Goal: Task Accomplishment & Management: Manage account settings

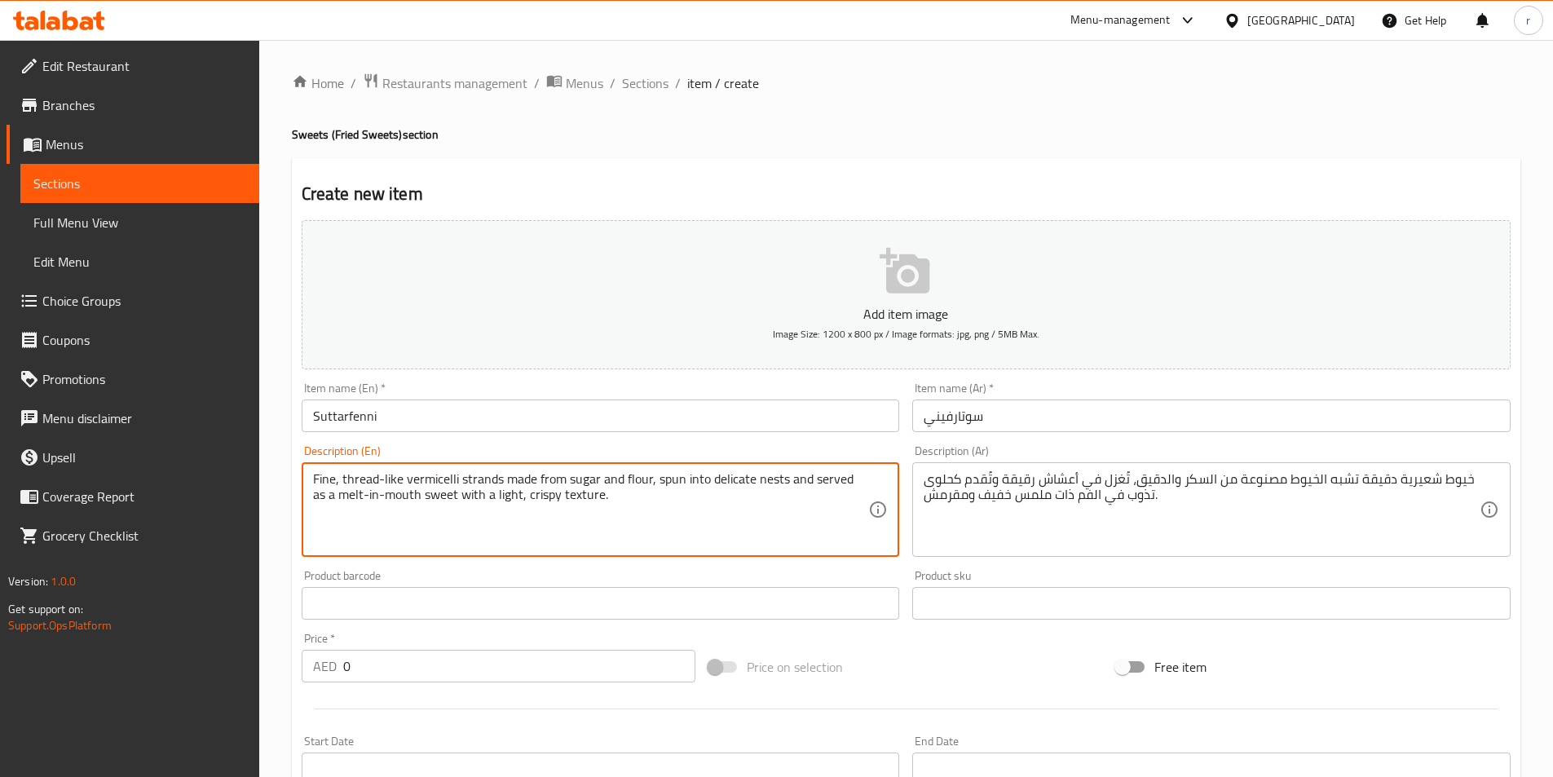
click at [446, 483] on textarea "Fine, thread-like vermicelli strands made from sugar and flour, spun into delic…" at bounding box center [591, 509] width 556 height 77
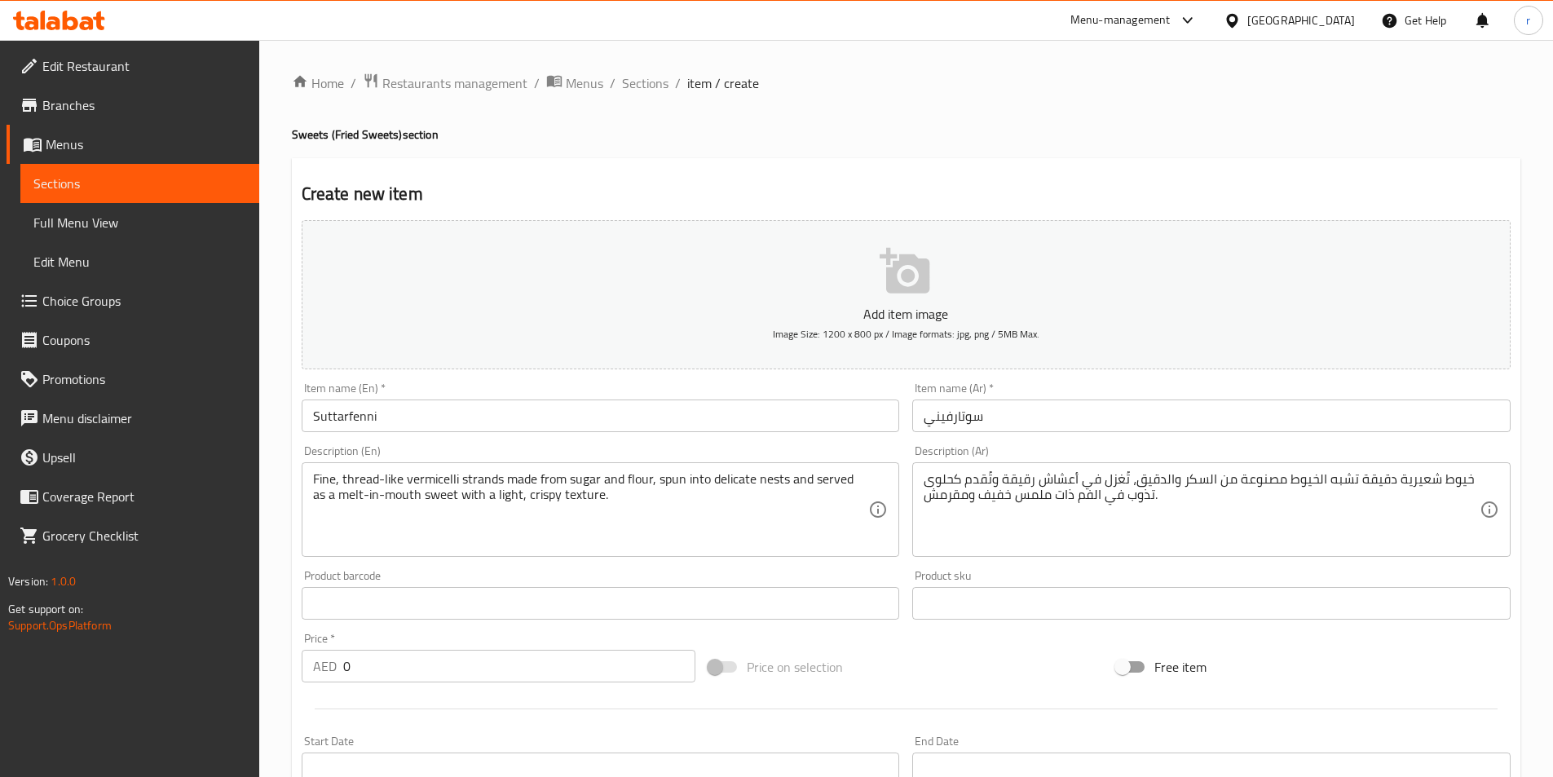
click at [637, 152] on div "Home / Restaurants management / Menus / Sections / item / create Sweets (Fried …" at bounding box center [906, 596] width 1229 height 1047
drag, startPoint x: 332, startPoint y: 135, endPoint x: 400, endPoint y: 115, distance: 71.2
click at [400, 115] on div "Home / Restaurants management / Menus / Sections / item / create Sweets (Fried …" at bounding box center [906, 596] width 1229 height 1047
click at [413, 136] on h4 "Sweets (Fried Sweets) section" at bounding box center [906, 134] width 1229 height 16
click at [406, 137] on h4 "Sweets (Fried Sweets) section" at bounding box center [906, 134] width 1229 height 16
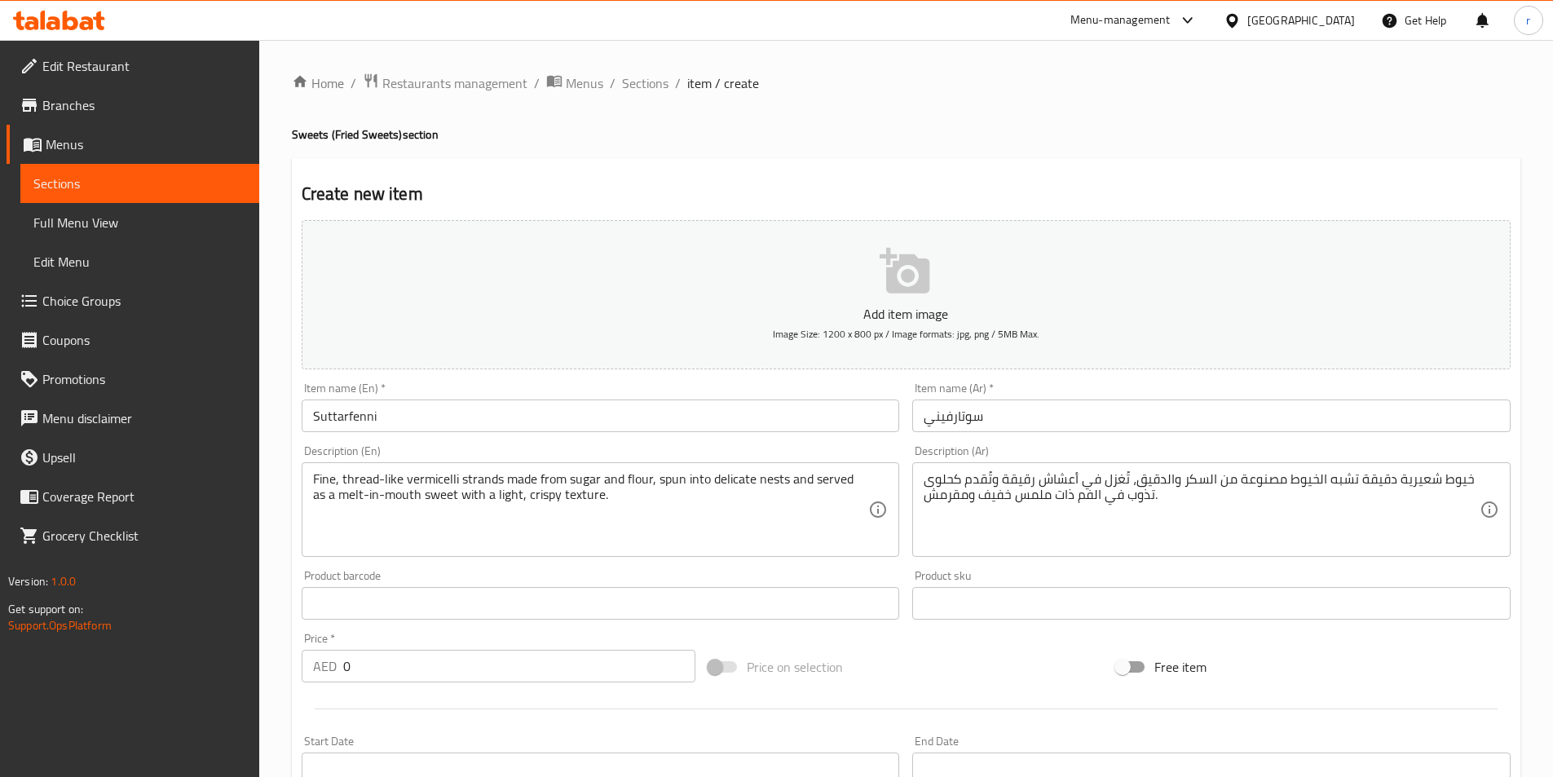
drag, startPoint x: 401, startPoint y: 137, endPoint x: 448, endPoint y: 124, distance: 49.1
click at [448, 124] on div "Home / Restaurants management / Menus / Sections / item / create Sweets (Fried …" at bounding box center [906, 596] width 1229 height 1047
click at [340, 415] on input "Suttarfenni" at bounding box center [601, 415] width 598 height 33
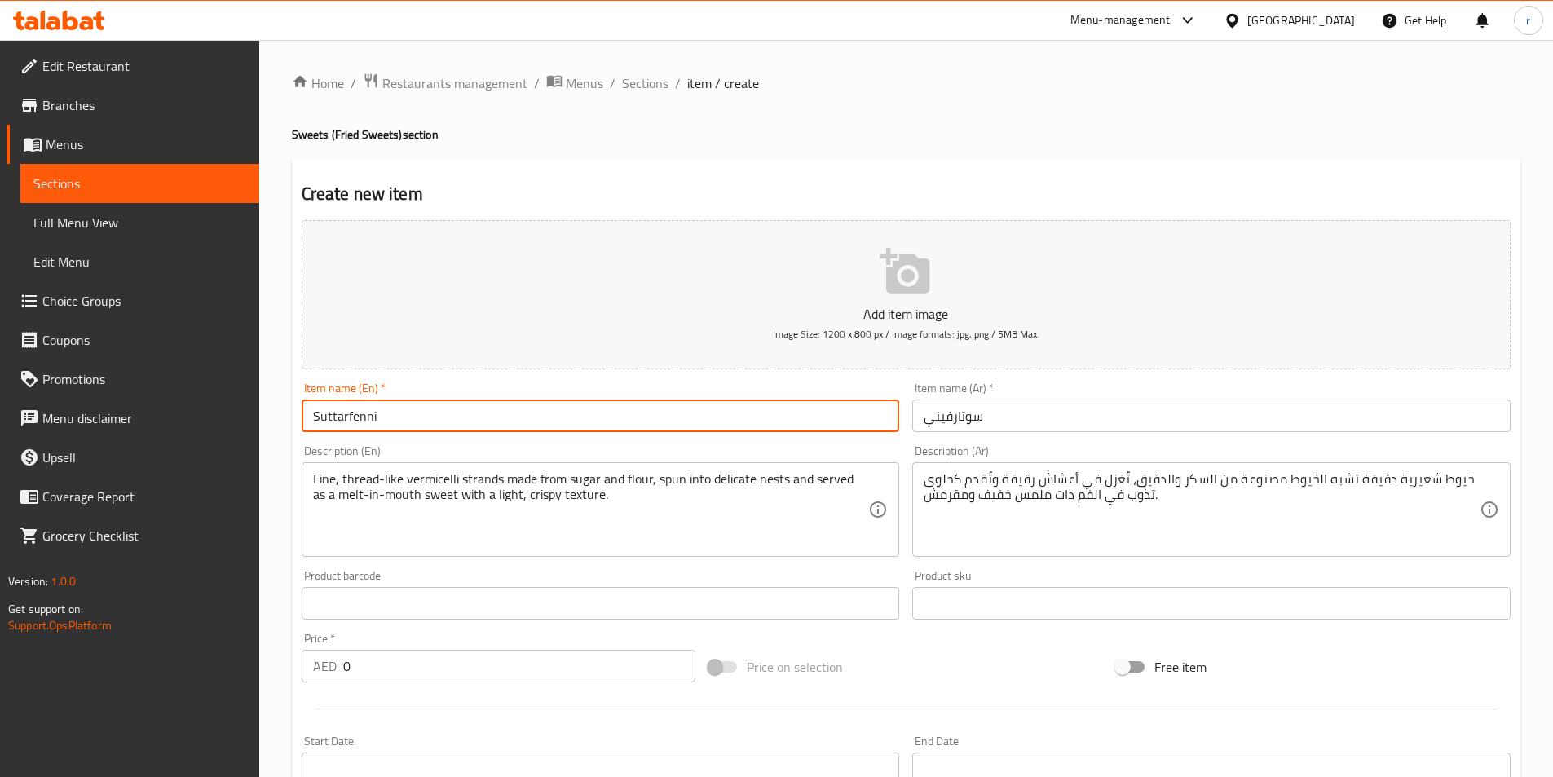
click at [340, 415] on input "Suttarfenni" at bounding box center [601, 415] width 598 height 33
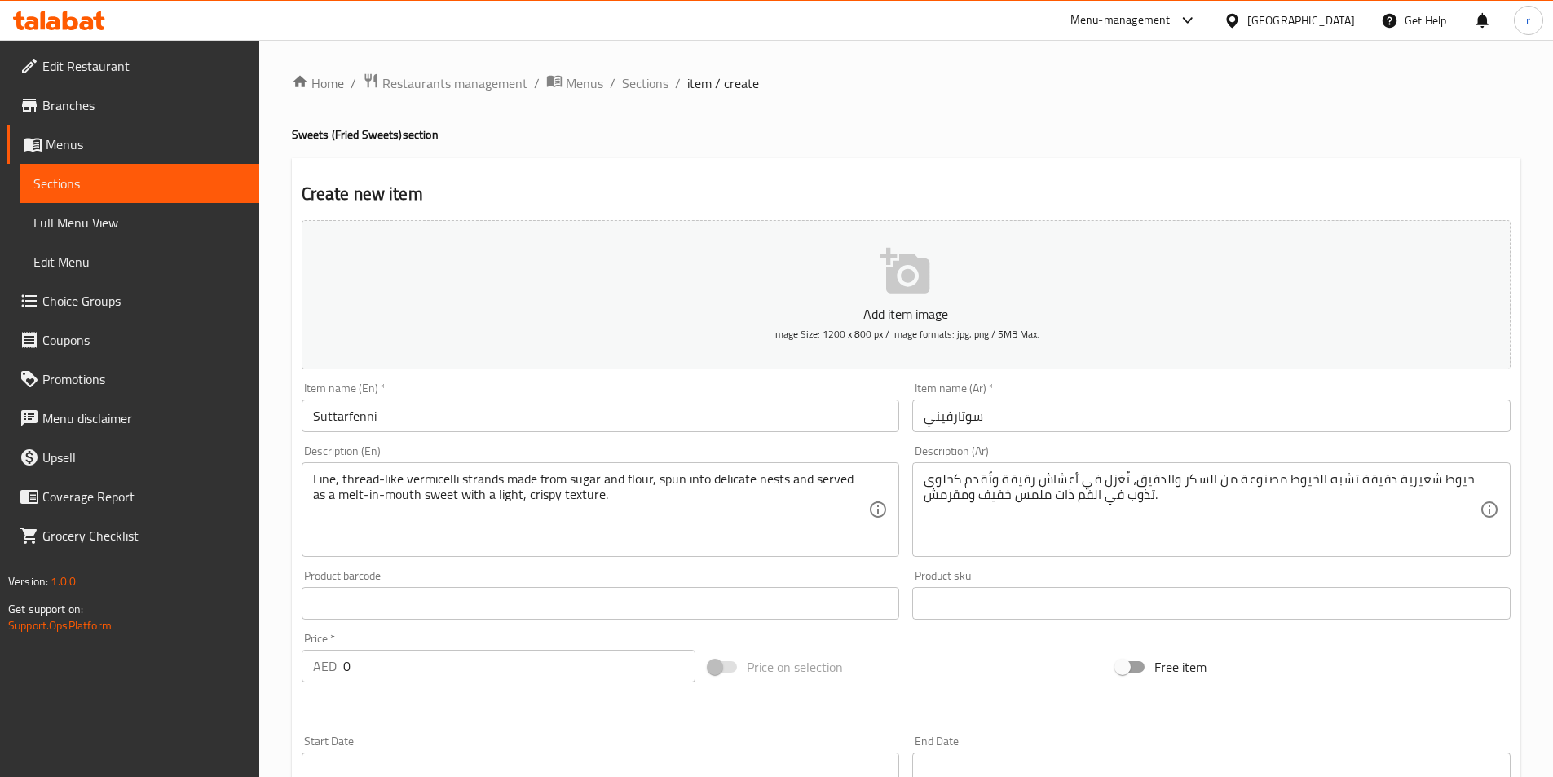
click at [580, 192] on h2 "Create new item" at bounding box center [906, 194] width 1209 height 24
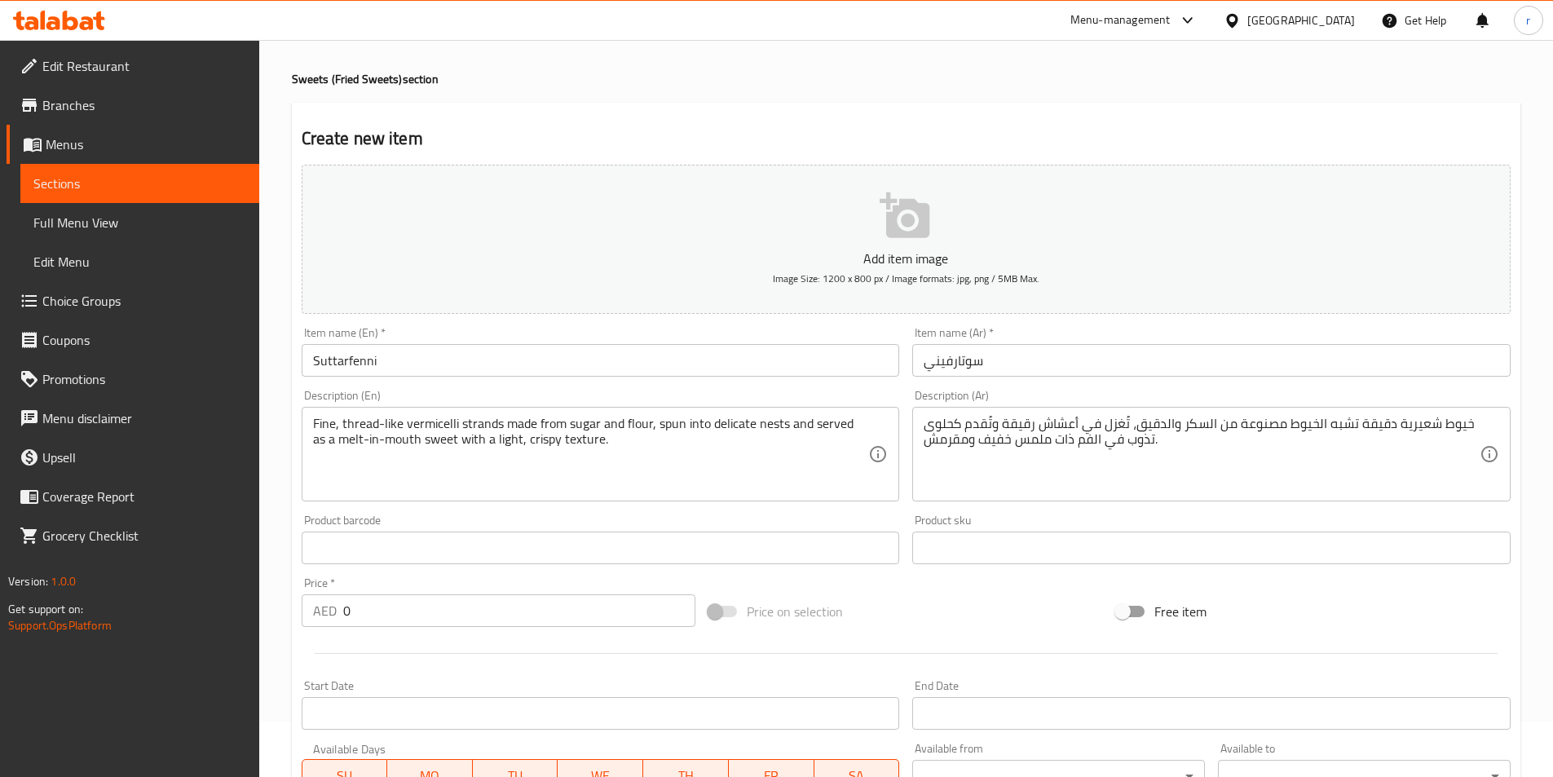
scroll to position [49, 0]
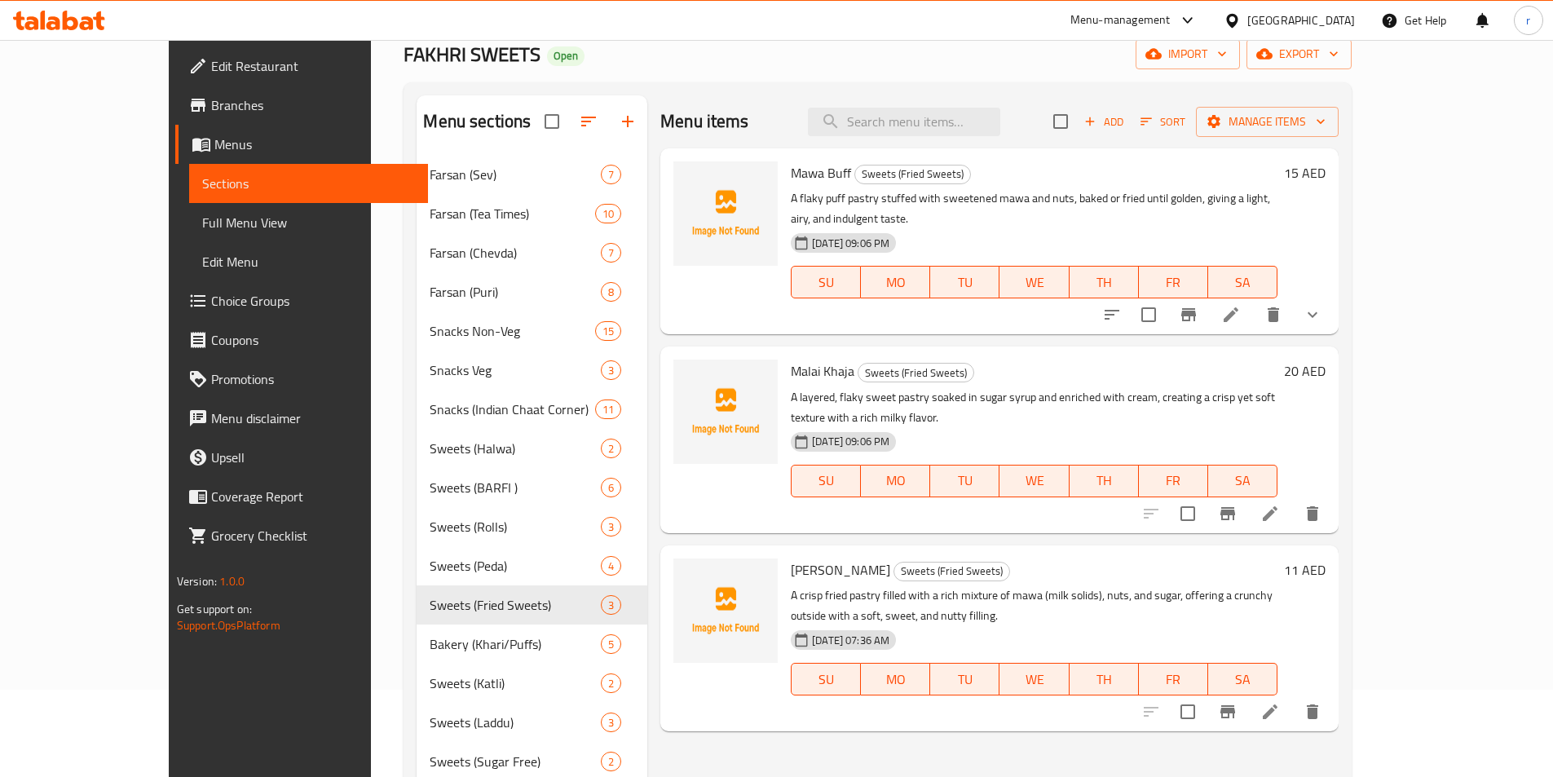
scroll to position [82, 0]
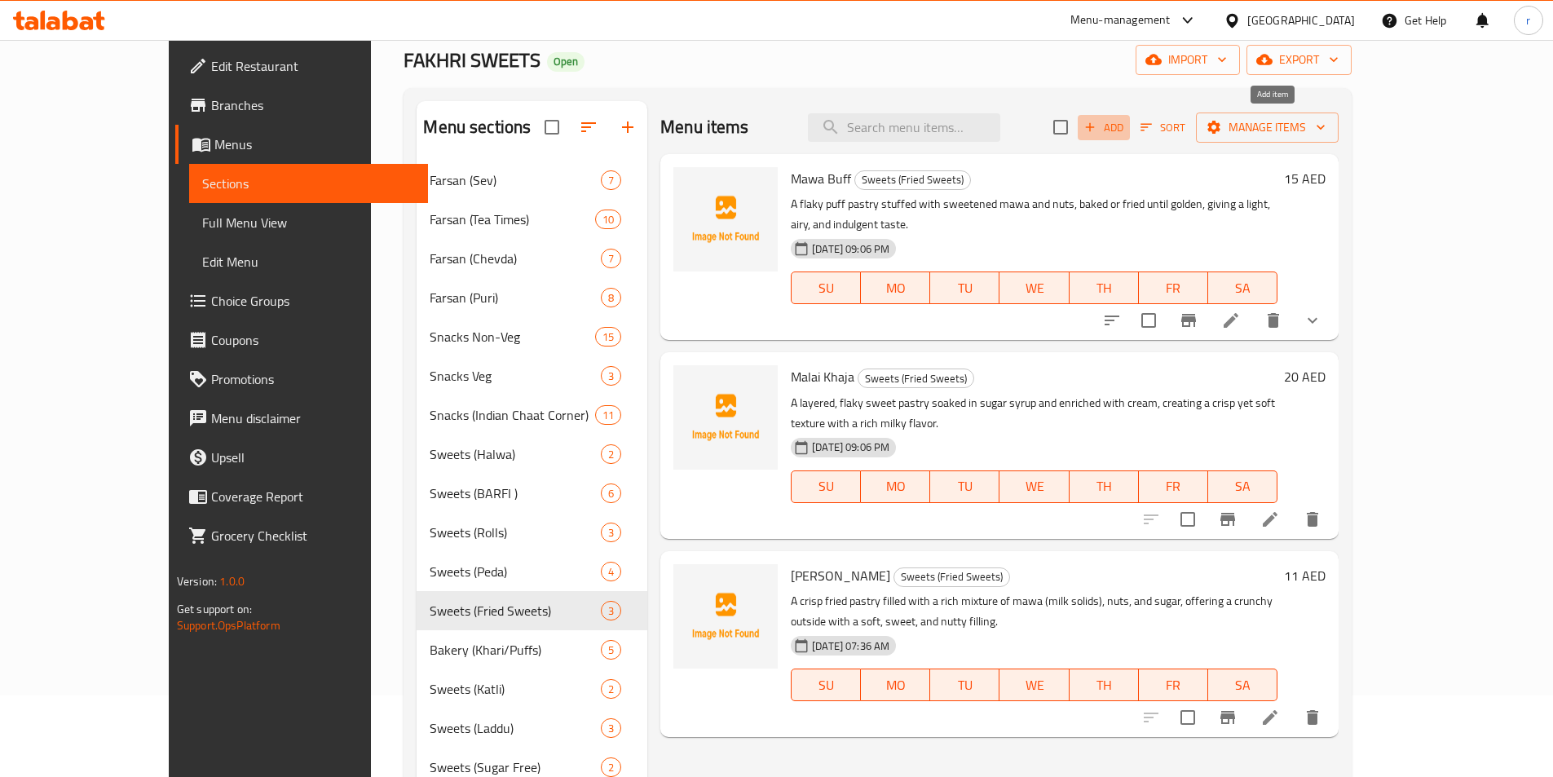
click at [1126, 133] on span "Add" at bounding box center [1104, 127] width 44 height 19
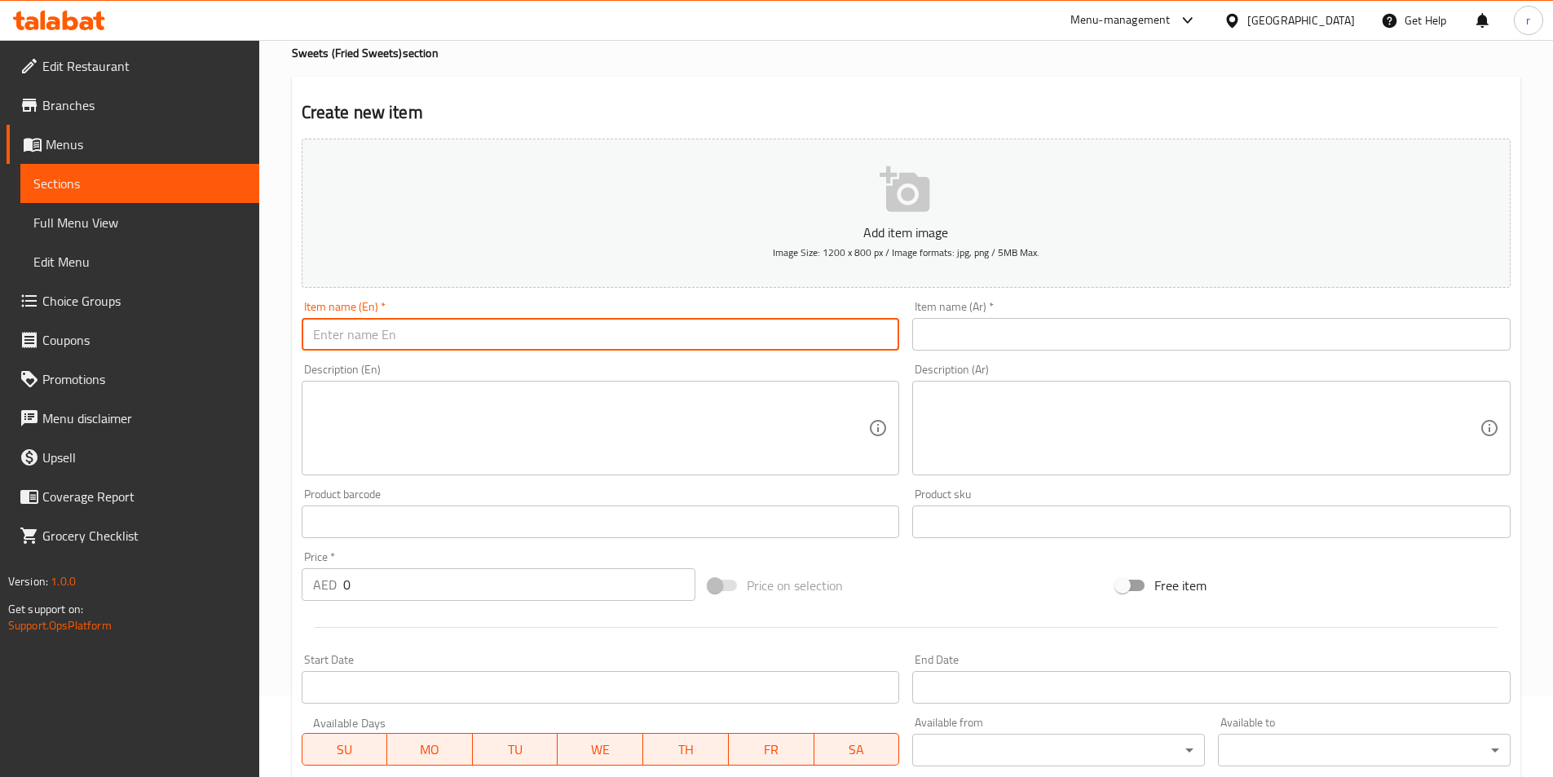
click at [736, 330] on input "text" at bounding box center [601, 334] width 598 height 33
type input "v"
click at [736, 330] on input "v" at bounding box center [601, 334] width 598 height 33
paste input "Gulab Jamun"
drag, startPoint x: 379, startPoint y: 338, endPoint x: 139, endPoint y: 357, distance: 240.5
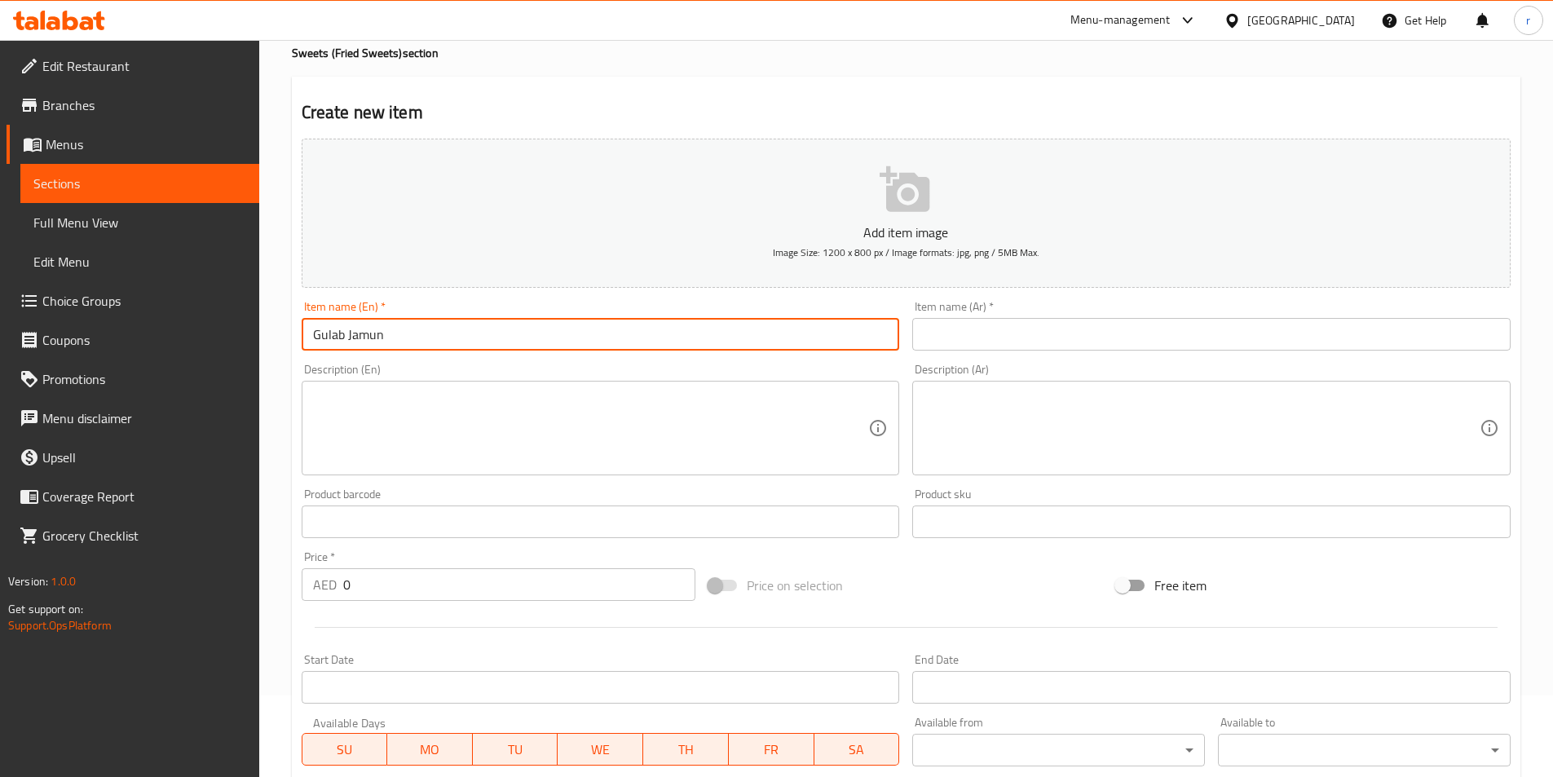
click at [139, 357] on div "Edit Restaurant Branches Menus Sections Full Menu View Edit Menu Choice Groups …" at bounding box center [776, 514] width 1553 height 1112
type input "Gulab Jamun"
click at [1024, 341] on input "text" at bounding box center [1211, 334] width 598 height 33
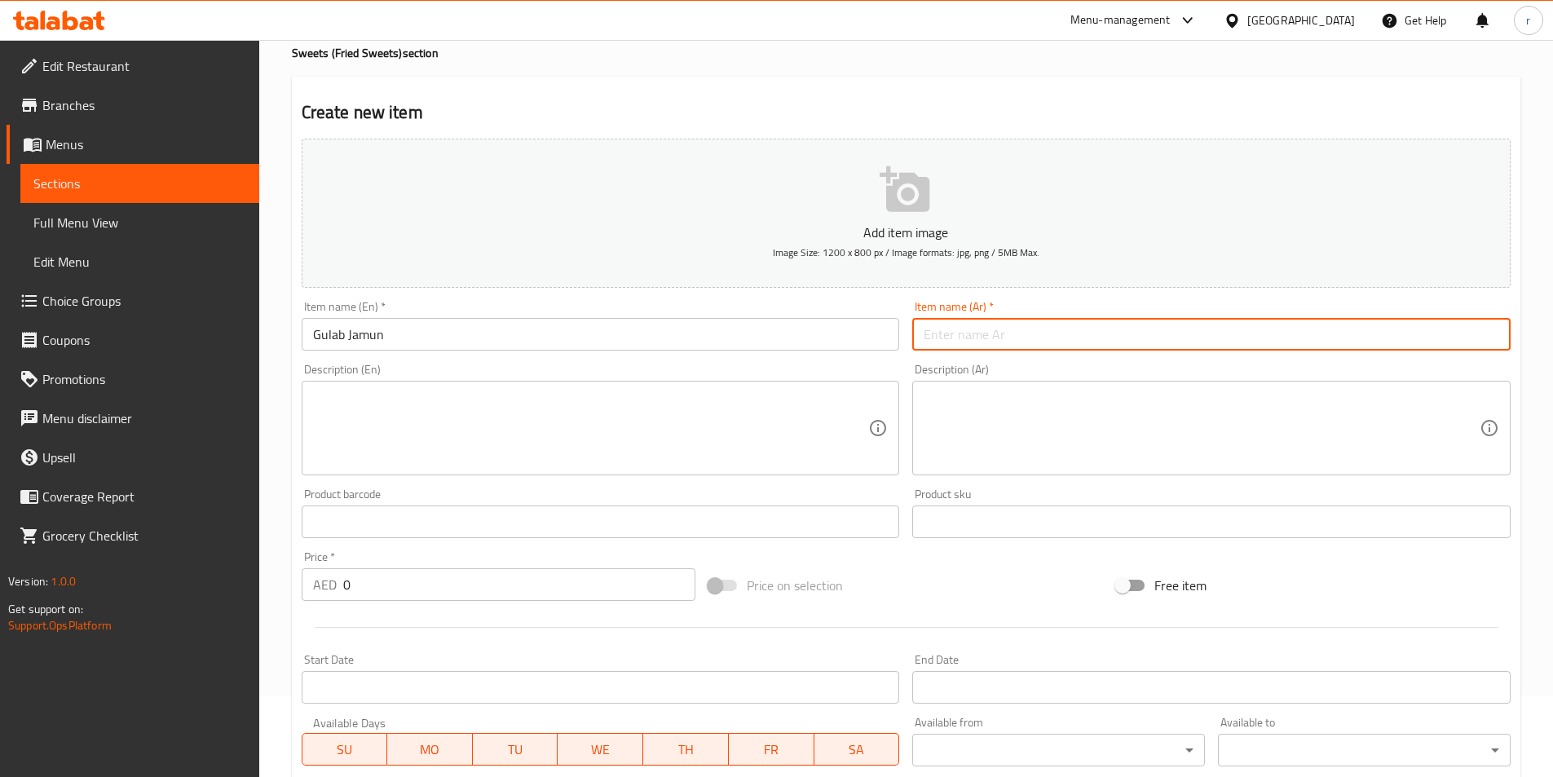
paste input "جولاب جامون"
type input "جولاب جامون"
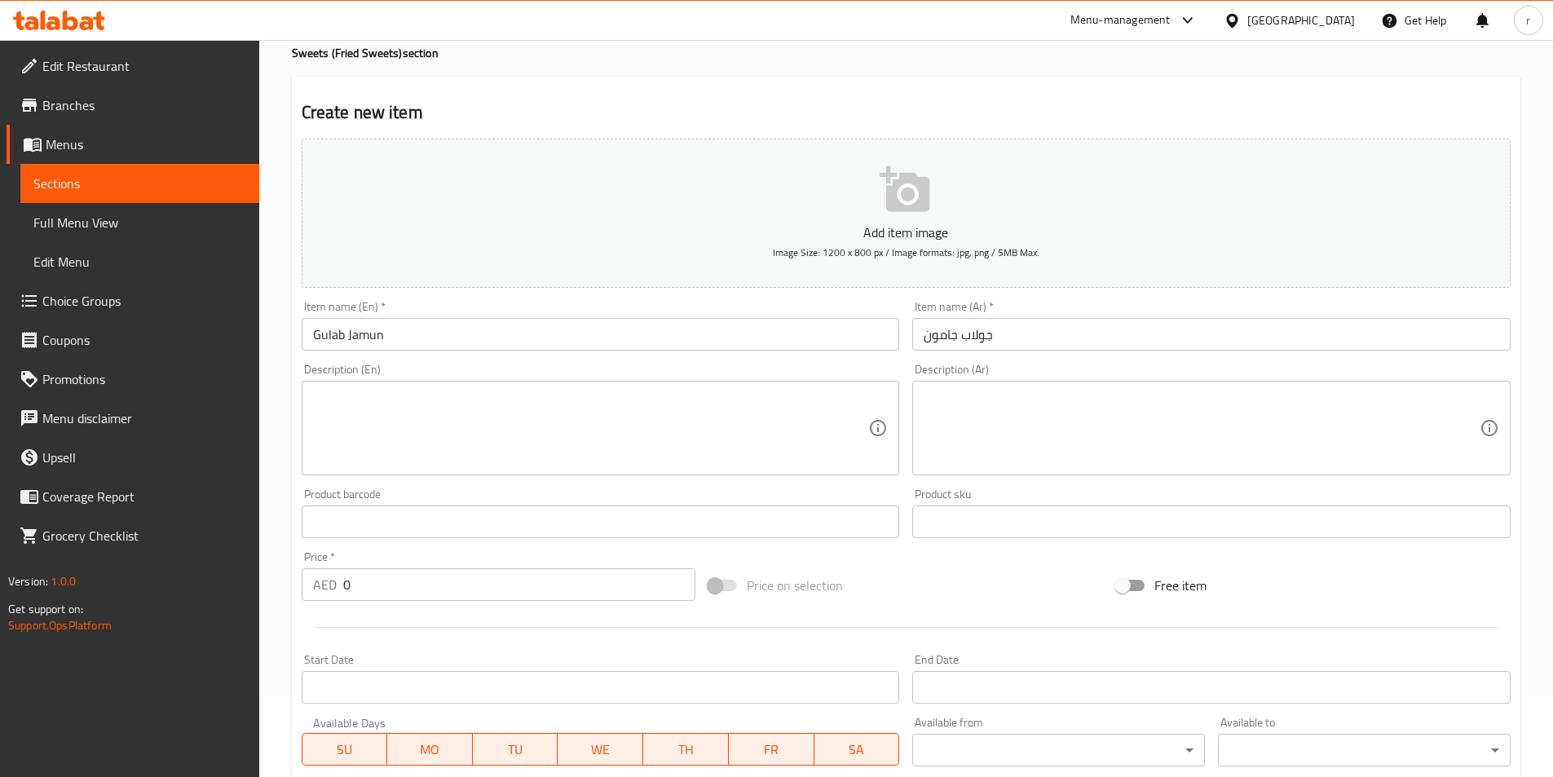
click at [693, 480] on div "Description (En) Description (En)" at bounding box center [600, 419] width 611 height 125
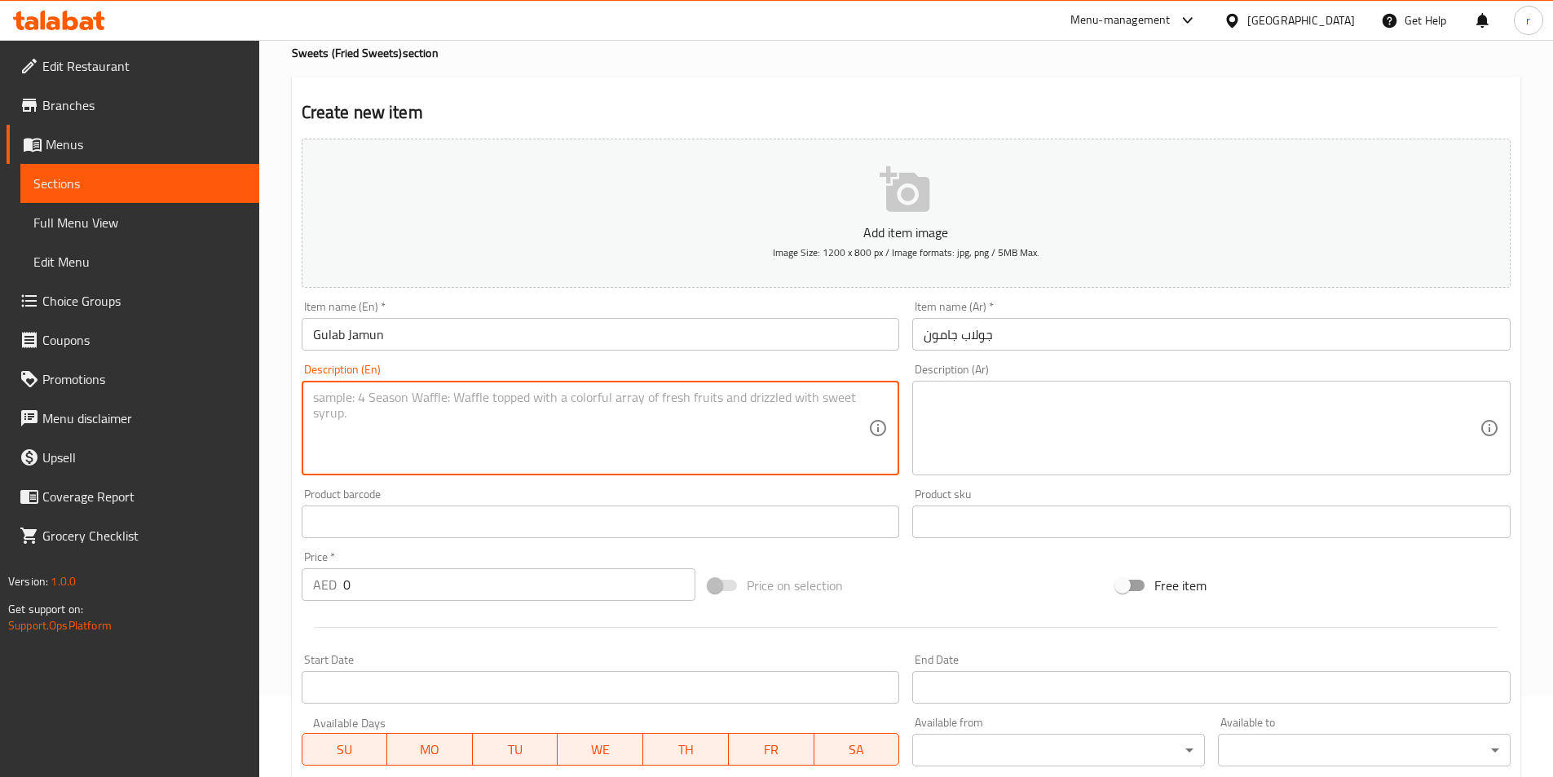
click at [706, 438] on textarea at bounding box center [591, 428] width 556 height 77
paste textarea "Soft, spongy balls made from khoya or milk solids, deep-fried and soaked in fra…"
type textarea "Soft, spongy balls made from khoya or milk solids, deep-fried and soaked in fra…"
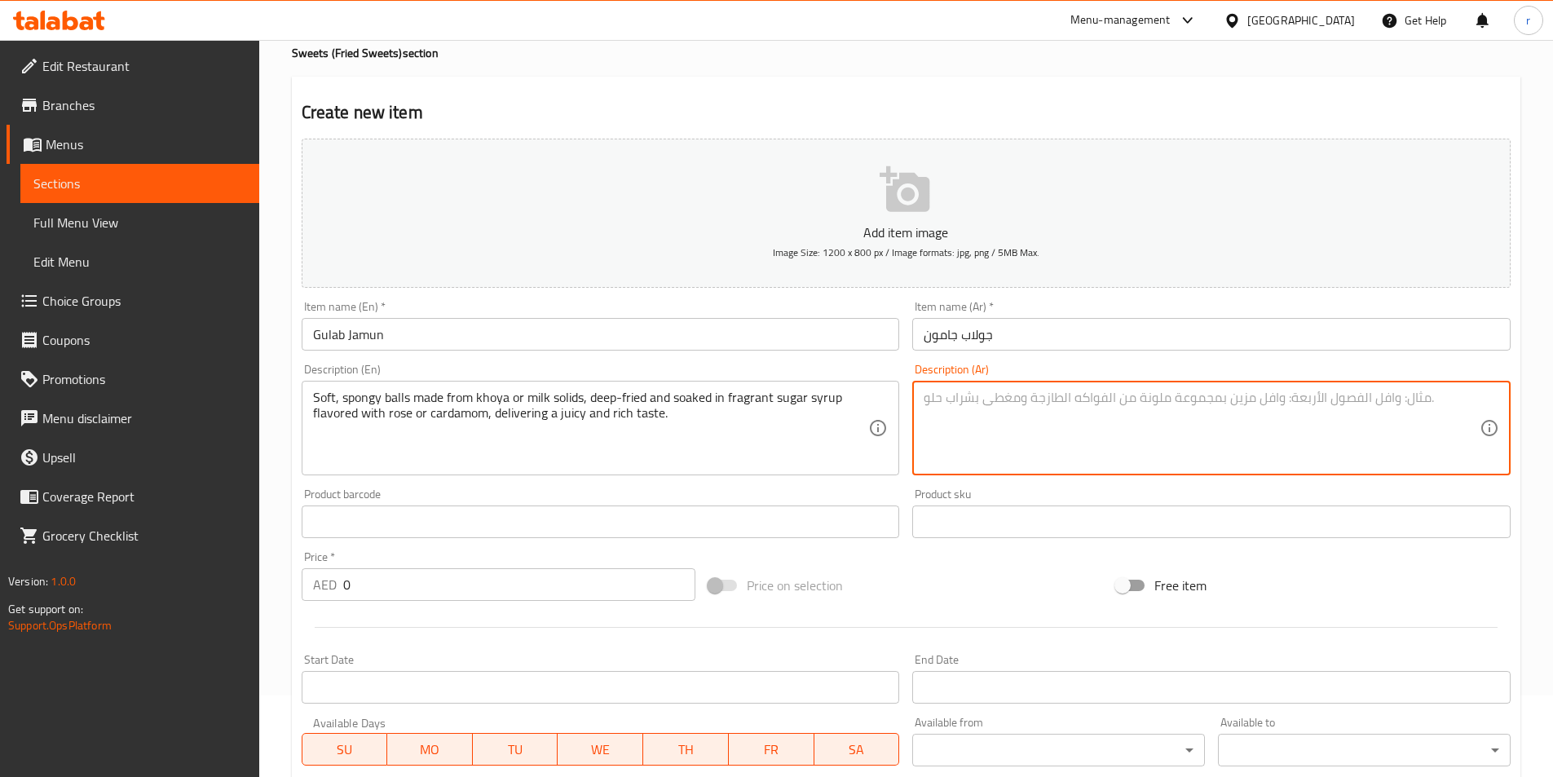
click at [1098, 406] on textarea at bounding box center [1202, 428] width 556 height 77
paste textarea "كرات إسفنجية ناعمة مصنوعة من الخويا أو المواد الصلبة الحليبية، مقلية ومنقوعة في…"
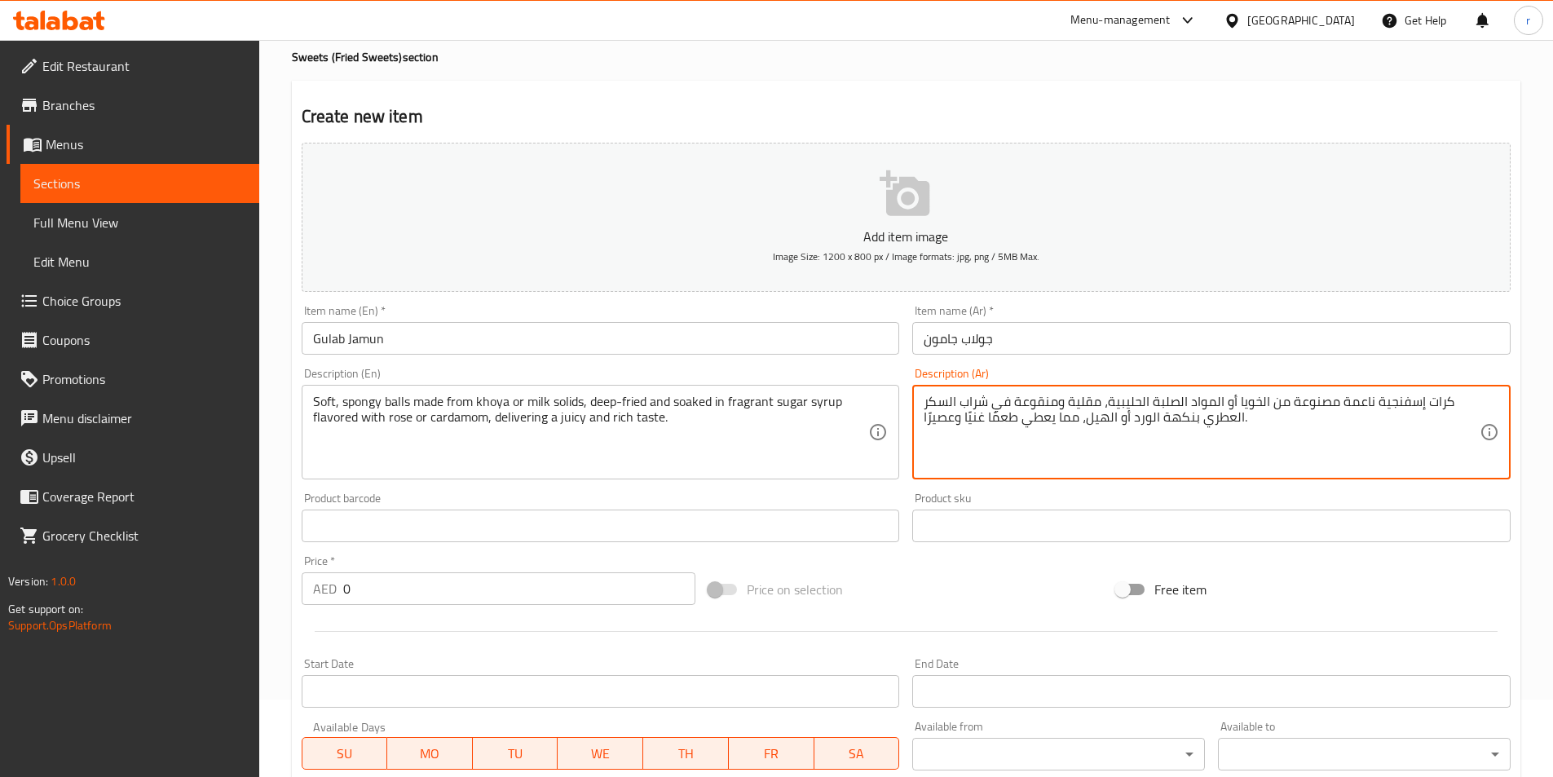
scroll to position [49, 0]
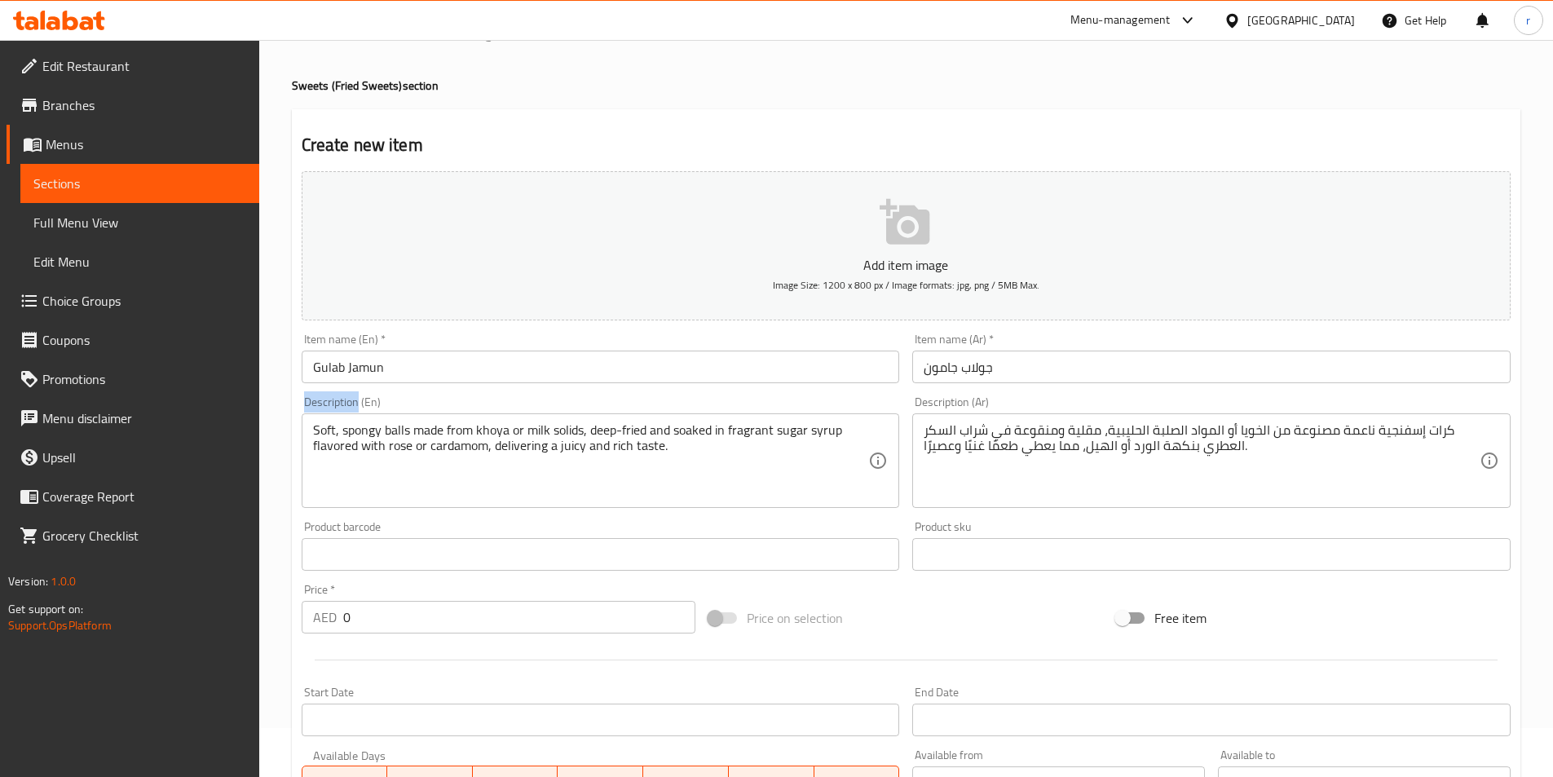
drag, startPoint x: 359, startPoint y: 403, endPoint x: 298, endPoint y: 404, distance: 61.1
click at [298, 404] on div "Description (En) Soft, spongy balls made from khoya or milk solids, deep-fried …" at bounding box center [600, 452] width 611 height 125
click at [364, 407] on div "Description (En) Soft, spongy balls made from khoya or milk solids, deep-fried …" at bounding box center [601, 452] width 598 height 112
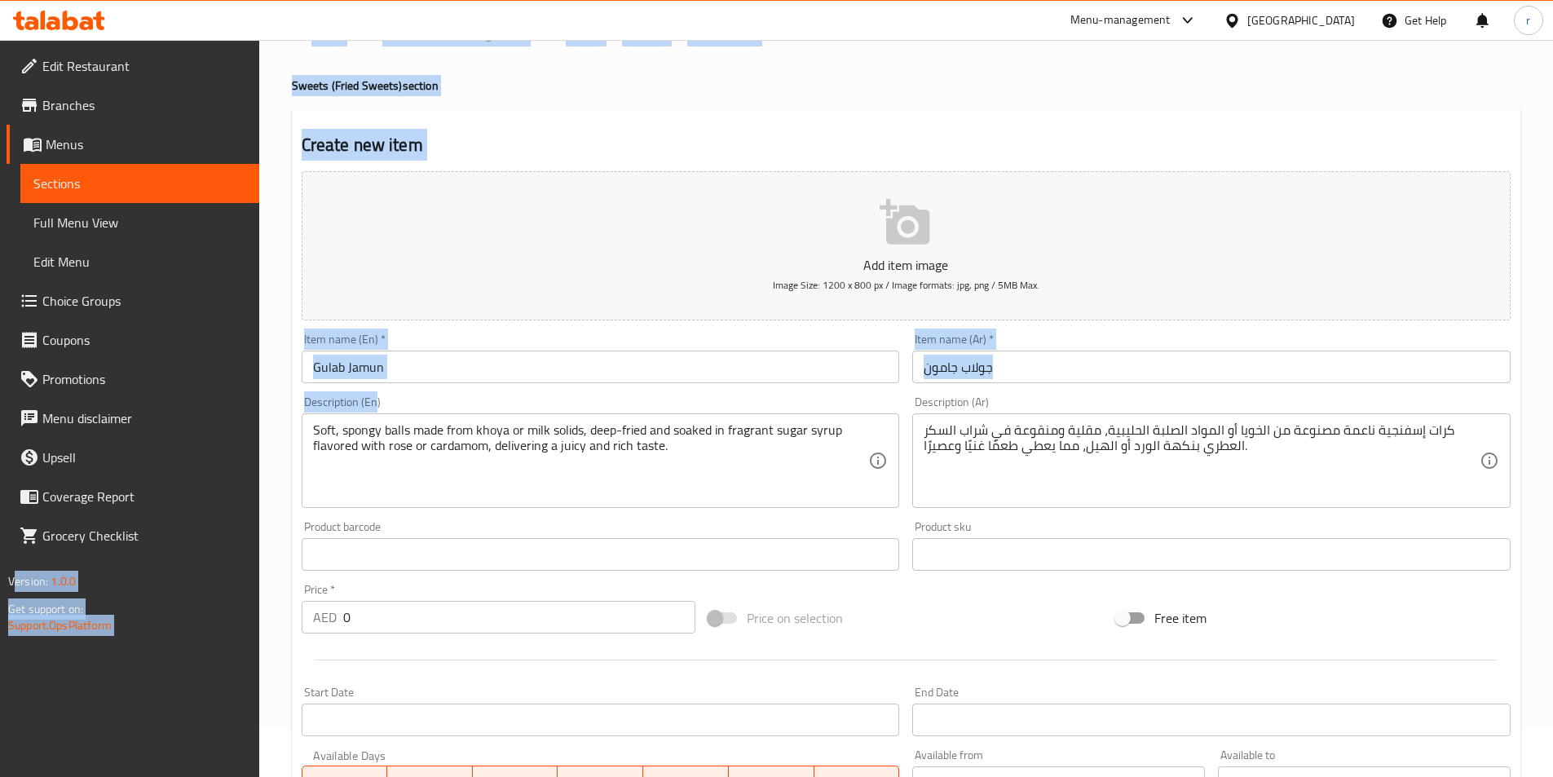
scroll to position [0, 0]
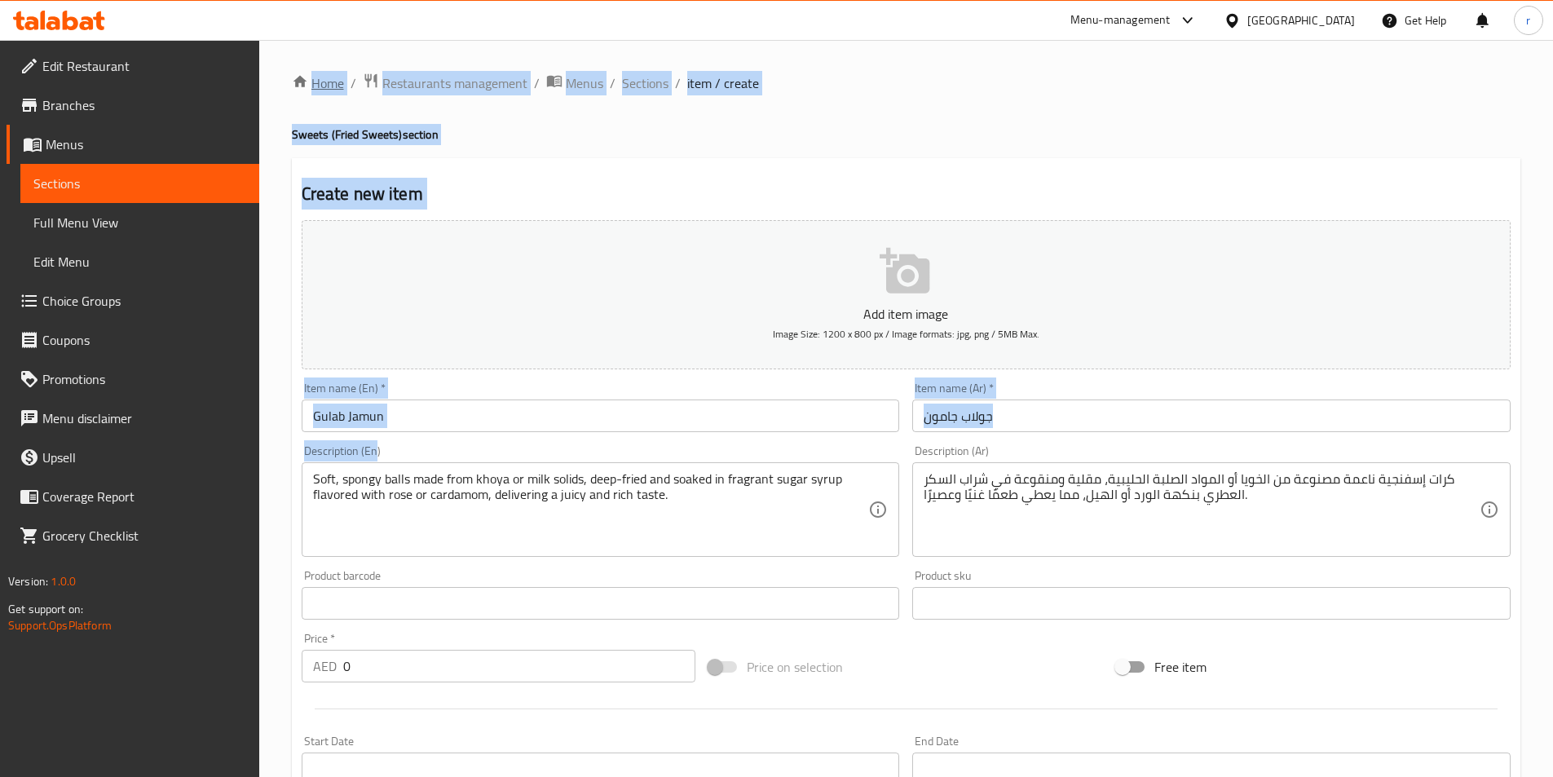
drag, startPoint x: 364, startPoint y: 407, endPoint x: 303, endPoint y: 92, distance: 320.4
click at [303, 92] on div "Home / Restaurants management / Menus / Sections / item / create Sweets (Fried …" at bounding box center [906, 596] width 1229 height 1047
click at [302, 112] on div "Home / Restaurants management / Menus / Sections / item / create Sweets (Fried …" at bounding box center [906, 596] width 1229 height 1047
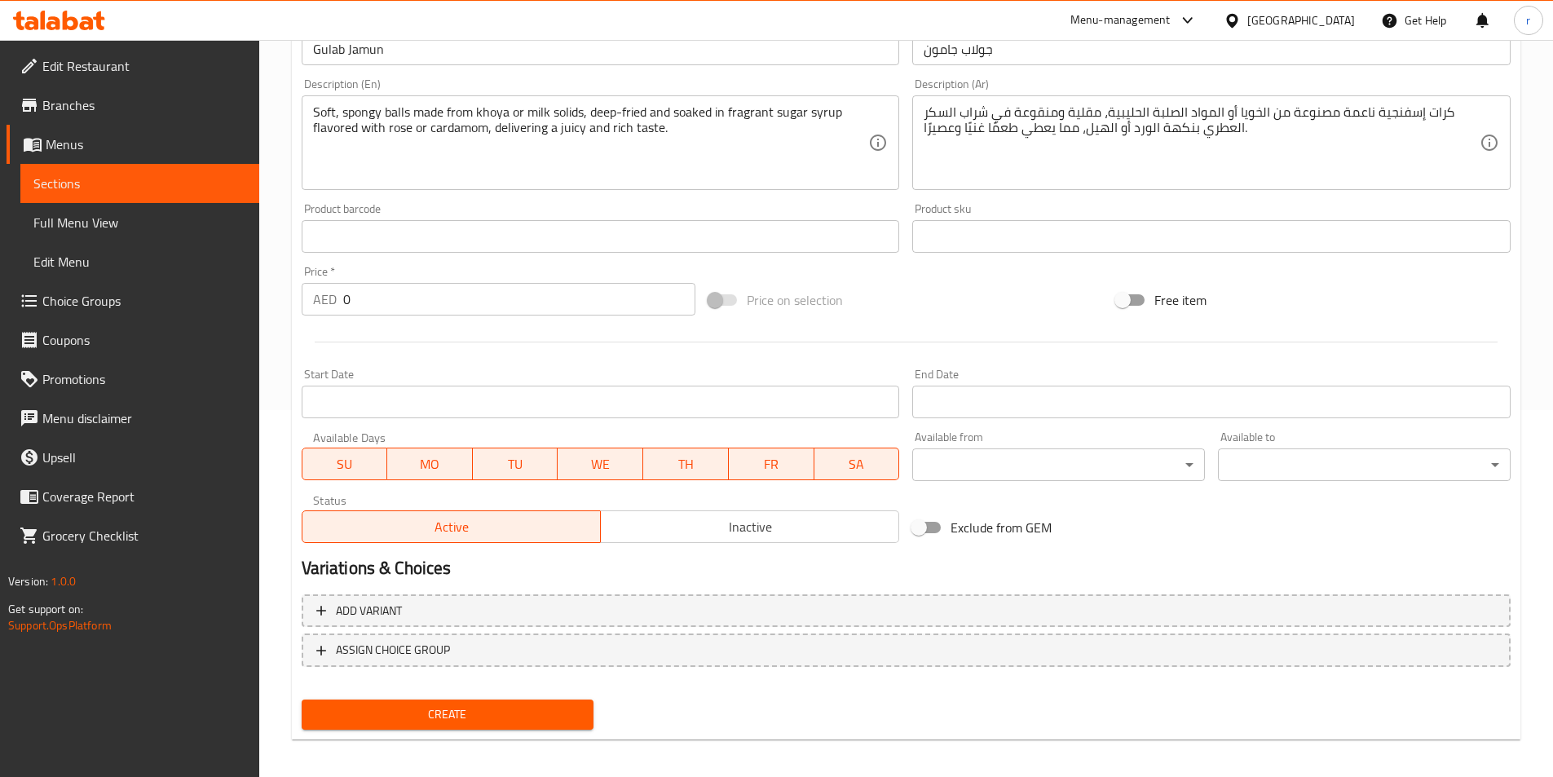
scroll to position [375, 0]
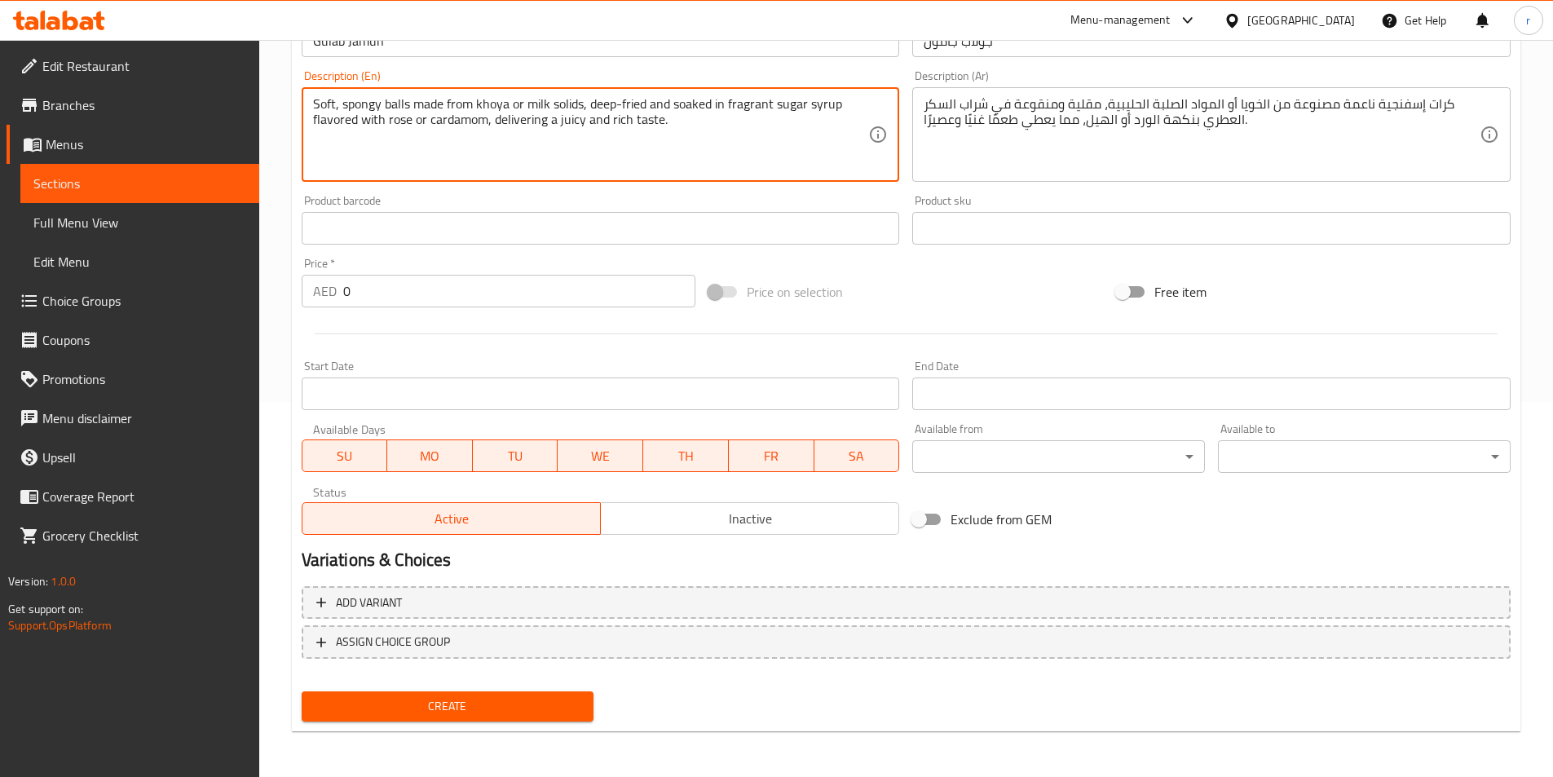
drag, startPoint x: 340, startPoint y: 111, endPoint x: 379, endPoint y: 101, distance: 40.3
click at [401, 113] on textarea "Soft, spongy balls made from khoya or milk solids, deep-fried and soaked in fra…" at bounding box center [591, 134] width 556 height 77
click at [496, 110] on textarea "Soft, spongy balls made from khoya or milk solids, deep-fried and soaked in fra…" at bounding box center [591, 134] width 556 height 77
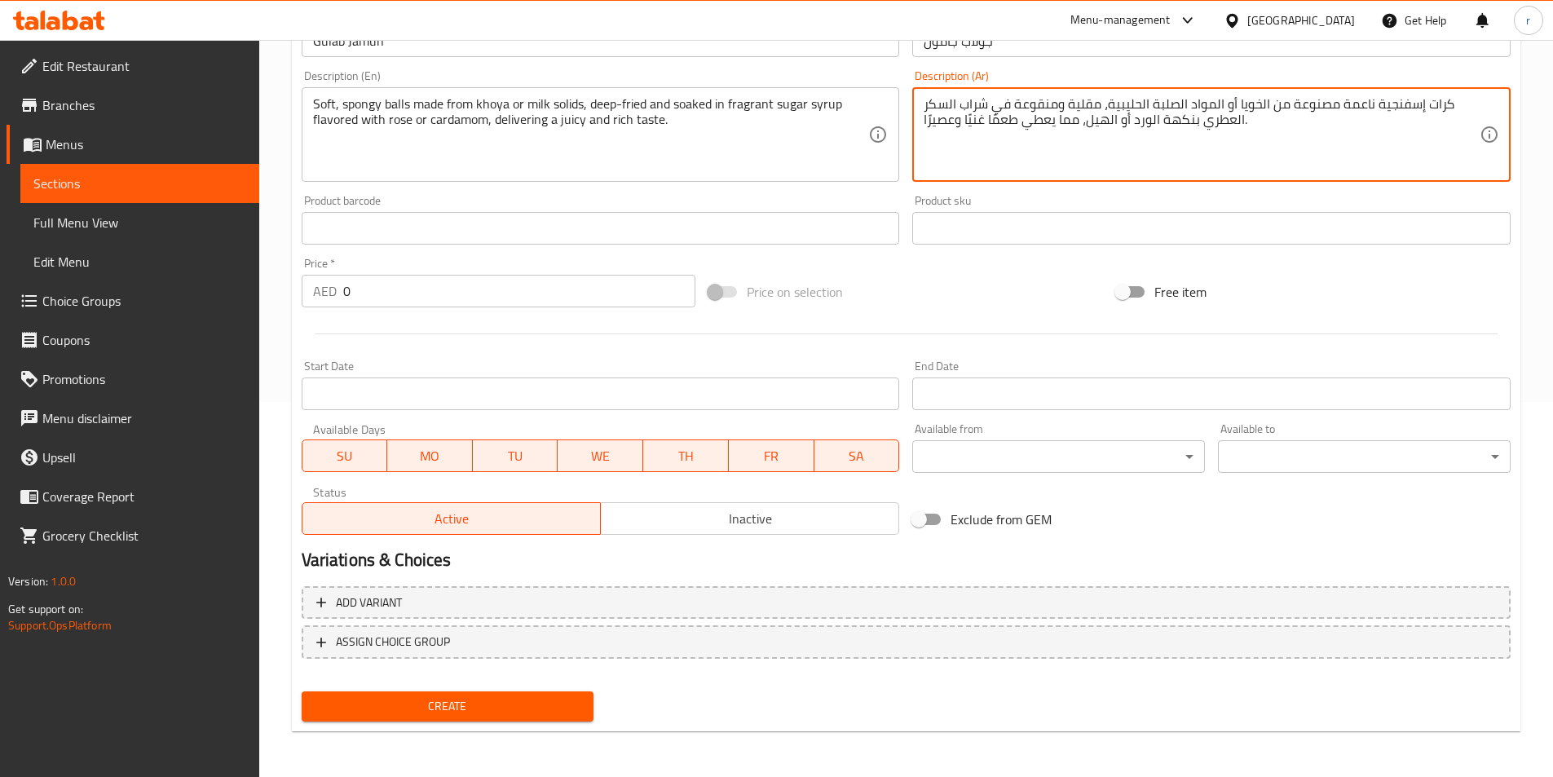
click at [1247, 99] on textarea "كرات إسفنجية ناعمة مصنوعة من الخويا أو المواد الصلبة الحليبية، مقلية ومنقوعة في…" at bounding box center [1202, 134] width 556 height 77
click at [1252, 104] on textarea "كرات إسفنجية ناعمة مصنوعة من الخويا أو المواد الصلبة الحليبية، مقلية ومنقوعة في…" at bounding box center [1202, 134] width 556 height 77
paste textarea "خوا"
drag, startPoint x: 1235, startPoint y: 96, endPoint x: 1263, endPoint y: 87, distance: 29.1
click at [1245, 114] on textarea "كرات إسفنجية ناعمة مصنوعة من الخويا أو المواد الصلبة الحليبية، مقلية ومنقوعة في…" at bounding box center [1202, 134] width 556 height 77
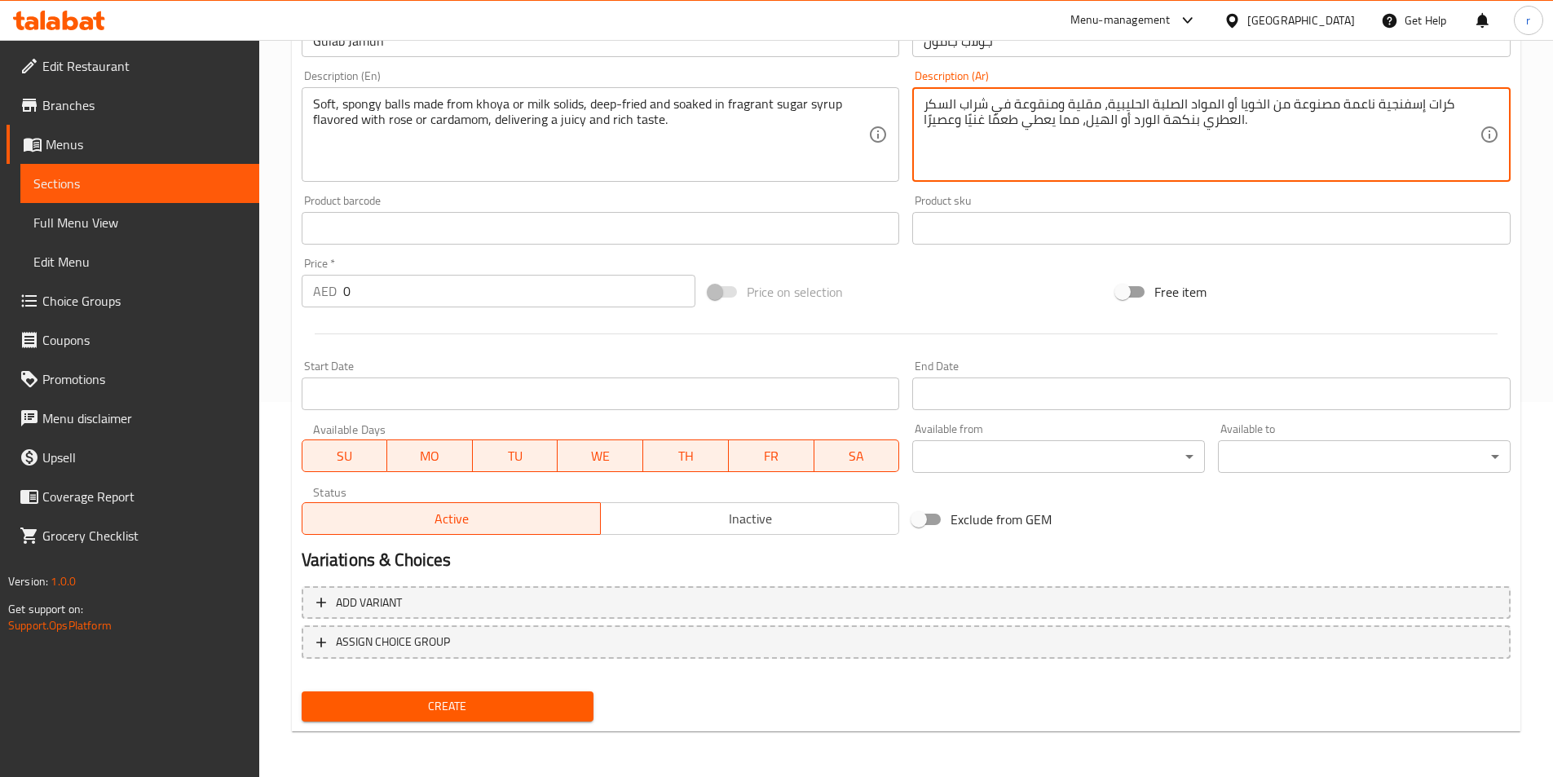
drag, startPoint x: 1259, startPoint y: 109, endPoint x: 1238, endPoint y: 105, distance: 21.6
click at [1238, 105] on textarea "كرات إسفنجية ناعمة مصنوعة من الخويا أو المواد الصلبة الحليبية، مقلية ومنقوعة في…" at bounding box center [1202, 134] width 556 height 77
paste textarea
drag, startPoint x: 1220, startPoint y: 104, endPoint x: 1109, endPoint y: 99, distance: 111.8
click at [1109, 99] on textarea "كرات إسفنجية ناعمة مصنوعة من الخوا أو المواد الصلبة الحليبية، مقلية ومنقوعة في …" at bounding box center [1202, 134] width 556 height 77
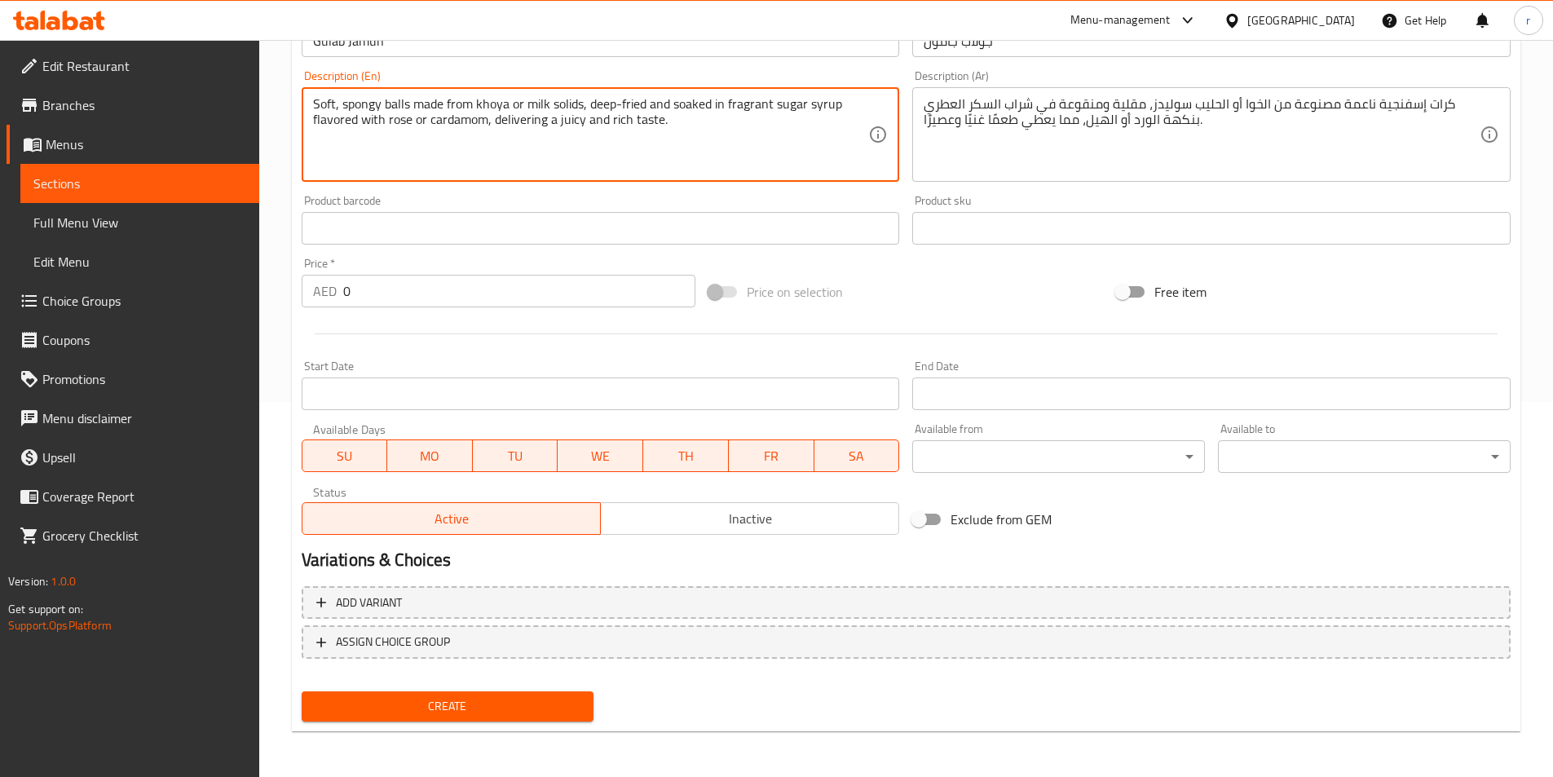
click at [734, 112] on textarea "Soft, spongy balls made from khoya or milk solids, deep-fried and soaked in fra…" at bounding box center [591, 134] width 556 height 77
click at [481, 121] on textarea "Soft, spongy balls made from khoya or milk solids, deep-fried and soaked in fra…" at bounding box center [591, 134] width 556 height 77
click at [395, 123] on textarea "Soft, spongy balls made from khoya or milk solids, deep-fried and soaked in fra…" at bounding box center [591, 134] width 556 height 77
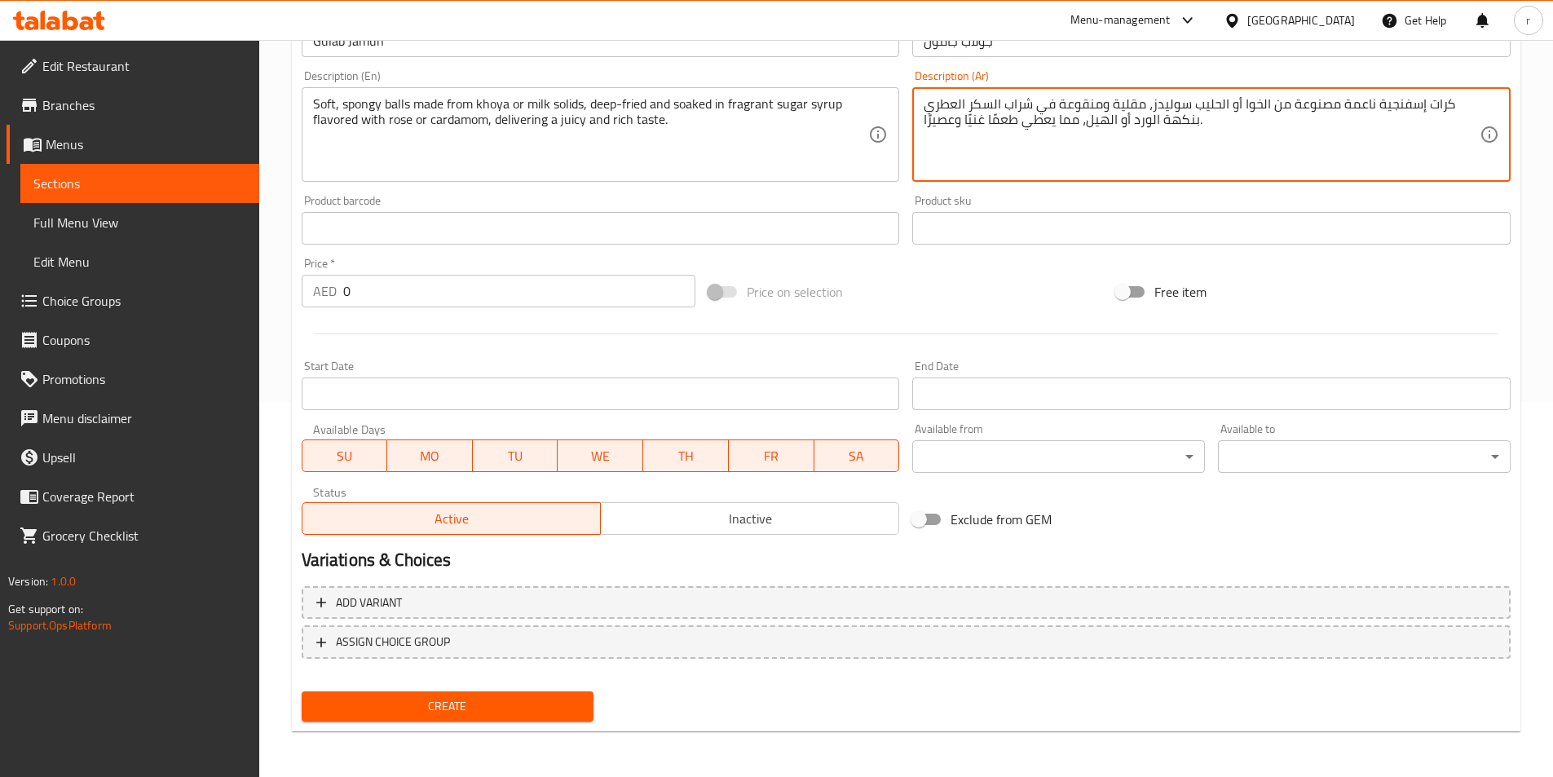
click at [1145, 126] on textarea "كرات إسفنجية ناعمة مصنوعة من الخوا أو الحليب سوليدز، مقلية ومنقوعة في شراب السك…" at bounding box center [1202, 134] width 556 height 77
paste textarea "وز"
click at [1149, 123] on textarea "كرات إسفنجية ناعمة مصنوعة من الخوا أو الحليب سوليدز، مقلية ومنقوعة في شراب السك…" at bounding box center [1202, 134] width 556 height 77
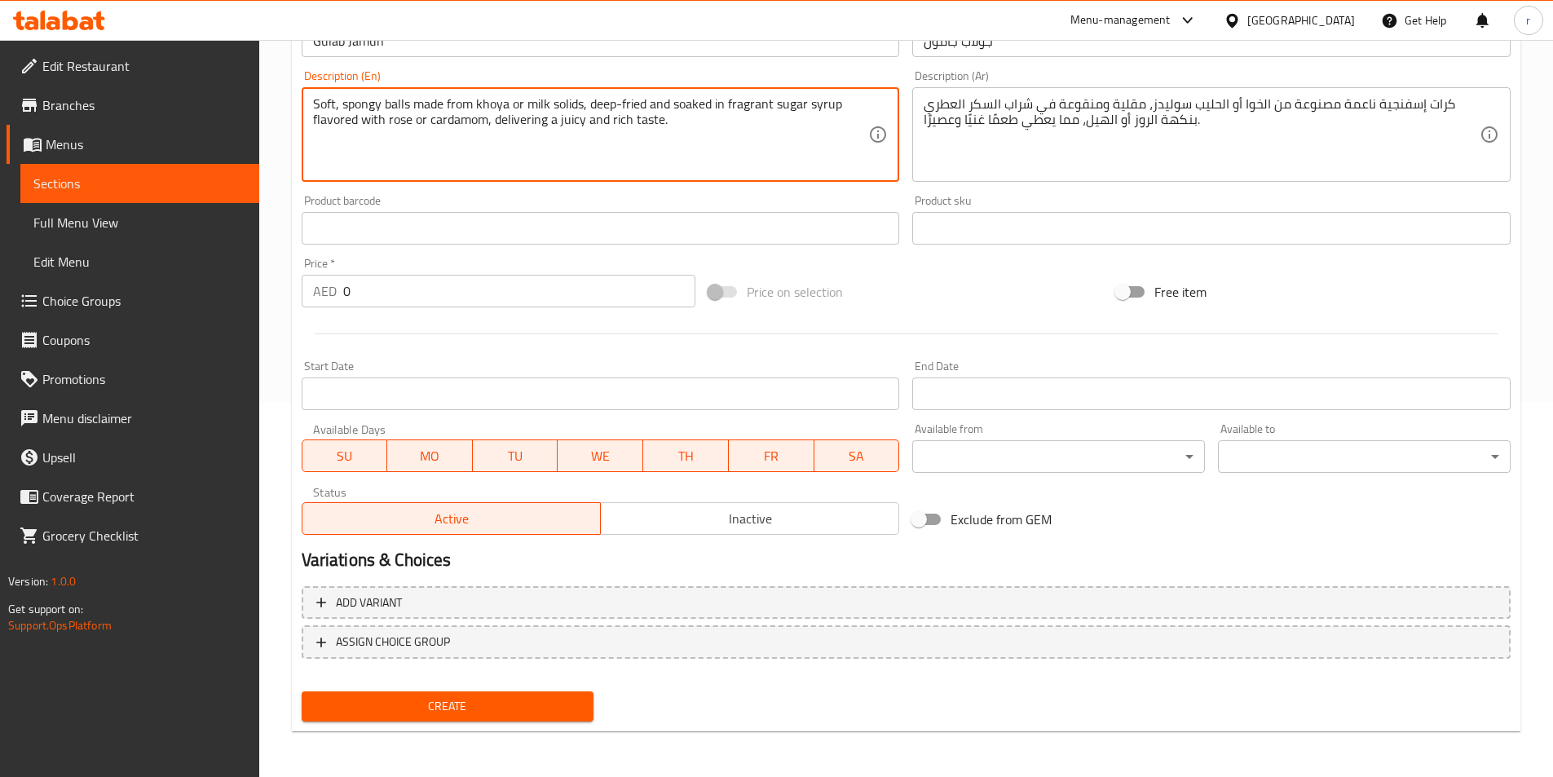
click at [563, 126] on textarea "Soft, spongy balls made from khoya or milk solids, deep-fried and soaked in fra…" at bounding box center [591, 134] width 556 height 77
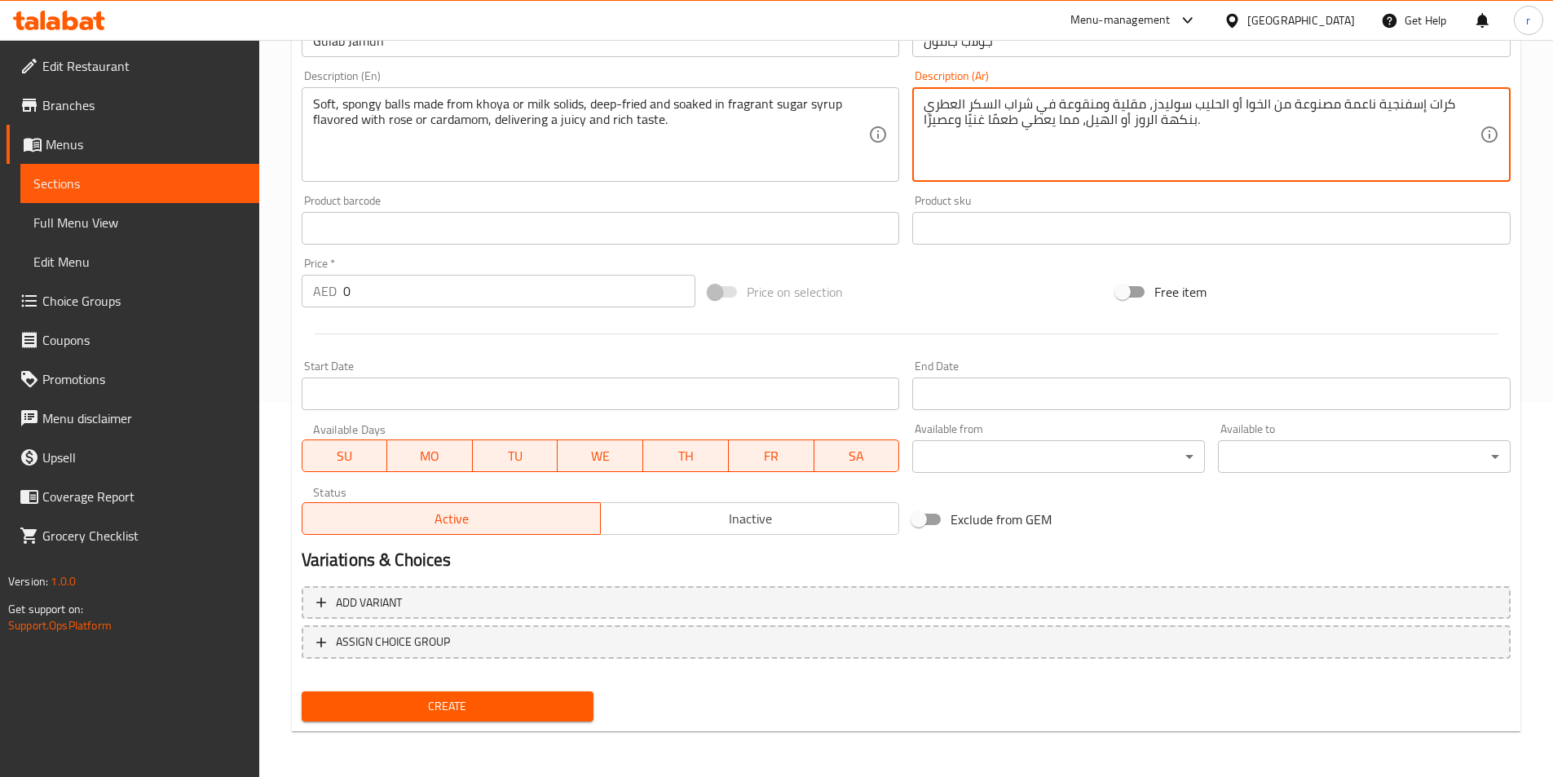
click at [924, 131] on textarea "كرات إسفنجية ناعمة مصنوعة من الخوا أو الحليب سوليدز، مقلية ومنقوعة في شراب السك…" at bounding box center [1202, 134] width 556 height 77
drag, startPoint x: 924, startPoint y: 131, endPoint x: 941, endPoint y: 126, distance: 17.8
click at [941, 126] on textarea "كرات إسفنجية ناعمة مصنوعة من الخوا أو الحليب سوليدز، مقلية ومنقوعة في شراب السك…" at bounding box center [1202, 134] width 556 height 77
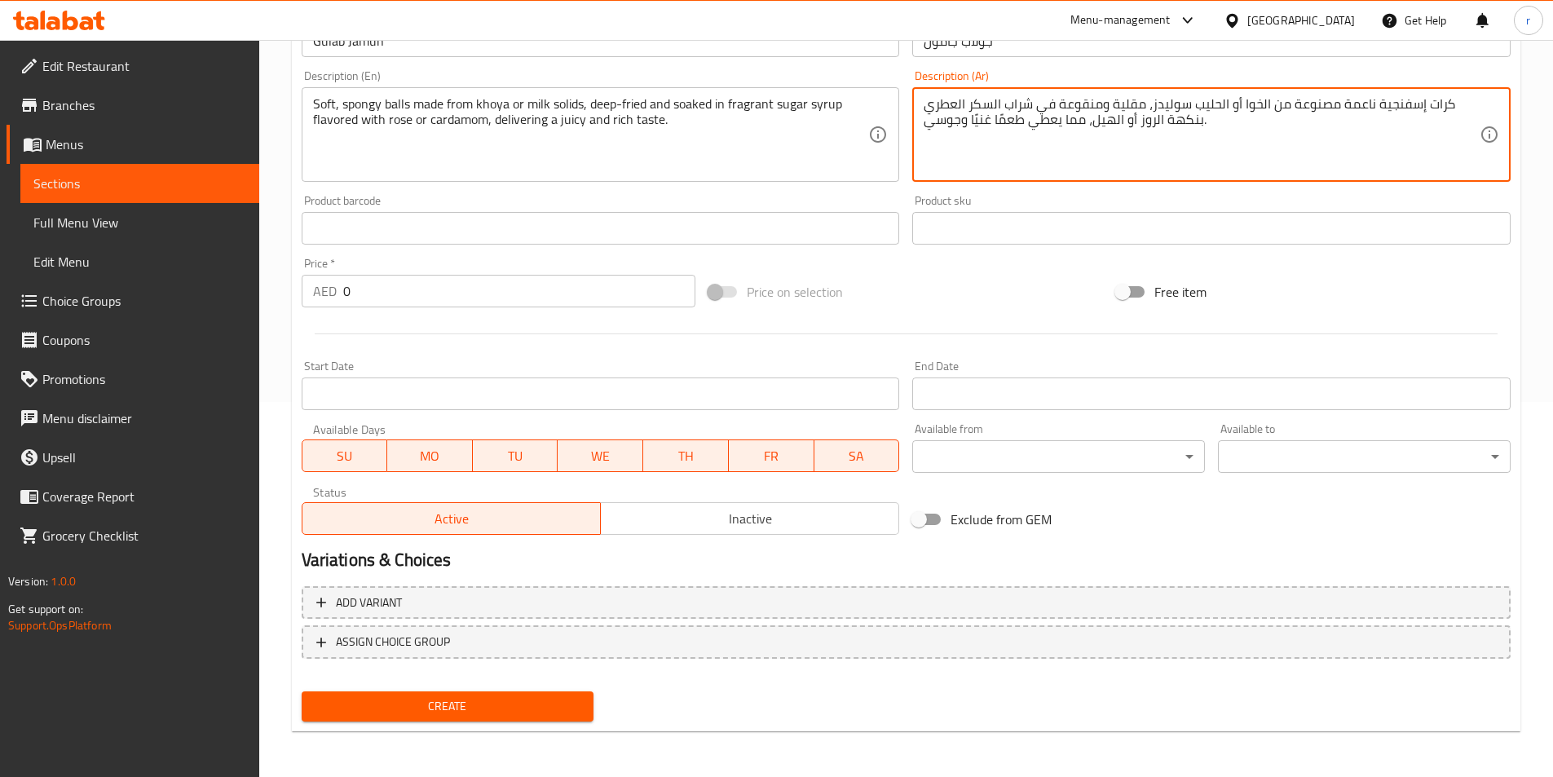
type textarea "كرات إسفنجية ناعمة مصنوعة من الخوا أو الحليب سوليدز، مقلية ومنقوعة في شراب السك…"
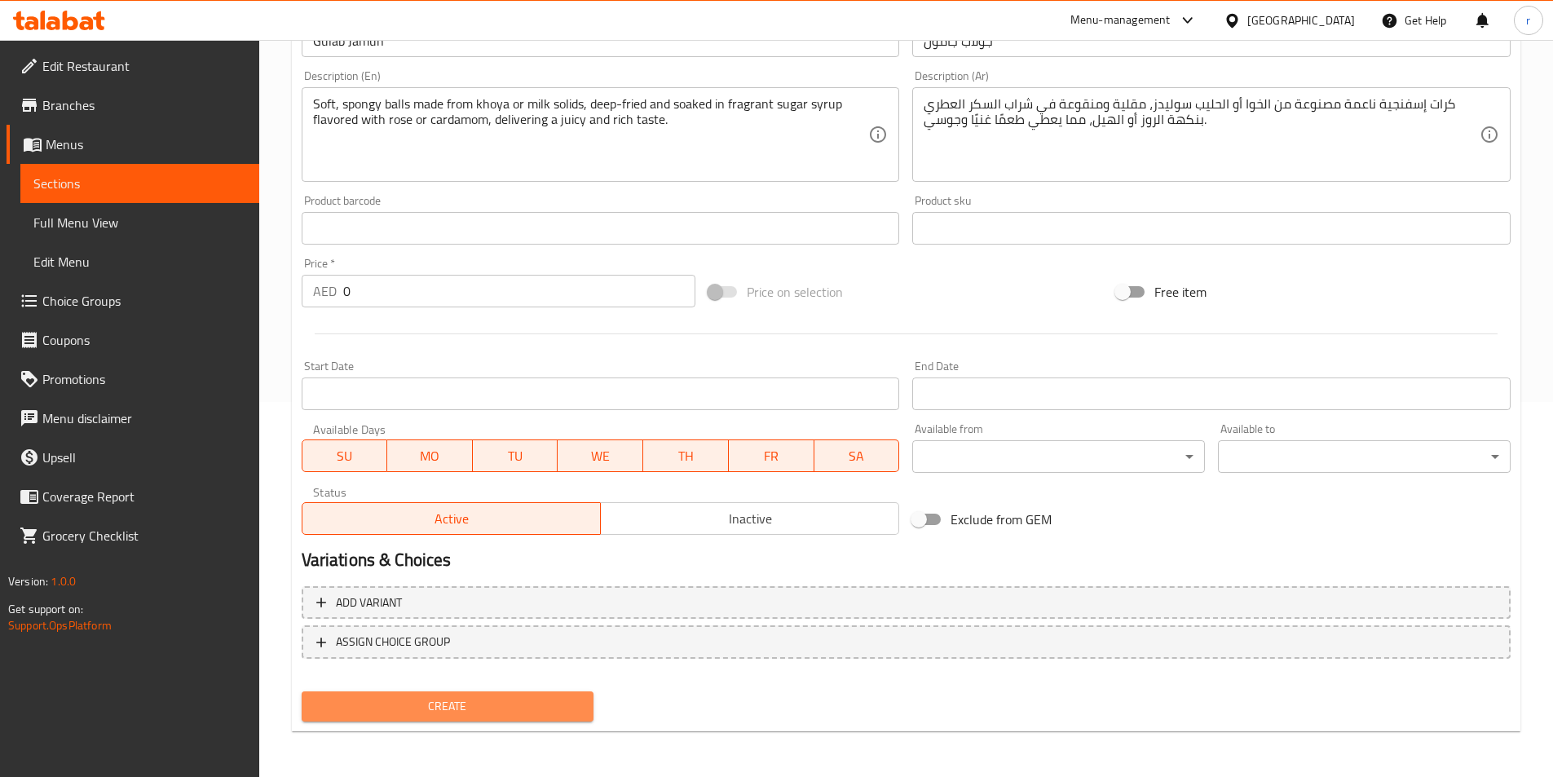
click at [529, 713] on span "Create" at bounding box center [448, 706] width 267 height 20
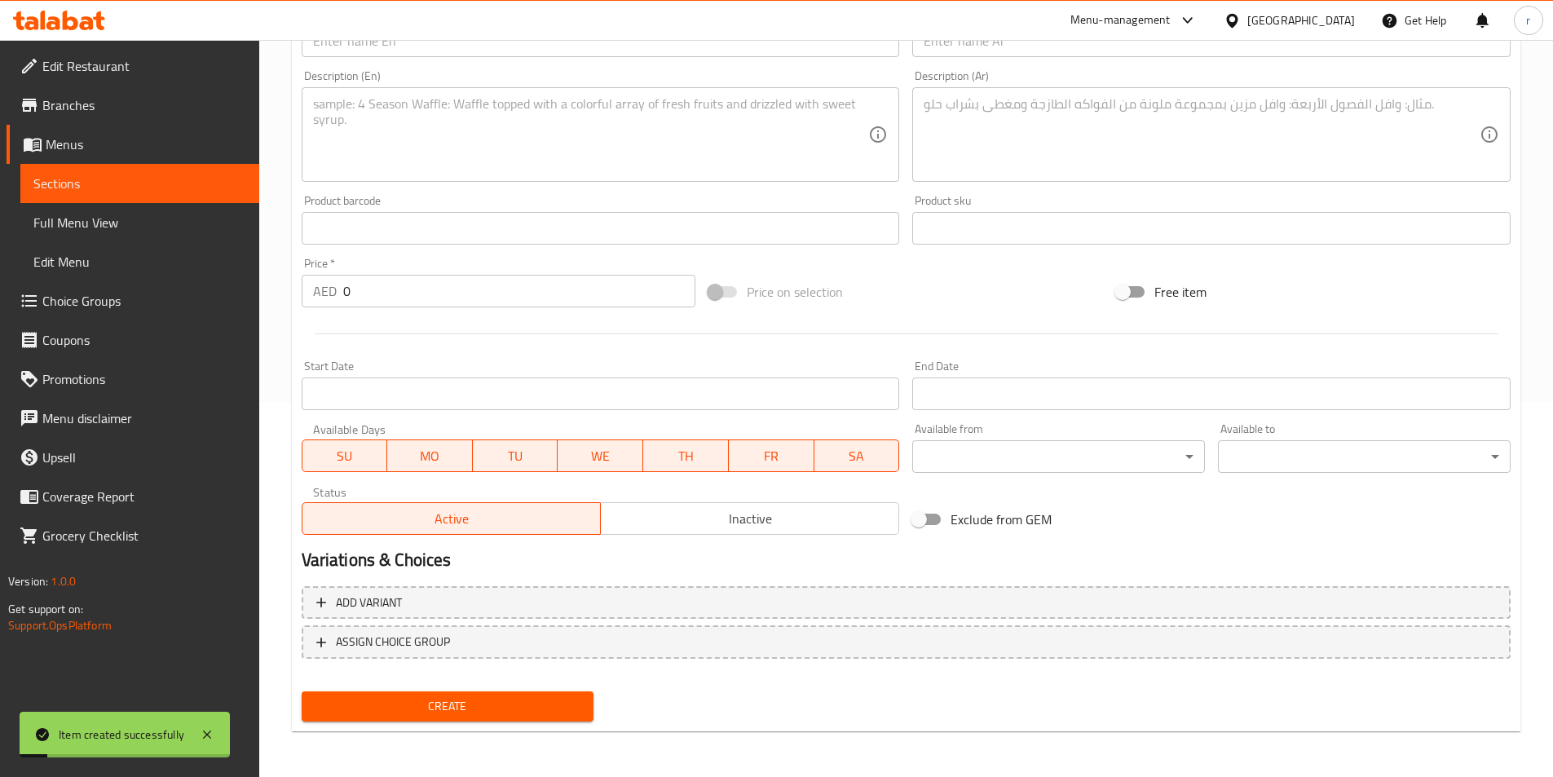
click at [123, 183] on span "Sections" at bounding box center [139, 184] width 213 height 20
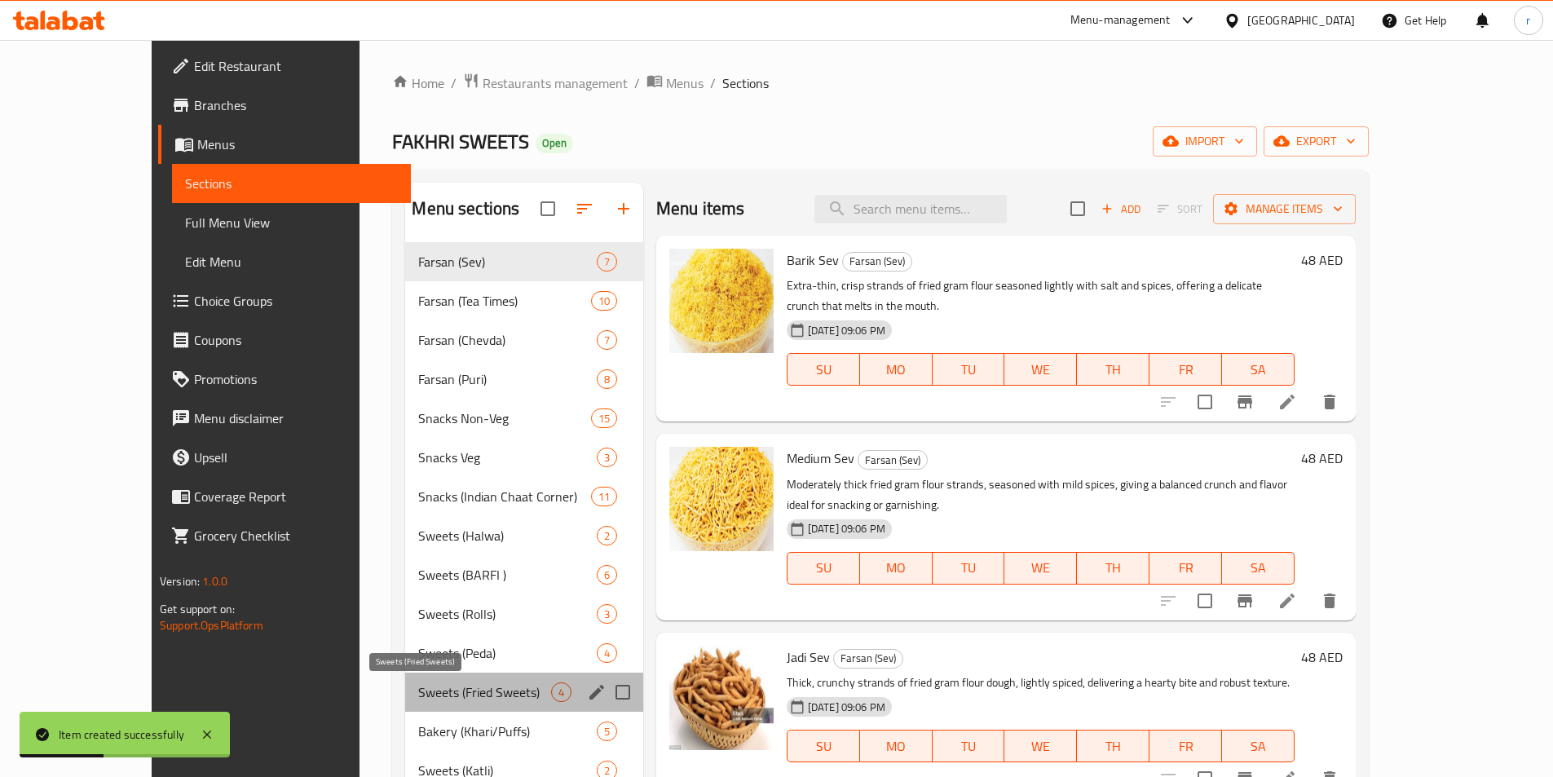
click at [449, 691] on span "Sweets (Fried Sweets)" at bounding box center [484, 692] width 132 height 20
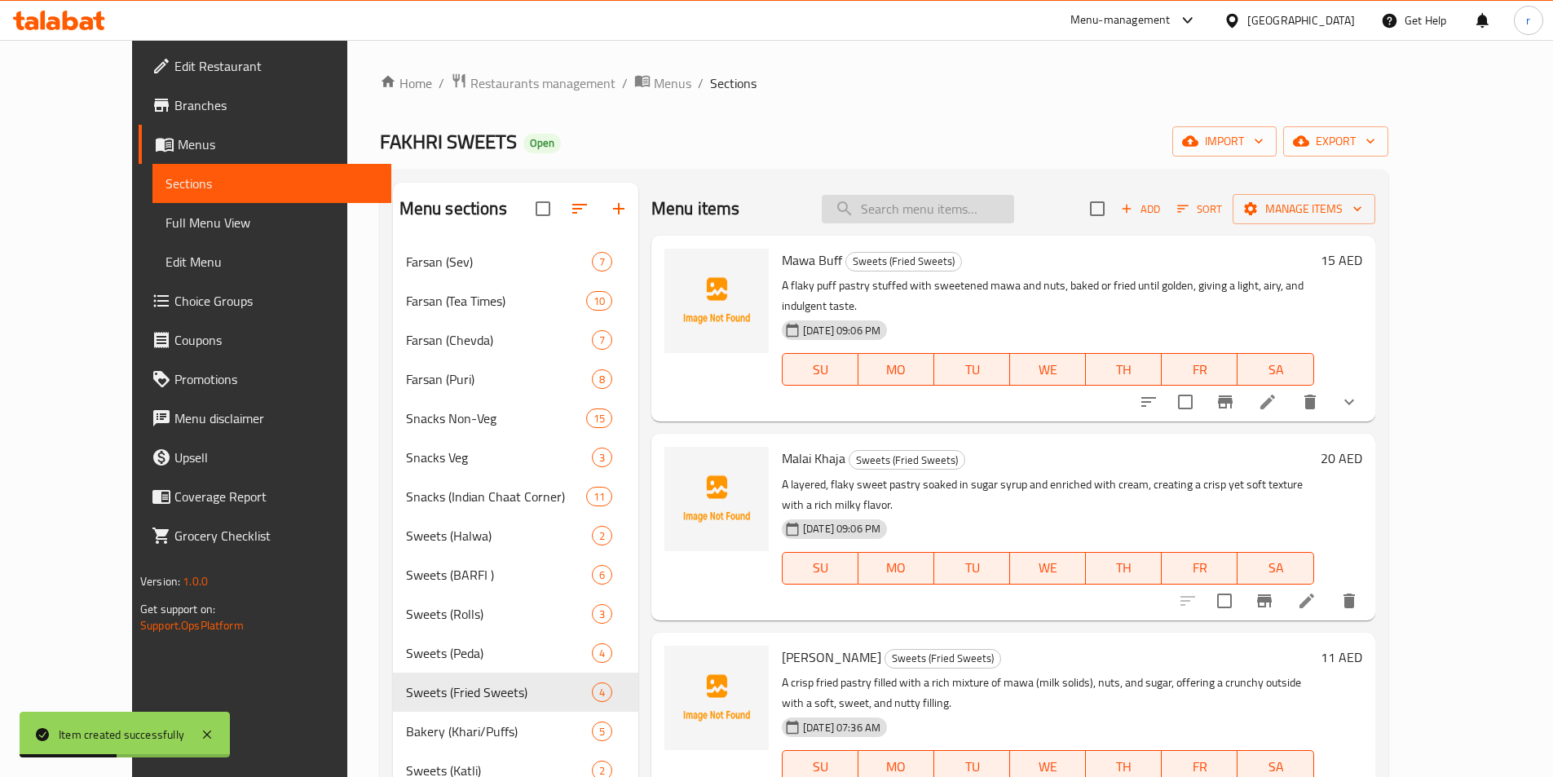
click at [1013, 218] on input "search" at bounding box center [918, 209] width 192 height 29
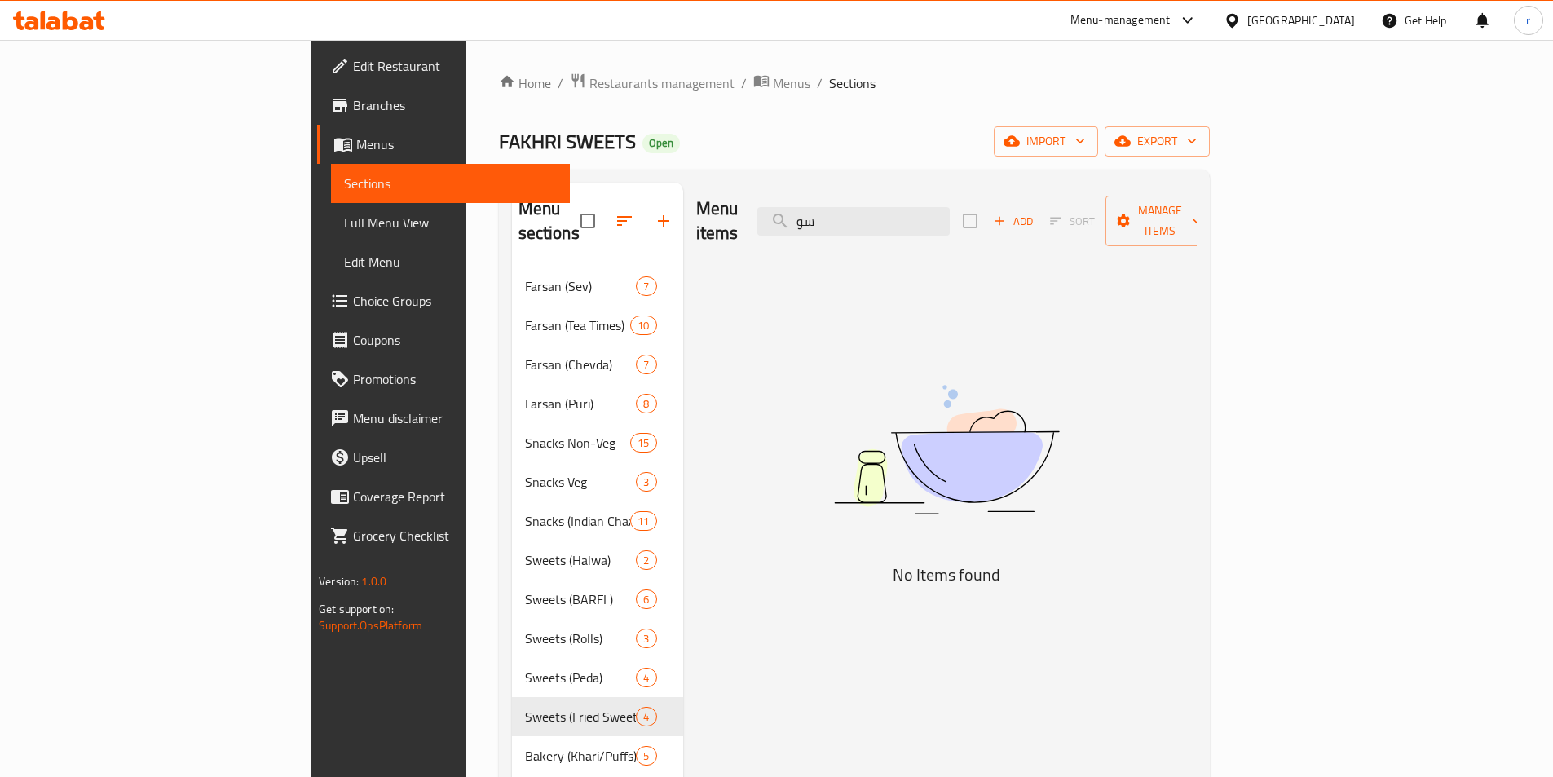
type input "س"
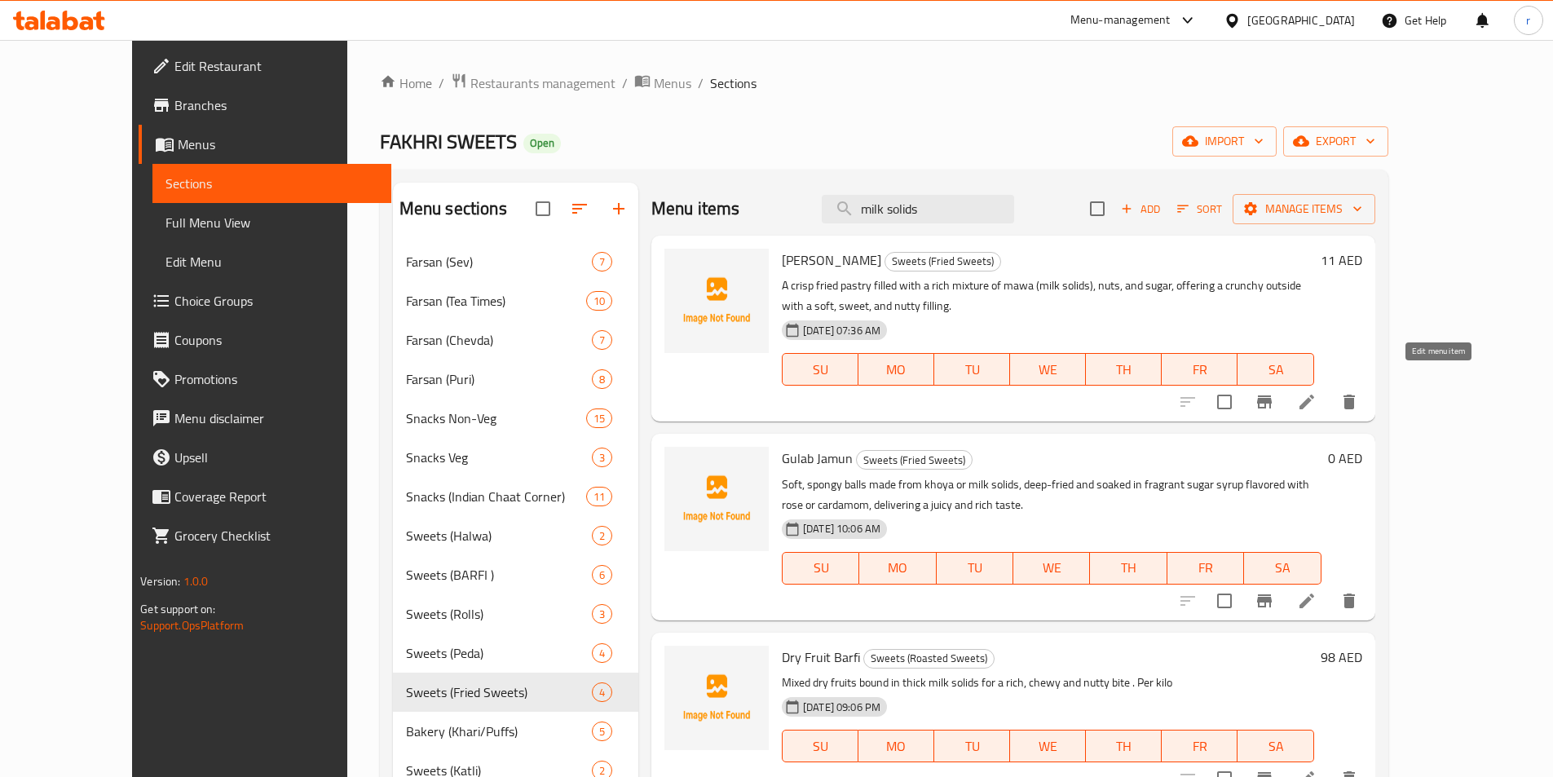
type input "milk solids"
click at [1314, 395] on icon at bounding box center [1306, 402] width 15 height 15
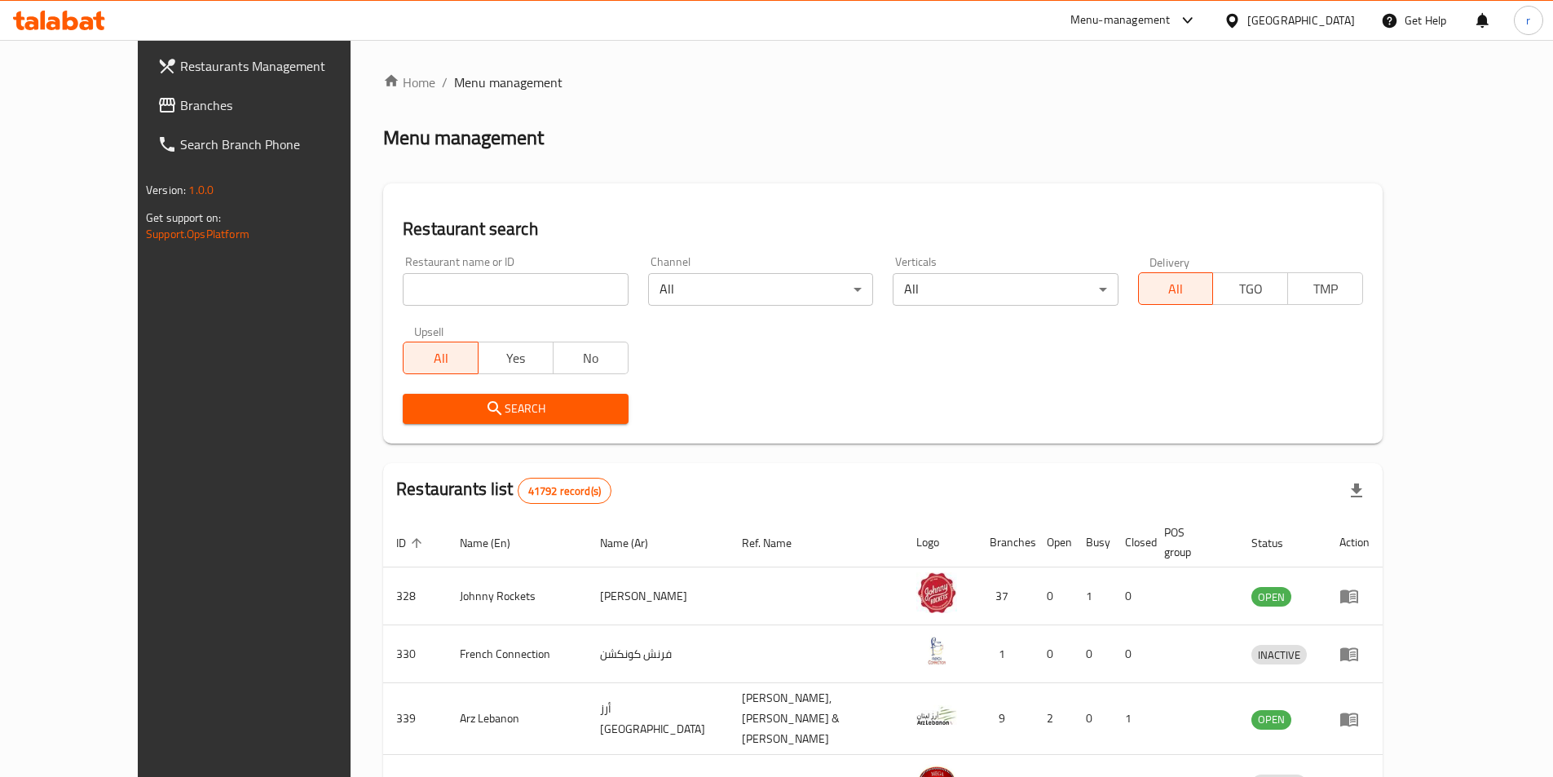
click at [180, 102] on span "Branches" at bounding box center [282, 105] width 204 height 20
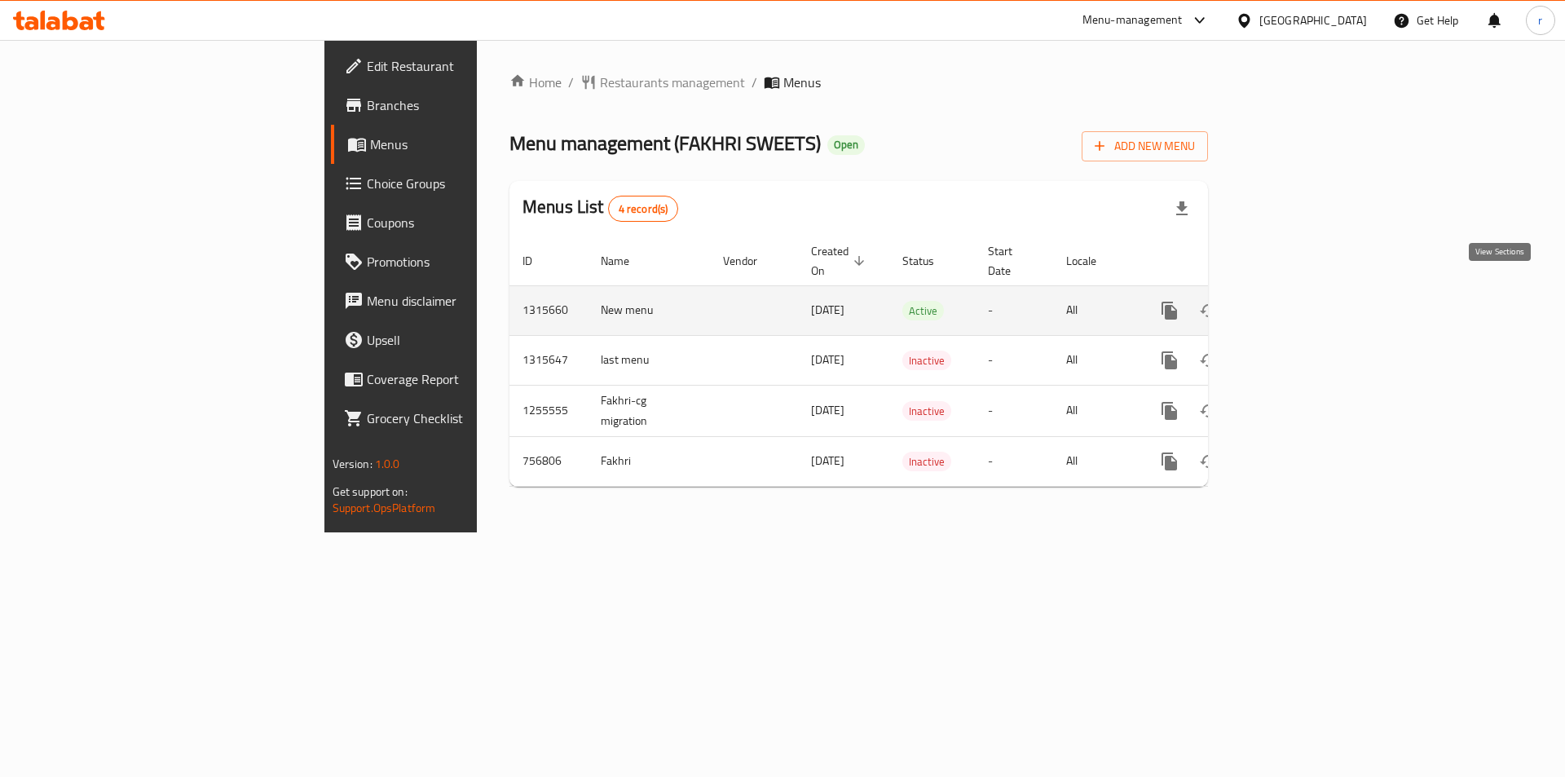
click at [1297, 301] on icon "enhanced table" at bounding box center [1287, 311] width 20 height 20
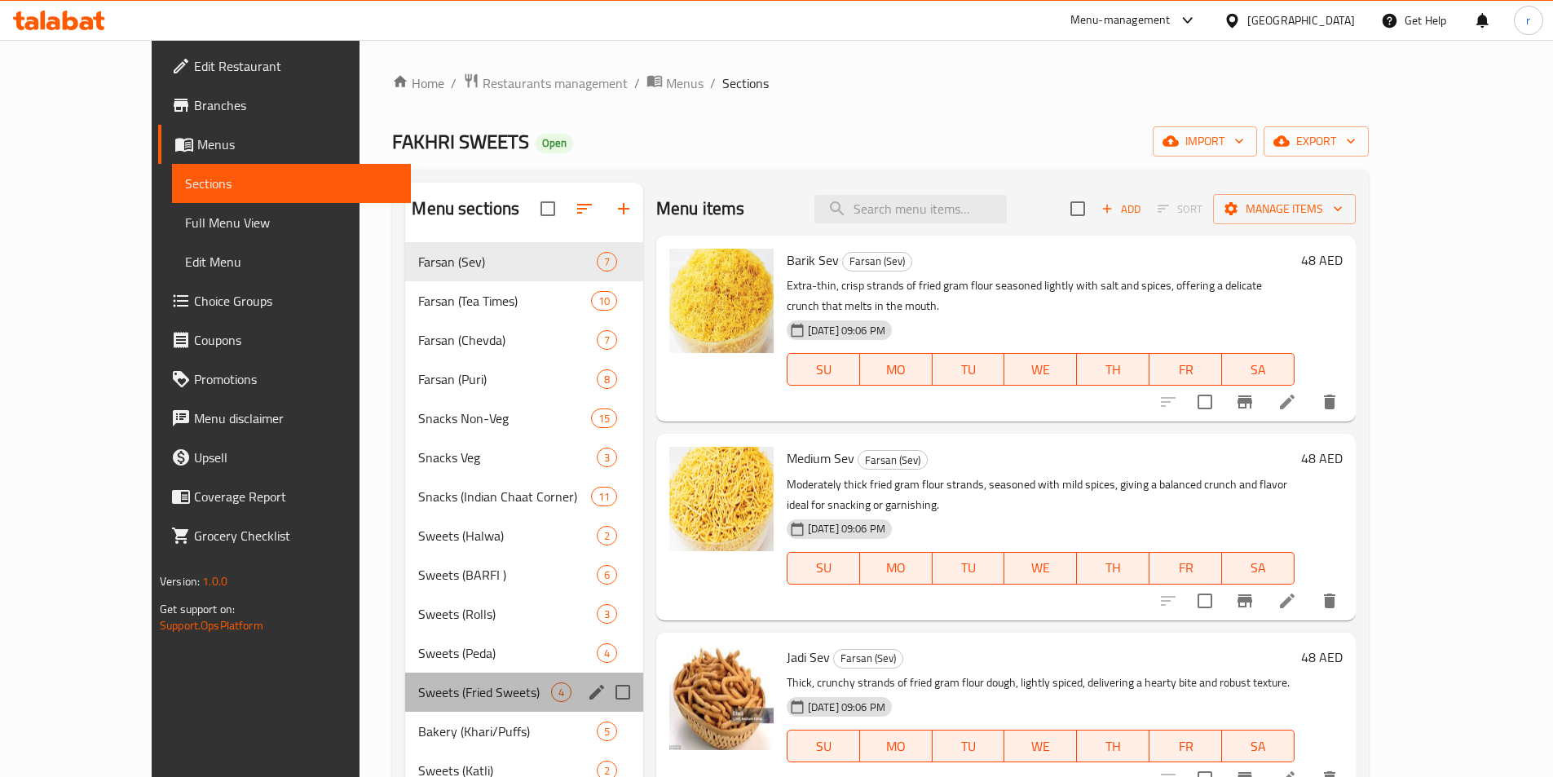
click at [492, 680] on div "Sweets (Fried Sweets) 4" at bounding box center [523, 692] width 237 height 39
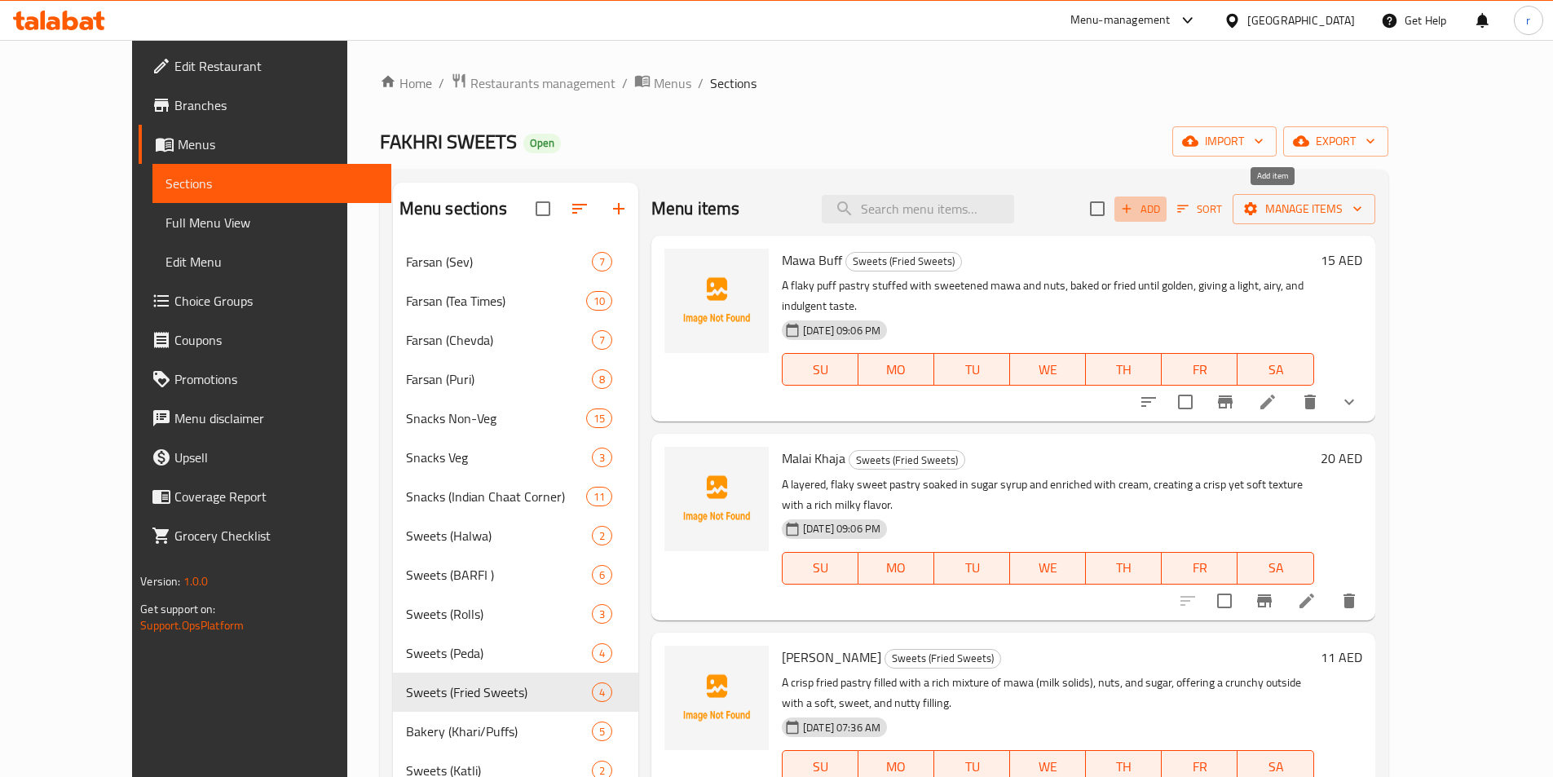
click at [1163, 212] on span "Add" at bounding box center [1141, 209] width 44 height 19
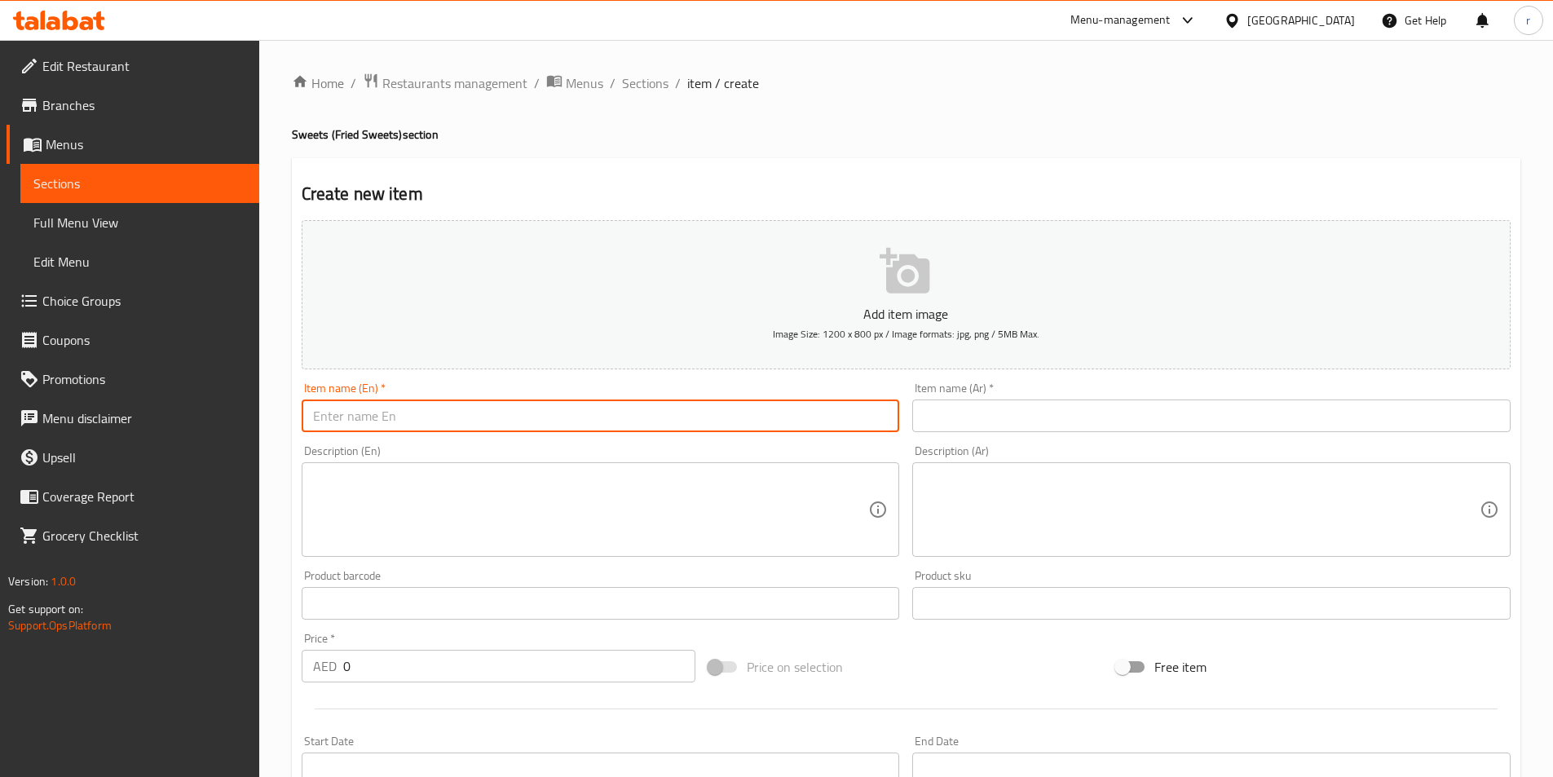
click at [664, 411] on input "text" at bounding box center [601, 415] width 598 height 33
paste input "Bundi"
type input "Bundi"
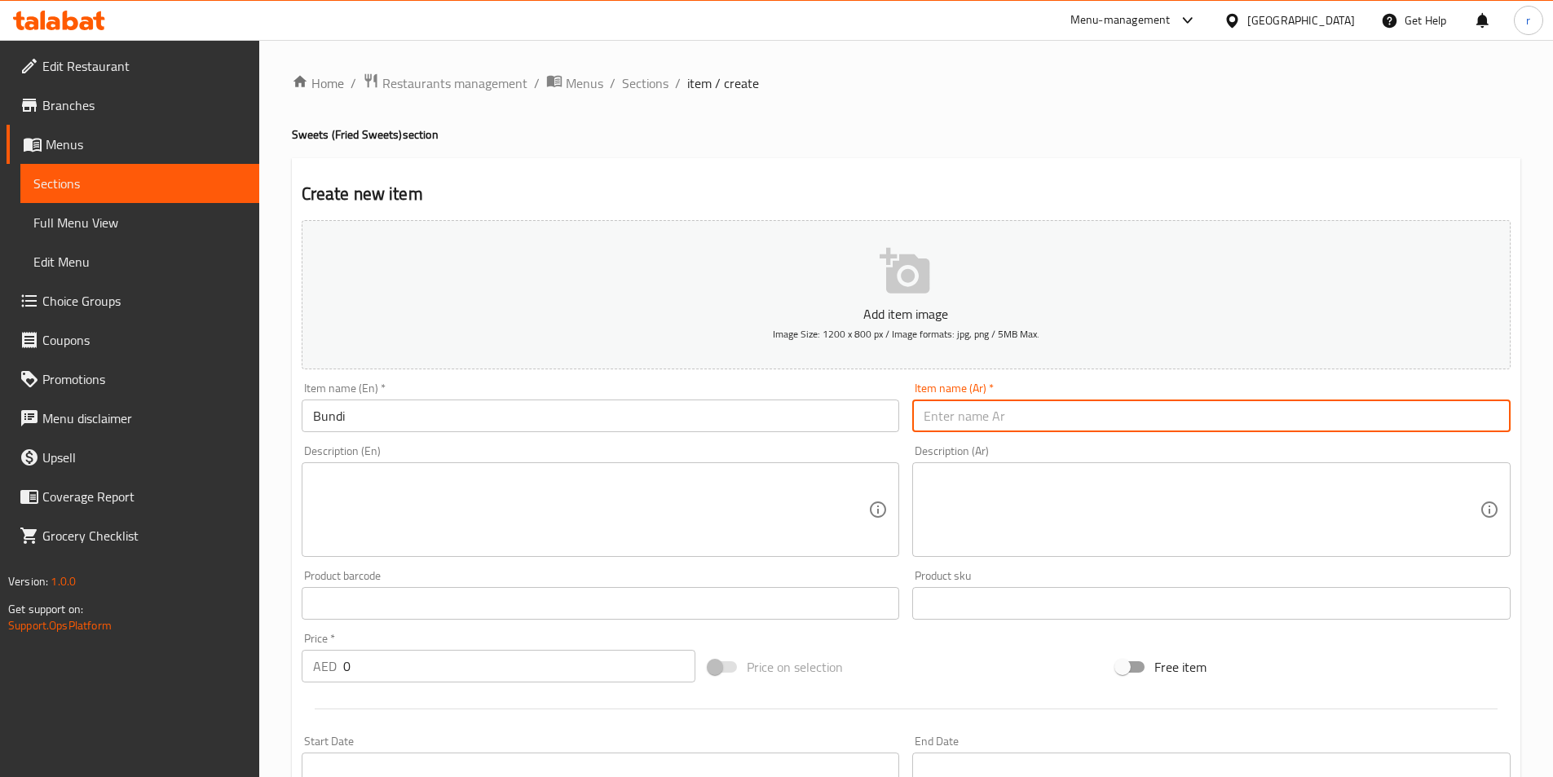
click at [1154, 410] on input "text" at bounding box center [1211, 415] width 598 height 33
paste input "بوندي"
type input "بوندي"
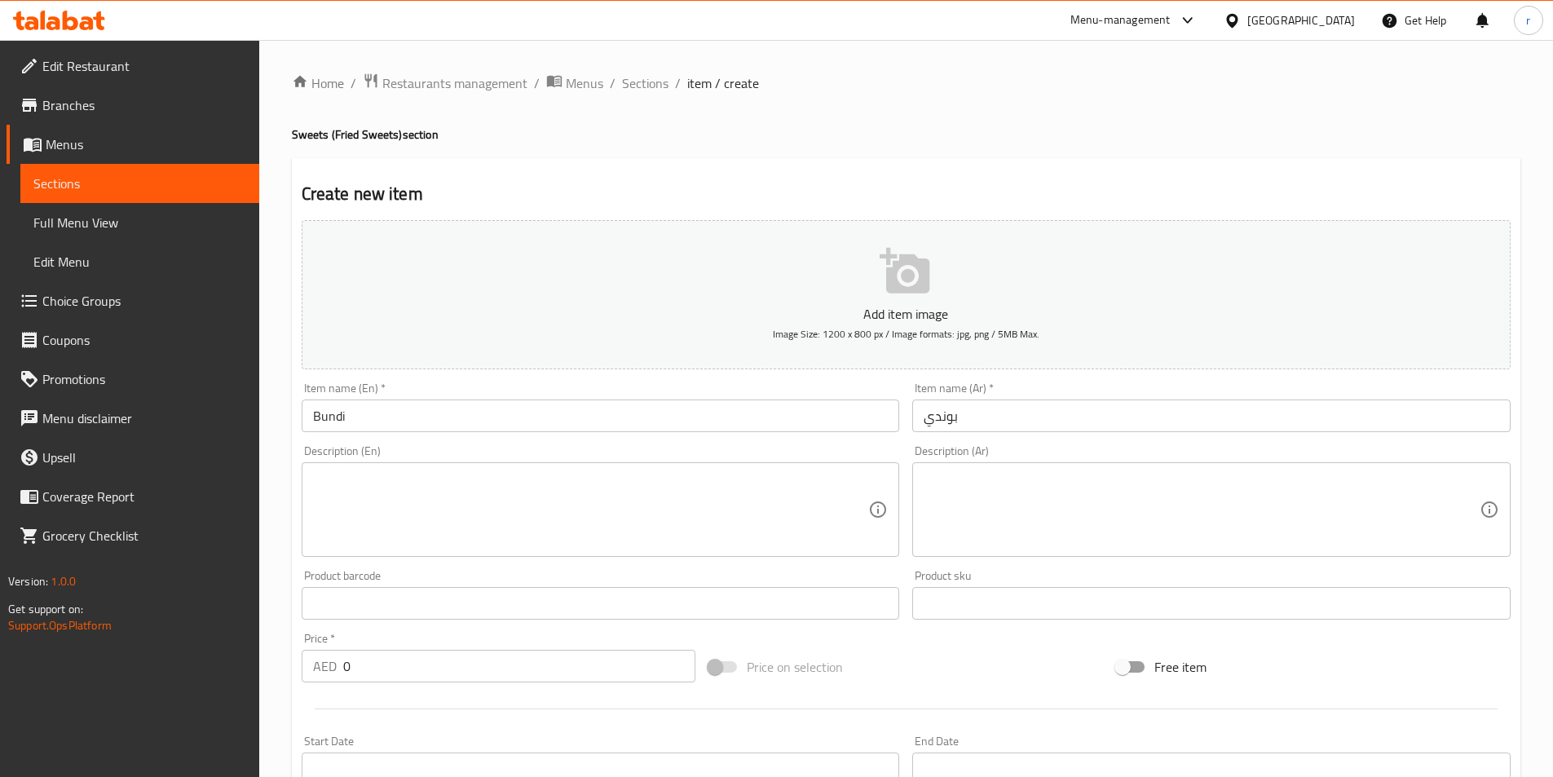
click at [518, 557] on div "Description (En)" at bounding box center [601, 509] width 598 height 95
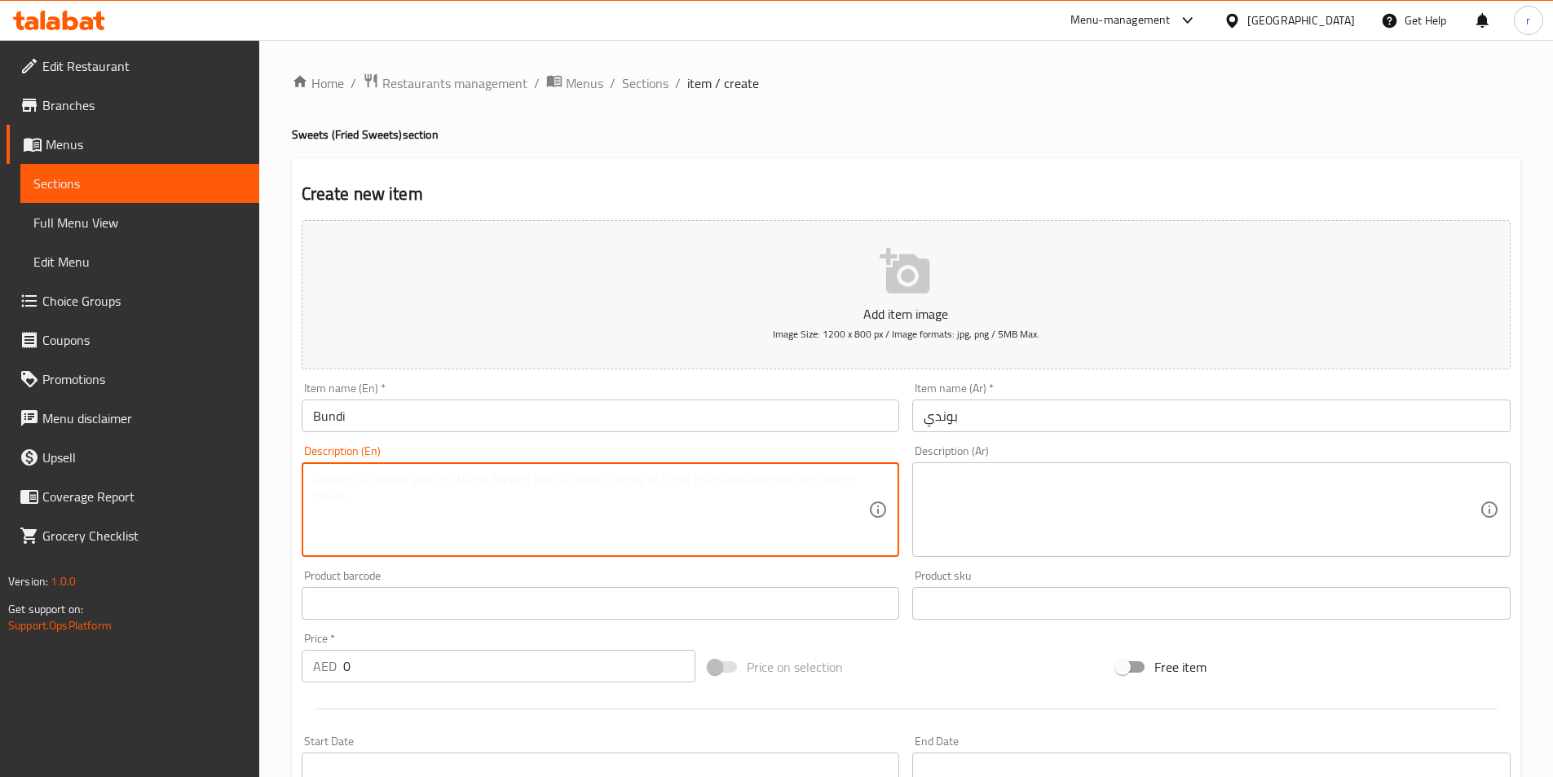
paste textarea "Golden pearls of fried chickpea flour batter soaked in sugar syrup, served loos…"
type textarea "Golden pearls of fried chickpea flour batter soaked in sugar syrup, served loos…"
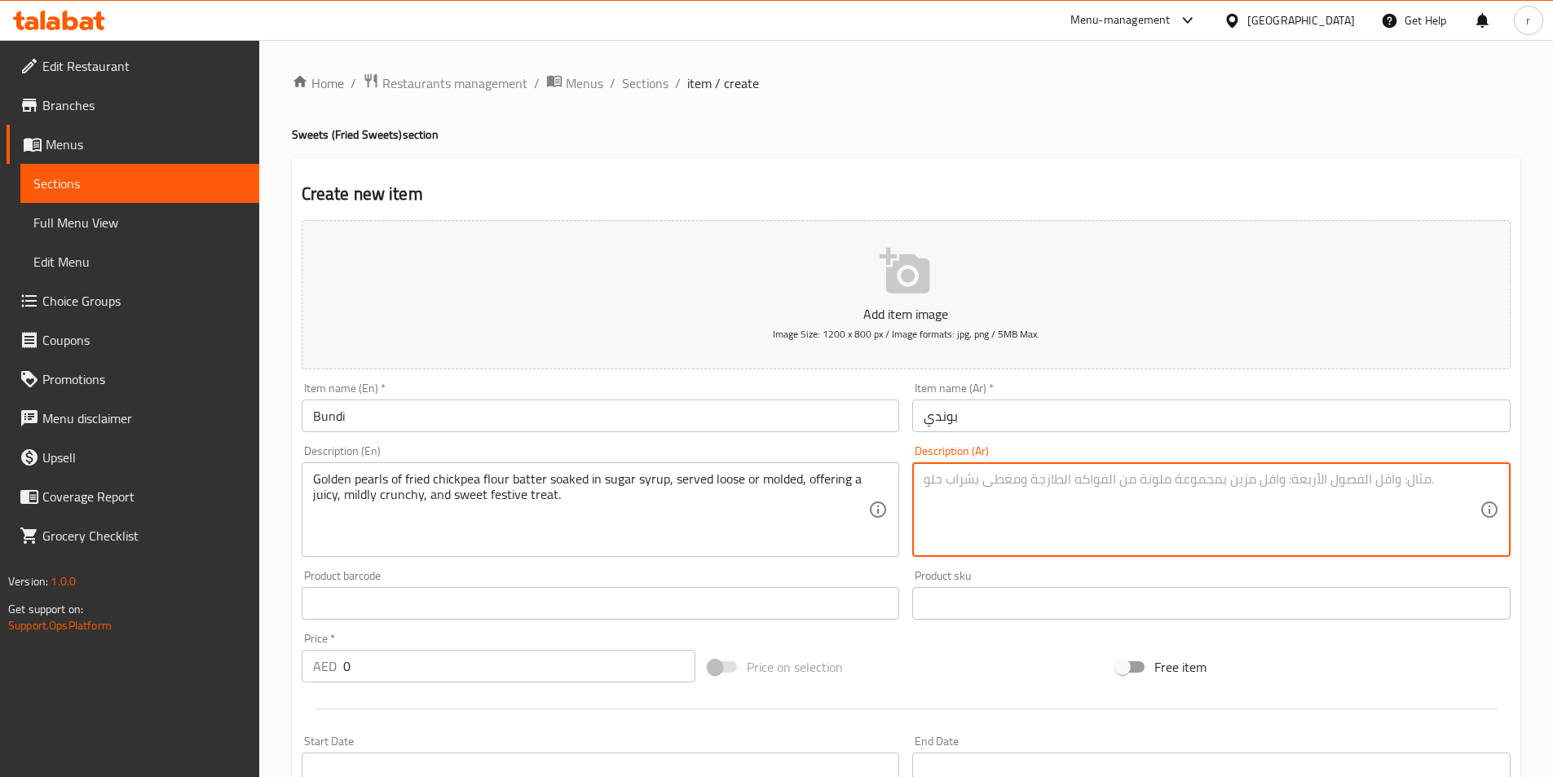
click at [1095, 481] on textarea at bounding box center [1202, 509] width 556 height 77
paste textarea "لآلئ ذهبية من عجينة دقيق الحمص المقلي المنقوعة في شراب السكر، تقدم سائبة أو مصب…"
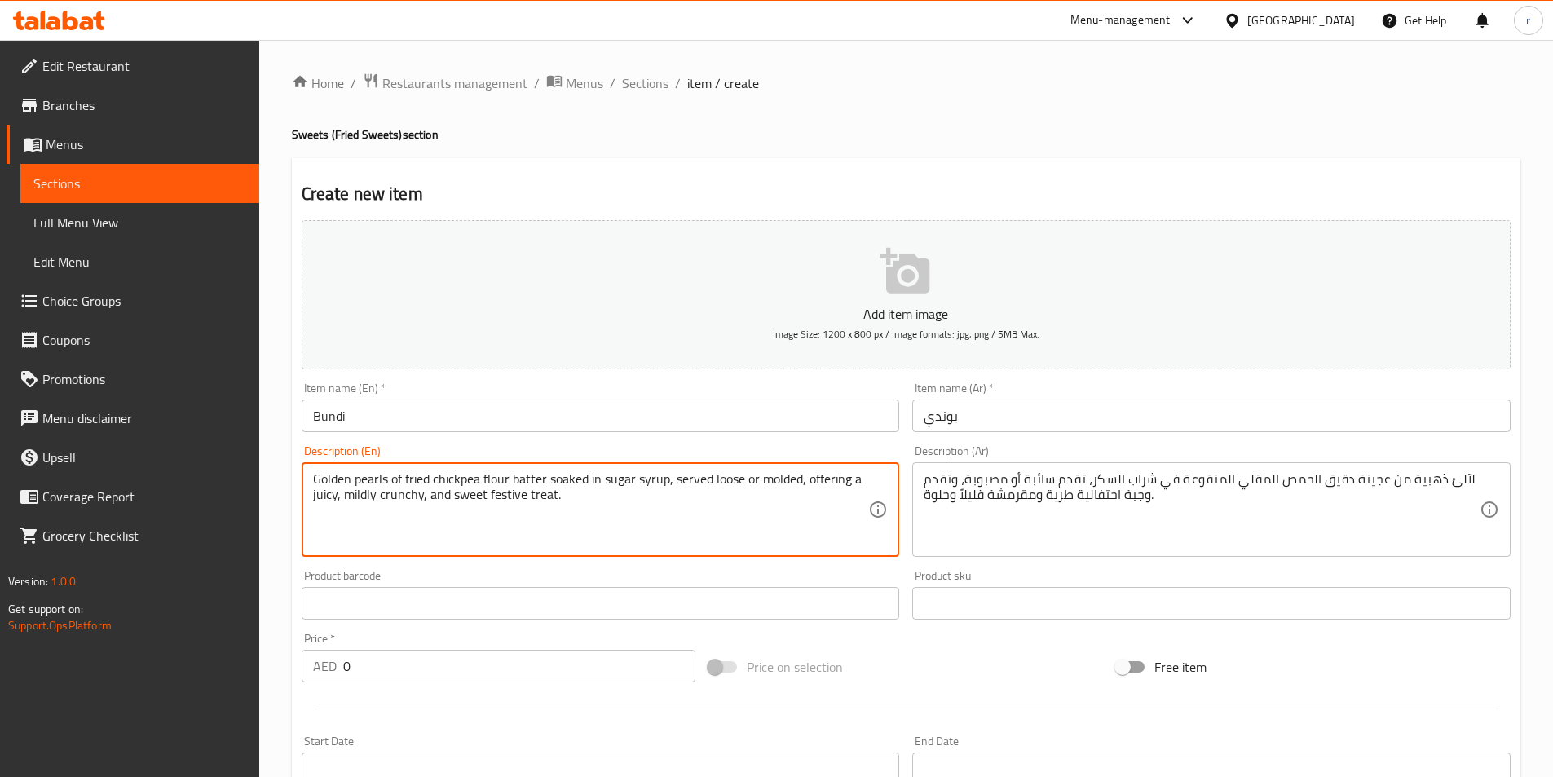
click at [333, 481] on textarea "Golden pearls of fried chickpea flour batter soaked in sugar syrup, served loos…" at bounding box center [591, 509] width 556 height 77
click at [342, 474] on textarea "Golden pearls of fried chickpea flour batter soaked in sugar syrup, served loos…" at bounding box center [591, 509] width 556 height 77
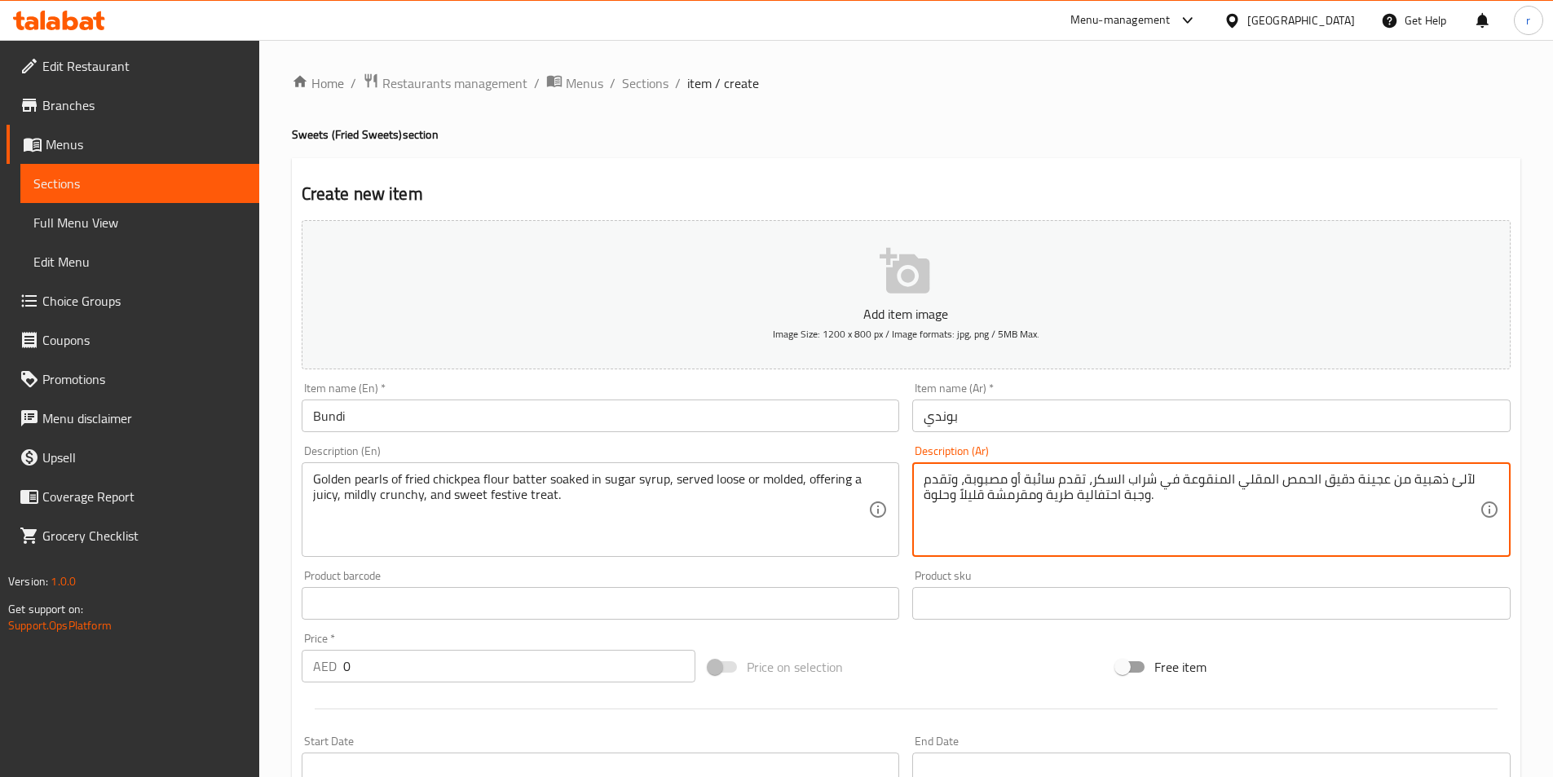
click at [1448, 480] on textarea "لآلئ ذهبية من عجينة دقيق الحمص المقلي المنقوعة في شراب السكر، تقدم سائبة أو مصب…" at bounding box center [1202, 509] width 556 height 77
click at [1440, 473] on textarea "لآلئ ذهبية من عجينة دقيق الحمص المقلي المنقوعة في شراب السكر، تقدم سائبة أو مصب…" at bounding box center [1202, 509] width 556 height 77
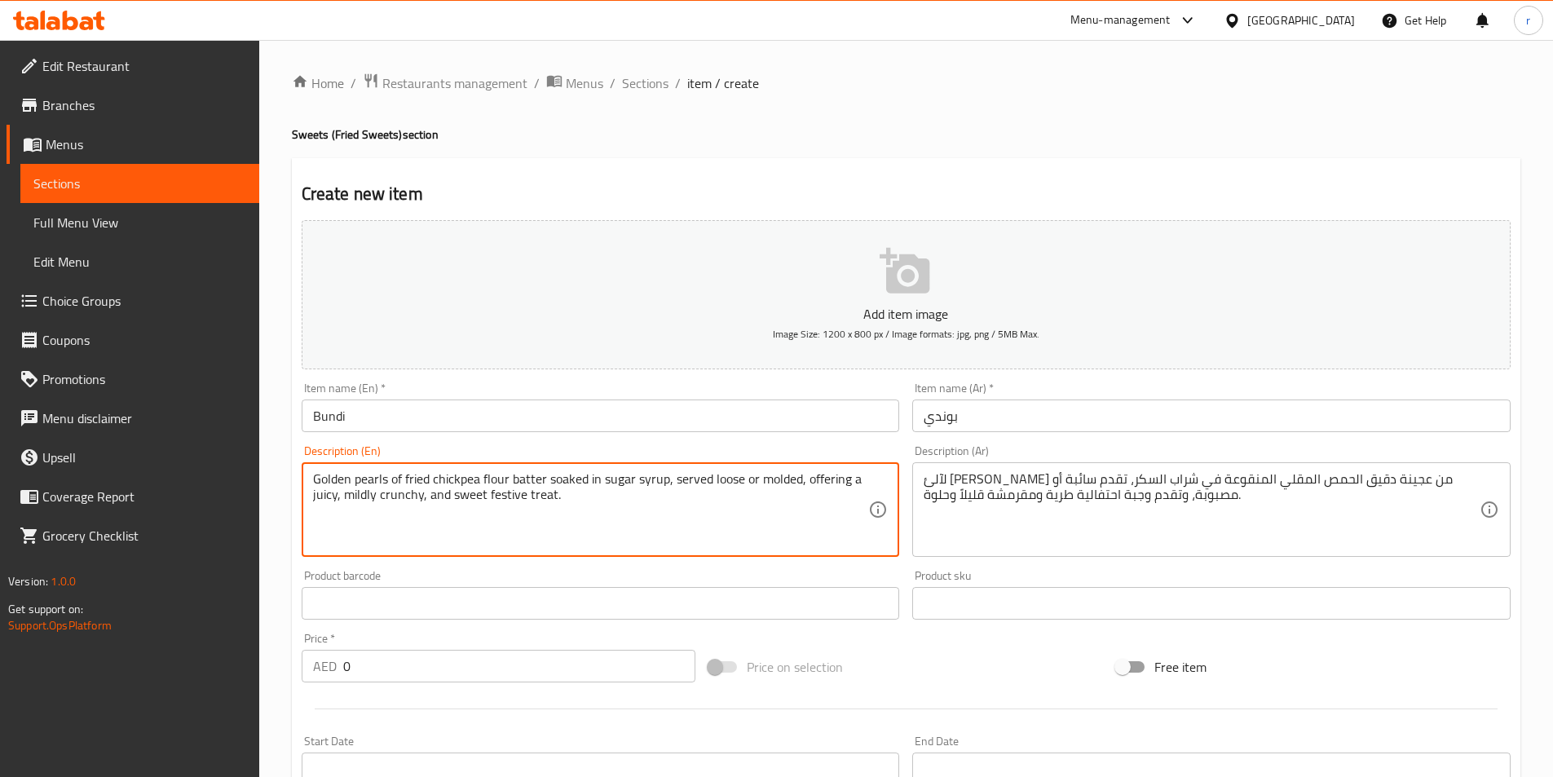
click at [474, 474] on textarea "Golden pearls of fried chickpea flour batter soaked in sugar syrup, served loos…" at bounding box center [591, 509] width 556 height 77
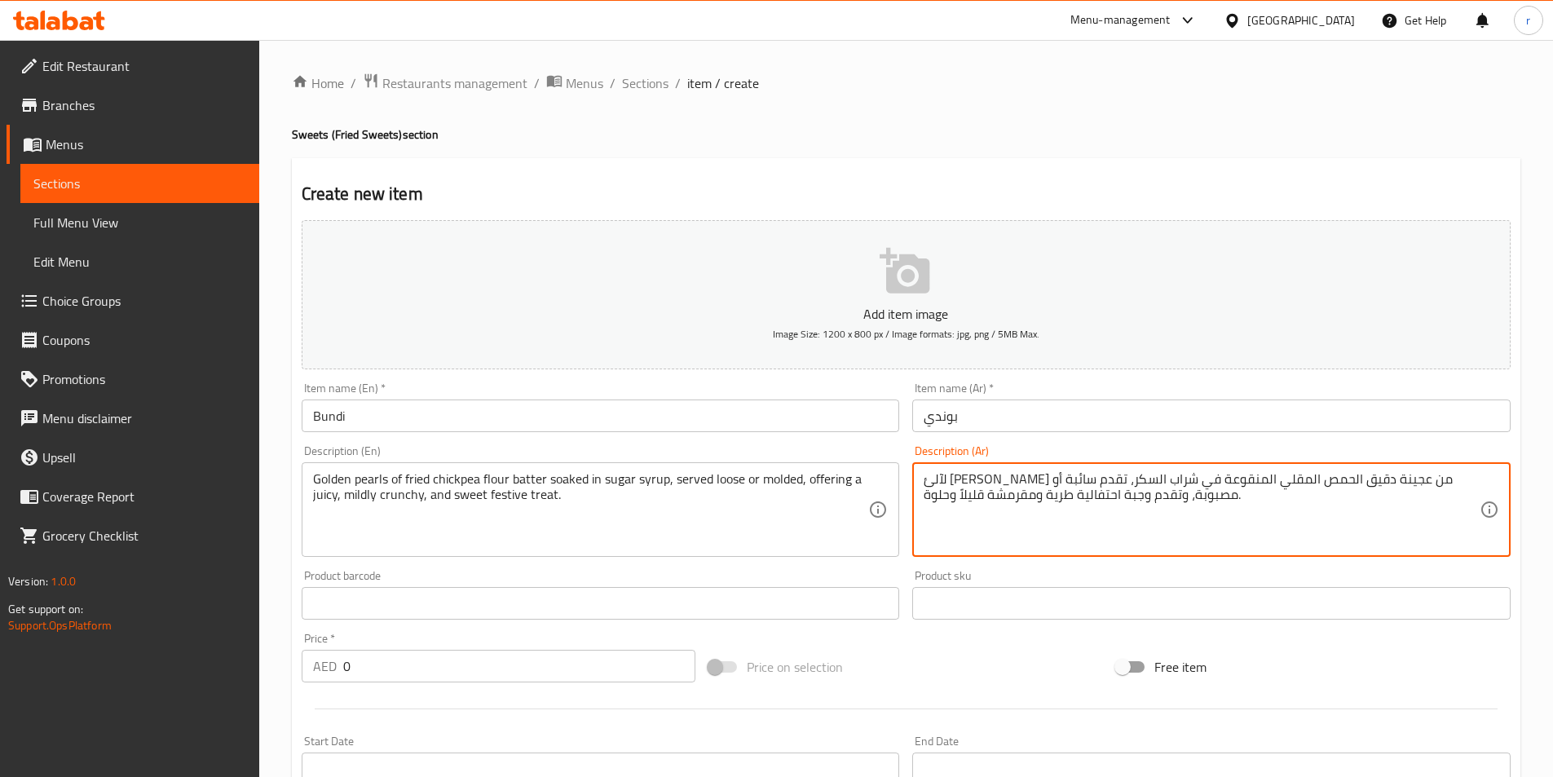
click at [1289, 479] on textarea "لآلئ جولدن من عجينة دقيق الحمص المقلي المنقوعة في شراب السكر، تقدم سائبة أو مصب…" at bounding box center [1202, 509] width 556 height 77
paste textarea "نخج"
type textarea "لآلئ جولدن من عجينة دقيق النخج المقلي المنقوعة في شراب السكر، تقدم سائبة أو مصب…"
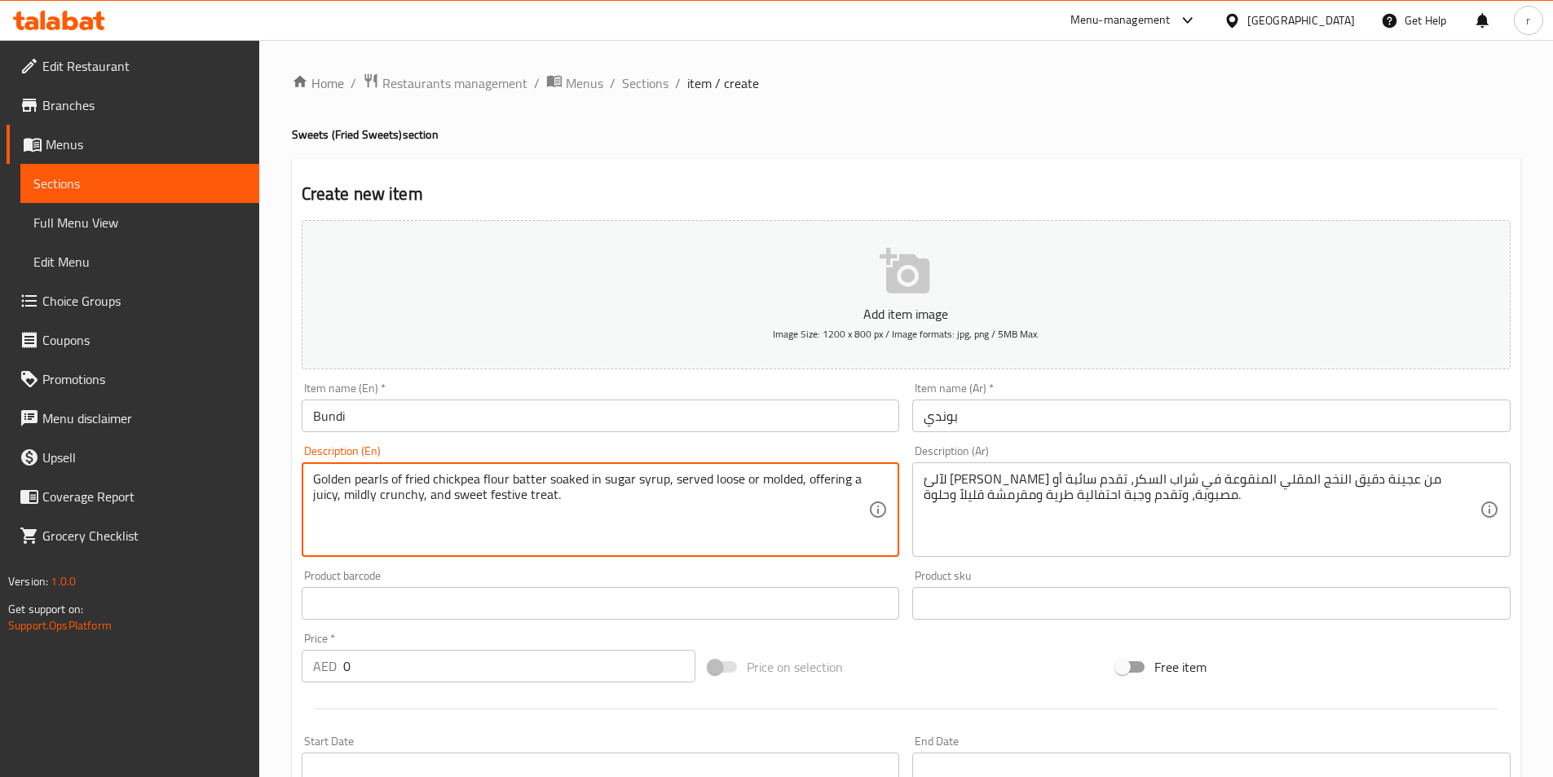
click at [529, 477] on textarea "Golden pearls of fried chickpea flour batter soaked in sugar syrup, served loos…" at bounding box center [591, 509] width 556 height 77
click at [738, 485] on textarea "Golden pearls of fried chickpea flour batter soaked in sugar syrup, served loos…" at bounding box center [591, 509] width 556 height 77
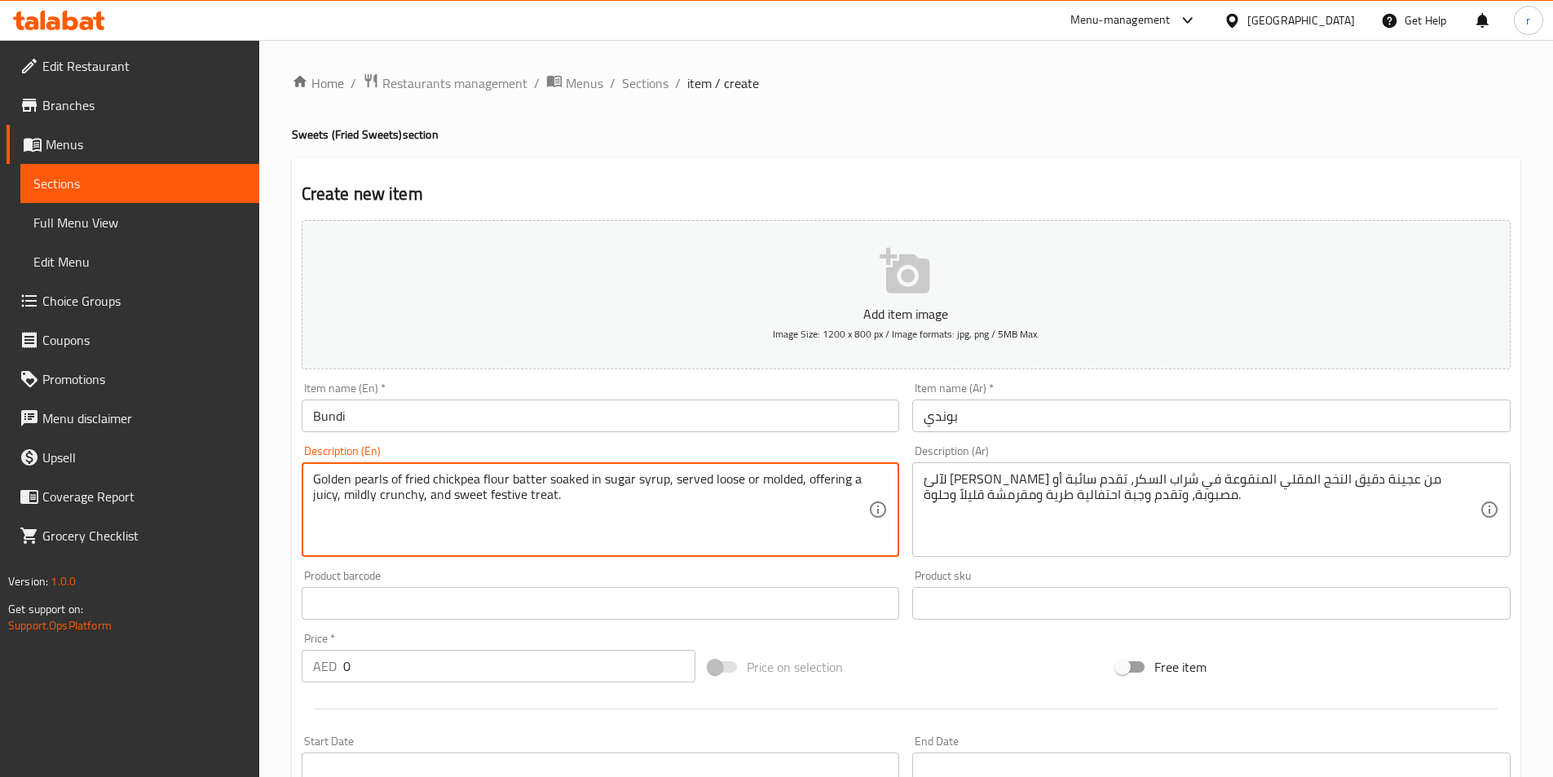
click at [733, 479] on textarea "Golden pearls of fried chickpea flour batter soaked in sugar syrup, served loos…" at bounding box center [591, 509] width 556 height 77
click at [618, 523] on textarea "Golden pearls of fried chickpea flour batter soaked in sugar syrup, served loos…" at bounding box center [591, 509] width 556 height 77
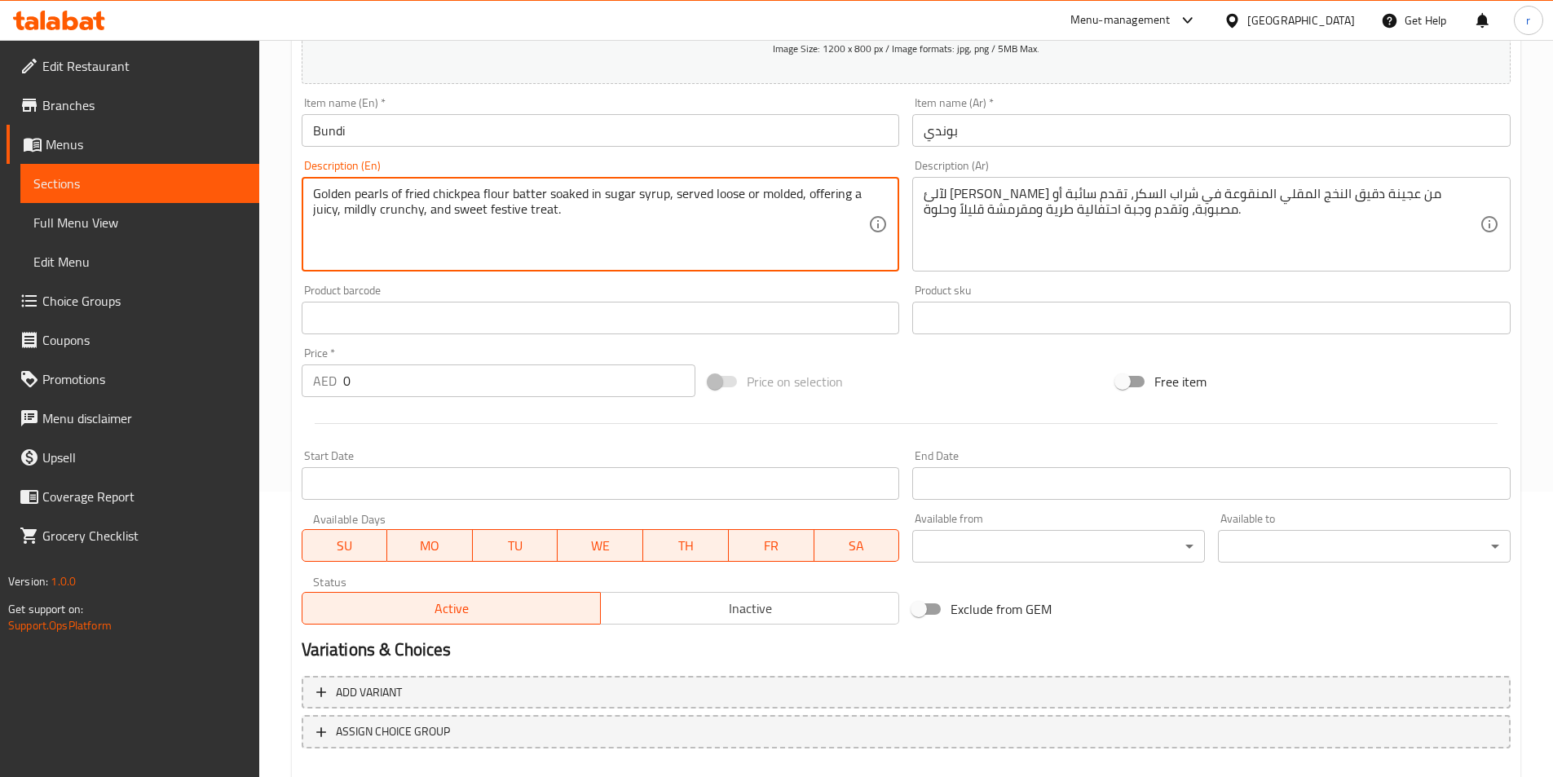
scroll to position [326, 0]
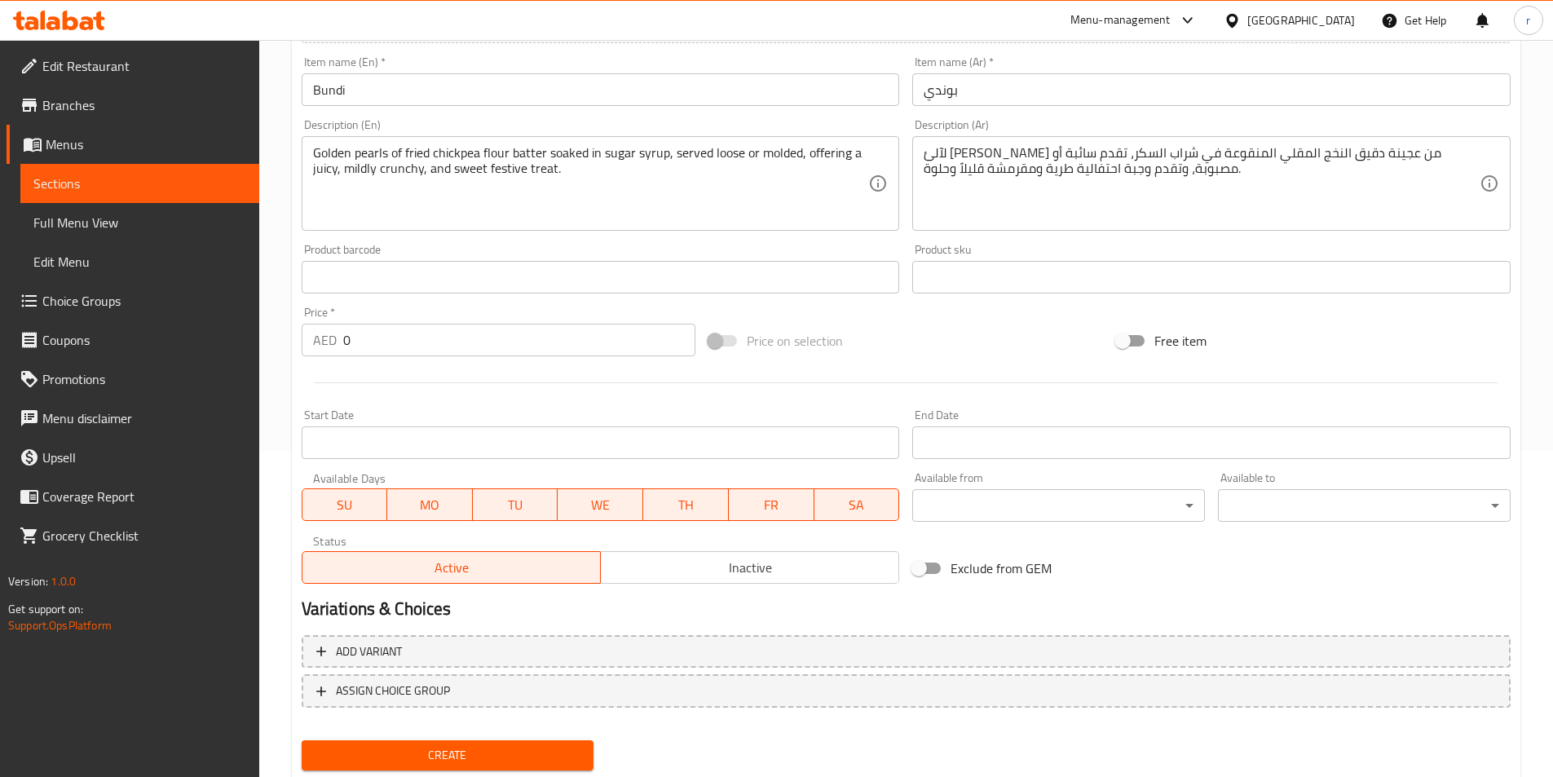
click at [900, 136] on div "Description (En) Golden pearls of fried chickpea flour batter soaked in sugar s…" at bounding box center [600, 175] width 611 height 125
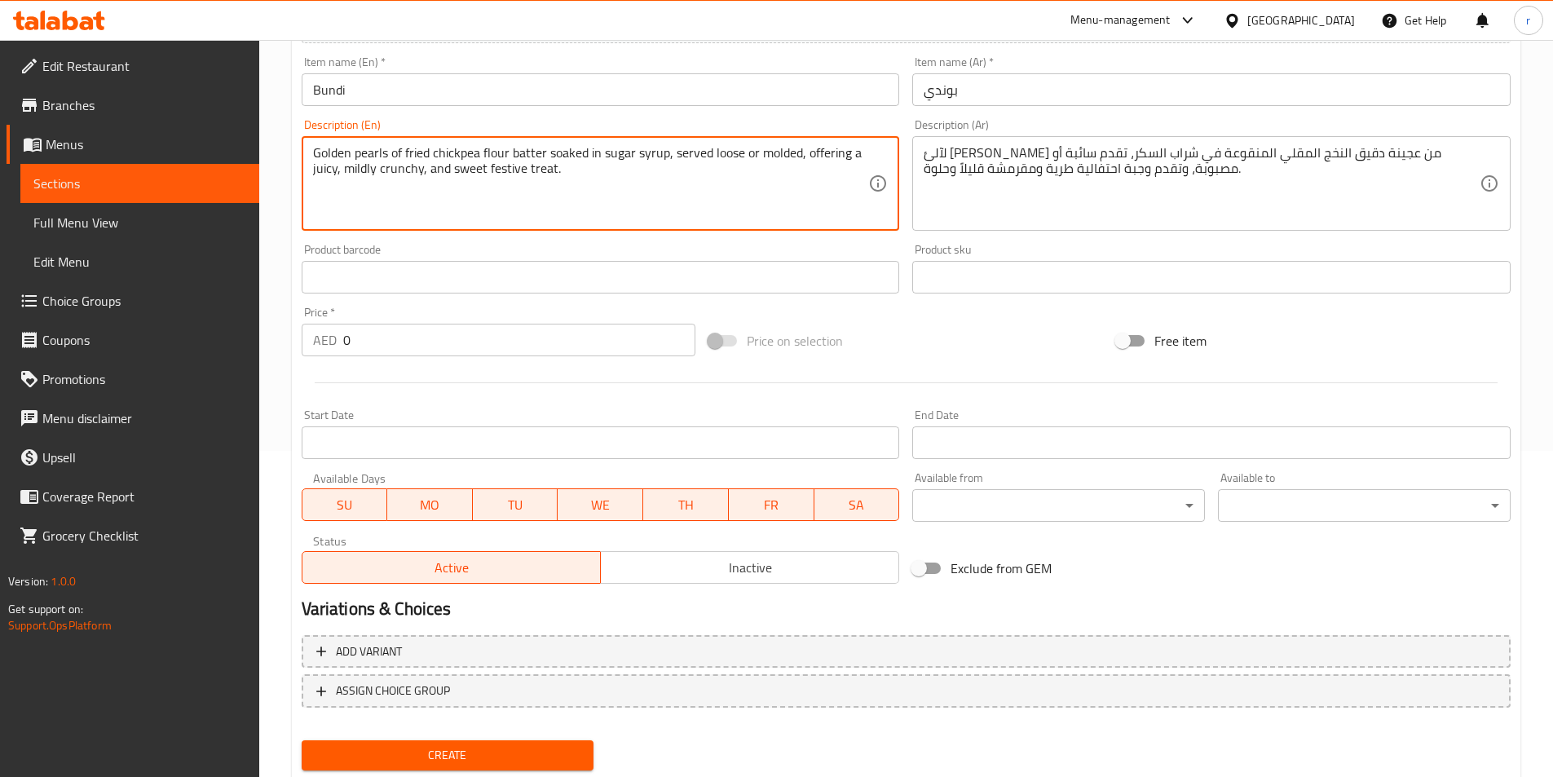
click at [316, 174] on textarea "Golden pearls of fried chickpea flour batter soaked in sugar syrup, served loos…" at bounding box center [591, 183] width 556 height 77
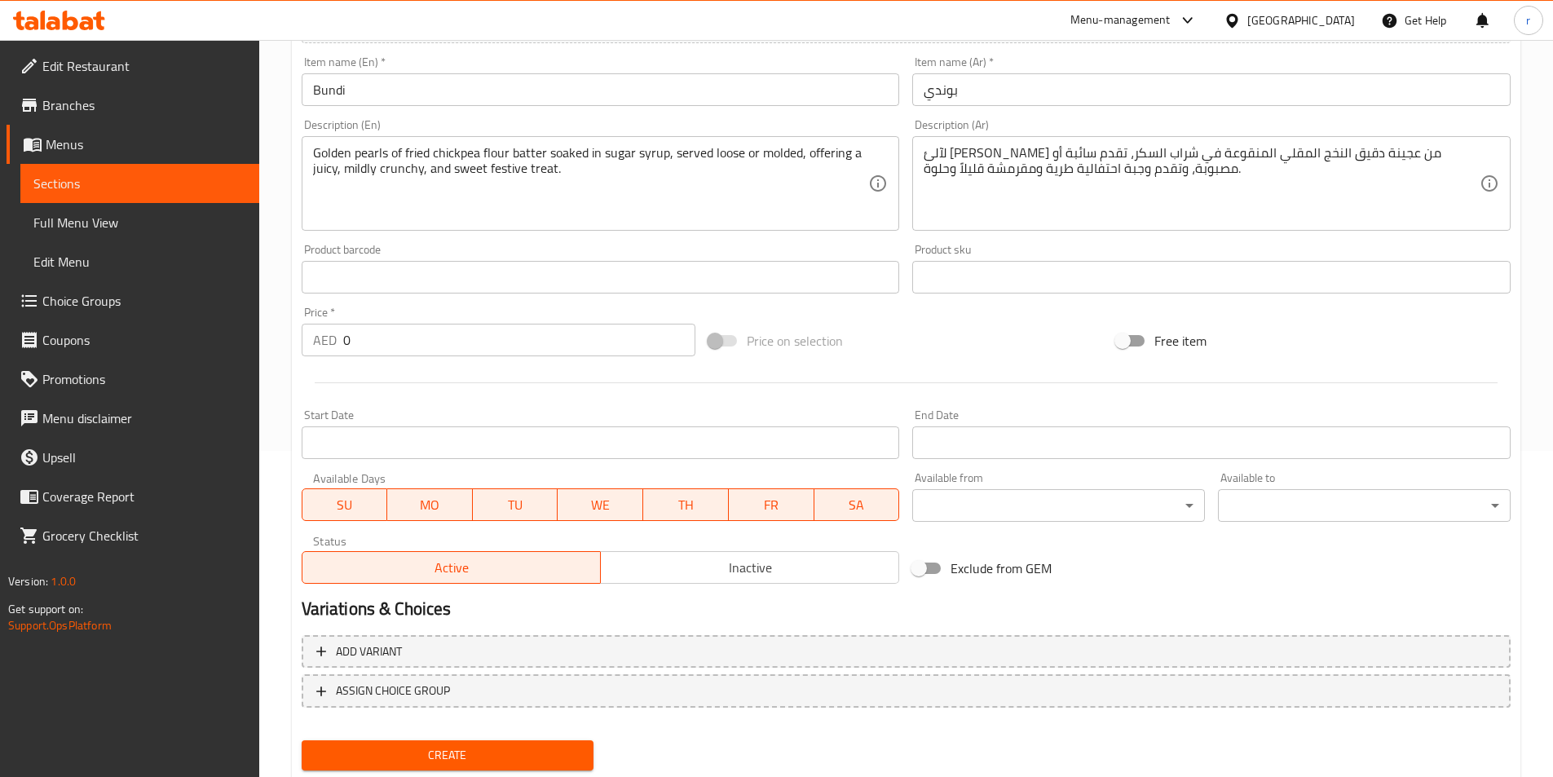
click at [310, 150] on div "Golden pearls of fried chickpea flour batter soaked in sugar syrup, served loos…" at bounding box center [601, 183] width 598 height 95
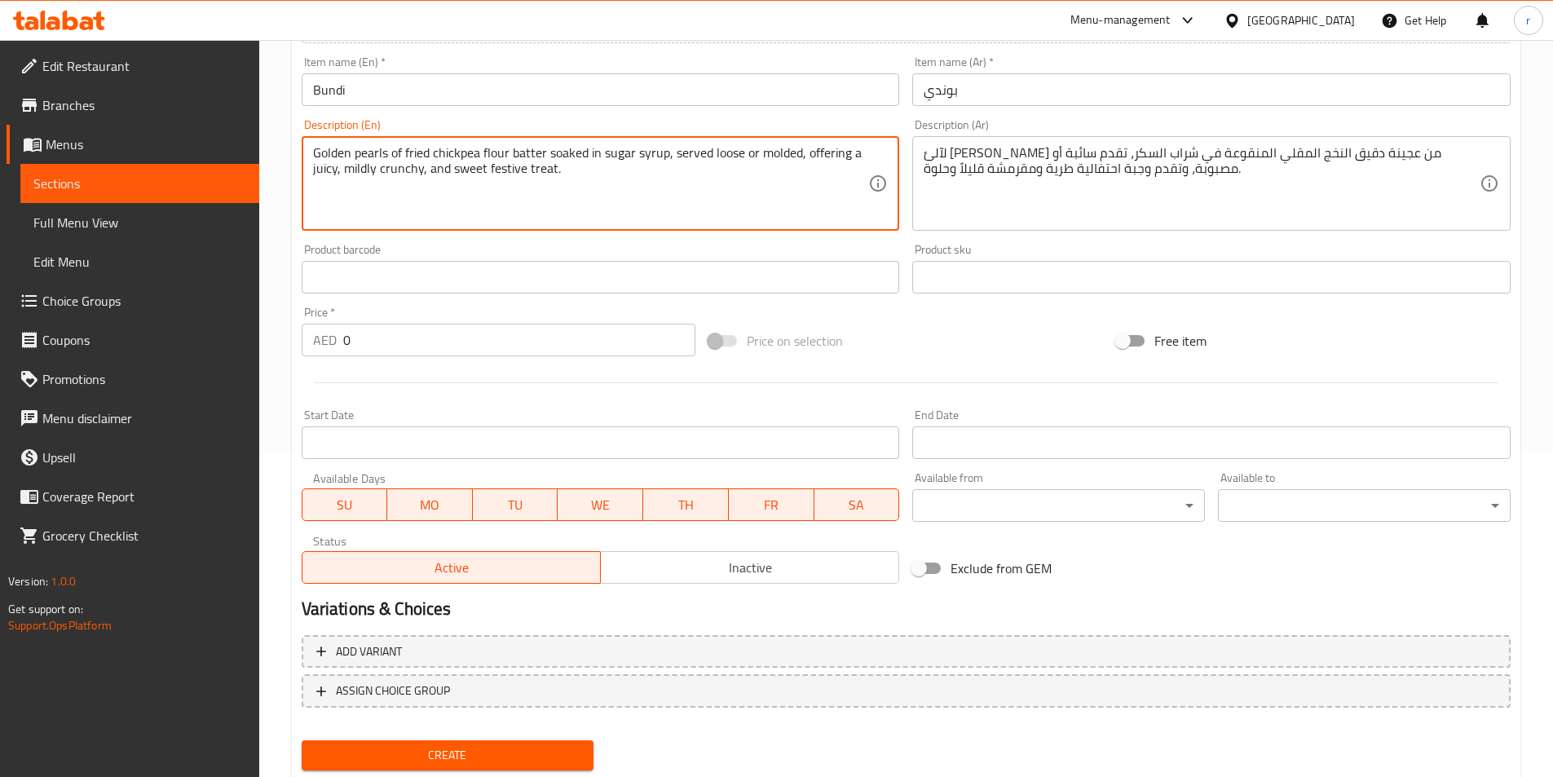
click at [713, 150] on textarea "Golden pearls of fried chickpea flour batter soaked in sugar syrup, served loos…" at bounding box center [591, 183] width 556 height 77
click at [763, 161] on textarea "Golden pearls of fried chickpea flour batter soaked in sugar syrup, served loos…" at bounding box center [591, 183] width 556 height 77
click at [764, 157] on textarea "Golden pearls of fried chickpea flour batter soaked in sugar syrup, served loos…" at bounding box center [591, 183] width 556 height 77
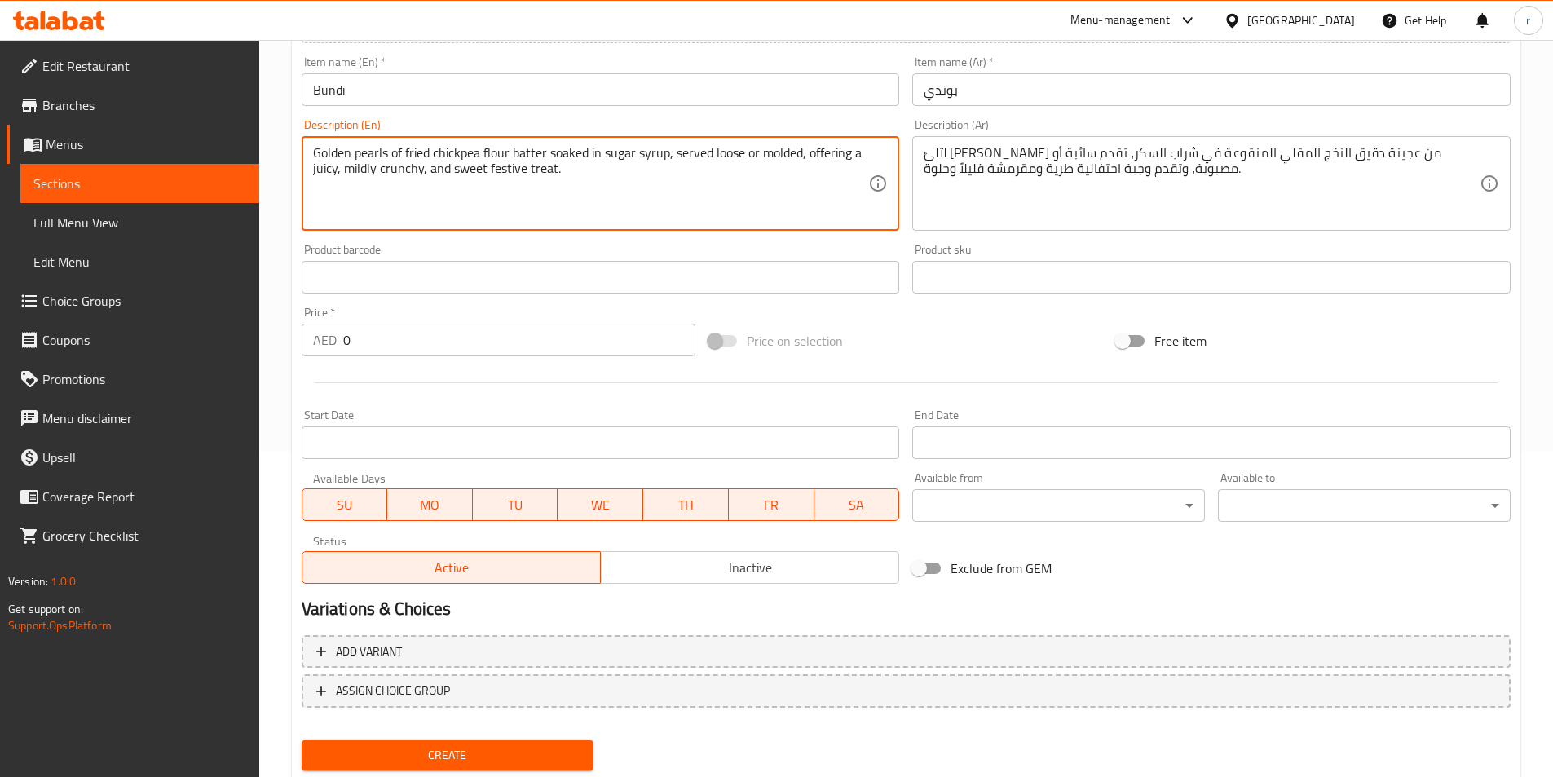
click at [766, 178] on textarea "Golden pearls of fried chickpea flour batter soaked in sugar syrup, served loos…" at bounding box center [591, 183] width 556 height 77
click at [757, 157] on textarea "Golden pearls of fried chickpea flour batter soaked in sugar syrup, served loos…" at bounding box center [591, 183] width 556 height 77
click at [798, 156] on textarea "Golden pearls of fried chickpea flour batter soaked in sugar syrup, served loos…" at bounding box center [591, 183] width 556 height 77
click at [545, 179] on textarea "Golden pearls of fried chickpea flour batter soaked in sugar syrup, served loos…" at bounding box center [591, 183] width 556 height 77
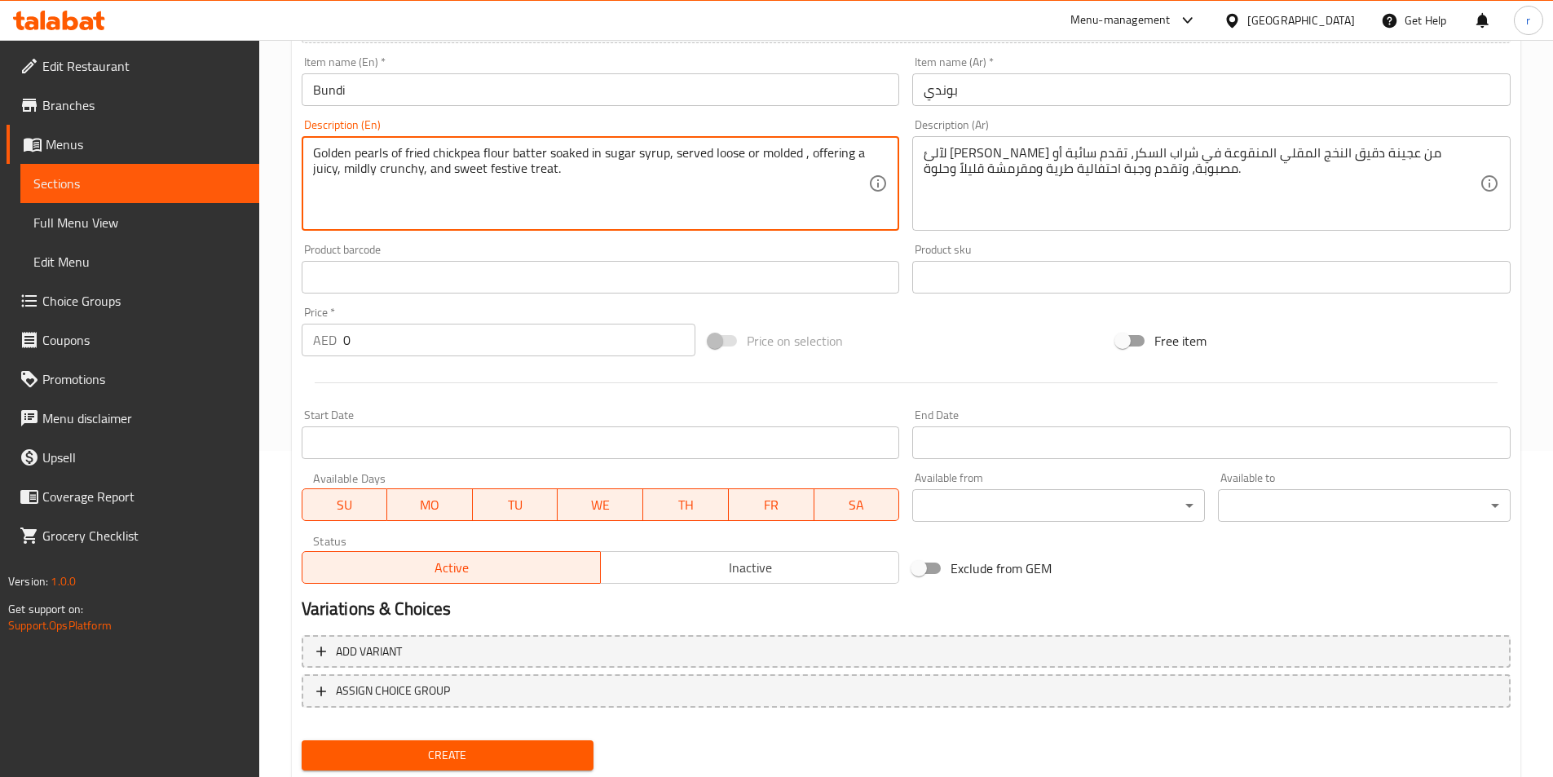
click at [545, 179] on textarea "Golden pearls of fried chickpea flour batter soaked in sugar syrup, served loos…" at bounding box center [591, 183] width 556 height 77
type textarea "Golden pearls of fried chickpea flour batter soaked in sugar syrup, served loos…"
click at [817, 148] on textarea "Golden pearls of fried chickpea flour batter soaked in sugar syrup, served loos…" at bounding box center [591, 183] width 556 height 77
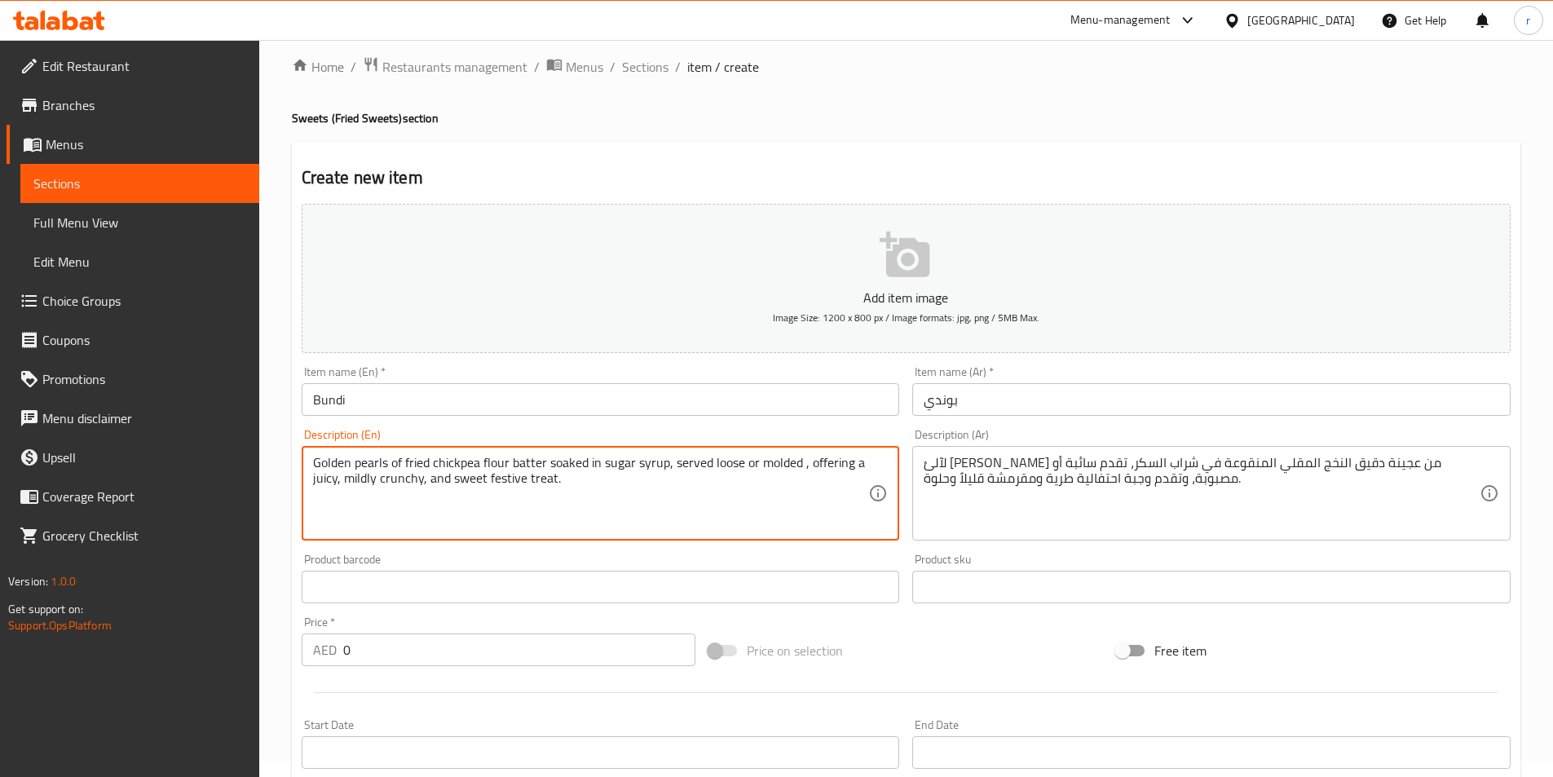
scroll to position [0, 0]
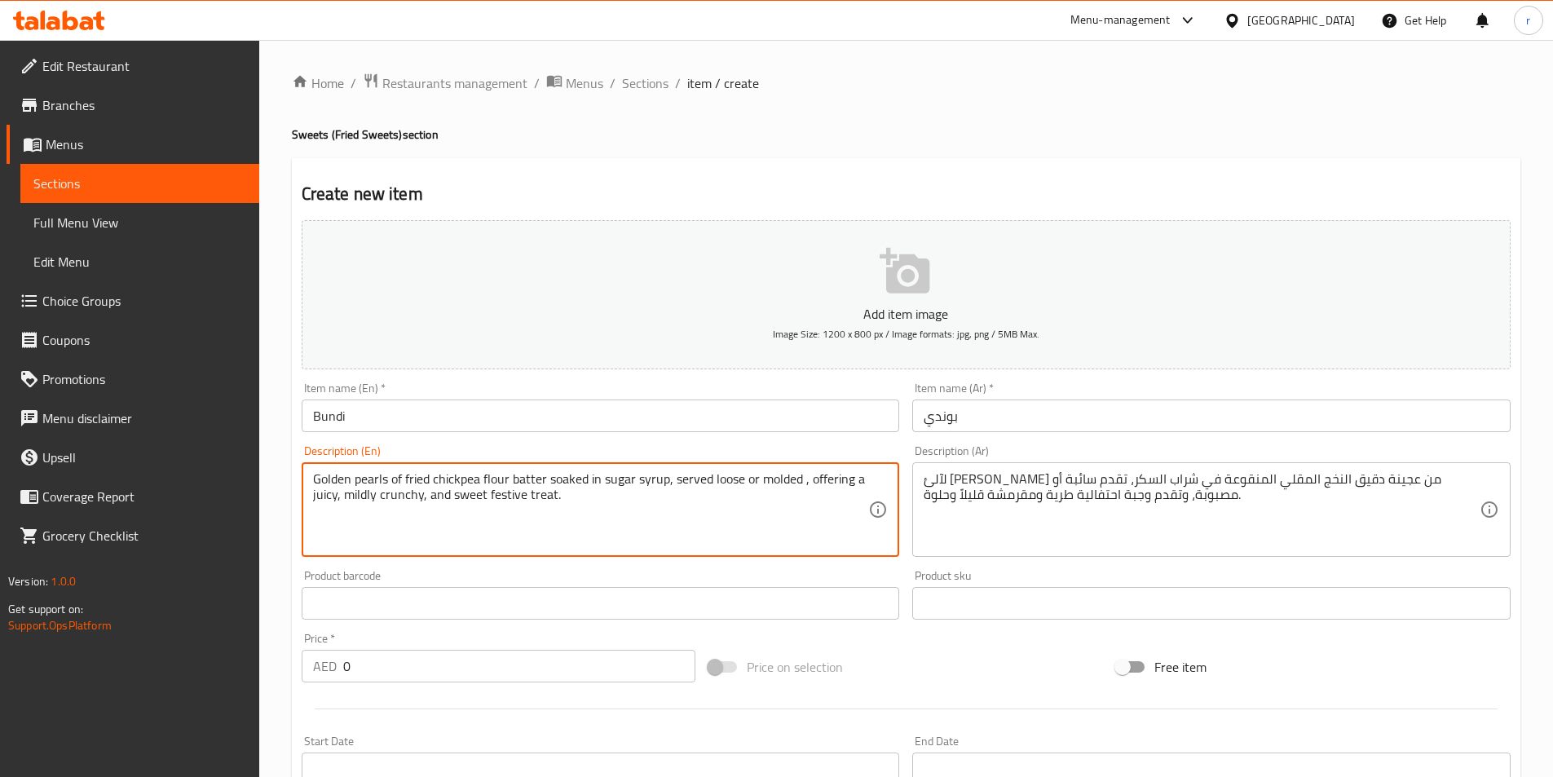
click at [1057, 198] on h2 "Create new item" at bounding box center [906, 194] width 1209 height 24
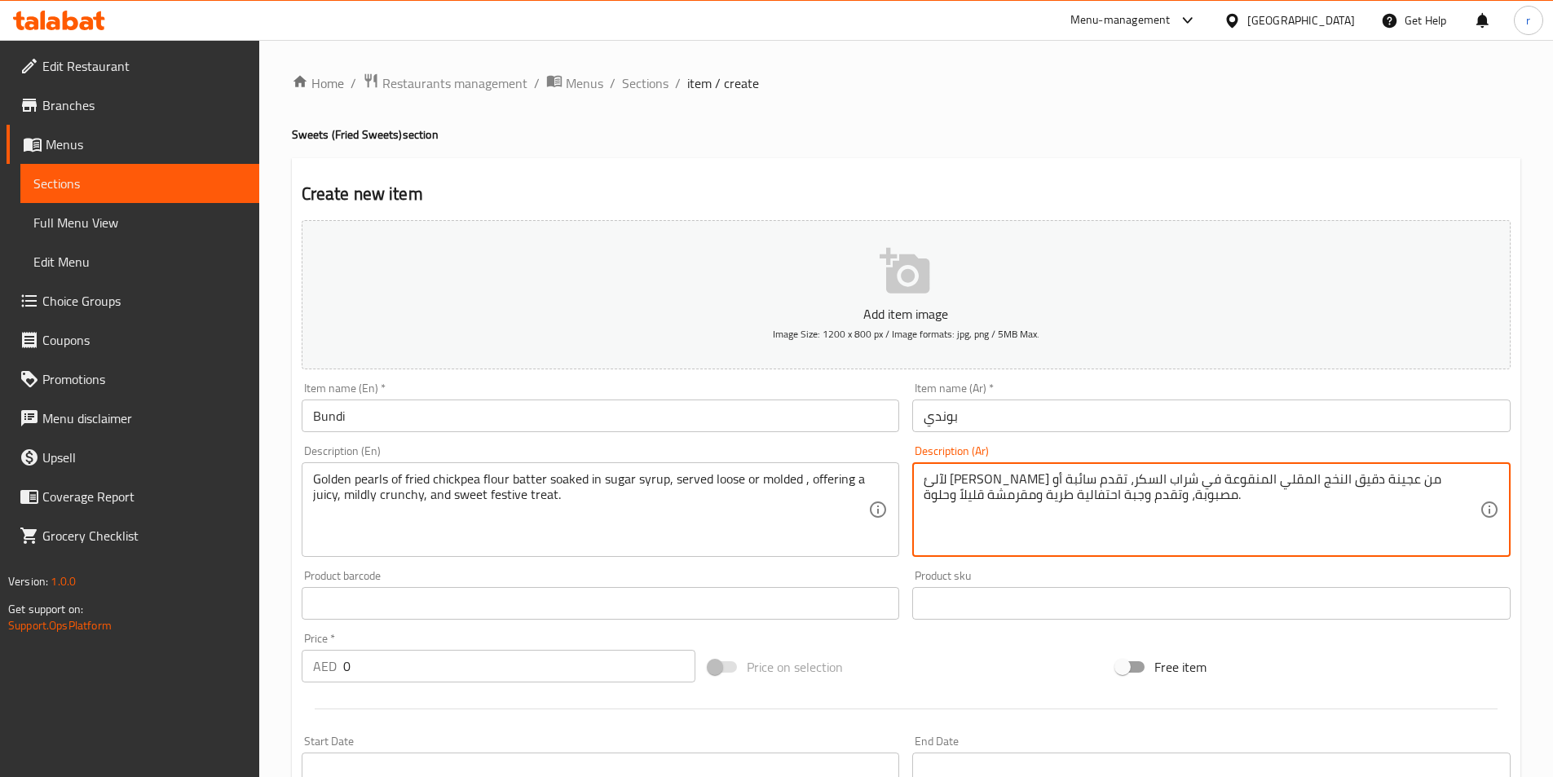
drag, startPoint x: 1120, startPoint y: 492, endPoint x: 1146, endPoint y: 500, distance: 27.3
drag, startPoint x: 955, startPoint y: 480, endPoint x: 1163, endPoint y: 517, distance: 211.9
click at [1163, 517] on textarea "لآلئ جولدن من عجينة دقيق النخج المقلي المنقوعة في شراب السكر، تقدم سائبة أو مصب…" at bounding box center [1202, 509] width 556 height 77
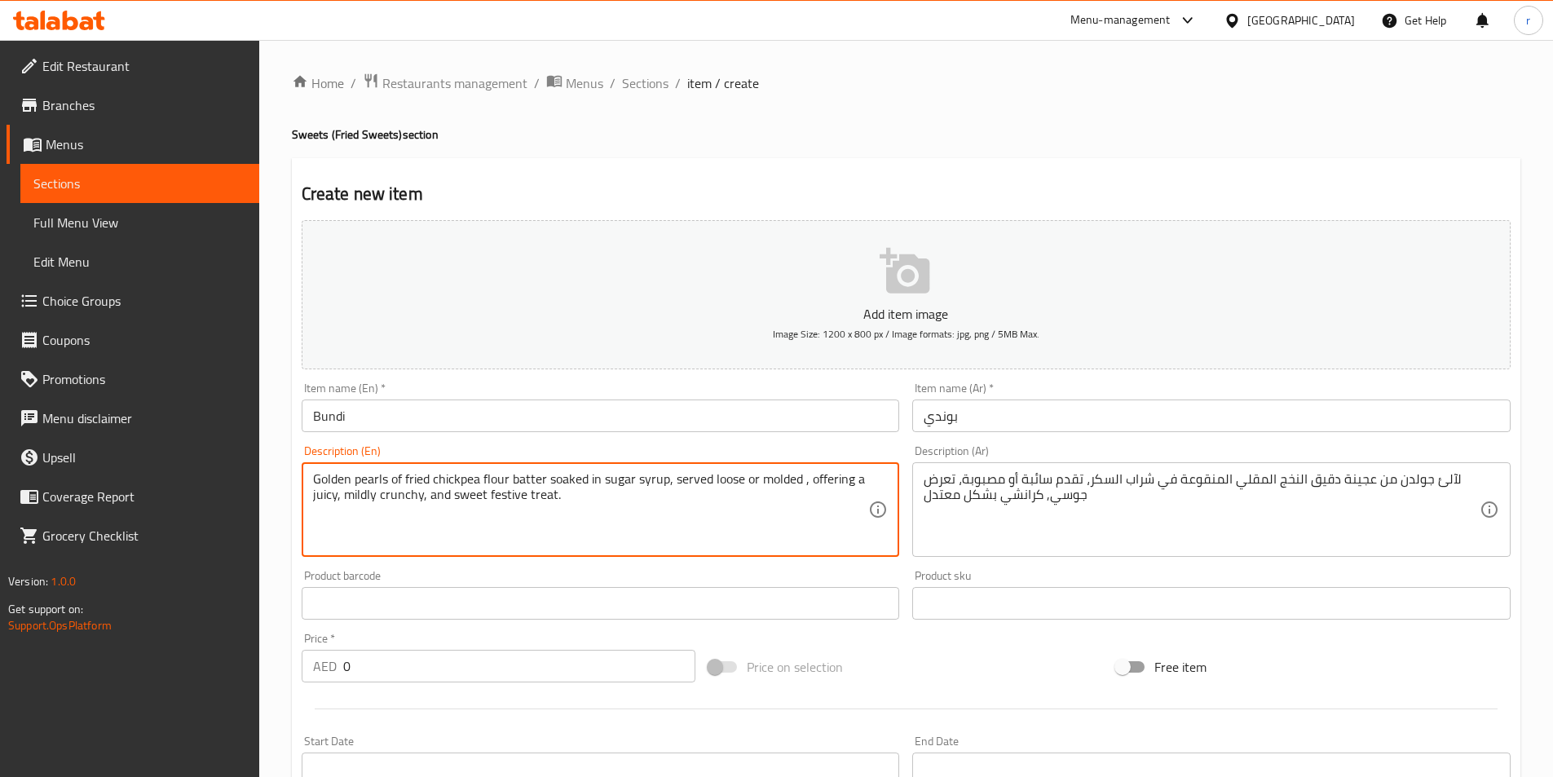
click at [366, 498] on textarea "Golden pearls of fried chickpea flour batter soaked in sugar syrup, served loos…" at bounding box center [591, 509] width 556 height 77
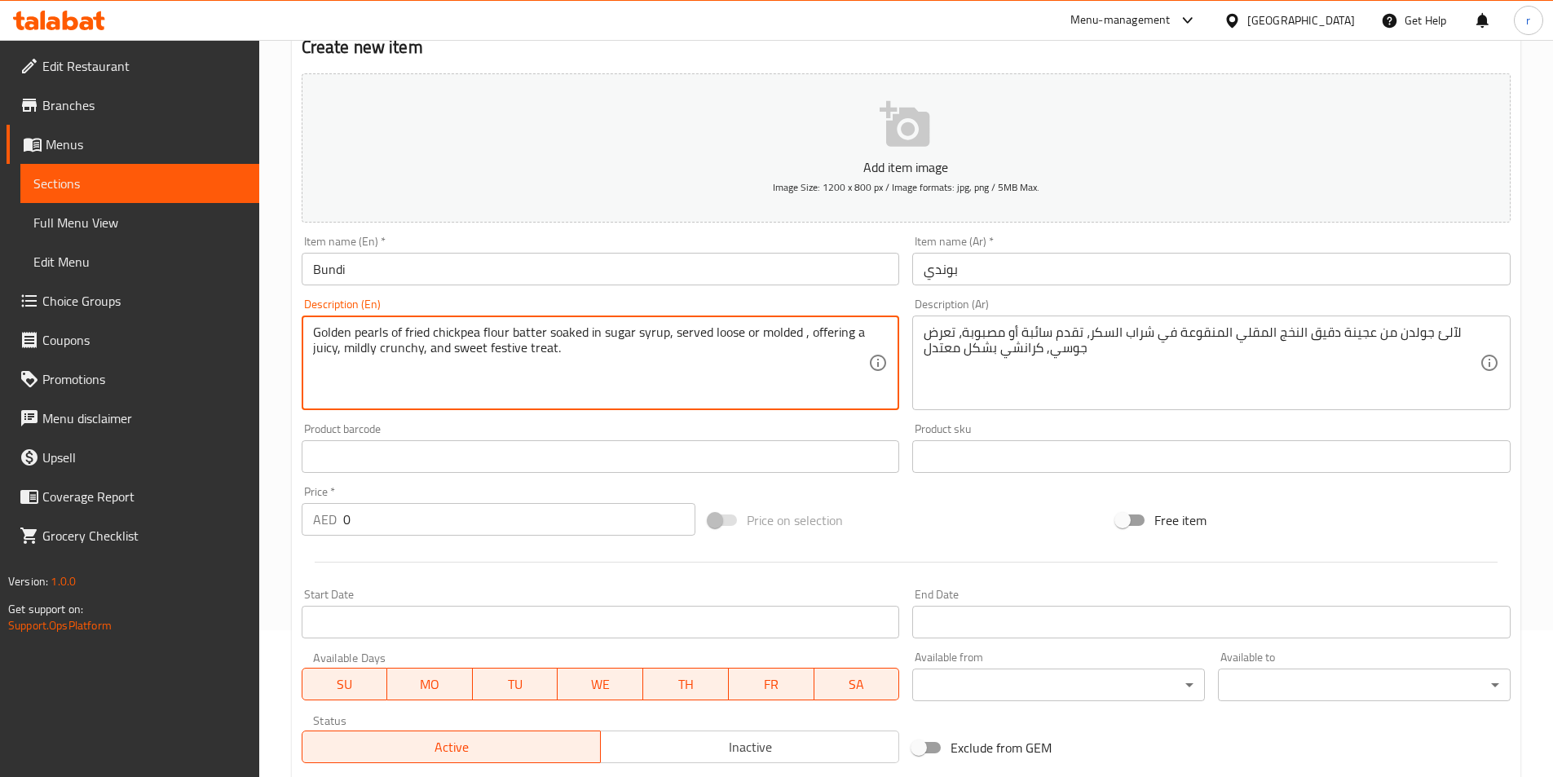
scroll to position [163, 0]
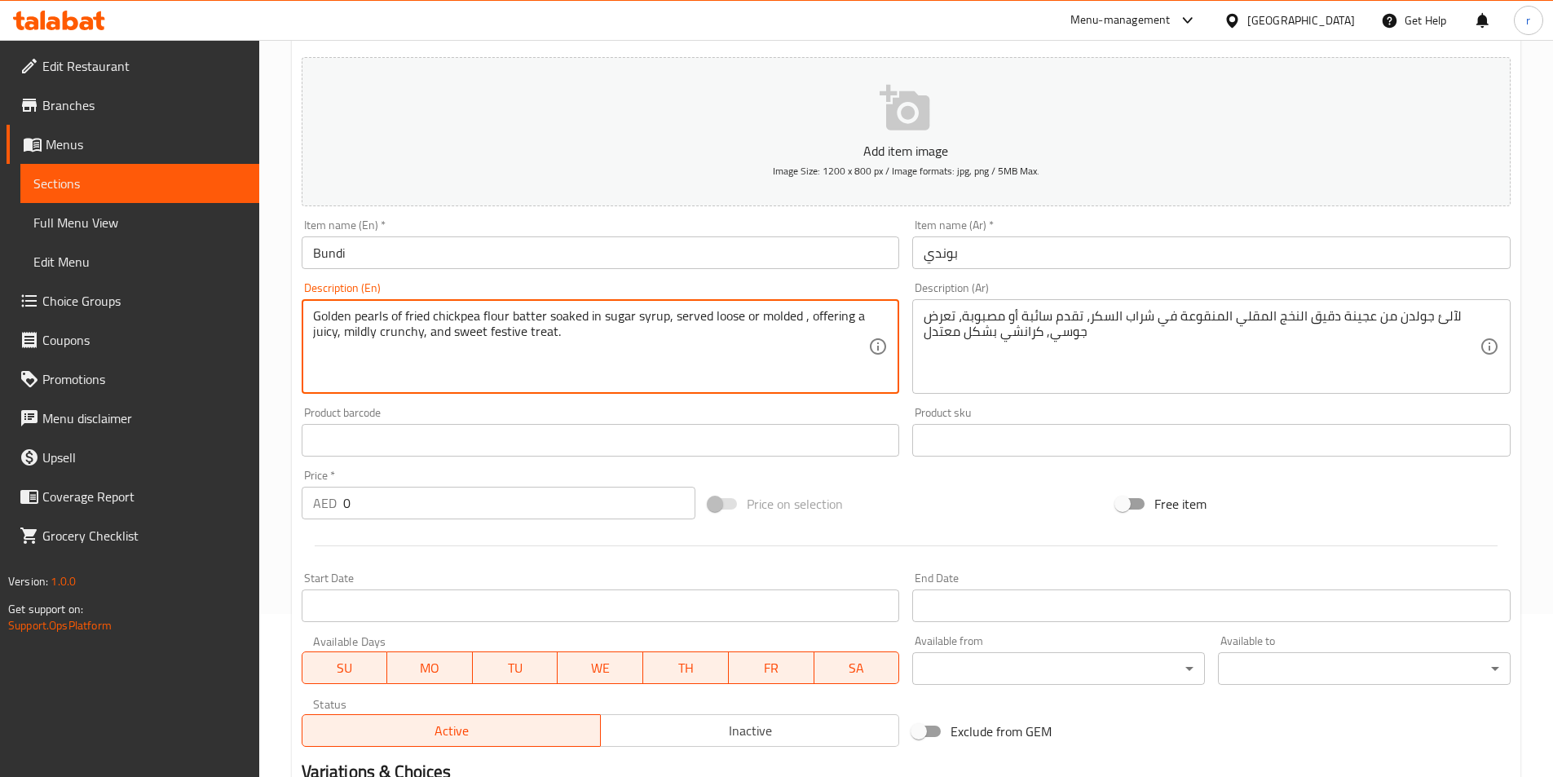
drag, startPoint x: 923, startPoint y: 331, endPoint x: 1030, endPoint y: 391, distance: 123.0
click at [921, 331] on div "لآلئ جولدن من عجينة دقيق النخج المقلي المنقوعة في شراب السكر، تقدم سائبة أو مصب…" at bounding box center [1211, 346] width 598 height 95
click at [457, 334] on textarea "Golden pearls of fried chickpea flour batter soaked in sugar syrup, served loos…" at bounding box center [591, 346] width 556 height 77
click at [509, 342] on textarea "Golden pearls of fried chickpea flour batter soaked in sugar syrup, served loos…" at bounding box center [591, 346] width 556 height 77
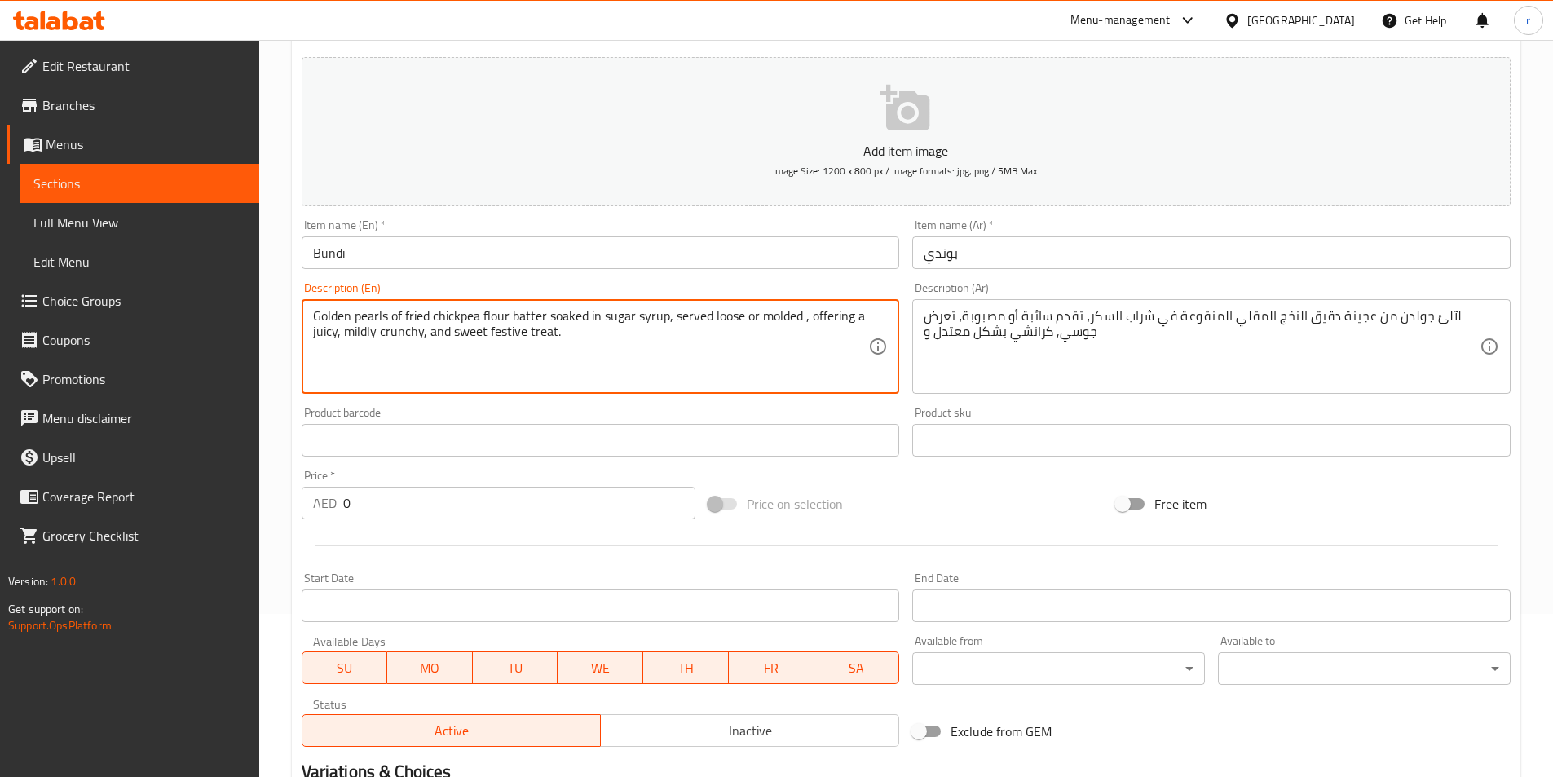
click at [921, 333] on div "لآلئ جولدن من عجينة دقيق النخج المقلي المنقوعة في شراب السكر، تقدم سائبة أو مصب…" at bounding box center [1211, 346] width 598 height 95
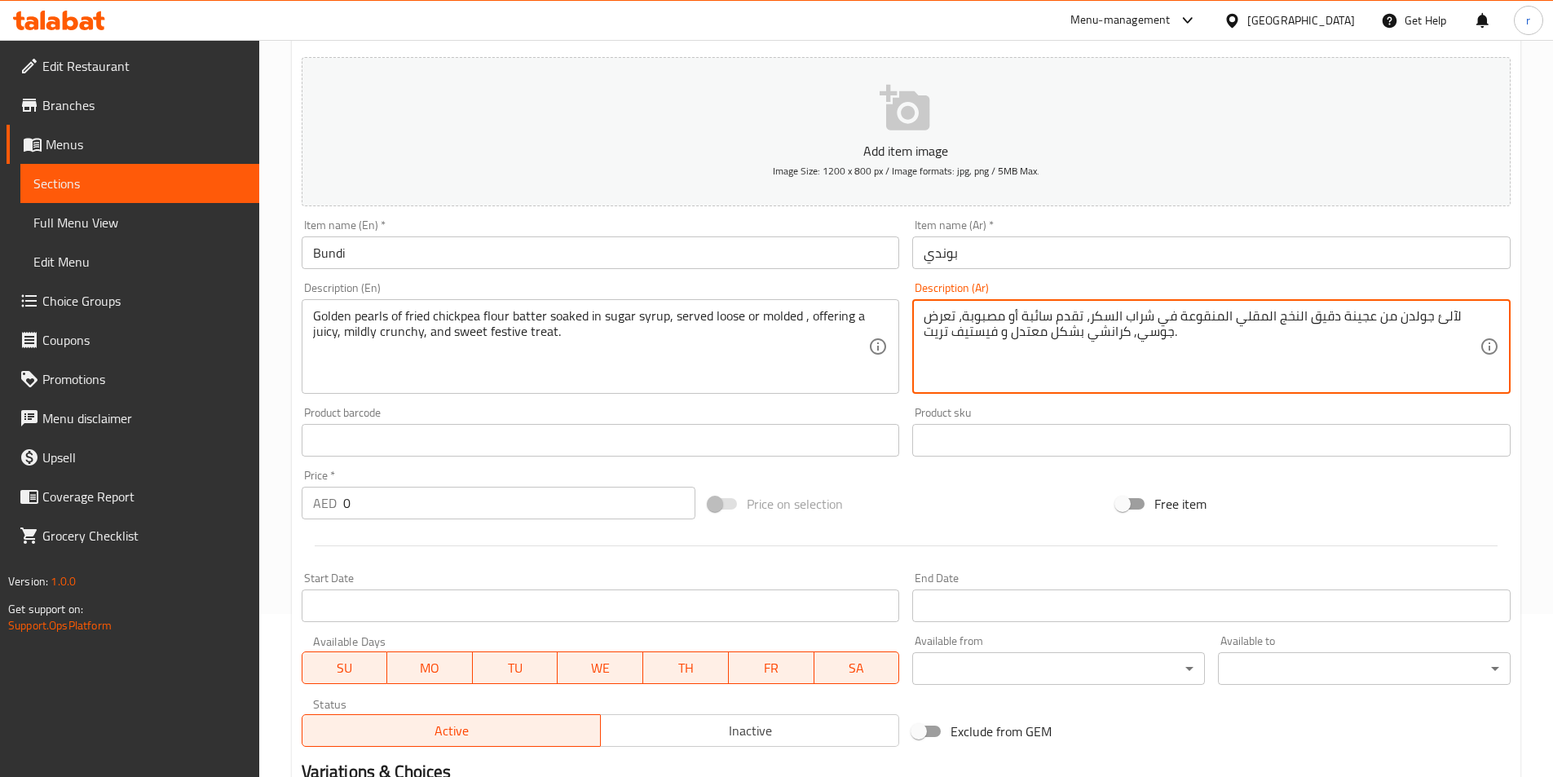
type textarea "لآلئ جولدن من عجينة دقيق النخج المقلي المنقوعة في شراب السكر، تقدم سائبة أو مصب…"
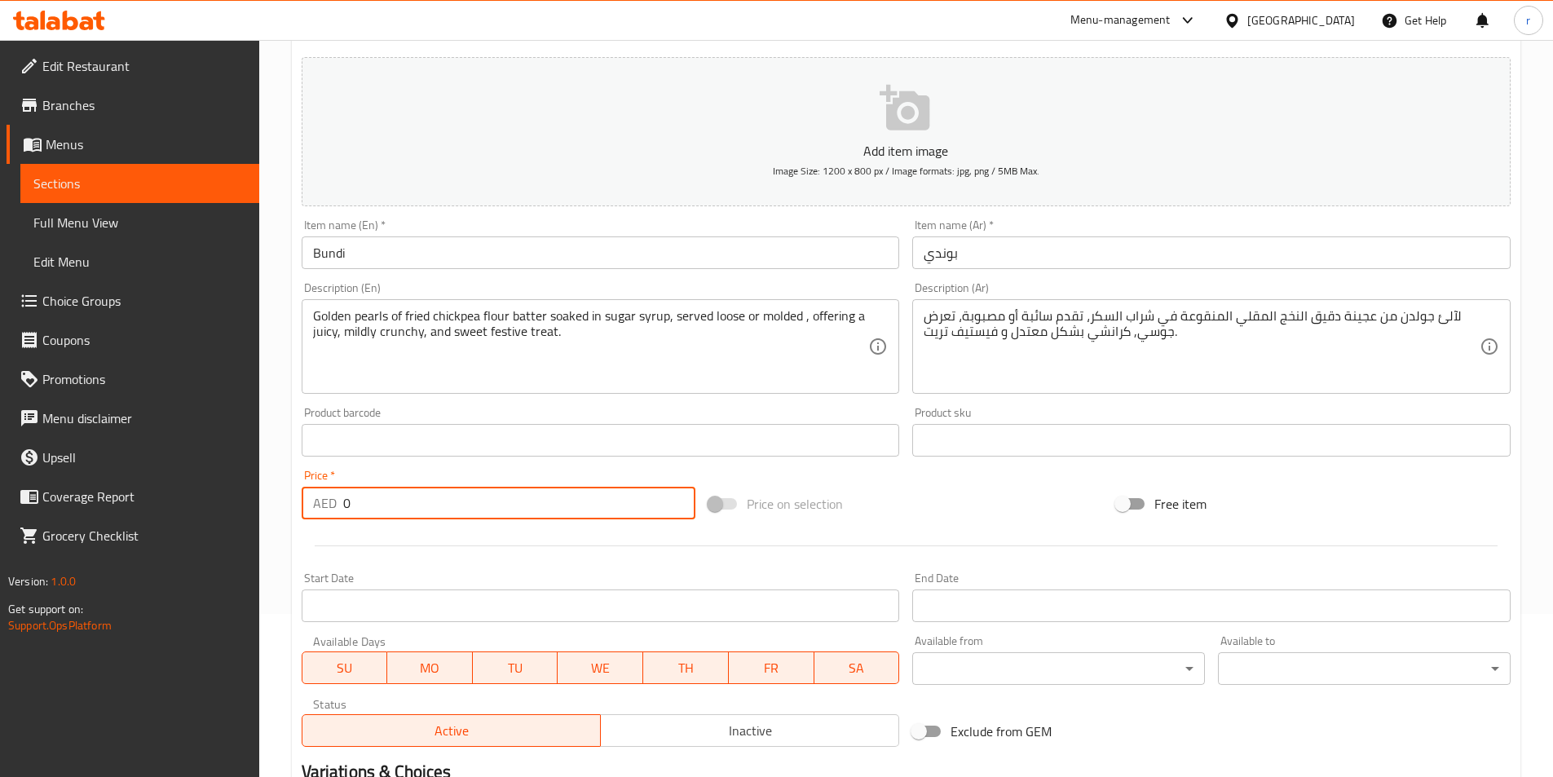
drag, startPoint x: 556, startPoint y: 497, endPoint x: 0, endPoint y: 558, distance: 559.3
click at [0, 551] on div "Edit Restaurant Branches Menus Sections Full Menu View Edit Menu Choice Groups …" at bounding box center [776, 433] width 1553 height 1112
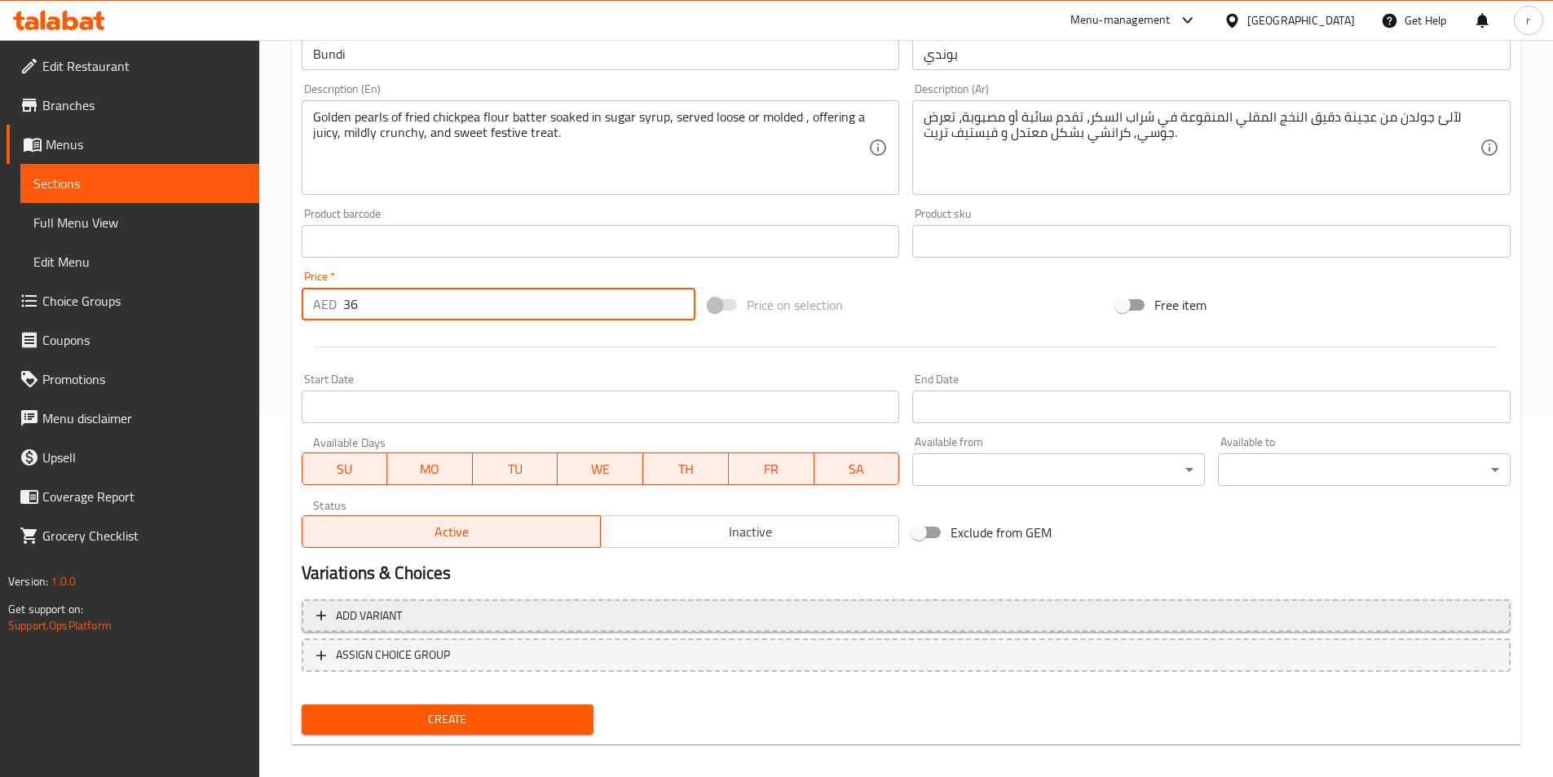
scroll to position [375, 0]
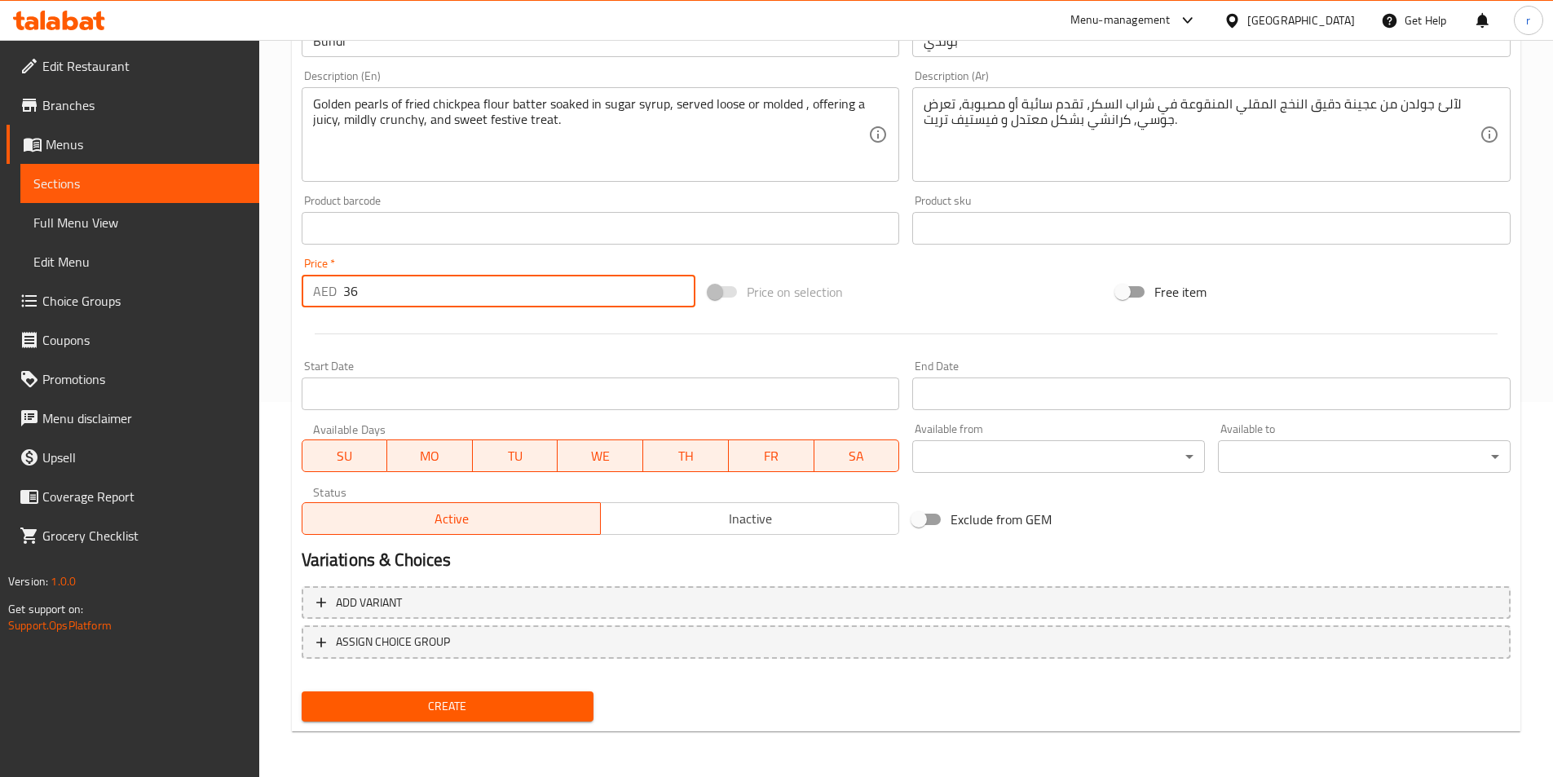
type input "36"
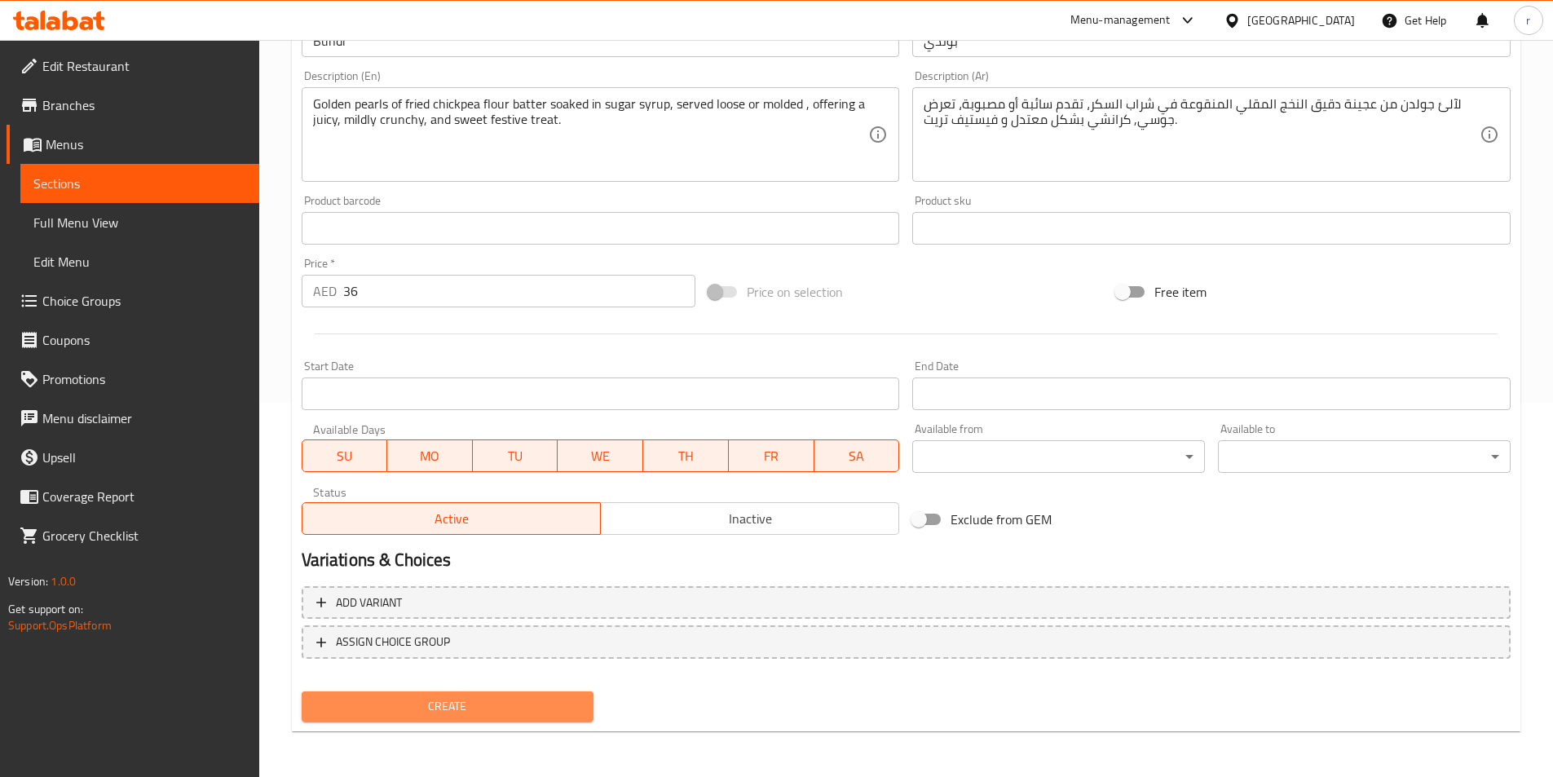
click at [438, 704] on span "Create" at bounding box center [448, 706] width 267 height 20
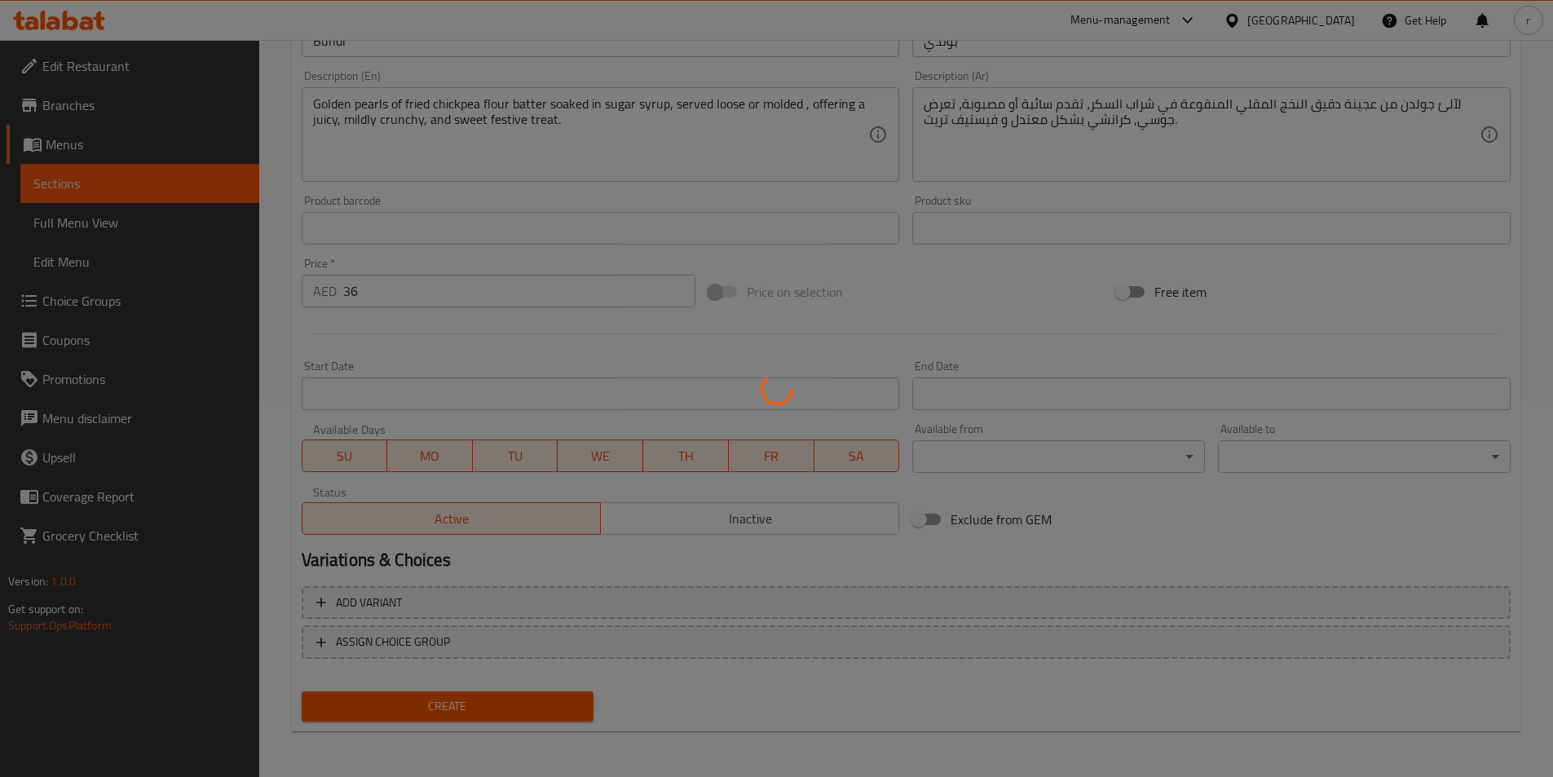
type input "0"
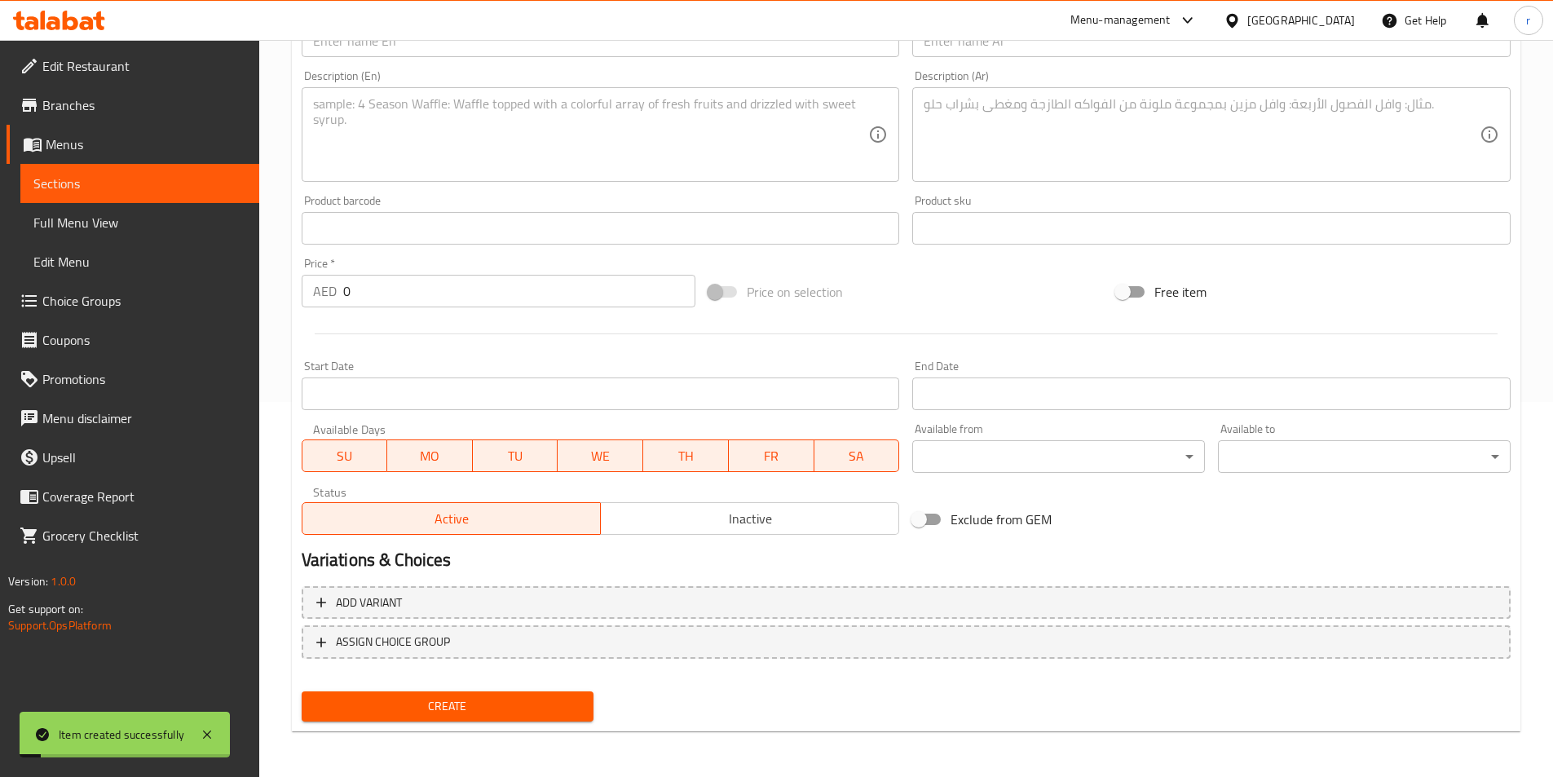
click at [106, 196] on link "Sections" at bounding box center [139, 183] width 239 height 39
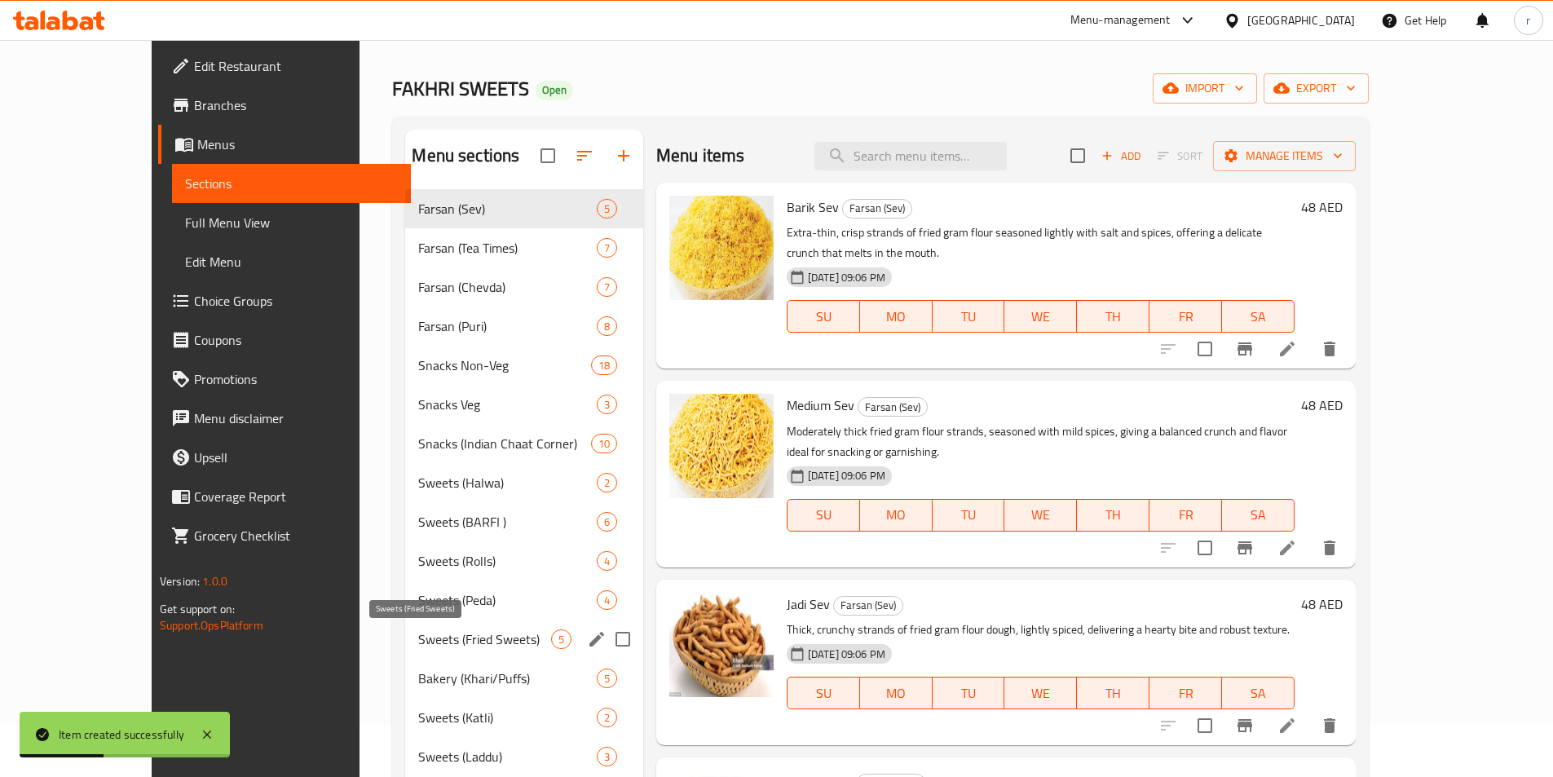
scroll to position [82, 0]
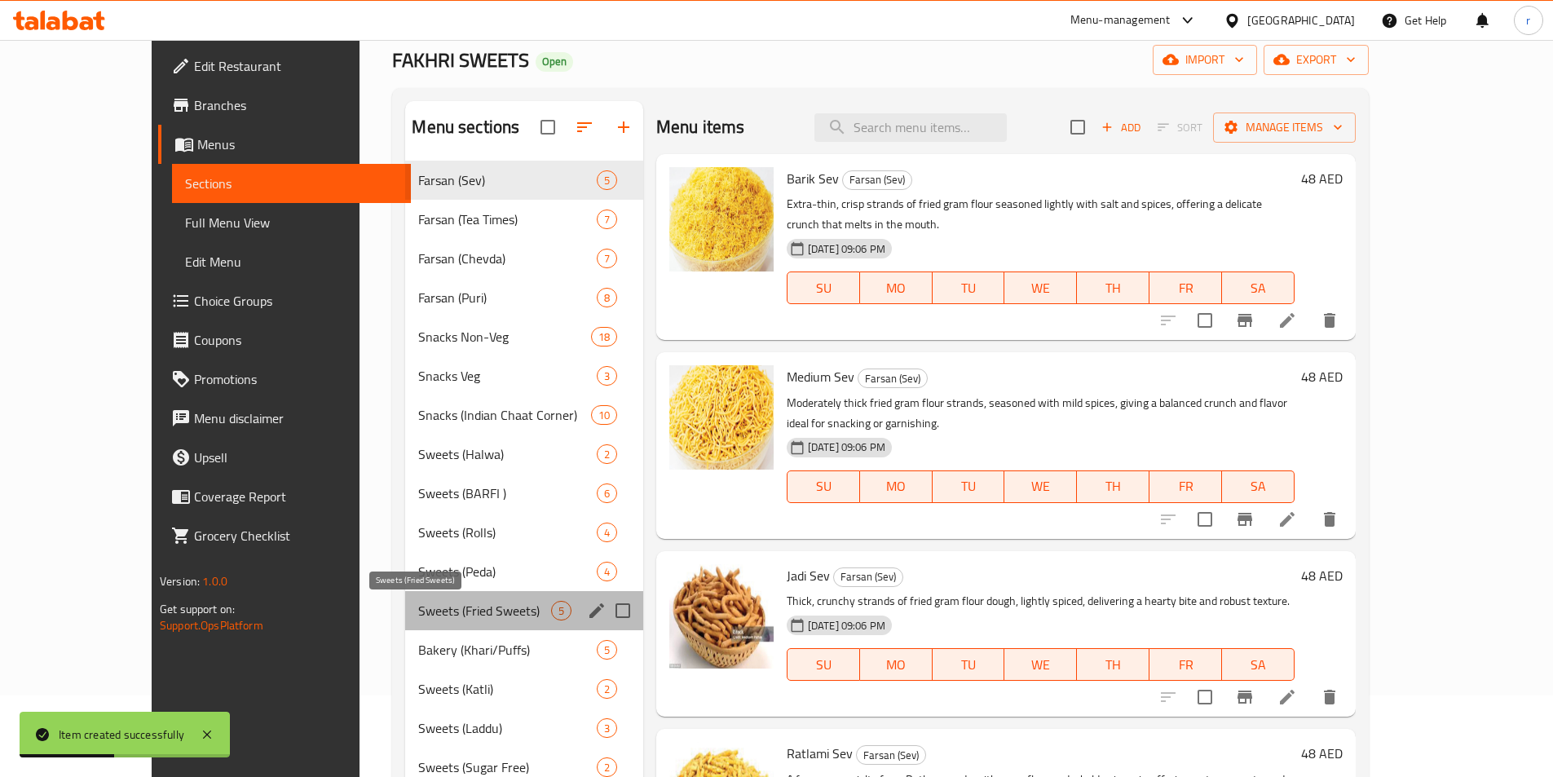
click at [467, 604] on span "Sweets (Fried Sweets)" at bounding box center [484, 611] width 132 height 20
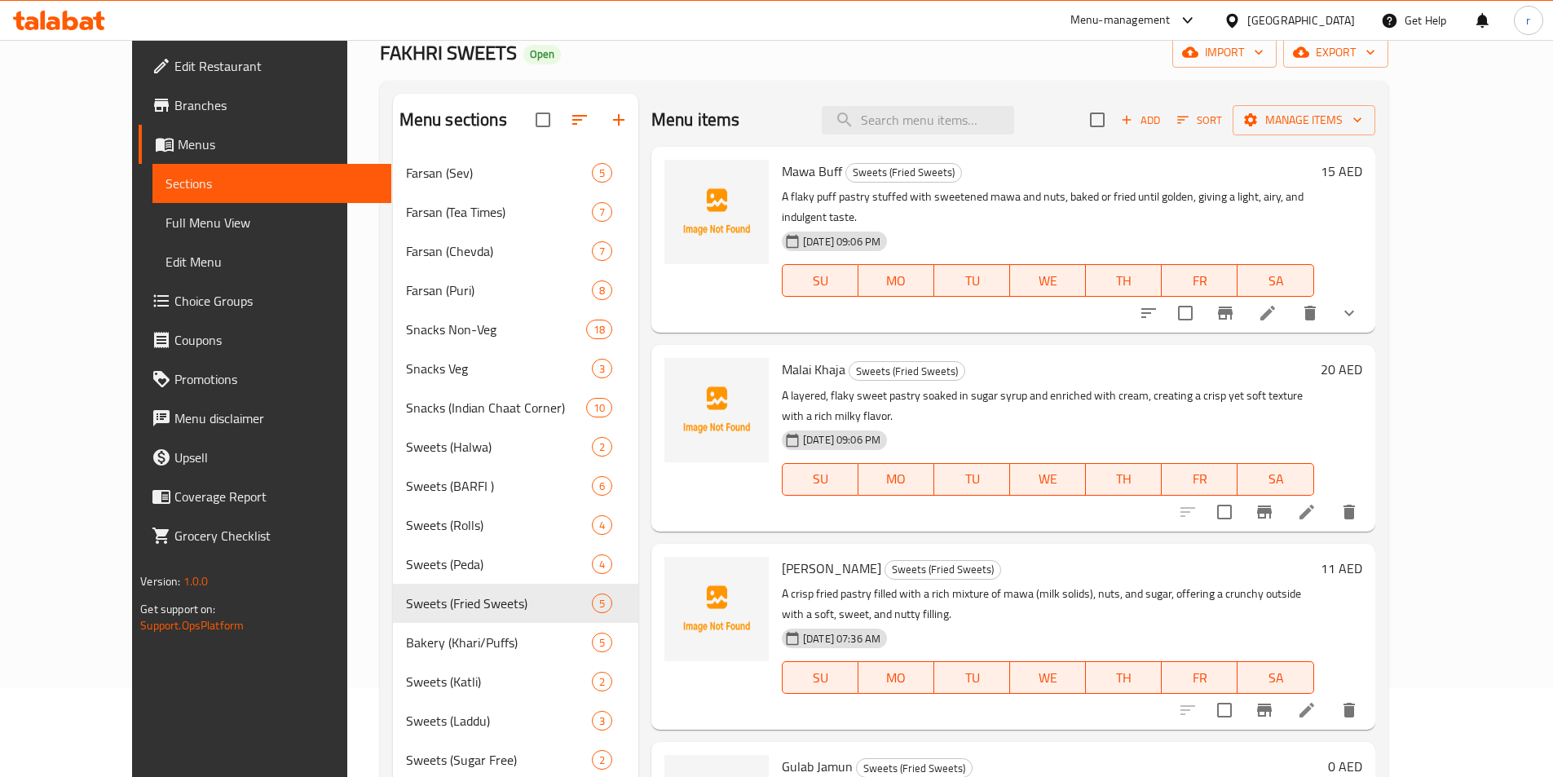
scroll to position [82, 0]
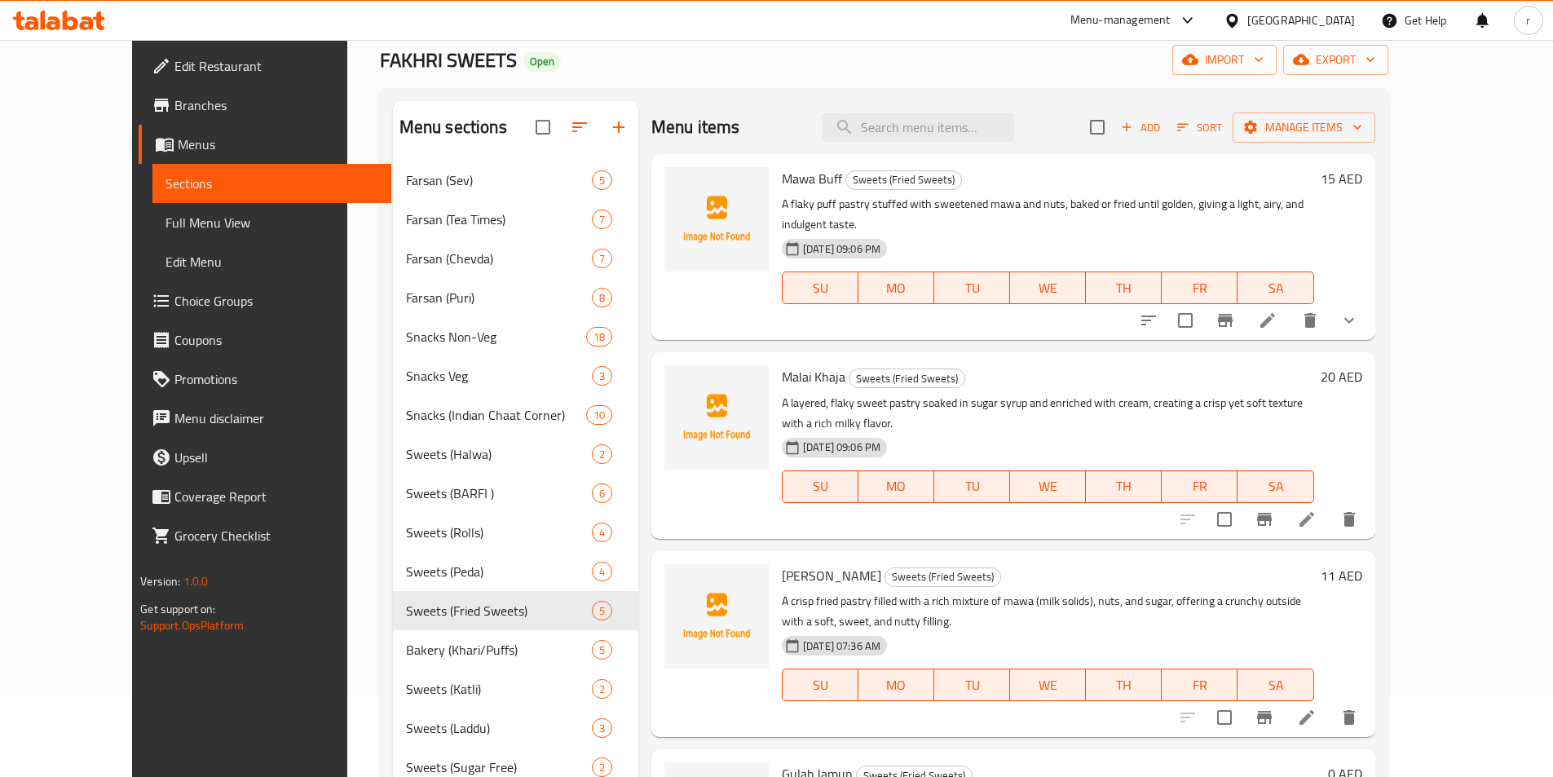
click at [1260, 144] on div "Add Sort Manage items" at bounding box center [1232, 127] width 285 height 34
click at [1163, 124] on span "Add" at bounding box center [1141, 127] width 44 height 19
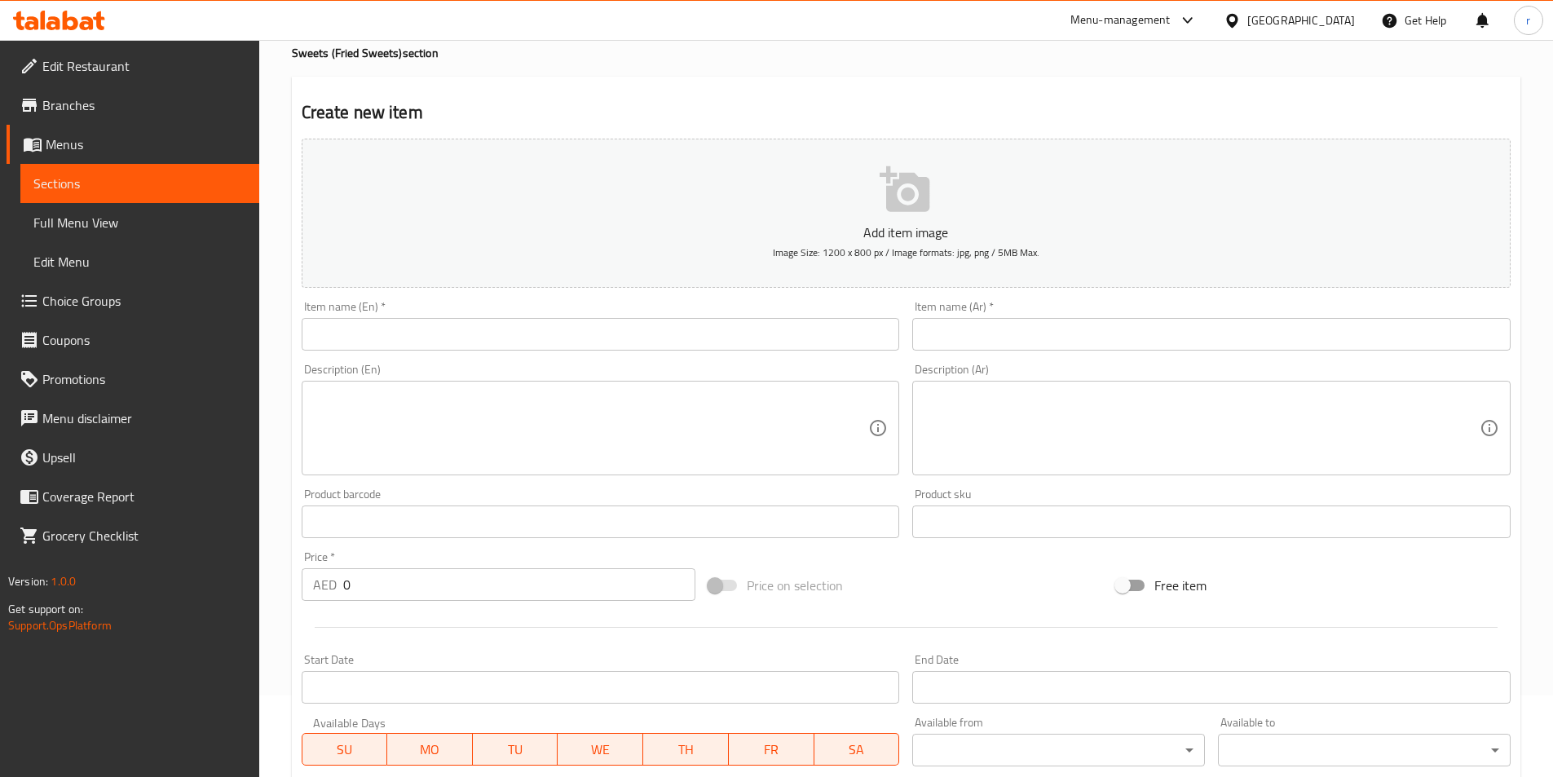
click at [846, 340] on input "text" at bounding box center [601, 334] width 598 height 33
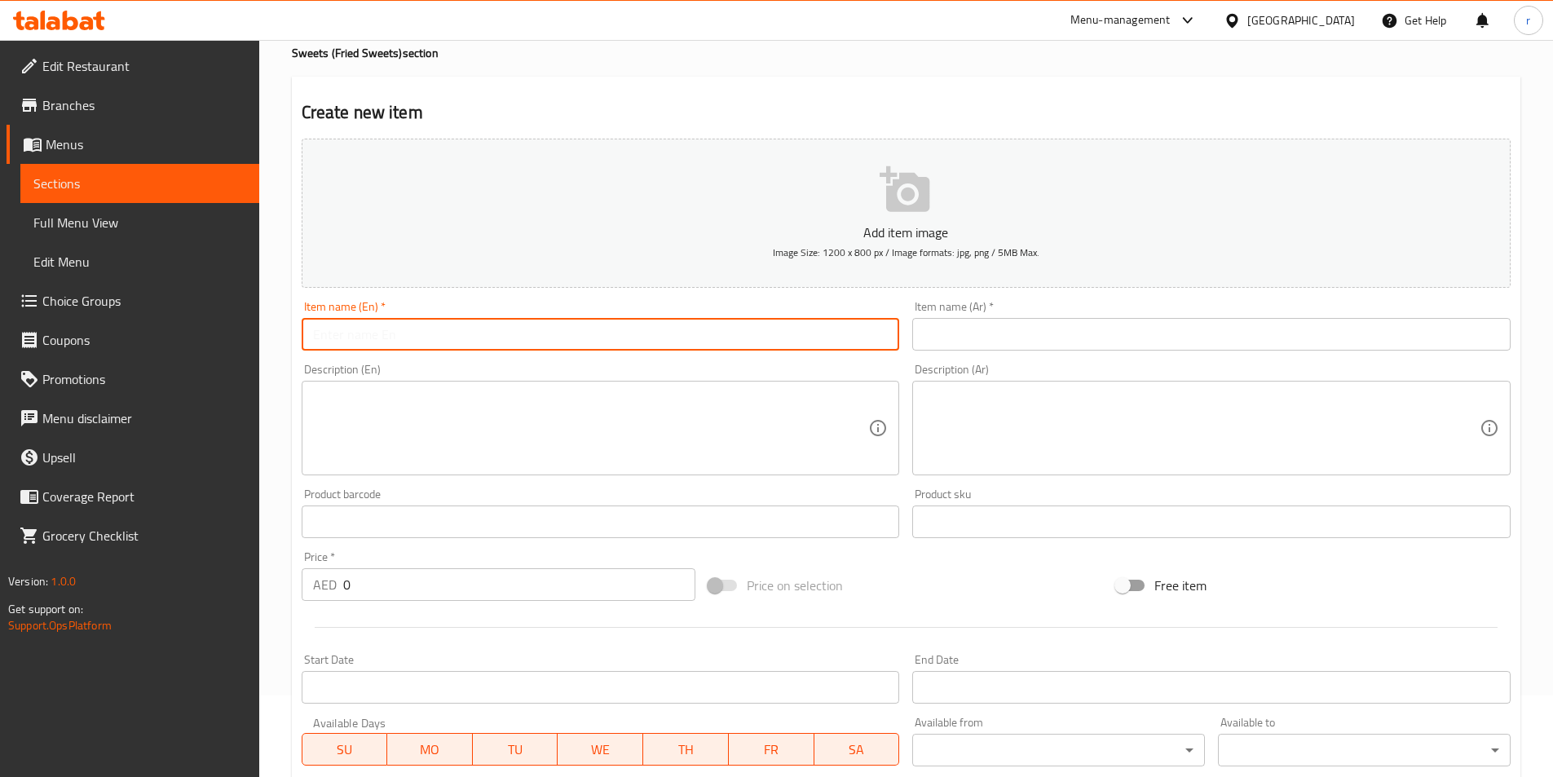
paste input "Jalebi"
type input "Jalebi"
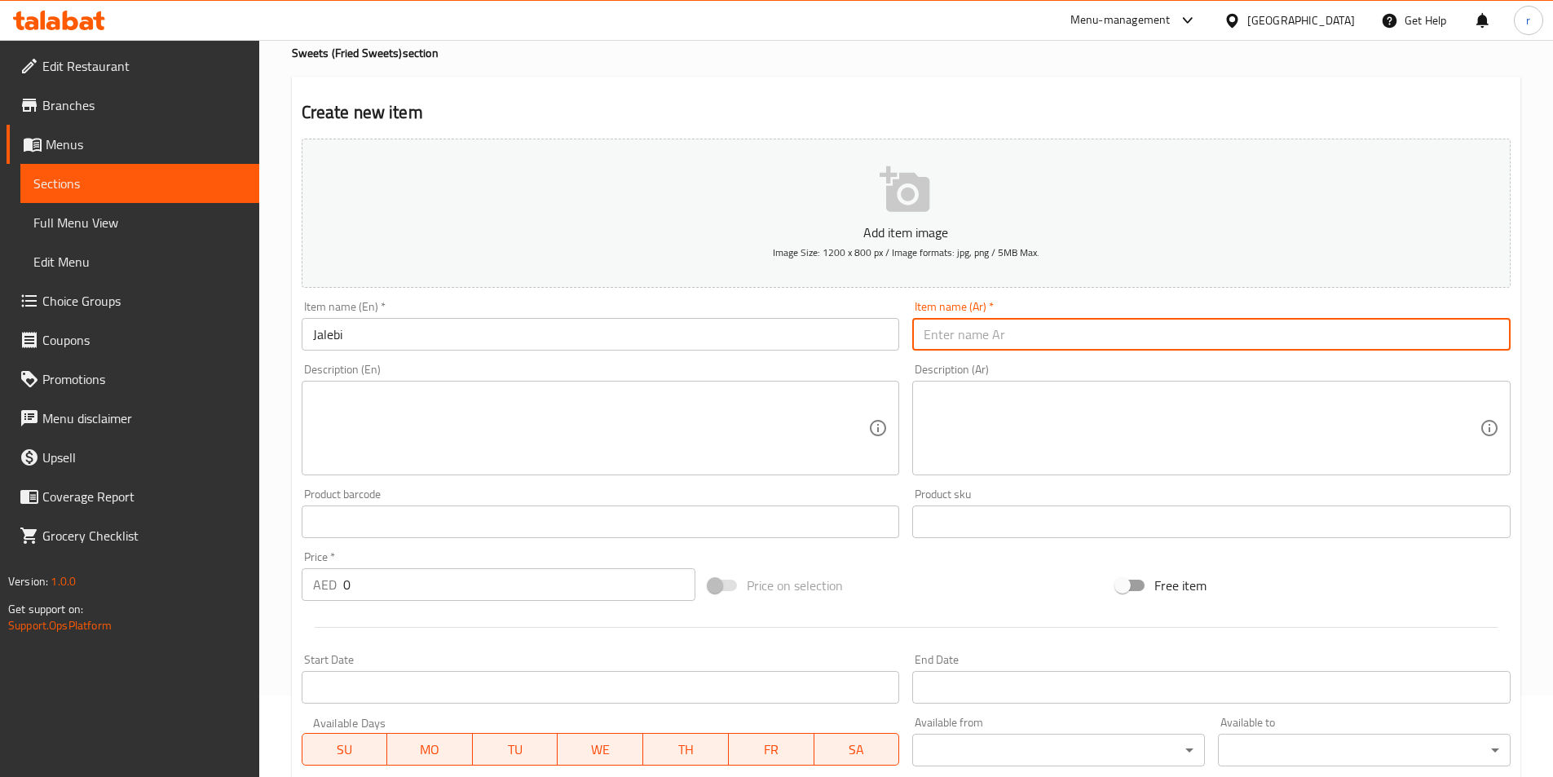
click at [1084, 333] on input "text" at bounding box center [1211, 334] width 598 height 33
paste input "جاليبي"
type input "جاليبي"
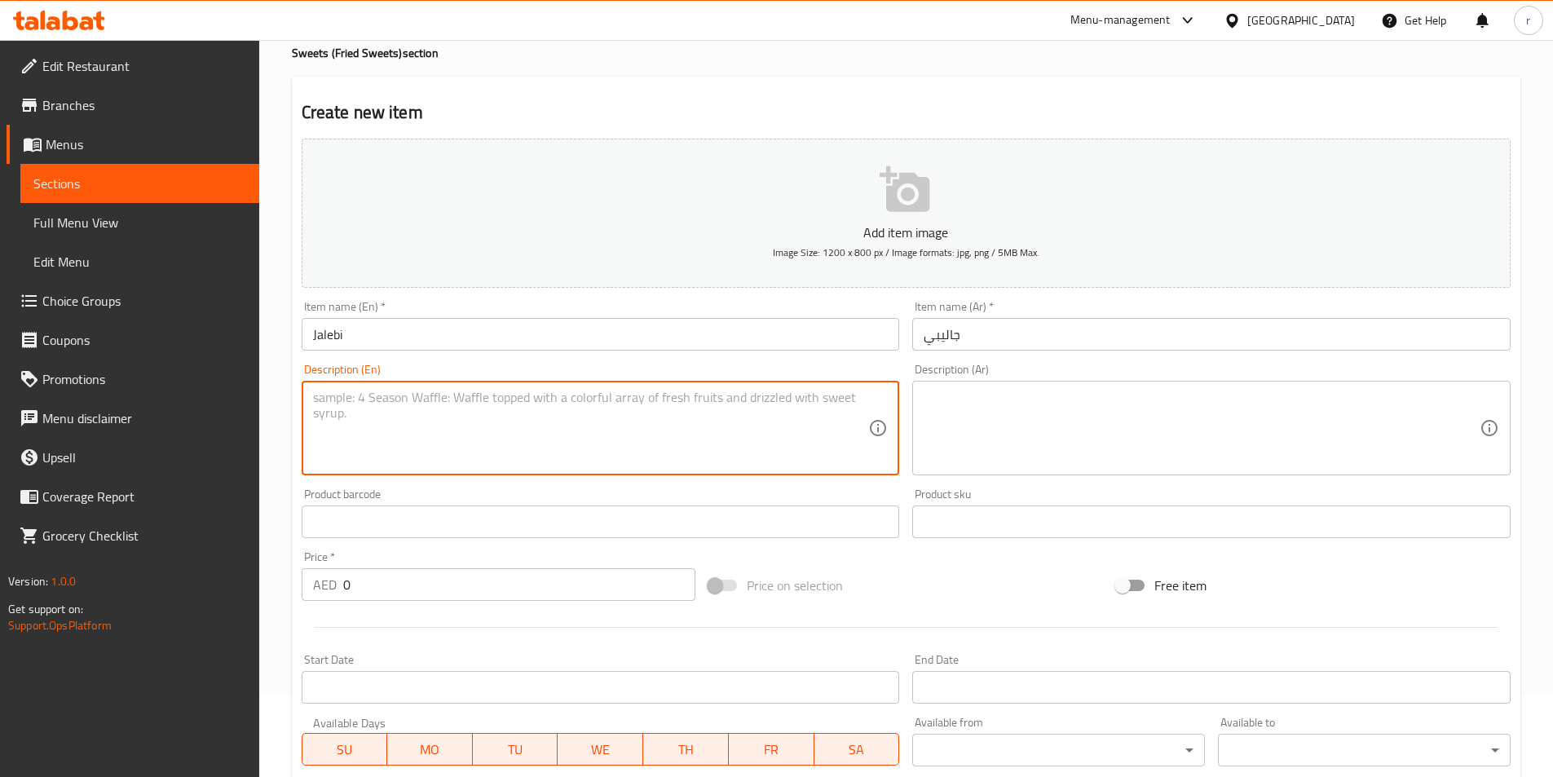
click at [820, 435] on textarea at bounding box center [591, 428] width 556 height 77
paste textarea "Crispy, spiral-shaped sweet made from fermented flour batter, deep-fried and di…"
type textarea "Crispy, spiral-shaped sweet made from fermented flour batter, deep-fried and di…"
click at [882, 393] on div "Crispy, spiral-shaped sweet made from fermented flour batter, deep-fried and di…" at bounding box center [601, 428] width 598 height 95
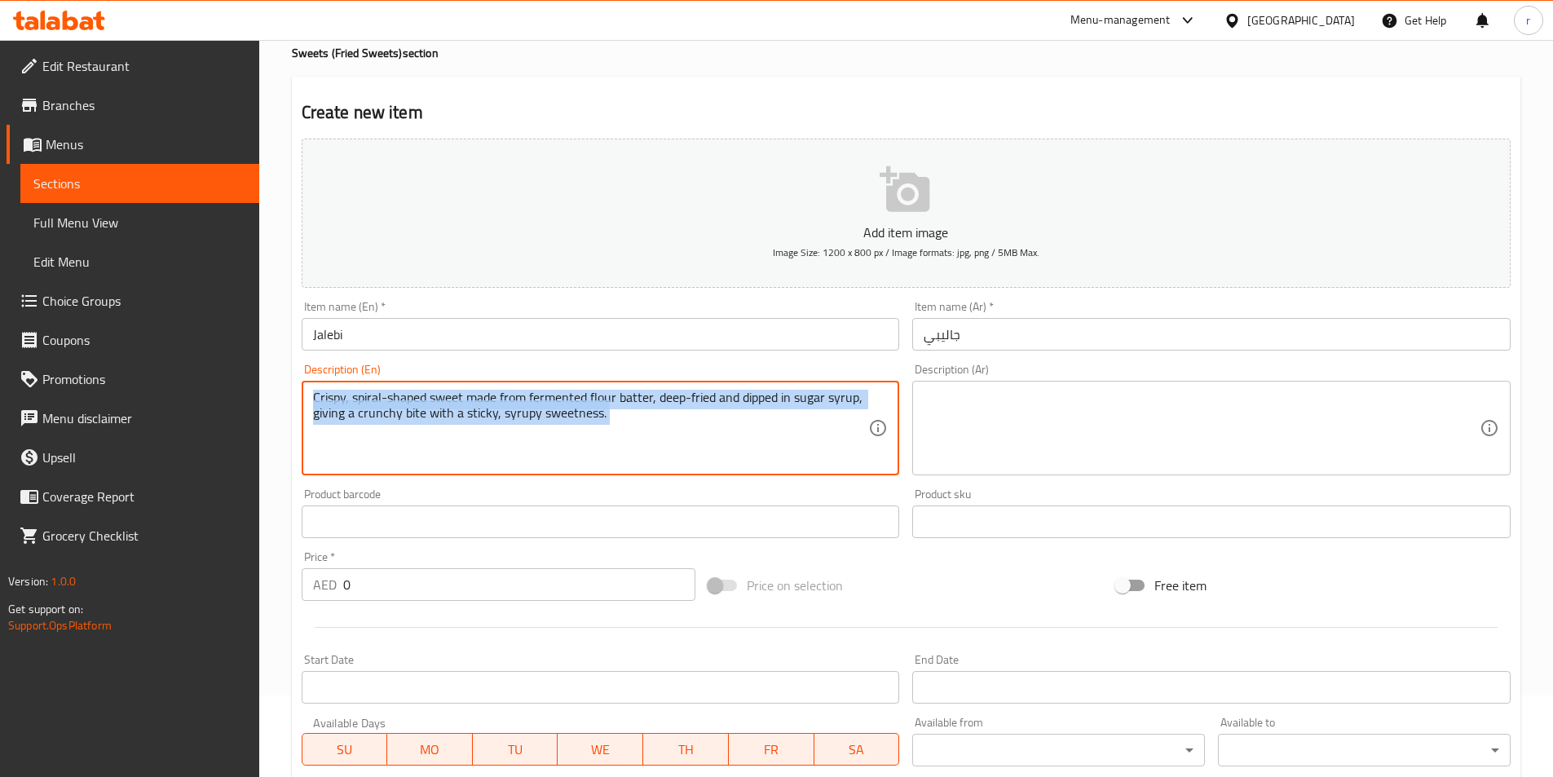
click at [882, 393] on div "Crispy, spiral-shaped sweet made from fermented flour batter, deep-fried and di…" at bounding box center [601, 428] width 598 height 95
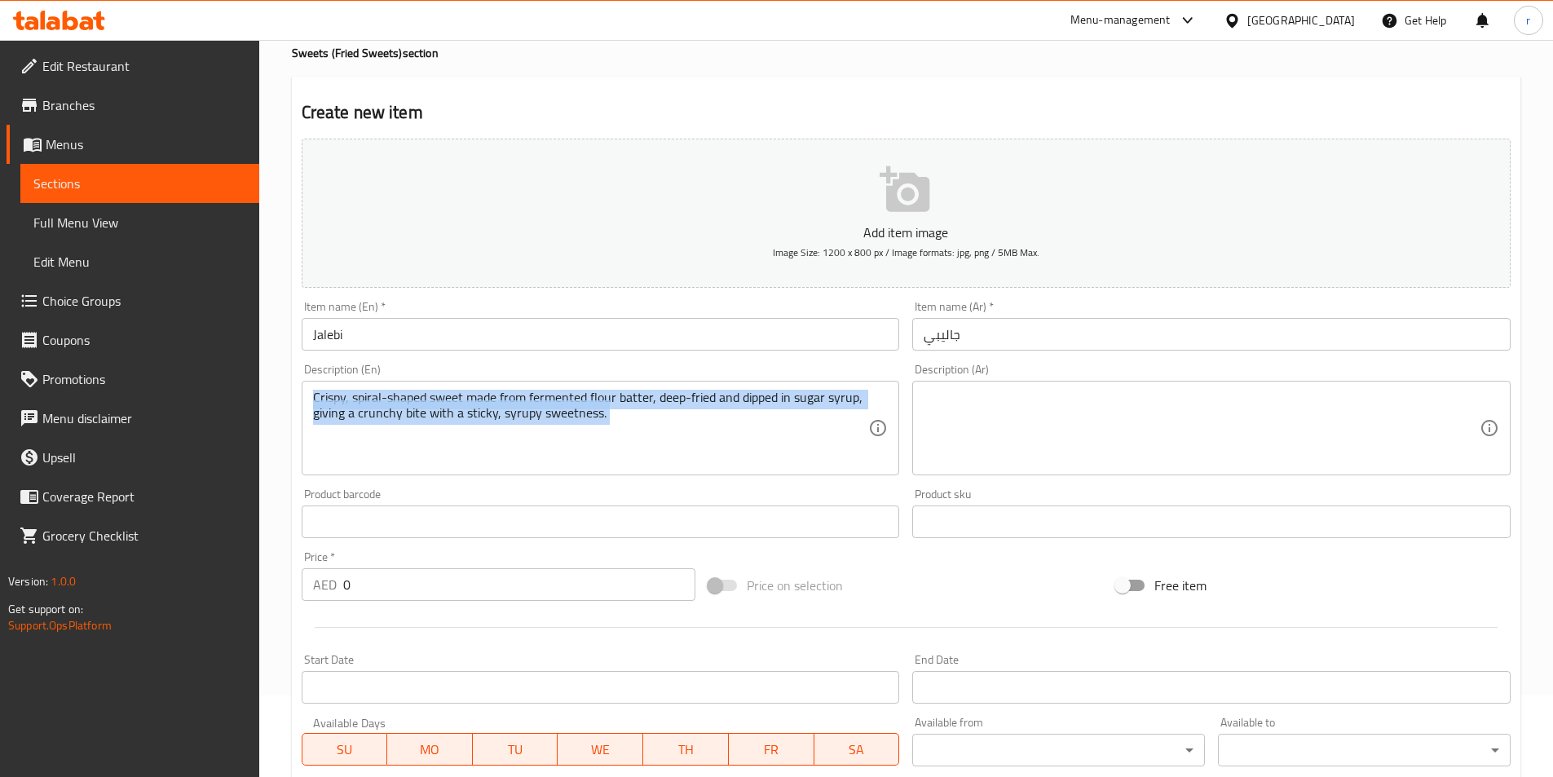
click at [882, 393] on div "Crispy, spiral-shaped sweet made from fermented flour batter, deep-fried and di…" at bounding box center [601, 428] width 598 height 95
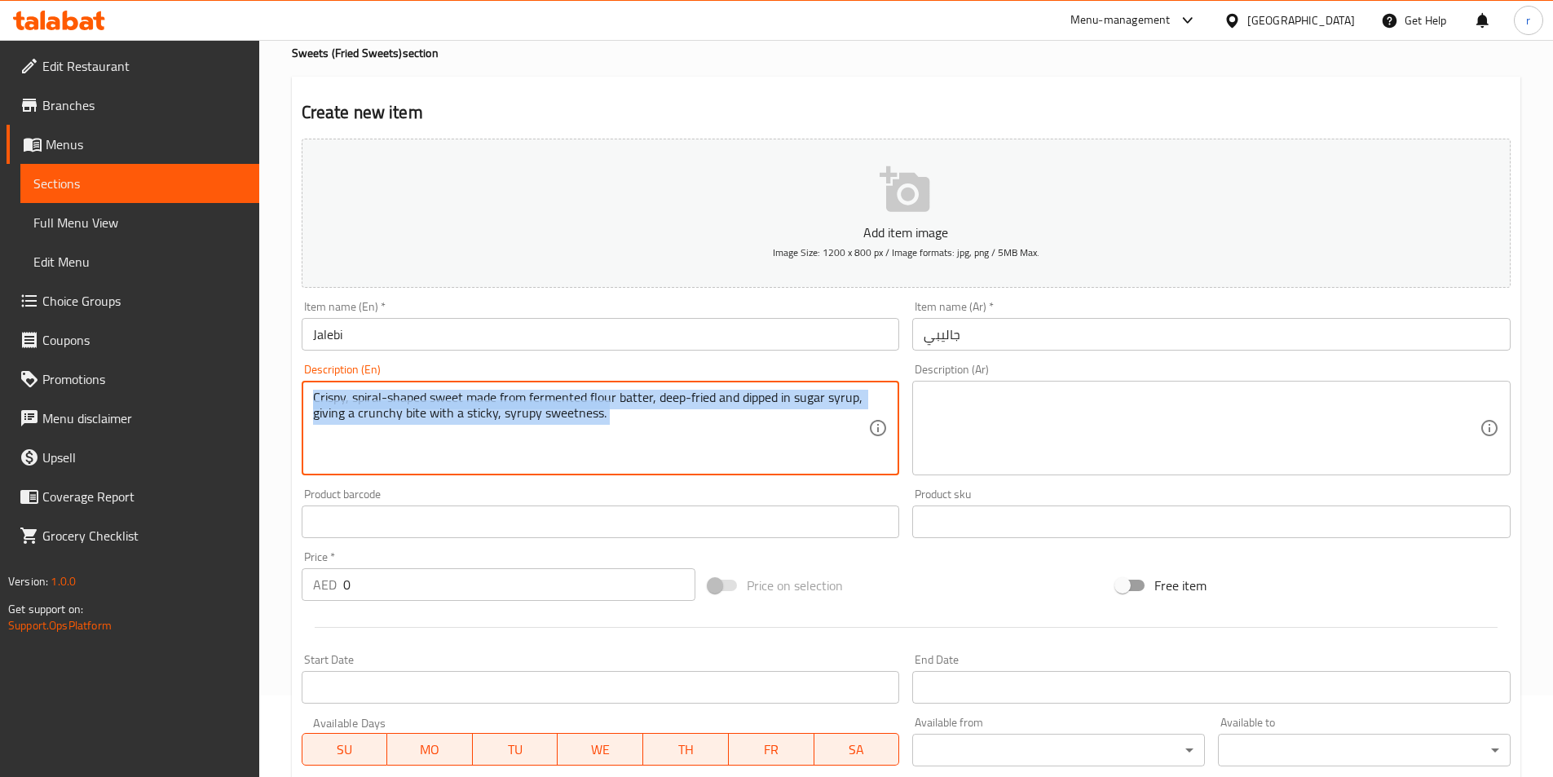
click at [882, 393] on div "Crispy, spiral-shaped sweet made from fermented flour batter, deep-fried and di…" at bounding box center [601, 428] width 598 height 95
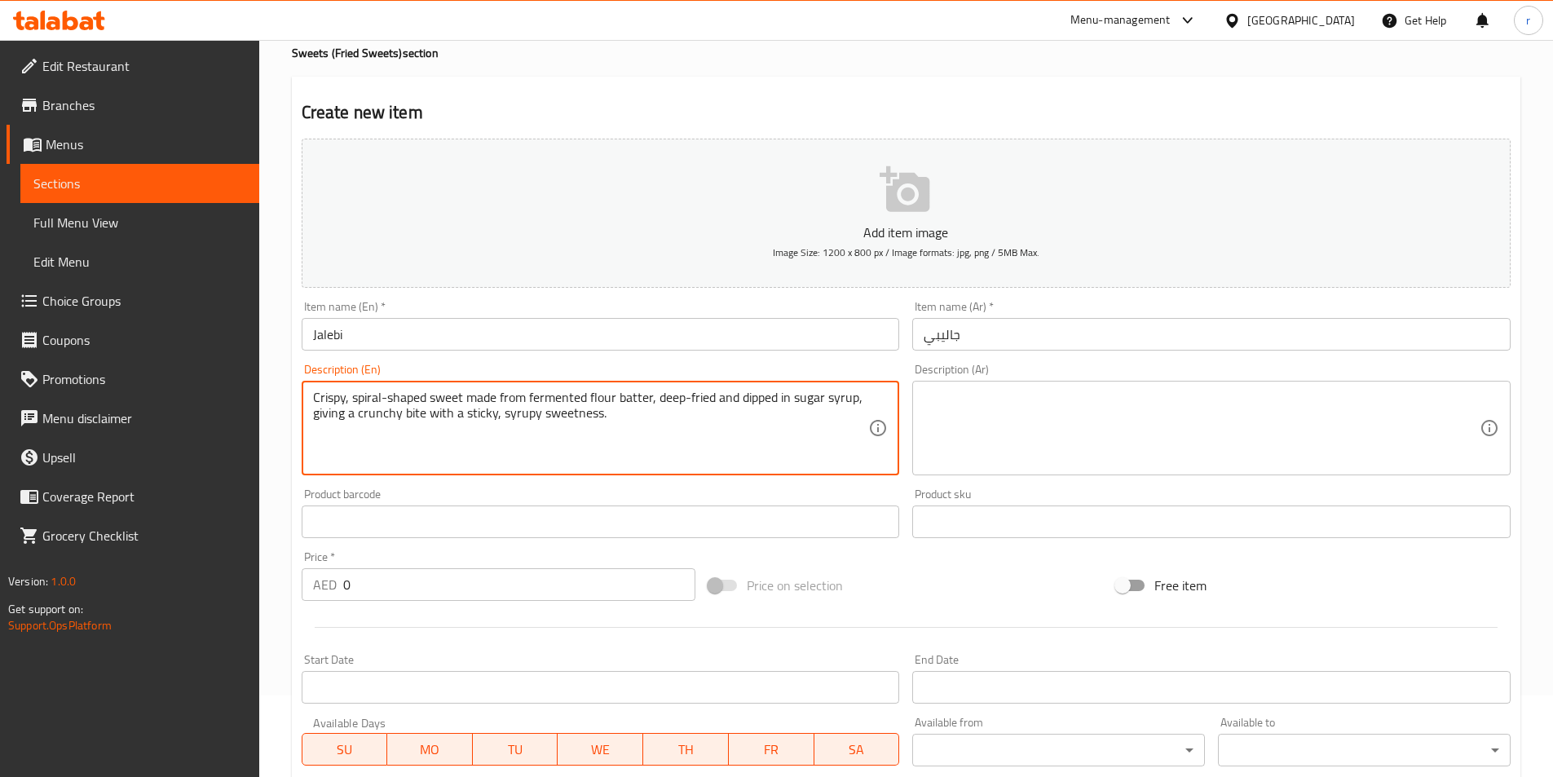
click at [791, 420] on textarea "Crispy, spiral-shaped sweet made from fermented flour batter, deep-fried and di…" at bounding box center [591, 428] width 556 height 77
click at [789, 399] on textarea "Crispy, spiral-shaped sweet made from fermented flour batter, deep-fried and di…" at bounding box center [591, 428] width 556 height 77
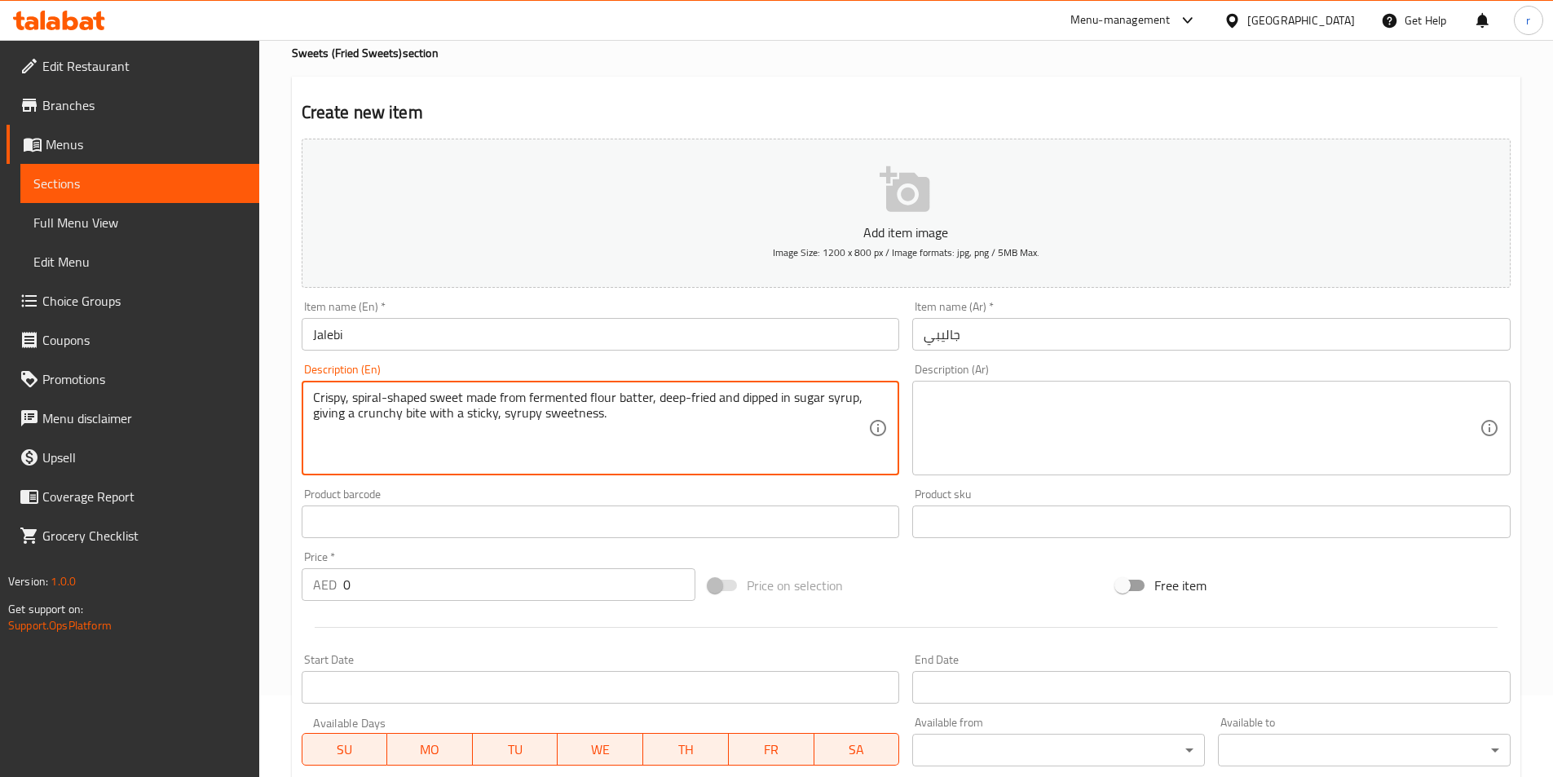
click at [1028, 461] on textarea at bounding box center [1202, 428] width 556 height 77
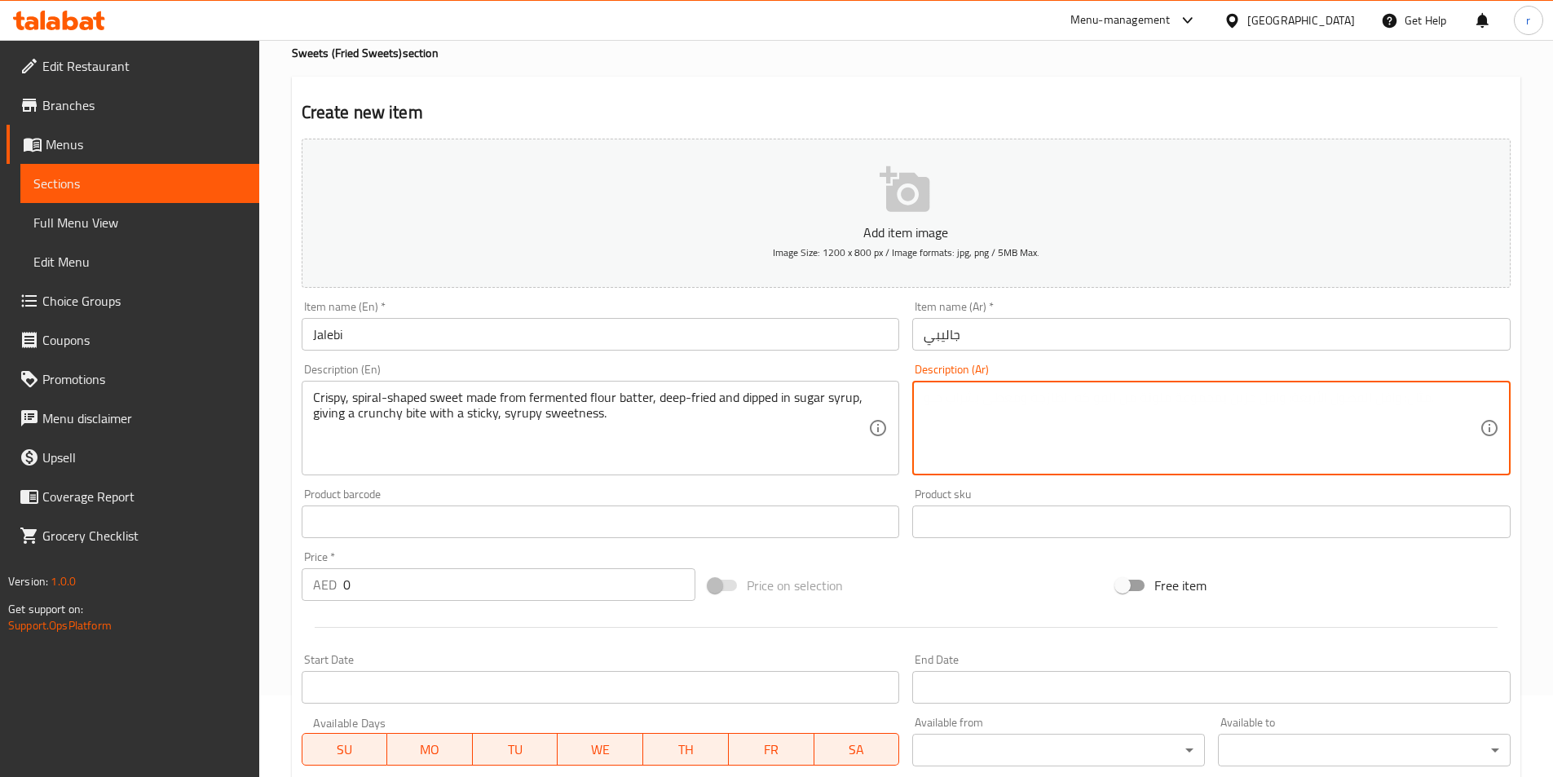
paste textarea "حلوى مقرمشة حلزونية الشكل مصنوعة من عجينة الدقيق المخمر، مقلية ومغمسة في شراب ا…"
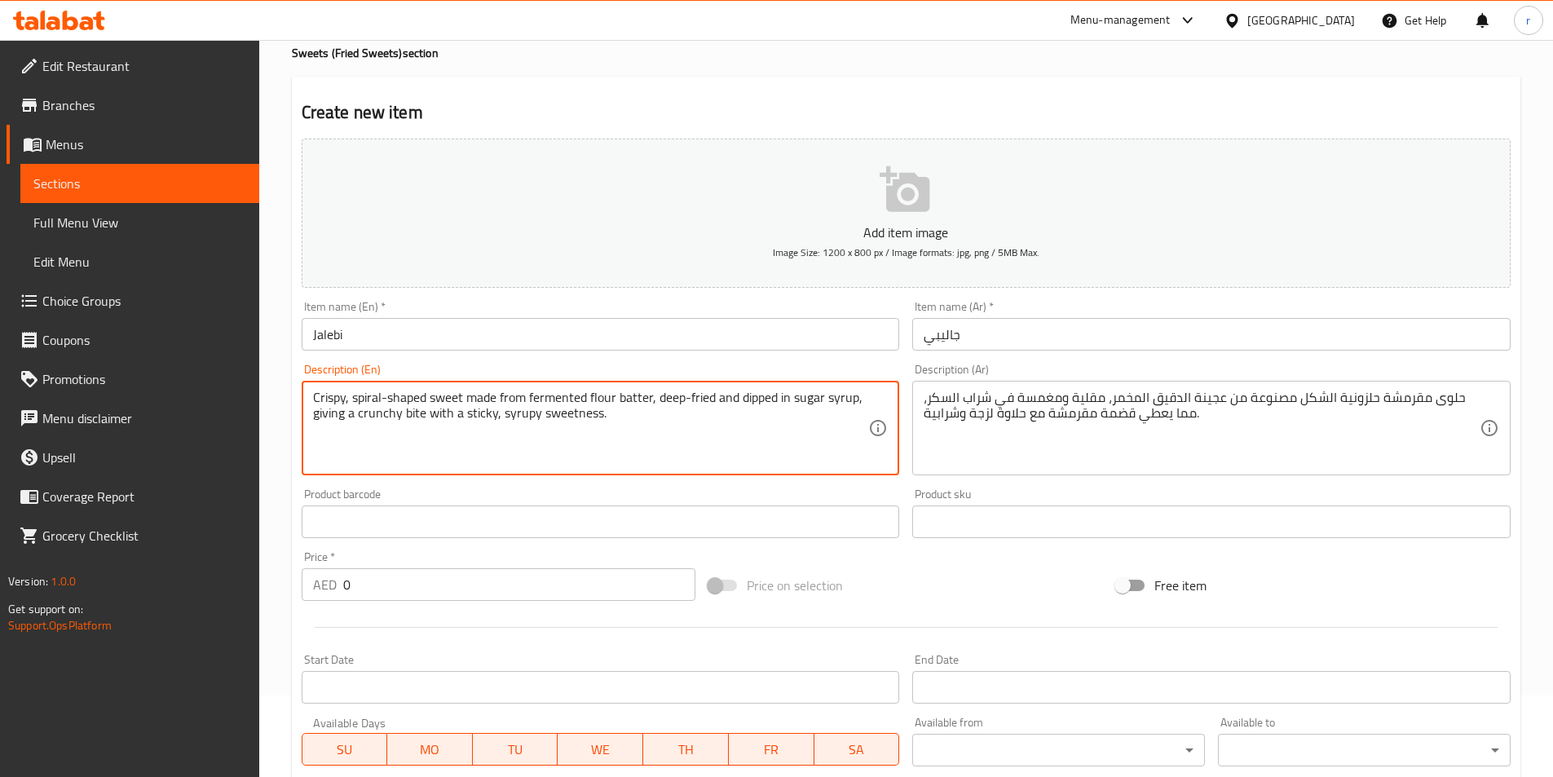
click at [330, 395] on textarea "Crispy, spiral-shaped sweet made from fermented flour batter, deep-fried and di…" at bounding box center [591, 428] width 556 height 77
click at [360, 407] on textarea "Crispy, spiral-shaped sweet made from fermented flour batter, deep-fried and di…" at bounding box center [591, 428] width 556 height 77
click at [346, 398] on textarea "Crispy, spiral-shaped sweet made from fermented flour batter, deep-fried and di…" at bounding box center [591, 428] width 556 height 77
click at [360, 398] on textarea "Crispy, spiral-shaped sweet made from fermented flour batter, deep-fried and di…" at bounding box center [591, 428] width 556 height 77
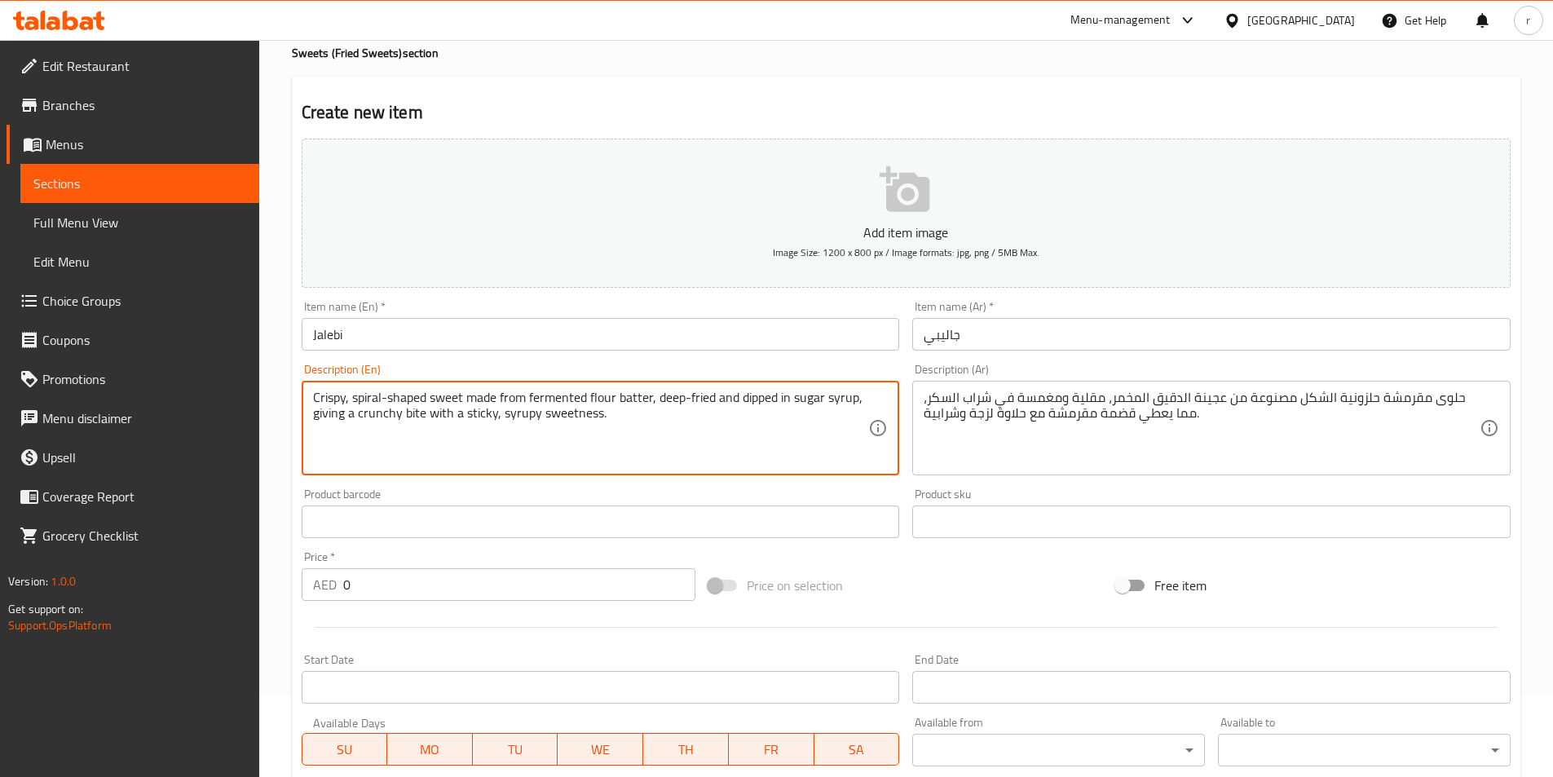
click at [360, 398] on textarea "Crispy, spiral-shaped sweet made from fermented flour batter, deep-fried and di…" at bounding box center [591, 428] width 556 height 77
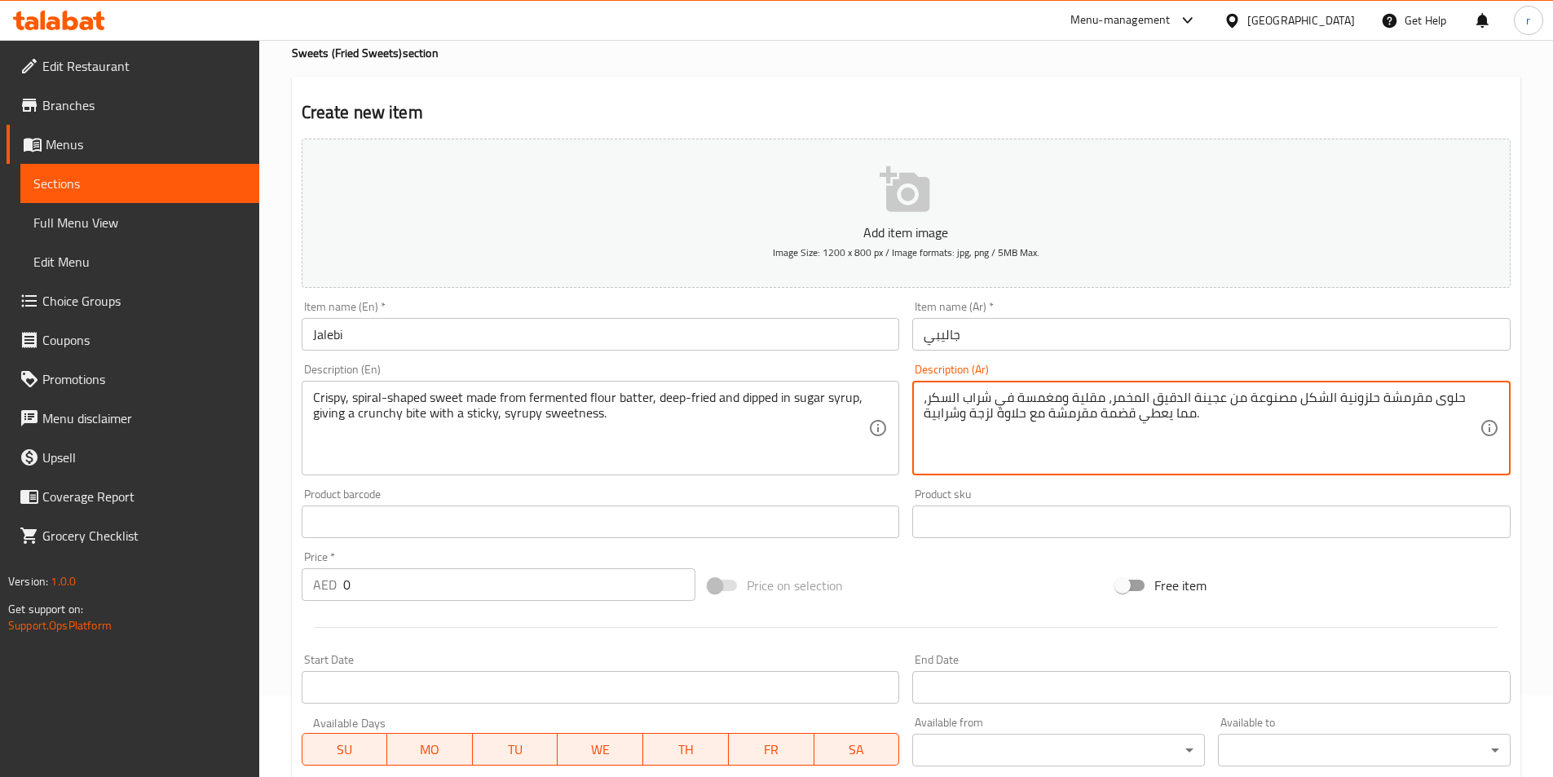
click at [1361, 402] on textarea "حلوى مقرمشة حلزونية الشكل مصنوعة من عجينة الدقيق المخمر، مقلية ومغمسة في شراب ا…" at bounding box center [1202, 428] width 556 height 77
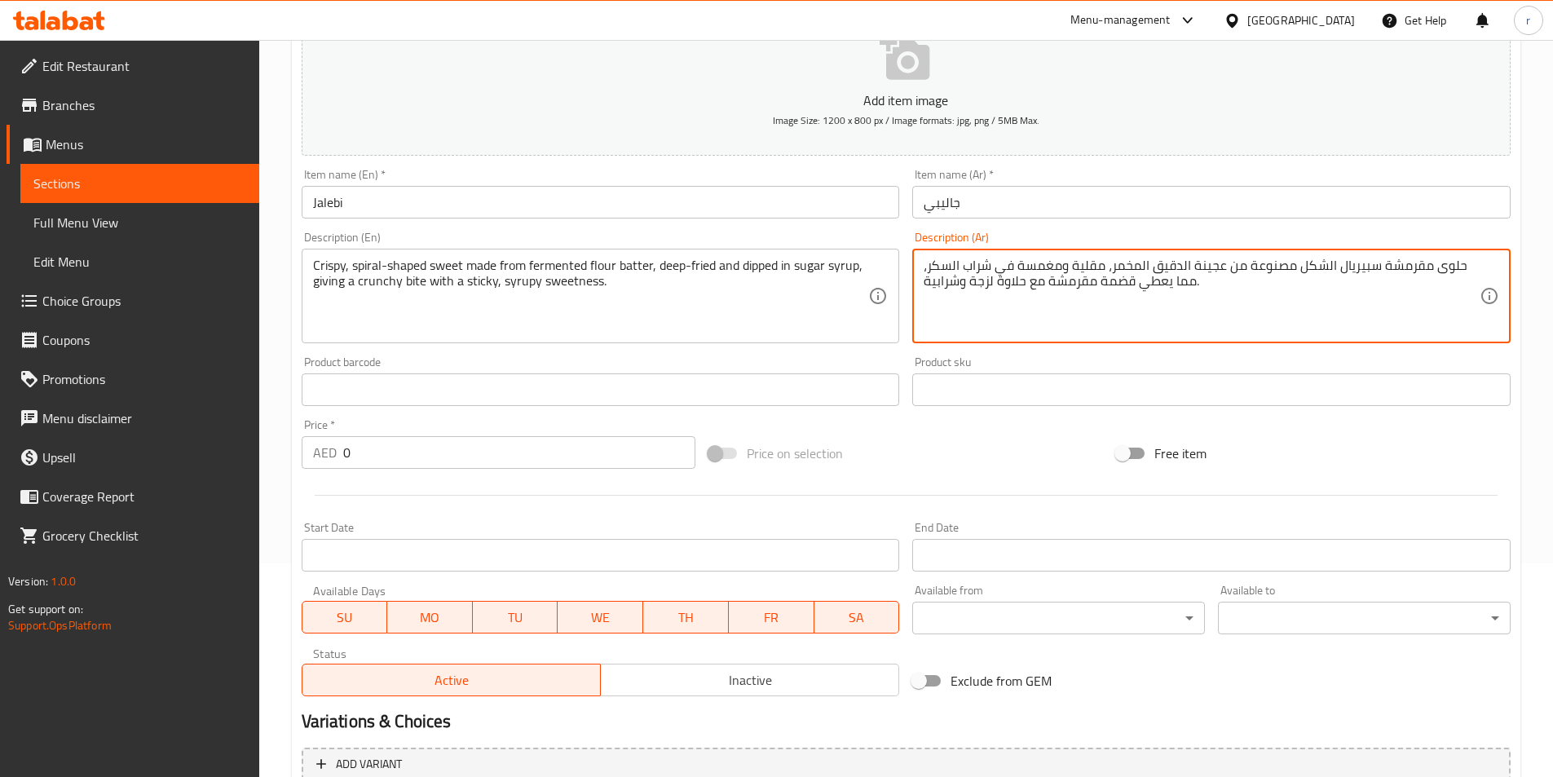
scroll to position [245, 0]
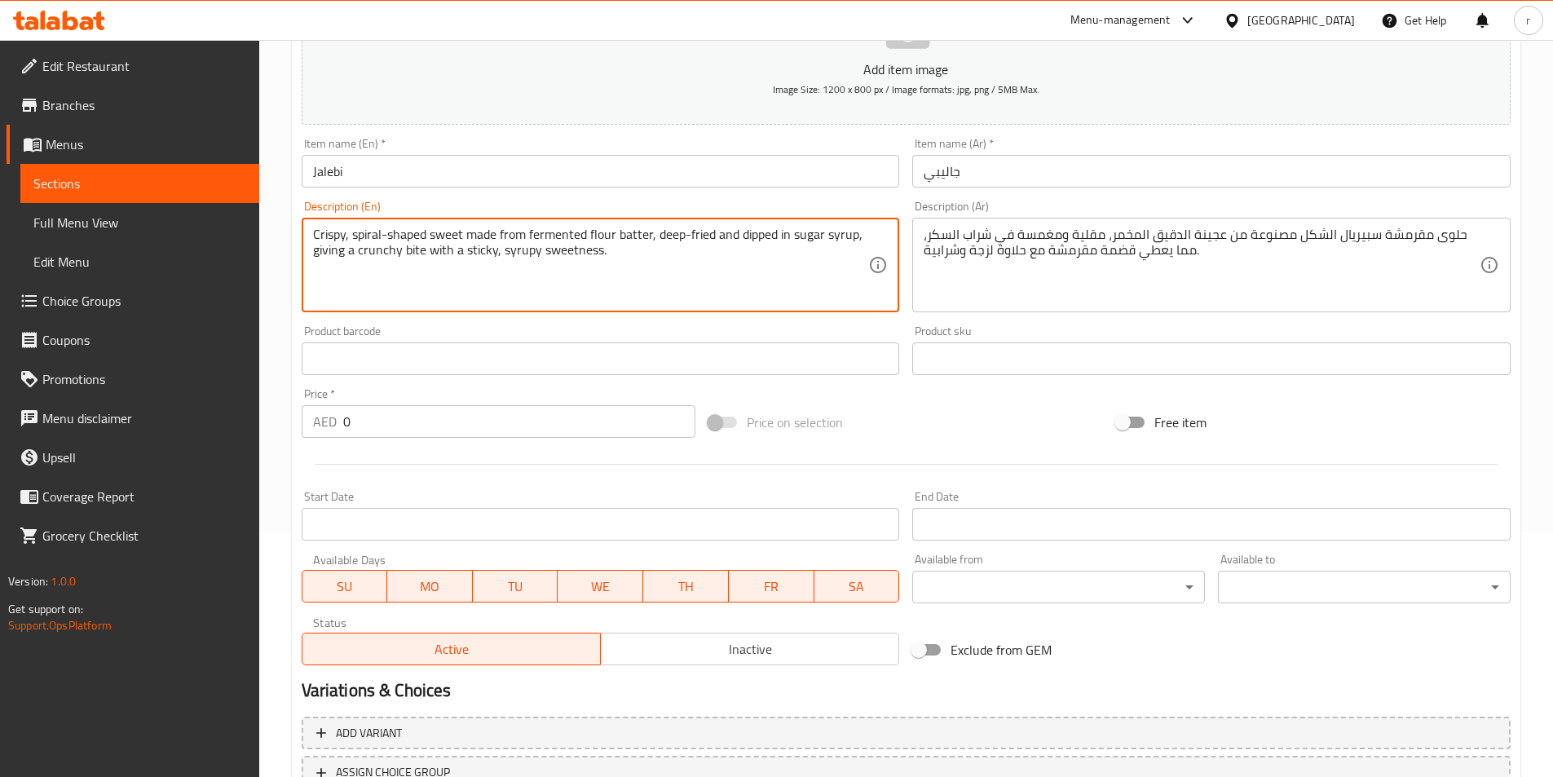
click at [757, 240] on textarea "Crispy, spiral-shaped sweet made from fermented flour batter, deep-fried and di…" at bounding box center [591, 265] width 556 height 77
click at [766, 232] on textarea "Crispy, spiral-shaped sweet made from fermented flour batter, deep-fried and di…" at bounding box center [591, 265] width 556 height 77
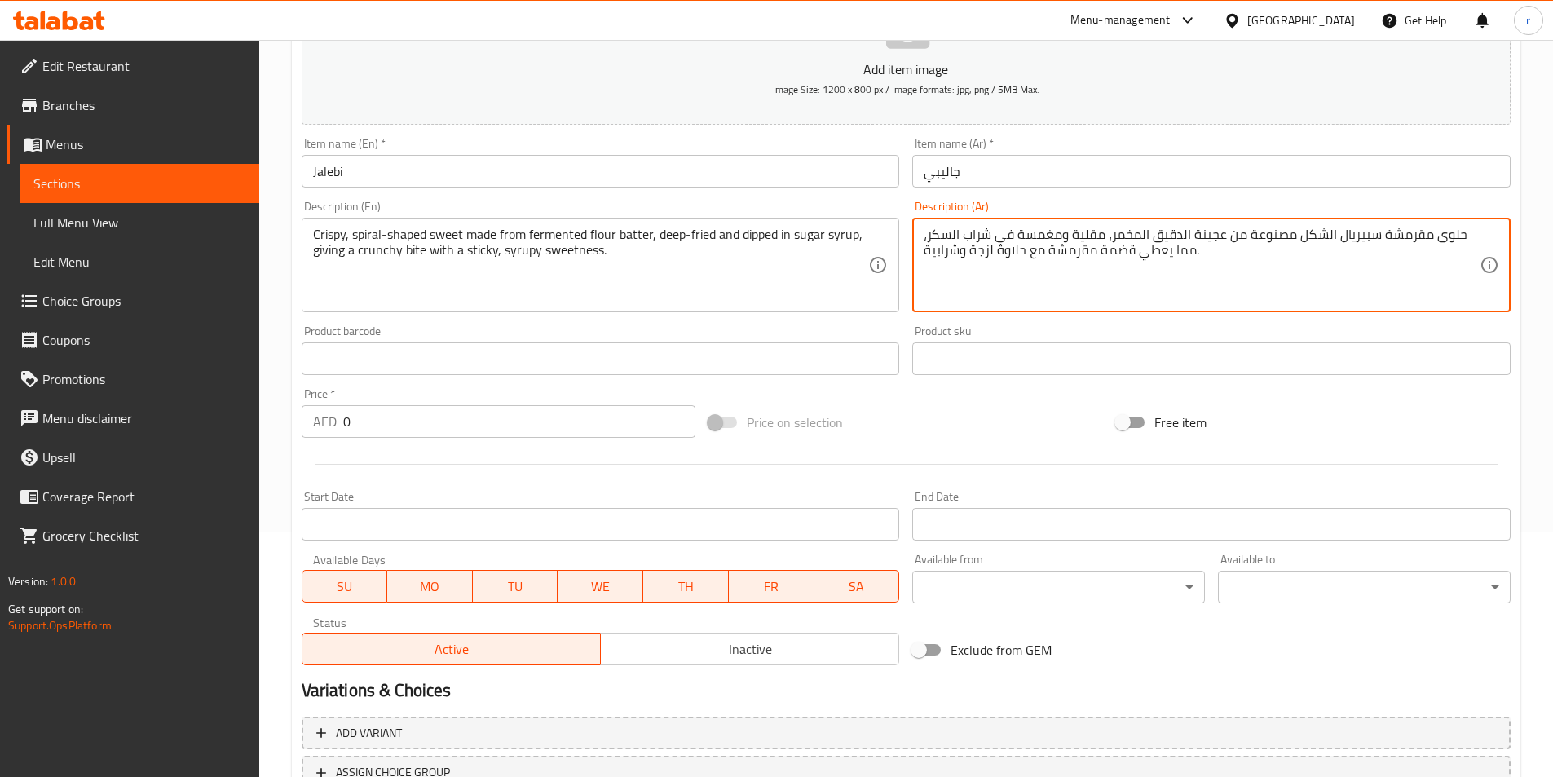
drag, startPoint x: 1169, startPoint y: 258, endPoint x: 1197, endPoint y: 258, distance: 27.7
click at [1181, 258] on textarea "حلوى مقرمشة سبيريال الشكل مصنوعة من عجينة الدقيق المخمر، مقلية ومغمسة في شراب ا…" at bounding box center [1202, 265] width 556 height 77
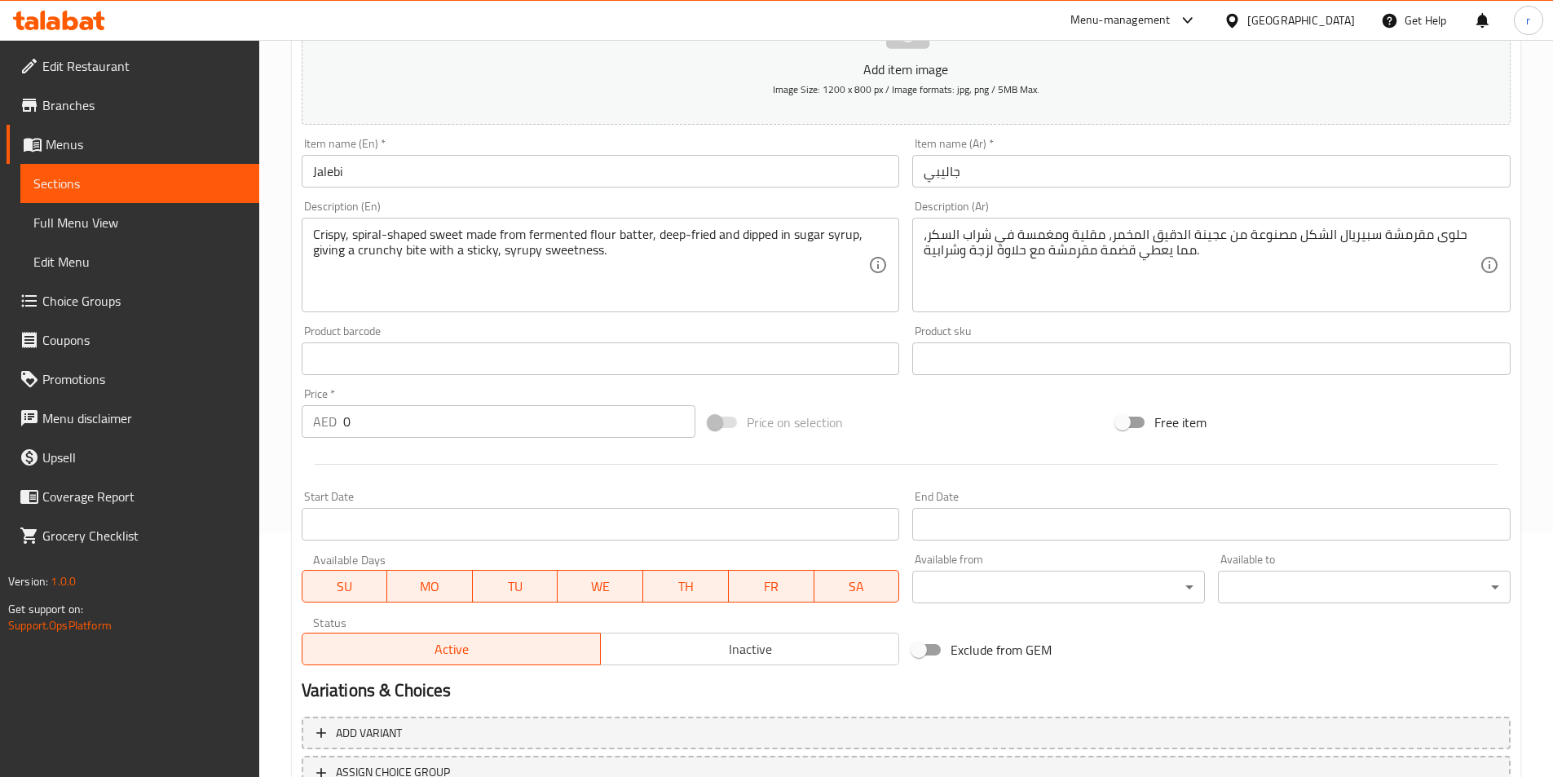
click at [1246, 325] on div "Product sku Product sku" at bounding box center [1211, 350] width 611 height 63
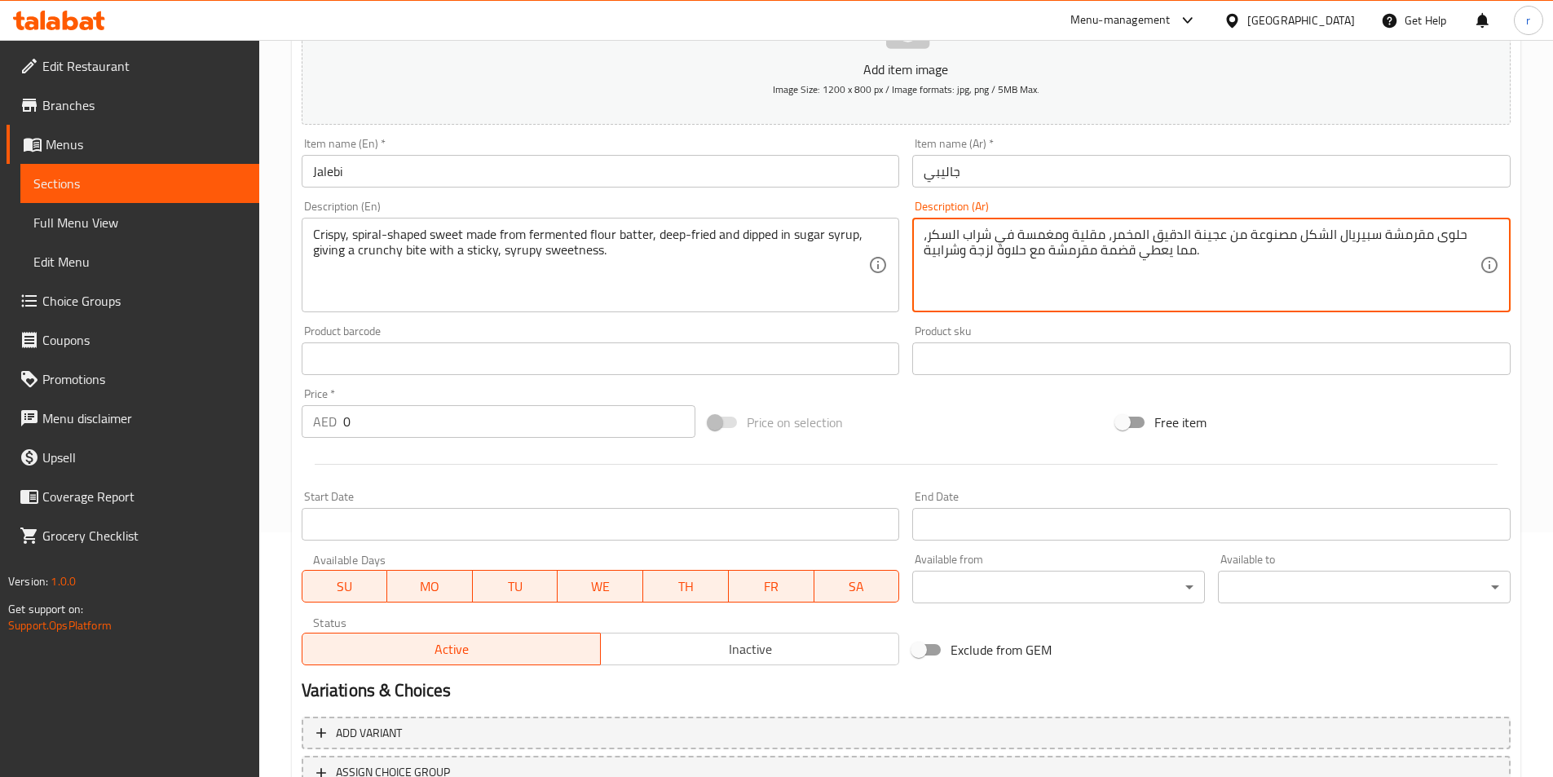
click at [1185, 263] on textarea "حلوى مقرمشة سبيريال الشكل مصنوعة من عجينة الدقيق المخمر، مقلية ومغمسة في شراب ا…" at bounding box center [1202, 265] width 556 height 77
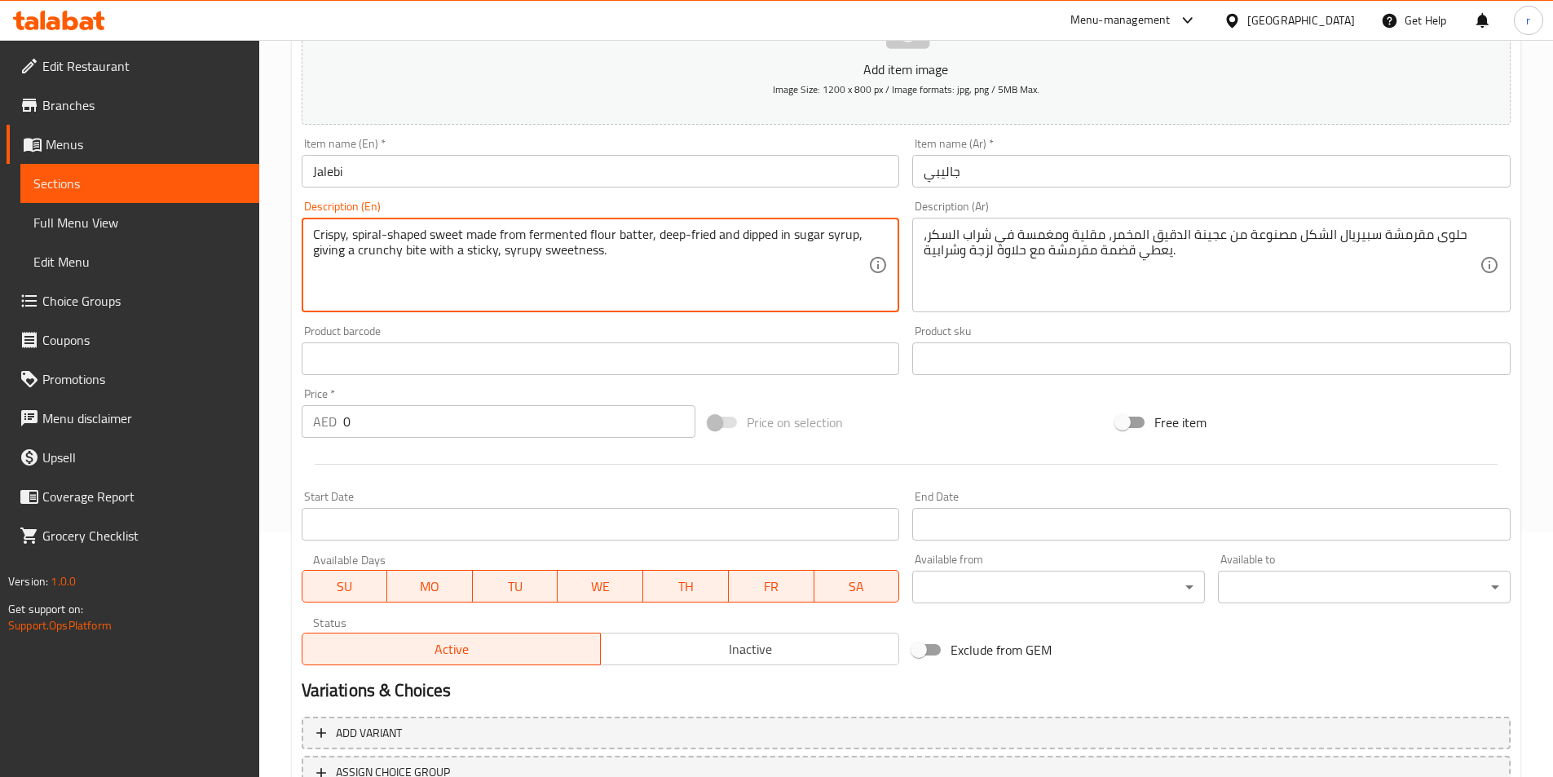
click at [418, 252] on textarea "Crispy, spiral-shaped sweet made from fermented flour batter, deep-fried and di…" at bounding box center [591, 265] width 556 height 77
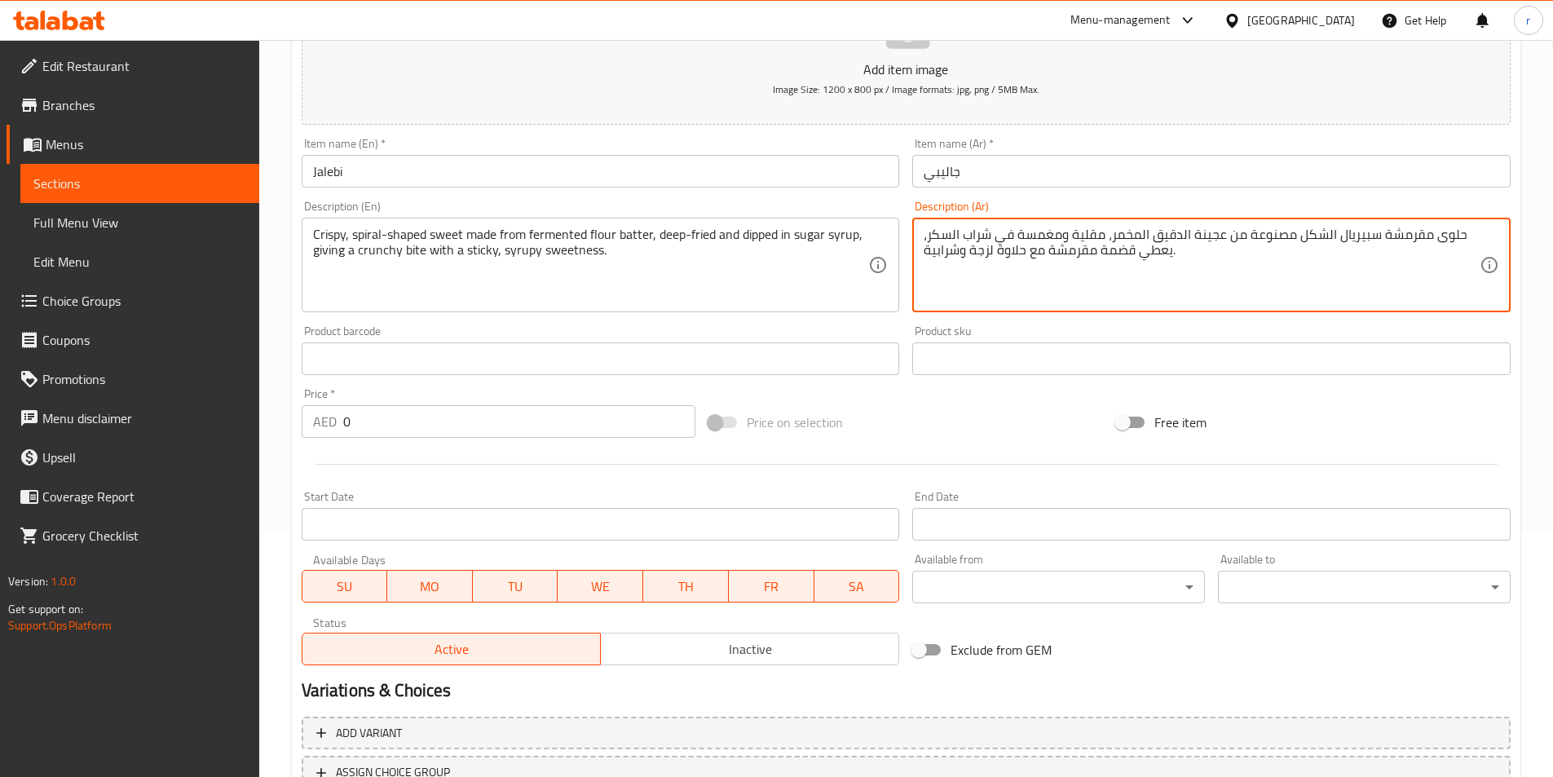
click at [1121, 257] on textarea "حلوى مقرمشة سبيريال الشكل مصنوعة من عجينة الدقيق المخمر، مقلية ومغمسة في شراب ا…" at bounding box center [1202, 265] width 556 height 77
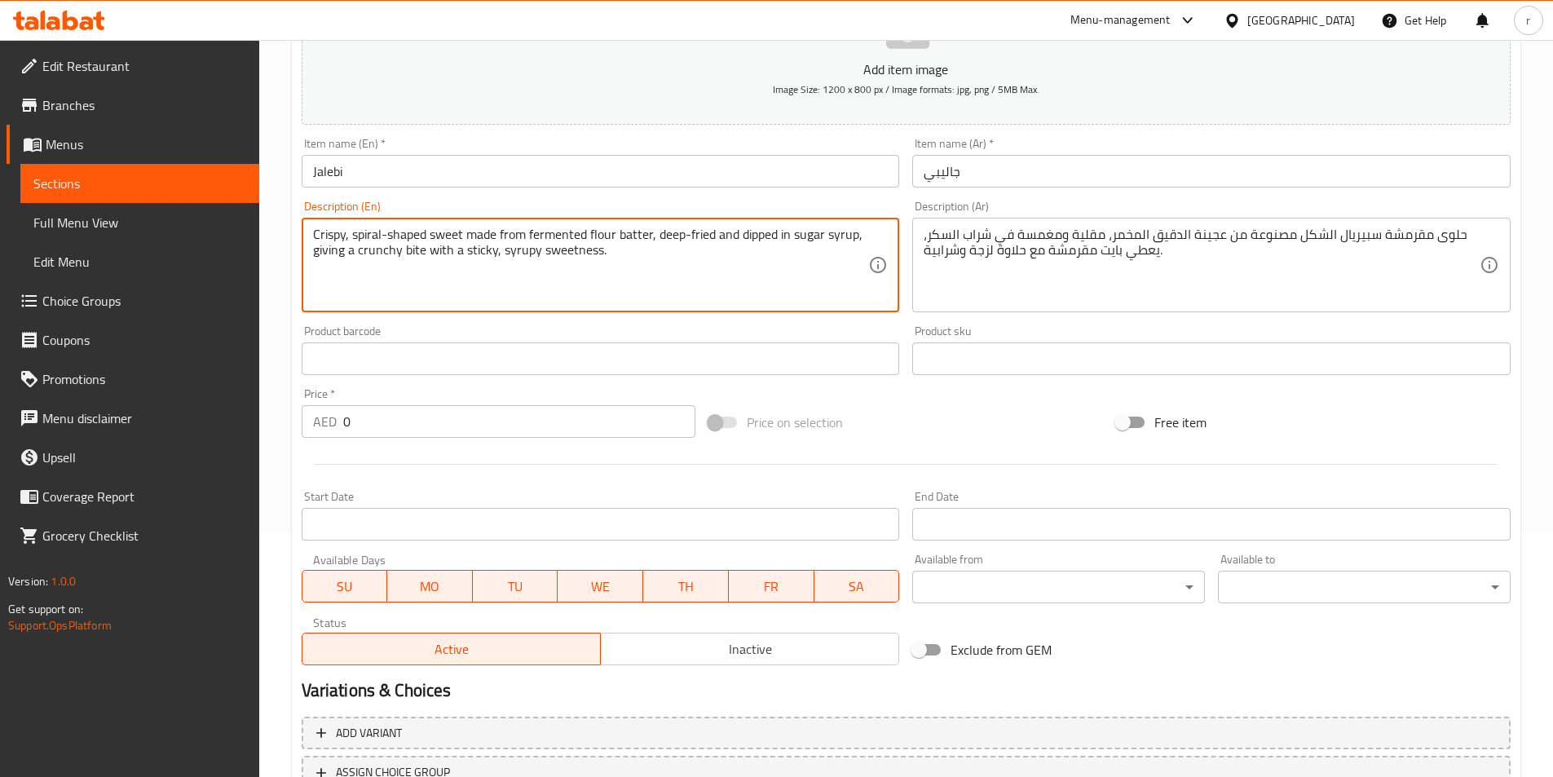
click at [509, 252] on textarea "Crispy, spiral-shaped sweet made from fermented flour batter, deep-fried and di…" at bounding box center [591, 265] width 556 height 77
click at [484, 247] on textarea "Crispy, spiral-shaped sweet made from fermented flour batter, deep-fried and di…" at bounding box center [591, 265] width 556 height 77
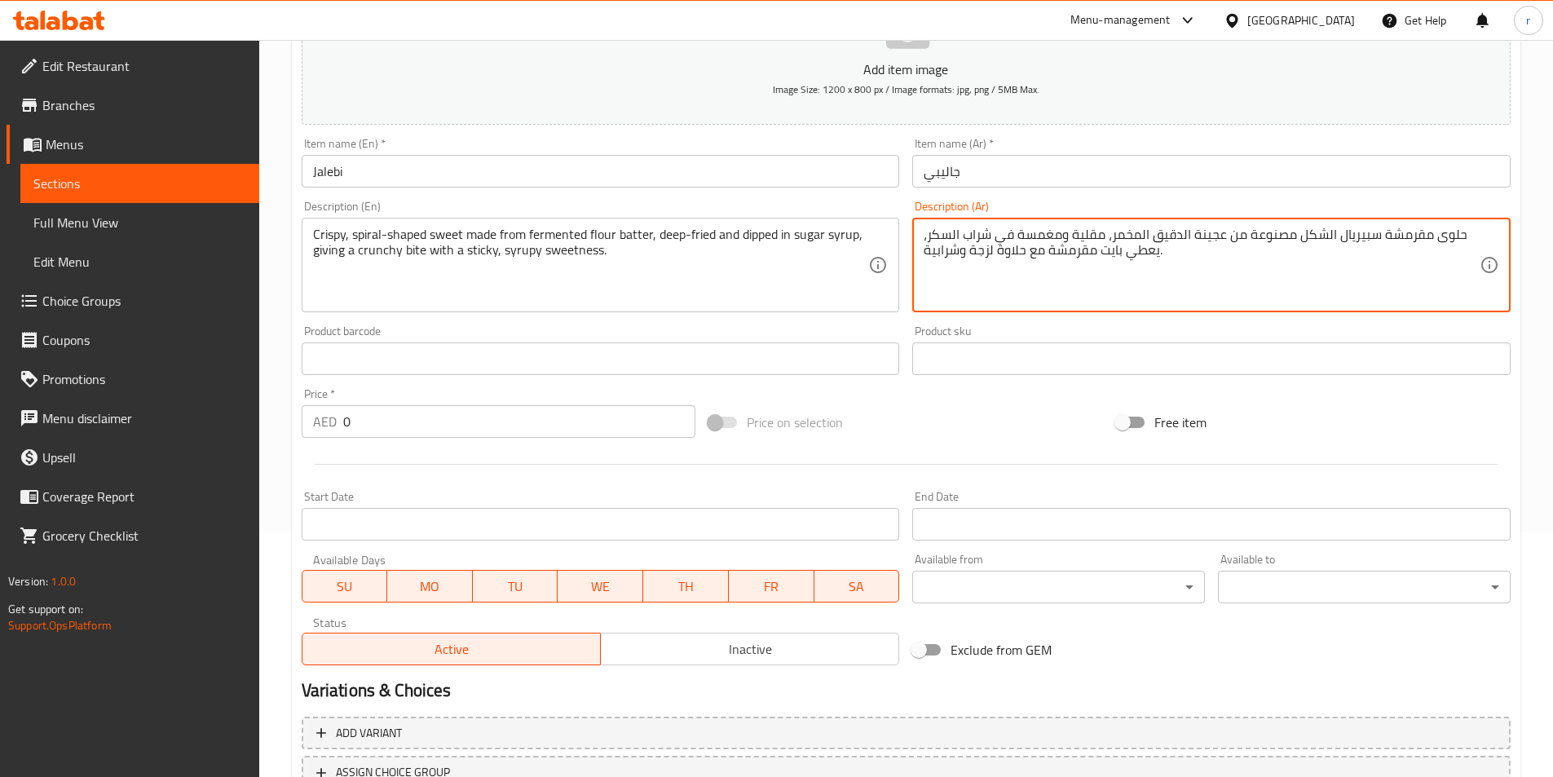
click at [982, 253] on textarea "حلوى مقرمشة سبيريال الشكل مصنوعة من عجينة الدقيق المخمر، مقلية ومغمسة في شراب ا…" at bounding box center [1202, 265] width 556 height 77
type textarea "حلوى مقرمشة سبيريال الشكل مصنوعة من عجينة الدقيق المخمر، مقلية ومغمسة في شراب ا…"
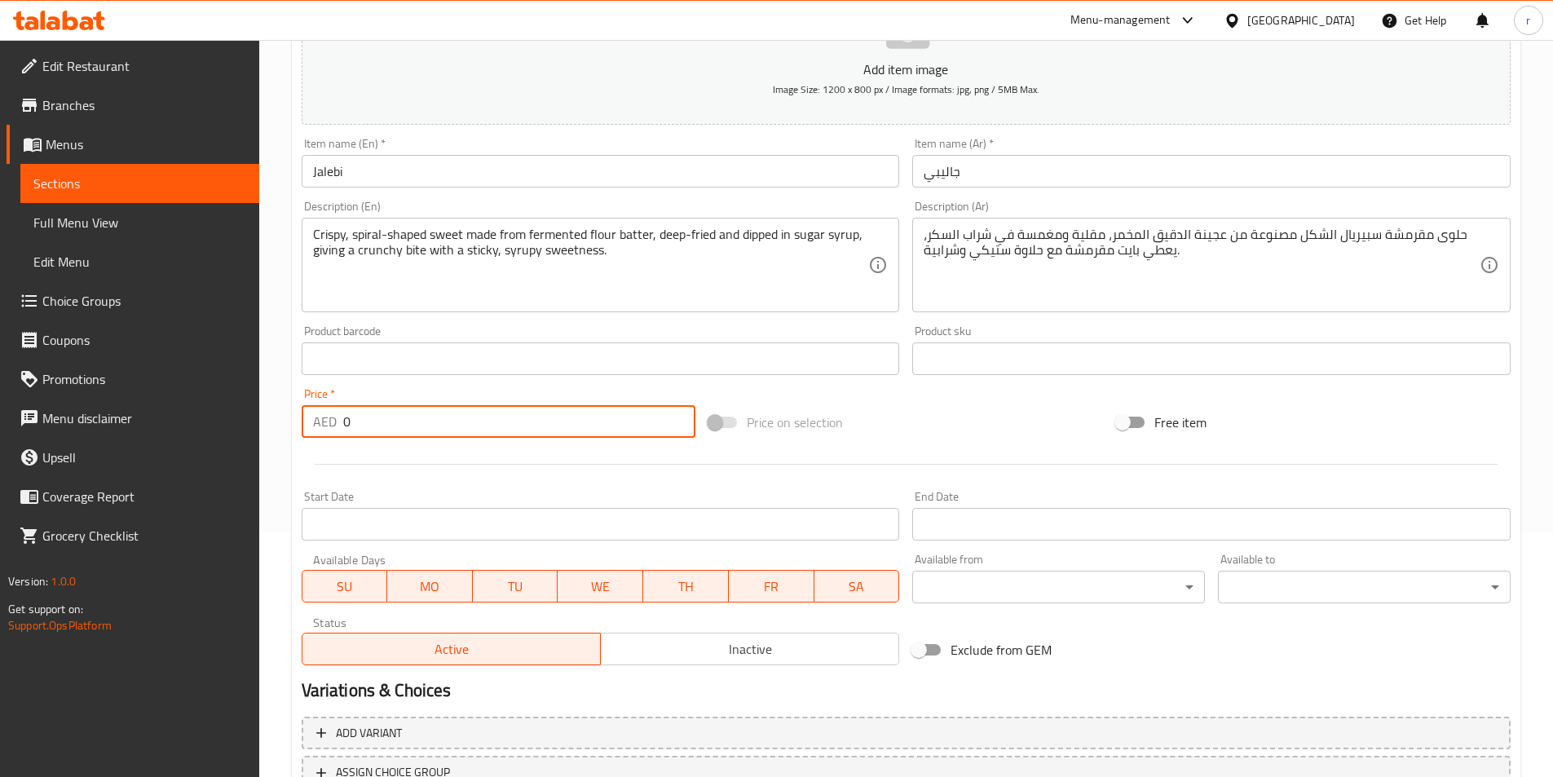
drag, startPoint x: 607, startPoint y: 424, endPoint x: 0, endPoint y: 365, distance: 609.4
click at [0, 368] on div "Edit Restaurant Branches Menus Sections Full Menu View Edit Menu Choice Groups …" at bounding box center [776, 351] width 1553 height 1112
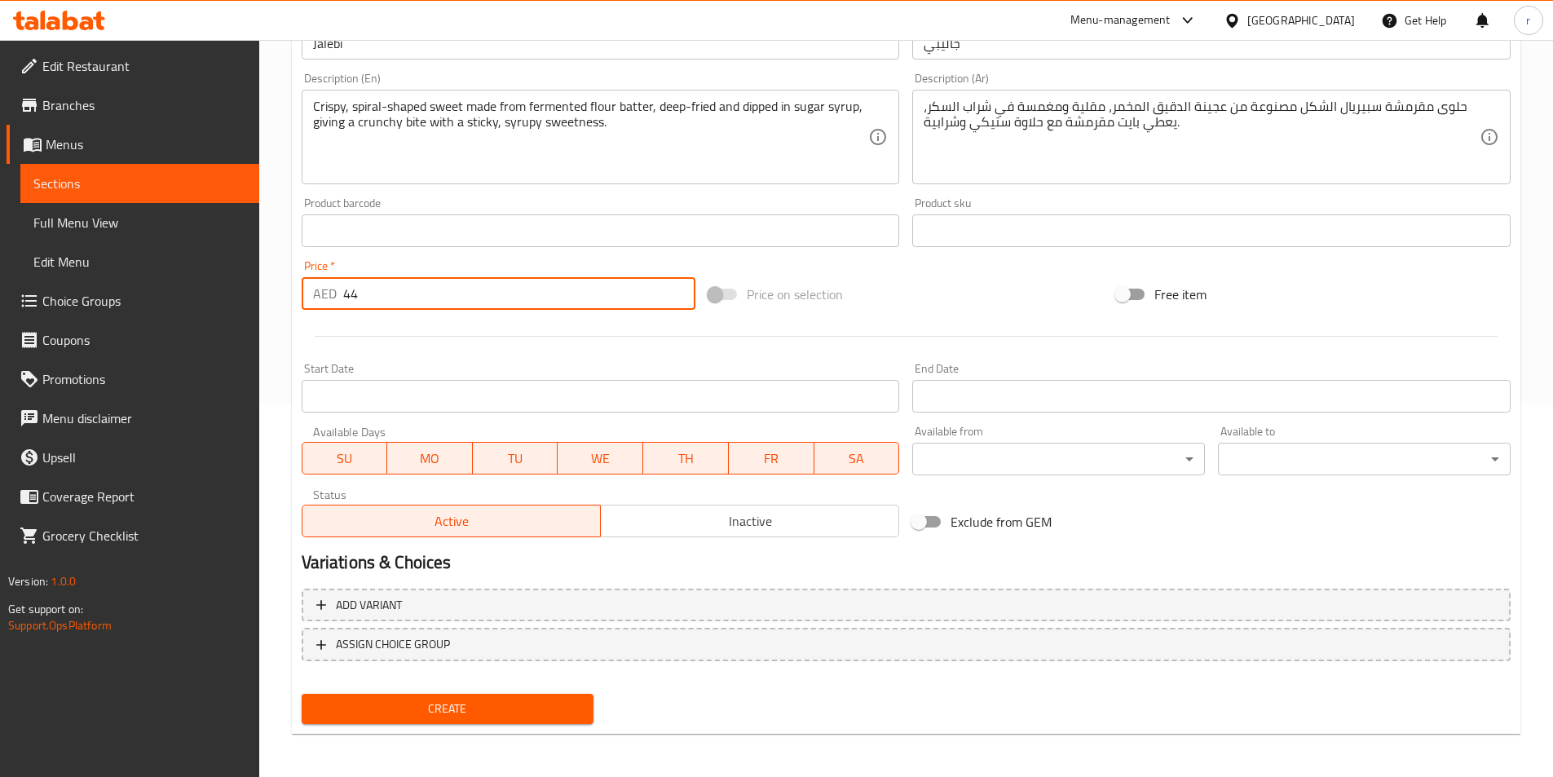
scroll to position [375, 0]
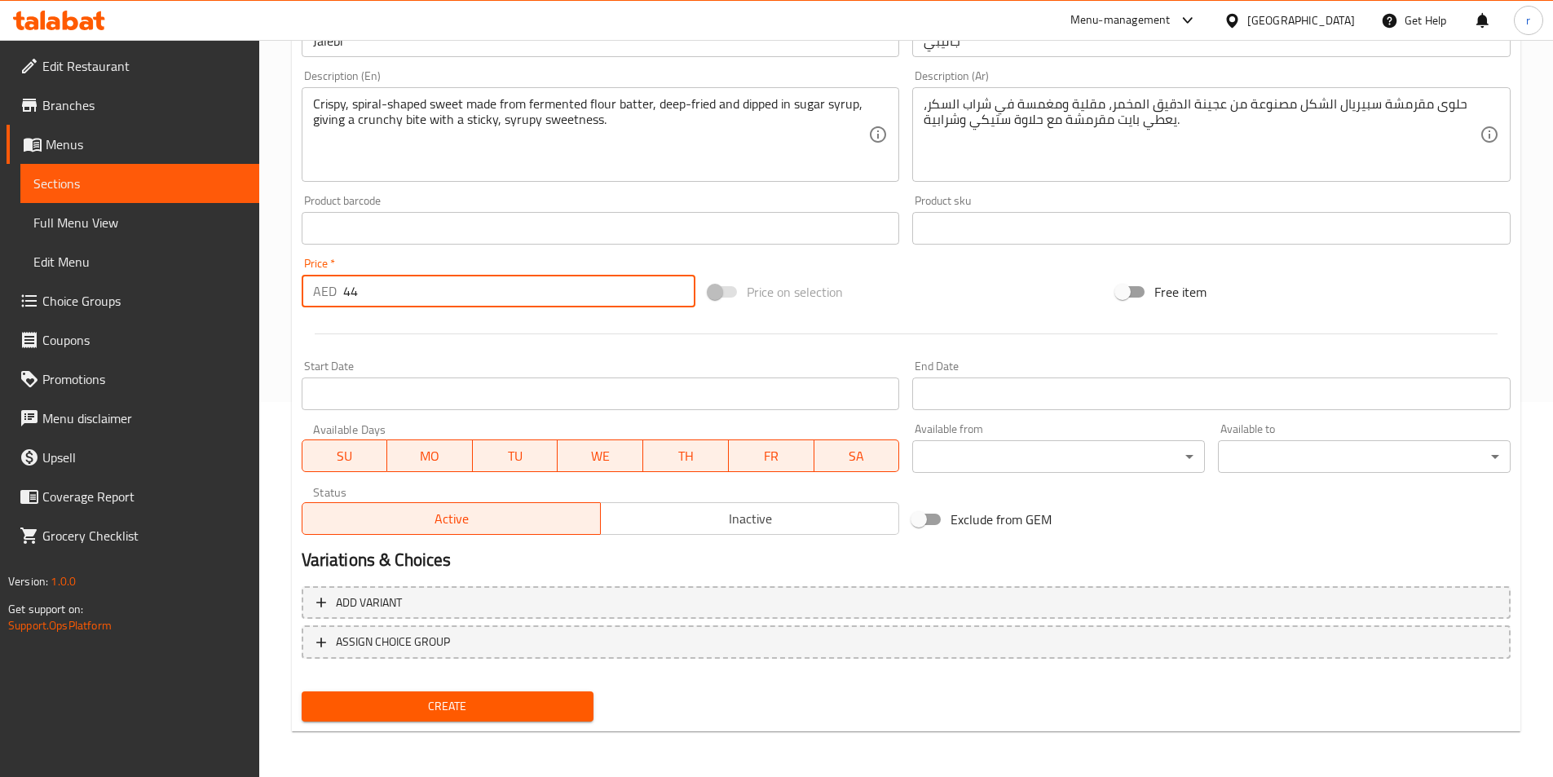
type input "44"
click at [549, 697] on span "Create" at bounding box center [448, 706] width 267 height 20
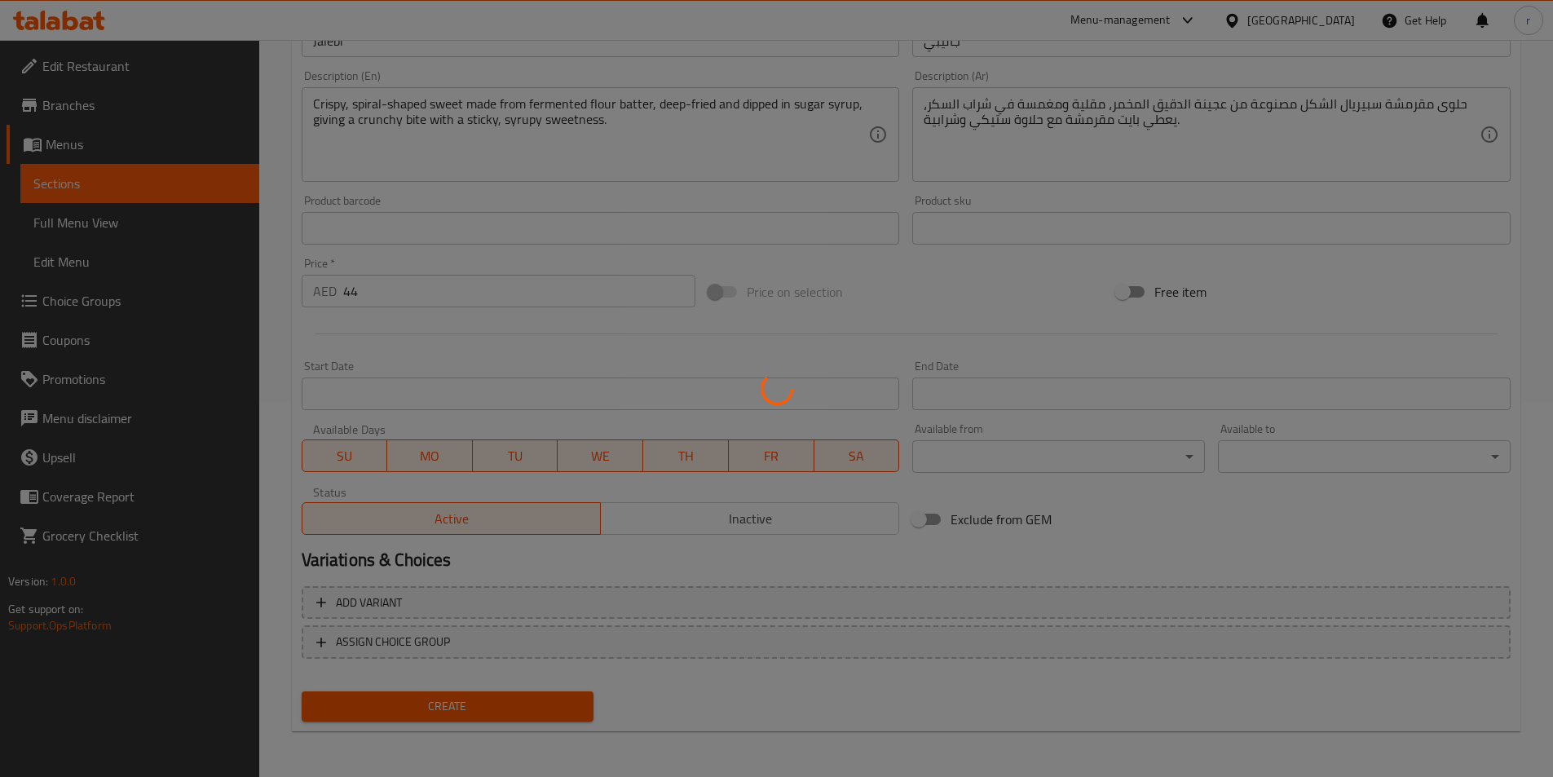
type input "0"
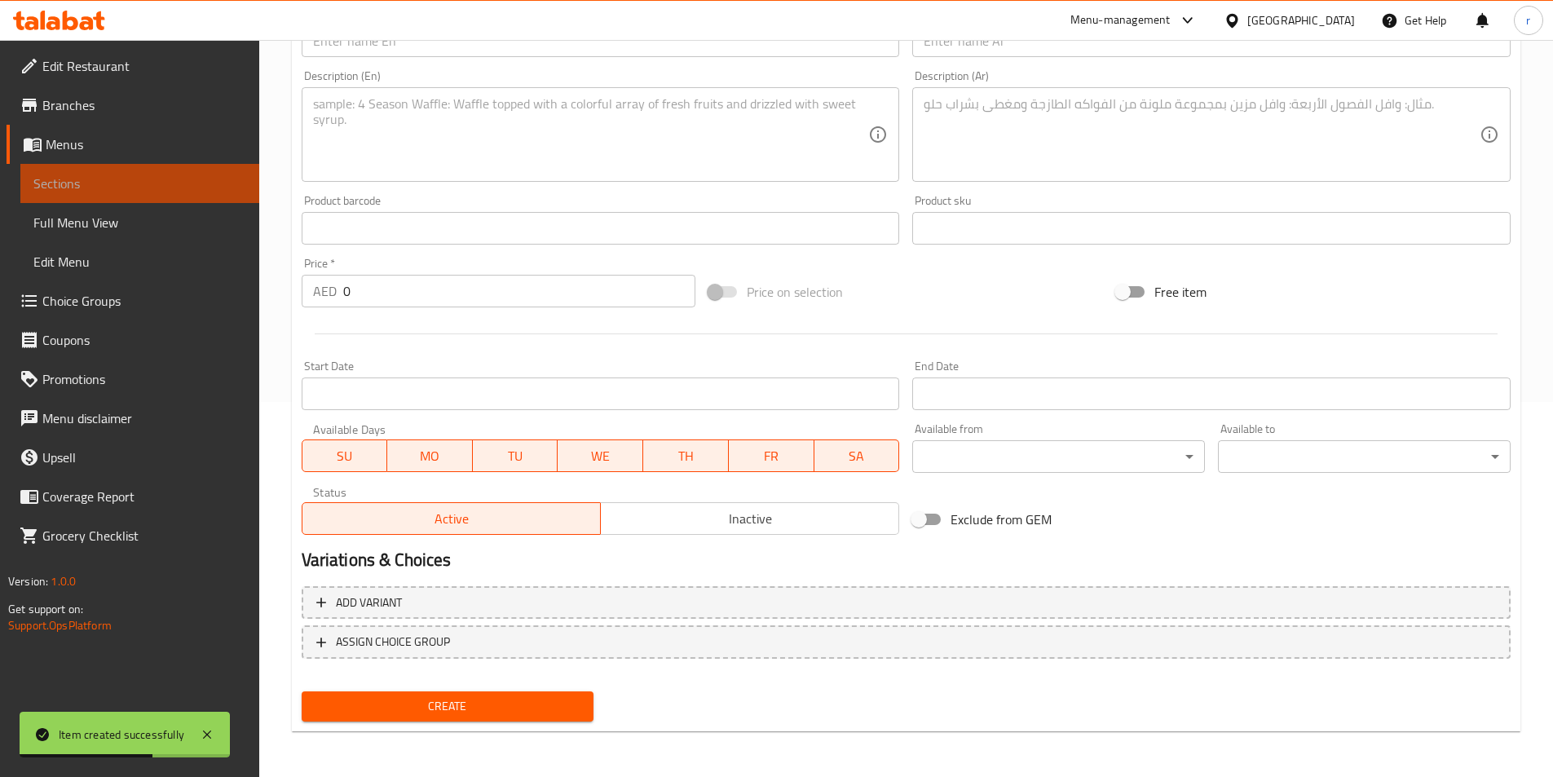
click at [135, 179] on span "Sections" at bounding box center [139, 184] width 213 height 20
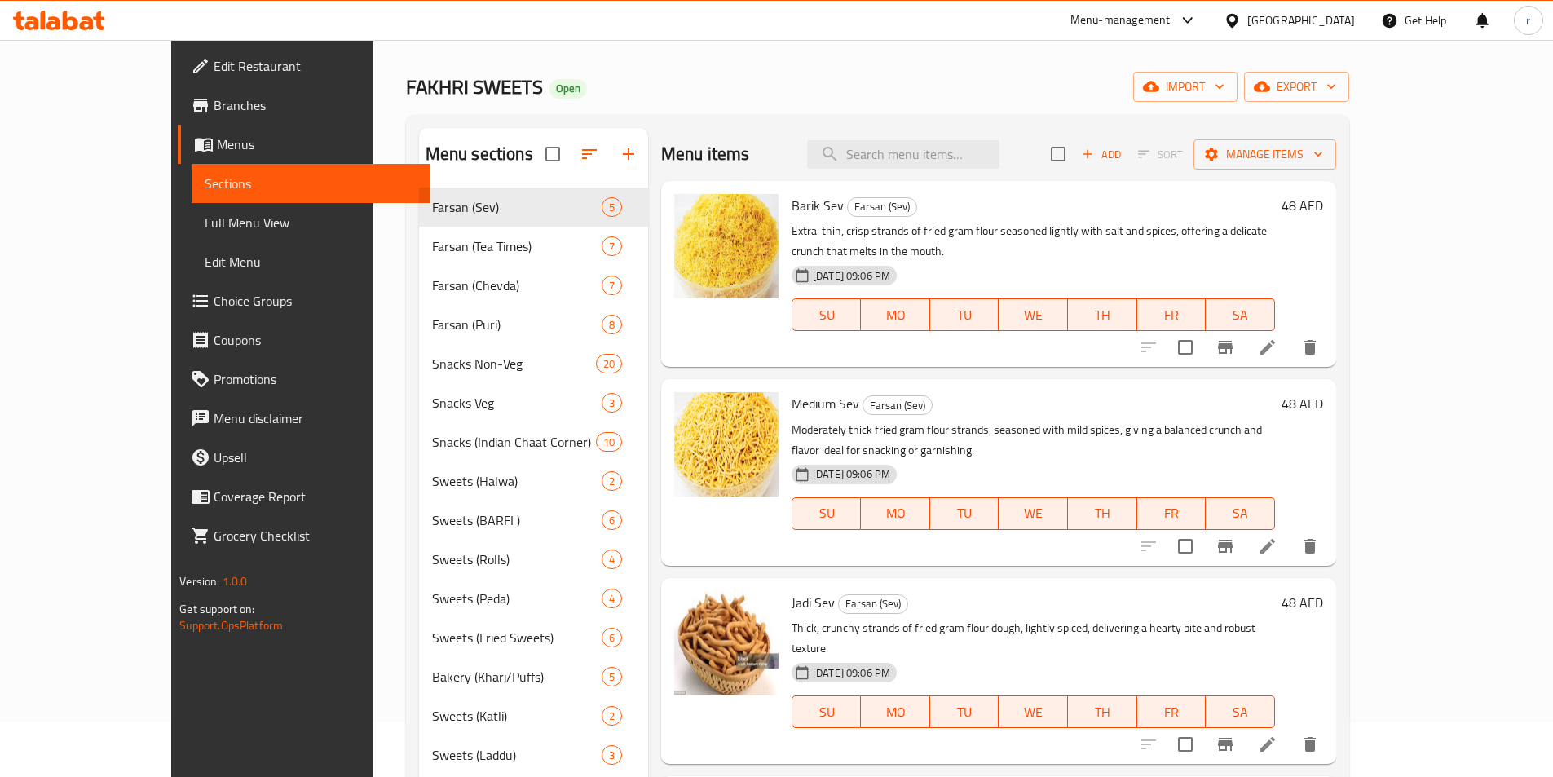
scroll to position [82, 0]
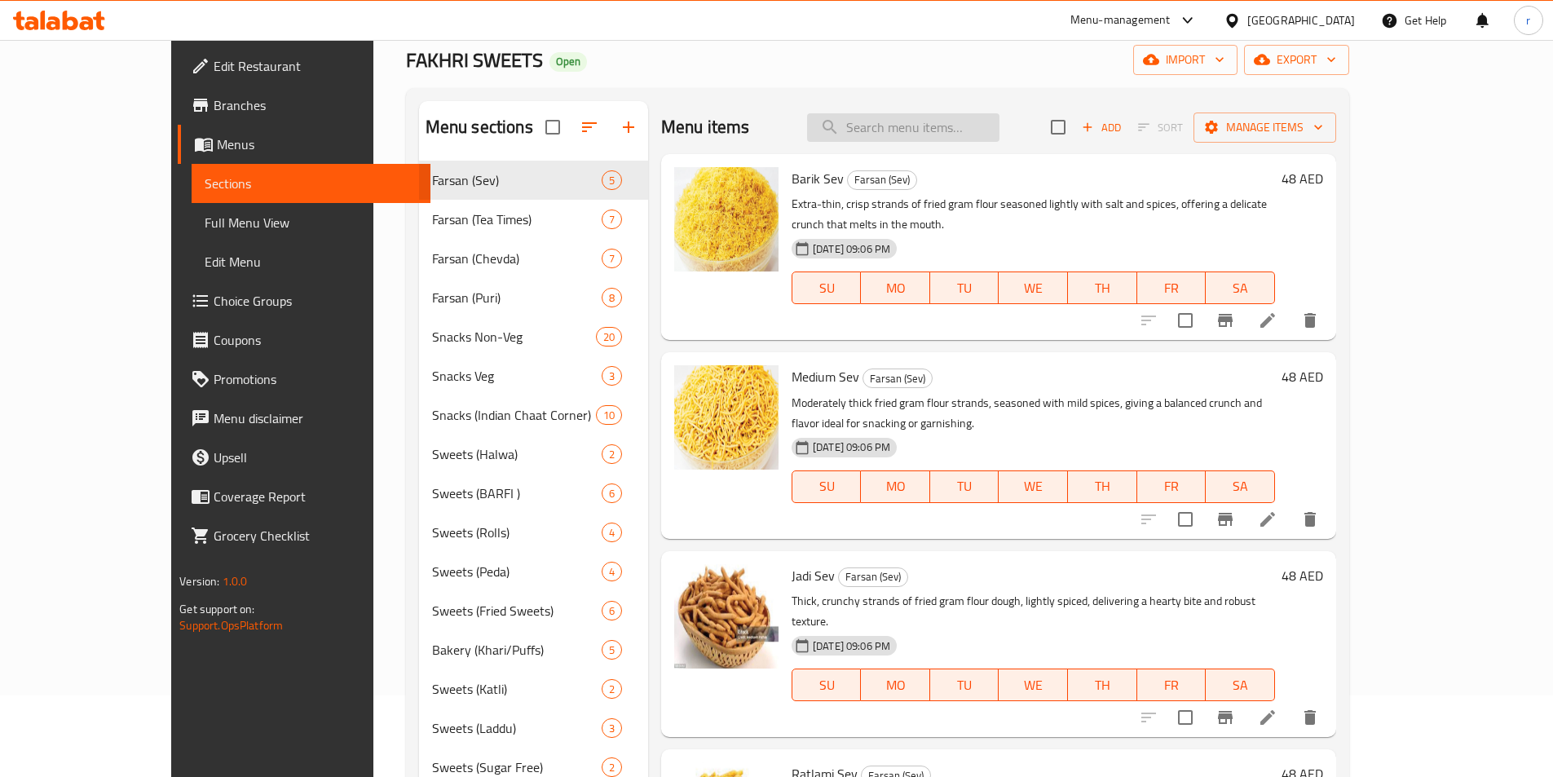
click at [918, 138] on input "search" at bounding box center [903, 127] width 192 height 29
paste input "Sugar Free Sweets"
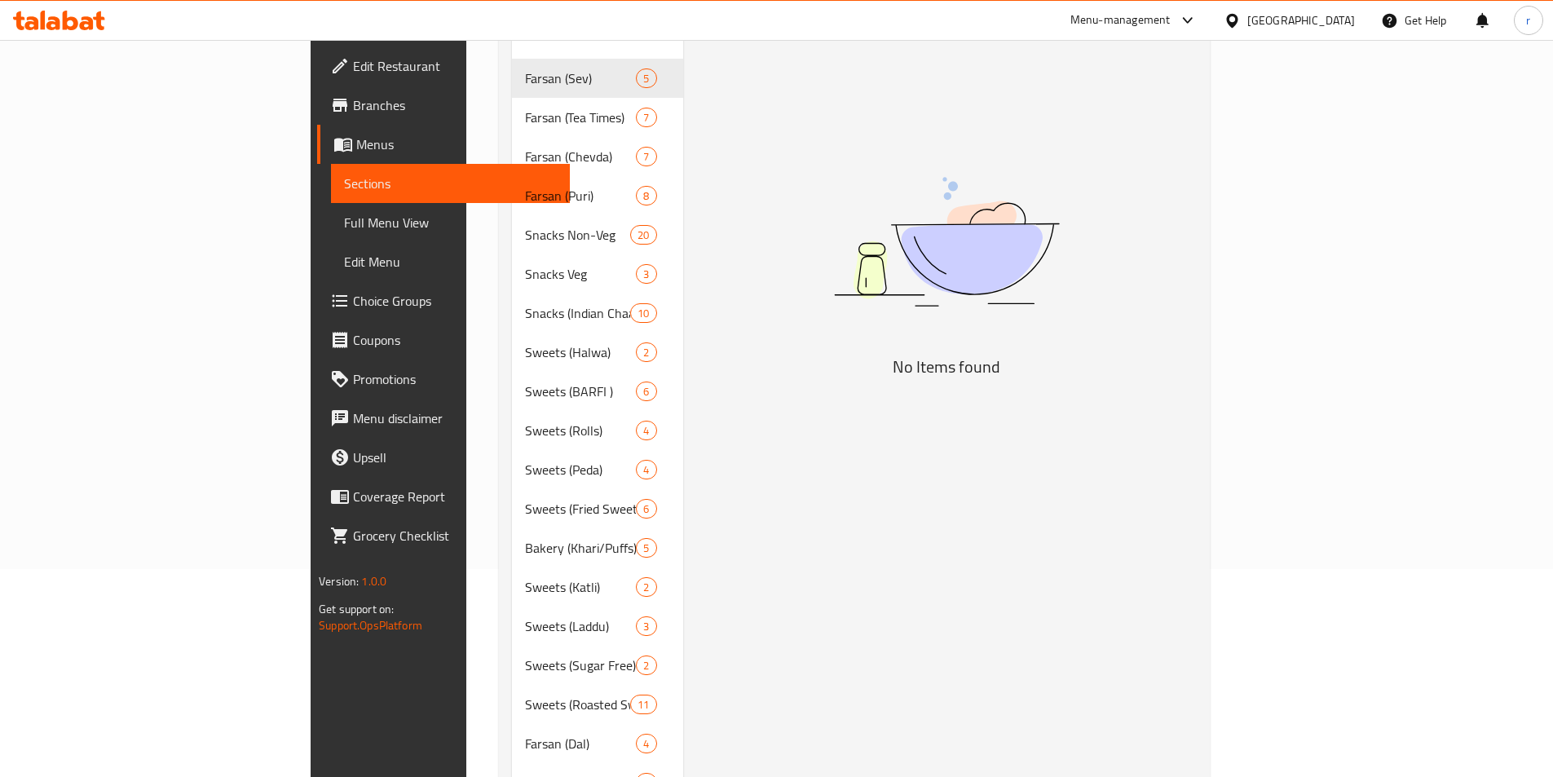
scroll to position [245, 0]
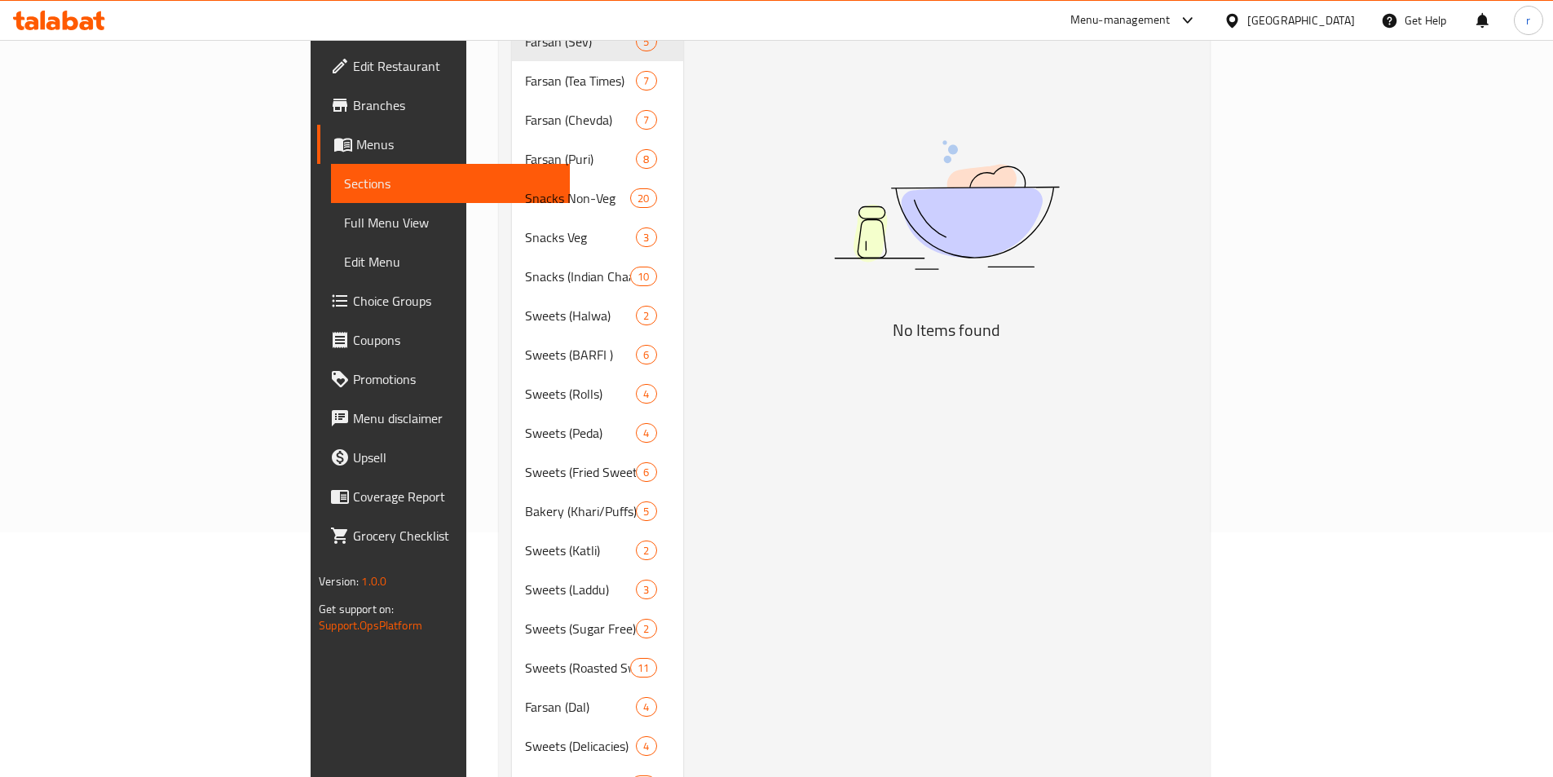
type input "Sugar Free Sweets"
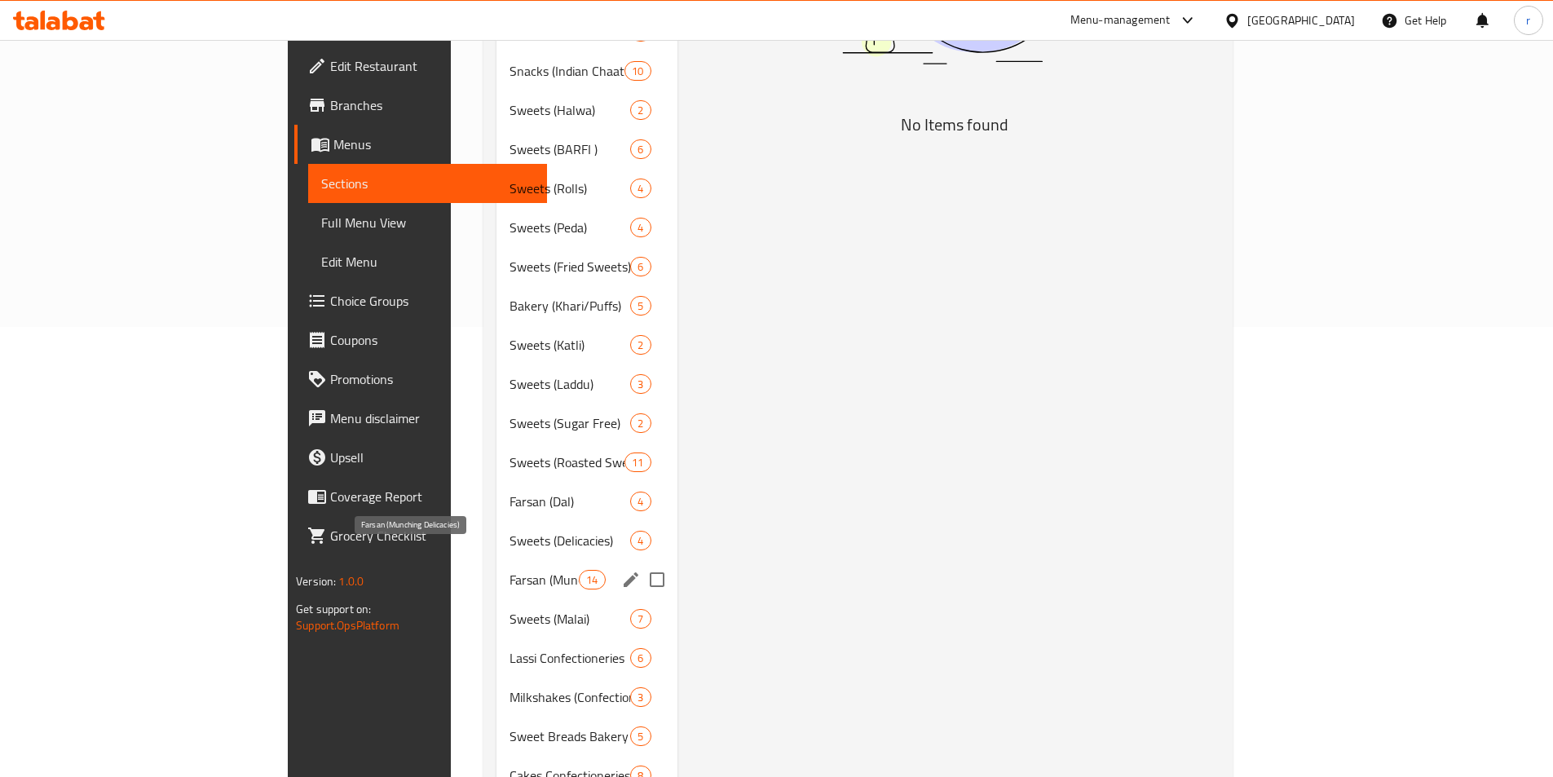
scroll to position [489, 0]
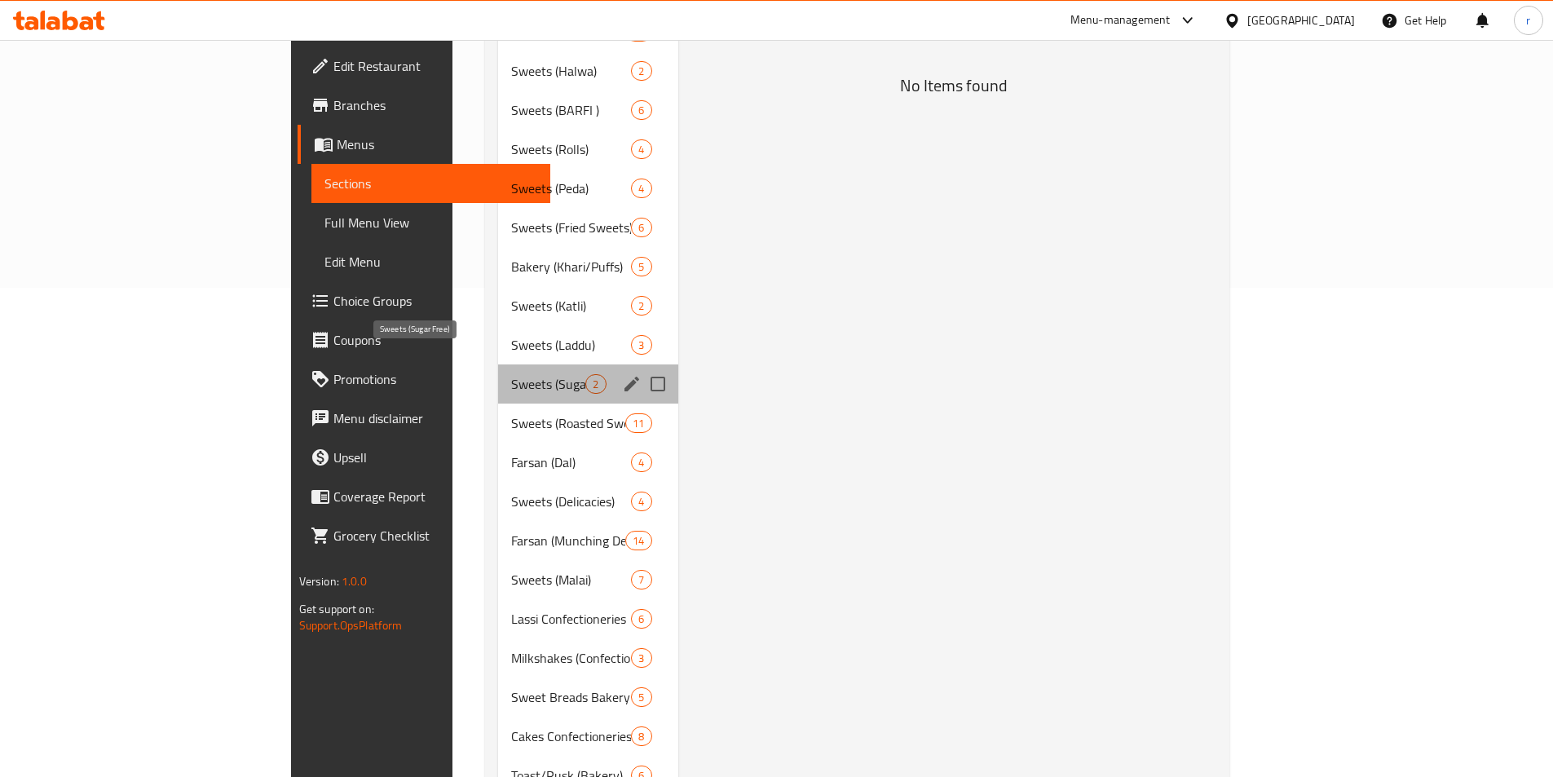
click at [511, 374] on span "Sweets (Sugar Free)" at bounding box center [548, 384] width 74 height 20
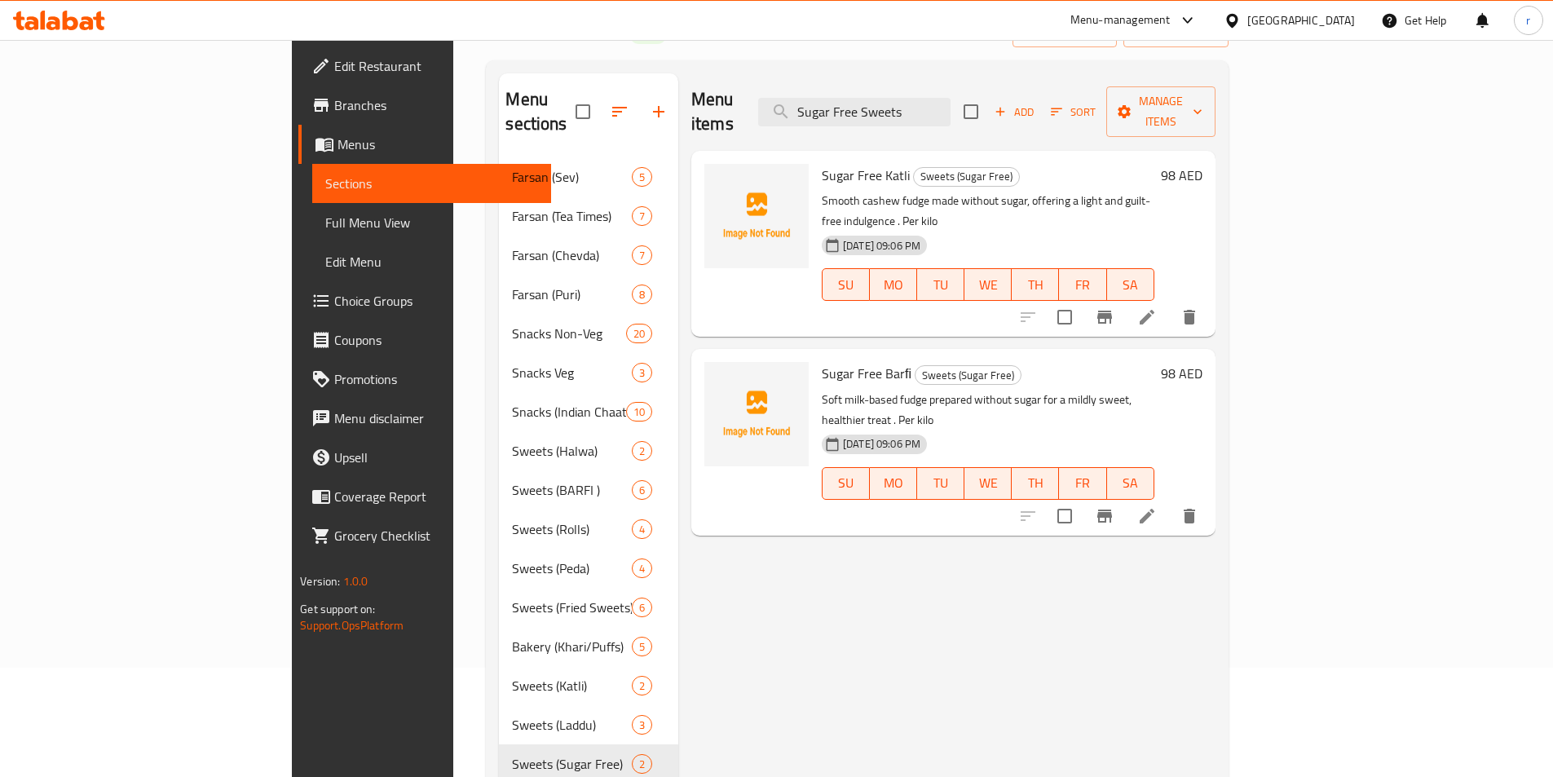
scroll to position [82, 0]
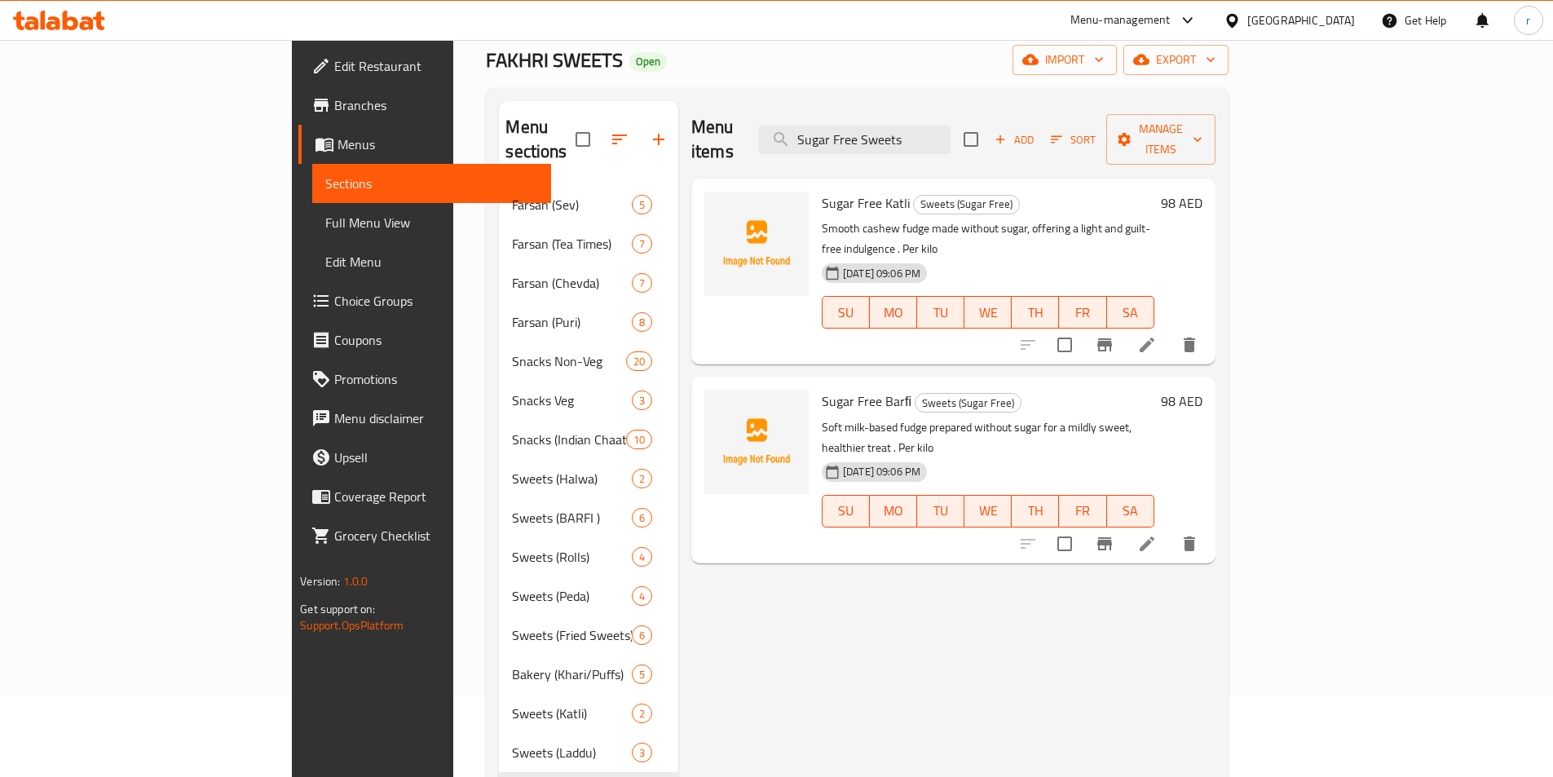
click at [822, 191] on span "Sugar Free Katli" at bounding box center [866, 203] width 88 height 24
copy h6 "Sugar Free Katli"
click at [815, 383] on div "Sugar Free Barﬁ Sweets (Sugar Free) Soft milk-based fudge prepared without suga…" at bounding box center [988, 469] width 346 height 173
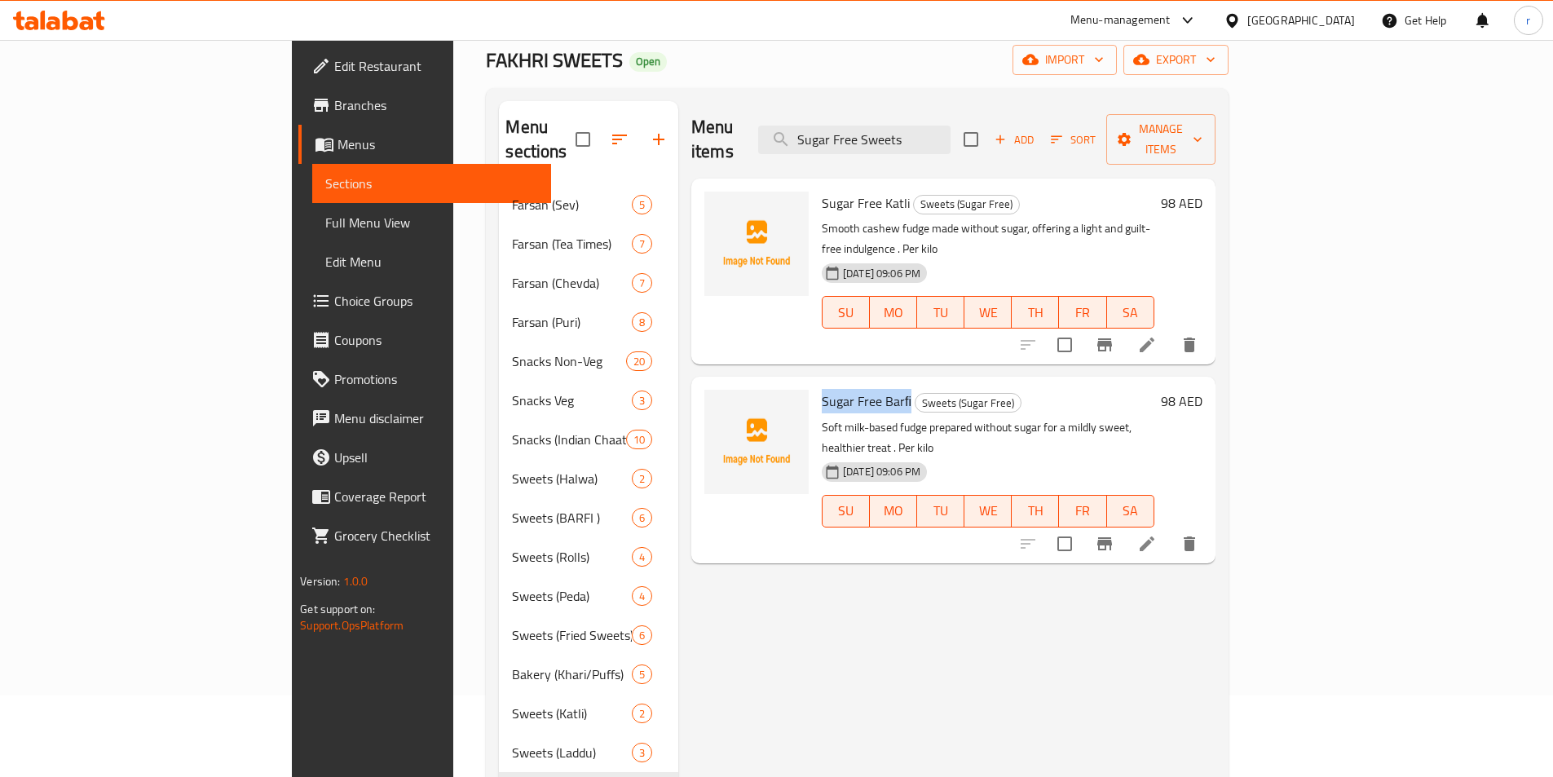
copy span "Sugar Free Barﬁ"
drag, startPoint x: 750, startPoint y: 354, endPoint x: 836, endPoint y: 360, distance: 86.6
click at [836, 390] on h6 "Sugar Free Barﬁ Sweets (Sugar Free)" at bounding box center [988, 401] width 333 height 23
click at [1216, 517] on div "Menu items Sugar Free Sweets Add Sort Manage items Sugar Free Katli Sweets (Sug…" at bounding box center [946, 753] width 537 height 1304
click at [1195, 338] on icon "delete" at bounding box center [1189, 345] width 11 height 15
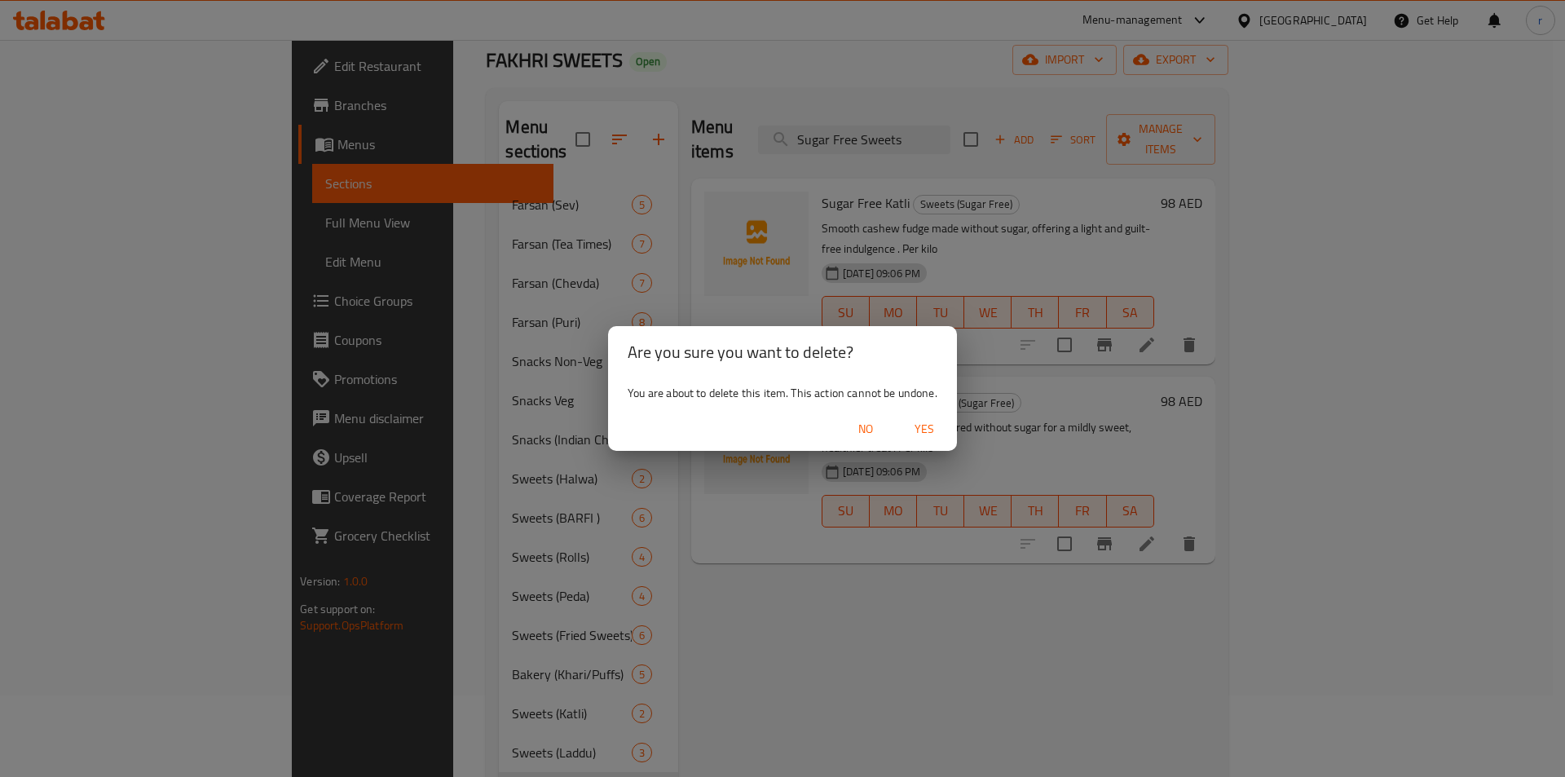
click at [937, 430] on span "Yes" at bounding box center [924, 429] width 39 height 20
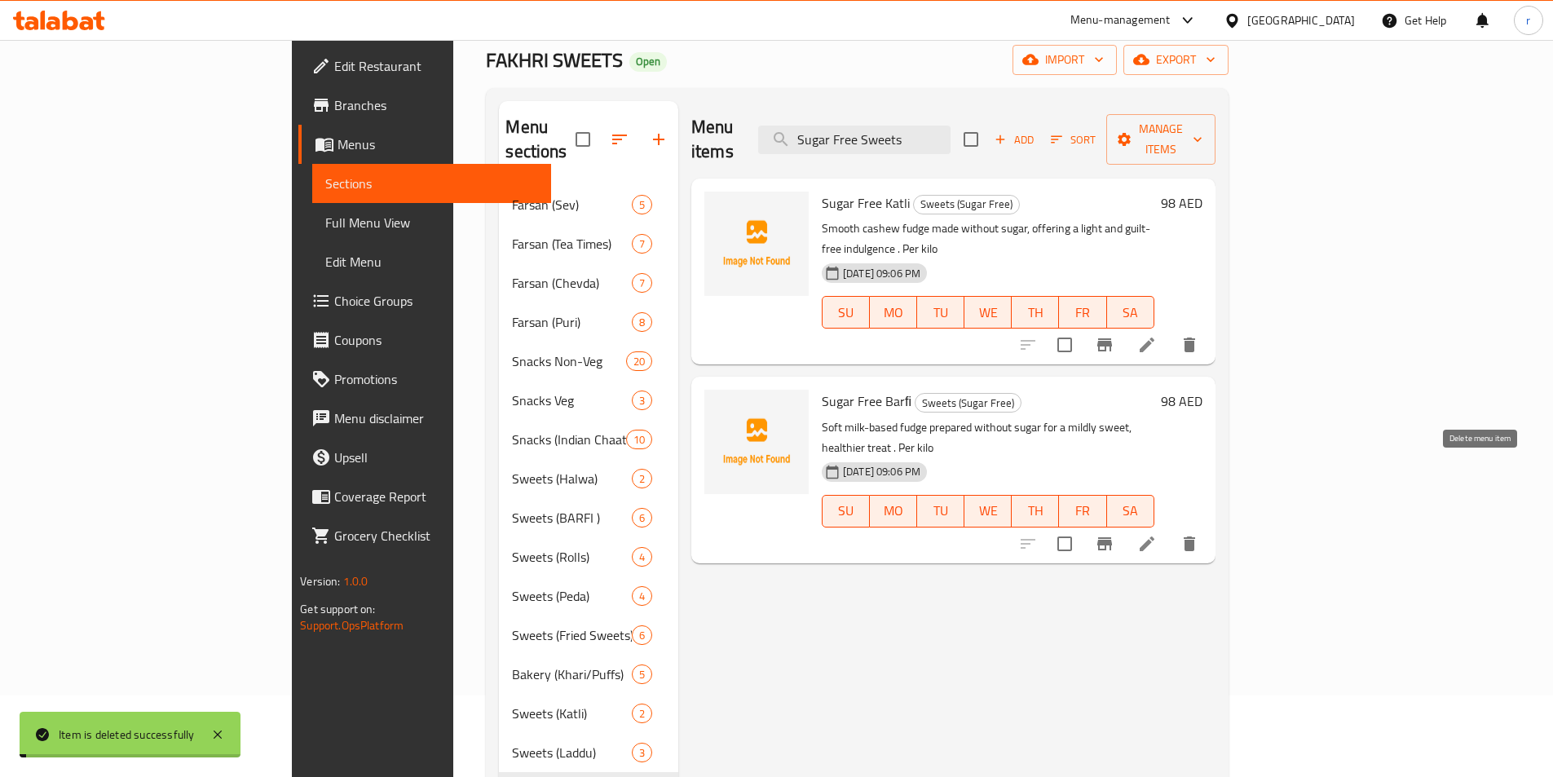
click at [1195, 536] on icon "delete" at bounding box center [1189, 543] width 11 height 15
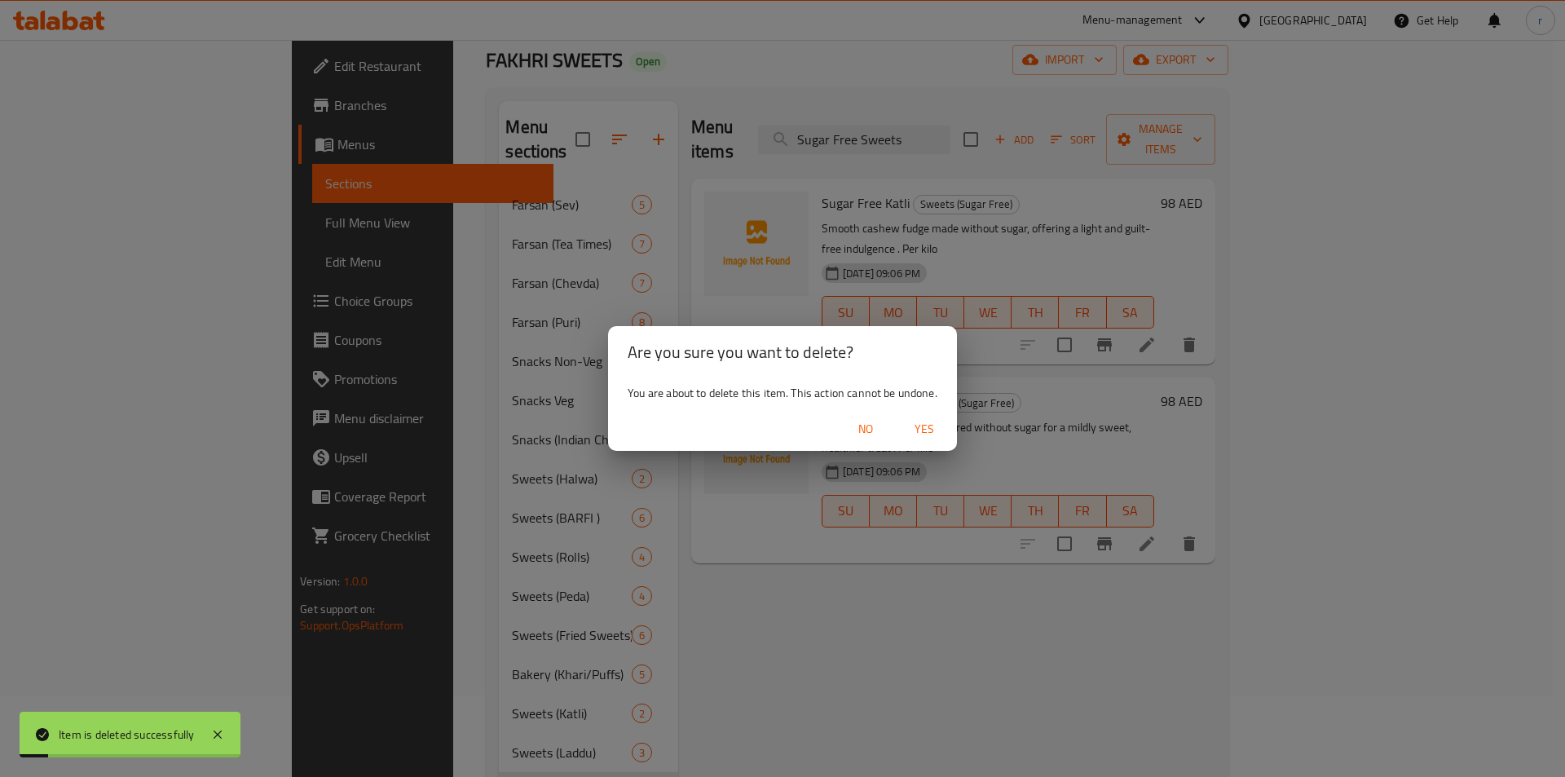
drag, startPoint x: 960, startPoint y: 416, endPoint x: 944, endPoint y: 430, distance: 21.9
click at [957, 419] on div "Are you sure you want to delete? You are about to delete this item. This action…" at bounding box center [782, 388] width 1565 height 777
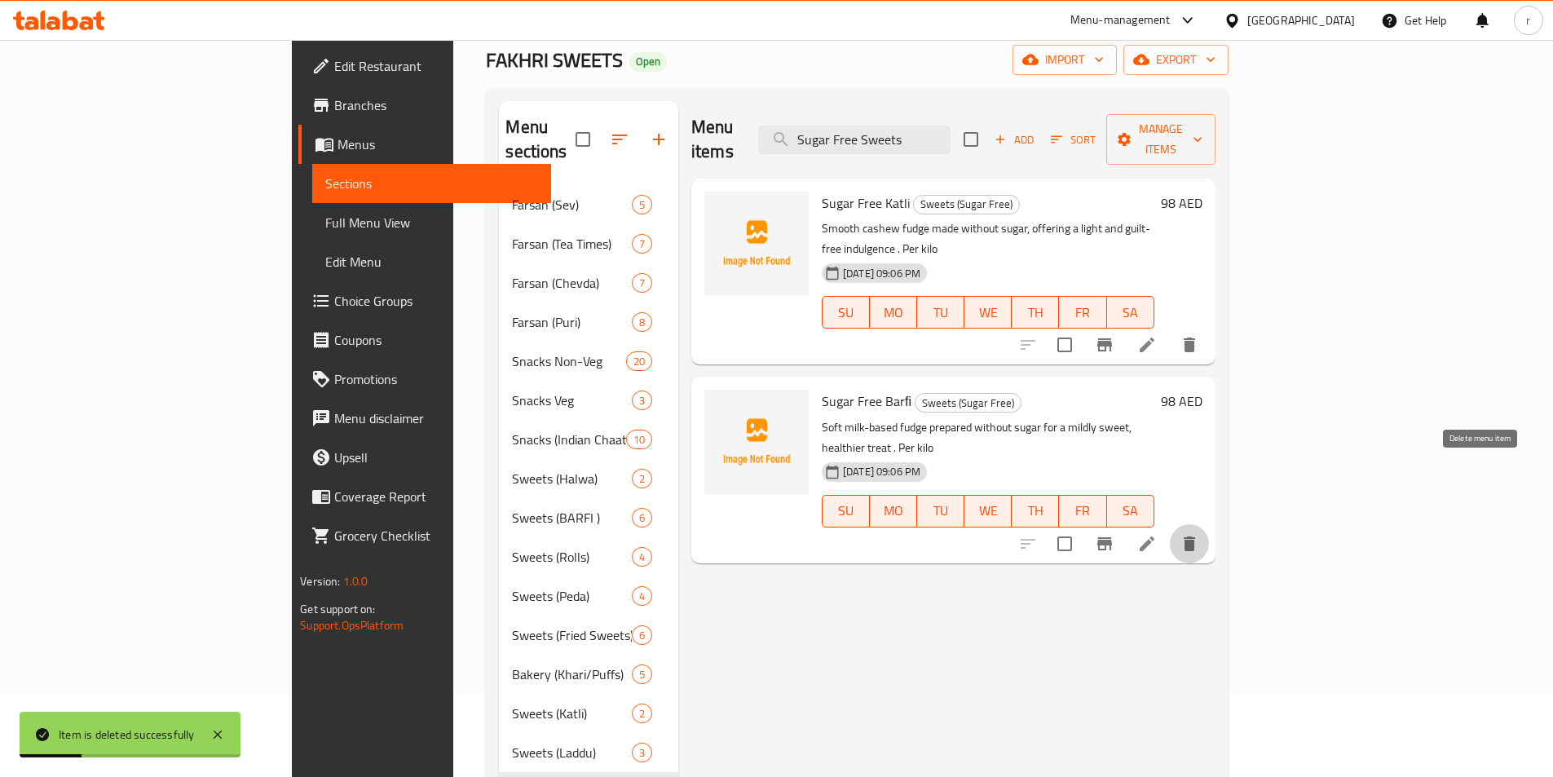
click at [1199, 534] on icon "delete" at bounding box center [1190, 544] width 20 height 20
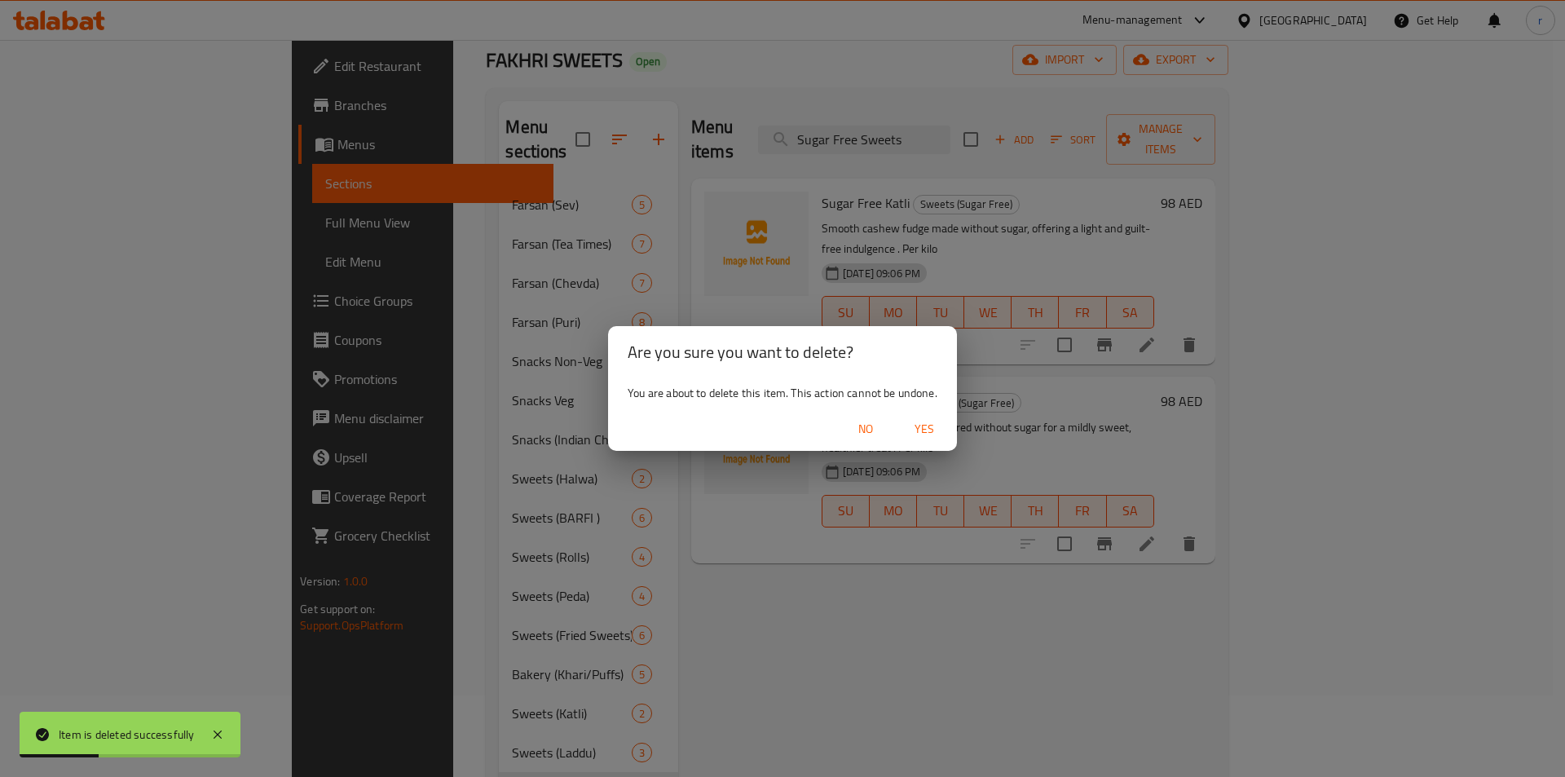
click at [943, 437] on span "Yes" at bounding box center [924, 429] width 39 height 20
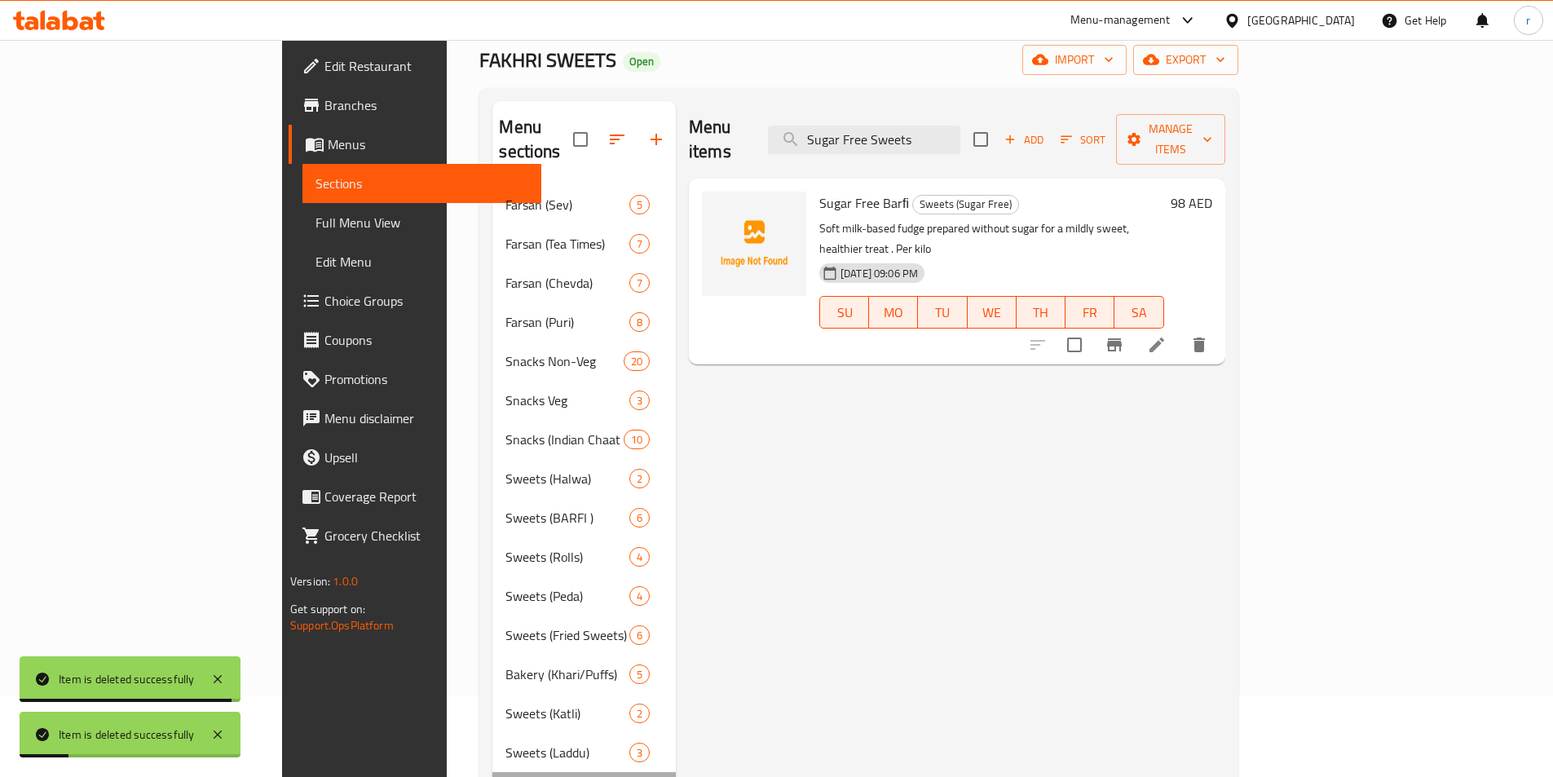
click at [492, 772] on div "Sweets (Sugar Free) 1" at bounding box center [583, 791] width 183 height 39
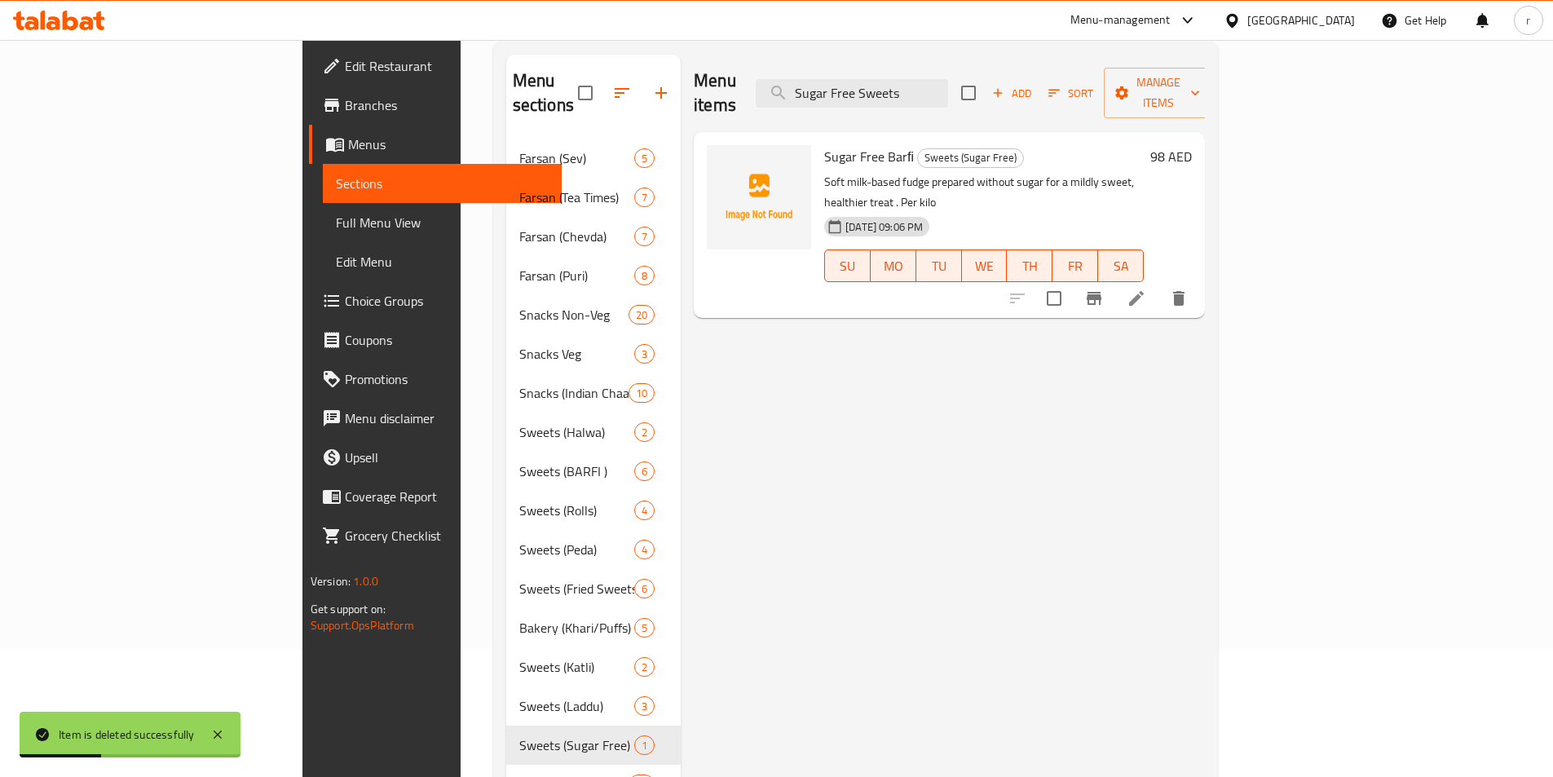
scroll to position [0, 0]
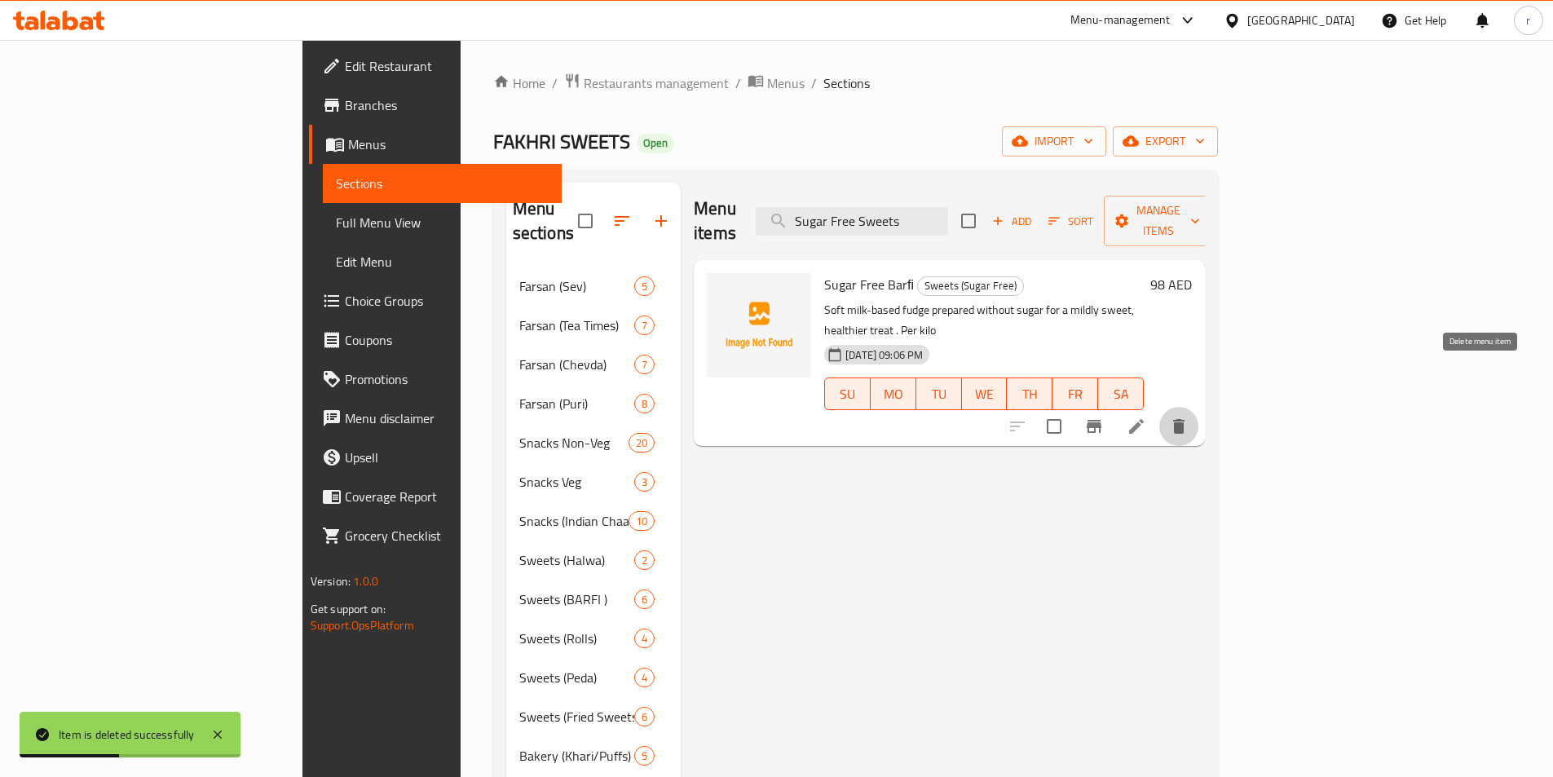
click at [1189, 417] on icon "delete" at bounding box center [1179, 427] width 20 height 20
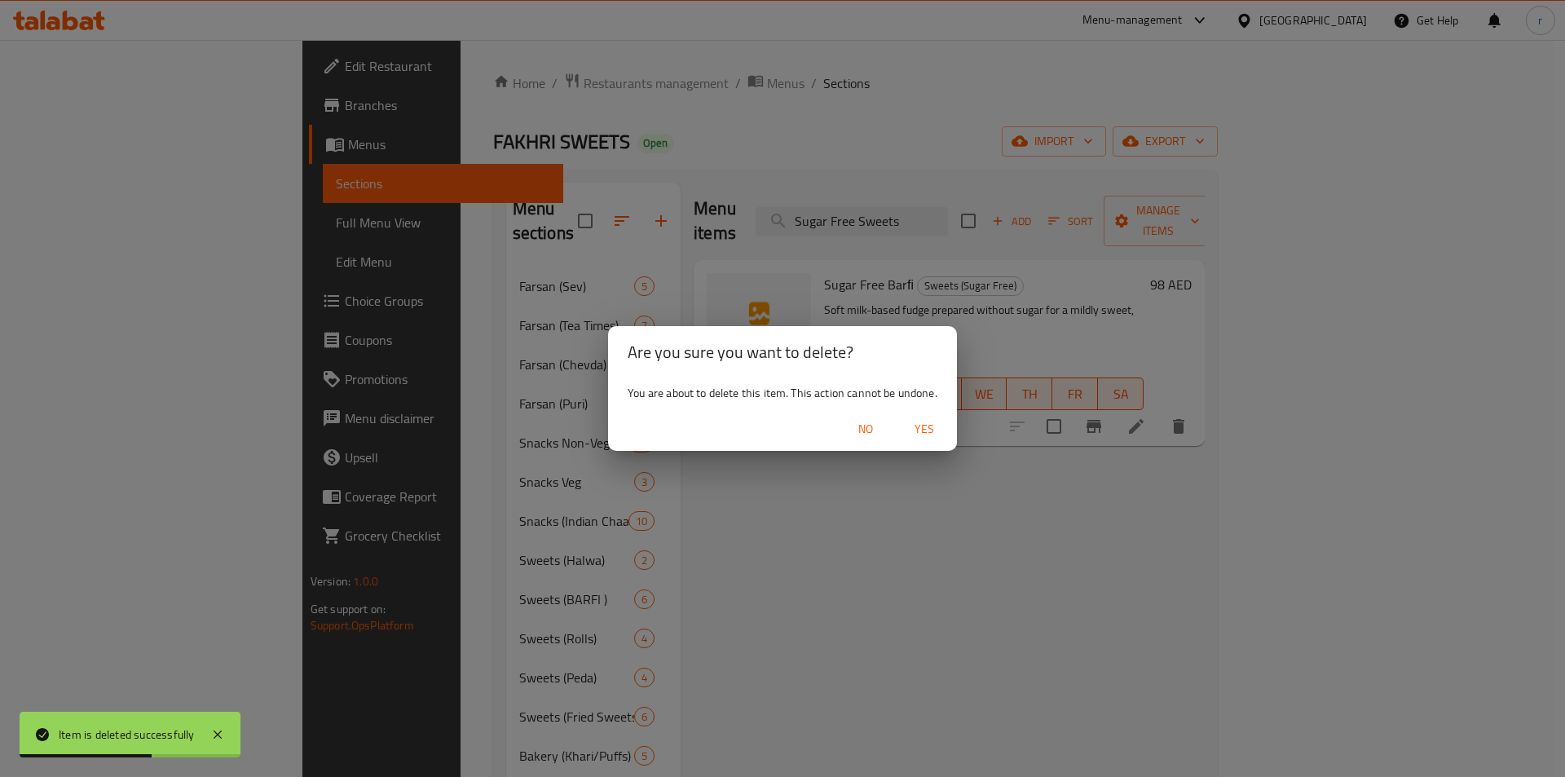
click at [916, 430] on span "Yes" at bounding box center [924, 429] width 39 height 20
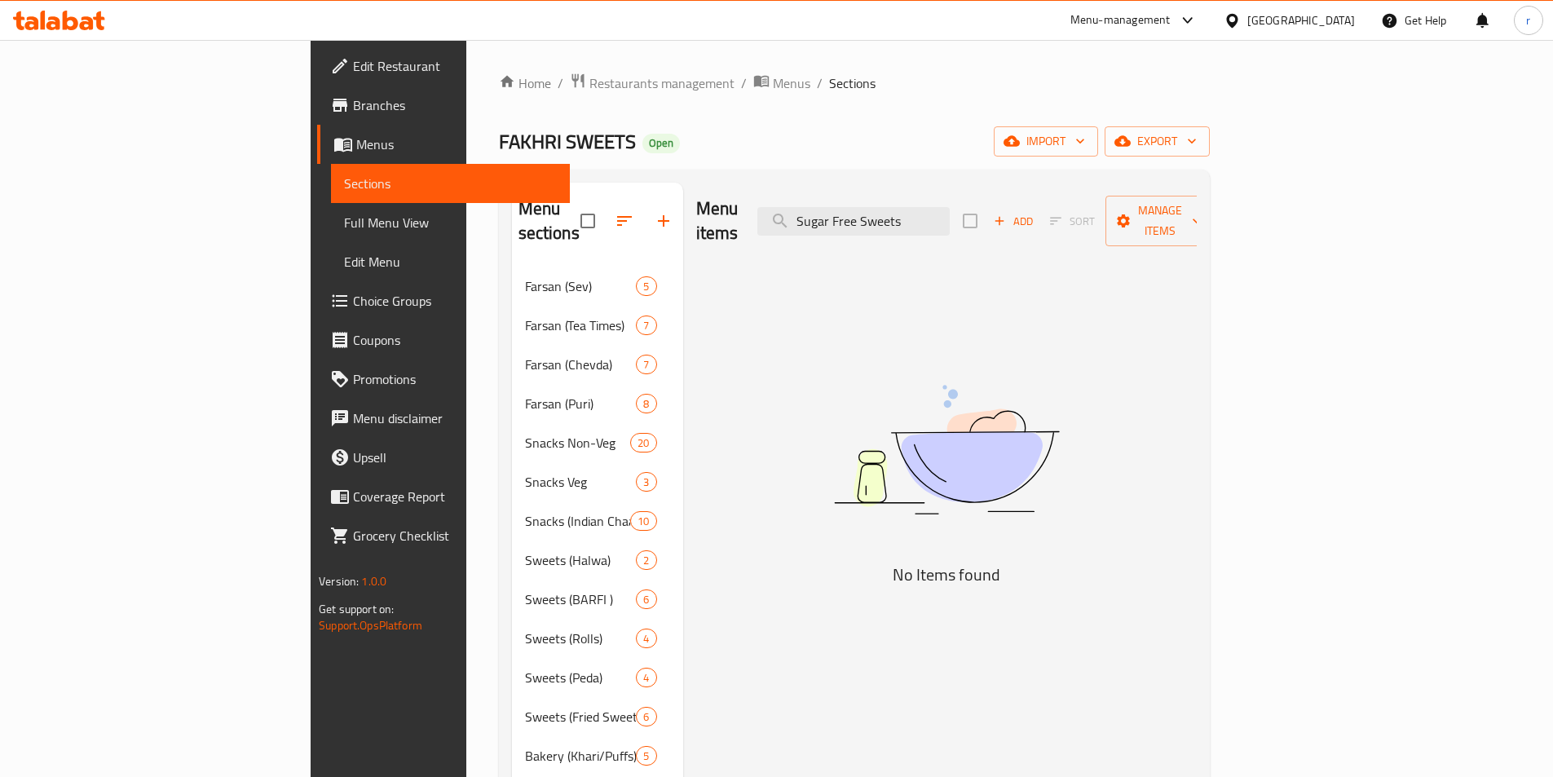
click at [1007, 214] on icon "button" at bounding box center [999, 221] width 15 height 15
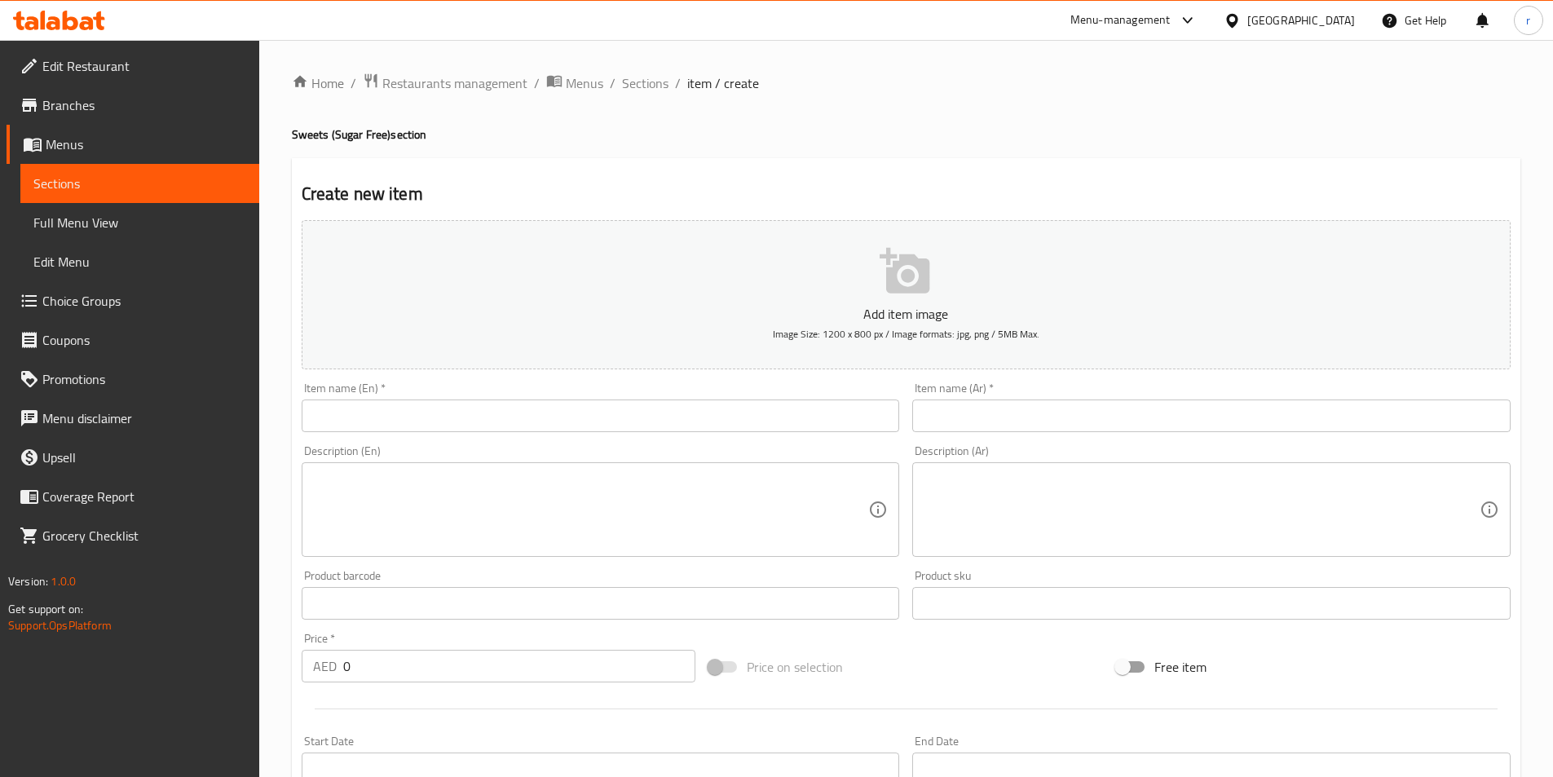
click at [661, 421] on input "text" at bounding box center [601, 415] width 598 height 33
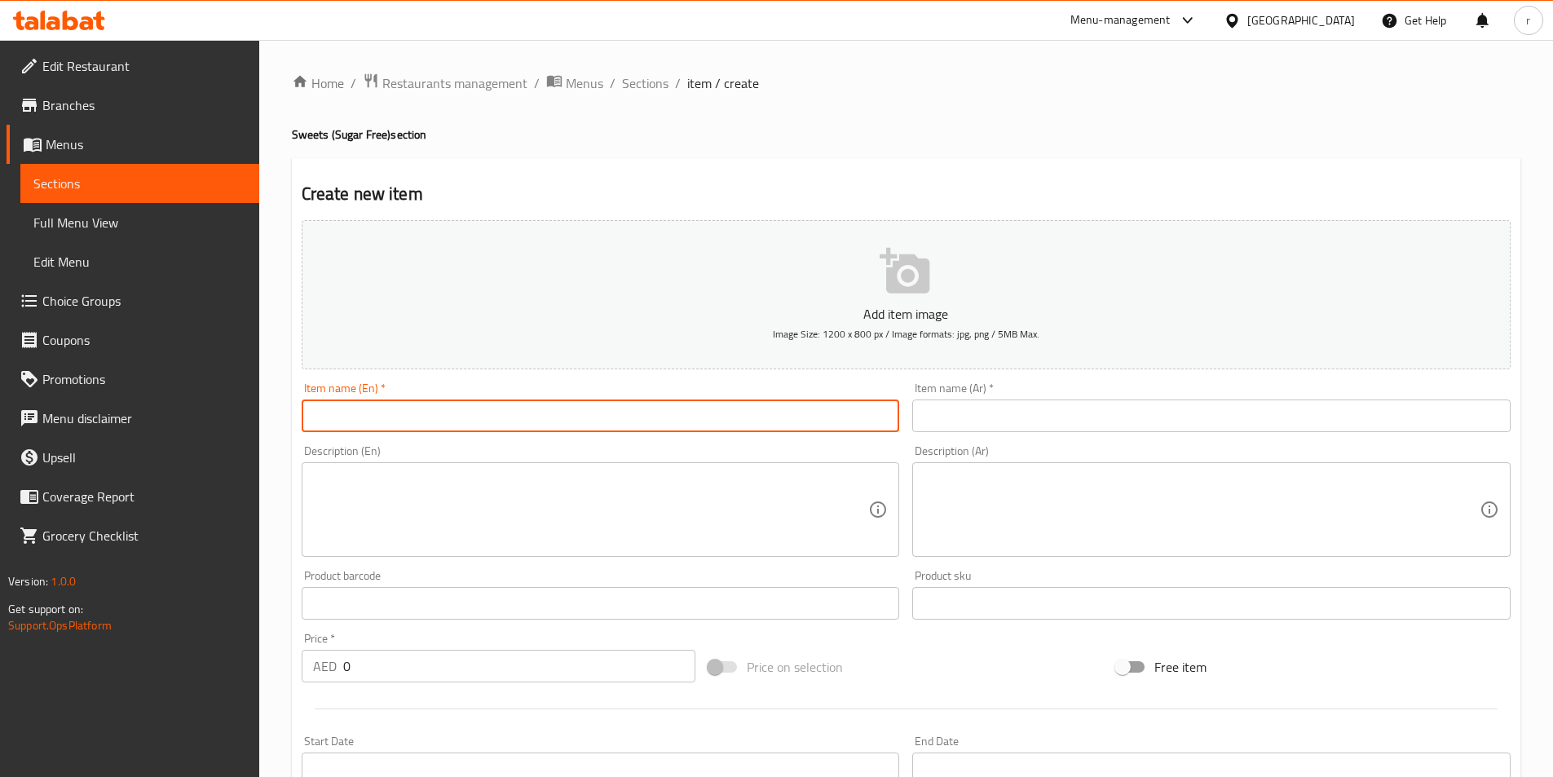
paste input "Sugar Free Sweets"
type input "Sugar Free Sweets"
click at [1094, 421] on input "text" at bounding box center [1211, 415] width 598 height 33
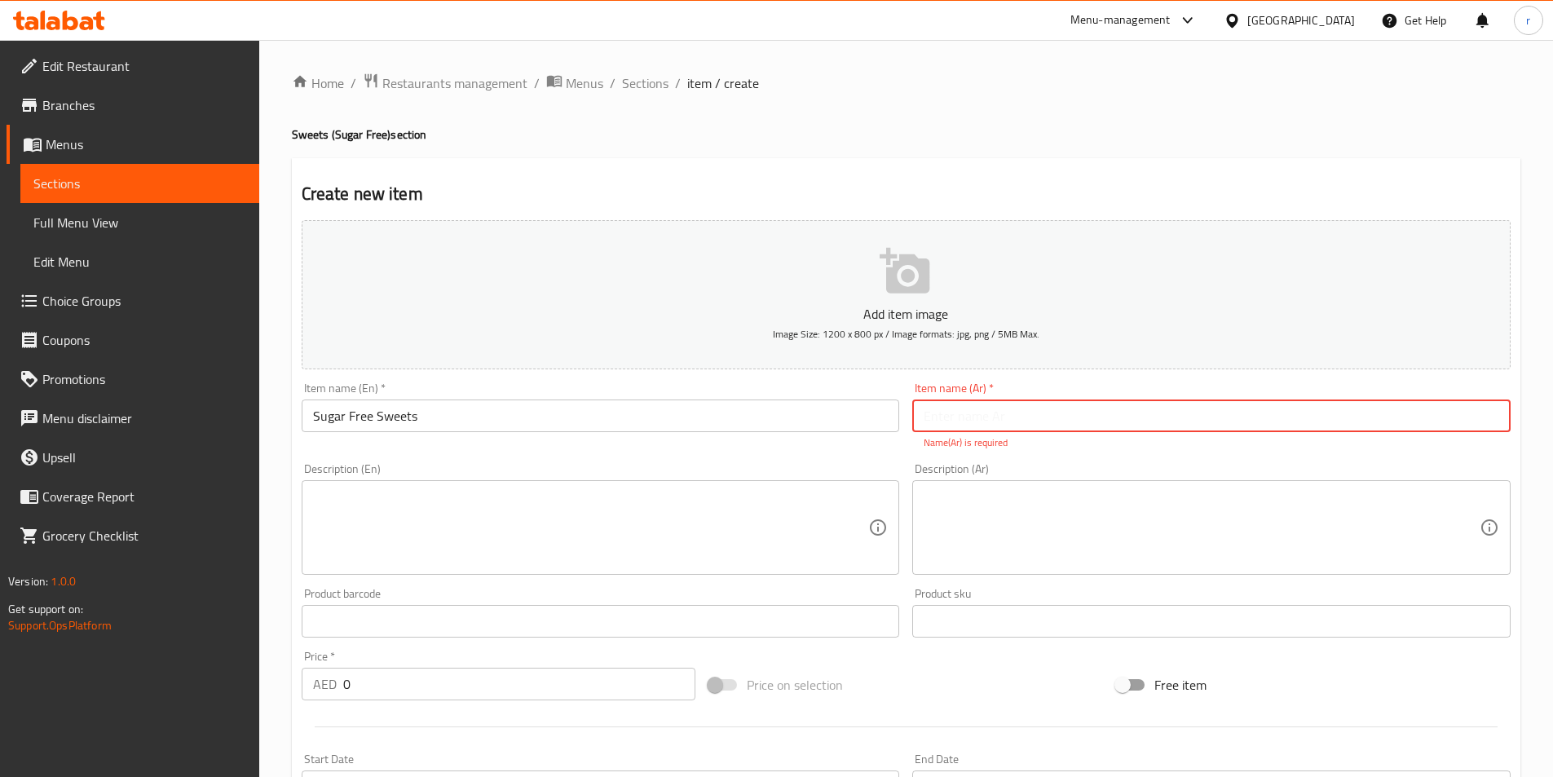
paste input "سكر"
type input "س"
type input "p"
click at [350, 418] on input "Sugar Free Sweets" at bounding box center [601, 415] width 598 height 33
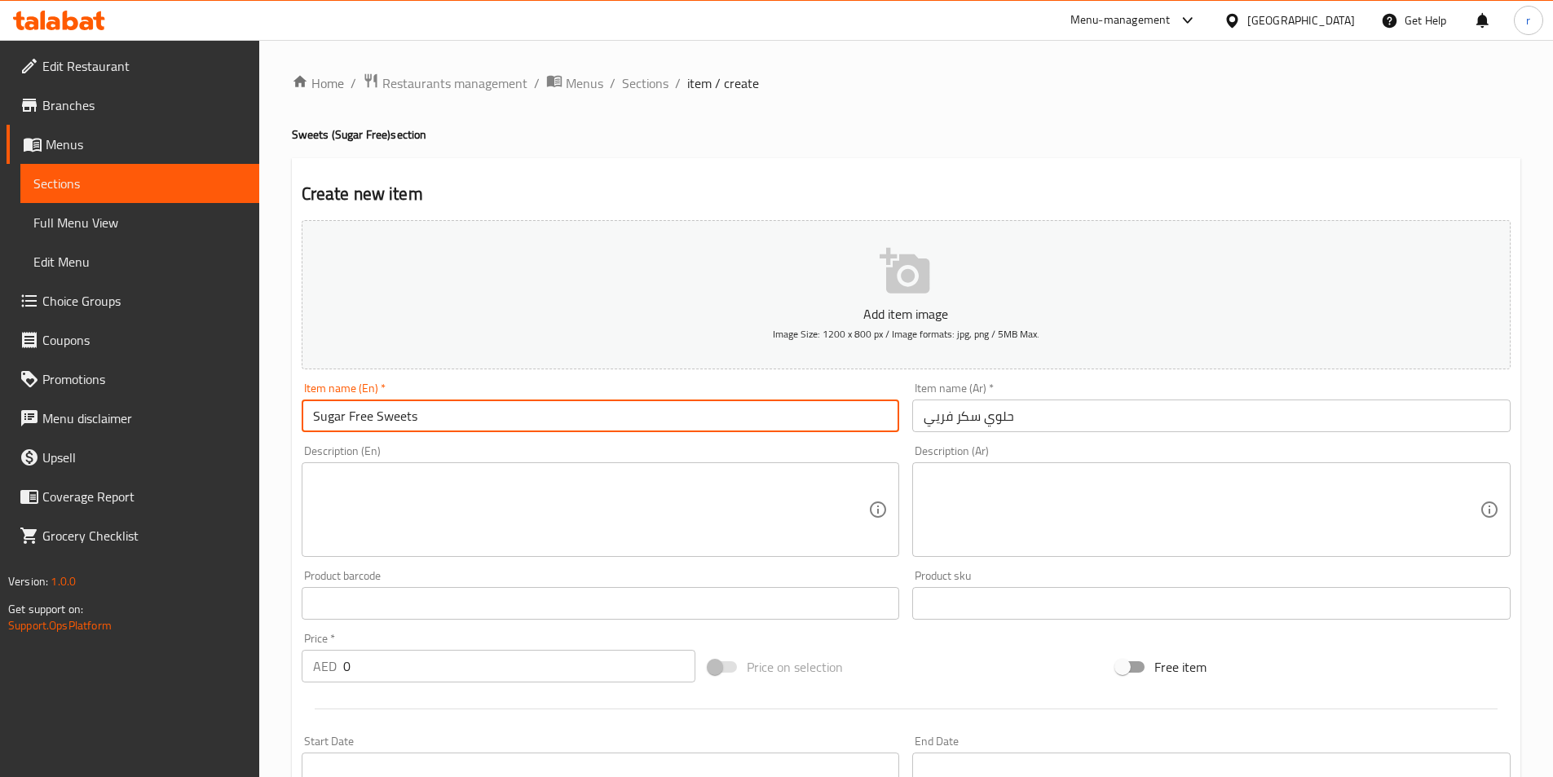
click at [350, 418] on input "Sugar Free Sweets" at bounding box center [601, 415] width 598 height 33
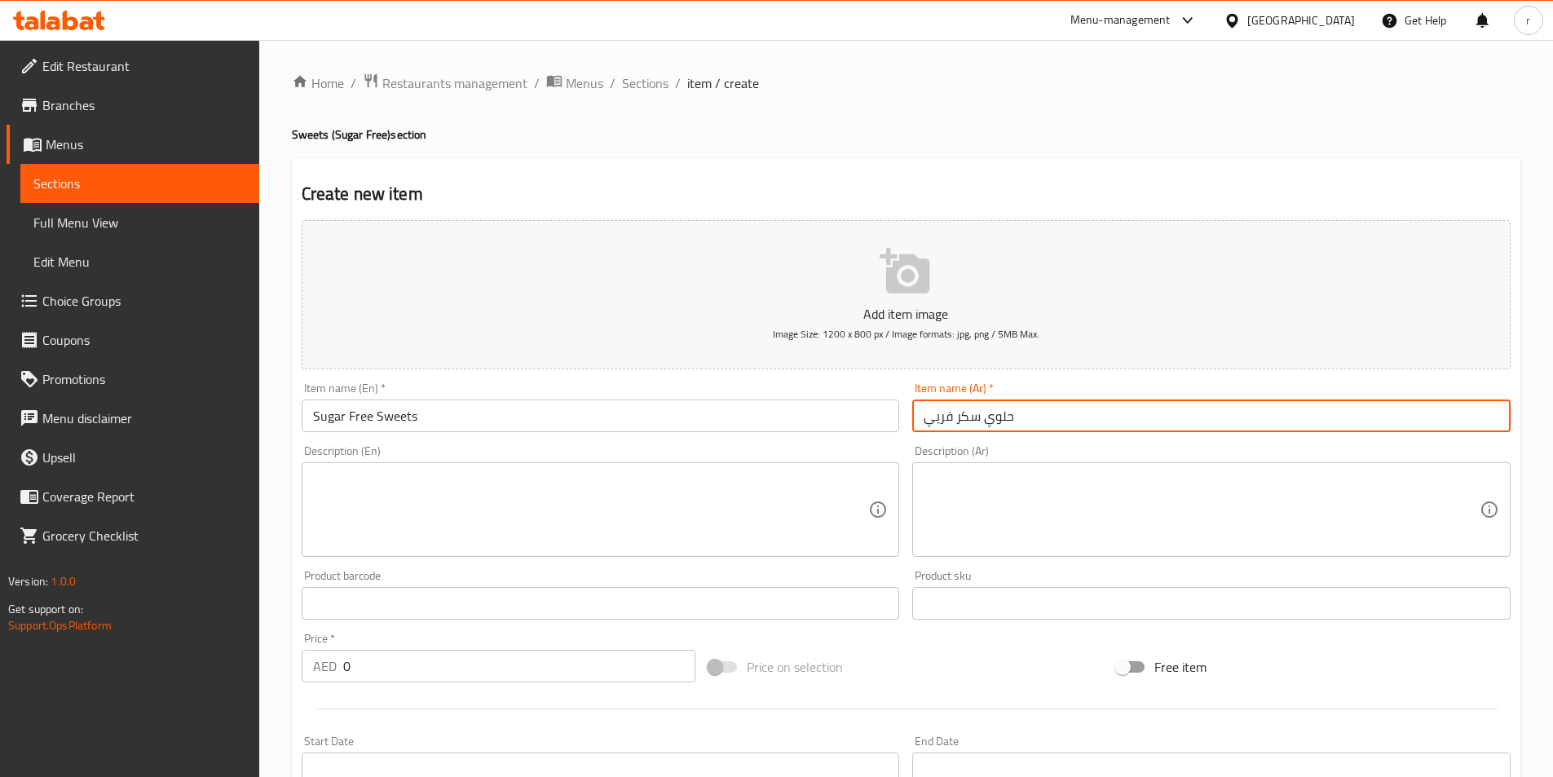
drag, startPoint x: 952, startPoint y: 422, endPoint x: 839, endPoint y: 423, distance: 113.3
click at [839, 423] on div "Add item image Image Size: 1200 x 800 px / Image formats: jpg, png / 5MB Max. I…" at bounding box center [906, 565] width 1222 height 703
click at [955, 426] on input "حلوي سكر" at bounding box center [1211, 415] width 598 height 33
paste input "خالية من"
type input "حلوي خالية من السكر"
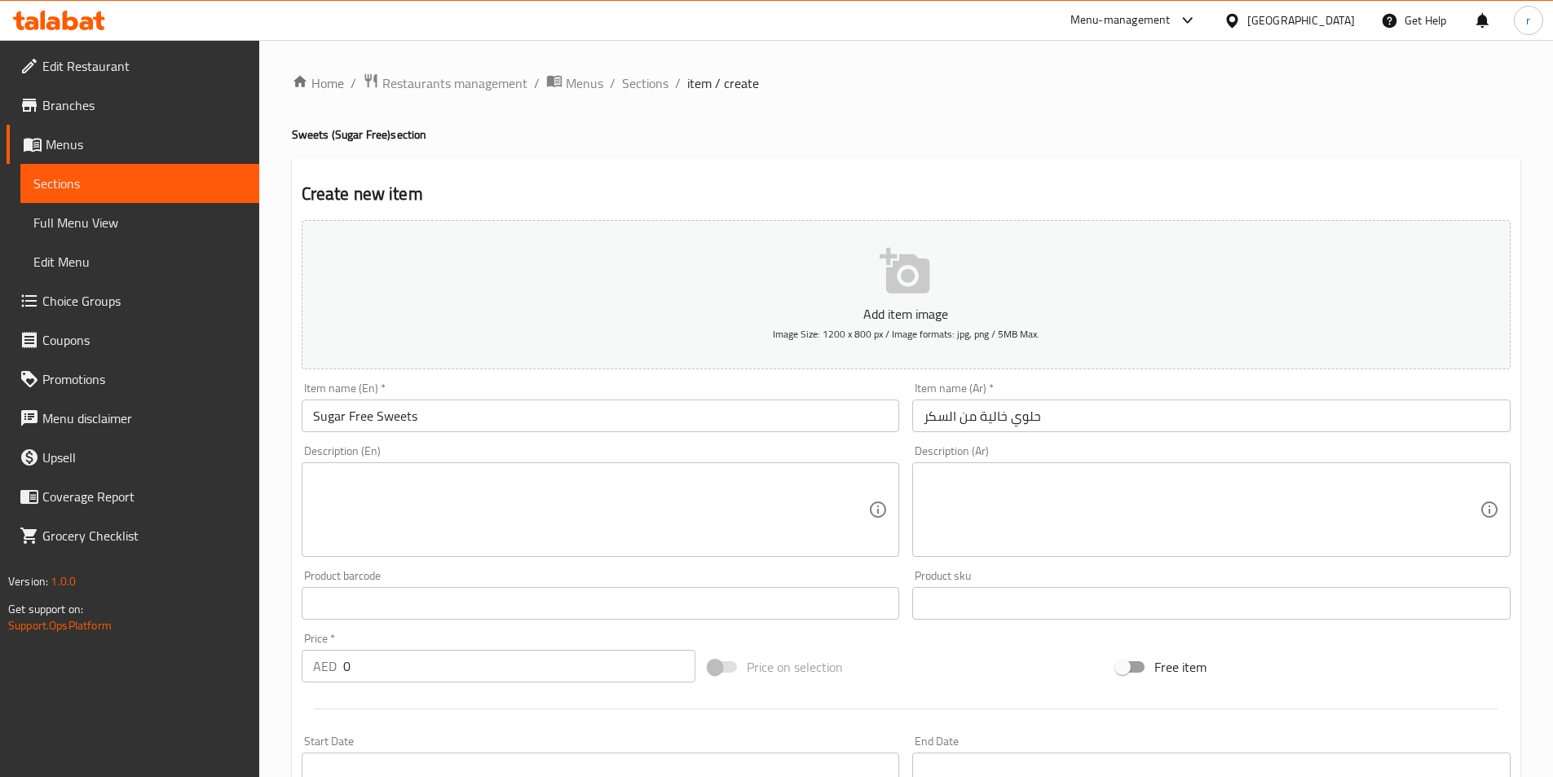
click at [754, 480] on textarea at bounding box center [591, 509] width 556 height 77
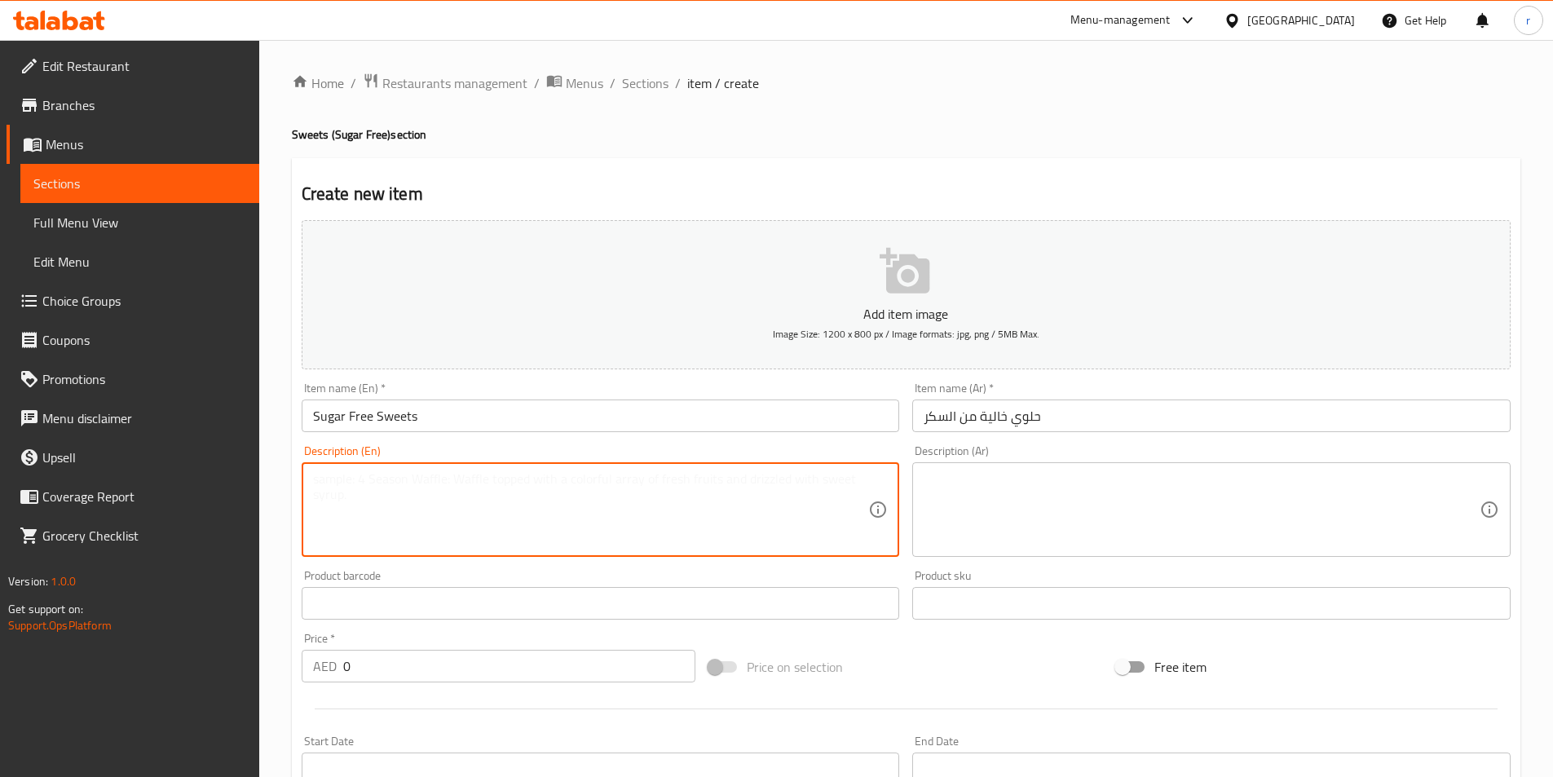
paste textarea "A wholesome collection of traditional Indian mithai prepared without refined su…"
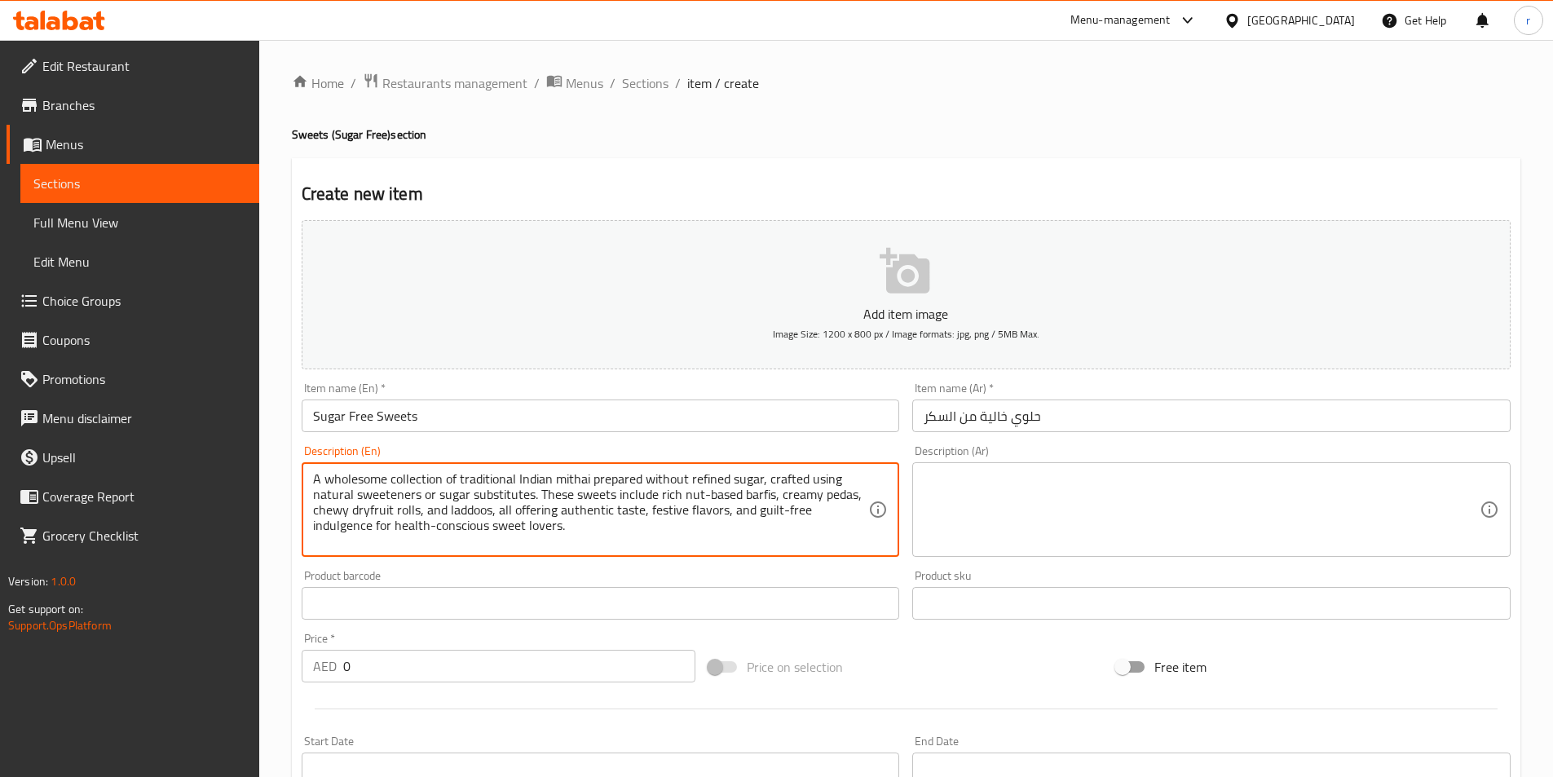
type textarea "A wholesome collection of traditional Indian mithai prepared without refined su…"
click at [1255, 531] on textarea at bounding box center [1202, 509] width 556 height 77
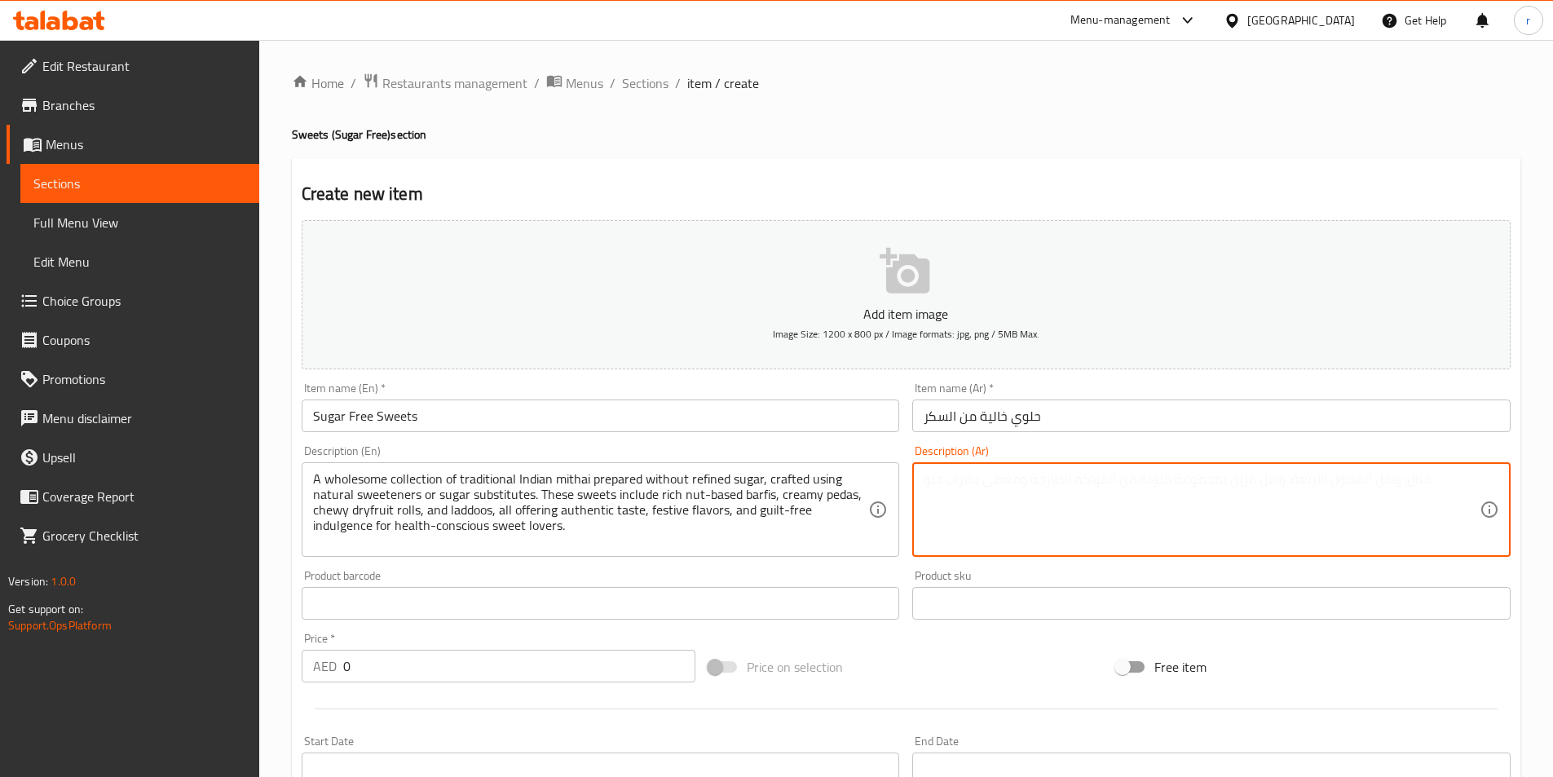
paste textarea "مجموعة صحية من الميثاي الهندي التقليدي المحضر بدون سكر مكرر، والمصنوع باستخدام …"
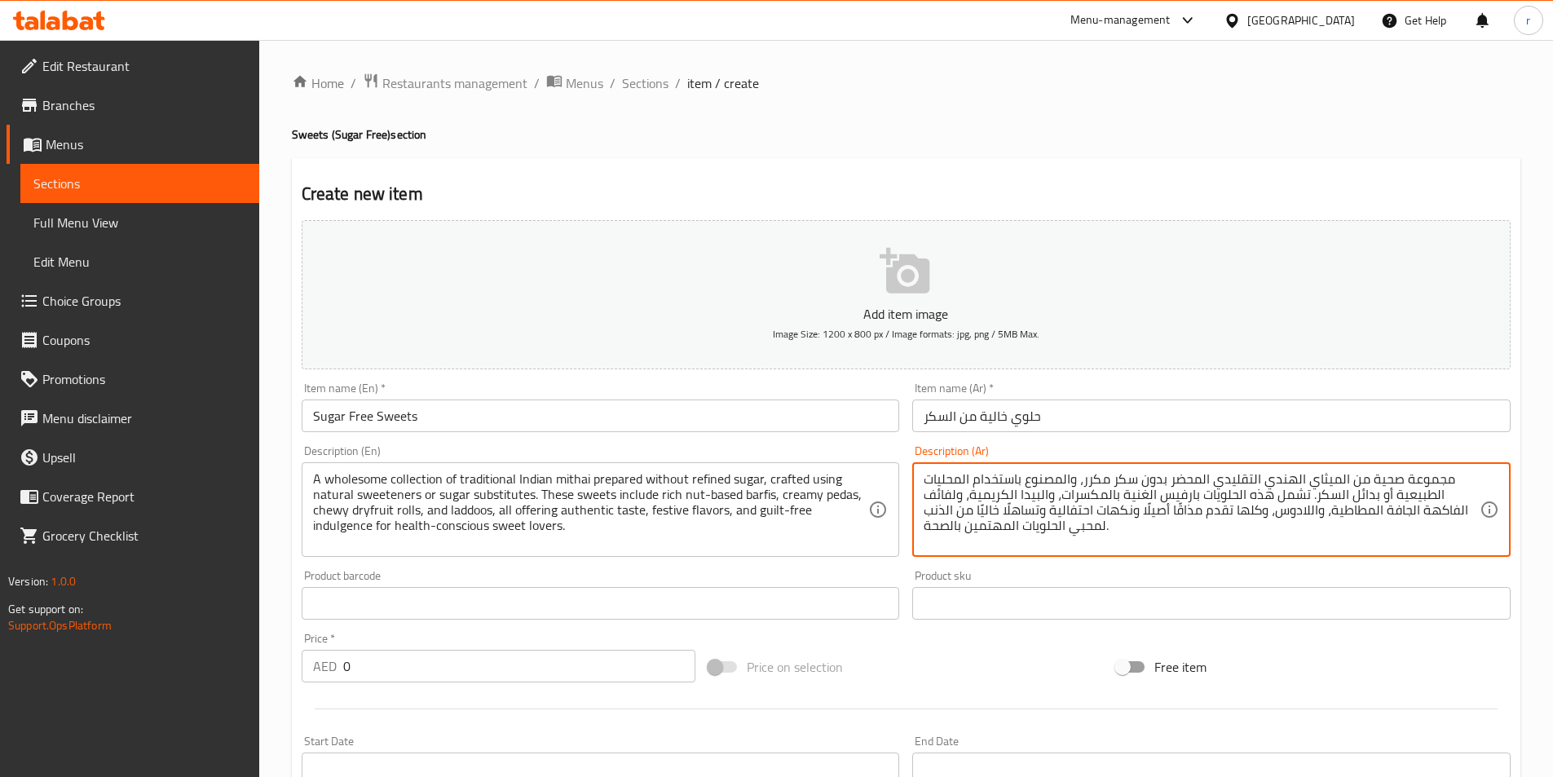
type textarea "مجموعة صحية من الميثاي الهندي التقليدي المحضر بدون سكر مكرر، والمصنوع باستخدام …"
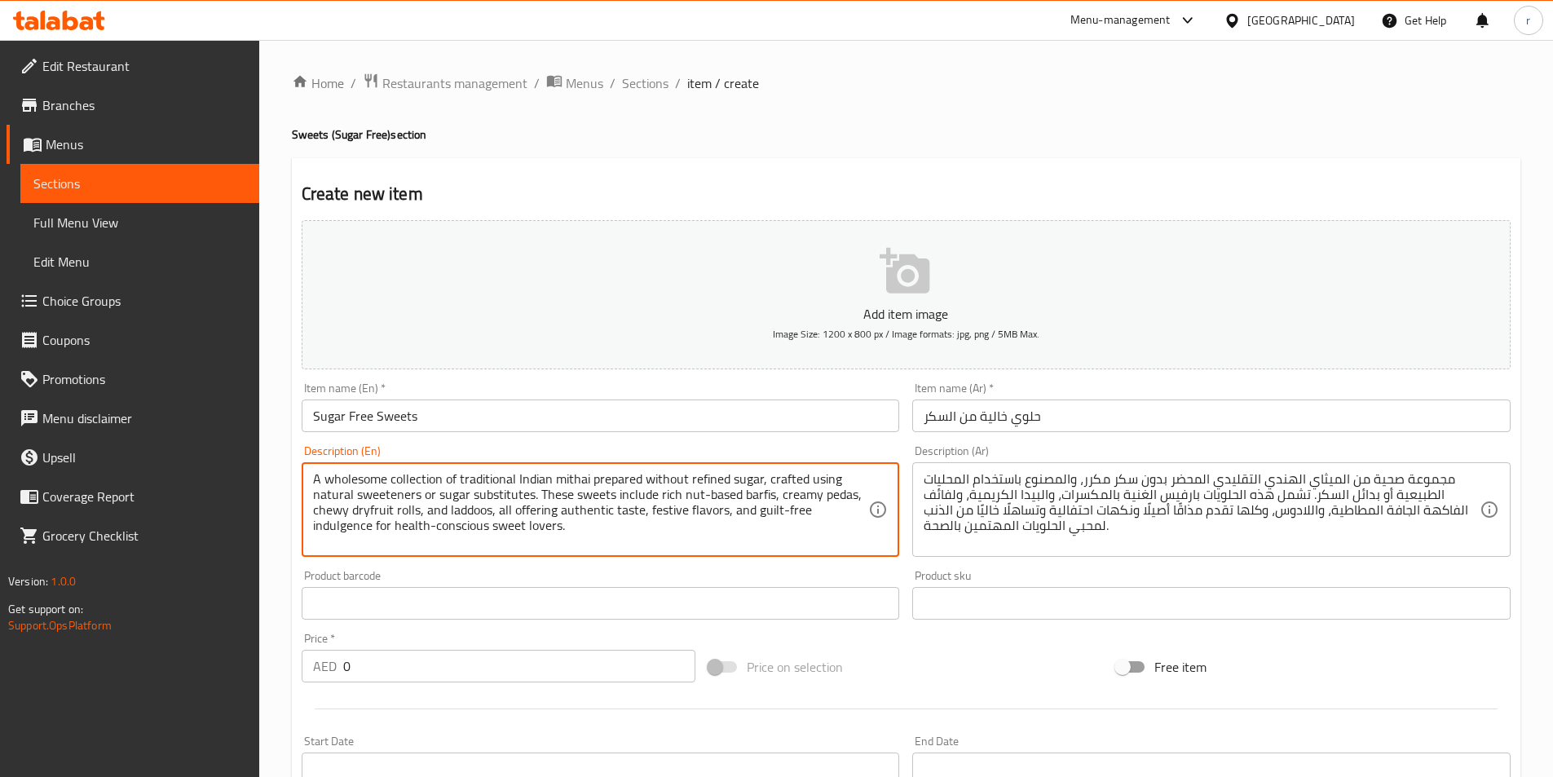
click at [368, 479] on textarea "A wholesome collection of traditional Indian mithai prepared without refined su…" at bounding box center [591, 509] width 556 height 77
click at [708, 484] on textarea "A wholesome collection of traditional Indian mithai prepared without refined su…" at bounding box center [591, 509] width 556 height 77
click at [680, 490] on textarea "A wholesome collection of traditional Indian mithai prepared without refined su…" at bounding box center [591, 509] width 556 height 77
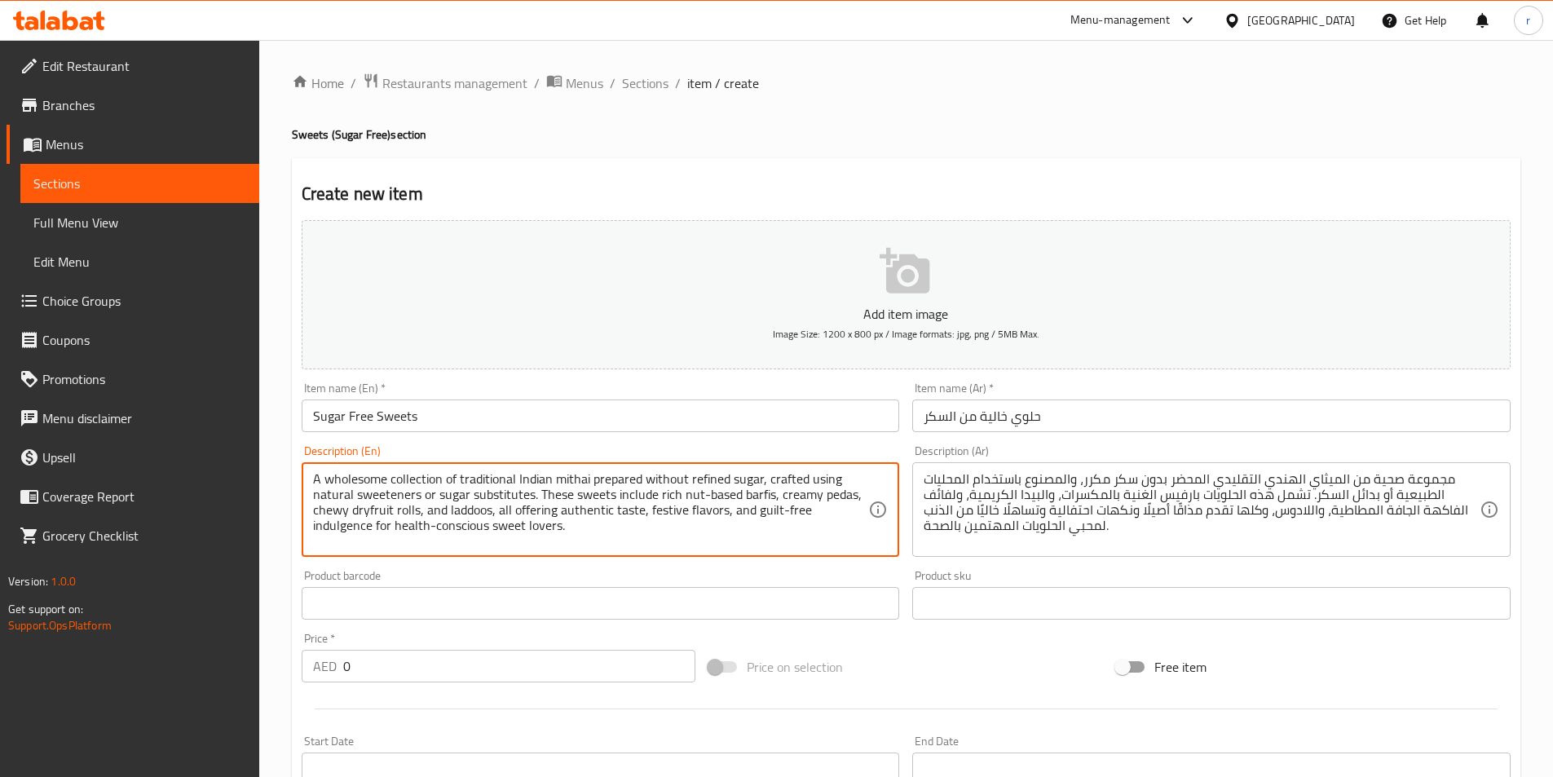
click at [680, 490] on textarea "A wholesome collection of traditional Indian mithai prepared without refined su…" at bounding box center [591, 509] width 556 height 77
paste textarea
type textarea "A wholesome collection of traditional Indian mithai prepared without refined su…"
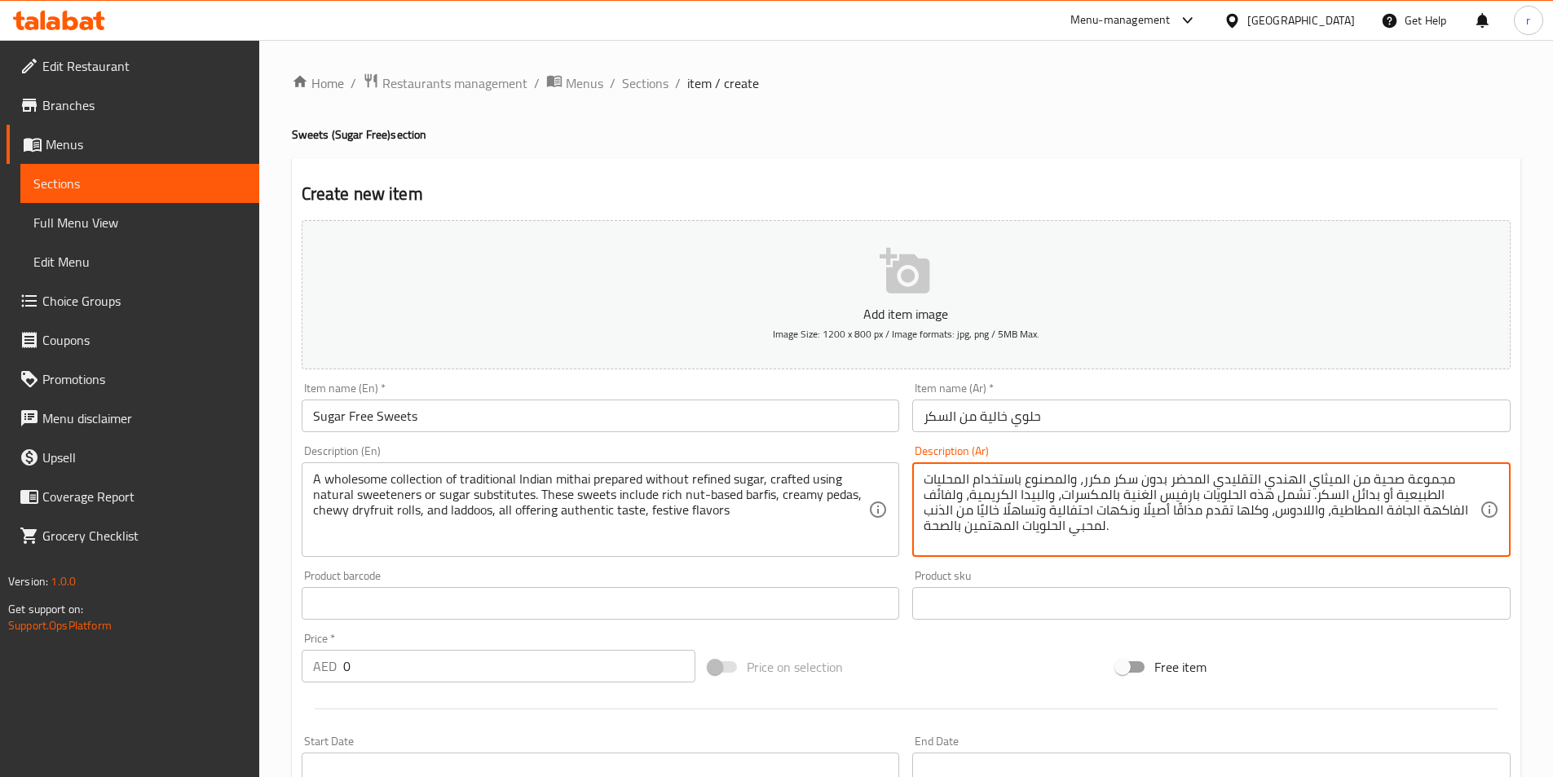
click at [969, 502] on textarea "مجموعة صحية من الميثاي الهندي التقليدي المحضر بدون سكر مكرر، والمصنوع باستخدام …" at bounding box center [1202, 509] width 556 height 77
paste textarea "لبارفيس الغني بالمكسرات، والبيدا الكريمية، ولفائف الفاكهة الجافة المطاطية، والل…"
click at [933, 492] on textarea "مجموعة صحية من الميثاي الهندي التقليدي المحضر بدون سكر مكرر، والمصنوع باستخدام …" at bounding box center [1202, 509] width 556 height 77
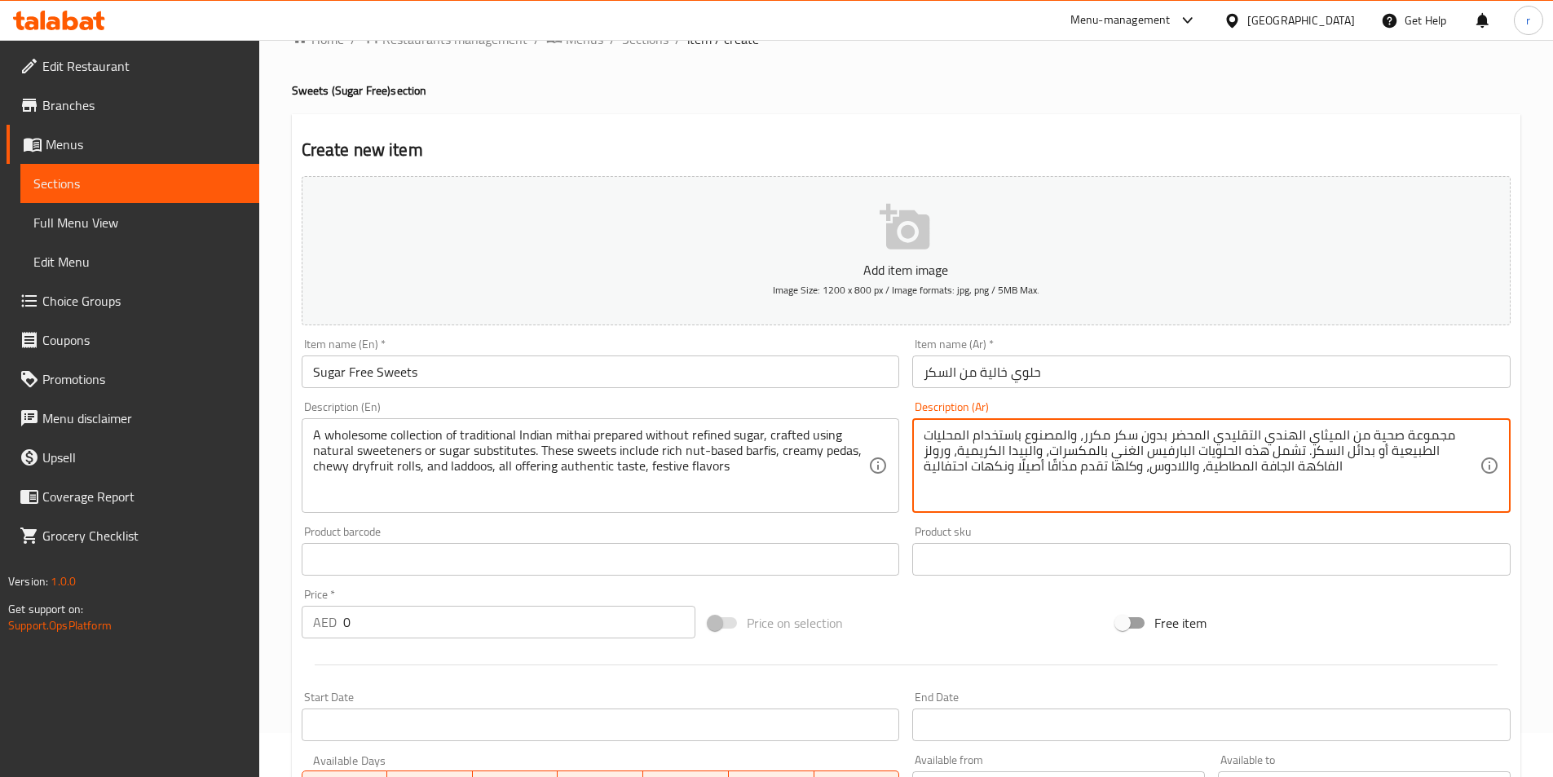
scroll to position [82, 0]
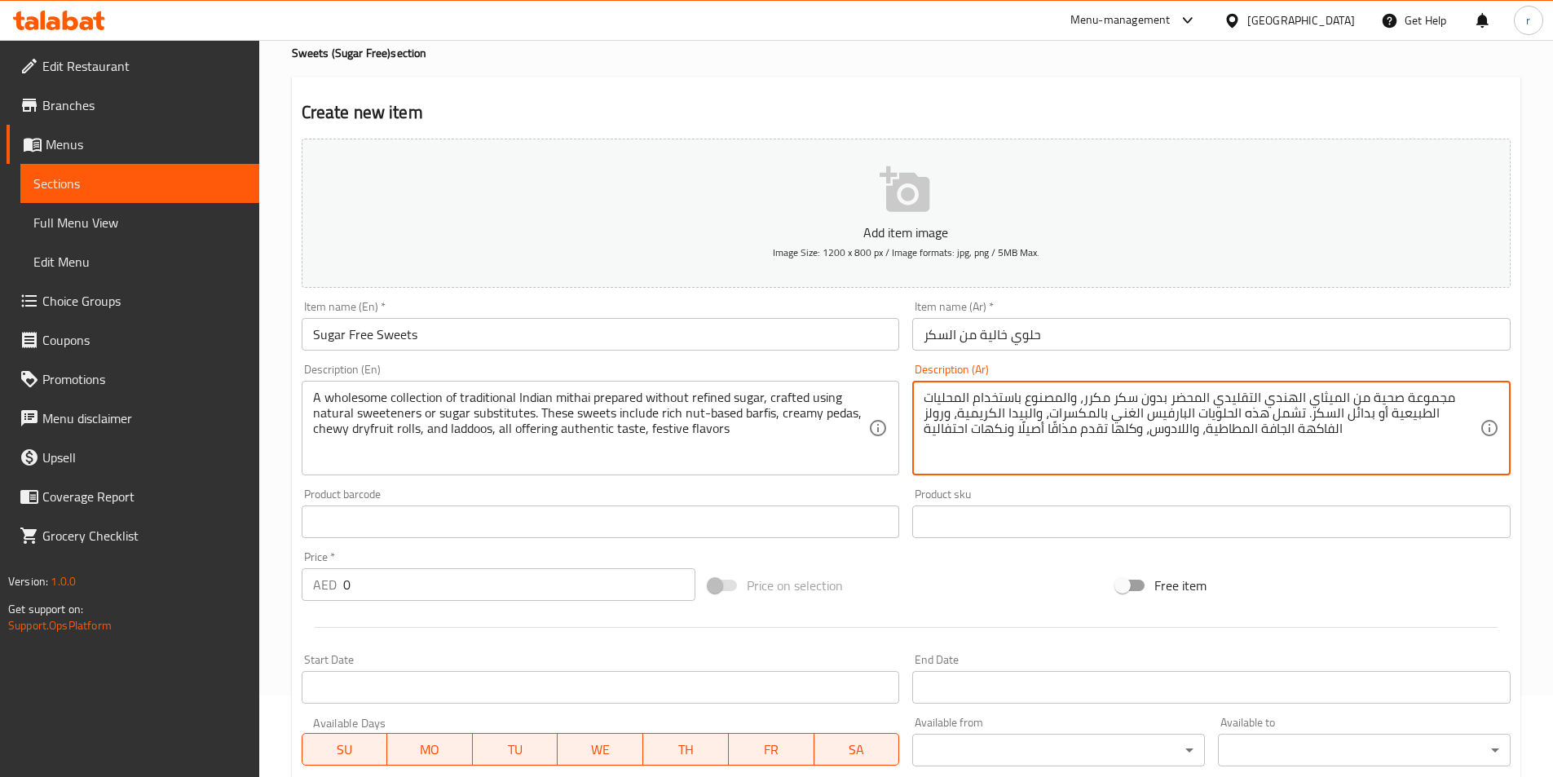
type textarea "مجموعة صحية من الميثاي الهندي التقليدي المحضر بدون سكر مكرر، والمصنوع باستخدام …"
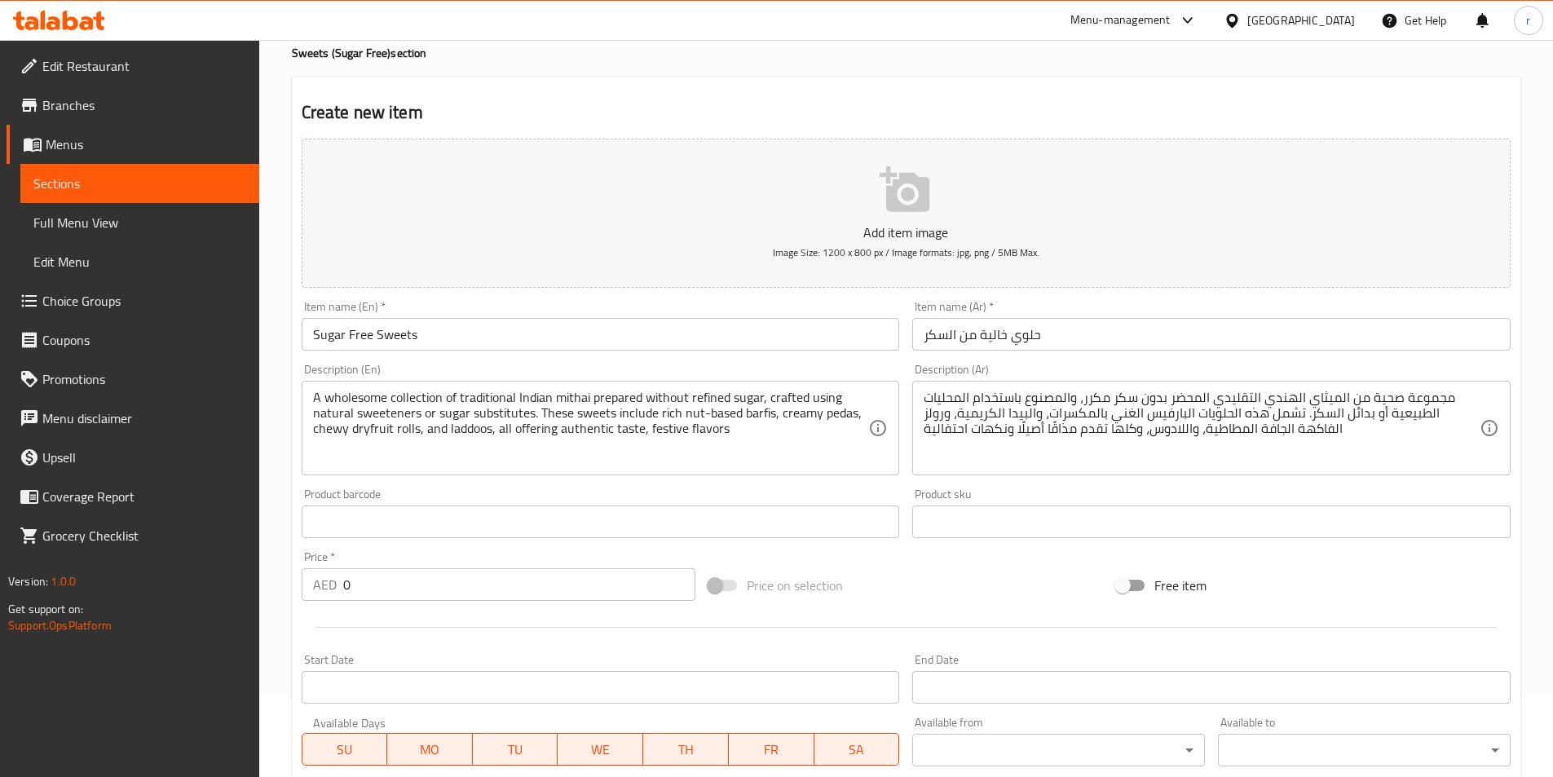
drag, startPoint x: 355, startPoint y: 605, endPoint x: 0, endPoint y: 614, distance: 354.7
click at [0, 614] on div "Edit Restaurant Branches Menus Sections Full Menu View Edit Menu Choice Groups …" at bounding box center [776, 514] width 1553 height 1112
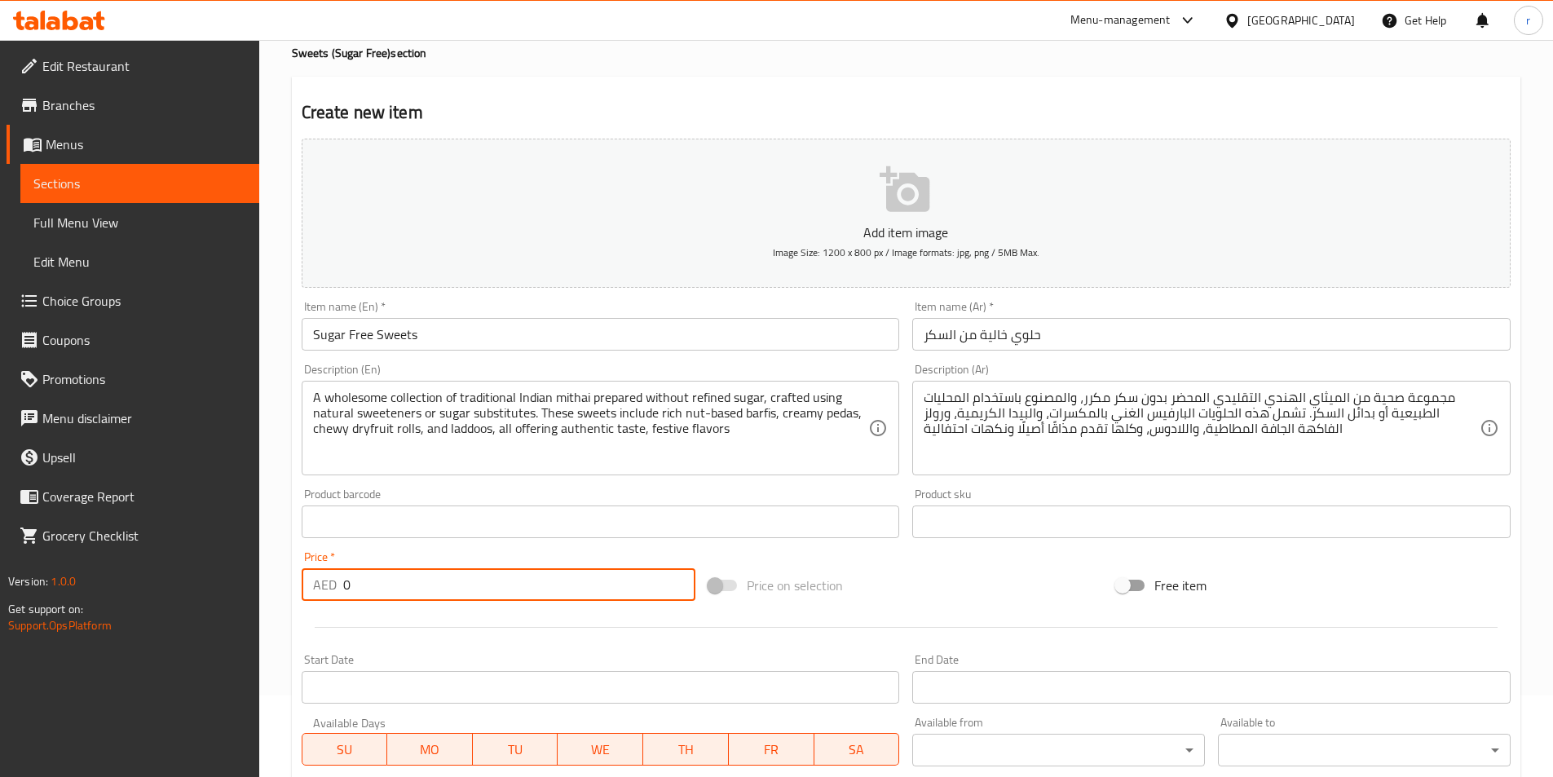
paste input "98"
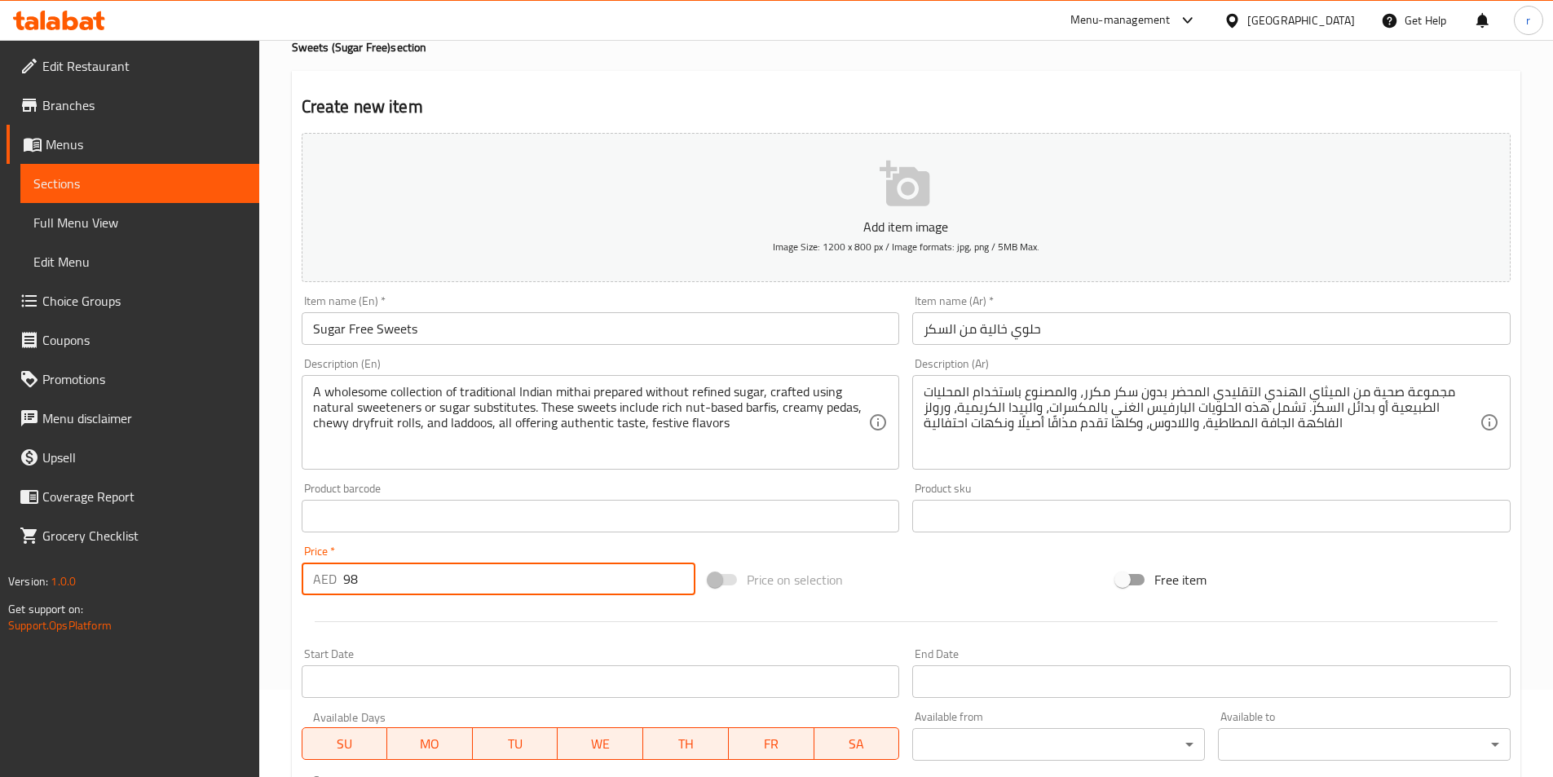
scroll to position [49, 0]
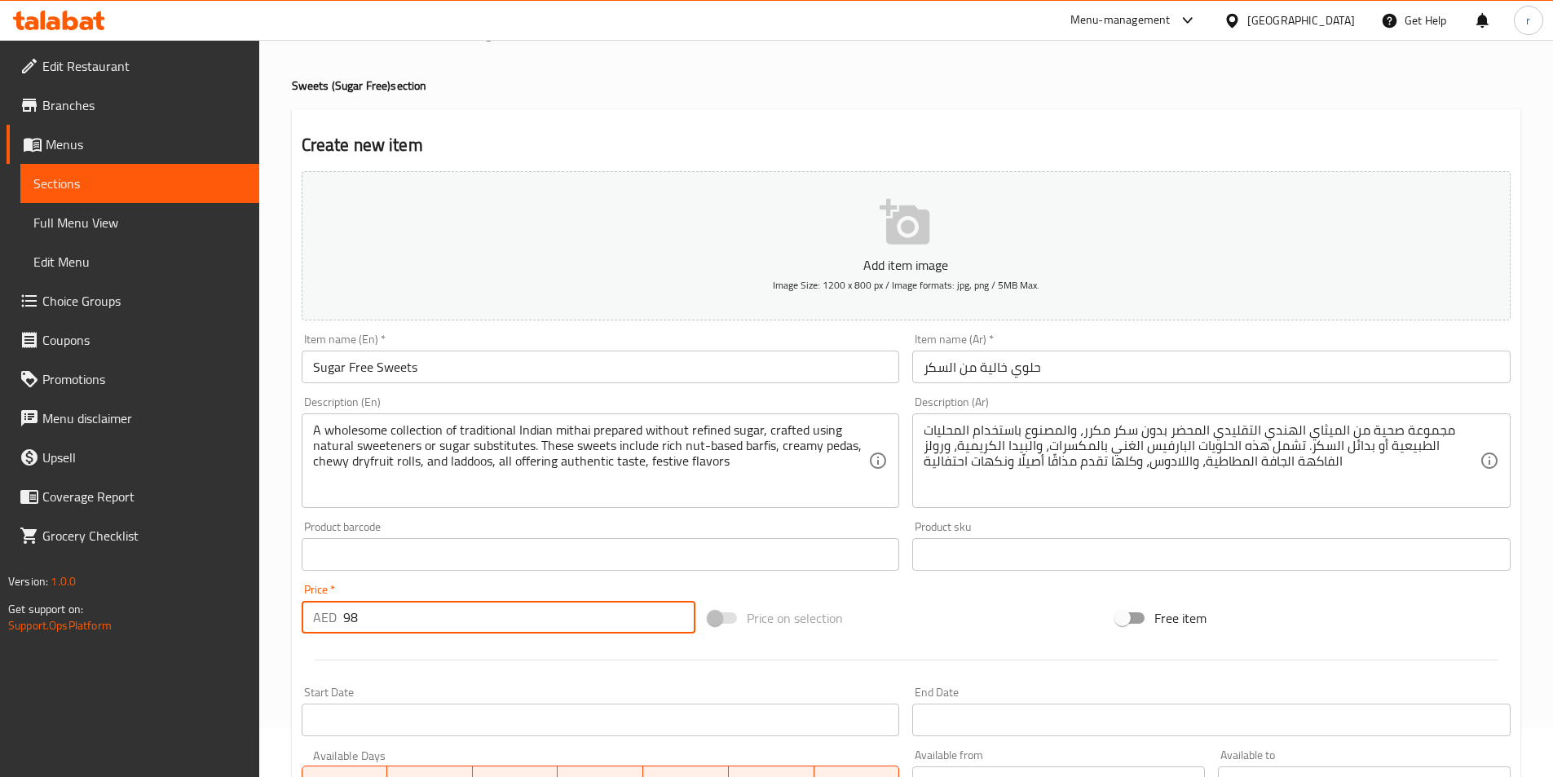
type input "98"
click at [361, 362] on input "Sugar Free Sweets" at bounding box center [601, 367] width 598 height 33
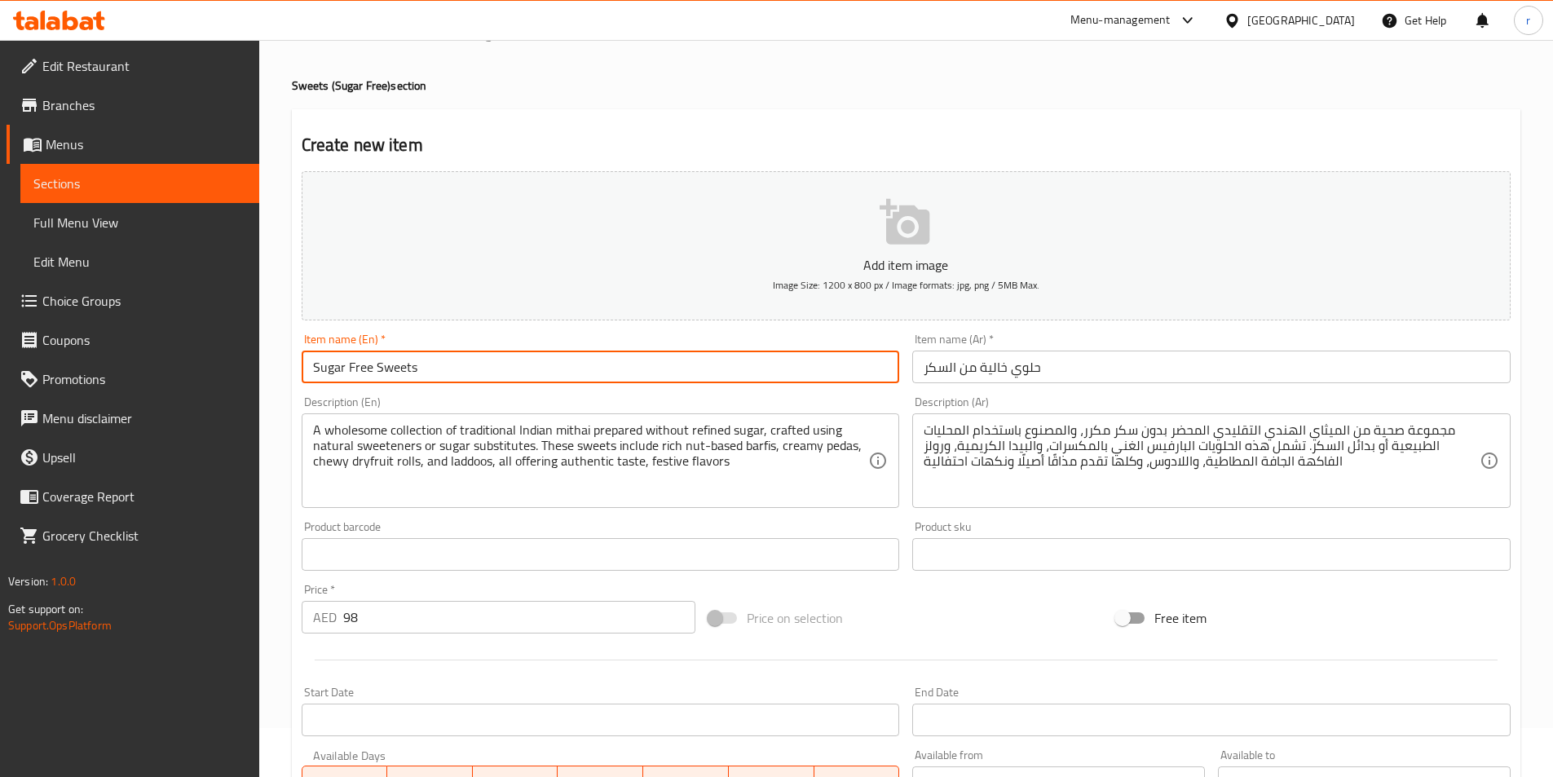
click at [361, 362] on input "Sugar Free Sweets" at bounding box center [601, 367] width 598 height 33
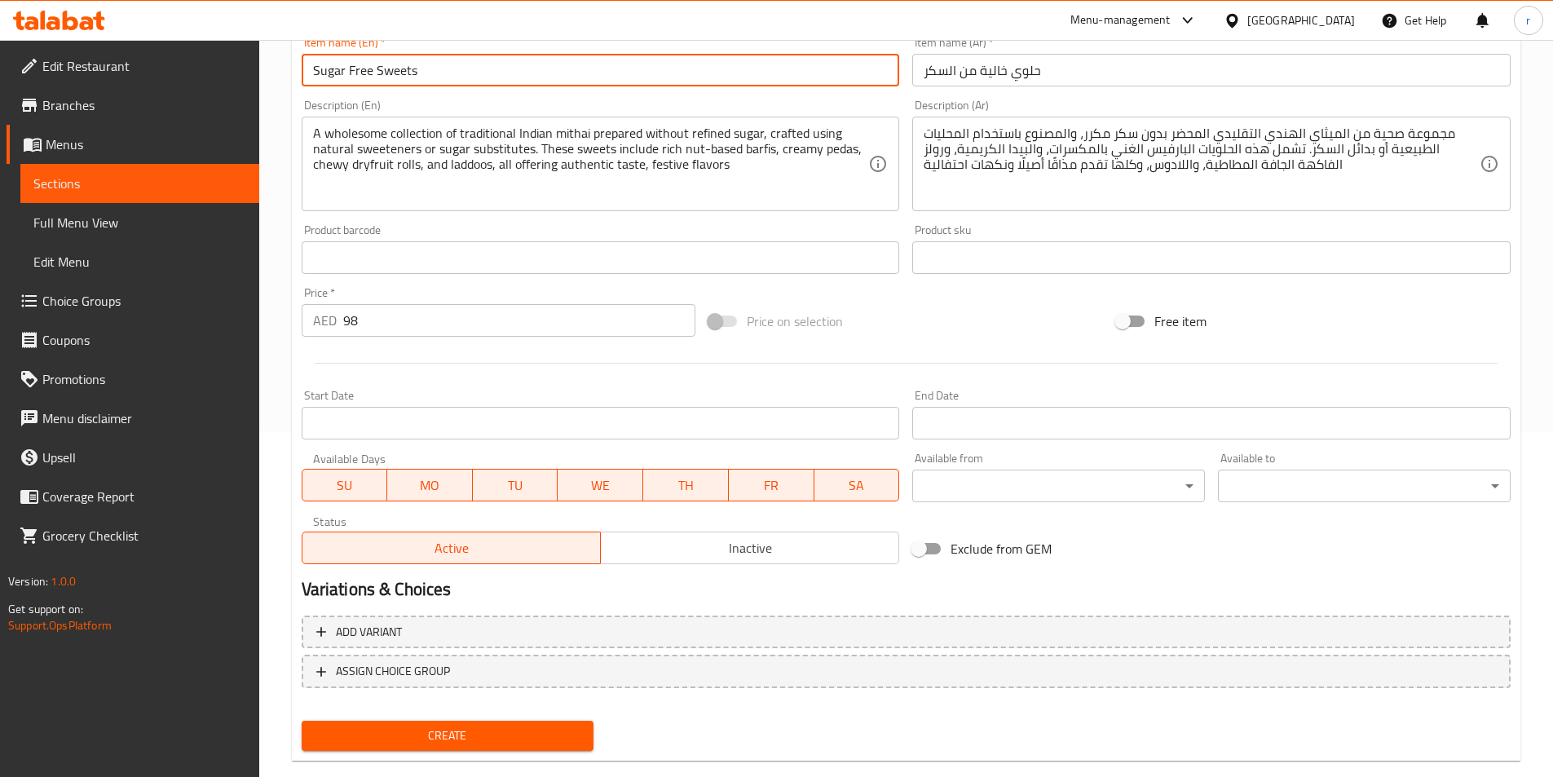
scroll to position [375, 0]
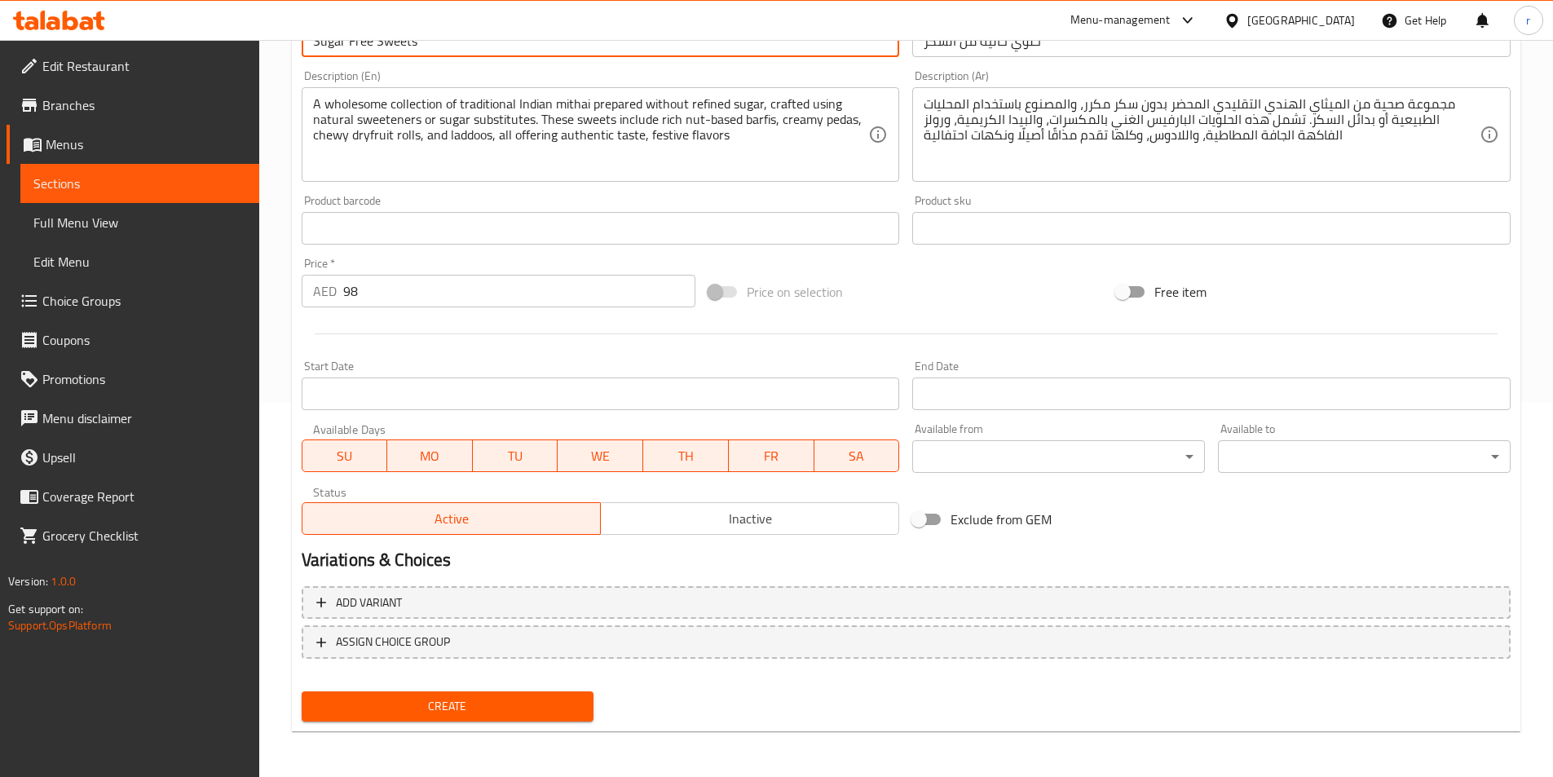
click at [454, 696] on span "Create" at bounding box center [448, 706] width 267 height 20
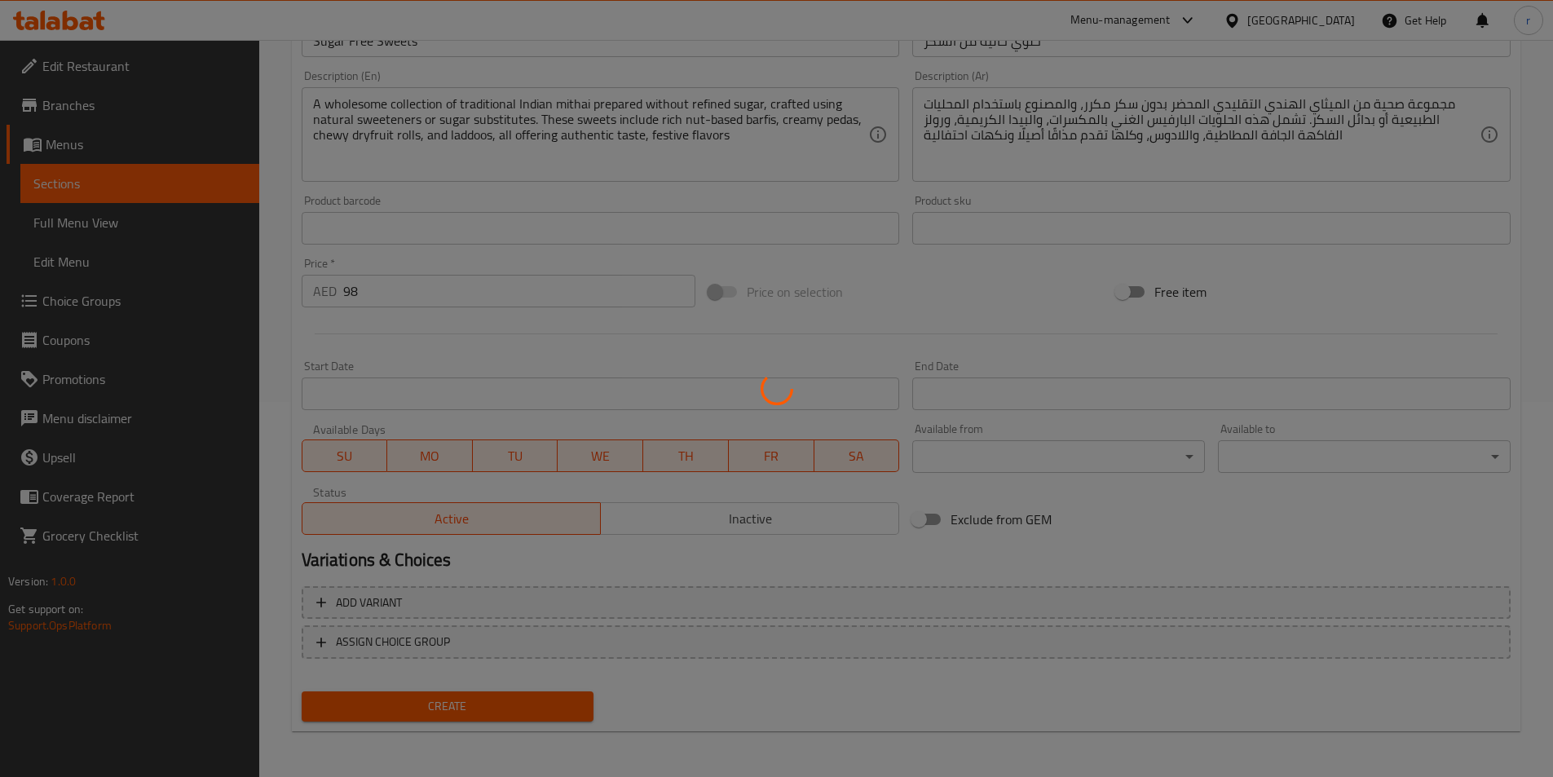
type input "0"
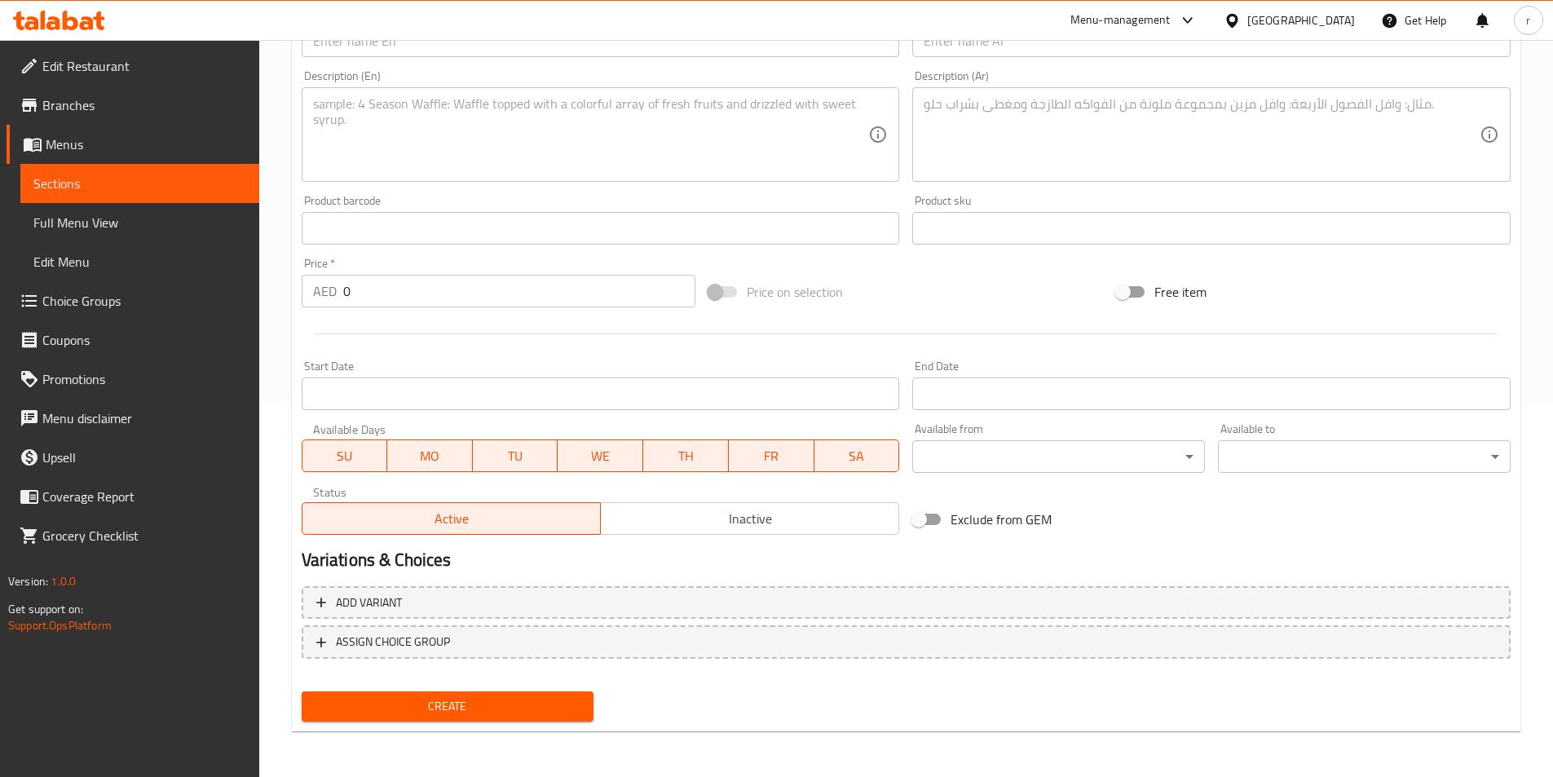
click at [561, 699] on span "Create" at bounding box center [448, 706] width 267 height 20
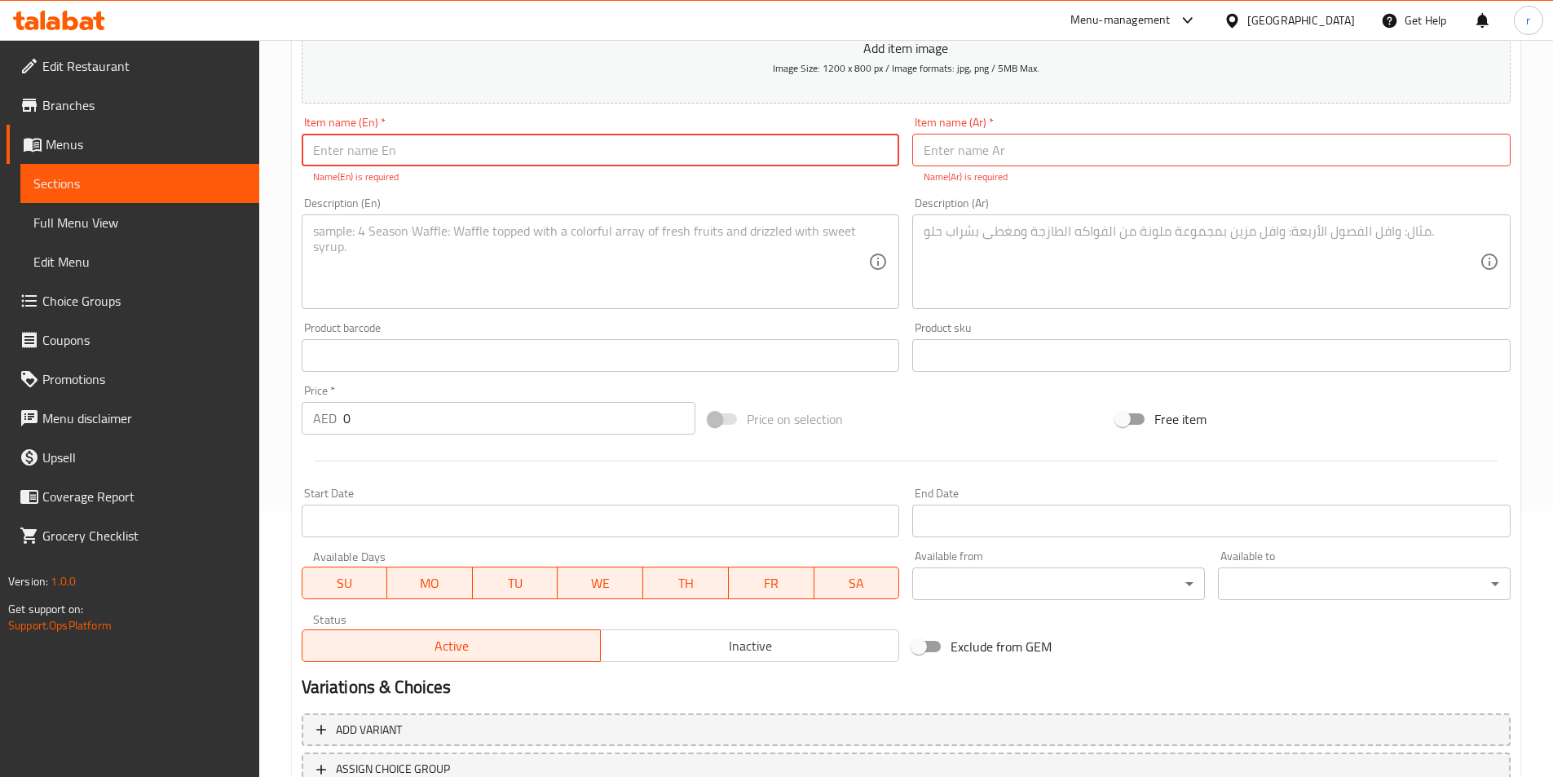
scroll to position [293, 0]
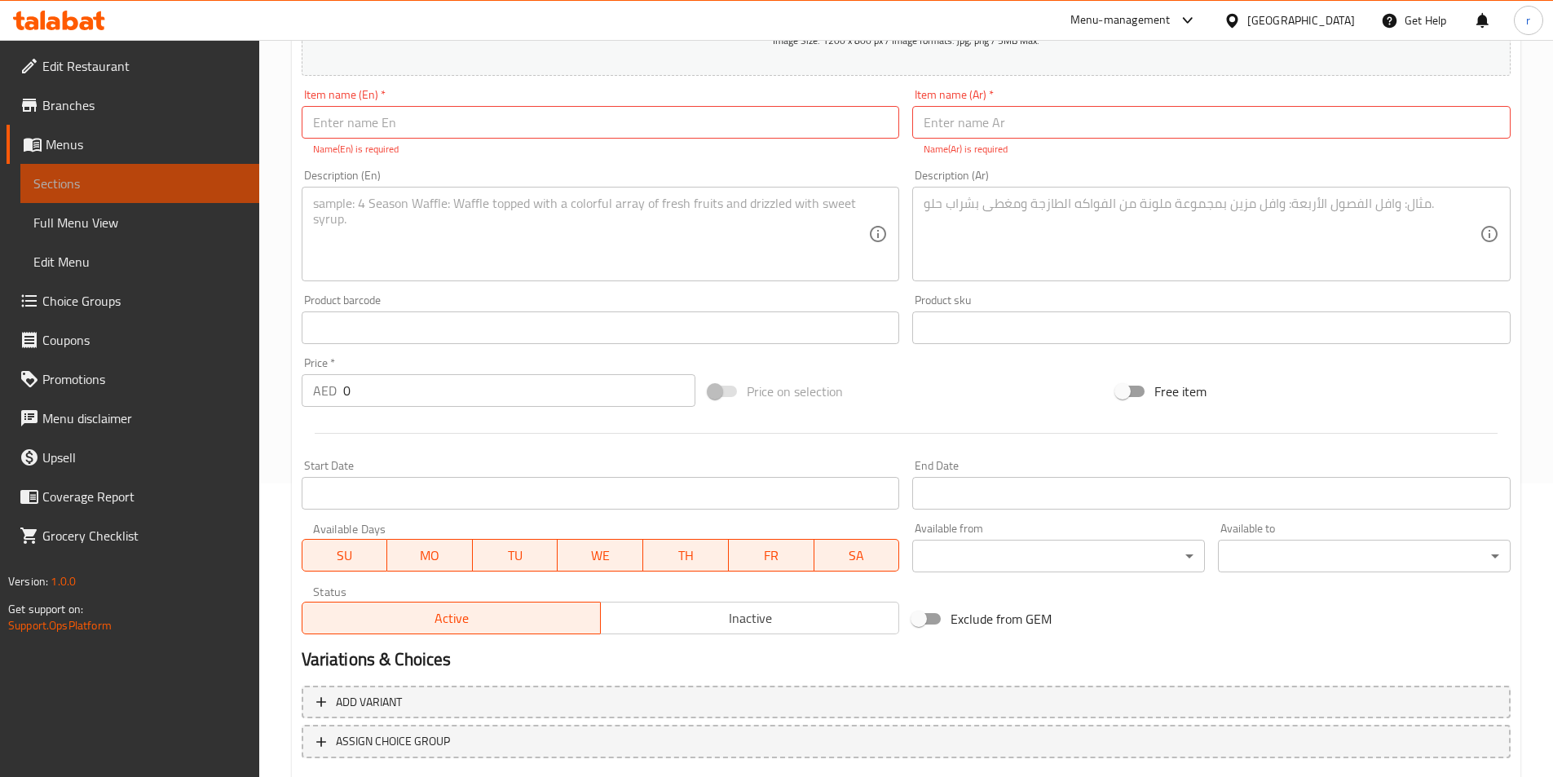
click at [68, 192] on span "Sections" at bounding box center [139, 184] width 213 height 20
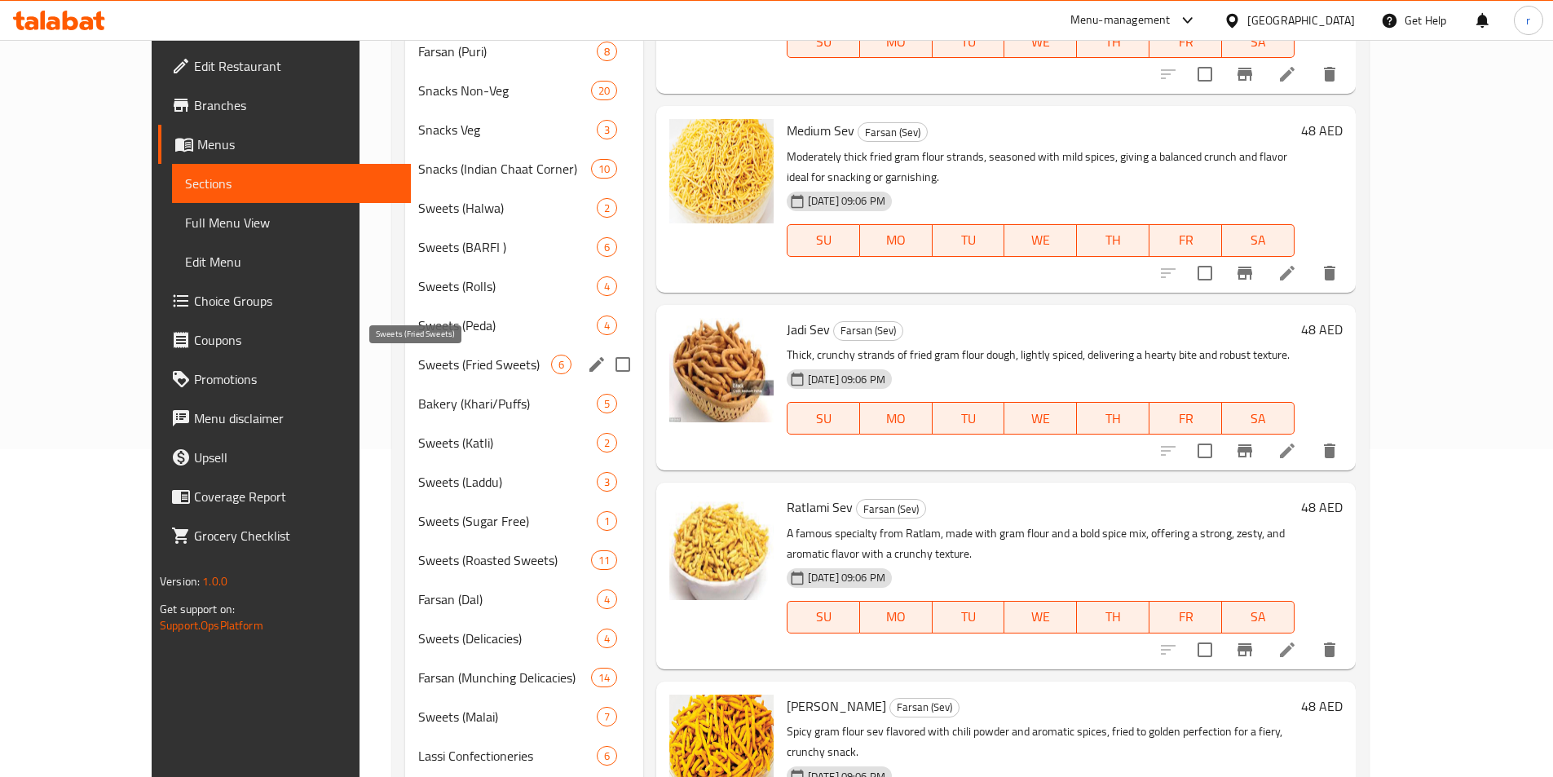
scroll to position [408, 0]
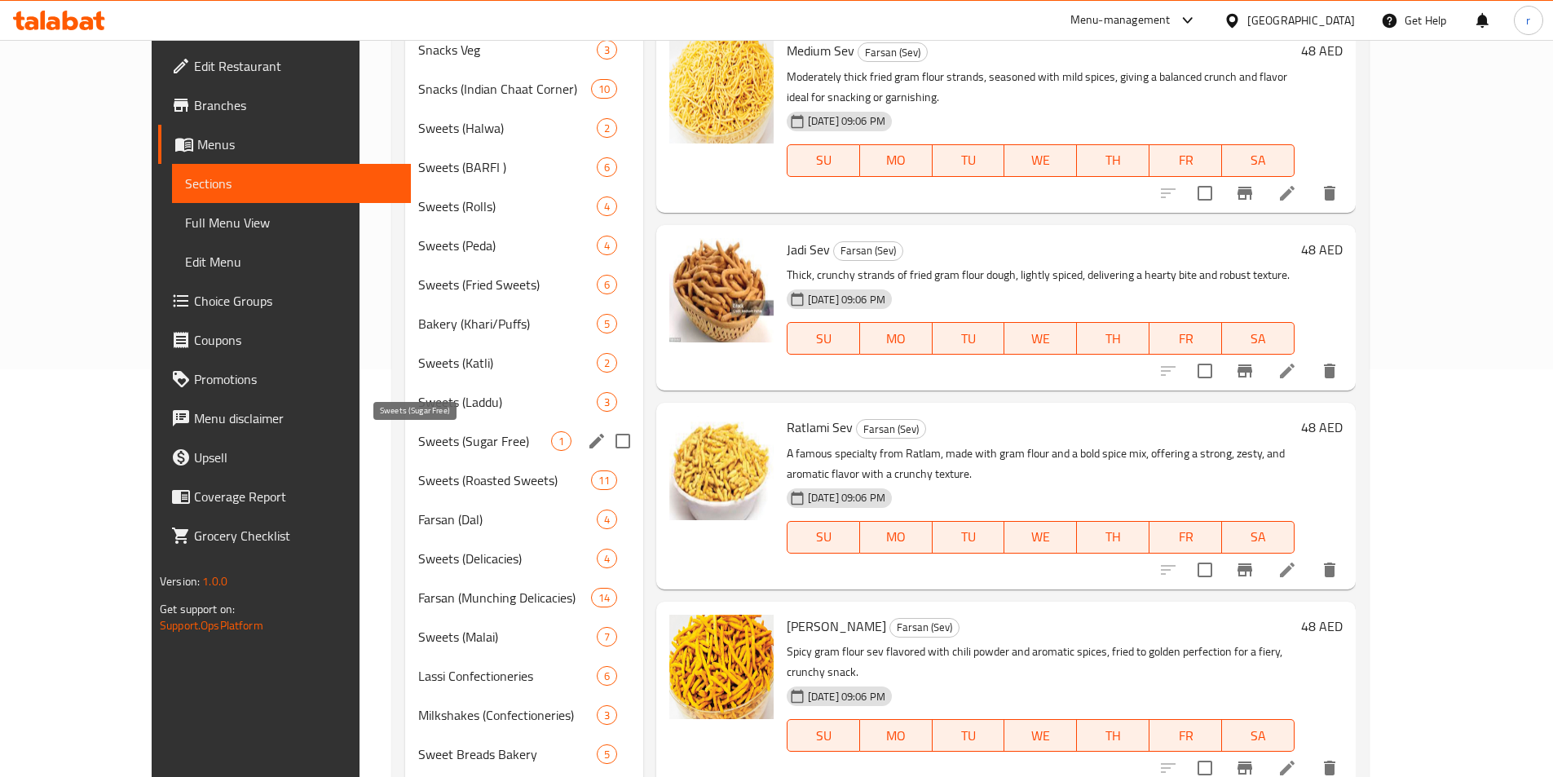
click at [473, 448] on span "Sweets (Sugar Free)" at bounding box center [484, 441] width 132 height 20
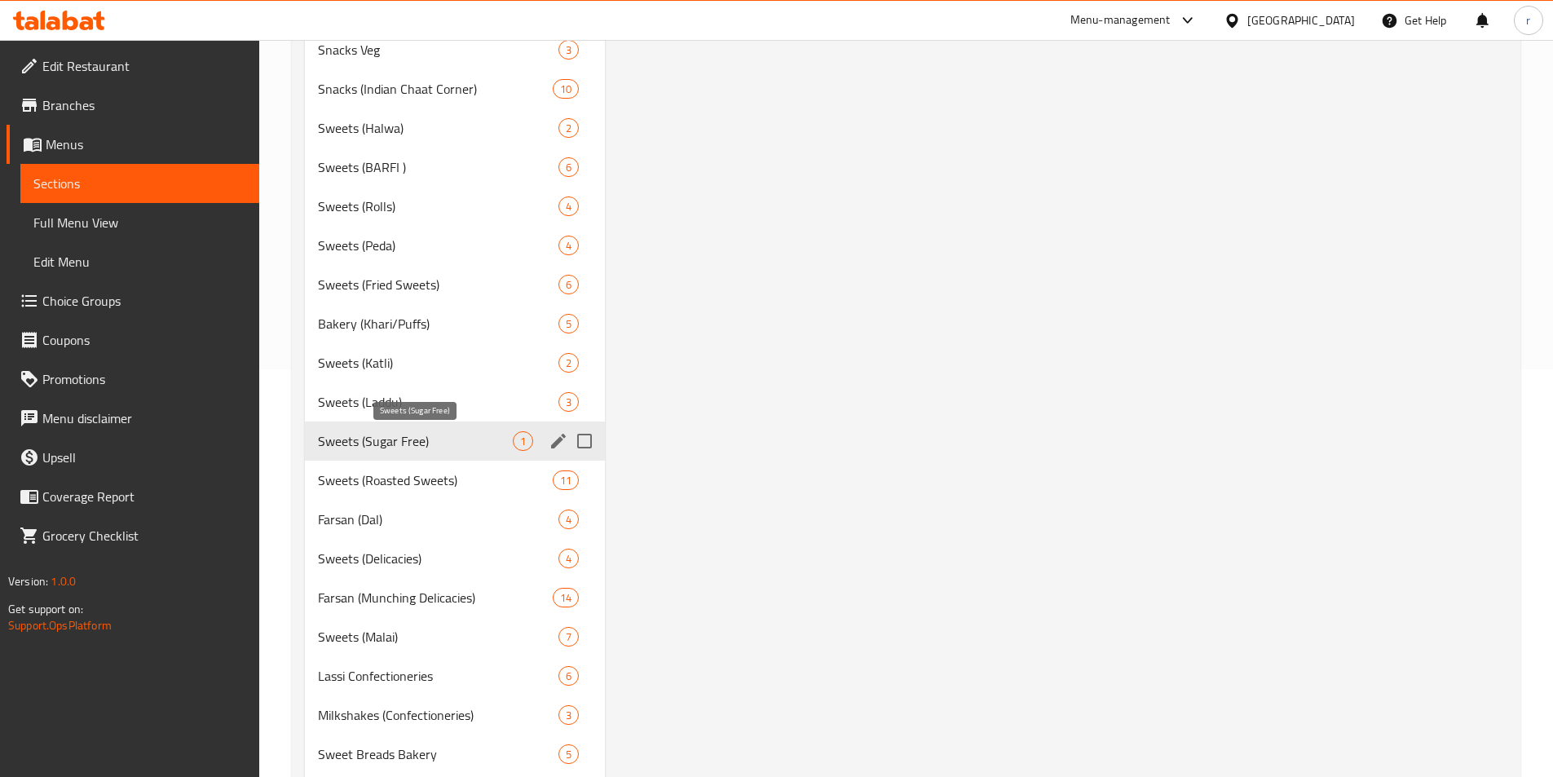
click at [483, 437] on span "Sweets (Sugar Free)" at bounding box center [416, 441] width 196 height 20
click at [440, 435] on span "Sweets (Sugar Free)" at bounding box center [416, 441] width 196 height 20
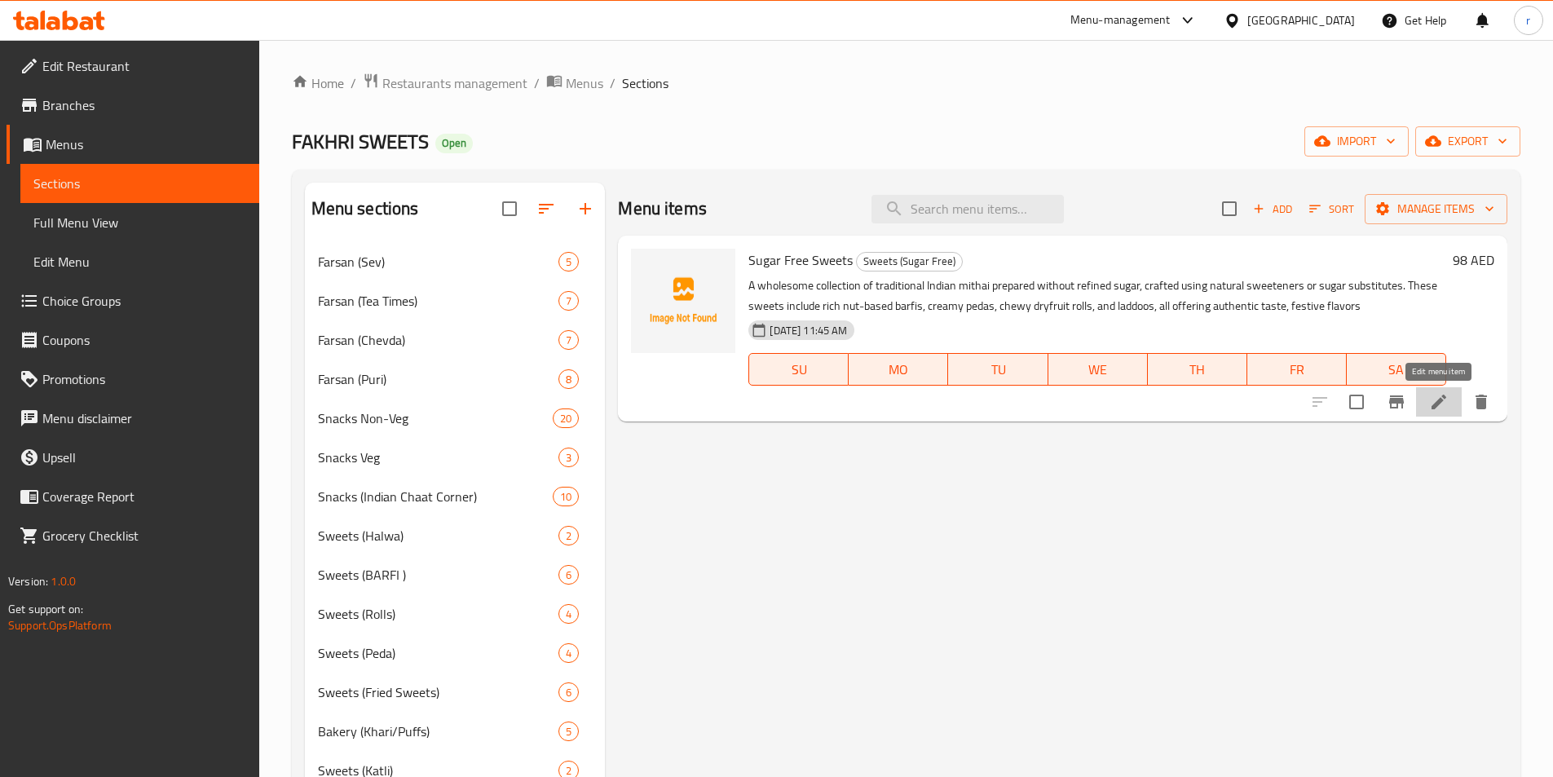
click at [1436, 409] on icon at bounding box center [1439, 402] width 20 height 20
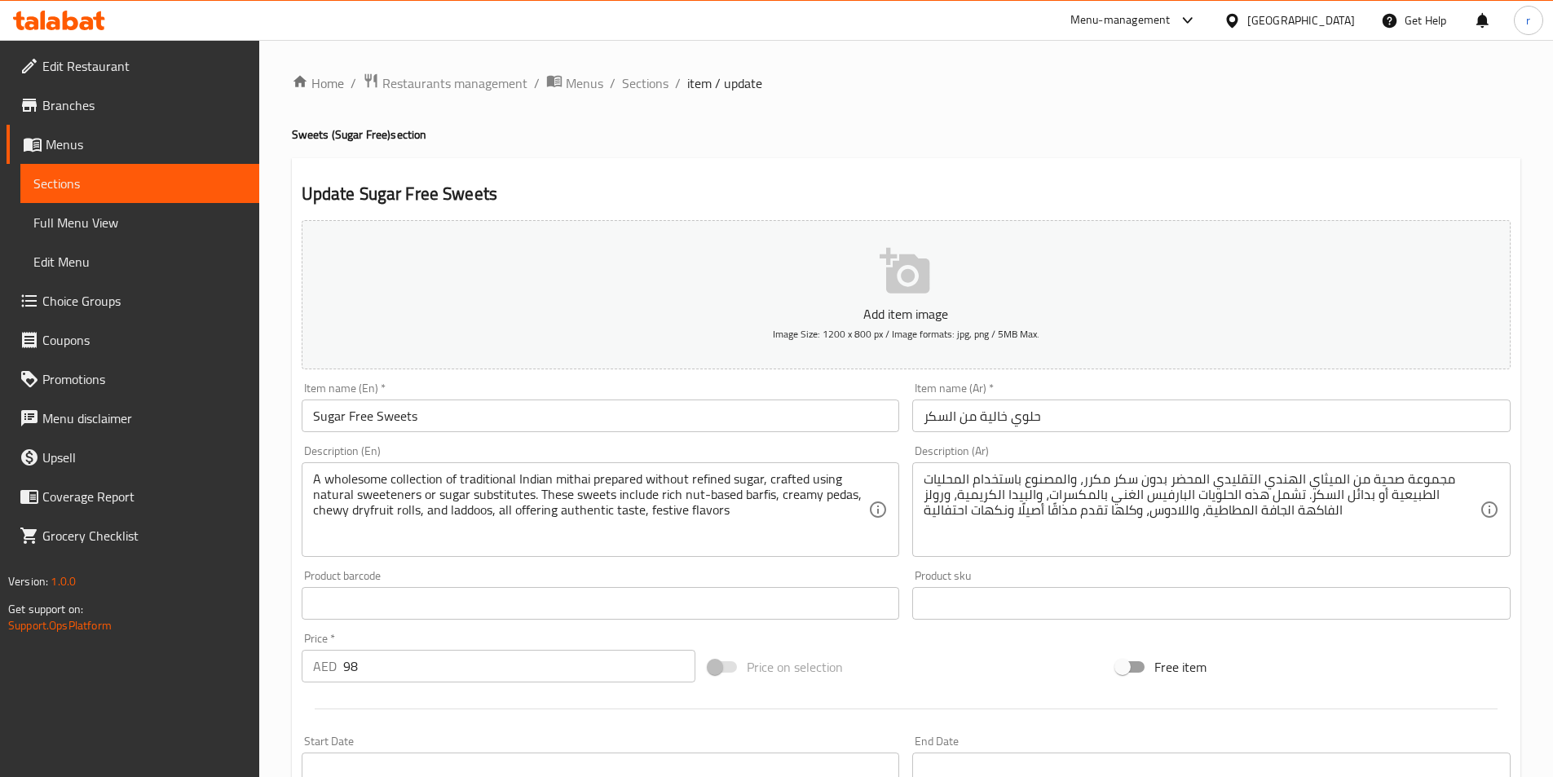
click at [598, 417] on input "Sugar Free Sweets" at bounding box center [601, 415] width 598 height 33
click at [655, 170] on div "Update Sugar Free Sweets Add item image Image Size: 1200 x 800 px / Image forma…" at bounding box center [906, 632] width 1229 height 949
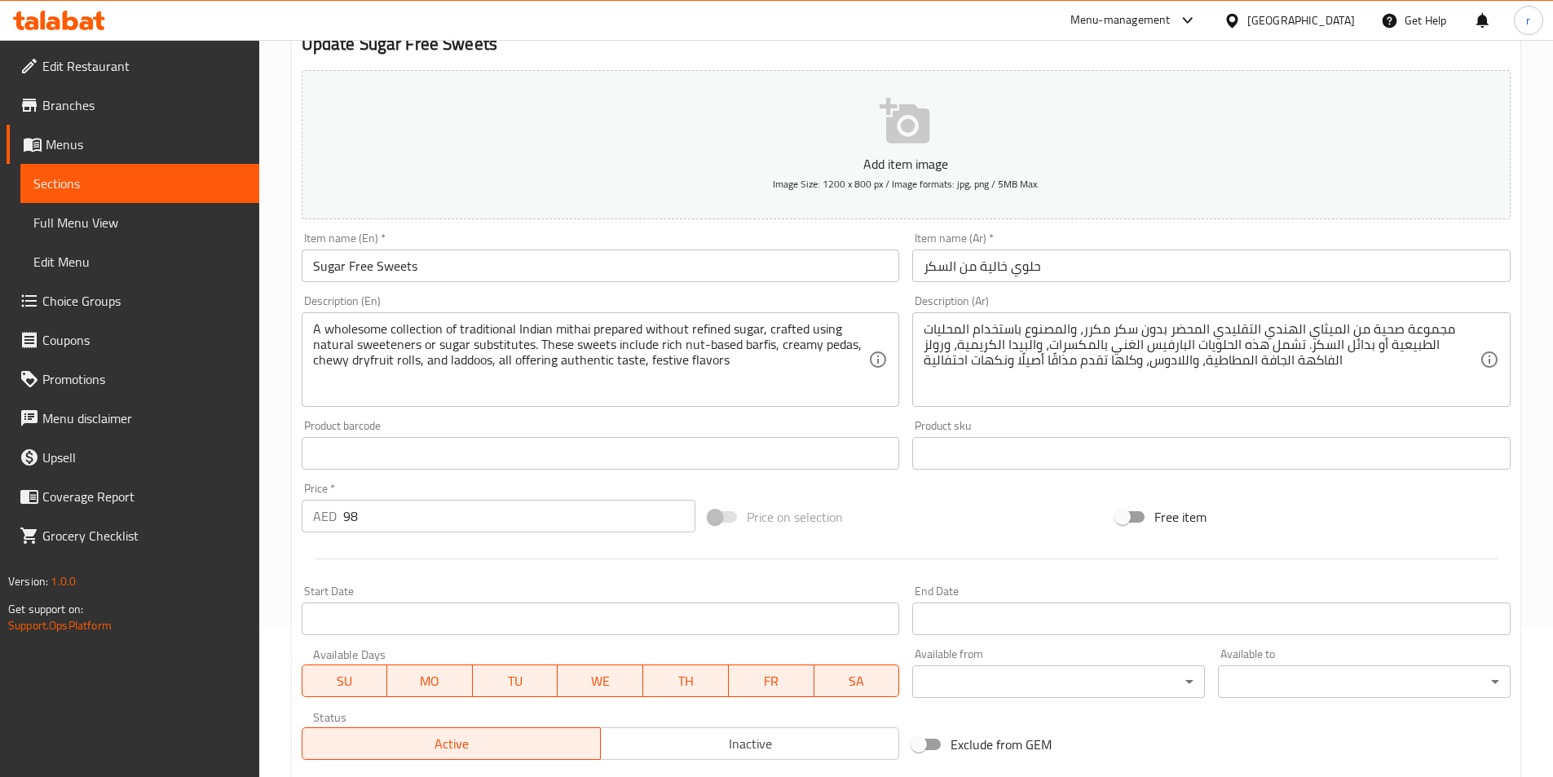
scroll to position [245, 0]
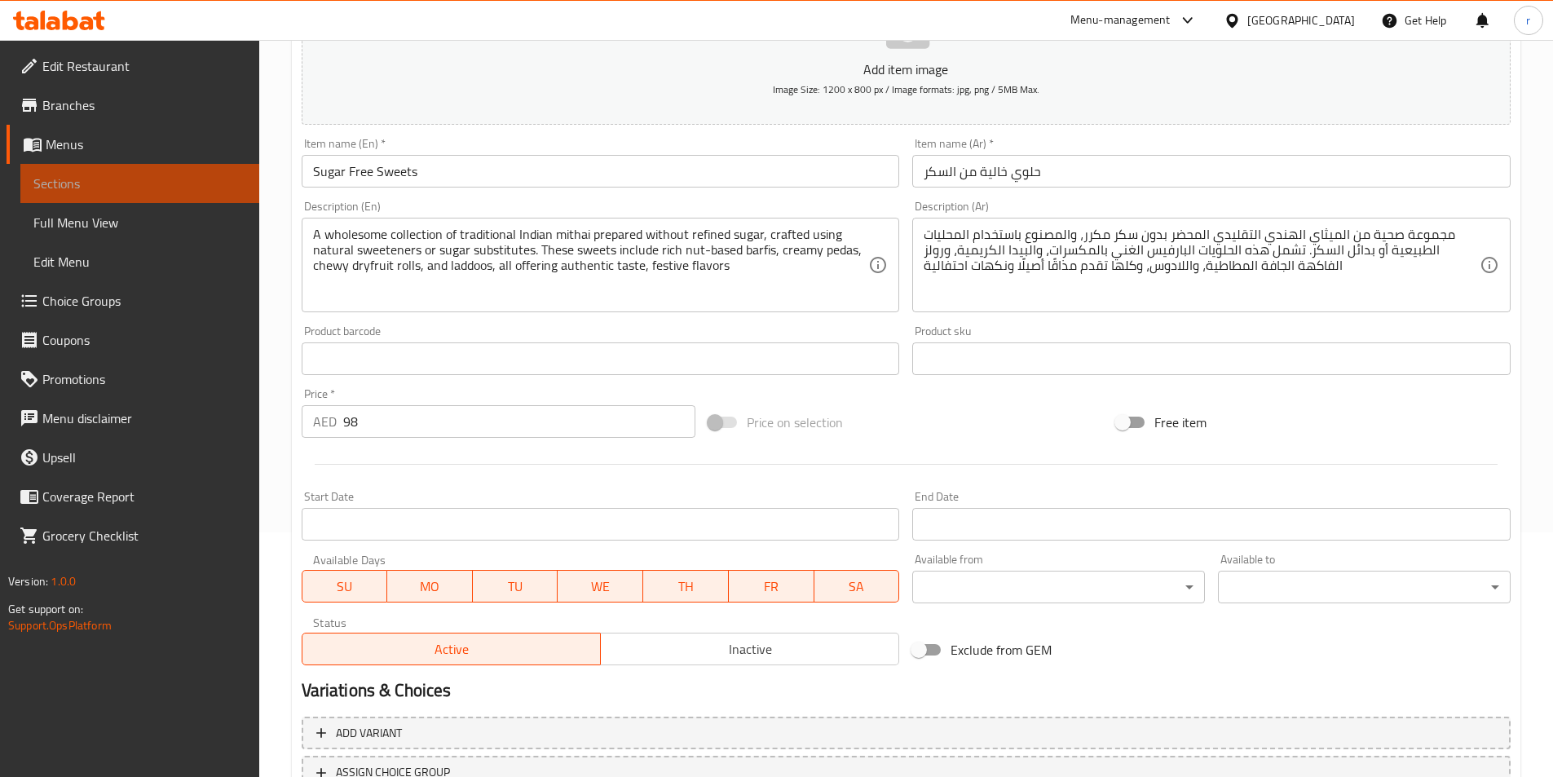
click at [92, 177] on span "Sections" at bounding box center [139, 184] width 213 height 20
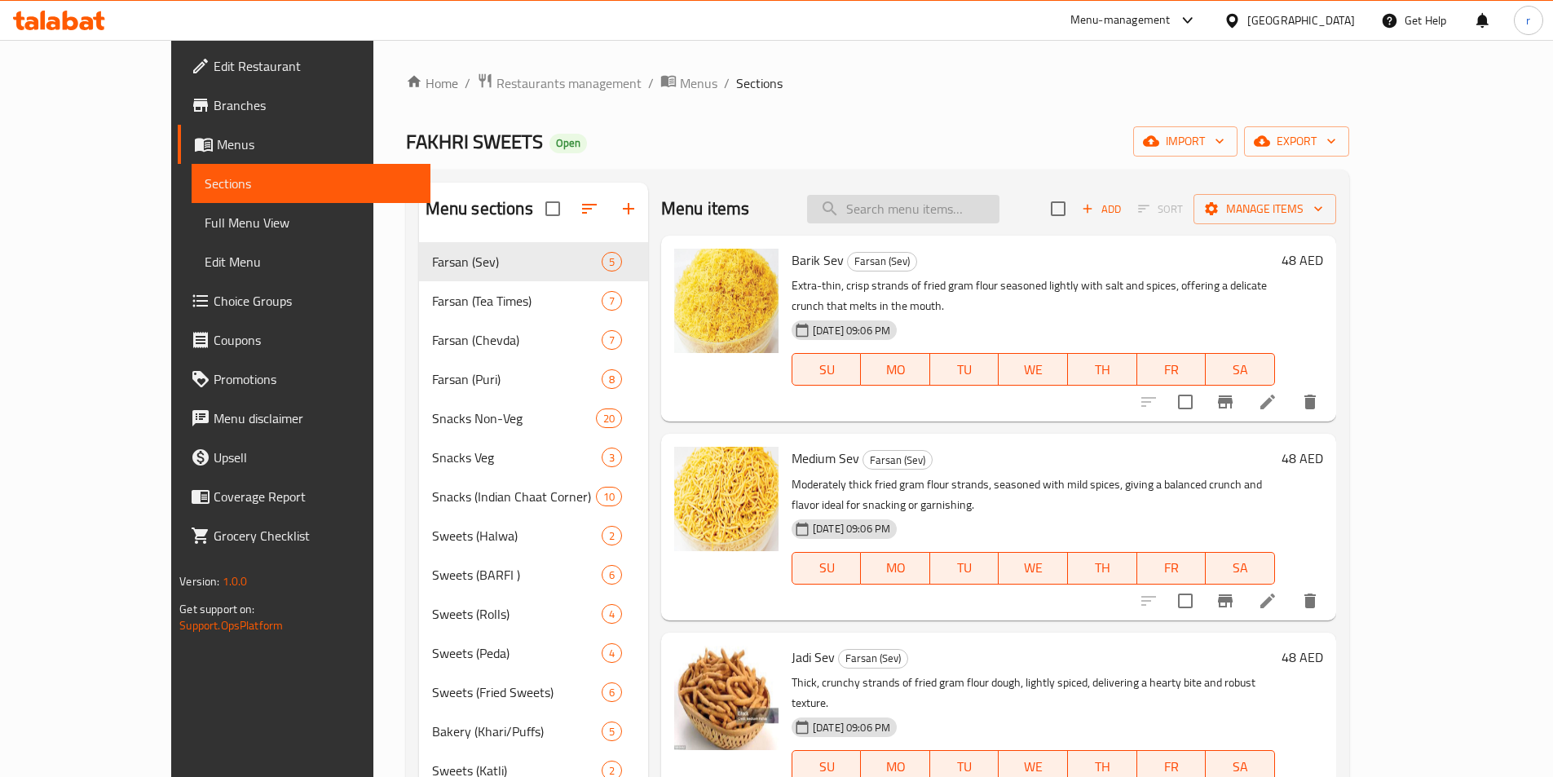
click at [951, 218] on input "search" at bounding box center [903, 209] width 192 height 29
paste input "Malai"
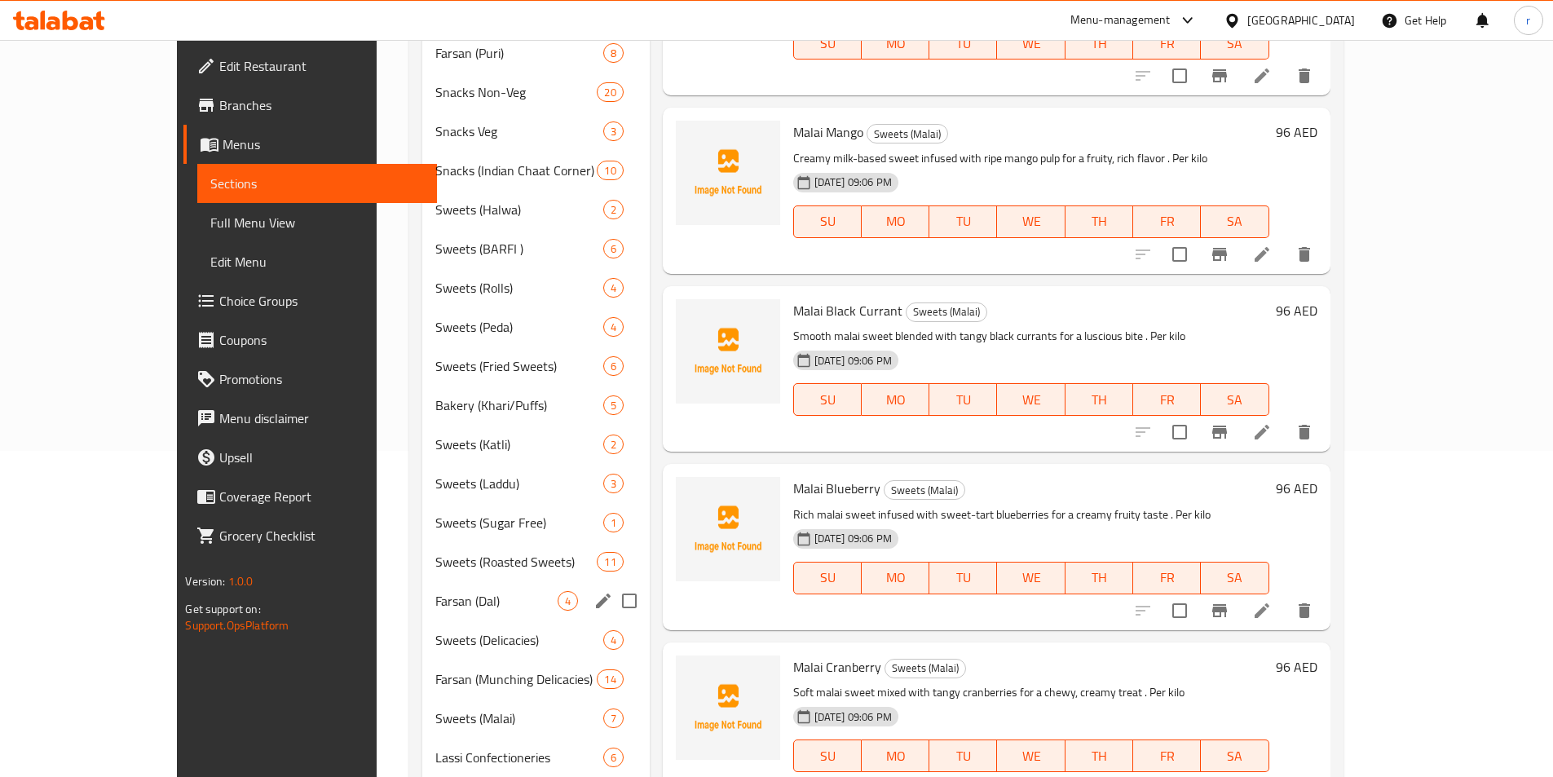
scroll to position [408, 0]
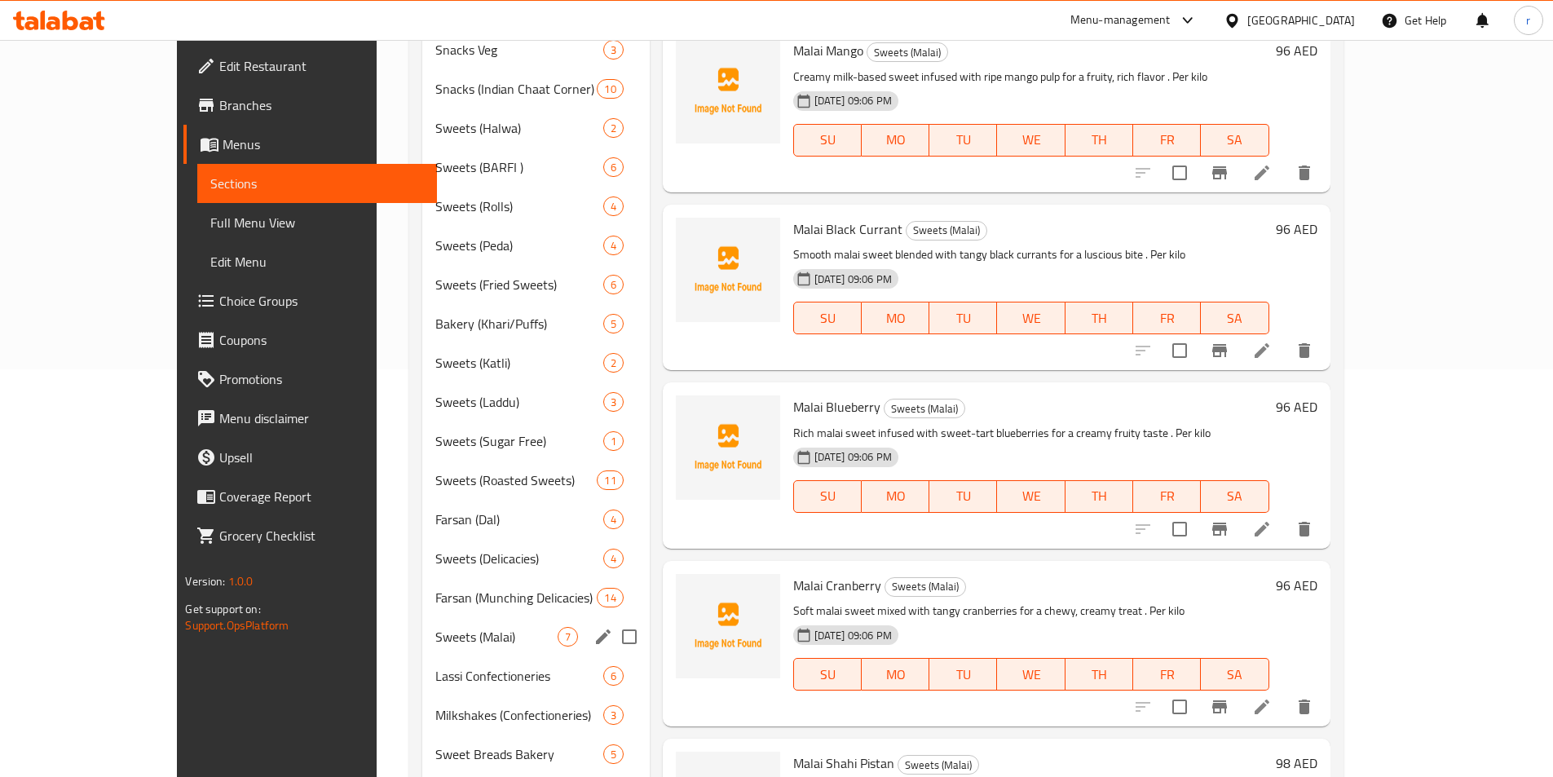
type input "Malai"
click at [422, 623] on div "Sweets (Malai) 7" at bounding box center [535, 636] width 227 height 39
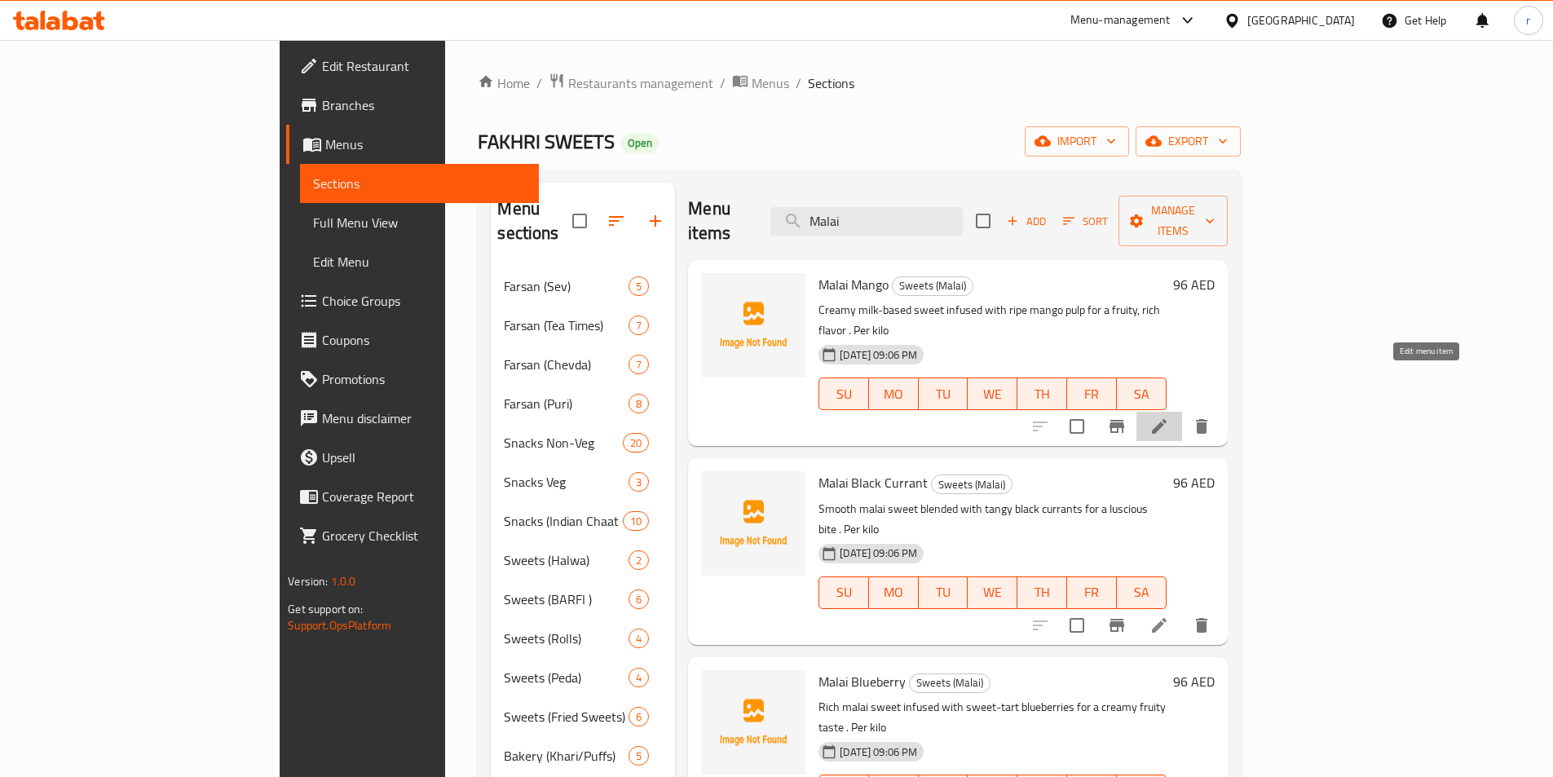
click at [1169, 417] on icon at bounding box center [1159, 427] width 20 height 20
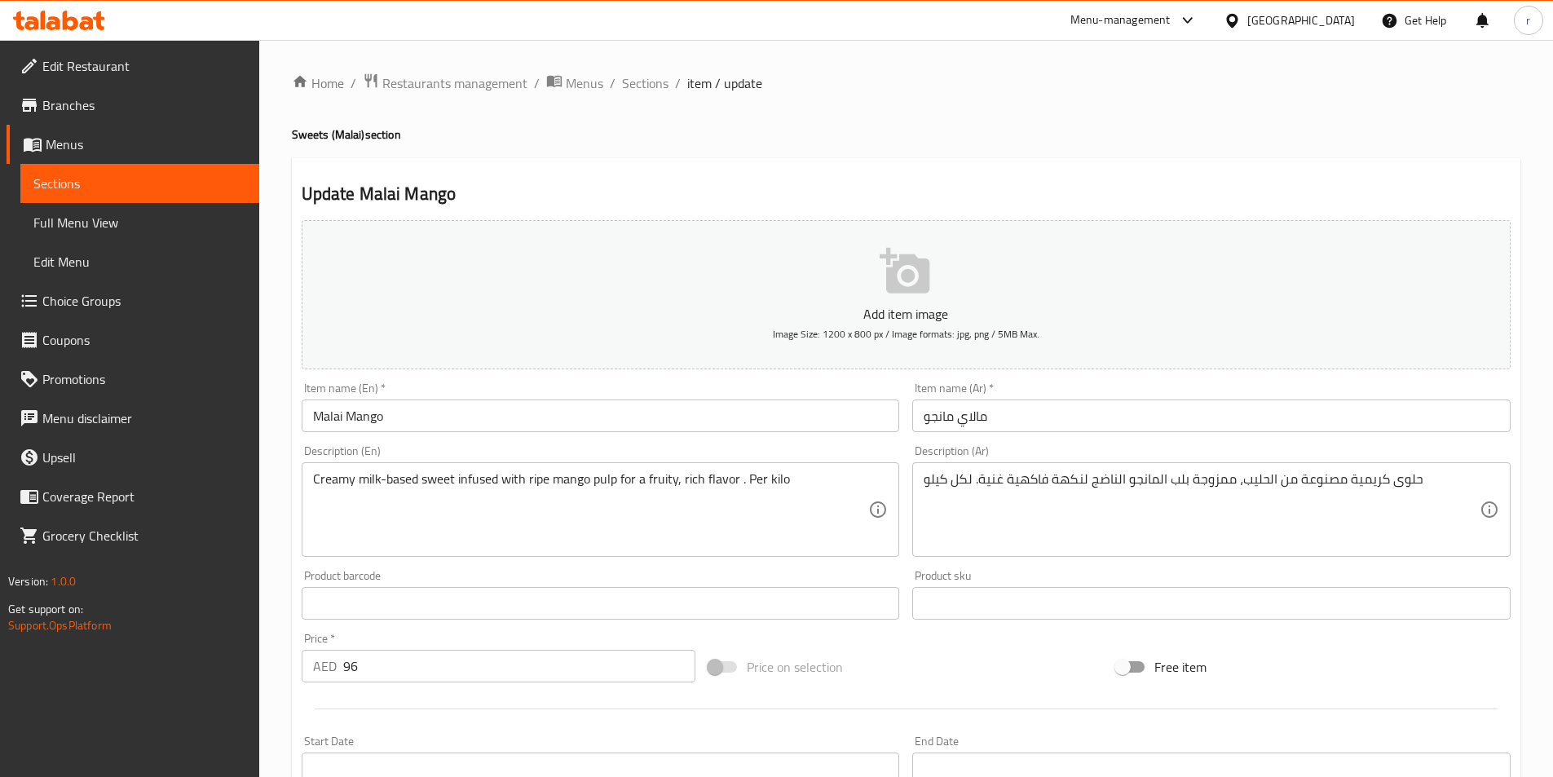
scroll to position [82, 0]
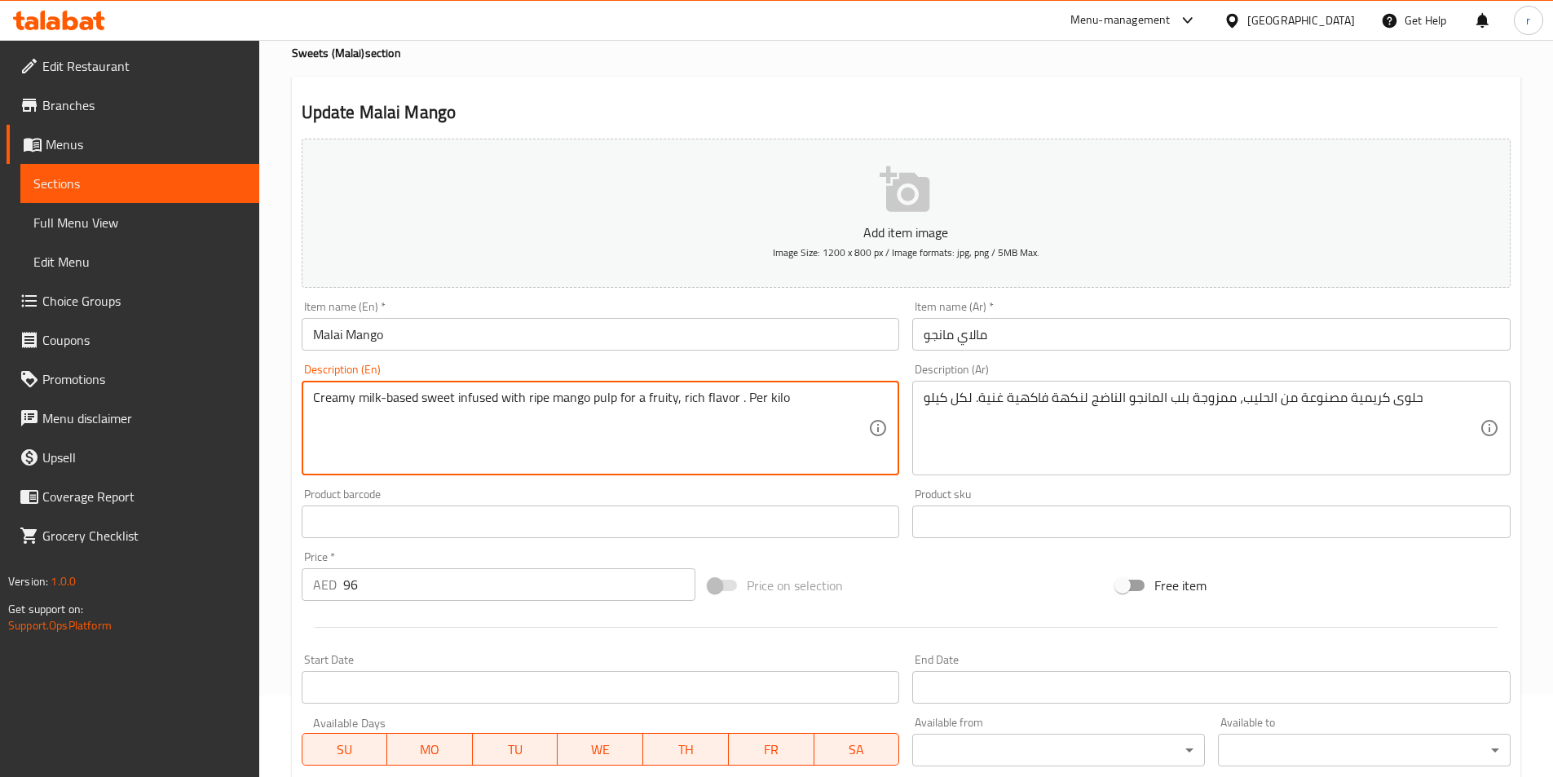
click at [672, 399] on textarea "Creamy milk-based sweet infused with ripe mango pulp for a fruity, rich flavor …" at bounding box center [591, 428] width 556 height 77
paste textarea "A rich malai-based sweet infused with the tropical sweetness of ripe mango pulp…"
type textarea "A rich malai-based sweet infused with the tropical sweetness of ripe mango pulp…"
click at [1185, 377] on div "Description (Ar) حلوى كريمية مصنوعة من الحليب، ممزوجة بلب المانجو الناضج لنكهة …" at bounding box center [1211, 420] width 598 height 112
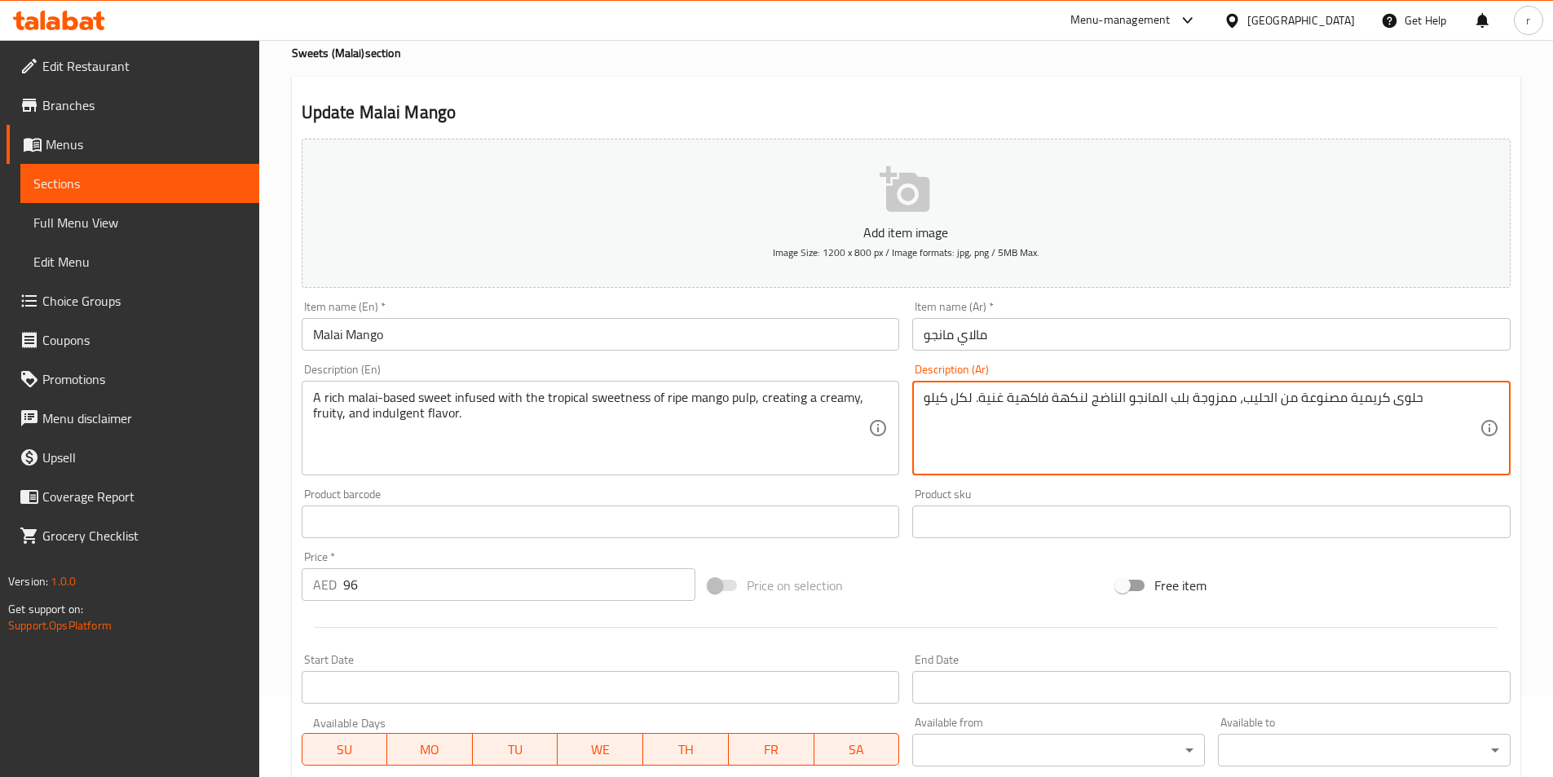
click at [1180, 397] on textarea "حلوى كريمية مصنوعة من الحليب، ممزوجة بلب المانجو الناضج لنكهة فاكهية غنية. لكل …" at bounding box center [1202, 428] width 556 height 77
paste textarea "غنية تعتمد على الملايو ممزوجة بالحلاوة الاستوائية لب المانجو الناضج، مما يخلق ن…"
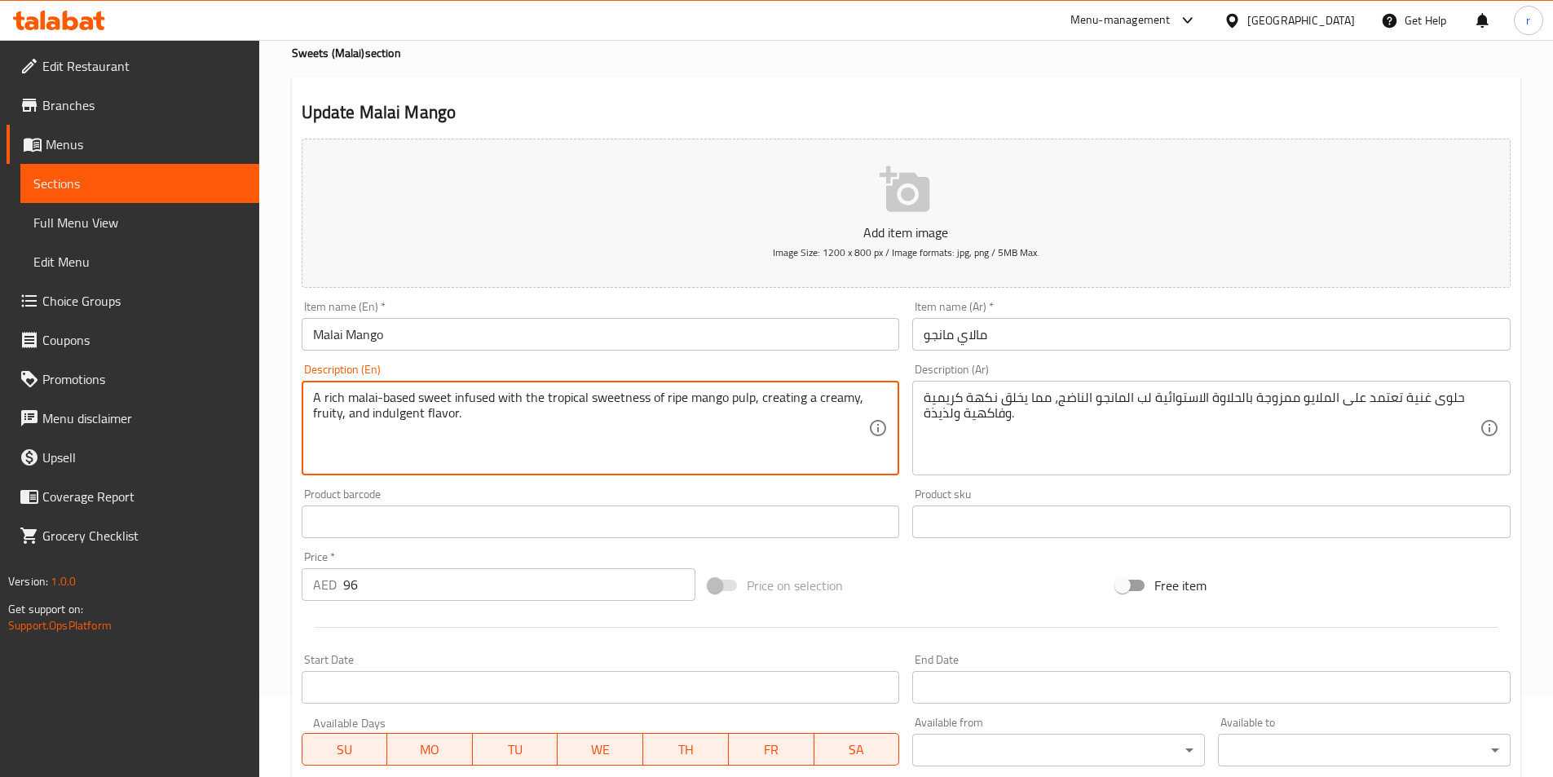
click at [398, 406] on textarea "A rich malai-based sweet infused with the tropical sweetness of ripe mango pulp…" at bounding box center [591, 428] width 556 height 77
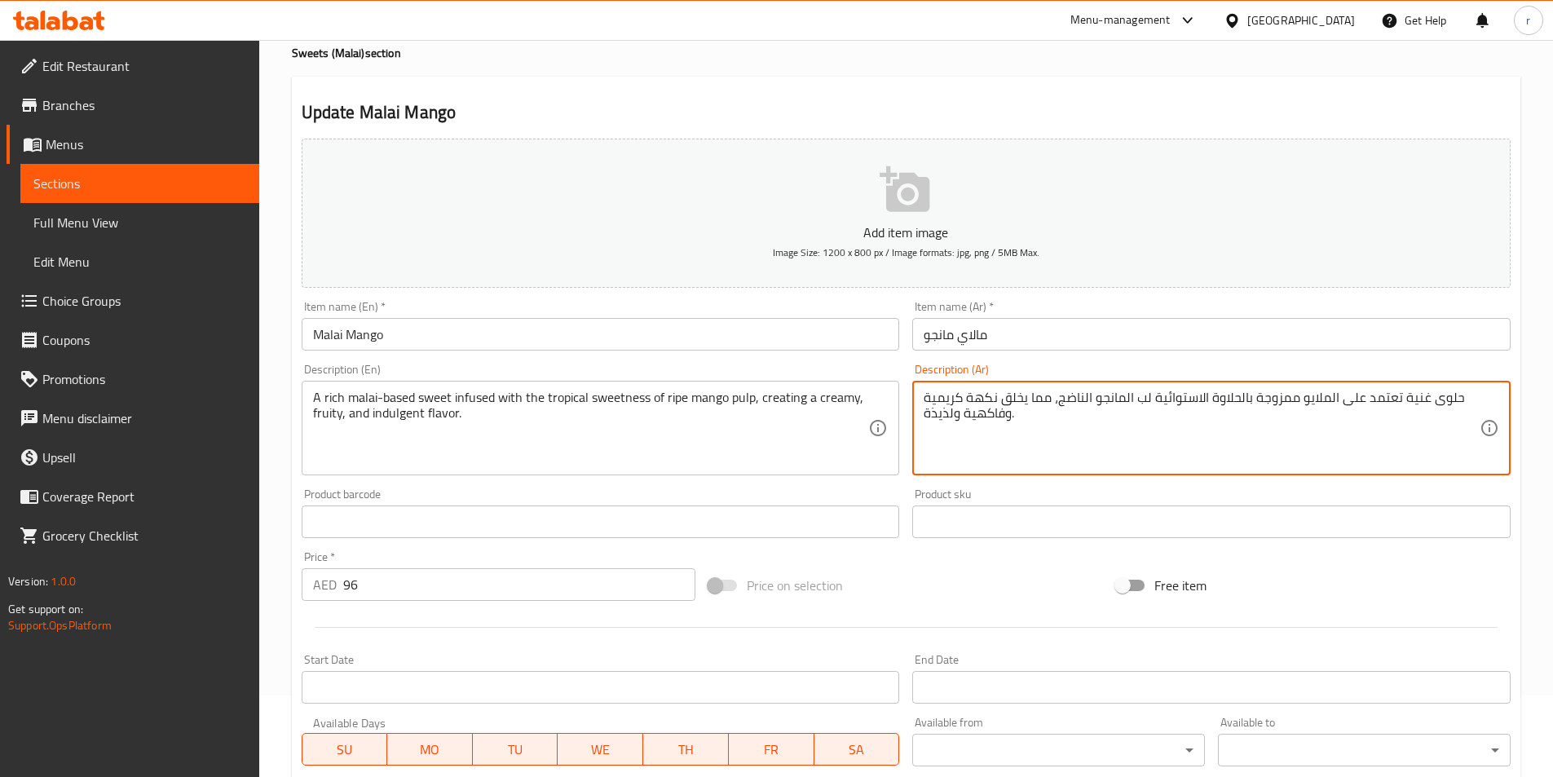
click at [1379, 407] on textarea "حلوى غنية تعتمد على الملايو ممزوجة بالحلاوة الاستوائية لب المانجو الناضج، مما ي…" at bounding box center [1202, 428] width 556 height 77
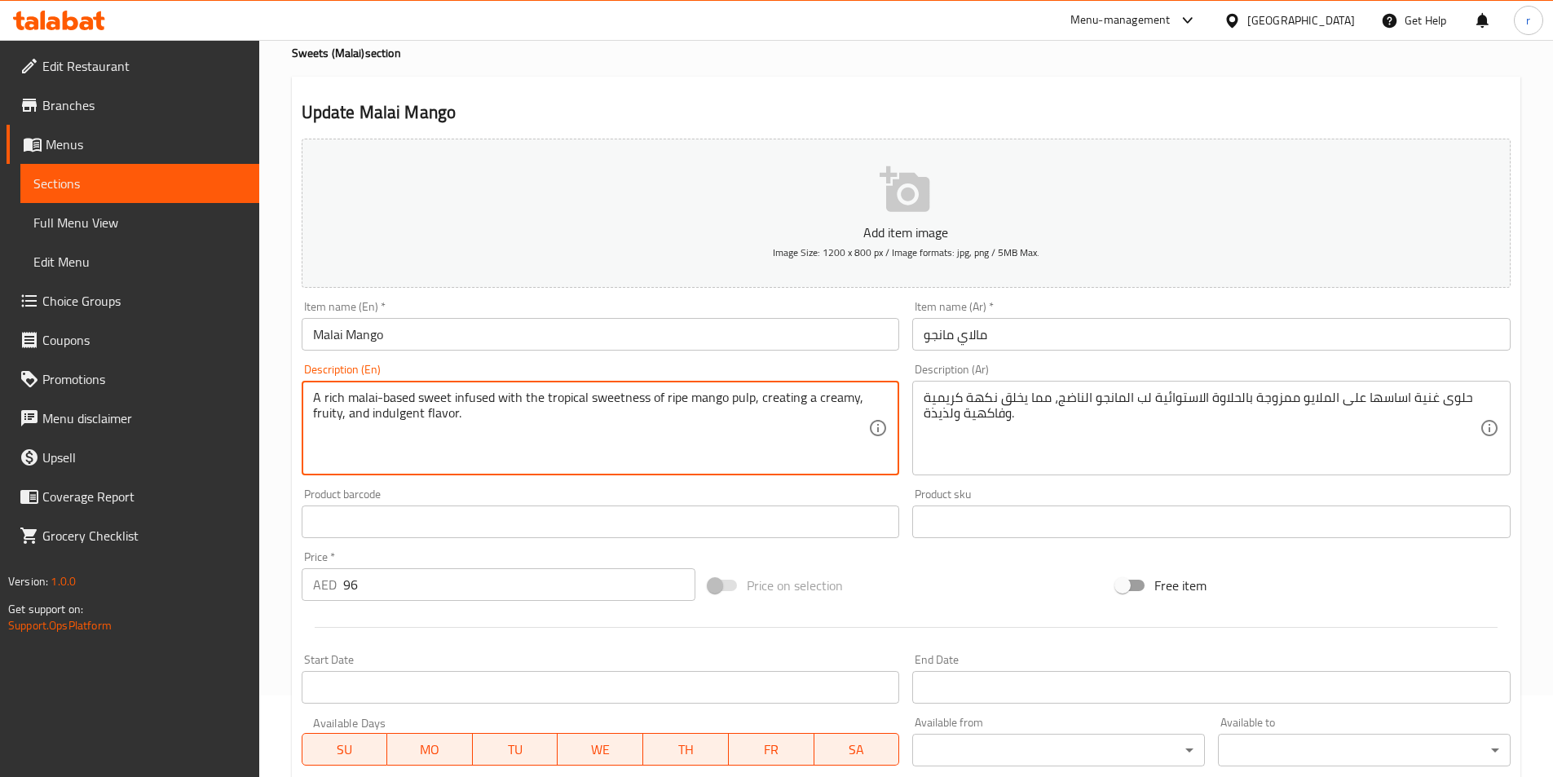
click at [681, 403] on textarea "A rich malai-based sweet infused with the tropical sweetness of ripe mango pulp…" at bounding box center [591, 428] width 556 height 77
click at [675, 401] on textarea "A rich malai-based sweet infused with the tropical sweetness of ripe mango pulp…" at bounding box center [591, 428] width 556 height 77
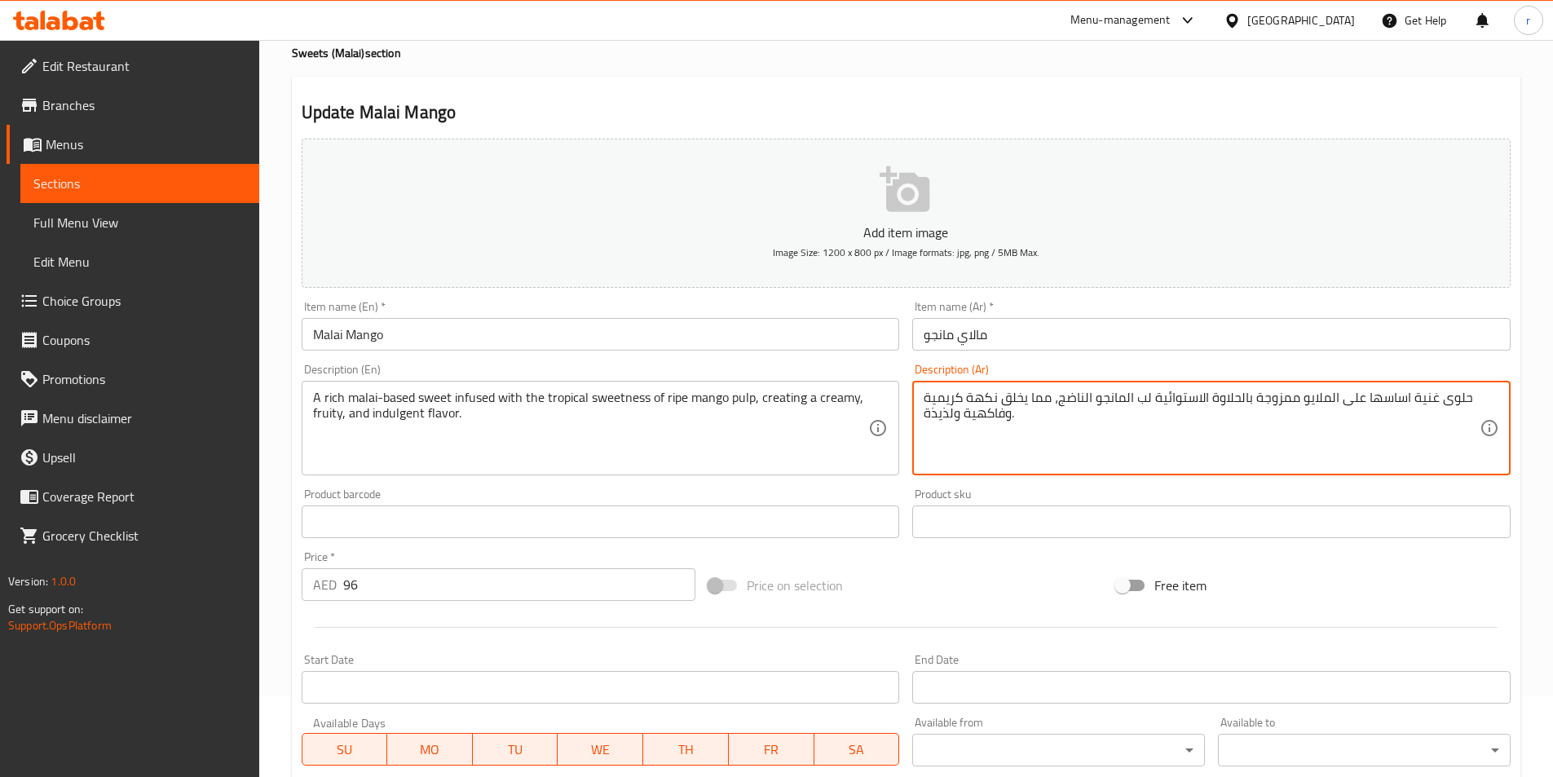
drag, startPoint x: 1027, startPoint y: 399, endPoint x: 1053, endPoint y: 379, distance: 33.1
drag, startPoint x: 1001, startPoint y: 397, endPoint x: 1051, endPoint y: 391, distance: 50.2
click at [1051, 391] on textarea "حلوى غنية اساسها على الملايو ممزوجة بالحلاوة الاستوائية لب المانجو الناضج، مما …" at bounding box center [1202, 428] width 556 height 77
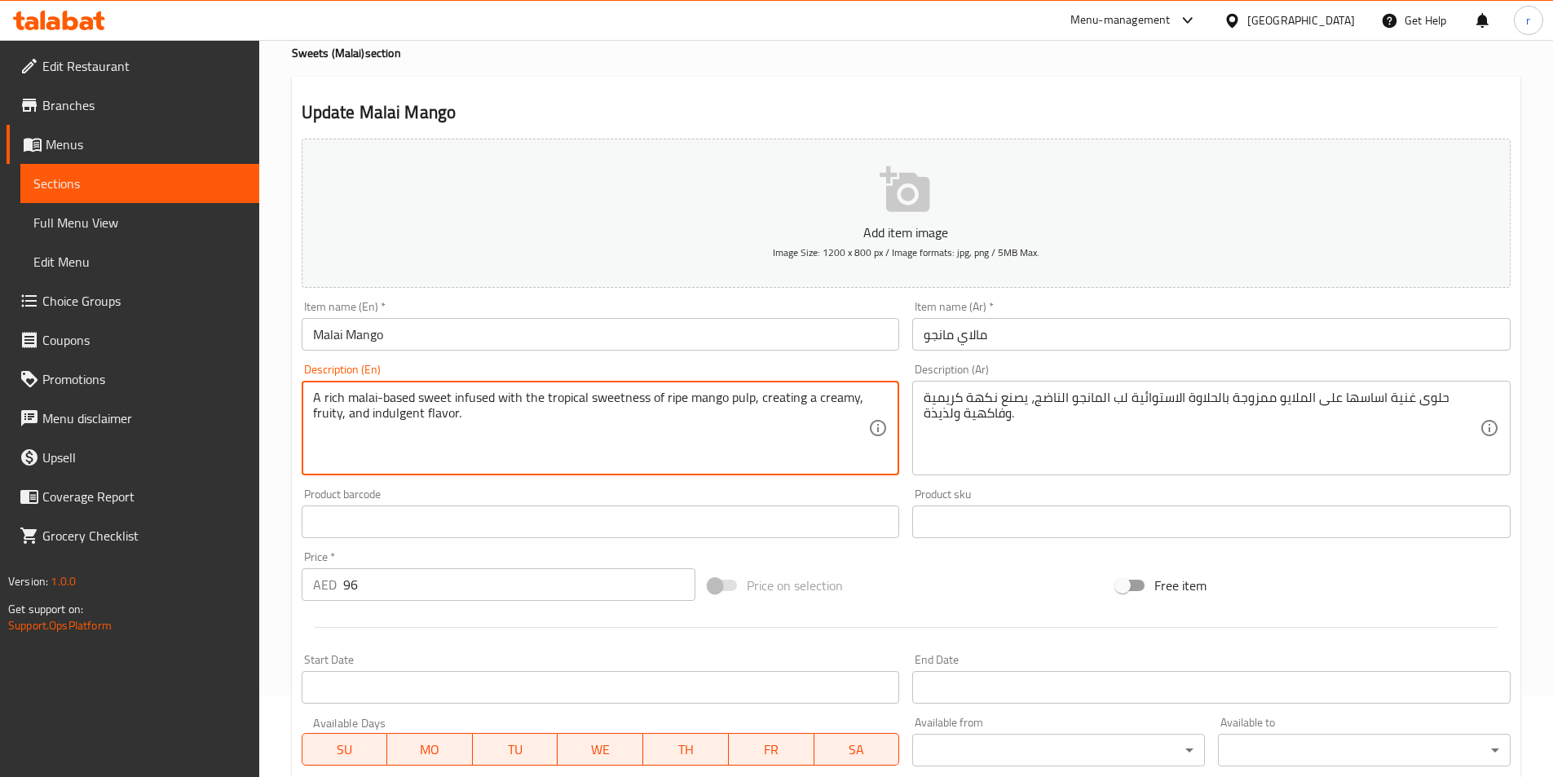
click at [329, 417] on textarea "A rich malai-based sweet infused with the tropical sweetness of ripe mango pulp…" at bounding box center [591, 428] width 556 height 77
click at [980, 414] on textarea "حلوى غنية اساسها على الملايو ممزوجة بالحلاوة الاستوائية لب المانجو الناضج، يصنع…" at bounding box center [1202, 428] width 556 height 77
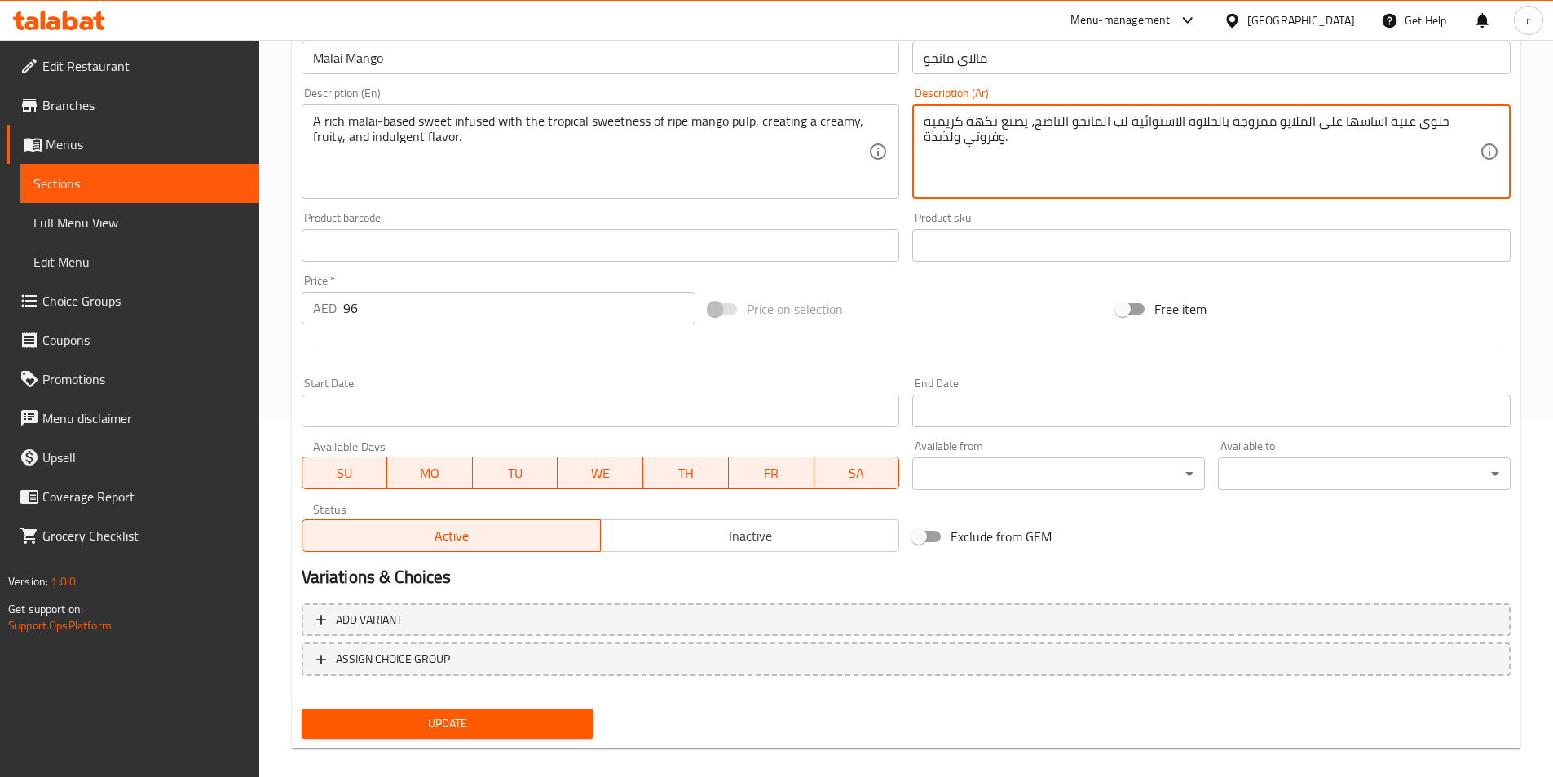
scroll to position [375, 0]
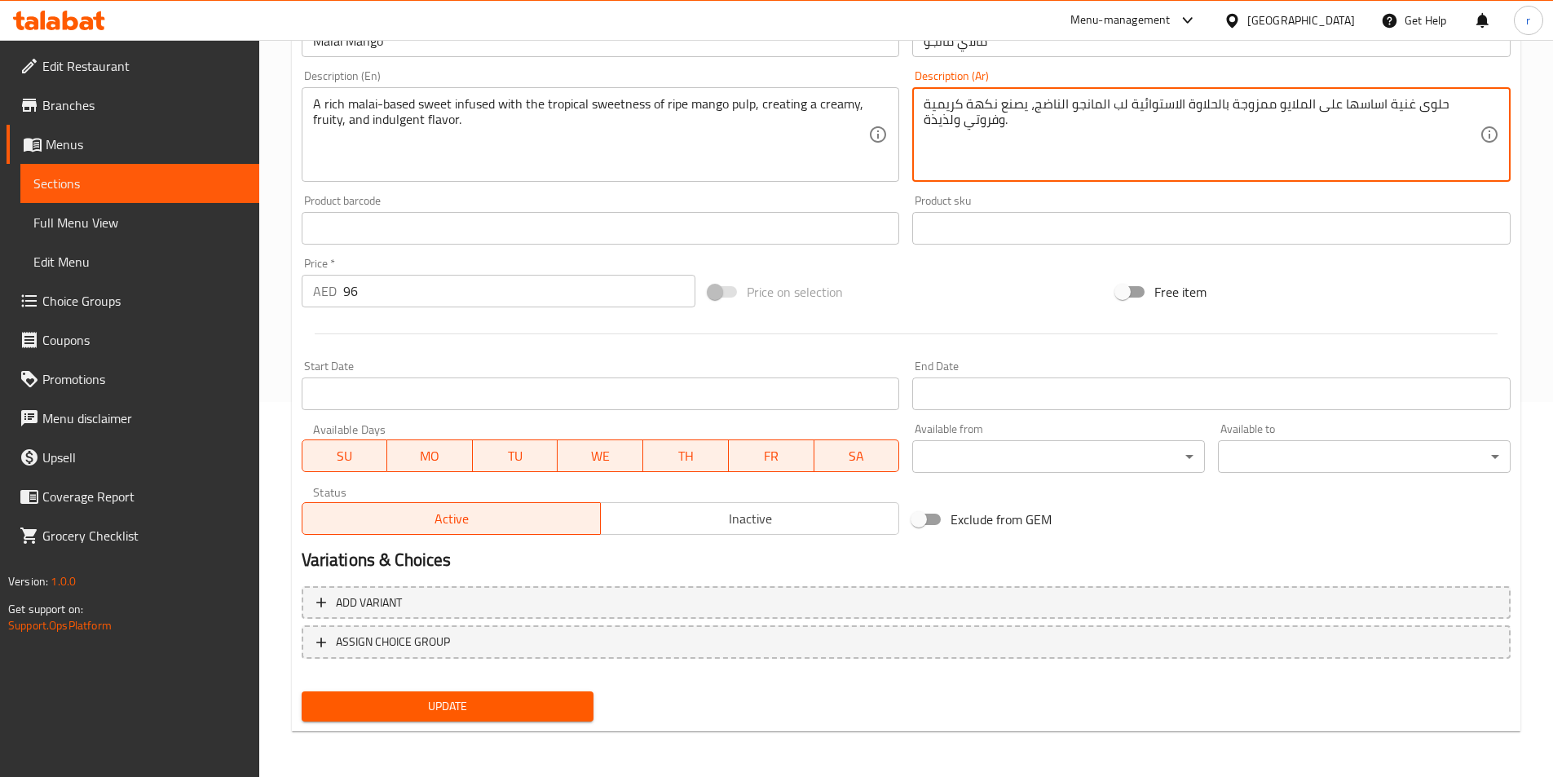
type textarea "حلوى غنية اساسها على الملايو ممزوجة بالحلاوة الاستوائية لب المانجو الناضج، يصنع…"
click at [486, 692] on button "Update" at bounding box center [448, 706] width 293 height 30
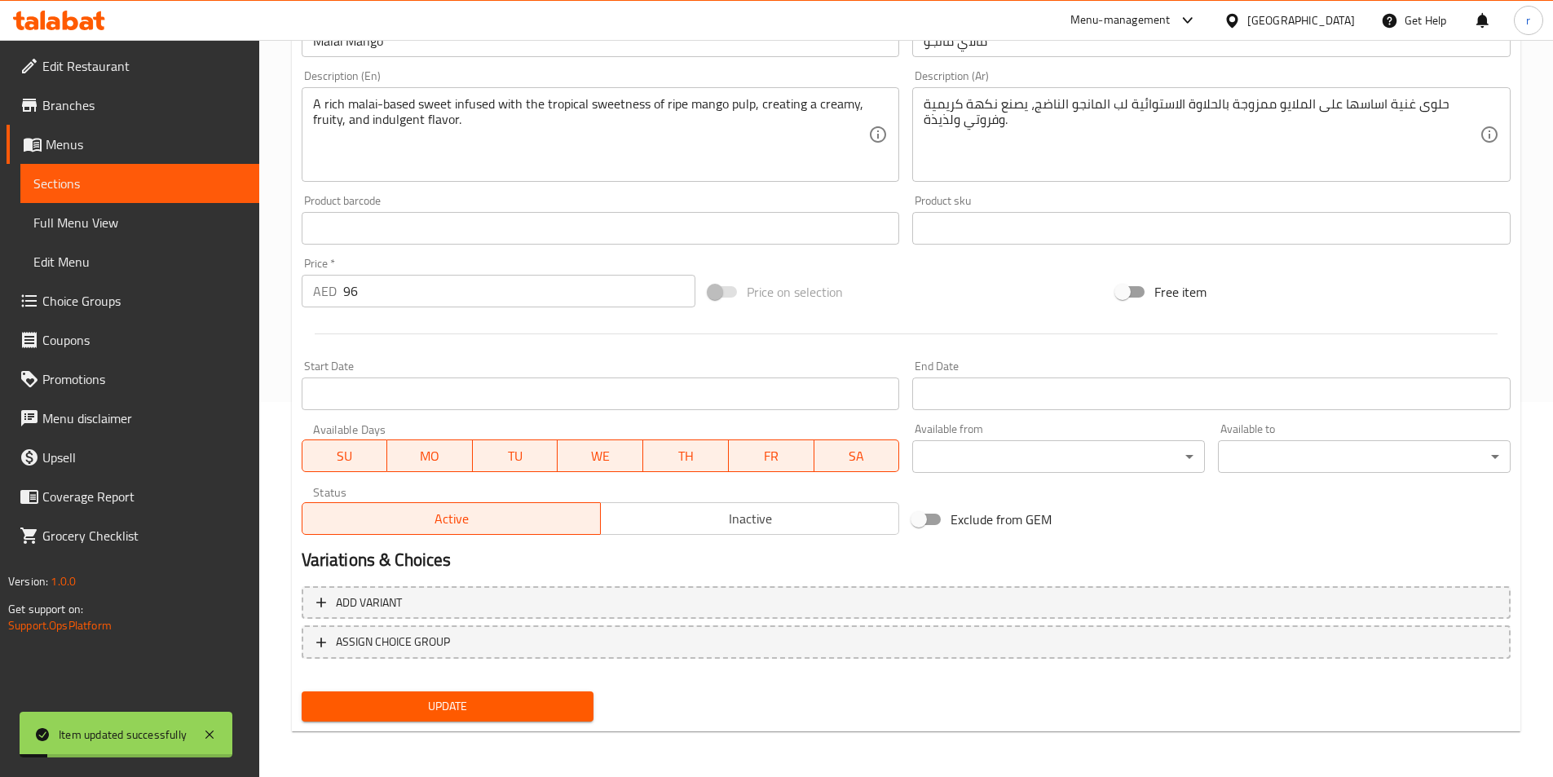
click at [182, 174] on span "Sections" at bounding box center [139, 184] width 213 height 20
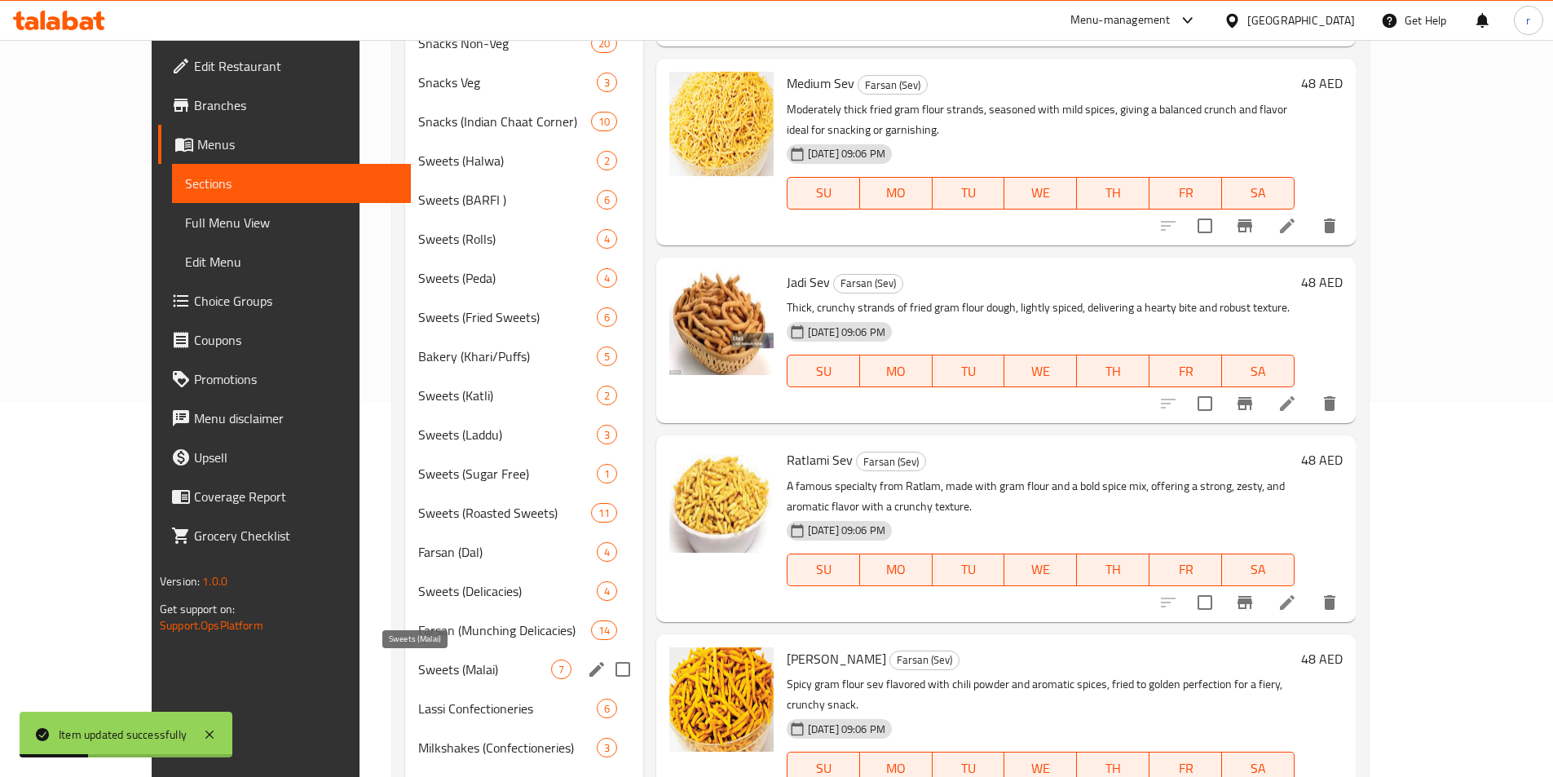
click at [421, 671] on span "Sweets (Malai)" at bounding box center [484, 670] width 132 height 20
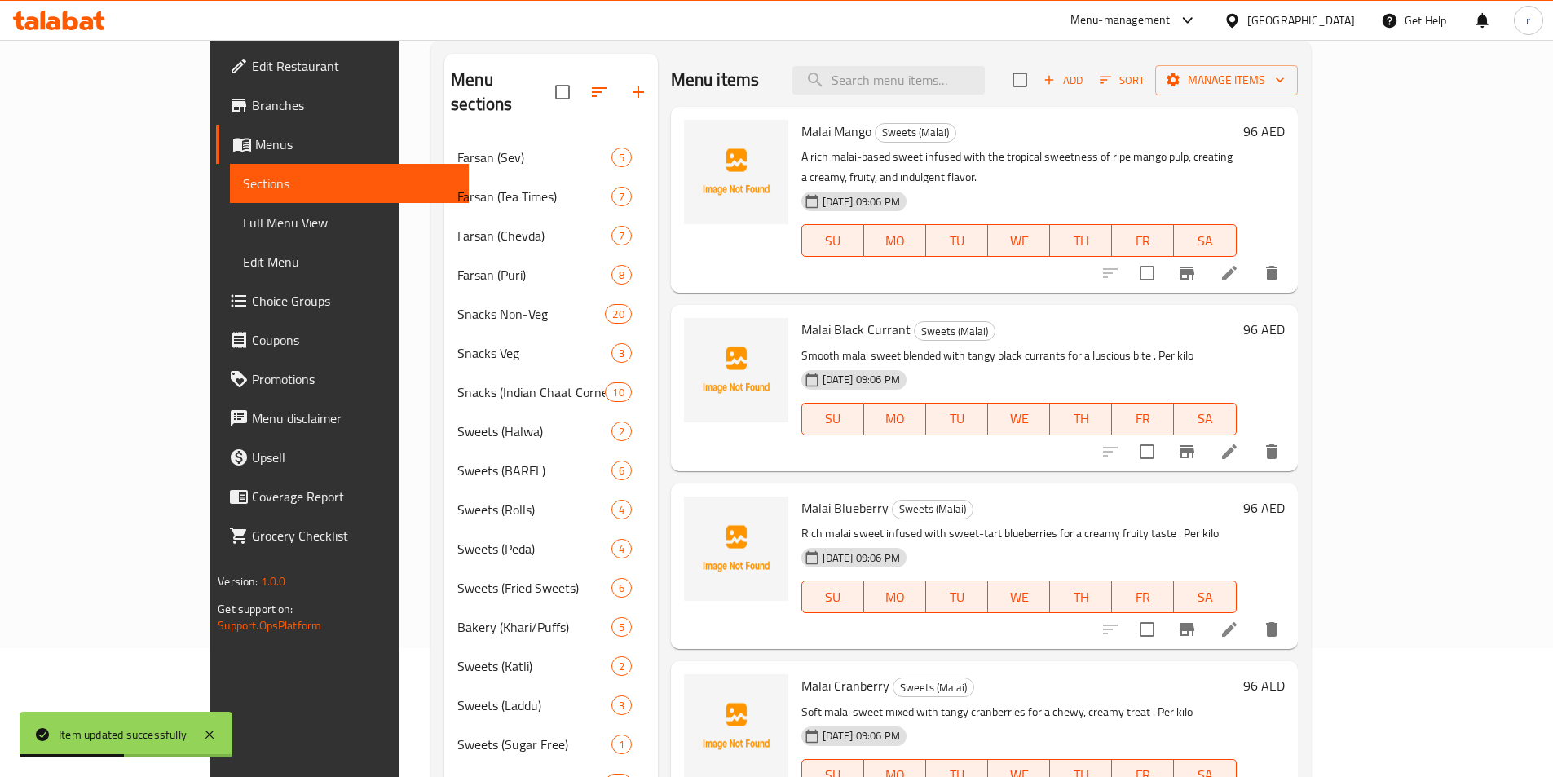
scroll to position [49, 0]
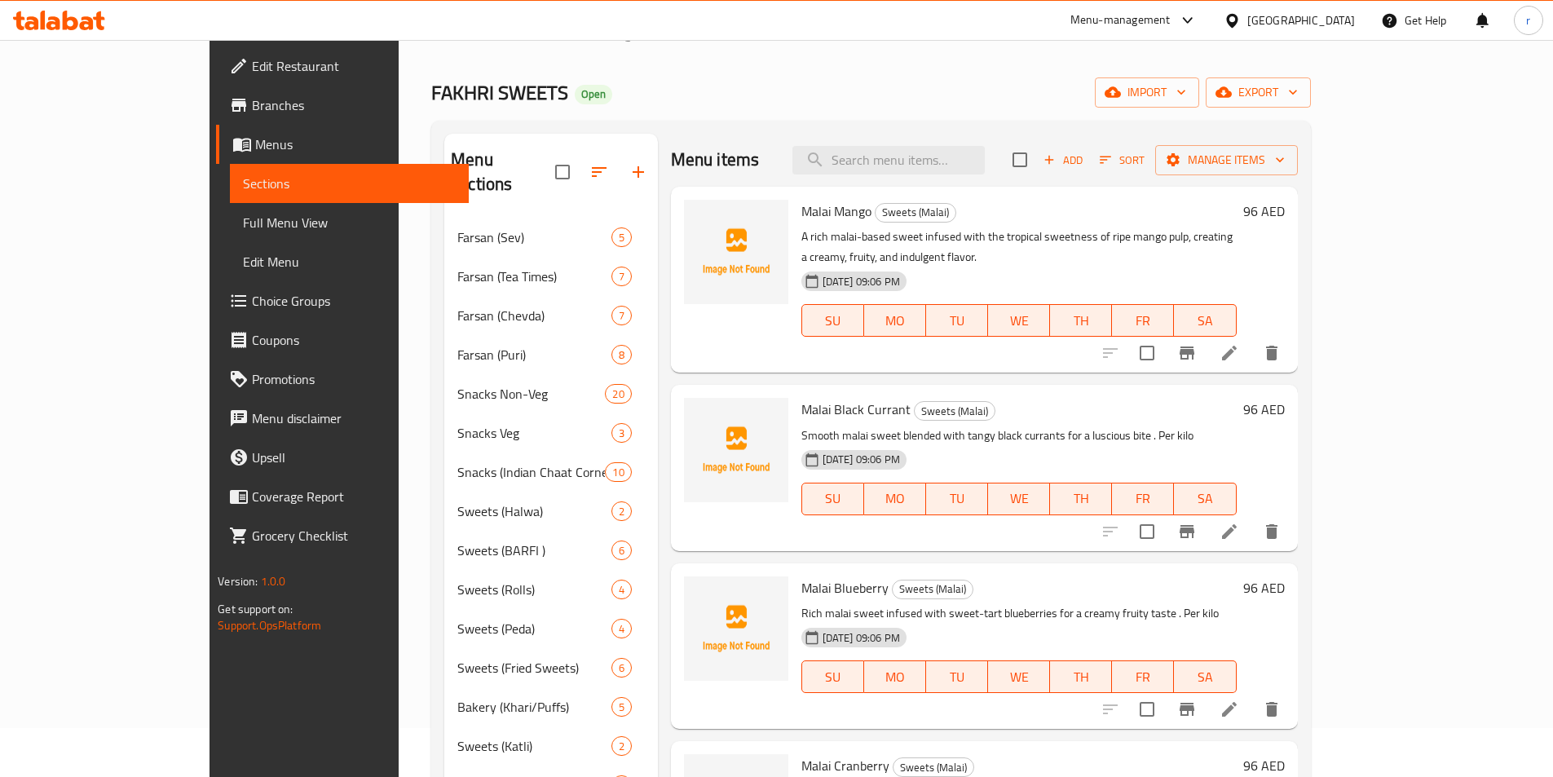
click at [1237, 524] on icon at bounding box center [1229, 531] width 15 height 15
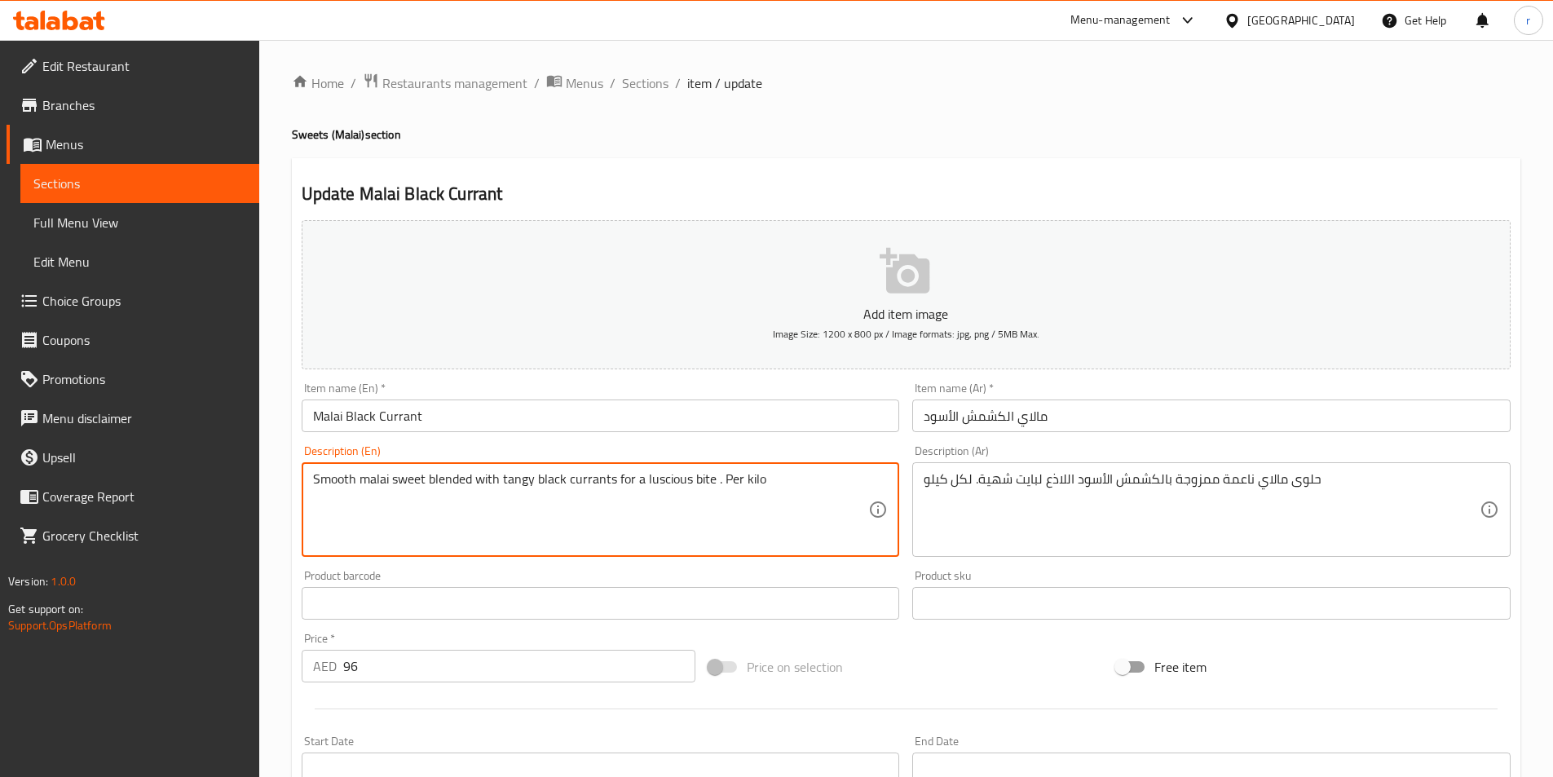
click at [748, 490] on textarea "Smooth malai sweet blended with tangy black currants for a luscious bite . Per …" at bounding box center [591, 509] width 556 height 77
paste textarea "Creamy malai mithai blended with the tangy-sweet essence of black currants, off…"
type textarea "Creamy malai mithai blended with the tangy-sweet essence of black currants, off…"
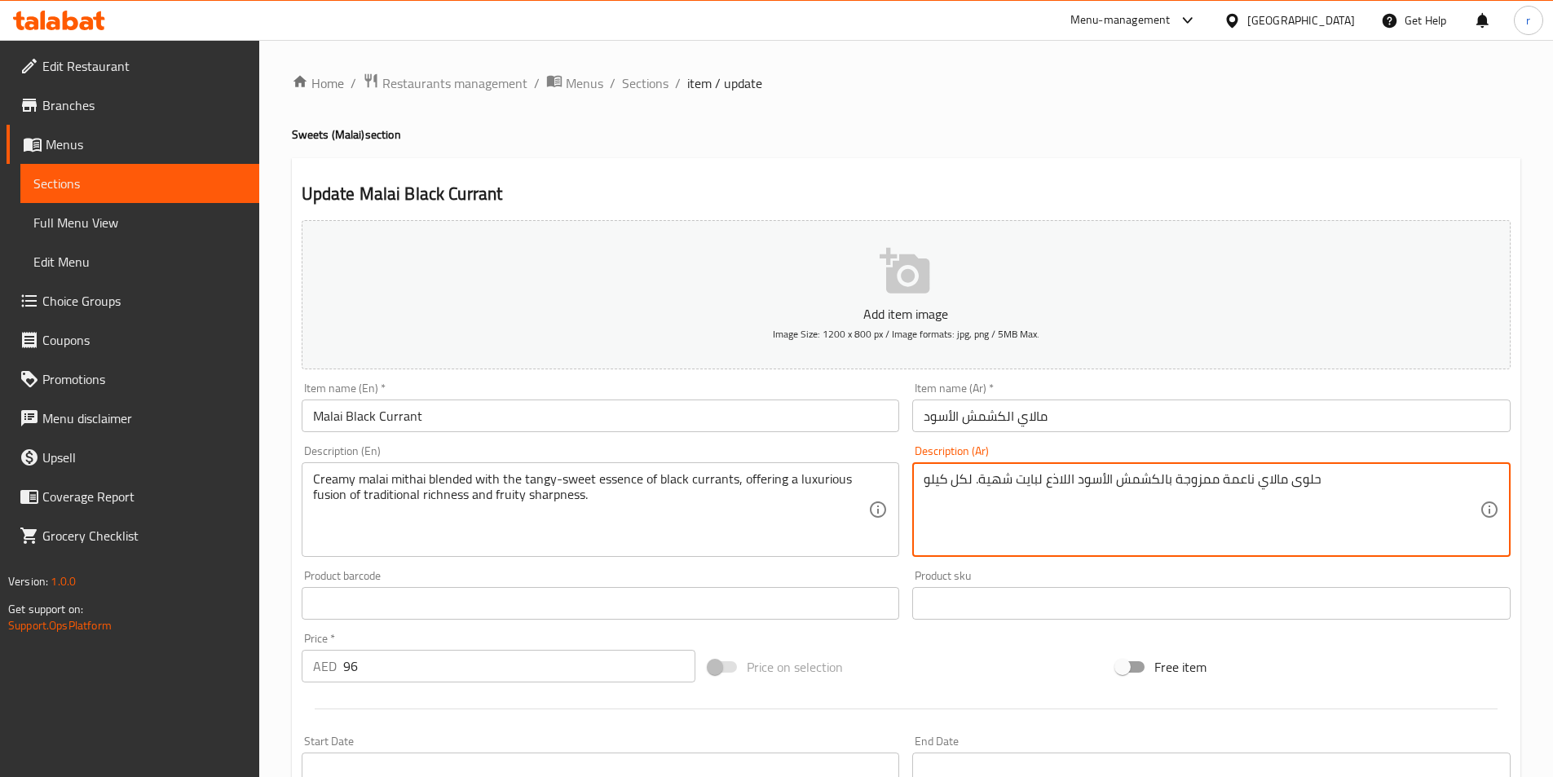
click at [1171, 505] on textarea "حلوى مالاي ناعمة ممزوجة بالكشمش الأسود اللاذع لبايت شهية. لكل كيلو" at bounding box center [1202, 509] width 556 height 77
paste textarea "مزيج كريمي من مالاي ميثاي مع جوهر الكشمش الأسود الحلو واللاذع، مما يوفر مزيجًا …"
click at [1445, 482] on textarea "مزيج كريمي من مالاي ميثاي مع جوهر الكشمش الأسود الحلو واللاذع، مما يوفر مزيجًا …" at bounding box center [1202, 509] width 556 height 77
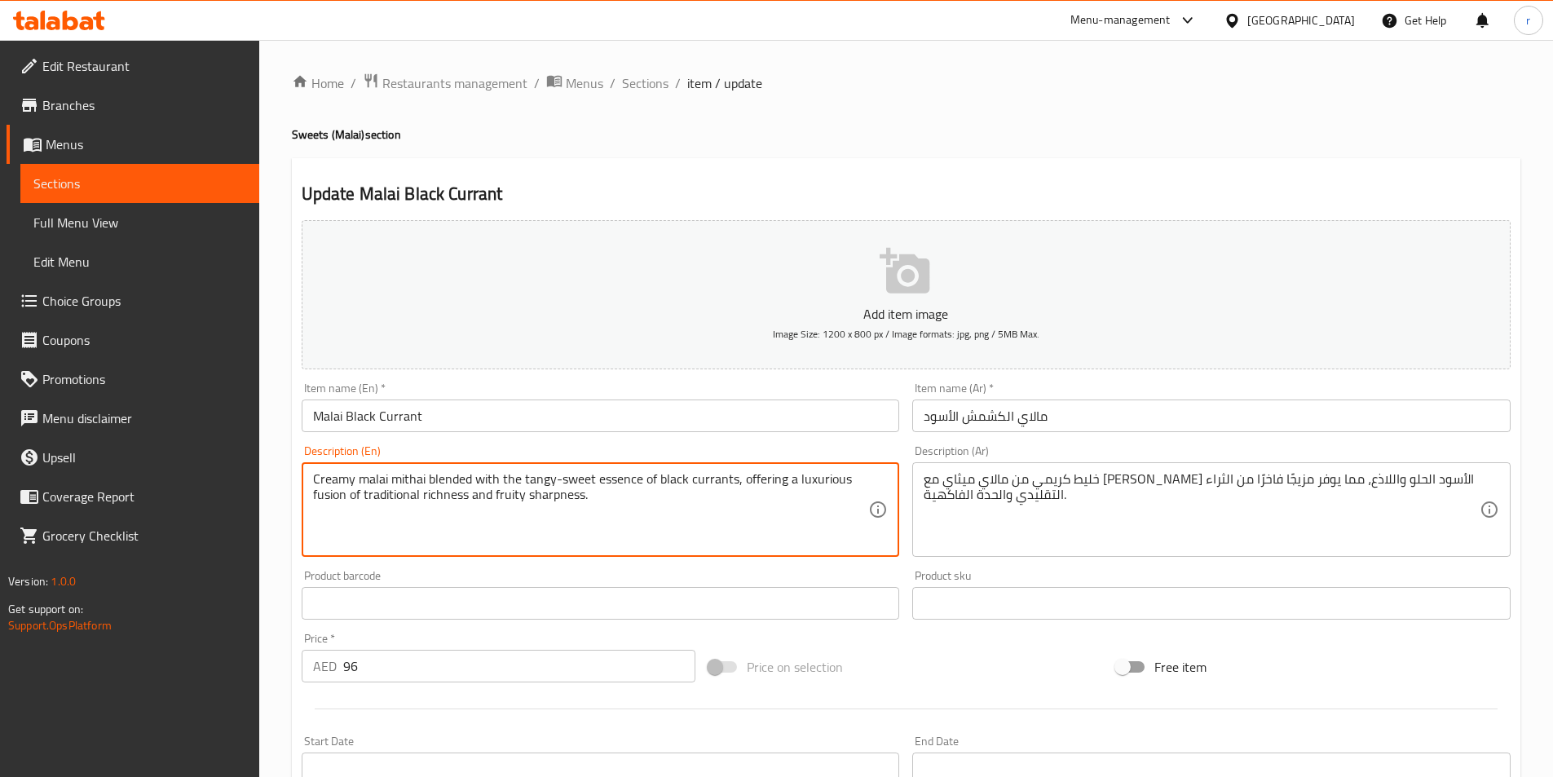
click at [533, 479] on textarea "Creamy malai mithai blended with the tangy-sweet essence of black currants, off…" at bounding box center [591, 509] width 556 height 77
click at [604, 484] on textarea "Creamy malai mithai blended with the tangy-sweet essence of black currants, off…" at bounding box center [591, 509] width 556 height 77
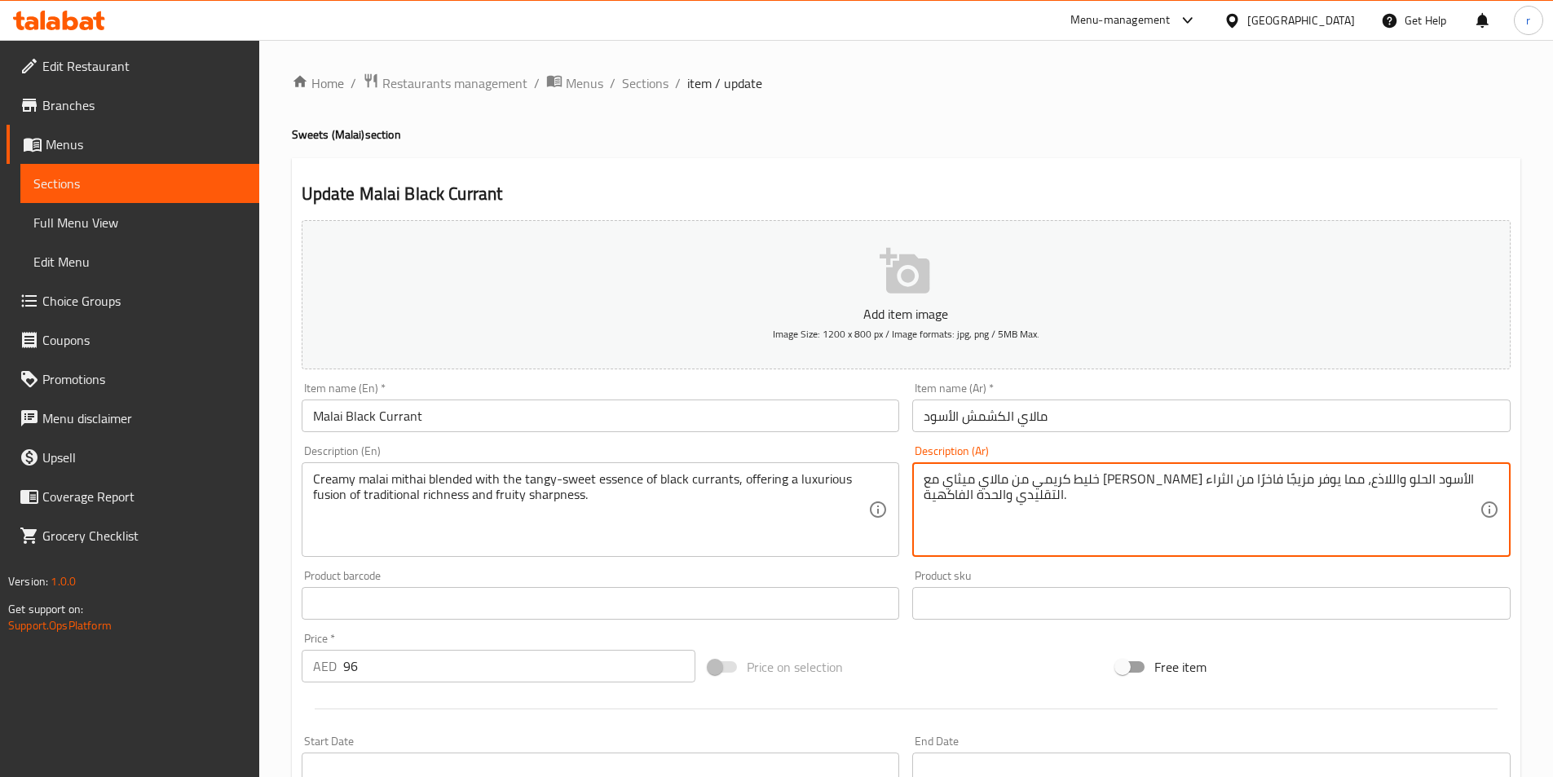
click at [1228, 476] on textarea "خليط كريمي من مالاي ميثاي مع جوهر الكشمش الأسود الحلو واللاذع، مما يوفر مزيجًا …" at bounding box center [1202, 509] width 556 height 77
paste textarea "نب"
click at [1184, 477] on textarea "خليط كريمي من مالاي ميثاي مع جوهر عنب الأسود الحلو واللاذع، مما يوفر مزيجًا فاخ…" at bounding box center [1202, 509] width 556 height 77
click at [1154, 483] on textarea "خليط كريمي من مالاي ميثاي مع جوهر عنب الأسود الحلو واللاذع، مما يوفر مزيجًا فاخ…" at bounding box center [1202, 509] width 556 height 77
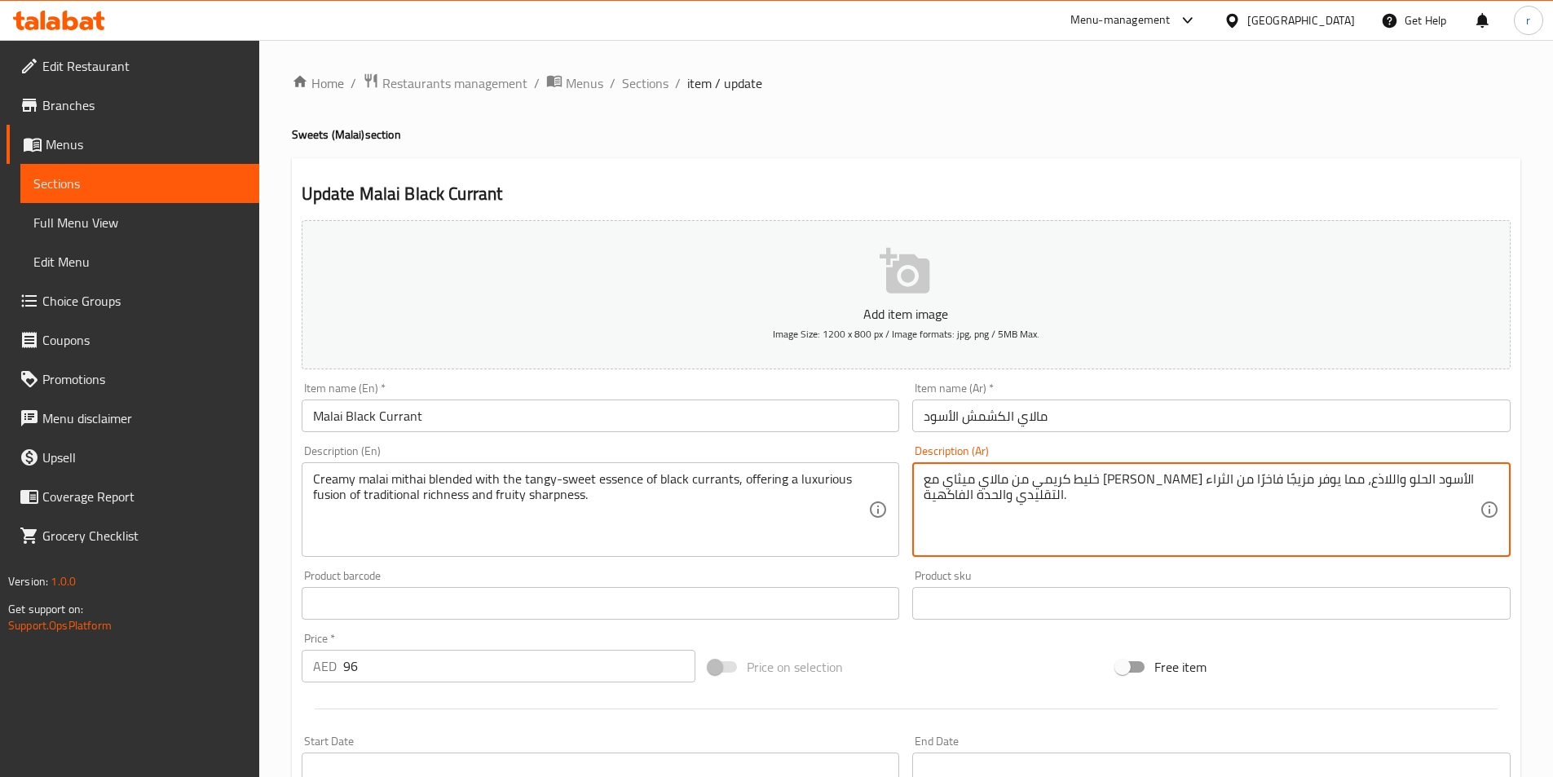
click at [1154, 483] on textarea "خليط كريمي من مالاي ميثاي مع جوهر عنب الأسود الحلو واللاذع، مما يوفر مزيجًا فاخ…" at bounding box center [1202, 509] width 556 height 77
click at [1057, 483] on textarea "خليط كريمي من مالاي ميثاي مع جوهر عنب الأسود الحلو والتانجي، مما يوفر مزيجًا فا…" at bounding box center [1202, 509] width 556 height 77
click at [1059, 481] on textarea "خليط كريمي من مالاي ميثاي مع جوهر عنب الأسود الحلو والتانجي، مما يوفر مزيجًا فا…" at bounding box center [1202, 509] width 556 height 77
drag, startPoint x: 1040, startPoint y: 474, endPoint x: 1080, endPoint y: 479, distance: 40.2
click at [1080, 479] on textarea "خليط كريمي من مالاي ميثاي مع جوهر عنب الأسود الحلو والتانجي، مما يوفر مزيجًا فا…" at bounding box center [1202, 509] width 556 height 77
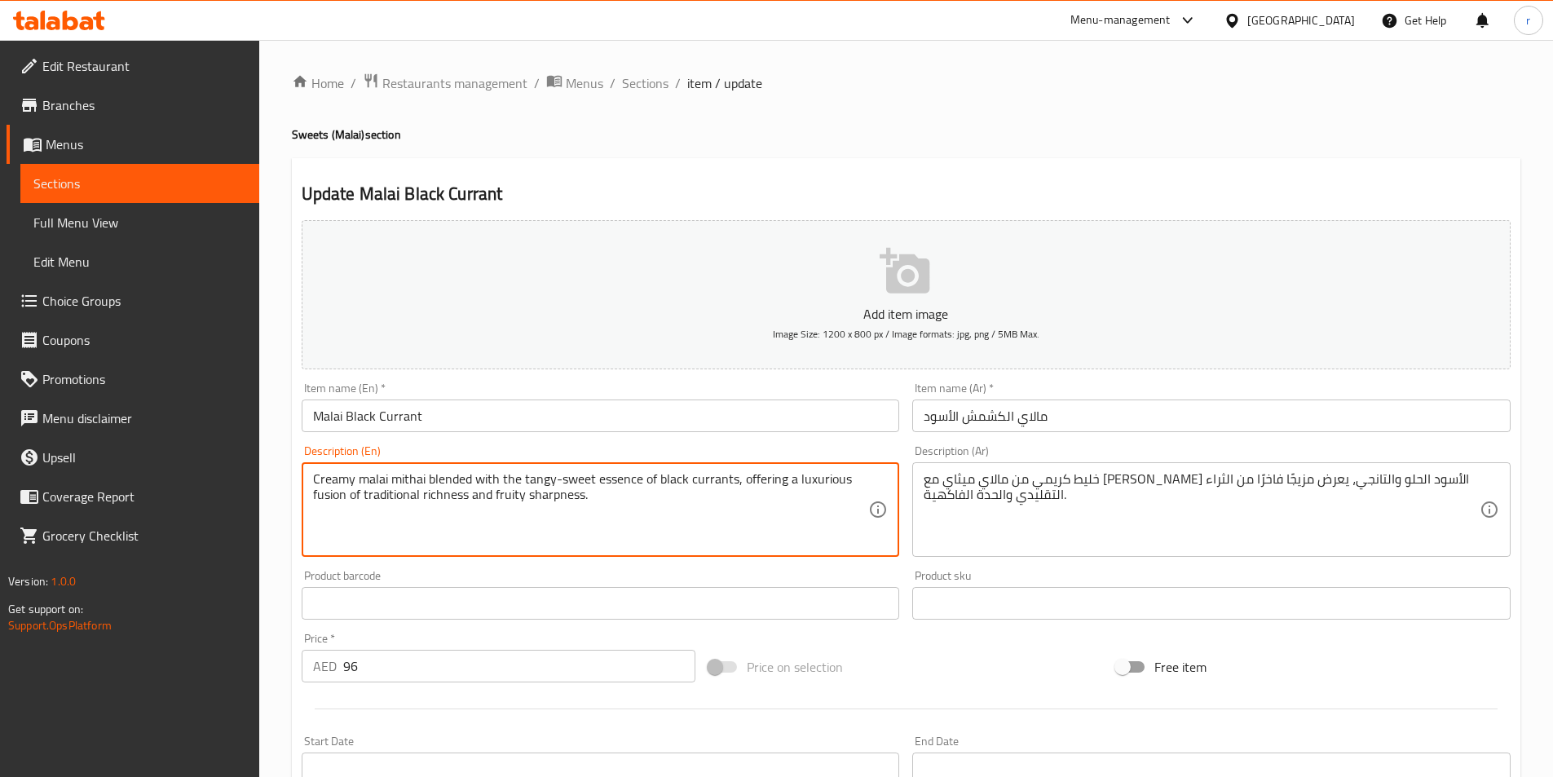
click at [331, 505] on textarea "Creamy malai mithai blended with the tangy-sweet essence of black currants, off…" at bounding box center [591, 509] width 556 height 77
click at [447, 521] on textarea "Creamy malai mithai blended with the tangy-sweet essence of black currants, off…" at bounding box center [591, 509] width 556 height 77
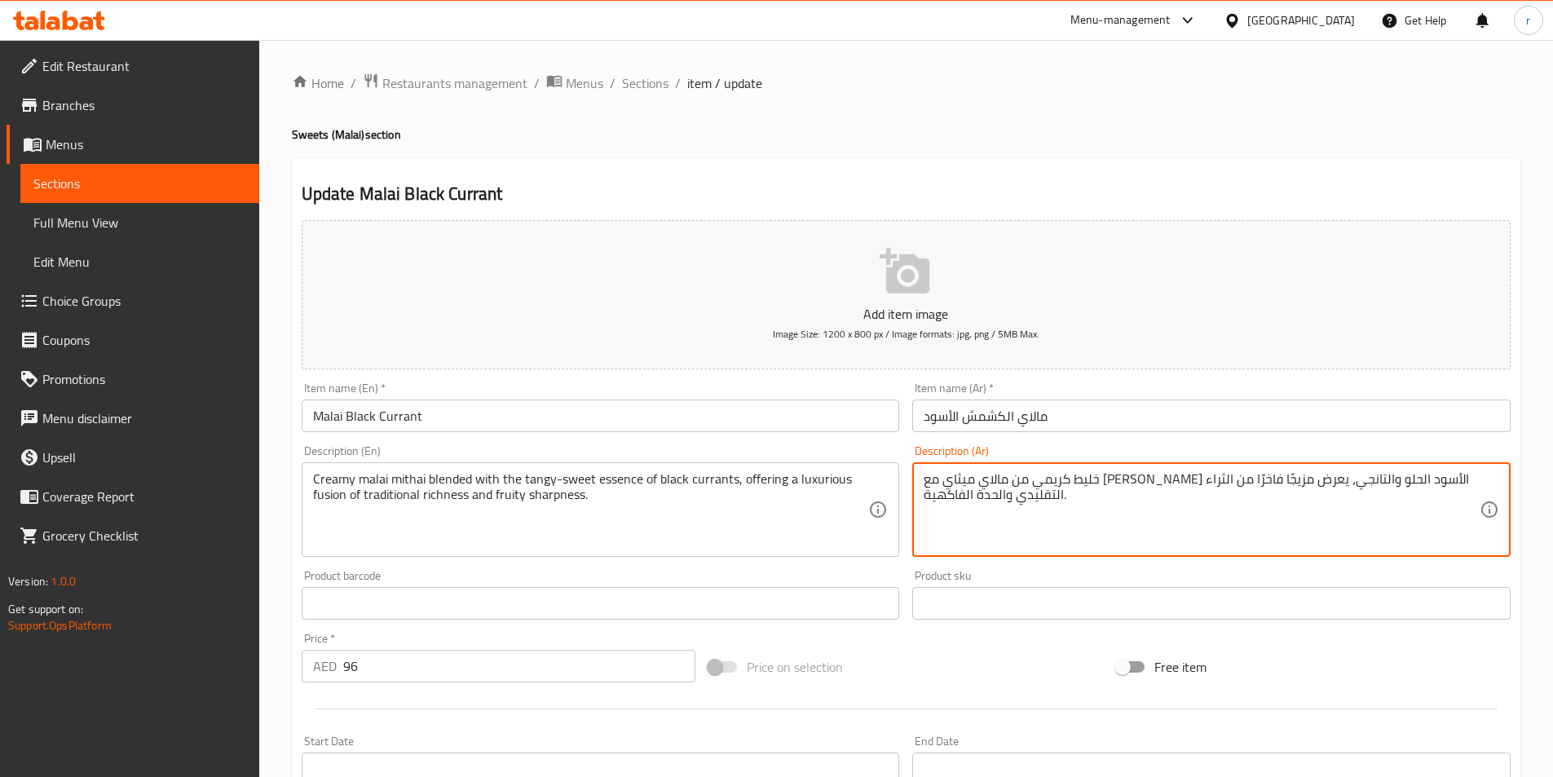
click at [1083, 479] on textarea "خليط كريمي من مالاي ميثاي مع جوهر عنب الأسود الحلو والتانجي، يعرض مزيجًا فاخرًا…" at bounding box center [1202, 509] width 556 height 77
click at [1082, 479] on textarea "خليط كريمي من مالاي ميثاي مع جوهر عنب الأسود الحلو والتانجي، يعرض مزيجًا فاخرًا…" at bounding box center [1202, 509] width 556 height 77
click at [1143, 522] on textarea "خليط كريمي من مالاي ميثاي مع جوهر عنب الأسود الحلو والتانجي، يعرض مزيجًا فاخرًا…" at bounding box center [1202, 509] width 556 height 77
click at [1075, 484] on textarea "خليط كريمي من مالاي ميثاي مع جوهر عنب الأسود الحلو والتانجي، يعرض مزيجًا فاخرًا…" at bounding box center [1202, 509] width 556 height 77
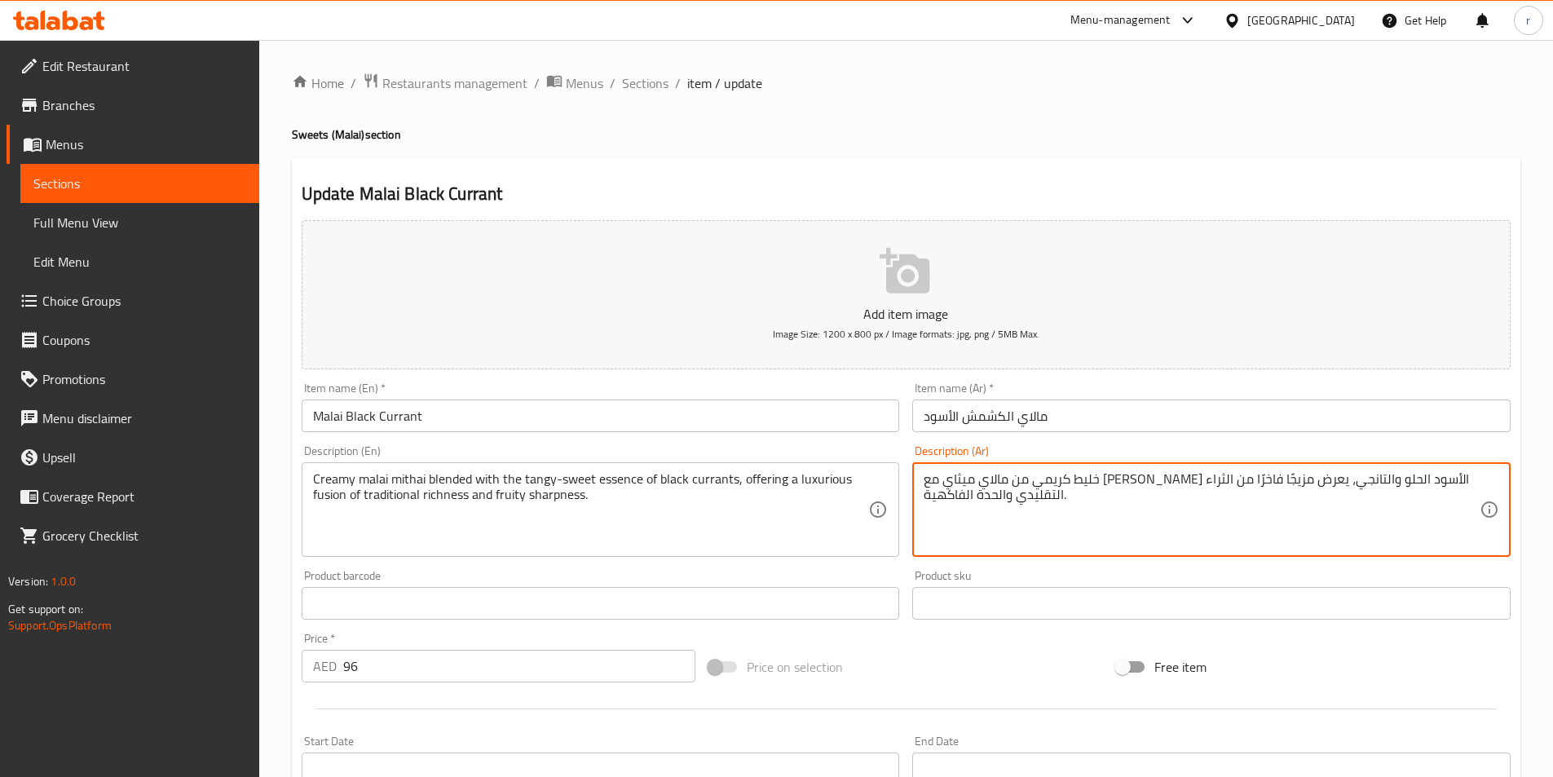
click at [1075, 484] on textarea "خليط كريمي من مالاي ميثاي مع جوهر عنب الأسود الحلو والتانجي، يعرض مزيجًا فاخرًا…" at bounding box center [1202, 509] width 556 height 77
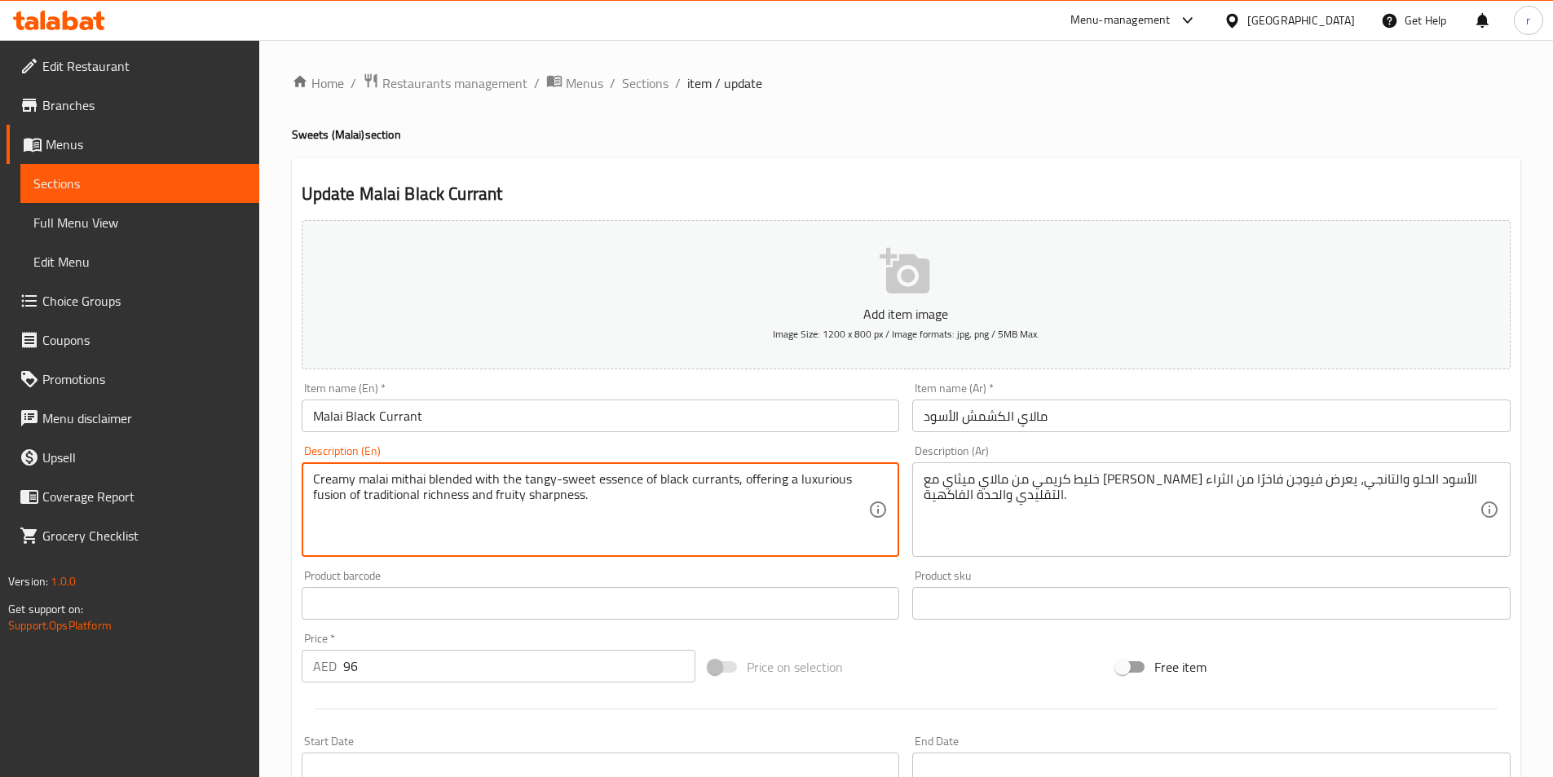
click at [541, 498] on textarea "Creamy malai mithai blended with the tangy-sweet essence of black currants, off…" at bounding box center [591, 509] width 556 height 77
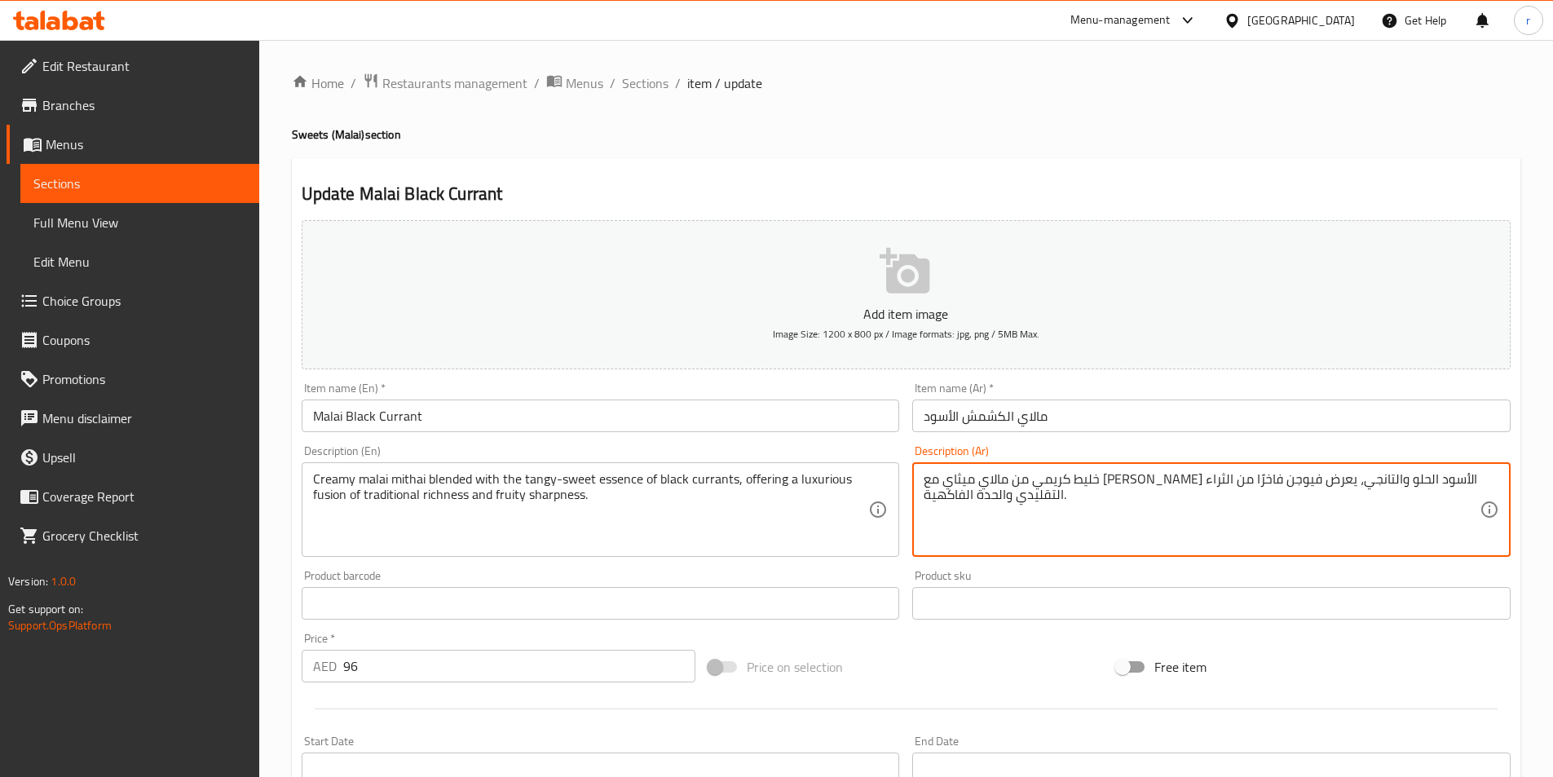
drag, startPoint x: 924, startPoint y: 498, endPoint x: 997, endPoint y: 501, distance: 73.4
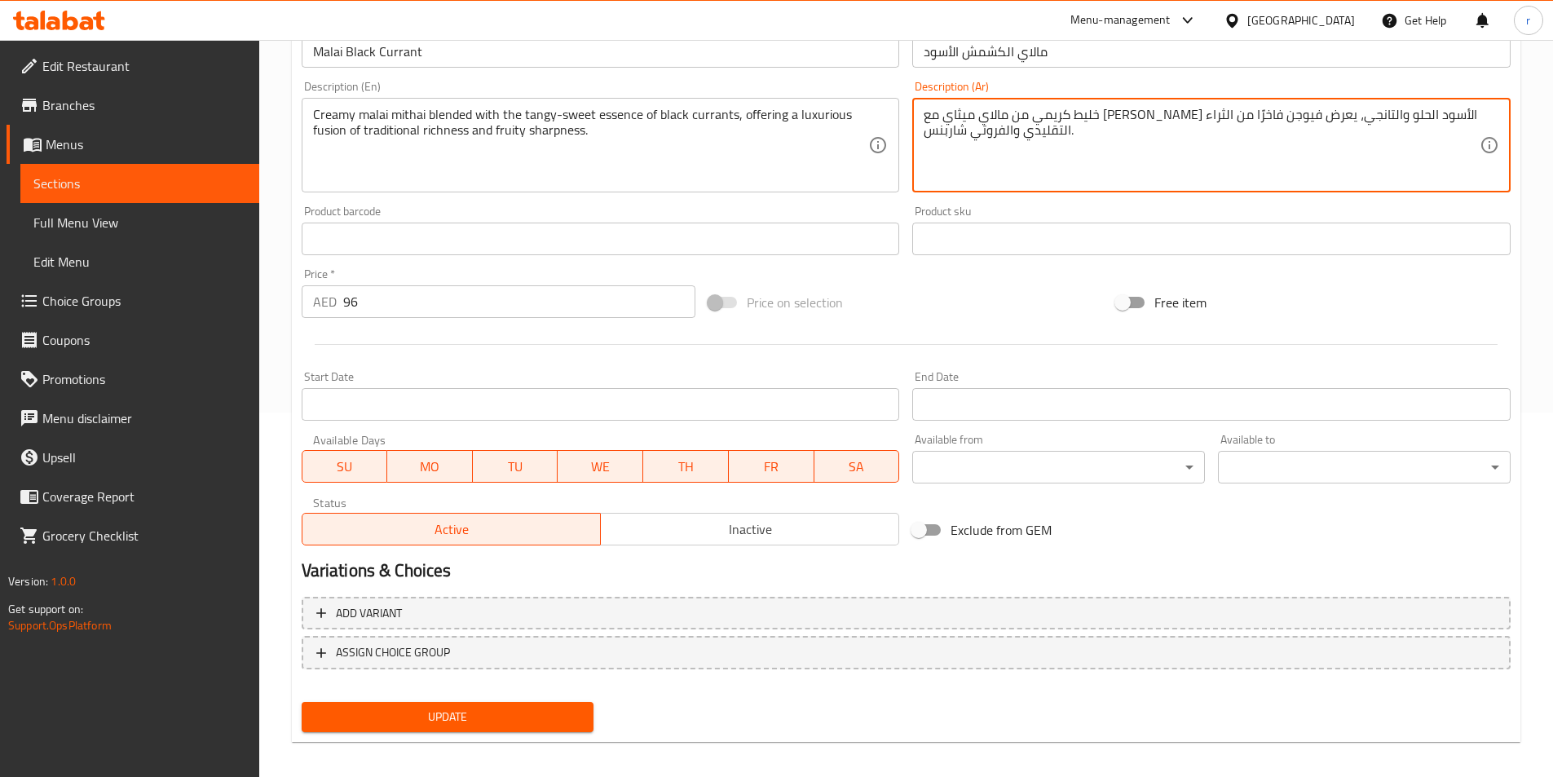
scroll to position [375, 0]
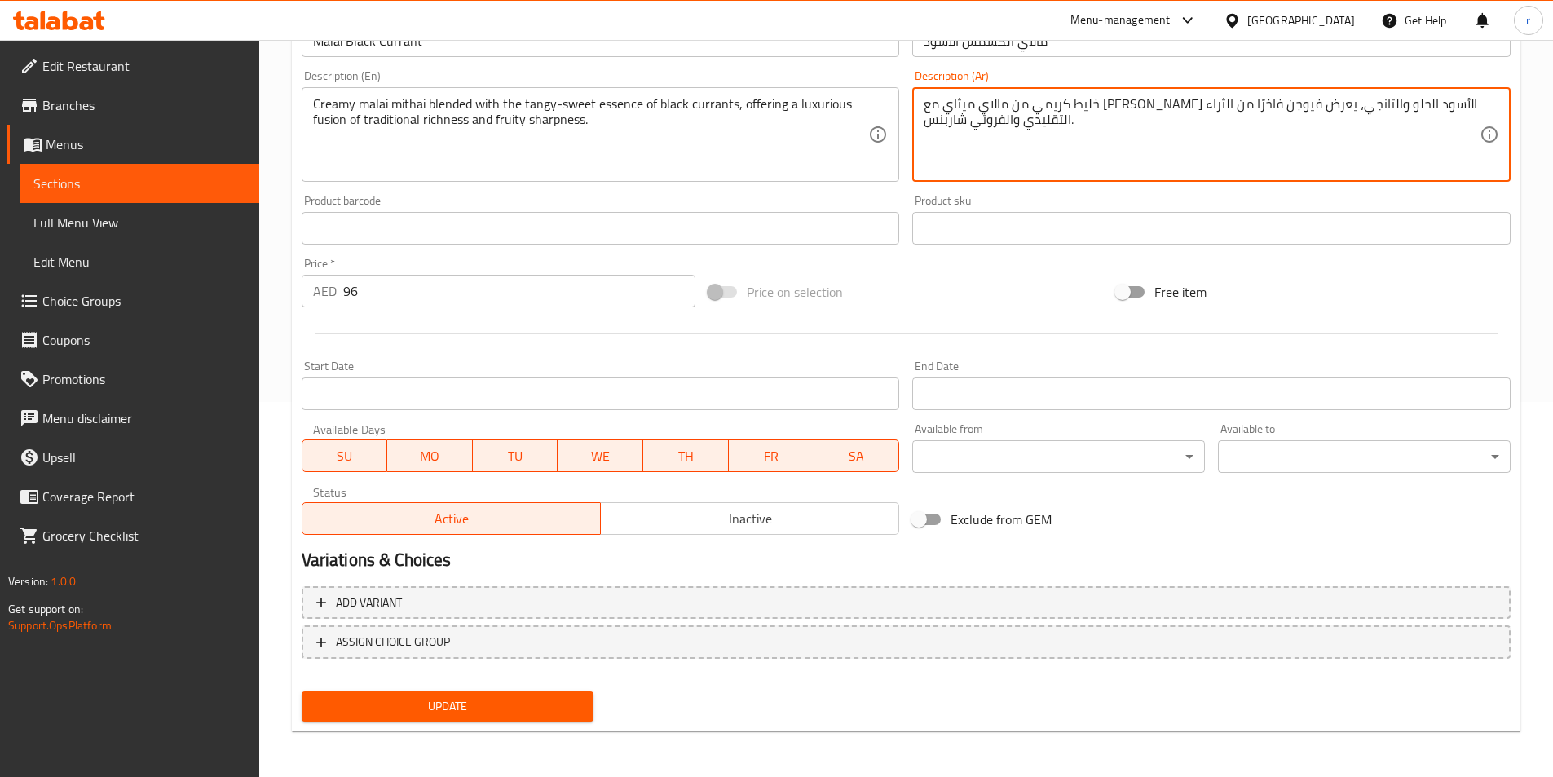
type textarea "خليط كريمي من مالاي ميثاي مع جوهر عنب الأسود الحلو والتانجي، يعرض فيوجن فاخرًا …"
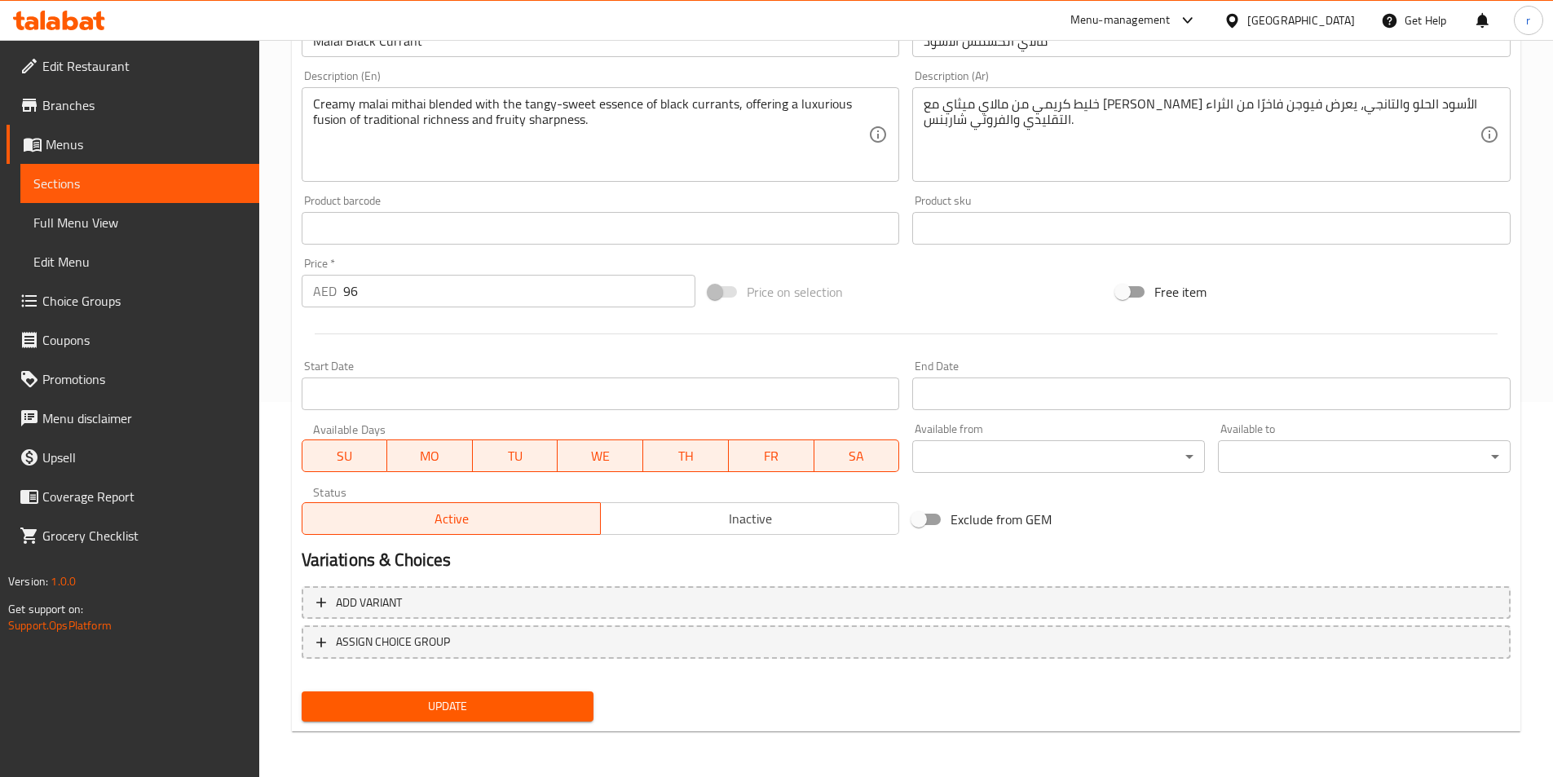
click at [514, 687] on div "Update" at bounding box center [448, 706] width 306 height 43
click at [515, 702] on span "Update" at bounding box center [448, 706] width 267 height 20
click at [113, 192] on span "Sections" at bounding box center [139, 184] width 213 height 20
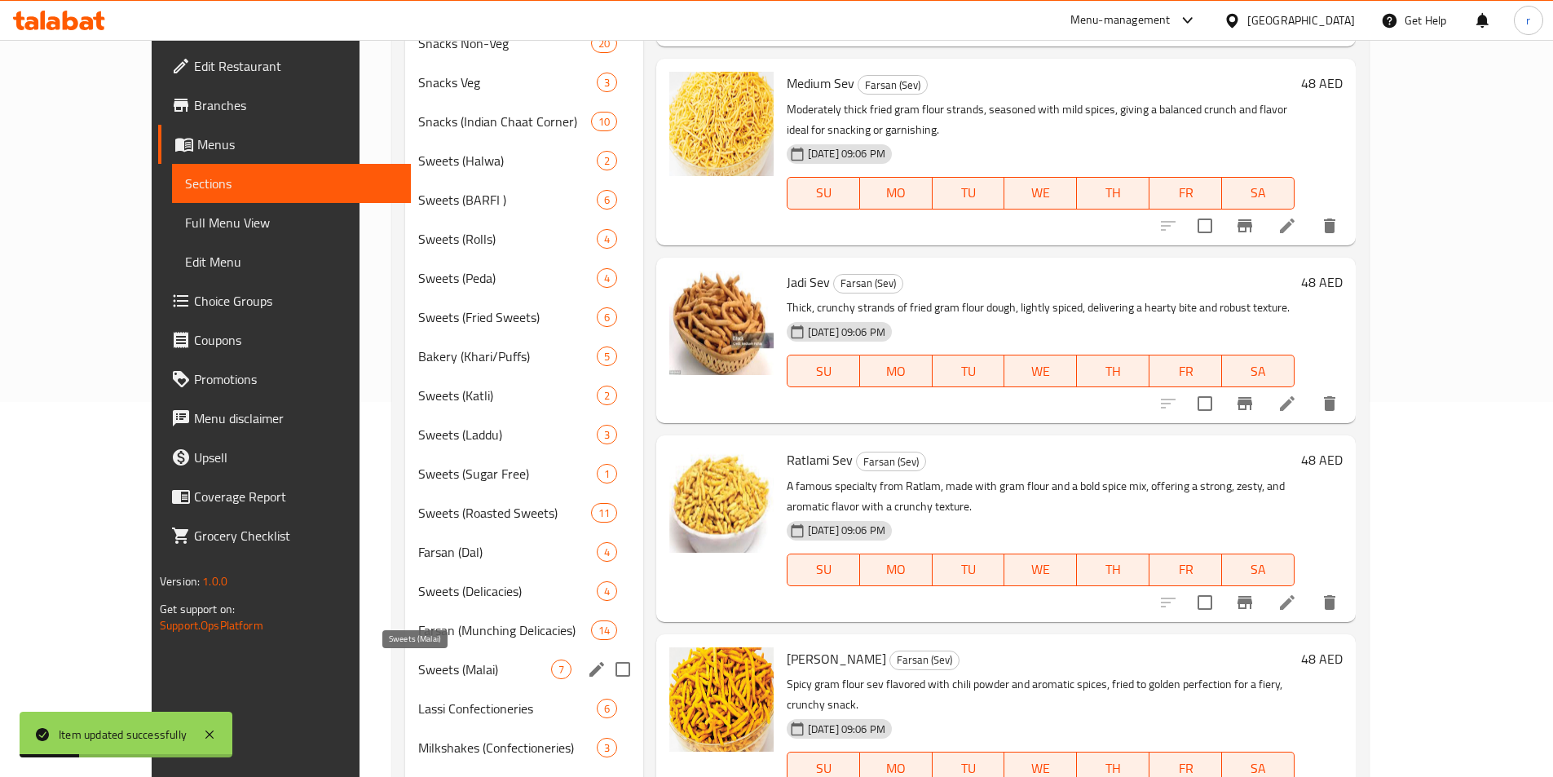
click at [418, 669] on span "Sweets (Malai)" at bounding box center [484, 670] width 132 height 20
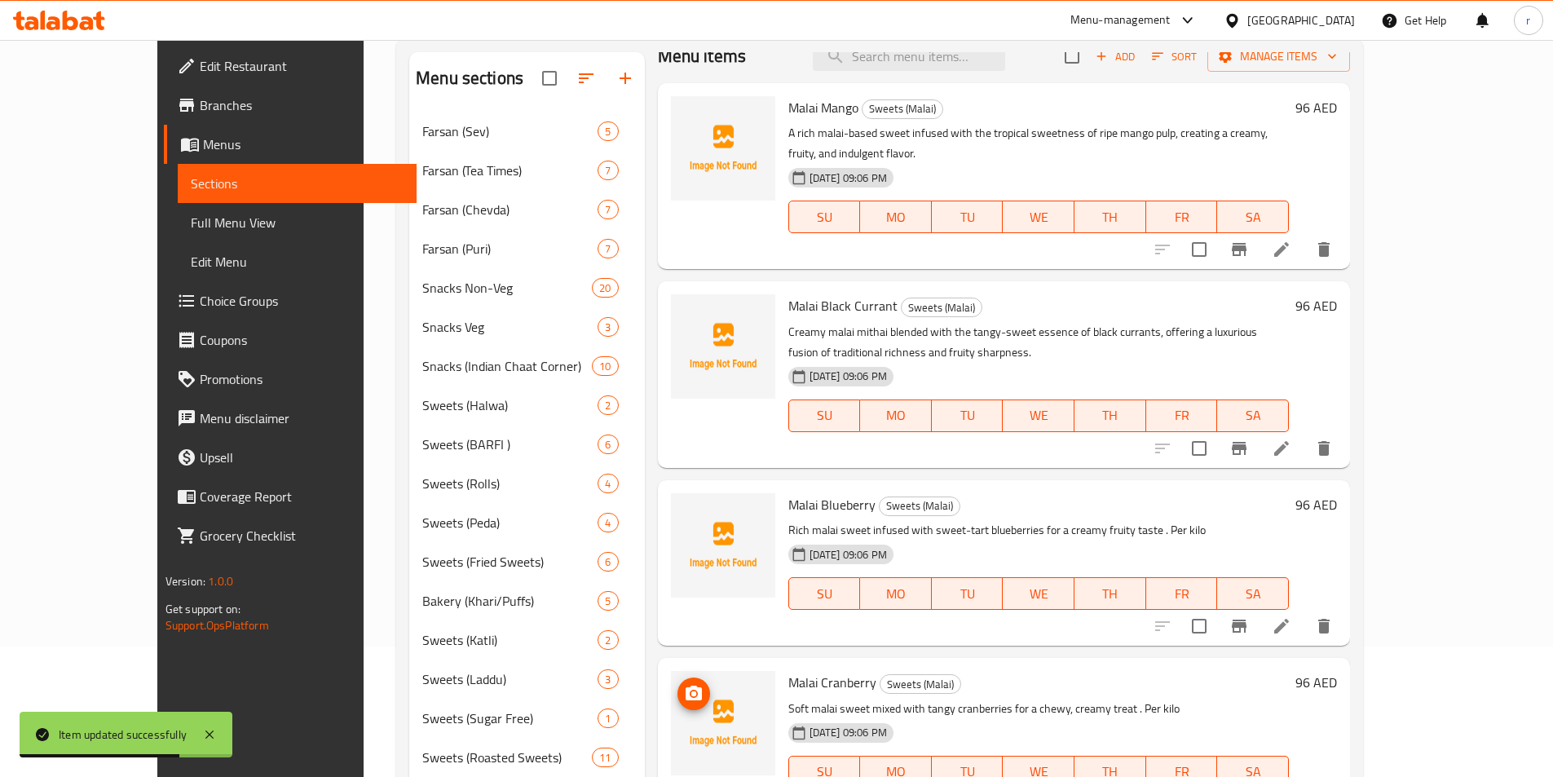
scroll to position [29, 0]
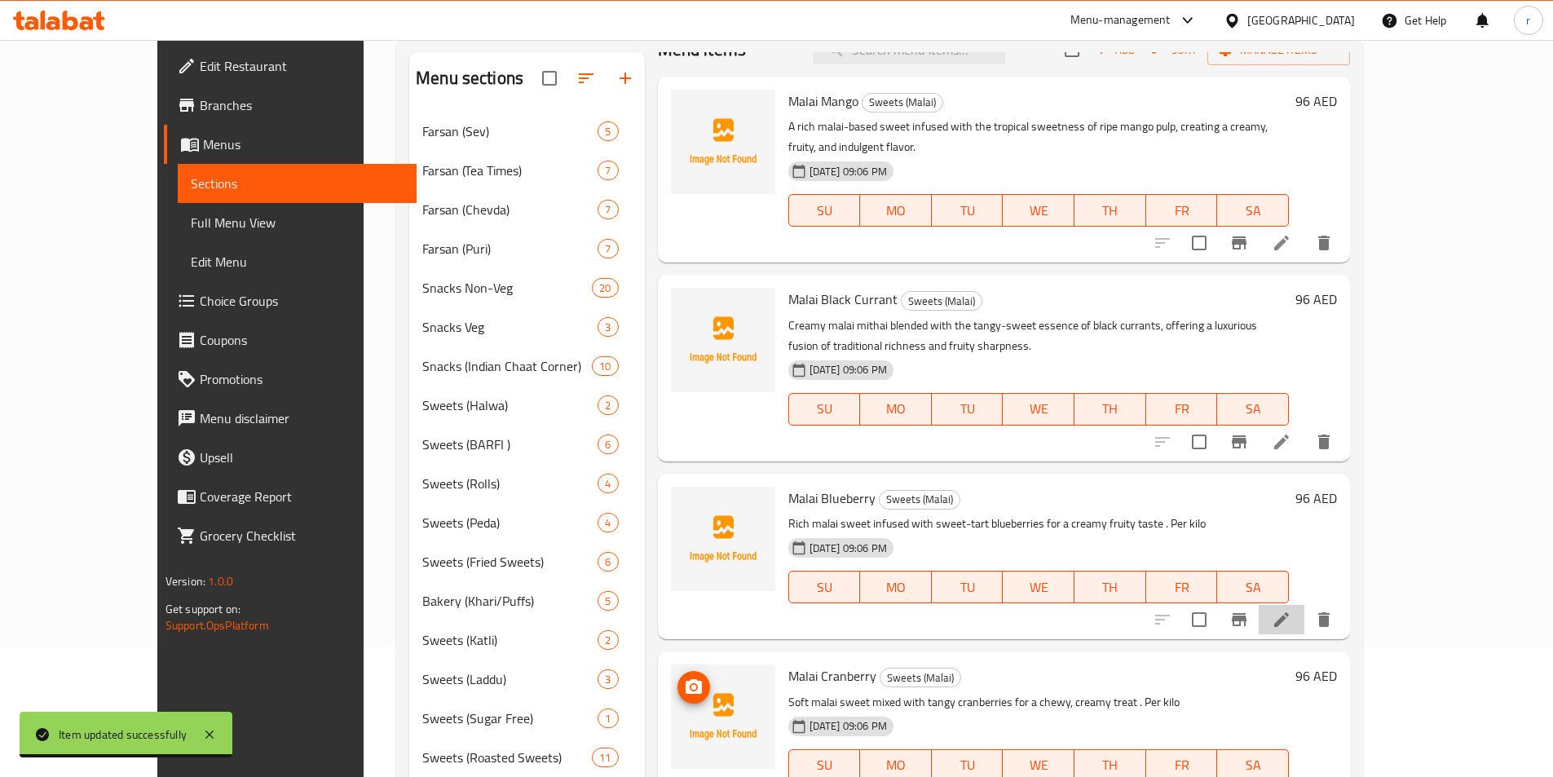
click at [1304, 607] on li at bounding box center [1282, 619] width 46 height 29
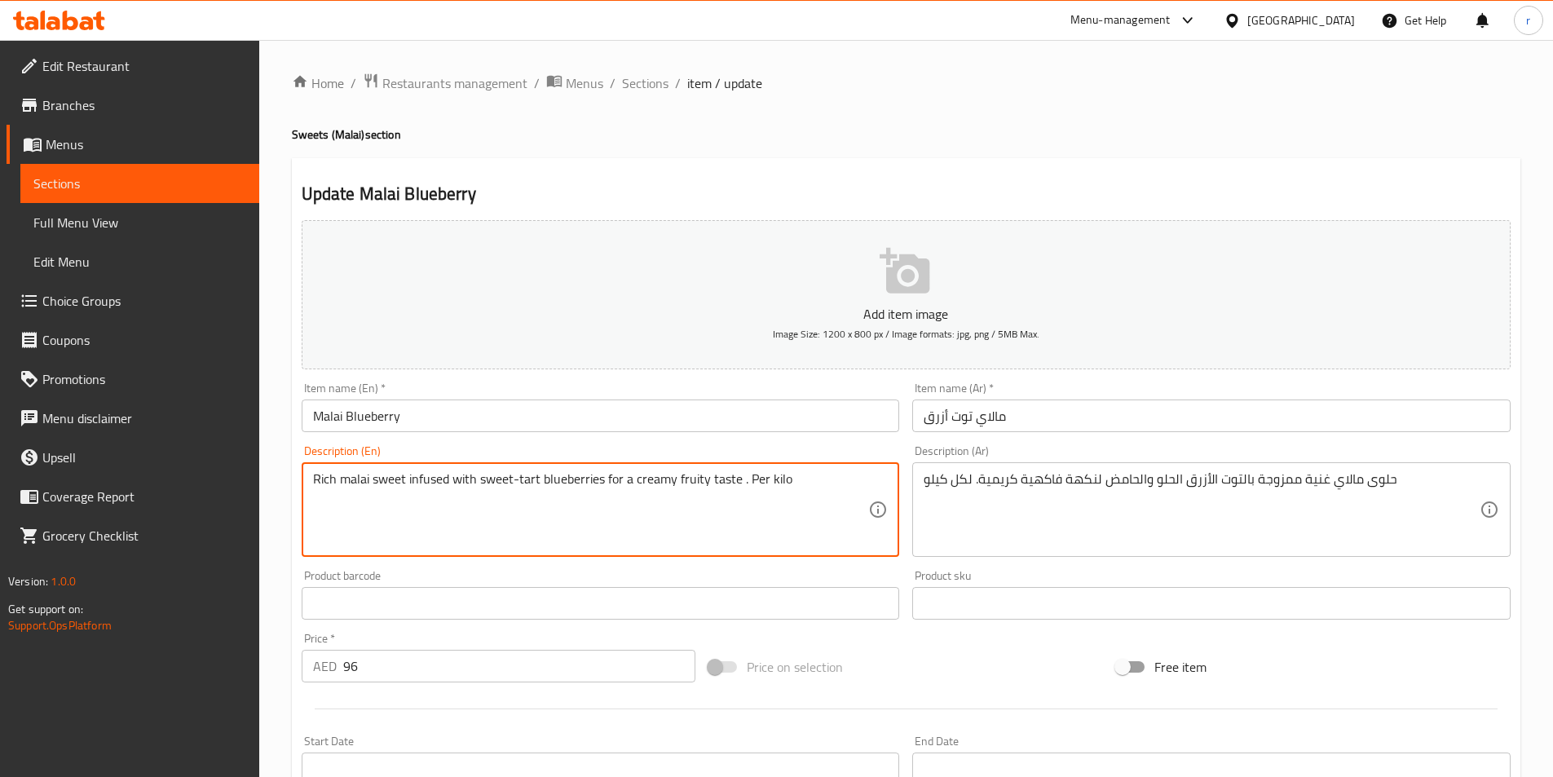
click at [788, 485] on textarea "Rich malai sweet infused with sweet-tart blueberries for a creamy fruity taste …" at bounding box center [591, 509] width 556 height 77
type textarea "ر"
paste textarea "A soft and milky dessert enriched with malai and infused with blueberries, bala…"
type textarea "A soft and milky dessert enriched with malai and infused with blueberries, bala…"
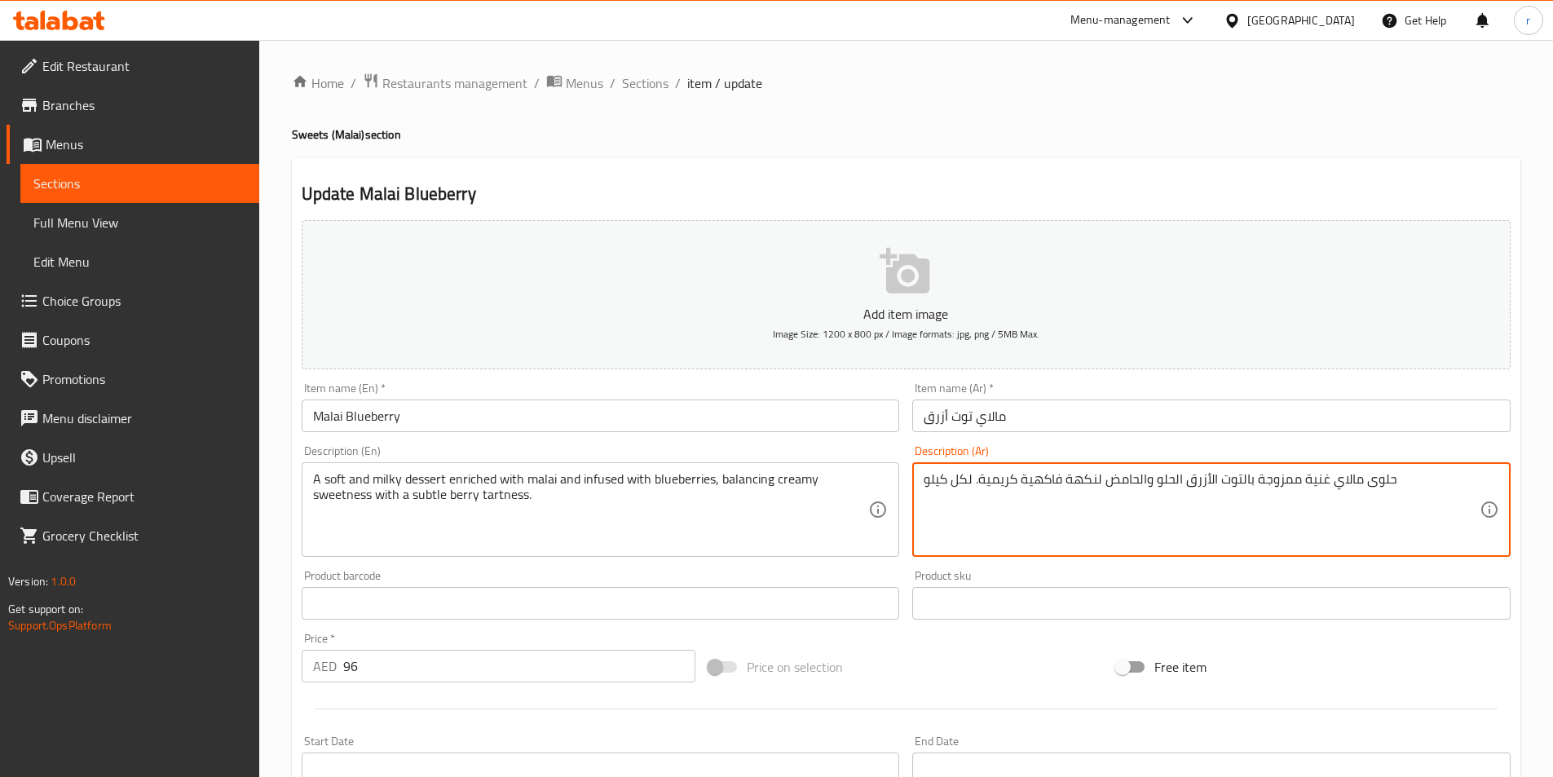
click at [1063, 493] on textarea "حلوى مالاي غنية ممزوجة بالتوت الأزرق الحلو والحامض لنكهة فاكهية كريمية. لكل كيلو" at bounding box center [1202, 509] width 556 height 77
paste textarea "اعمة وحليبية غنية بالمالاي ومليئة بالتوت الأزرق، توازن بين الحلاوة الكريمية وحم…"
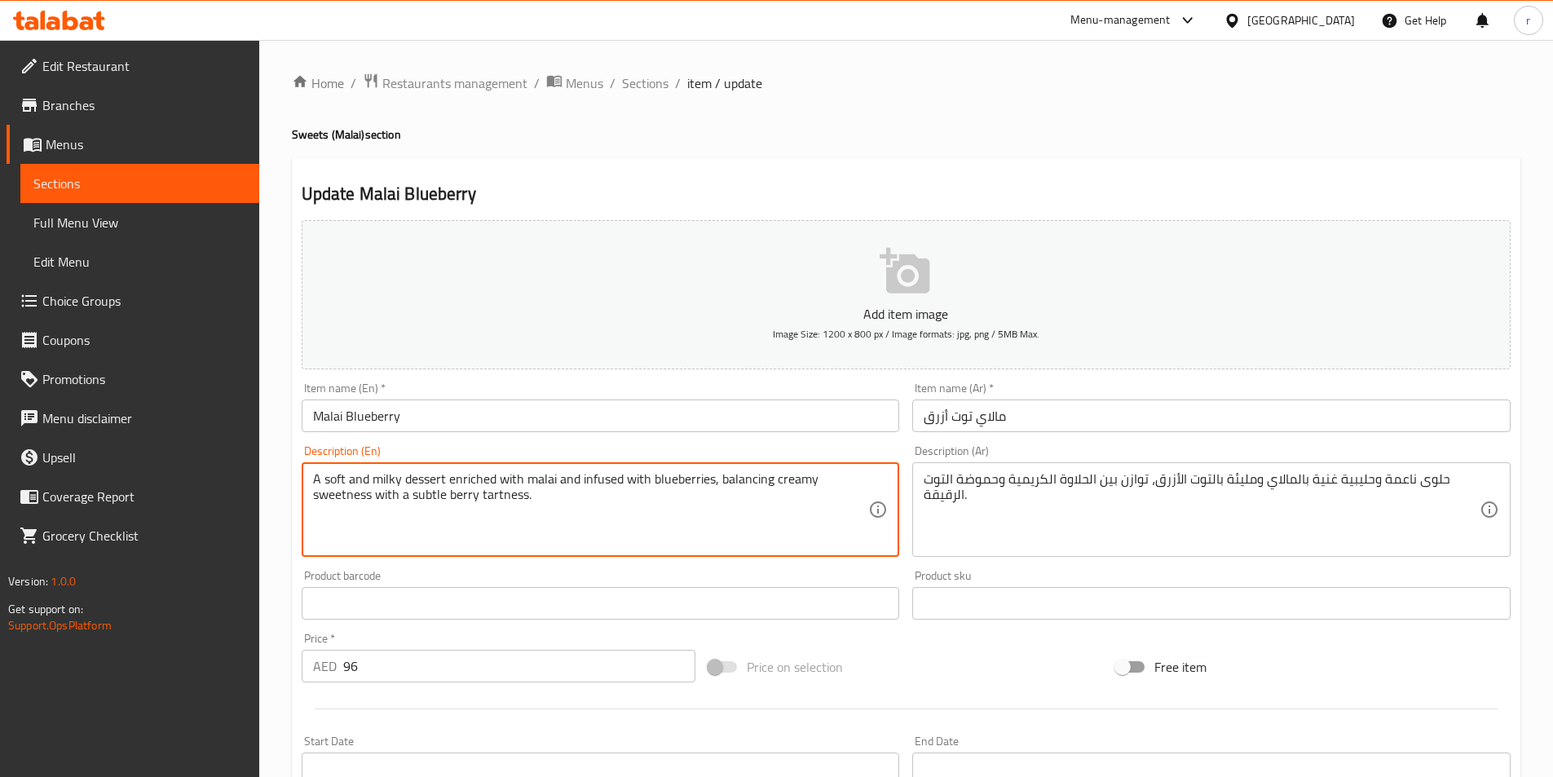
click at [485, 477] on textarea "A soft and milky dessert enriched with malai and infused with blueberries, bala…" at bounding box center [591, 509] width 556 height 77
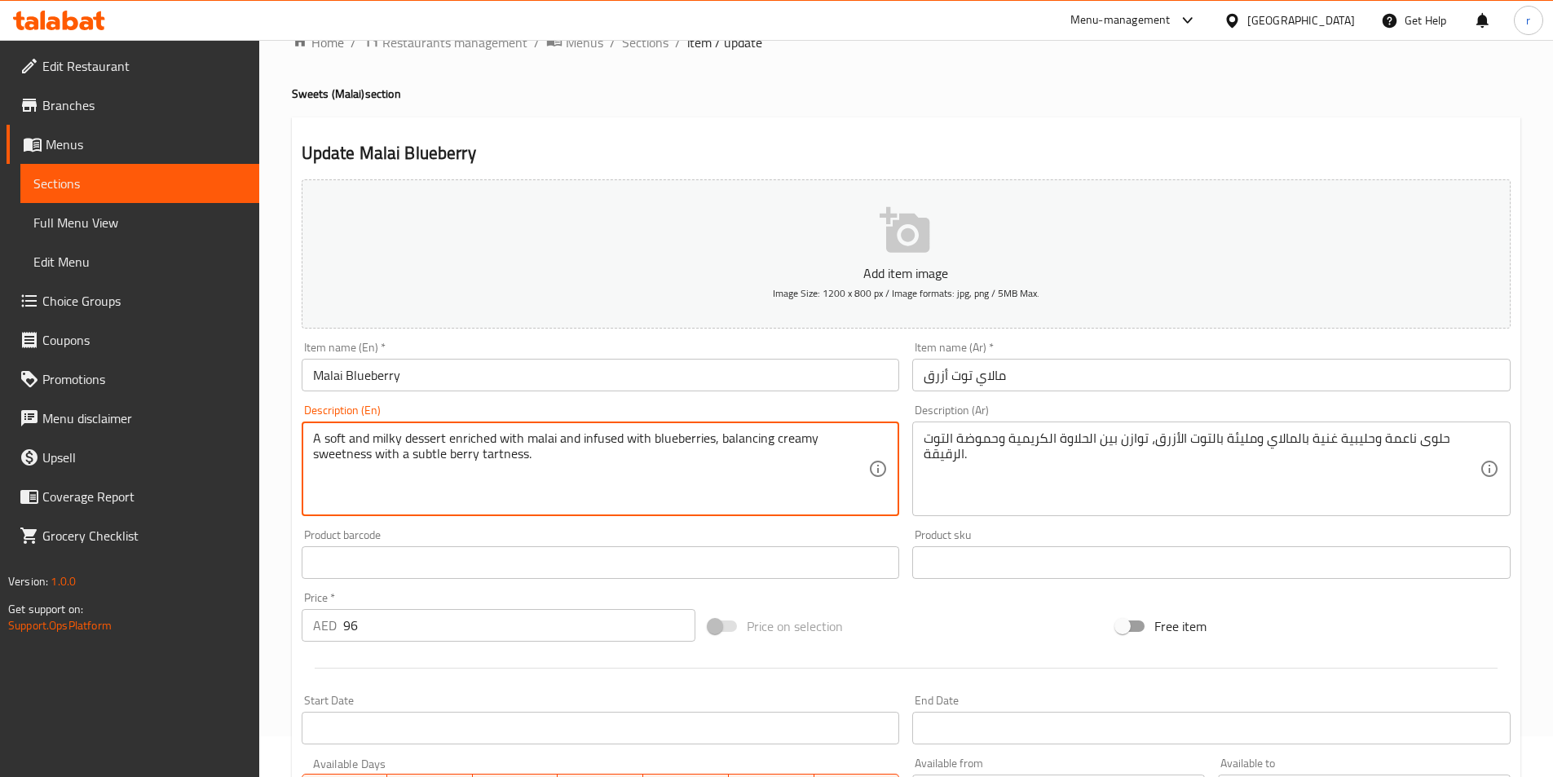
scroll to position [82, 0]
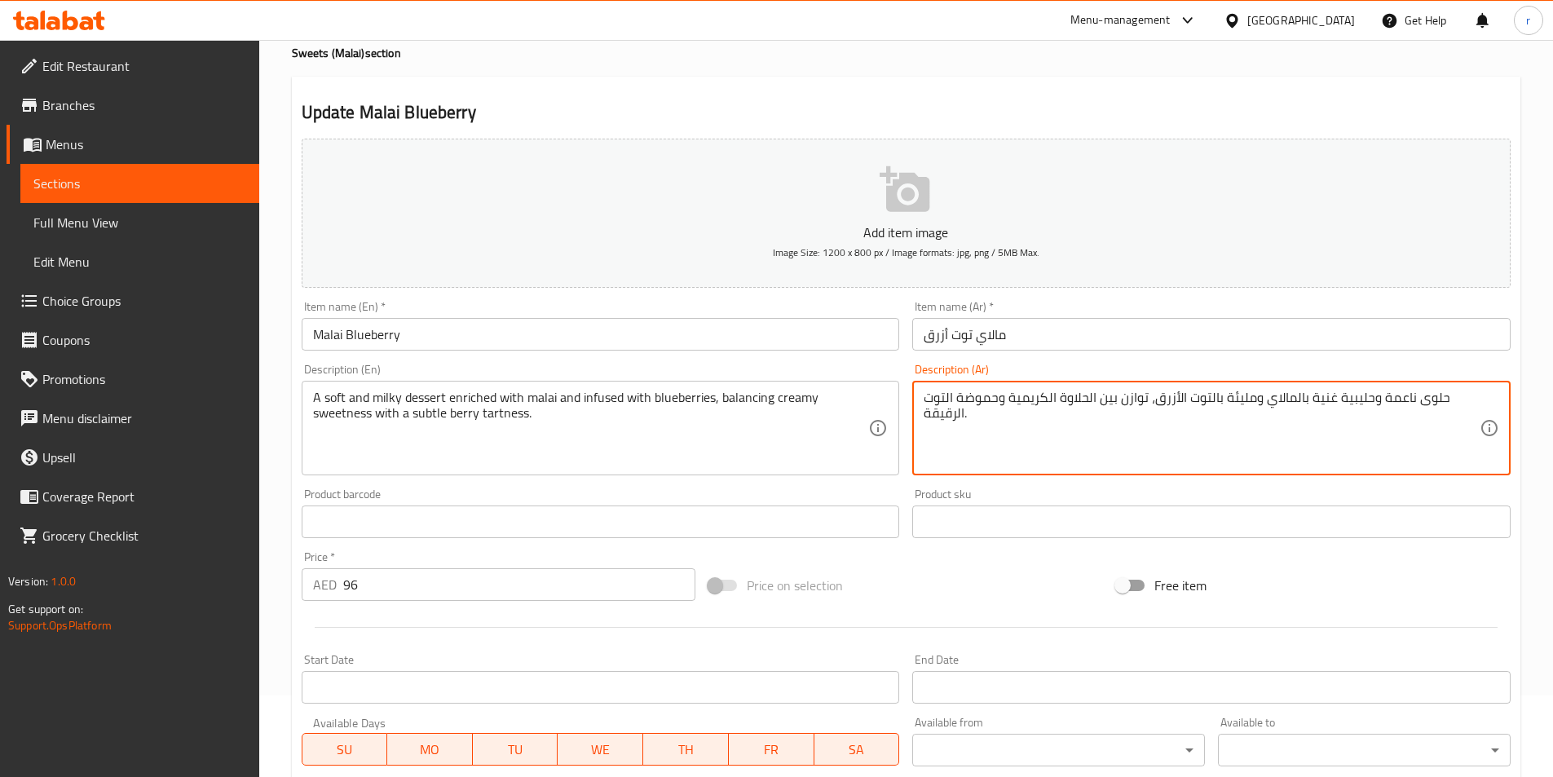
click at [958, 391] on textarea "حلوى ناعمة وحليبية غنية بالمالاي ومليئة بالتوت الأزرق، توازن بين الحلاوة الكريم…" at bounding box center [1202, 428] width 556 height 77
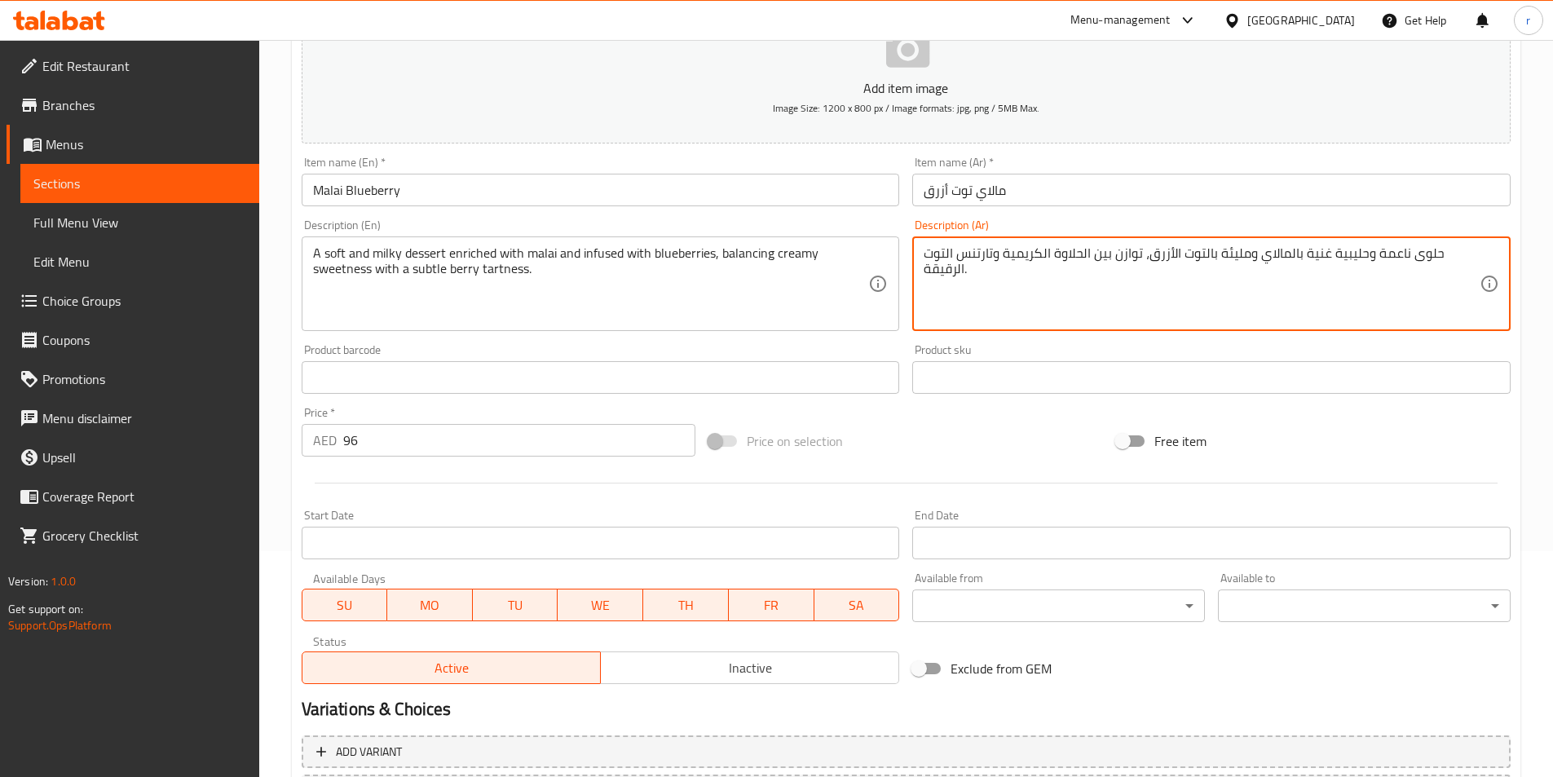
scroll to position [375, 0]
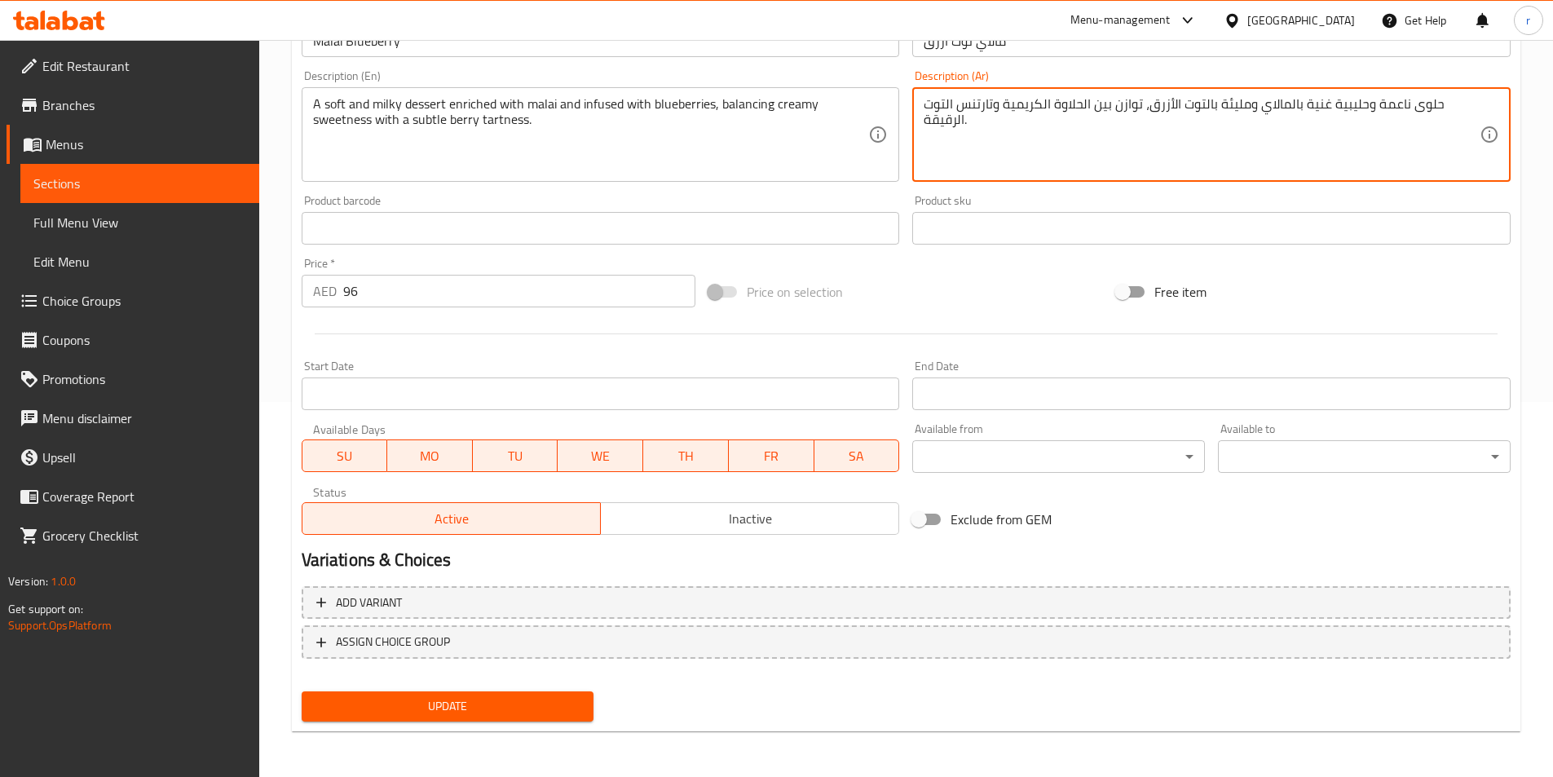
type textarea "حلوى ناعمة وحليبية غنية بالمالاي ومليئة بالتوت الأزرق، توازن بين الحلاوة الكريم…"
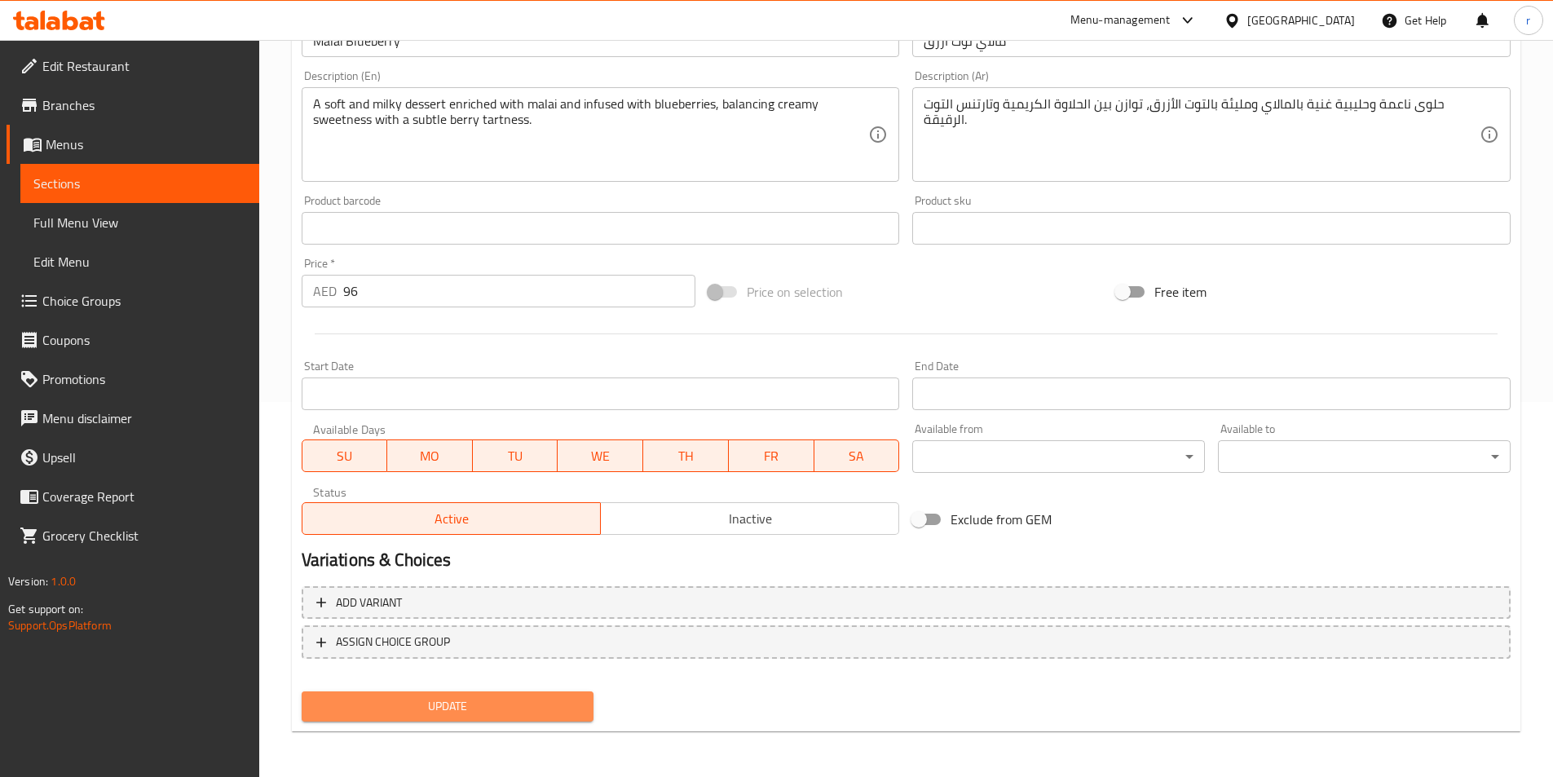
click at [489, 721] on button "Update" at bounding box center [448, 706] width 293 height 30
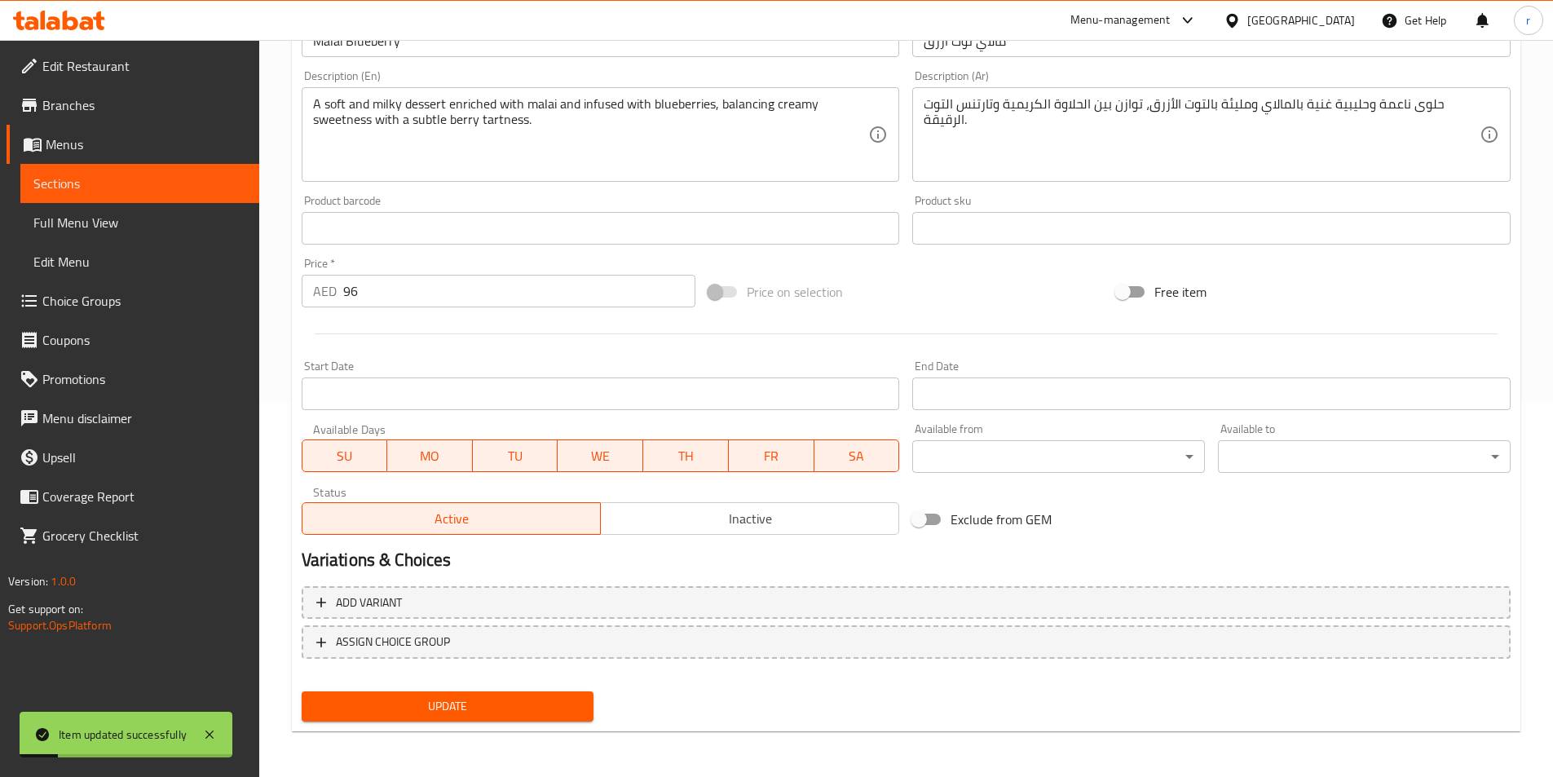
click at [149, 174] on span "Sections" at bounding box center [139, 184] width 213 height 20
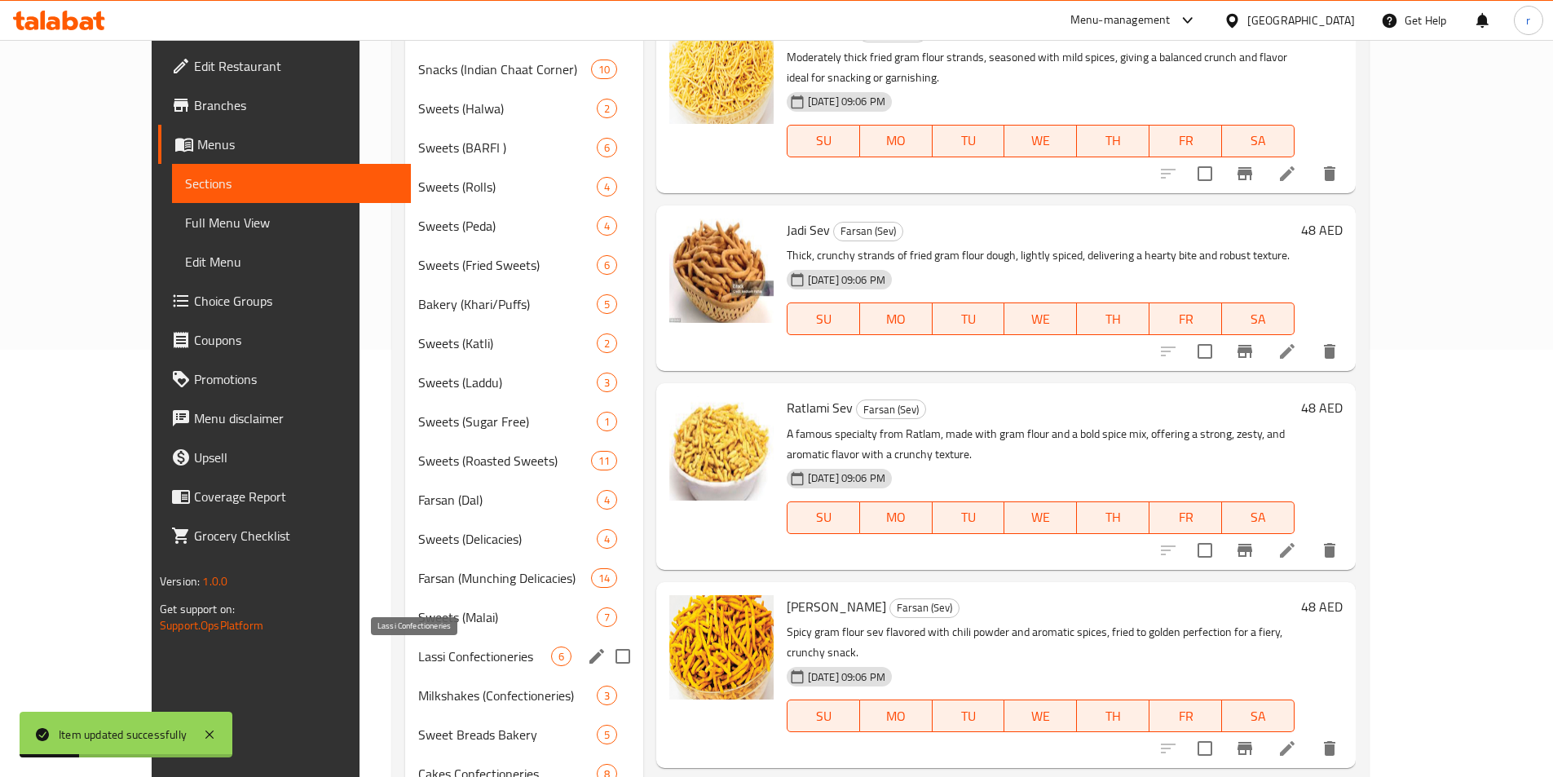
scroll to position [457, 0]
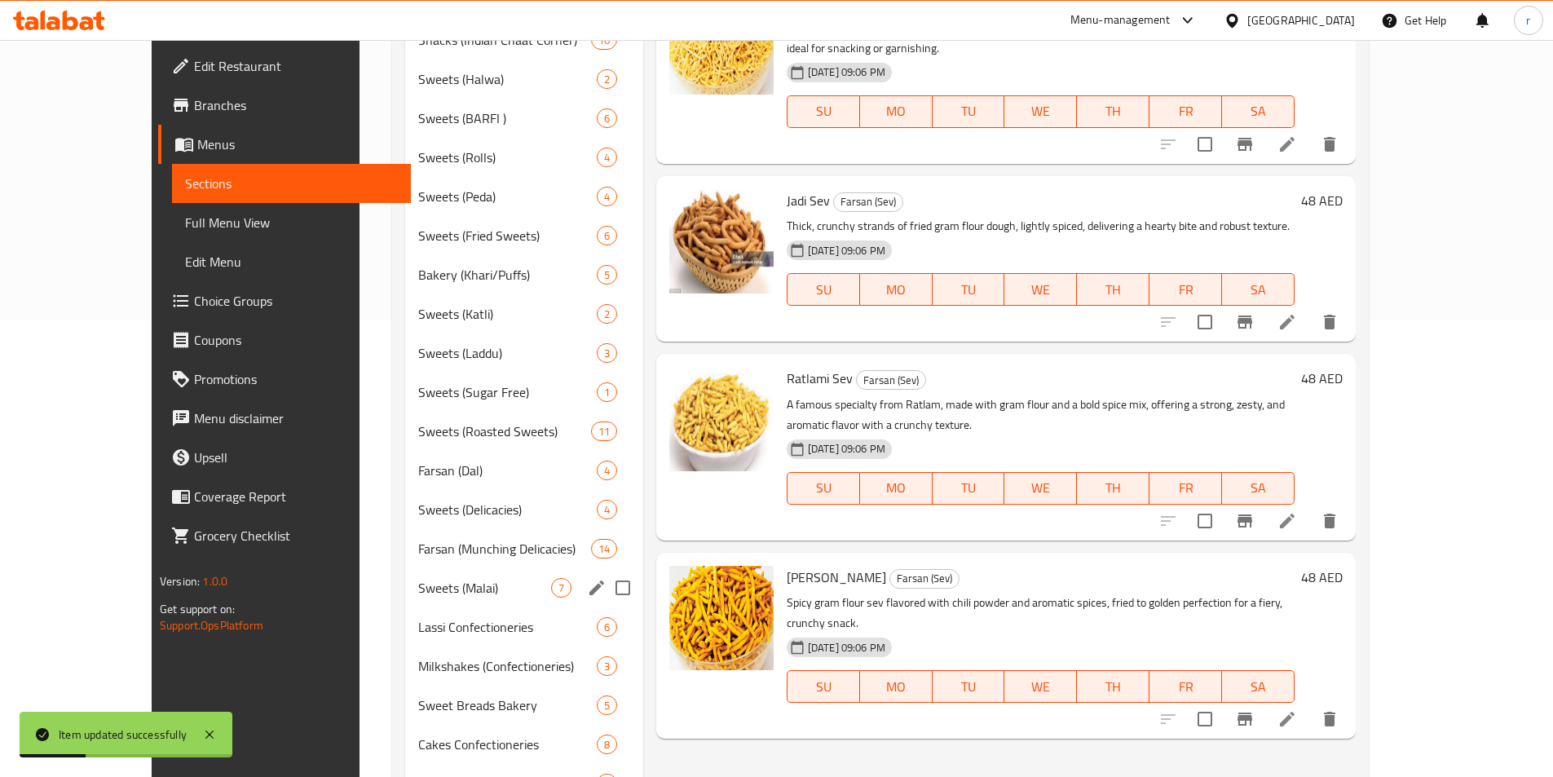
click at [418, 596] on span "Sweets (Malai)" at bounding box center [484, 588] width 132 height 20
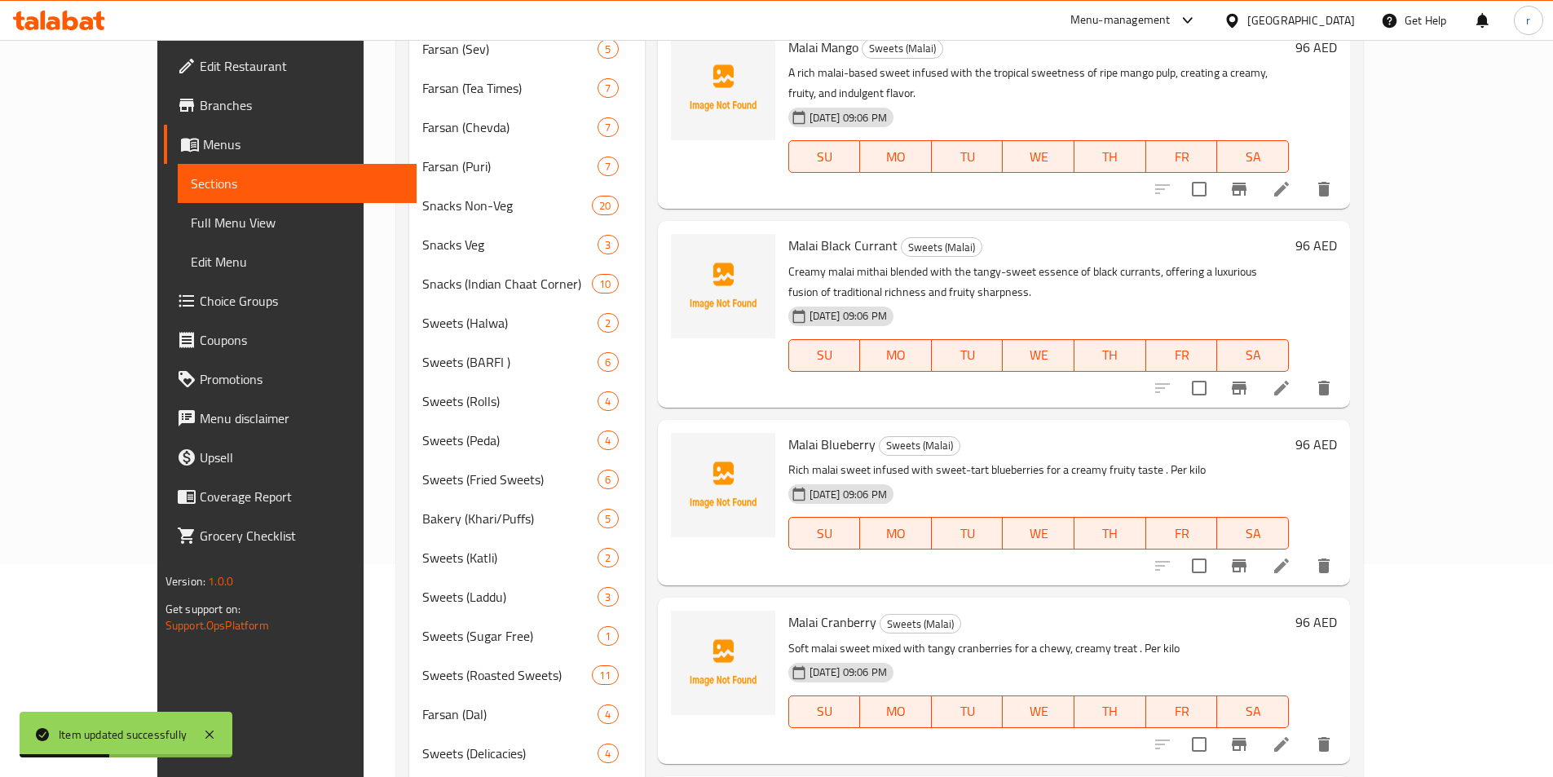
scroll to position [212, 0]
click at [1304, 735] on li at bounding box center [1282, 744] width 46 height 29
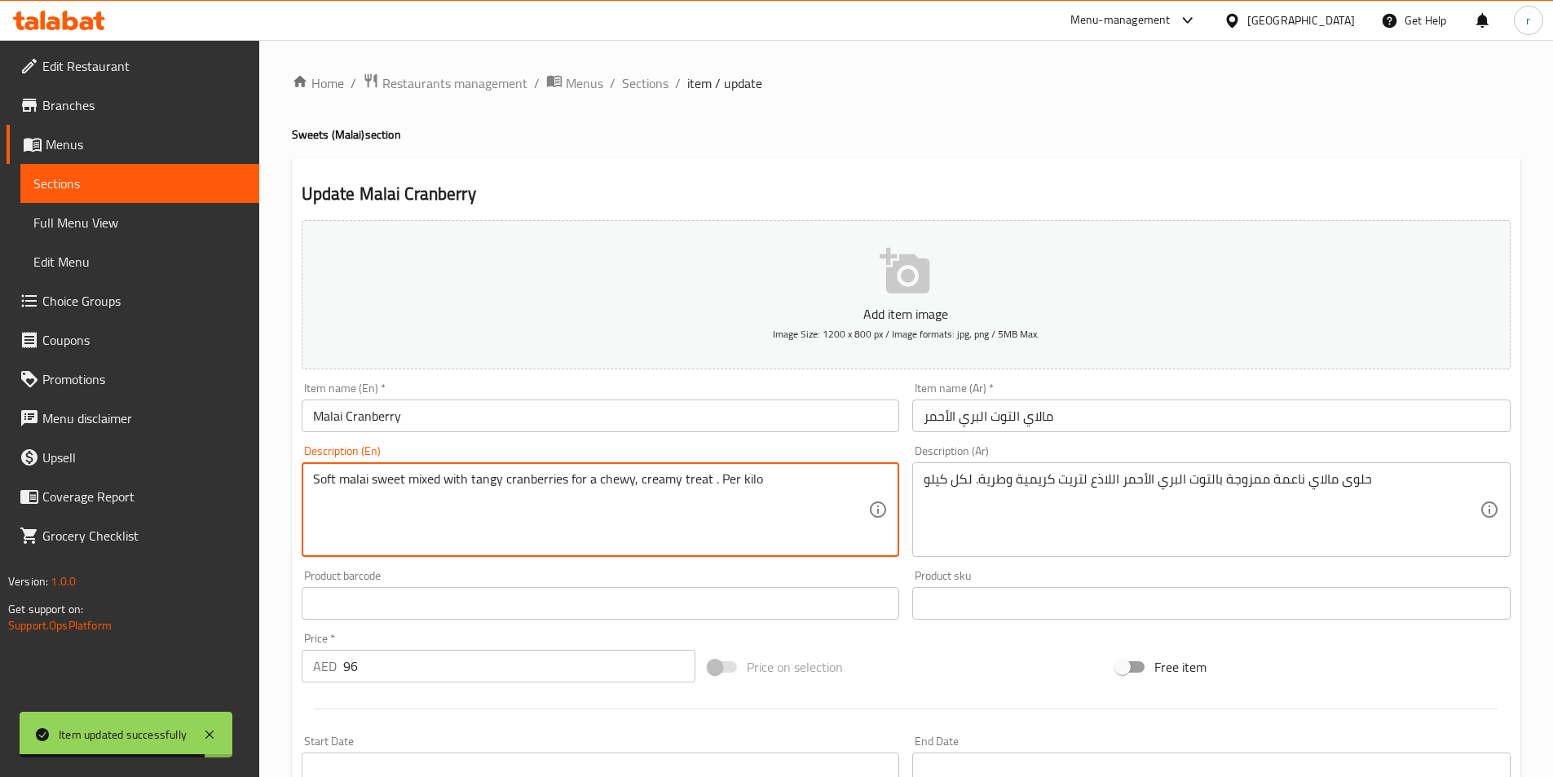
drag, startPoint x: 778, startPoint y: 503, endPoint x: 0, endPoint y: 536, distance: 778.5
paste textarea "A malai-rich sweet delicately blended with cranberries, adding a chewy texture …"
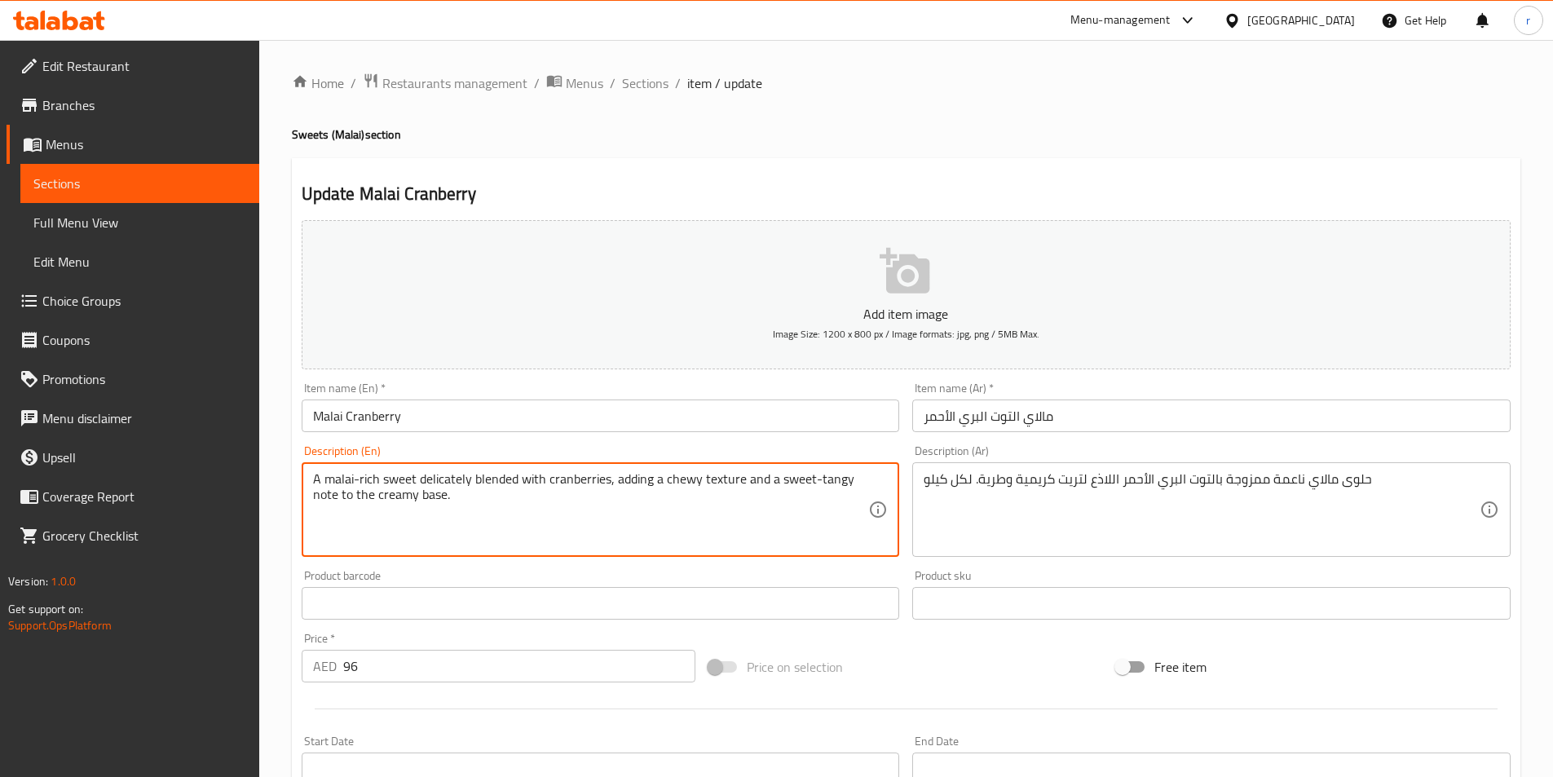
type textarea "A malai-rich sweet delicately blended with cranberries, adding a chewy texture …"
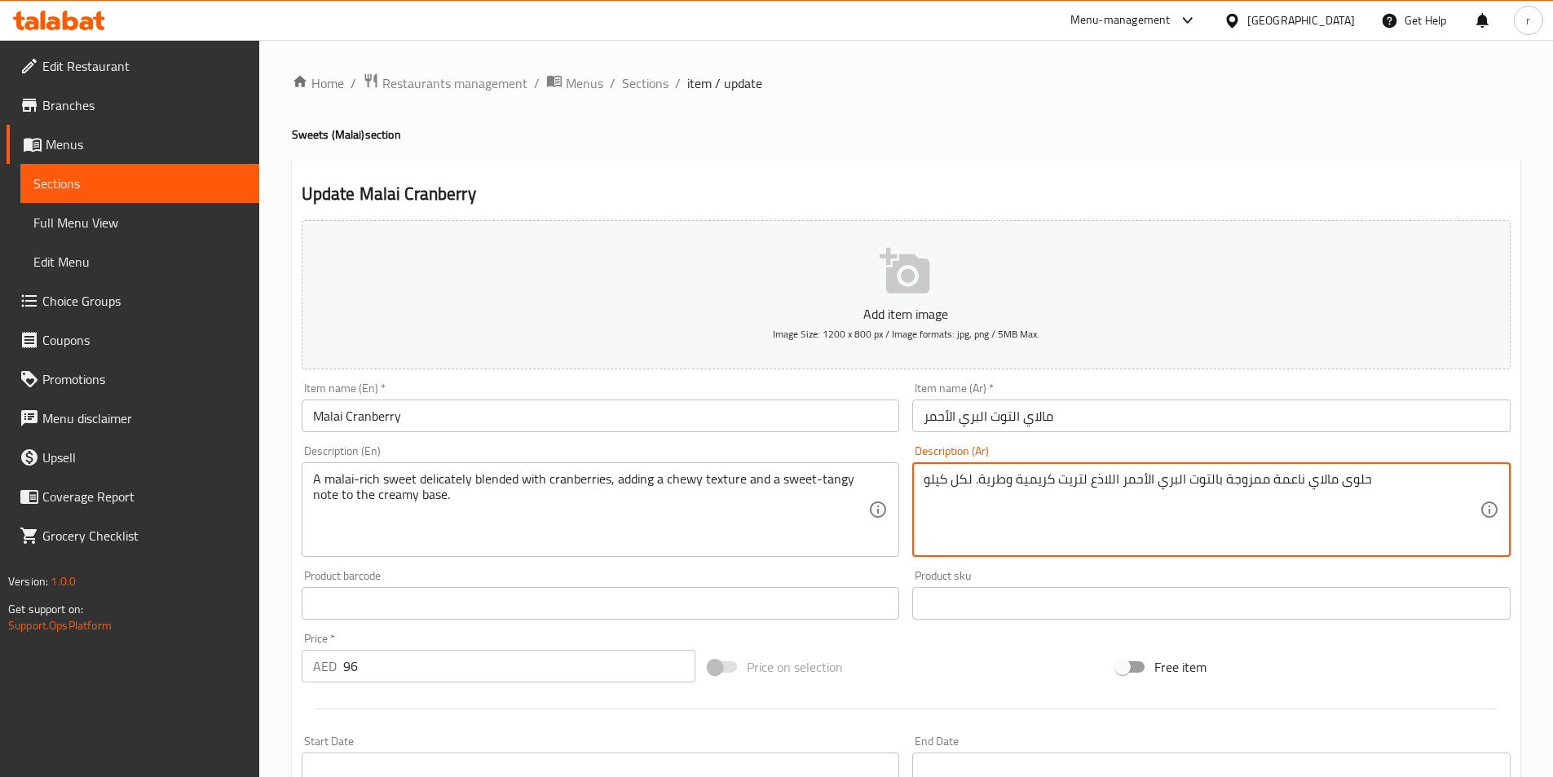
click at [1027, 502] on textarea "حلوى مالاي ناعمة ممزوجة بالتوت البري الأحمر اللاذع لتريت كريمية وطرية. لكل كيلو" at bounding box center [1202, 509] width 556 height 77
paste textarea "غنية بالمالاي ممزوجة بدقة مع التوت البري، مما يضيف ملمسًا مطاطيًا ونكهة حلوة لا…"
click at [1307, 488] on textarea "حلوى غنية بالمالاي ممزوجة بدقة مع التوت البري، مما يضيف ملمسًا مطاطيًا ونكهة حل…" at bounding box center [1202, 509] width 556 height 77
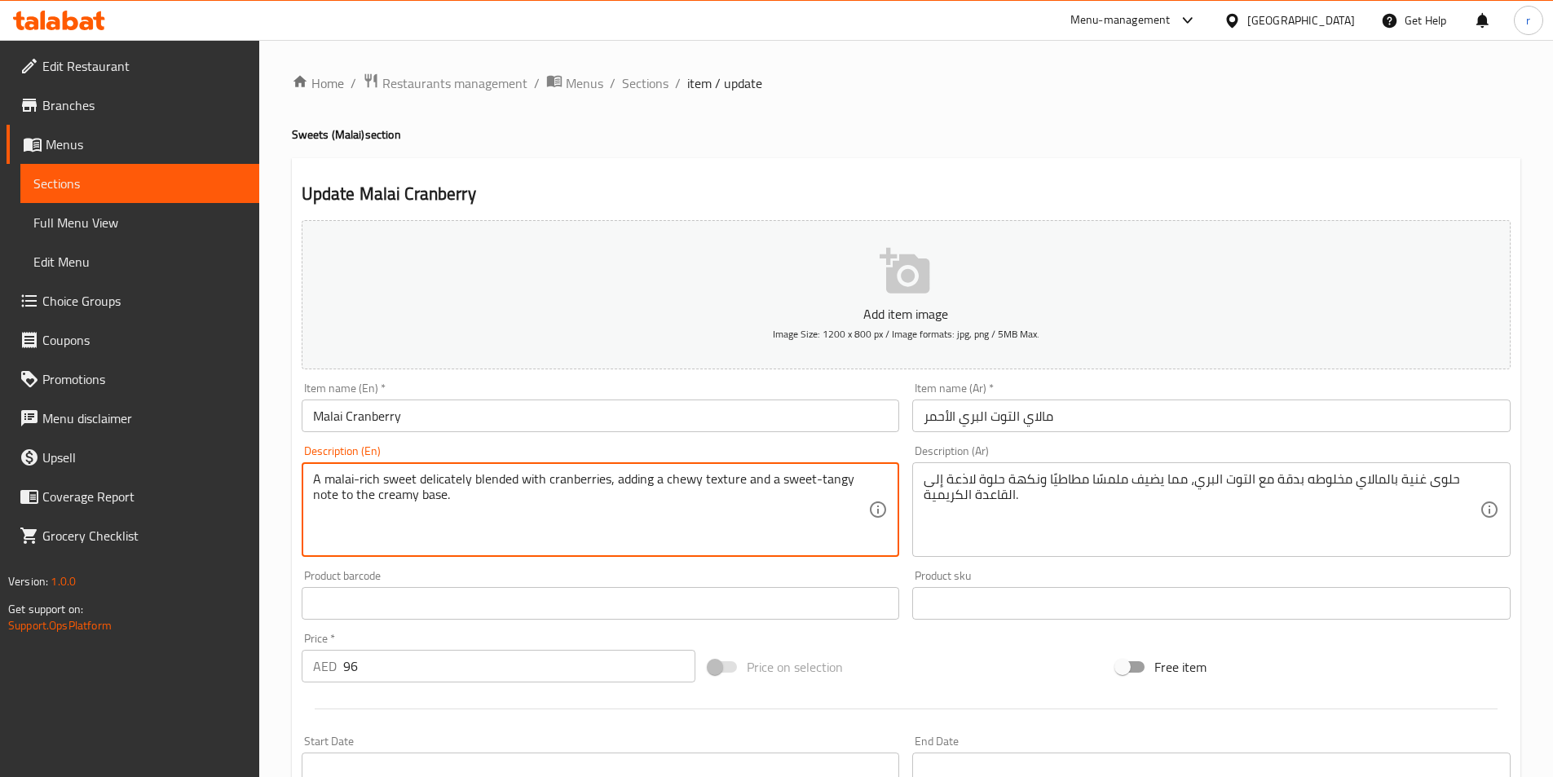
click at [591, 489] on textarea "A malai-rich sweet delicately blended with cranberries, adding a chewy texture …" at bounding box center [591, 509] width 556 height 77
click at [623, 488] on textarea "A malai-rich sweet delicately blended with cranberries, adding a chewy texture …" at bounding box center [591, 509] width 556 height 77
click at [689, 474] on textarea "A malai-rich sweet delicately blended with cranberries, adding a chewy texture …" at bounding box center [591, 509] width 556 height 77
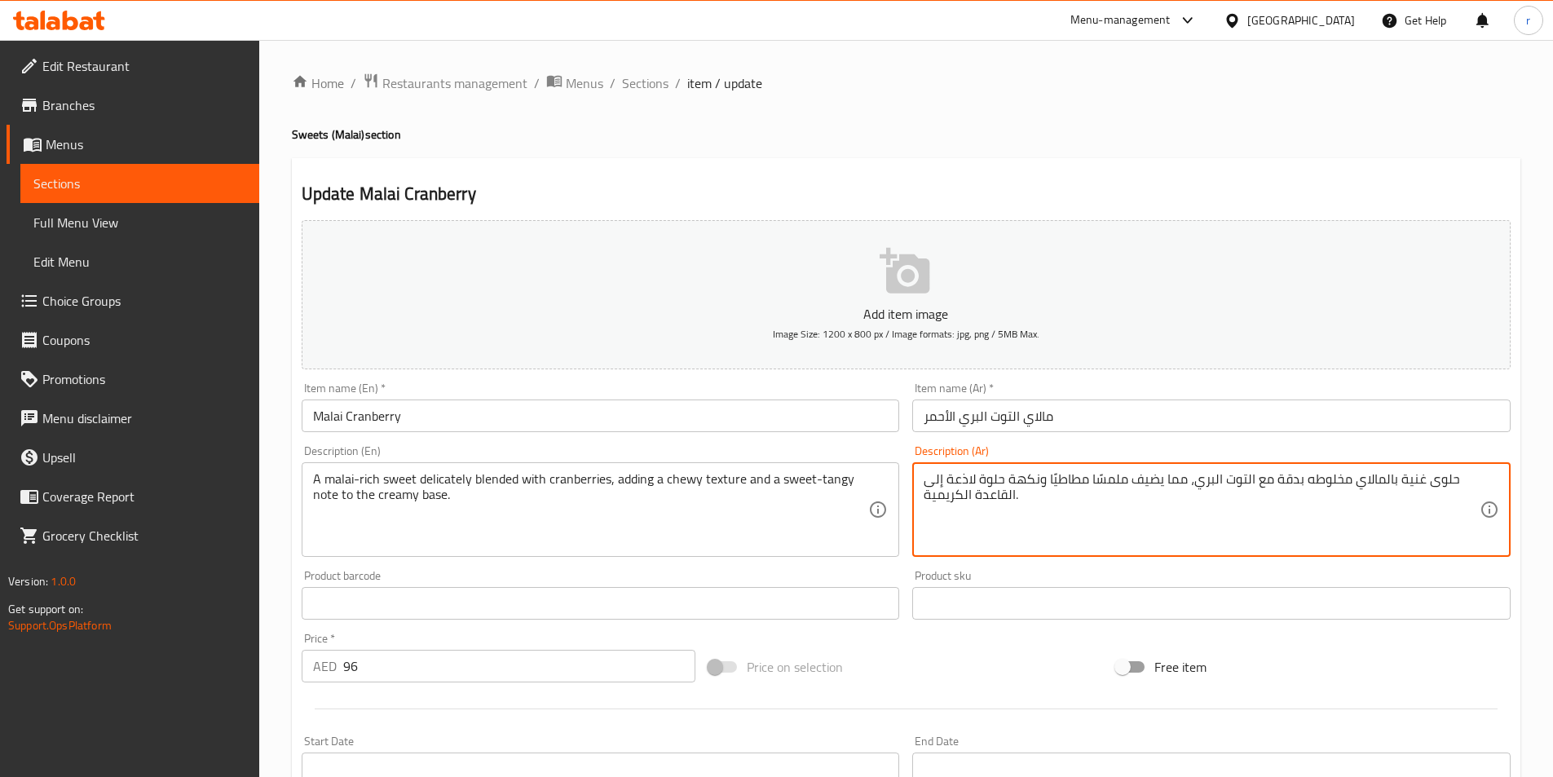
click at [1076, 479] on textarea "حلوى غنية بالمالاي مخلوطه بدقة مع التوت البري، مما يضيف ملمسًا مطاطيًا ونكهة حل…" at bounding box center [1202, 509] width 556 height 77
click at [966, 479] on textarea "حلوى غنية بالمالاي مخلوطه بدقة مع التوت البري، مما يضيف ملمسًا شووي ونكهة حلوة …" at bounding box center [1202, 509] width 556 height 77
click at [976, 497] on textarea "حلوى غنية بالمالاي مخلوطه بدقة مع التوت البري، مما يضيف ملمسًا شووي ونكهة حلوة …" at bounding box center [1202, 509] width 556 height 77
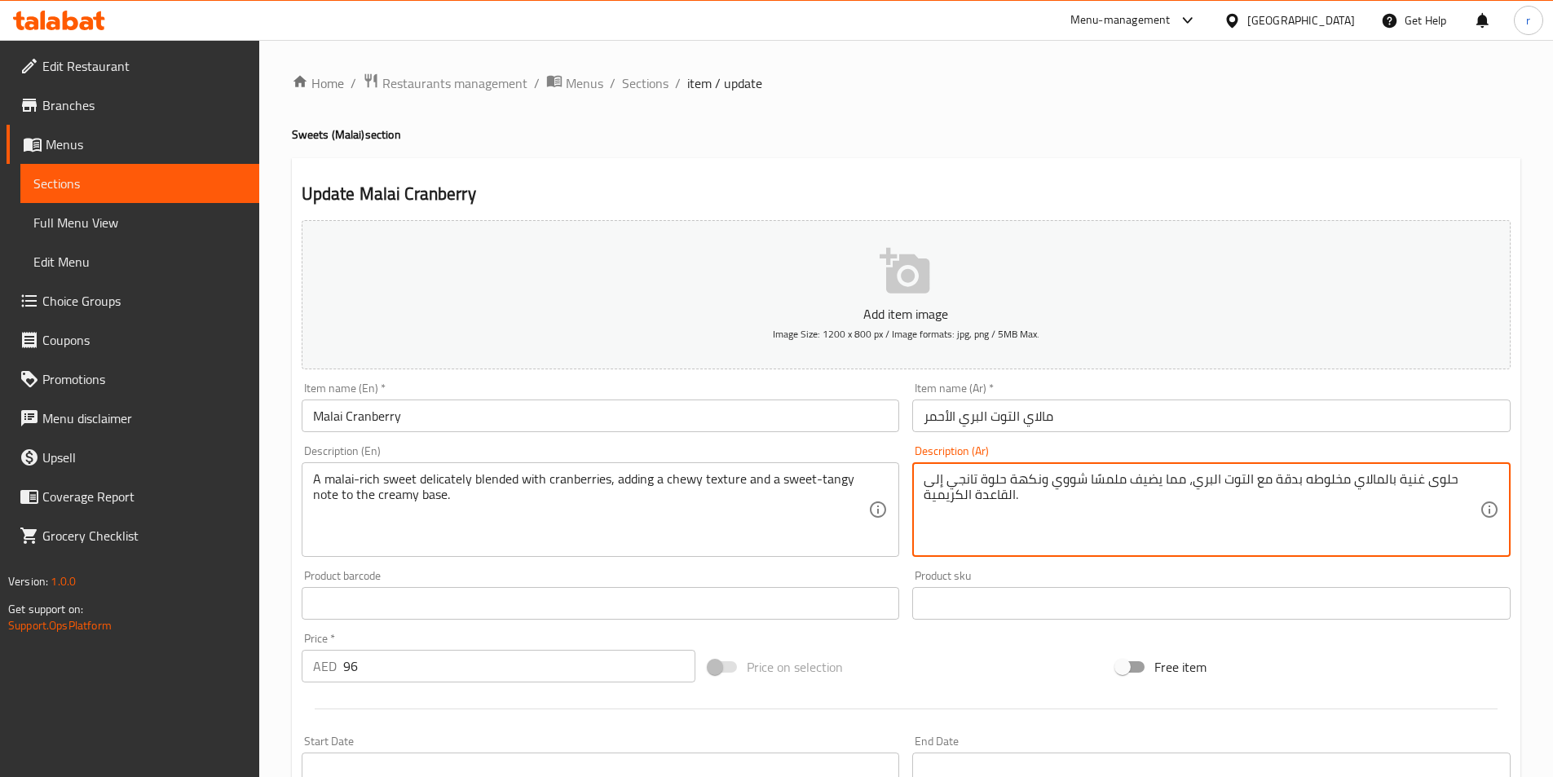
click at [1013, 504] on textarea "حلوى غنية بالمالاي مخلوطه بدقة مع التوت البري، مما يضيف ملمسًا شووي ونكهة حلوة …" at bounding box center [1202, 509] width 556 height 77
click at [1000, 501] on textarea "حلوى غنية بالمالاي مخلوطه بدقة مع التوت البري، مما يضيف ملمسًا شووي ونكهة حلوة …" at bounding box center [1202, 509] width 556 height 77
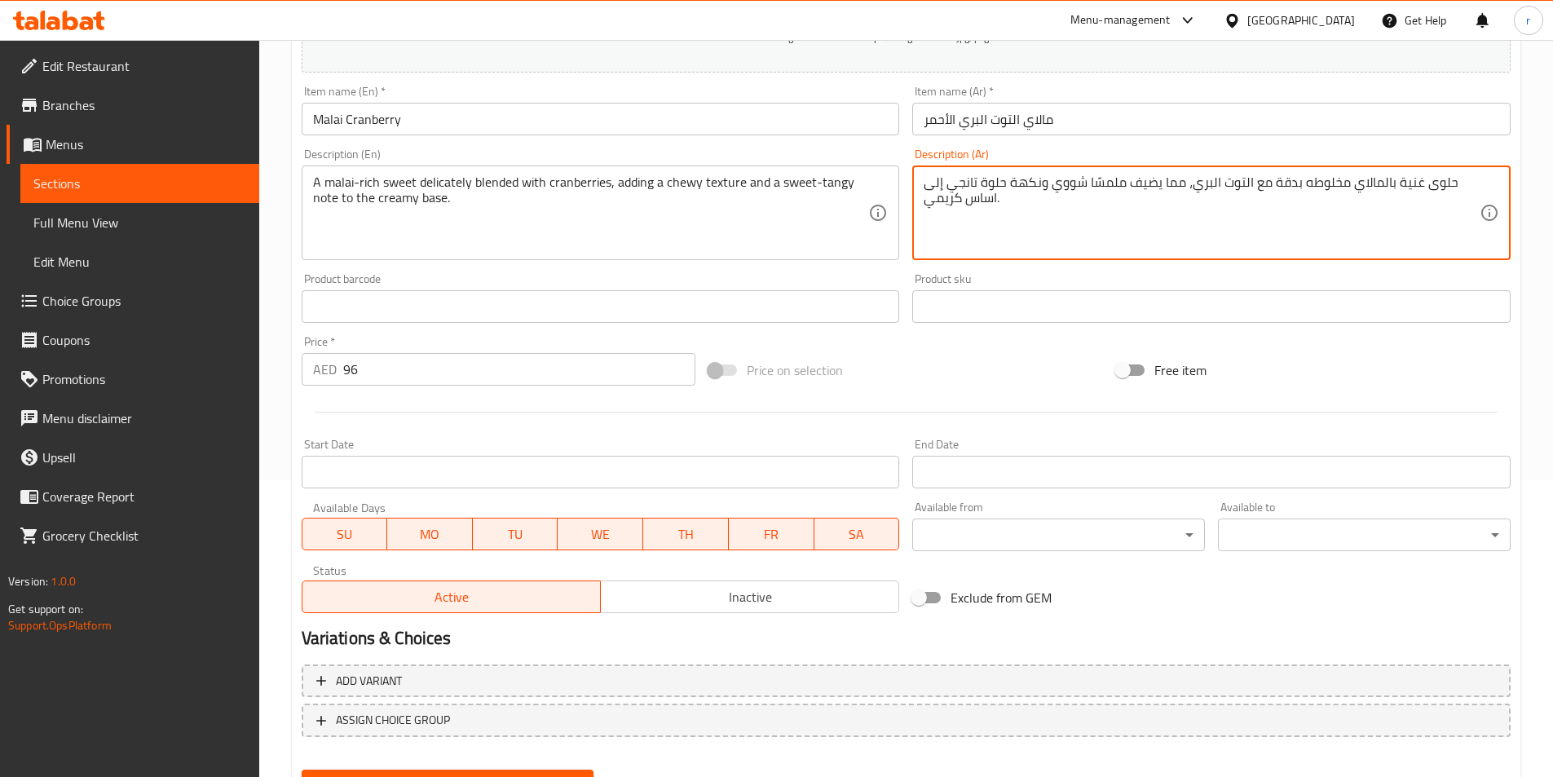
scroll to position [326, 0]
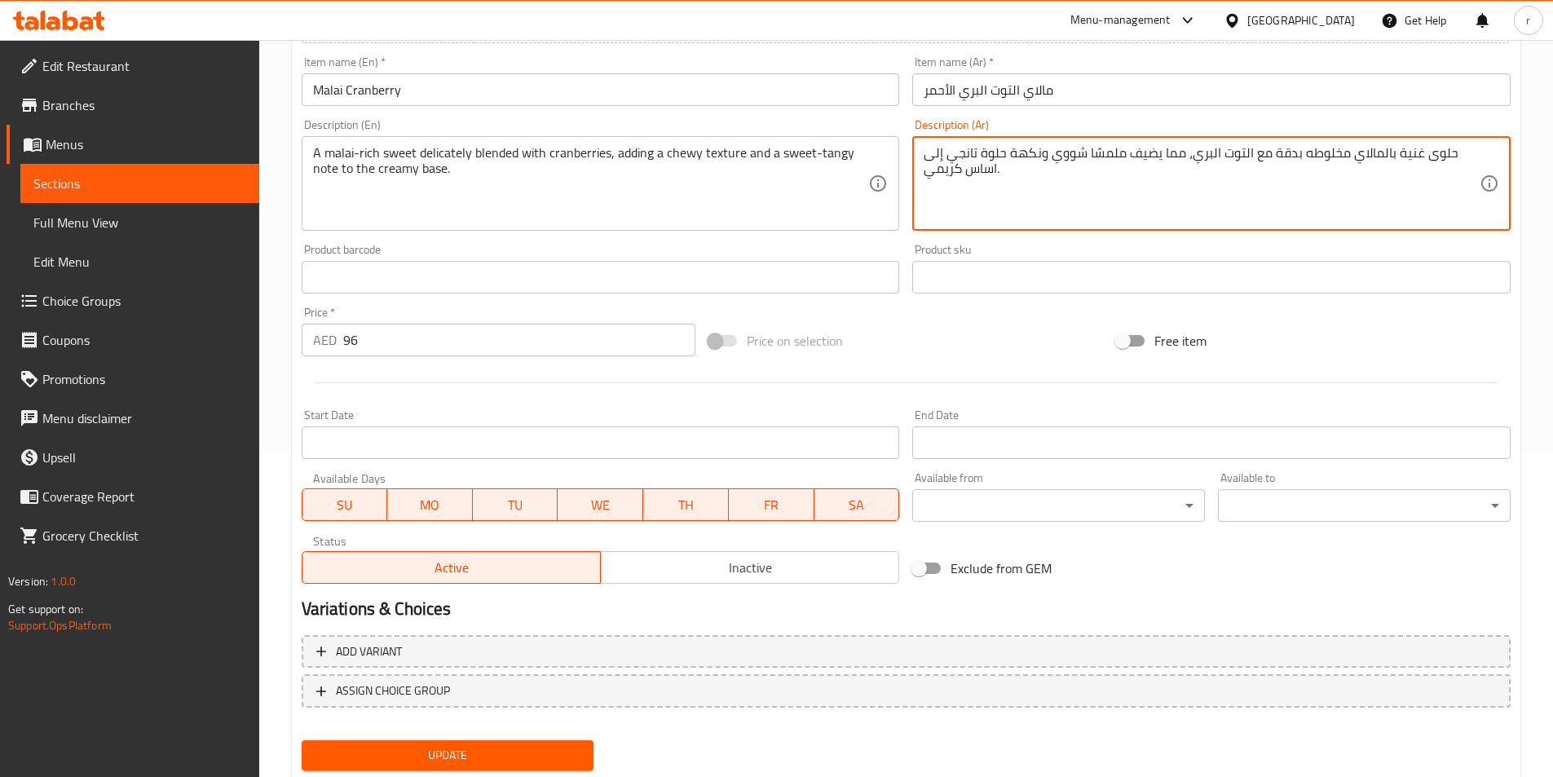
type textarea "حلوى غنية بالمالاي مخلوطه بدقة مع التوت البري، مما يضيف ملمسًا شووي ونكهة حلوة …"
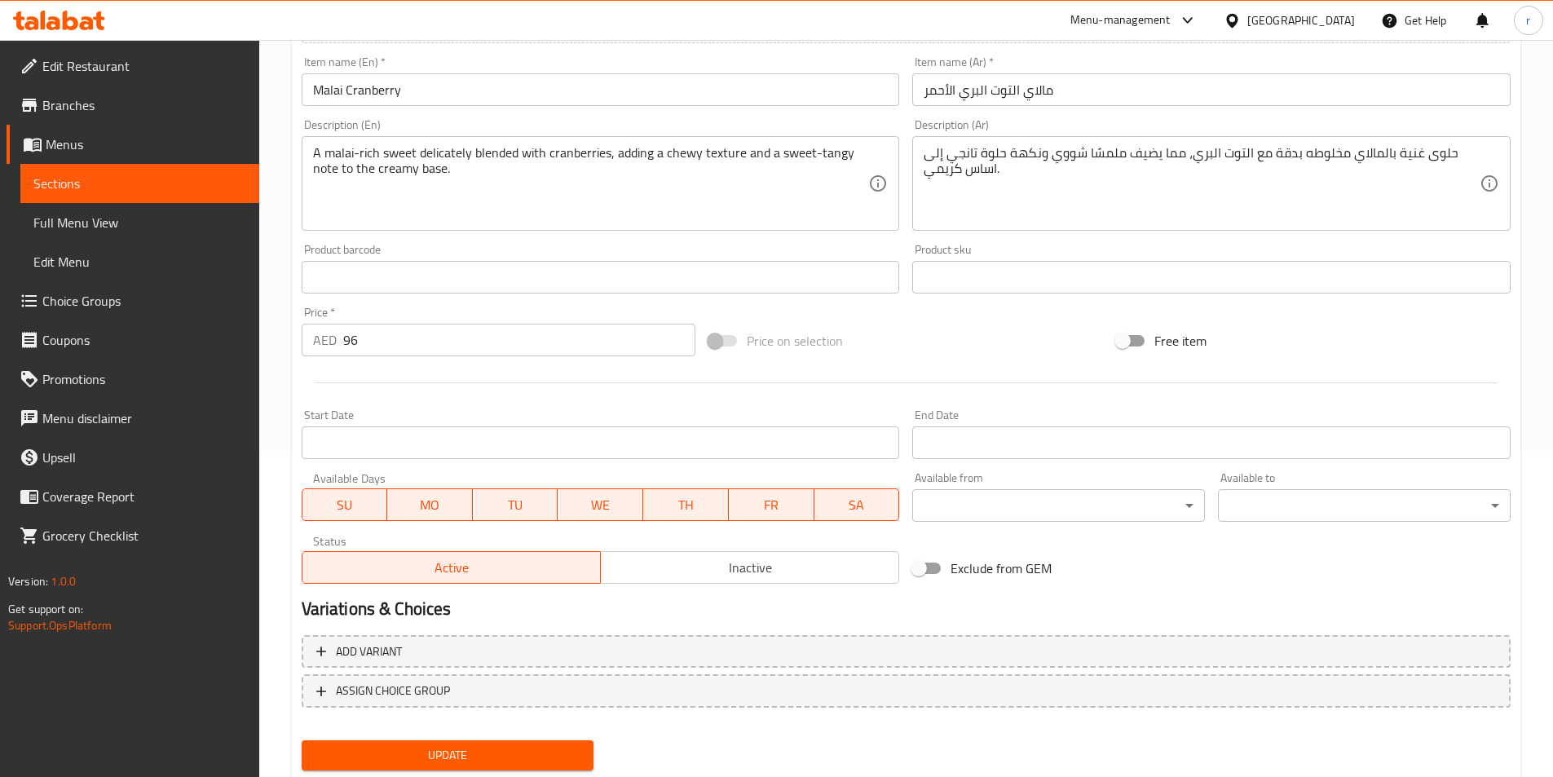
click at [530, 749] on span "Update" at bounding box center [448, 755] width 267 height 20
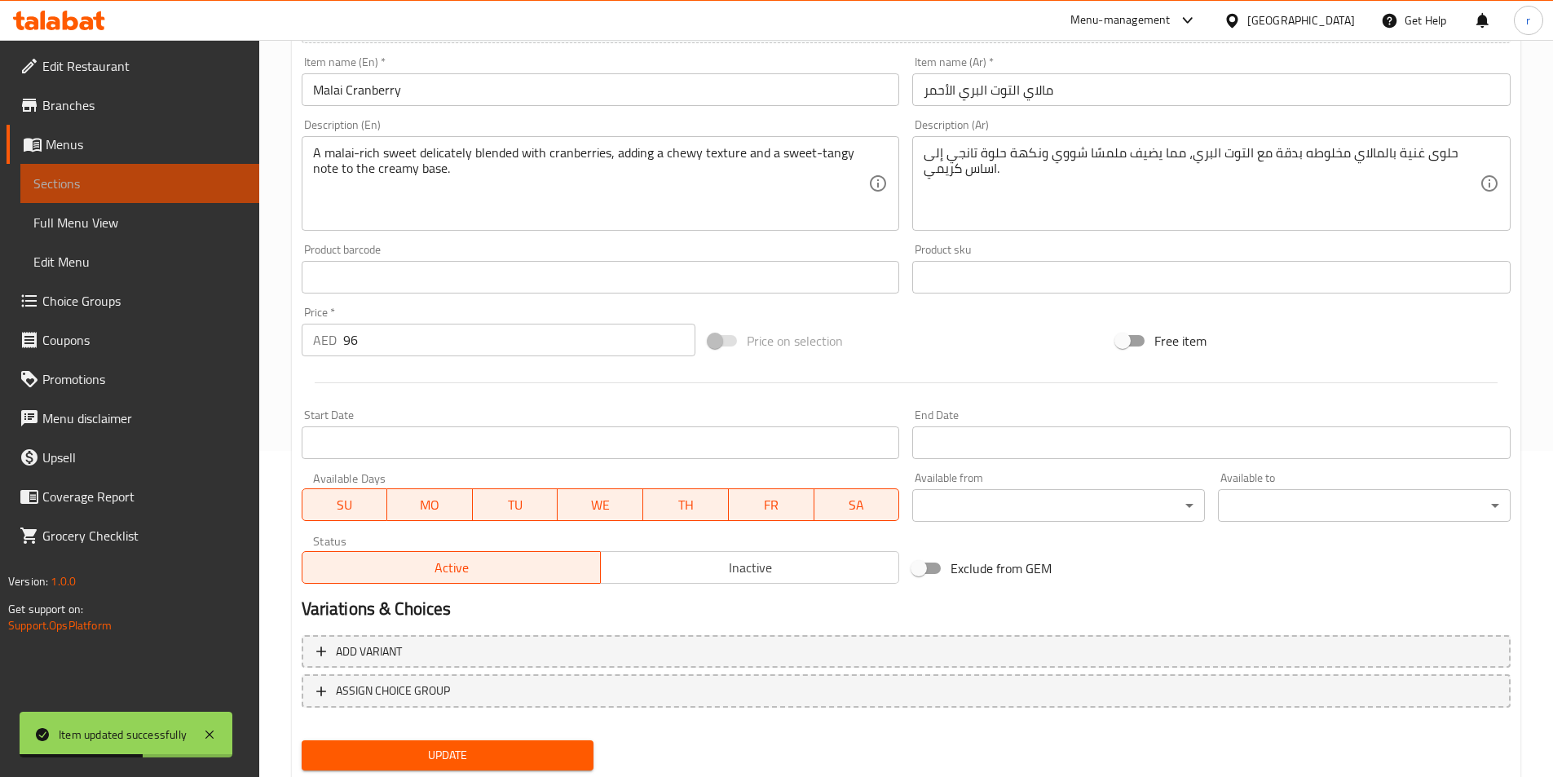
click at [83, 183] on span "Sections" at bounding box center [139, 184] width 213 height 20
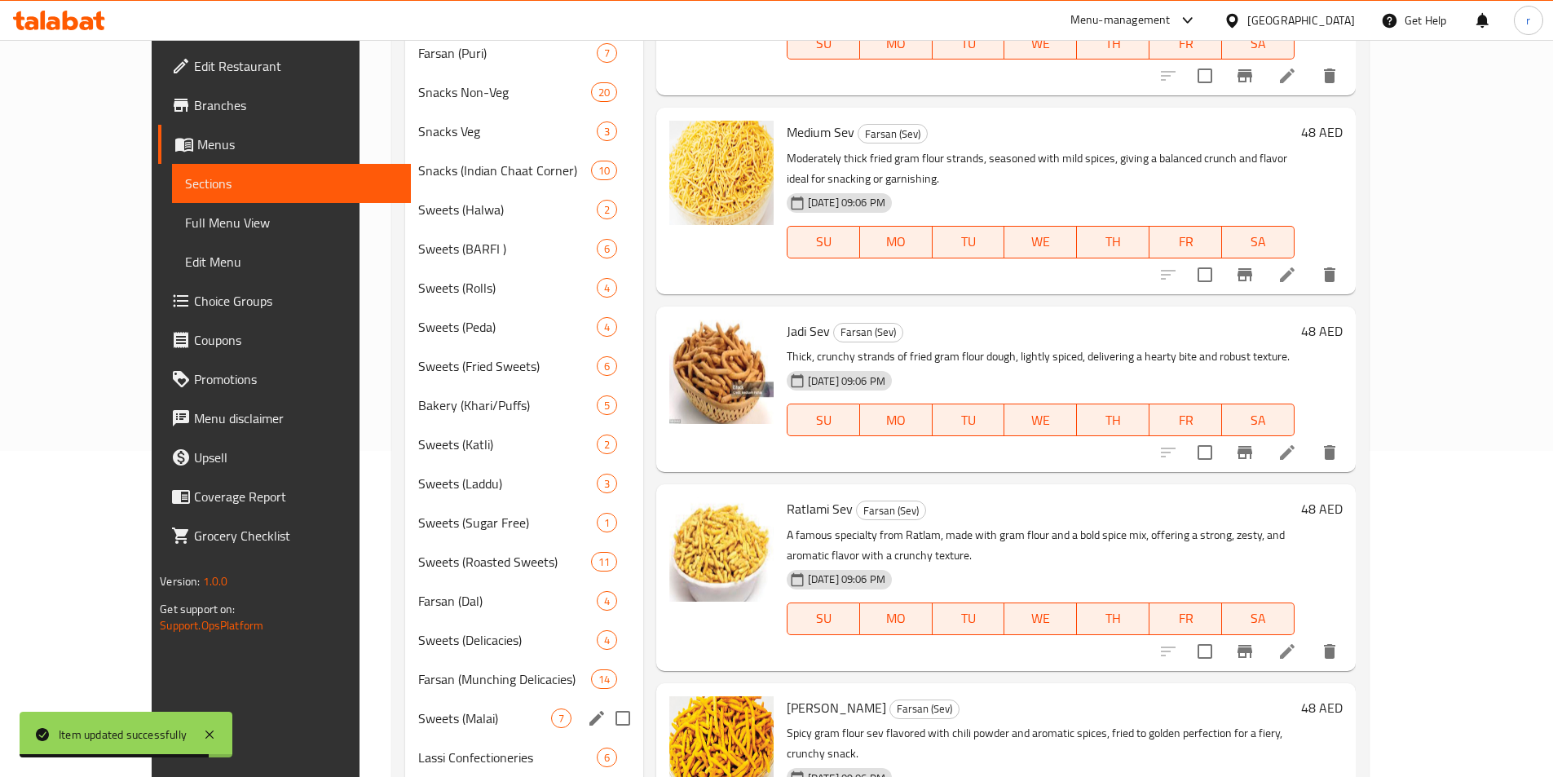
drag, startPoint x: 445, startPoint y: 696, endPoint x: 444, endPoint y: 705, distance: 9.0
click at [444, 705] on div "Farsan (Sev) 5 Farsan (Tea Times) 7 Farsan (Chevda) 7 Farsan (Puri) 7 Snacks No…" at bounding box center [523, 522] width 237 height 1213
click at [443, 709] on span "Sweets (Malai)" at bounding box center [484, 718] width 132 height 20
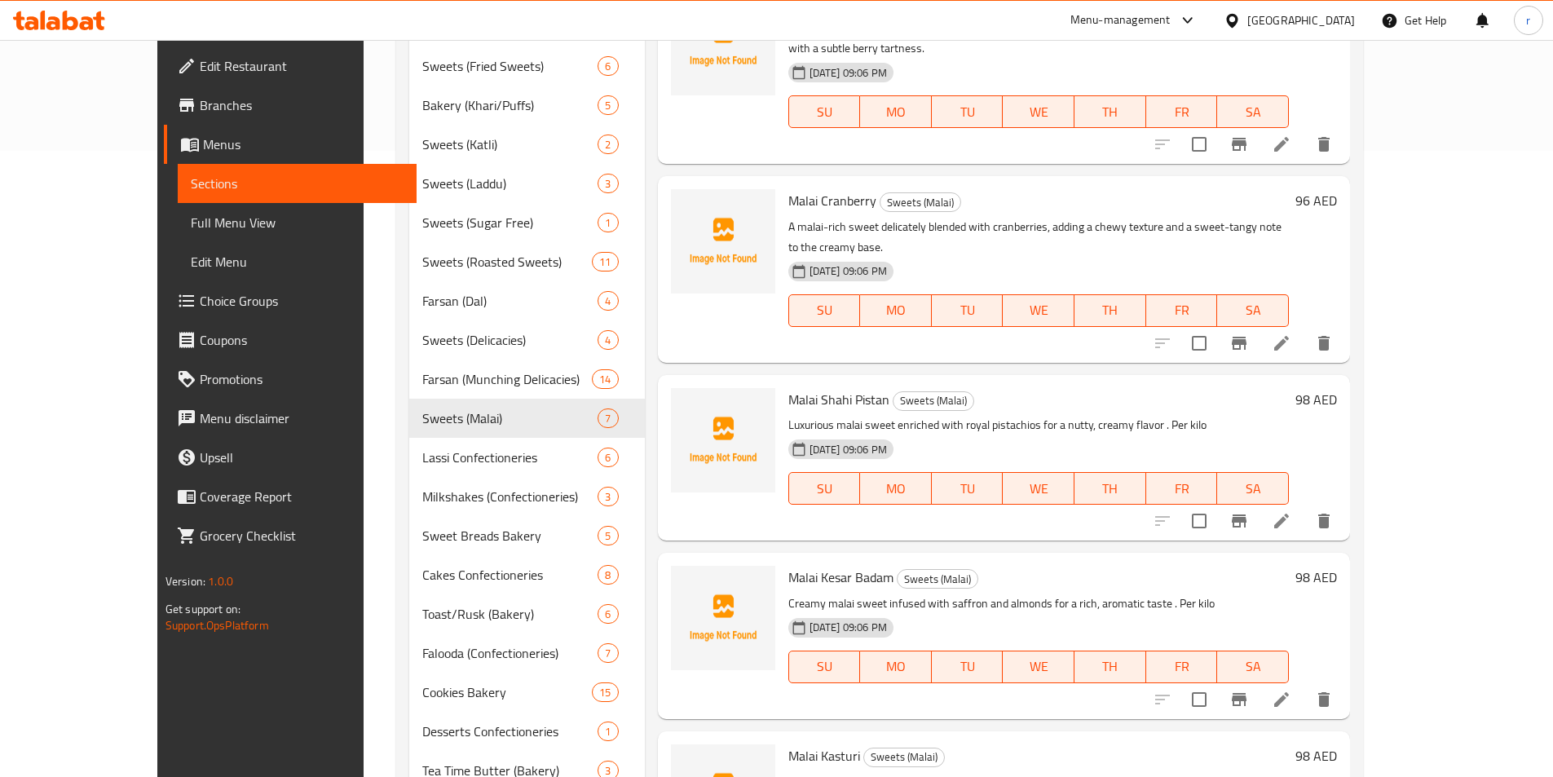
scroll to position [652, 0]
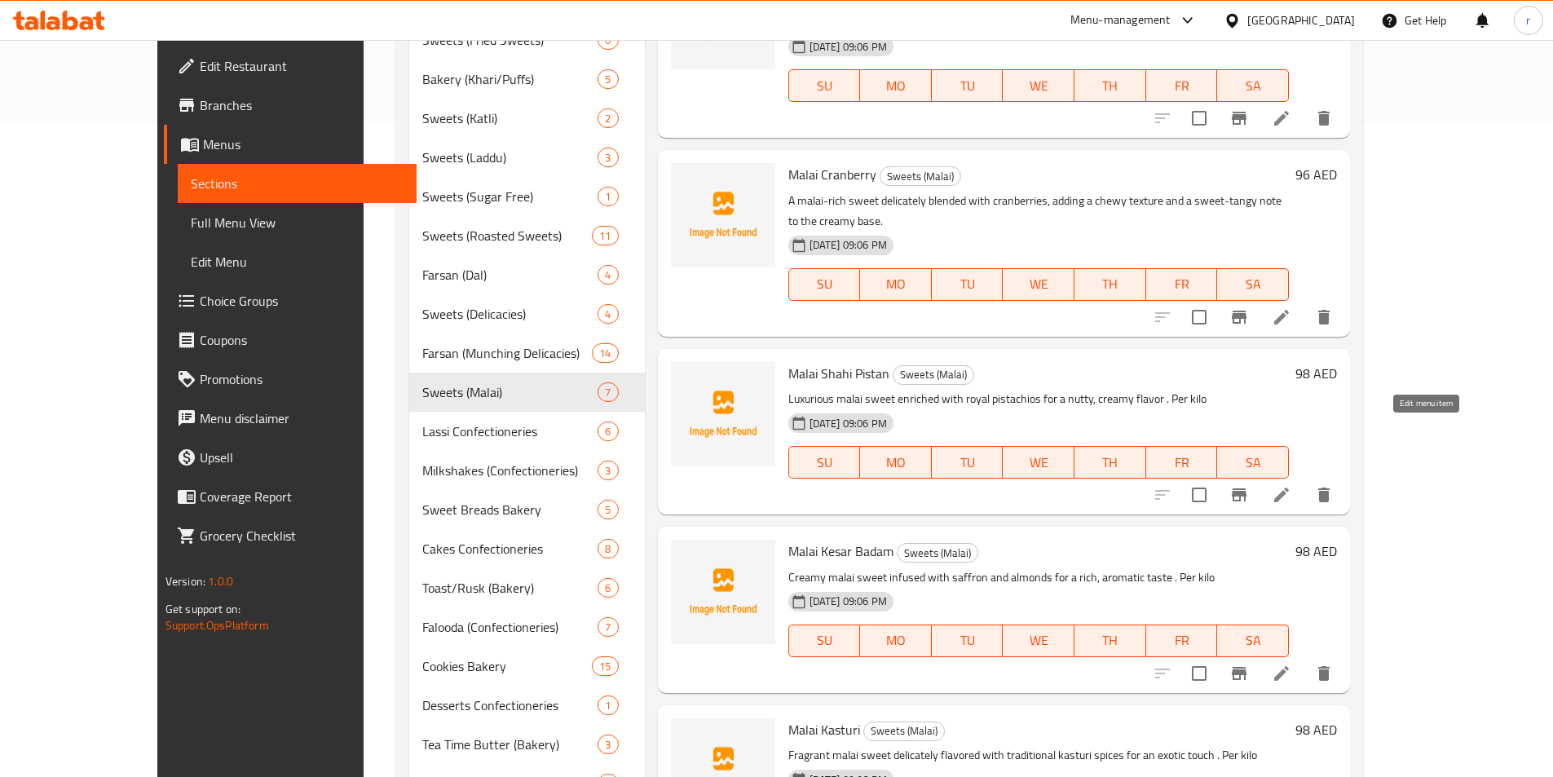
click at [1291, 485] on icon at bounding box center [1282, 495] width 20 height 20
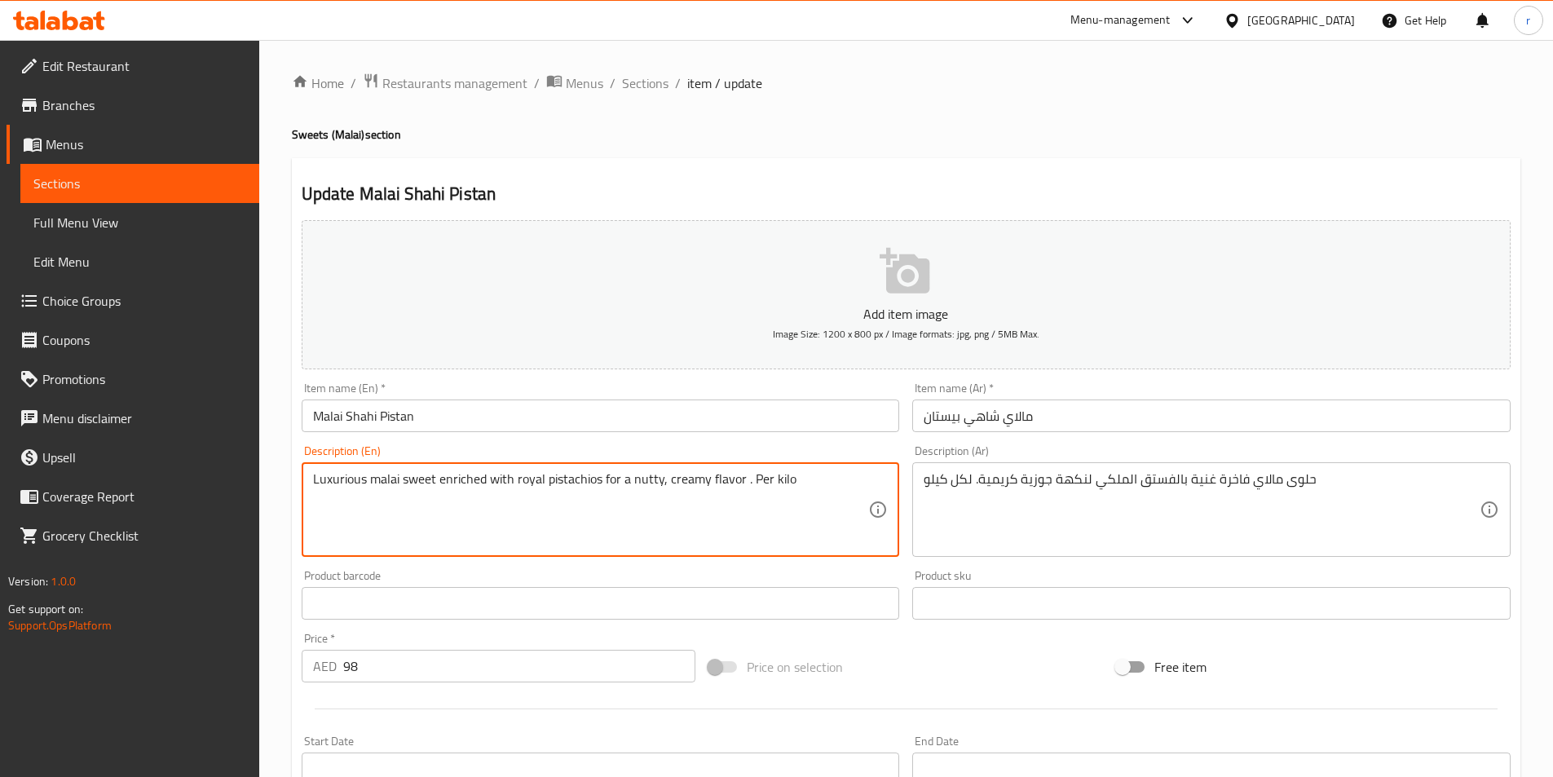
click at [664, 494] on textarea "Luxurious malai sweet enriched with royal pistachios for a nutty, creamy flavor…" at bounding box center [591, 509] width 556 height 77
paste textarea "A royal malai mithai combined with pistachios, cardamom, and saffron, giving a …"
type textarea "A royal malai mithai combined with pistachios, cardamom, and saffron, giving a …"
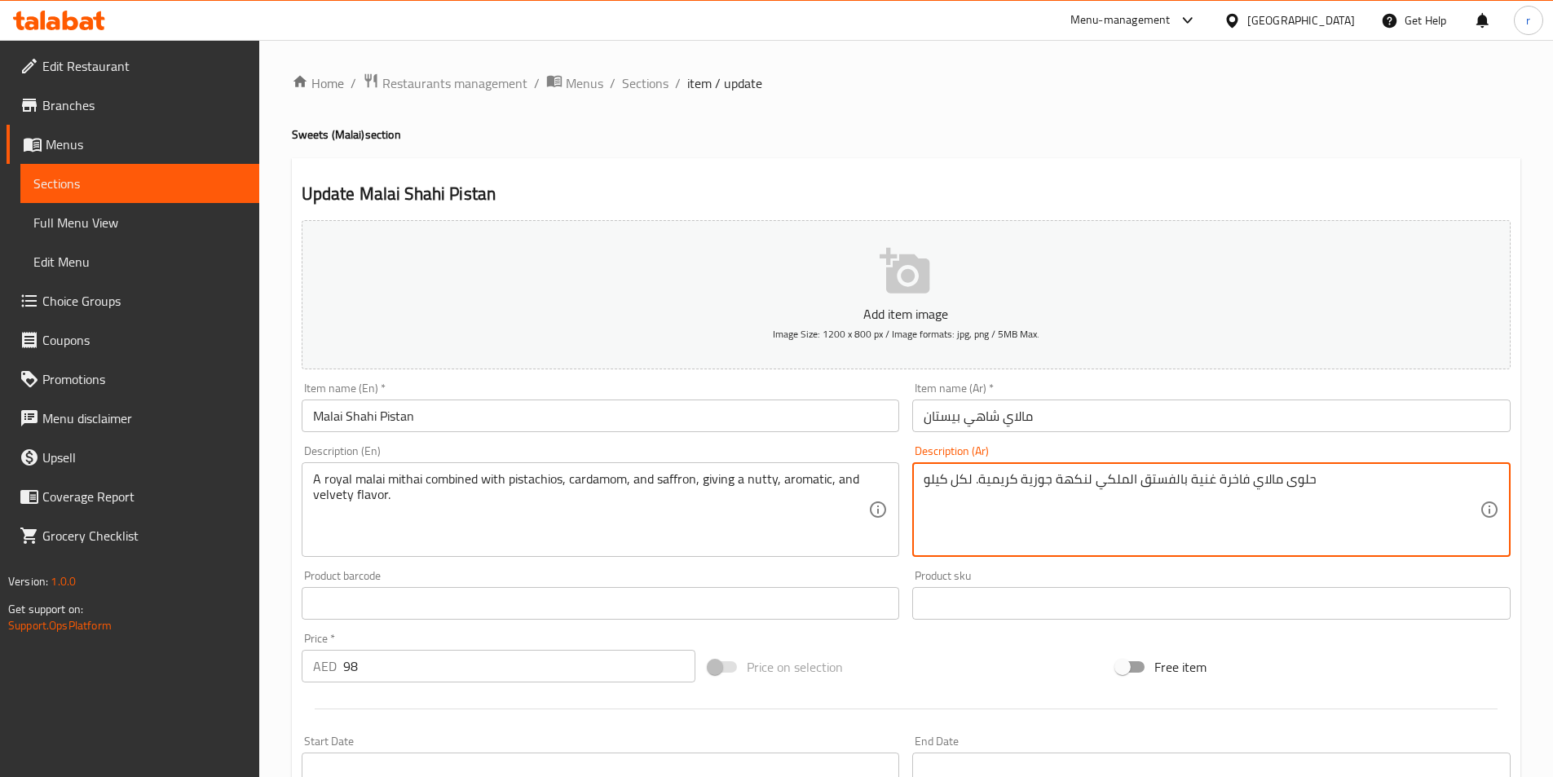
click at [1128, 505] on textarea "حلوى مالاي فاخرة غنية بالفستق الملكي لنكهة جوزية كريمية. لكل كيلو" at bounding box center [1202, 509] width 556 height 77
paste textarea "مالاي ميثاي ملكي ممزوج بالفستق والهيل والزعفران، مما يعطي نكهة جوزية وعطرية ومخ…"
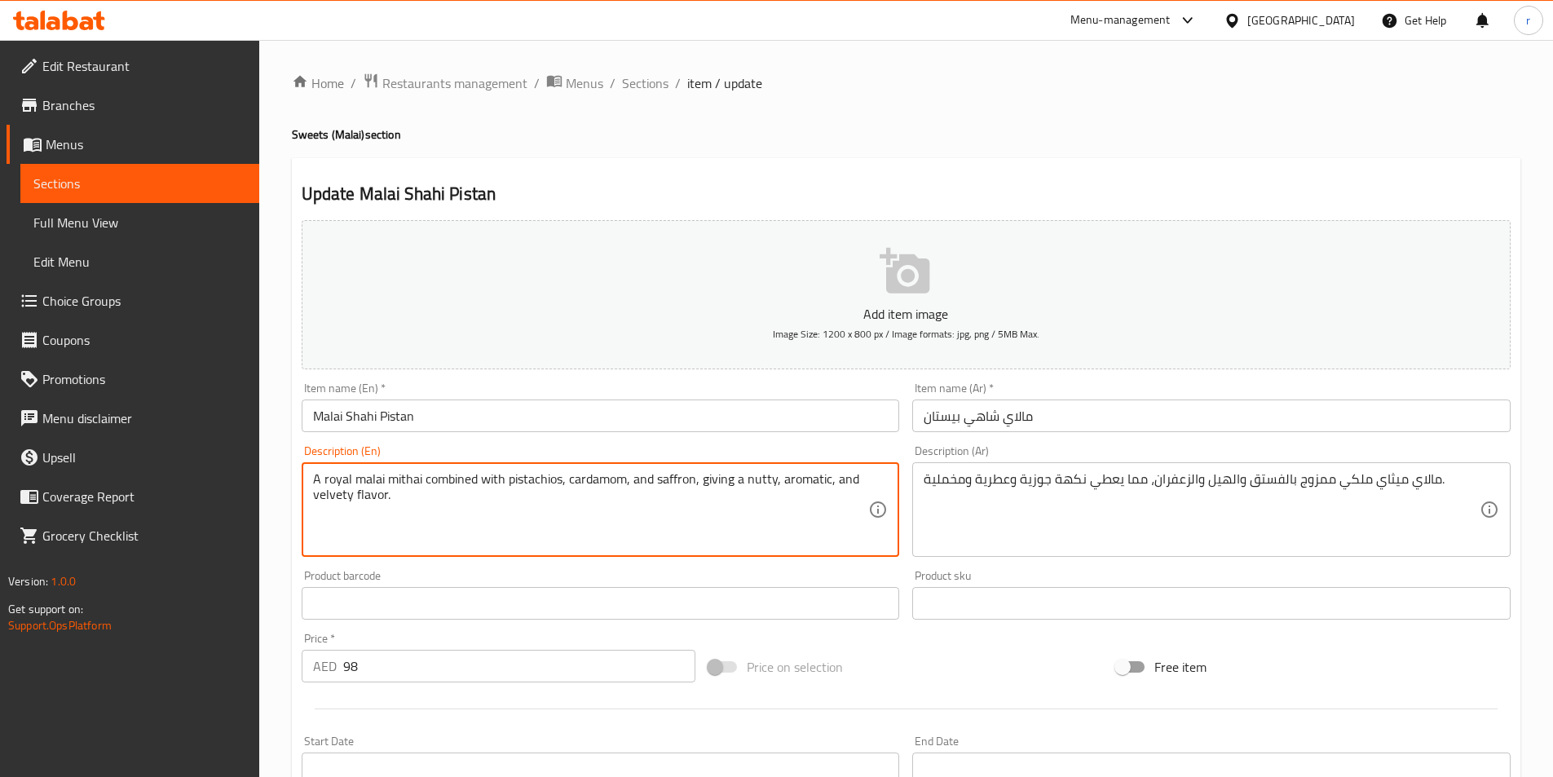
click at [332, 484] on textarea "A royal malai mithai combined with pistachios, cardamom, and saffron, giving a …" at bounding box center [591, 509] width 556 height 77
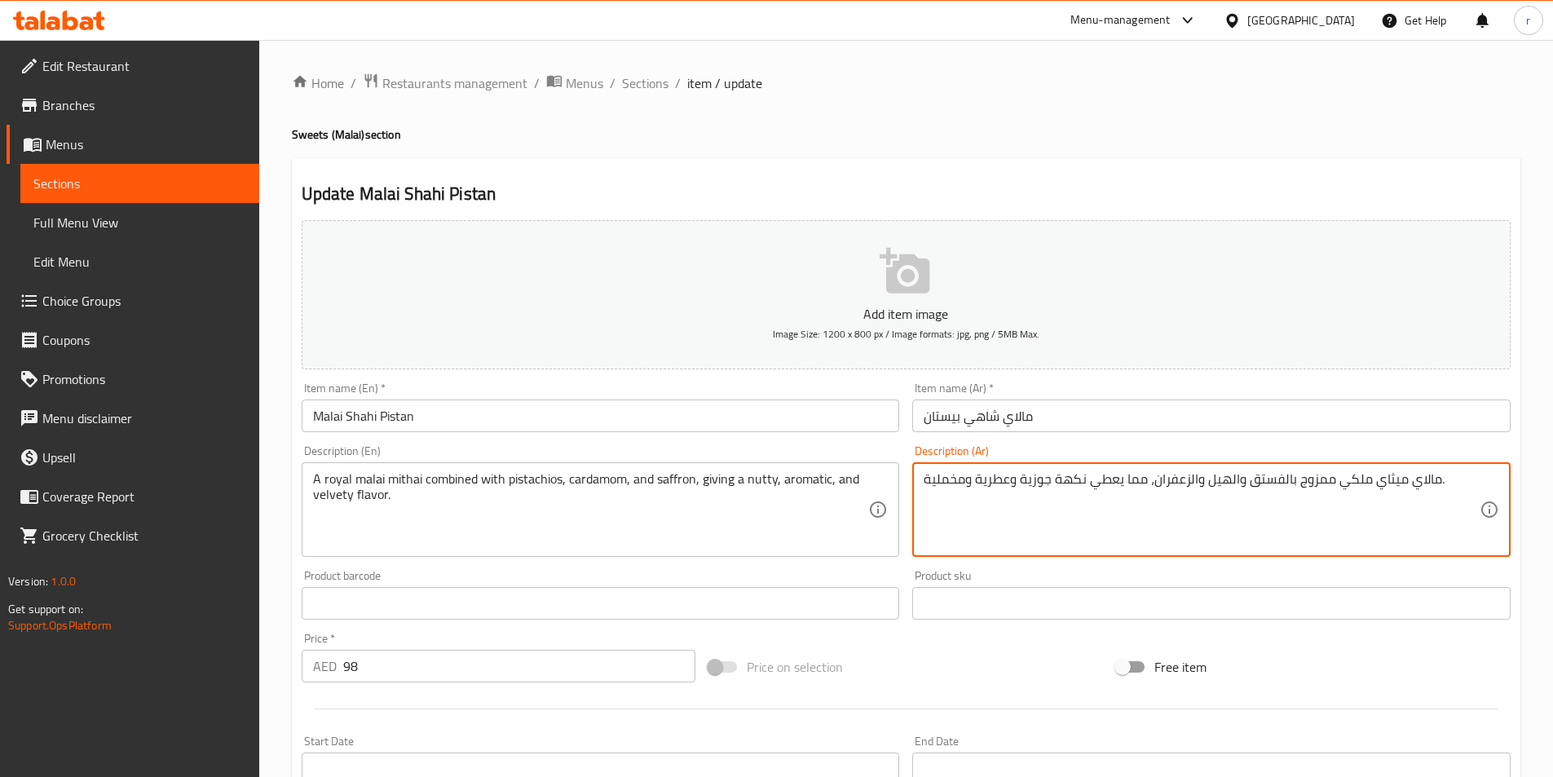
click at [1351, 474] on textarea "مالاي ميثاي ملكي ممزوج بالفستق والهيل والزعفران، مما يعطي نكهة جوزية وعطرية ومخ…" at bounding box center [1202, 509] width 556 height 77
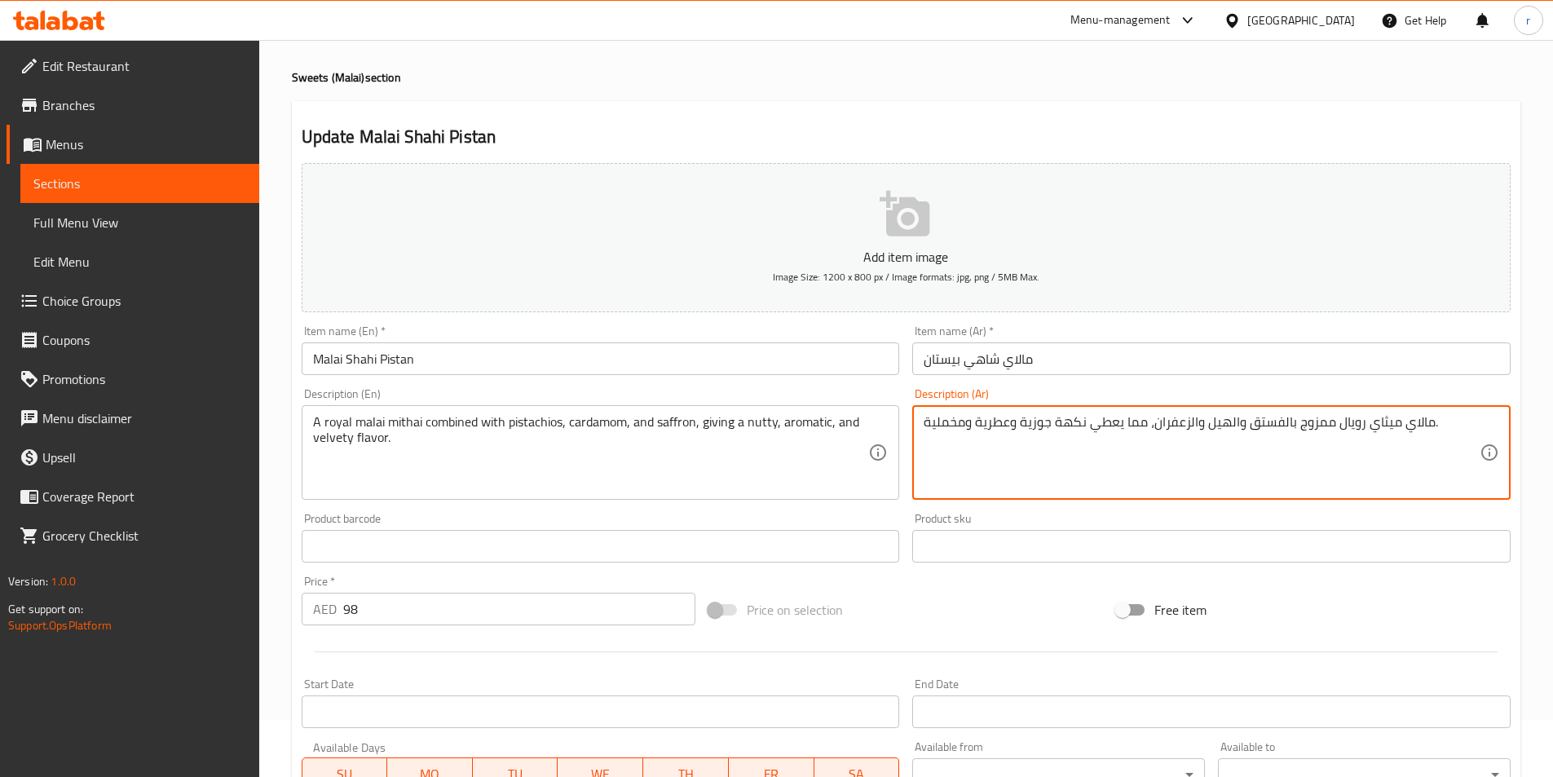
scroll to position [82, 0]
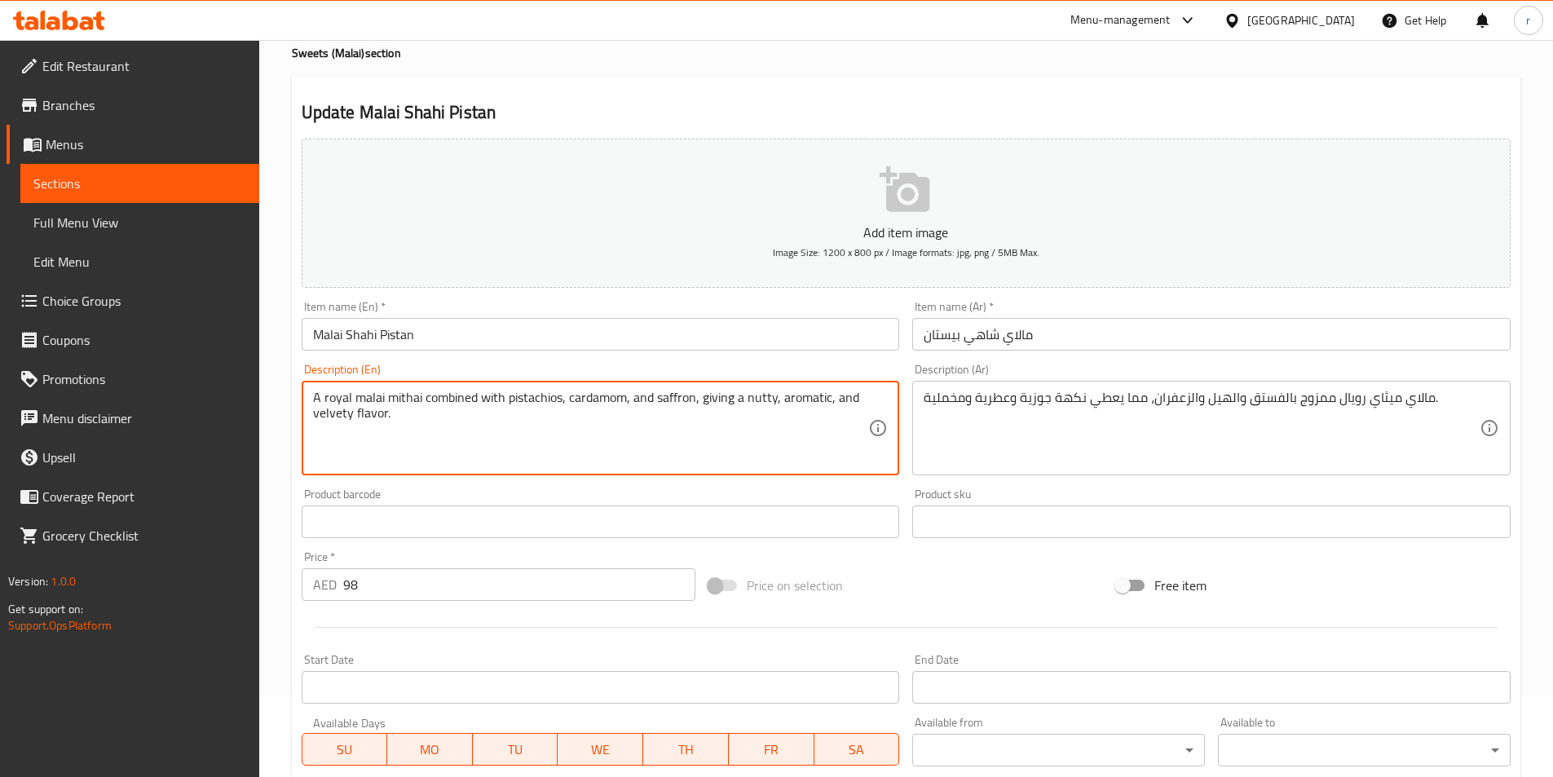
click at [601, 396] on textarea "A royal malai mithai combined with pistachios, cardamom, and saffron, giving a …" at bounding box center [591, 428] width 556 height 77
click at [690, 400] on textarea "A royal malai mithai combined with pistachios, cardamom, and saffron, giving a …" at bounding box center [591, 428] width 556 height 77
click at [803, 404] on textarea "A royal malai mithai combined with pistachios, cardamom, and saffron, giving a …" at bounding box center [591, 428] width 556 height 77
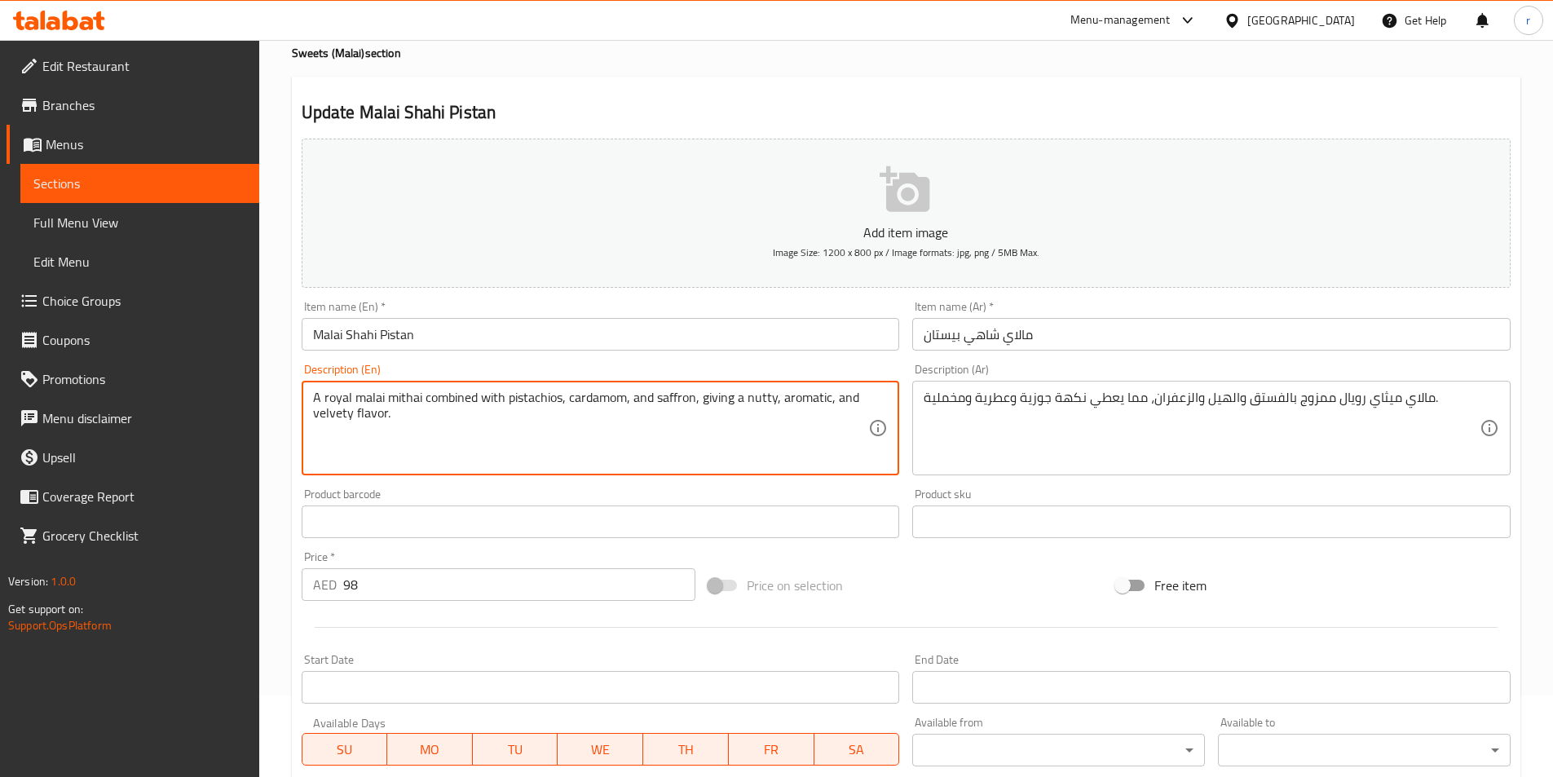
click at [803, 404] on textarea "A royal malai mithai combined with pistachios, cardamom, and saffron, giving a …" at bounding box center [591, 428] width 556 height 77
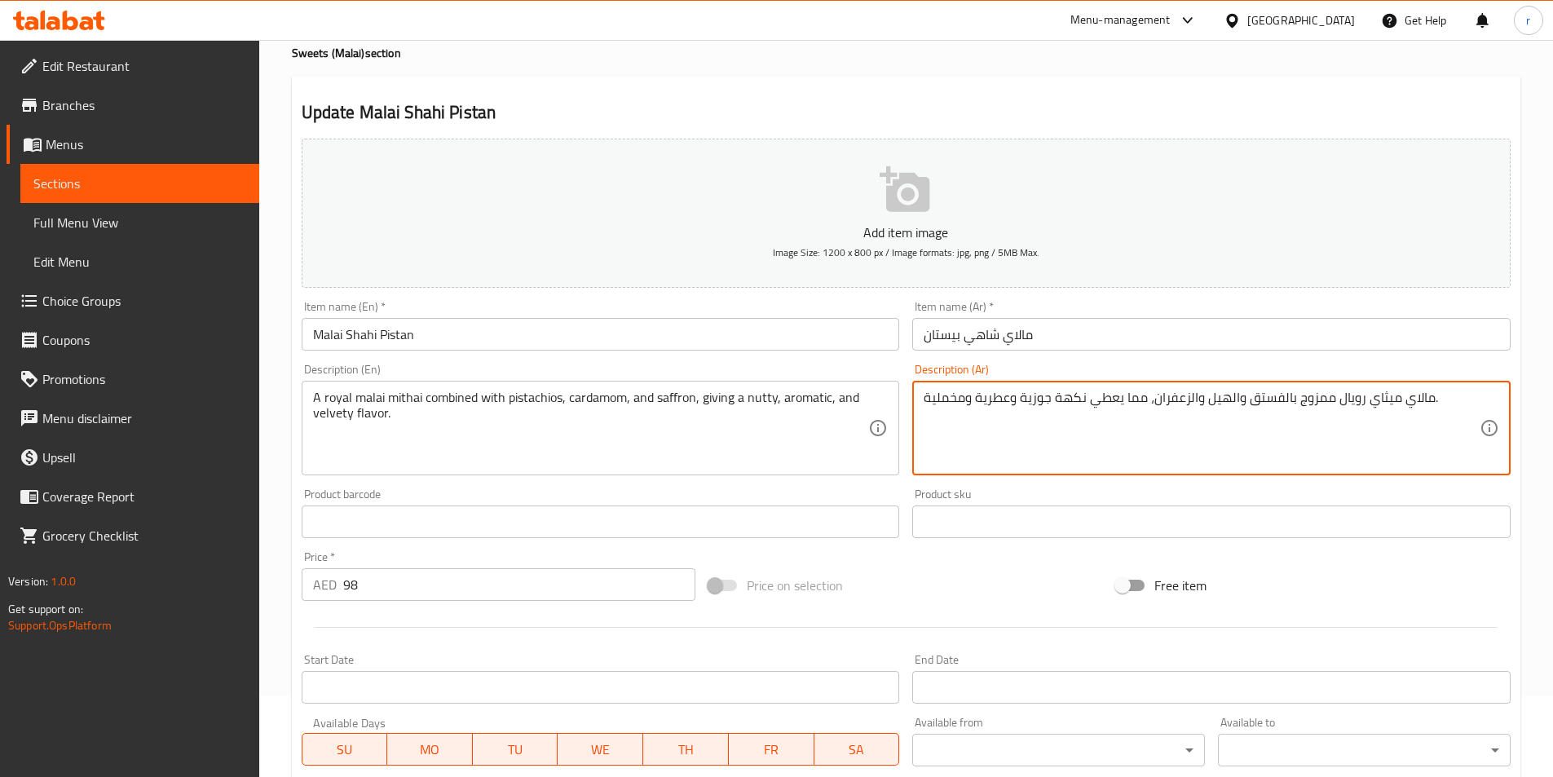
click at [1004, 404] on textarea "مالاي ميثاي رويال ممزوج بالفستق والهيل والزعفران، مما يعطي نكهة جوزية وعطرية وم…" at bounding box center [1202, 428] width 556 height 77
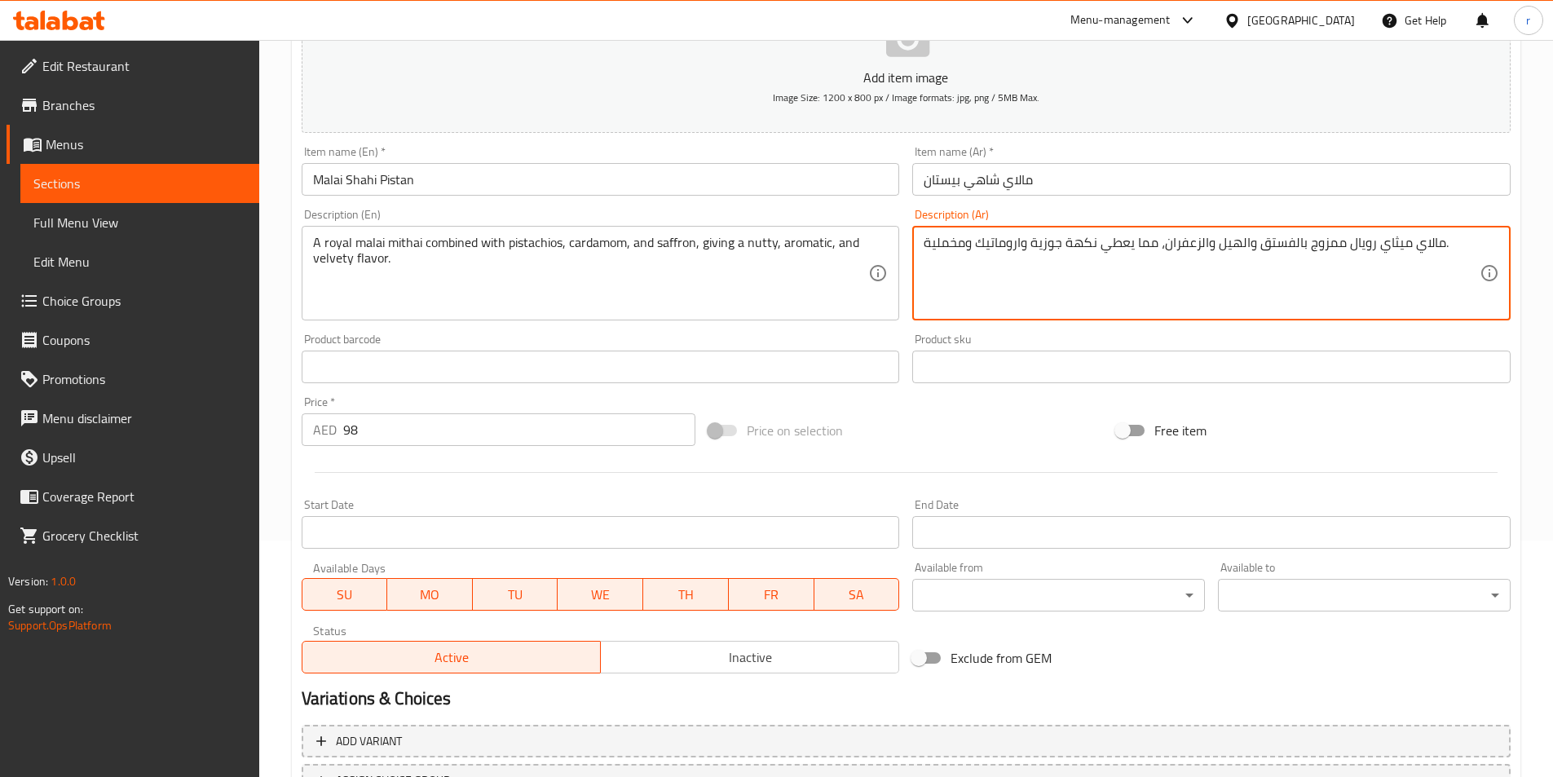
scroll to position [326, 0]
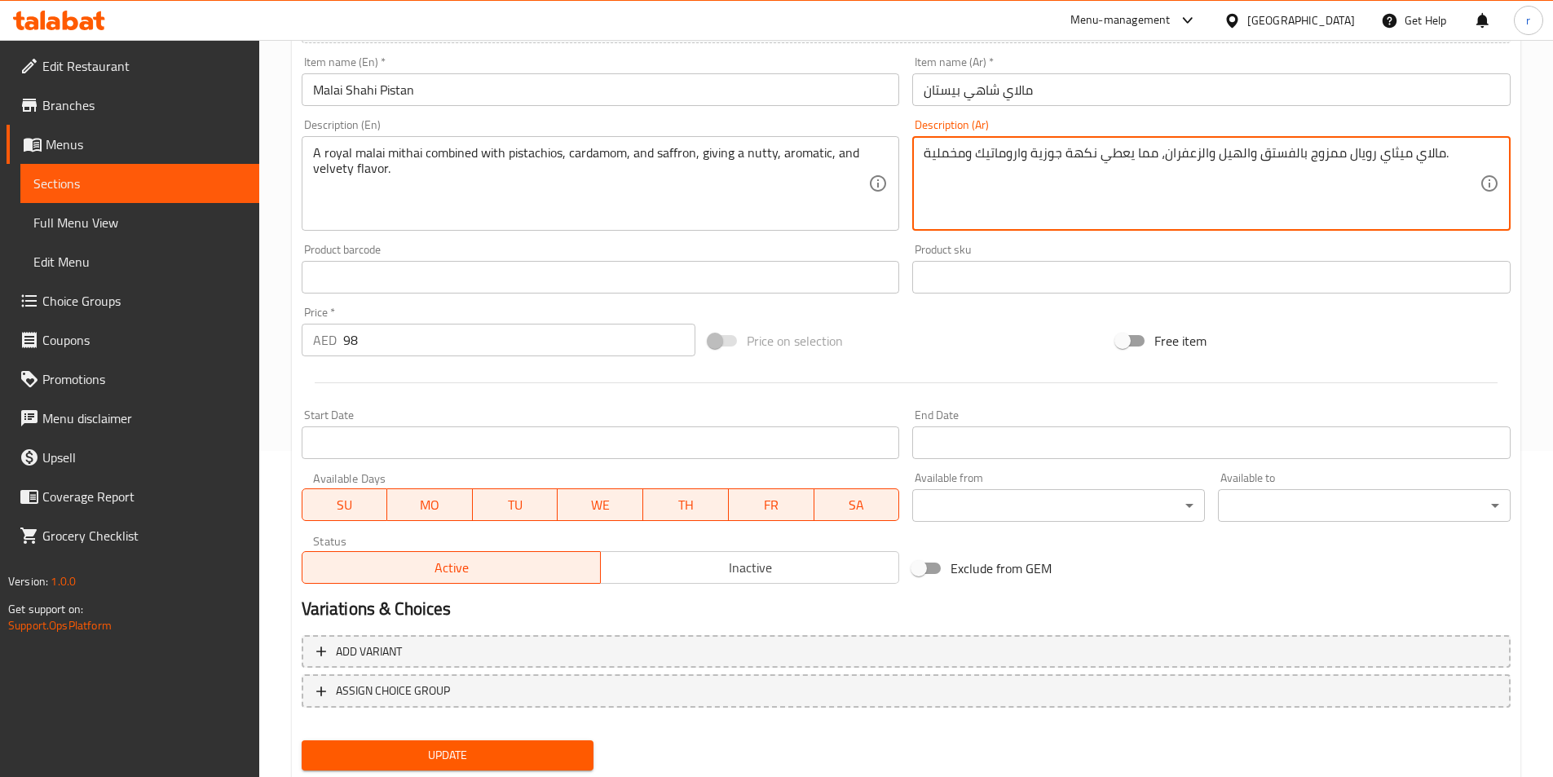
type textarea "مالاي ميثاي رويال ممزوج بالفستق والهيل والزعفران، مما يعطي نكهة جوزية واروماتيك…"
click at [550, 758] on span "Update" at bounding box center [448, 755] width 267 height 20
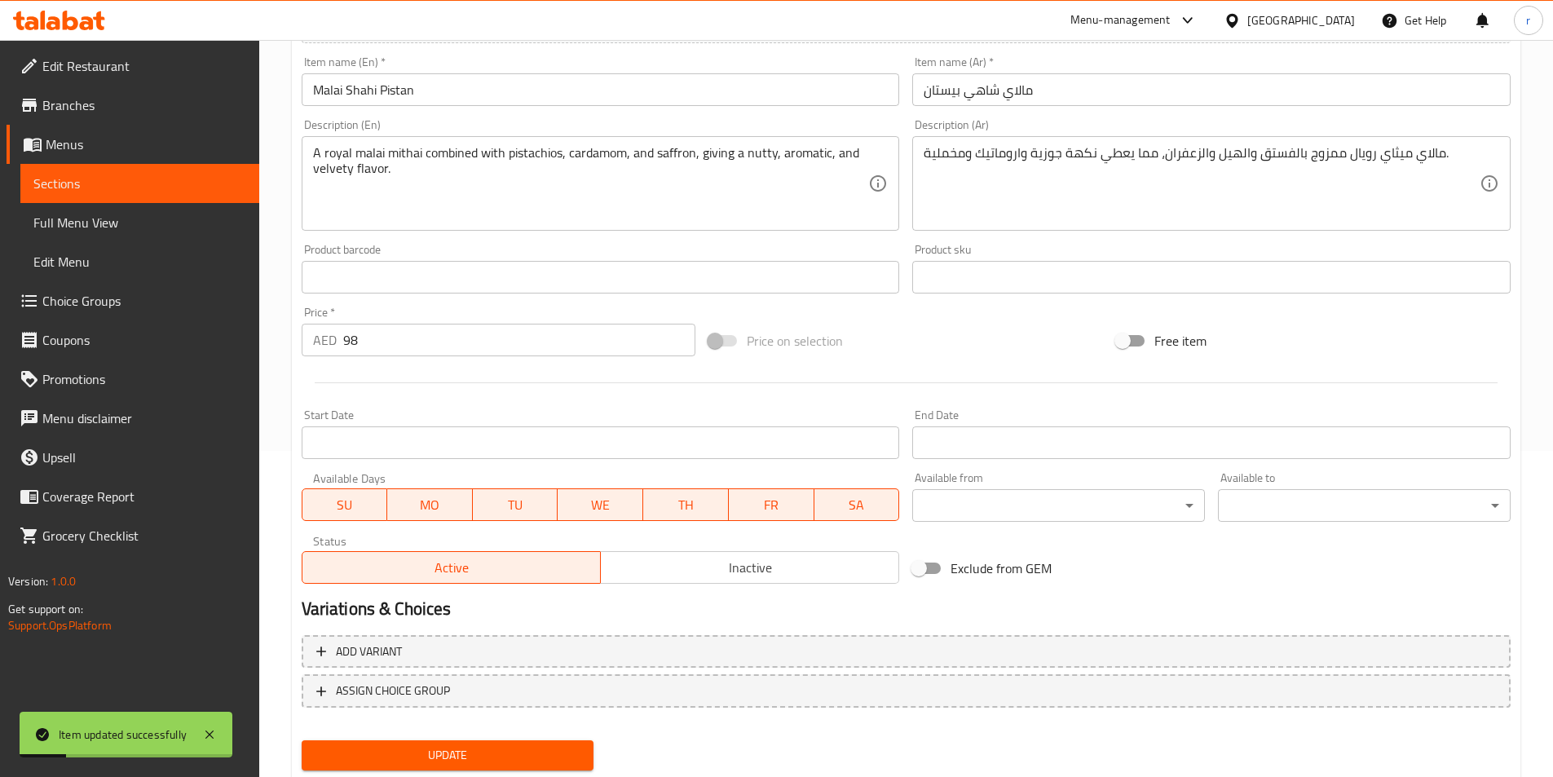
click at [188, 185] on span "Sections" at bounding box center [139, 184] width 213 height 20
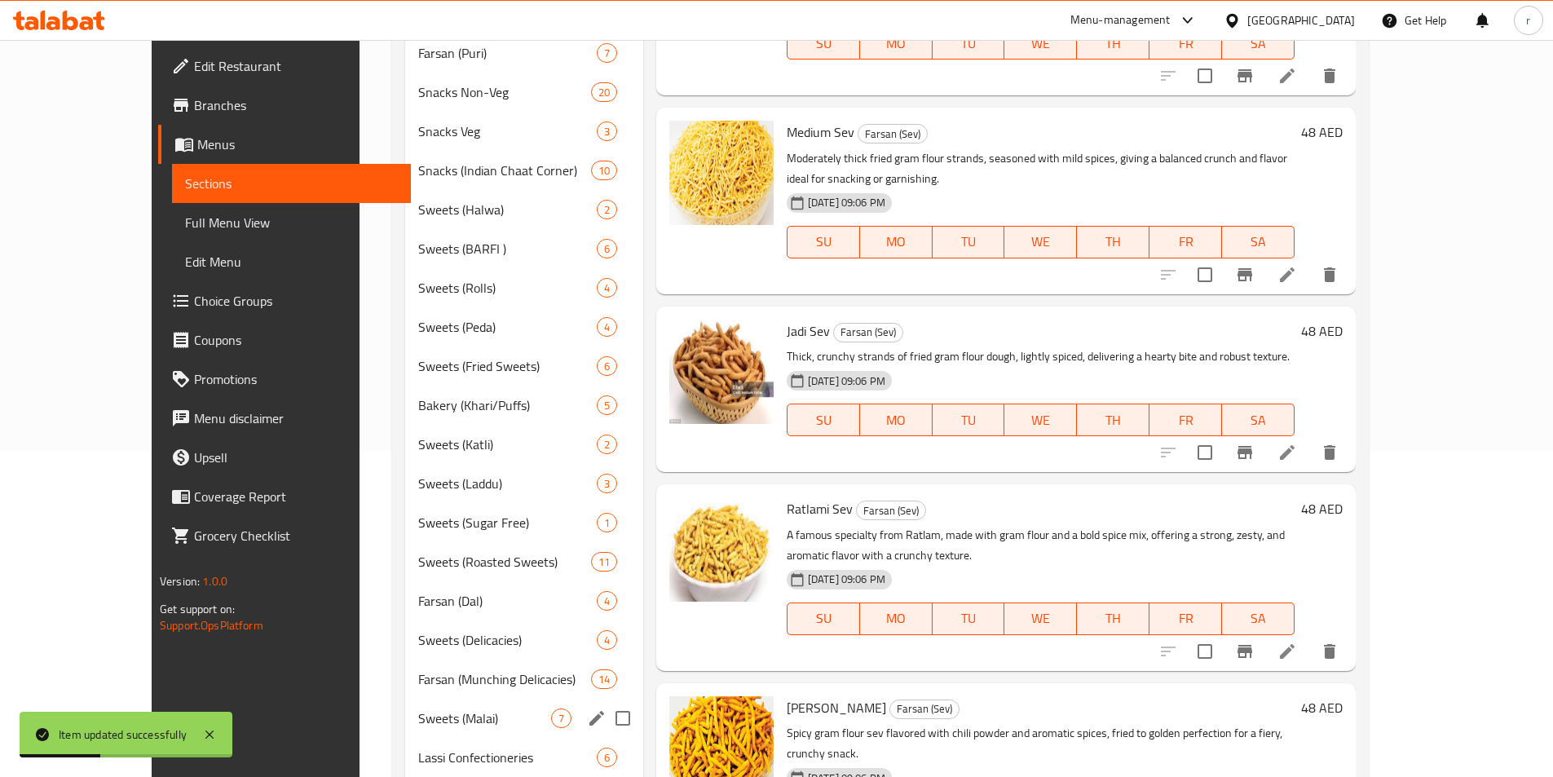
click at [454, 701] on div "Sweets (Malai) 7" at bounding box center [523, 718] width 237 height 39
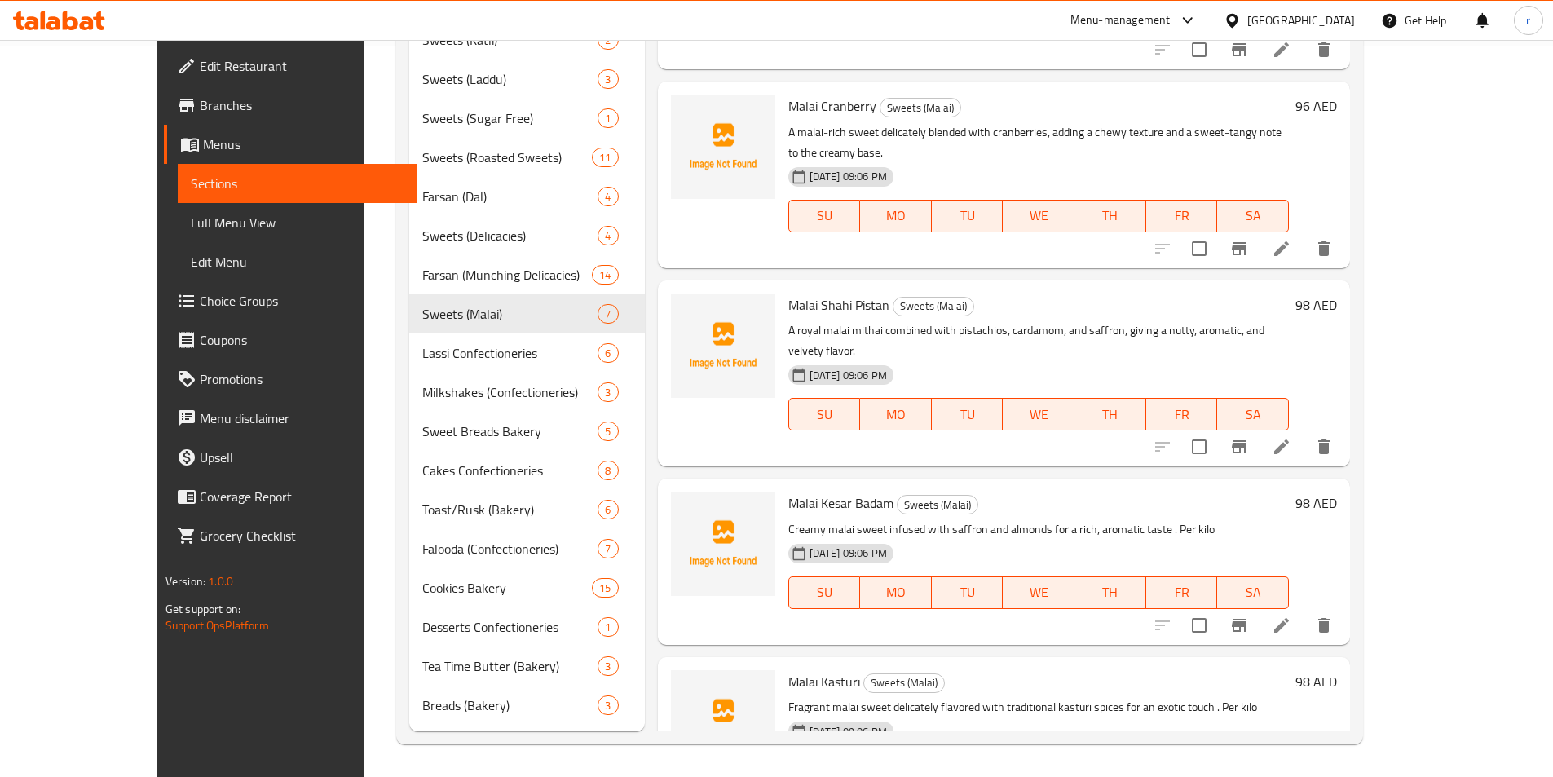
scroll to position [29, 0]
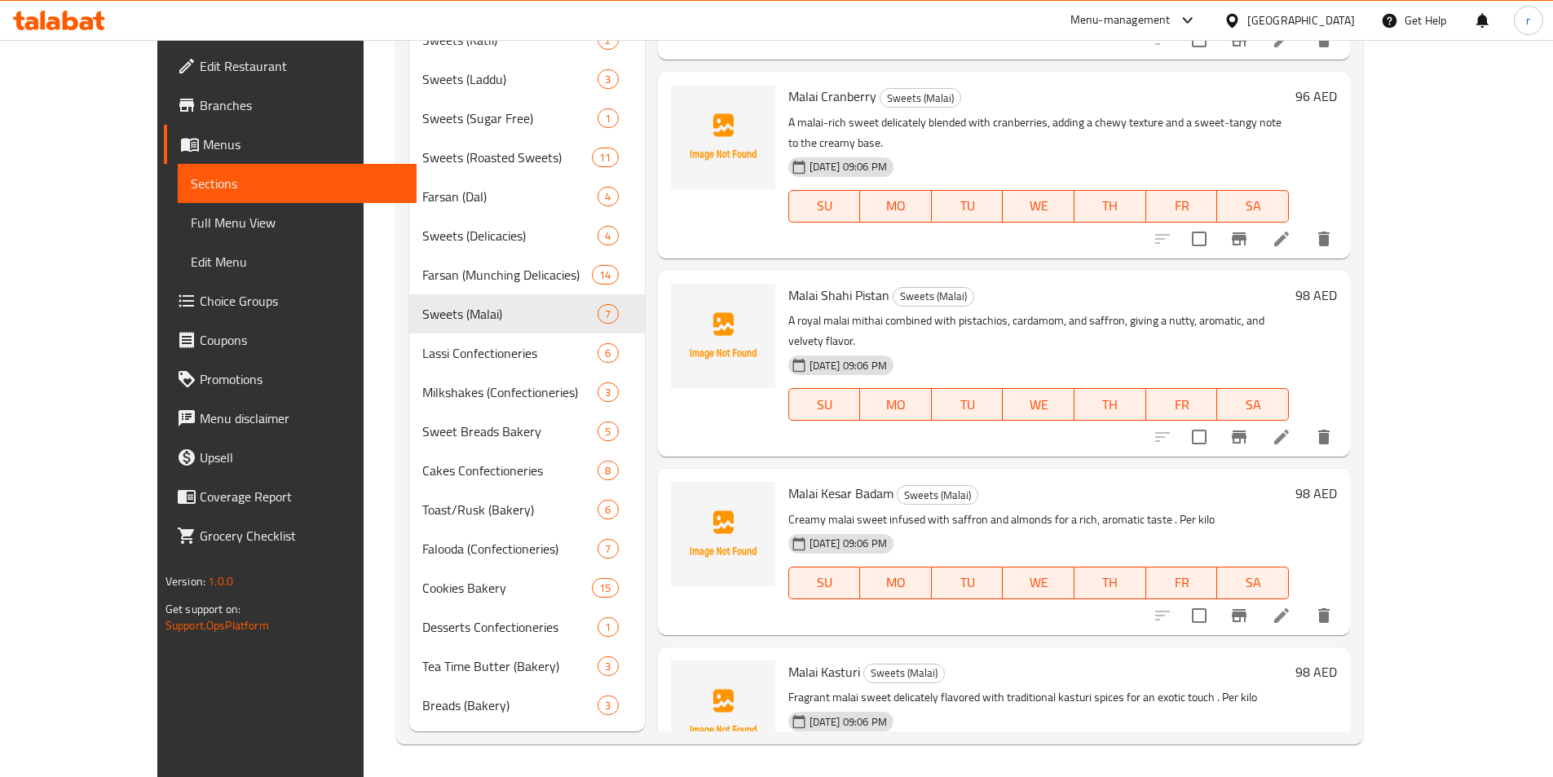
click at [1296, 527] on div "03-10-2025 09:06 PM SU MO TU WE TH FR SA" at bounding box center [1039, 571] width 514 height 88
click at [1304, 601] on li at bounding box center [1282, 615] width 46 height 29
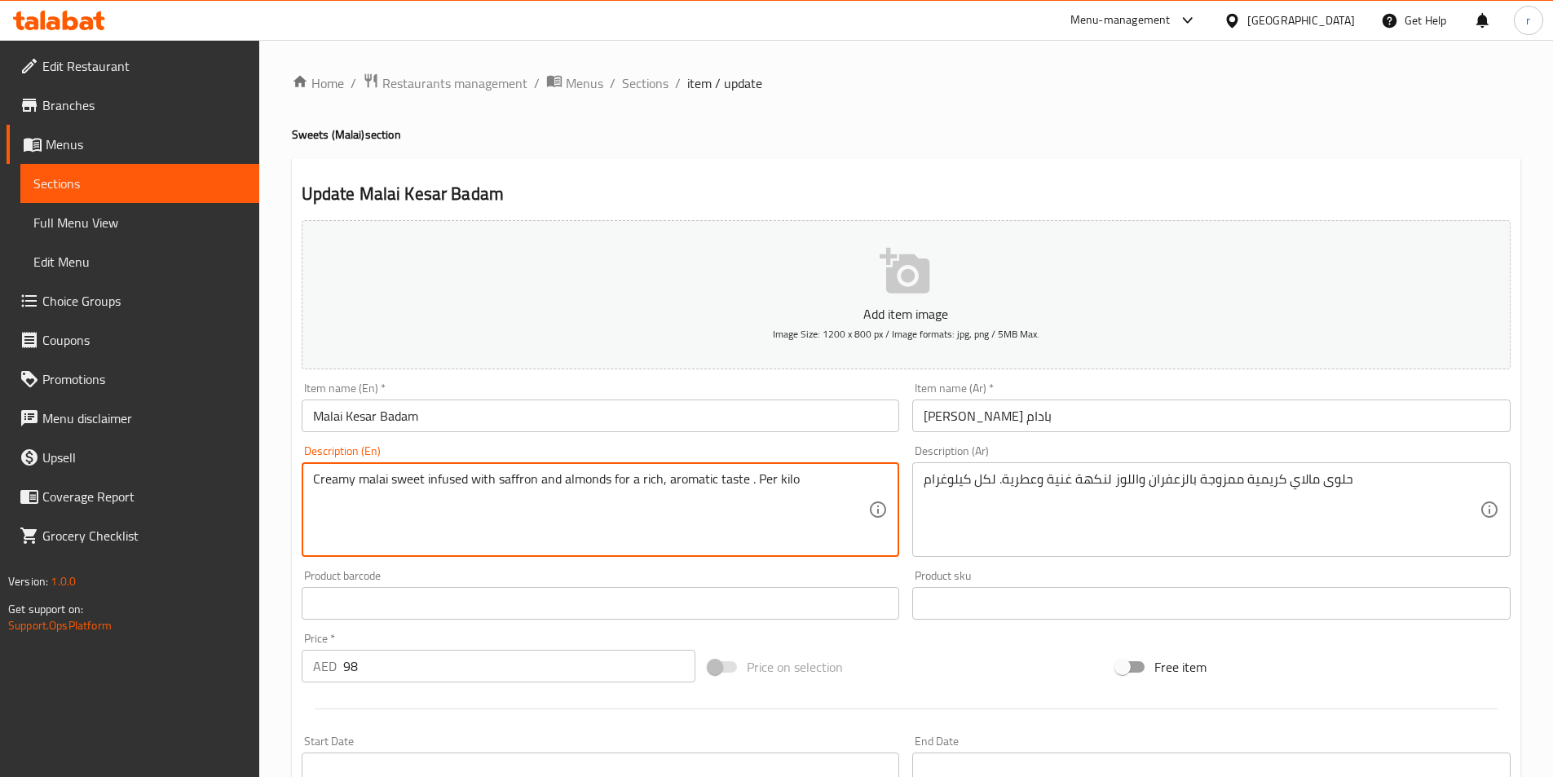
click at [687, 489] on textarea "Creamy malai sweet infused with saffron and almonds for a rich, aromatic taste …" at bounding box center [591, 509] width 556 height 77
paste textarea "dessert infused with saffron and almonds, offering a golden hue, rich aroma, an…"
type textarea "Creamy malai dessert infused with saffron and almonds, offering a golden hue, r…"
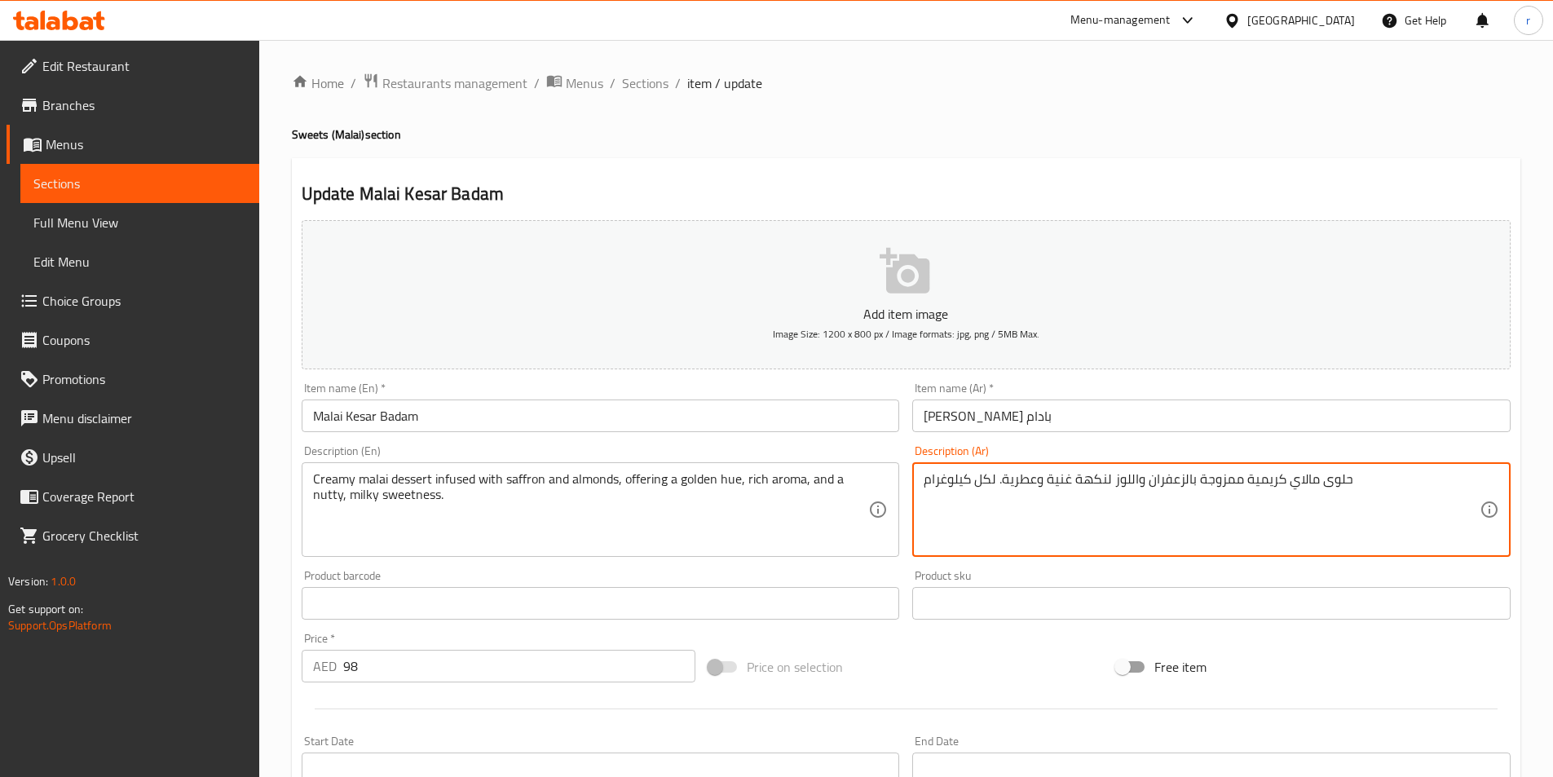
click at [1132, 494] on textarea "حلوى مالاي كريمية ممزوجة بالزعفران واللوز لنكهة غنية وعطرية. لكل كيلوغرام" at bounding box center [1202, 509] width 556 height 77
paste textarea "لوءة بالزعفران واللوز، تقدم لونًا ذهبيًا ورائحة غنية وحلاوة جوزية حليبية."
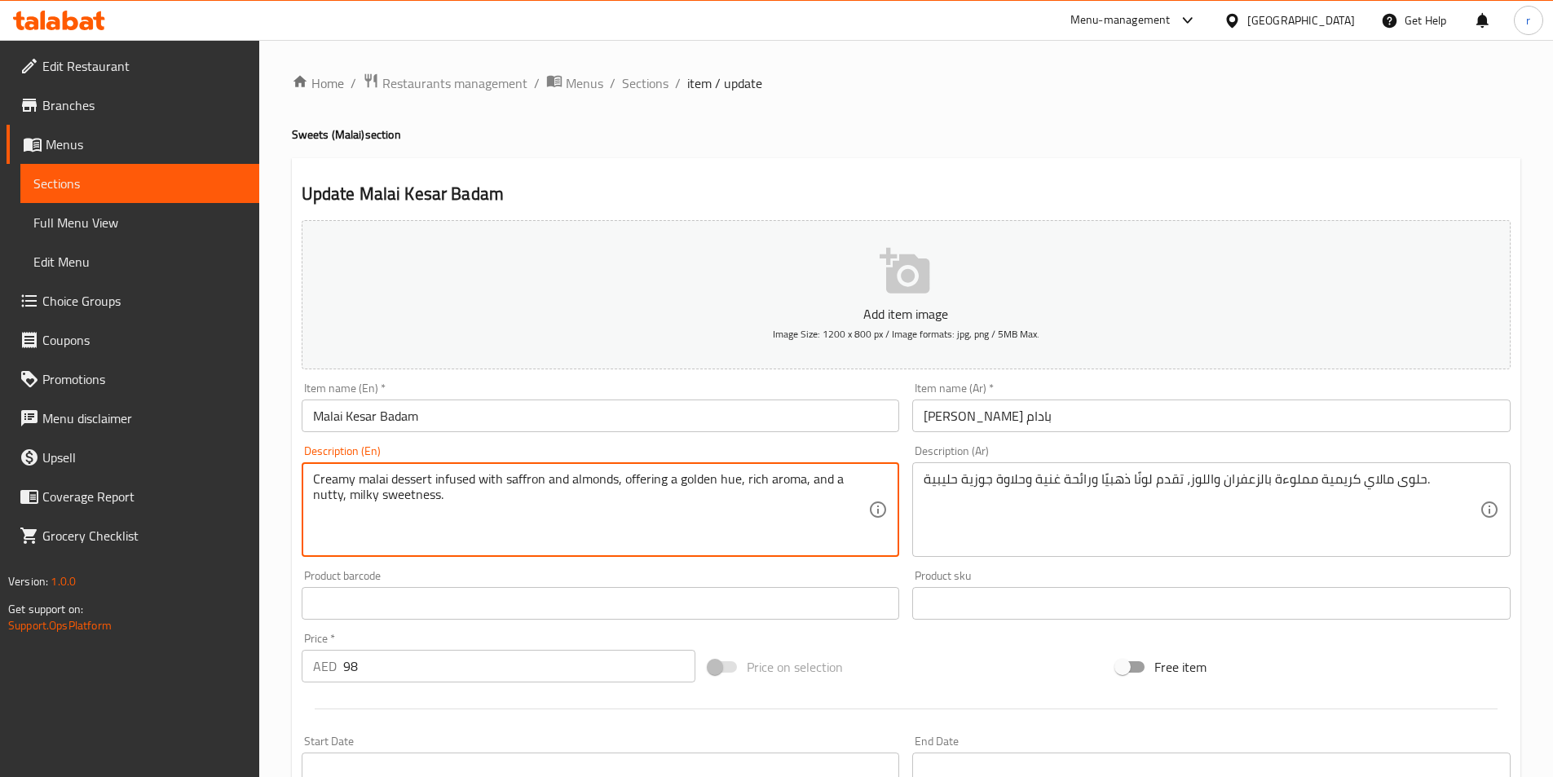
click at [446, 479] on textarea "Creamy malai dessert infused with saffron and almonds, offering a golden hue, r…" at bounding box center [591, 509] width 556 height 77
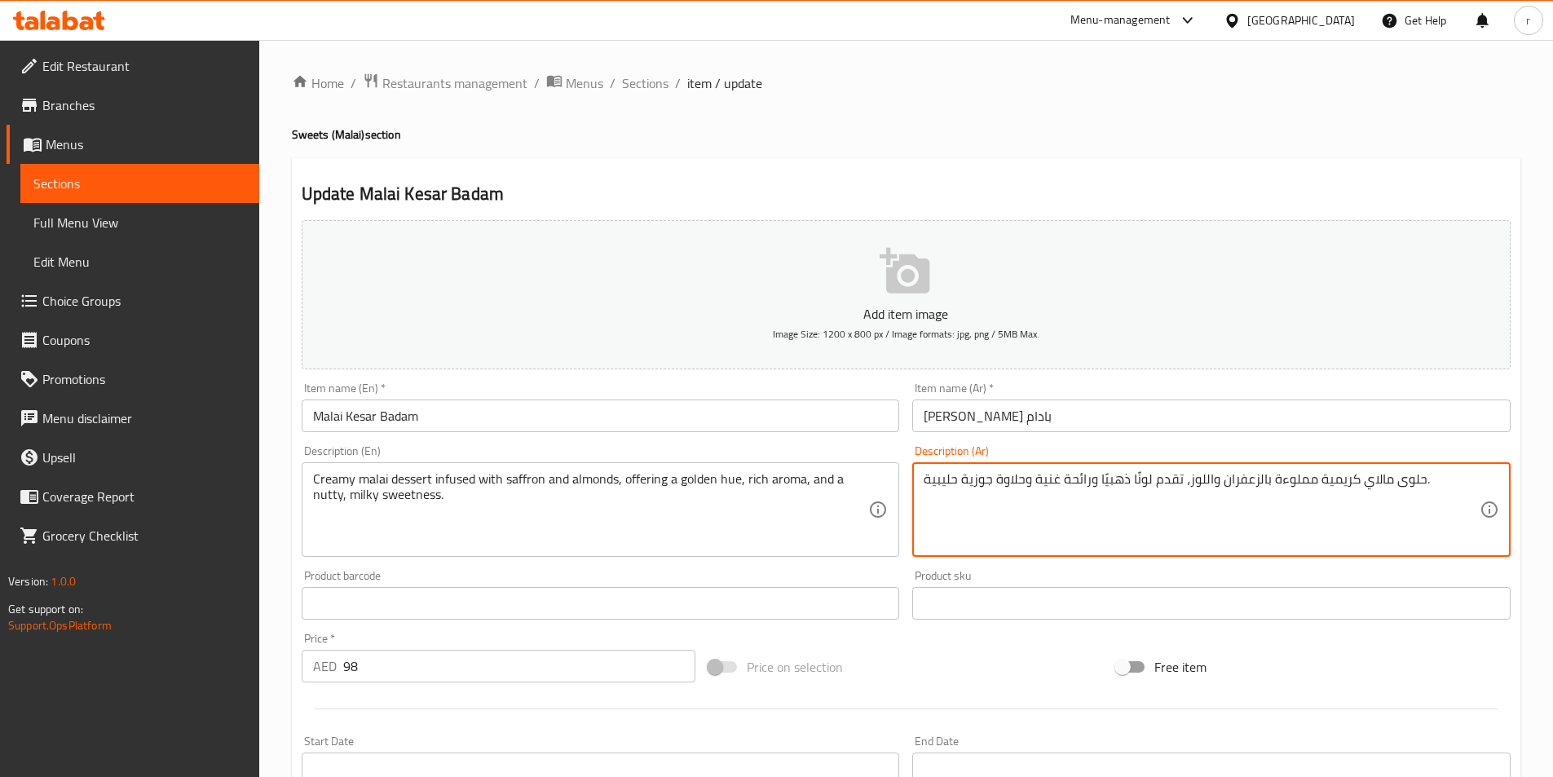
click at [1116, 474] on textarea "حلوى مالاي كريمية مملوءة بالزعفران واللوز، تقدم لونًا ذهبيًا ورائحة غنية وحلاوة…" at bounding box center [1202, 509] width 556 height 77
type textarea "حلوى مالاي كريمية مملوءة بالزعفران واللوز، تقدم لونًا جولدن ورائحة غنية وحلاوة …"
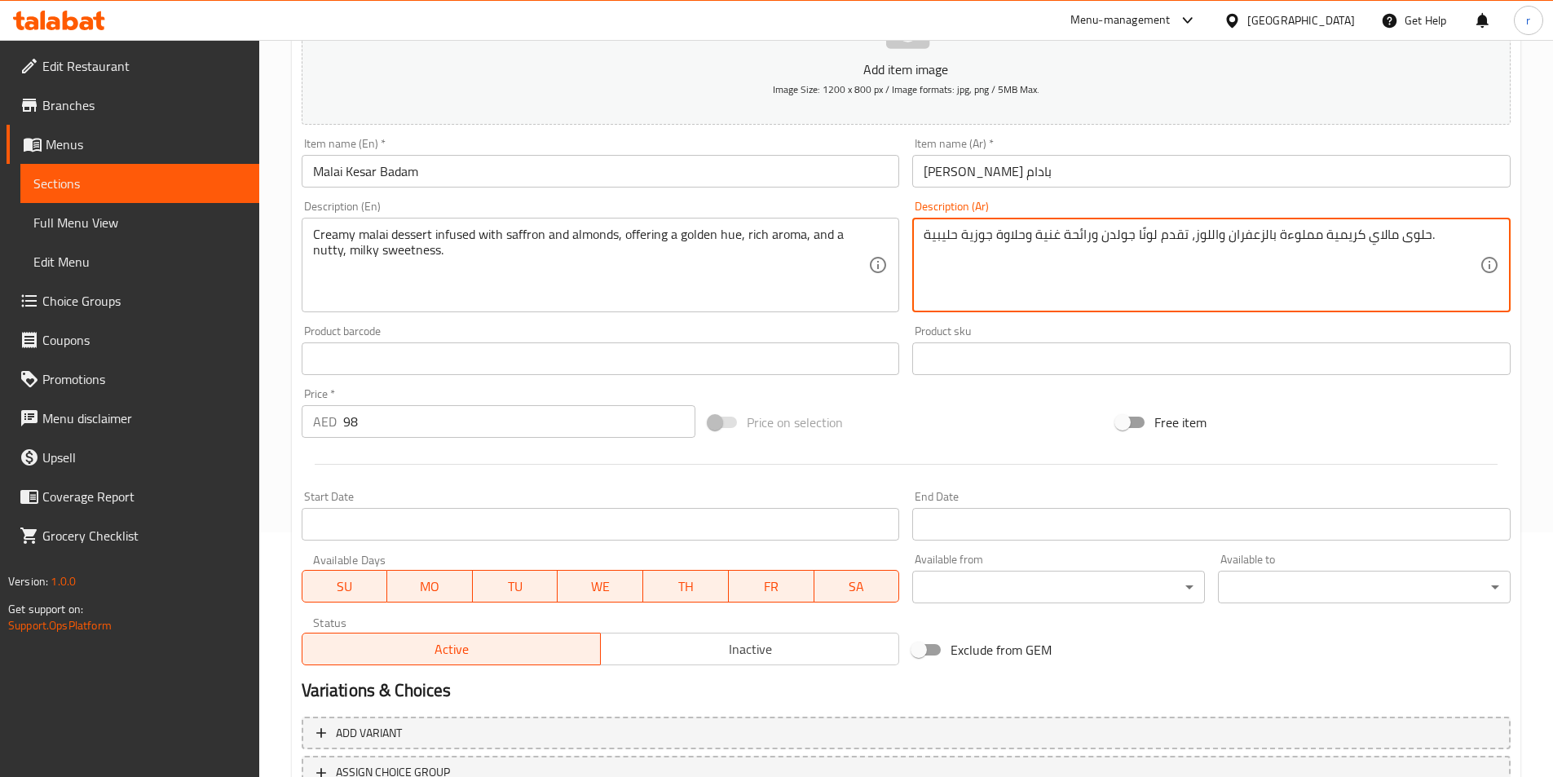
scroll to position [375, 0]
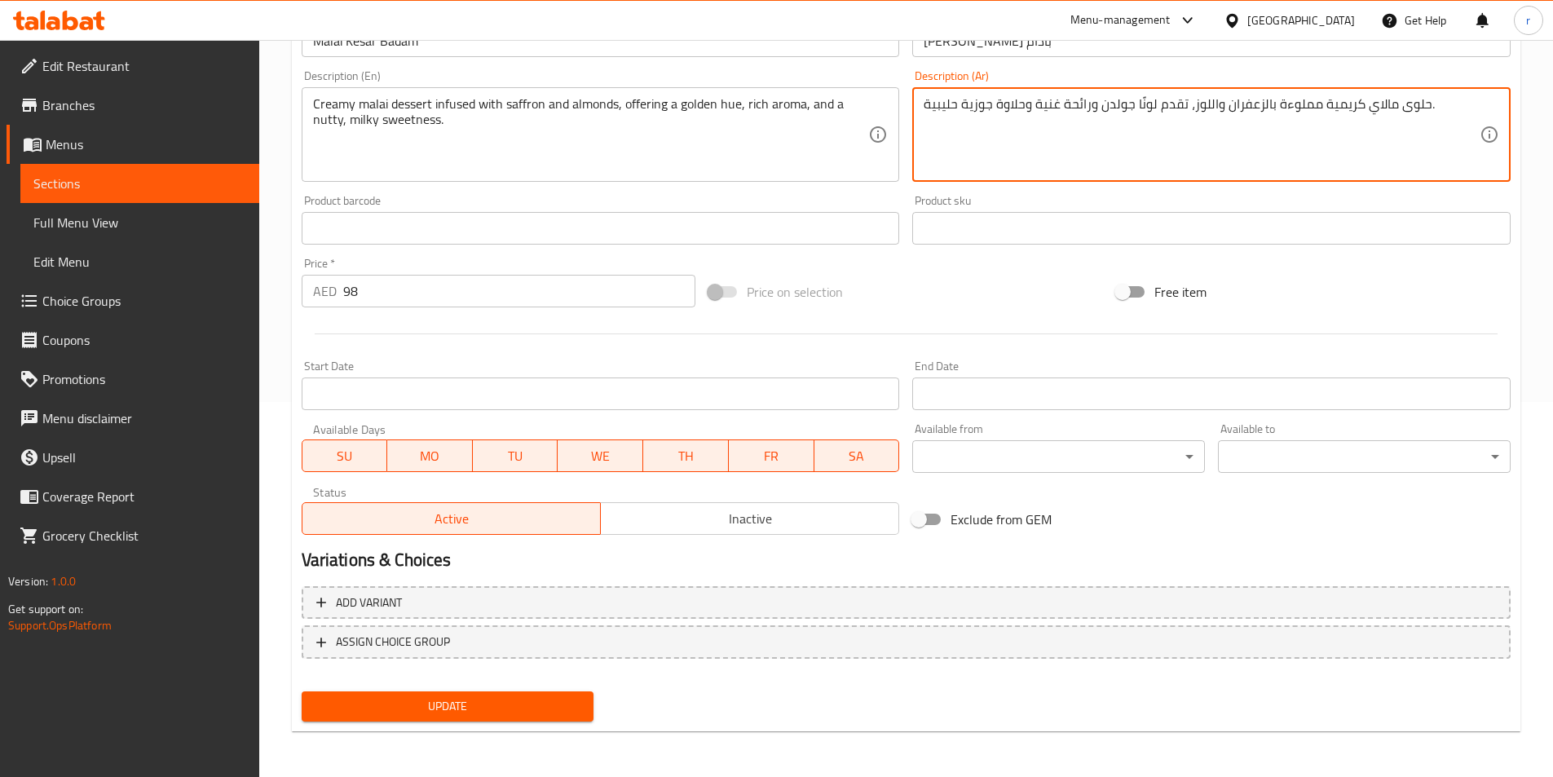
click at [532, 702] on span "Update" at bounding box center [448, 706] width 267 height 20
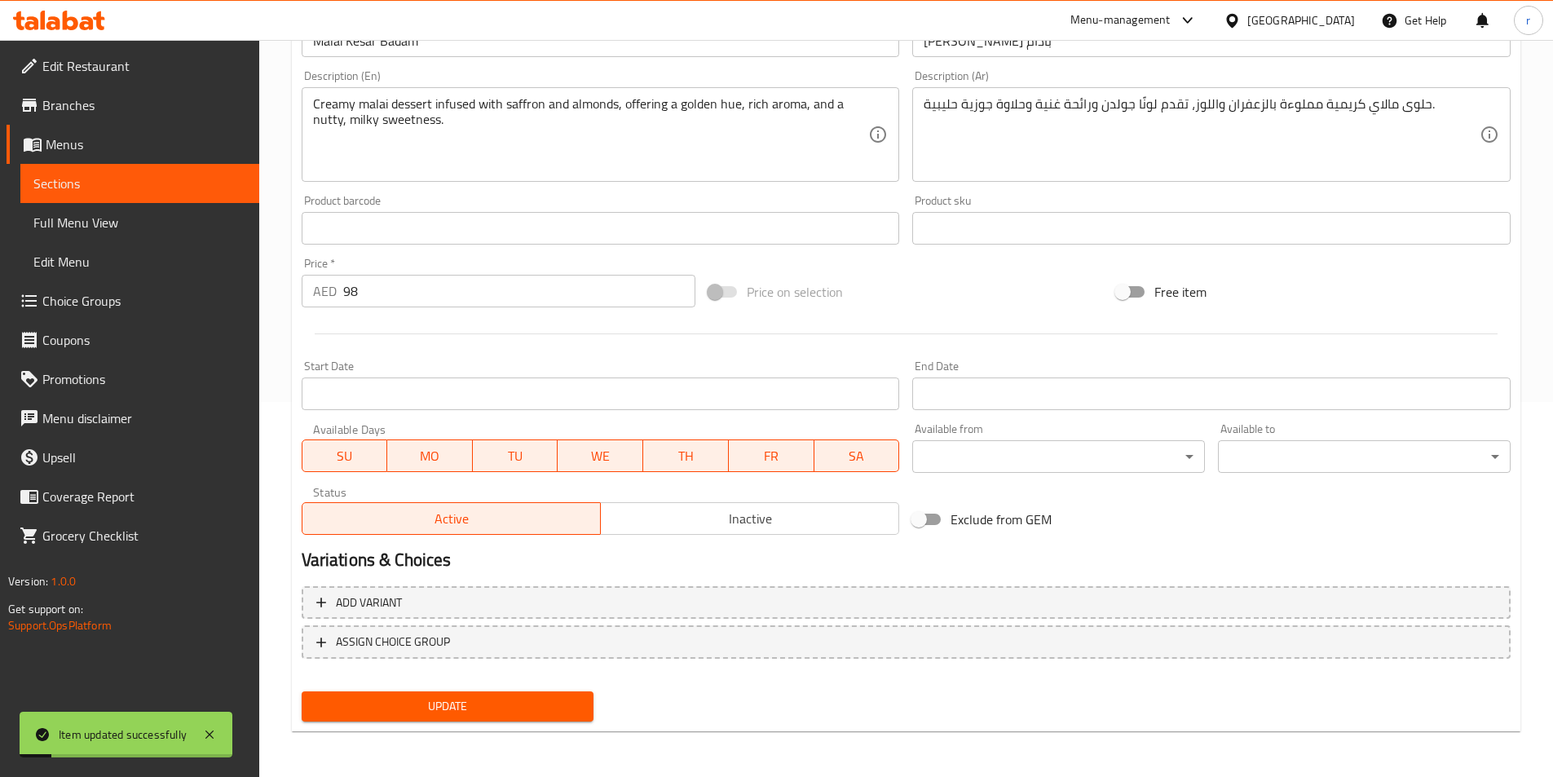
click at [157, 182] on span "Sections" at bounding box center [139, 184] width 213 height 20
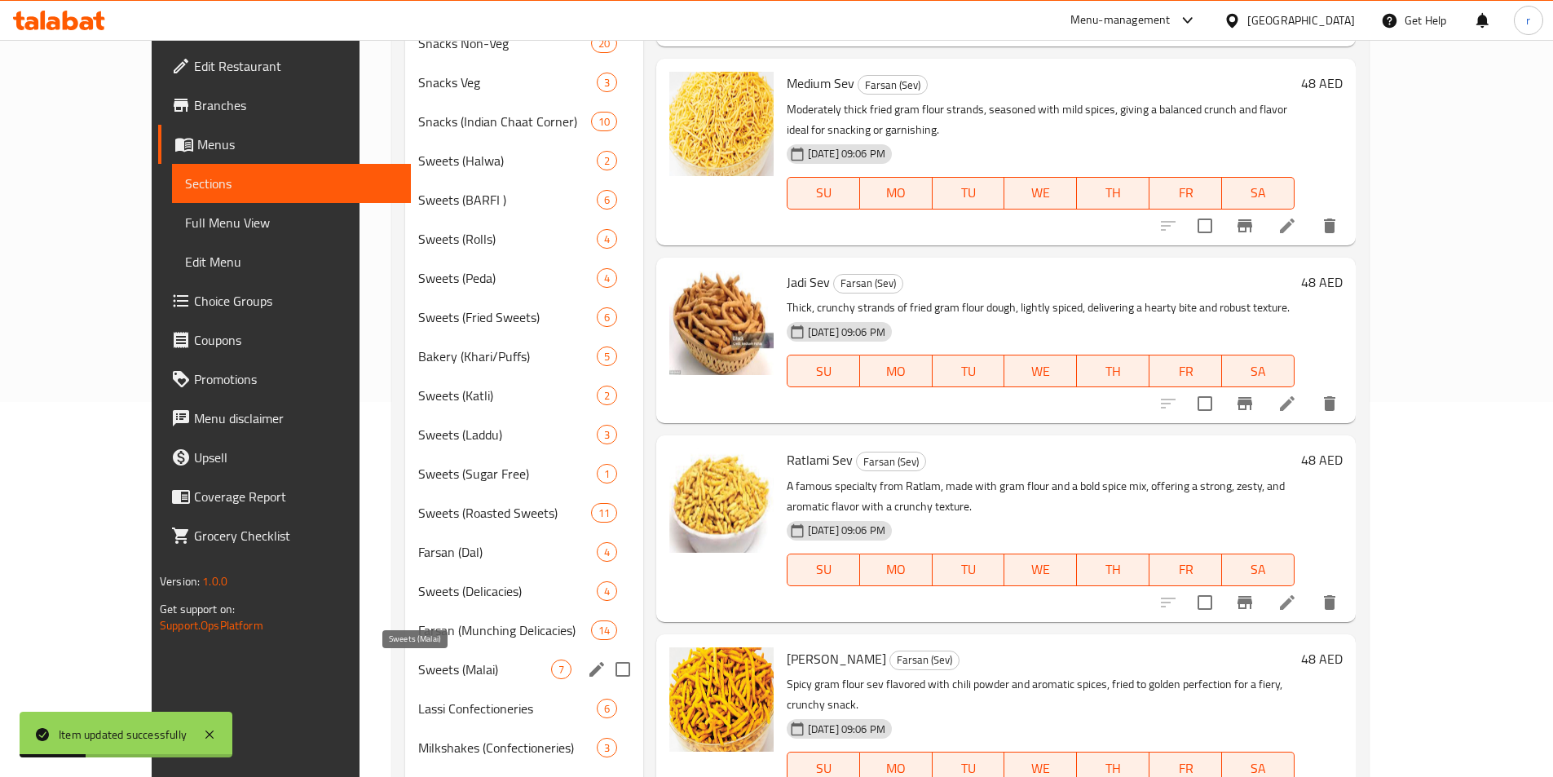
click at [421, 667] on span "Sweets (Malai)" at bounding box center [484, 670] width 132 height 20
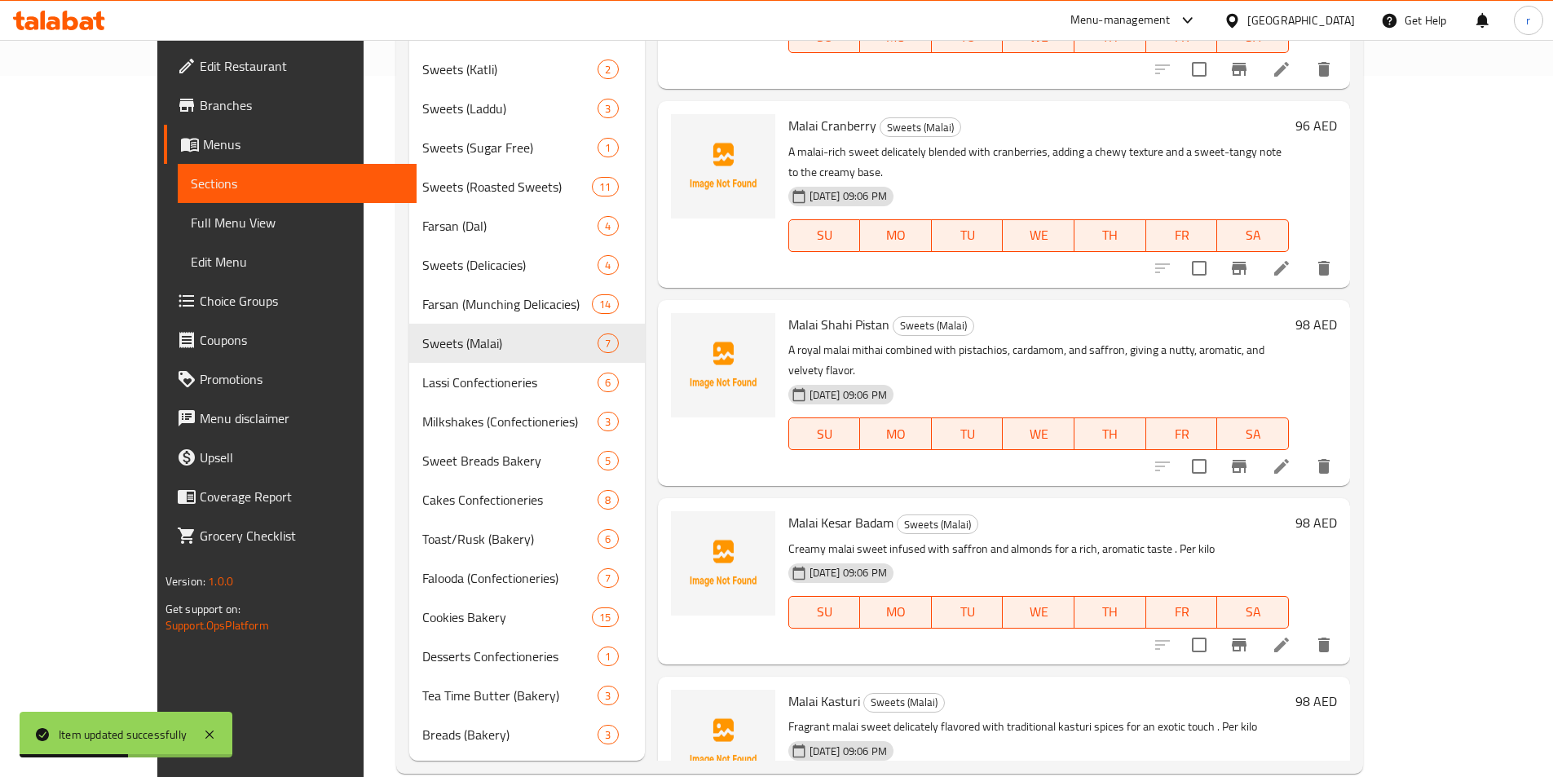
scroll to position [730, 0]
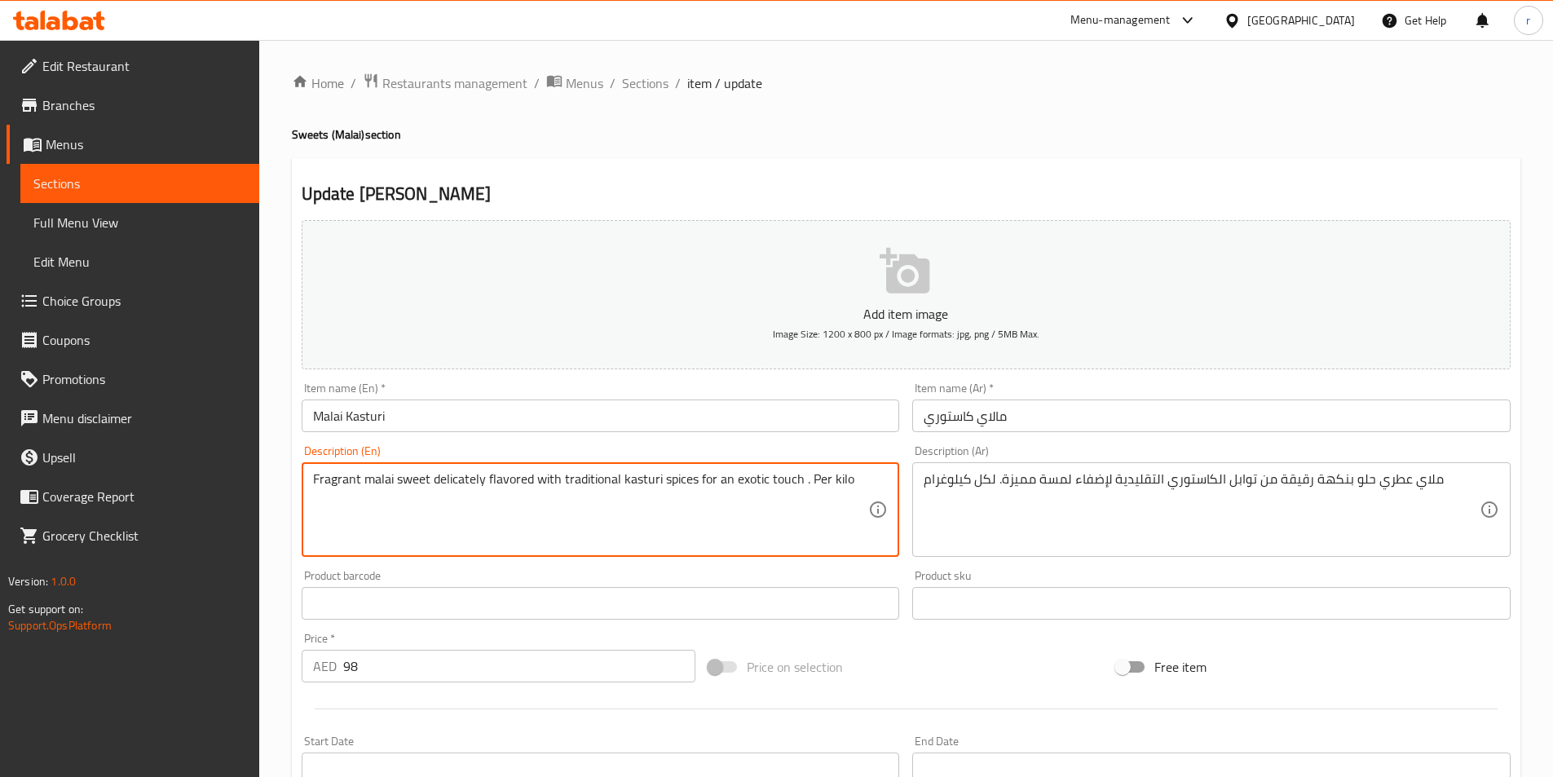
click at [841, 510] on textarea "Fragrant malai sweet delicately flavored with traditional kasturi spices for an…" at bounding box center [591, 509] width 556 height 77
paste textarea "A special malai mithai delicately flavored with kasturi (musk essence) and saff…"
type textarea "A special malai mithai delicately flavored with kasturi (musk essence) and saff…"
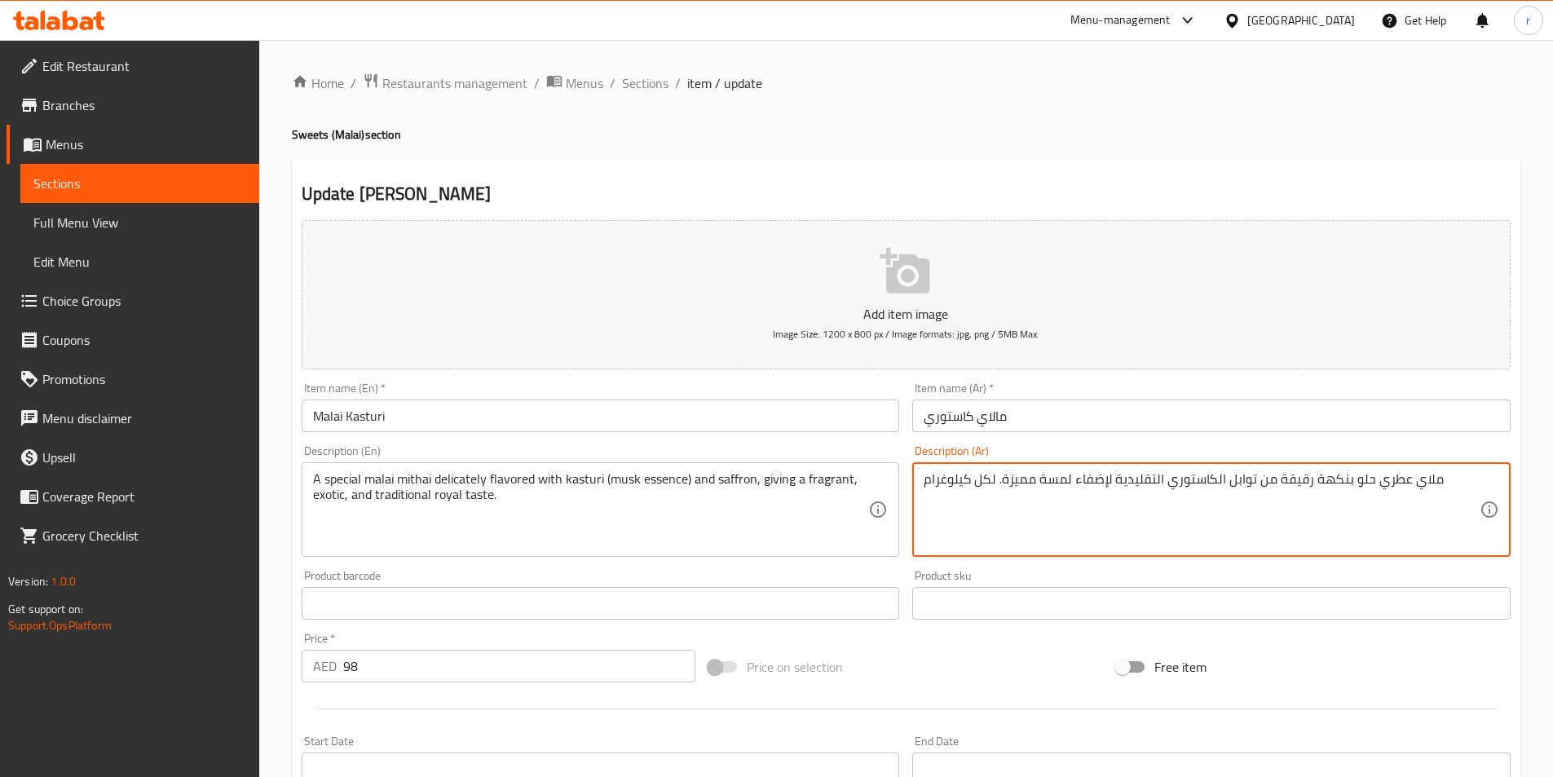
click at [1277, 488] on textarea "ملاي عطري حلو بنكهة رقيقة من توابل الكاستوري التقليدية لإضفاء لمسة مميزة. لكل ك…" at bounding box center [1202, 509] width 556 height 77
paste textarea "الاي ميثاي خاص بنكهة الكاستوري (جوهر المسك) والزعفران، مما يعطي طعمًا ملكيًا عط…"
click at [1361, 479] on textarea "مالاي ميثاي خاص بنكهة الكاستوري (جوهر المسك) والزعفران، مما يعطي طعمًا ملكيًا ع…" at bounding box center [1202, 509] width 556 height 77
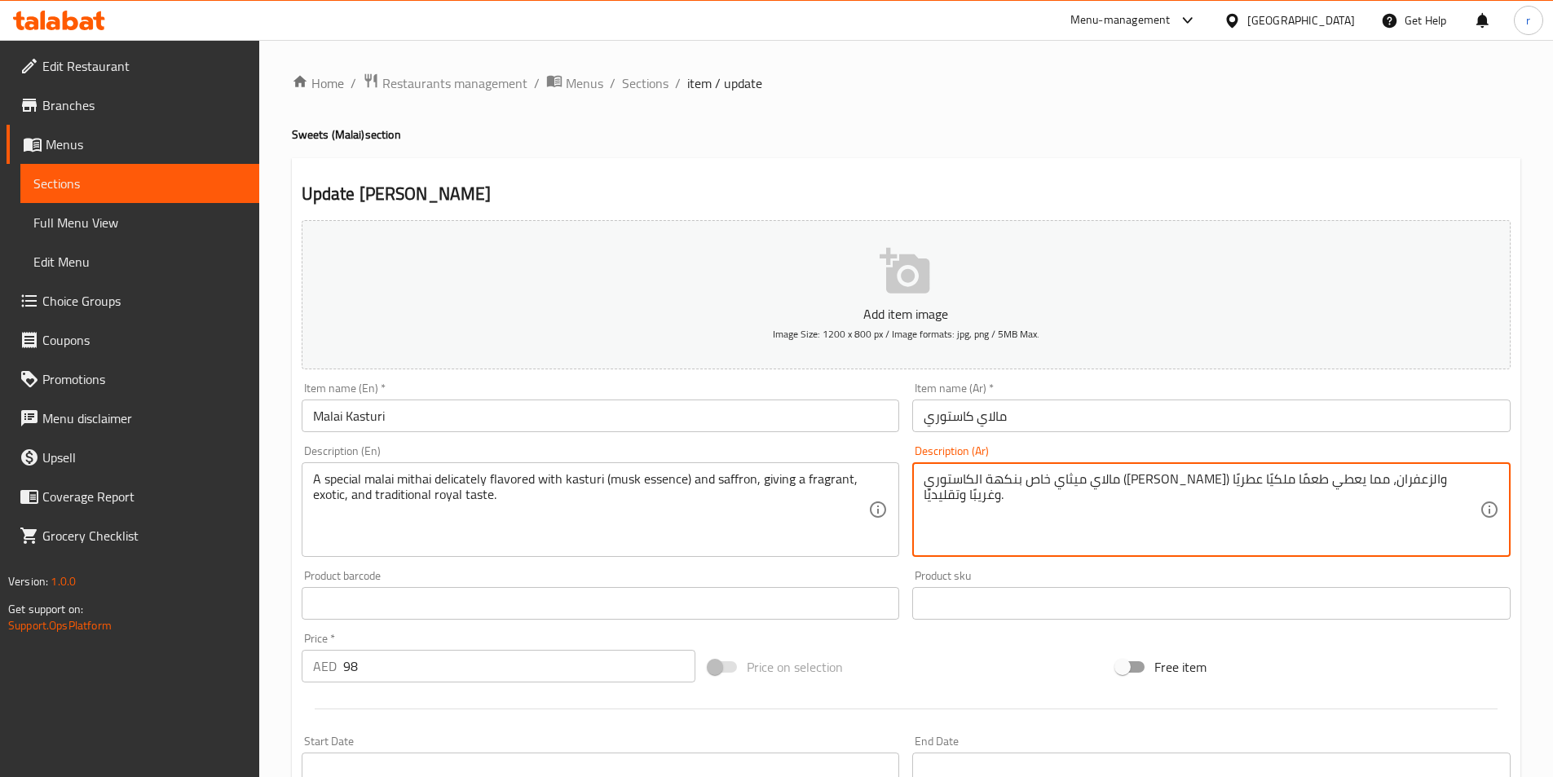
click at [1378, 479] on textarea "مالاي ميثاي خاص بنكهة الكاستوري (جوهر المسك) والزعفران، مما يعطي طعمًا ملكيًا ع…" at bounding box center [1202, 509] width 556 height 77
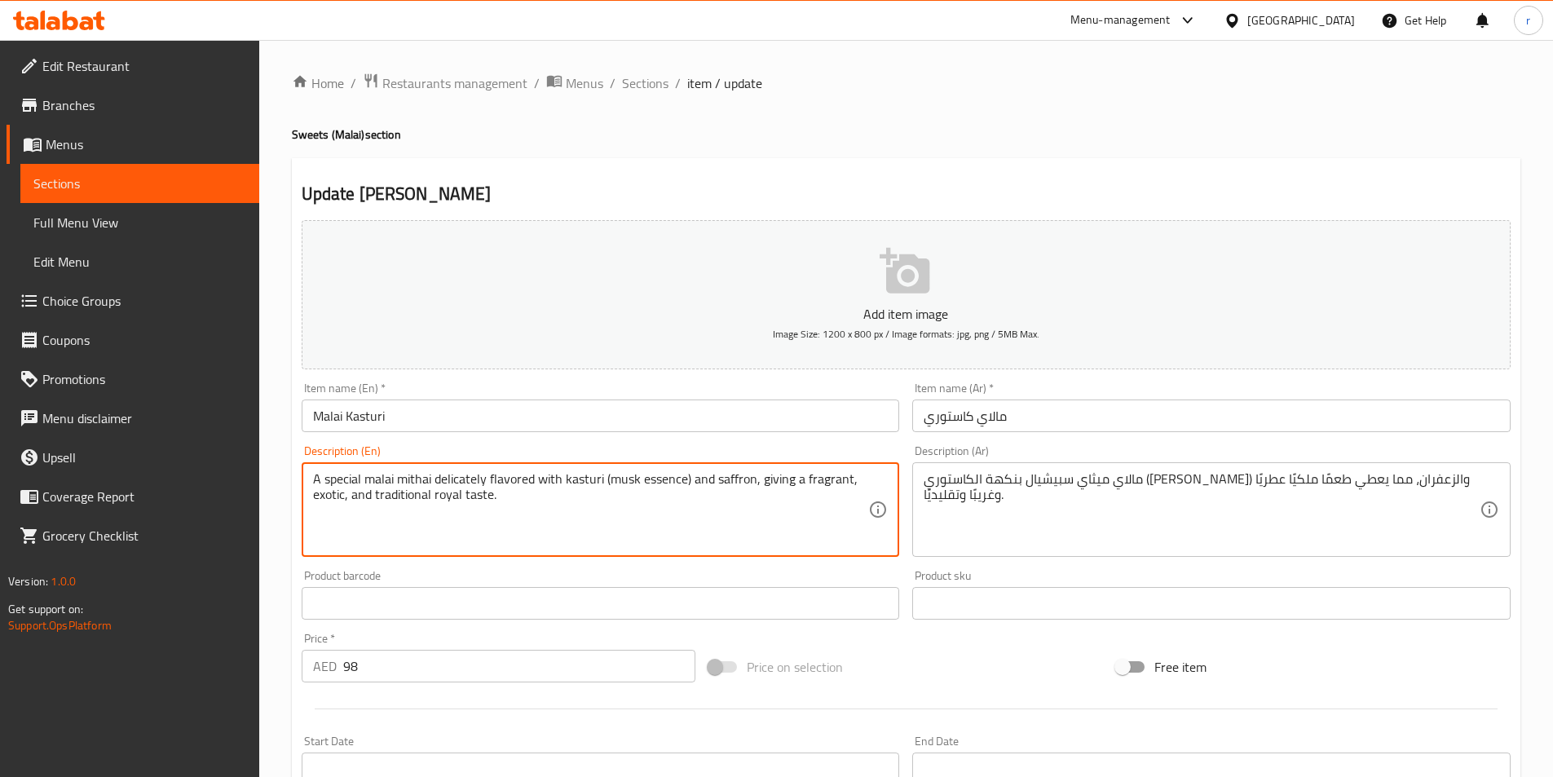
click at [589, 473] on textarea "A special malai mithai delicately flavored with kasturi (musk essence) and saff…" at bounding box center [591, 509] width 556 height 77
click at [335, 496] on textarea "A special malai mithai delicately flavored with kasturi (musk essence) and saff…" at bounding box center [591, 509] width 556 height 77
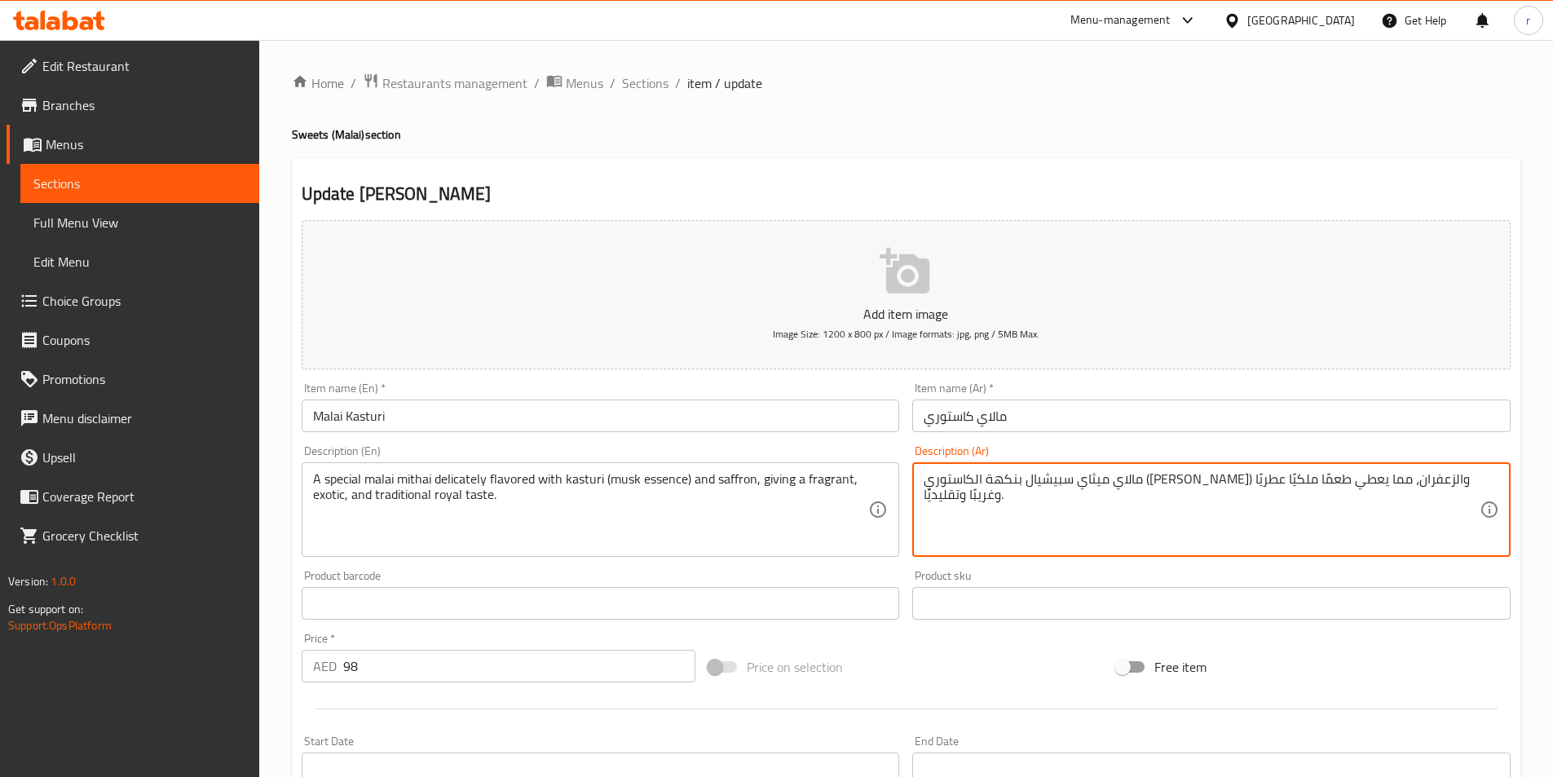
click at [938, 482] on textarea "مالاي ميثاي سبيشيال بنكهة الكاستوري (جوهر المسك) والزعفران، مما يعطي طعمًا ملكي…" at bounding box center [1202, 509] width 556 height 77
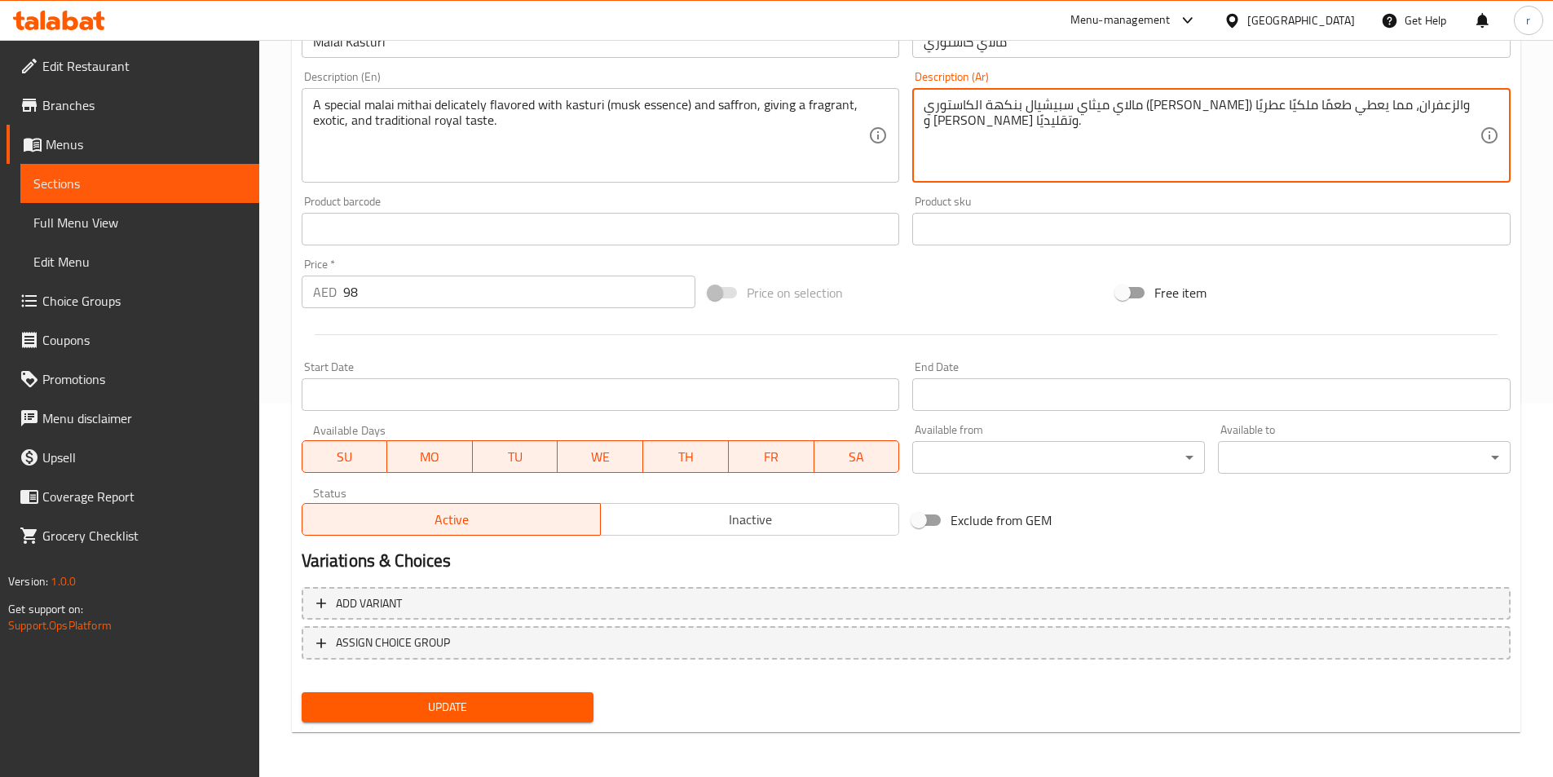
scroll to position [375, 0]
type textarea "مالاي ميثاي سبيشيال بنكهة الكاستوري ([PERSON_NAME]) والزعفران، مما يعطي طعمًا م…"
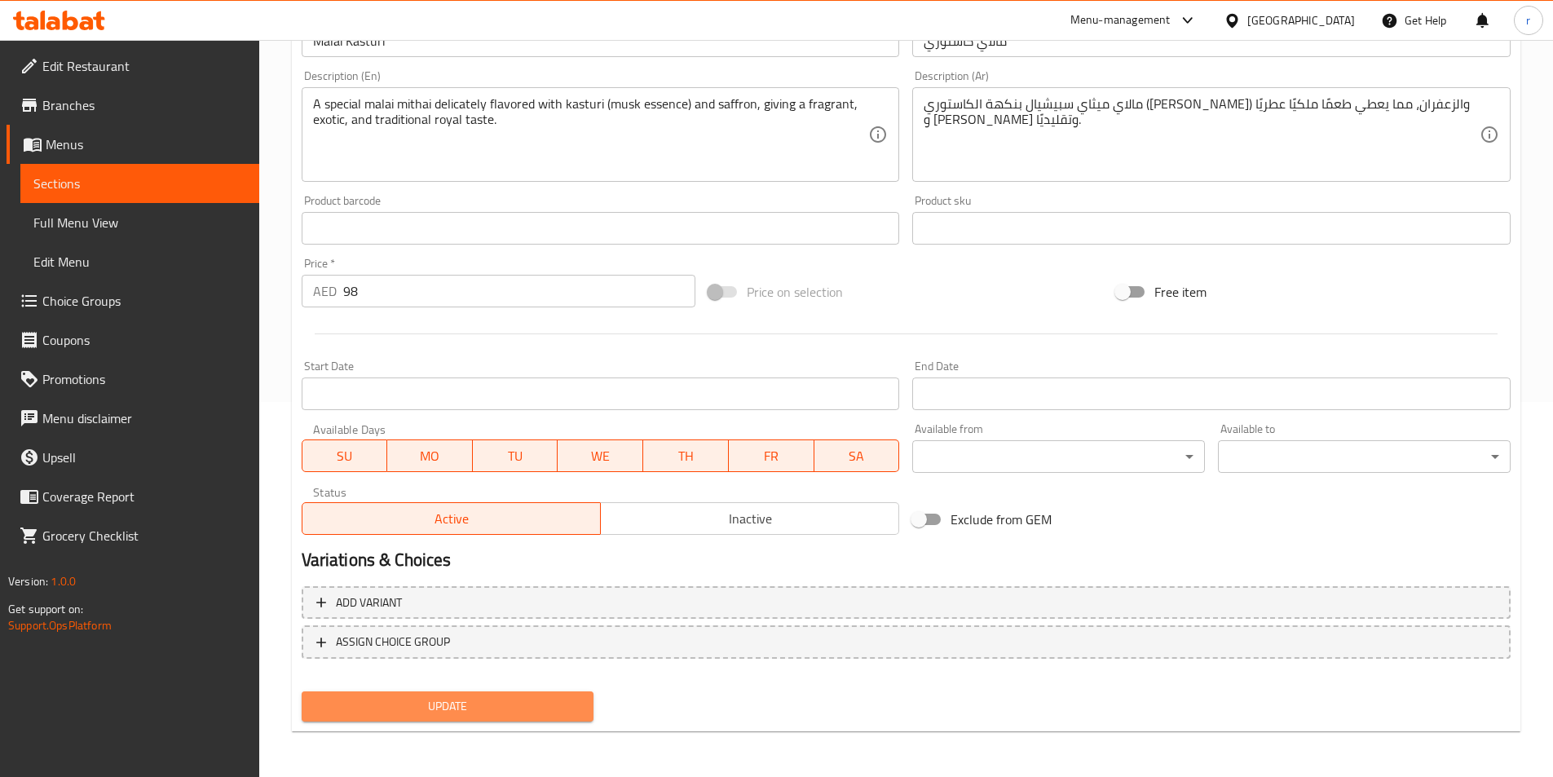
click at [500, 696] on span "Update" at bounding box center [448, 706] width 267 height 20
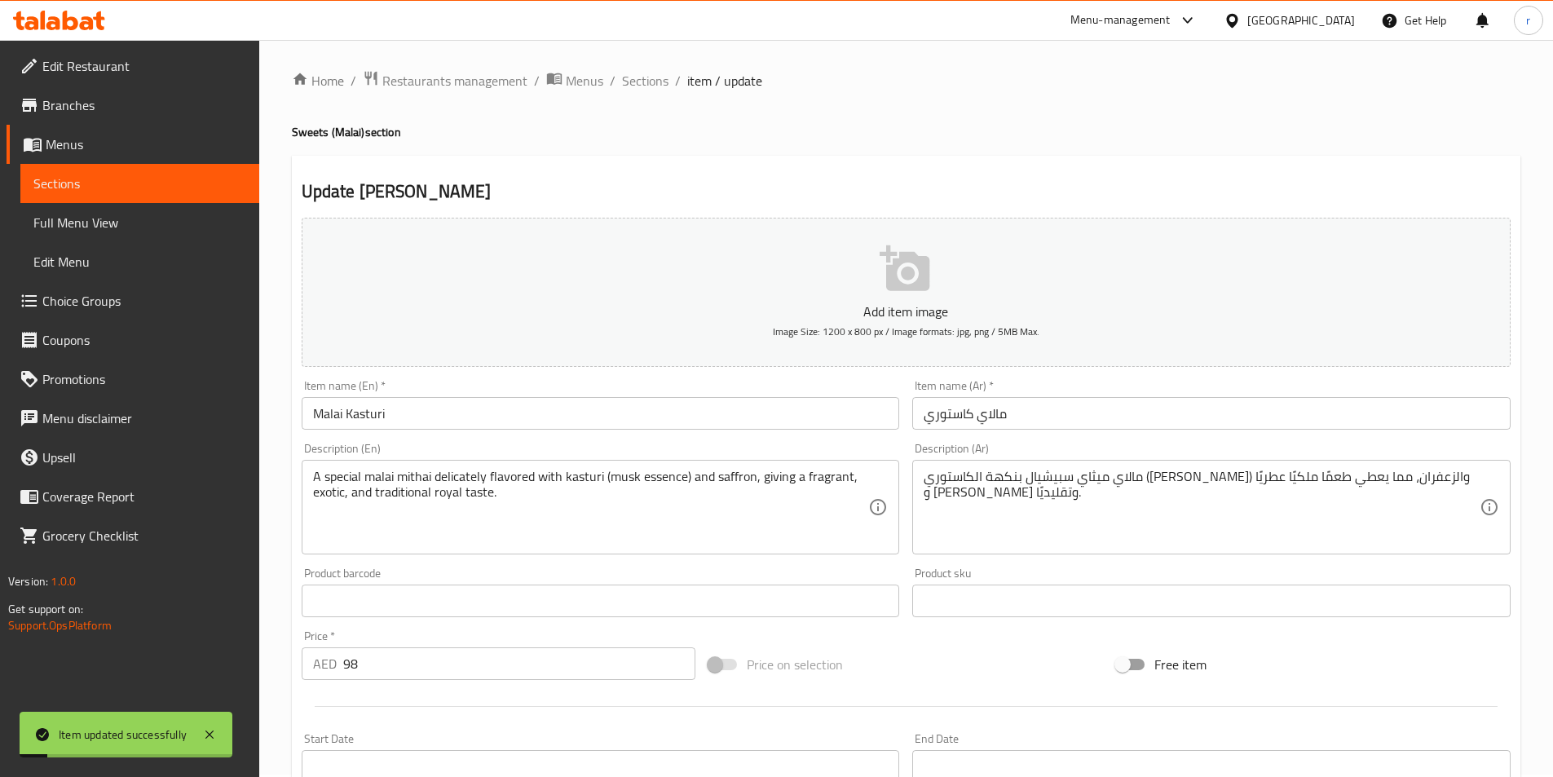
scroll to position [0, 0]
click at [129, 182] on span "Sections" at bounding box center [139, 184] width 213 height 20
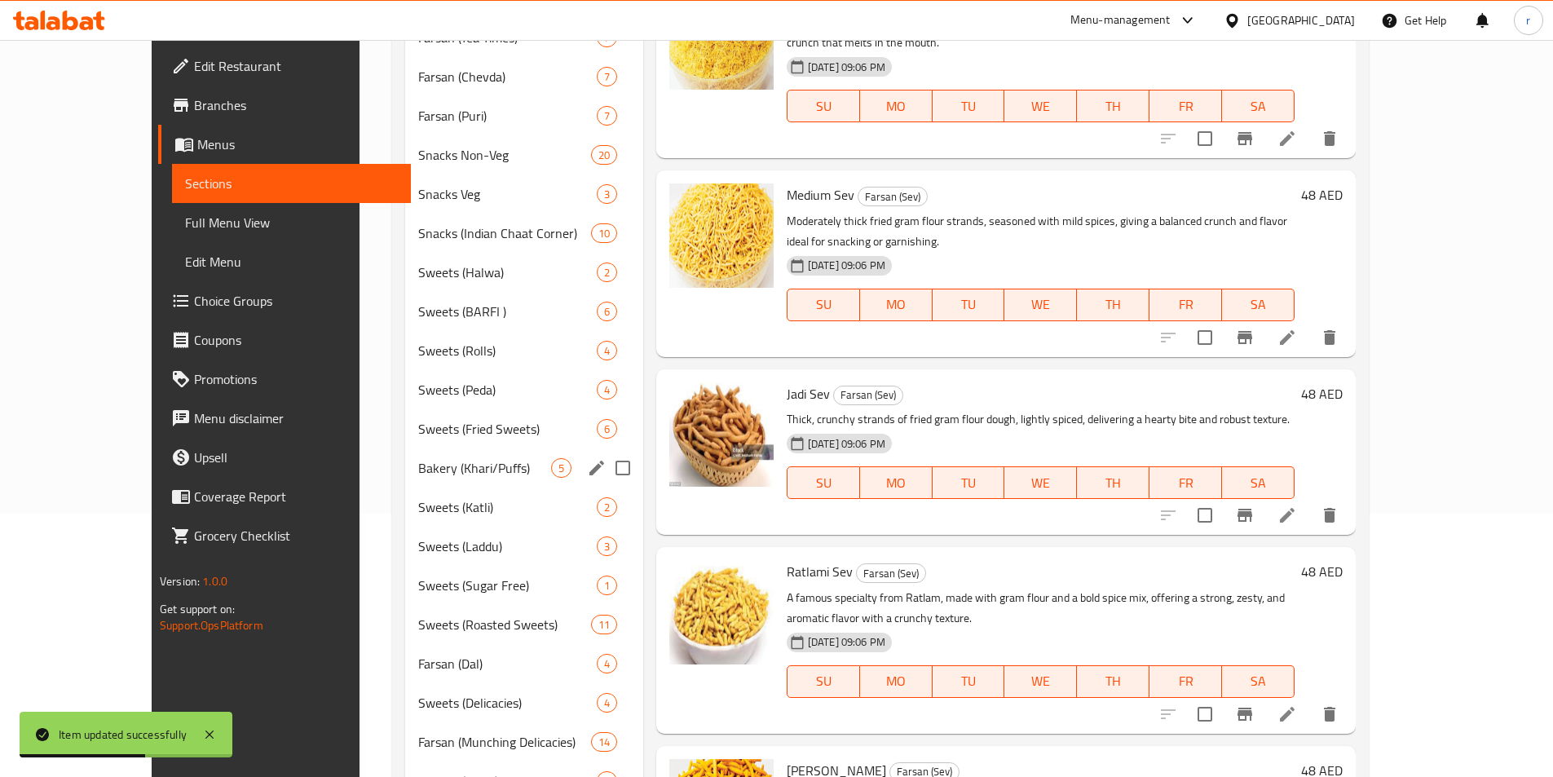
scroll to position [326, 0]
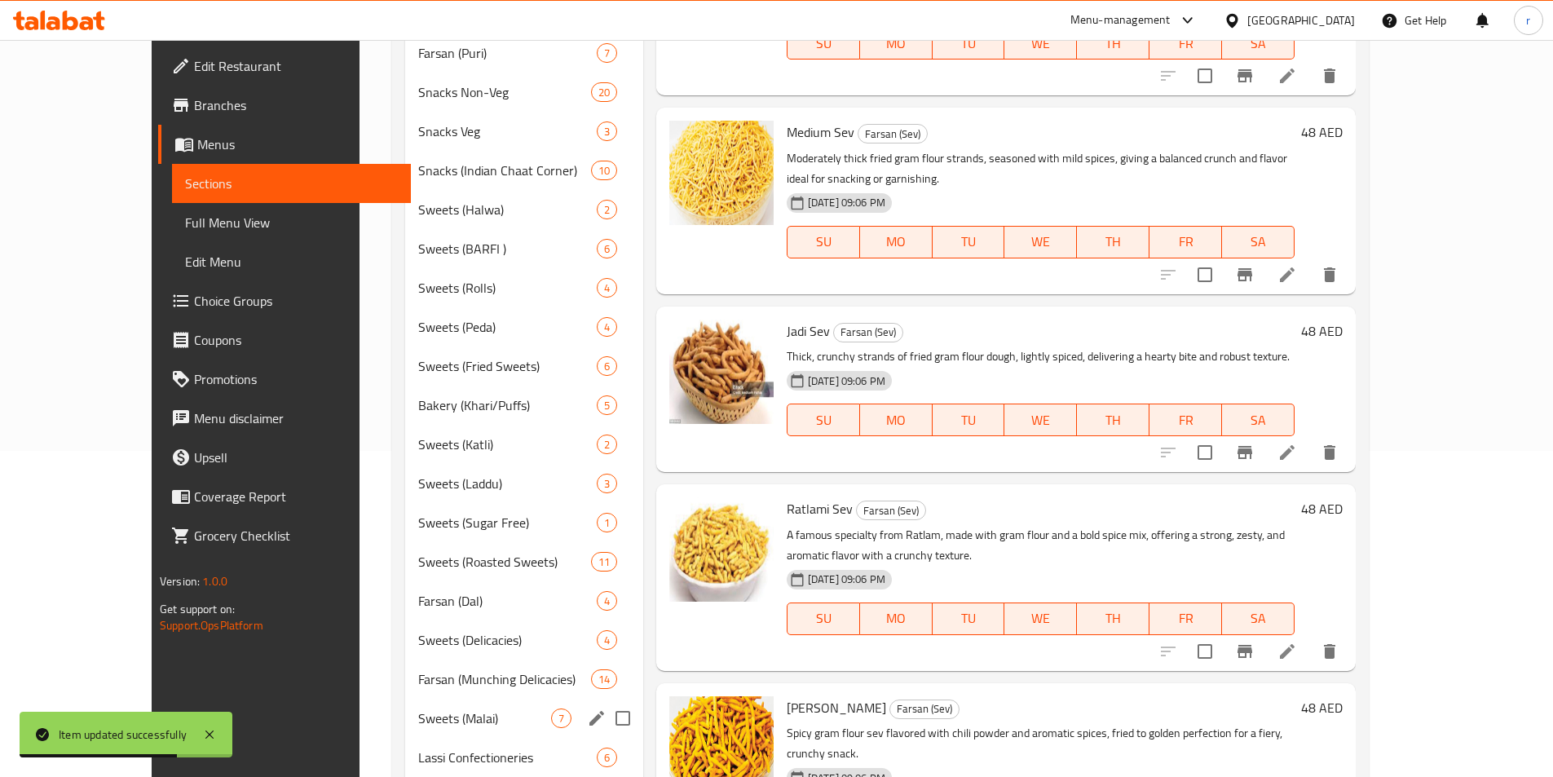
click at [405, 729] on div "Sweets (Malai) 7" at bounding box center [523, 718] width 237 height 39
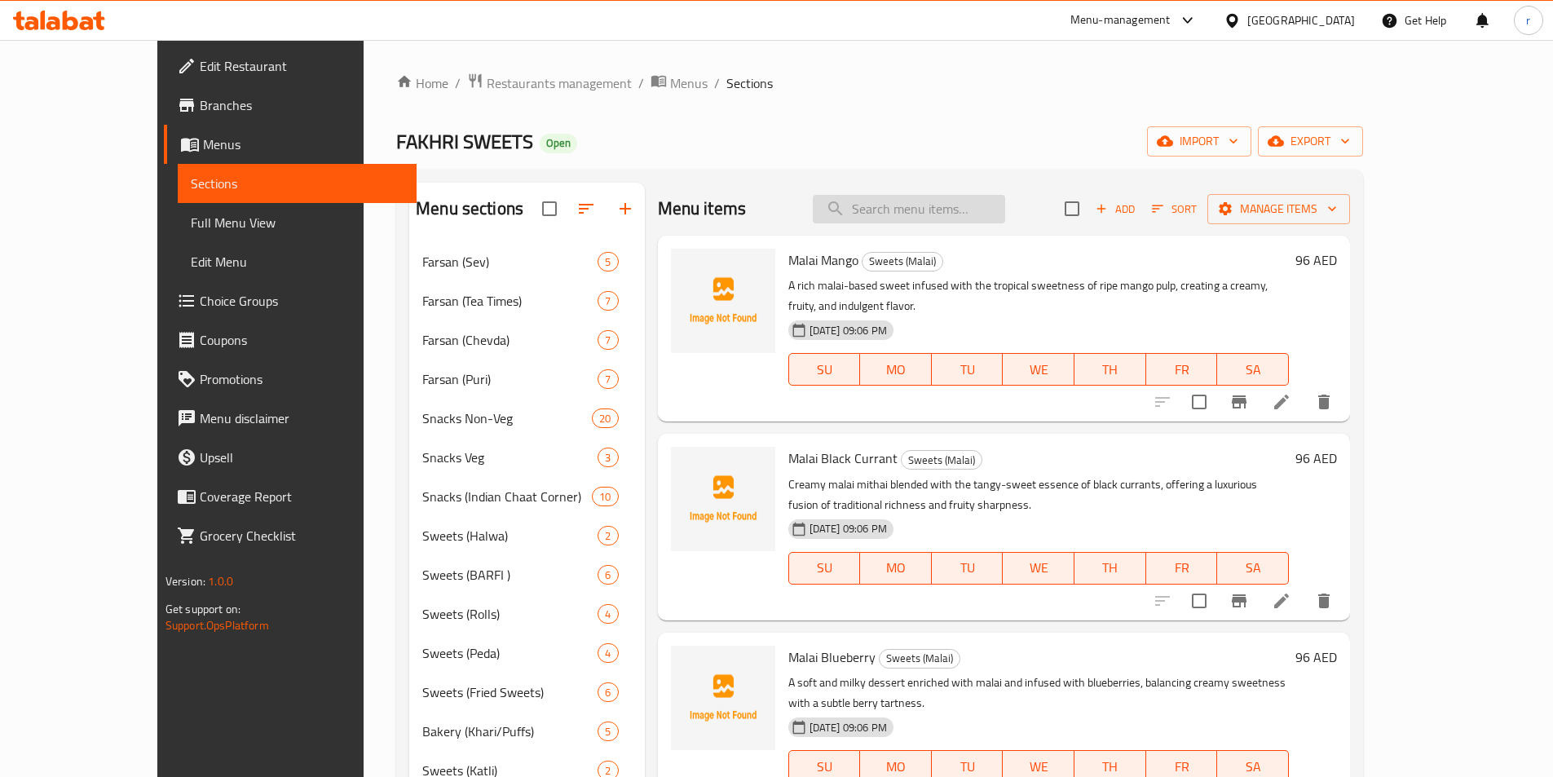
click at [946, 214] on input "search" at bounding box center [909, 209] width 192 height 29
paste input "Mix Bengali"
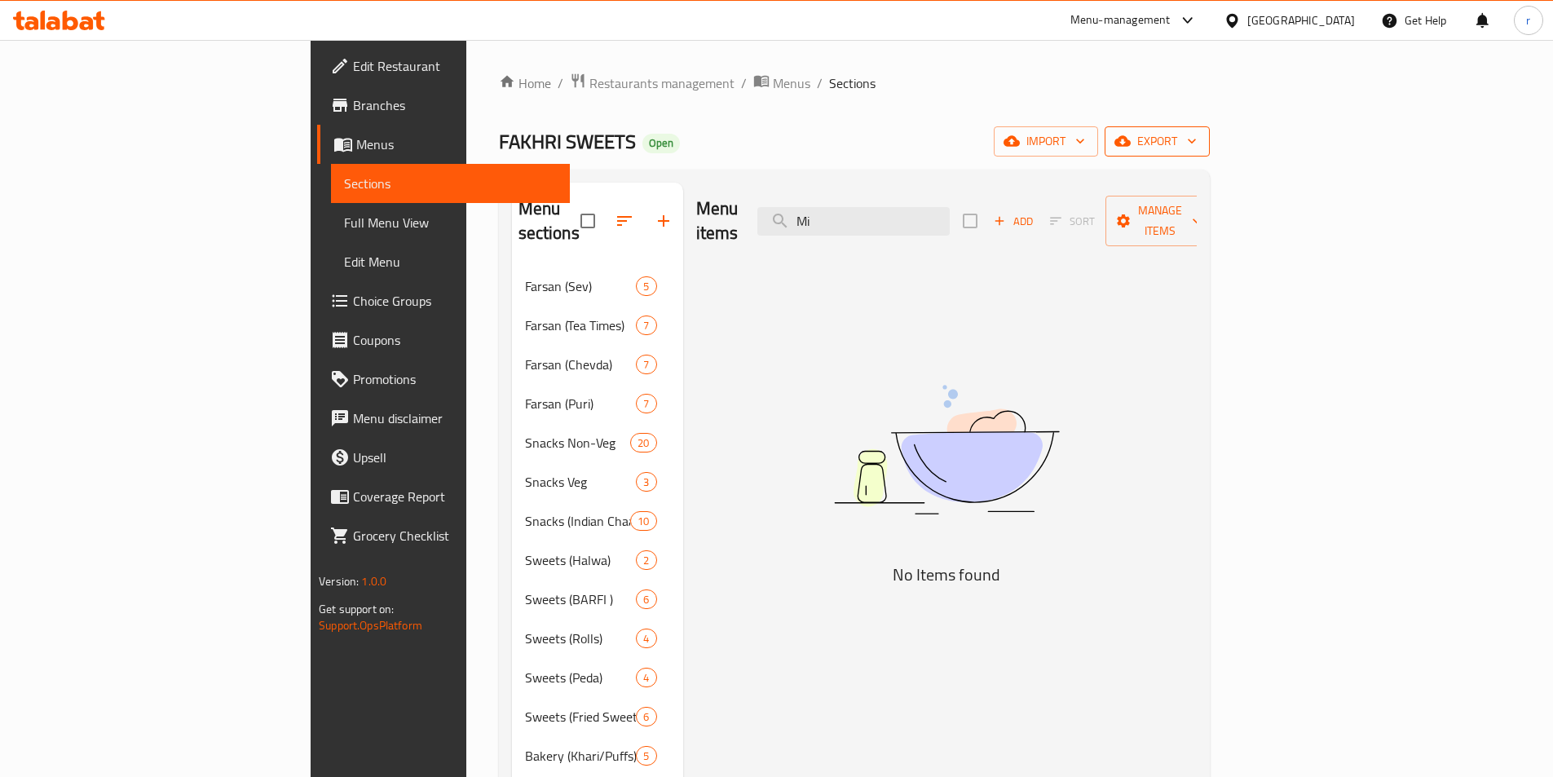
type input "M"
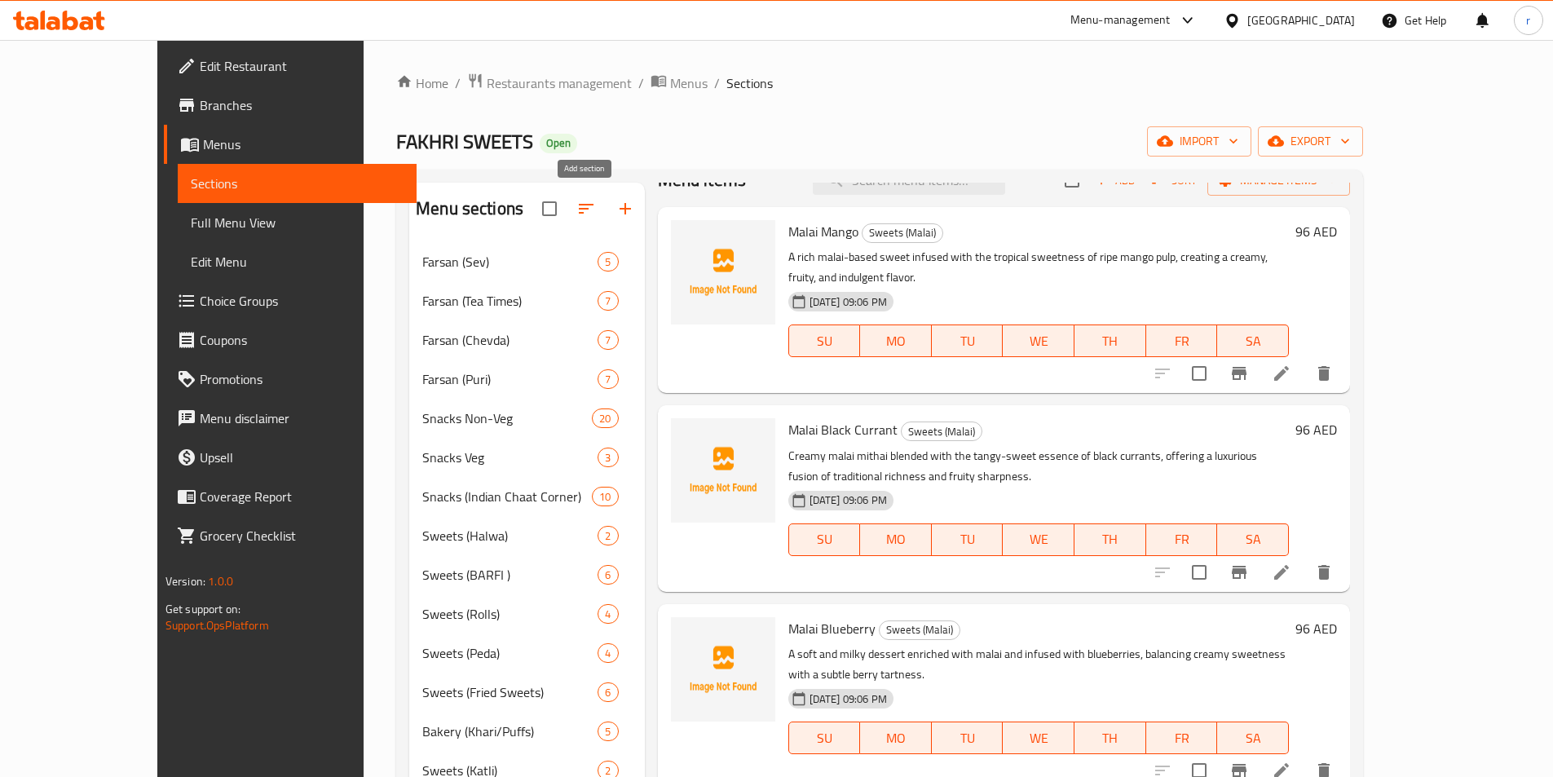
click at [606, 221] on button "button" at bounding box center [625, 208] width 39 height 39
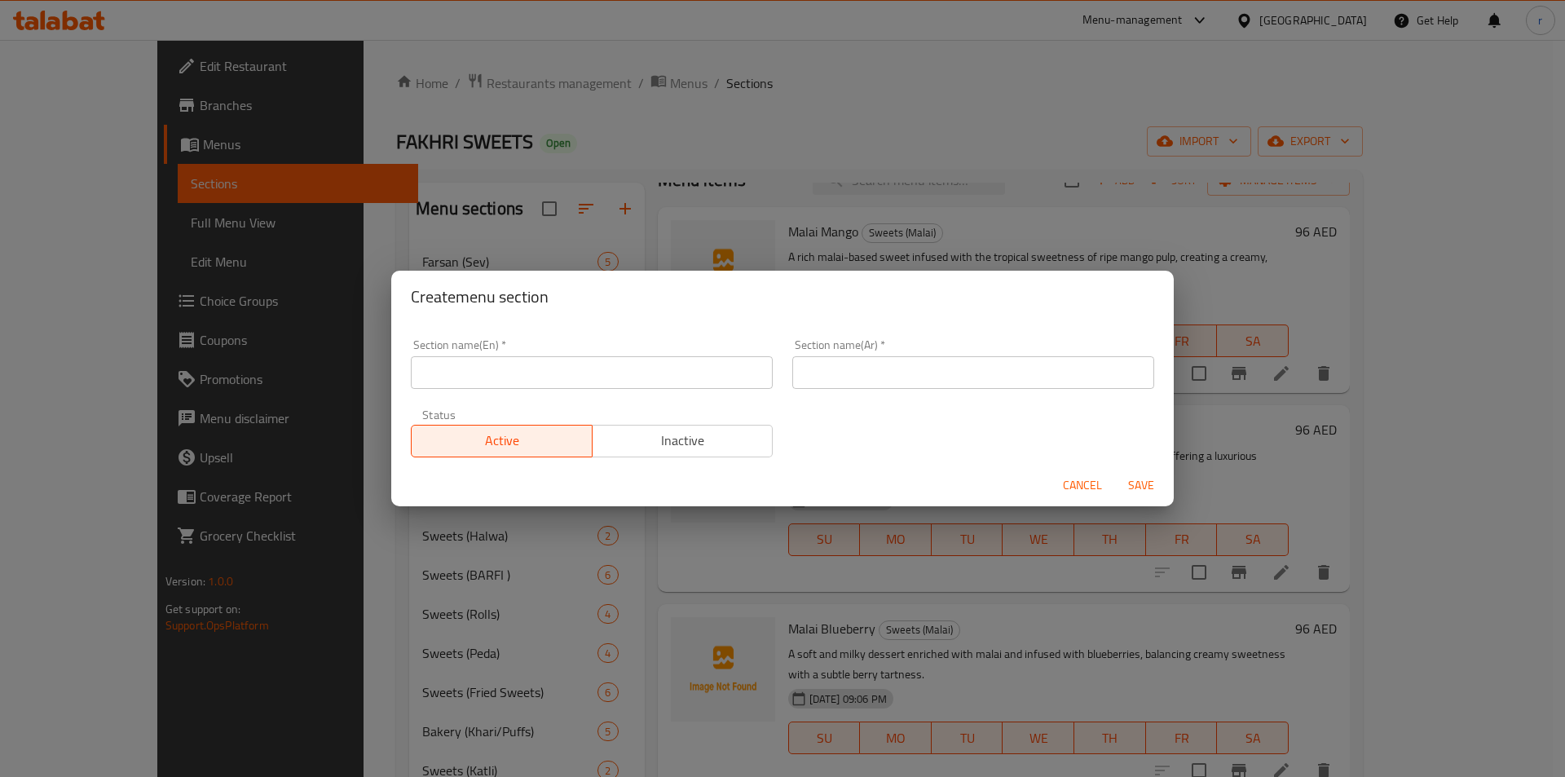
click at [706, 366] on input "text" at bounding box center [592, 372] width 362 height 33
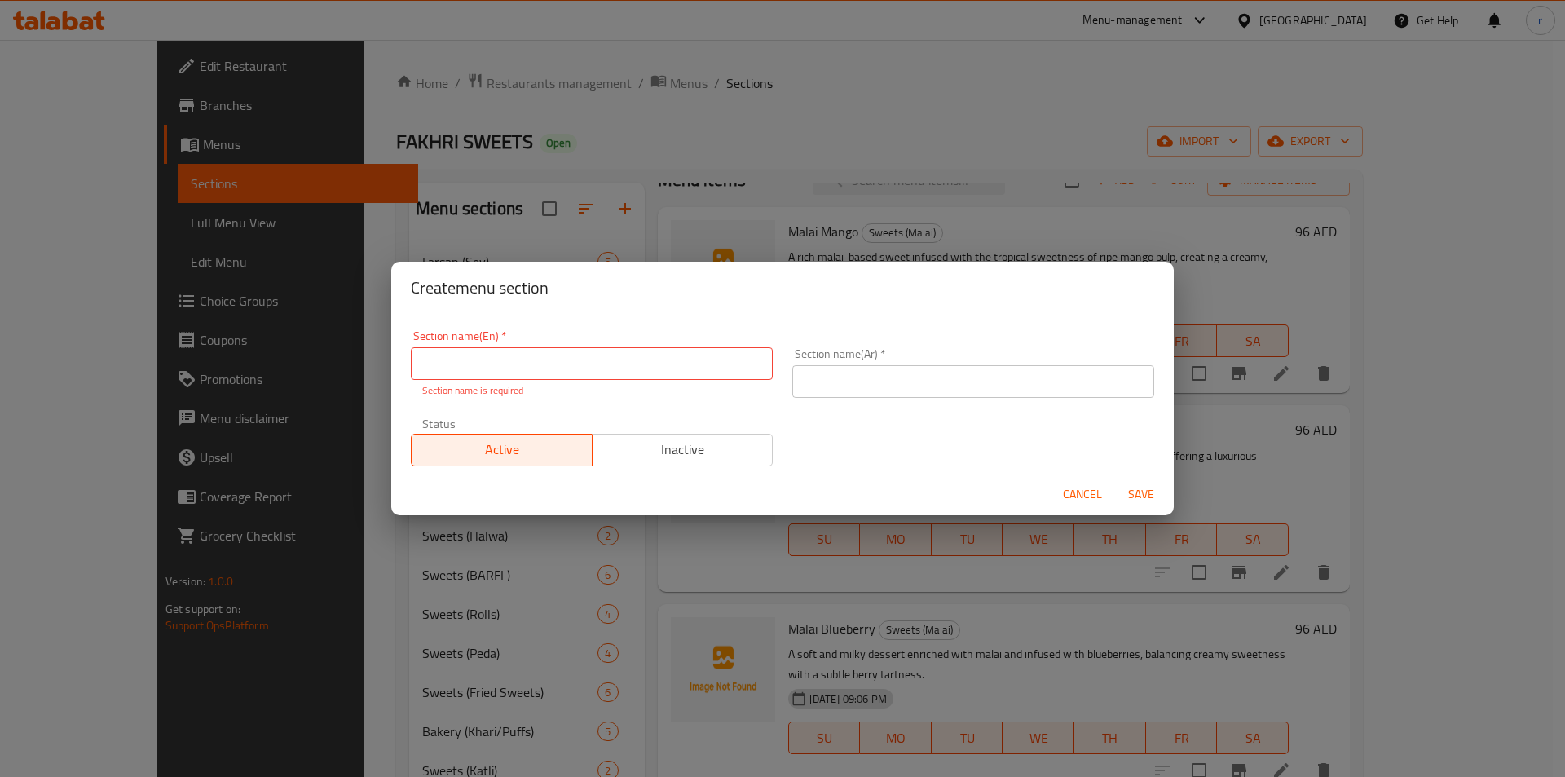
click at [591, 347] on input "text" at bounding box center [592, 363] width 362 height 33
paste input "Bengali Sweets"
type input "Bengali Sweets"
click at [853, 372] on input "text" at bounding box center [973, 381] width 362 height 33
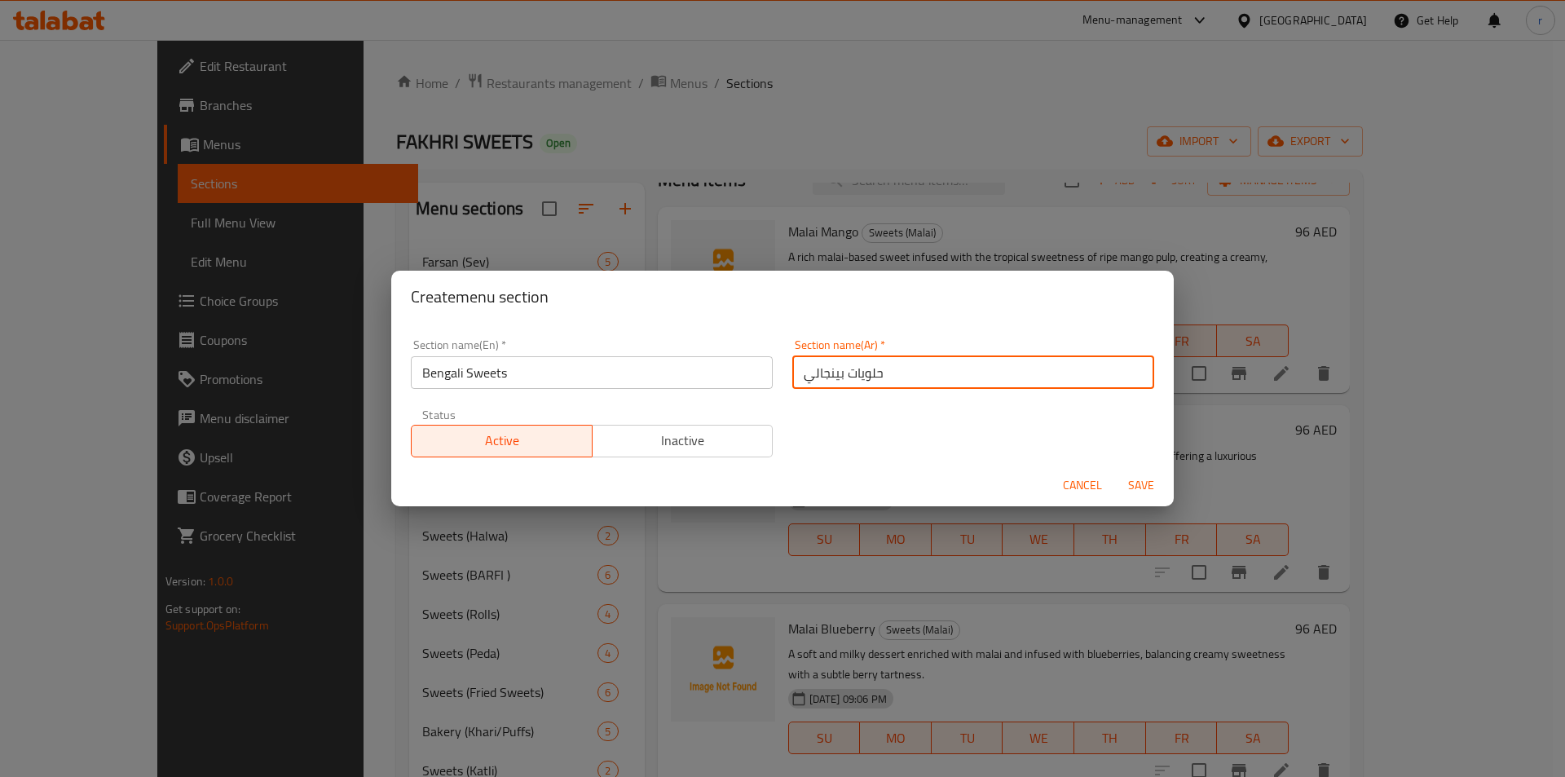
type input "حلويات بينجالي"
click at [1139, 504] on div "Cancel Save" at bounding box center [782, 485] width 783 height 43
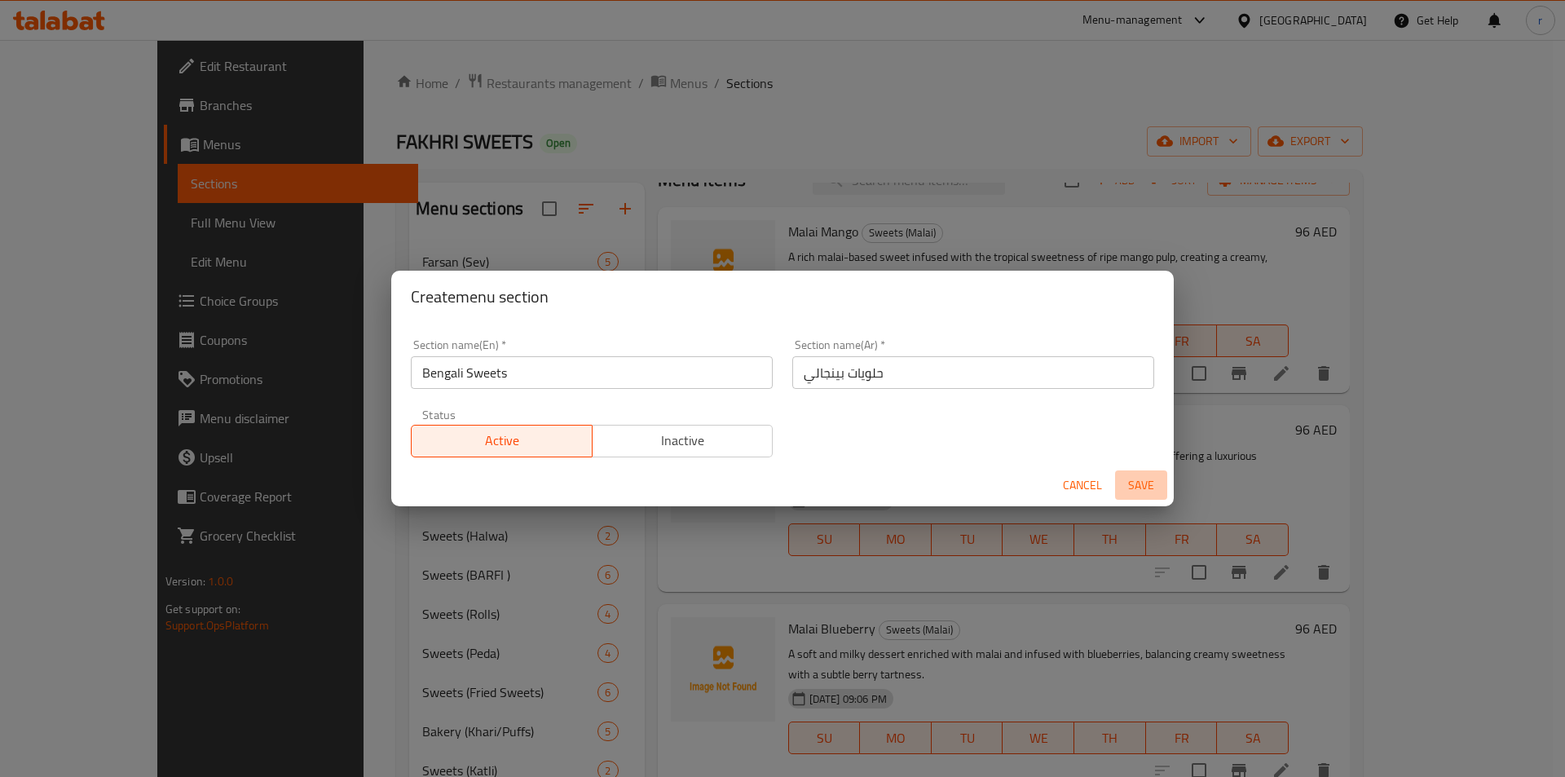
click at [1144, 495] on span "Save" at bounding box center [1141, 485] width 39 height 20
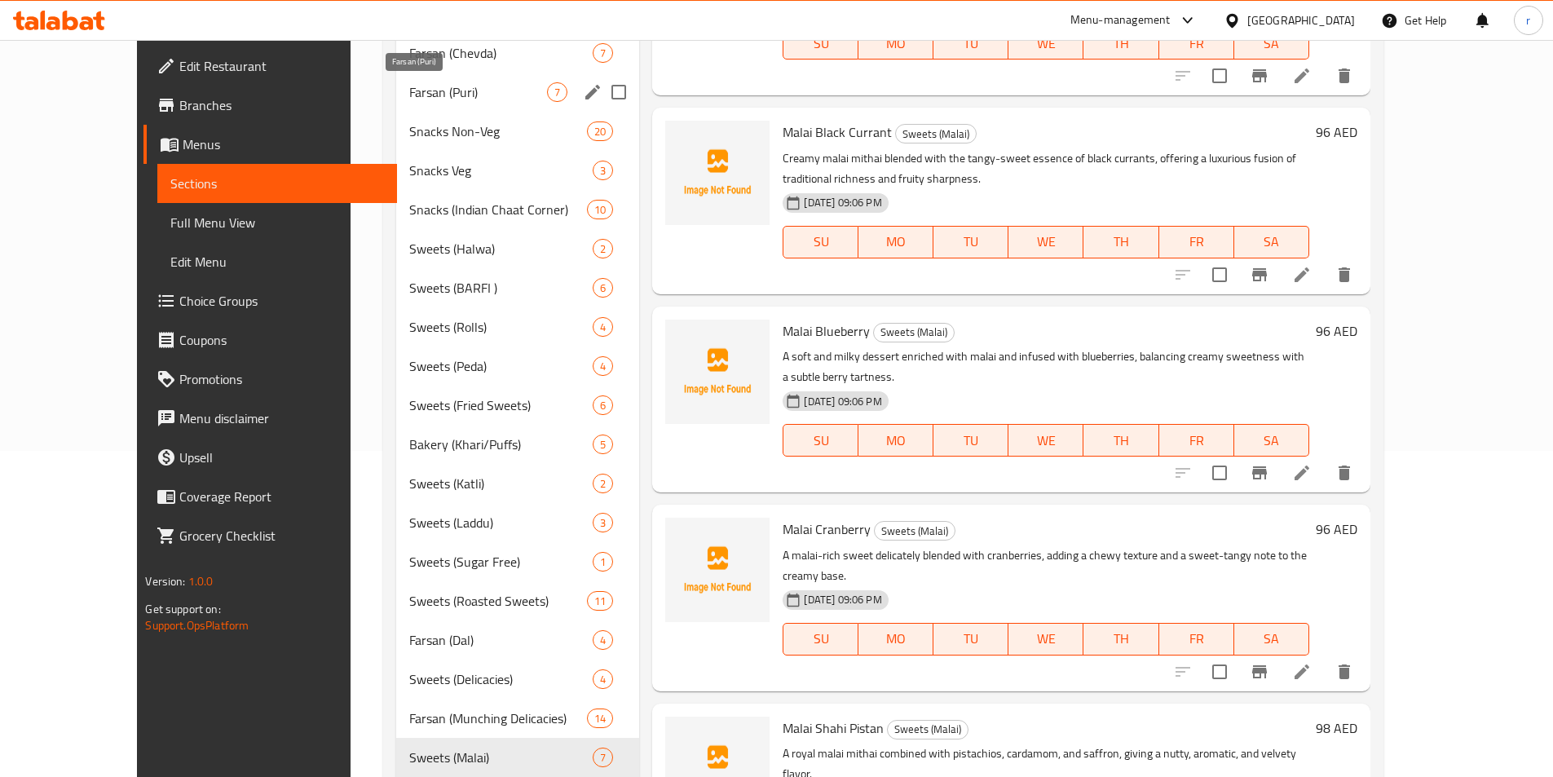
scroll to position [163, 0]
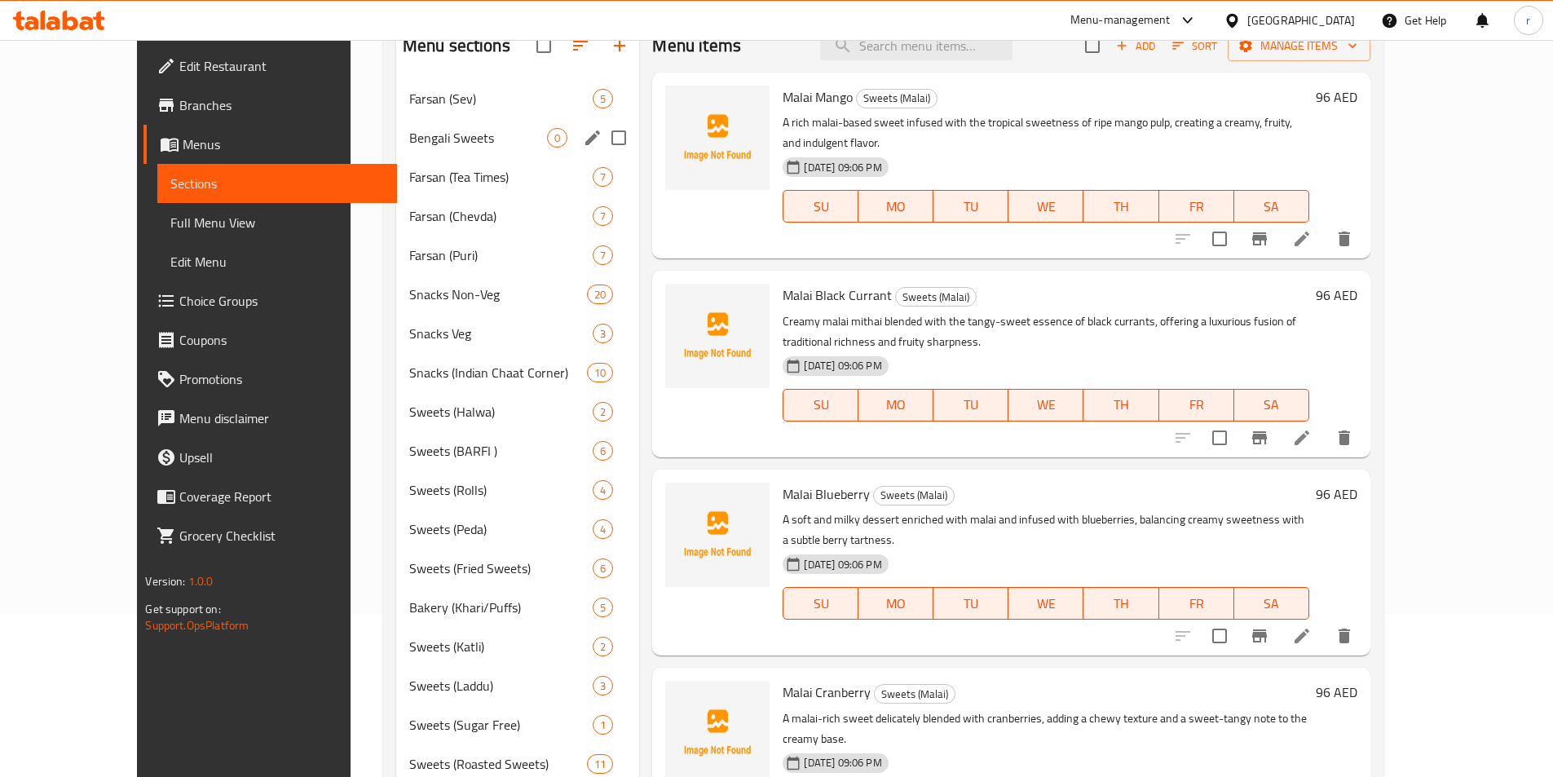
click at [580, 148] on div "Menu sections" at bounding box center [592, 138] width 24 height 24
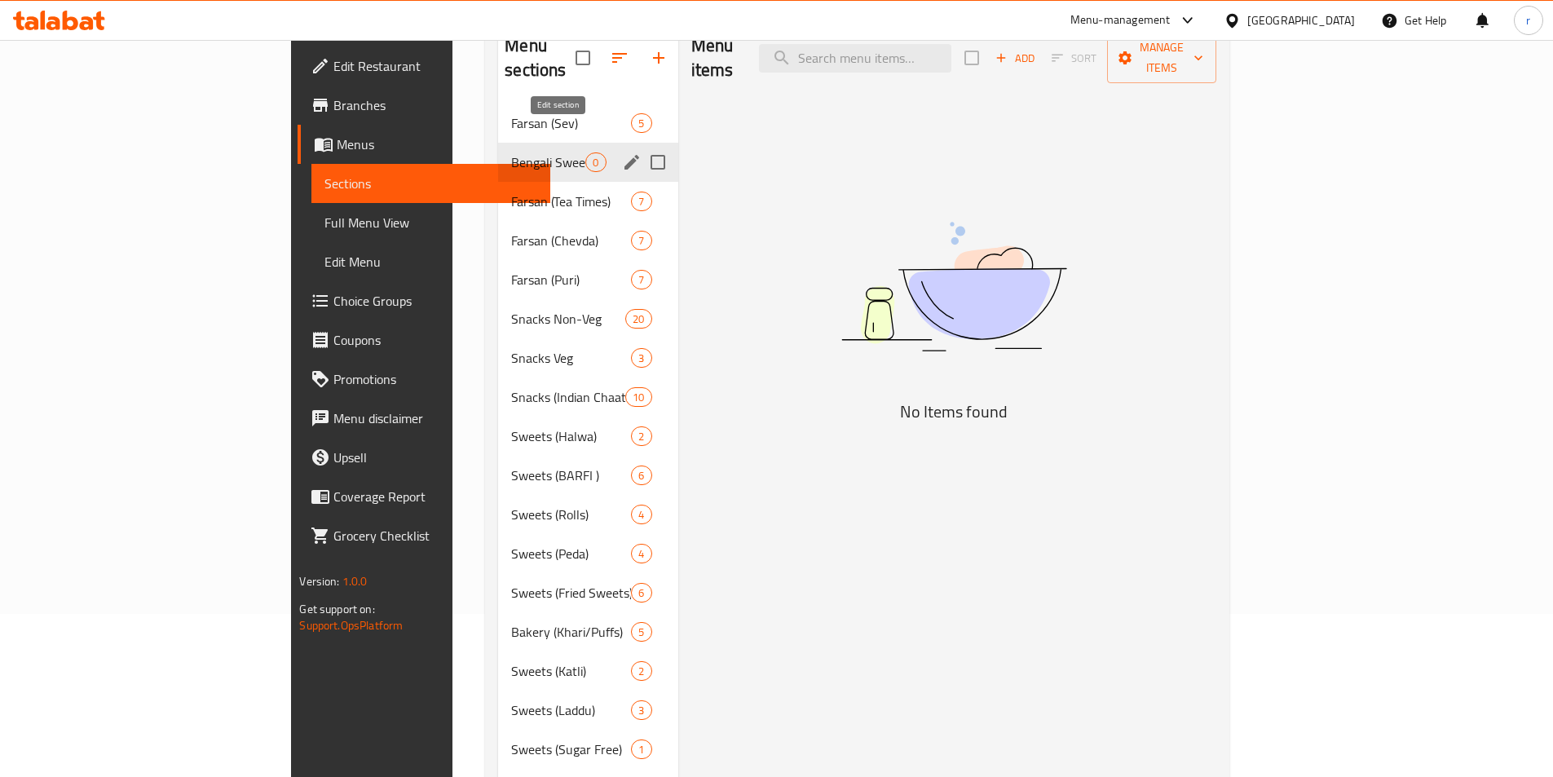
click at [622, 152] on icon "edit" at bounding box center [632, 162] width 20 height 20
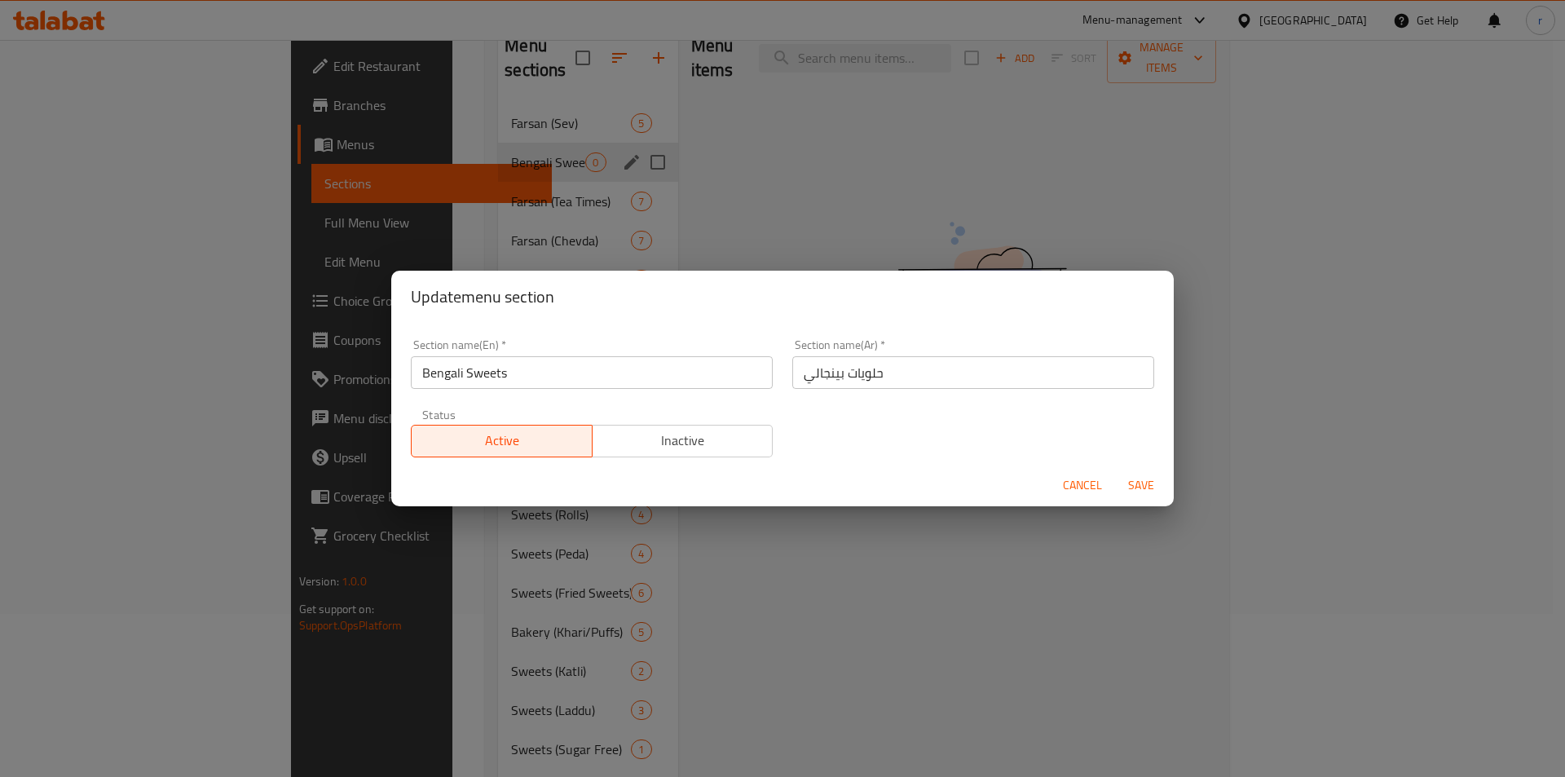
click at [420, 373] on input "Bengali Sweets" at bounding box center [592, 372] width 362 height 33
paste input "Sweets"
type input "SweetsBengali Sweets"
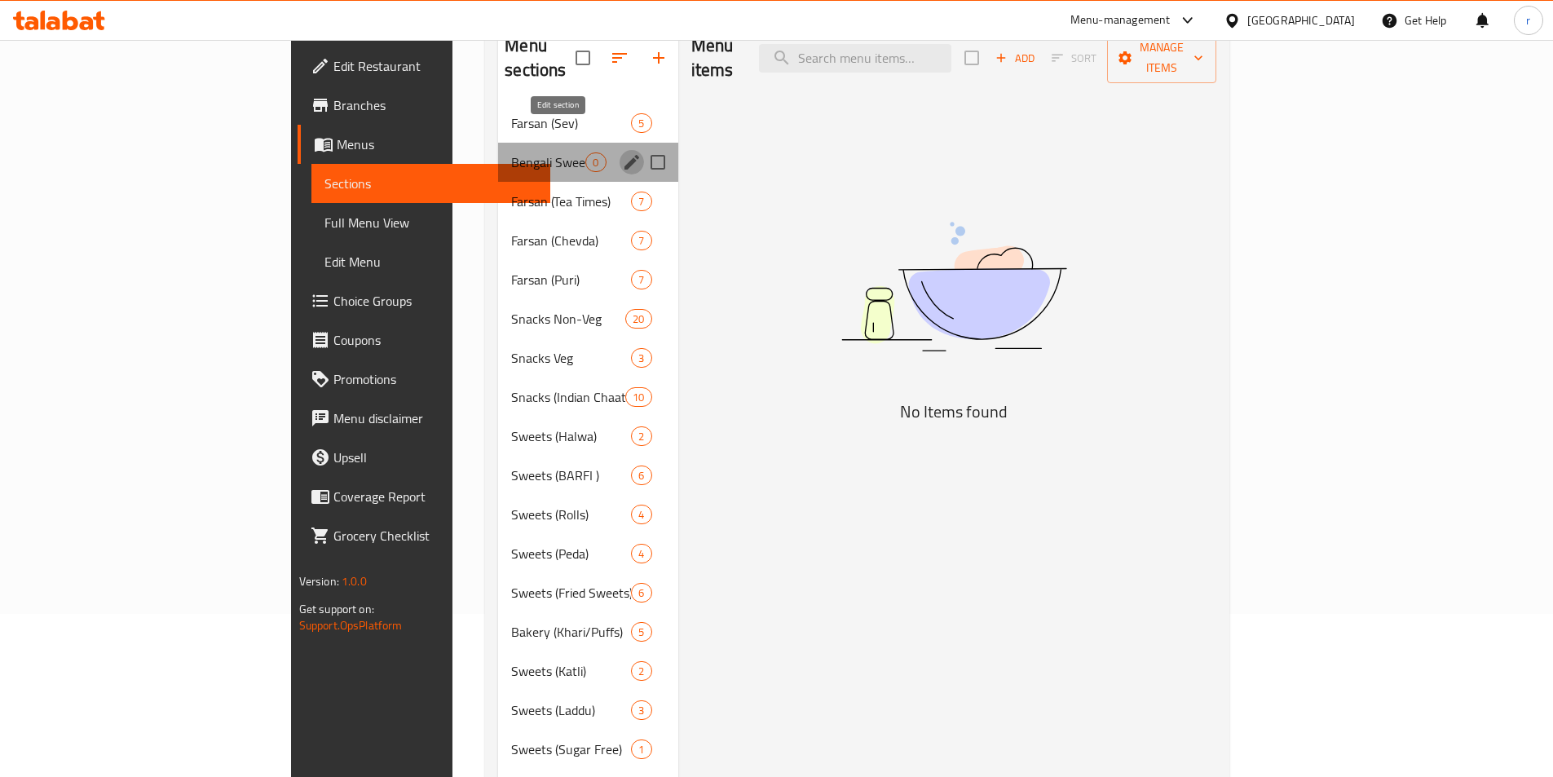
click at [622, 152] on icon "edit" at bounding box center [632, 162] width 20 height 20
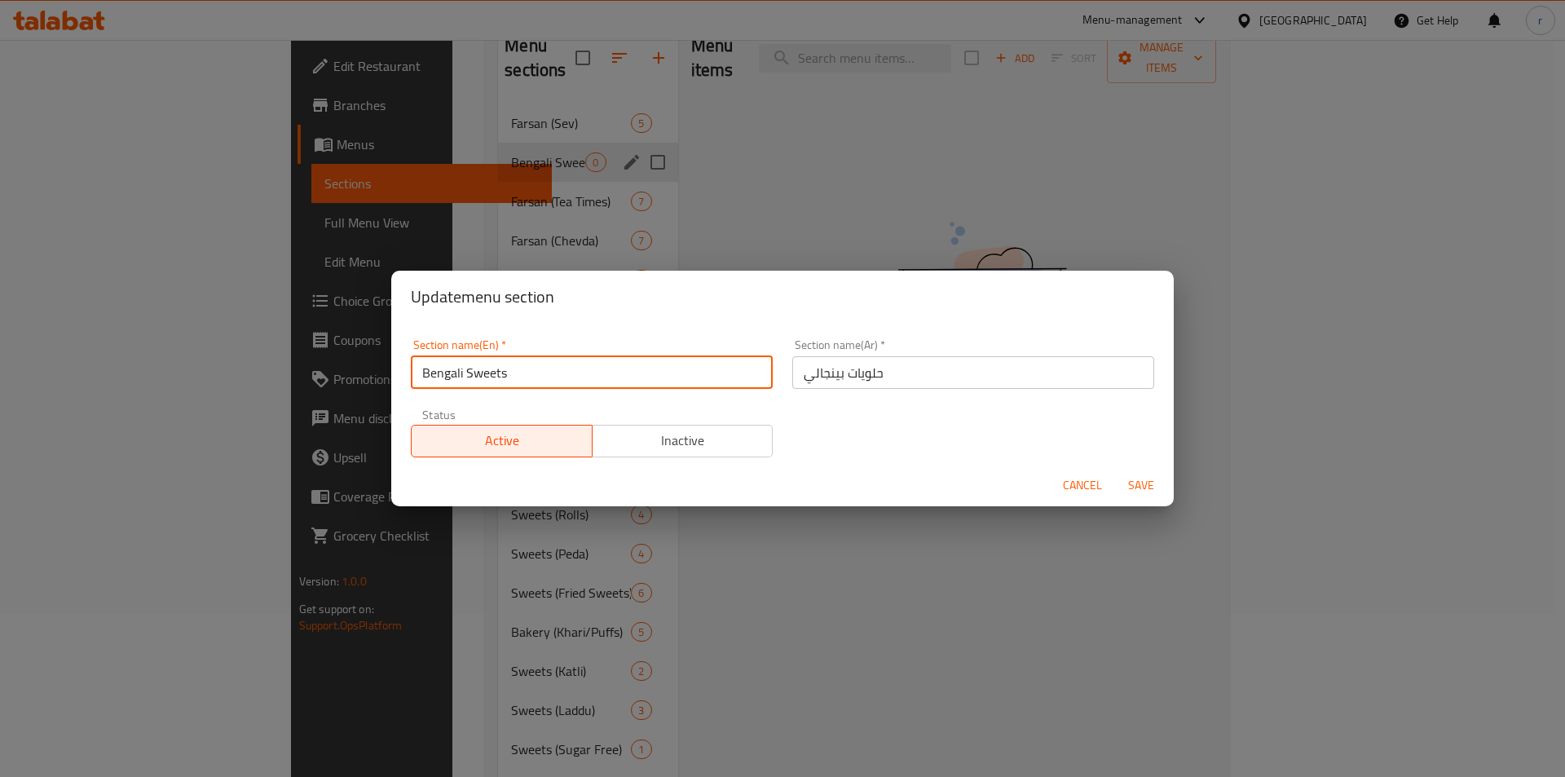
click at [418, 372] on input "Bengali Sweets" at bounding box center [592, 372] width 362 height 33
paste input "Sweets"
click at [1115, 470] on button "Save" at bounding box center [1141, 485] width 52 height 30
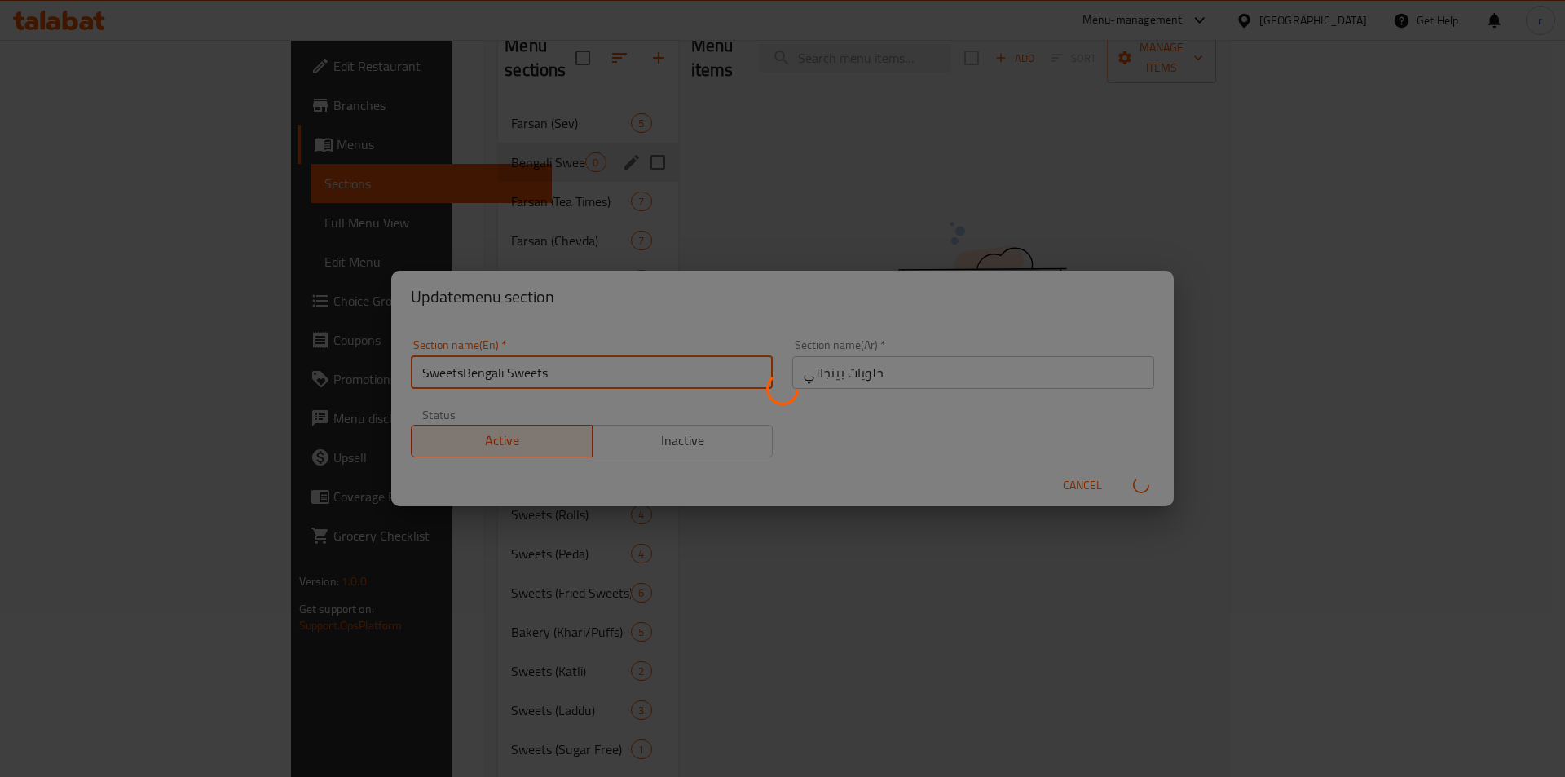
type input "Sweets(Bengali Sweets"
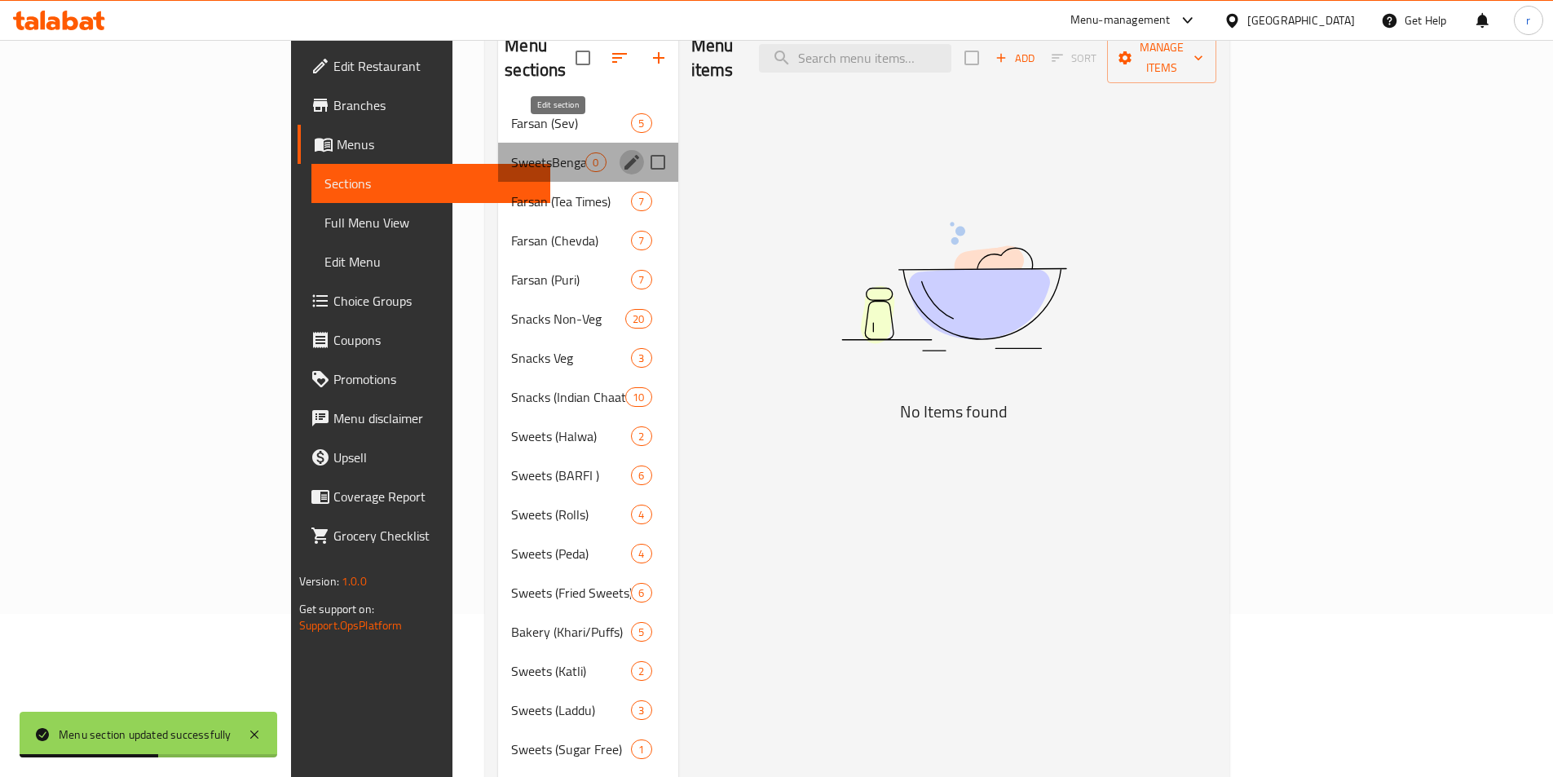
click at [622, 152] on icon "edit" at bounding box center [632, 162] width 20 height 20
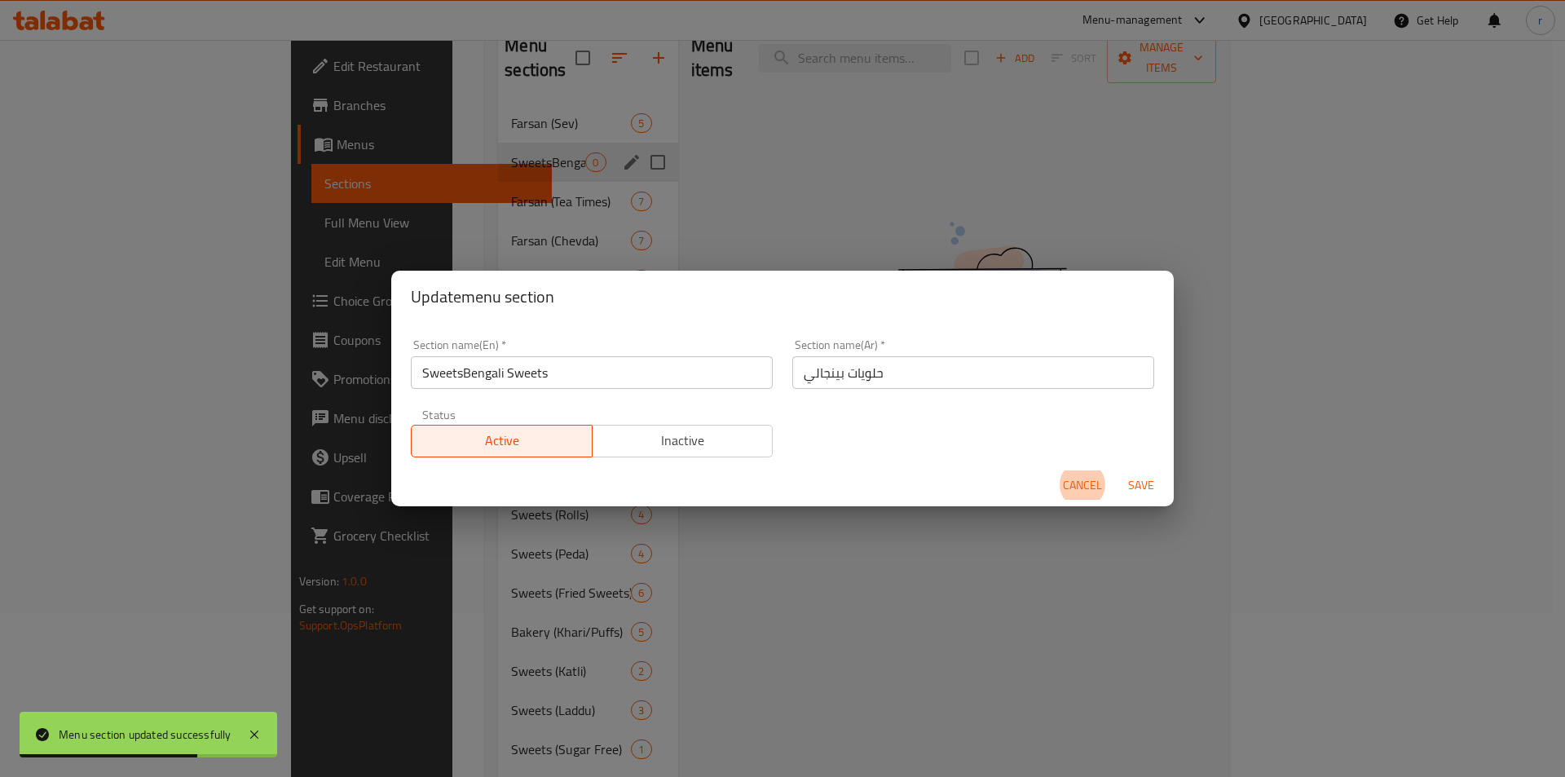
click at [460, 373] on input "SweetsBengali Sweets" at bounding box center [592, 372] width 362 height 33
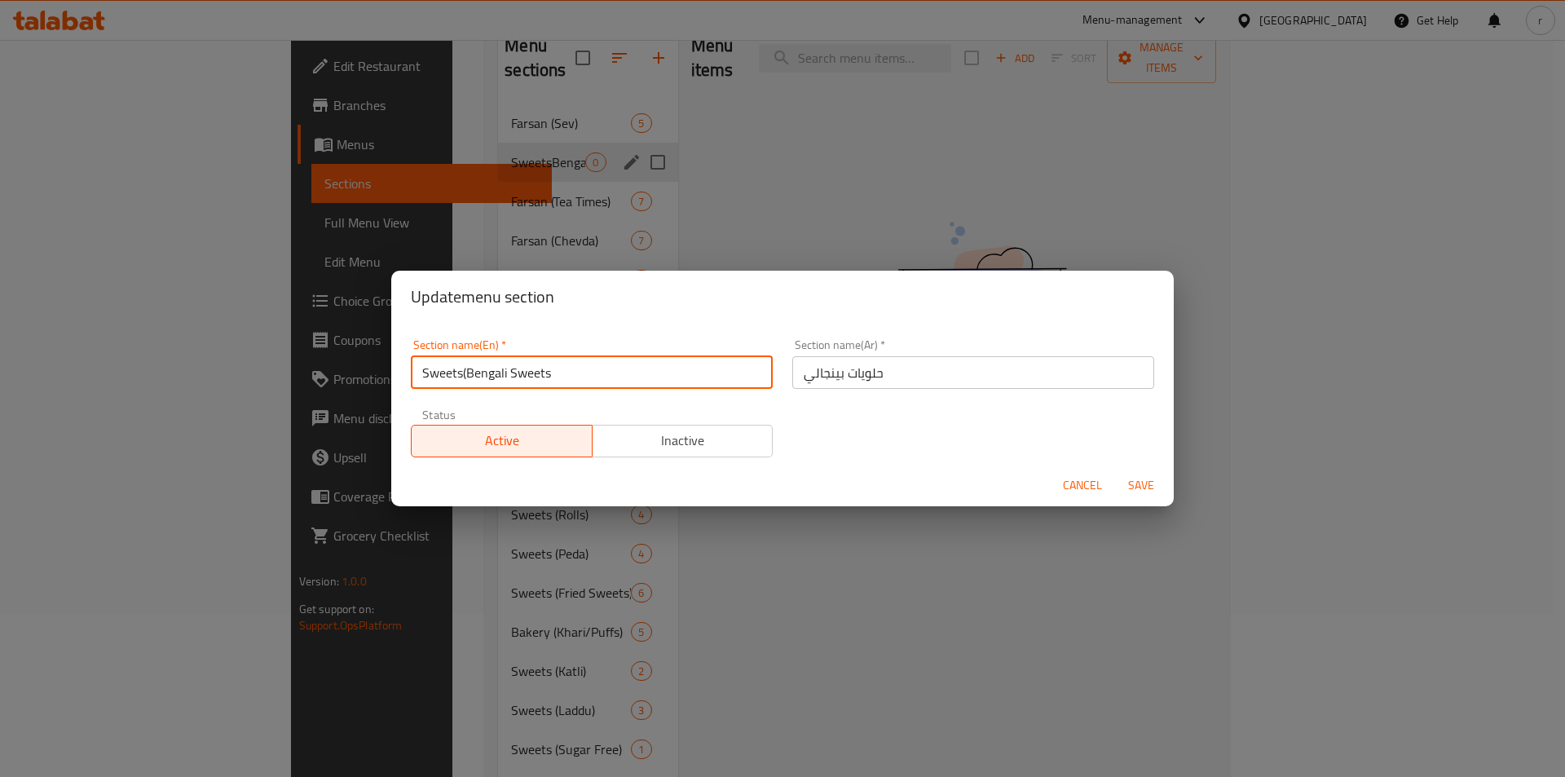
click at [643, 373] on input "Sweets(Bengali Sweets" at bounding box center [592, 372] width 362 height 33
type input "Sweets(Bengali Sweets)"
click at [1042, 380] on input "حلويات بينجالي" at bounding box center [973, 372] width 362 height 33
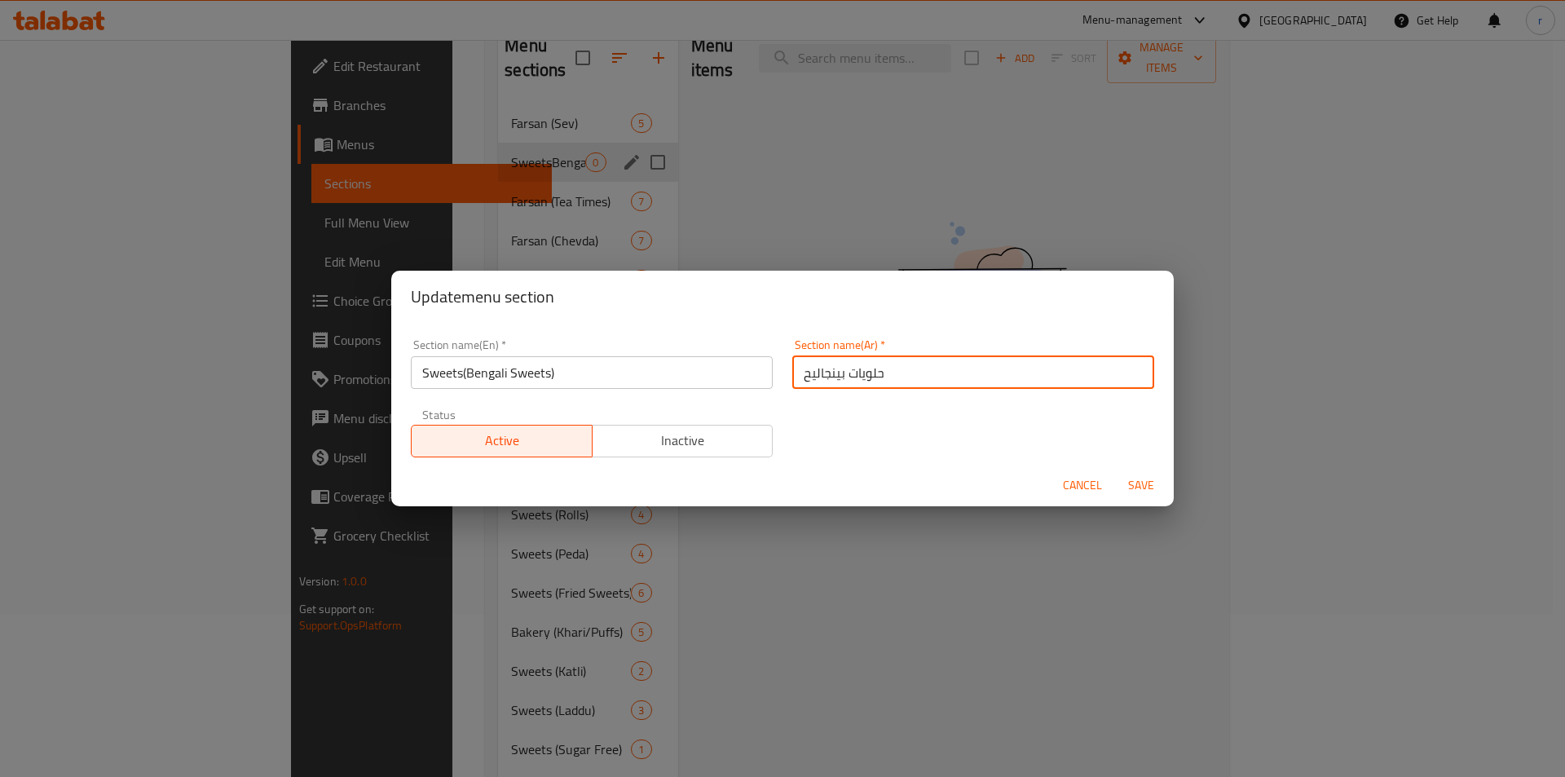
type input "حلويات بينجالي"
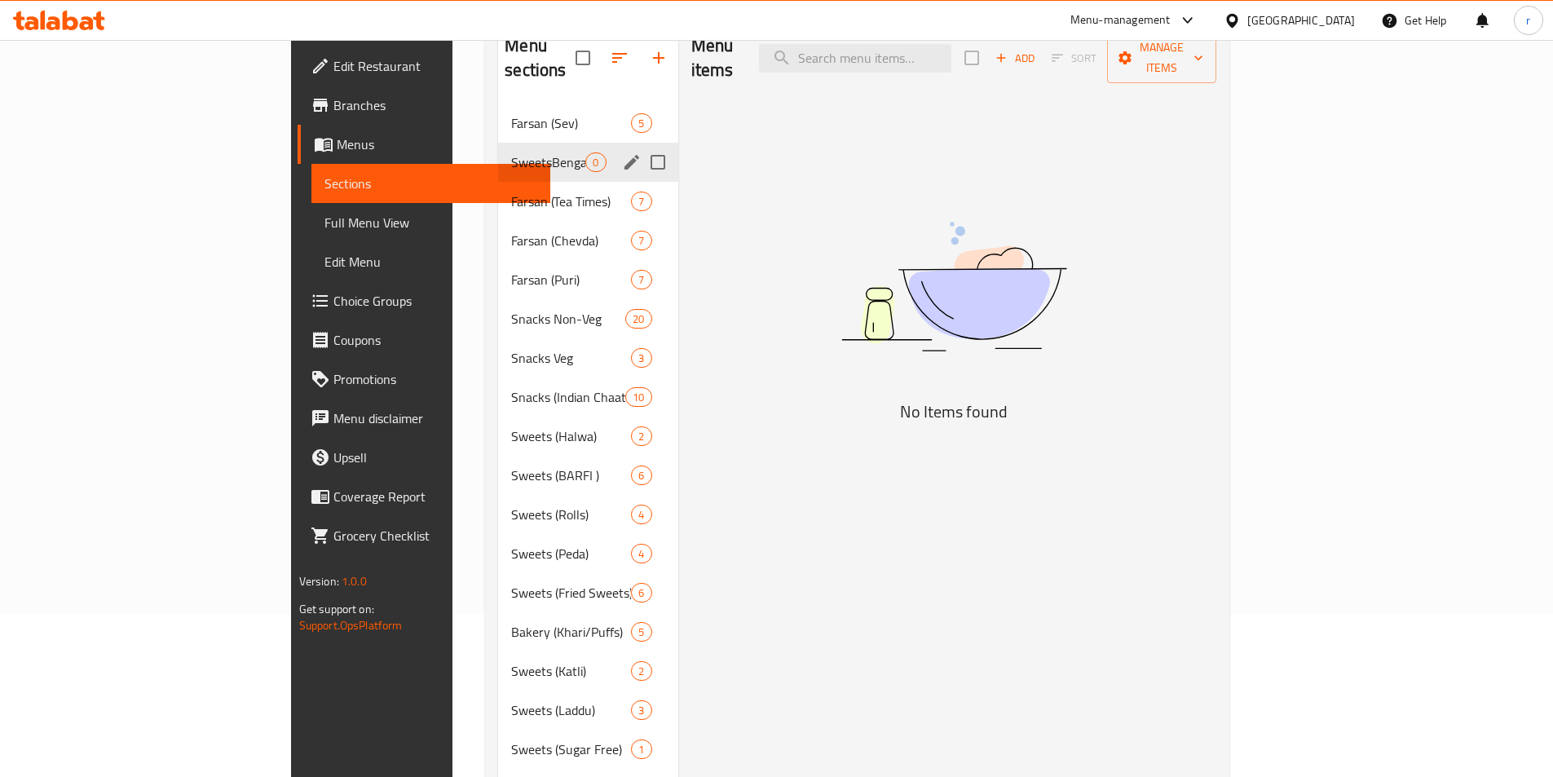
click at [641, 145] on input "Menu sections" at bounding box center [658, 162] width 34 height 34
checkbox input "true"
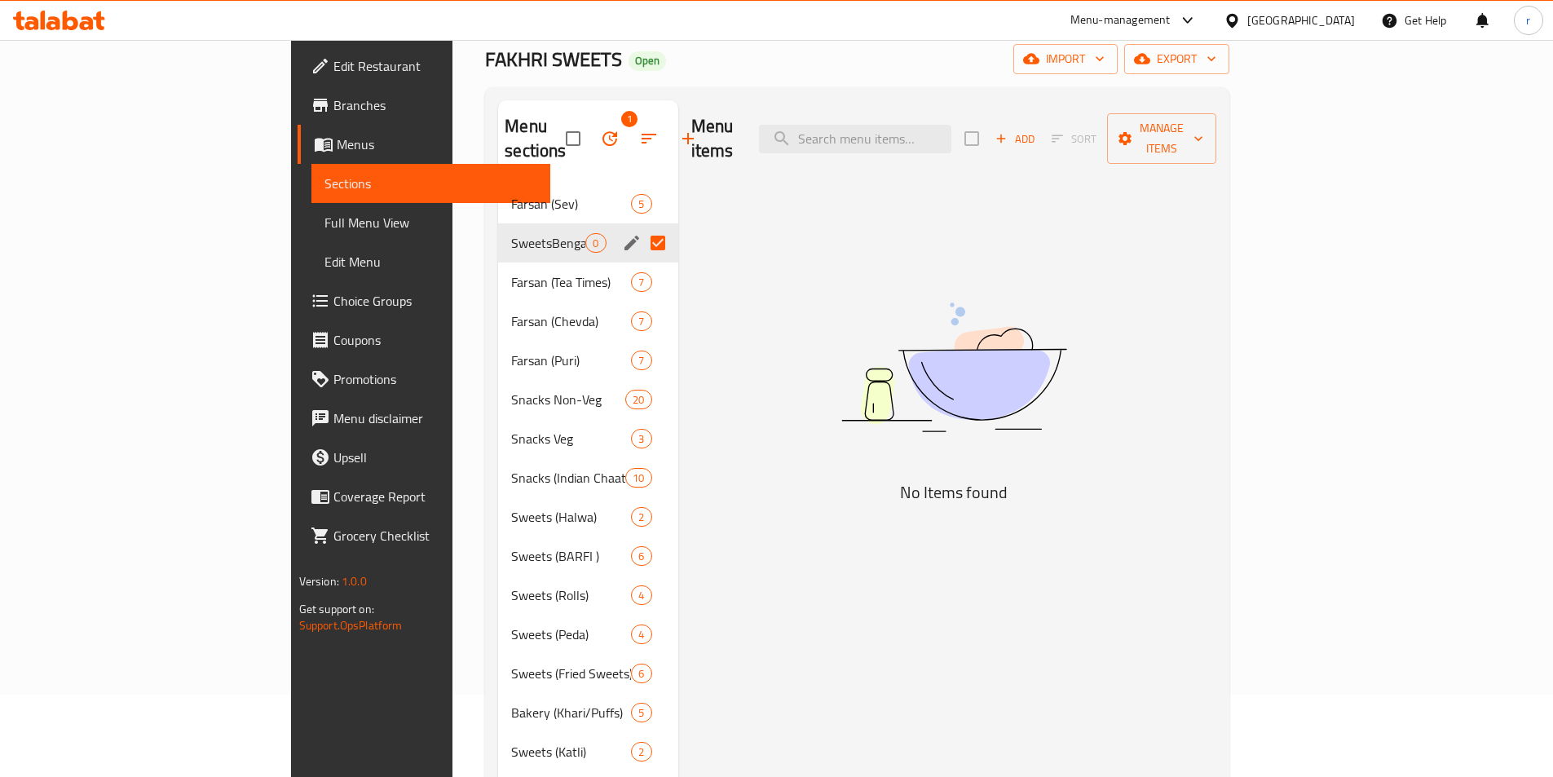
scroll to position [82, 0]
click at [602, 132] on icon "button" at bounding box center [609, 139] width 15 height 15
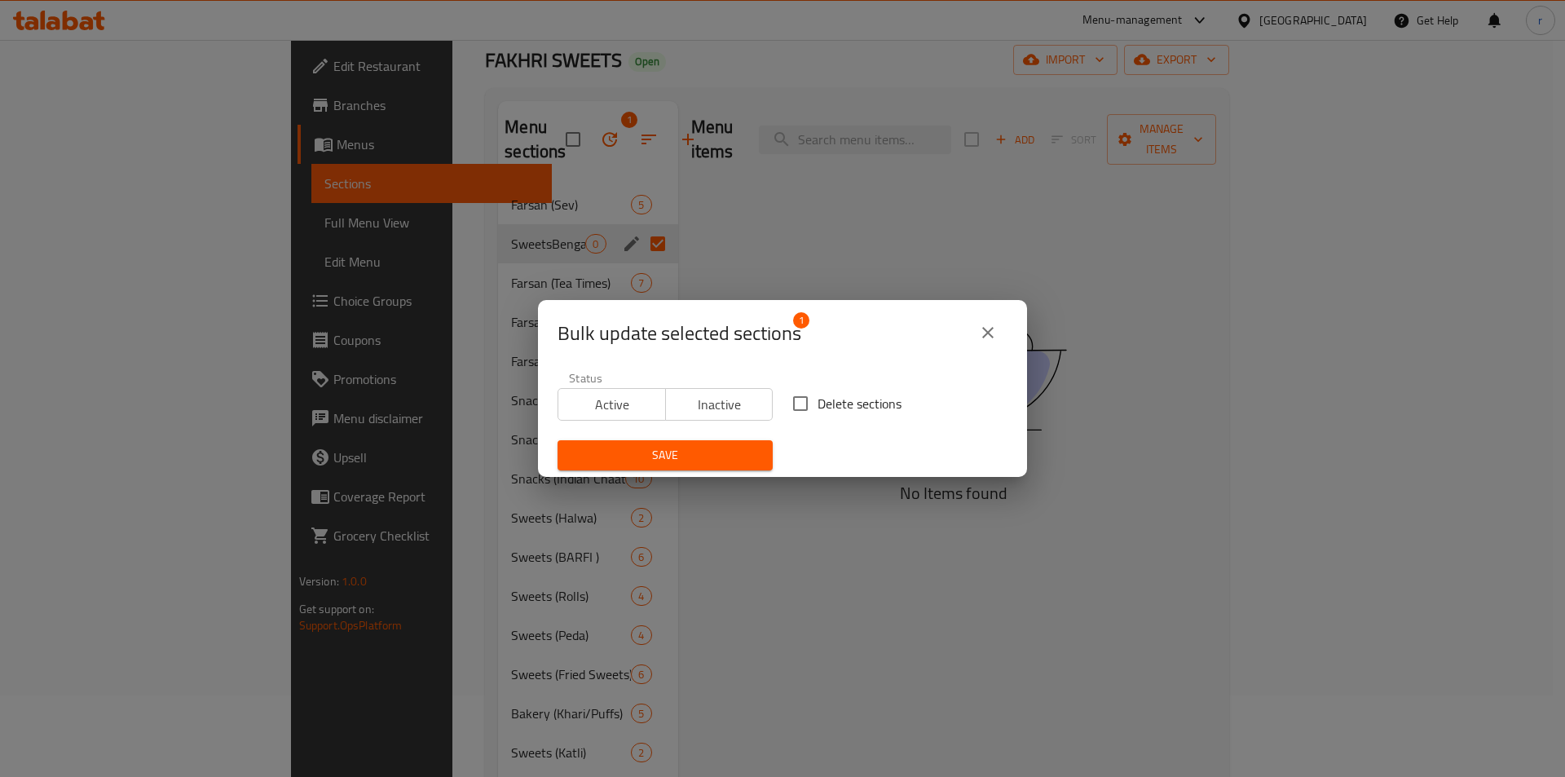
click at [806, 401] on input "Delete sections" at bounding box center [800, 403] width 34 height 34
checkbox input "true"
click at [745, 445] on span "Save" at bounding box center [665, 455] width 189 height 20
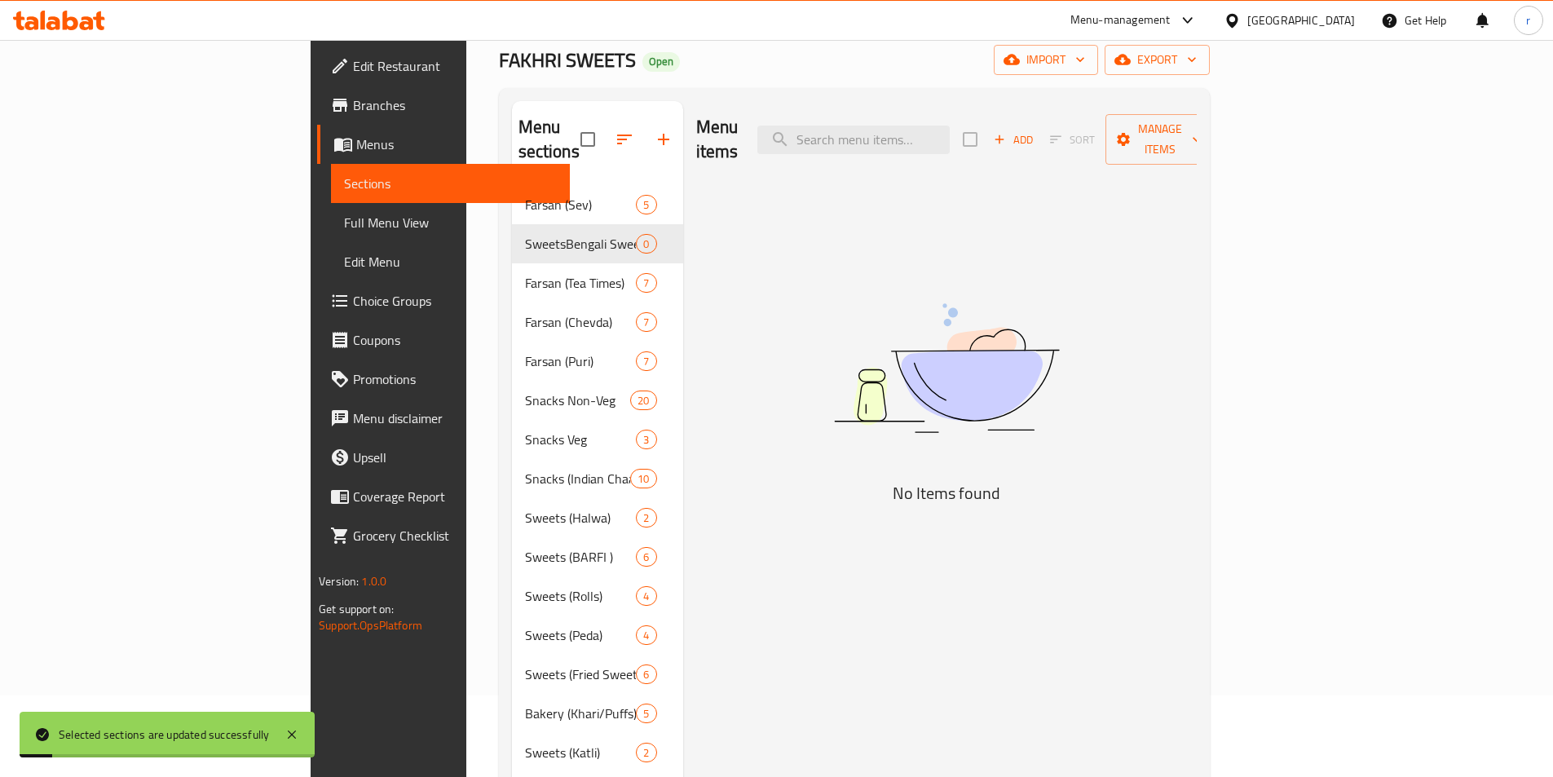
click at [644, 121] on button "button" at bounding box center [663, 139] width 39 height 39
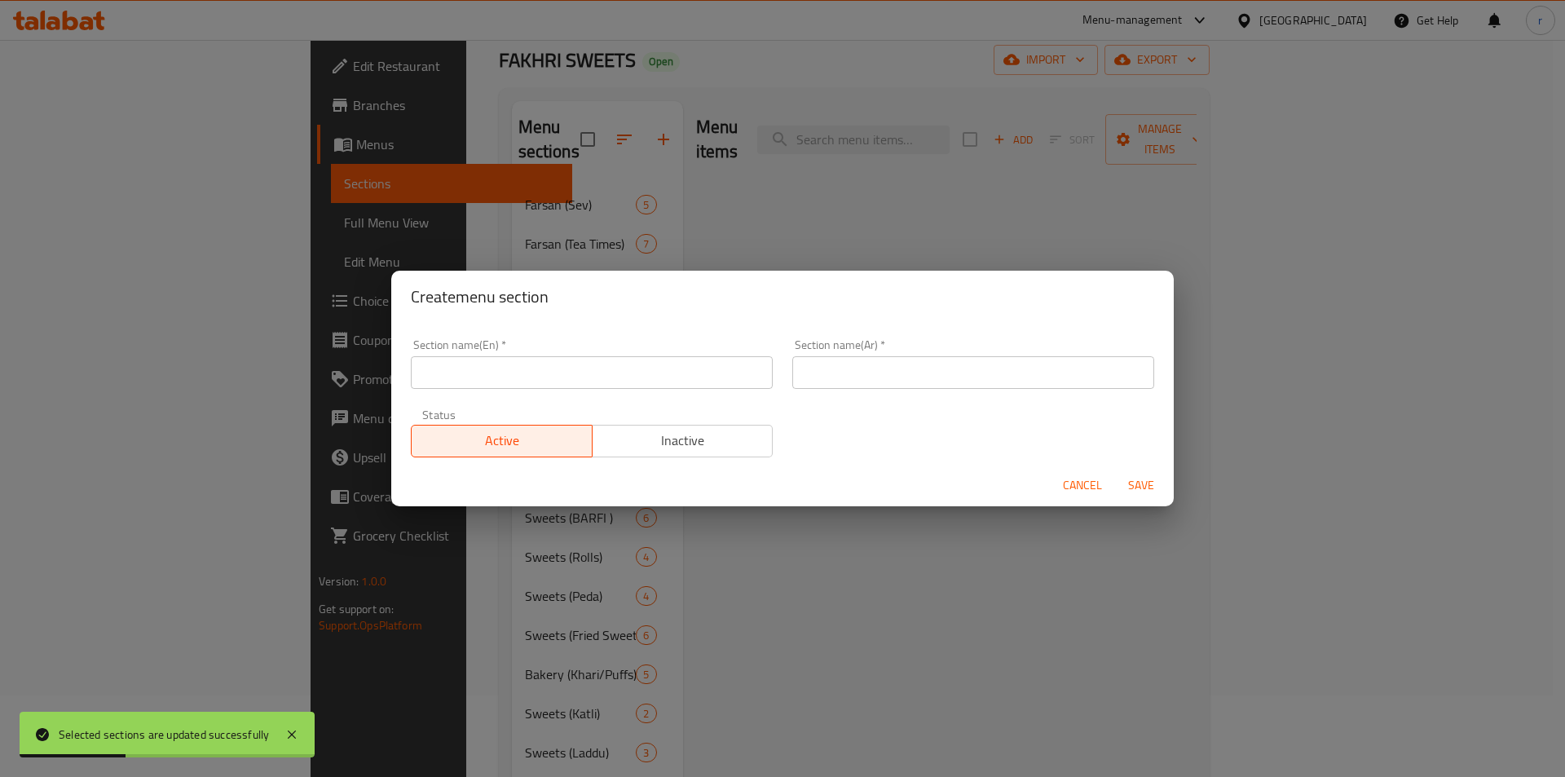
click at [728, 364] on input "text" at bounding box center [592, 372] width 362 height 33
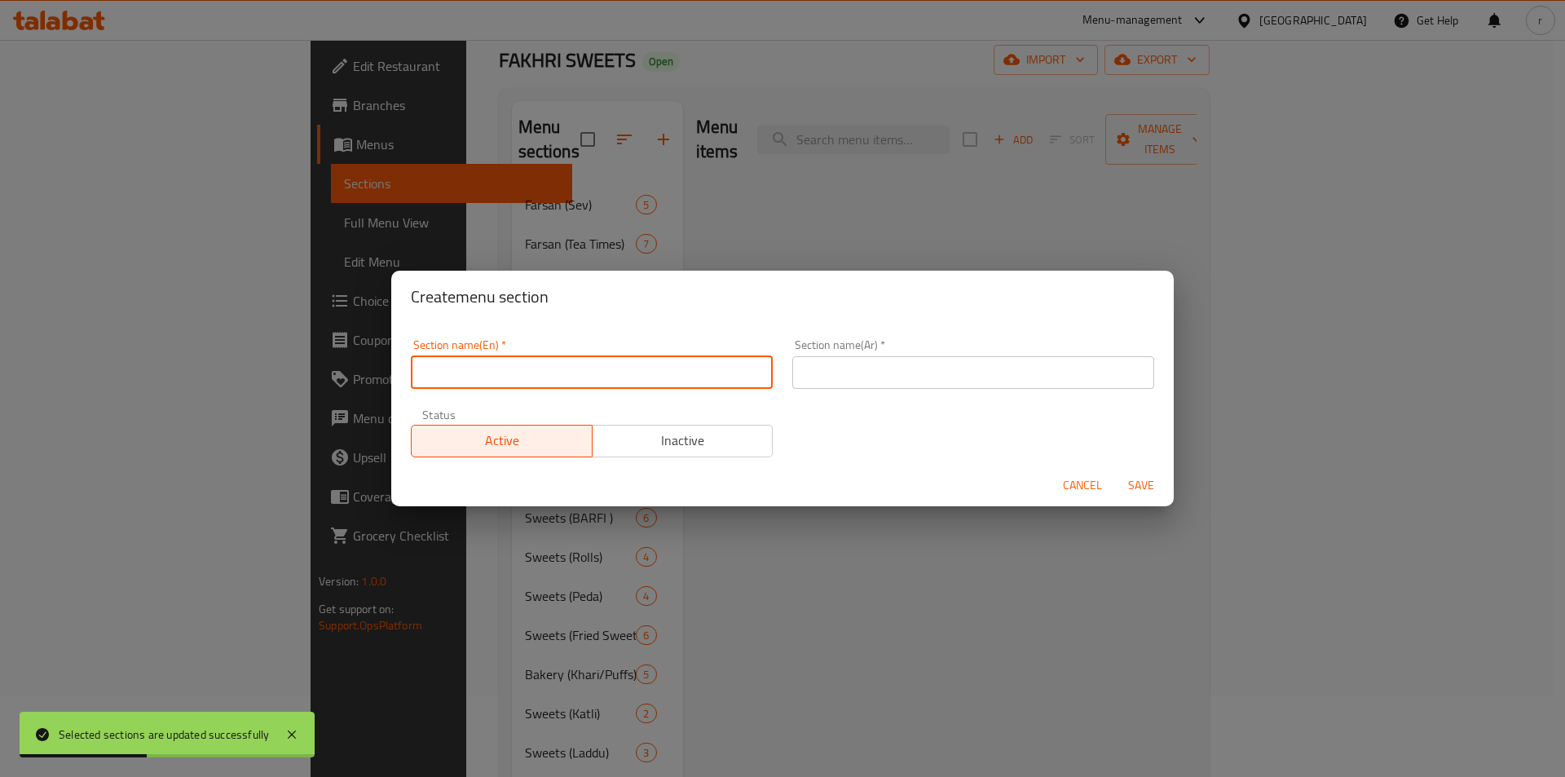
paste input "Sweets"
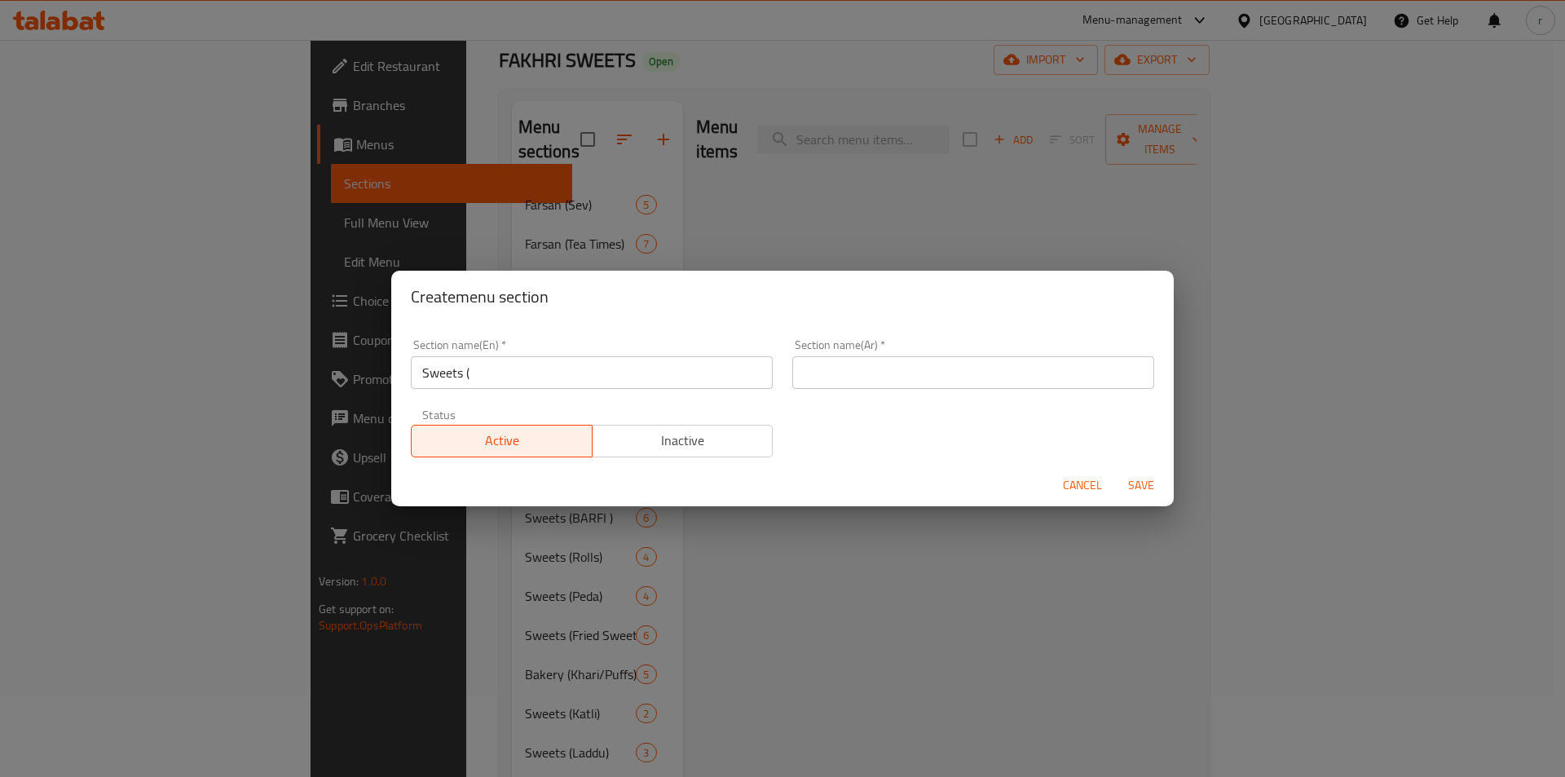
click at [591, 388] on input "Sweets (" at bounding box center [592, 372] width 362 height 33
paste input "Bengali Sweets"
type input "Sweets (Bengali Sweets"
click at [1115, 470] on button "Save" at bounding box center [1141, 485] width 52 height 30
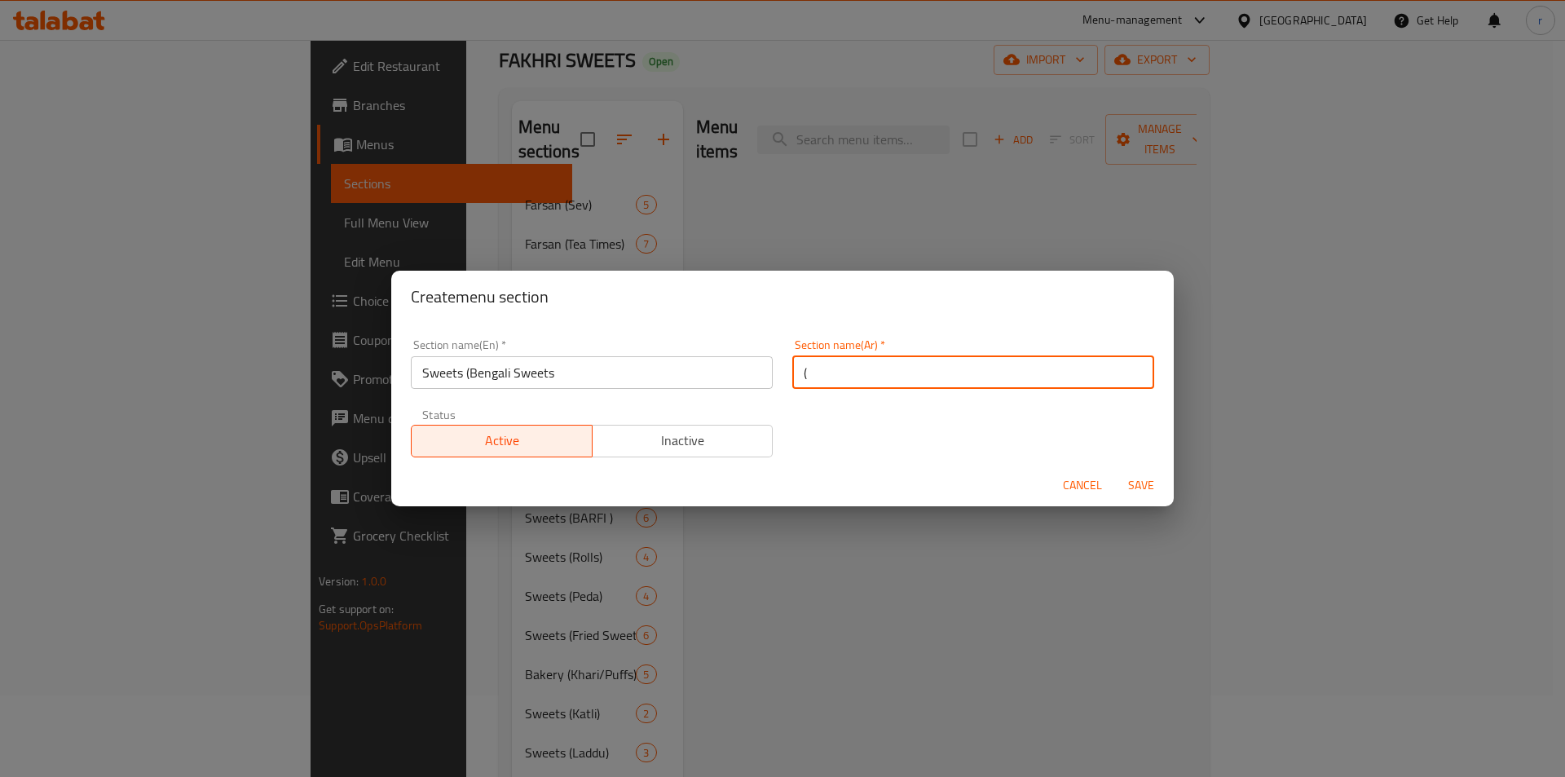
type input "("
click at [620, 342] on div "Section name(En)   * Sweets (Bengali Sweets Section name(En) *" at bounding box center [592, 364] width 362 height 50
click at [618, 364] on input "Sweets (Bengali Sweets" at bounding box center [592, 372] width 362 height 33
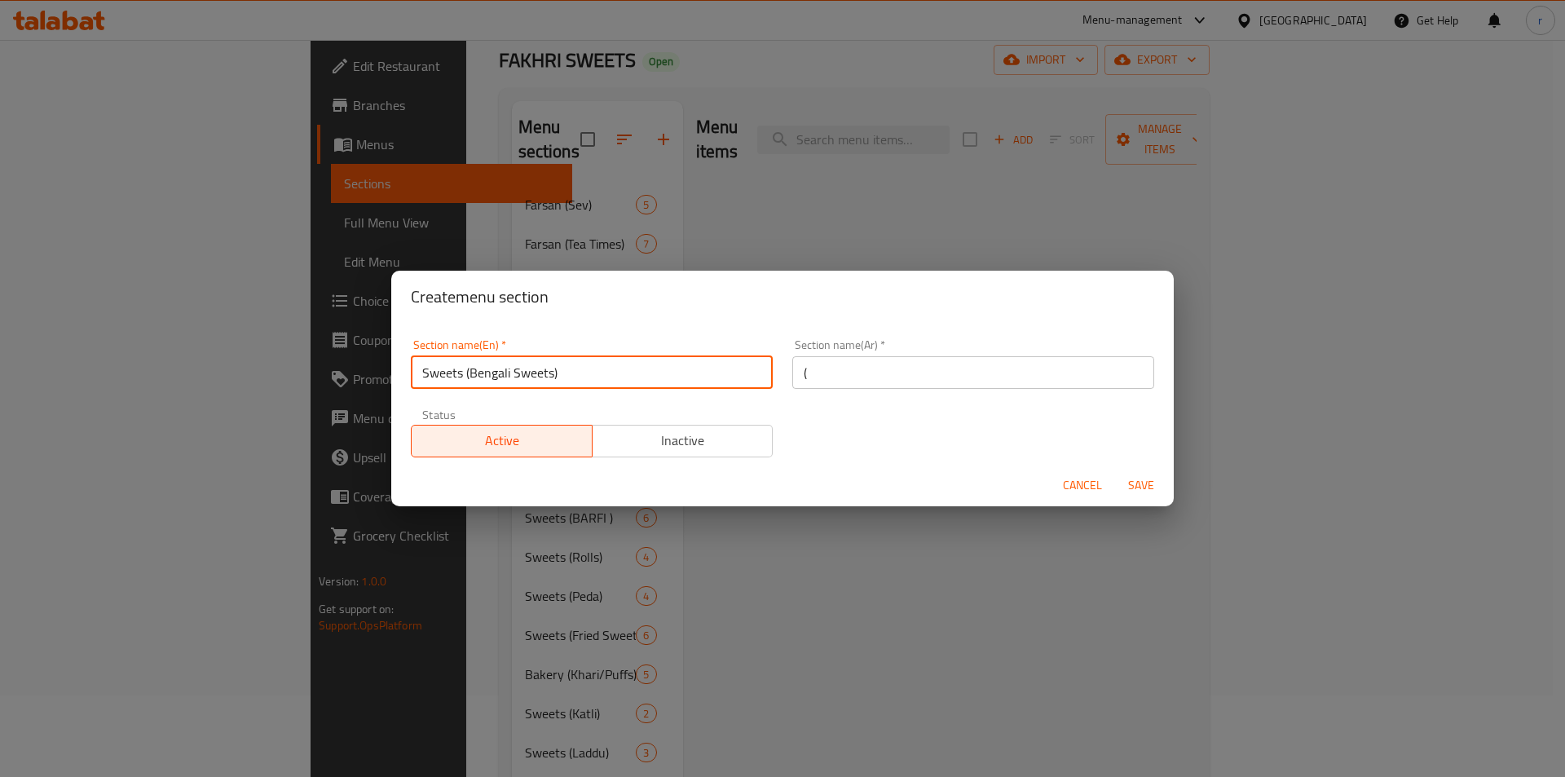
type input "Sweets (Bengali Sweets)"
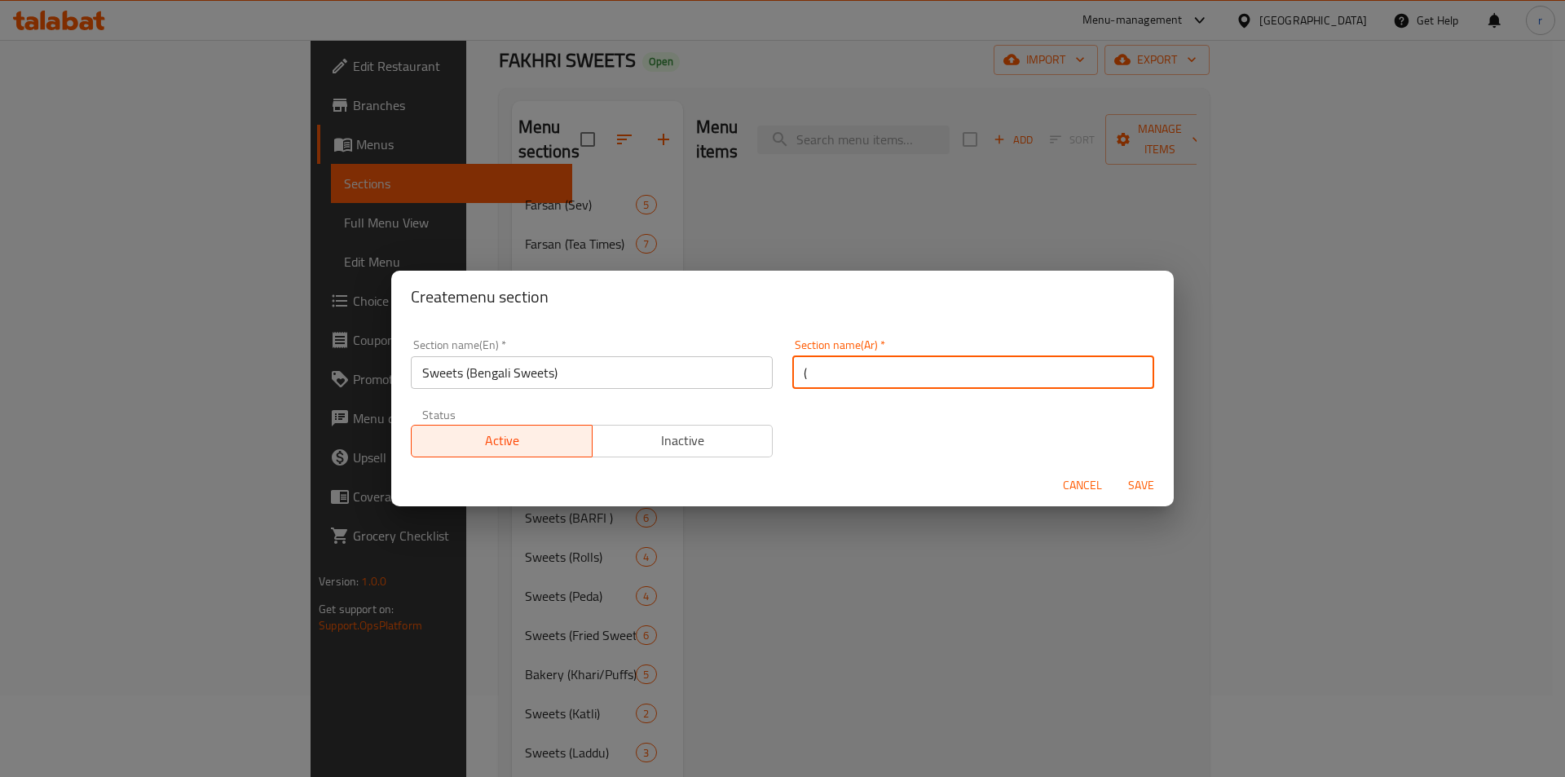
drag, startPoint x: 852, startPoint y: 382, endPoint x: 73, endPoint y: 463, distance: 783.6
click at [107, 449] on div "Create menu section Section name(En)   * Sweets (Bengali Sweets) Section name(E…" at bounding box center [782, 388] width 1565 height 777
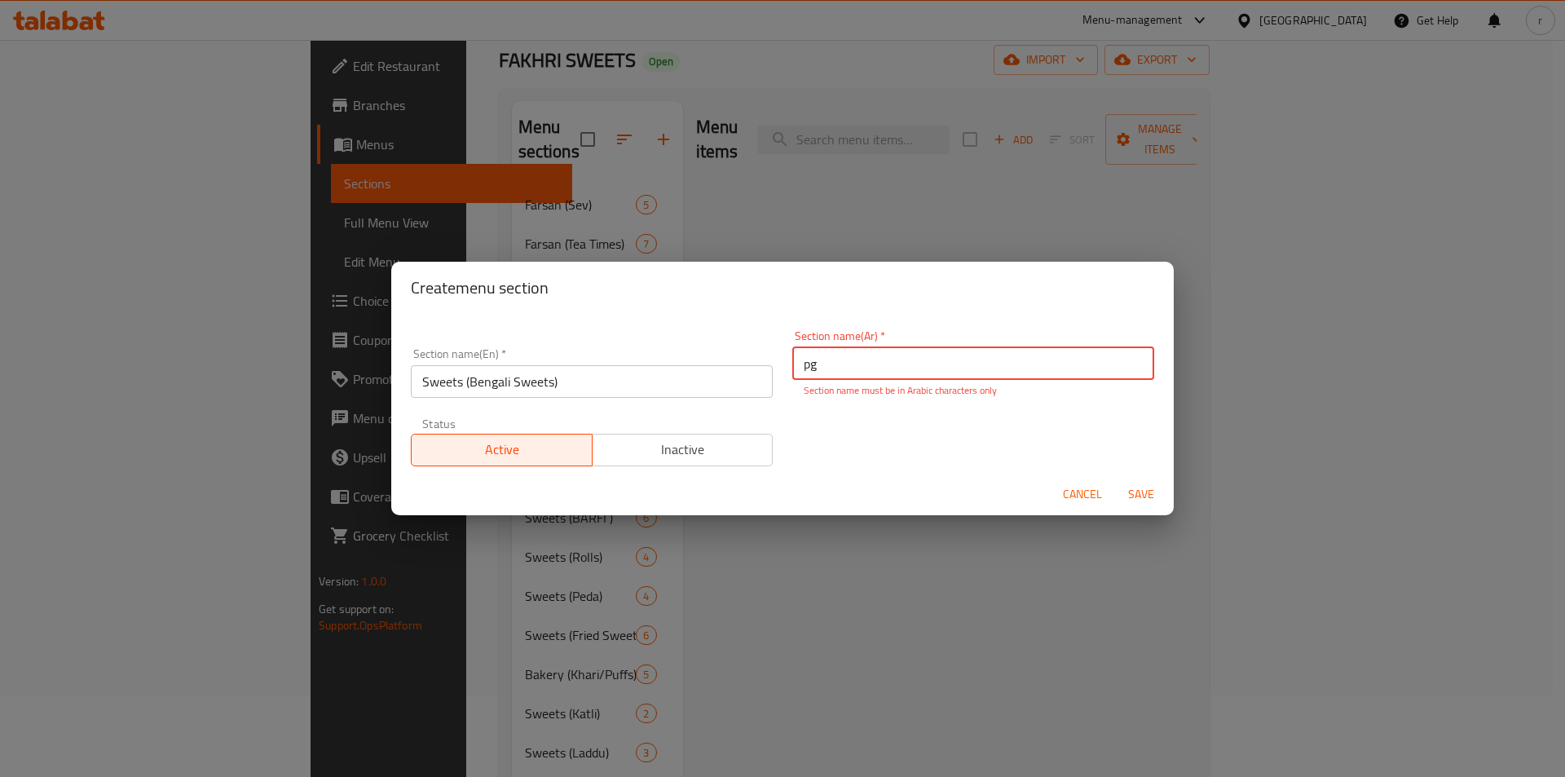
type input "p"
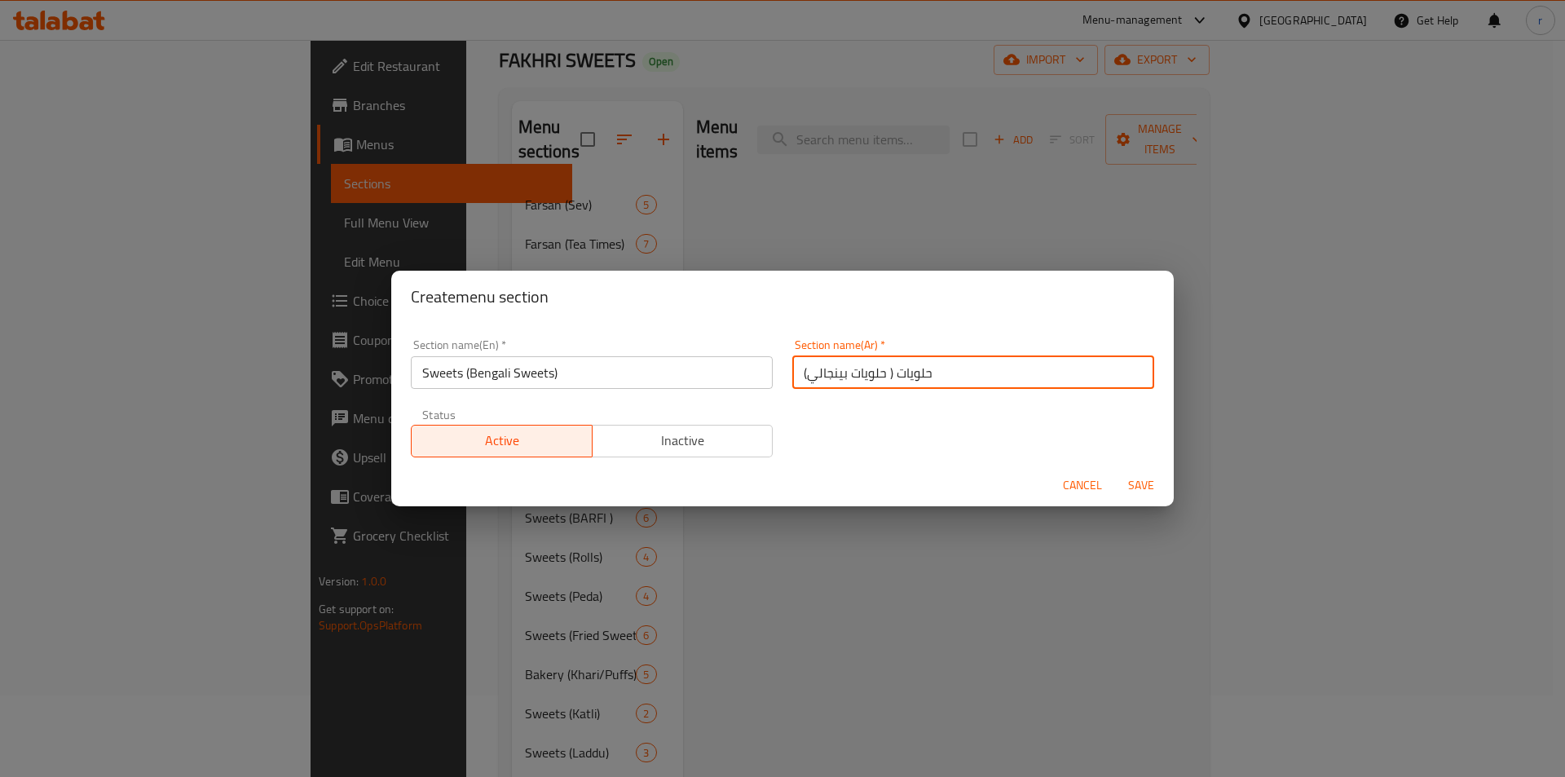
type input "حلويات ( حلويات بينجالي)"
click at [1156, 500] on button "Save" at bounding box center [1141, 485] width 52 height 30
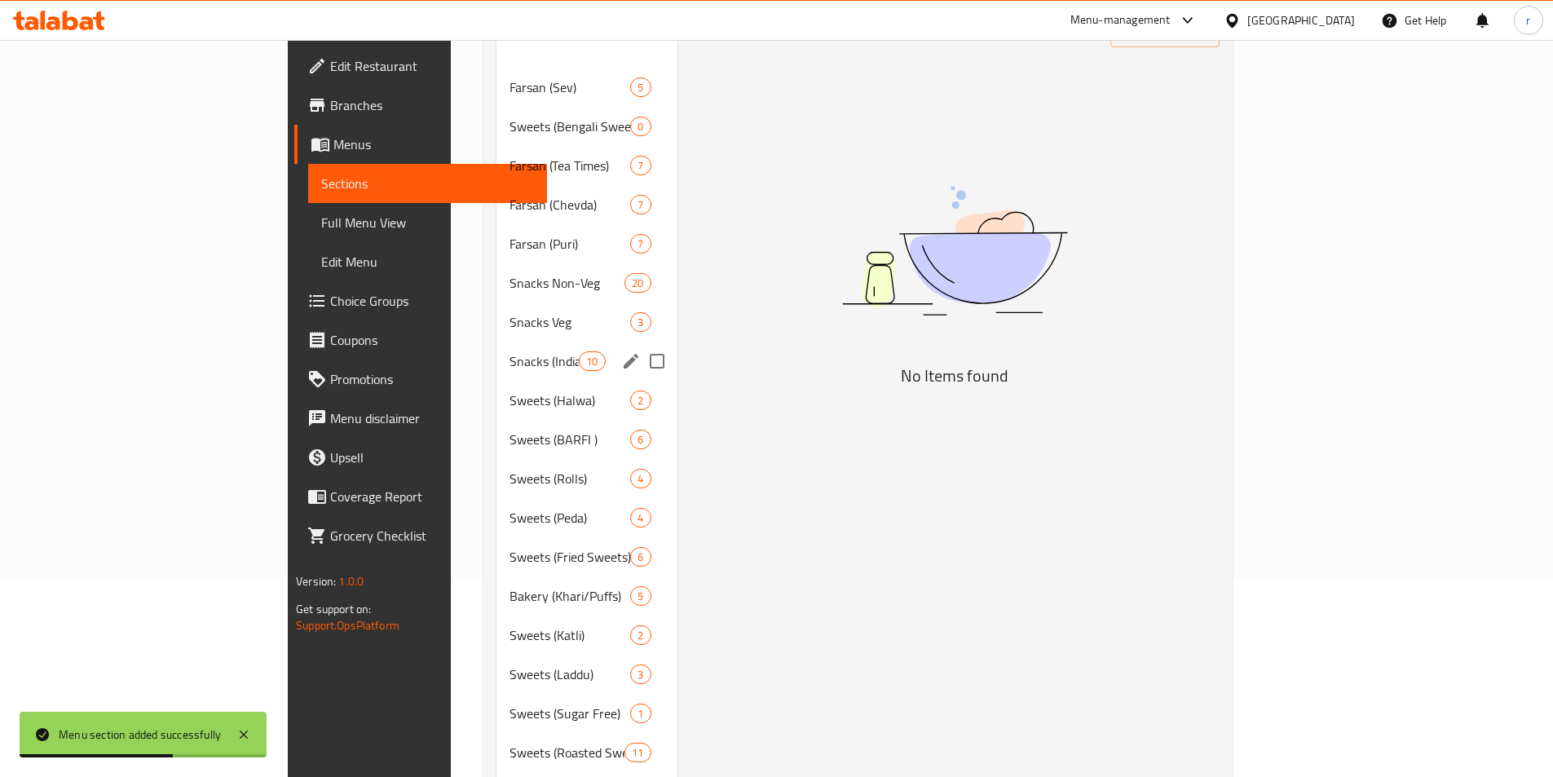
scroll to position [245, 0]
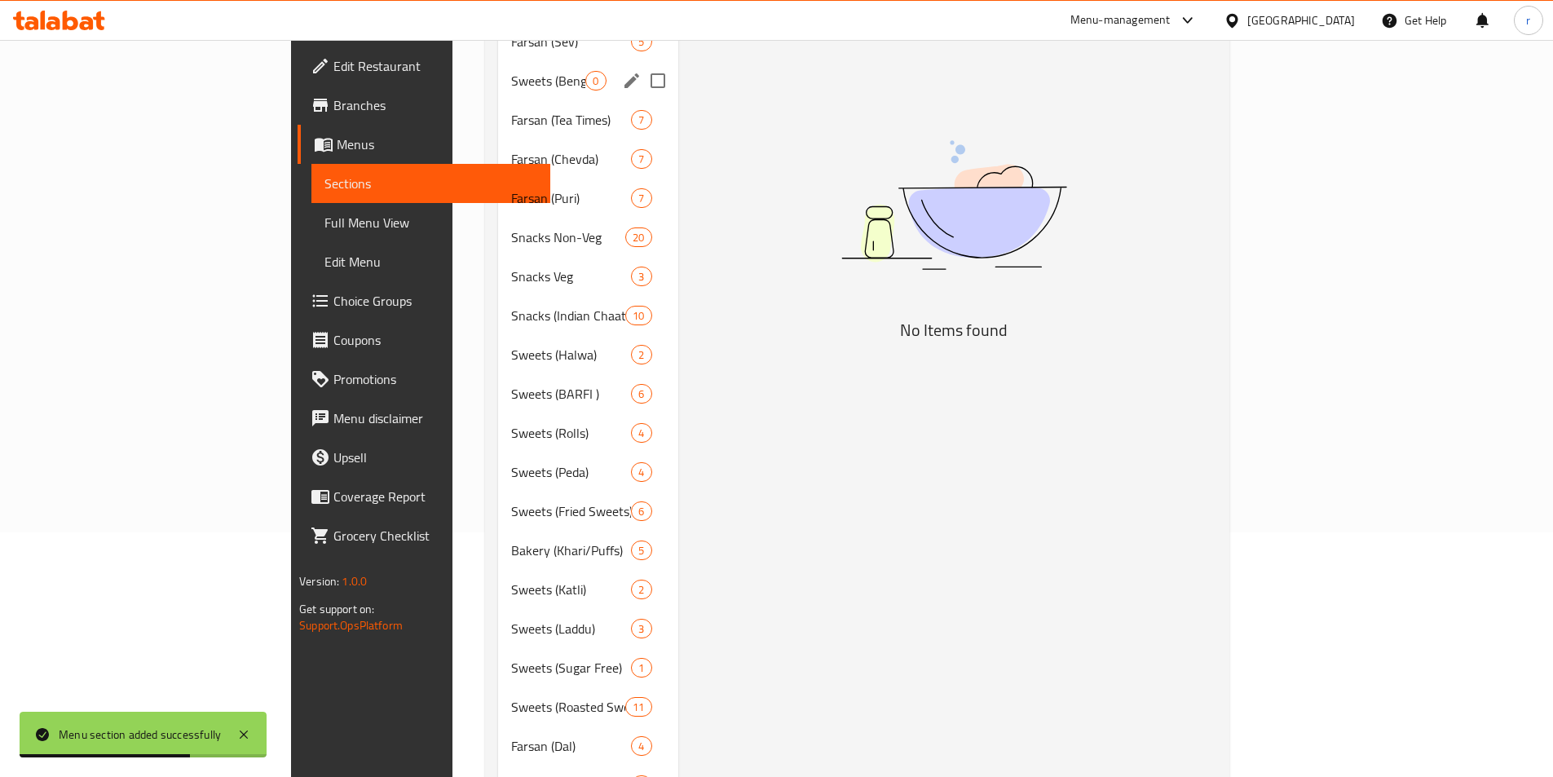
click at [511, 71] on span "Sweets (Bengali Sweets)" at bounding box center [548, 81] width 74 height 20
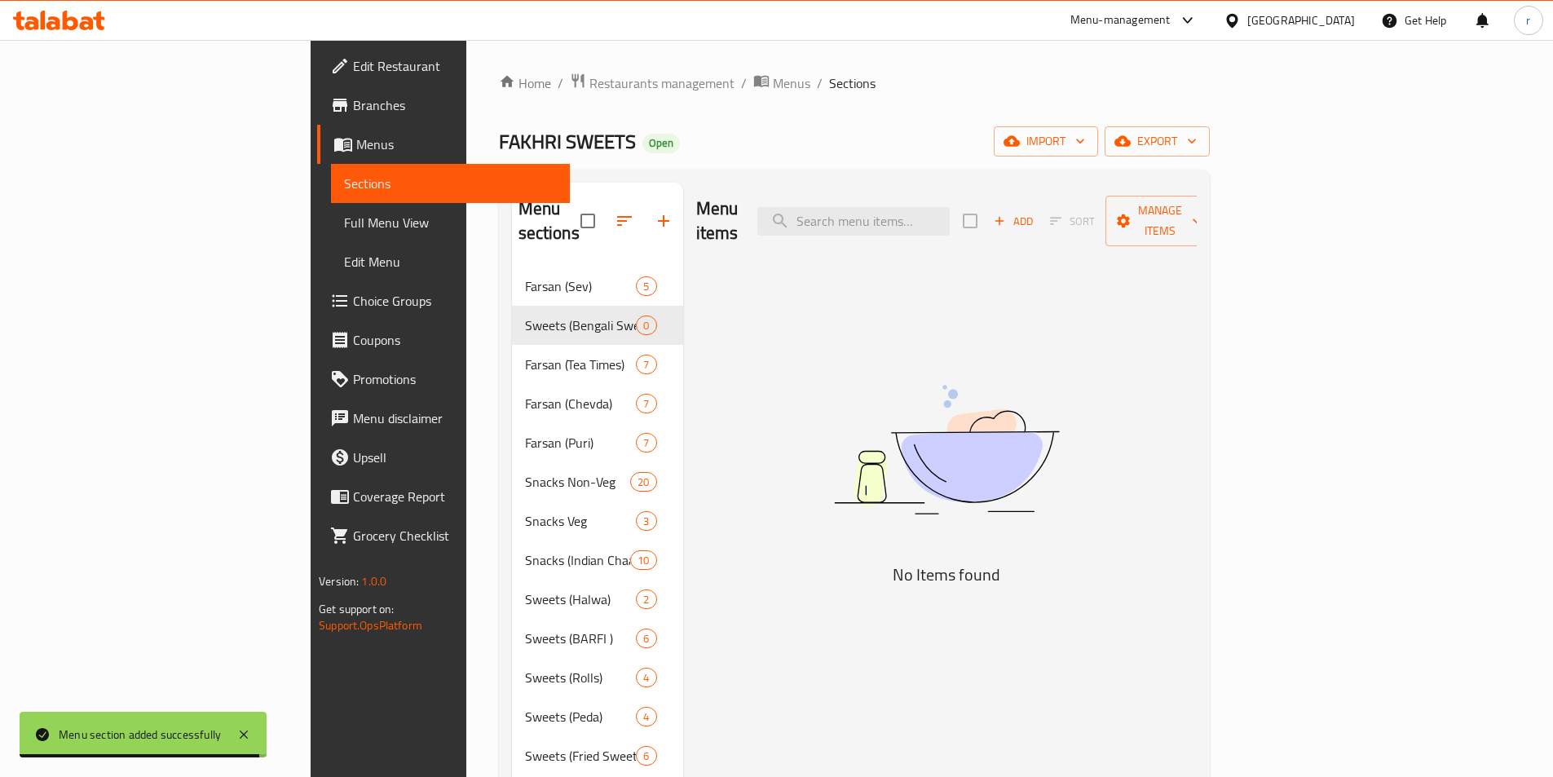
click at [1035, 212] on span "Add" at bounding box center [1013, 221] width 44 height 19
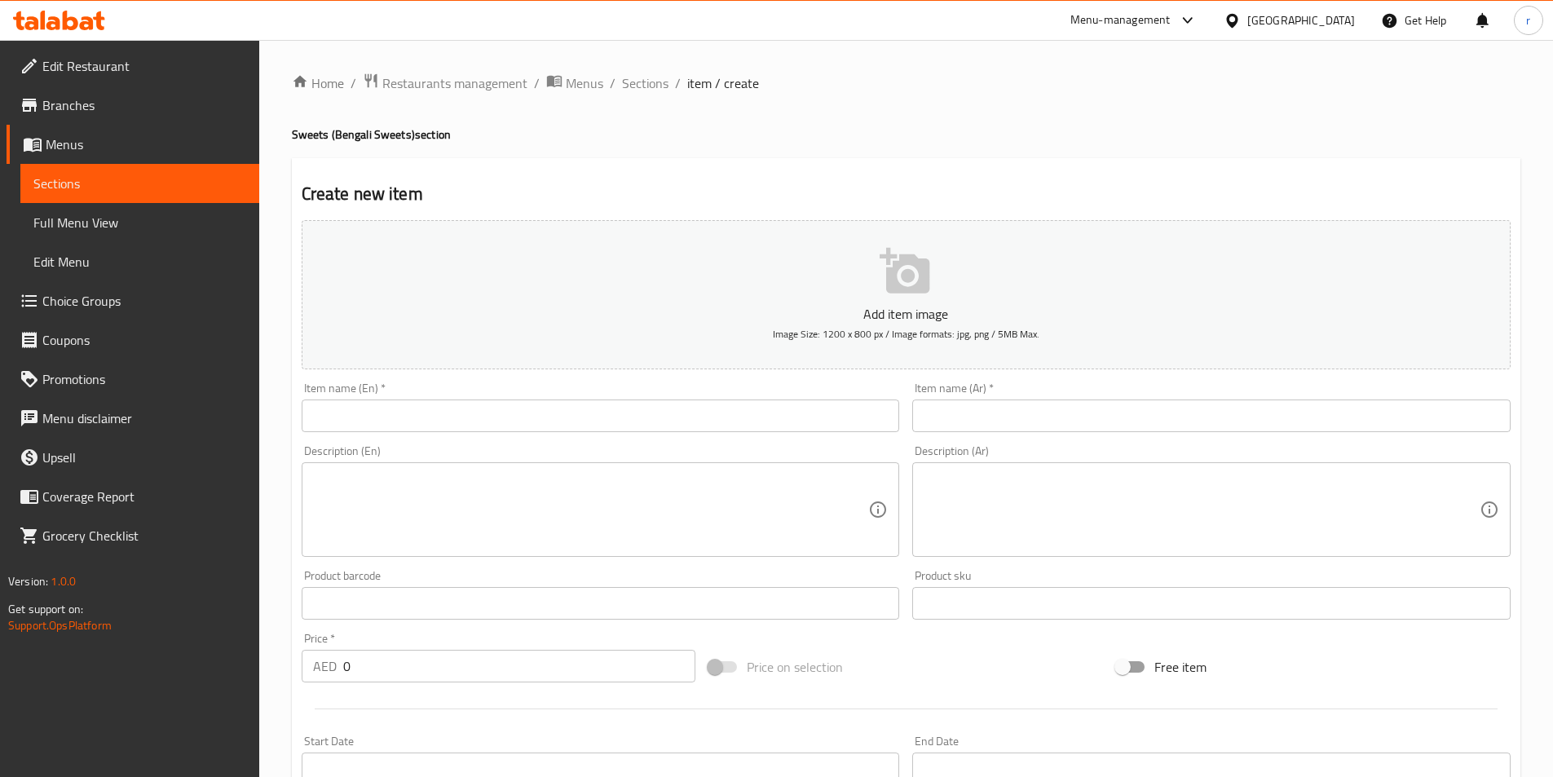
click at [1301, 79] on ol "Home / Restaurants management / Menus / Sections / item / create" at bounding box center [906, 83] width 1229 height 21
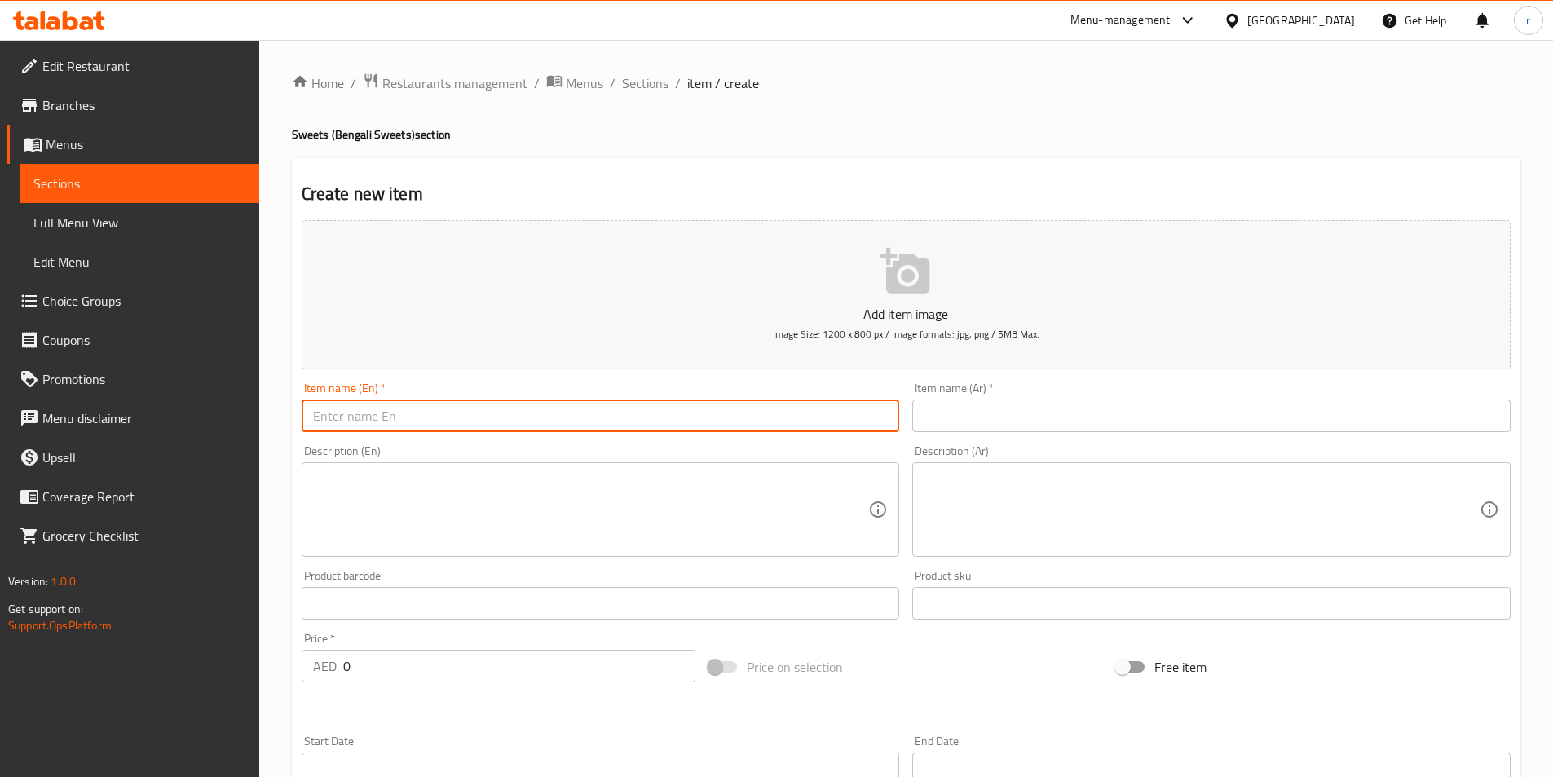
click at [877, 430] on input "text" at bounding box center [601, 415] width 598 height 33
paste input "Mix Bengali"
type input "Mix Bengali"
click at [1001, 419] on input "text" at bounding box center [1211, 415] width 598 height 33
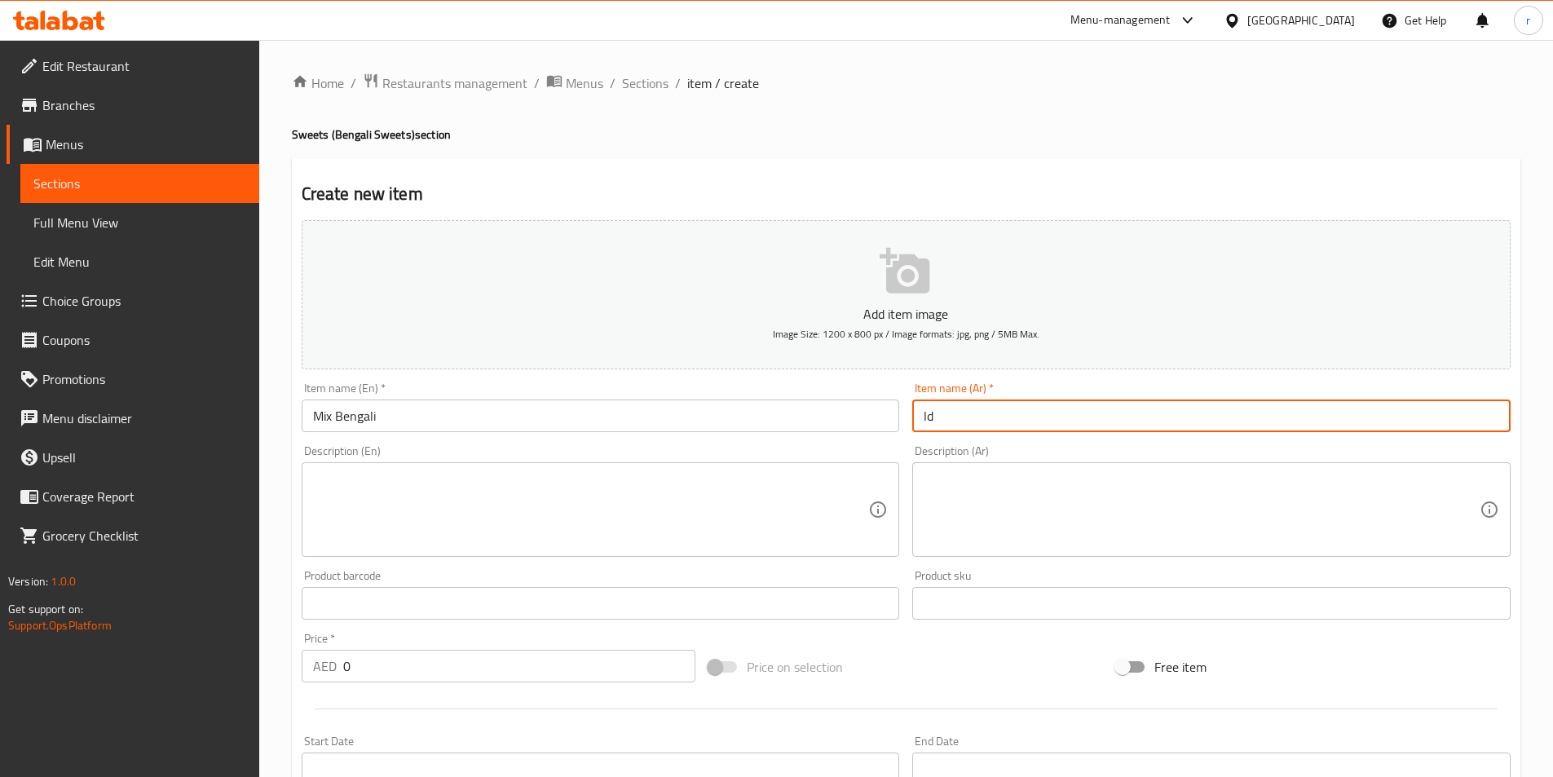
type input "l"
type input "[PERSON_NAME]"
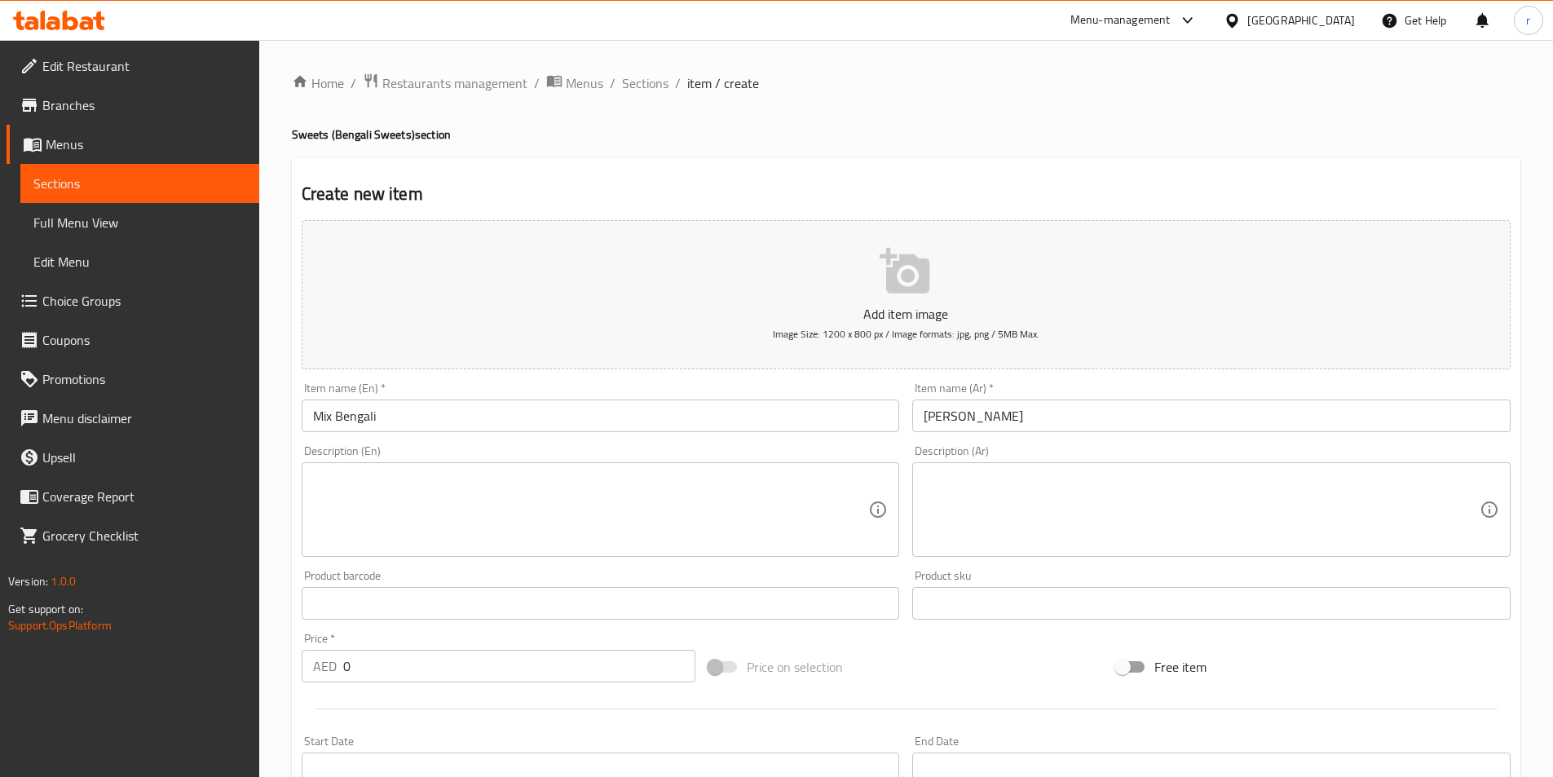
click at [421, 557] on div "Description (En)" at bounding box center [601, 509] width 598 height 95
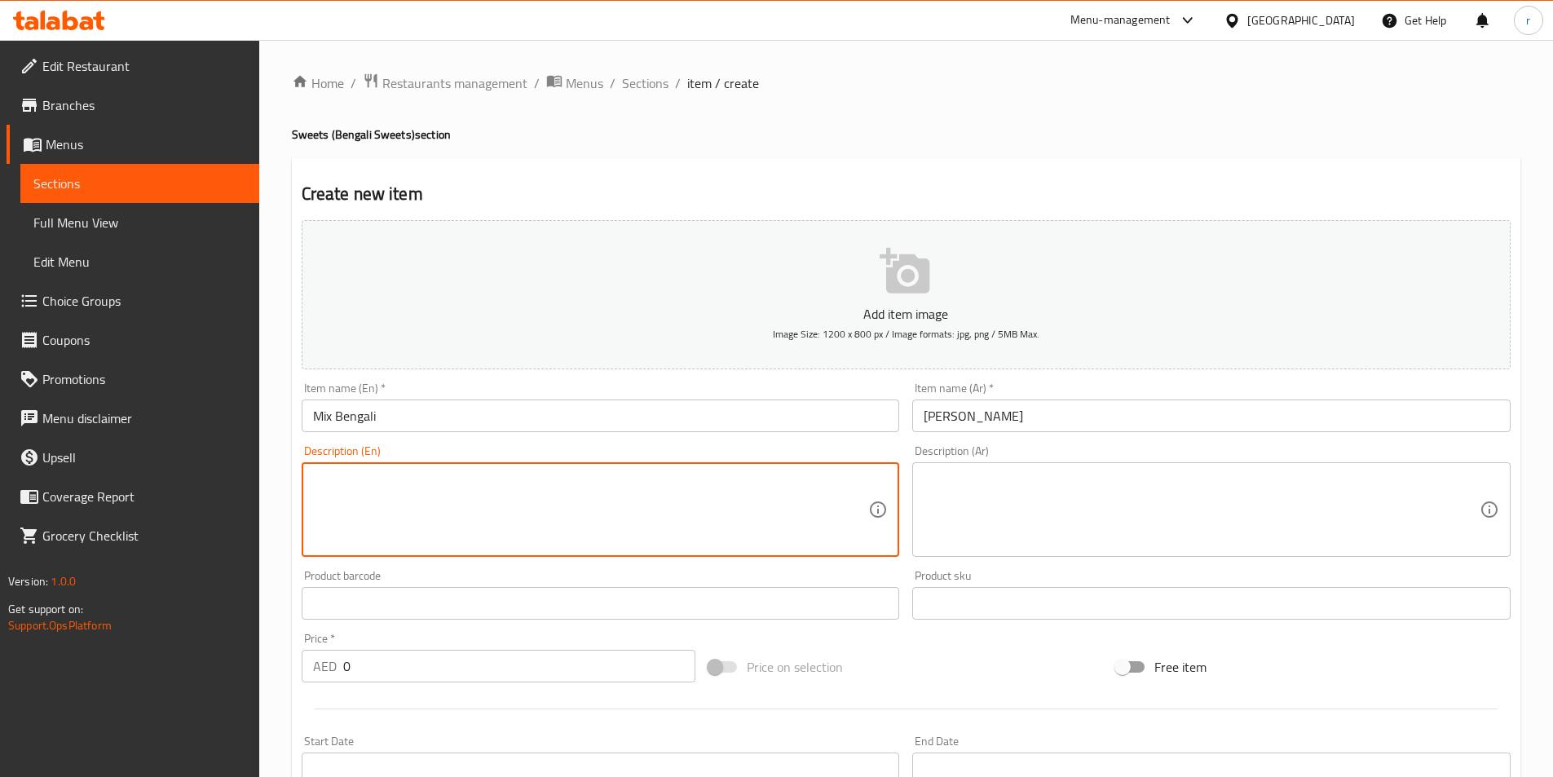
paste textarea "A selection of assorted Bengali sweets prepared with fresh chhena (cottage chee…"
type textarea "A selection of assorted Bengali sweets prepared with fresh chhena (cottage chee…"
click at [1016, 523] on textarea at bounding box center [1202, 509] width 556 height 77
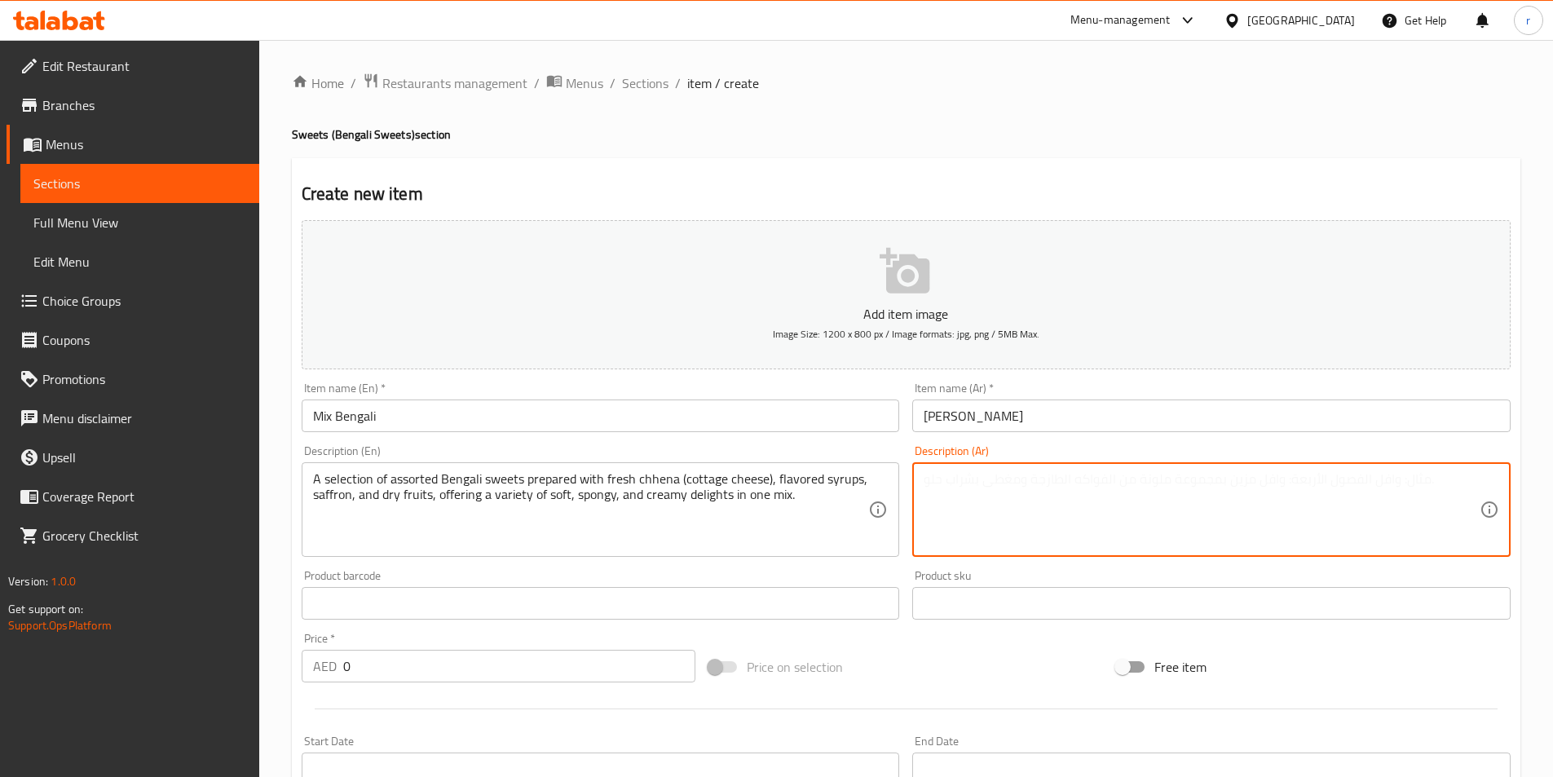
paste textarea "مجموعة مختارة من الحلويات البنغالية المتنوعة المحضرة باستخدام تشينا الطازجة (ال…"
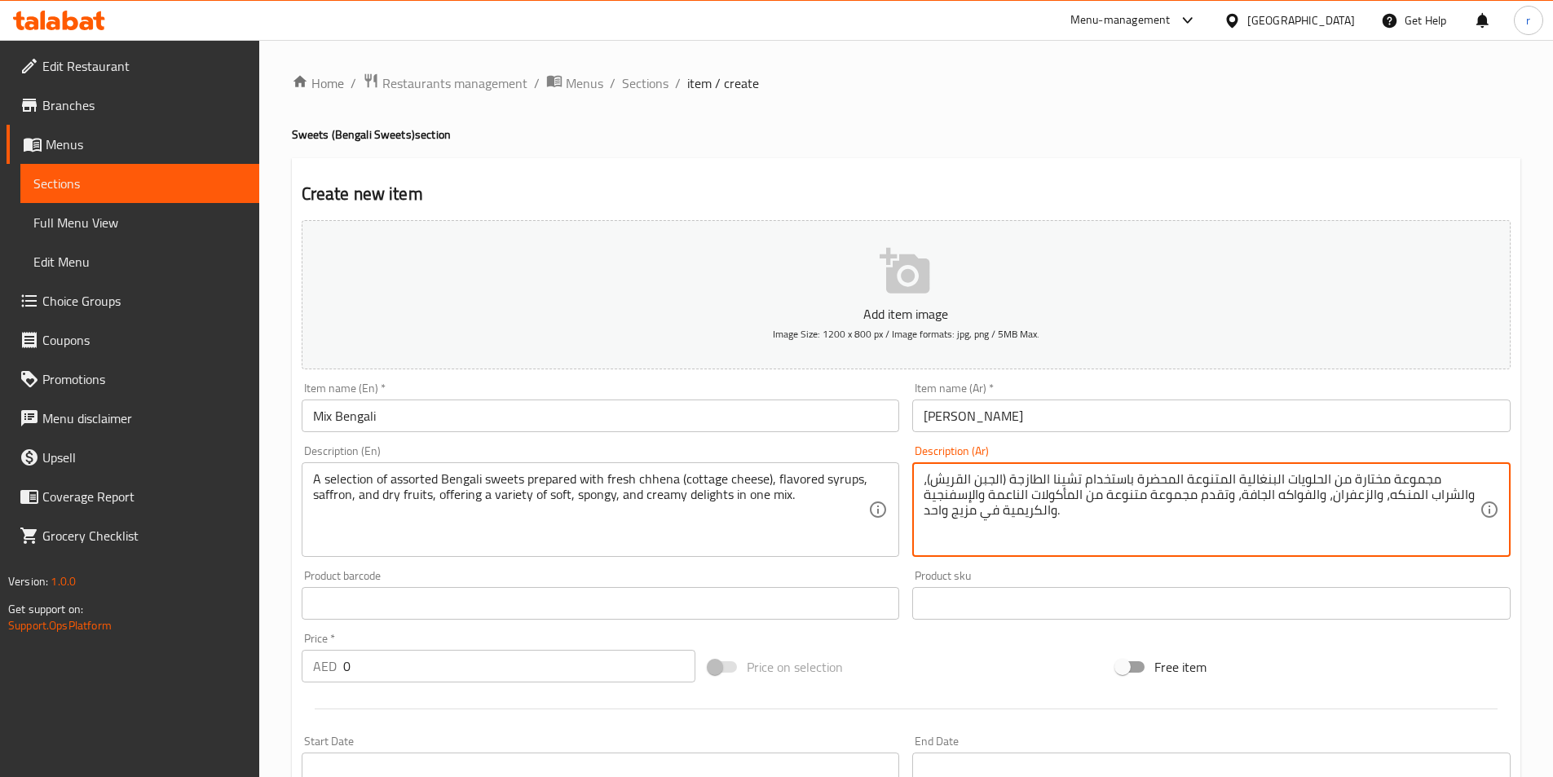
click at [969, 515] on textarea "مجموعة مختارة من الحلويات البنغالية المتنوعة المحضرة باستخدام تشينا الطازجة (ال…" at bounding box center [1202, 509] width 556 height 77
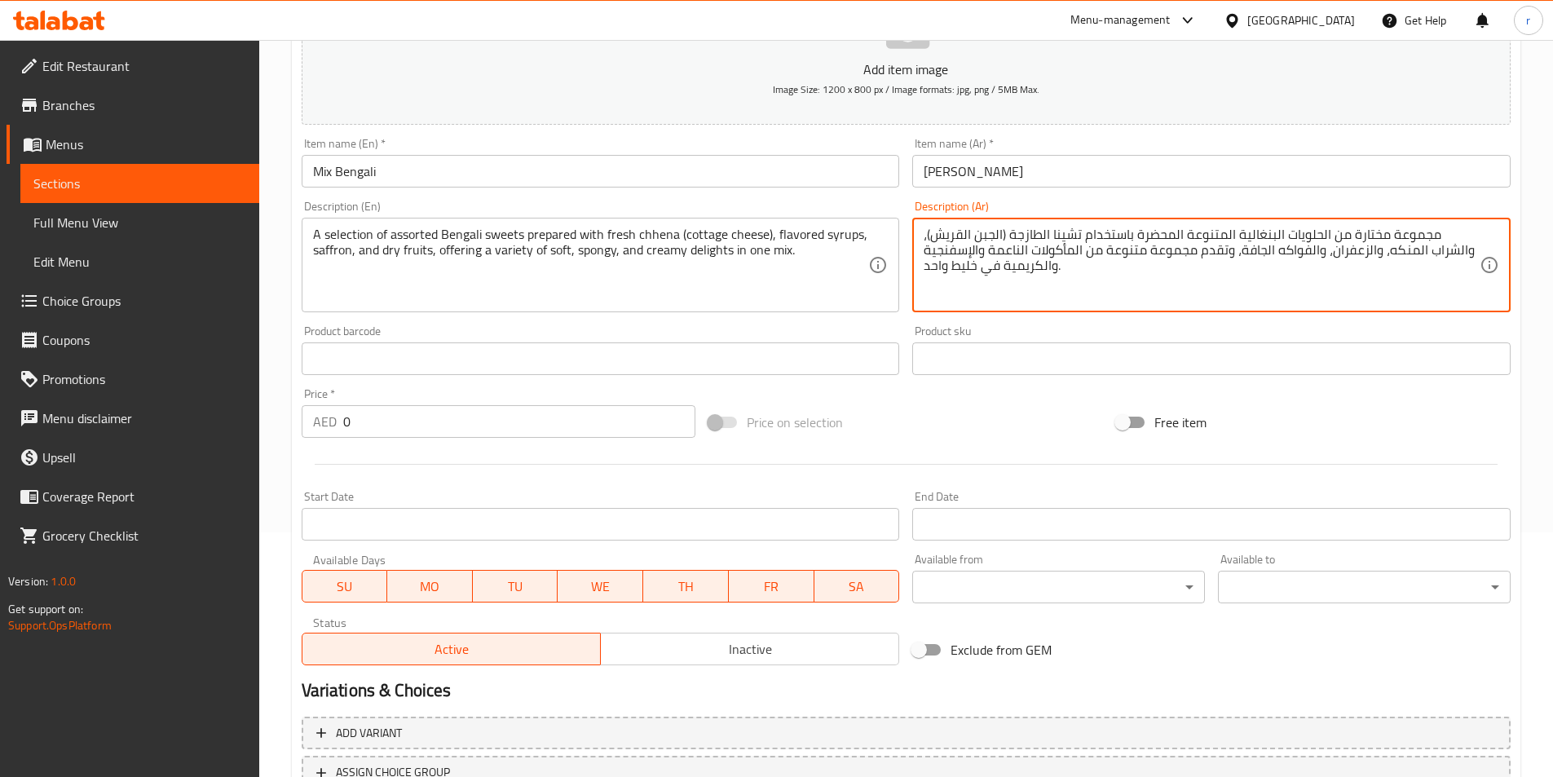
scroll to position [375, 0]
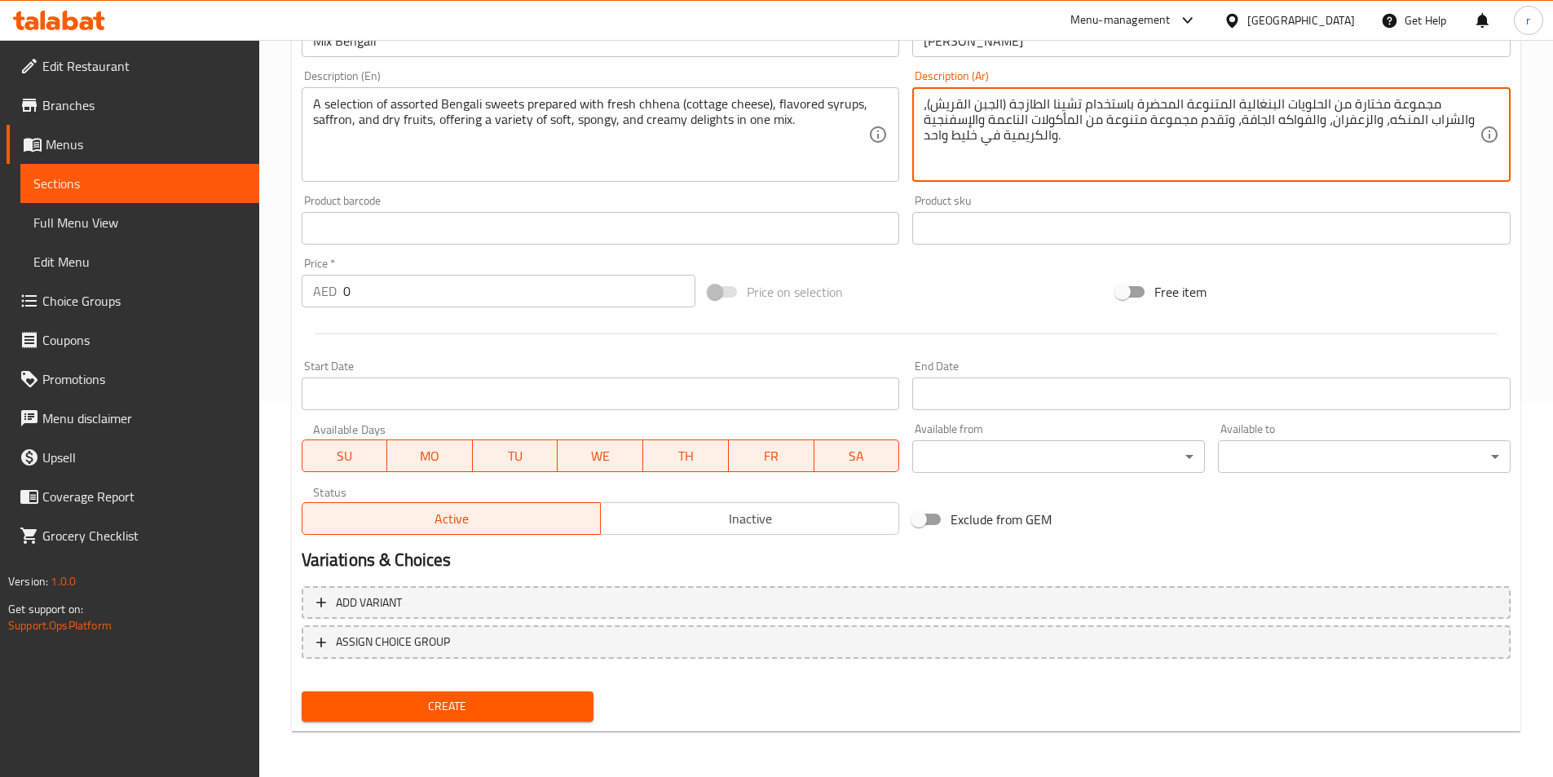
type textarea "مجموعة مختارة من الحلويات البنغالية المتنوعة المحضرة باستخدام تشينا الطازجة (ال…"
click at [419, 712] on span "Create" at bounding box center [448, 706] width 267 height 20
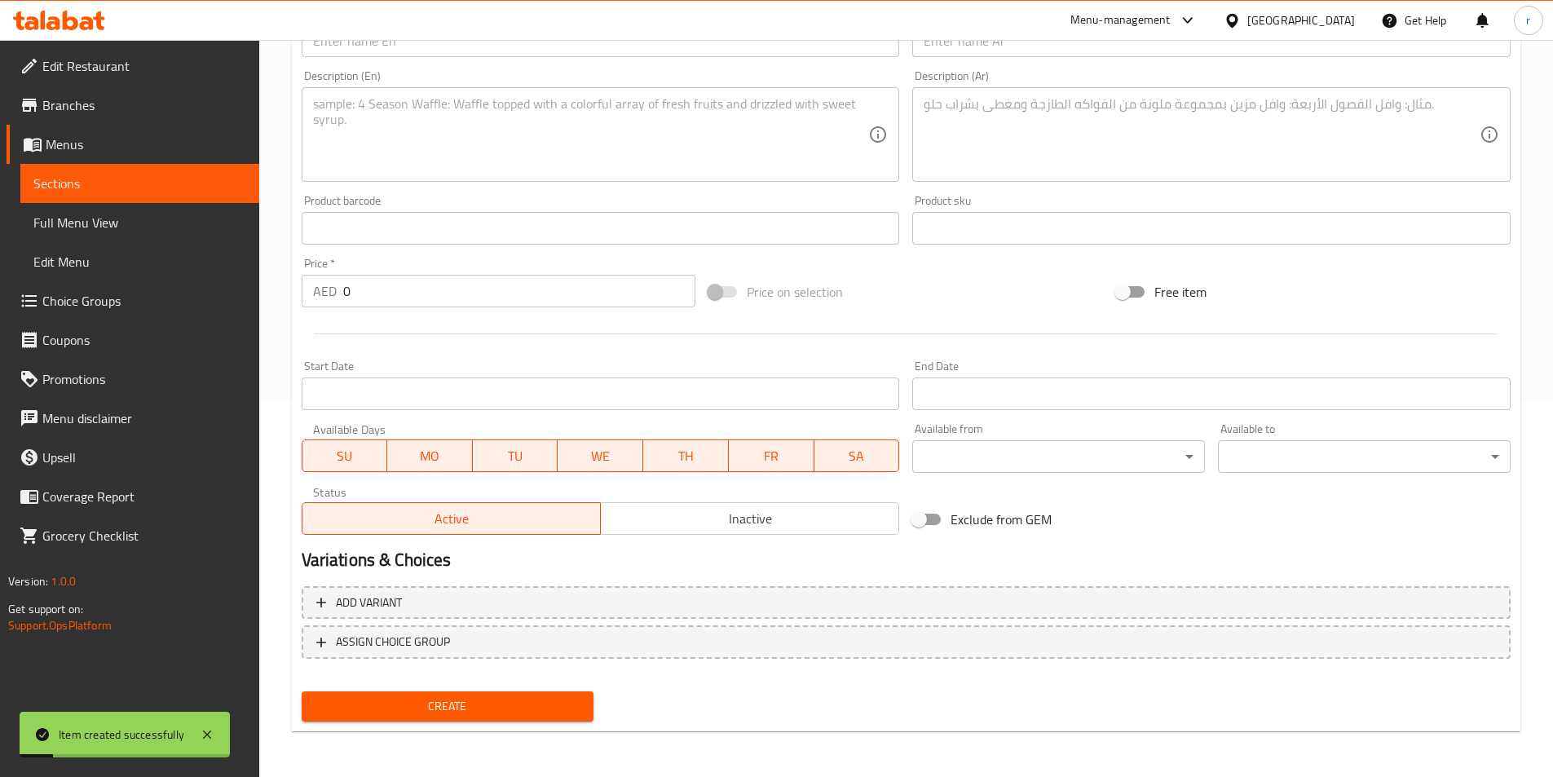
click at [174, 189] on span "Sections" at bounding box center [139, 184] width 213 height 20
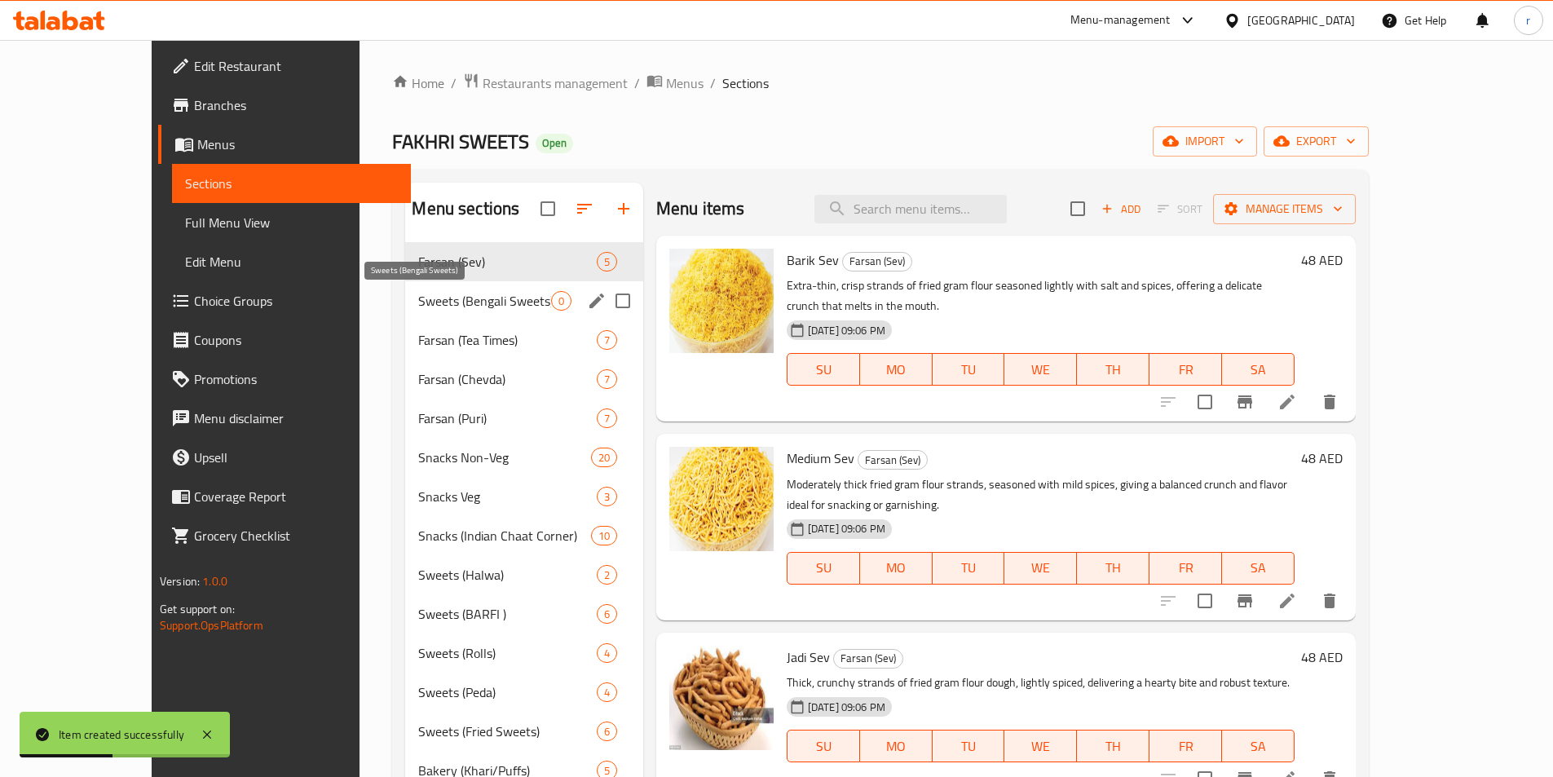
click at [463, 302] on span "Sweets (Bengali Sweets)" at bounding box center [484, 301] width 132 height 20
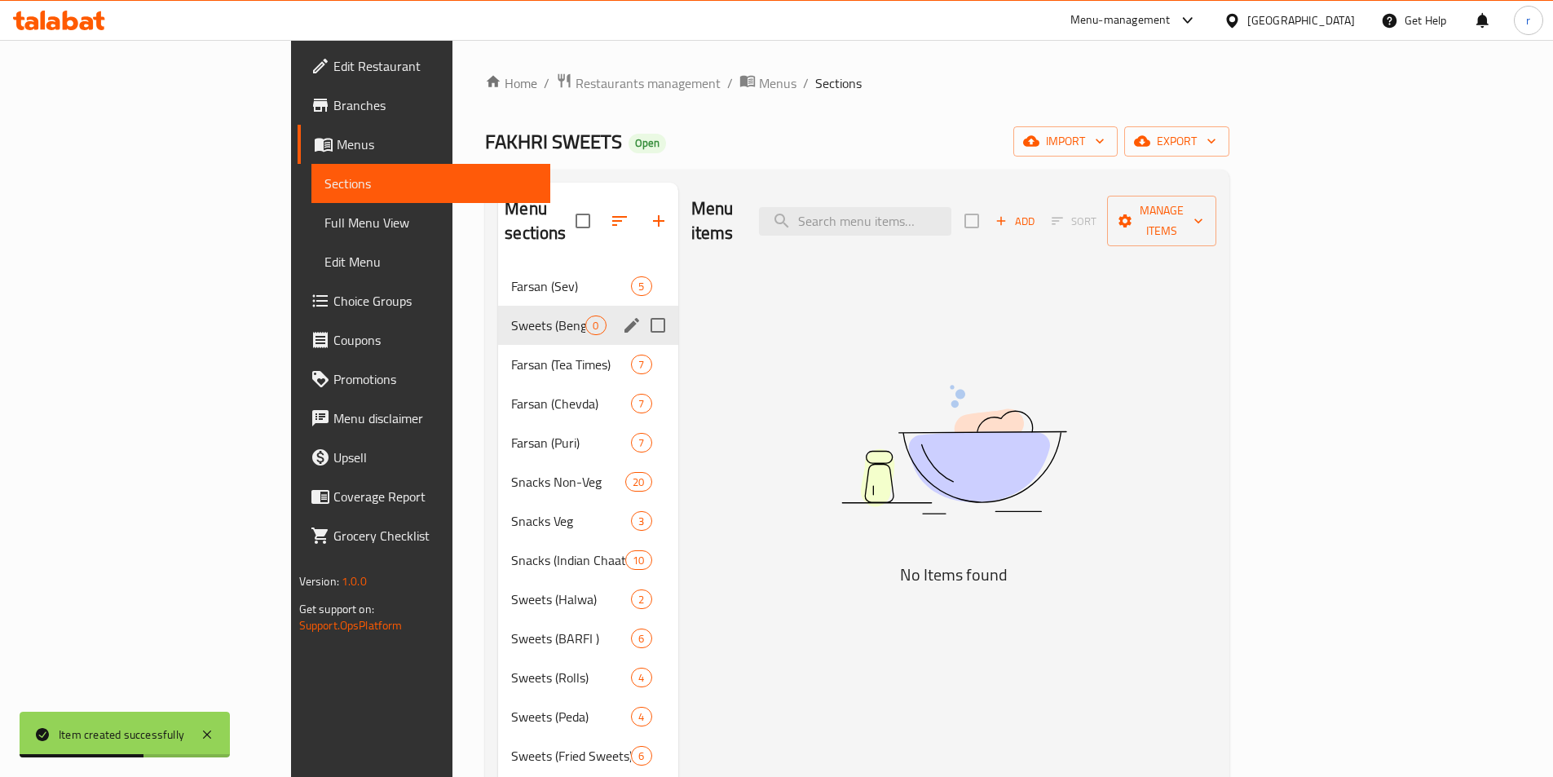
click at [541, 306] on div "Sweets (Bengali Sweets) 0" at bounding box center [587, 325] width 179 height 39
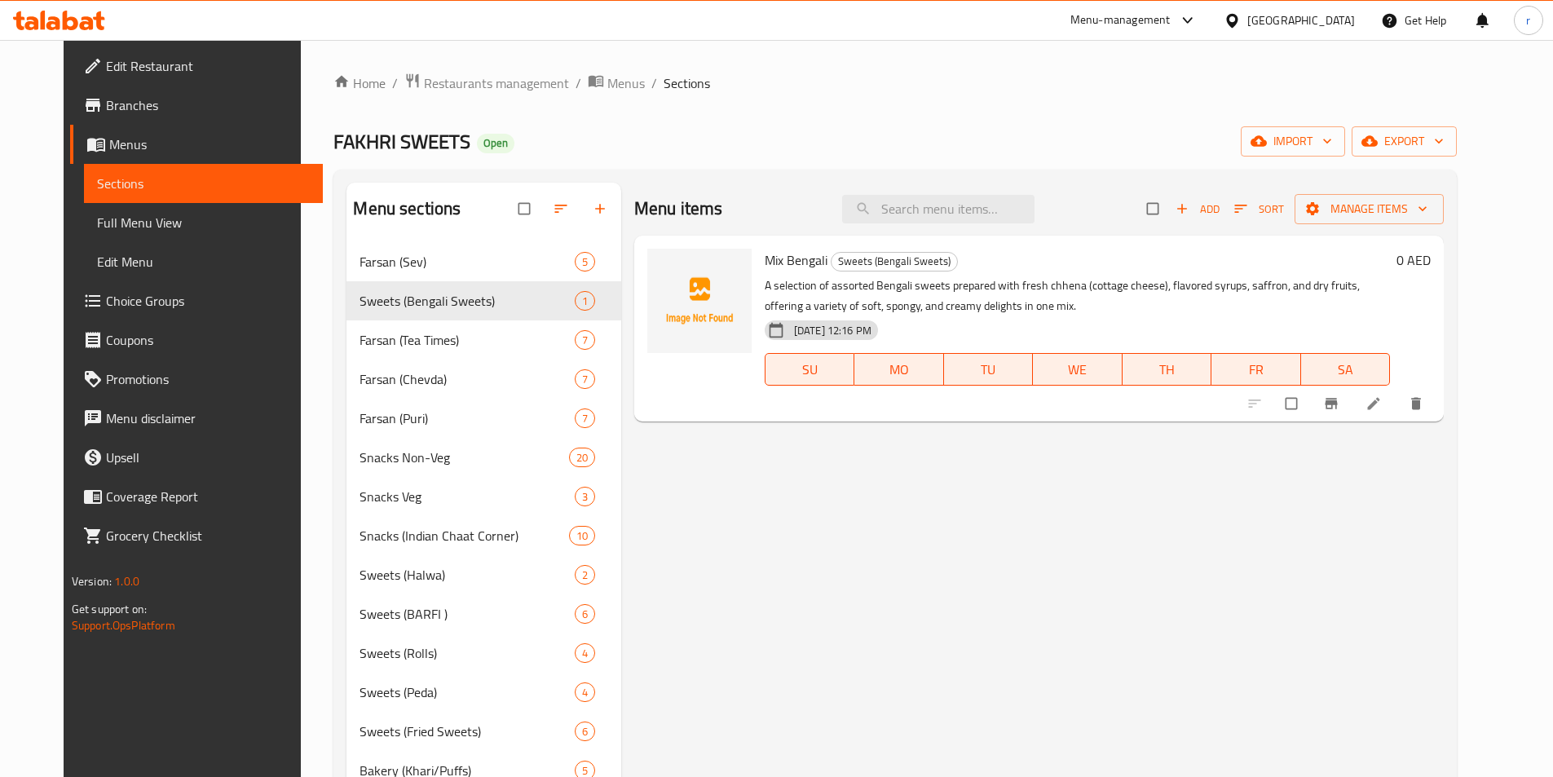
click at [1224, 220] on button "Add" at bounding box center [1198, 208] width 52 height 25
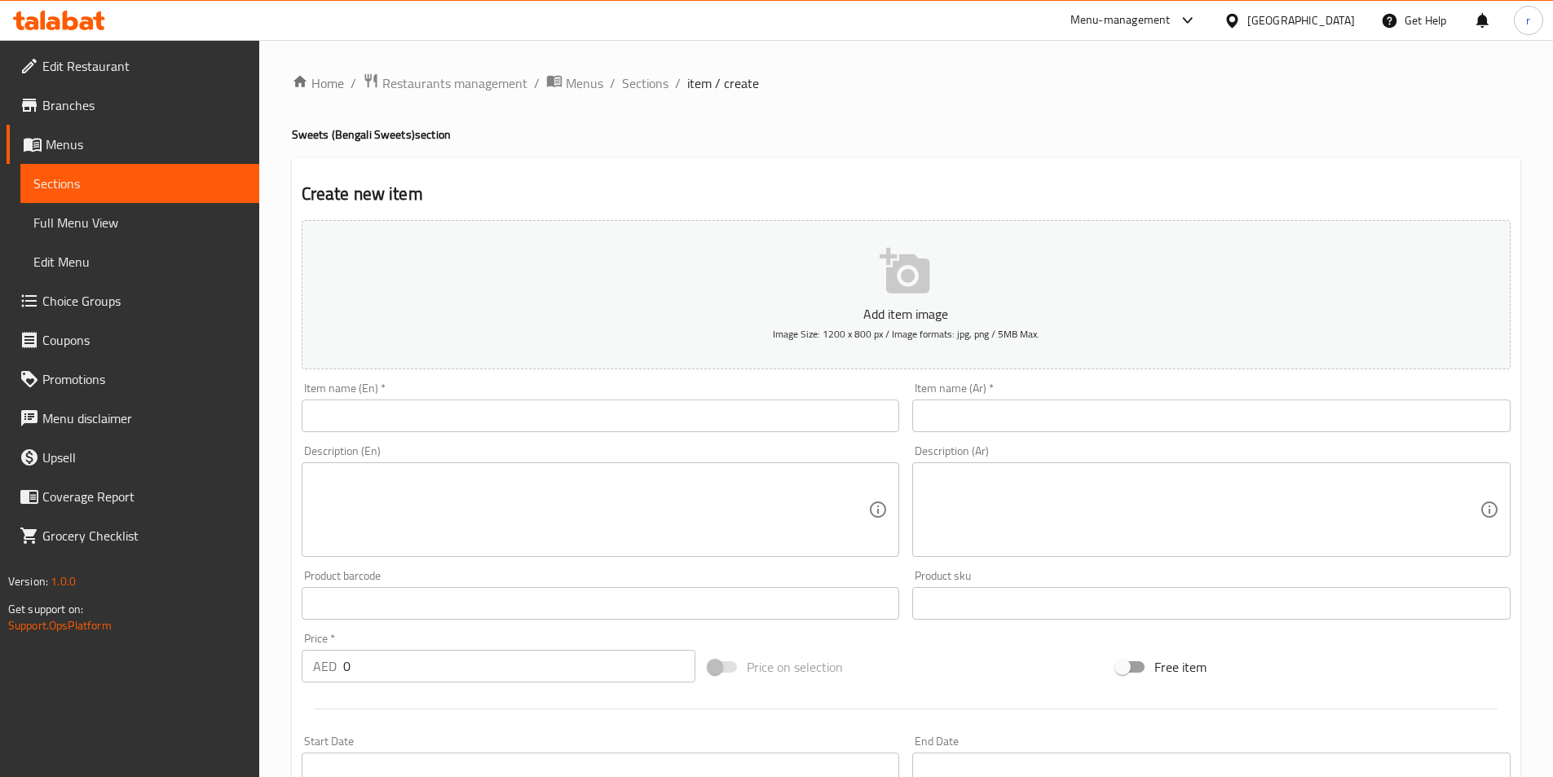
click at [769, 399] on div "Item name (En)   * Item name (En) *" at bounding box center [601, 407] width 598 height 50
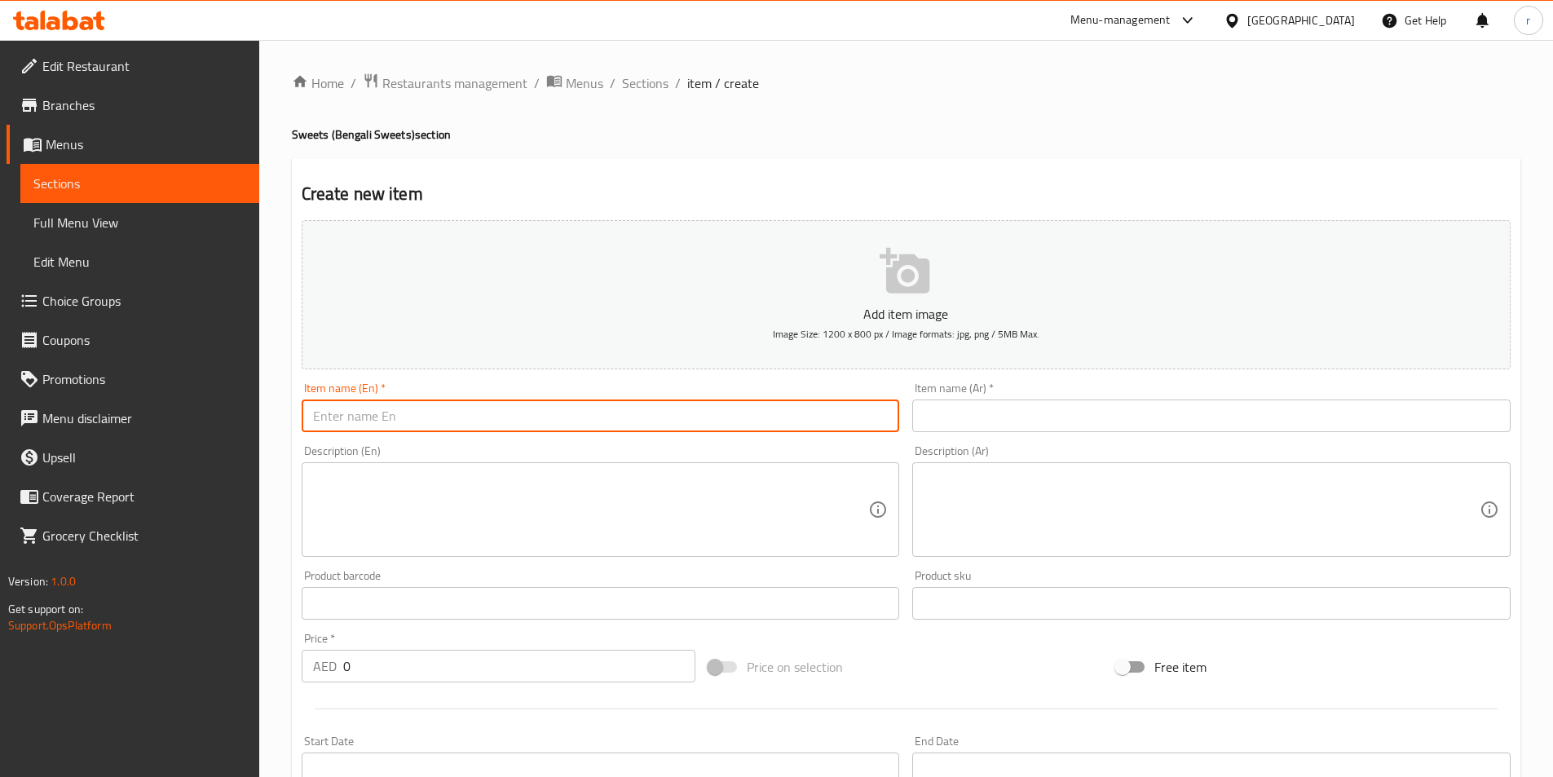
click at [776, 404] on input "text" at bounding box center [601, 415] width 598 height 33
paste input "Rasmali"
type input "Rasmali"
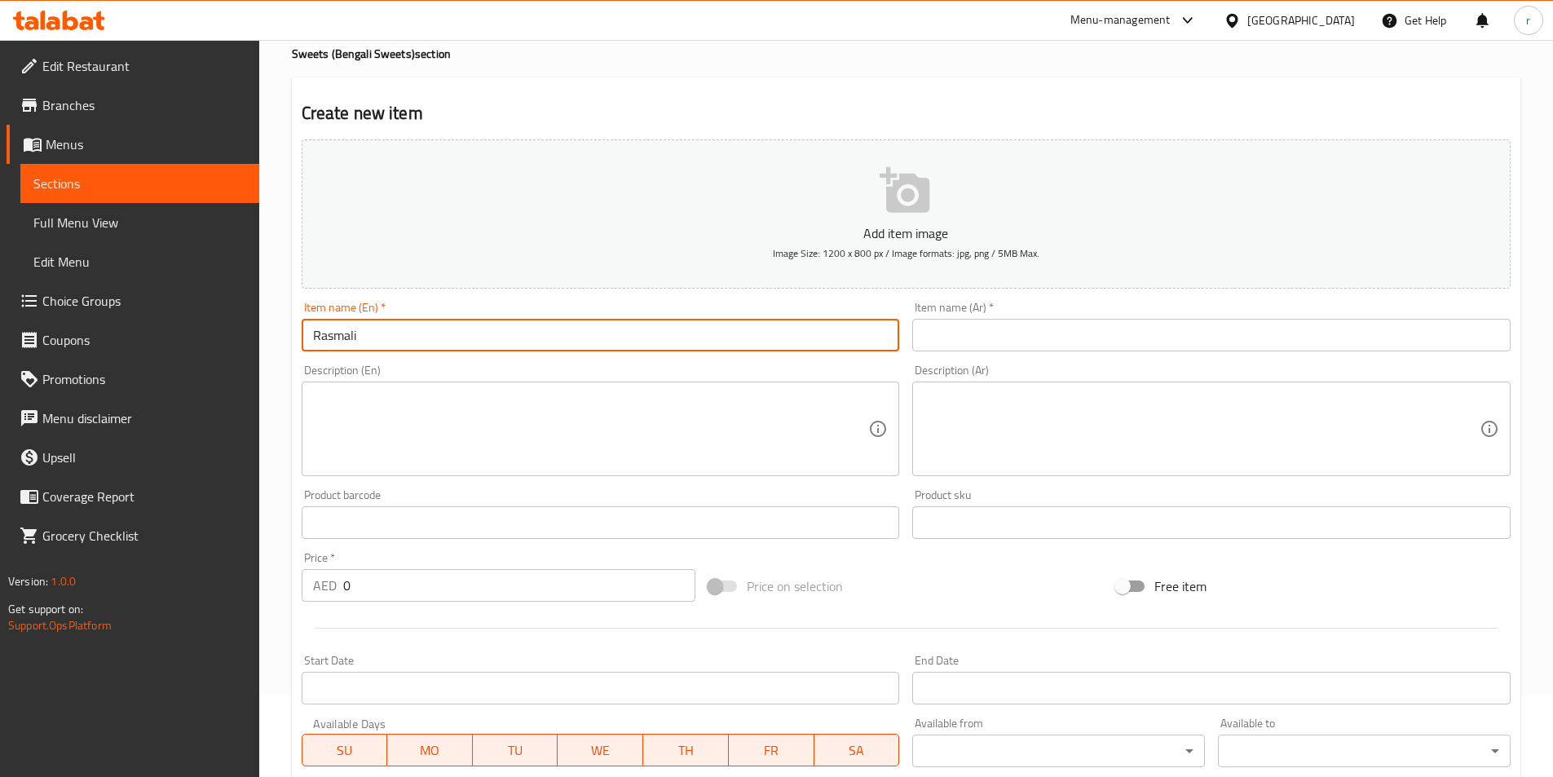
scroll to position [82, 0]
click at [965, 332] on input "text" at bounding box center [1211, 334] width 598 height 33
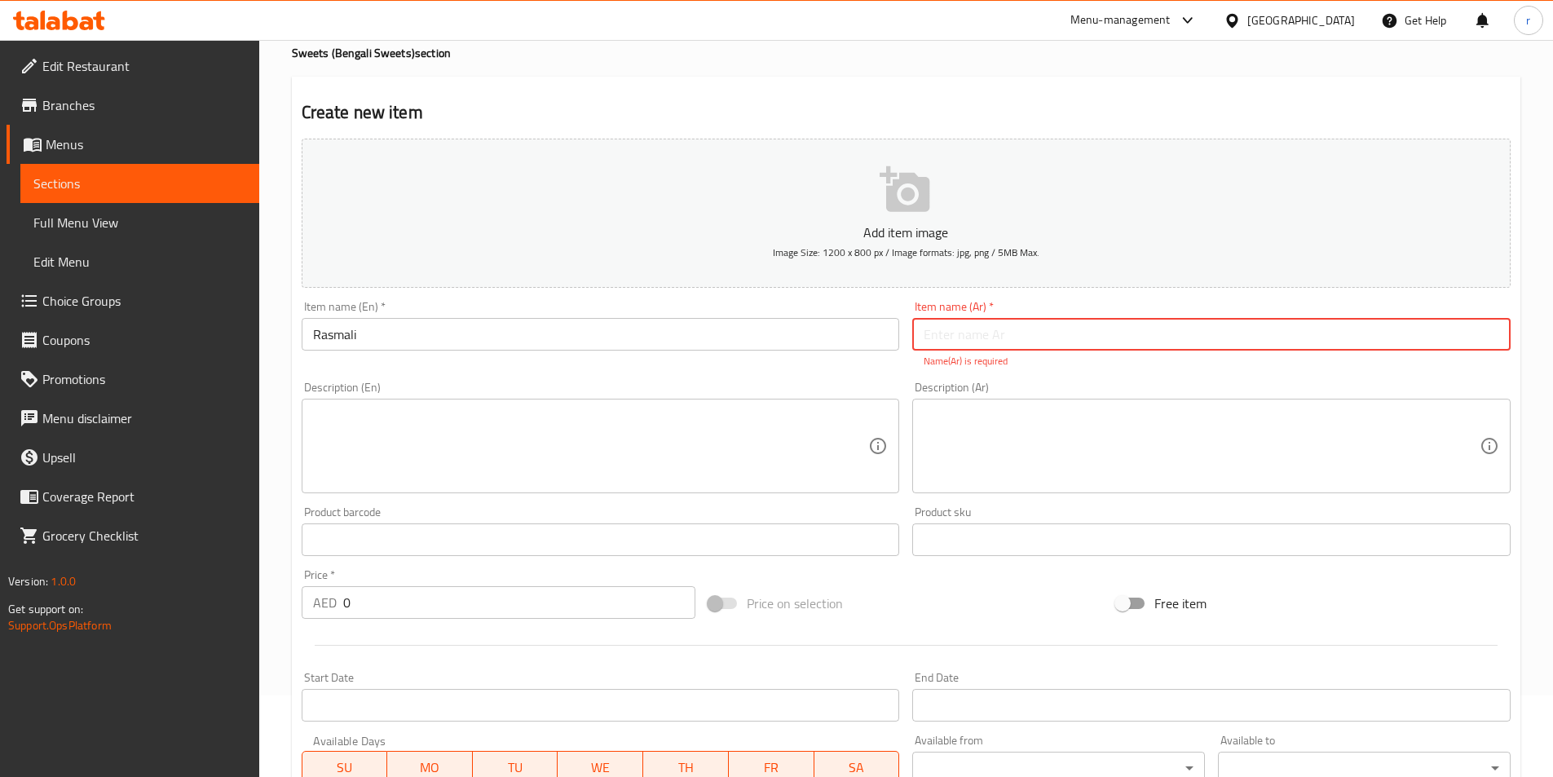
paste input "راسمالي"
type input "راسمالي"
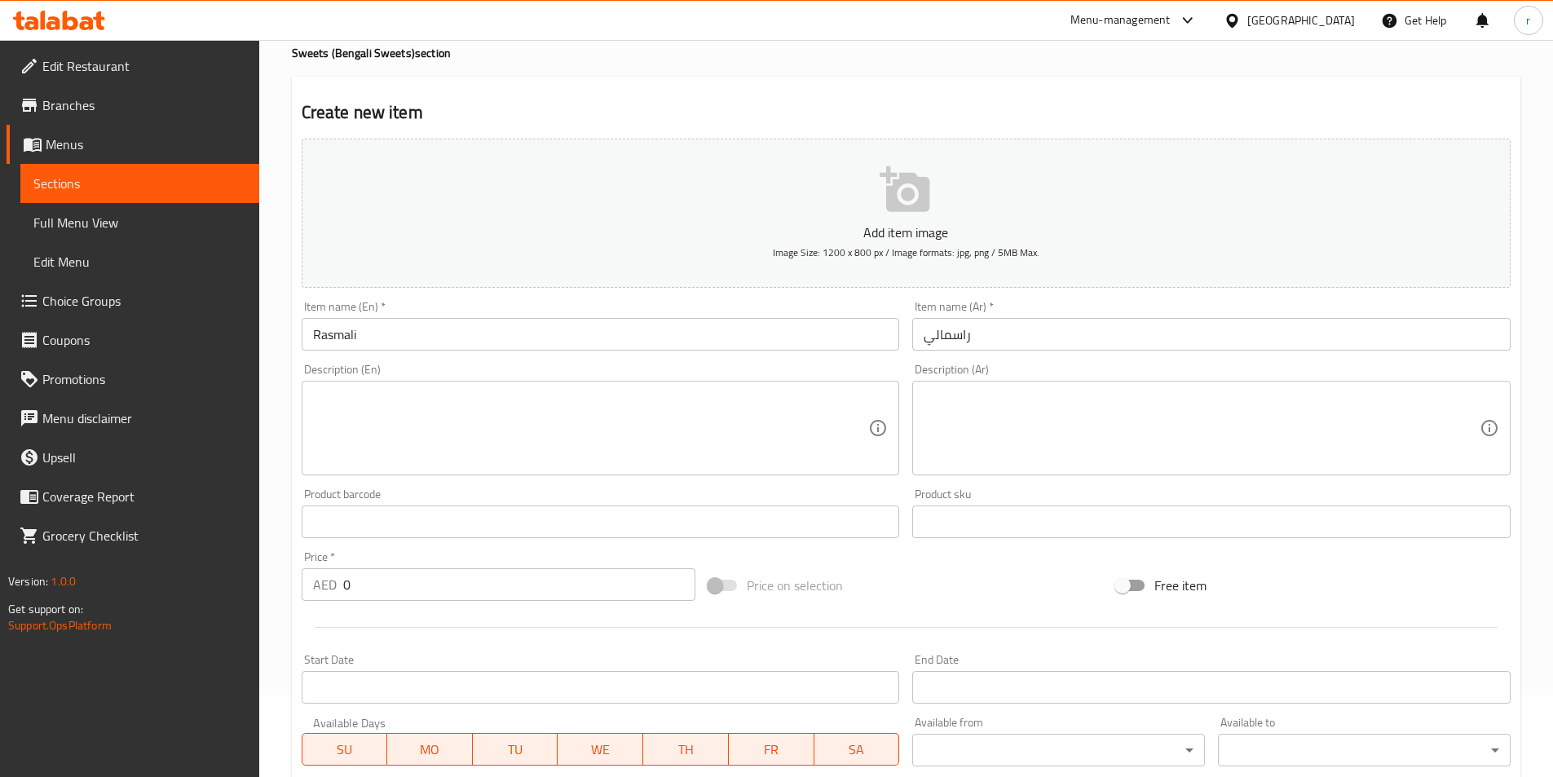
click at [676, 376] on div "Description (En) Description (En)" at bounding box center [601, 420] width 598 height 112
click at [678, 403] on textarea at bounding box center [591, 428] width 556 height 77
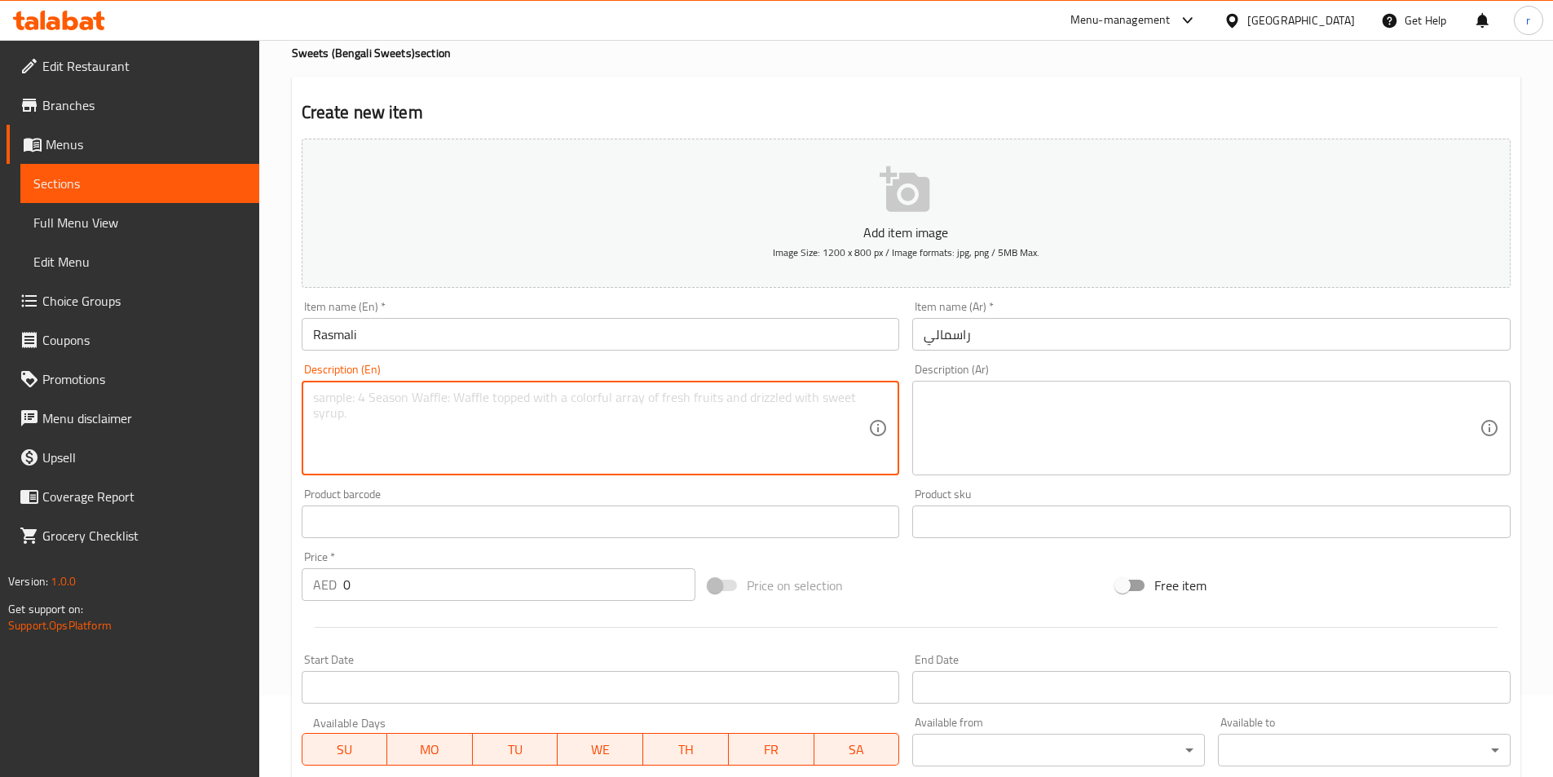
paste textarea "A rich Bengali delicacy made of soft flattened chhena patties soaked in thicken…"
type textarea "A rich Bengali delicacy made of soft flattened chhena patties soaked in thicken…"
click at [1108, 426] on textarea at bounding box center [1202, 428] width 556 height 77
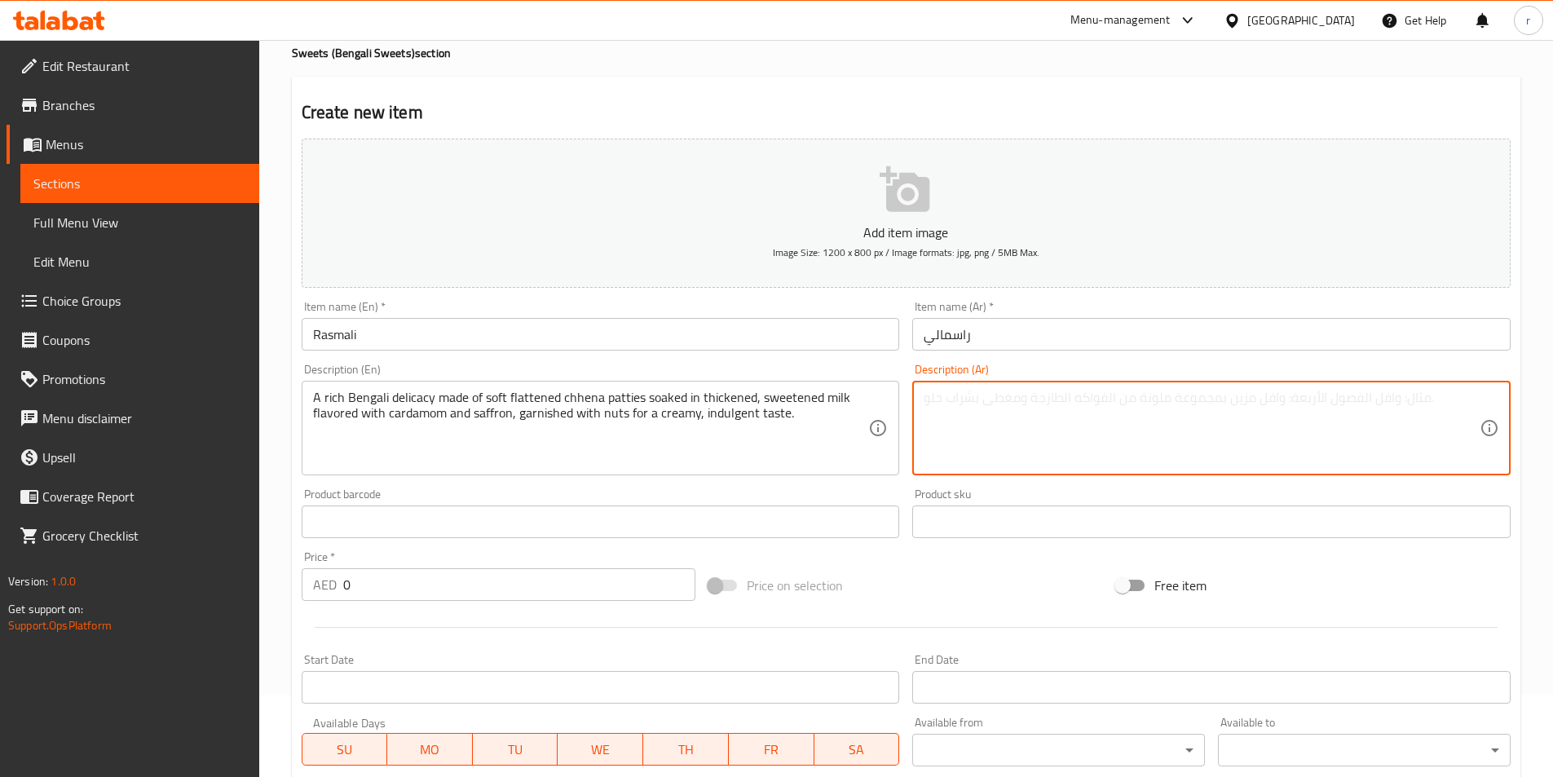
paste textarea "طعام بنغالي شهي غني مصنوع من فطائر تشينا الناعمة المسطحة المنقوعة في الحليب الس…"
type textarea "طعام بنغالي شهي غني مصنوع من فطائر تشينا الناعمة المسطحة المنقوعة في الحليب الس…"
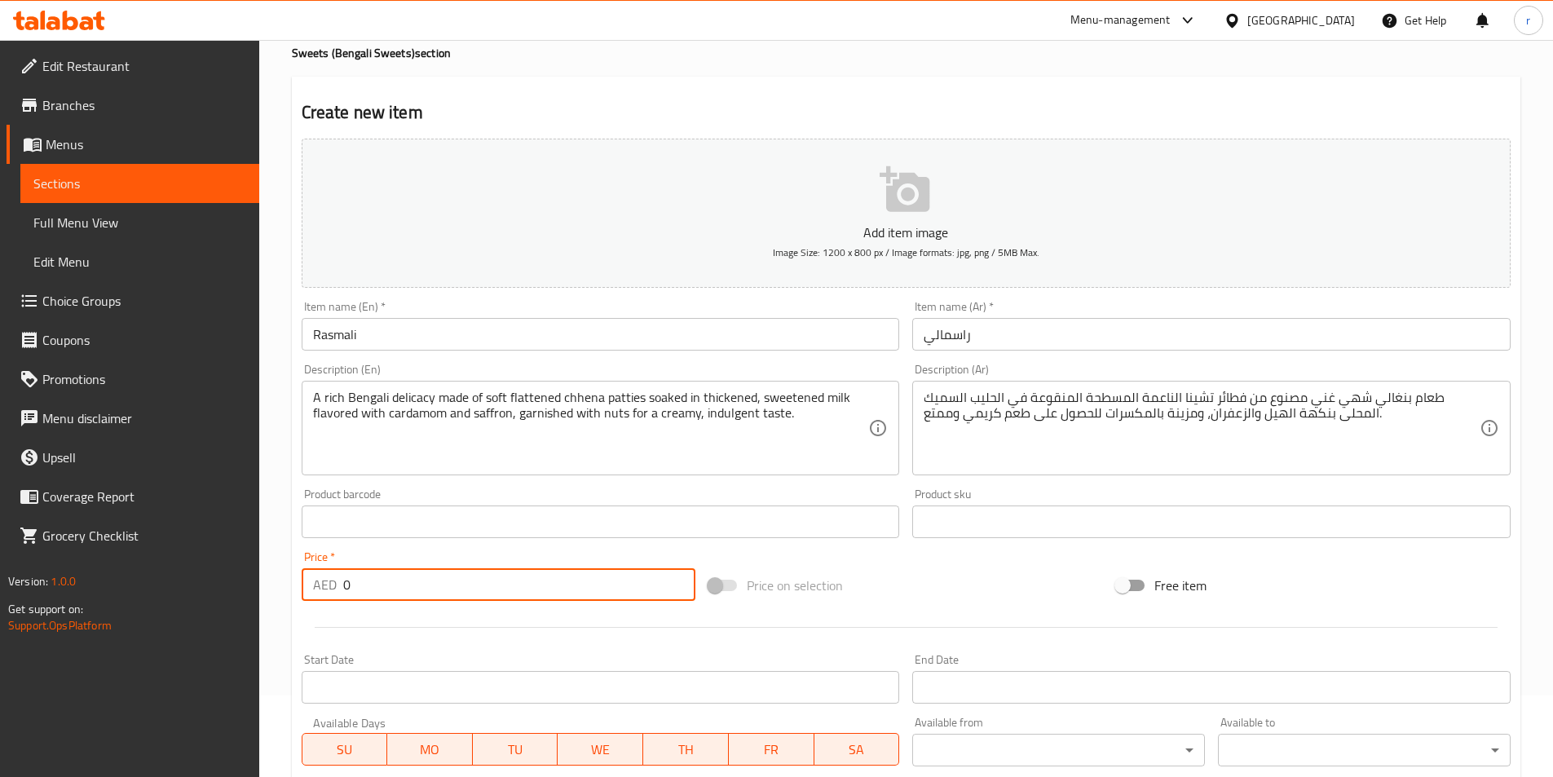
drag, startPoint x: 443, startPoint y: 582, endPoint x: 190, endPoint y: 573, distance: 253.7
click at [190, 573] on div "Edit Restaurant Branches Menus Sections Full Menu View Edit Menu Choice Groups …" at bounding box center [776, 514] width 1553 height 1112
type input "5"
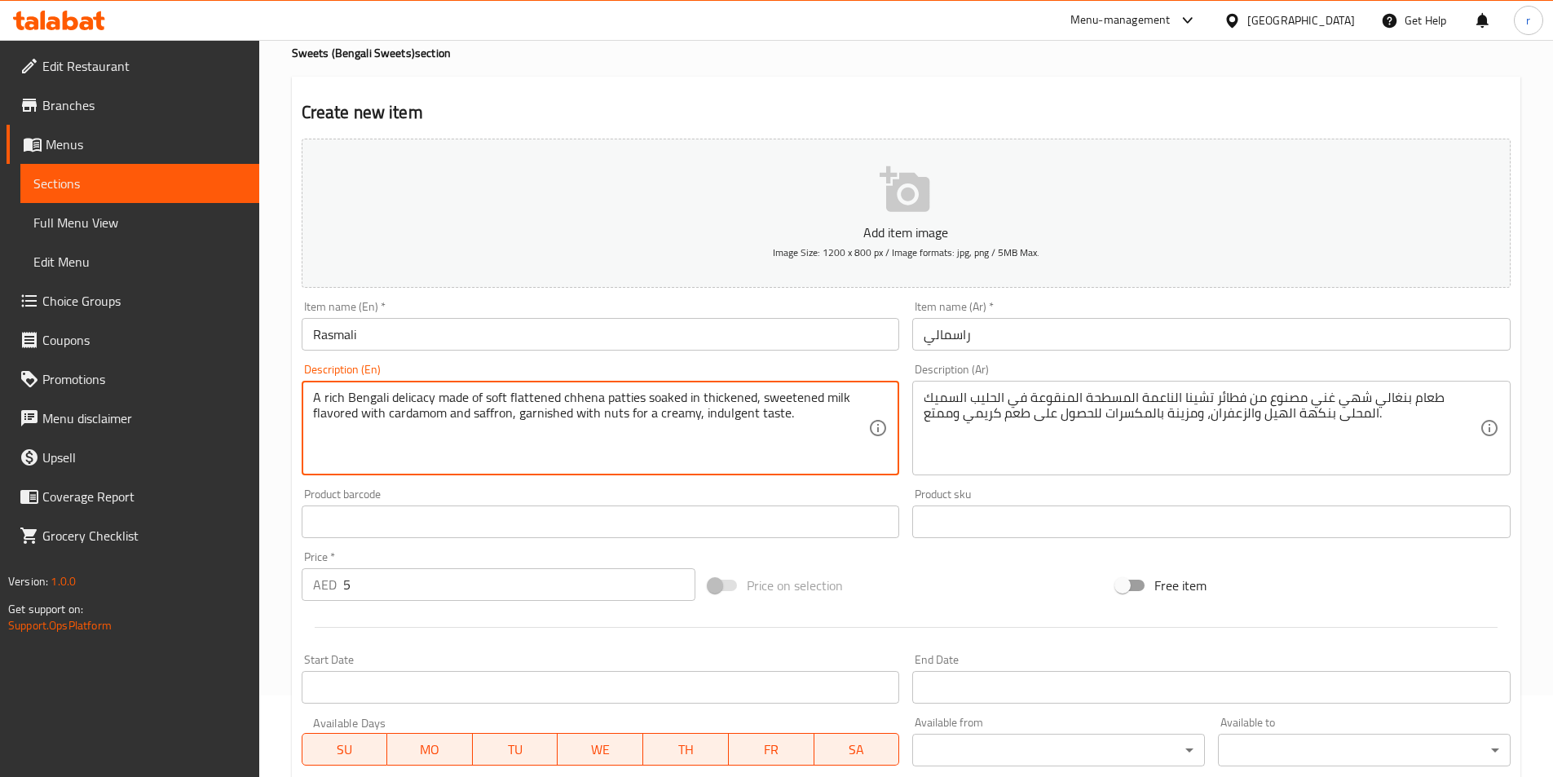
click at [410, 398] on textarea "A rich Bengali delicacy made of soft flattened chhena patties soaked in thicken…" at bounding box center [591, 428] width 556 height 77
click at [702, 414] on textarea "A rich Bengali delicacy made of soft flattened chhena patties soaked in thicken…" at bounding box center [591, 428] width 556 height 77
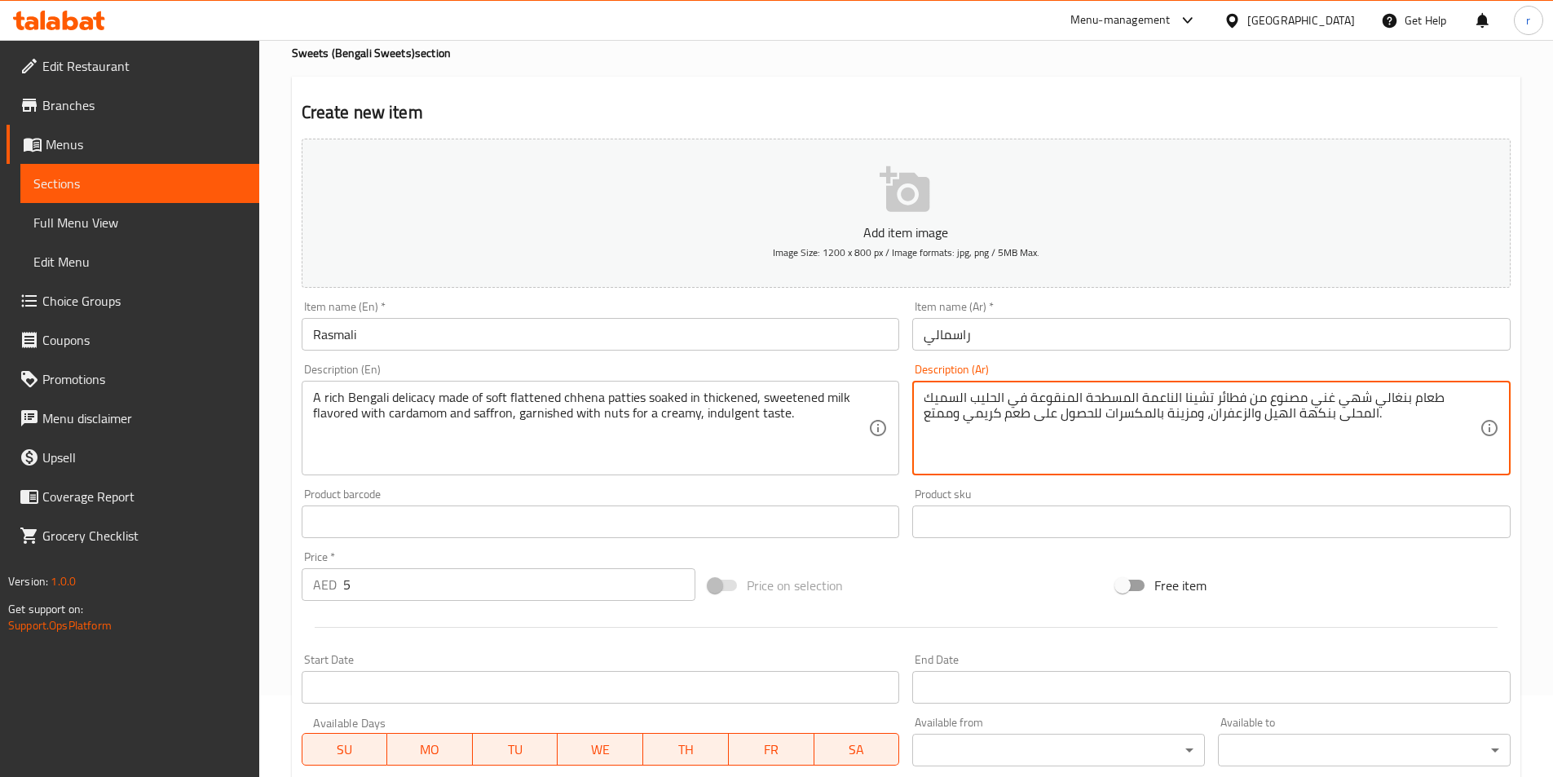
click at [942, 419] on textarea "طعام بنغالي شهي غني مصنوع من فطائر تشينا الناعمة المسطحة المنقوعة في الحليب الس…" at bounding box center [1202, 428] width 556 height 77
click at [938, 409] on textarea "طعام بنغالي شهي غني مصنوع من فطائر تشينا الناعمة المسطحة المنقوعة في الحليب الس…" at bounding box center [1202, 428] width 556 height 77
click at [942, 409] on textarea "طعام بنغالي شهي غني مصنوع من فطائر تشينا الناعمة المسطحة المنقوعة في الحليب الس…" at bounding box center [1202, 428] width 556 height 77
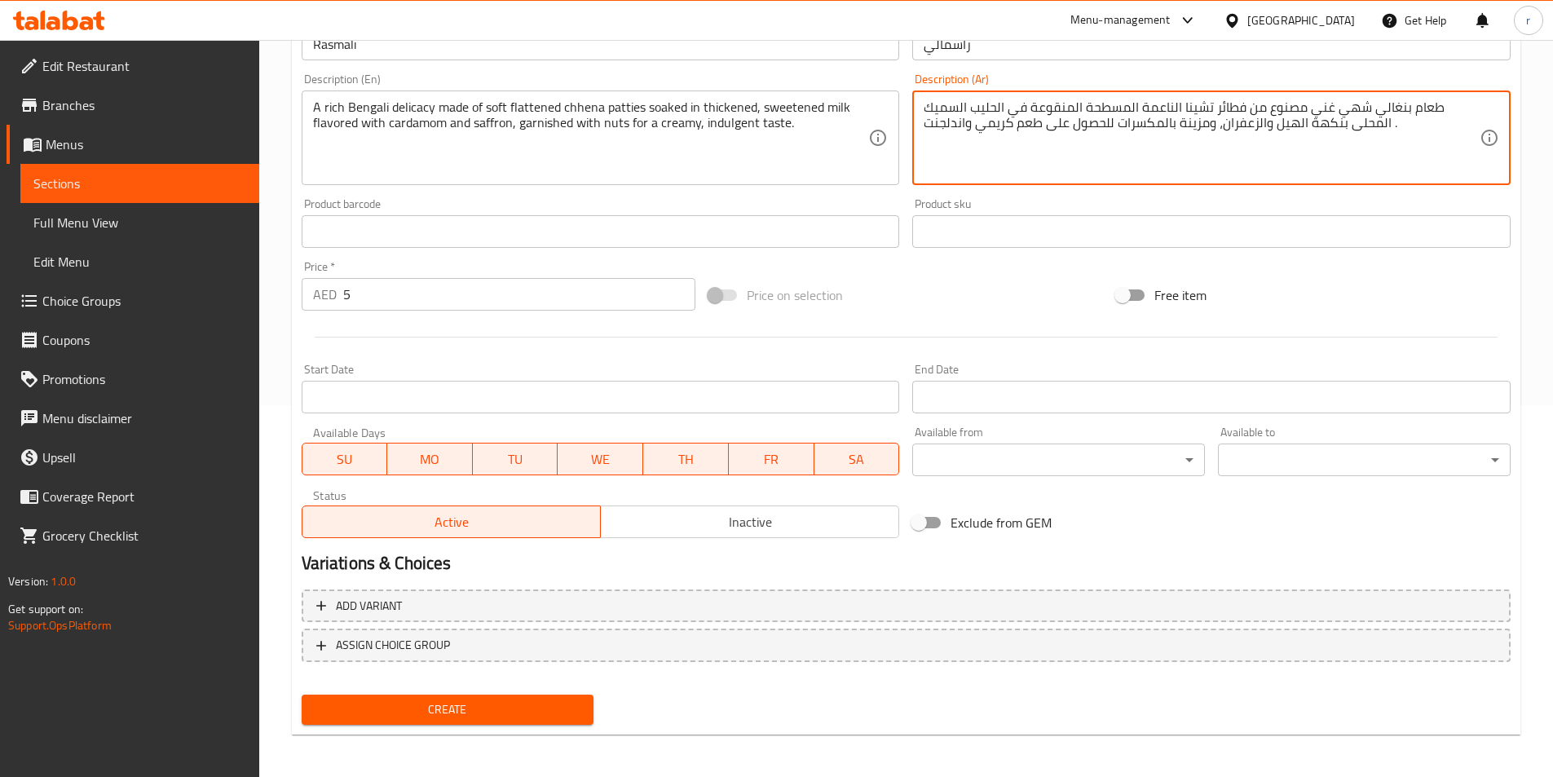
scroll to position [375, 0]
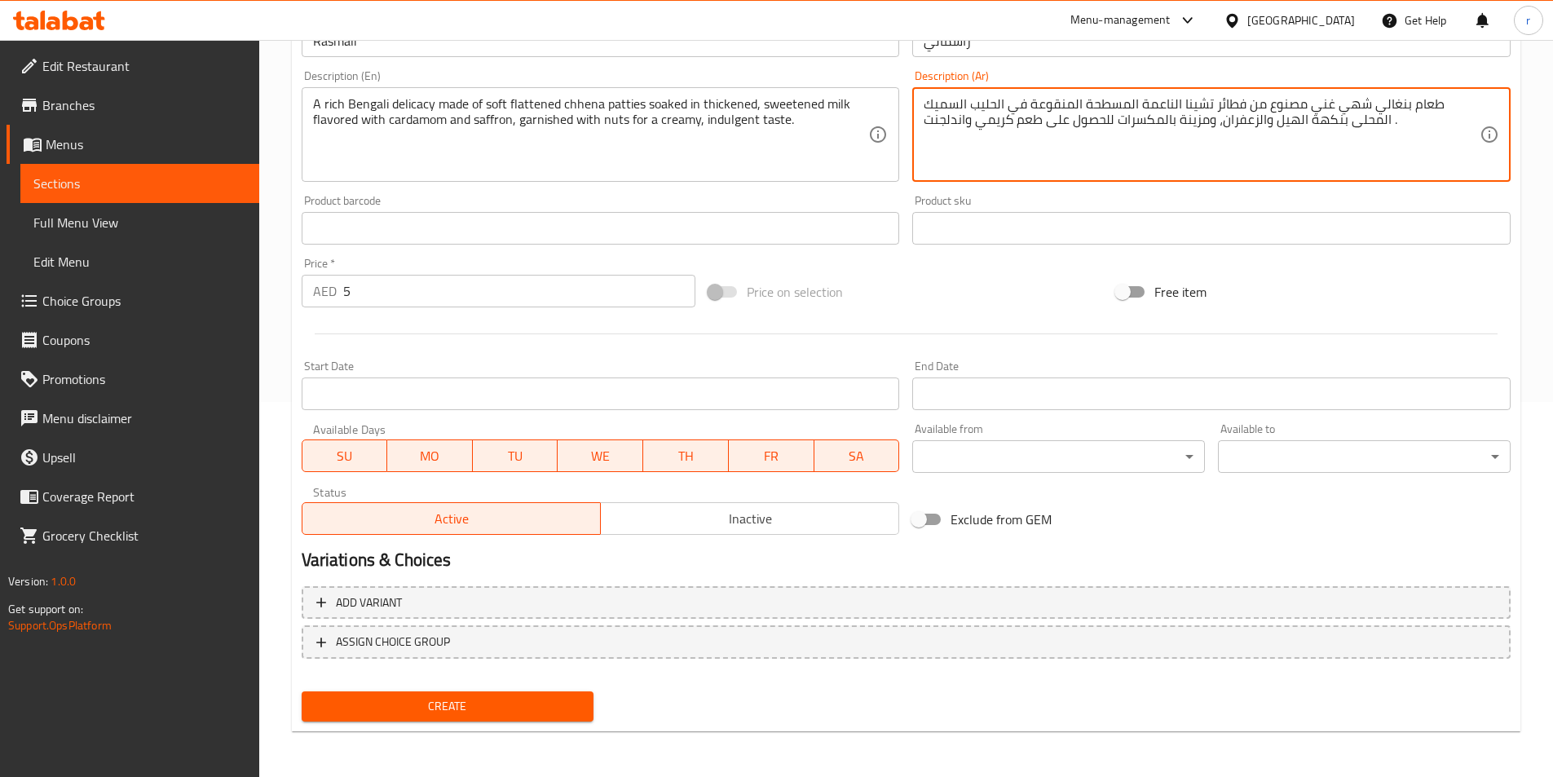
type textarea "طعام بنغالي شهي غني مصنوع من فطائر تشينا الناعمة المسطحة المنقوعة في الحليب الس…"
click at [366, 714] on span "Create" at bounding box center [448, 706] width 267 height 20
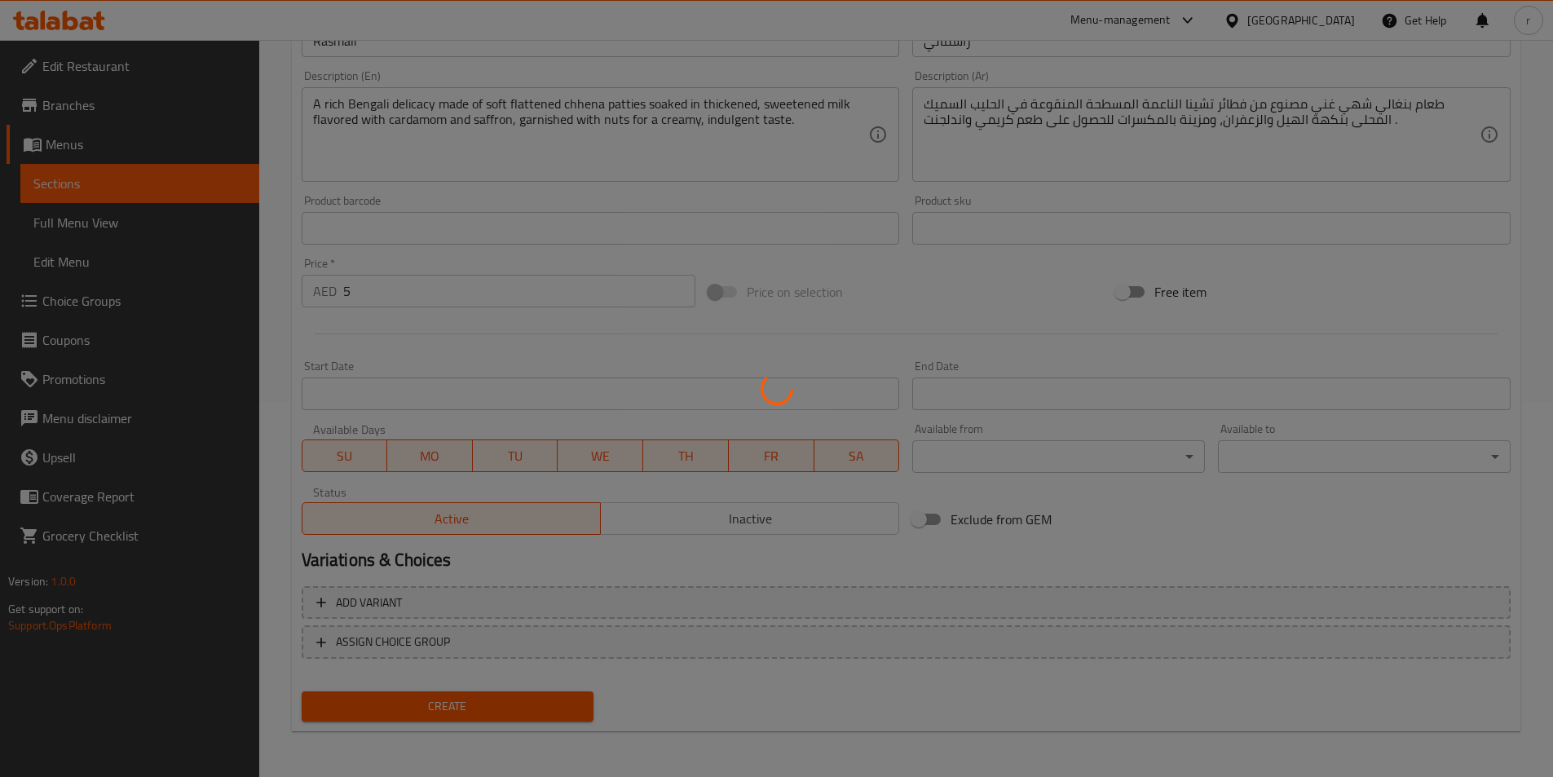
type input "0"
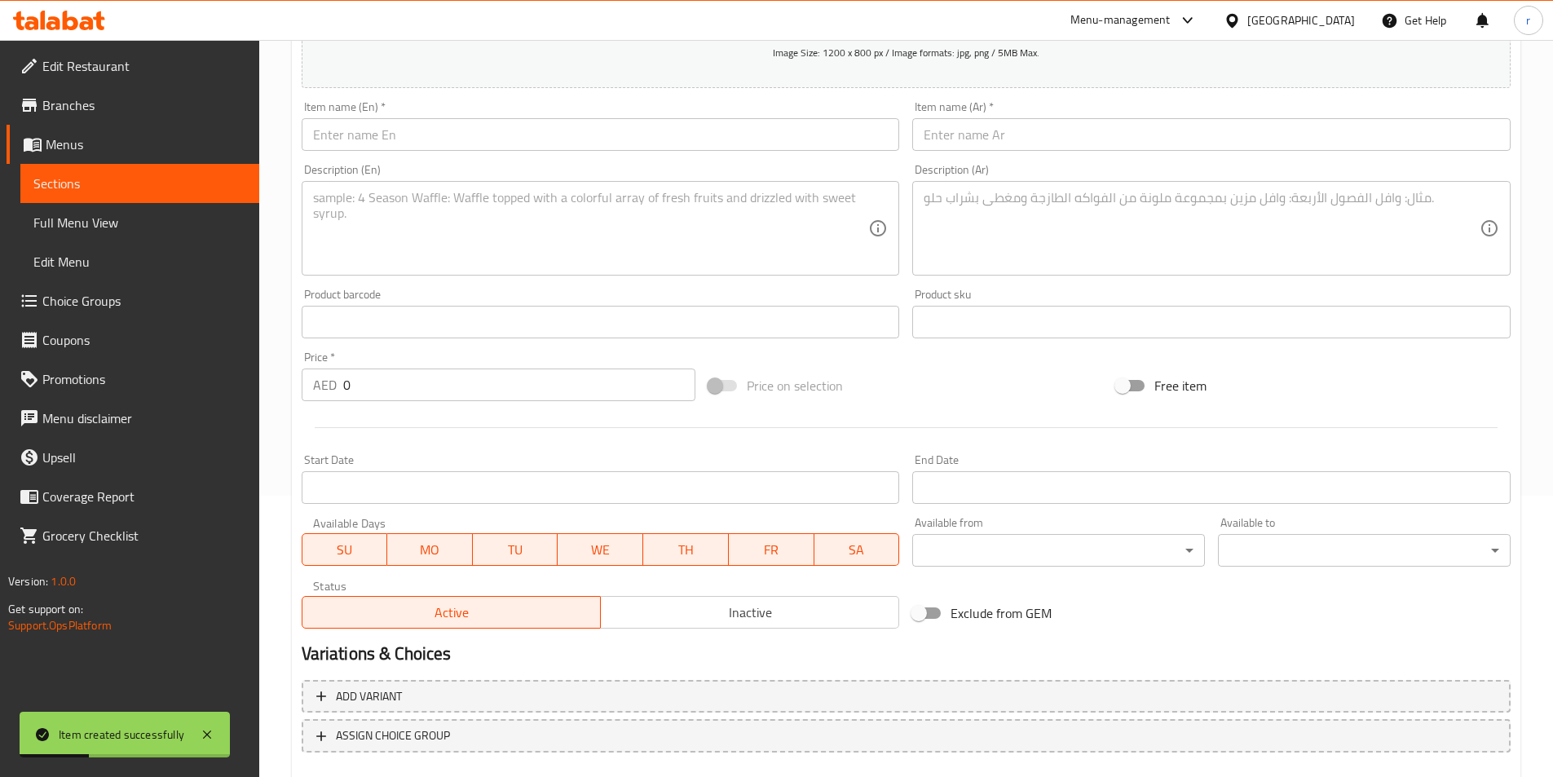
scroll to position [130, 0]
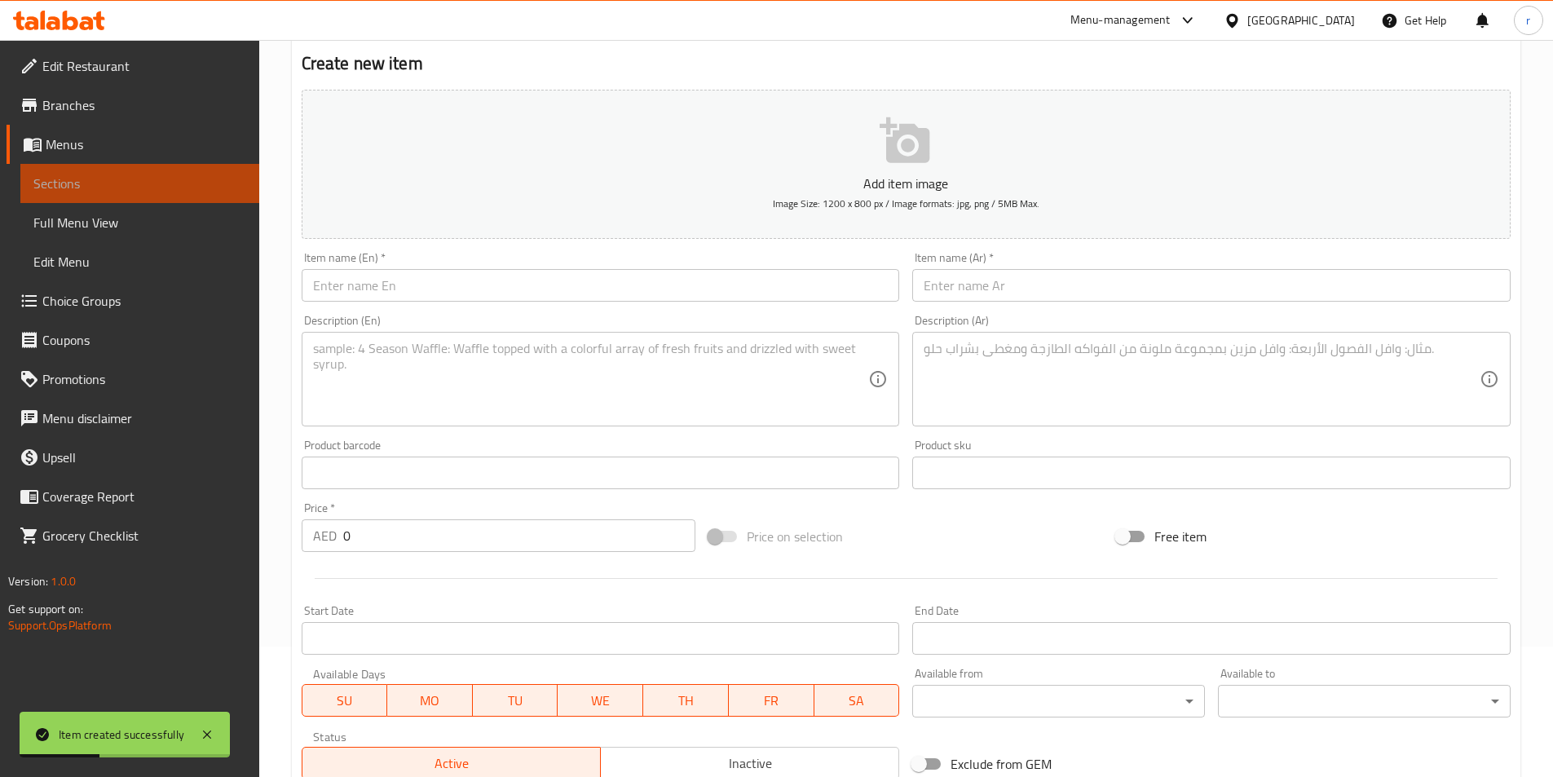
click at [169, 174] on span "Sections" at bounding box center [139, 184] width 213 height 20
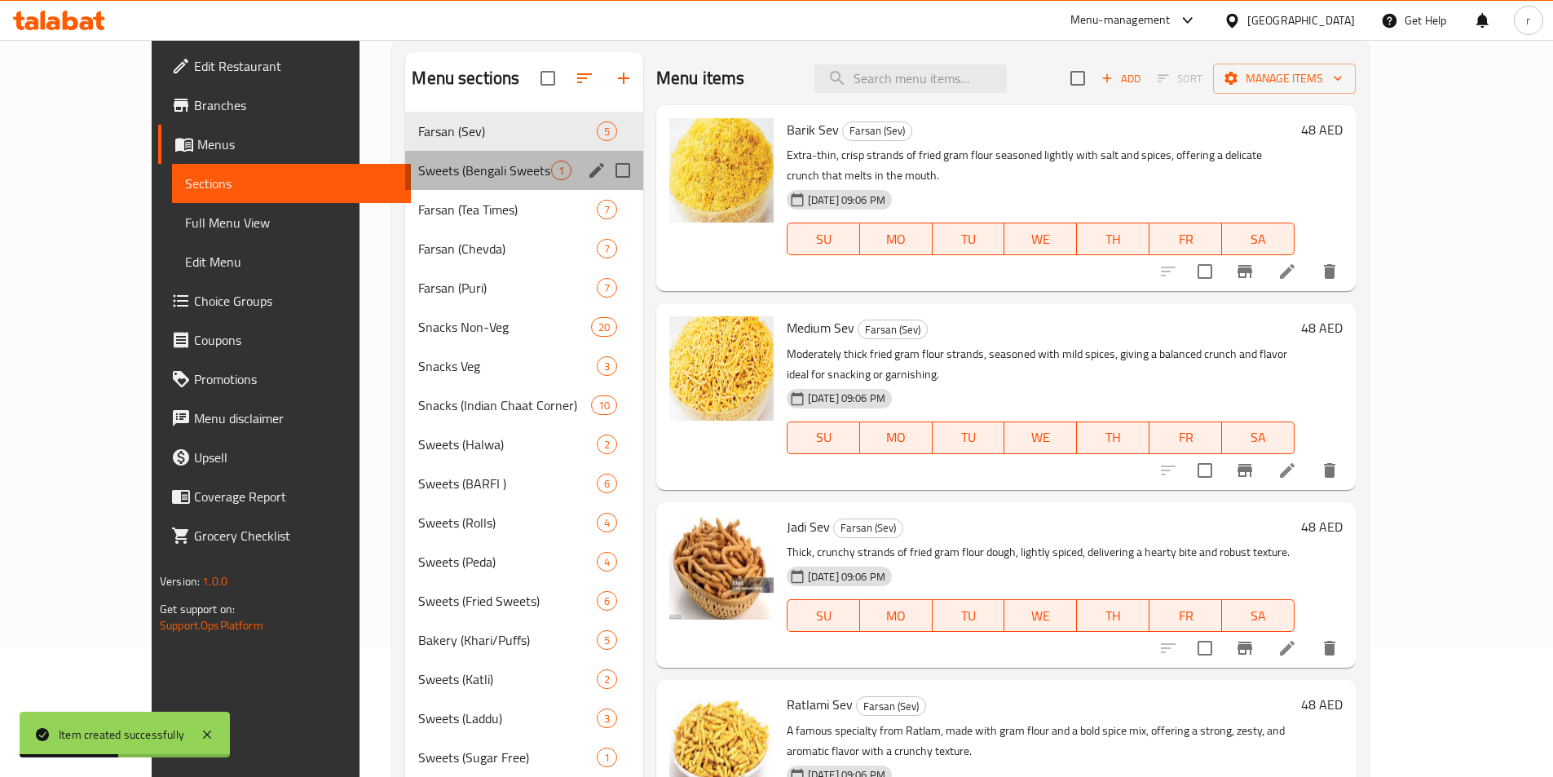
click at [405, 157] on div "Sweets (Bengali Sweets) 1" at bounding box center [523, 170] width 237 height 39
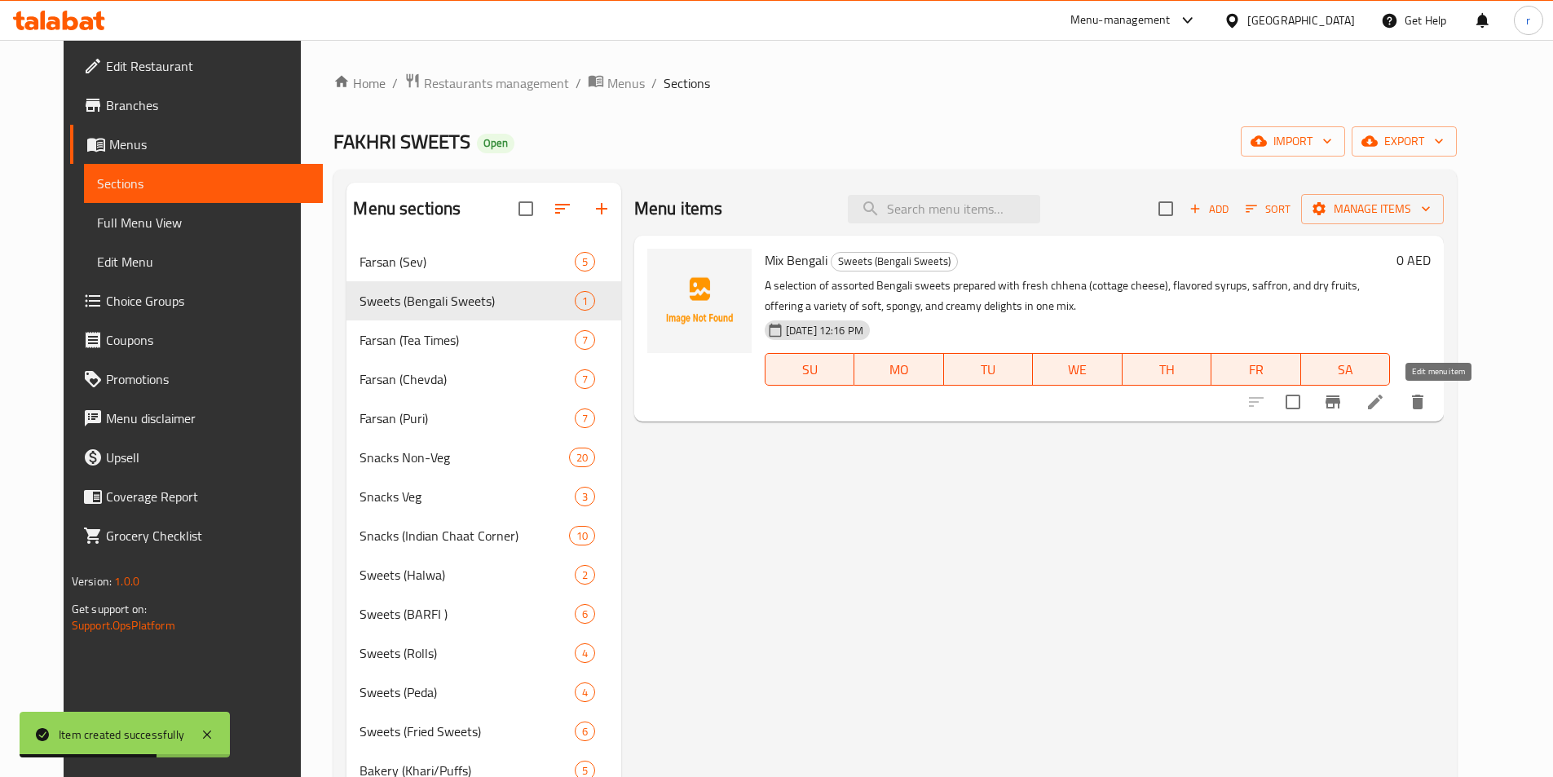
click at [1385, 399] on icon at bounding box center [1376, 402] width 20 height 20
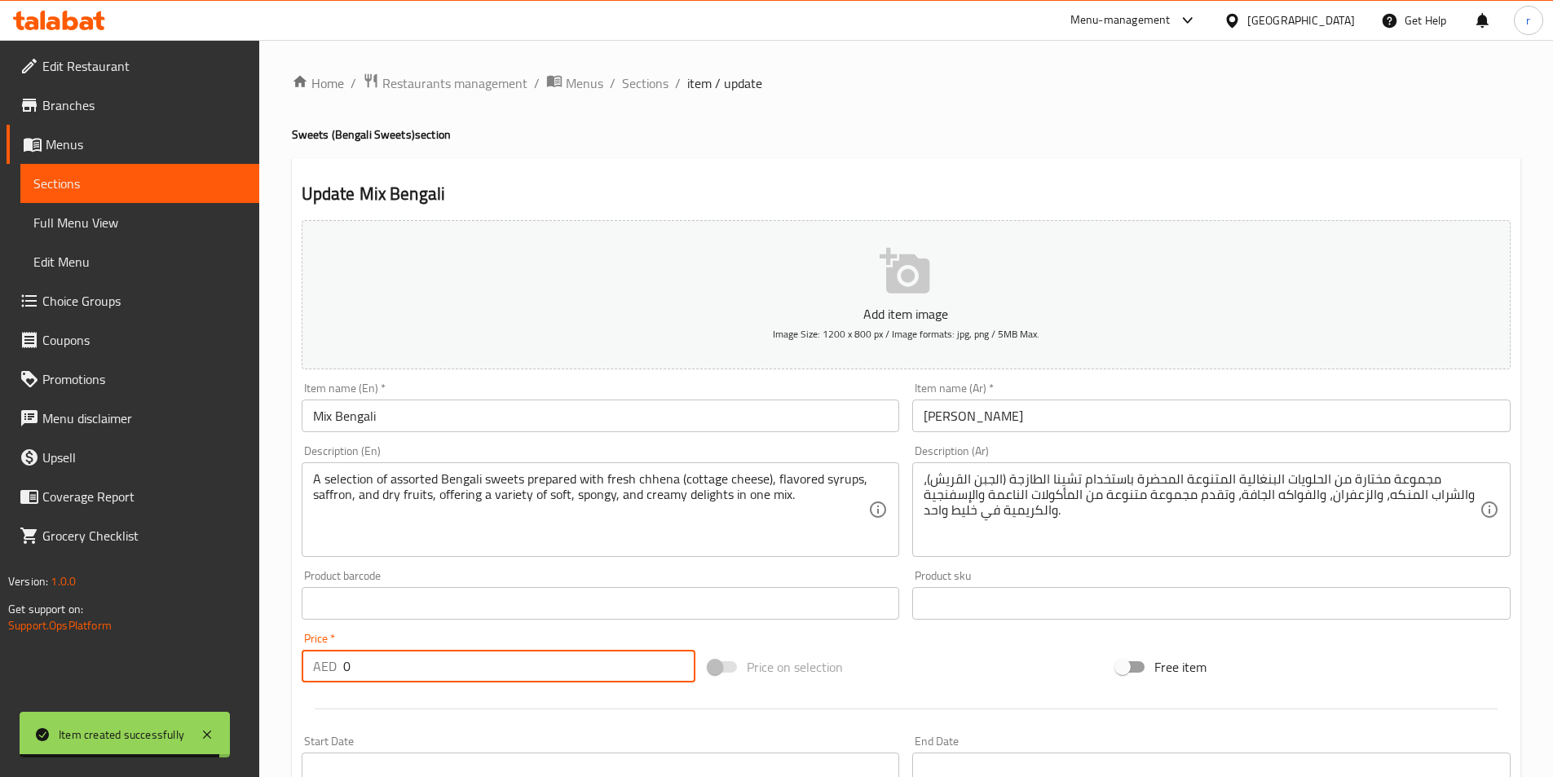
drag, startPoint x: 430, startPoint y: 682, endPoint x: 111, endPoint y: 696, distance: 319.9
click at [185, 699] on div "Edit Restaurant Branches Menus Sections Full Menu View Edit Menu Choice Groups …" at bounding box center [776, 596] width 1553 height 1112
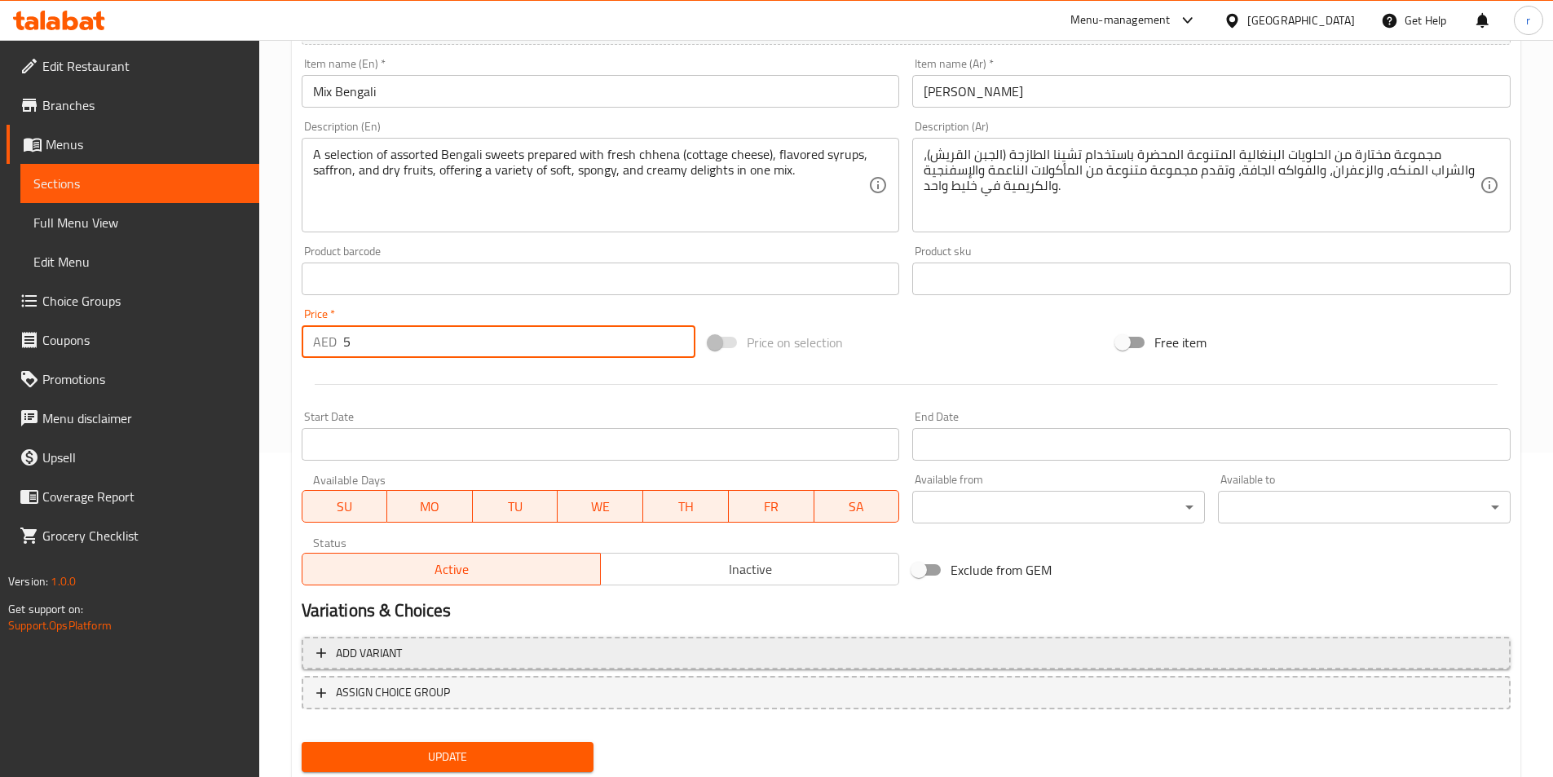
scroll to position [326, 0]
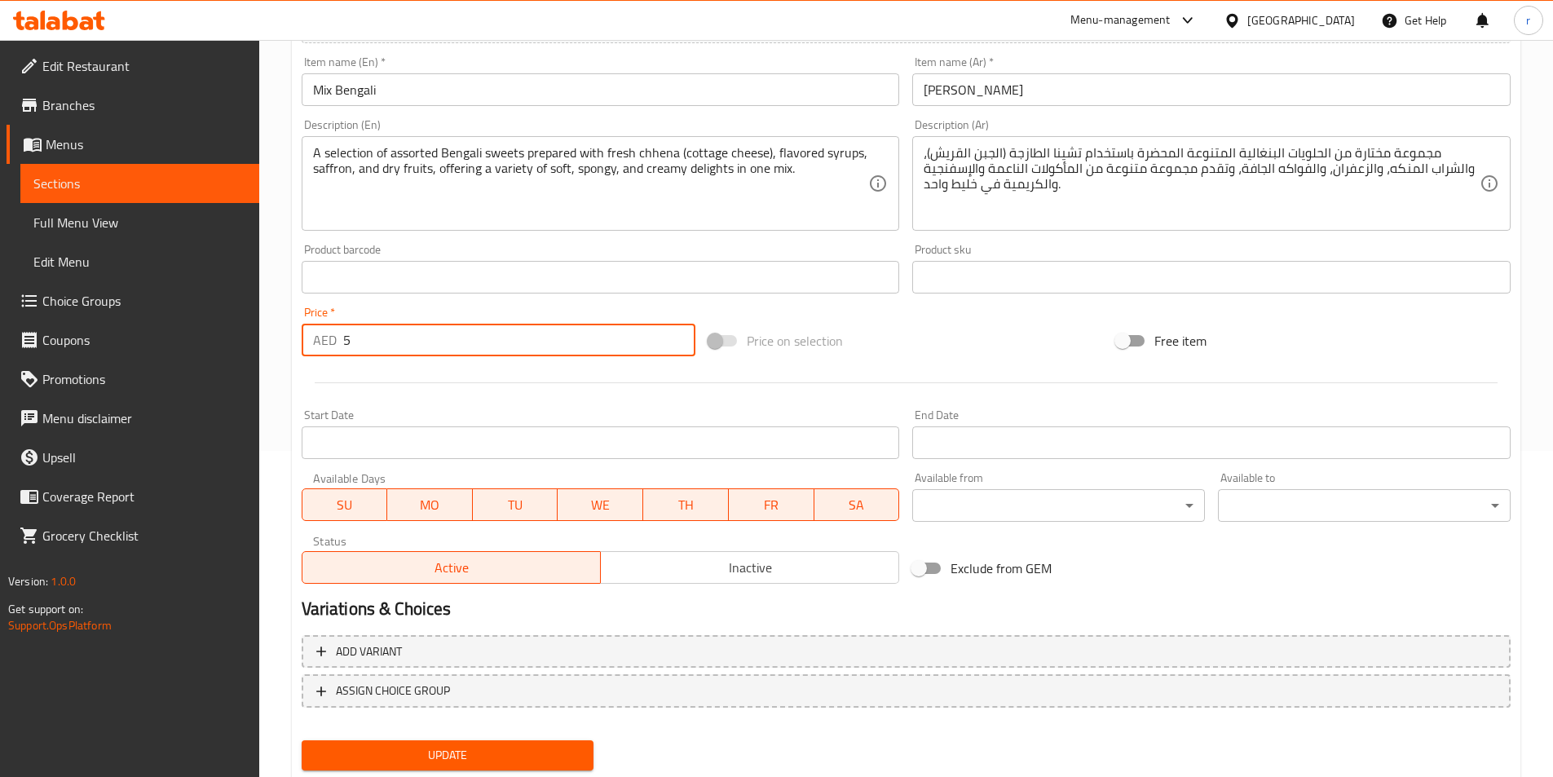
type input "5"
click at [474, 751] on span "Update" at bounding box center [448, 755] width 267 height 20
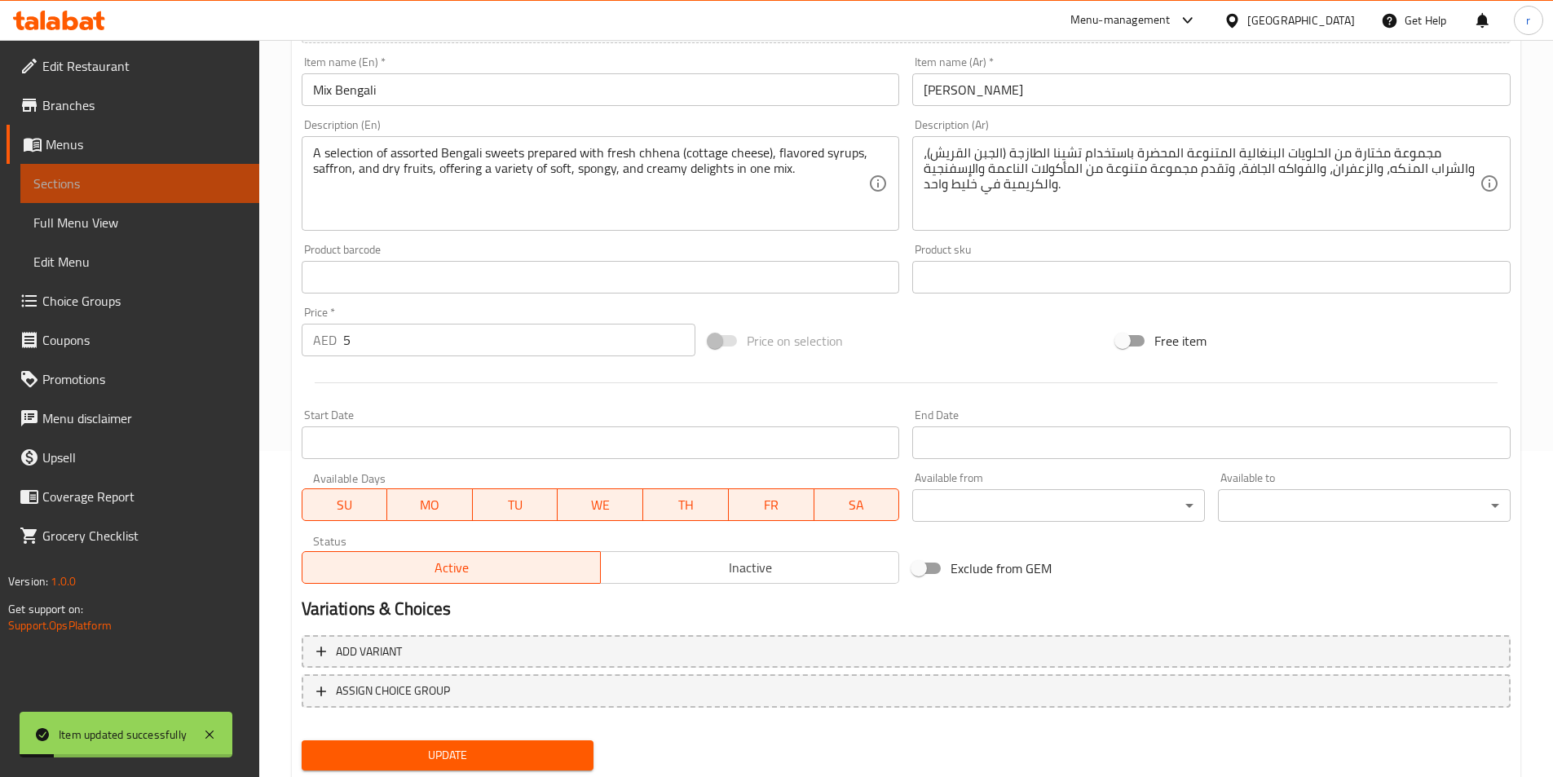
click at [86, 172] on link "Sections" at bounding box center [139, 183] width 239 height 39
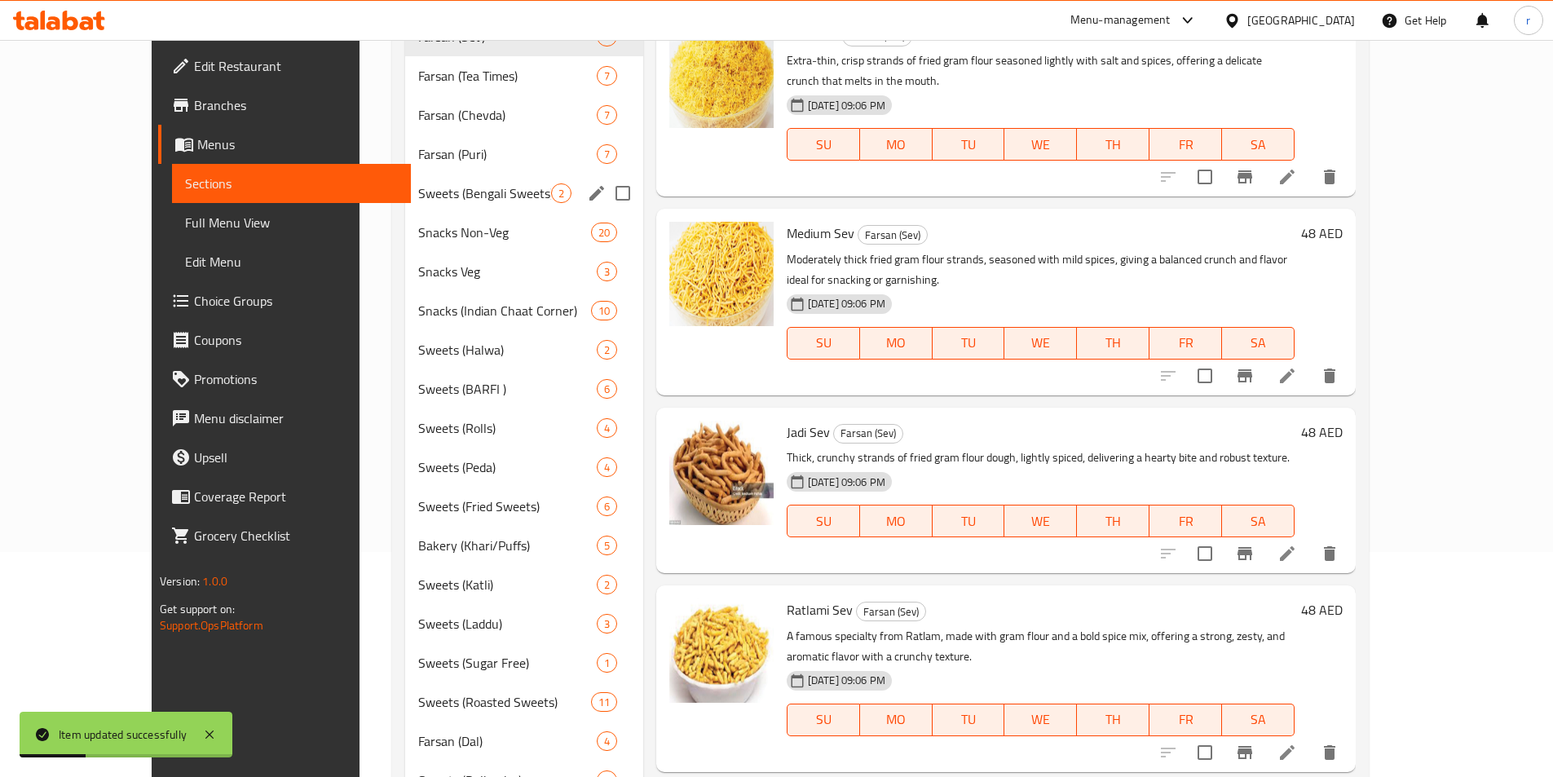
scroll to position [82, 0]
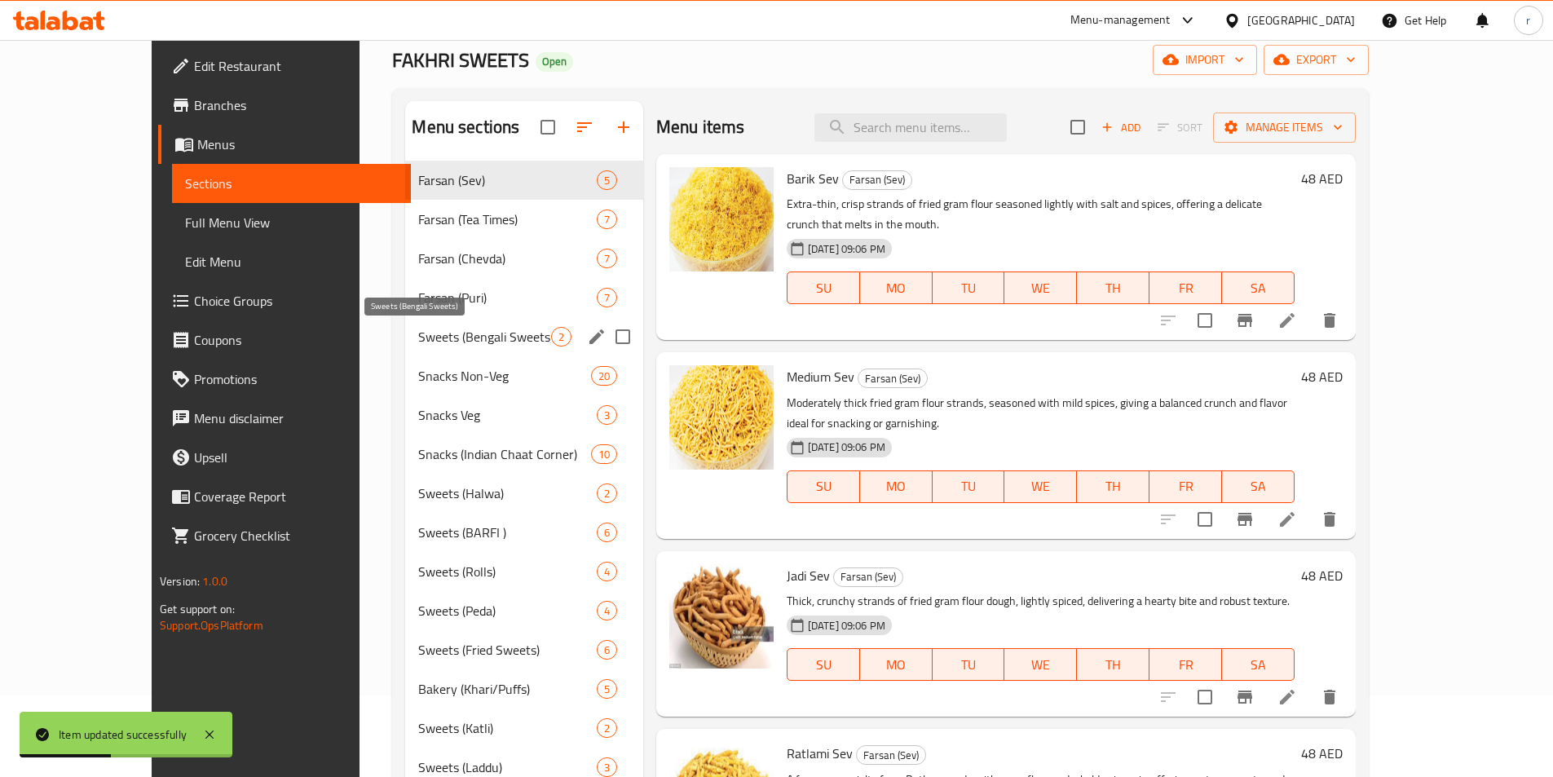
click at [418, 332] on span "Sweets (Bengali Sweets)" at bounding box center [484, 337] width 132 height 20
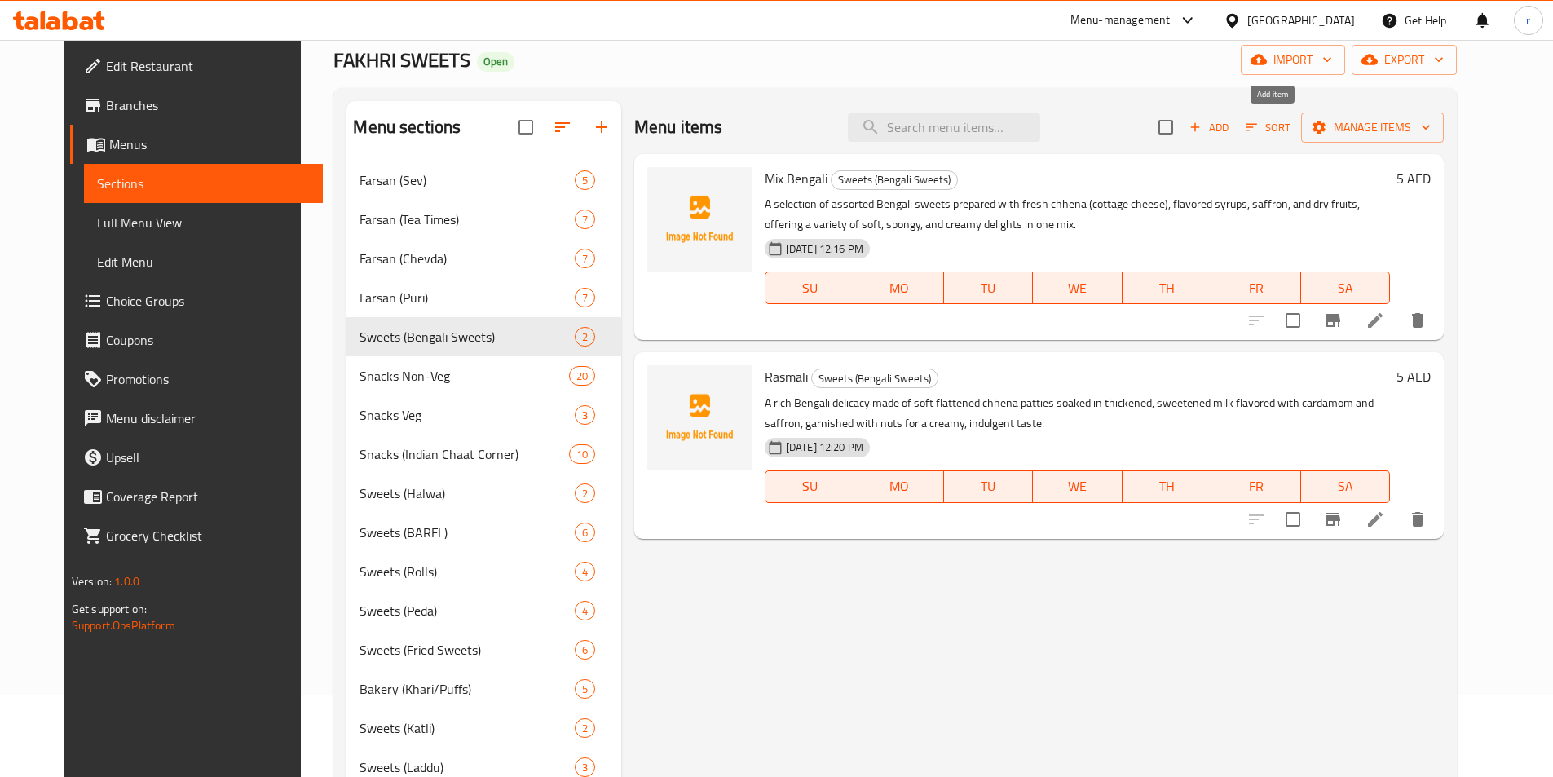
click at [1231, 128] on span "Add" at bounding box center [1209, 127] width 44 height 19
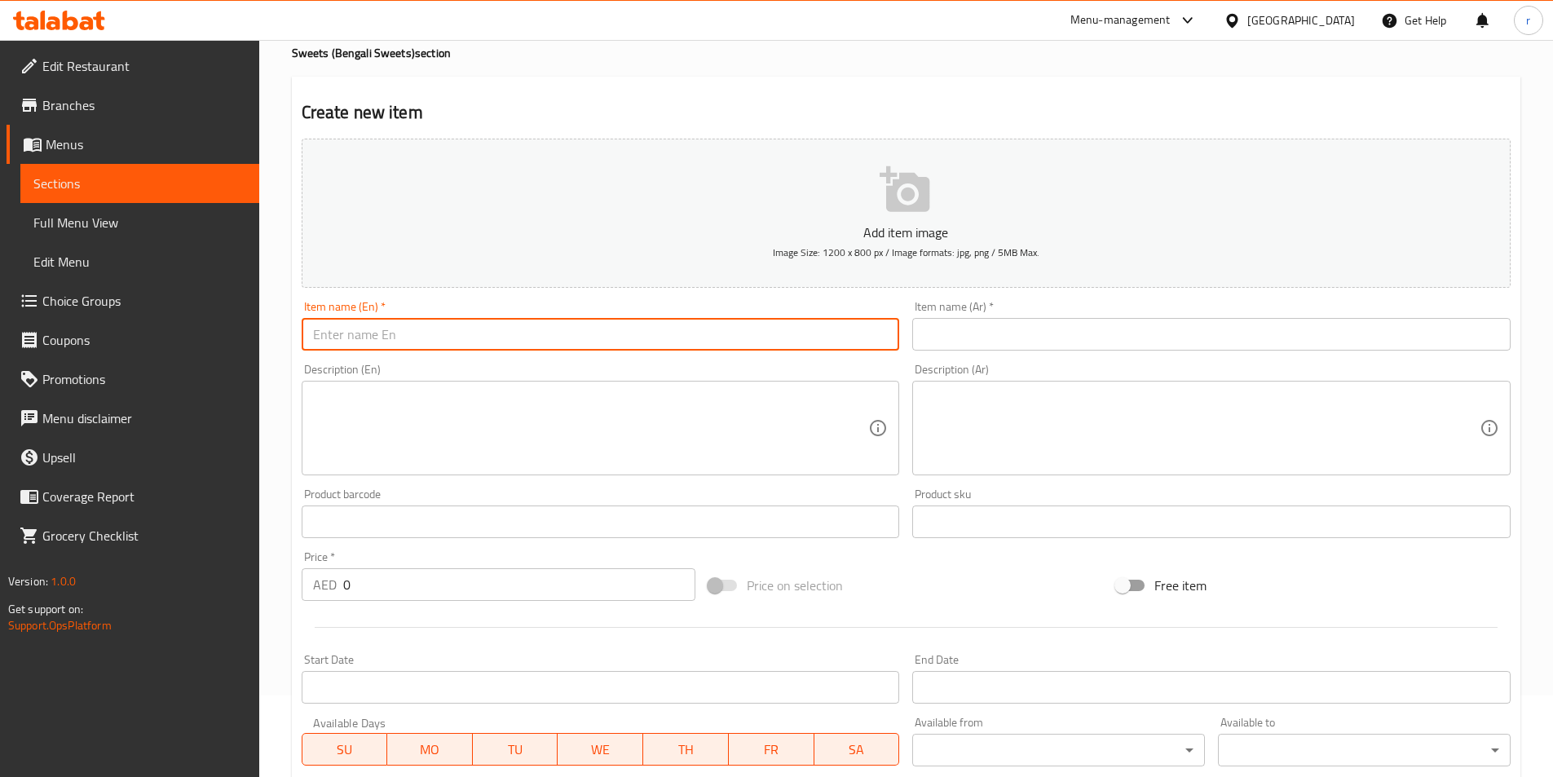
click at [620, 328] on input "text" at bounding box center [601, 334] width 598 height 33
paste input "Rasgulla"
type input "Rasgulla"
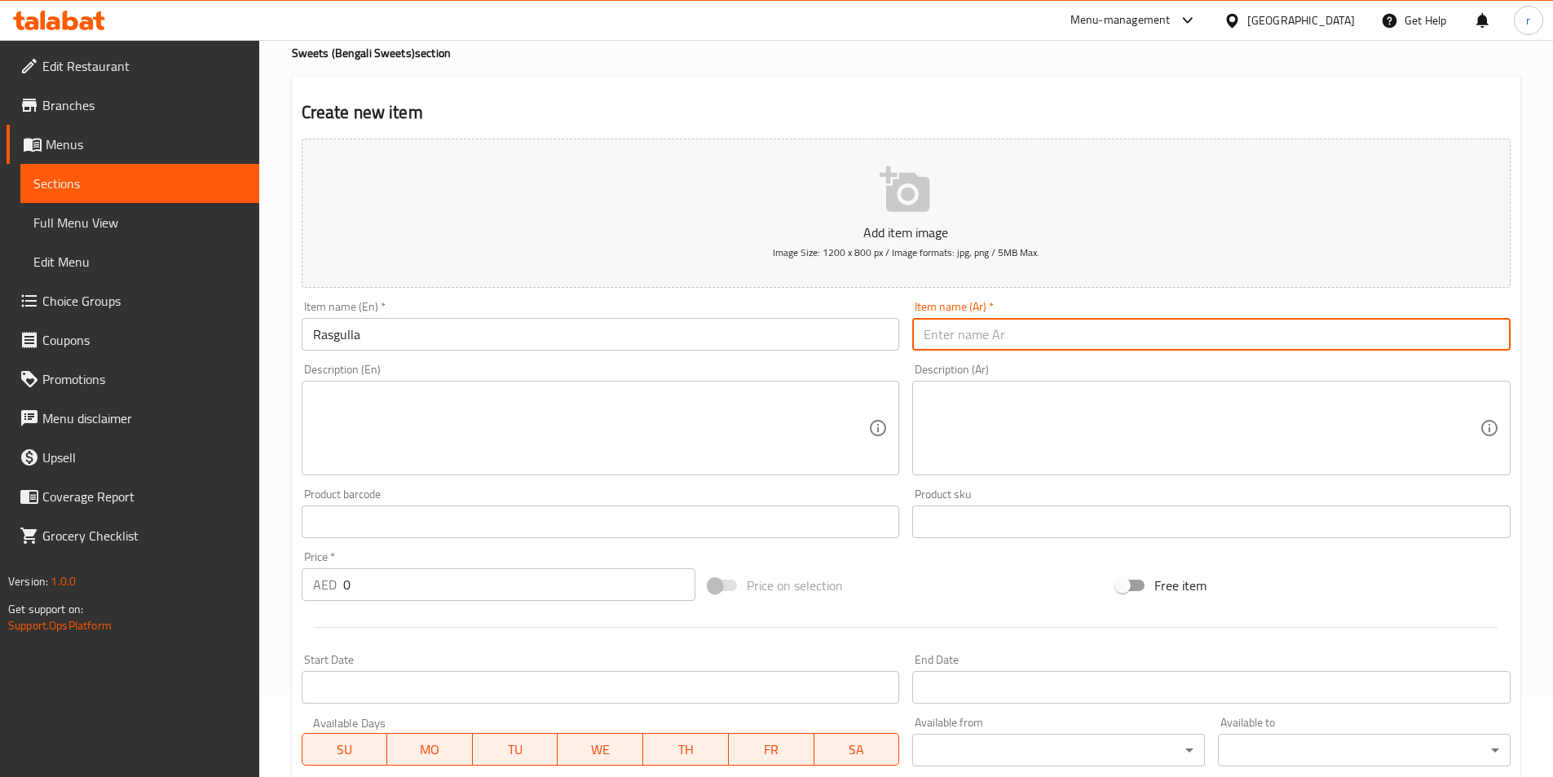
click at [1031, 336] on input "text" at bounding box center [1211, 334] width 598 height 33
paste input "راسُوغُولا"
click at [960, 328] on input "راسُوغُولا" at bounding box center [1211, 334] width 598 height 33
click at [937, 328] on input "راسُوغُولا" at bounding box center [1211, 334] width 598 height 33
type input "راسوغولا"
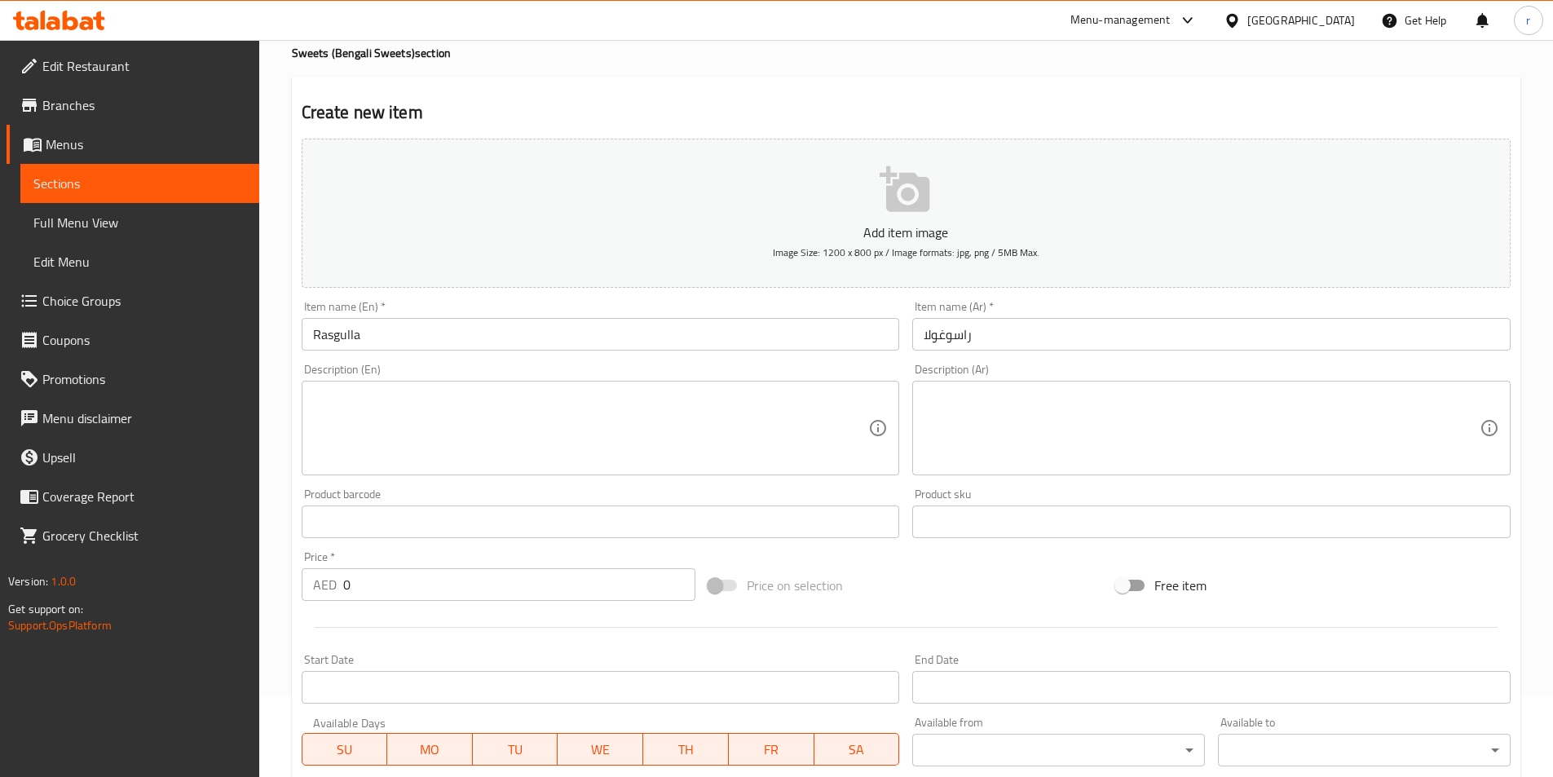
click at [730, 421] on textarea at bounding box center [591, 428] width 556 height 77
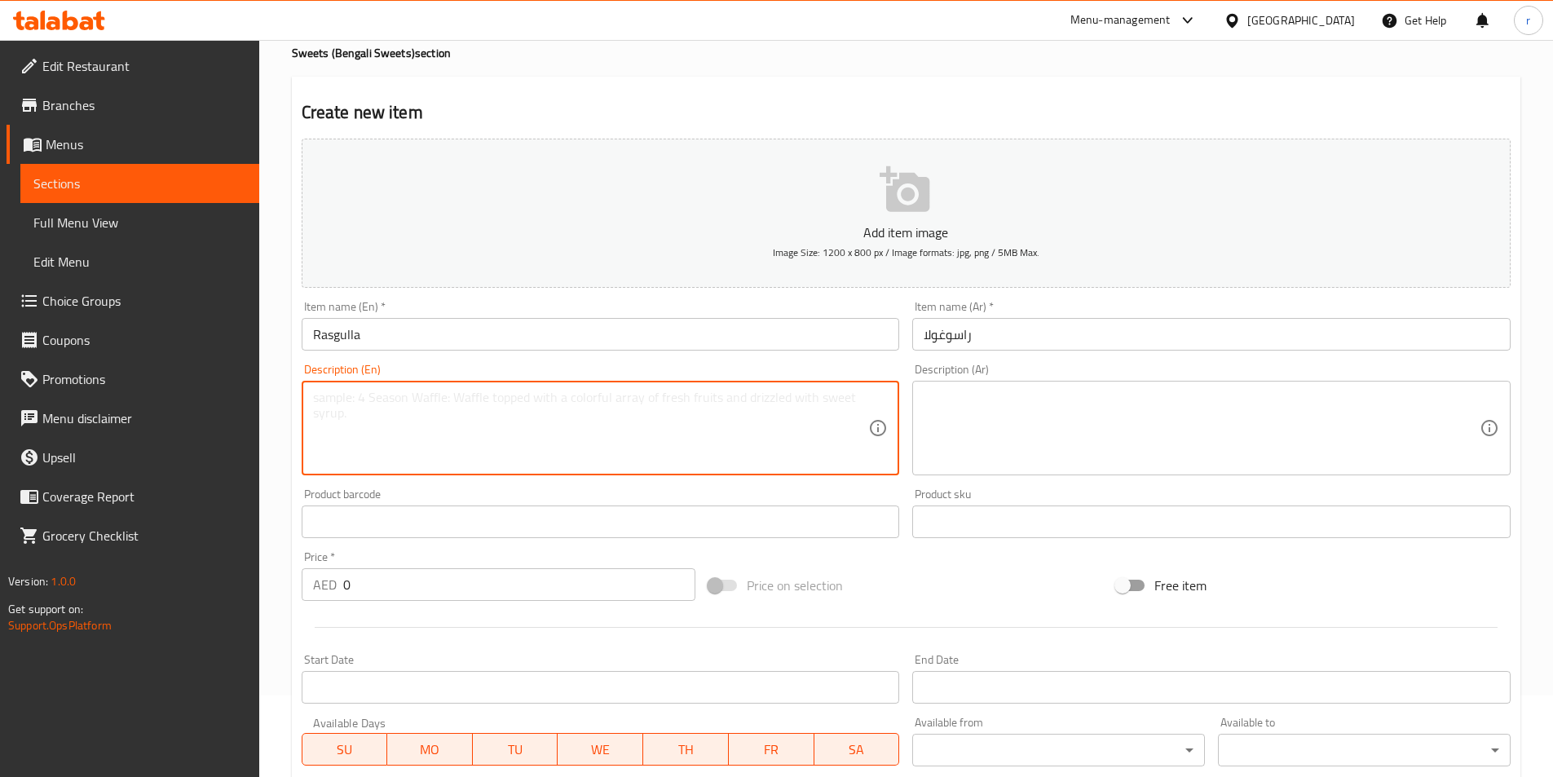
paste textarea "A spongy and juicy sweet made from chhena balls boiled in light sugar syrup, of…"
type textarea "A spongy and juicy sweet made from chhena balls boiled in light sugar syrup, of…"
click at [1031, 455] on textarea at bounding box center [1202, 428] width 556 height 77
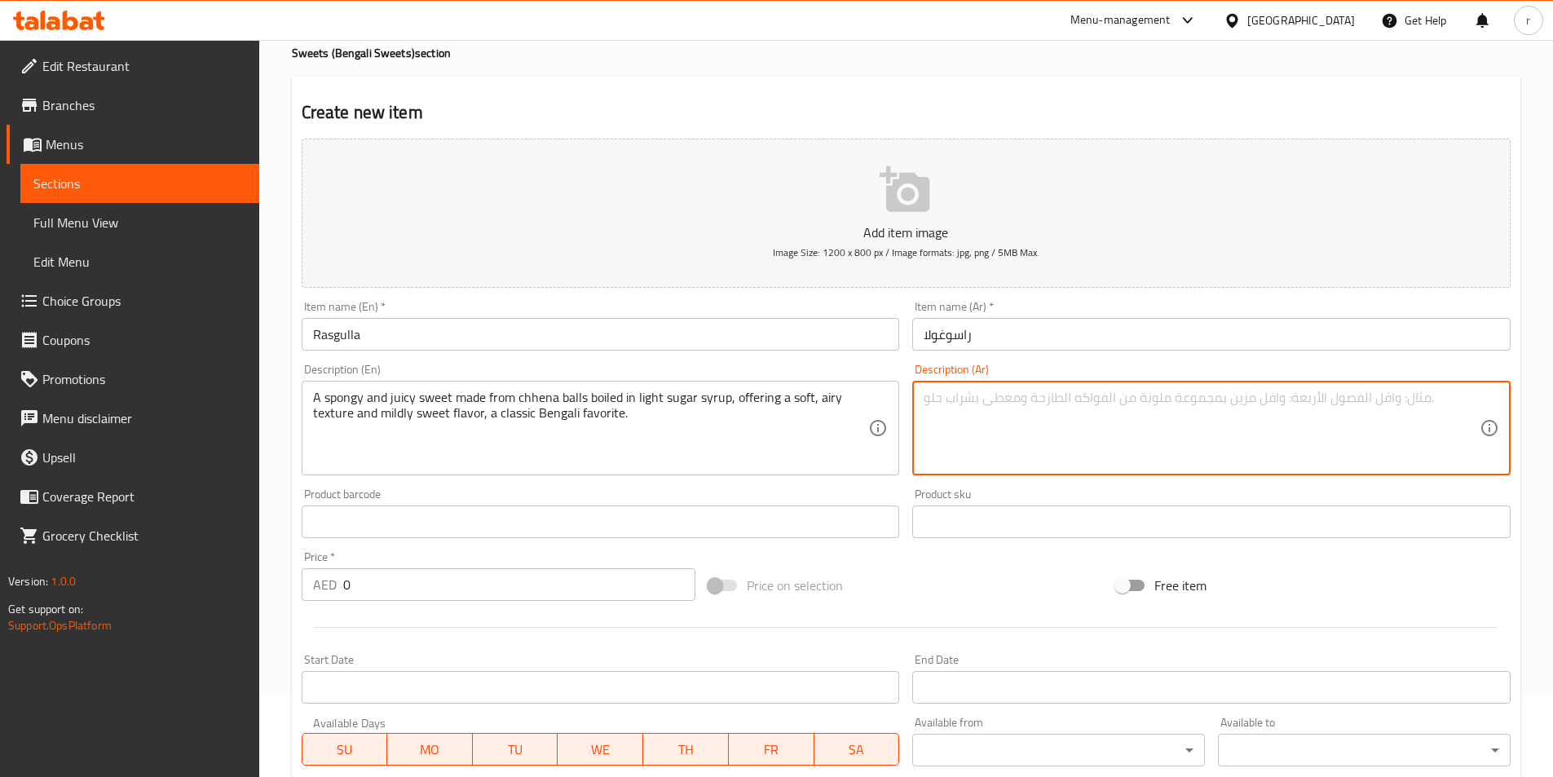
paste textarea "حلوى إسفنجية وعصيرية مصنوعة من كرات تشينا المسلوقة في شراب السكر الخفيف، توفر م…"
click at [1348, 396] on textarea "حلوى إسفنجية وعصيرية مصنوعة من كرات تشينا المسلوقة في شراب السكر الخفيف، توفر م…" at bounding box center [1202, 428] width 556 height 77
click at [1043, 393] on textarea "حلوى إسفنجية وجوسي مصنوعة من كرات تشينا المسلوقة في شراب السكر الخفيف، توفر ملم…" at bounding box center [1202, 428] width 556 height 77
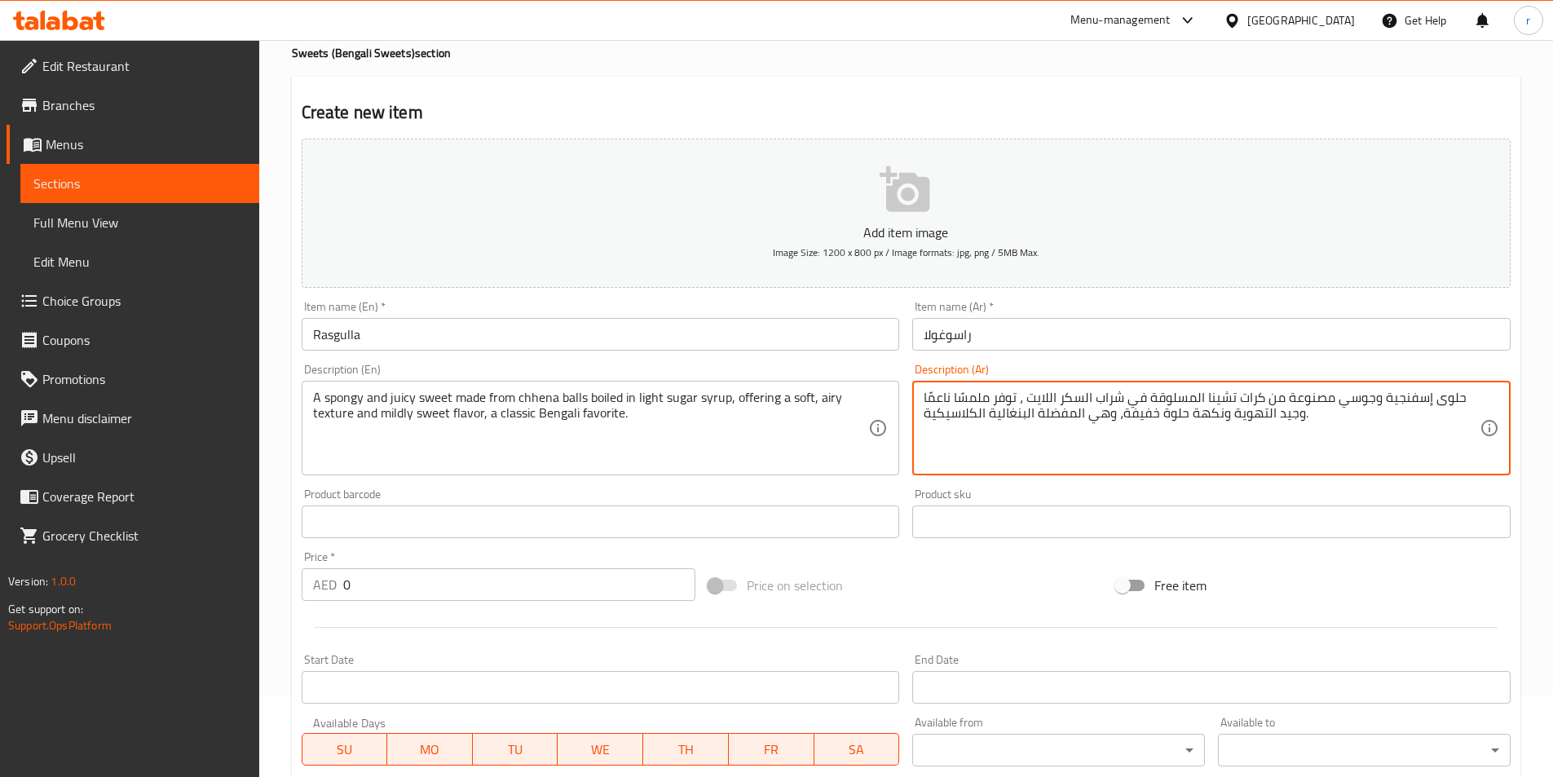
click at [996, 397] on textarea "حلوى إسفنجية وجوسي مصنوعة من كرات تشينا المسلوقة في شراب السكر اللايت ، توفر مل…" at bounding box center [1202, 428] width 556 height 77
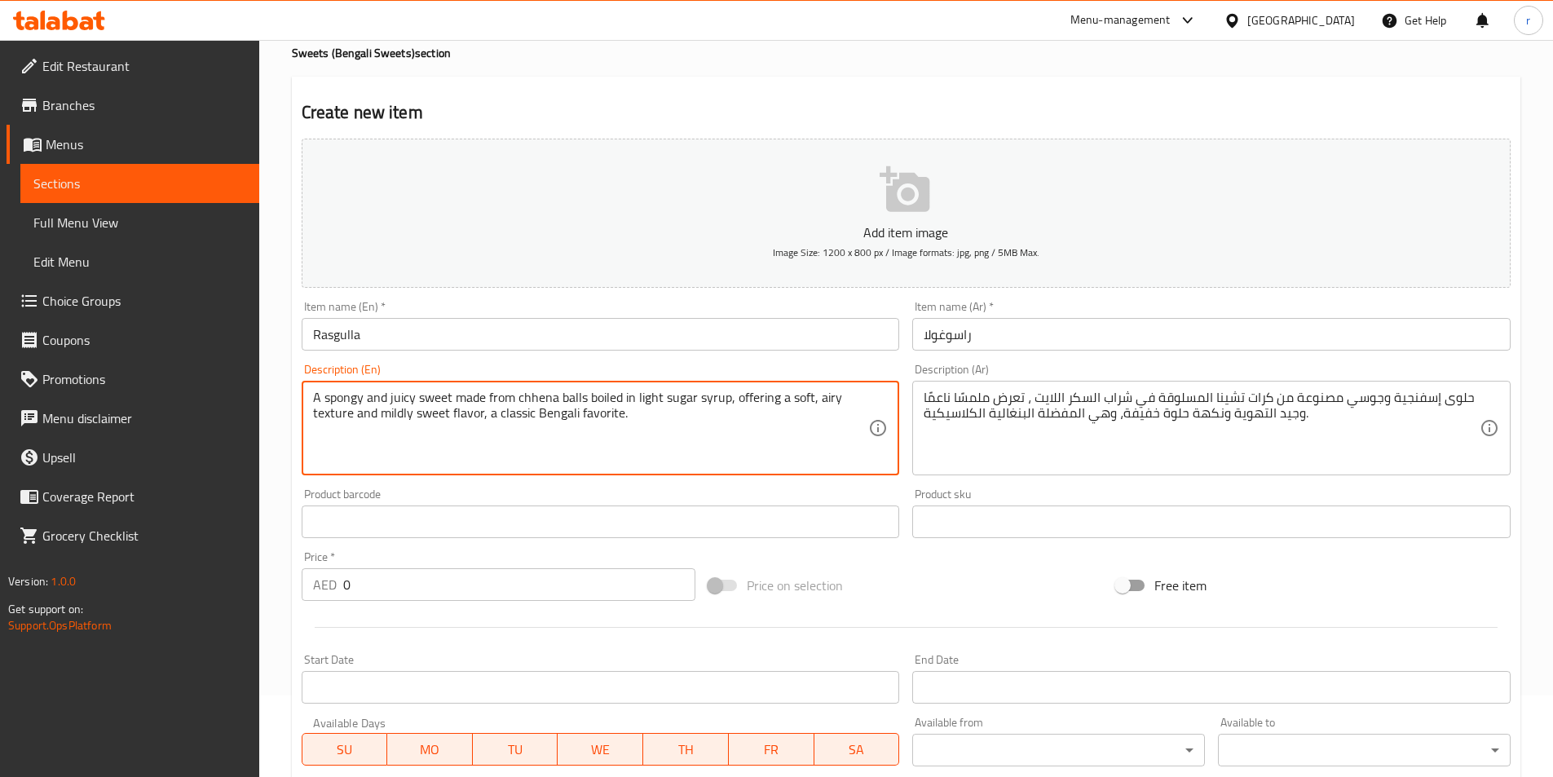
click at [827, 391] on textarea "A spongy and juicy sweet made from chhena balls boiled in light sugar syrup, of…" at bounding box center [591, 428] width 556 height 77
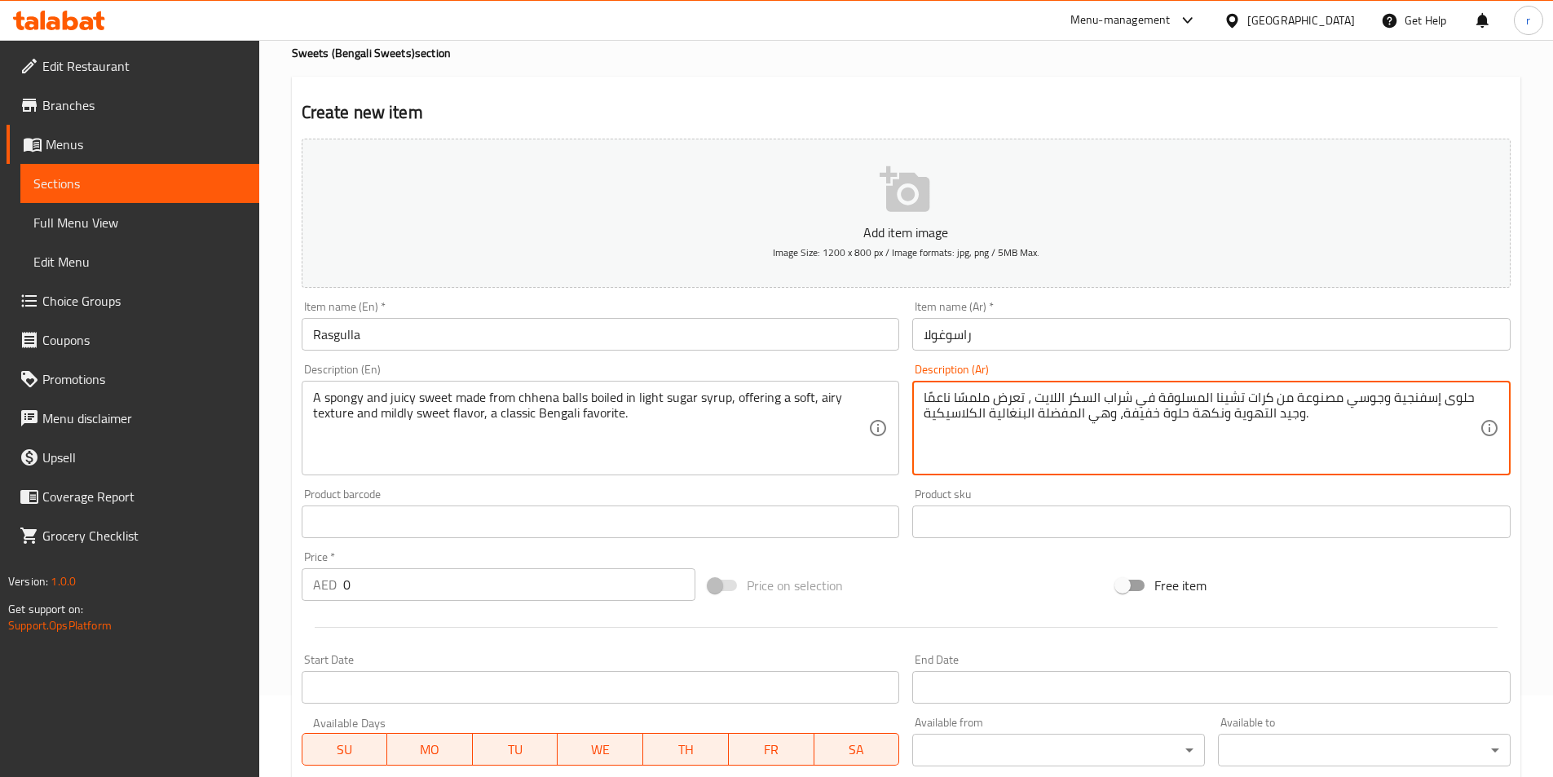
paste textarea "هوائي"
drag, startPoint x: 1229, startPoint y: 411, endPoint x: 1292, endPoint y: 426, distance: 65.3
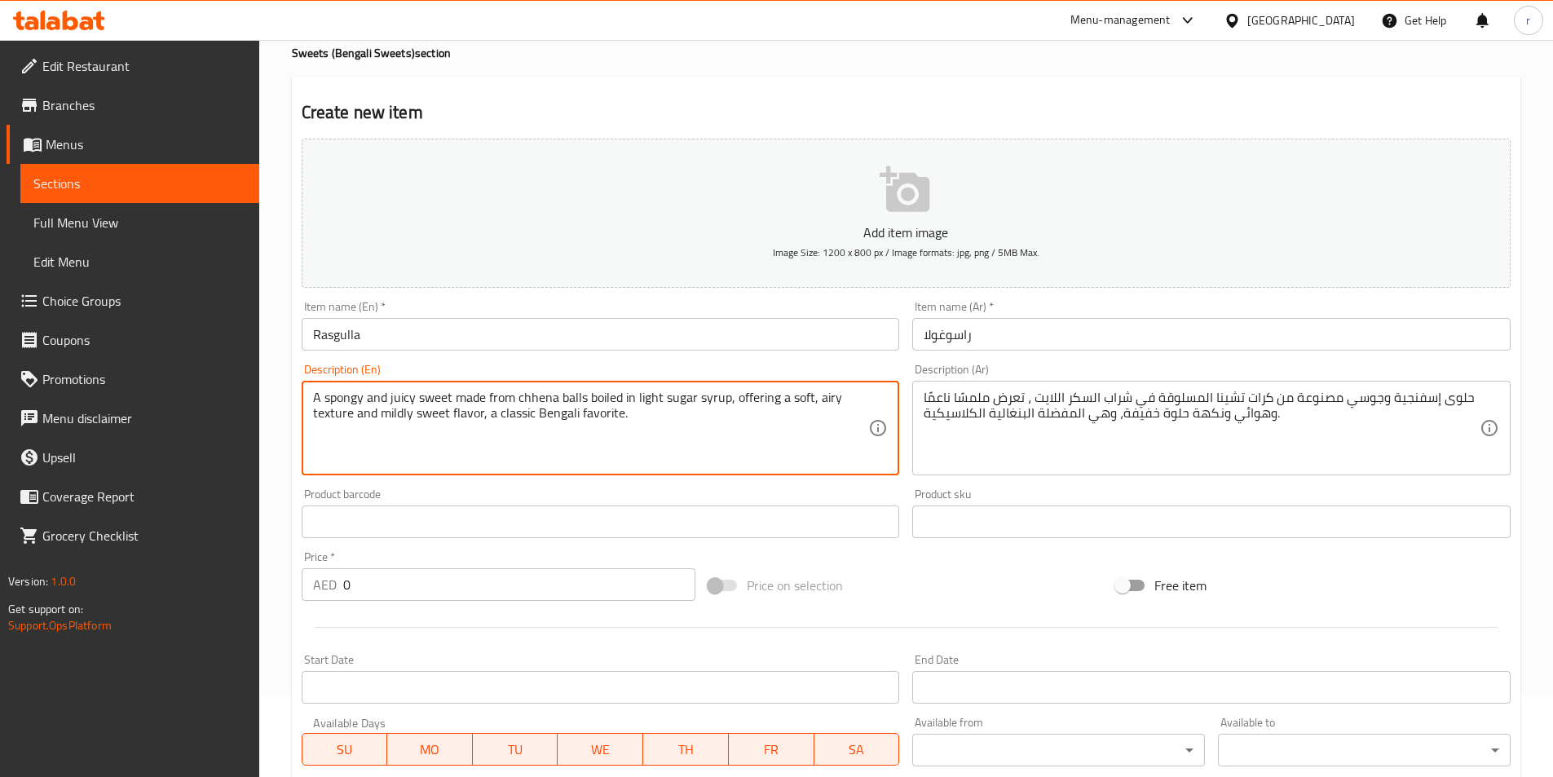
click at [390, 413] on textarea "A spongy and juicy sweet made from chhena balls boiled in light sugar syrup, of…" at bounding box center [591, 428] width 556 height 77
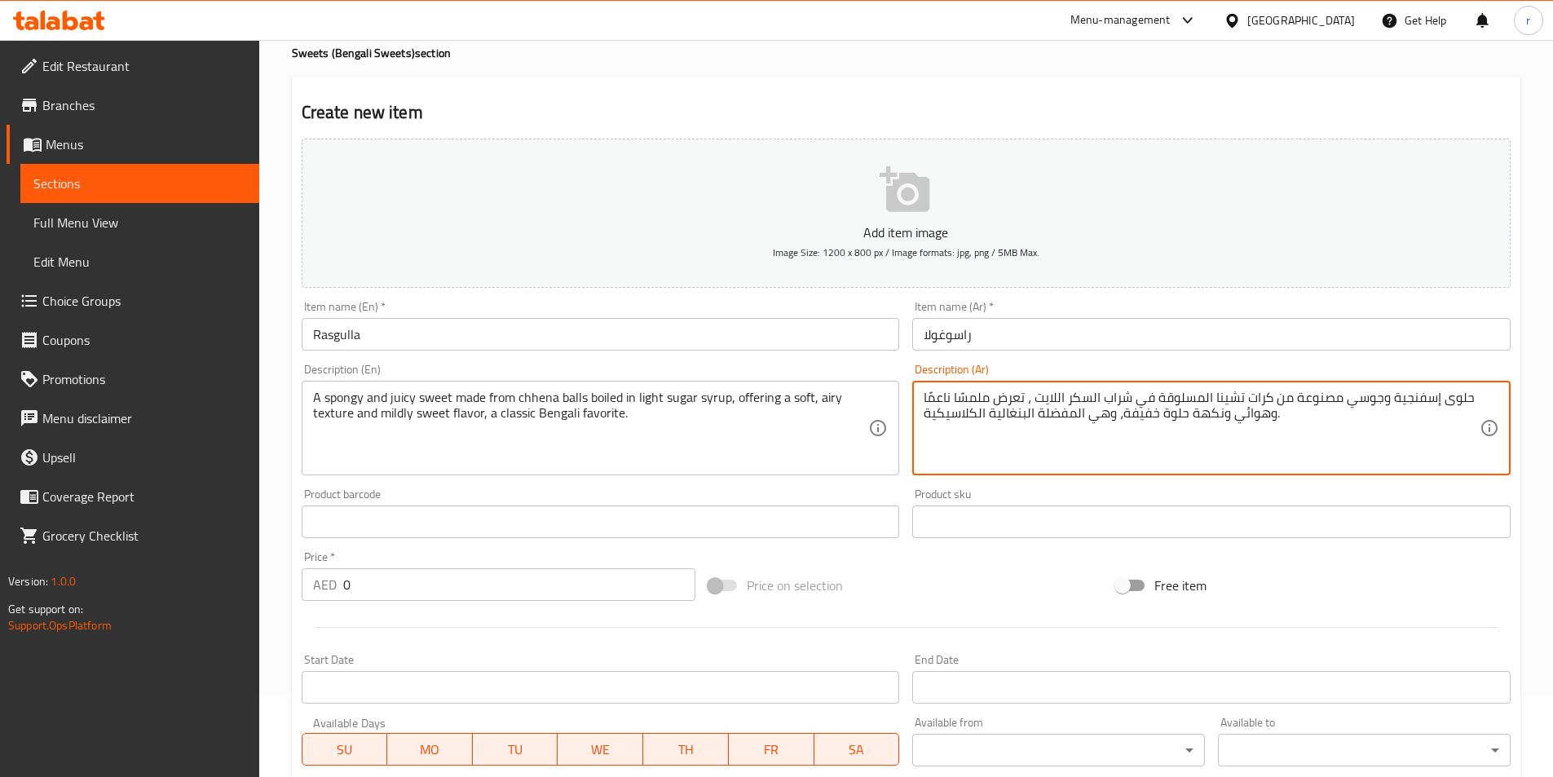
click at [1141, 411] on textarea "حلوى إسفنجية وجوسي مصنوعة من كرات تشينا المسلوقة في شراب السكر اللايت ، تعرض مل…" at bounding box center [1202, 428] width 556 height 77
paste textarea "شكل معتدل"
click at [1133, 417] on textarea "حلوى إسفنجية وجوسي مصنوعة من كرات تشينا المسلوقة في شراب السكر اللايت ، تعرض مل…" at bounding box center [1202, 428] width 556 height 77
click at [1120, 416] on textarea "حلوى إسفنجية وجوسي مصنوعة من كرات تشينا المسلوقة في شراب السكر اللايت ، تعرض مل…" at bounding box center [1202, 428] width 556 height 77
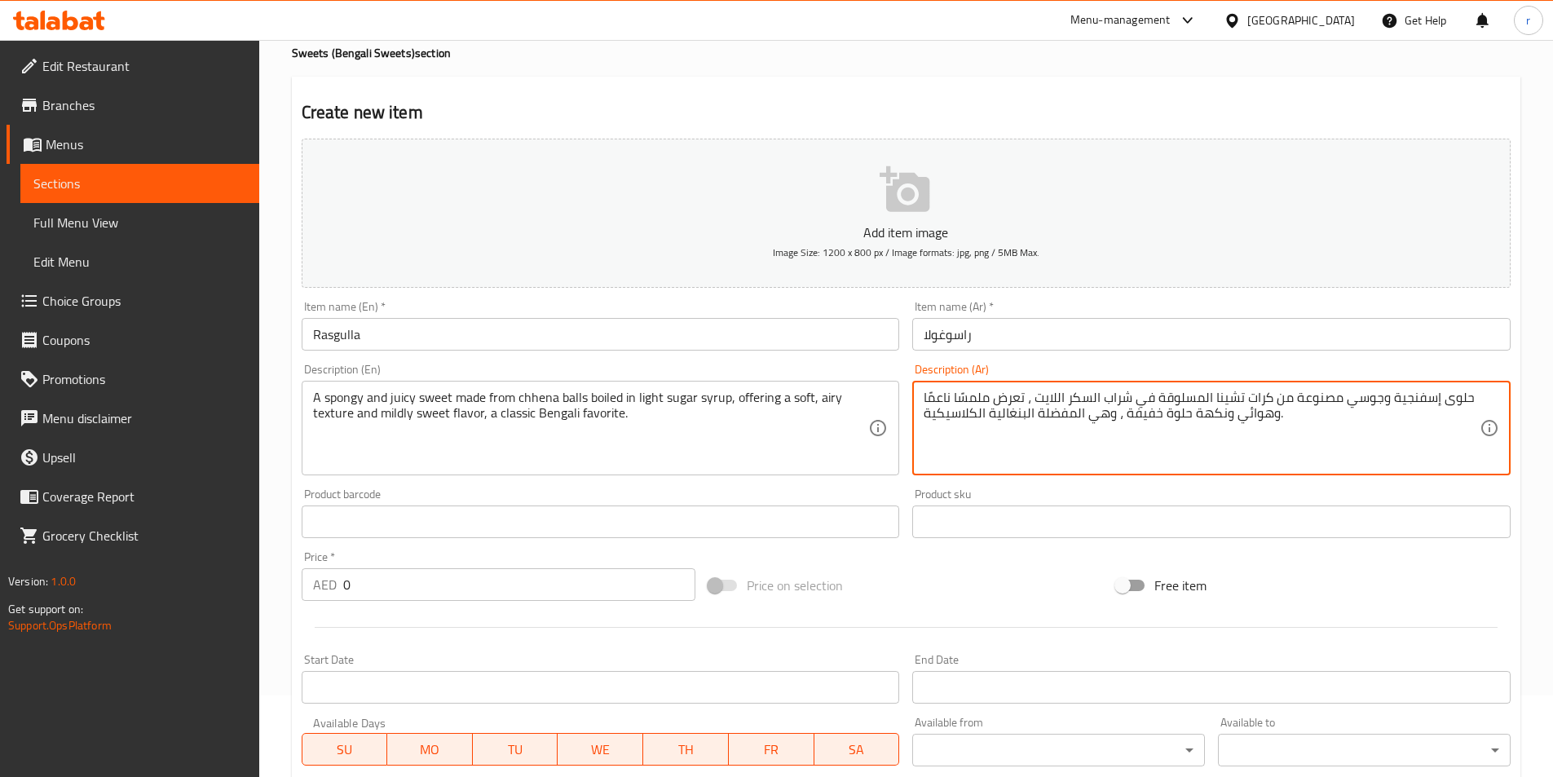
click at [1140, 417] on textarea "حلوى إسفنجية وجوسي مصنوعة من كرات تشينا المسلوقة في شراب السكر اللايت ، تعرض مل…" at bounding box center [1202, 428] width 556 height 77
paste textarea "شكل معتدل"
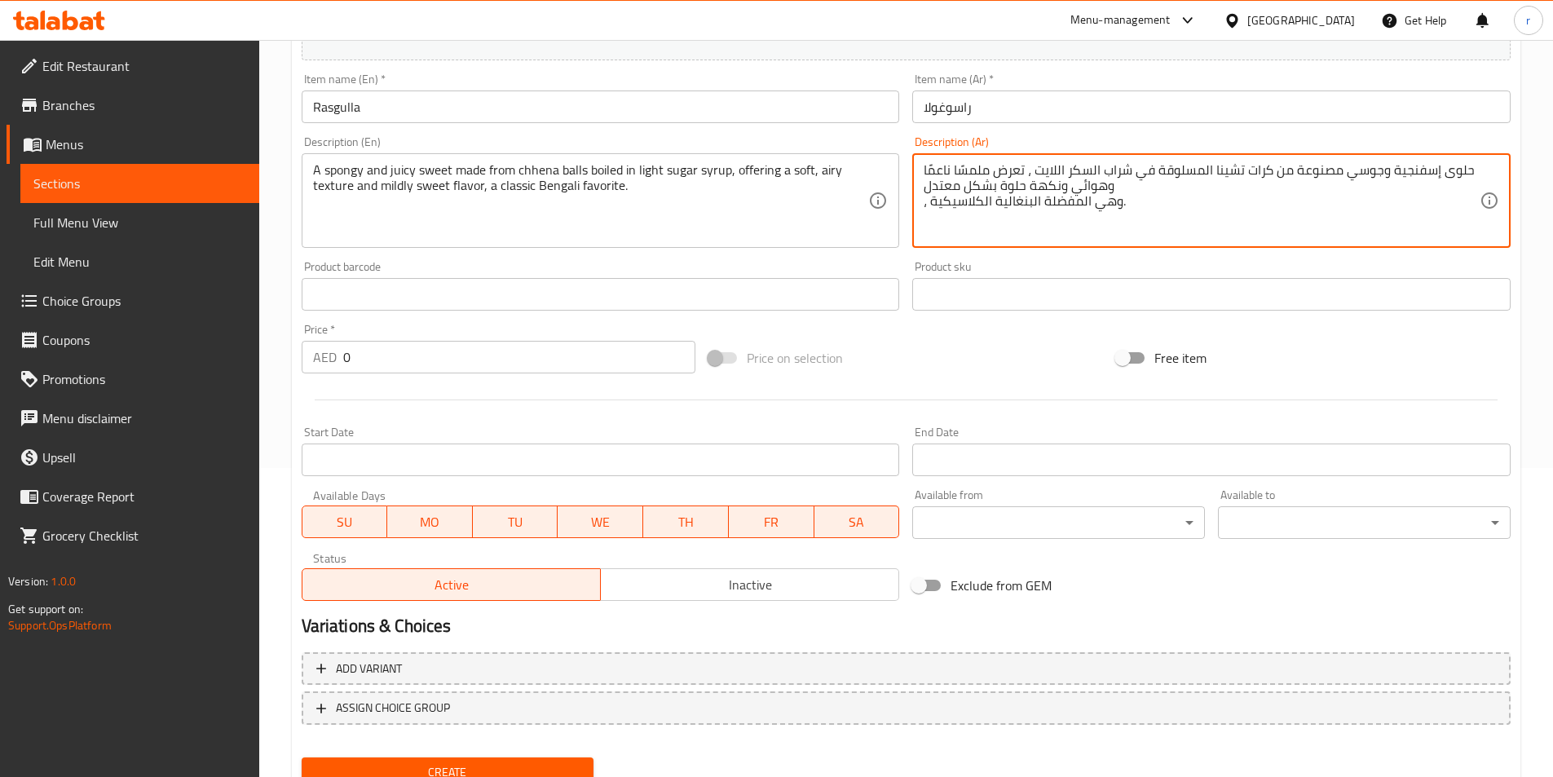
scroll to position [375, 0]
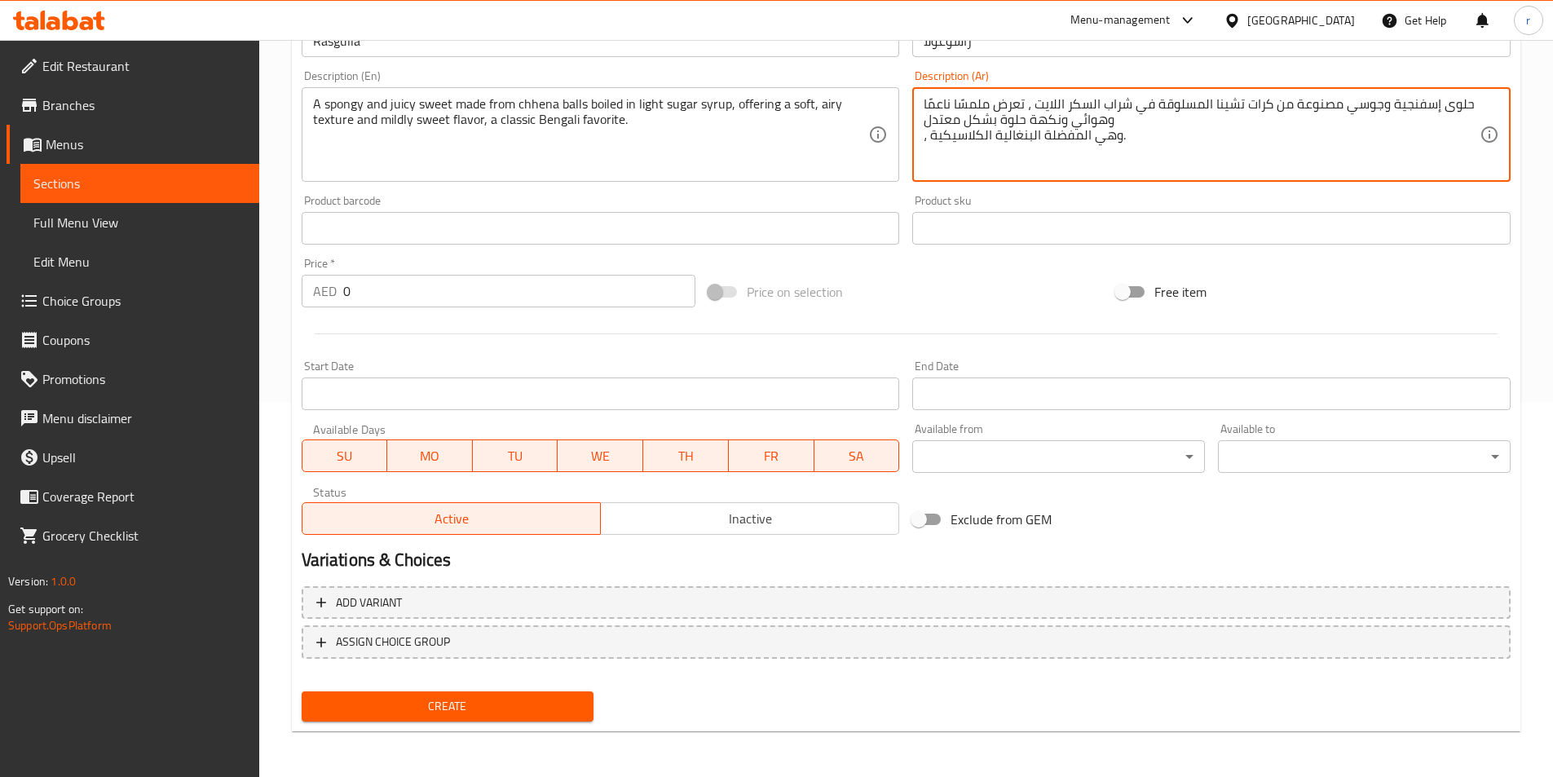
type textarea "حلوى إسفنجية وجوسي مصنوعة من كرات تشينا المسلوقة في شراب السكر اللايت ، تعرض مل…"
click at [520, 712] on span "Create" at bounding box center [448, 706] width 267 height 20
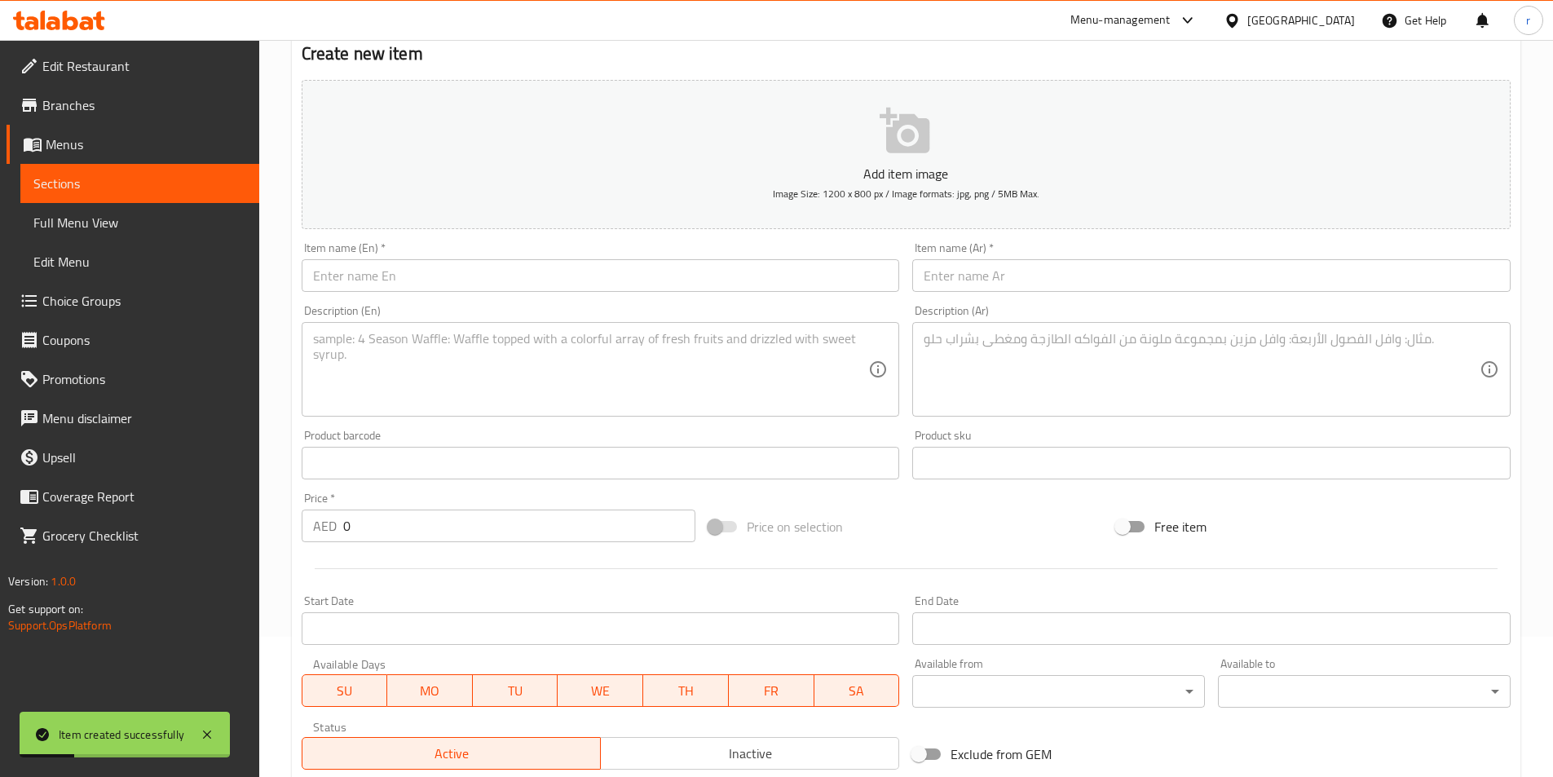
scroll to position [130, 0]
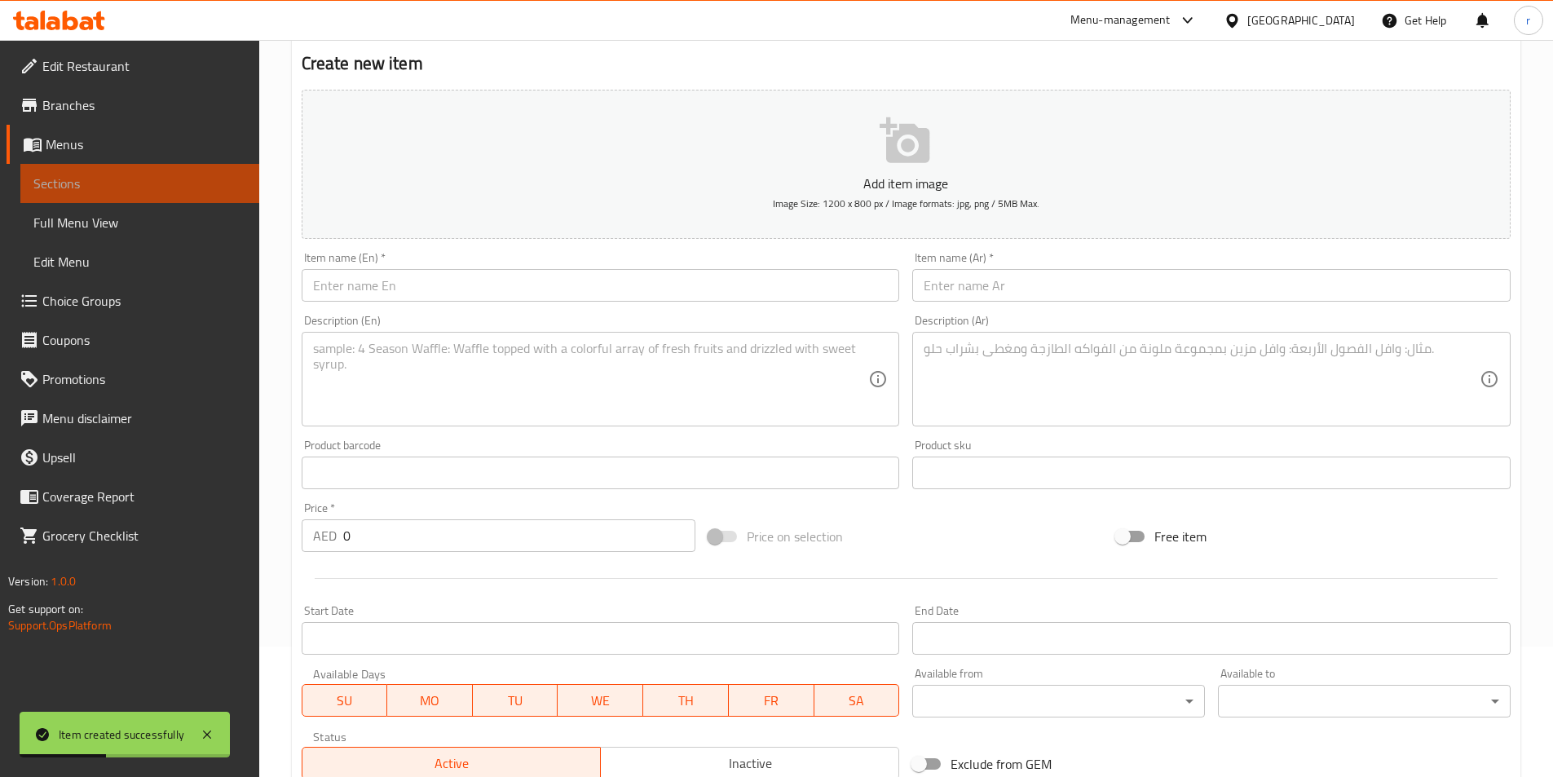
click at [143, 187] on span "Sections" at bounding box center [139, 184] width 213 height 20
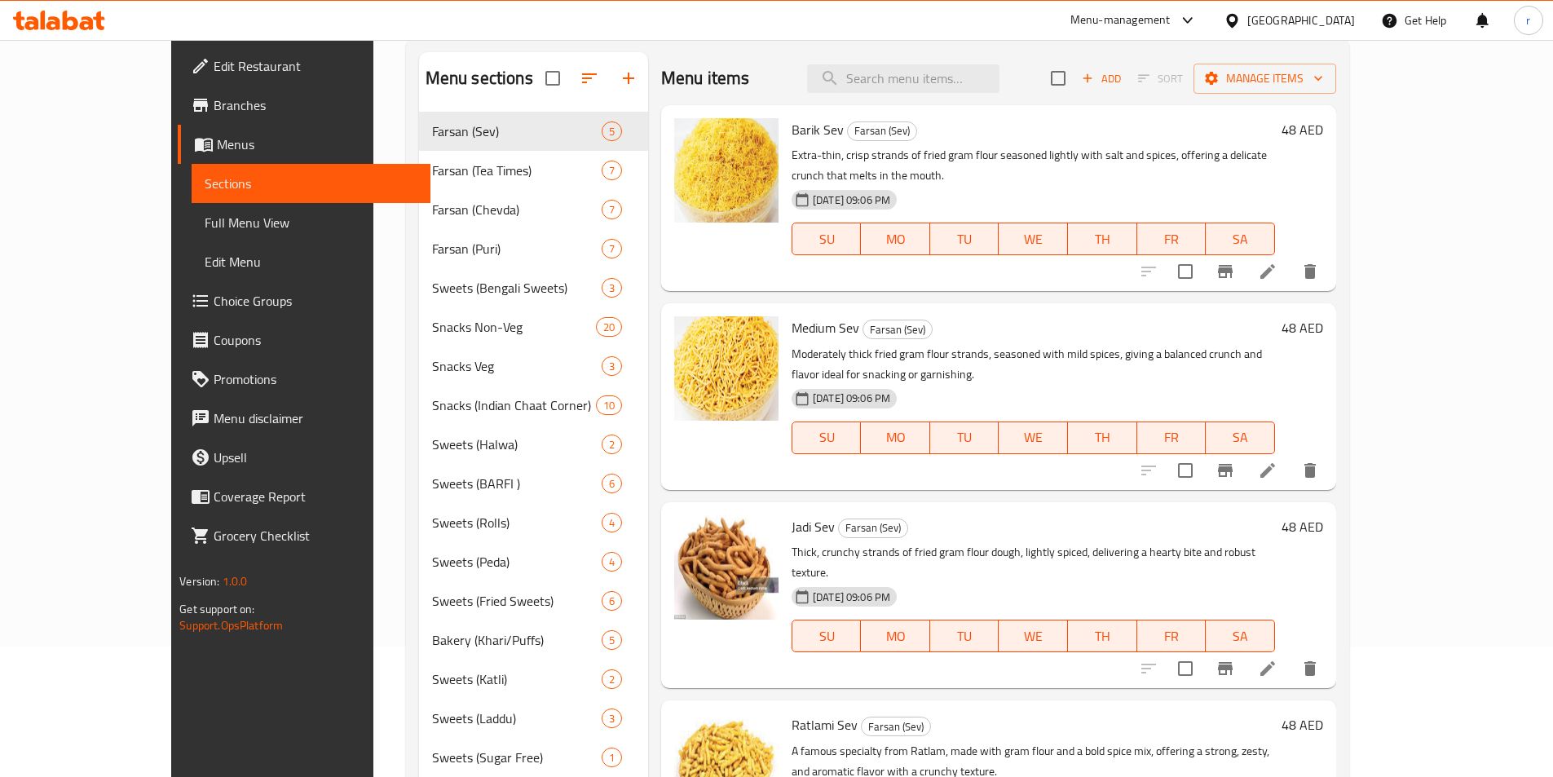
click at [803, 75] on div "Menu items Add Sort Manage items" at bounding box center [998, 78] width 675 height 53
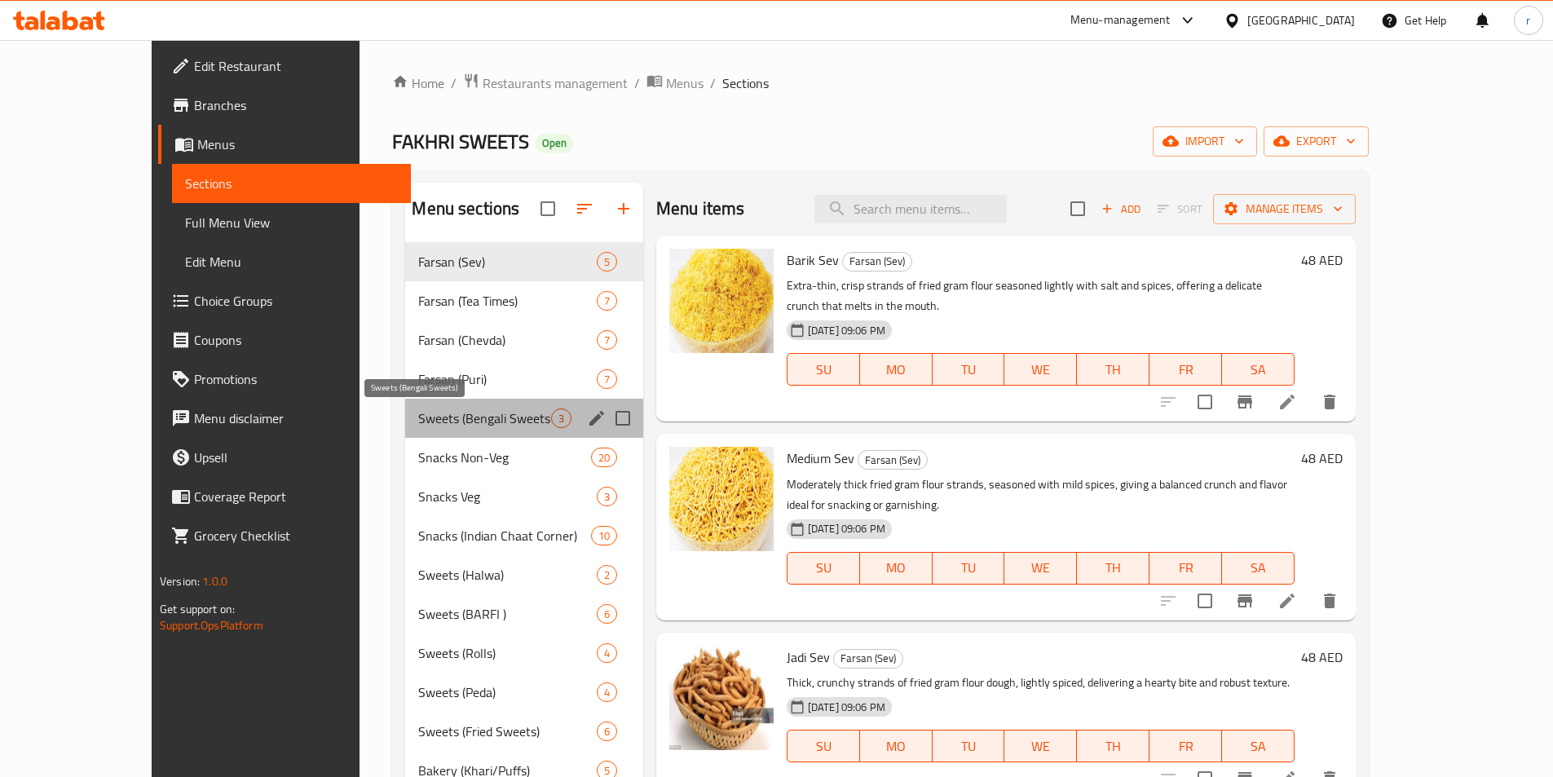
click at [418, 426] on span "Sweets (Bengali Sweets)" at bounding box center [484, 418] width 132 height 20
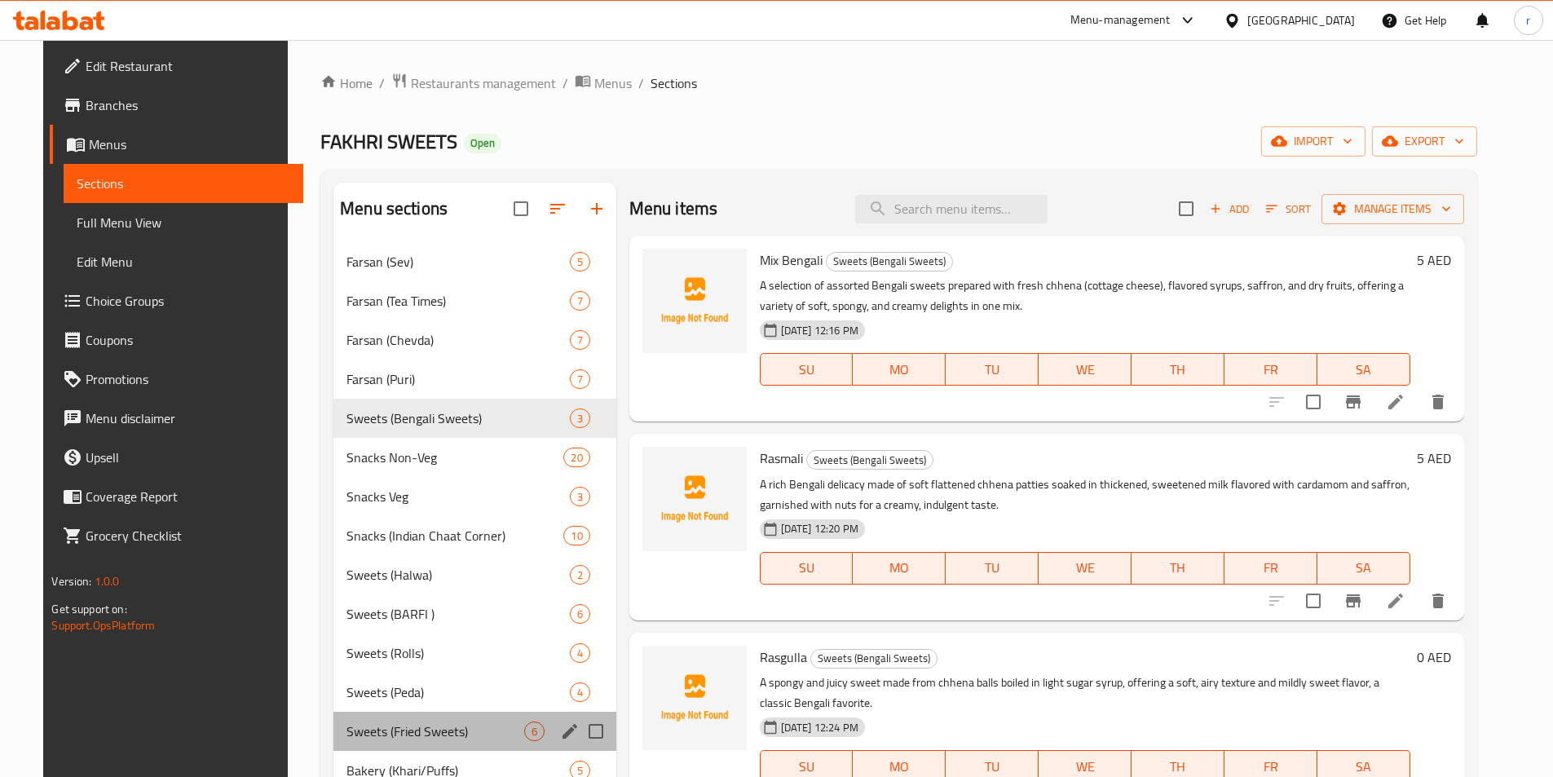
click at [431, 719] on div "Sweets (Fried Sweets) 6" at bounding box center [474, 731] width 283 height 39
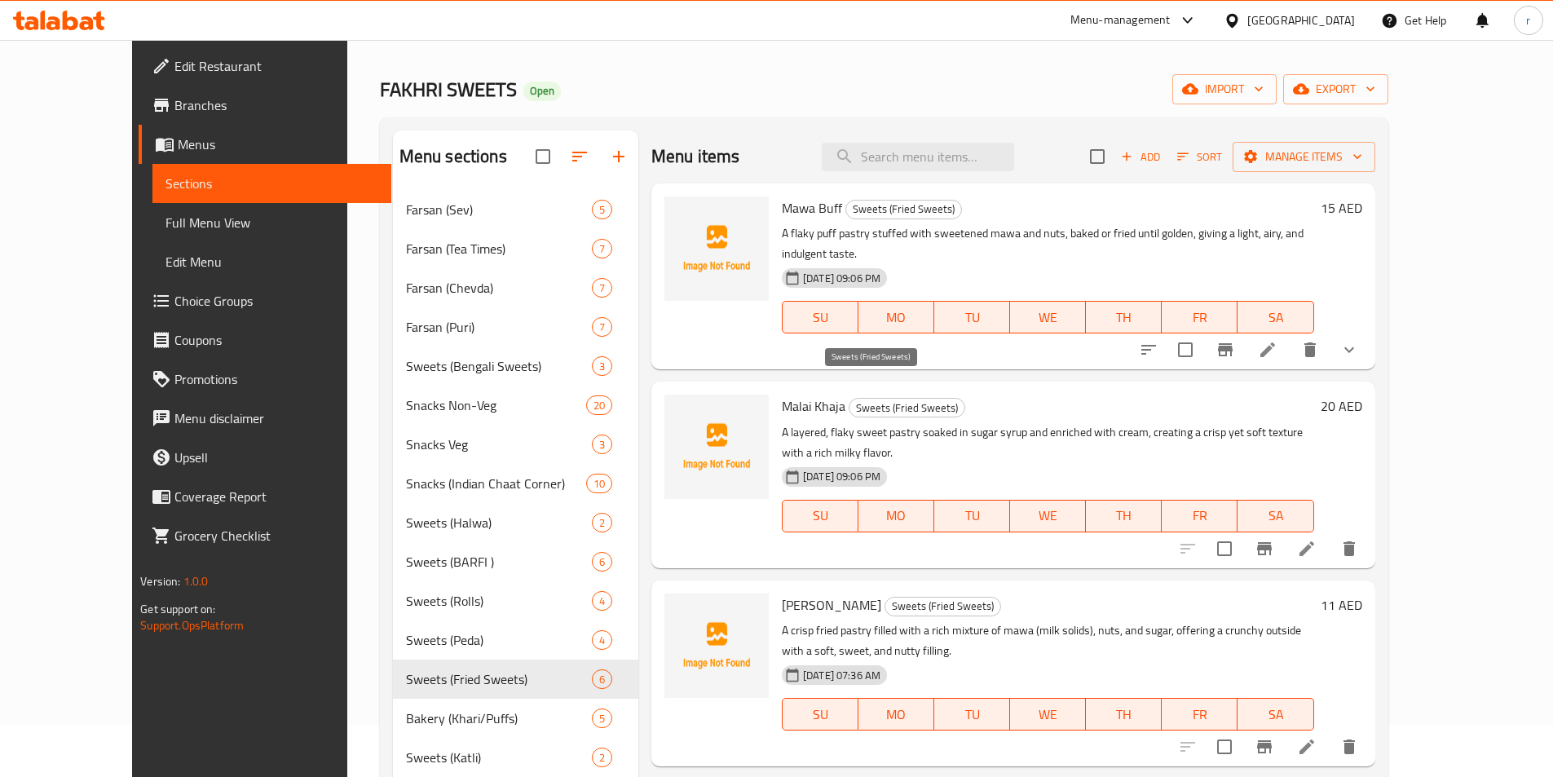
scroll to position [82, 0]
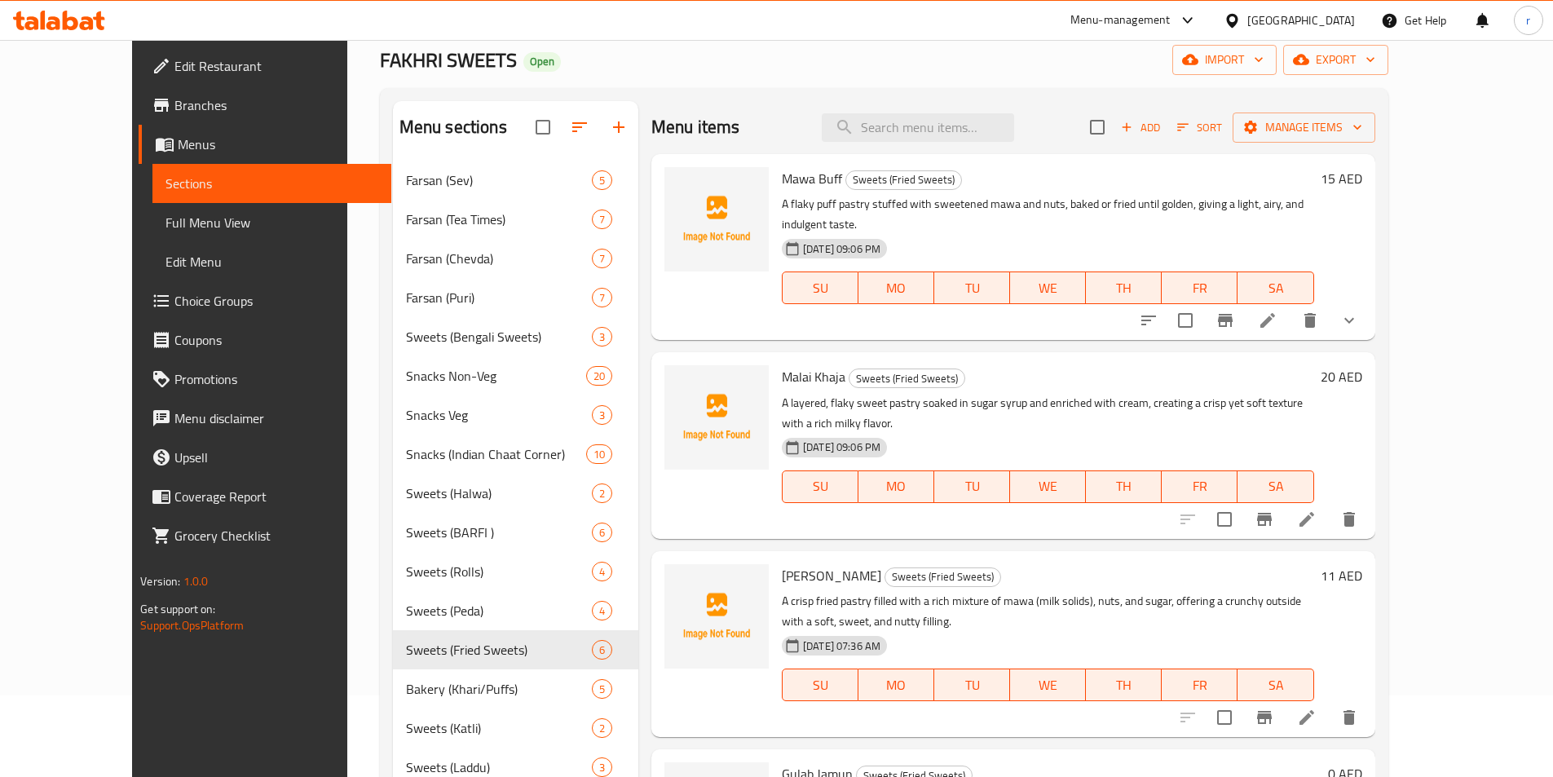
click at [1291, 306] on li at bounding box center [1268, 320] width 46 height 29
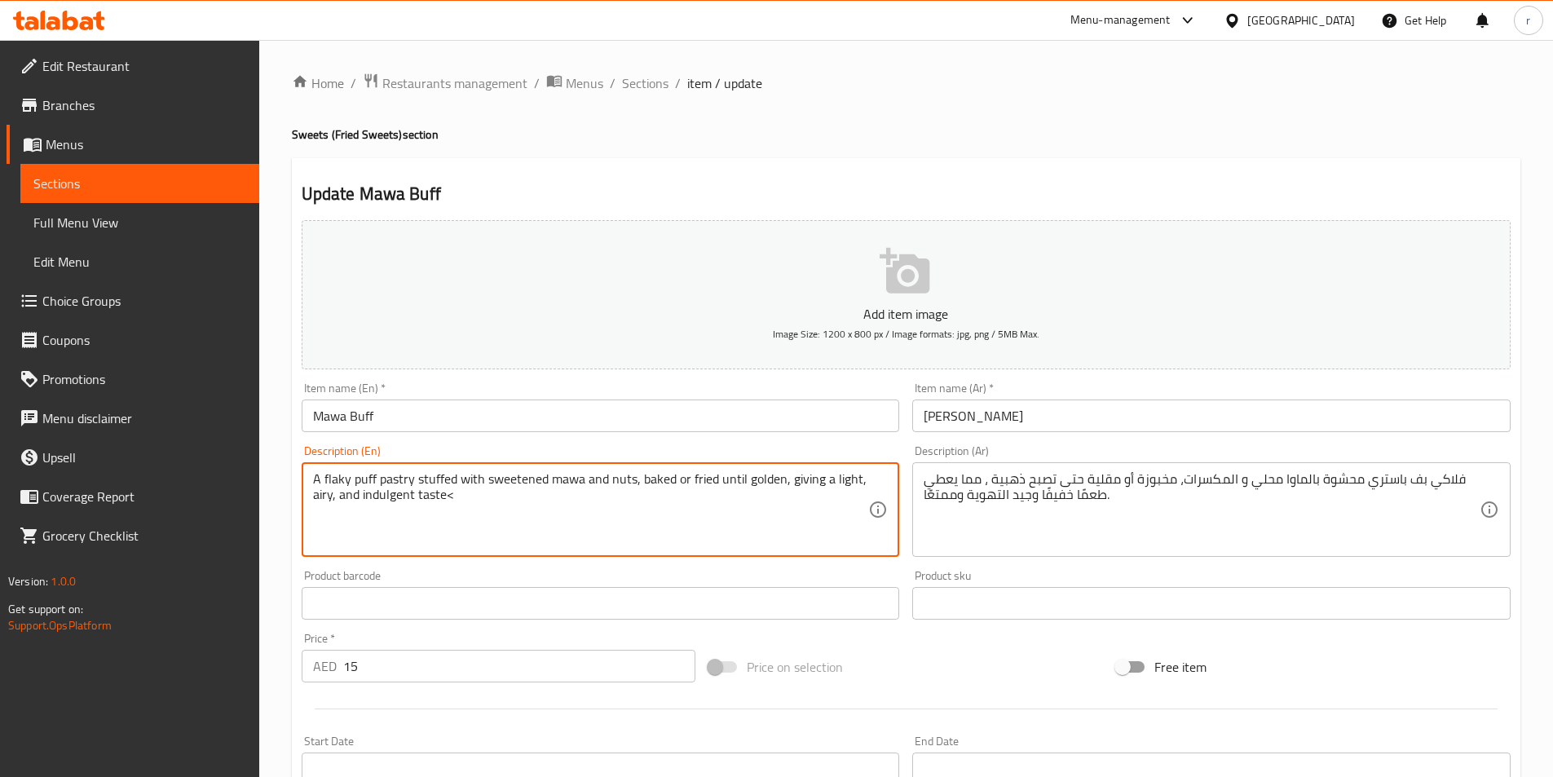
paste textarea "Prices Per Pc"
click at [448, 490] on textarea "A flaky puff pastry stuffed with sweetened mawa and nuts, baked or fried until …" at bounding box center [591, 509] width 556 height 77
click at [448, 502] on textarea "A flaky puff pastry stuffed with sweetened mawa and nuts, baked or fried until …" at bounding box center [591, 509] width 556 height 77
drag, startPoint x: 565, startPoint y: 496, endPoint x: 452, endPoint y: 510, distance: 113.3
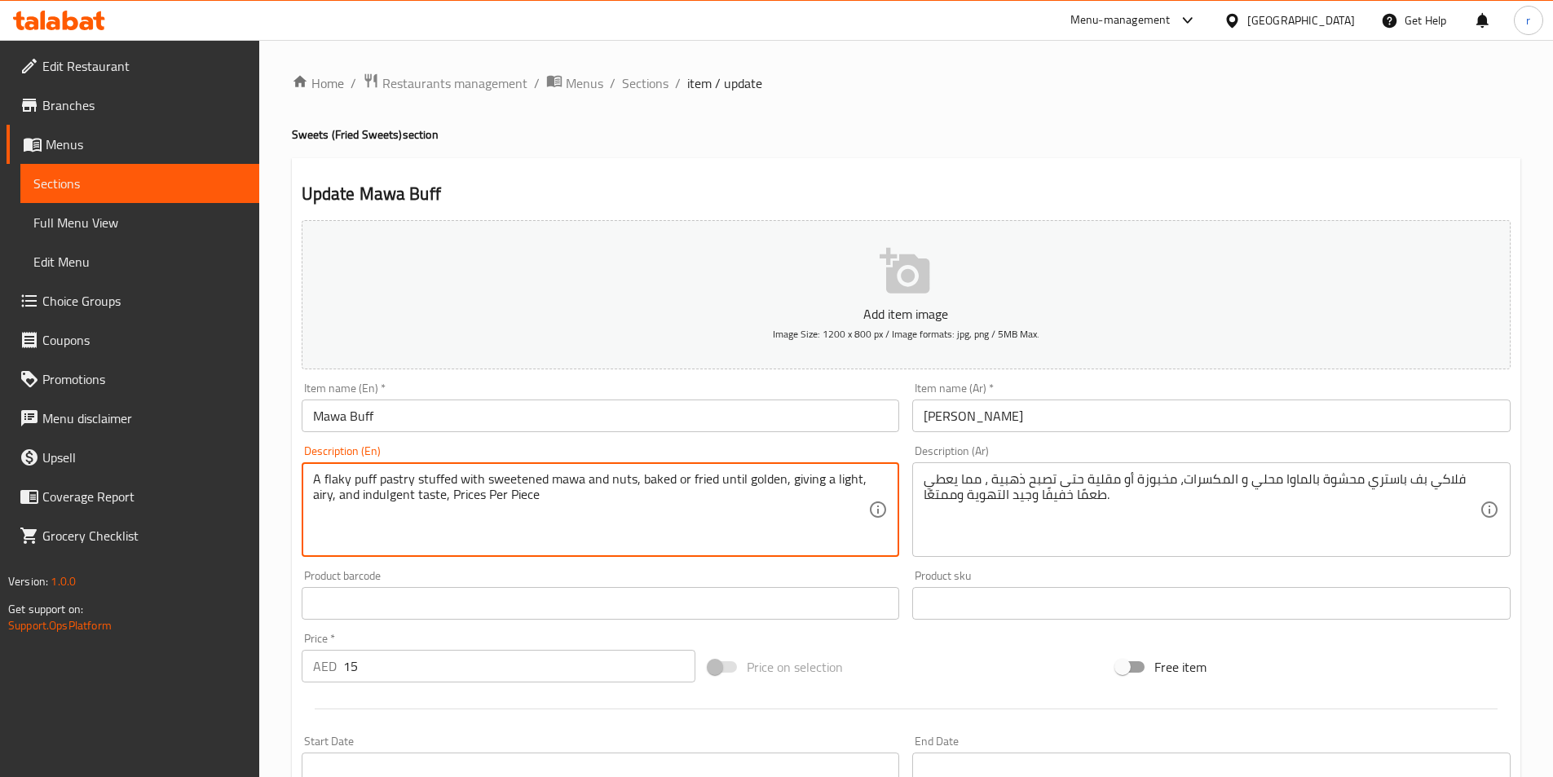
click at [452, 510] on textarea "A flaky puff pastry stuffed with sweetened mawa and nuts, baked or fried until …" at bounding box center [591, 509] width 556 height 77
click at [542, 515] on textarea "A flaky puff pastry stuffed with sweetened mawa and nuts, baked or fried until …" at bounding box center [591, 509] width 556 height 77
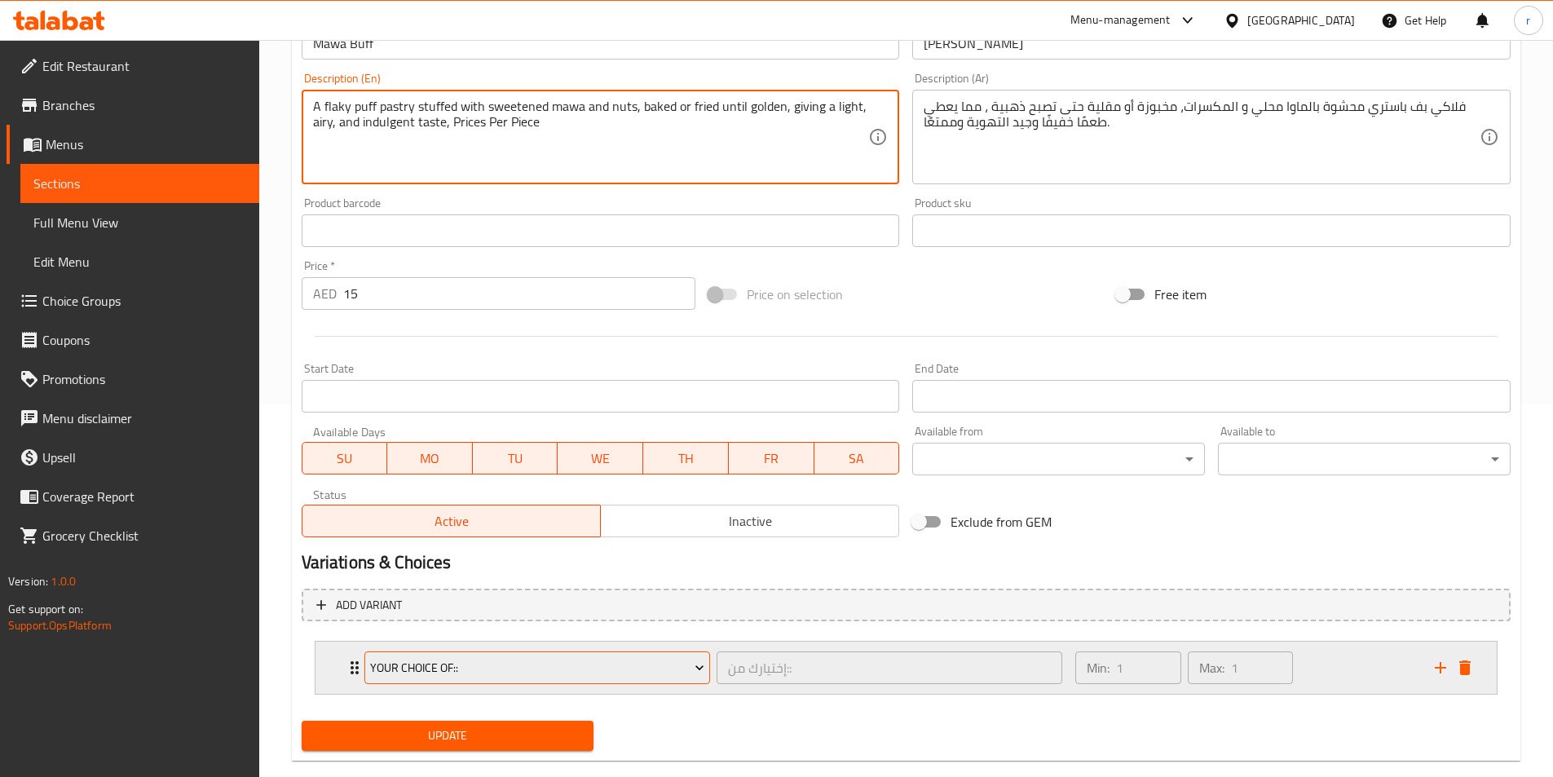
scroll to position [402, 0]
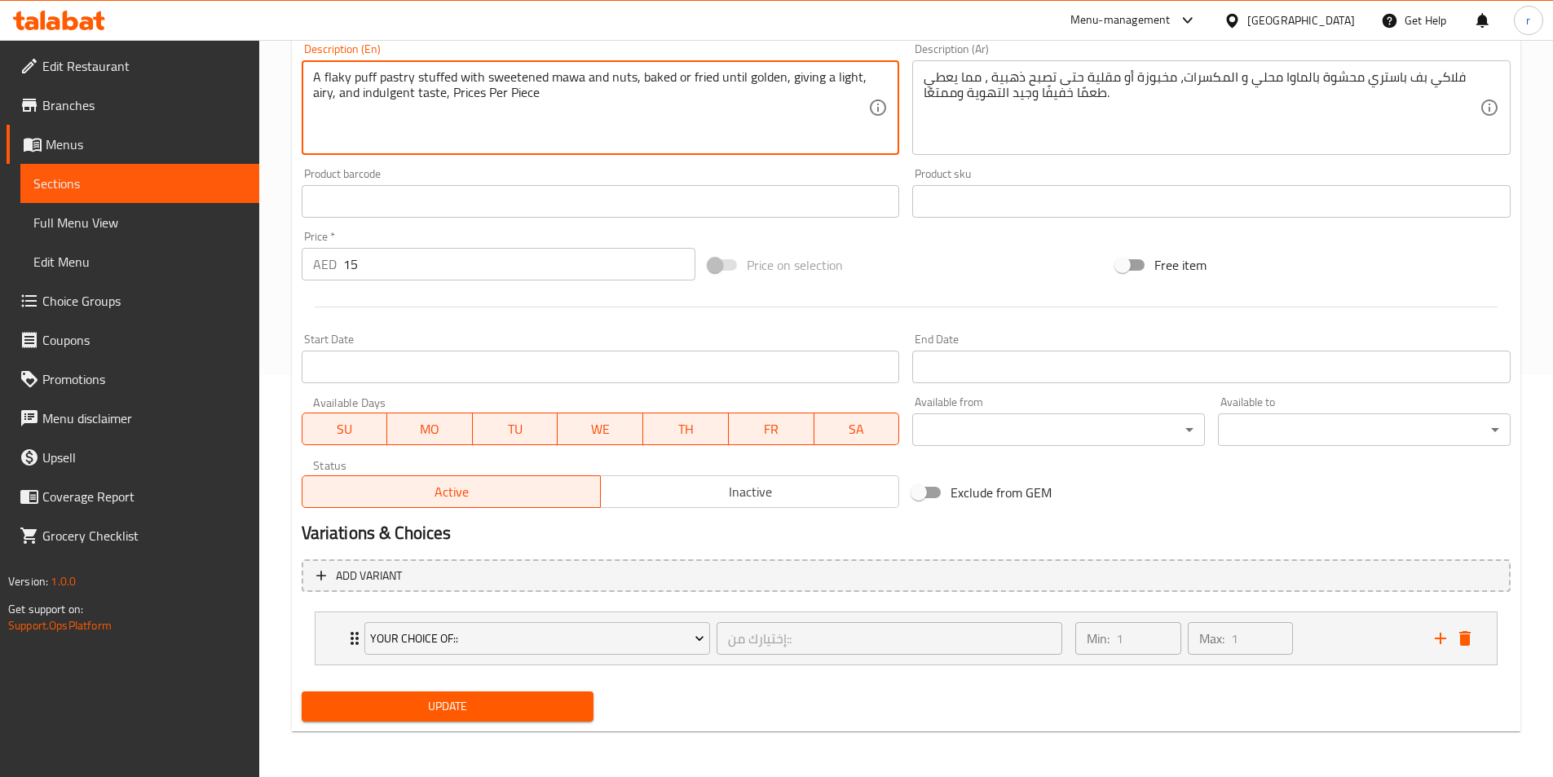
type textarea "A flaky puff pastry stuffed with sweetened mawa and nuts, baked or fried until …"
click at [545, 715] on span "Update" at bounding box center [448, 706] width 267 height 20
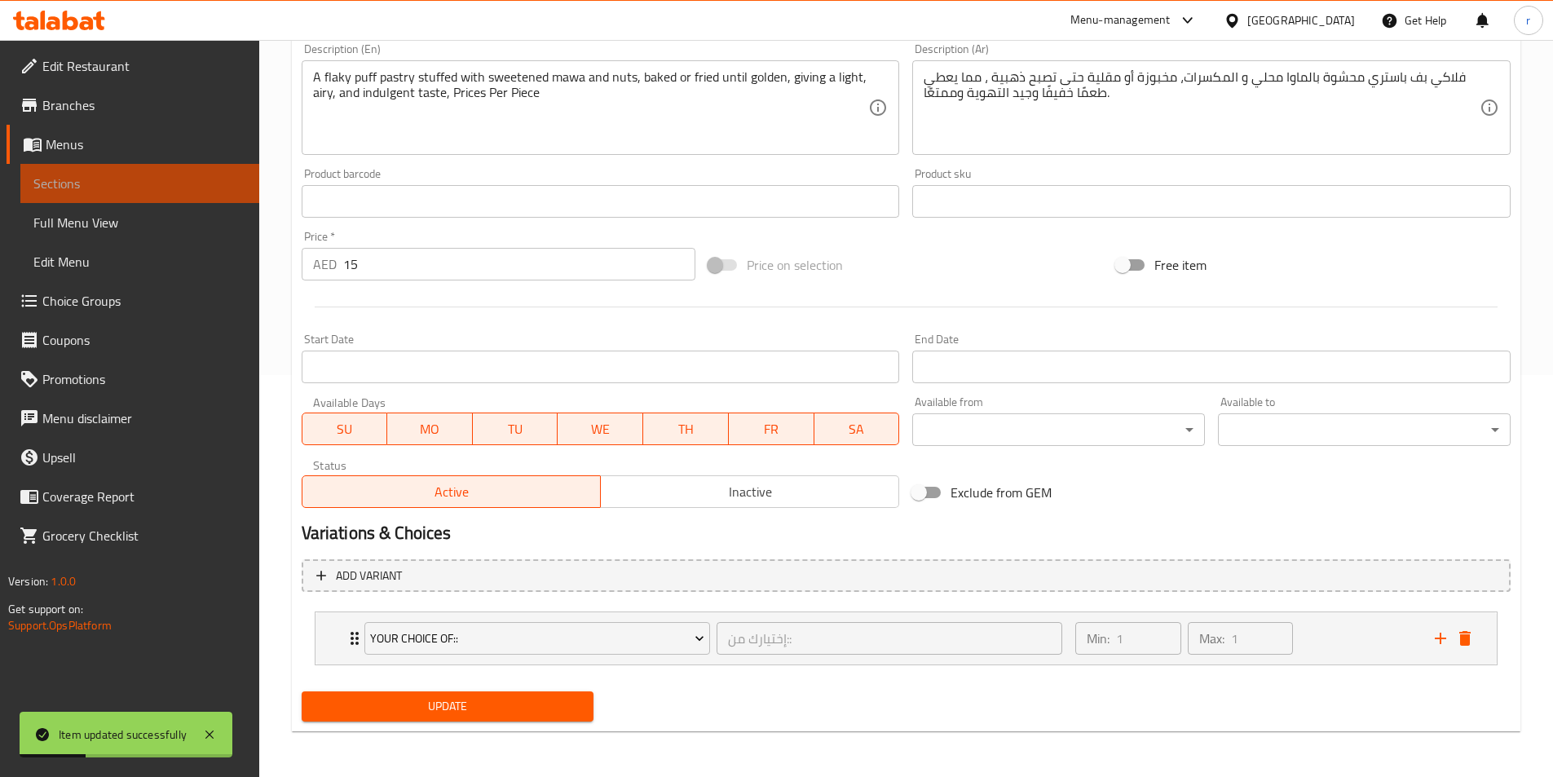
click at [147, 197] on link "Sections" at bounding box center [139, 183] width 239 height 39
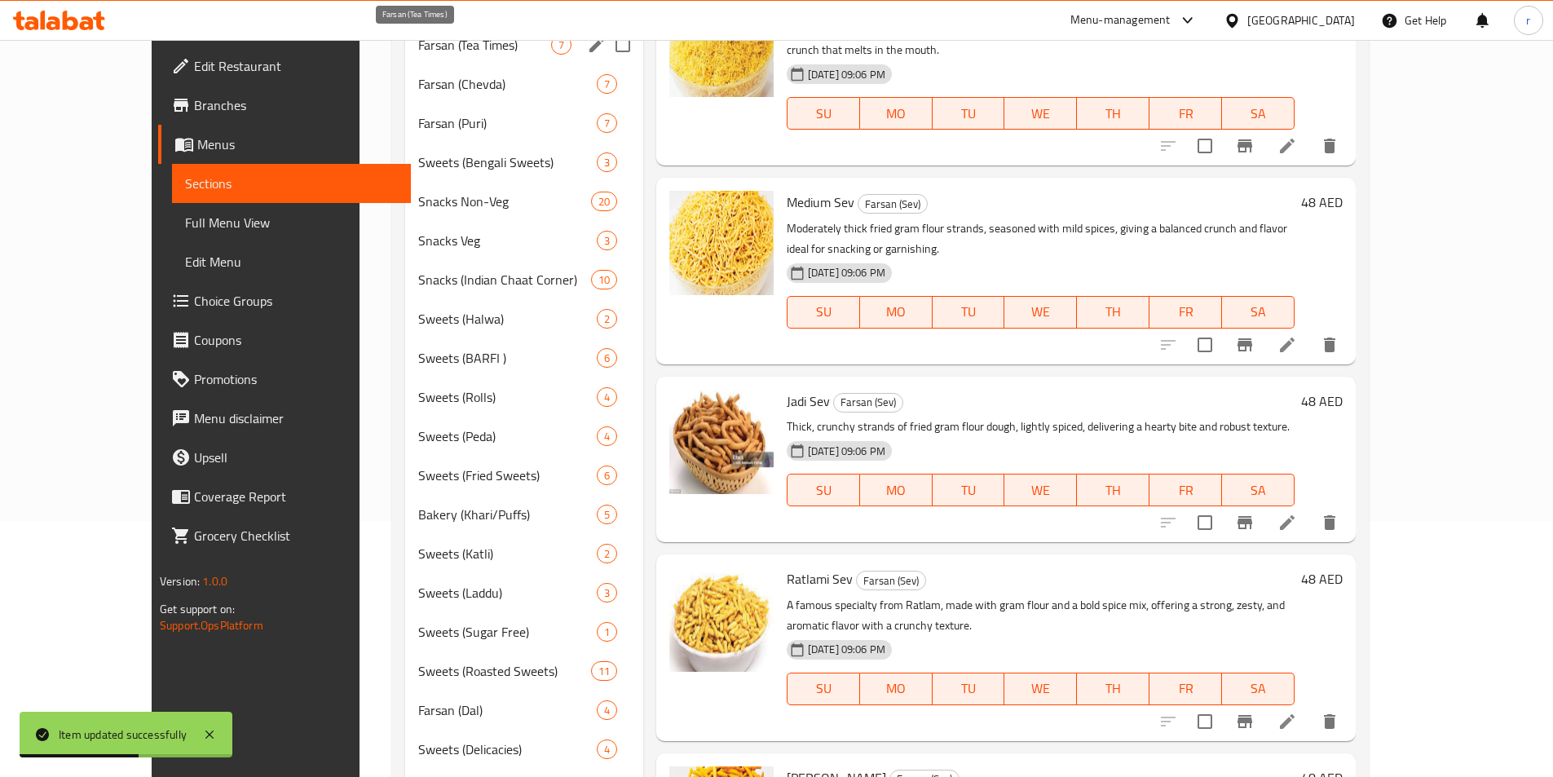
scroll to position [157, 0]
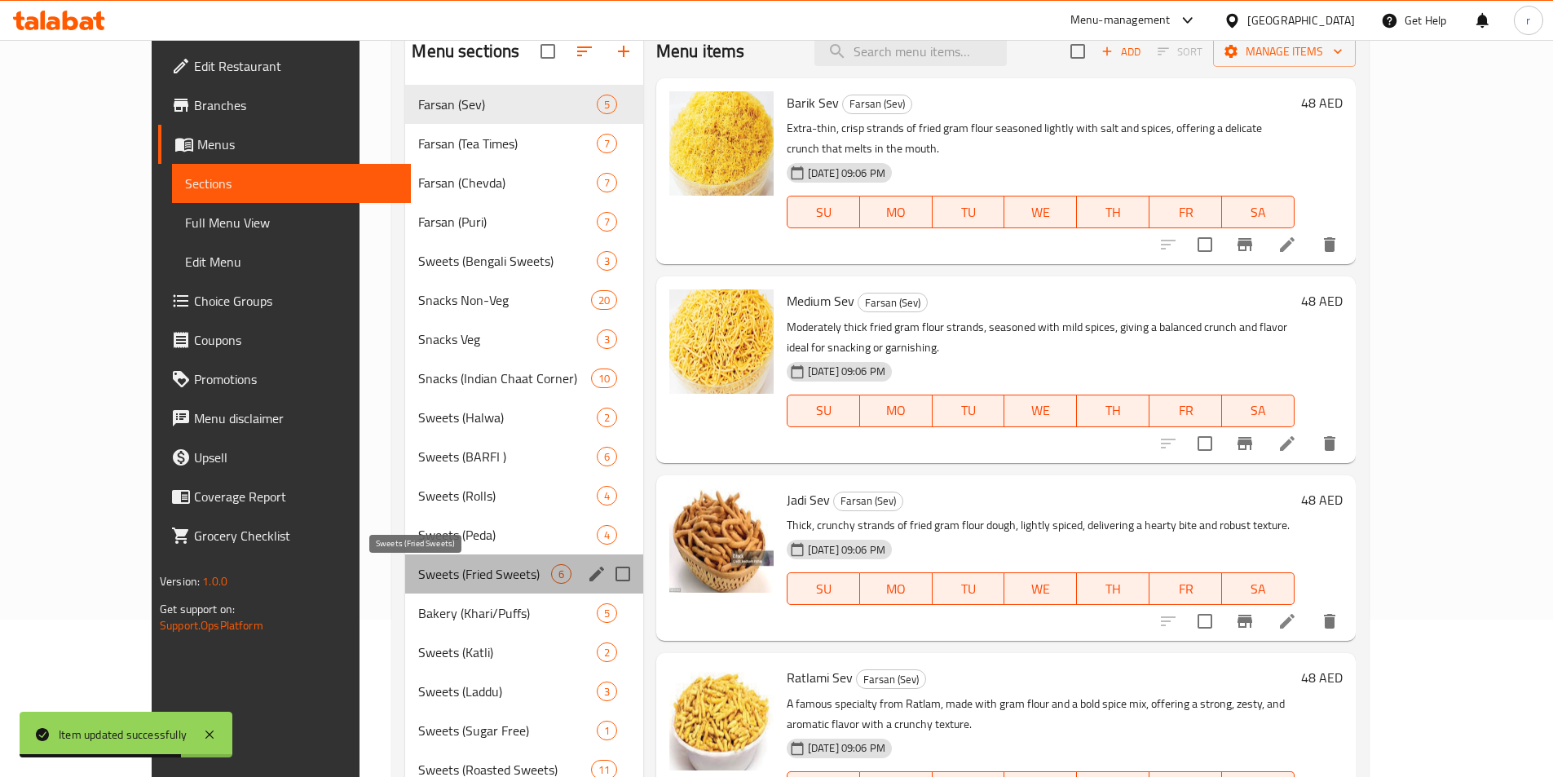
click at [430, 578] on span "Sweets (Fried Sweets)" at bounding box center [484, 574] width 132 height 20
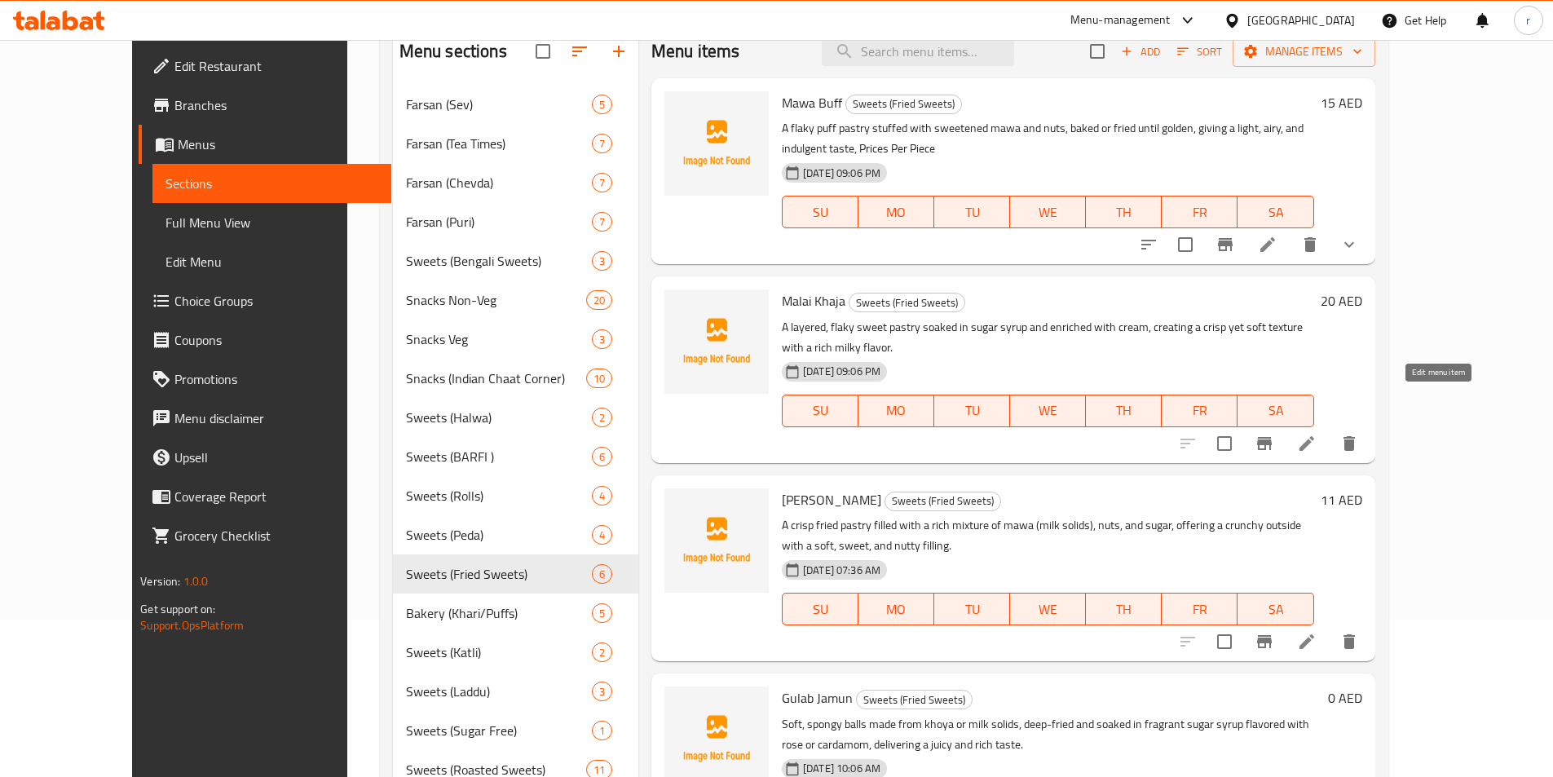
click at [1317, 434] on icon at bounding box center [1307, 444] width 20 height 20
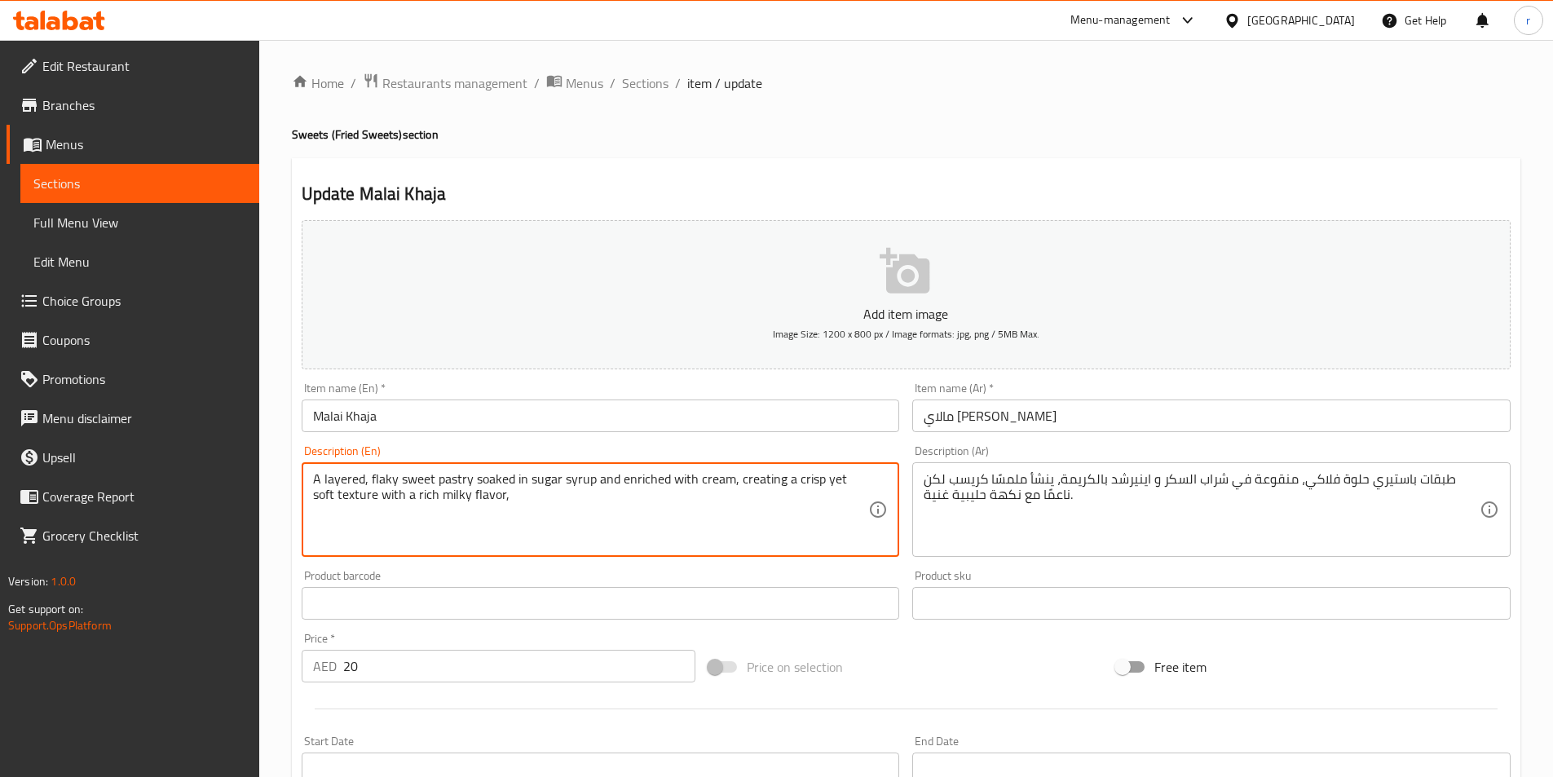
paste textarea "Prices Per Piece"
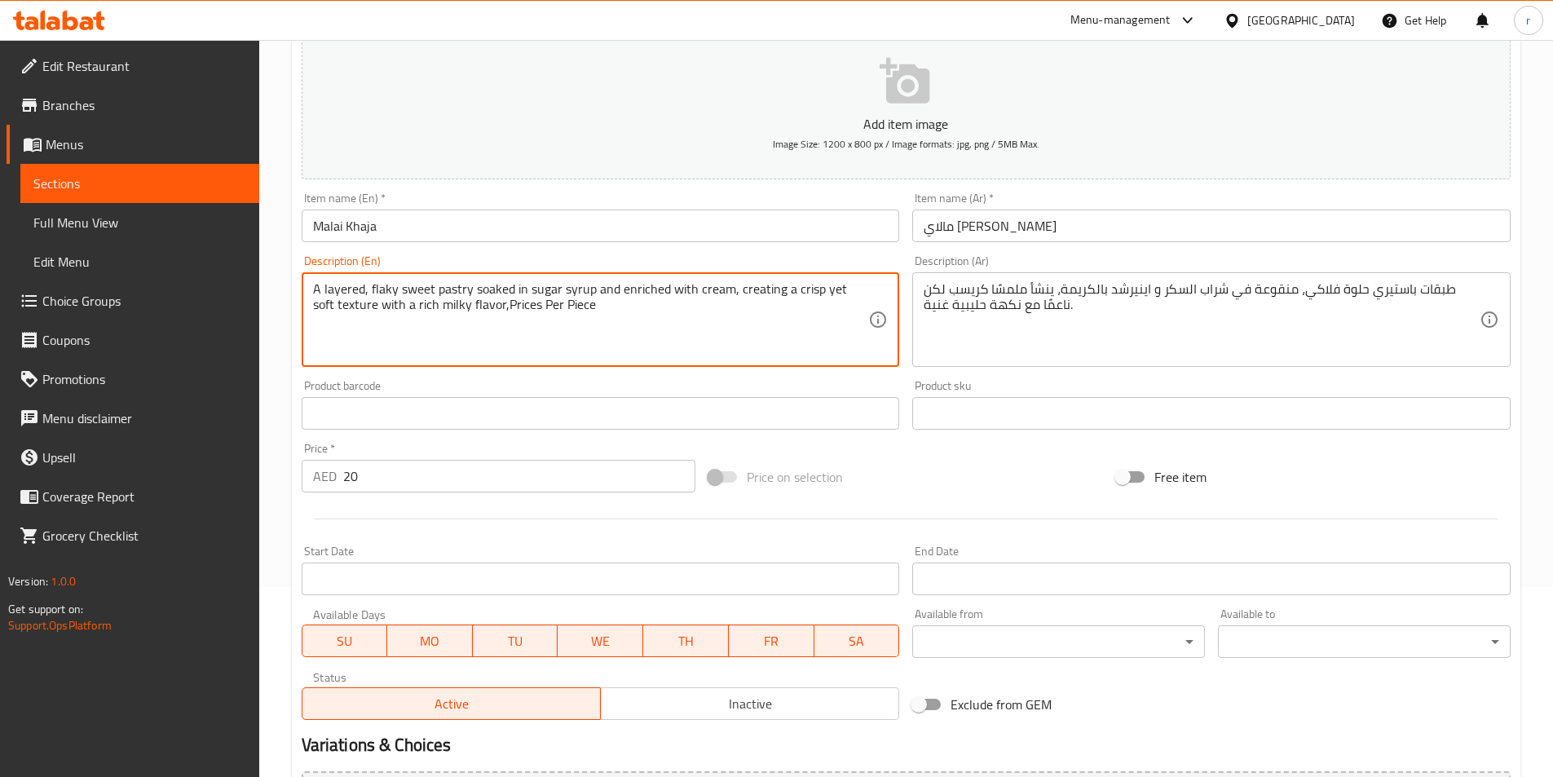
scroll to position [375, 0]
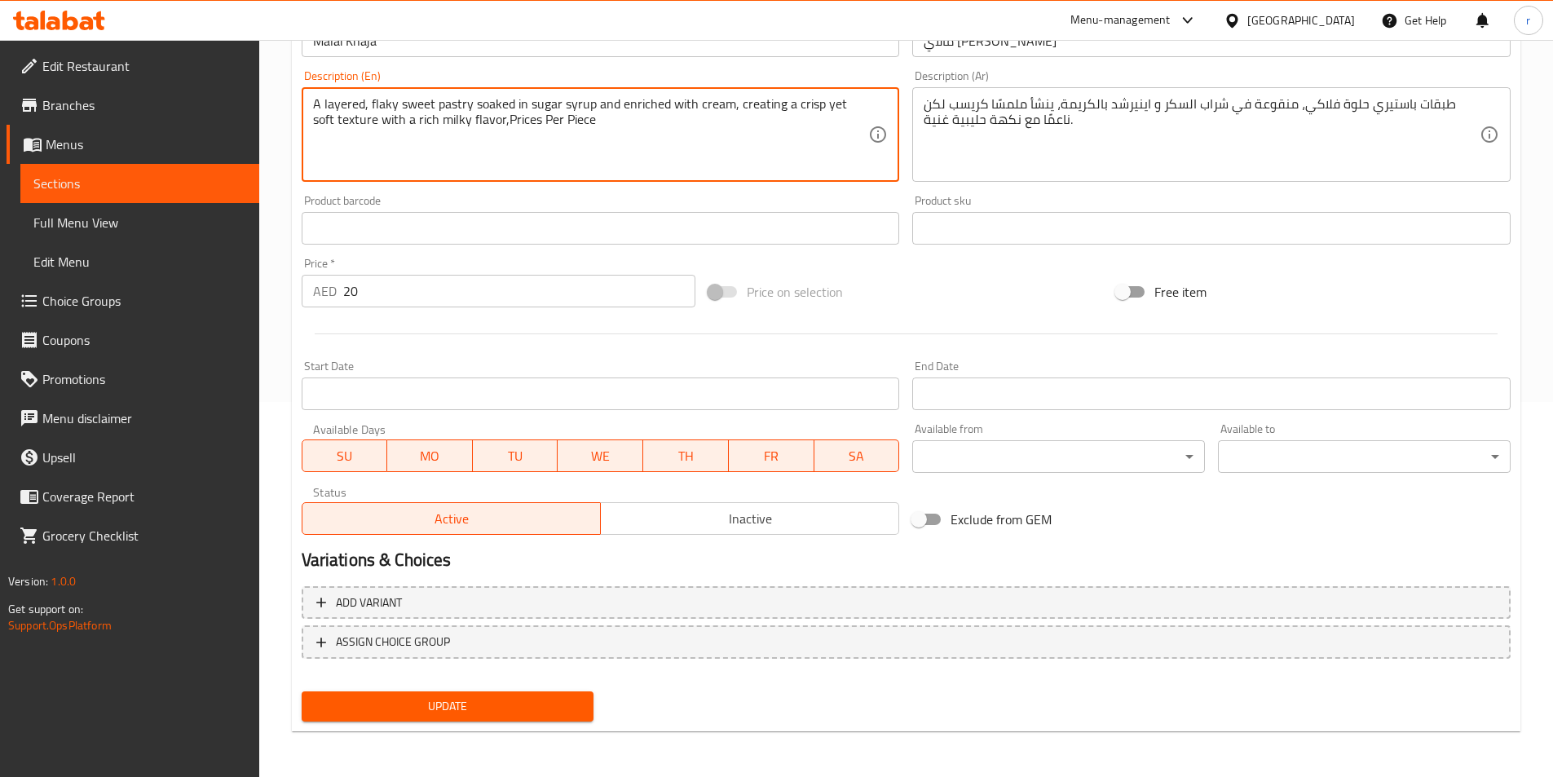
type textarea "A layered, flaky sweet pastry soaked in sugar syrup and enriched with cream, cr…"
click at [435, 699] on span "Update" at bounding box center [448, 706] width 267 height 20
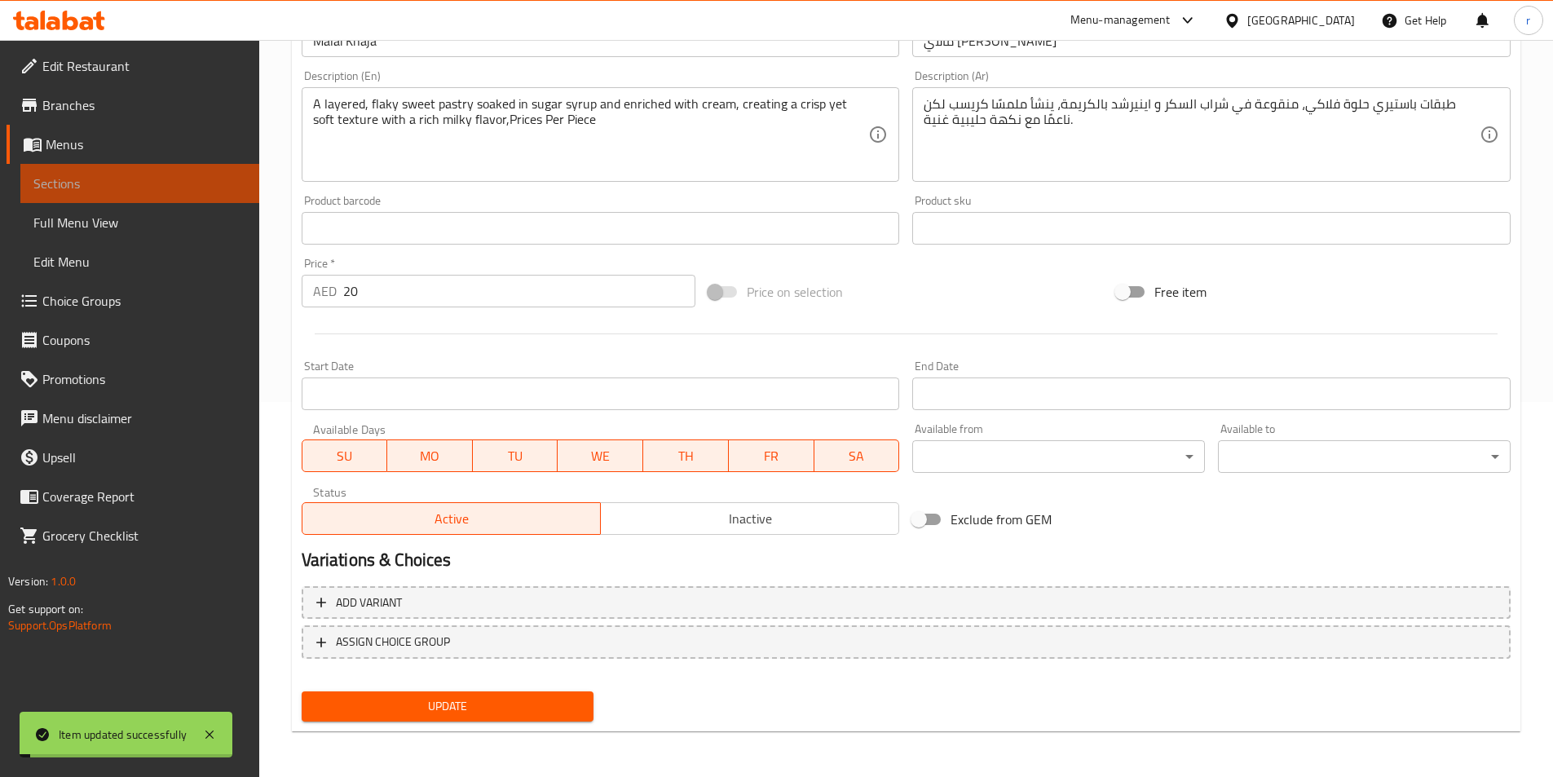
click at [143, 192] on span "Sections" at bounding box center [139, 184] width 213 height 20
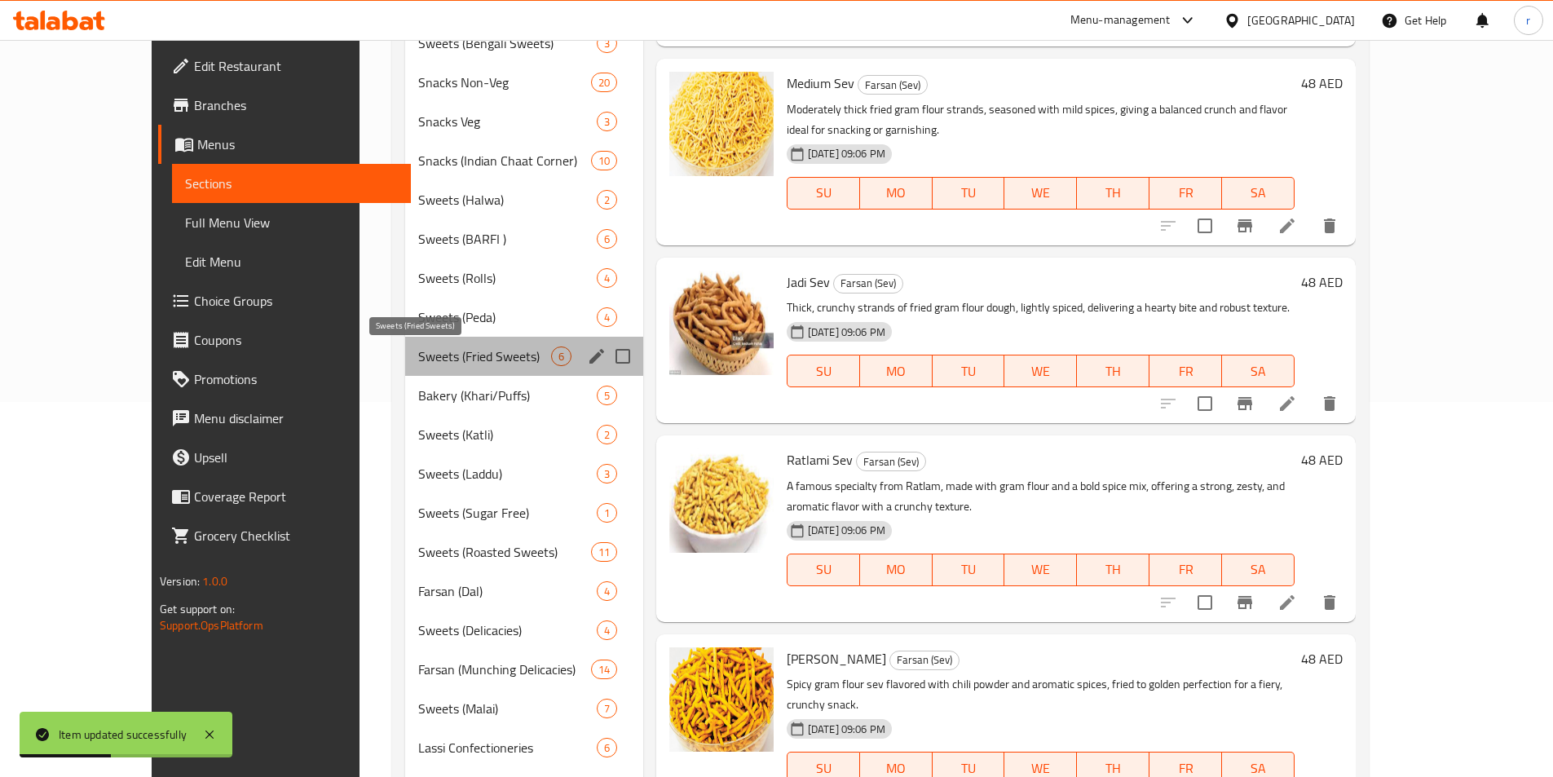
click at [431, 364] on span "Sweets (Fried Sweets)" at bounding box center [484, 356] width 132 height 20
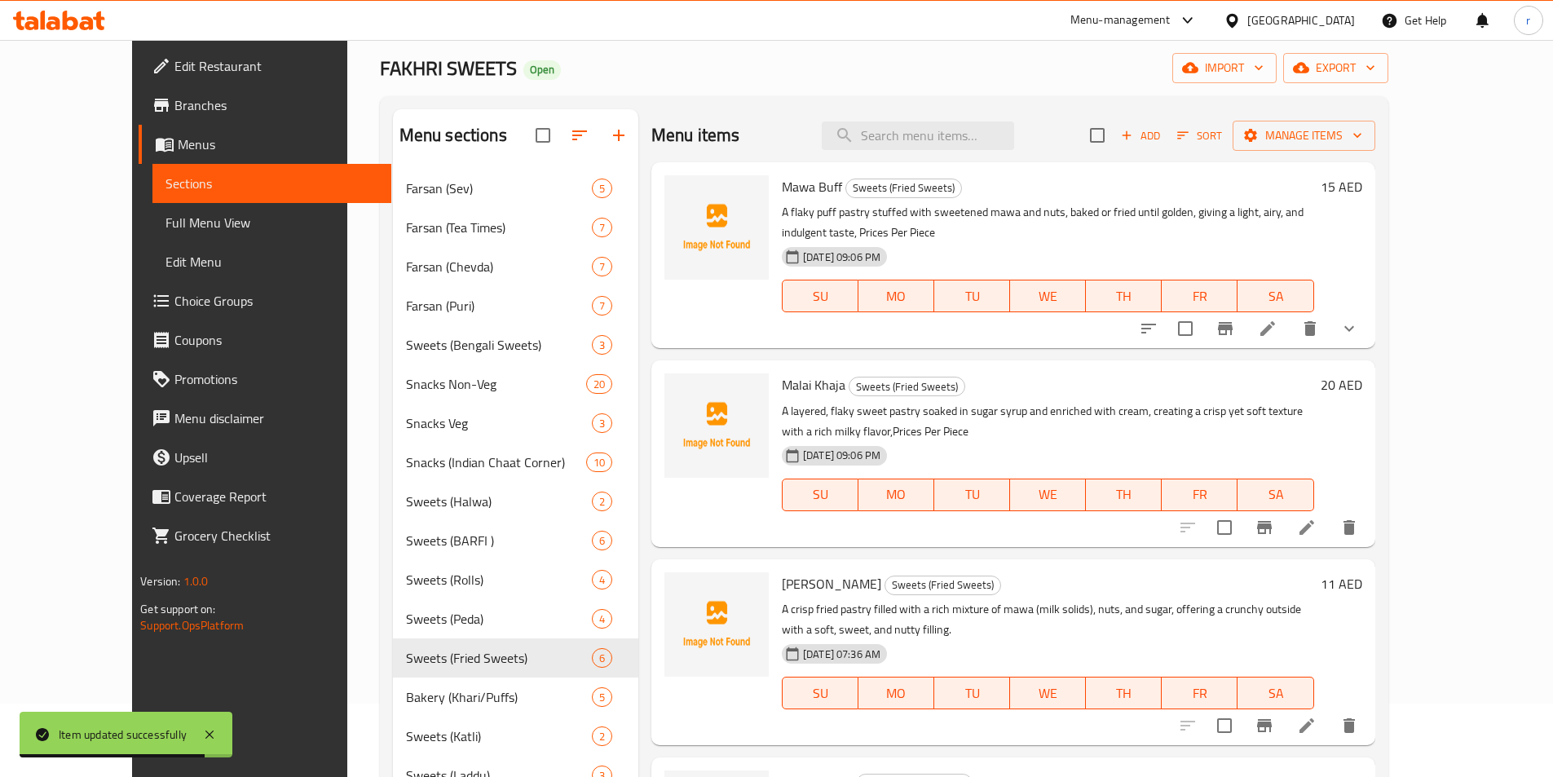
scroll to position [163, 0]
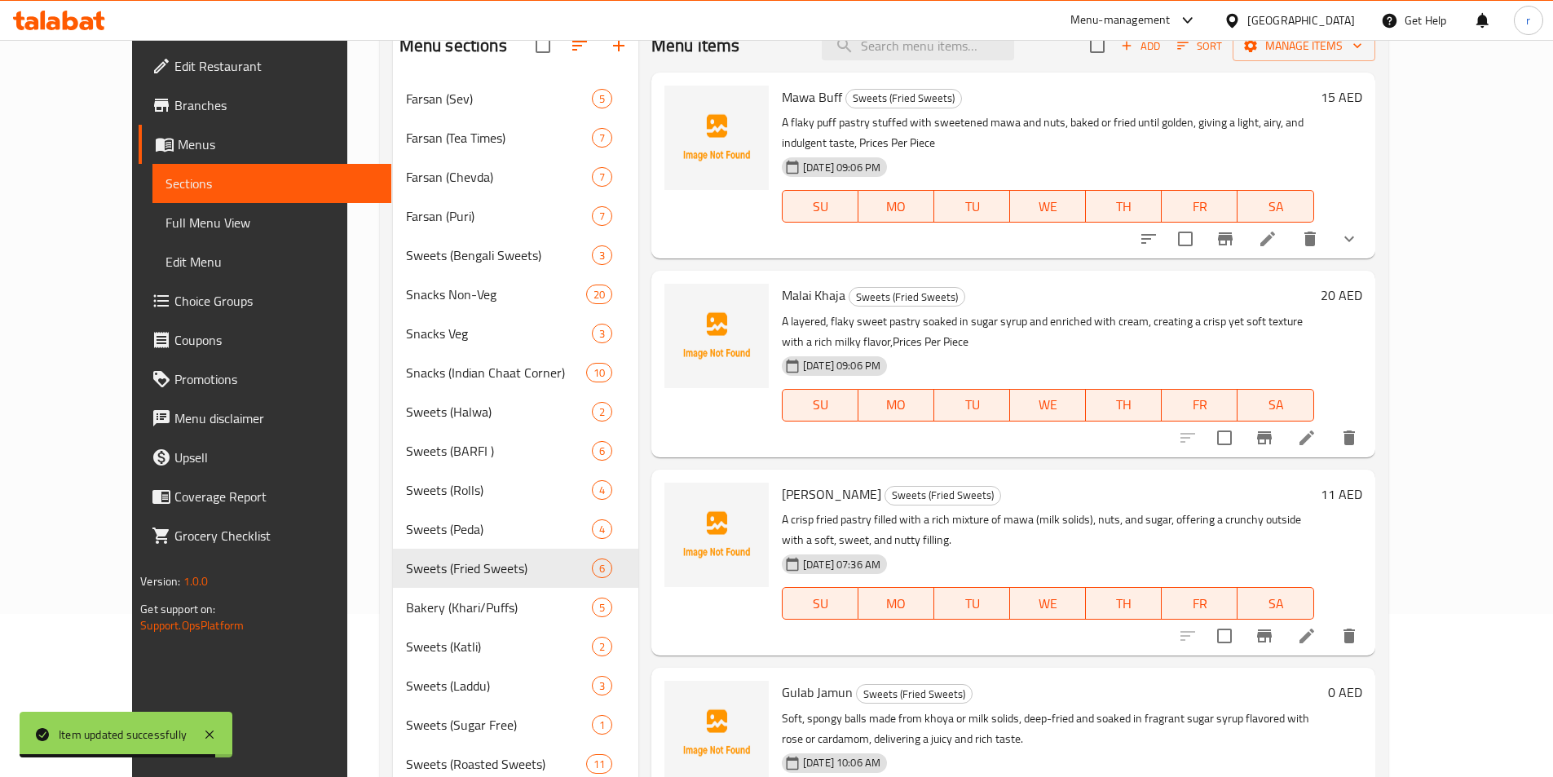
click at [1369, 616] on div at bounding box center [1268, 635] width 201 height 39
click at [1314, 629] on icon at bounding box center [1306, 636] width 15 height 15
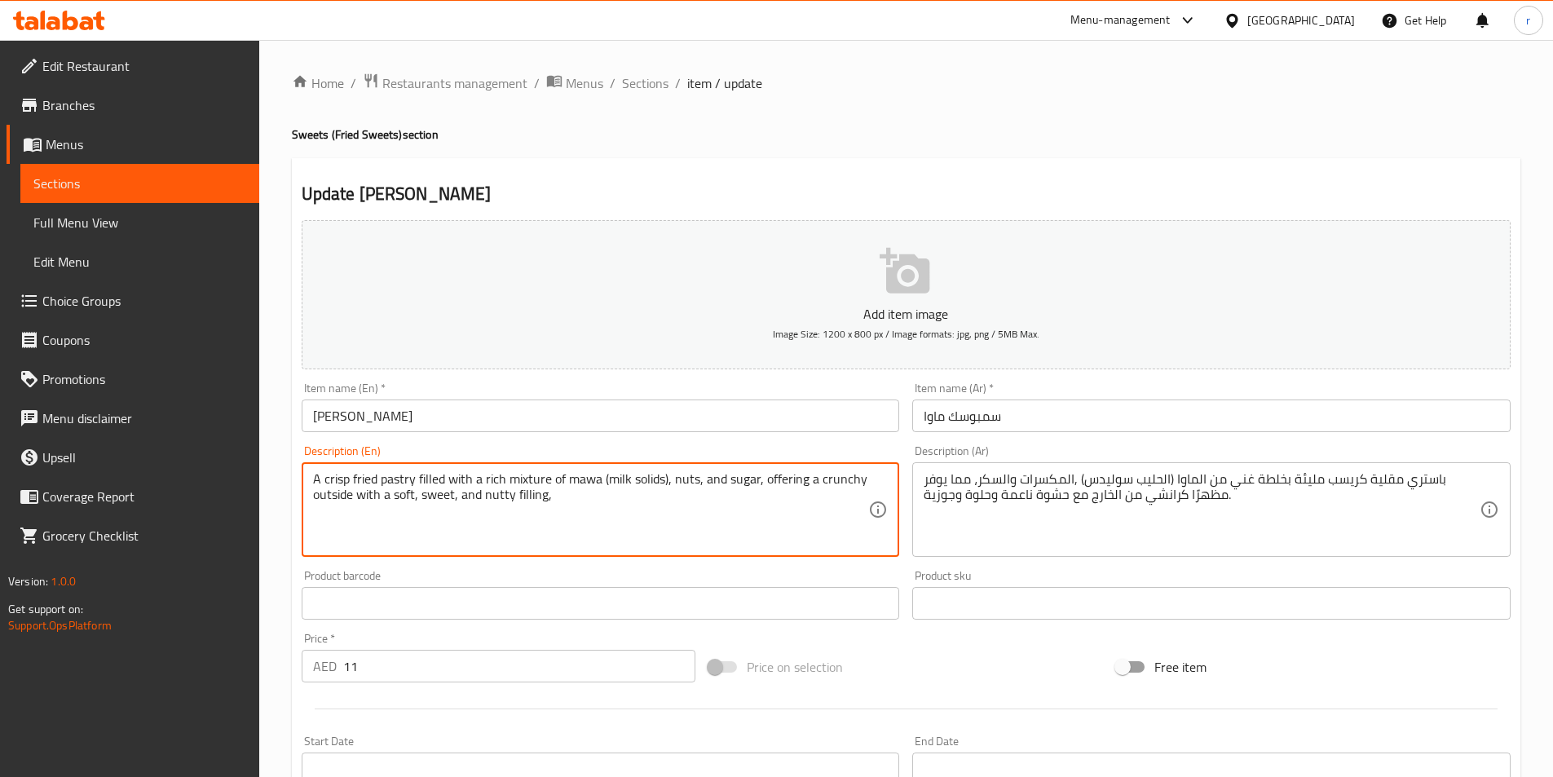
paste textarea "Prices Per Piece"
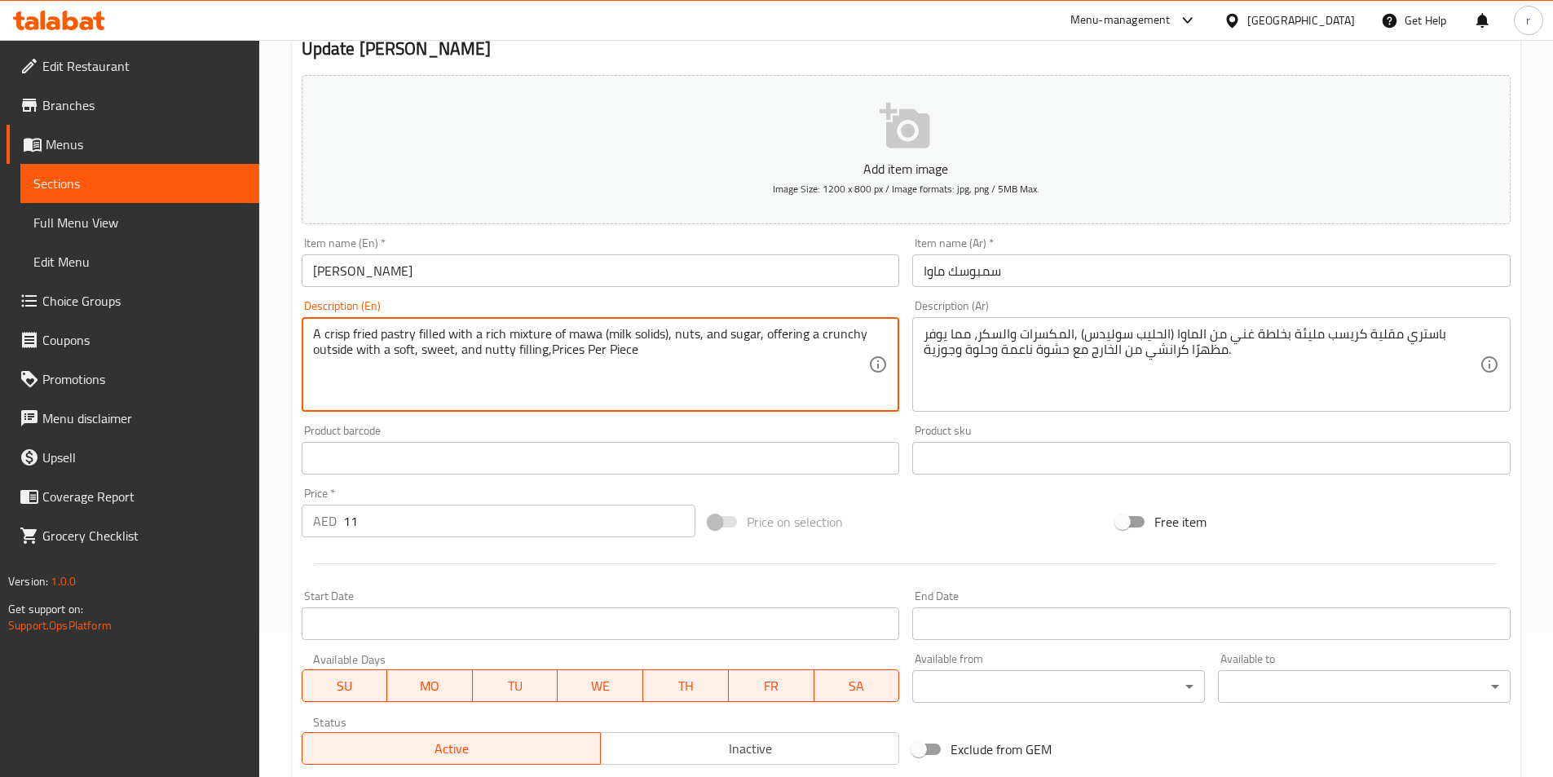
scroll to position [326, 0]
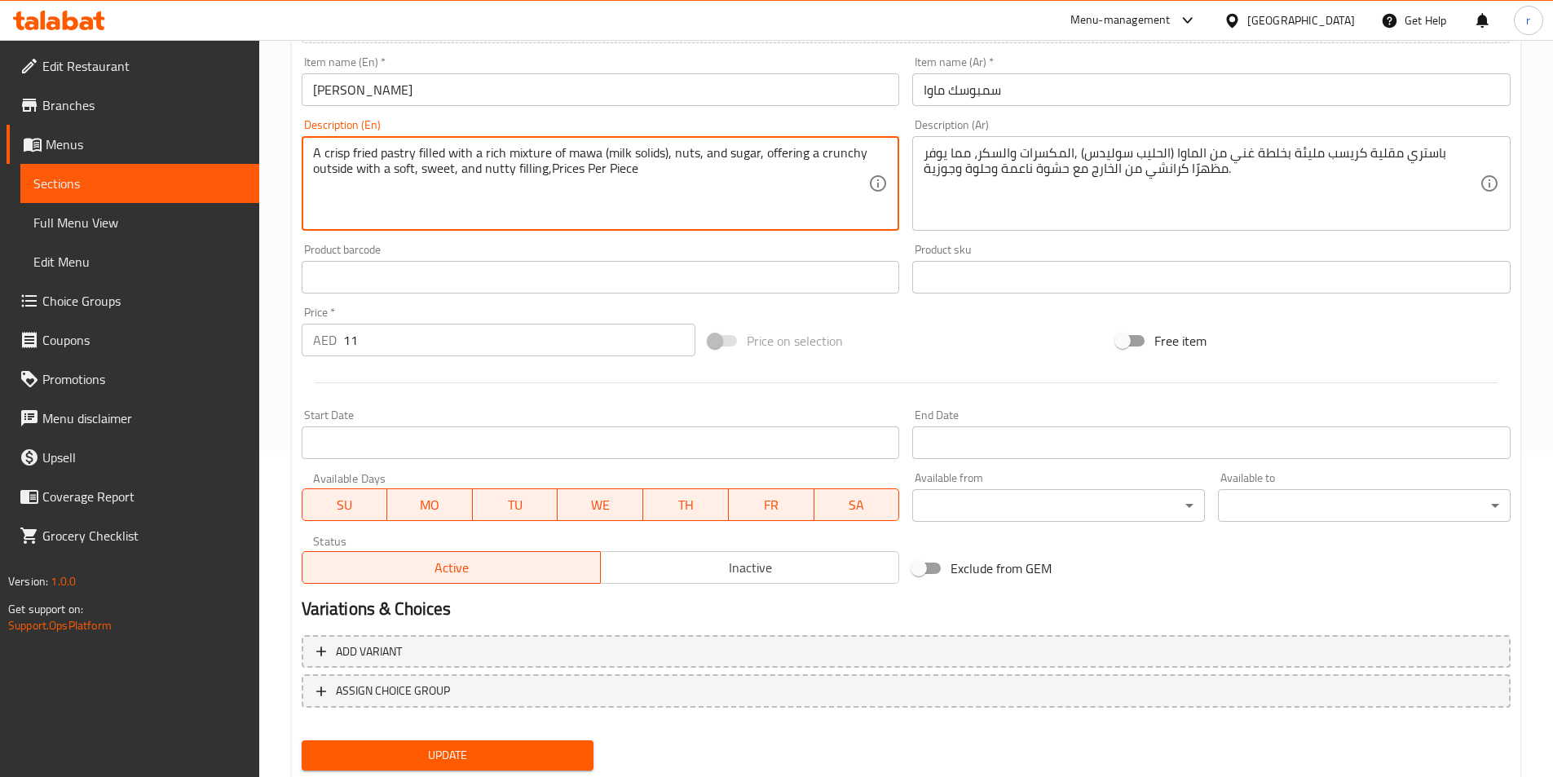
type textarea "A crisp fried pastry filled with a rich mixture of mawa (milk solids), nuts, an…"
click at [483, 753] on span "Update" at bounding box center [448, 755] width 267 height 20
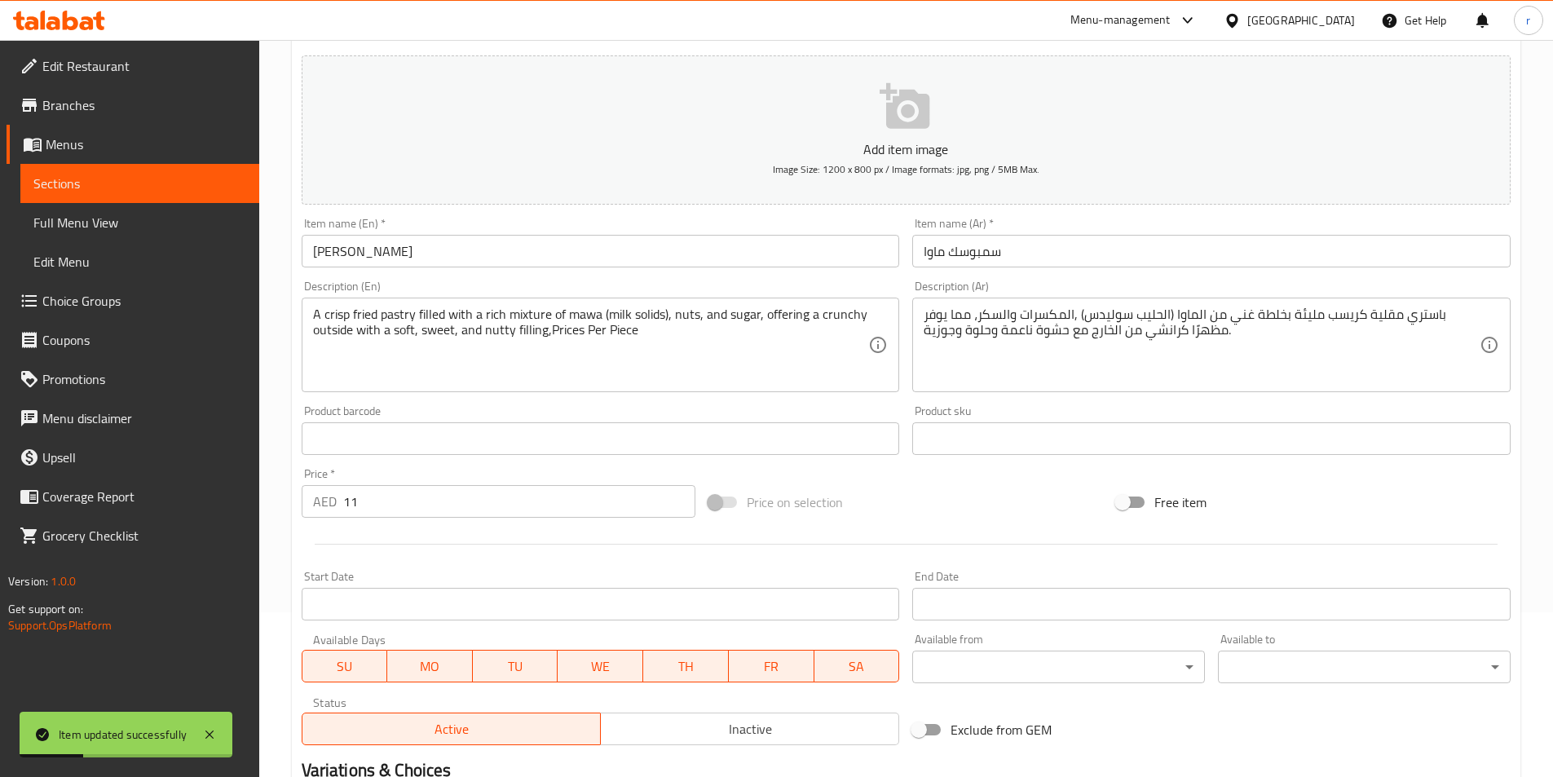
scroll to position [163, 0]
click at [57, 188] on span "Sections" at bounding box center [139, 184] width 213 height 20
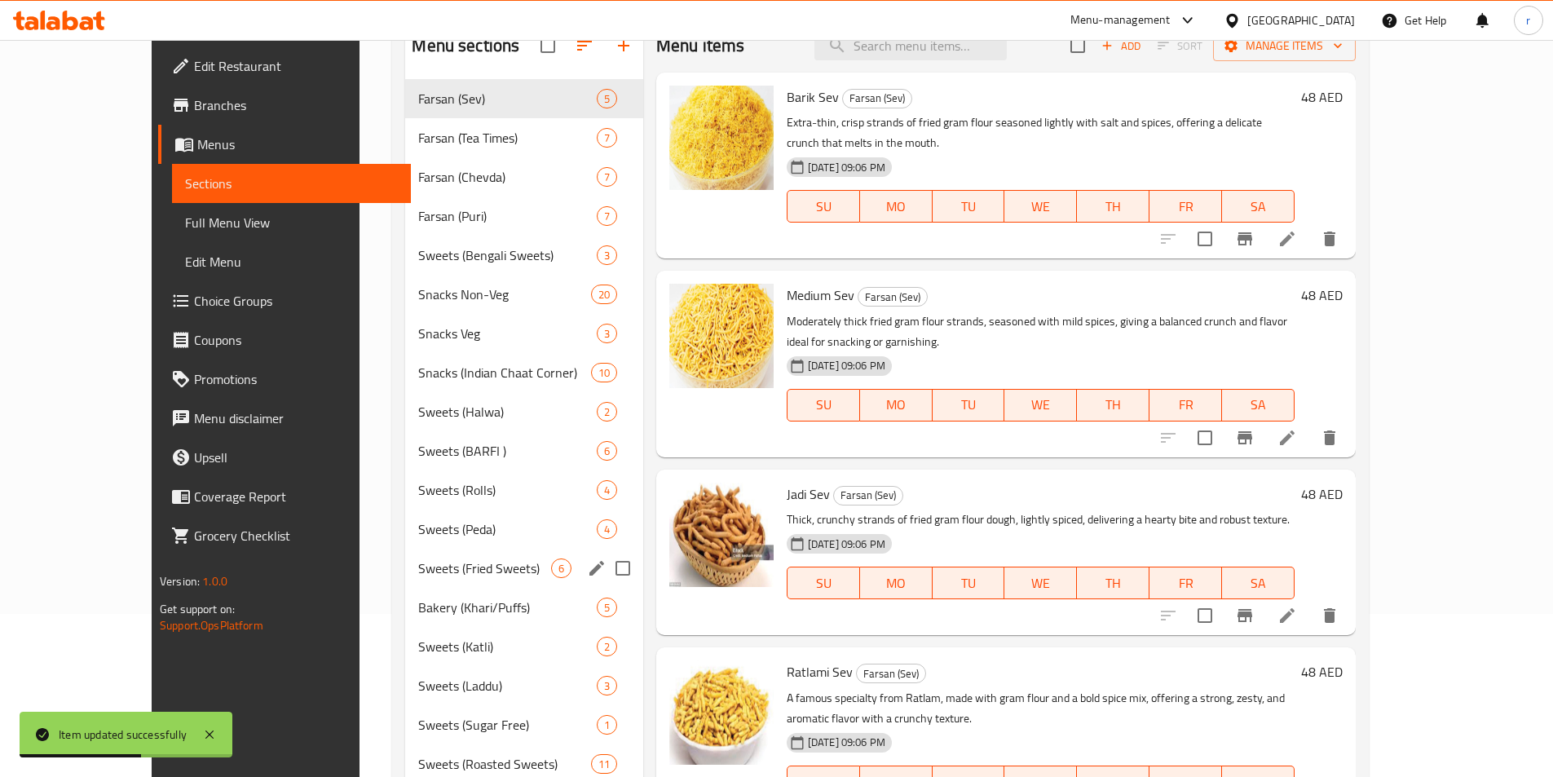
click at [428, 580] on div "Sweets (Fried Sweets) 6" at bounding box center [523, 568] width 237 height 39
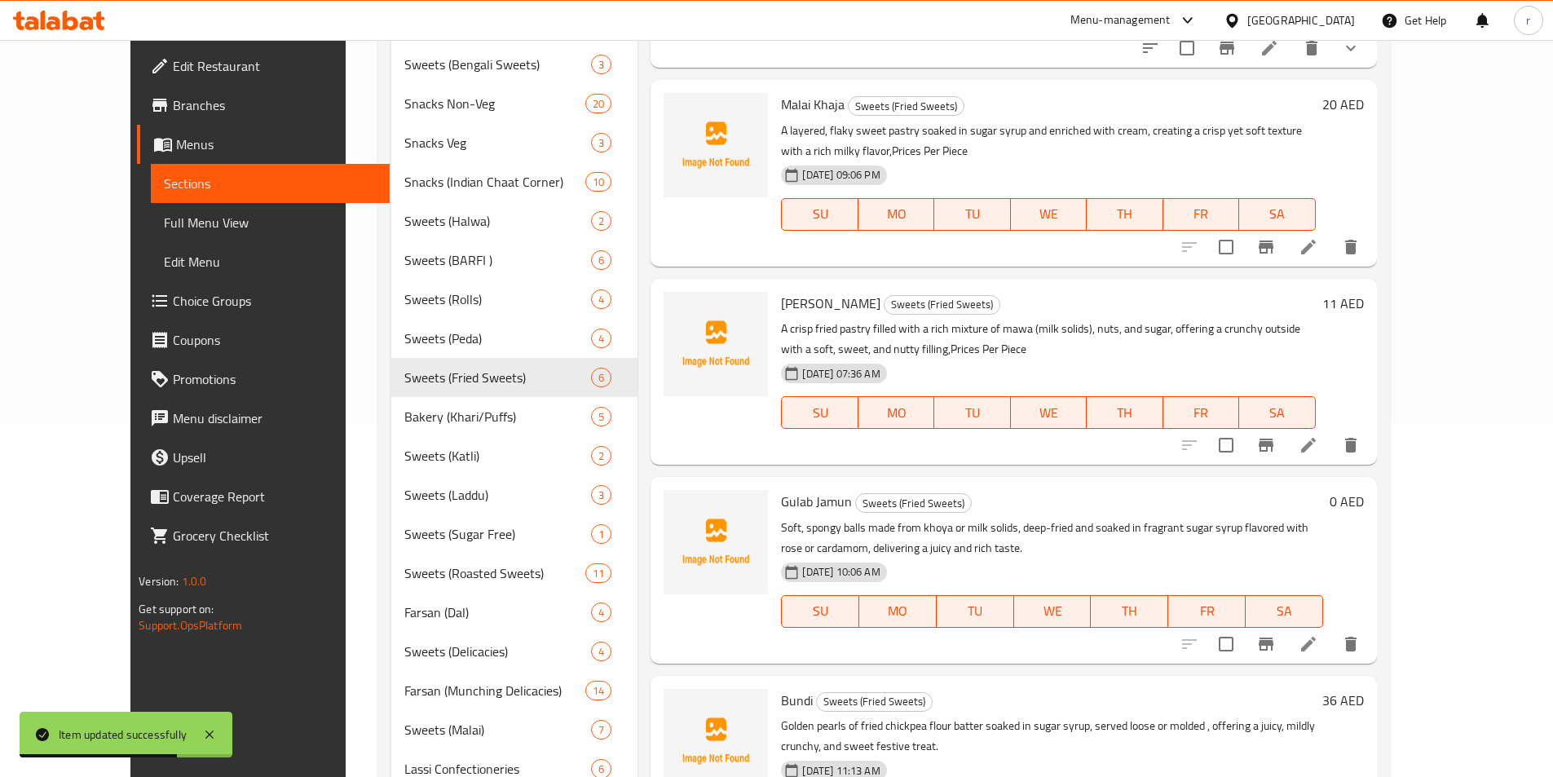
scroll to position [408, 0]
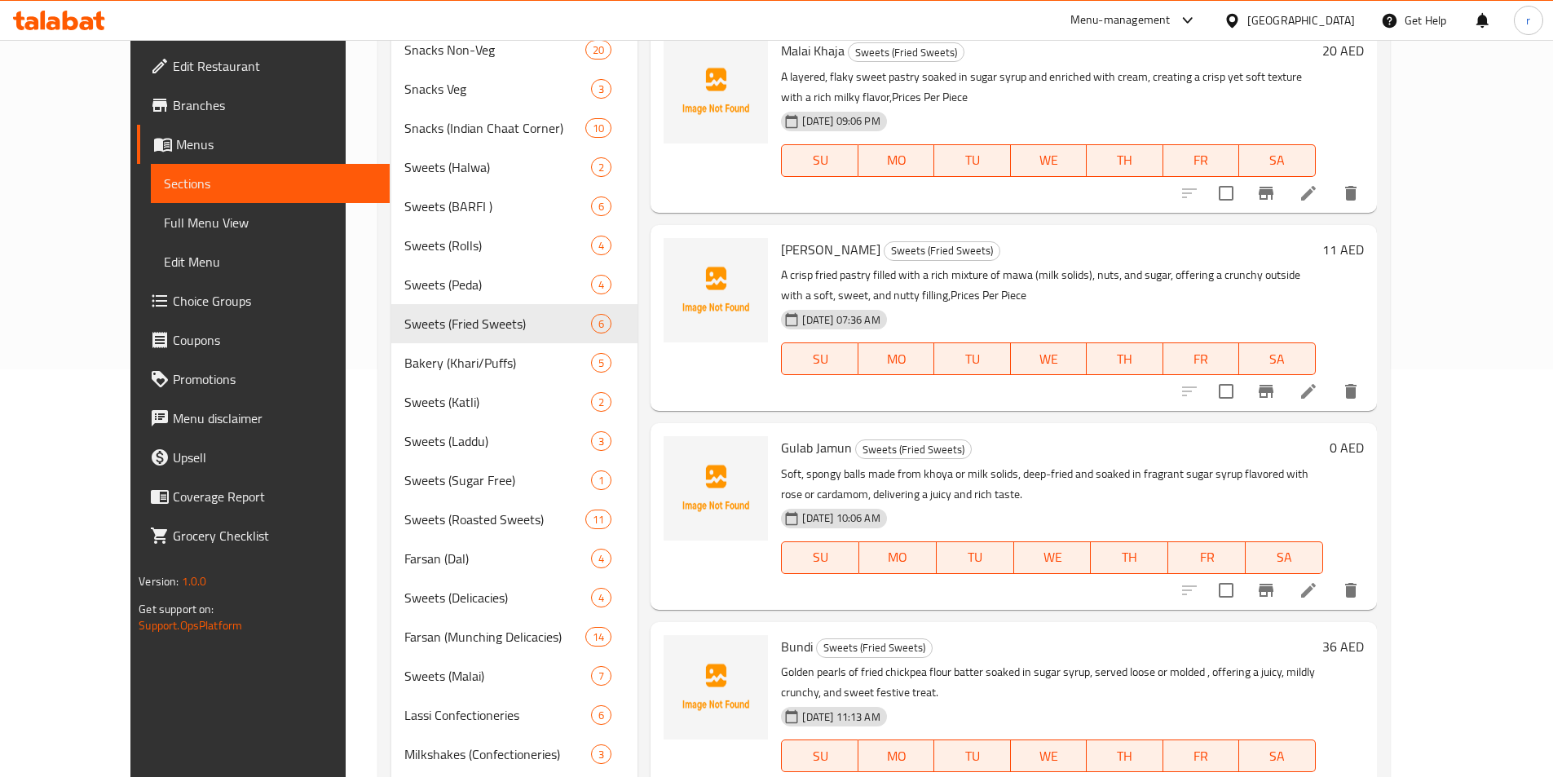
click at [1331, 576] on li at bounding box center [1309, 590] width 46 height 29
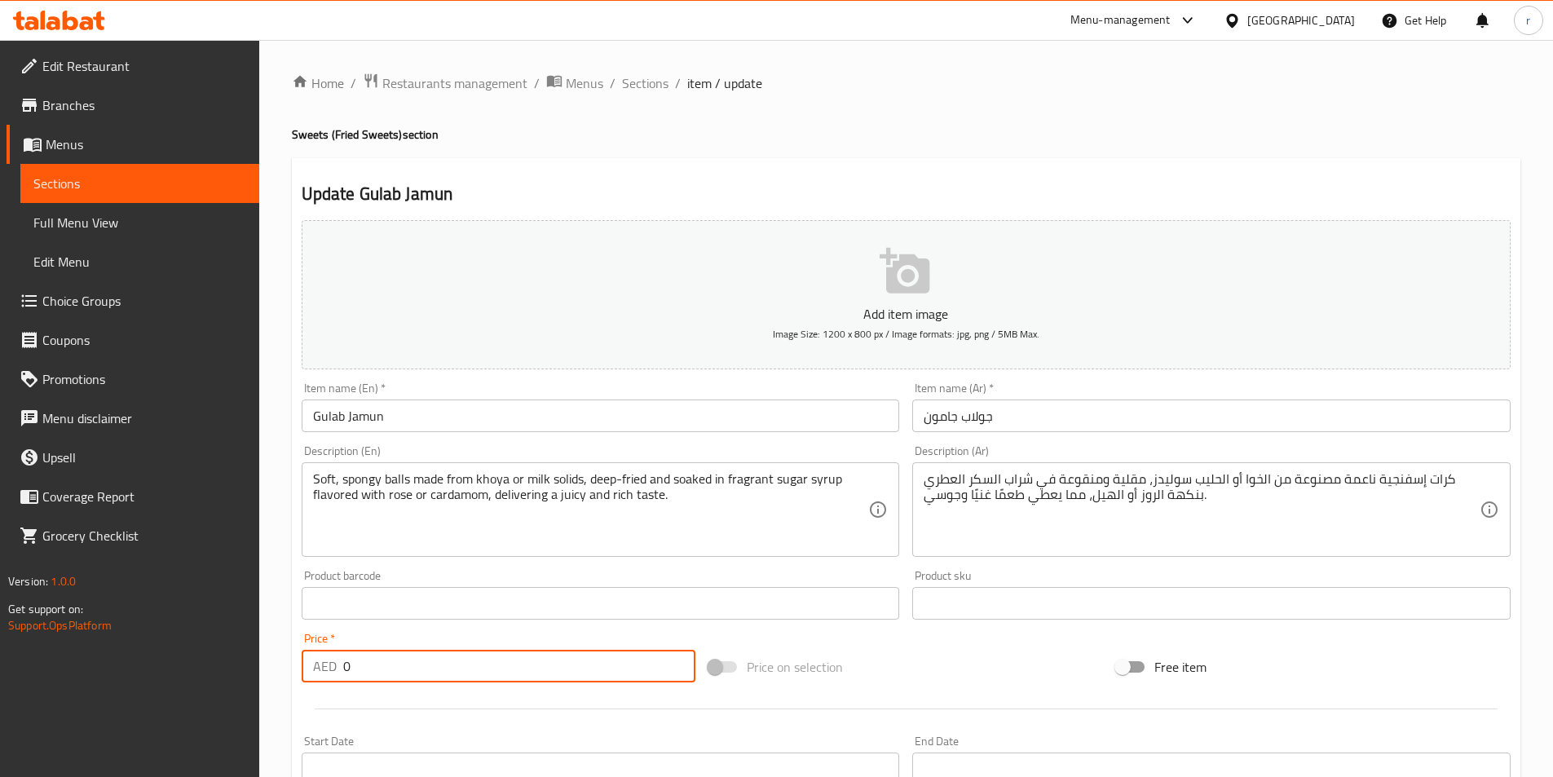
click at [485, 651] on input "0" at bounding box center [519, 666] width 353 height 33
drag, startPoint x: 485, startPoint y: 651, endPoint x: 203, endPoint y: 686, distance: 284.1
click at [207, 686] on div "Edit Restaurant Branches Menus Sections Full Menu View Edit Menu Choice Groups …" at bounding box center [776, 596] width 1553 height 1112
type input "66"
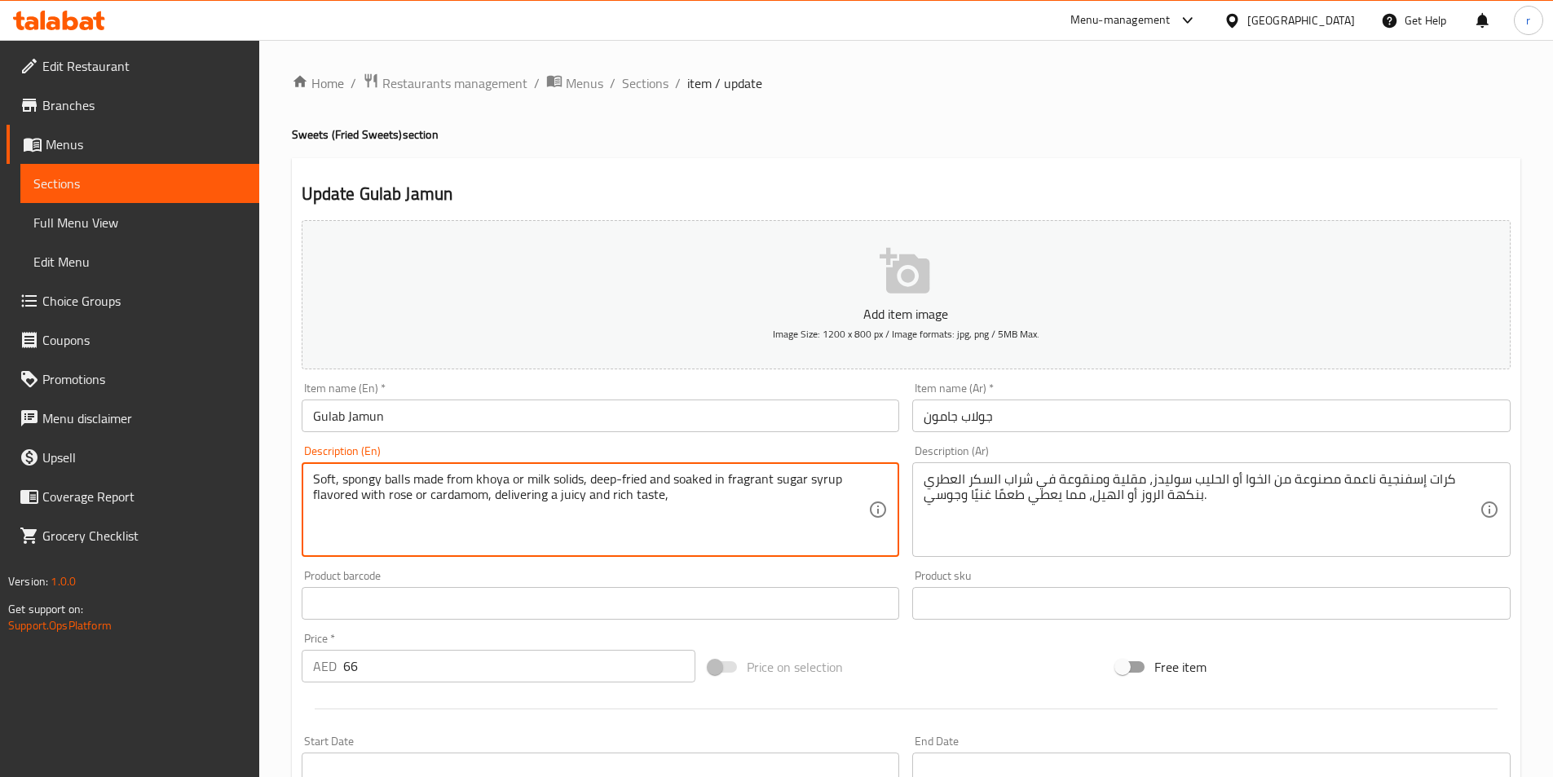
paste textarea "Prices Per Piece"
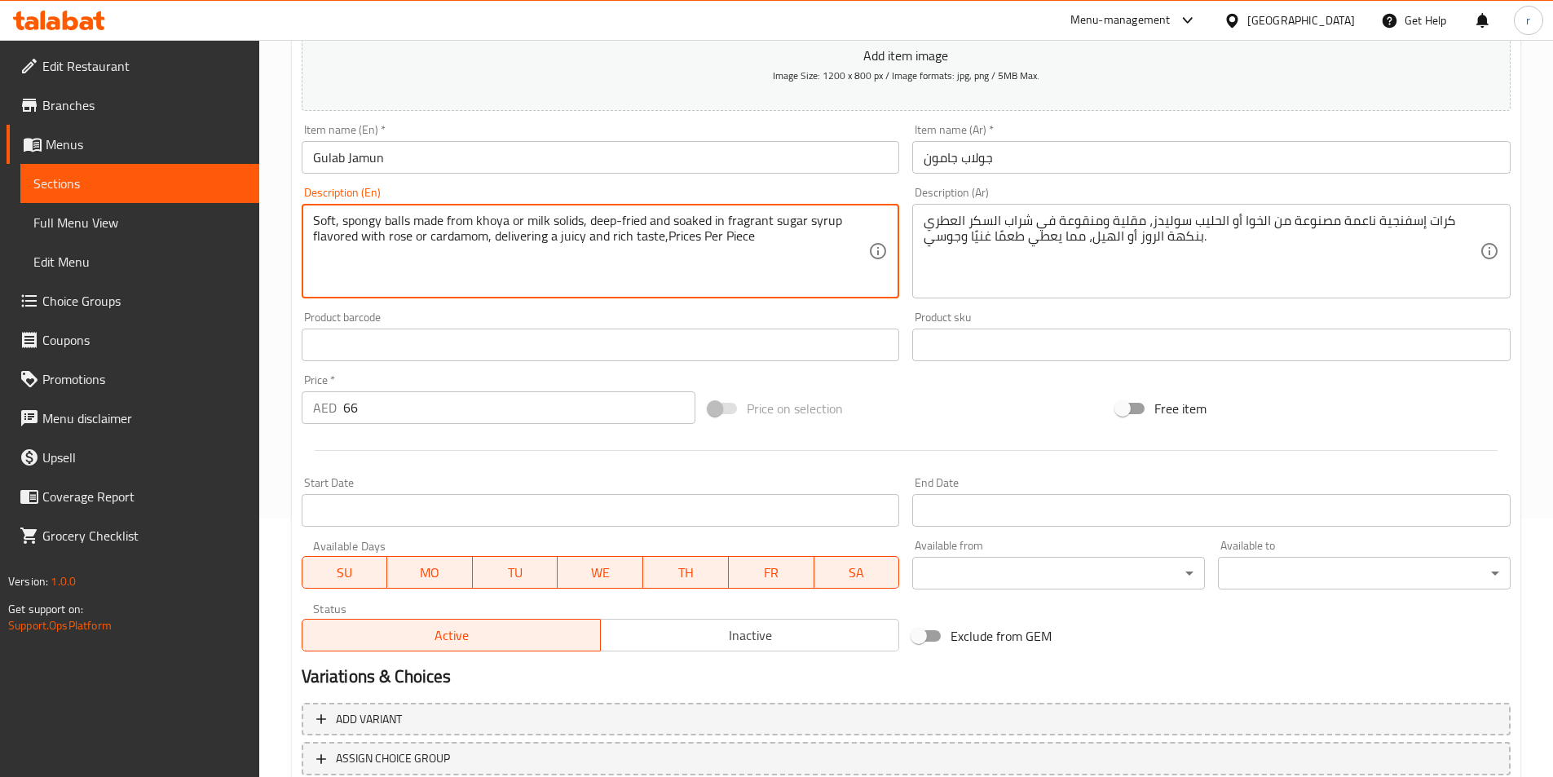
scroll to position [326, 0]
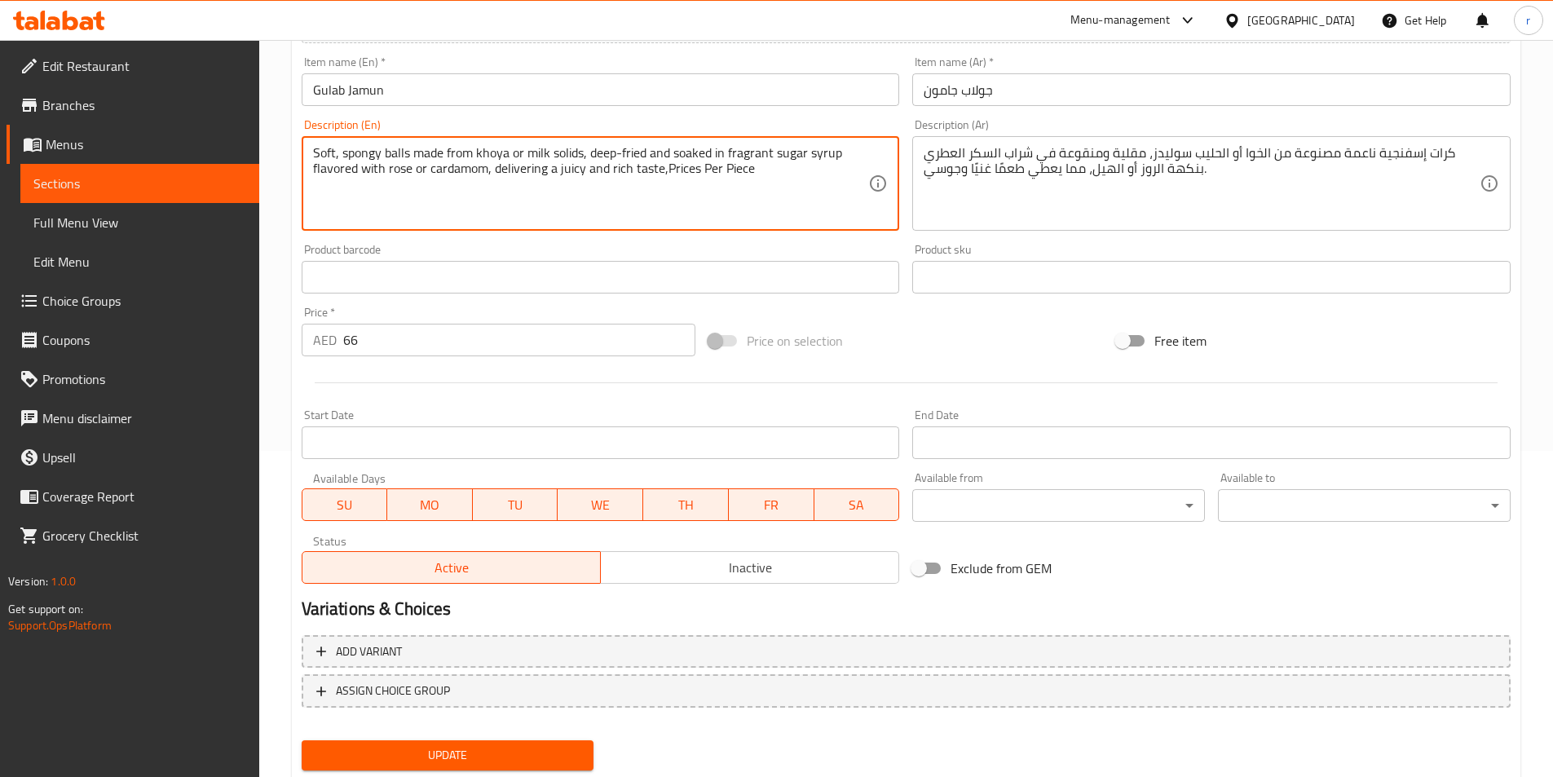
type textarea "Soft, spongy balls made from khoya or milk solids, deep-fried and soaked in fra…"
click at [455, 761] on span "Update" at bounding box center [448, 755] width 267 height 20
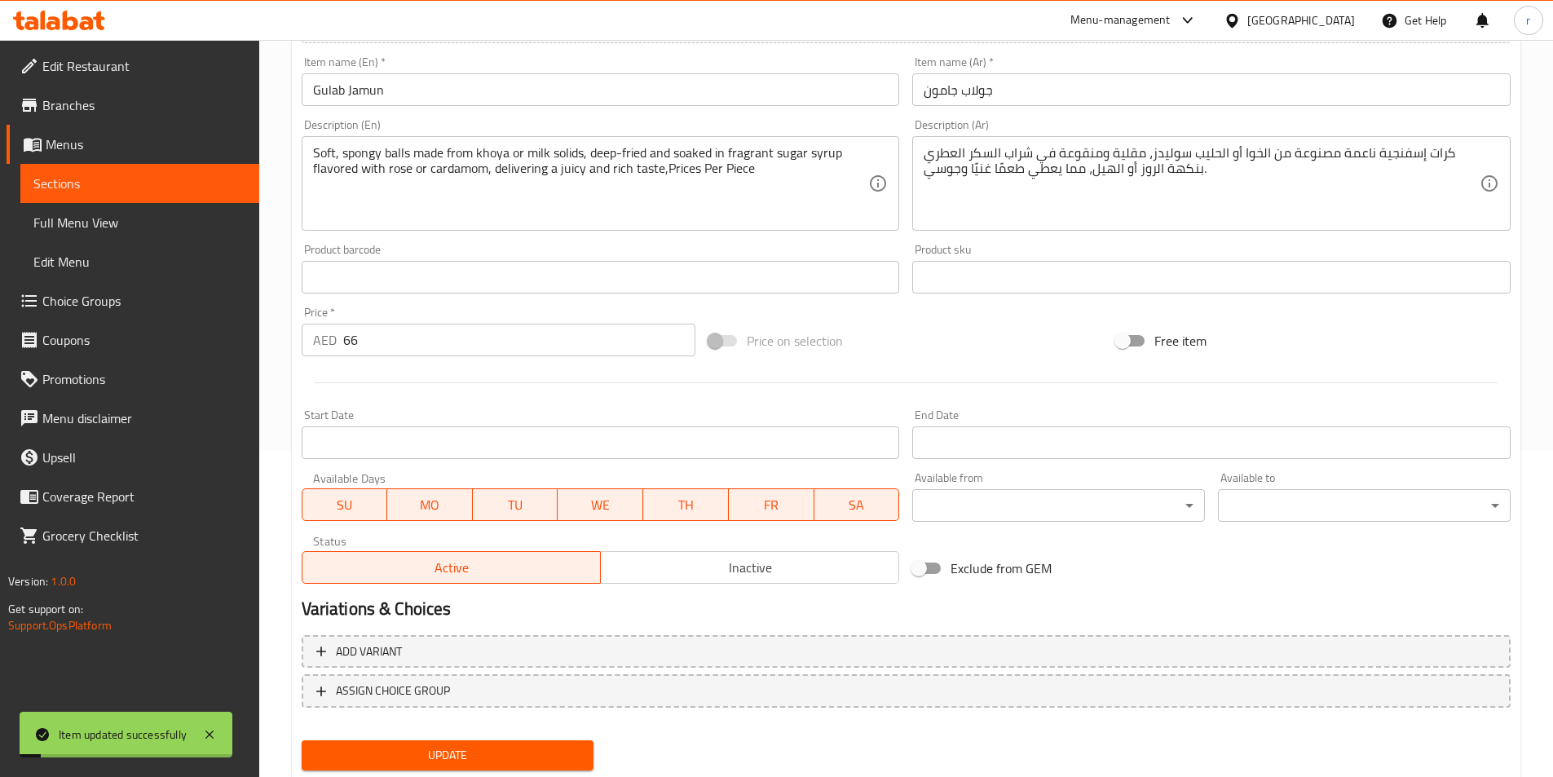
click at [174, 174] on span "Sections" at bounding box center [139, 184] width 213 height 20
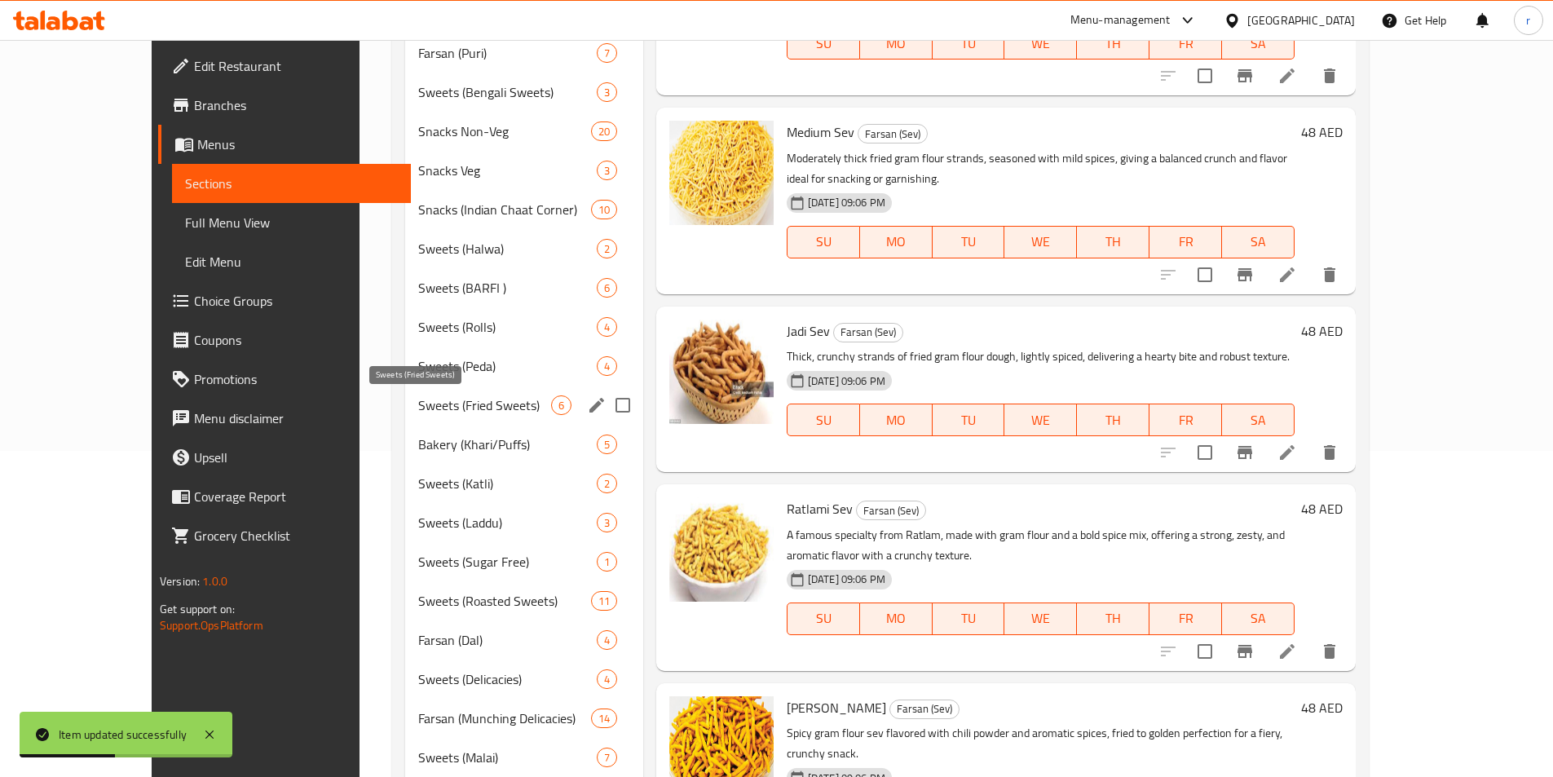
click at [426, 413] on span "Sweets (Fried Sweets)" at bounding box center [484, 405] width 132 height 20
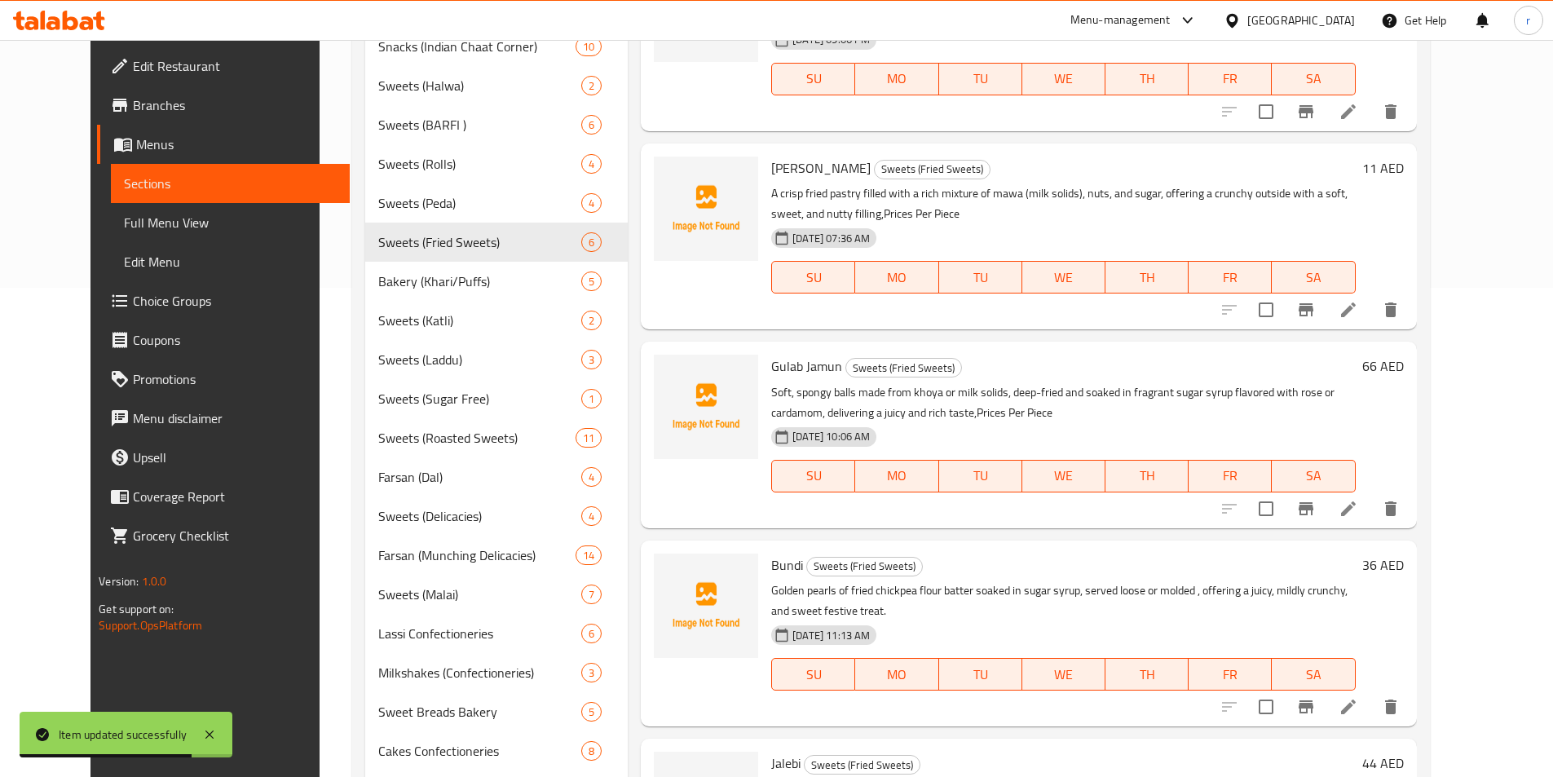
scroll to position [652, 0]
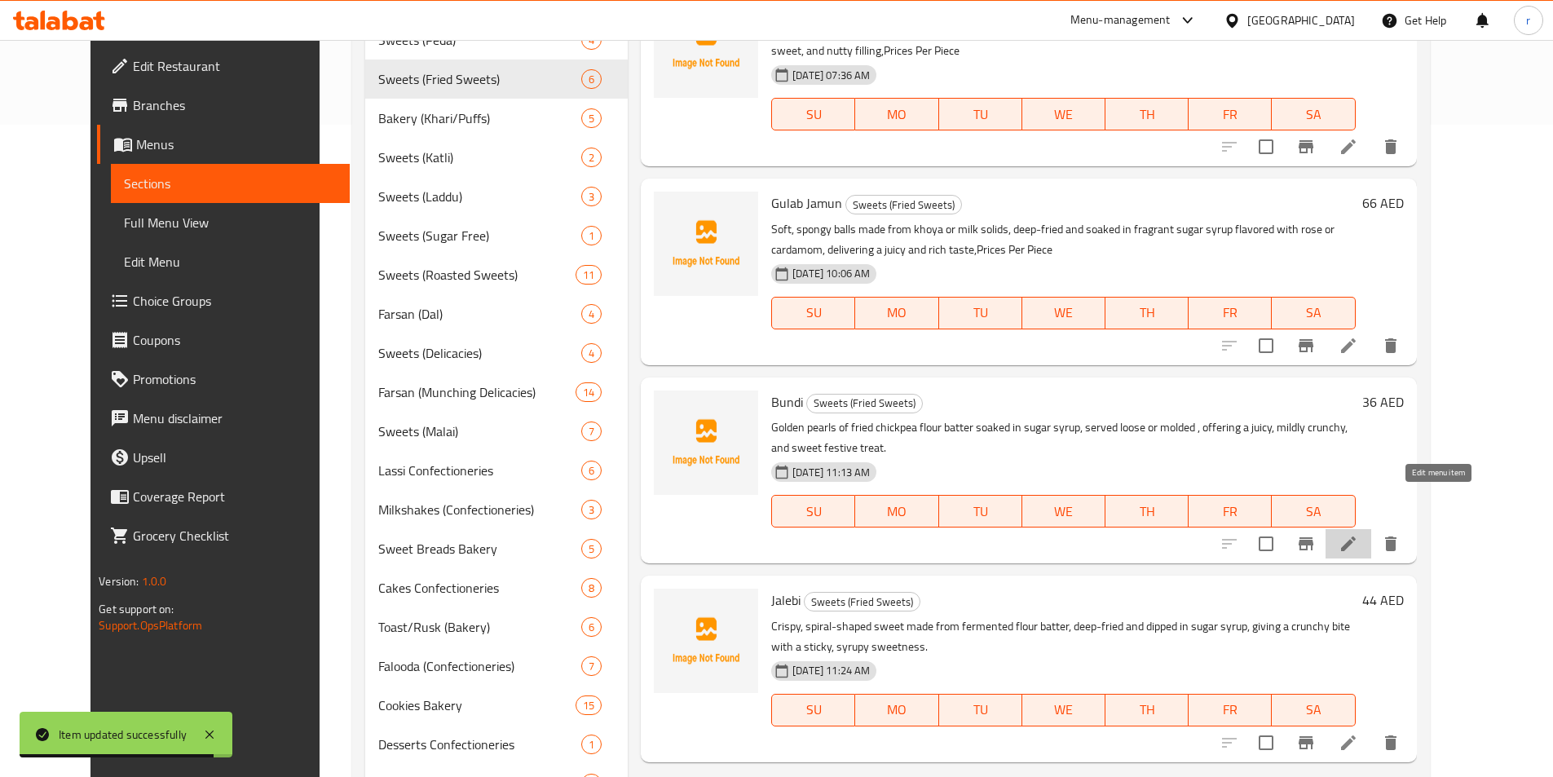
click at [1356, 536] on icon at bounding box center [1348, 543] width 15 height 15
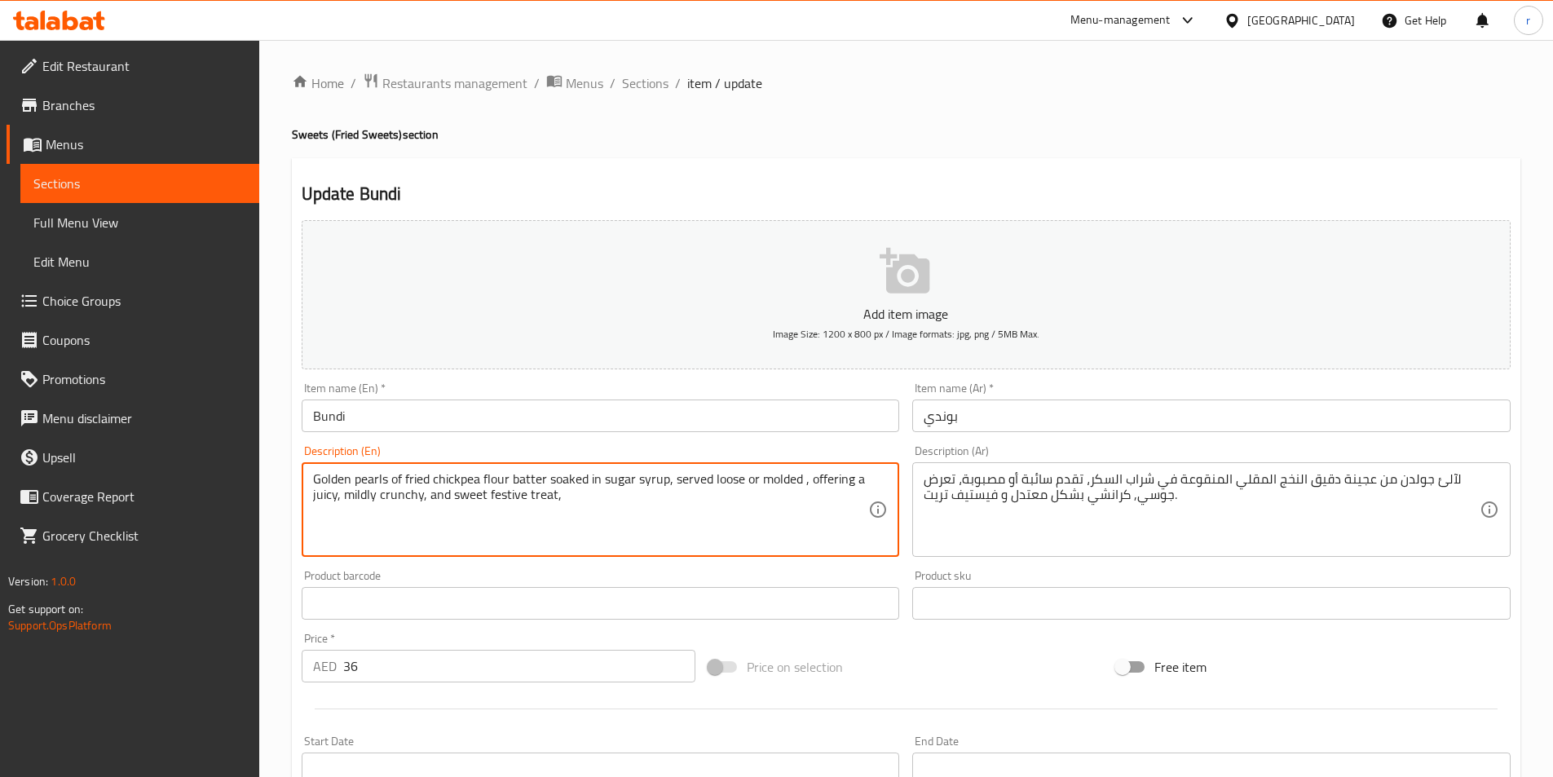
paste textarea "Prices Per Piece"
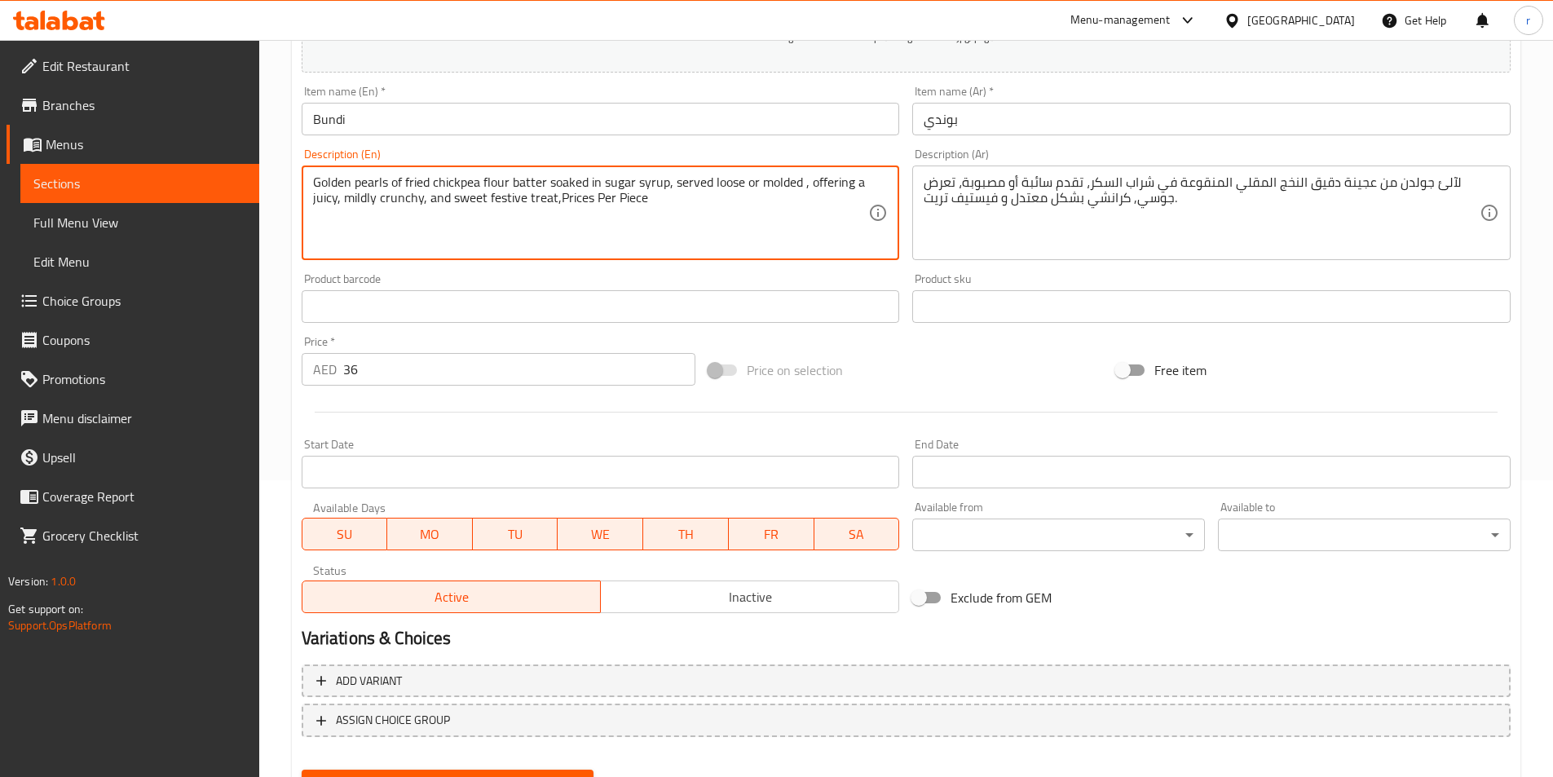
scroll to position [326, 0]
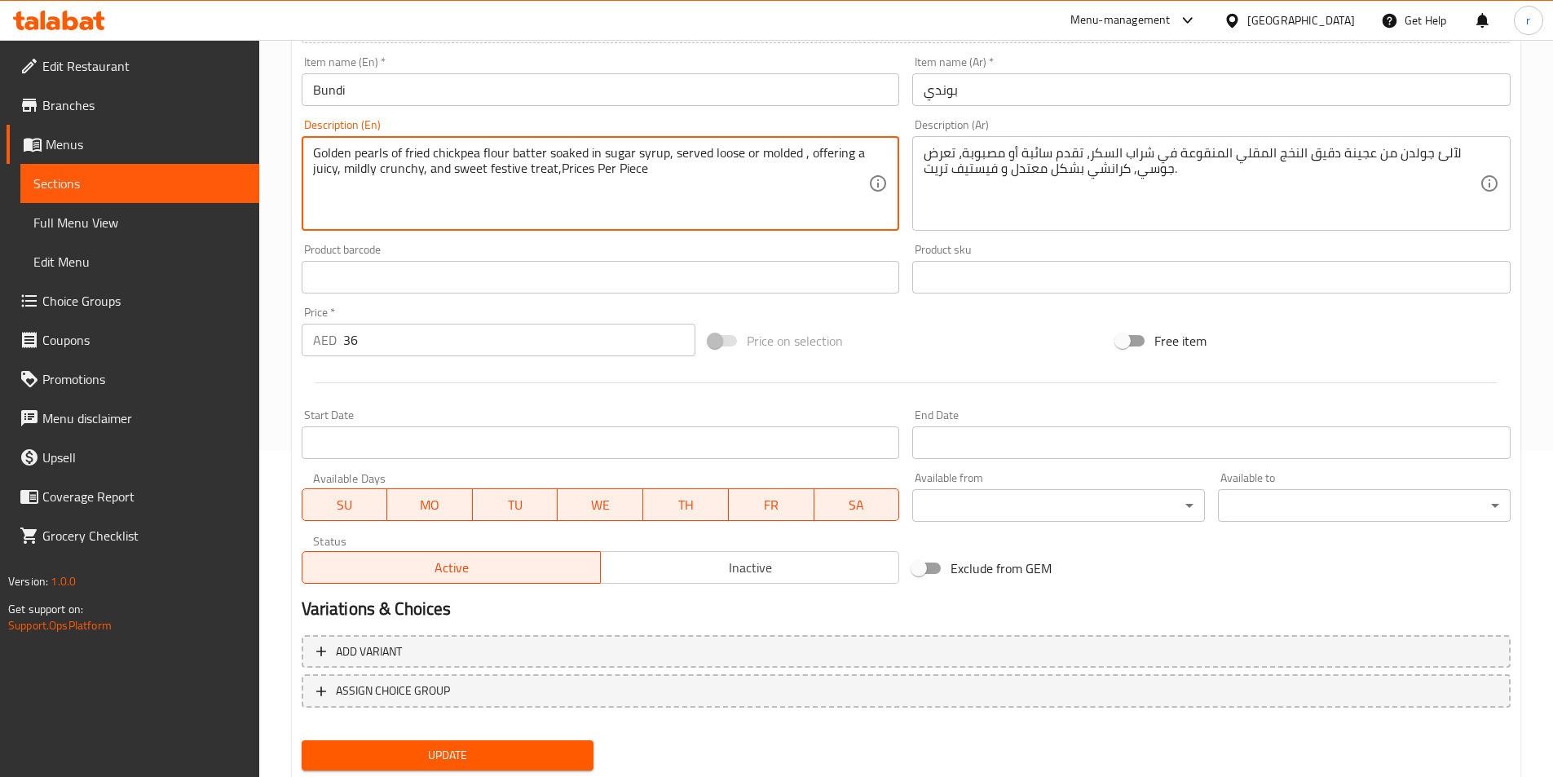
type textarea "Golden pearls of fried chickpea flour batter soaked in sugar syrup, served loos…"
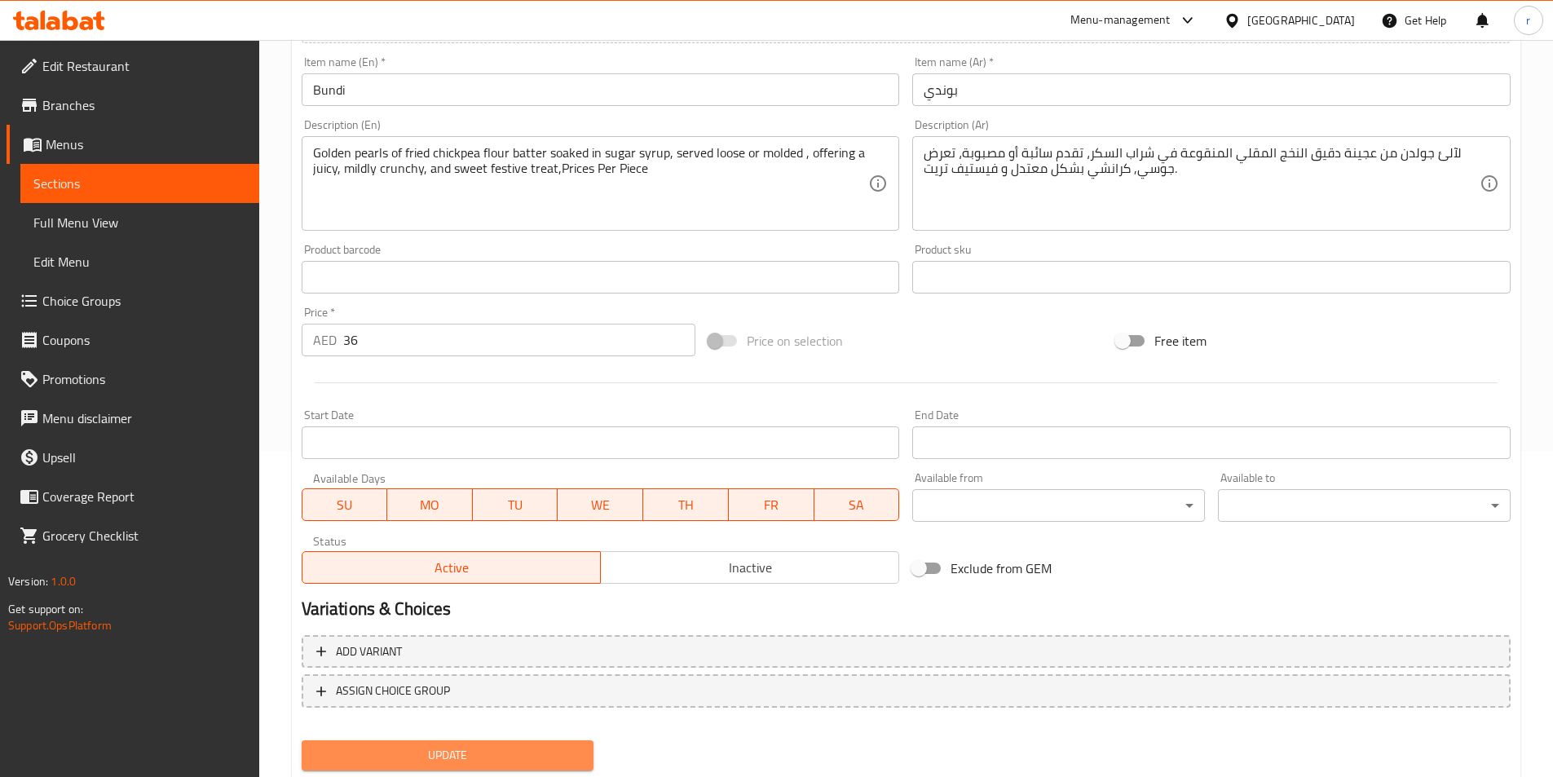
click at [418, 744] on button "Update" at bounding box center [448, 755] width 293 height 30
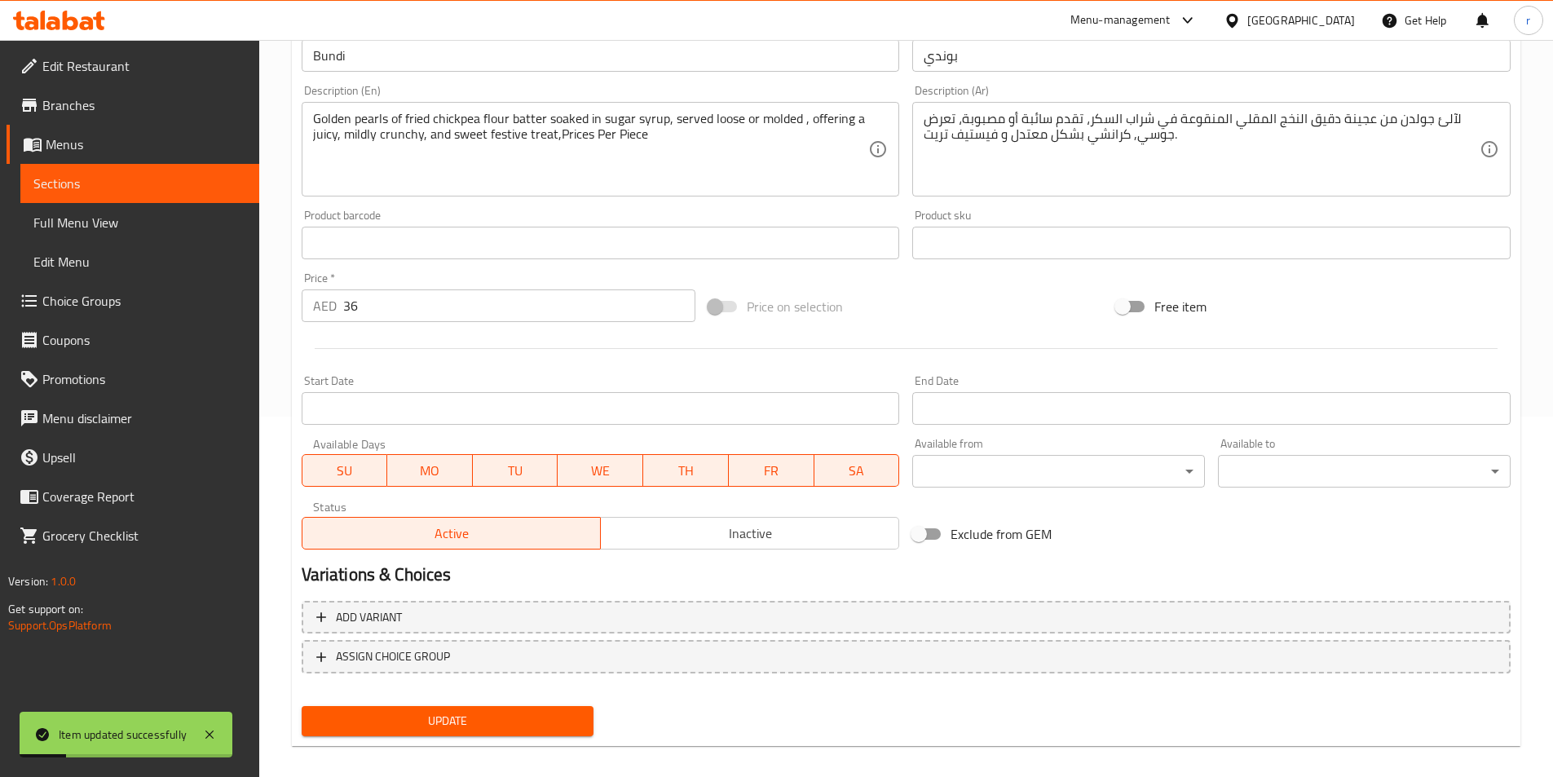
scroll to position [375, 0]
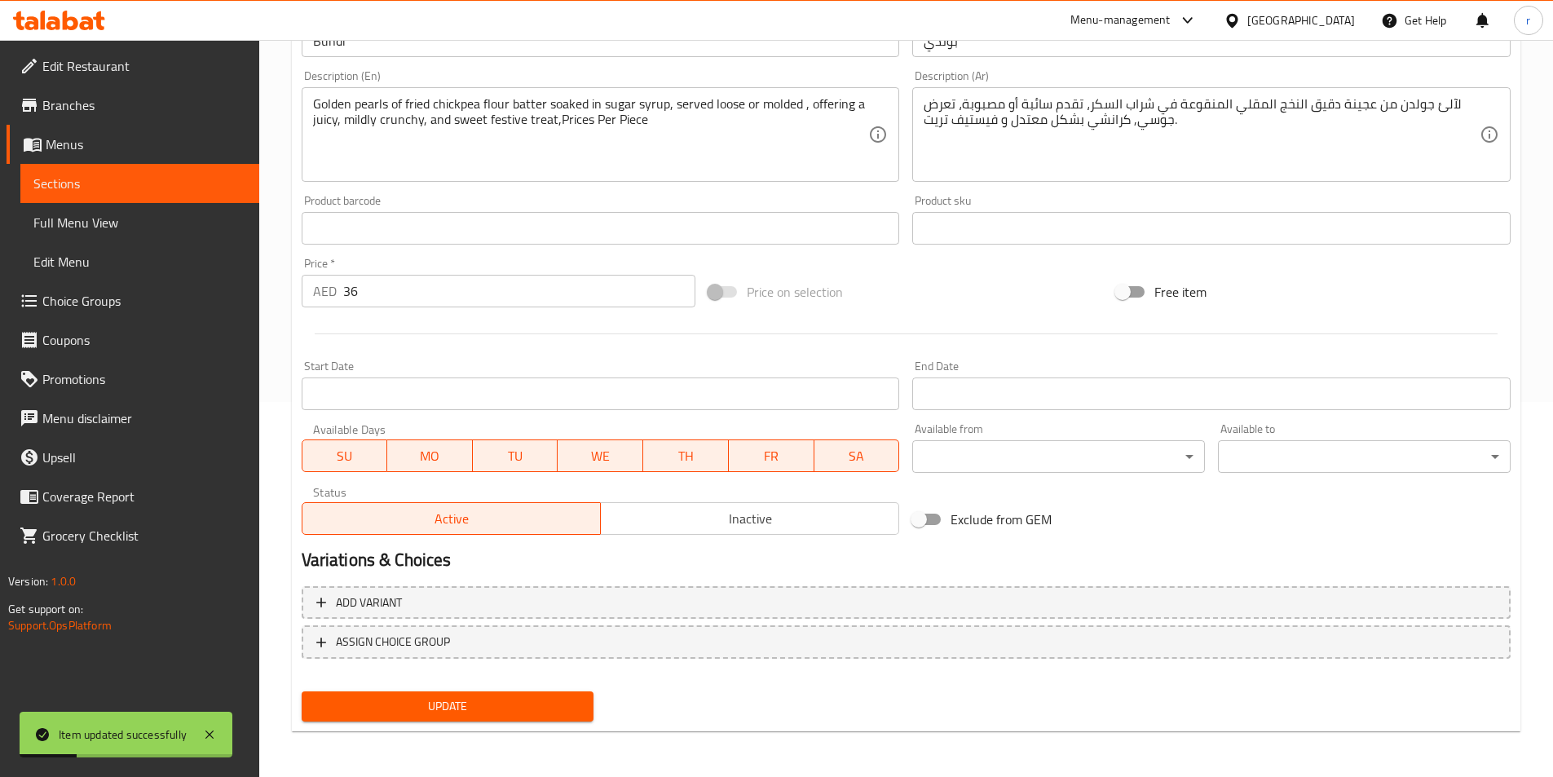
click at [77, 174] on span "Sections" at bounding box center [139, 184] width 213 height 20
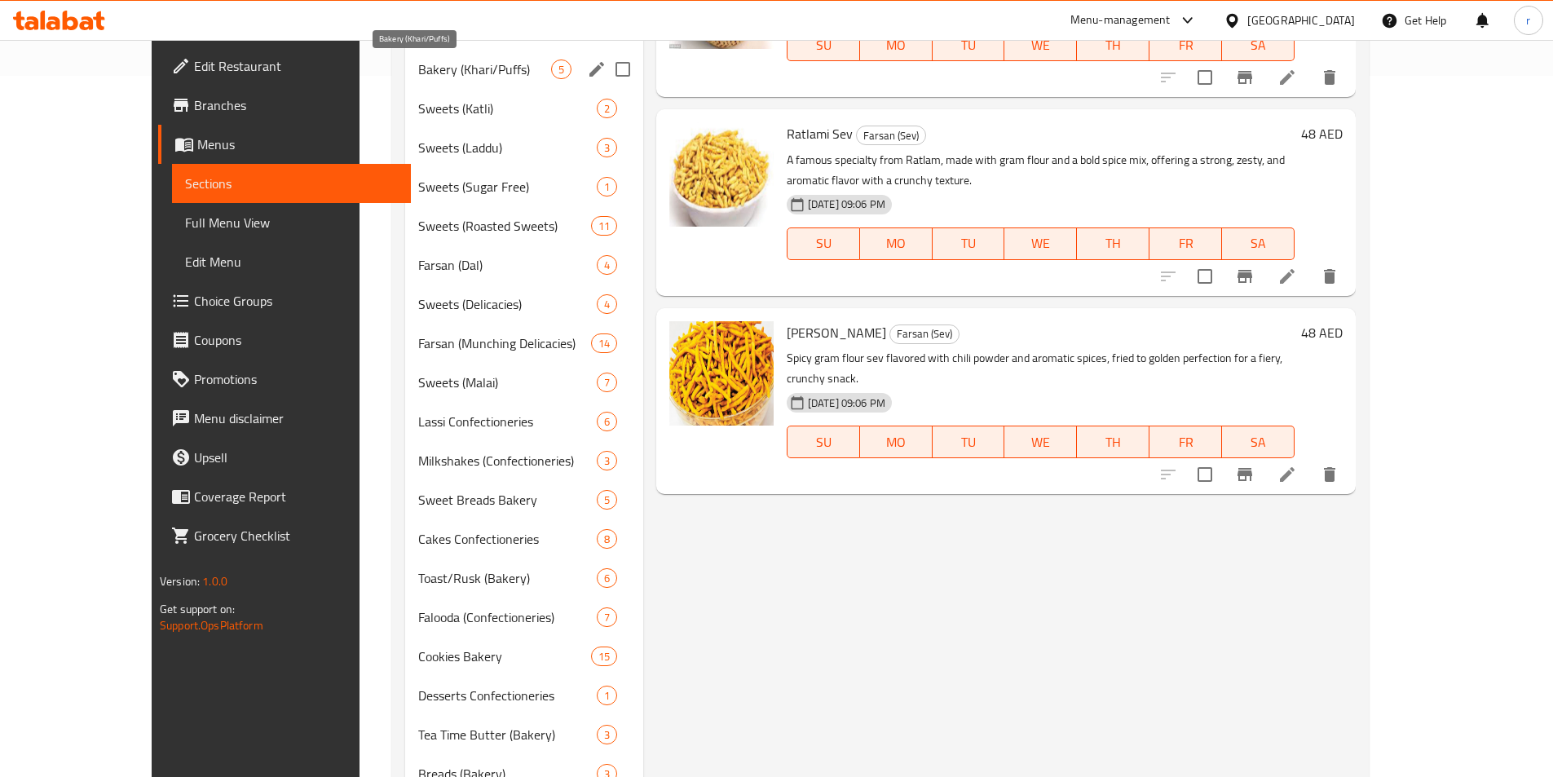
scroll to position [538, 0]
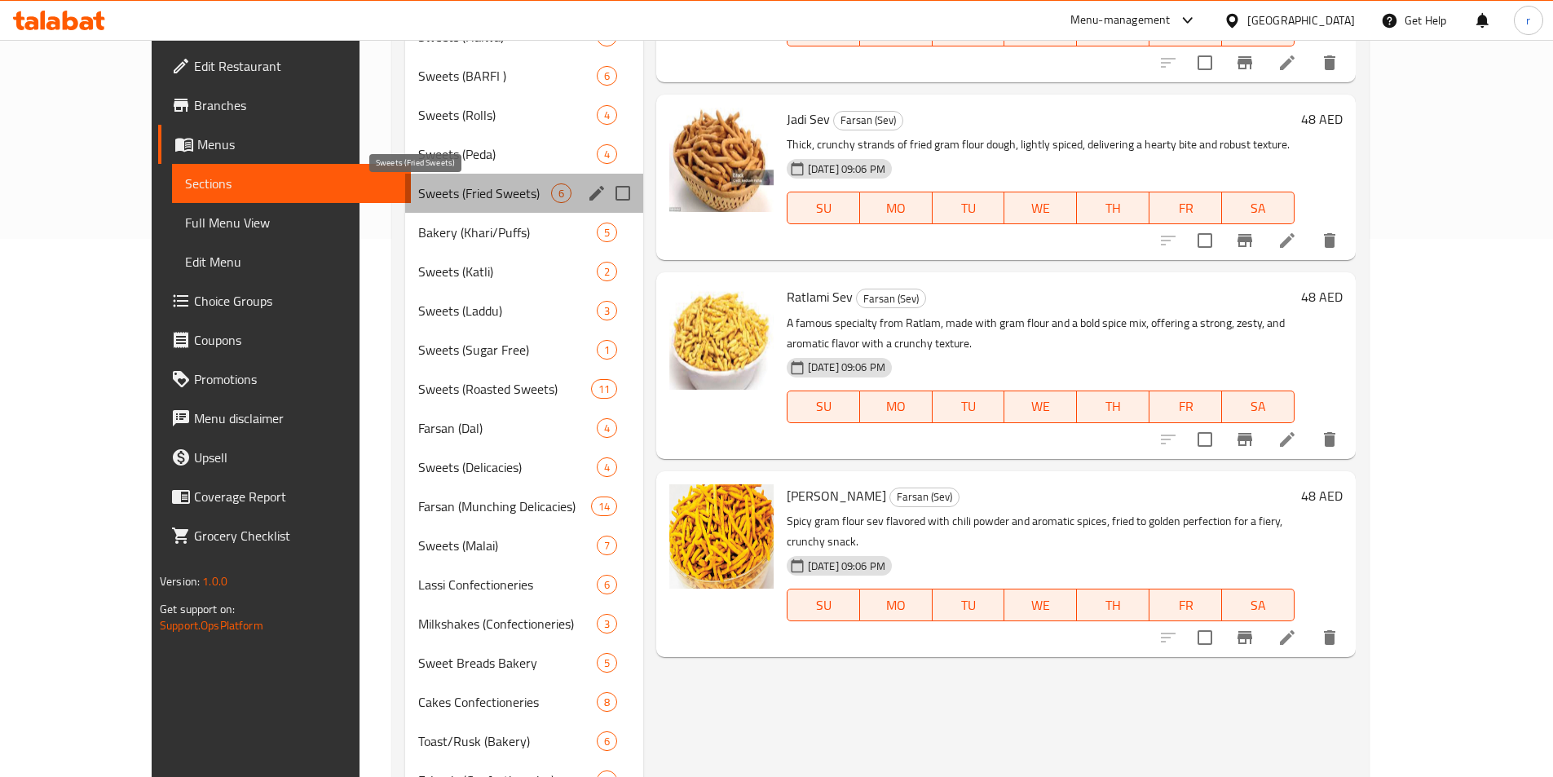
click at [418, 200] on span "Sweets (Fried Sweets)" at bounding box center [484, 193] width 132 height 20
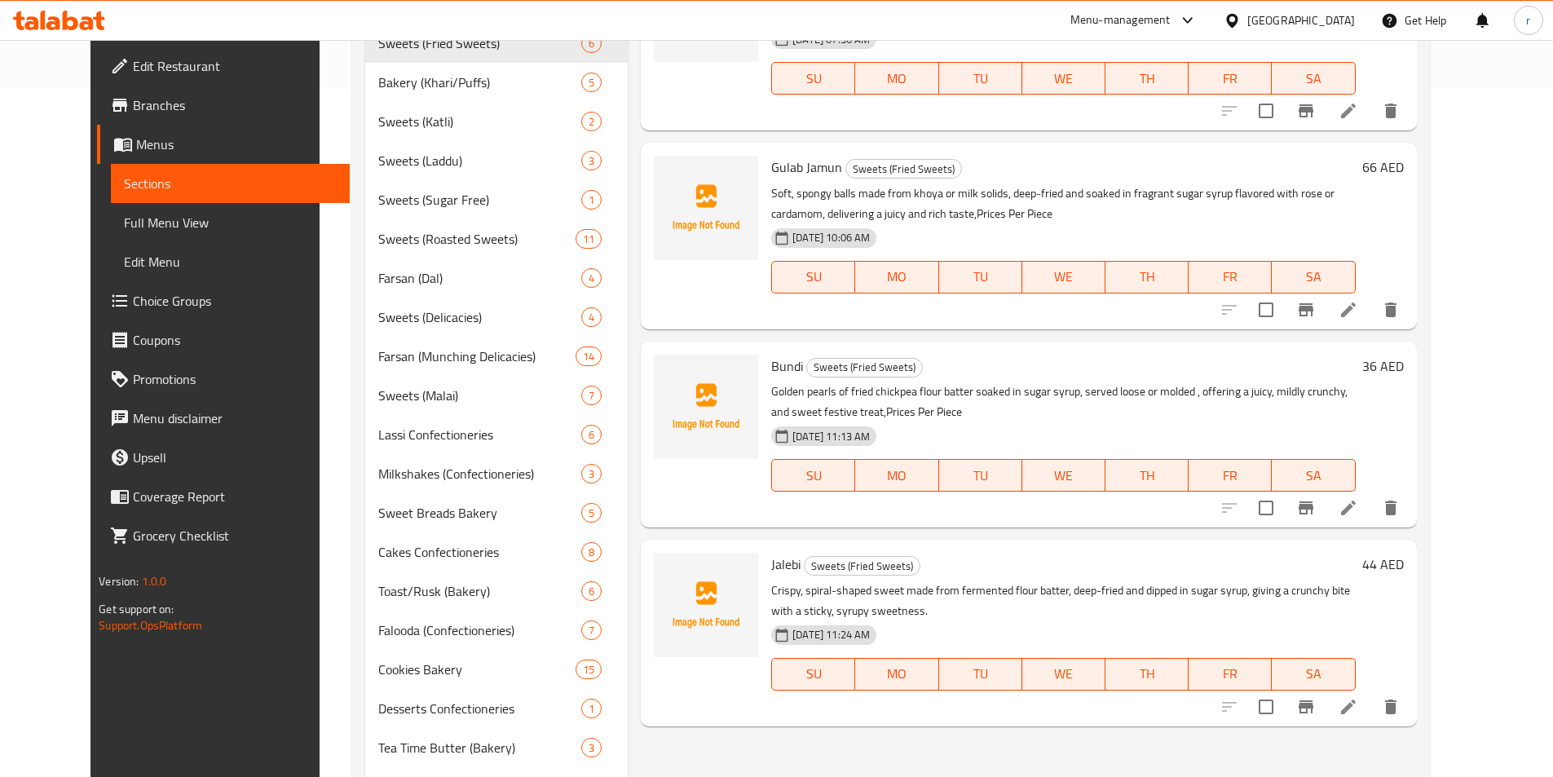
scroll to position [701, 0]
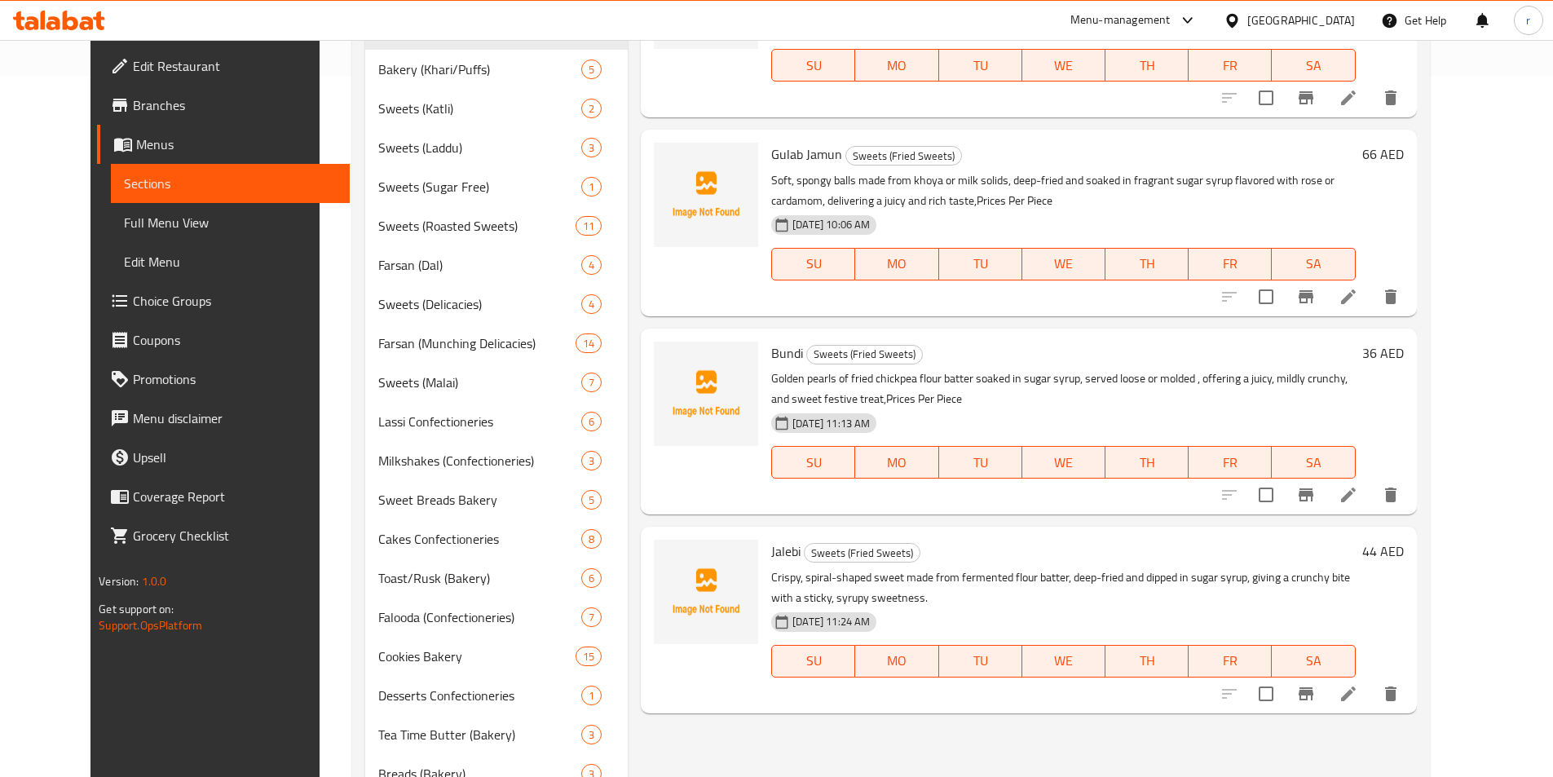
click at [1358, 684] on icon at bounding box center [1349, 694] width 20 height 20
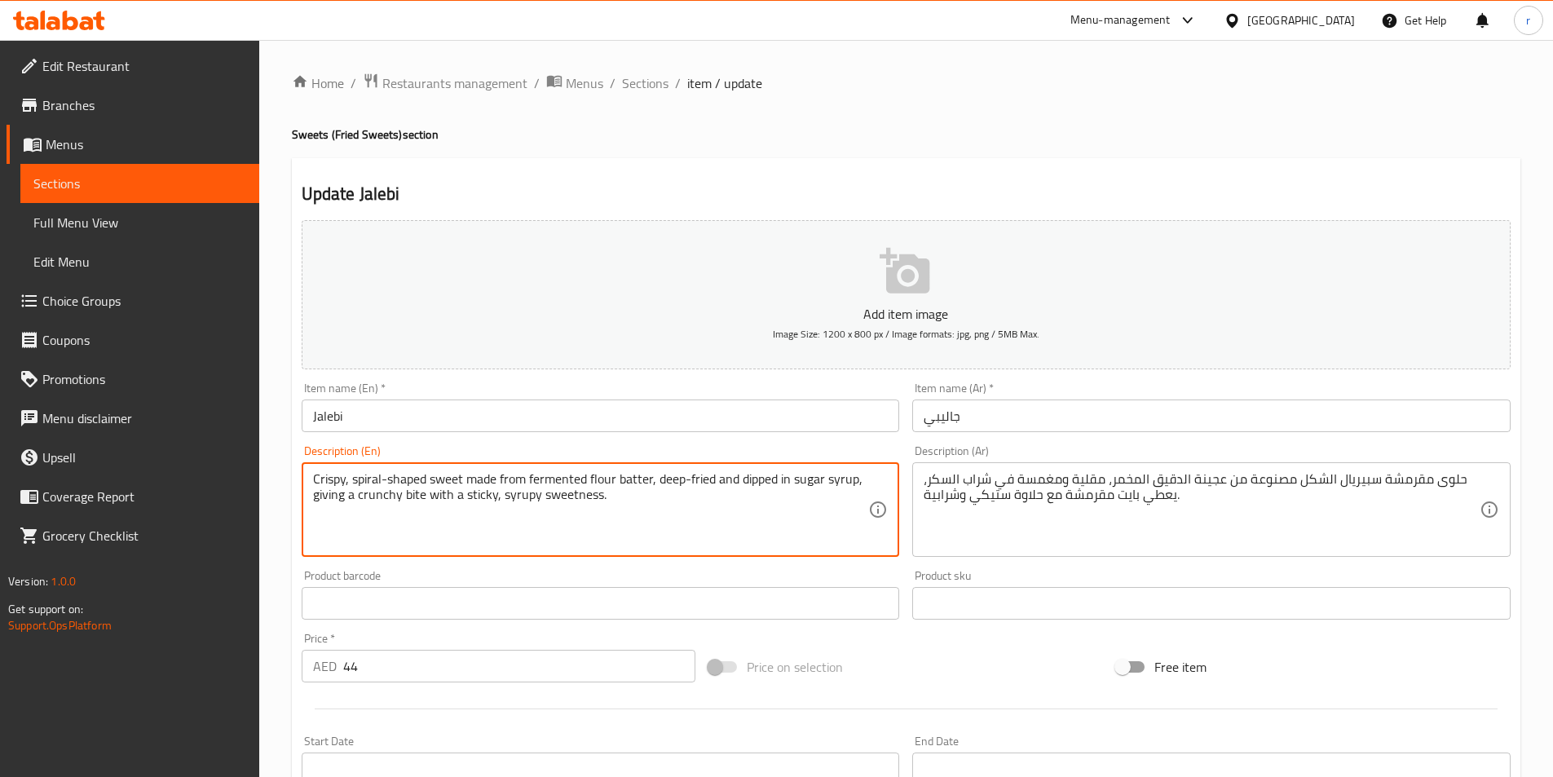
paste textarea "Prices Per Piece"
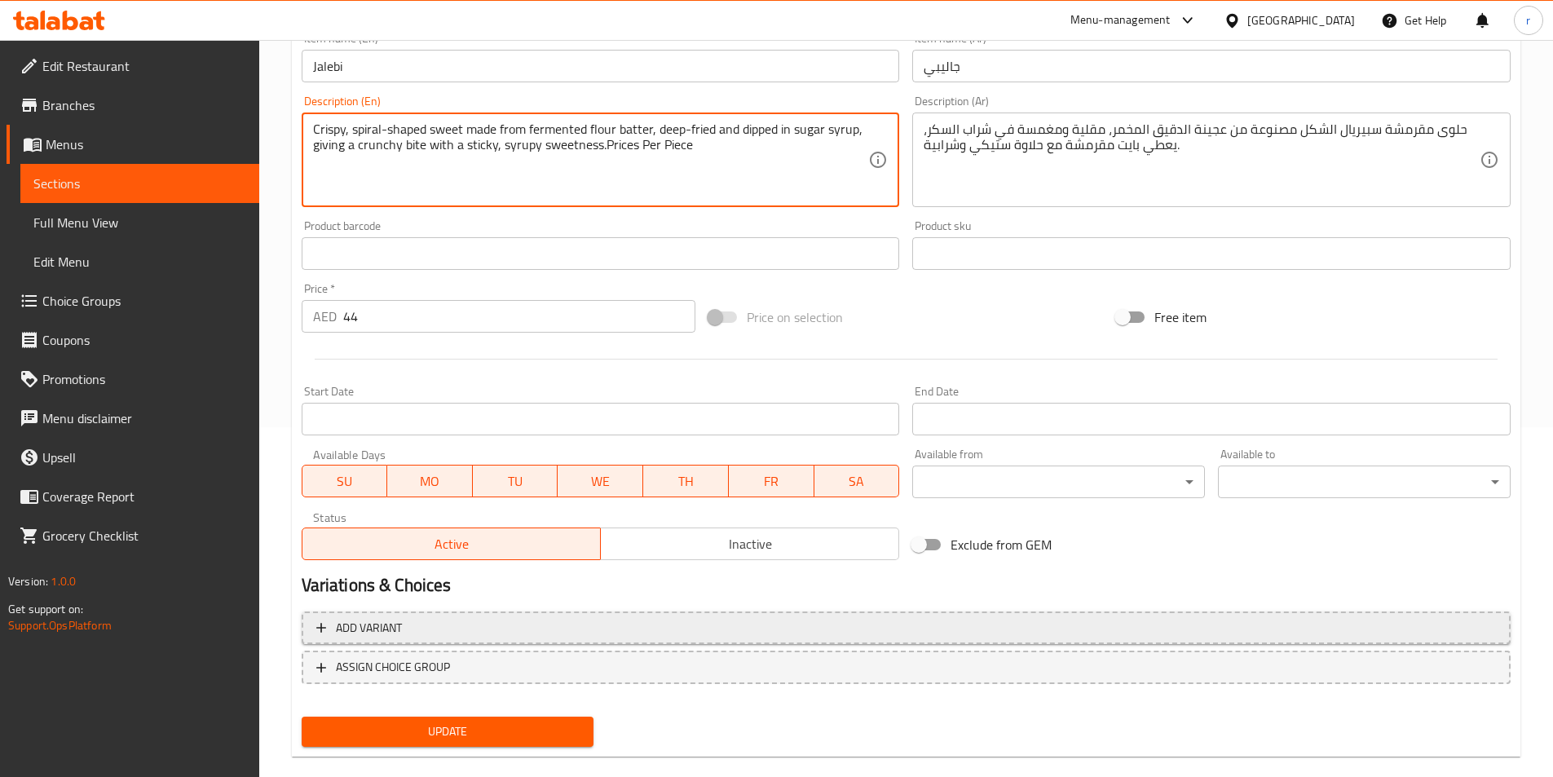
scroll to position [375, 0]
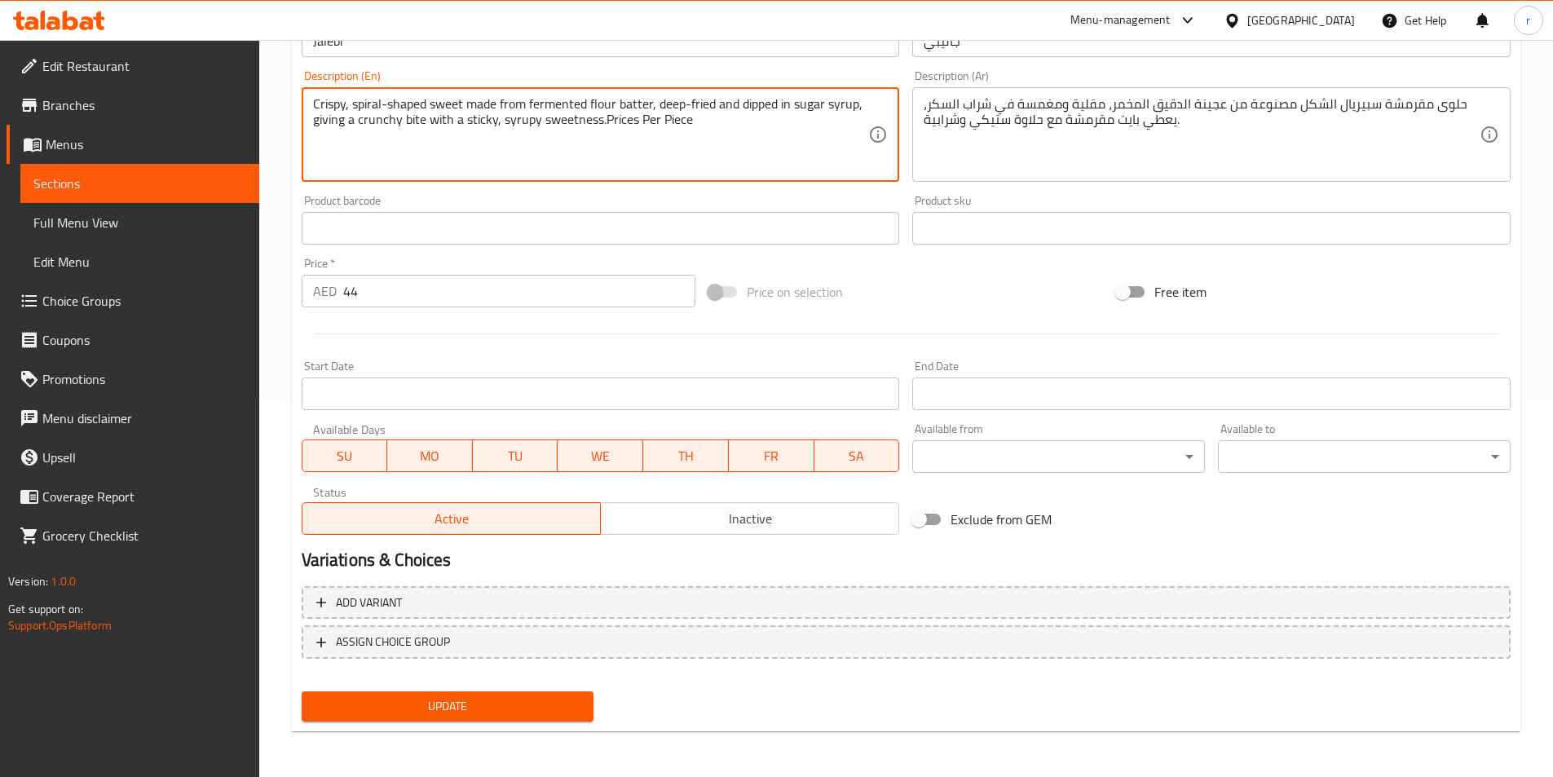
type textarea "Crispy, spiral-shaped sweet made from fermented flour batter, deep-fried and di…"
click at [472, 710] on span "Update" at bounding box center [448, 706] width 267 height 20
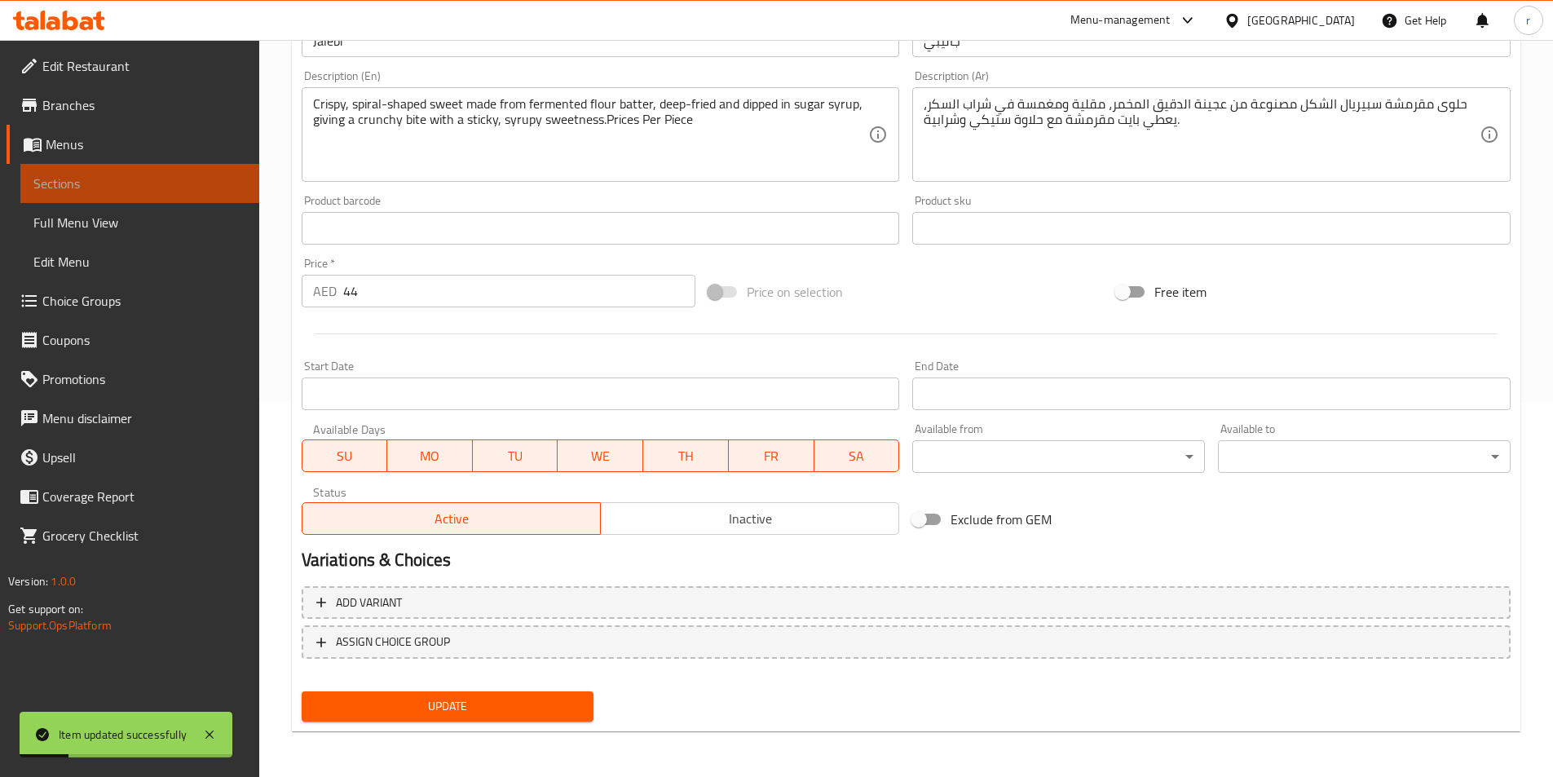
click at [77, 193] on span "Sections" at bounding box center [139, 184] width 213 height 20
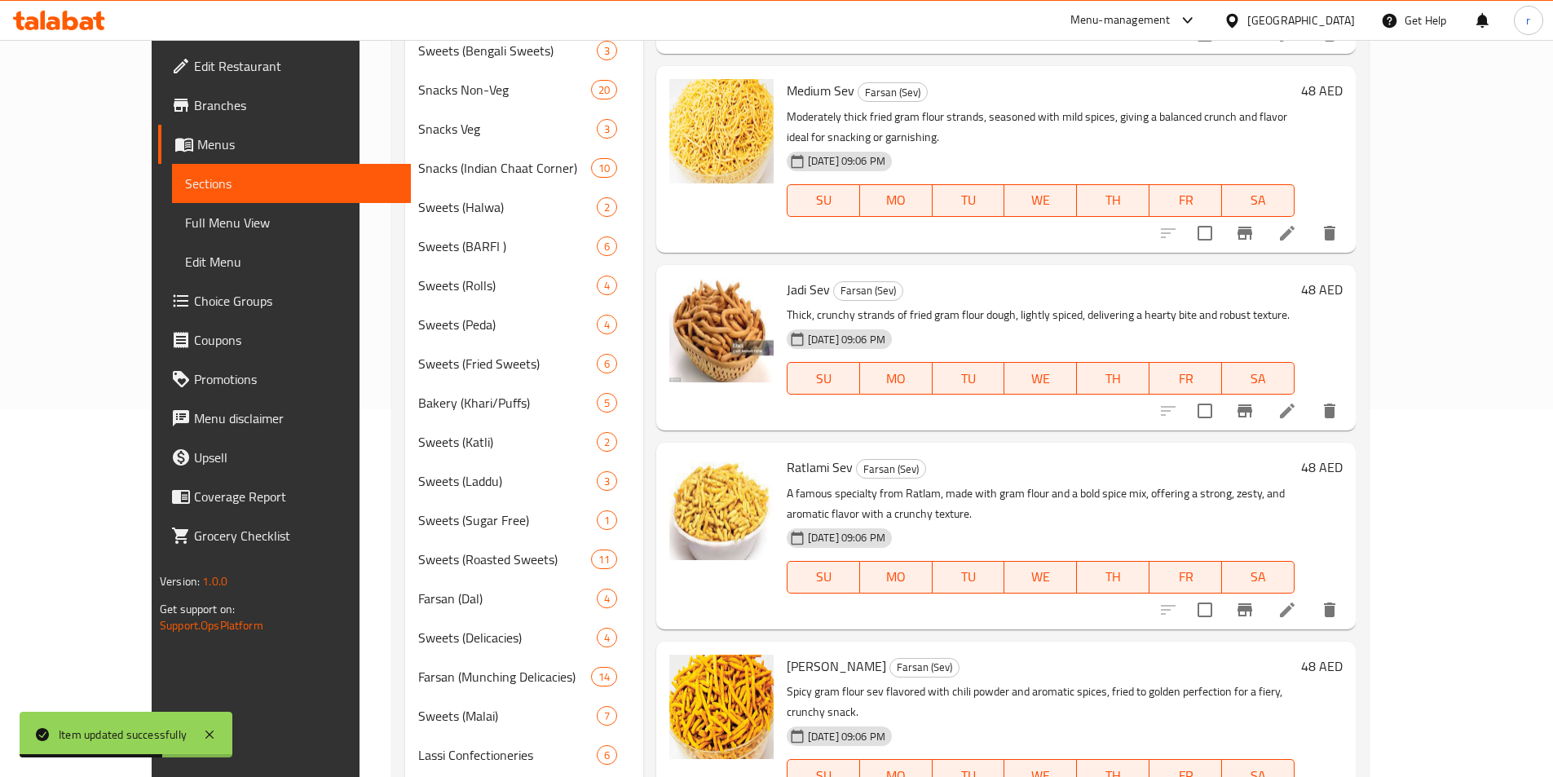
scroll to position [293, 0]
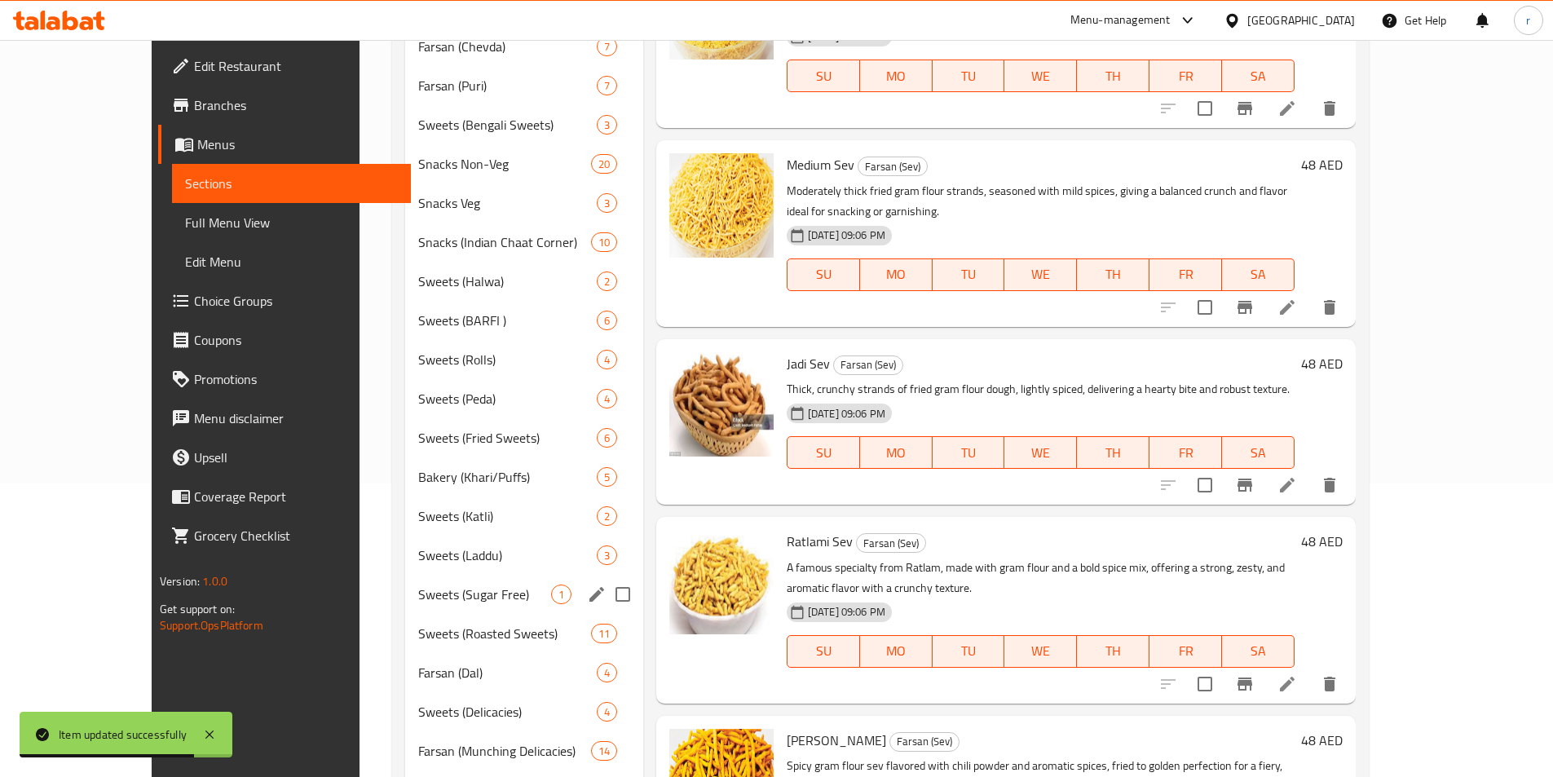
click at [426, 608] on div "Sweets (Sugar Free) 1" at bounding box center [523, 594] width 237 height 39
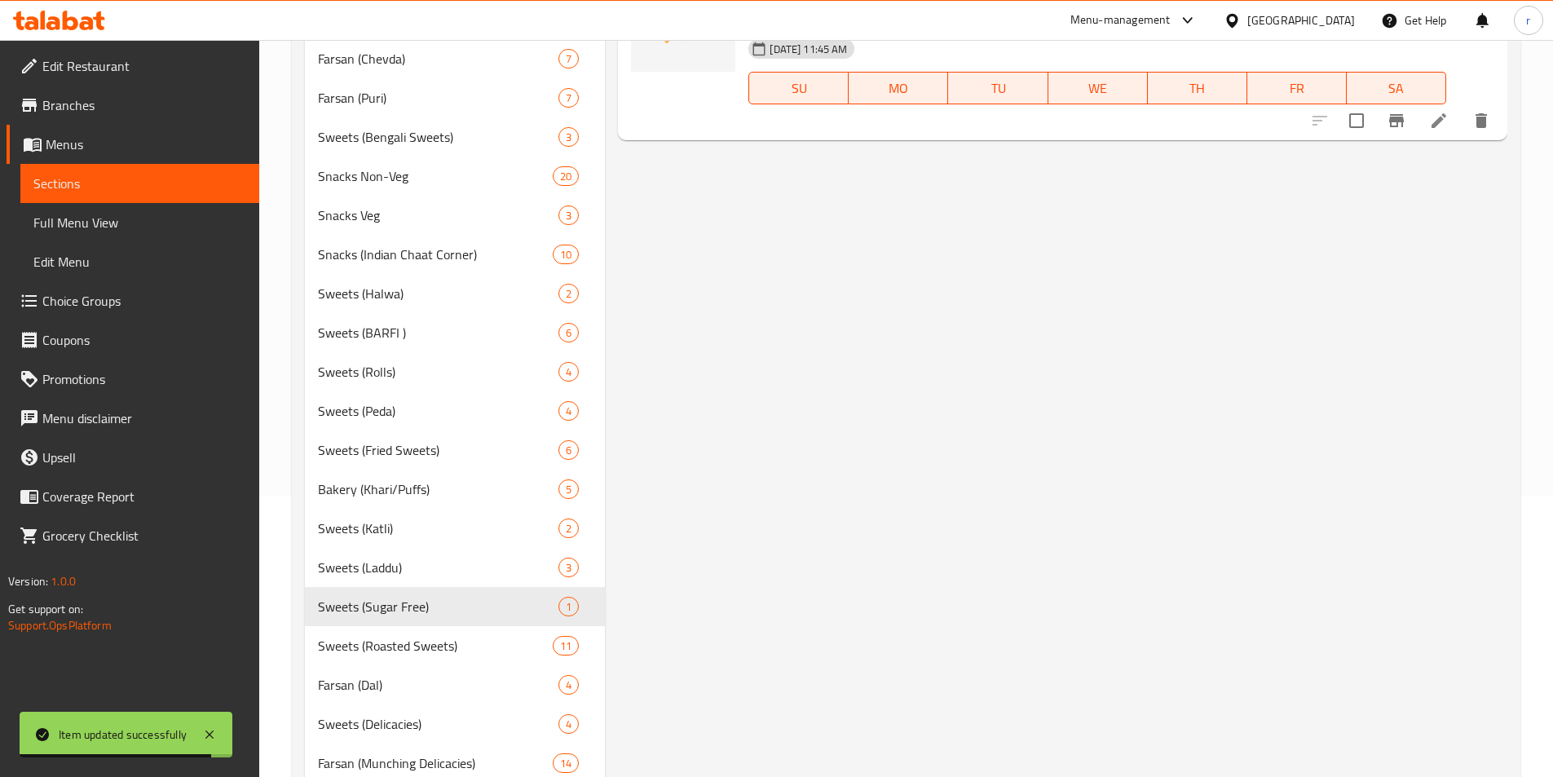
scroll to position [130, 0]
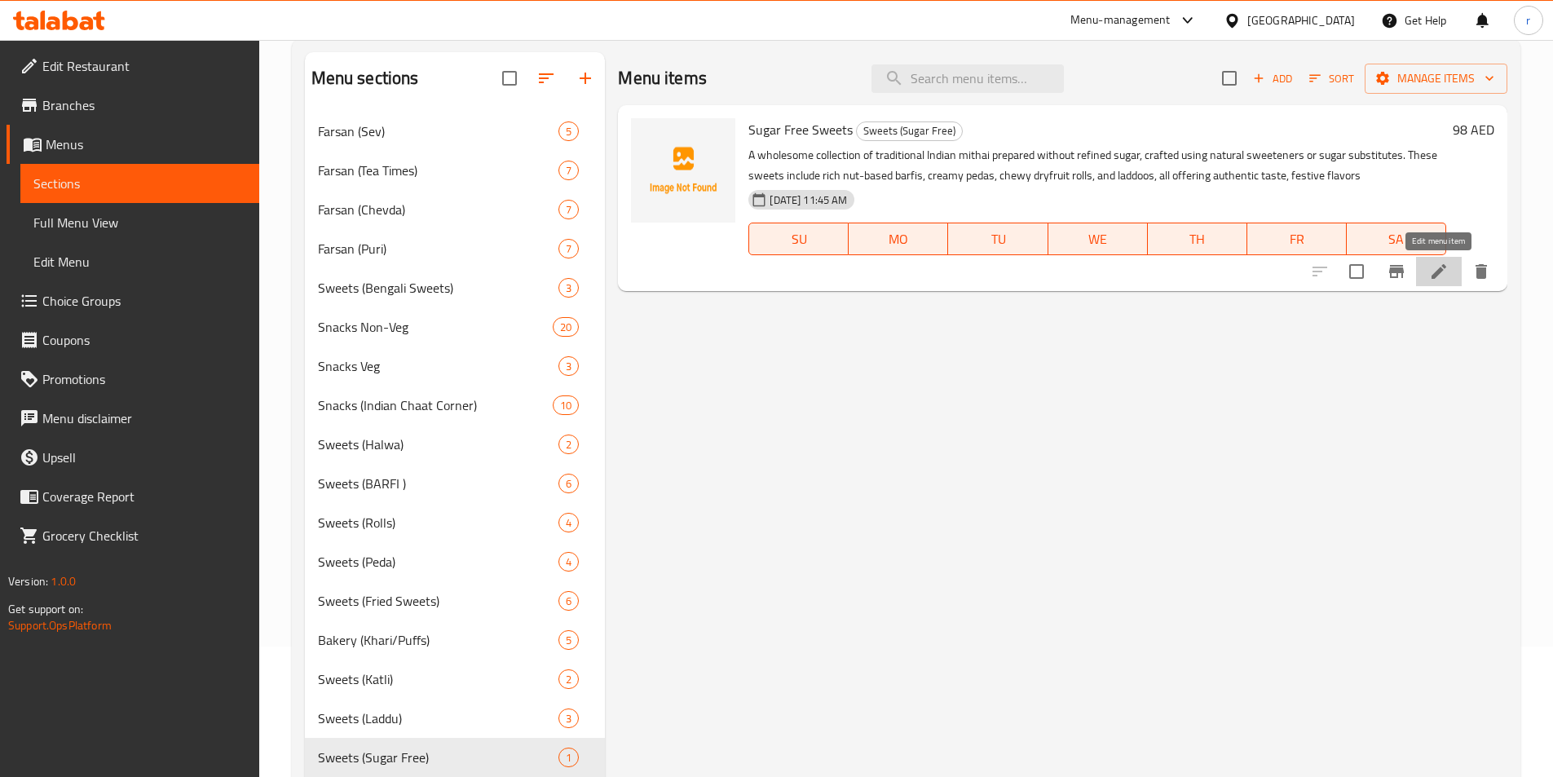
click at [1432, 280] on icon at bounding box center [1439, 272] width 20 height 20
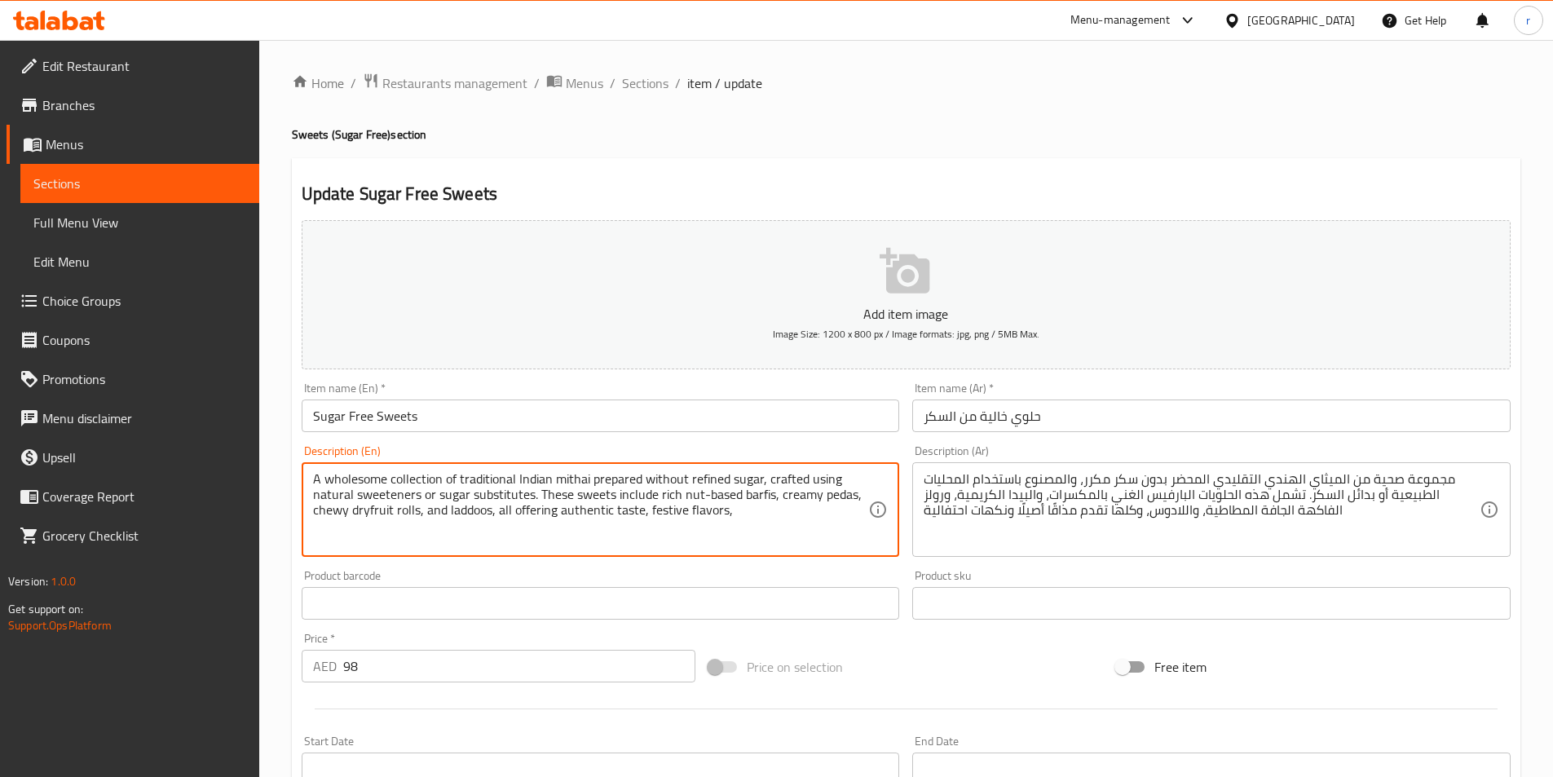
paste textarea "Prices Per Kg"
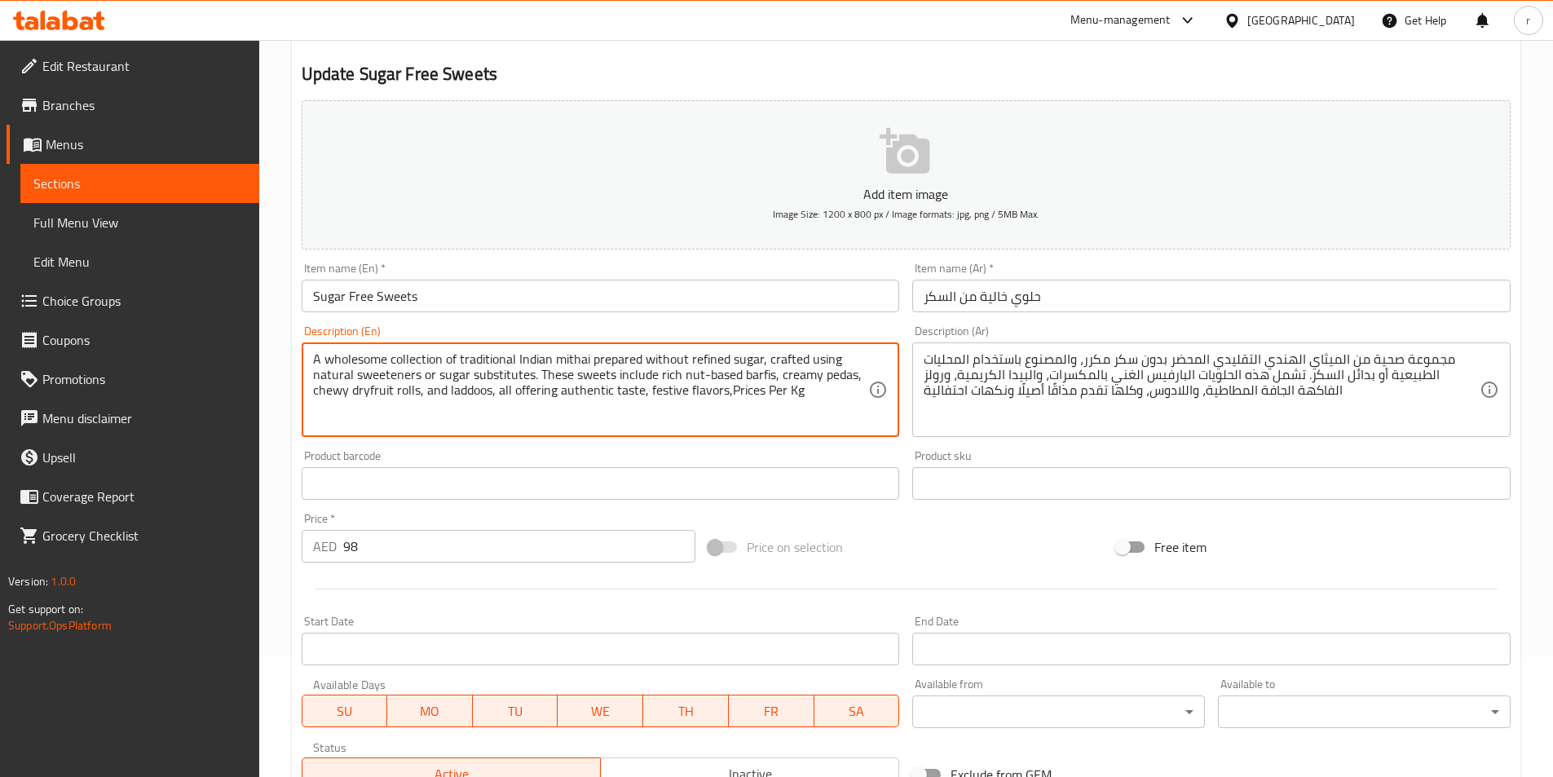
scroll to position [326, 0]
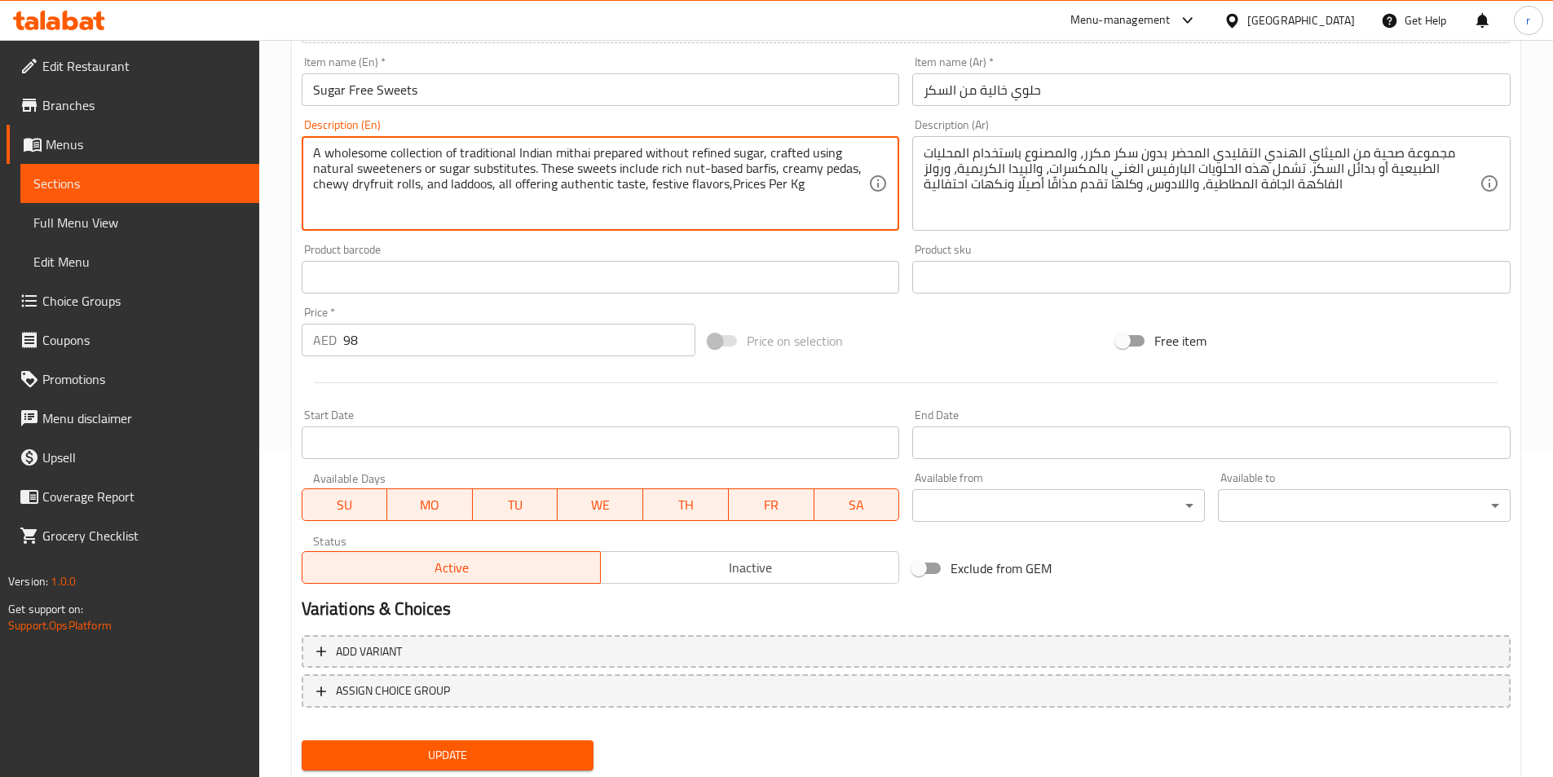
type textarea "A wholesome collection of traditional Indian mithai prepared without refined su…"
click at [525, 736] on div "Update" at bounding box center [448, 755] width 306 height 43
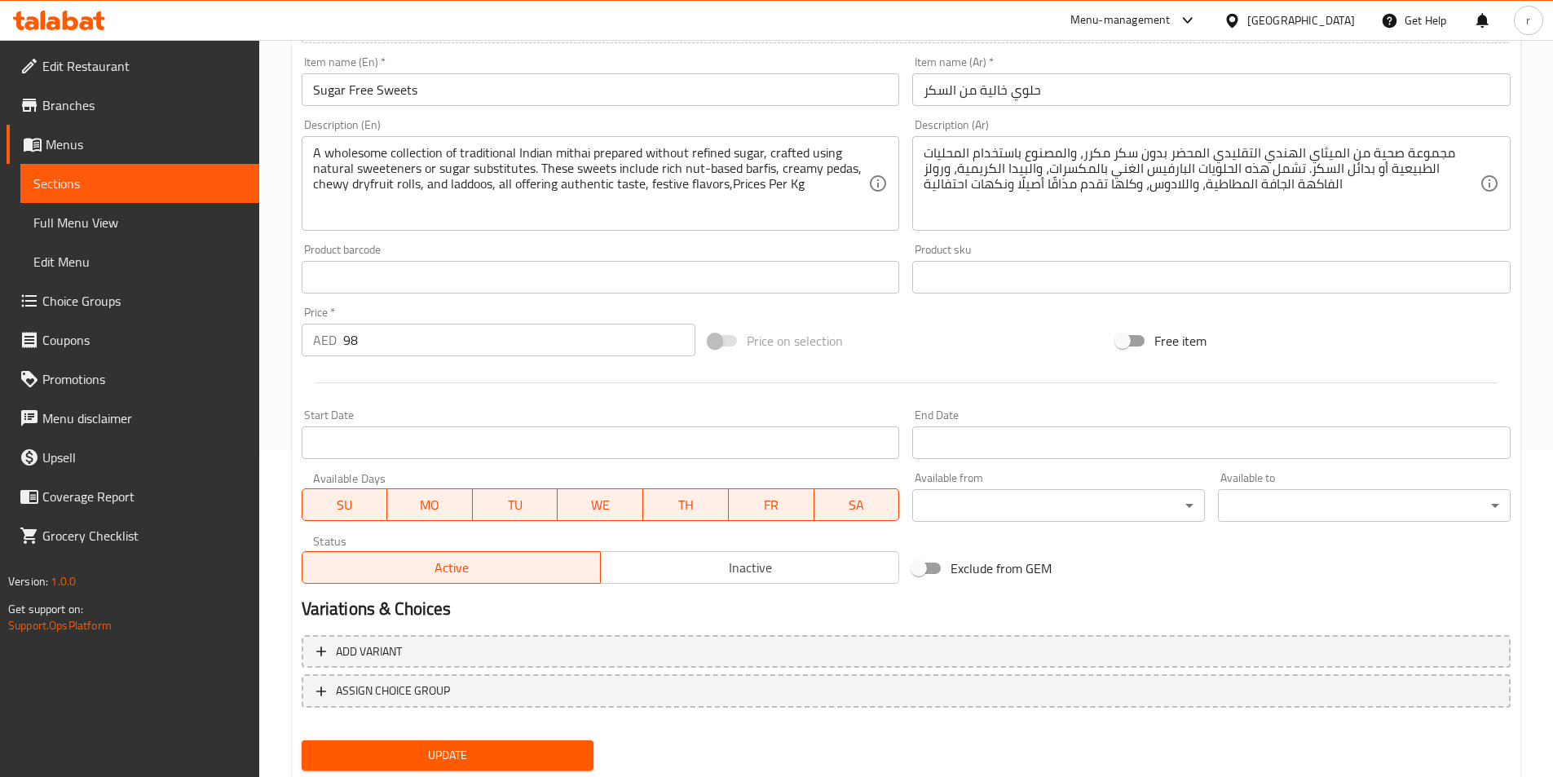
click at [536, 742] on button "Update" at bounding box center [448, 755] width 293 height 30
click at [77, 198] on link "Sections" at bounding box center [139, 183] width 239 height 39
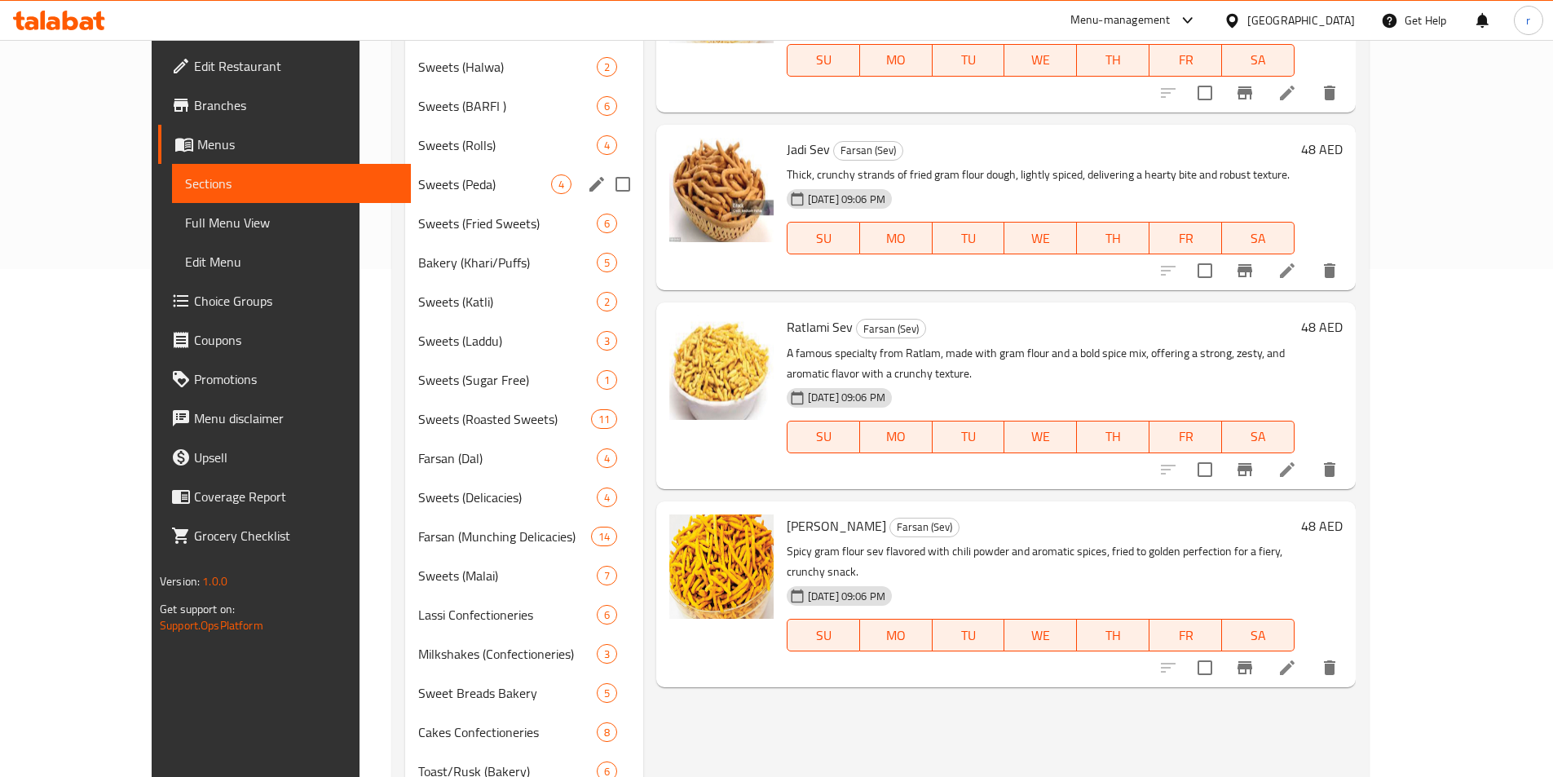
scroll to position [525, 0]
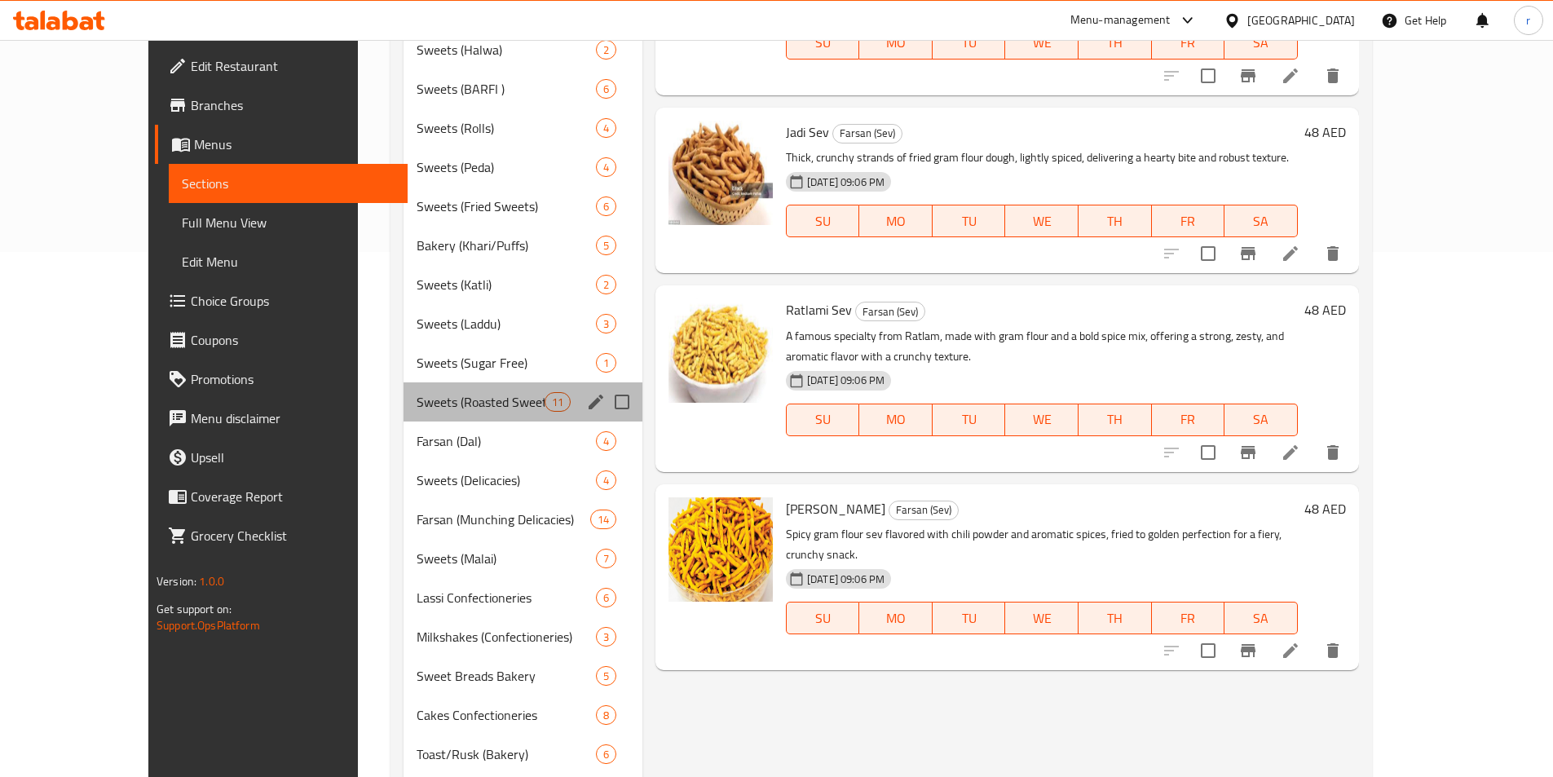
click at [409, 412] on div "Sweets (Roasted Sweets) 11" at bounding box center [523, 401] width 239 height 39
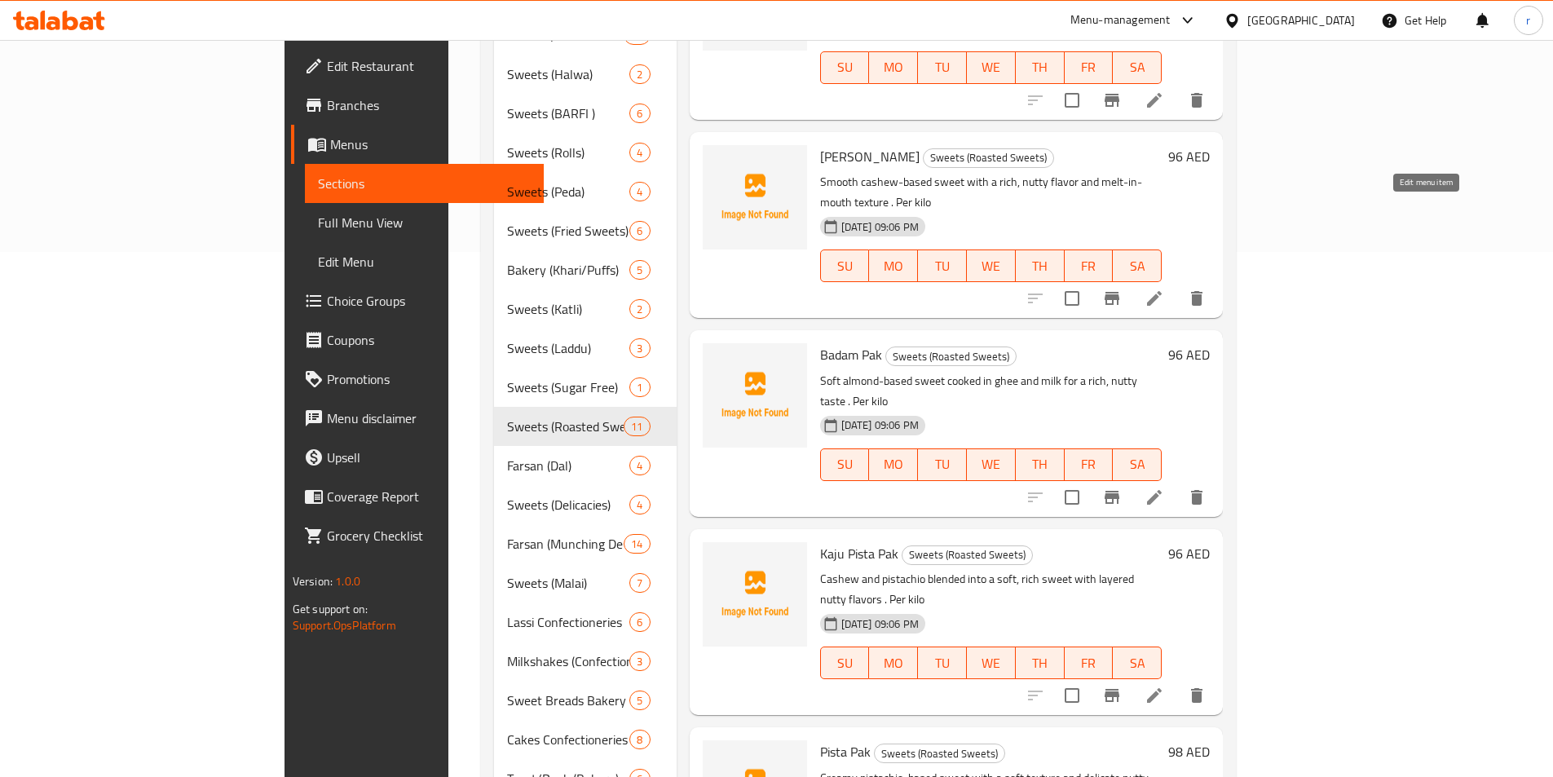
click at [1164, 289] on icon at bounding box center [1155, 299] width 20 height 20
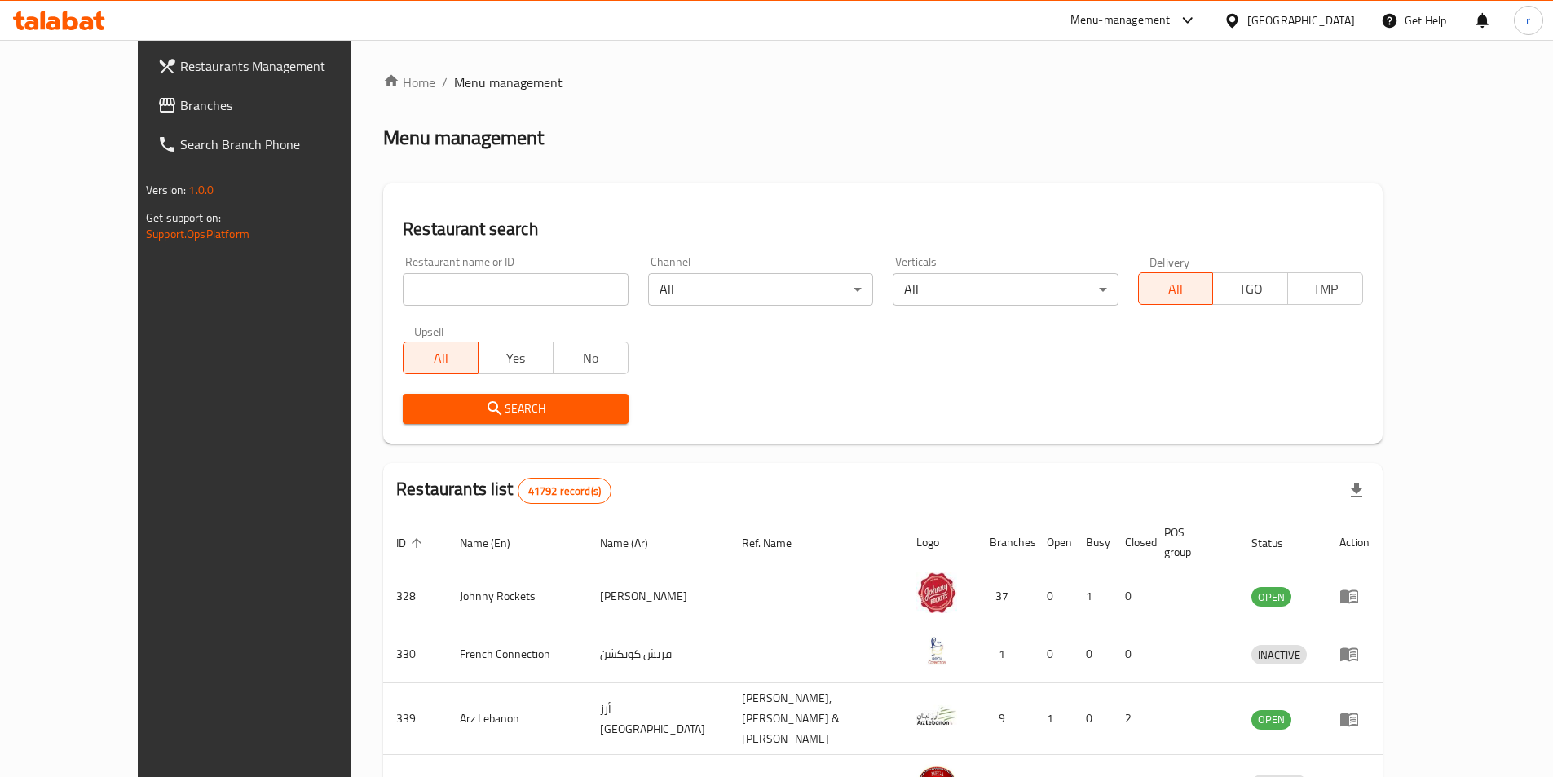
click at [180, 111] on span "Branches" at bounding box center [282, 105] width 204 height 20
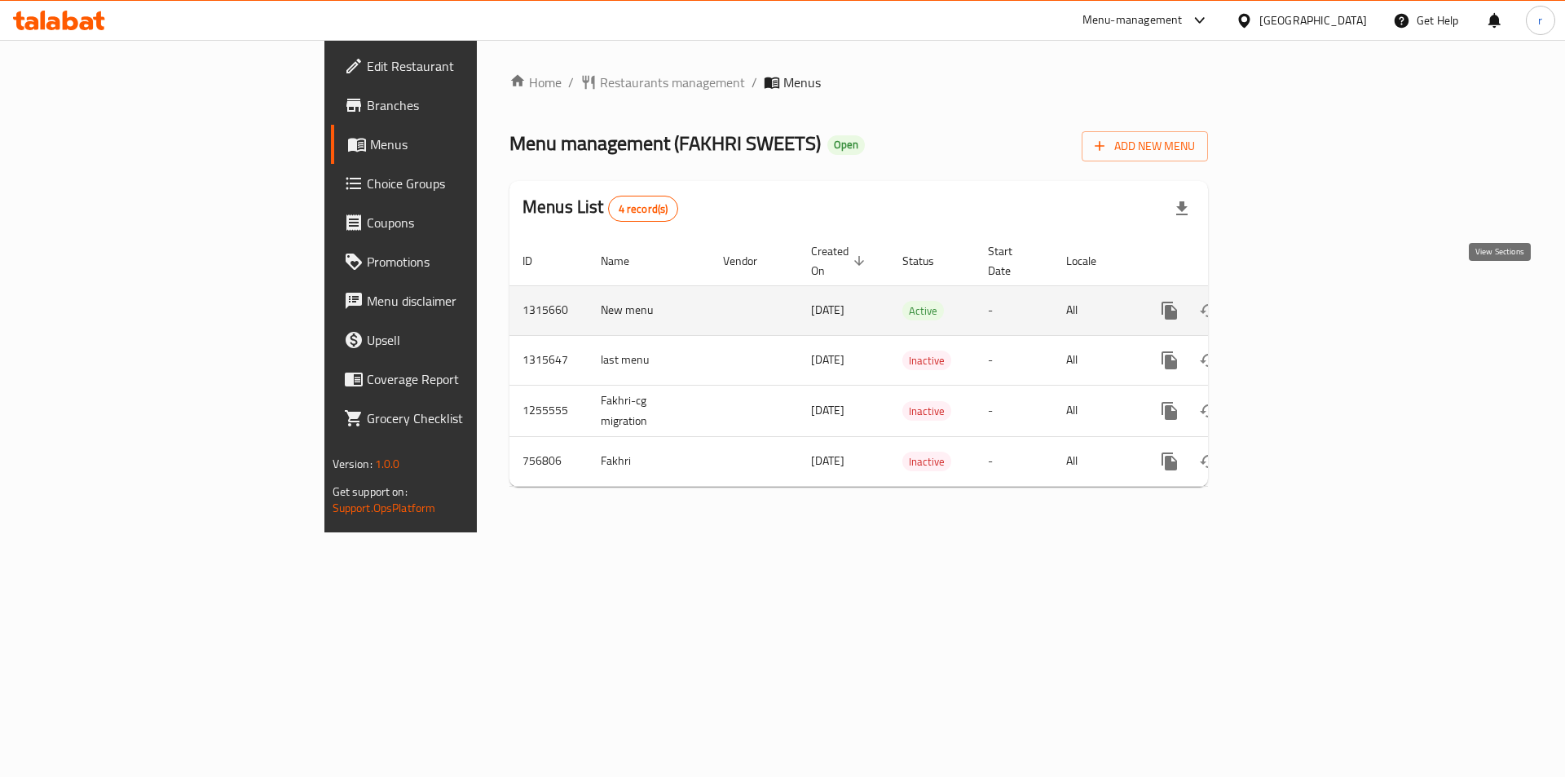
click at [1307, 291] on link "enhanced table" at bounding box center [1287, 310] width 39 height 39
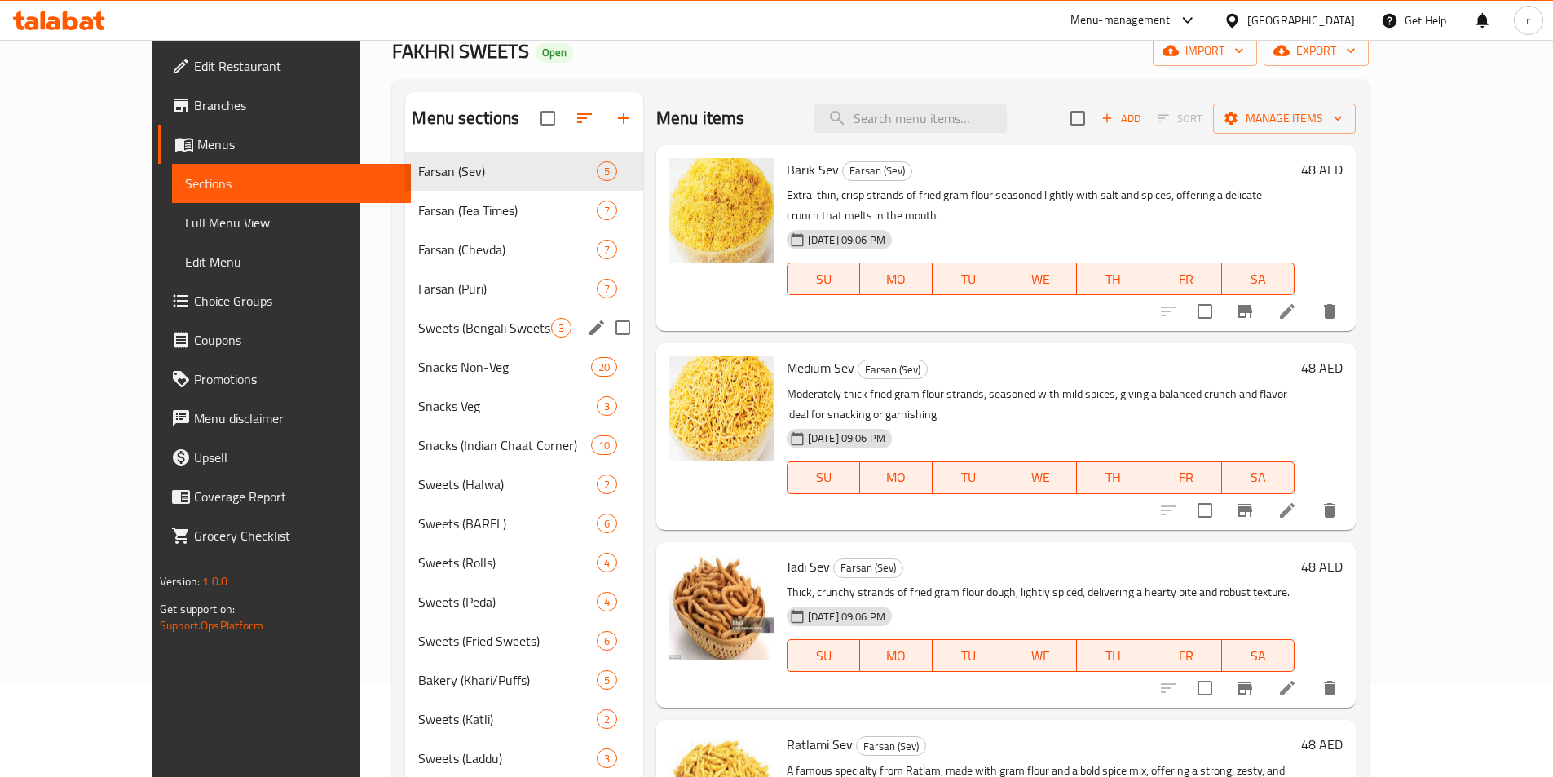
scroll to position [163, 0]
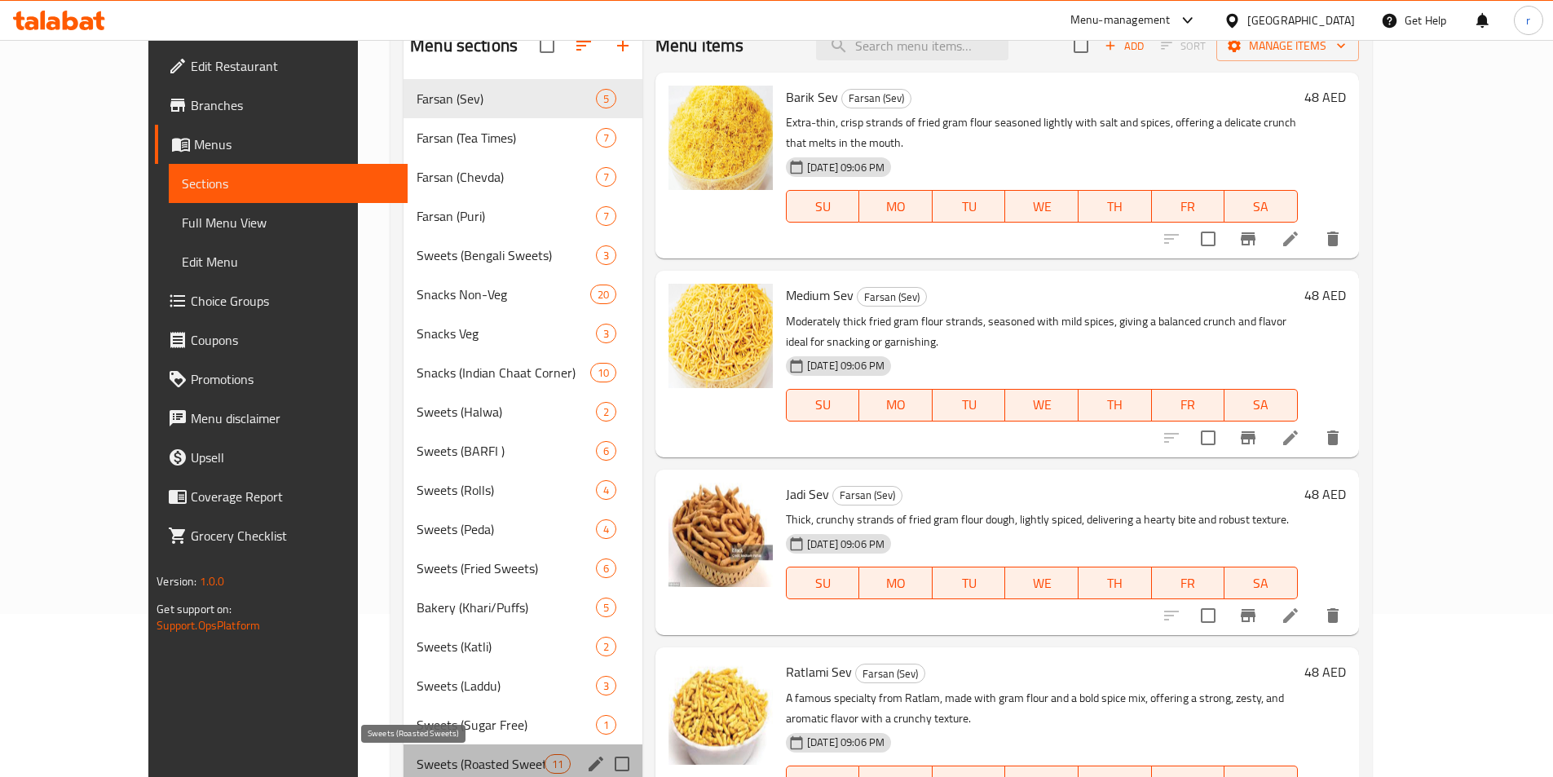
click at [441, 759] on span "Sweets (Roasted Sweets)" at bounding box center [481, 764] width 128 height 20
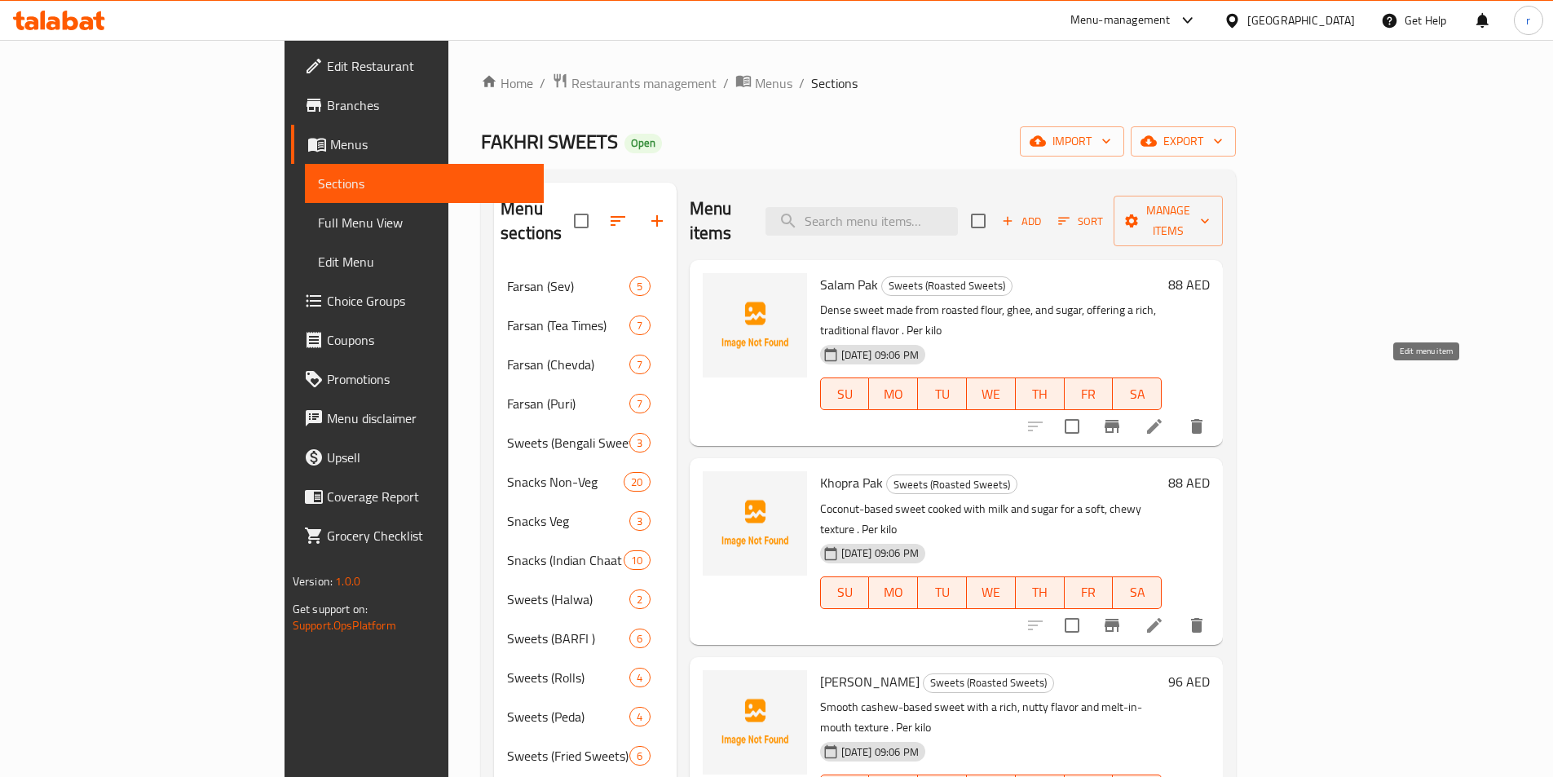
click at [1162, 419] on icon at bounding box center [1154, 426] width 15 height 15
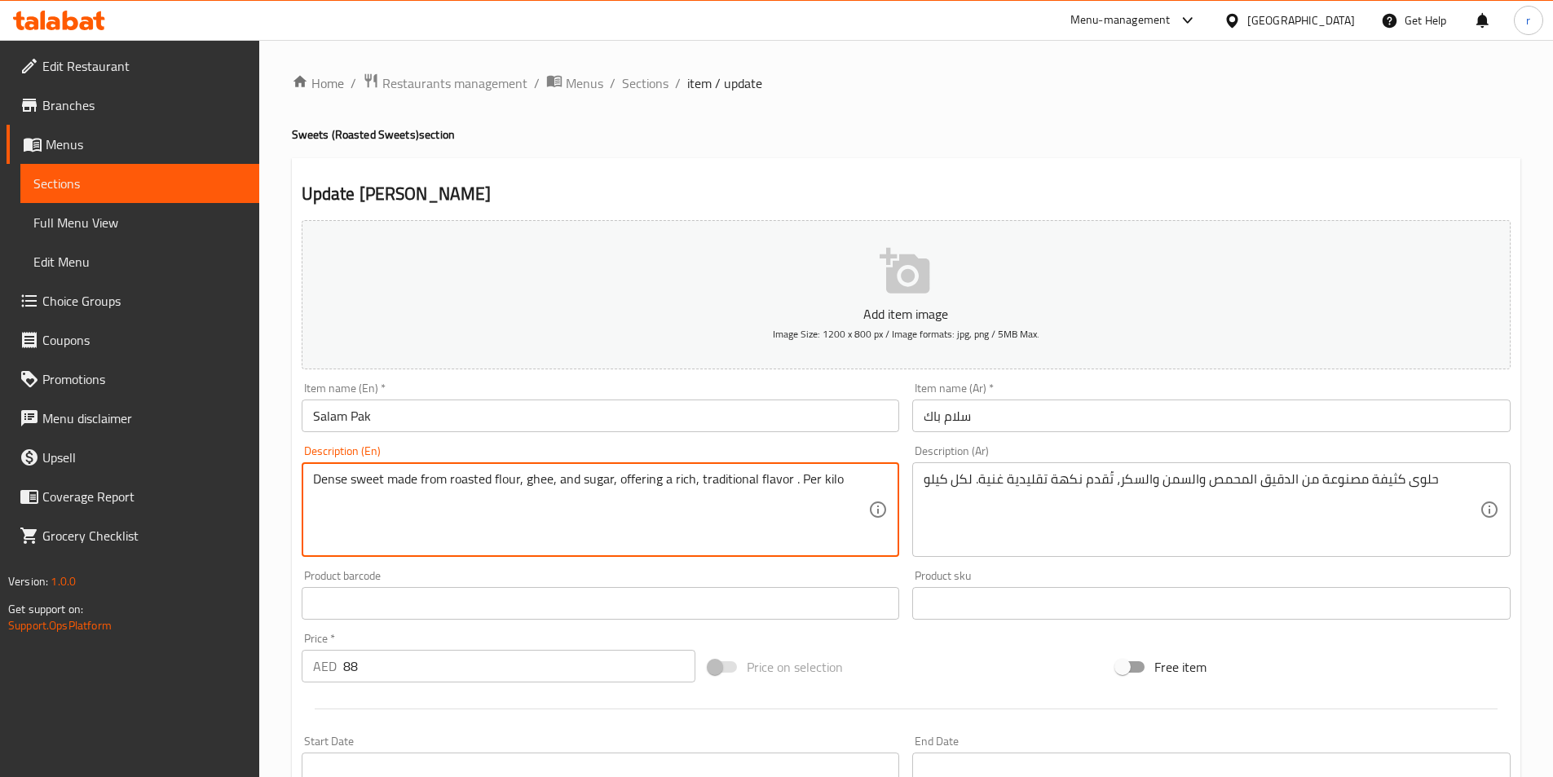
drag, startPoint x: 790, startPoint y: 480, endPoint x: 279, endPoint y: 470, distance: 511.2
paste textarea "A traditional mithai made with gram flour, ghee, and sugar, slow-cooked to form…"
type textarea "A traditional mithai made with gram flour, ghee, and sugar, slow-cooked to form…"
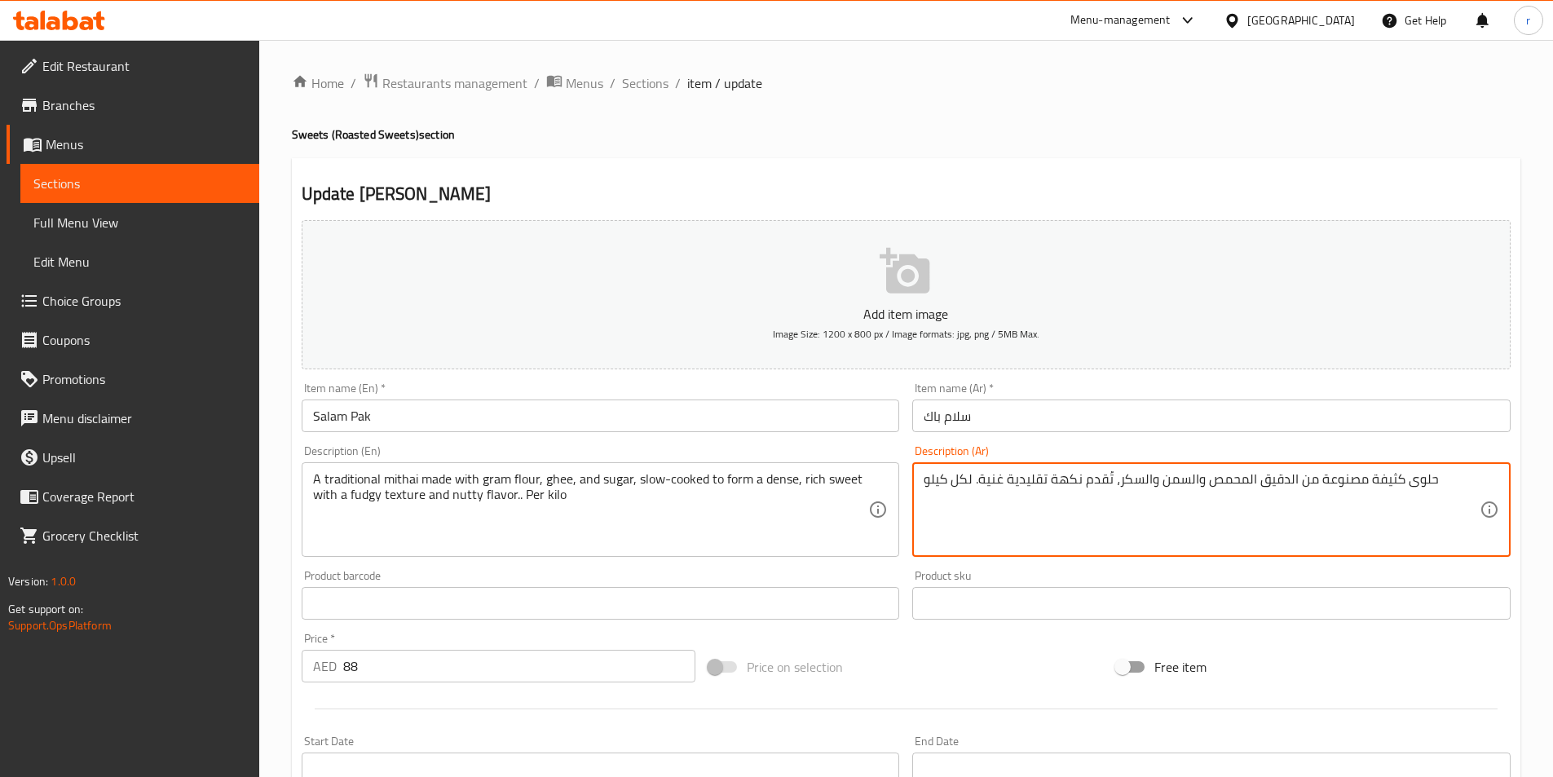
drag, startPoint x: 1442, startPoint y: 483, endPoint x: 980, endPoint y: 478, distance: 462.3
paste textarea "ميثاي تقليدي مصنوع من دقيق الحمص والسمن والسكر، مطبوخ ببطء لتشكيل حلوى كثيفة وغ…"
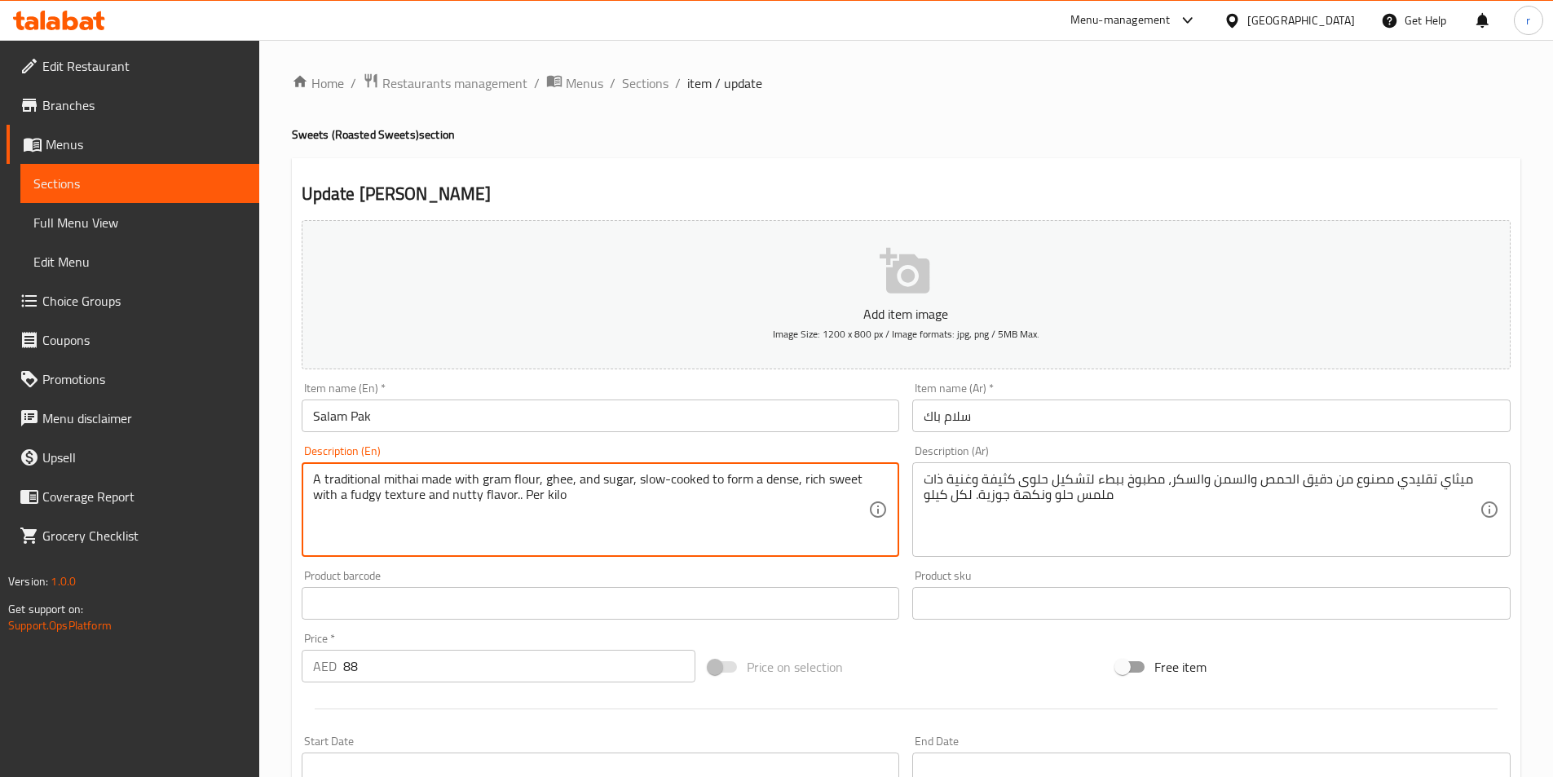
click at [766, 486] on textarea "A traditional mithai made with gram flour, ghee, and sugar, slow-cooked to form…" at bounding box center [591, 509] width 556 height 77
click at [365, 504] on textarea "A traditional mithai made with gram flour, ghee, and sugar, slow-cooked to form…" at bounding box center [591, 509] width 556 height 77
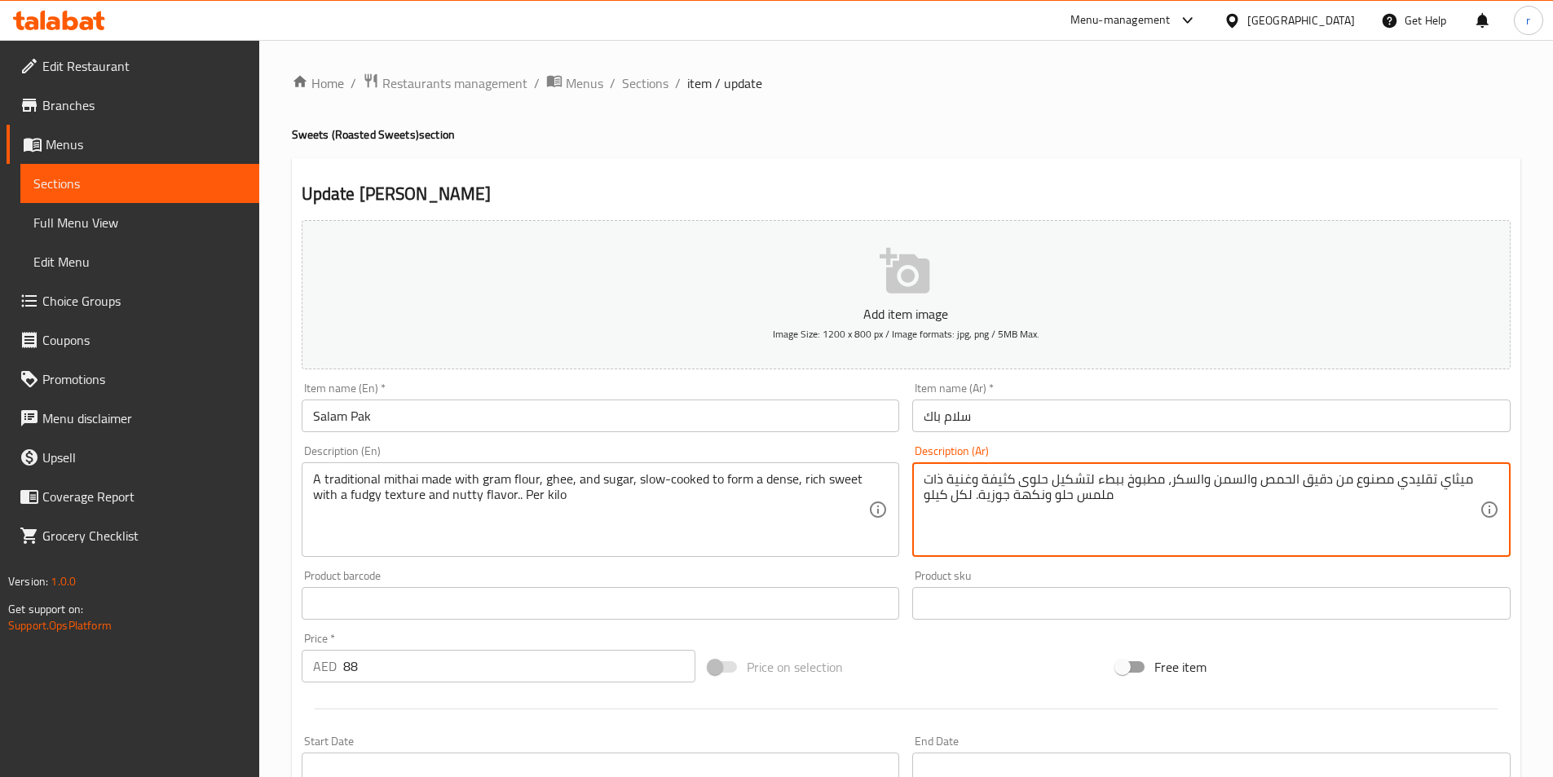
click at [1058, 497] on textarea "ميثاي تقليدي مصنوع من دقيق الحمص والسمن والسكر، مطبوخ ببطء لتشكيل حلوى كثيفة وغ…" at bounding box center [1202, 509] width 556 height 77
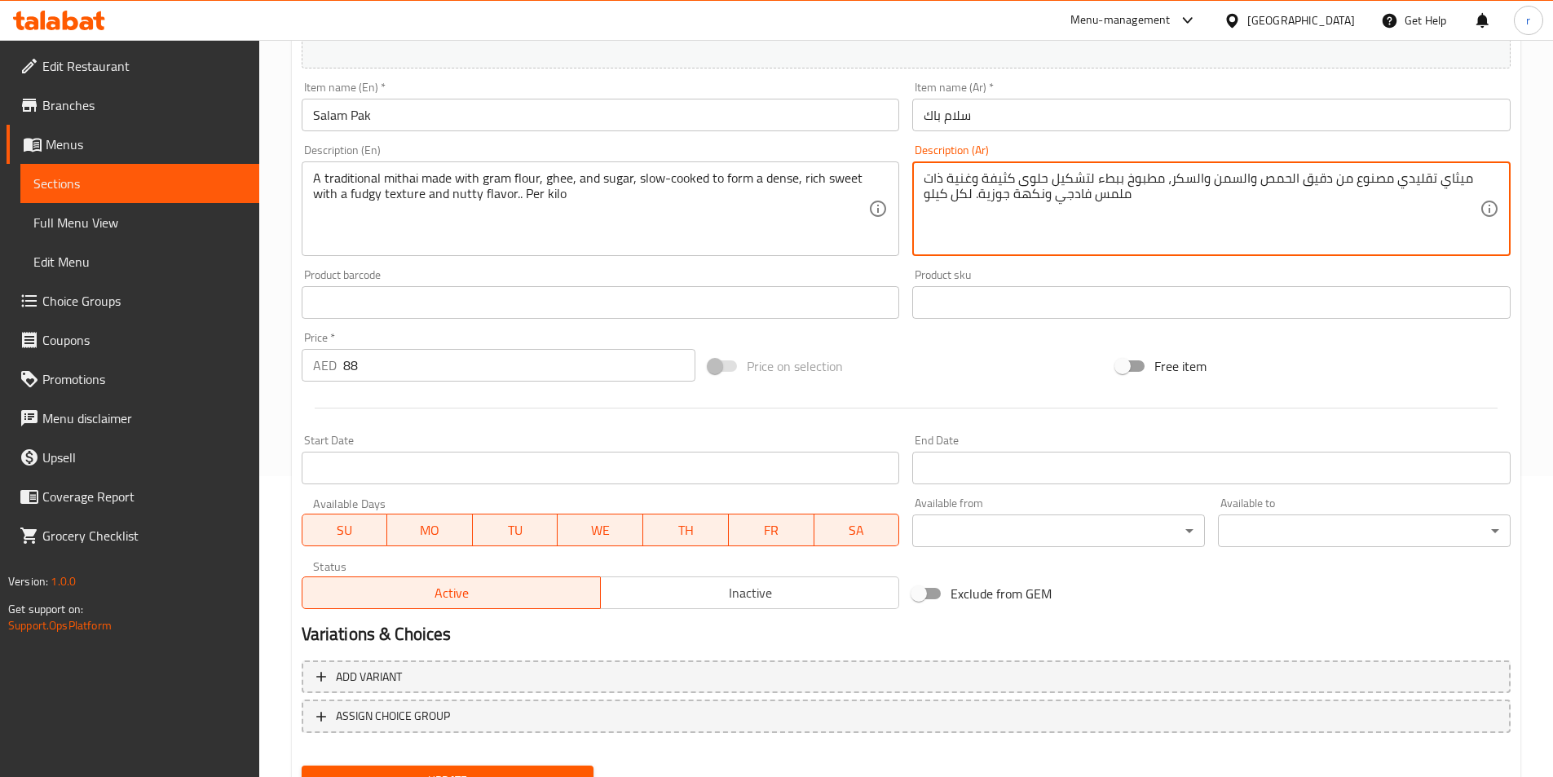
scroll to position [375, 0]
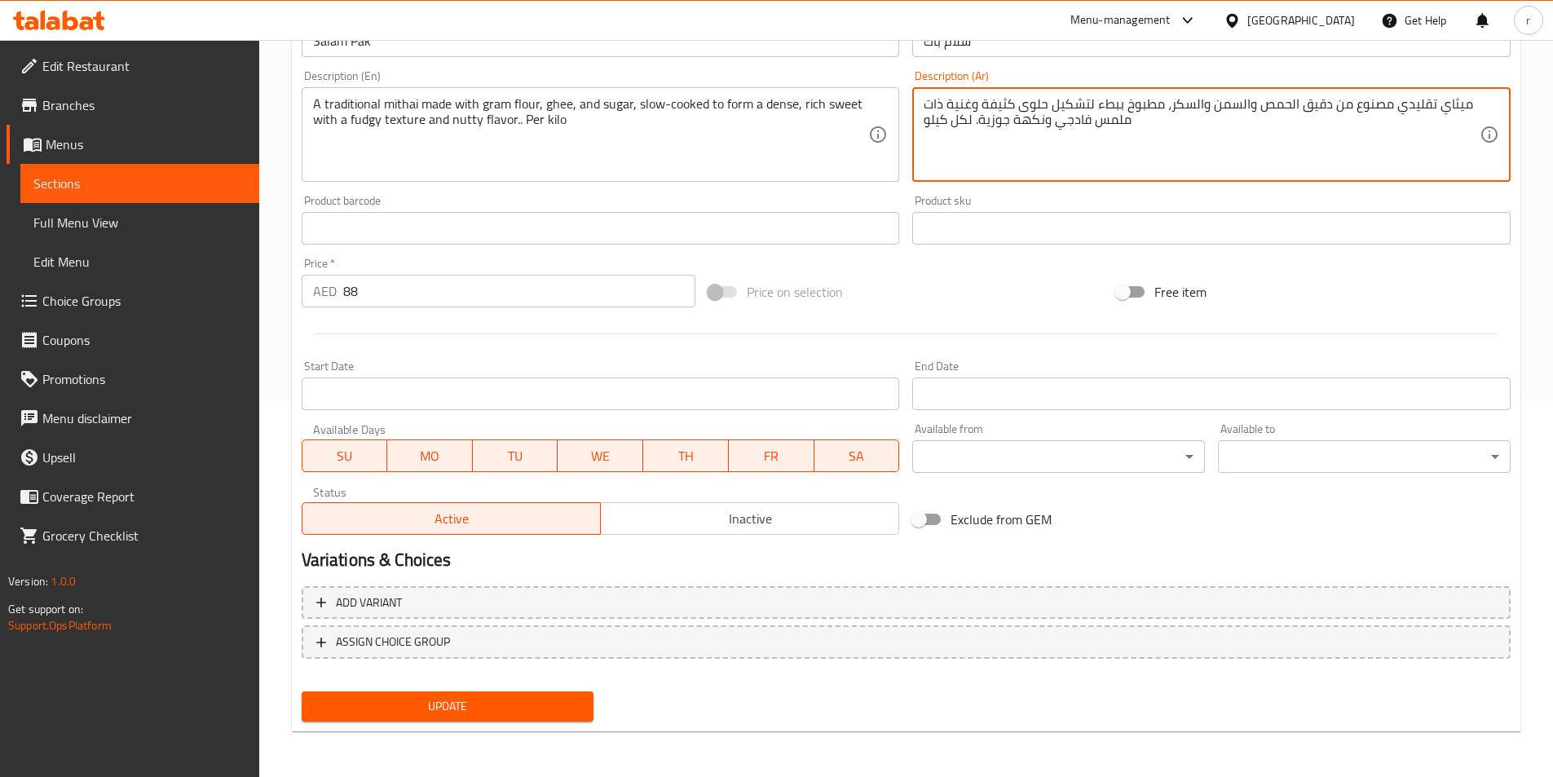
type textarea "ميثاي تقليدي مصنوع من دقيق الحمص والسمن والسكر، مطبوخ ببطء لتشكيل حلوى كثيفة وغ…"
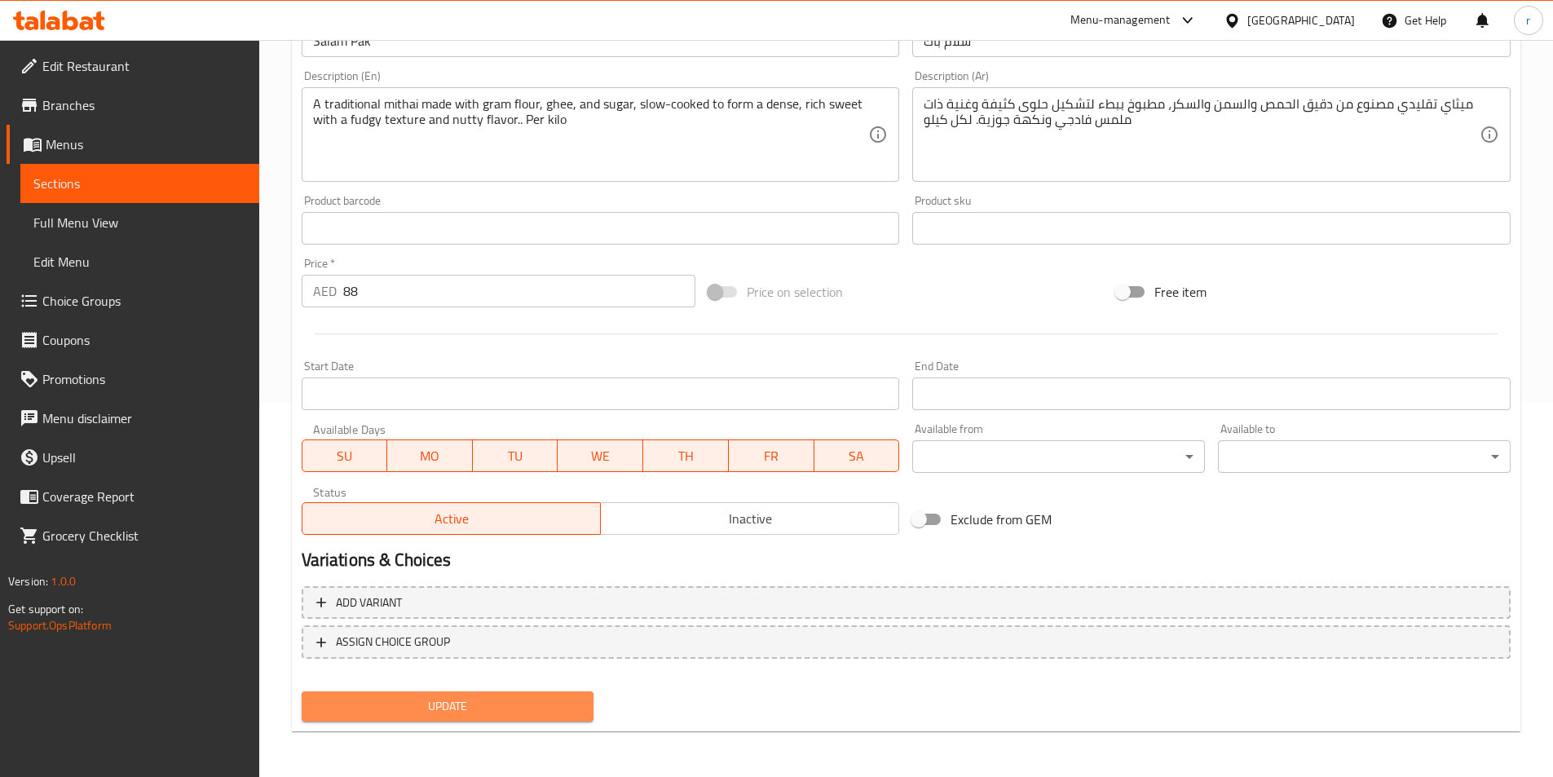
click at [574, 715] on span "Update" at bounding box center [448, 706] width 267 height 20
click at [556, 694] on button "Update" at bounding box center [448, 706] width 293 height 30
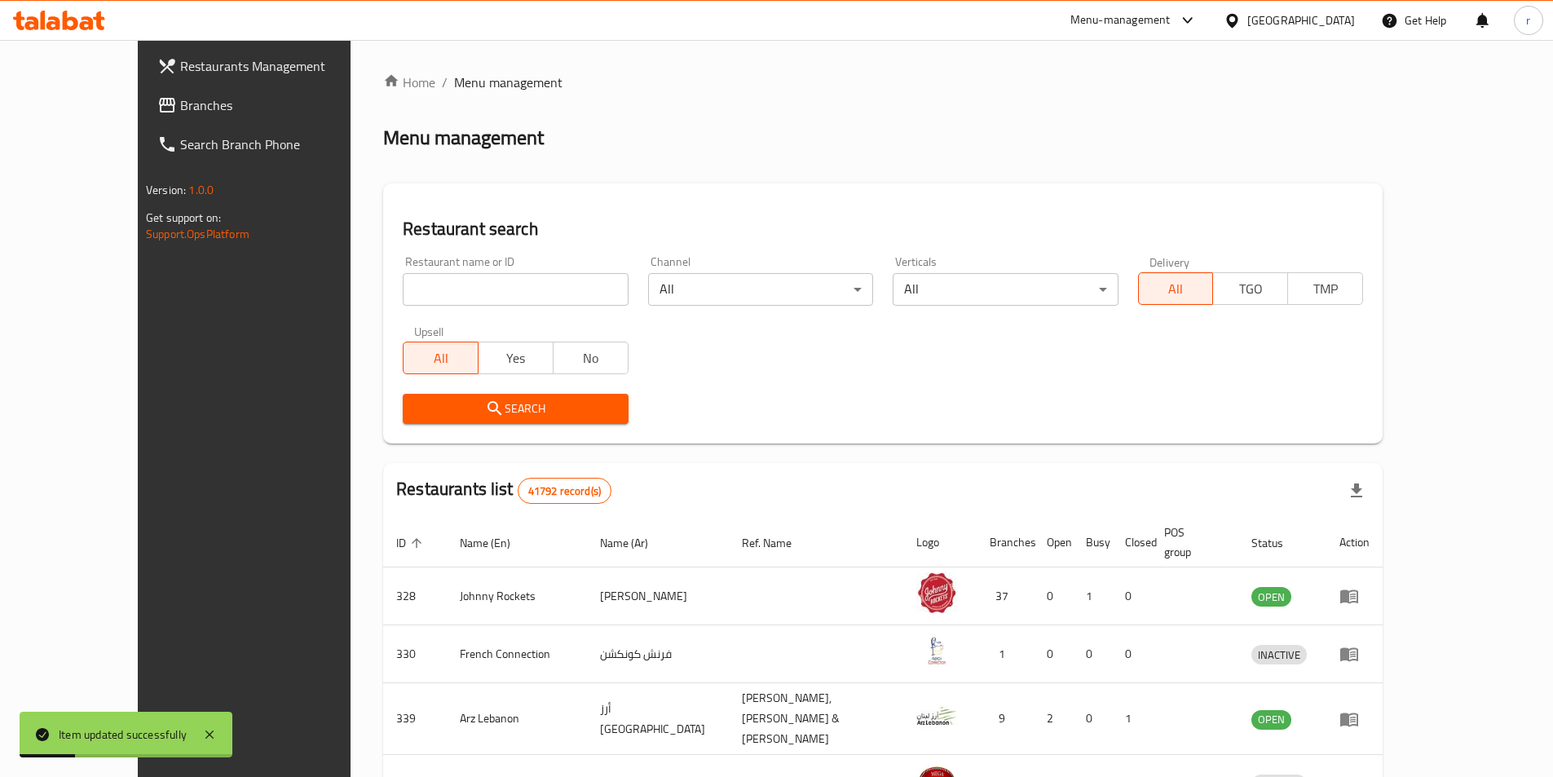
click at [403, 289] on input "search" at bounding box center [515, 289] width 225 height 33
type input "680761"
click at [180, 108] on span "Branches" at bounding box center [282, 105] width 204 height 20
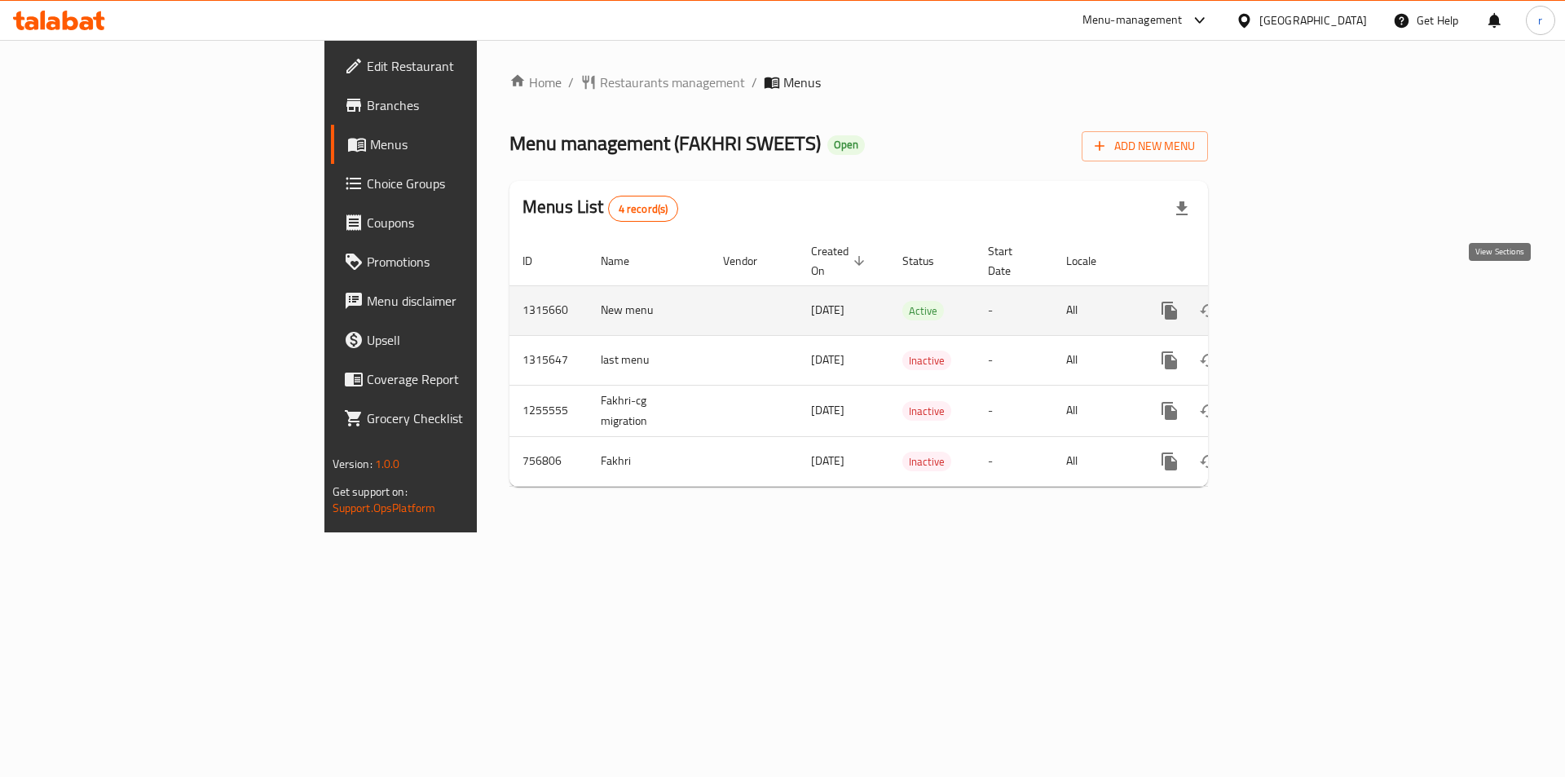
click at [1297, 301] on icon "enhanced table" at bounding box center [1287, 311] width 20 height 20
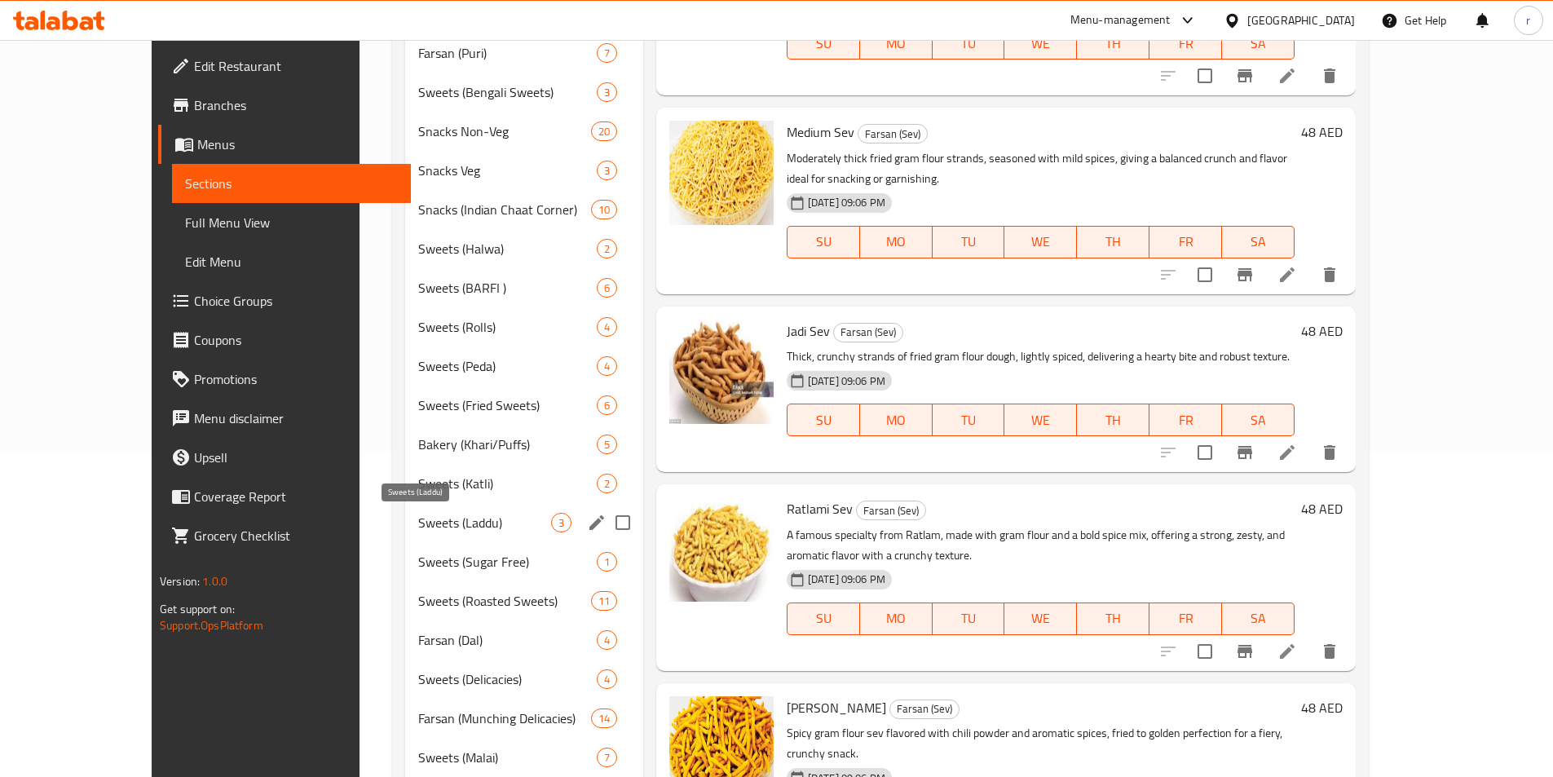
scroll to position [245, 0]
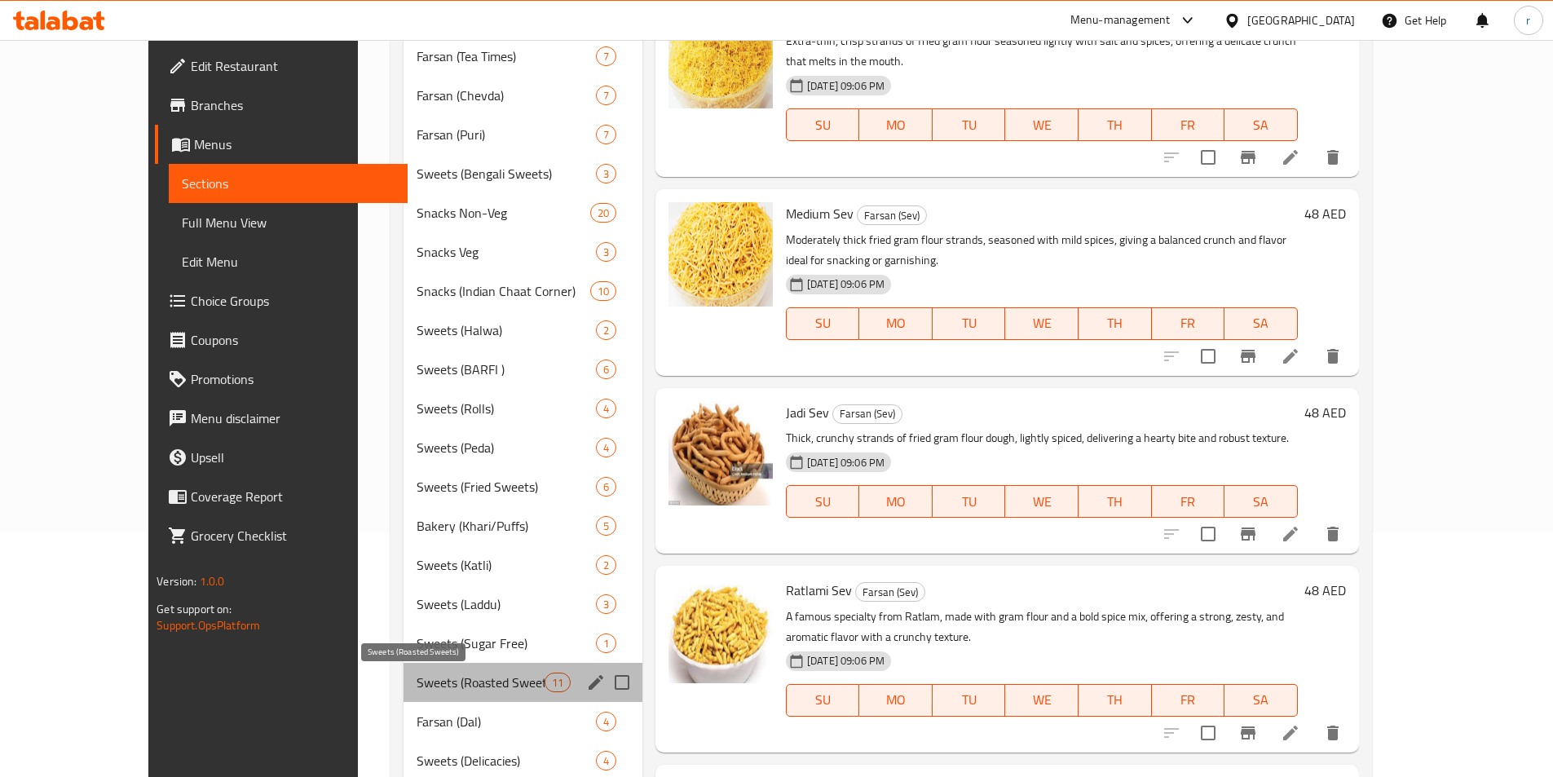
drag, startPoint x: 423, startPoint y: 688, endPoint x: 477, endPoint y: 497, distance: 198.2
click at [423, 689] on span "Sweets (Roasted Sweets)" at bounding box center [481, 683] width 128 height 20
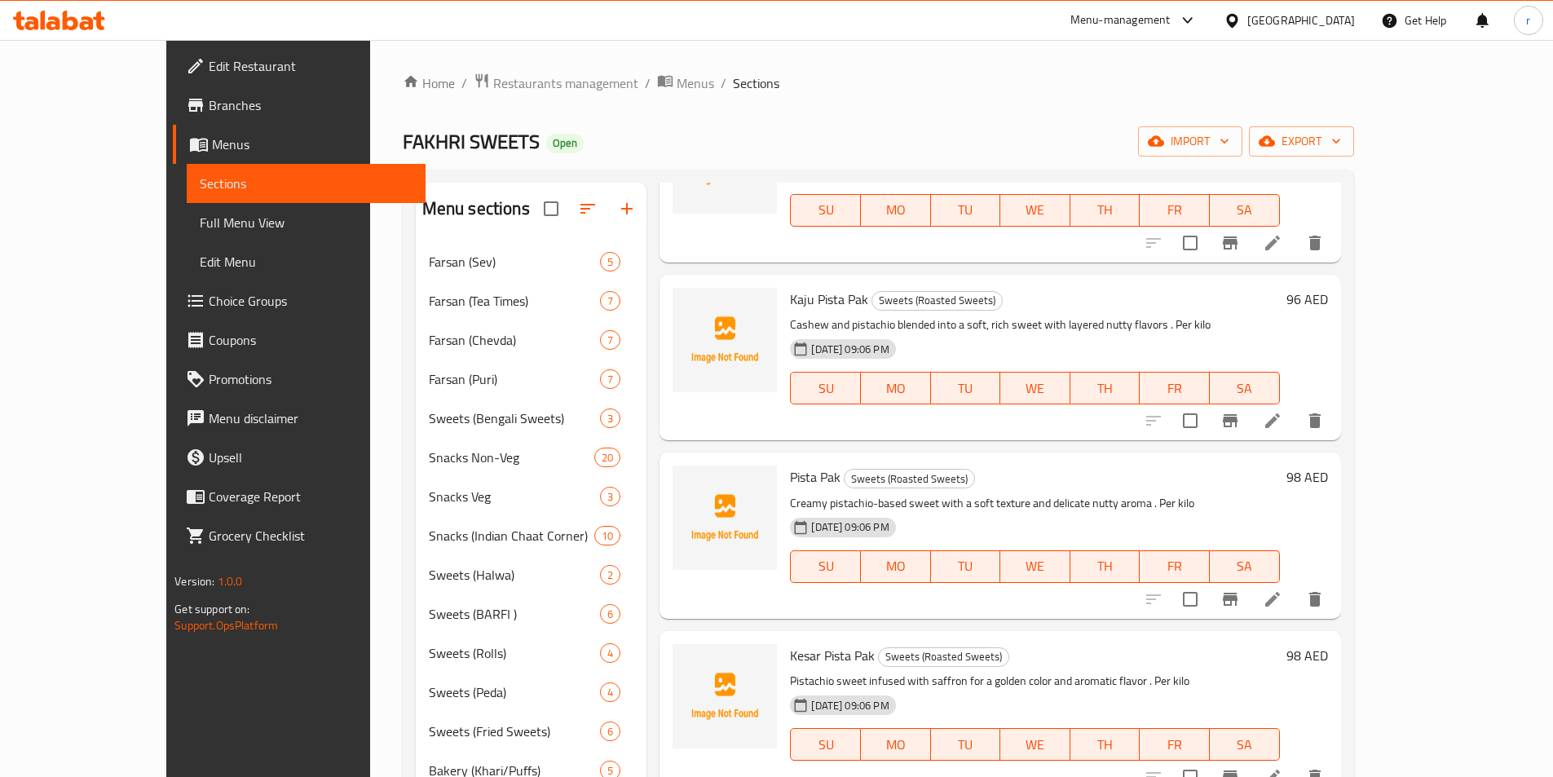
scroll to position [702, 0]
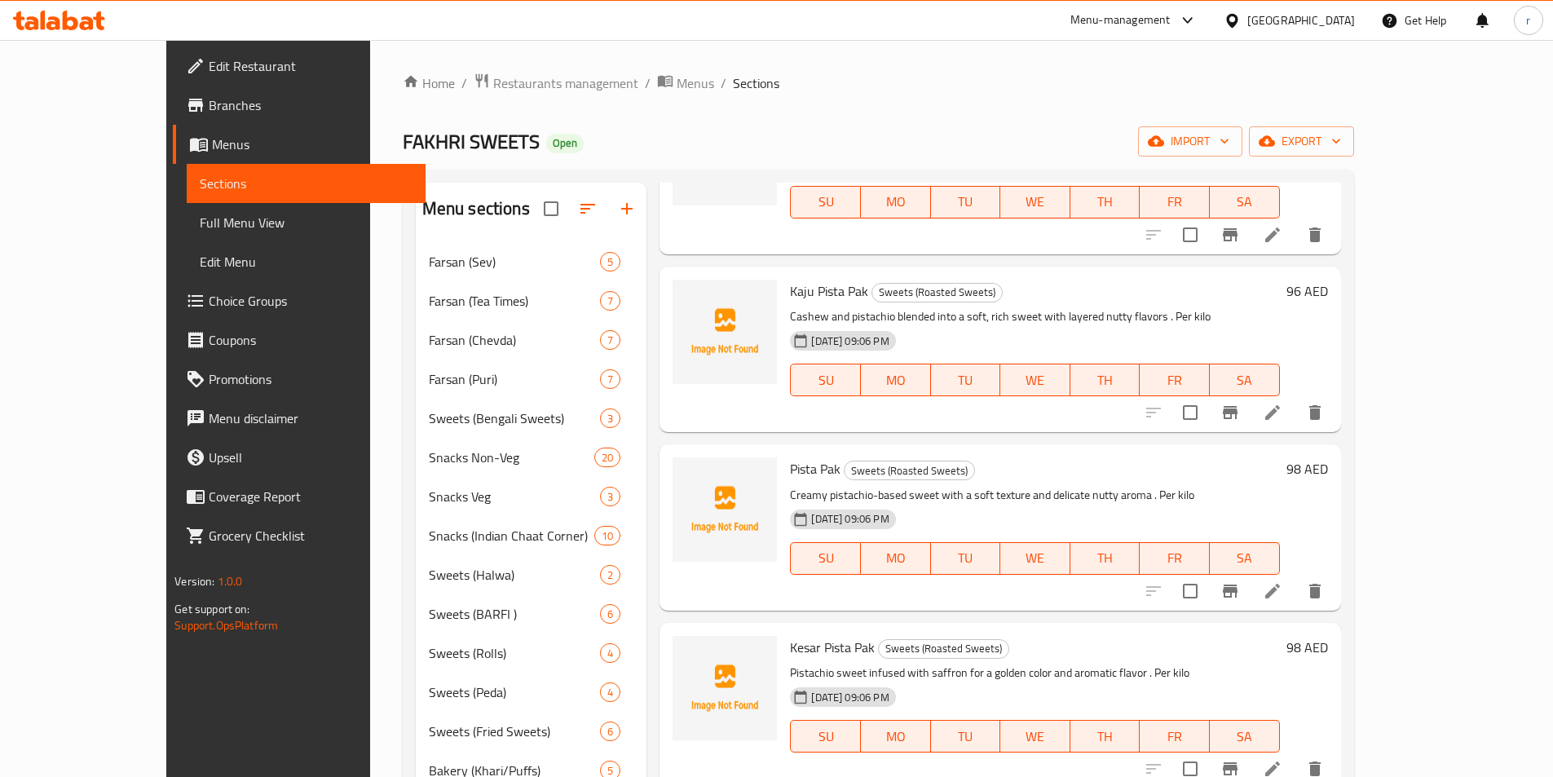
click at [790, 465] on span "Pista Pak" at bounding box center [815, 469] width 51 height 24
copy h6 "Pista Pak"
click at [1325, 583] on icon "delete" at bounding box center [1315, 591] width 20 height 20
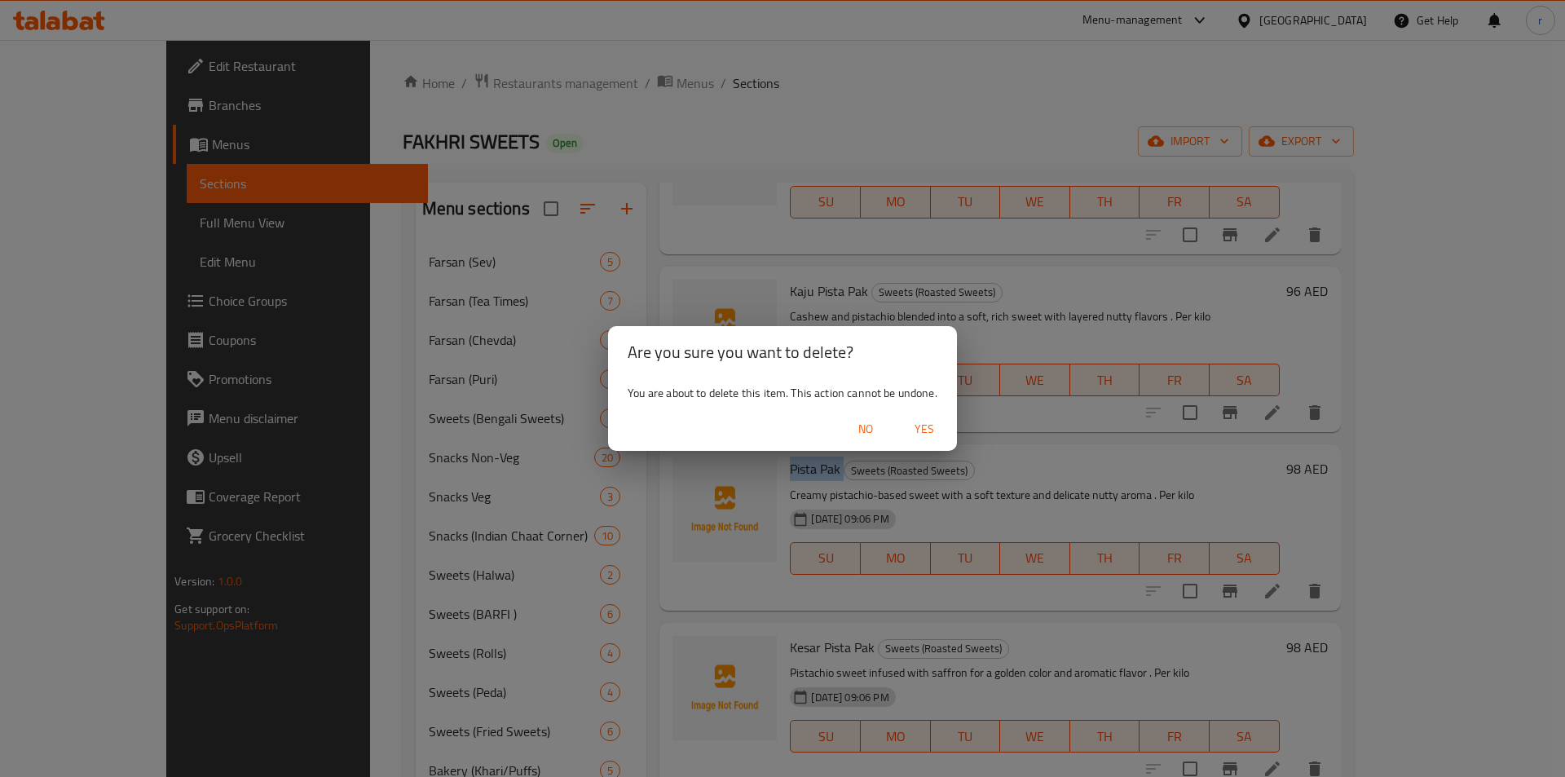
click at [923, 428] on span "Yes" at bounding box center [924, 429] width 39 height 20
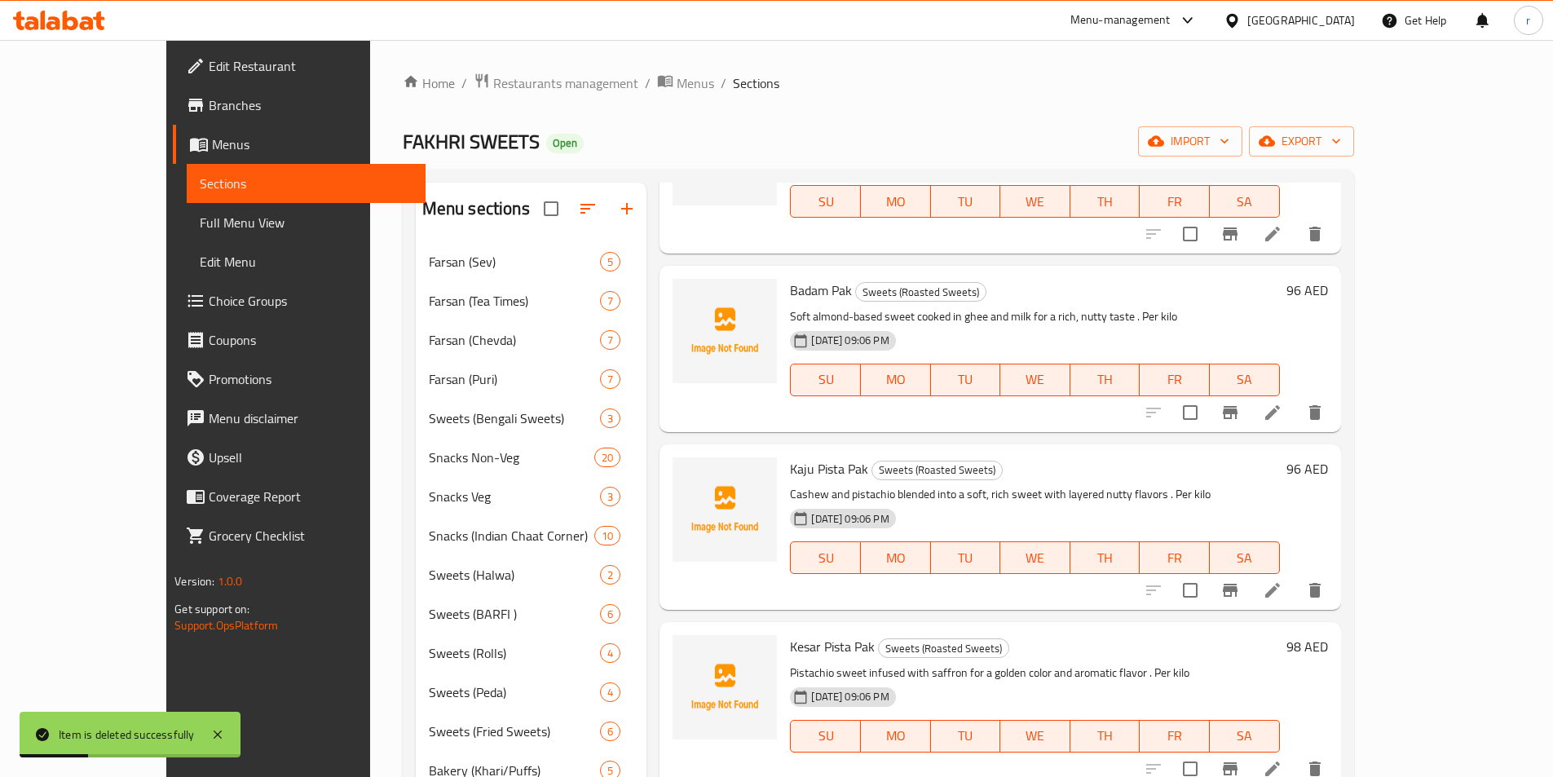
scroll to position [524, 0]
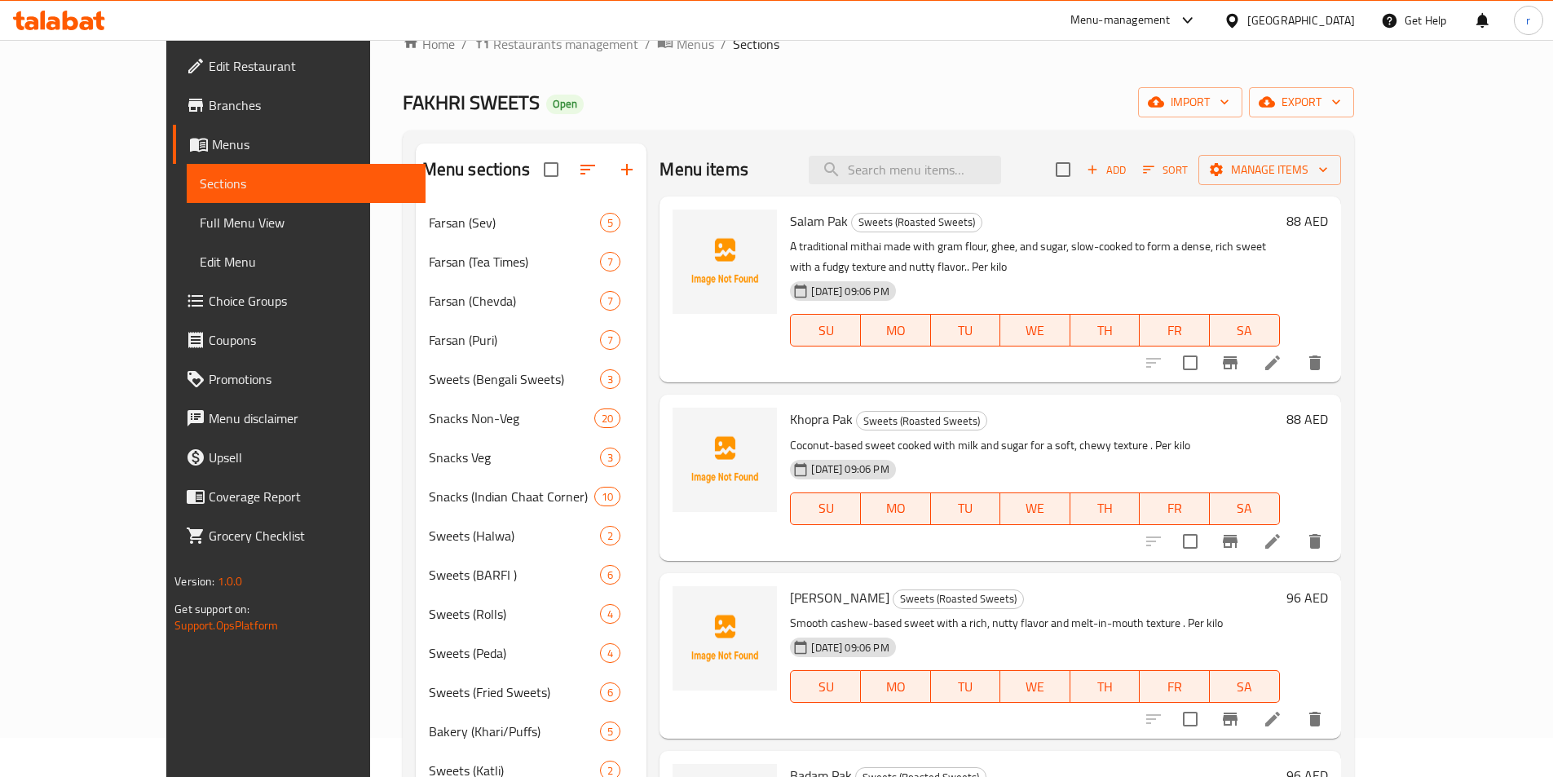
scroll to position [0, 0]
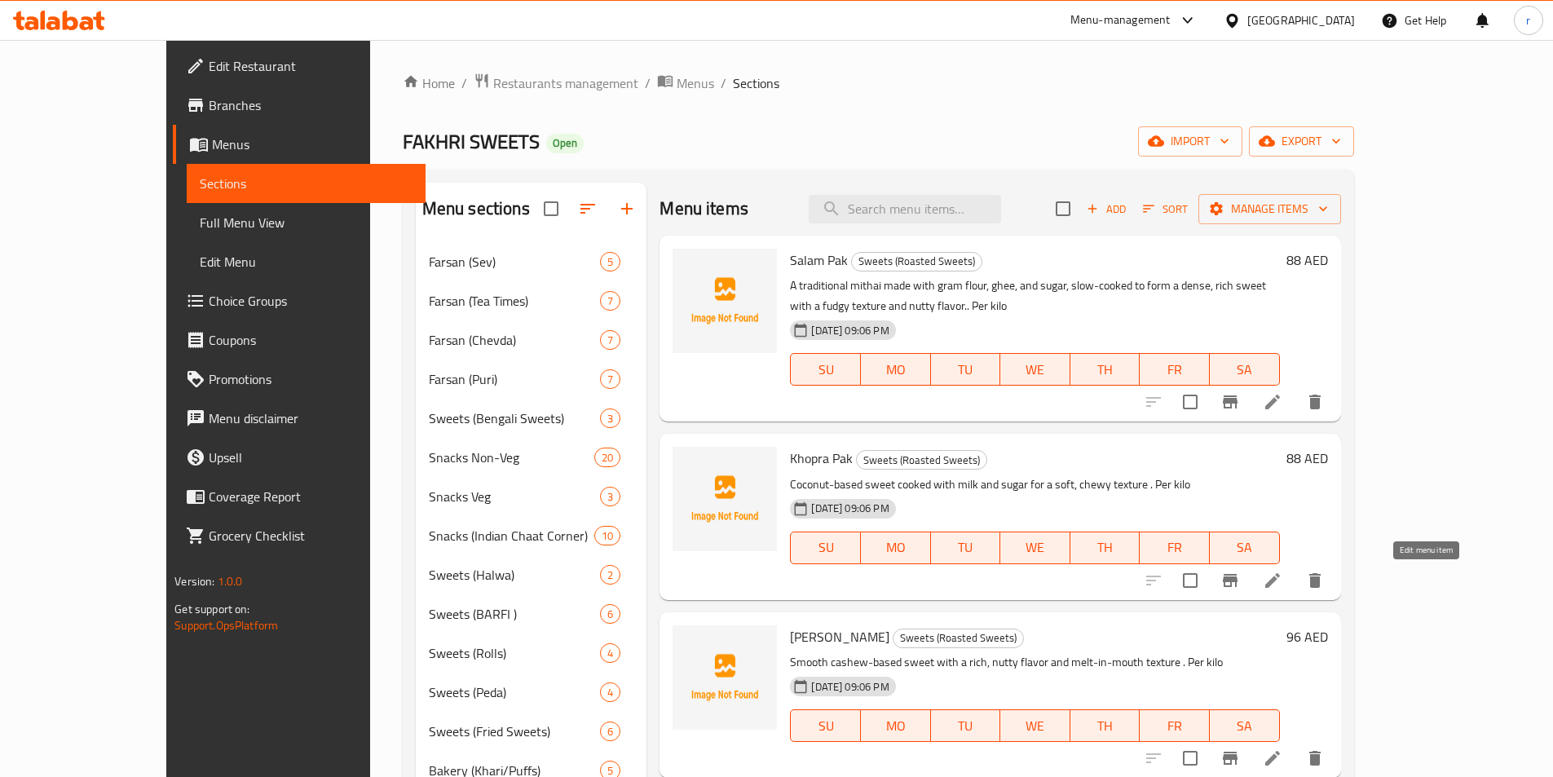
click at [1282, 589] on icon at bounding box center [1273, 581] width 20 height 20
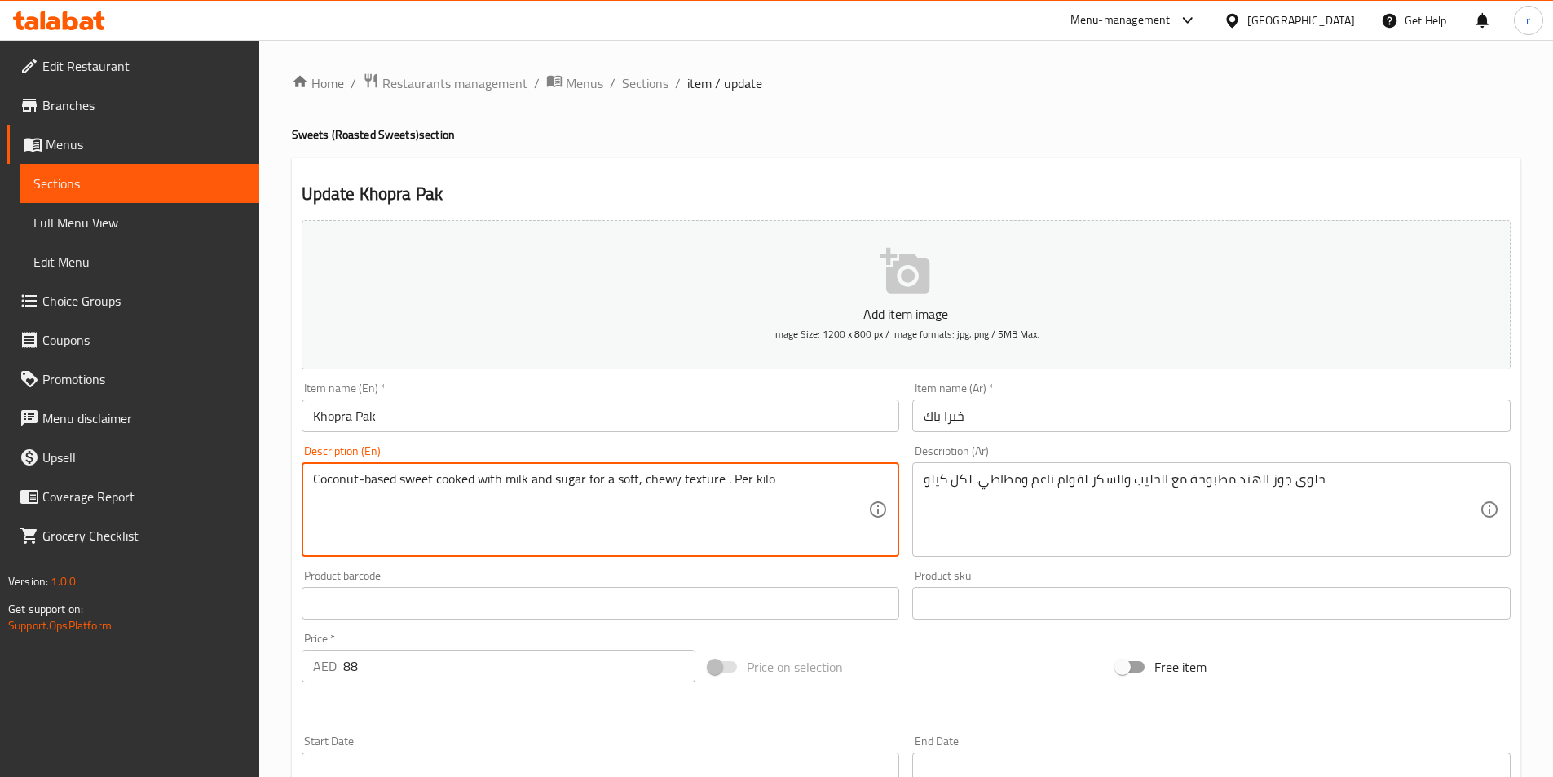
drag, startPoint x: 720, startPoint y: 480, endPoint x: 0, endPoint y: 462, distance: 720.1
paste textarea "A coconut-based sweet prepared with khoya, sugar, and cardamom, cut into square…"
type textarea "A coconut-based sweet prepared with khoya, sugar, and cardamom, cut into square…"
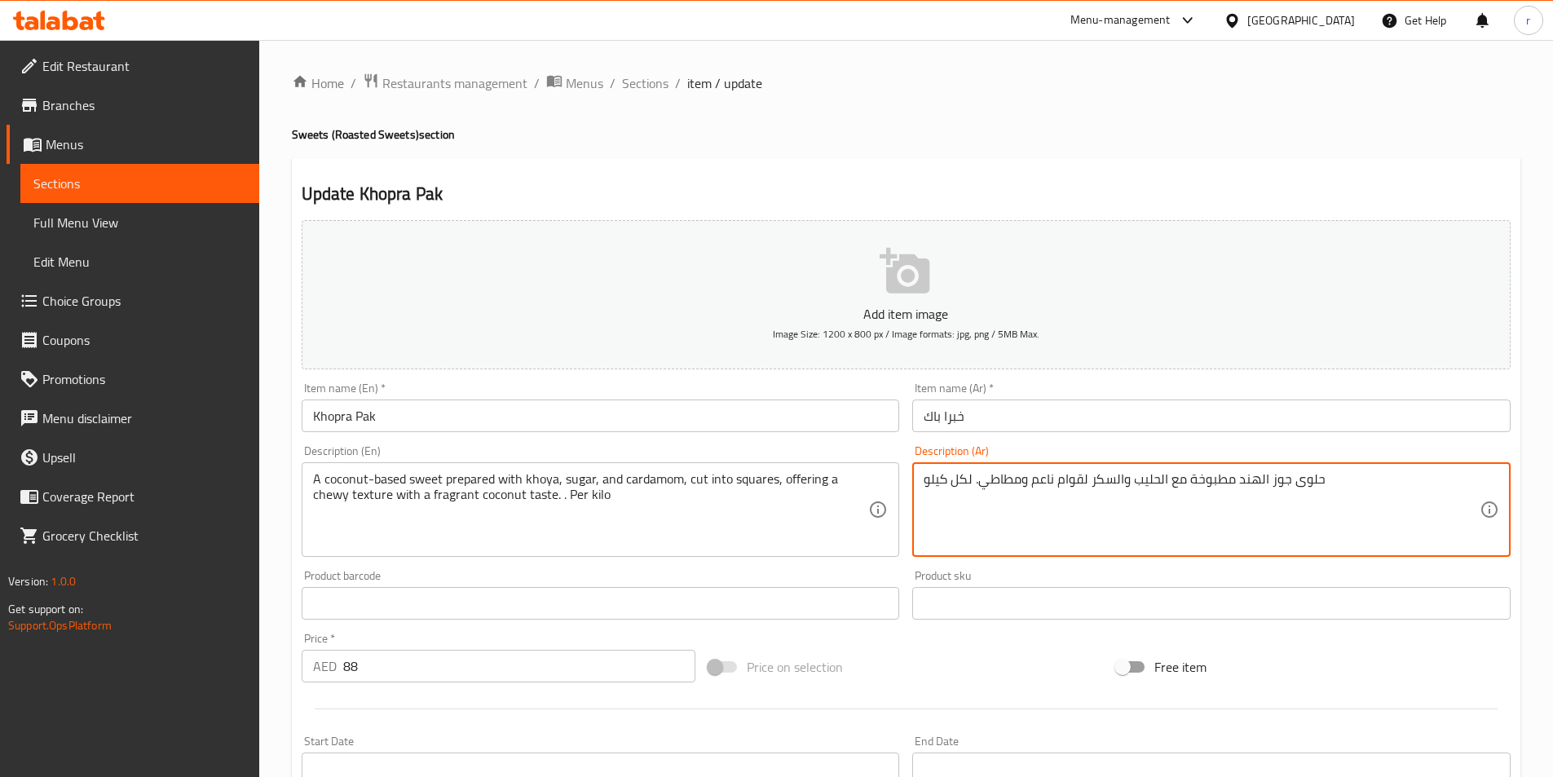
paste textarea "مصنوعة من جوز الهند يتم تحضيرها باستخدام الخويا والسكر والهيل، مقطعة إلى مربعات…"
drag, startPoint x: 981, startPoint y: 483, endPoint x: 1526, endPoint y: 405, distance: 550.9
click at [981, 492] on textarea "حلوى مصنوعة من جوز الهند يتم تحضيرها باستخدام الخويا والسكر والهيل، مقطعة إلى م…" at bounding box center [1202, 509] width 556 height 77
type textarea "حلوى مصنوعة من جوز الهند يتم تحضيرها باستخدام الخويا والسكر والهيل، مقطعة إلى م…"
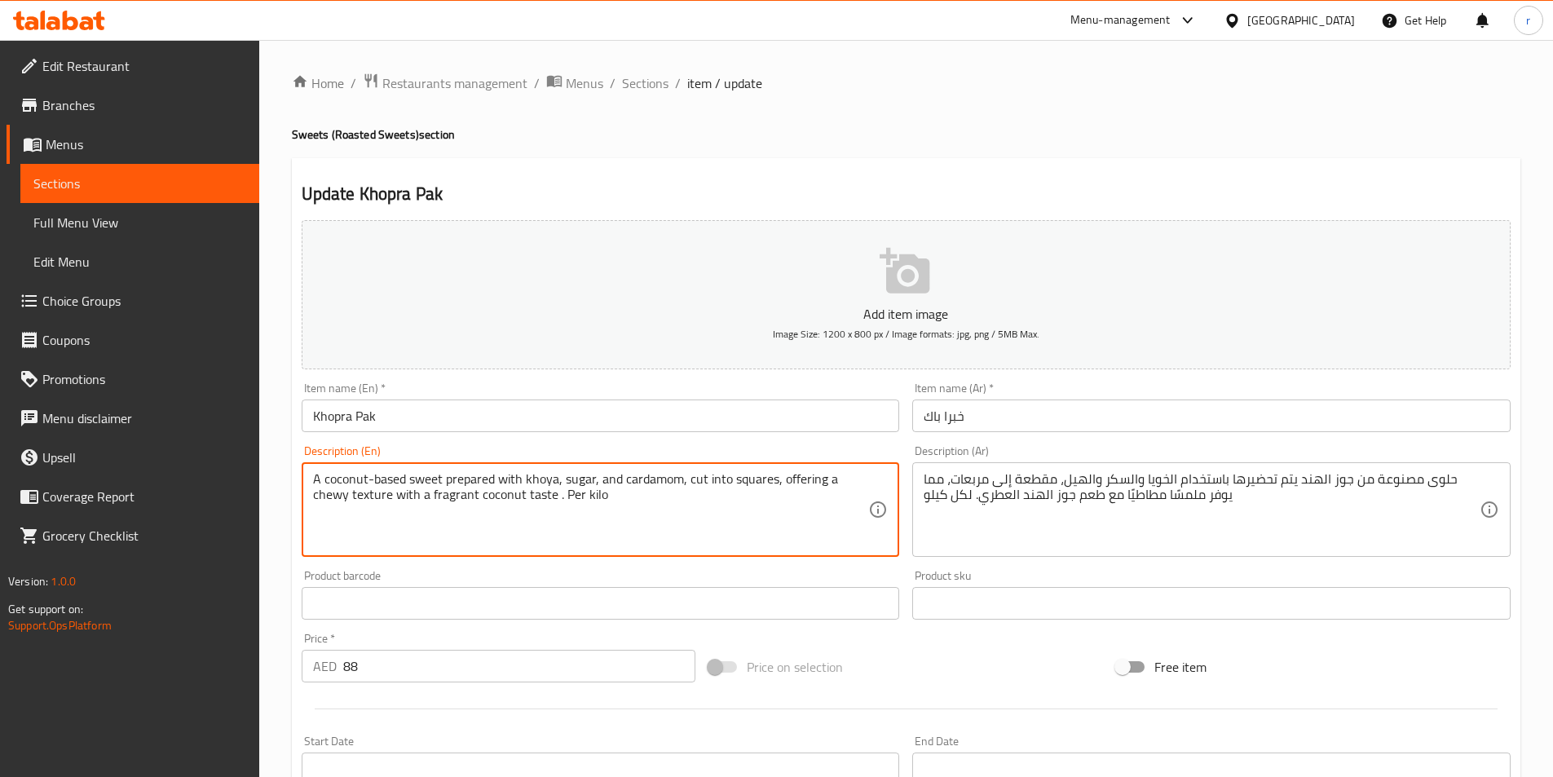
type textarea "A coconut-based sweet prepared with khoya, sugar, and cardamom, cut into square…"
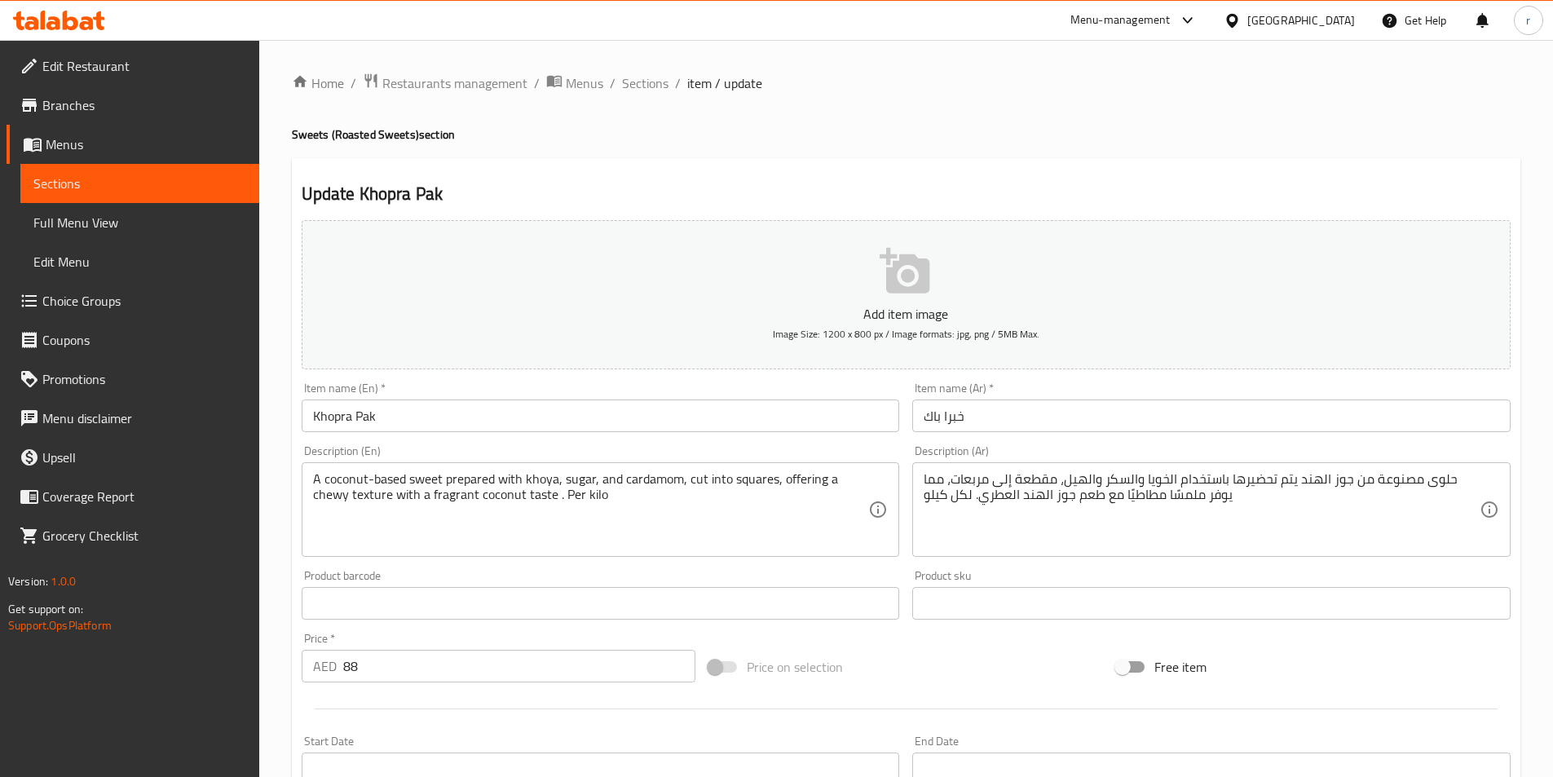
click at [907, 390] on div "Item name (Ar)   * خبرا باك Item name (Ar) *" at bounding box center [1211, 407] width 611 height 63
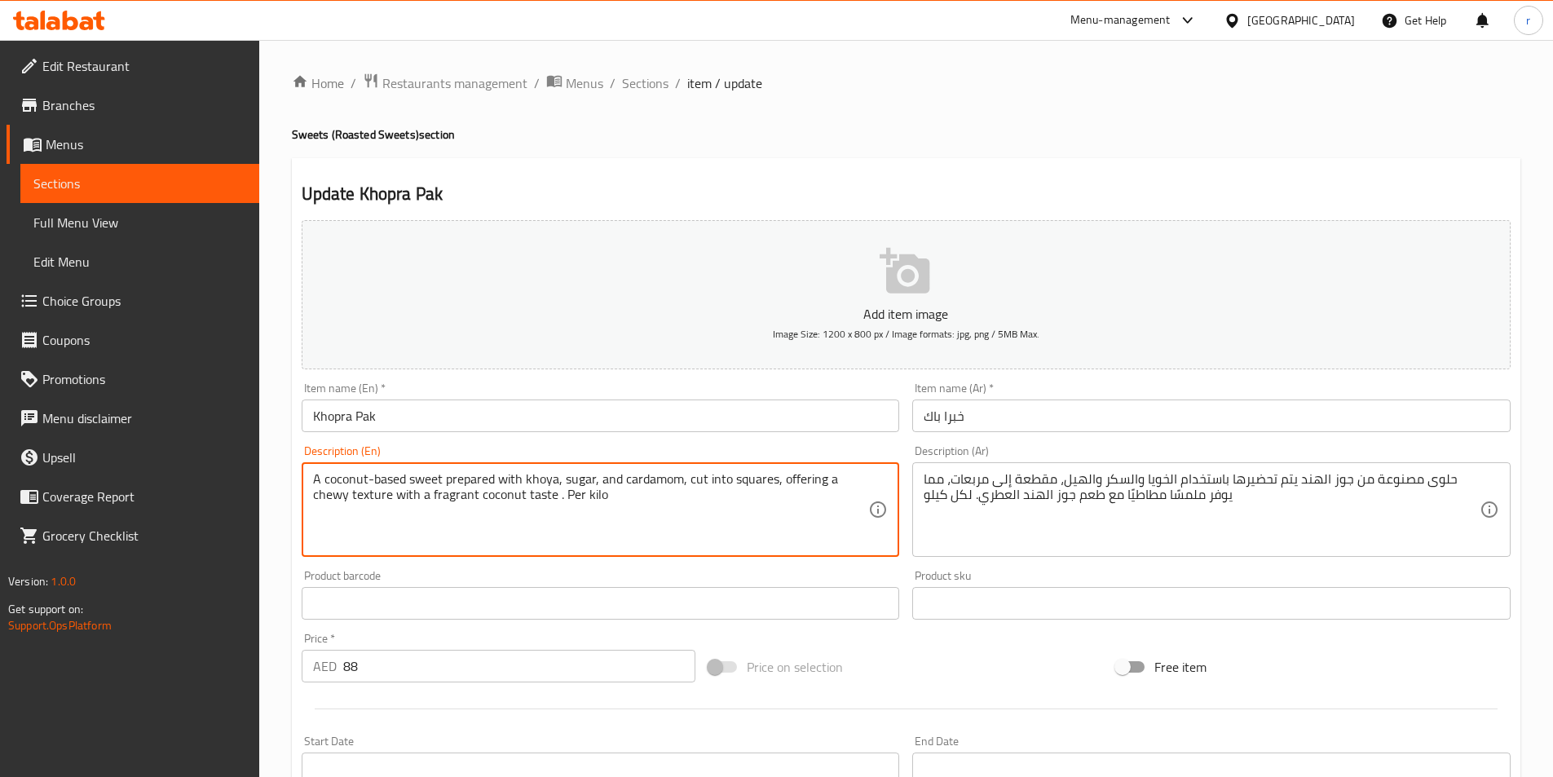
click at [336, 471] on textarea "A coconut-based sweet prepared with khoya, sugar, and cardamom, cut into square…" at bounding box center [591, 509] width 556 height 77
click at [313, 482] on textarea "A coconut-based sweet prepared with khoya, sugar, and cardamom, cut into square…" at bounding box center [591, 509] width 556 height 77
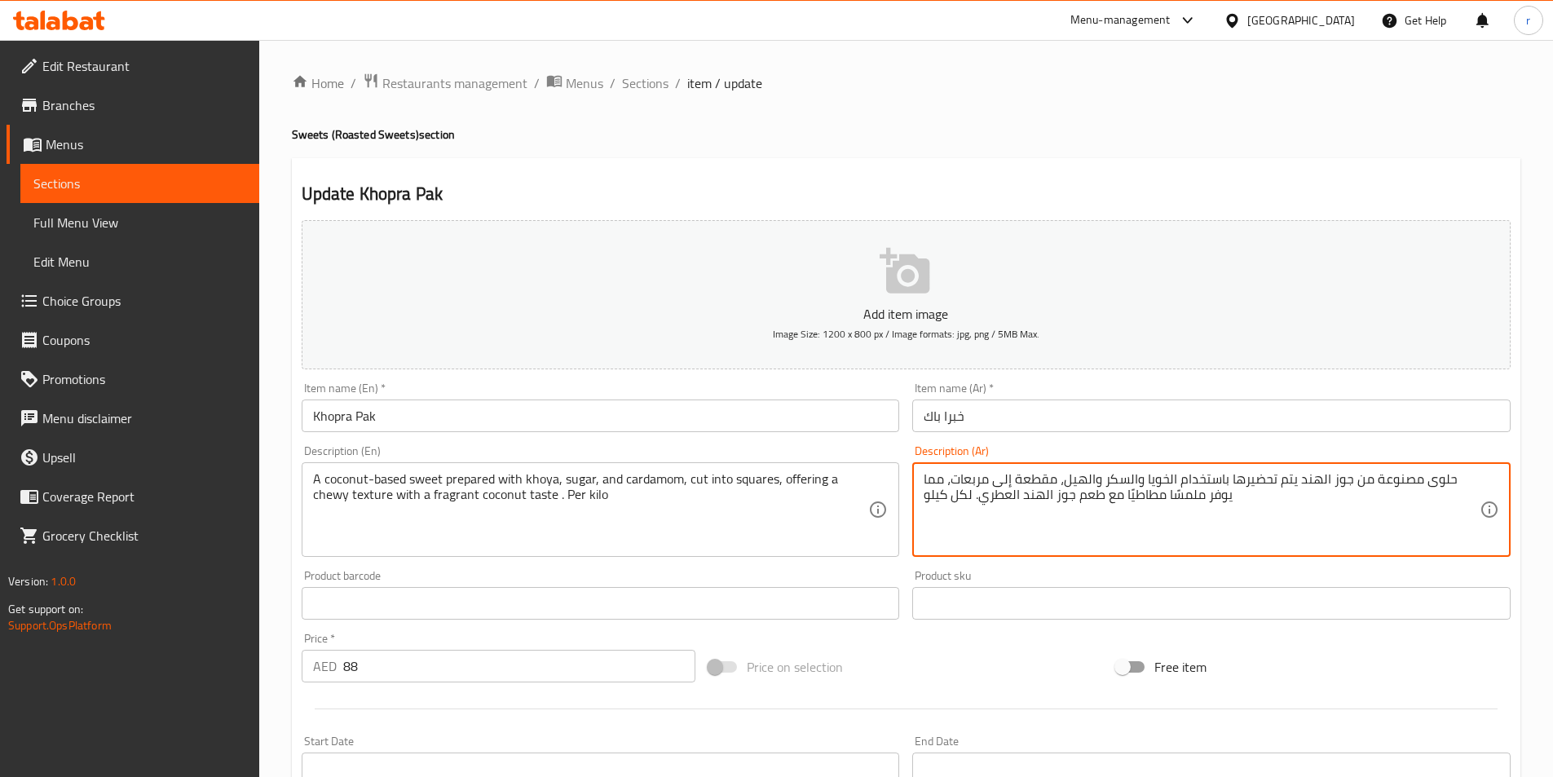
drag, startPoint x: 1328, startPoint y: 481, endPoint x: 1374, endPoint y: 488, distance: 46.9
click at [1317, 518] on textarea "حلوى مصنوعة من جوز الهند يتم تحضيرها باستخدام الخويا والسكر والهيل، مقطعة إلى م…" at bounding box center [1202, 509] width 556 height 77
drag, startPoint x: 925, startPoint y: 481, endPoint x: 973, endPoint y: 483, distance: 47.3
click at [973, 483] on textarea "حلوى مصنوعة من جوز الهند يتم تحضيرها باستخدام الخويا والسكر والهيل، مقطعة إلى م…" at bounding box center [1202, 509] width 556 height 77
click at [1152, 500] on textarea "حلوى مصنوعة من جوز الهند يتم تحضيرها باستخدام الخويا والسكر والهيل، مقطعة إلى م…" at bounding box center [1202, 509] width 556 height 77
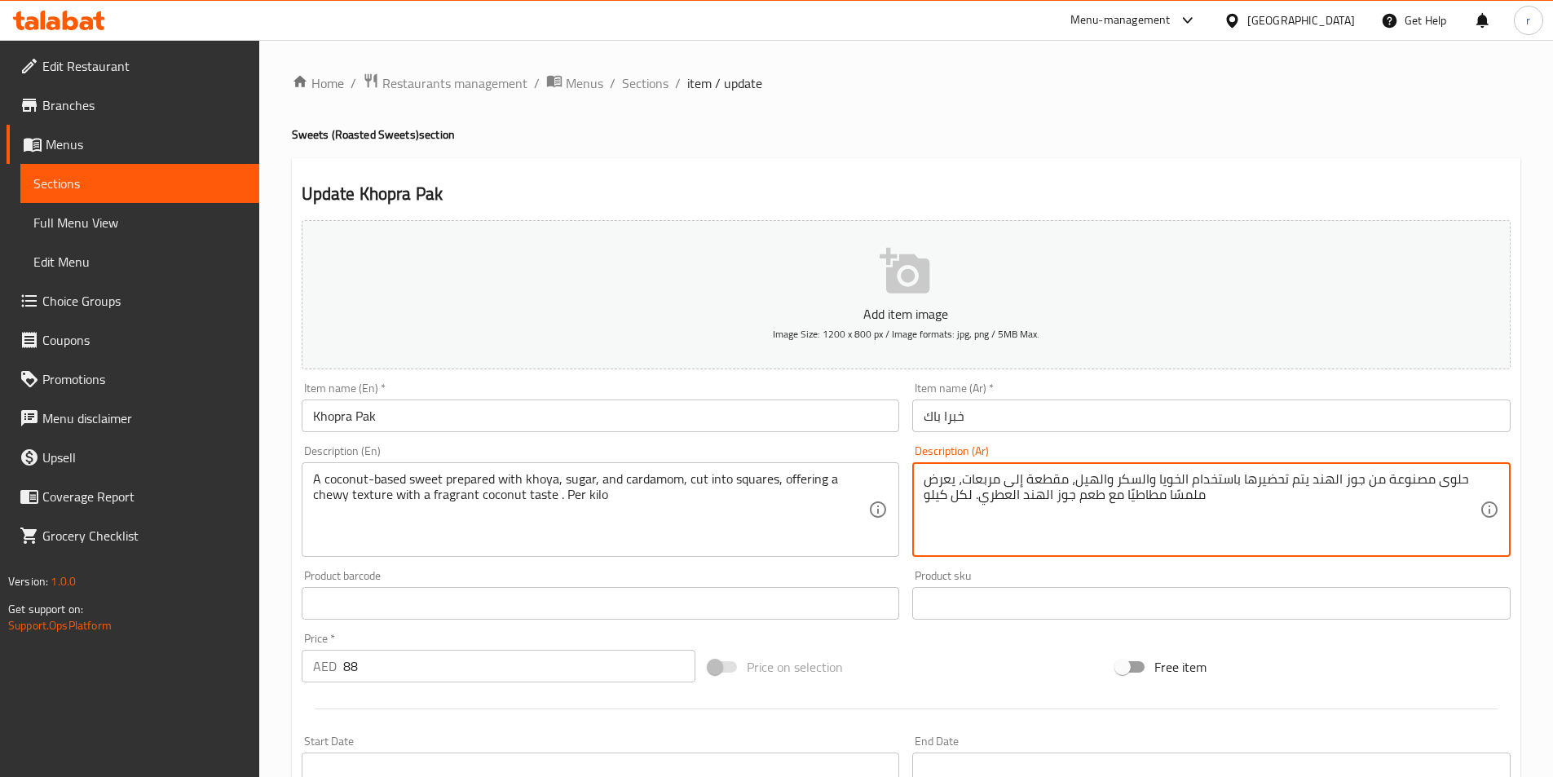
click at [1152, 500] on textarea "حلوى مصنوعة من جوز الهند يتم تحضيرها باستخدام الخويا والسكر والهيل، مقطعة إلى م…" at bounding box center [1202, 509] width 556 height 77
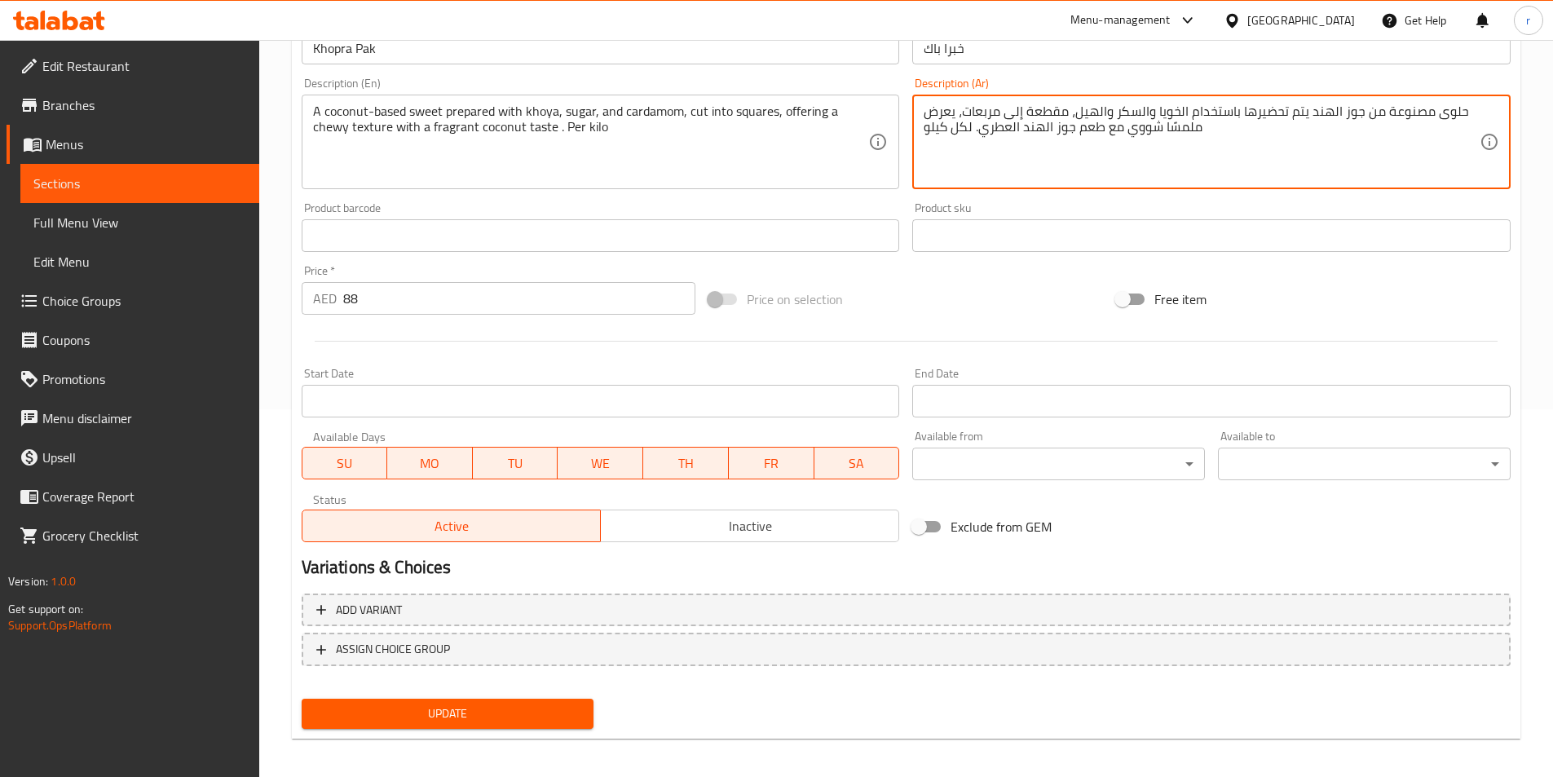
scroll to position [375, 0]
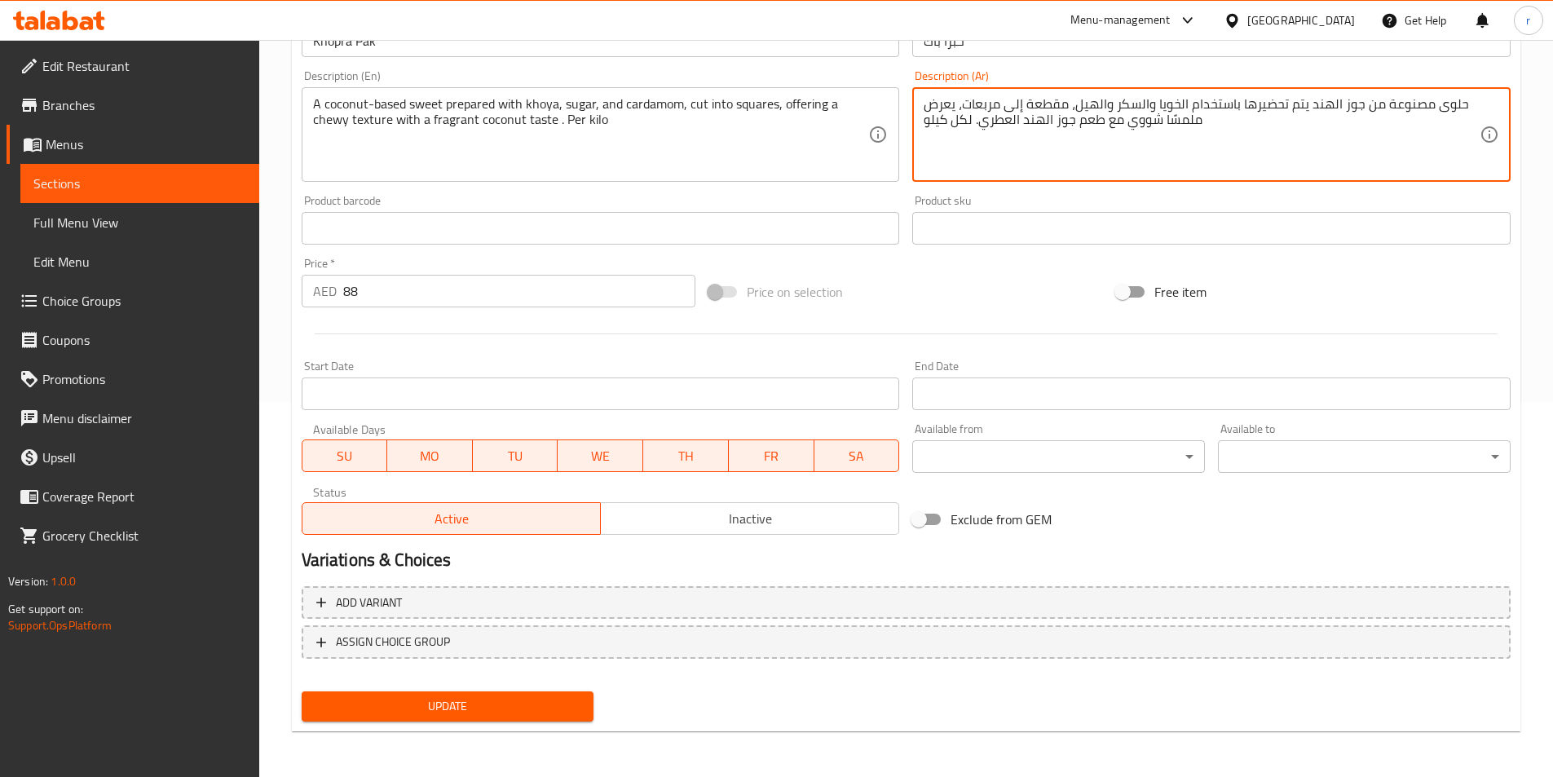
type textarea "حلوى مصنوعة من جوز الهند يتم تحضيرها باستخدام الخويا والسكر والهيل، مقطعة إلى م…"
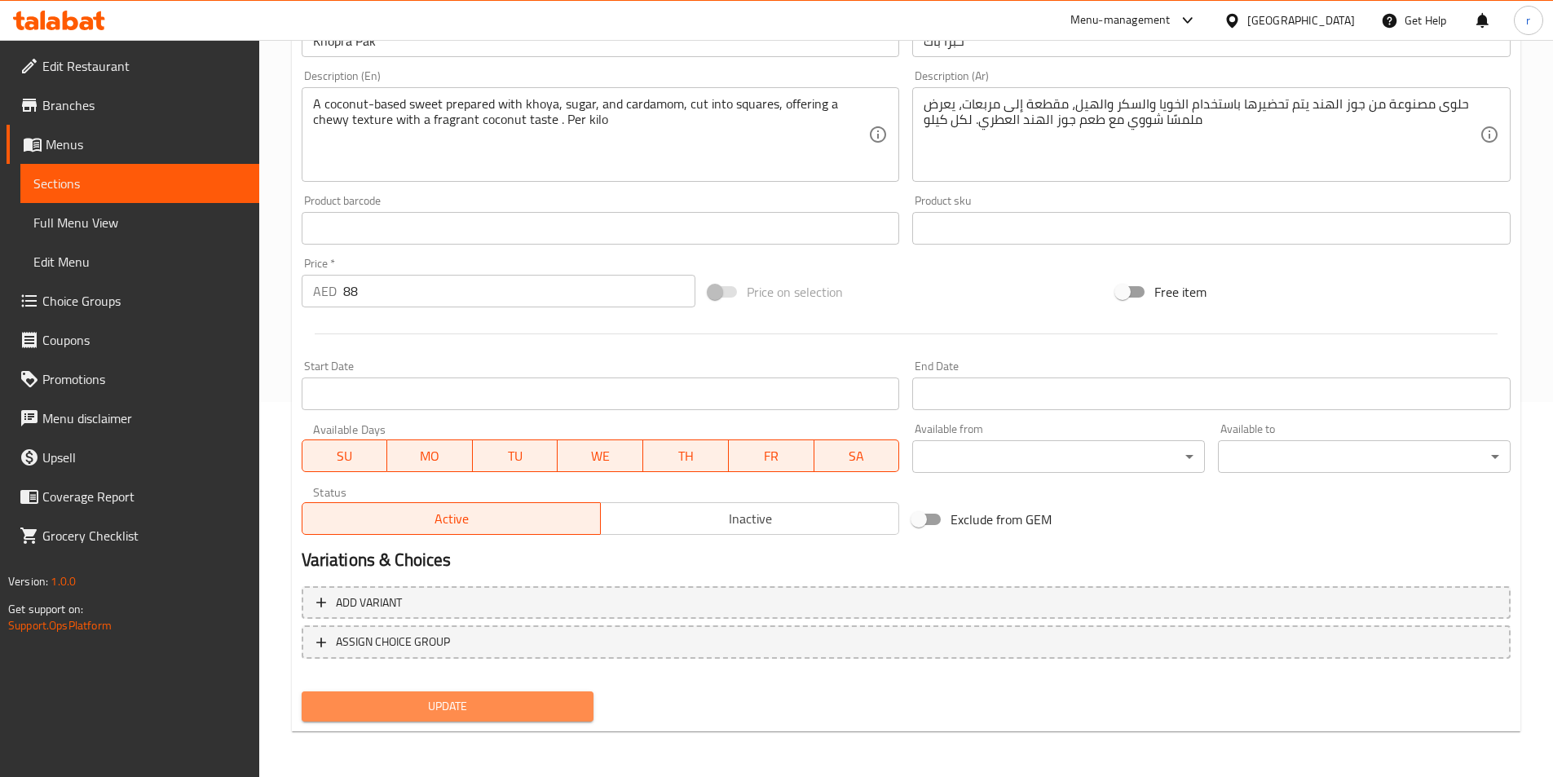
click at [486, 695] on button "Update" at bounding box center [448, 706] width 293 height 30
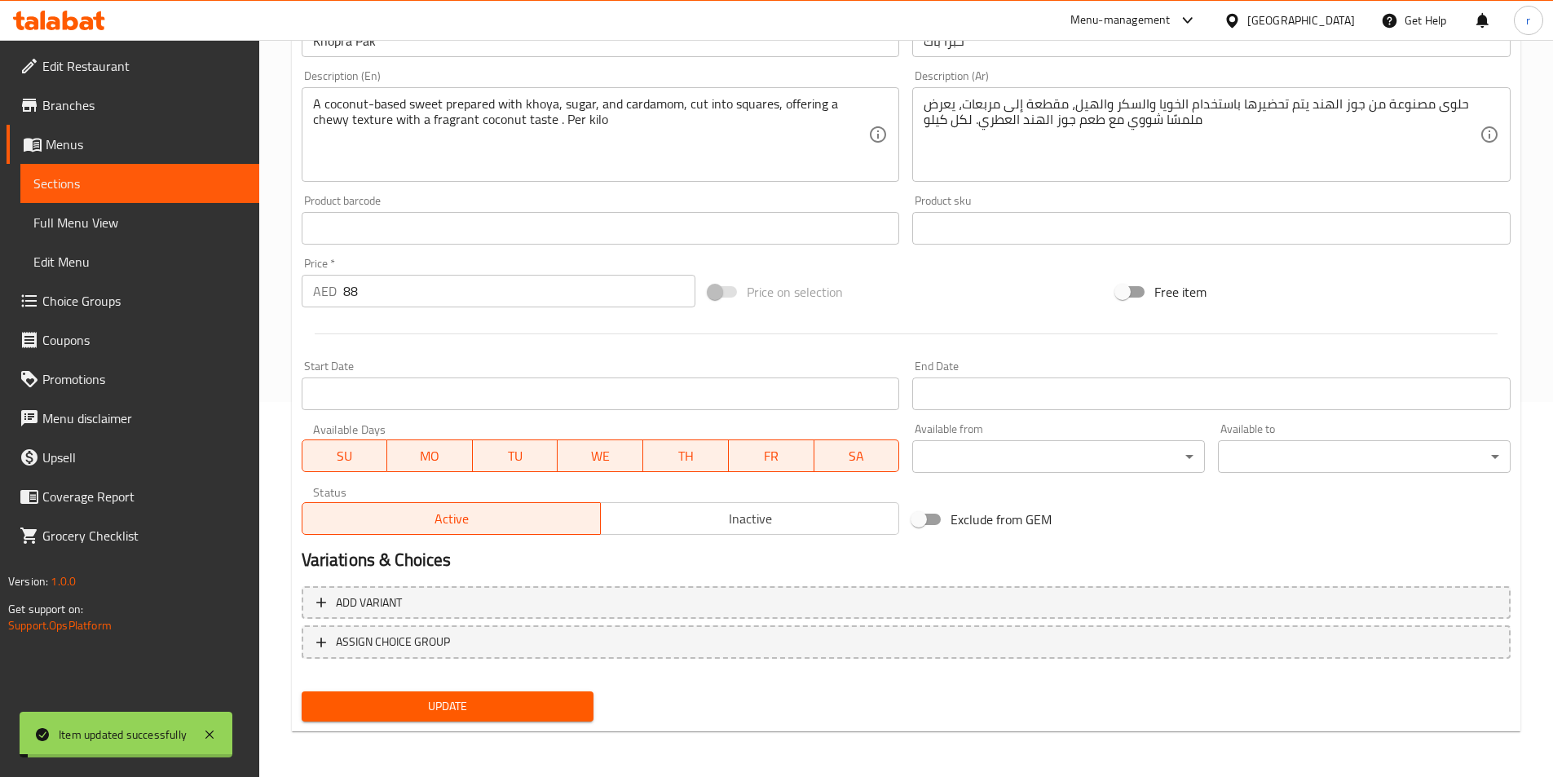
click at [252, 188] on link "Sections" at bounding box center [139, 183] width 239 height 39
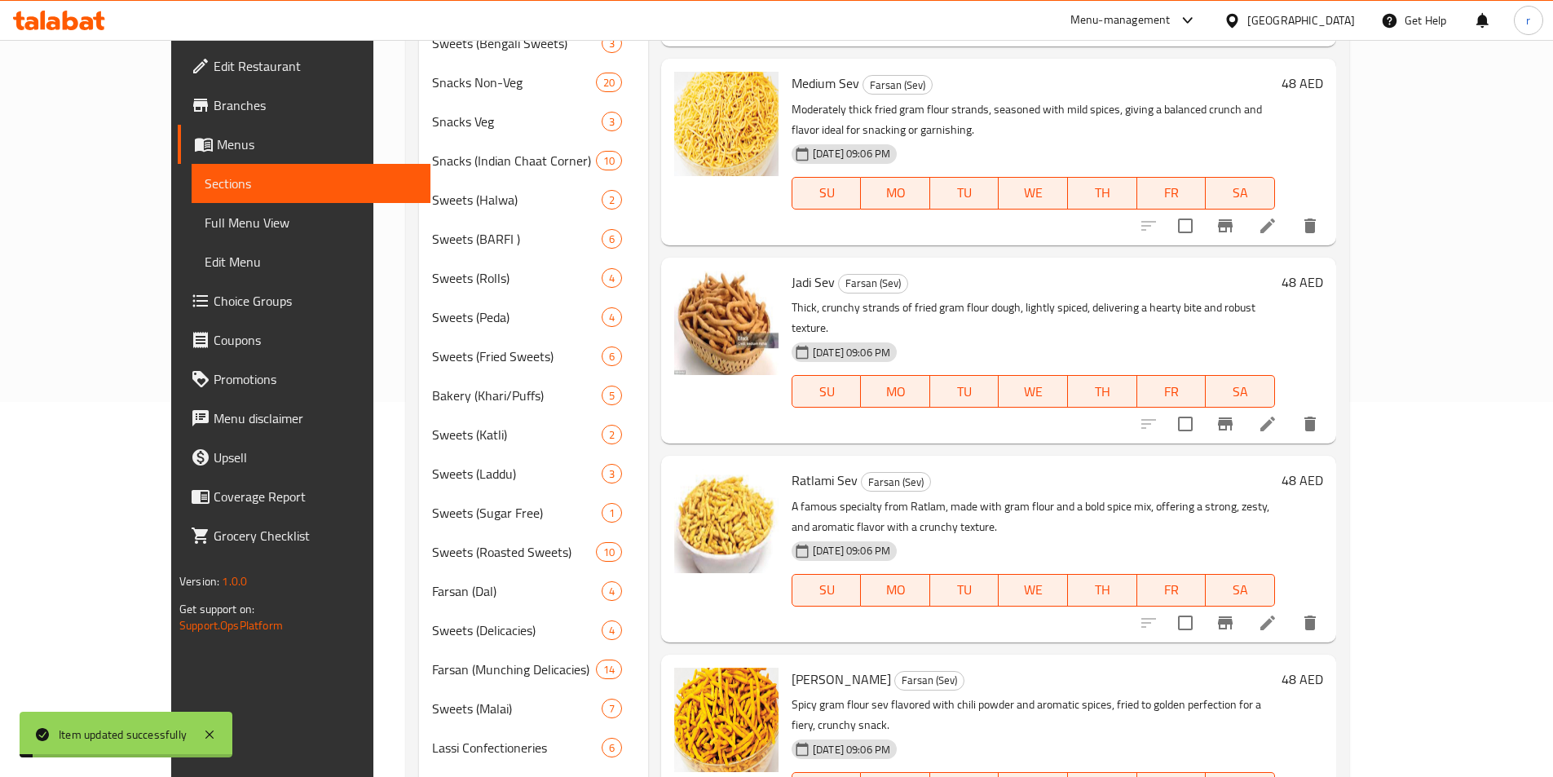
scroll to position [228, 0]
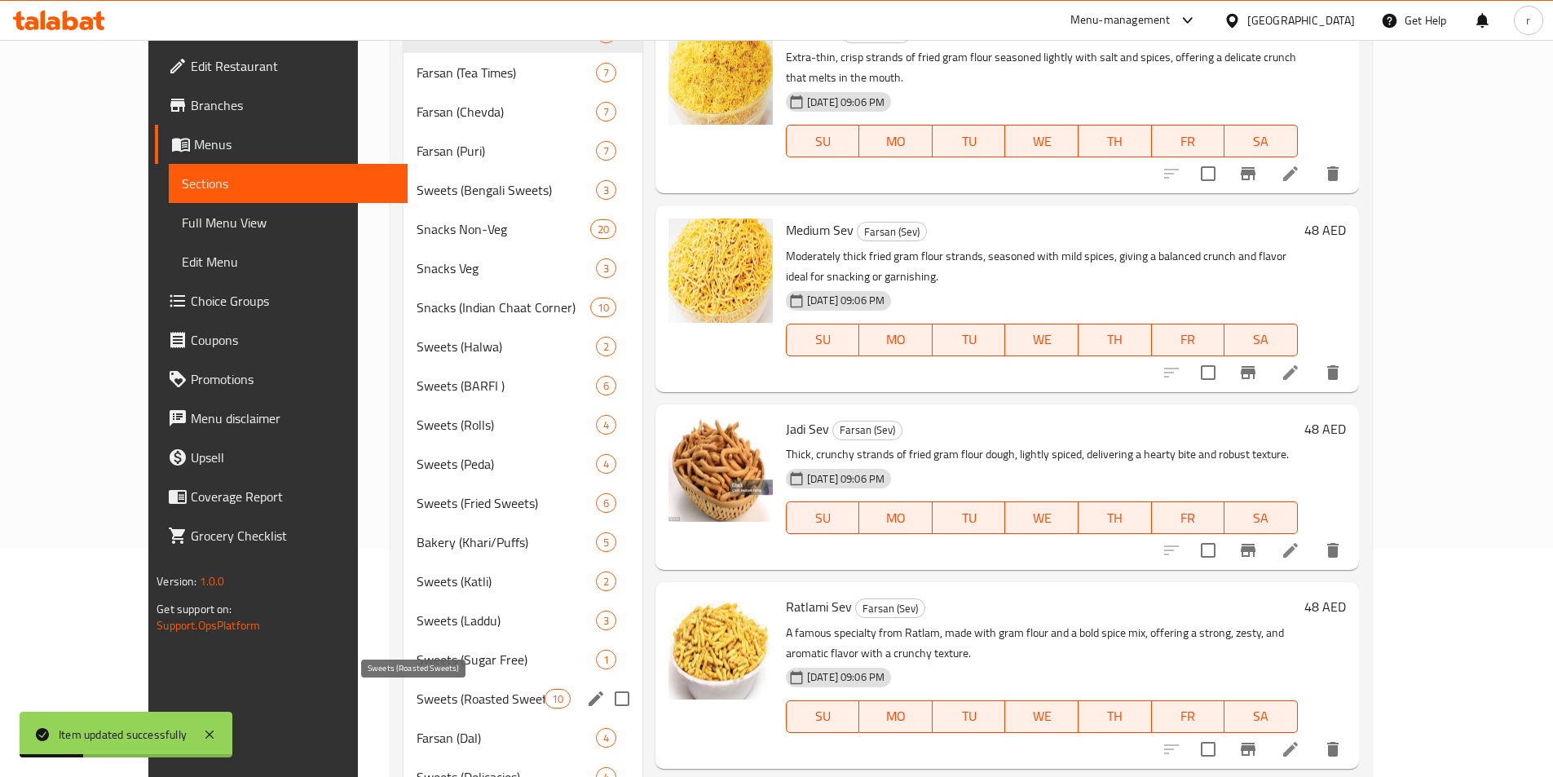
drag, startPoint x: 413, startPoint y: 706, endPoint x: 418, endPoint y: 691, distance: 16.5
click at [417, 701] on span "Sweets (Roasted Sweets)" at bounding box center [481, 699] width 128 height 20
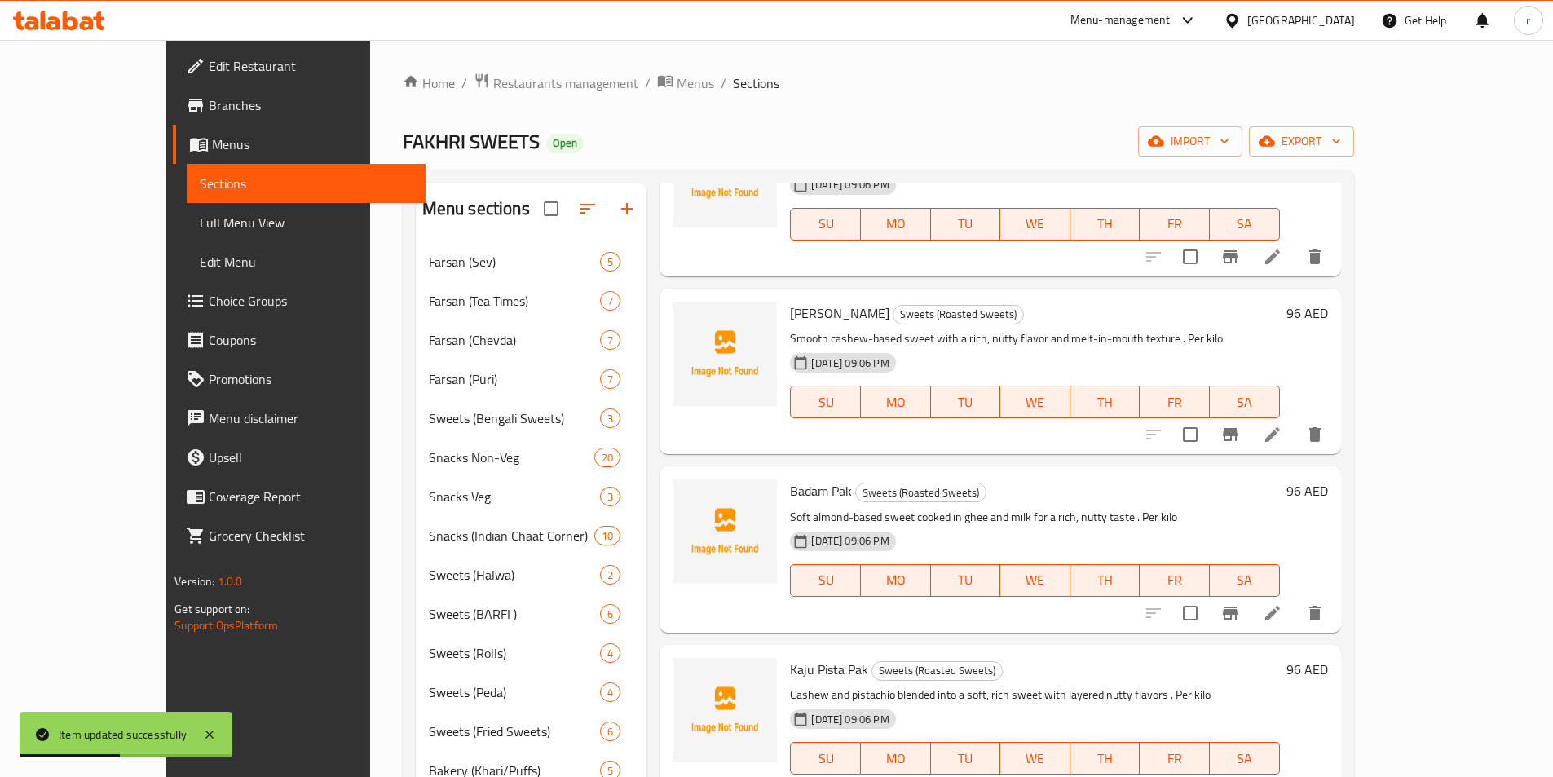
scroll to position [326, 0]
click at [1282, 428] on icon at bounding box center [1273, 432] width 20 height 20
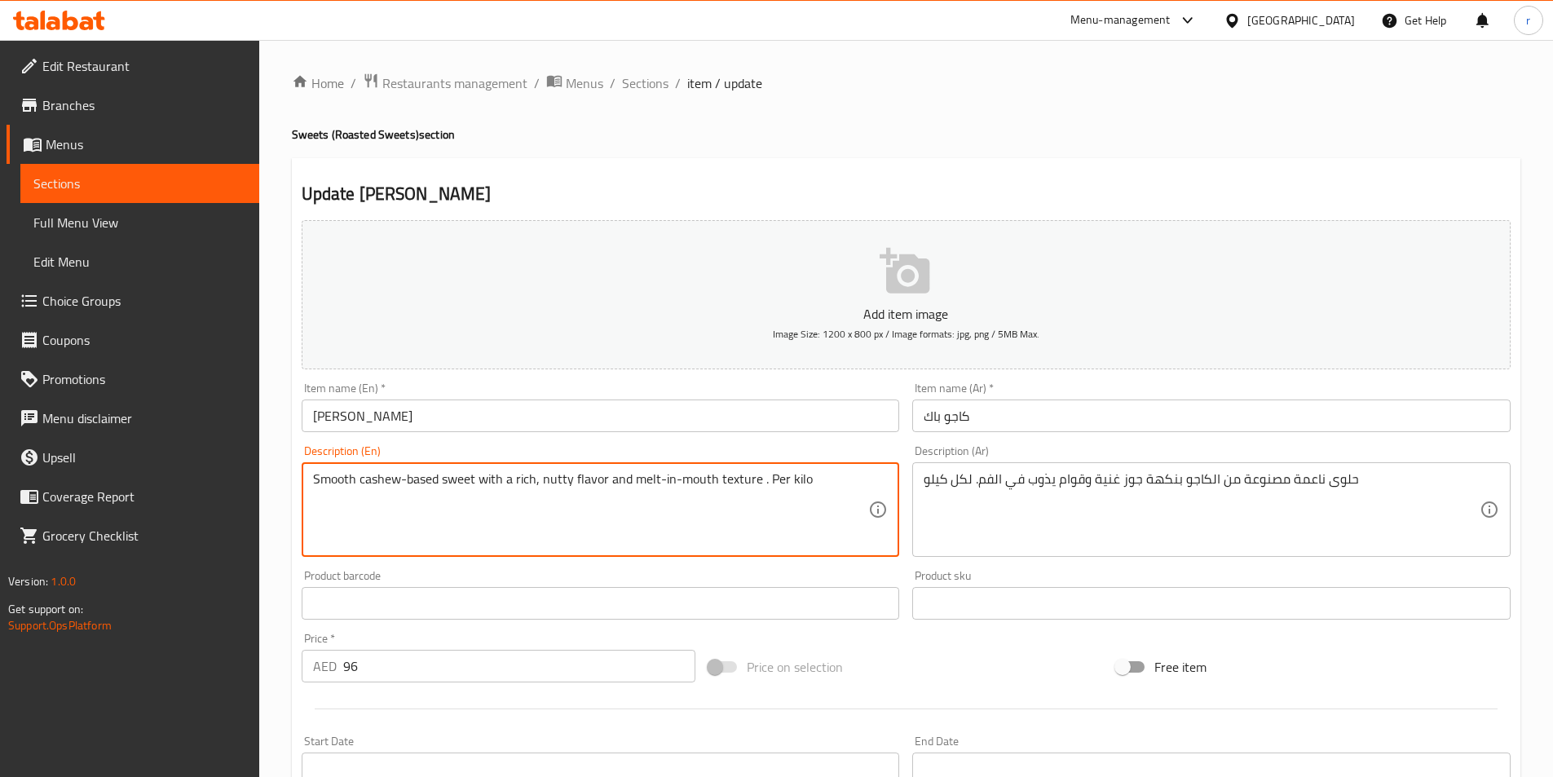
paste textarea "A luxurious sweet combining cashew and pistachio paste with sugar and ghee, cre…"
drag, startPoint x: 757, startPoint y: 481, endPoint x: 0, endPoint y: 438, distance: 758.6
type textarea "A luxurious sweet combining cashew and pistachio paste with sugar and ghee, cre…"
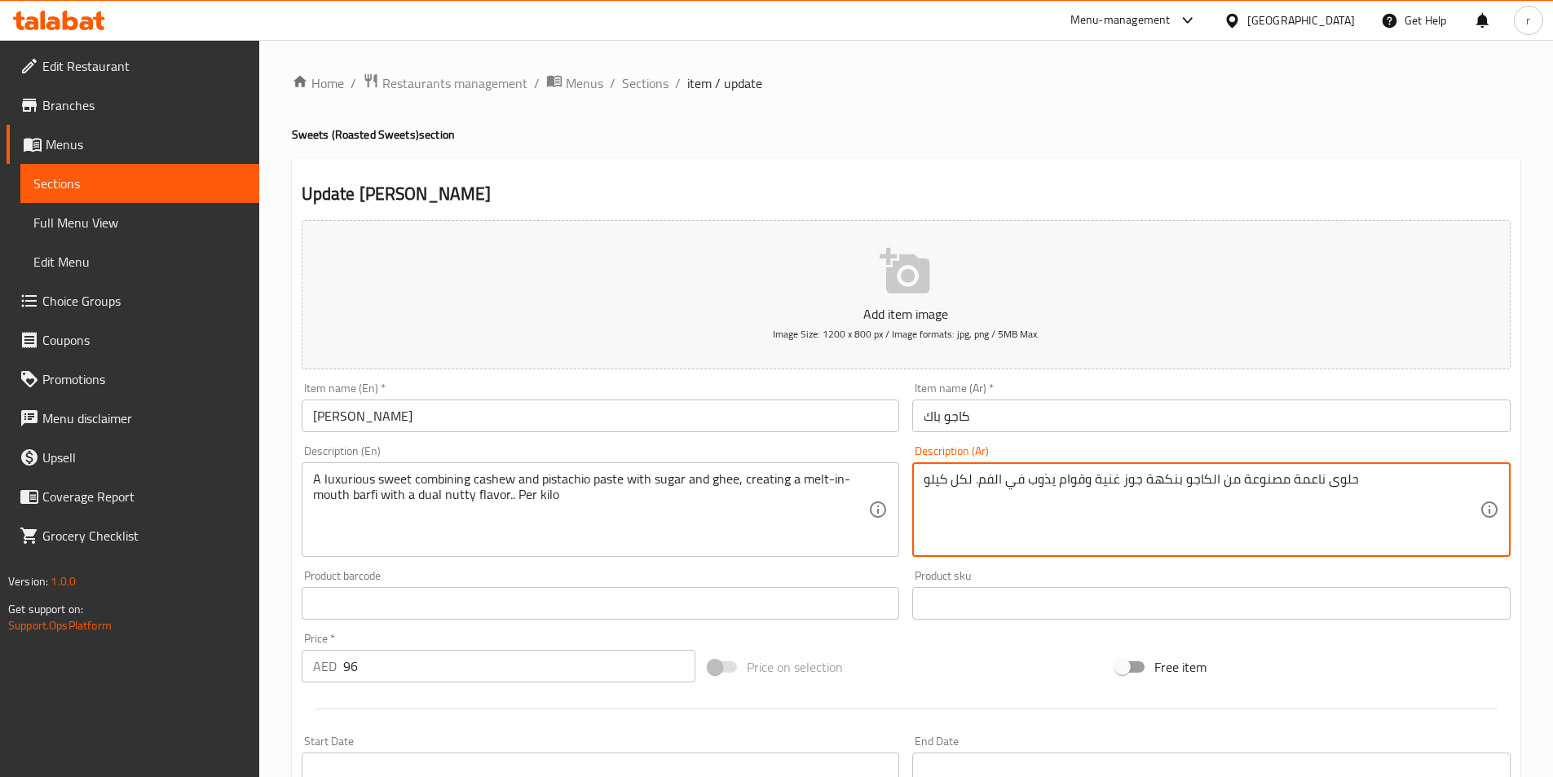
paste textarea "اخرة تجمع بين معجون الكاجو والفستق والسكر والسمن، مما يخلق بارفي يذوب في الفم ب…"
drag, startPoint x: 977, startPoint y: 477, endPoint x: 1786, endPoint y: 407, distance: 812.6
click at [1114, 480] on textarea "حلوى فاخرة تجمع بين معجون الكاجو والفستق والسكر والسمن، مما يخلق بارفي يذوب في …" at bounding box center [1202, 509] width 556 height 77
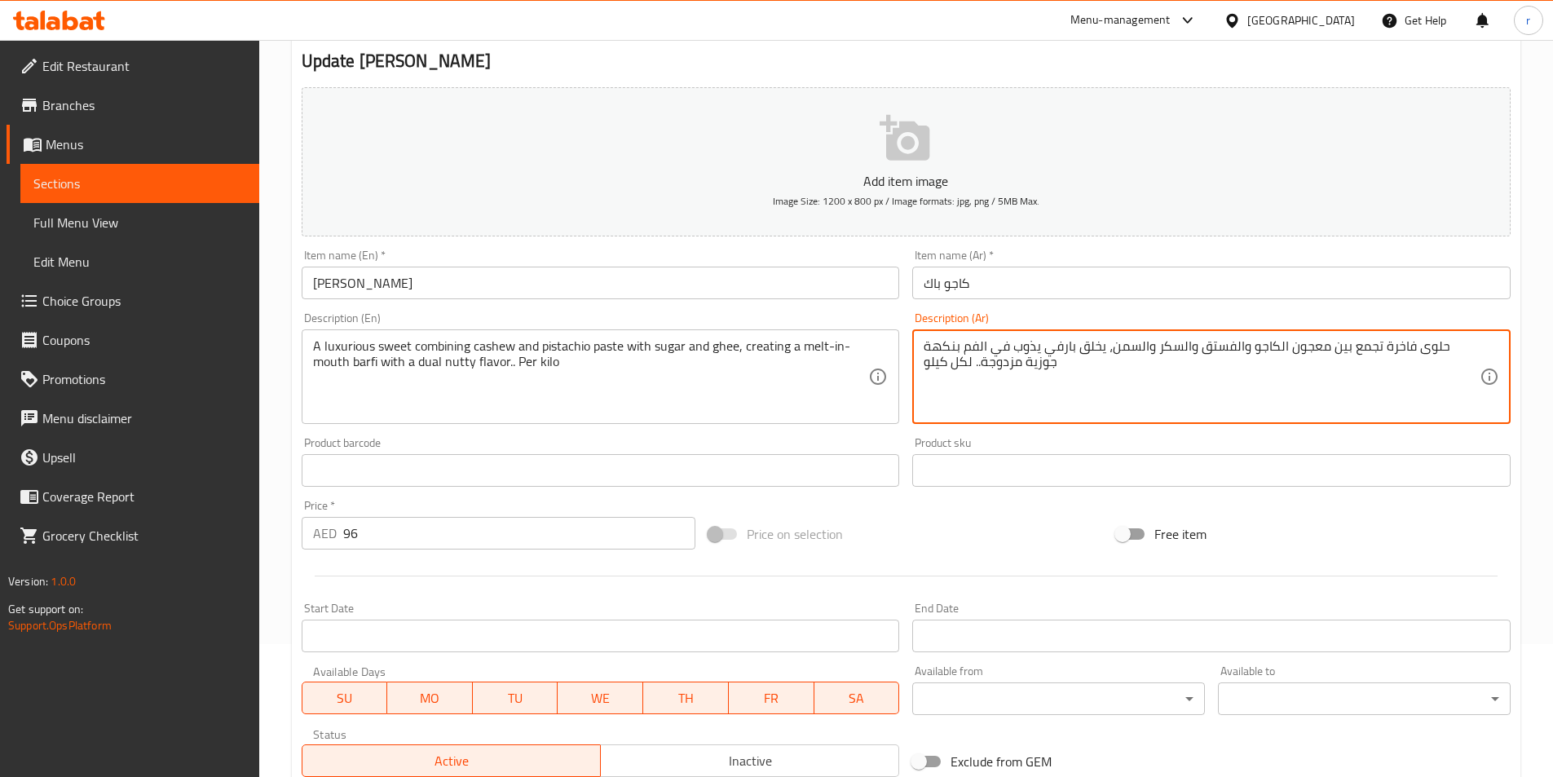
scroll to position [326, 0]
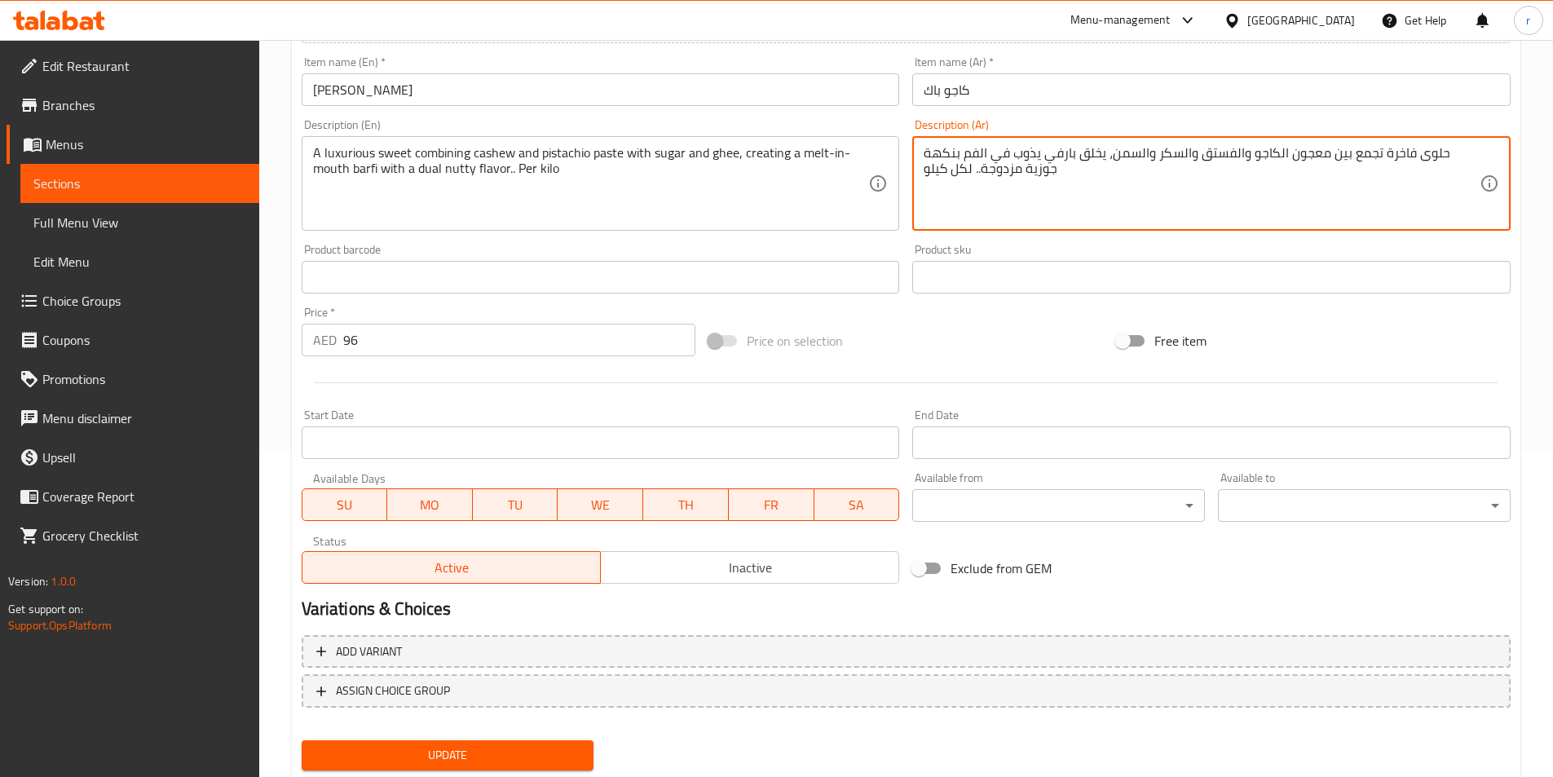
type textarea "حلوى فاخرة تجمع بين معجون الكاجو والفستق والسكر والسمن، يخلق بارفي يذوب في الفم…"
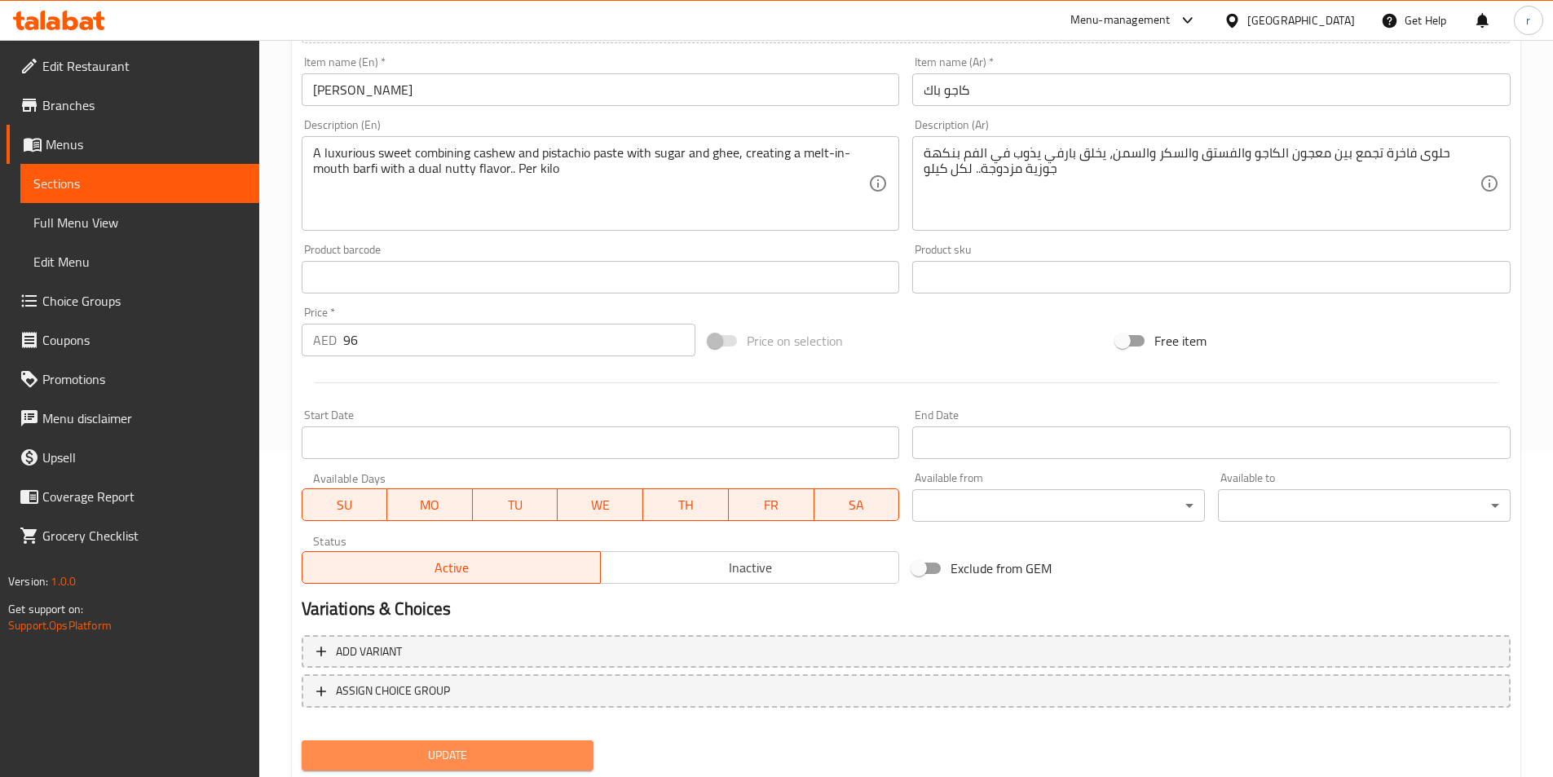
click at [515, 763] on span "Update" at bounding box center [448, 755] width 267 height 20
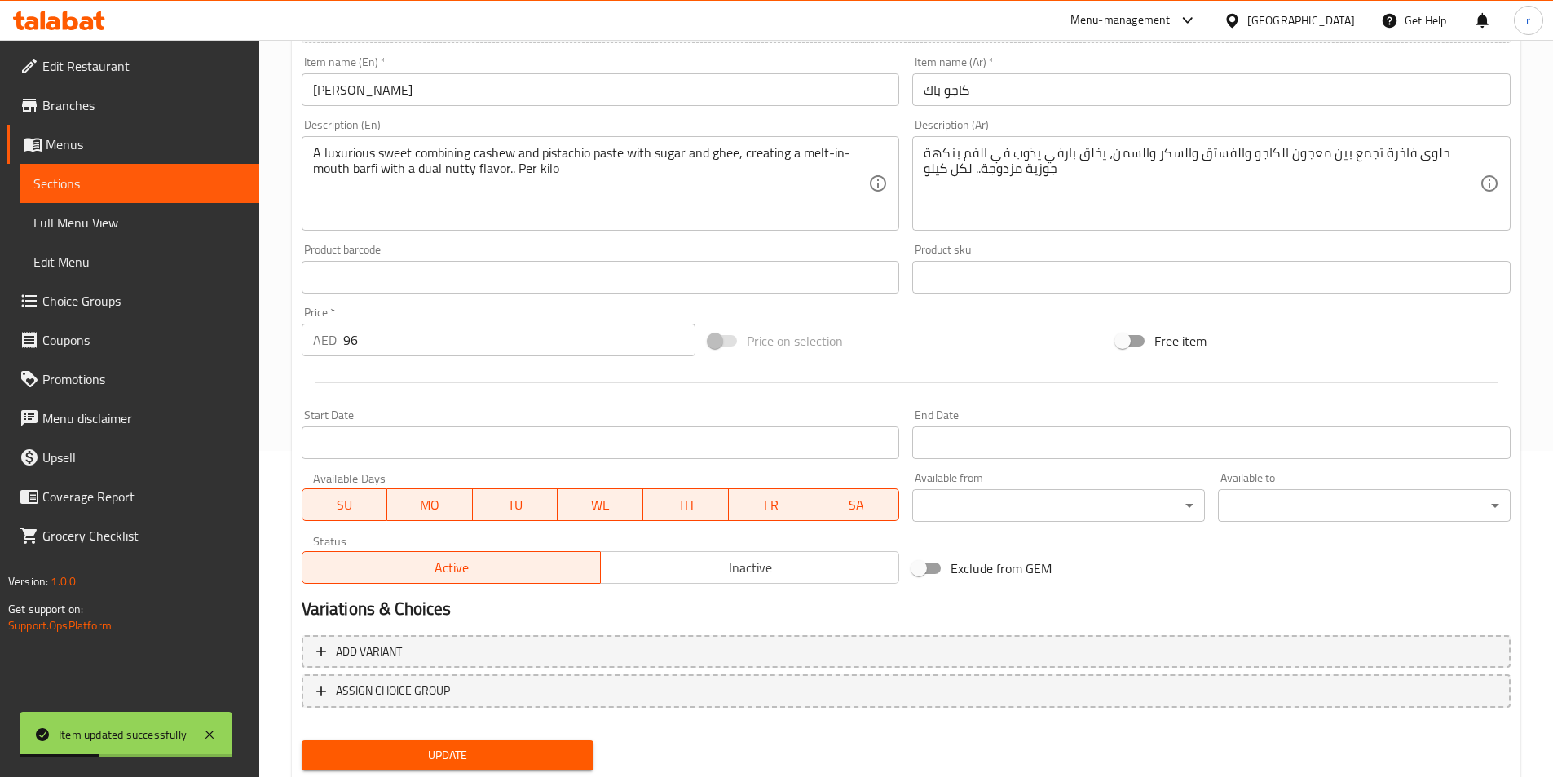
click at [186, 186] on span "Sections" at bounding box center [139, 184] width 213 height 20
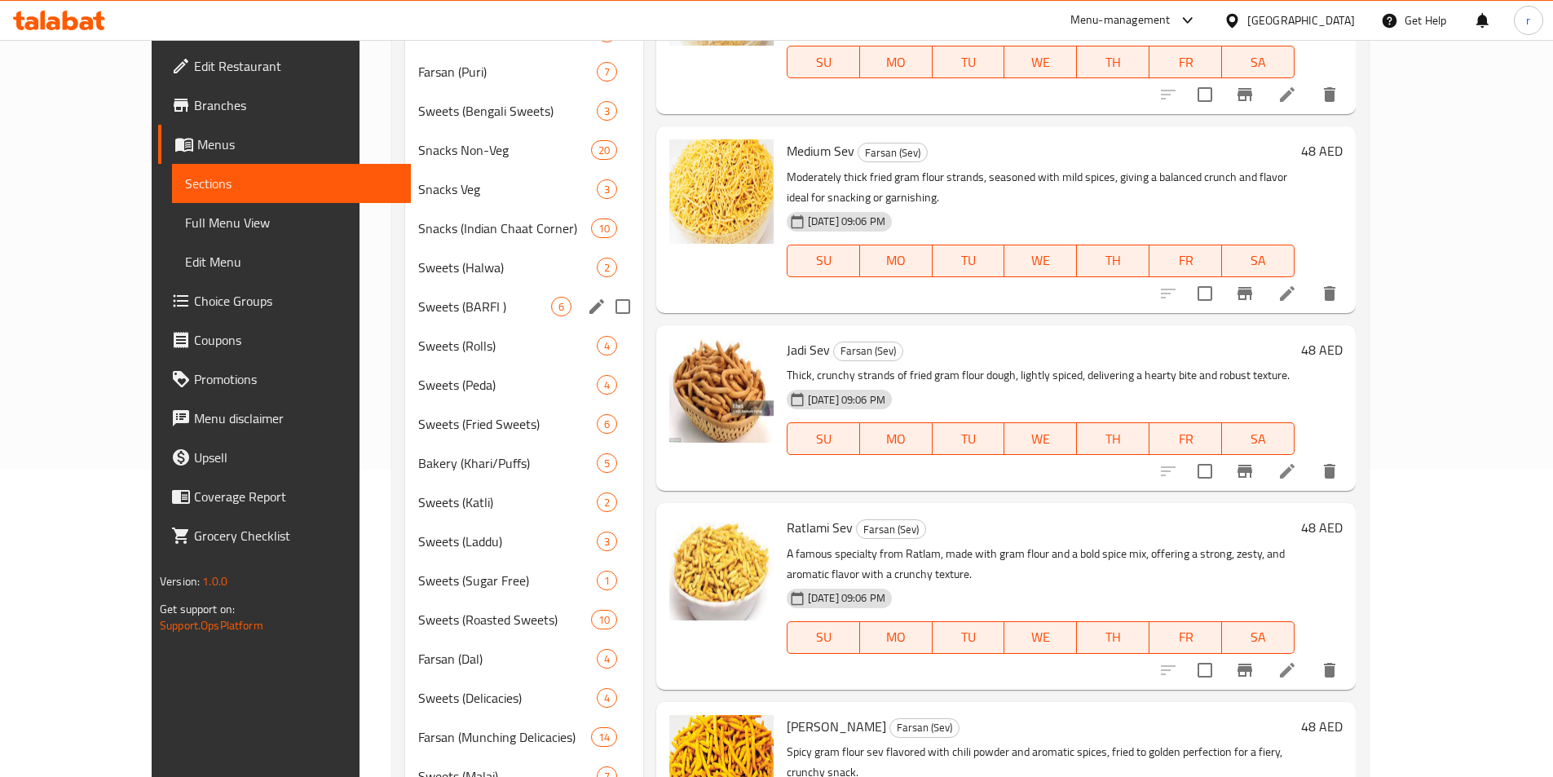
scroll to position [326, 0]
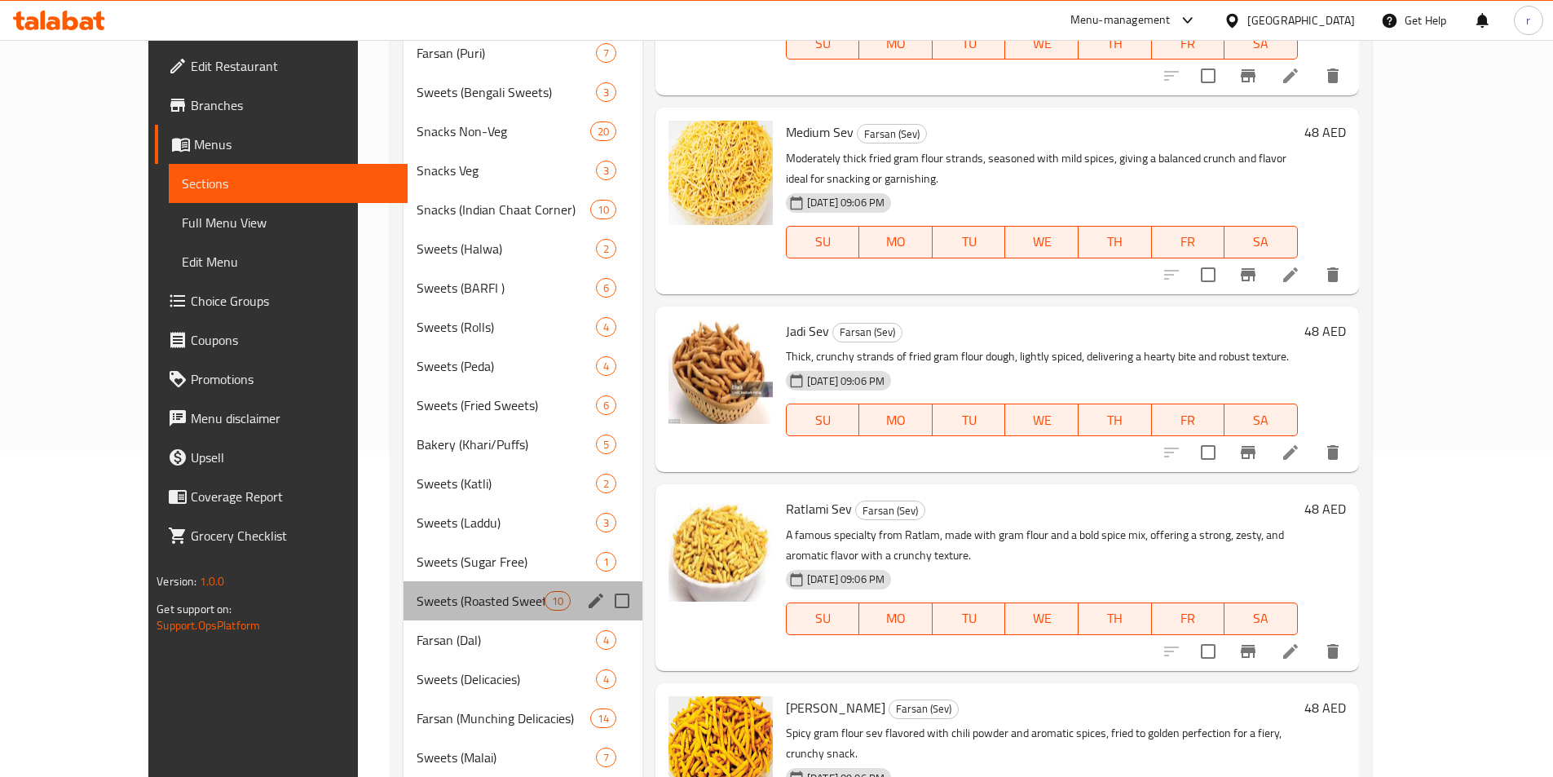
click at [404, 616] on div "Sweets (Roasted Sweets) 10" at bounding box center [523, 600] width 239 height 39
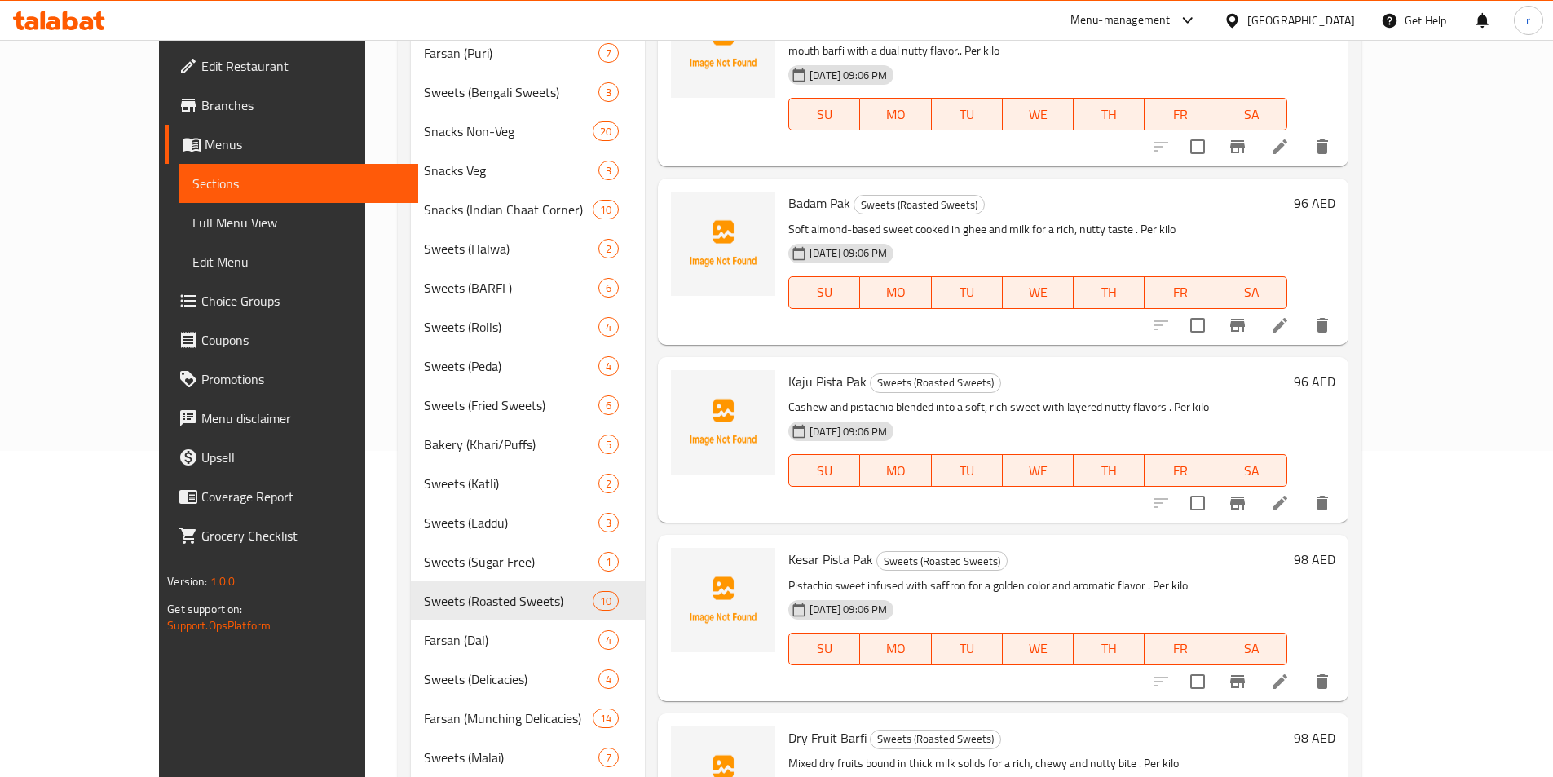
scroll to position [408, 0]
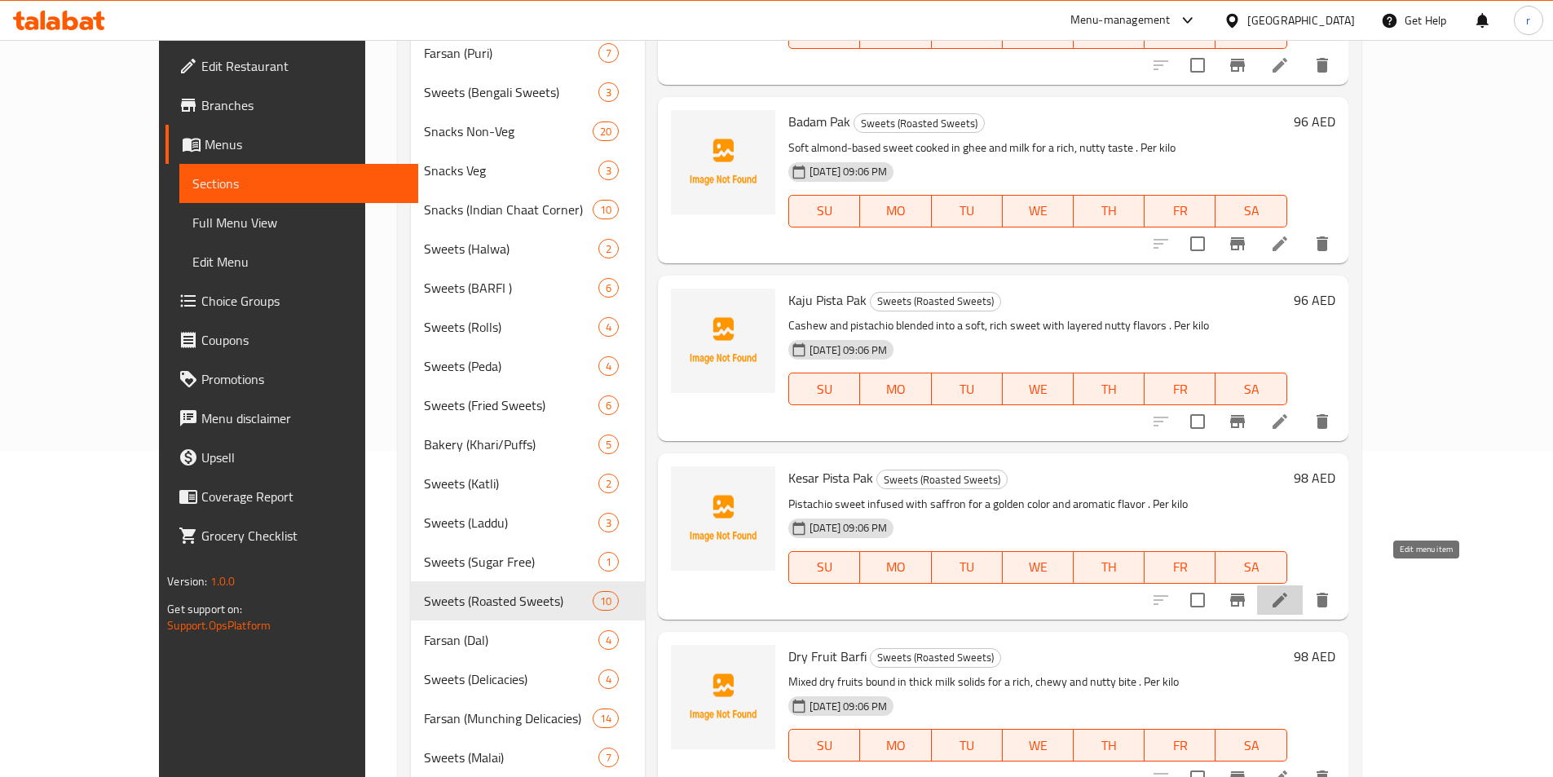
click at [1290, 590] on icon at bounding box center [1280, 600] width 20 height 20
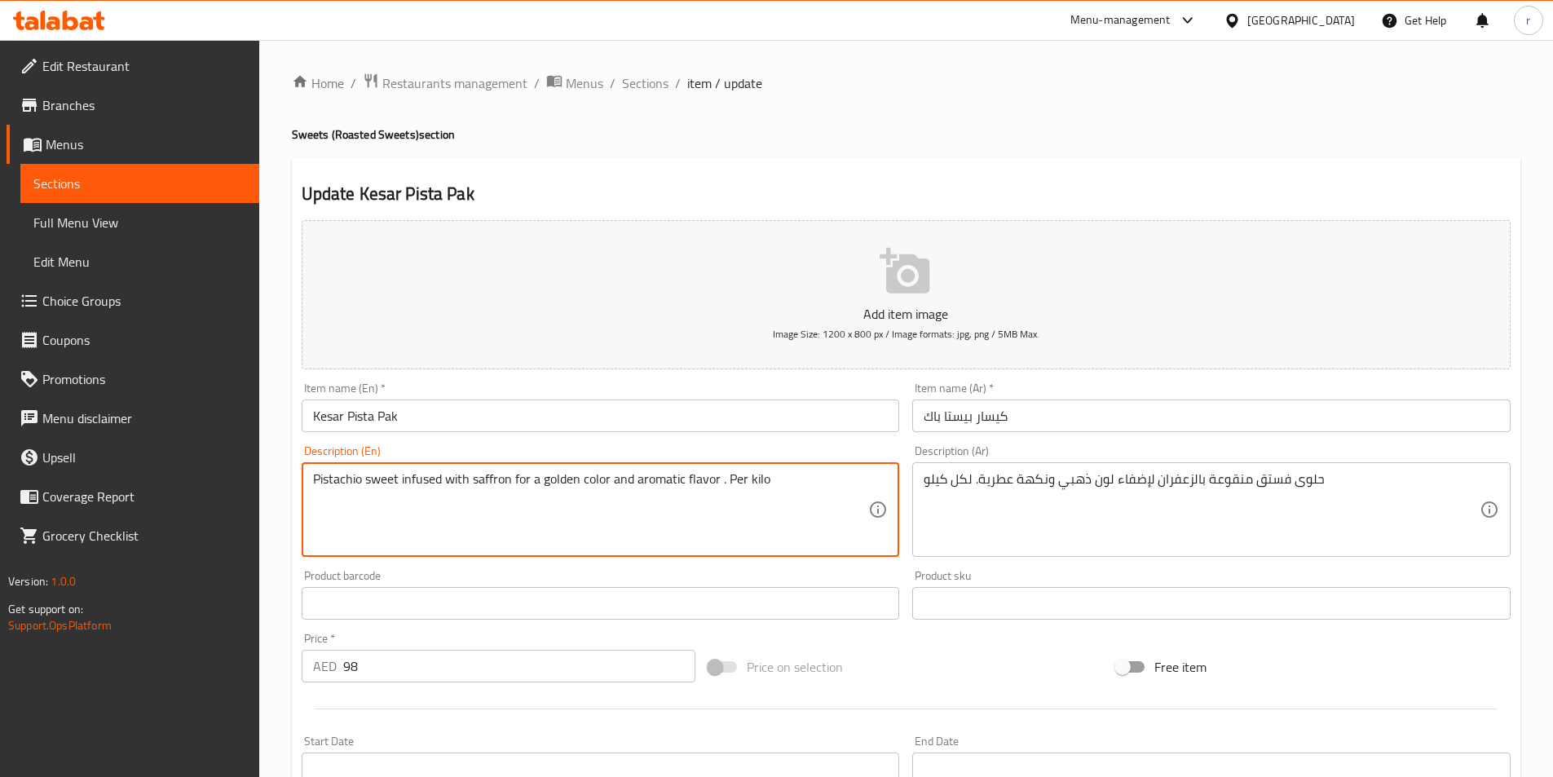
drag, startPoint x: 715, startPoint y: 484, endPoint x: 289, endPoint y: 532, distance: 428.2
click at [739, 475] on textarea "Pistachio sweet infused with saffron for a golden color and aromatic flavor . P…" at bounding box center [591, 509] width 556 height 77
paste textarea "A pistachio-rich sweet infused with saffron and cardamom, offering a fragrant, …"
drag, startPoint x: 717, startPoint y: 481, endPoint x: 0, endPoint y: 530, distance: 719.1
type textarea "A pistachio-rich sweet infused with saffron and cardamom, offering a fragrant, …"
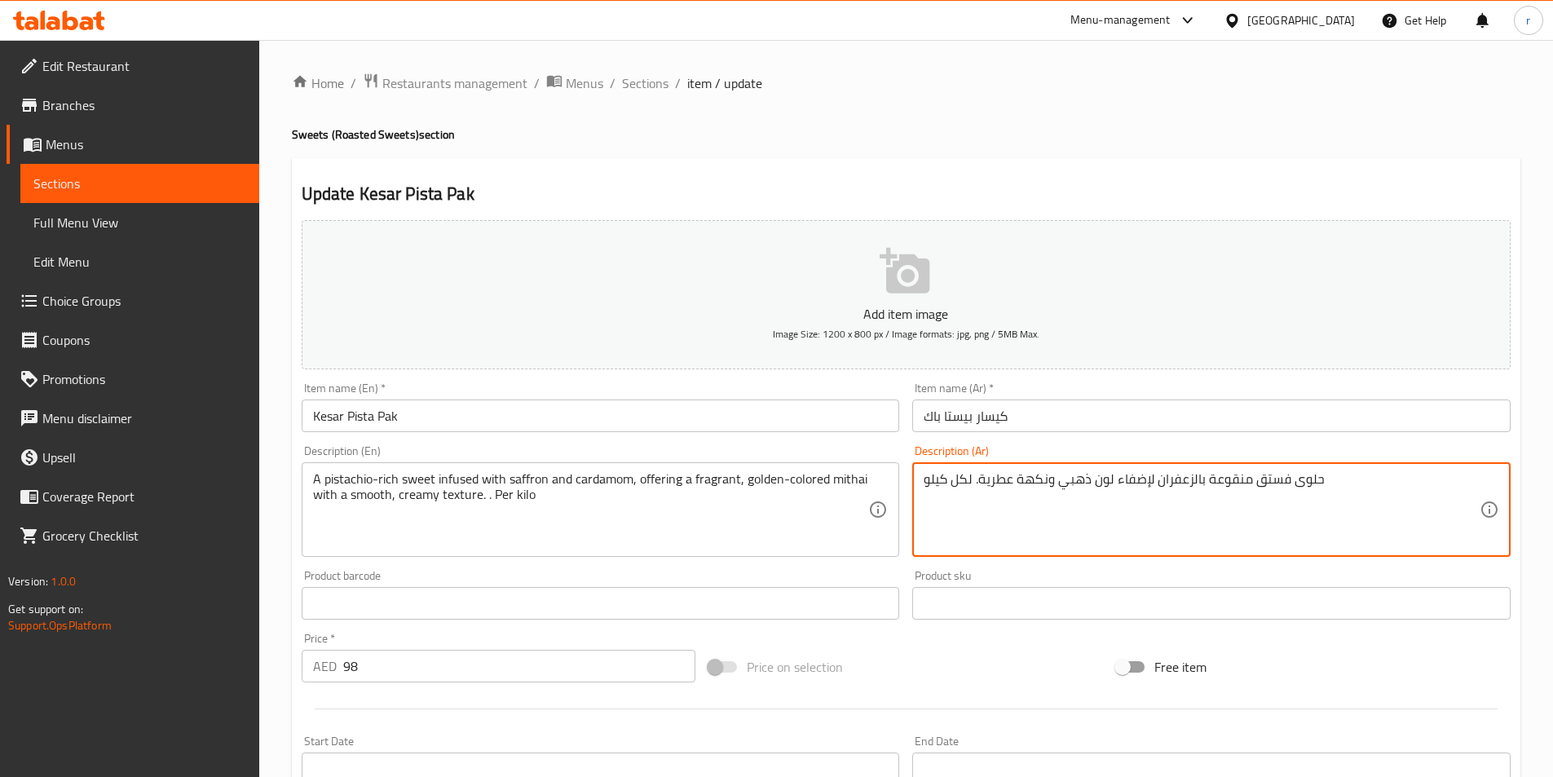
drag, startPoint x: 977, startPoint y: 477, endPoint x: 1611, endPoint y: 465, distance: 633.6
click at [1553, 465] on html "​ Menu-management United Arab Emirates Get Help r Edit Restaurant Branches Menu…" at bounding box center [776, 388] width 1553 height 777
paste textarea "غنية بالفستق مملوءة بالزعفران والهيل، تقدم ميثاي عطرة ذهبية اللون ذات ملمس كريم…"
click at [1093, 478] on textarea "حلوى غنية بالفستق مملوءة بالزعفران والهيل، تقدم ميثاي عطرة ذهبية اللون ذات ملمس…" at bounding box center [1202, 509] width 556 height 77
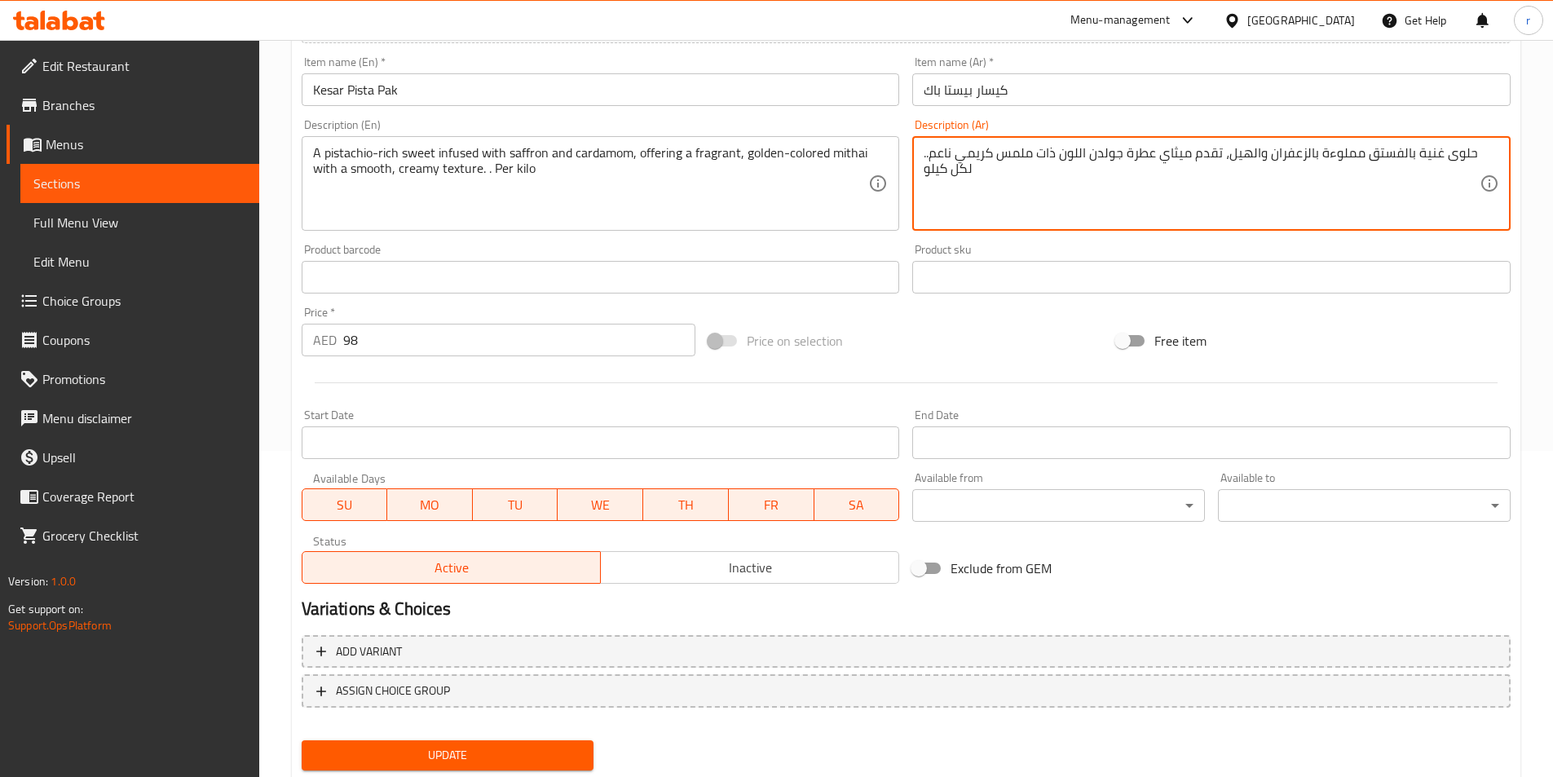
scroll to position [375, 0]
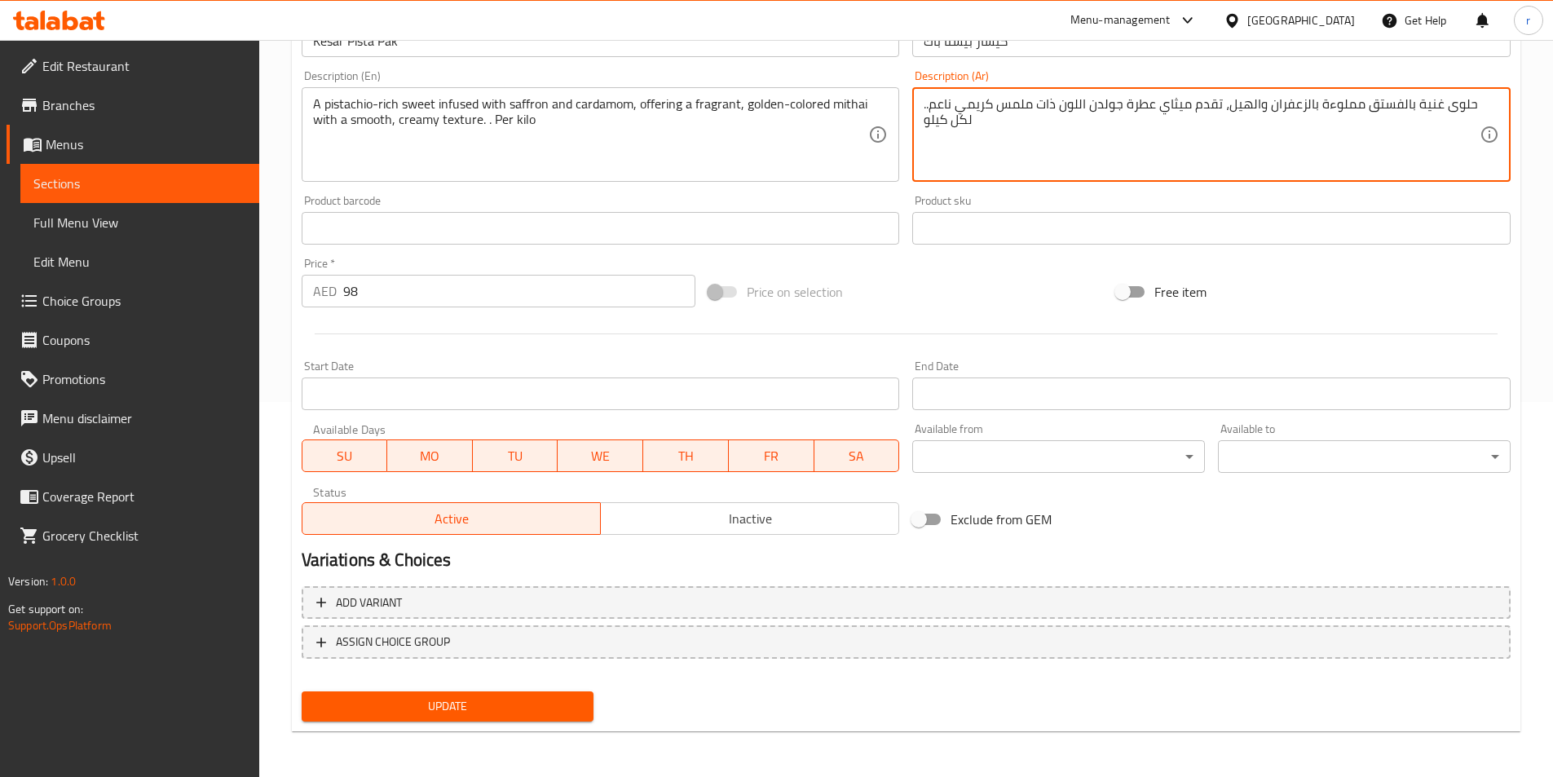
type textarea "حلوى غنية بالفستق مملوءة بالزعفران والهيل، تقدم ميثاي عطرة جولدن اللون ذات ملمس…"
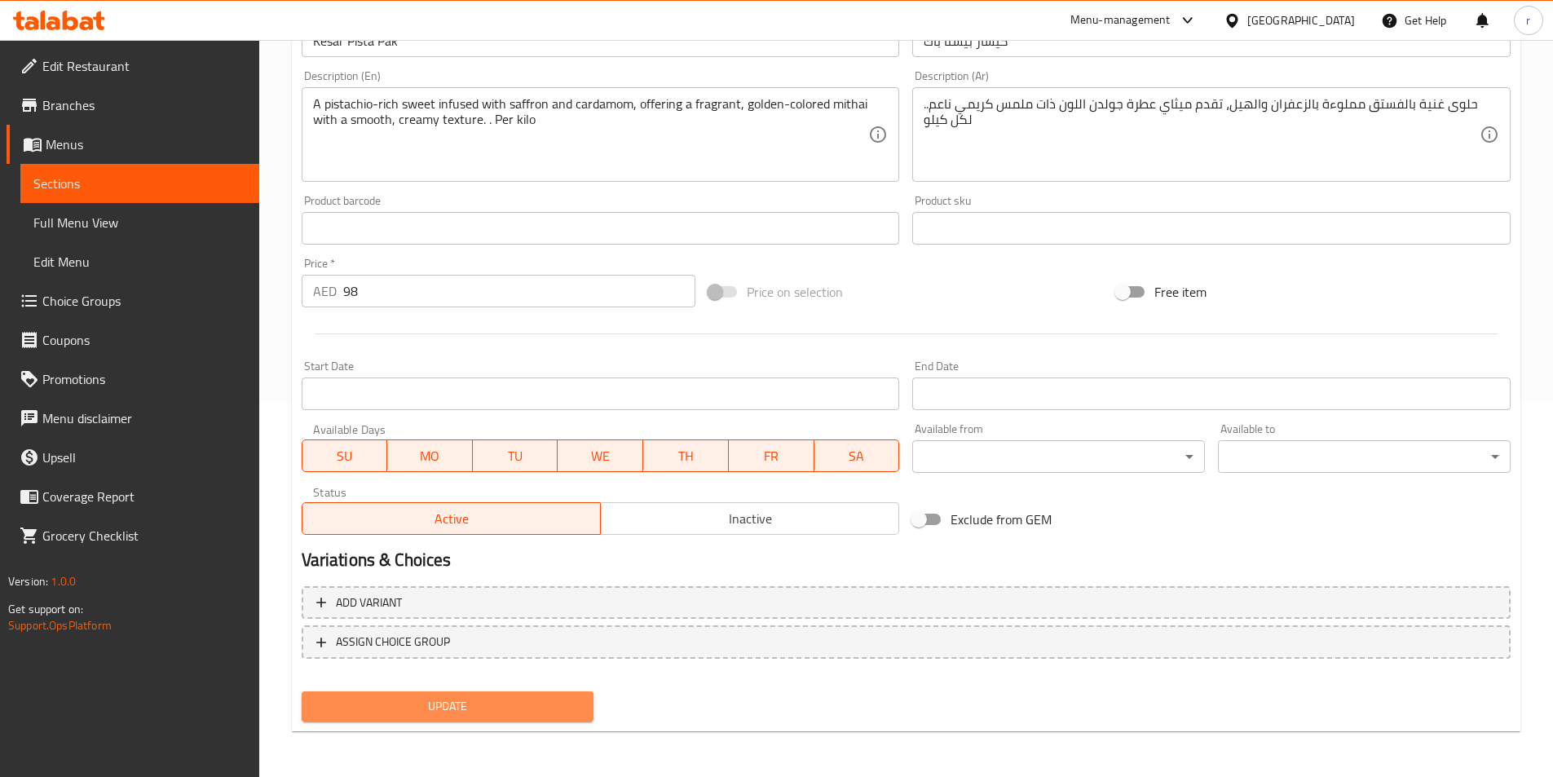
click at [571, 696] on span "Update" at bounding box center [448, 706] width 267 height 20
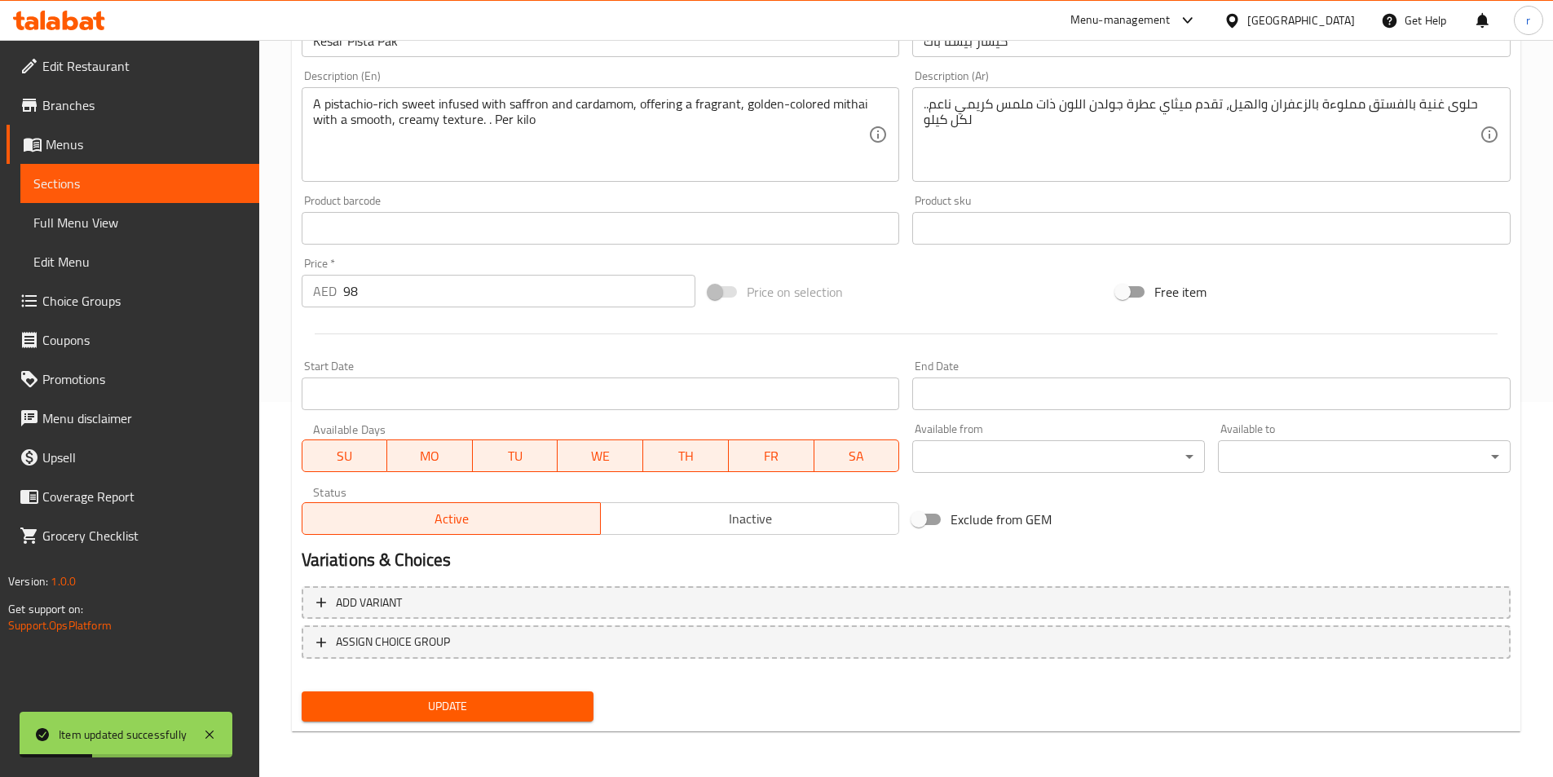
click at [68, 197] on link "Sections" at bounding box center [139, 183] width 239 height 39
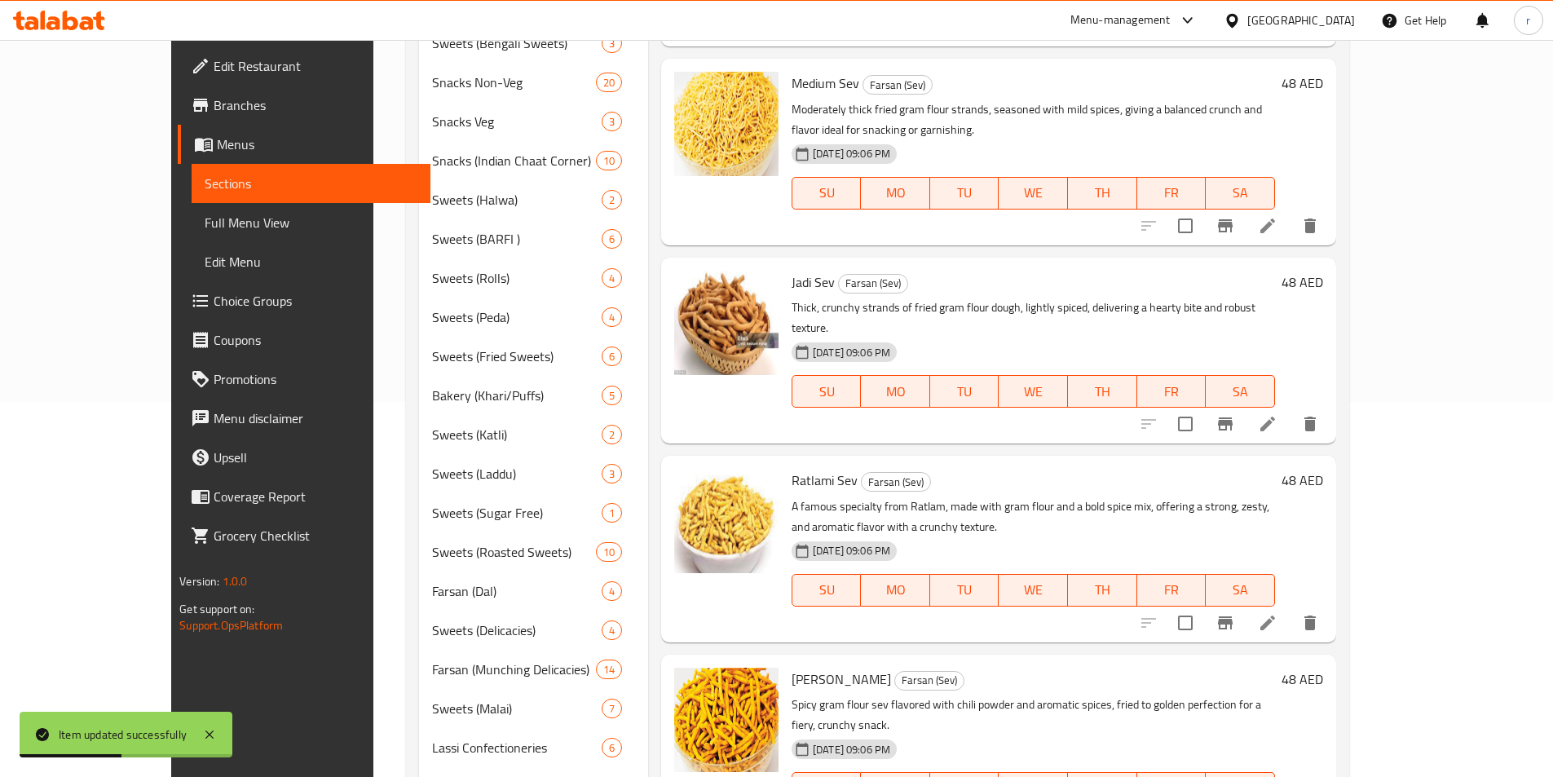
click at [205, 265] on span "Edit Menu" at bounding box center [311, 262] width 213 height 20
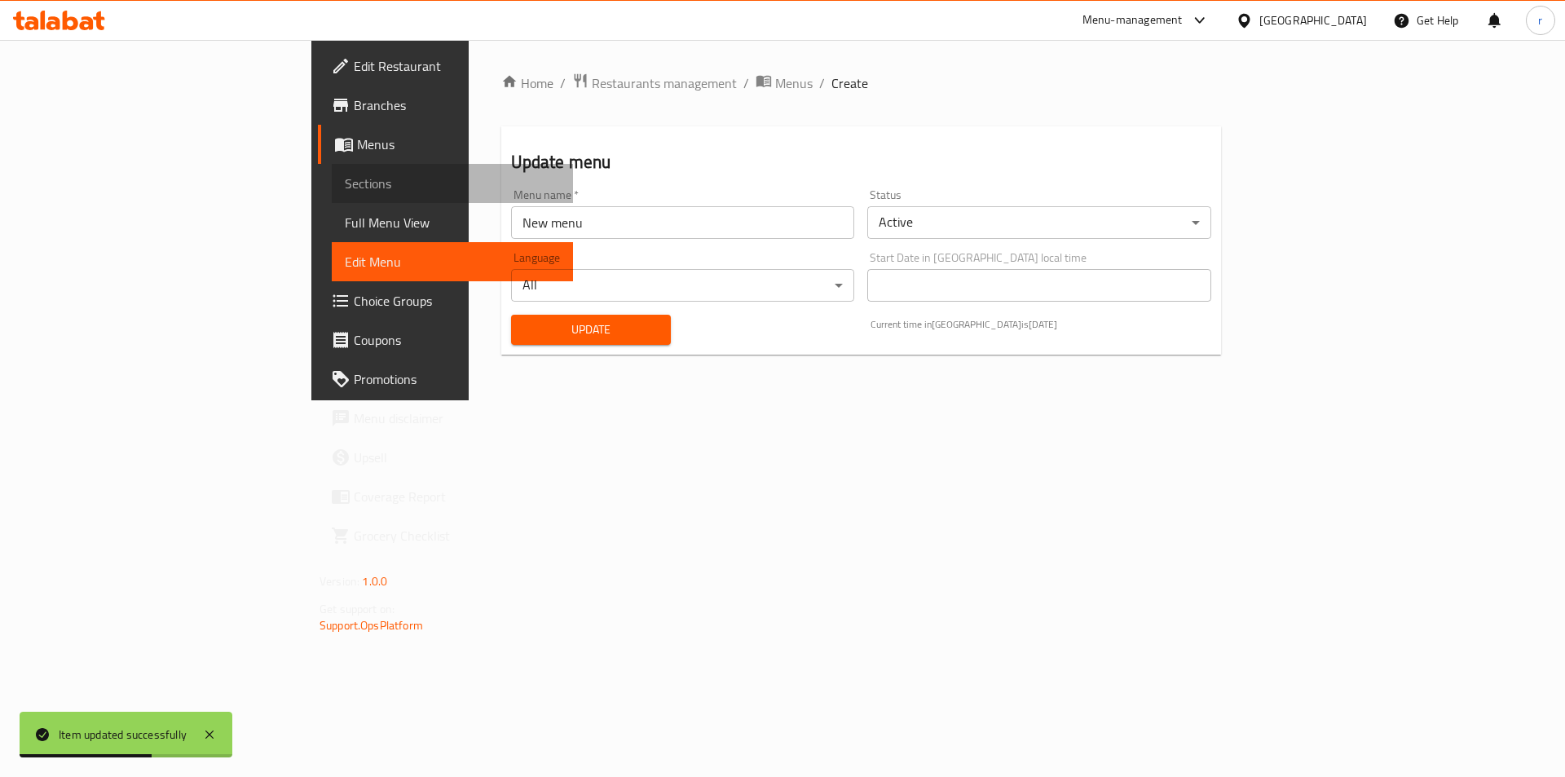
click at [332, 199] on link "Sections" at bounding box center [452, 183] width 241 height 39
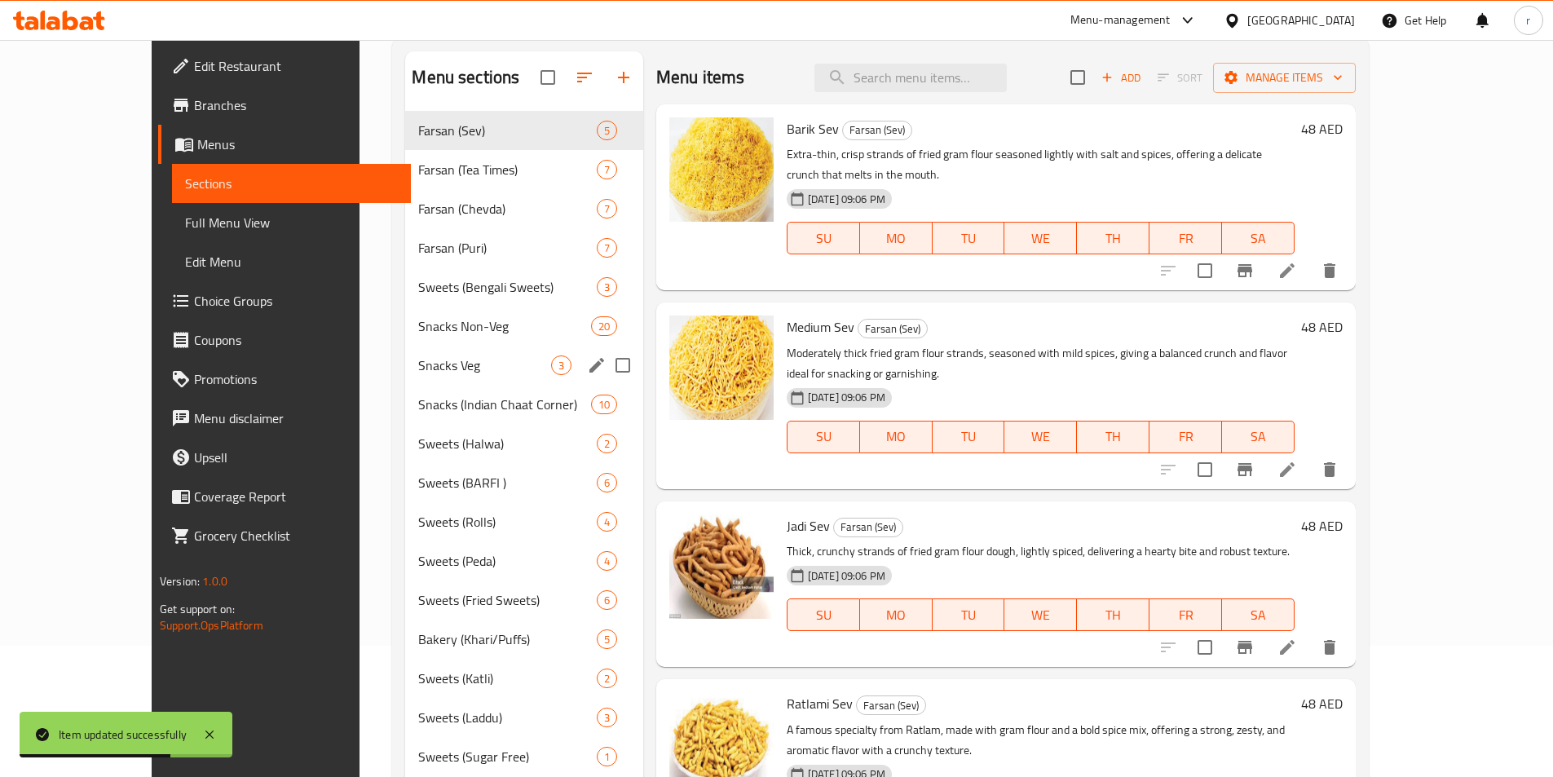
scroll to position [163, 0]
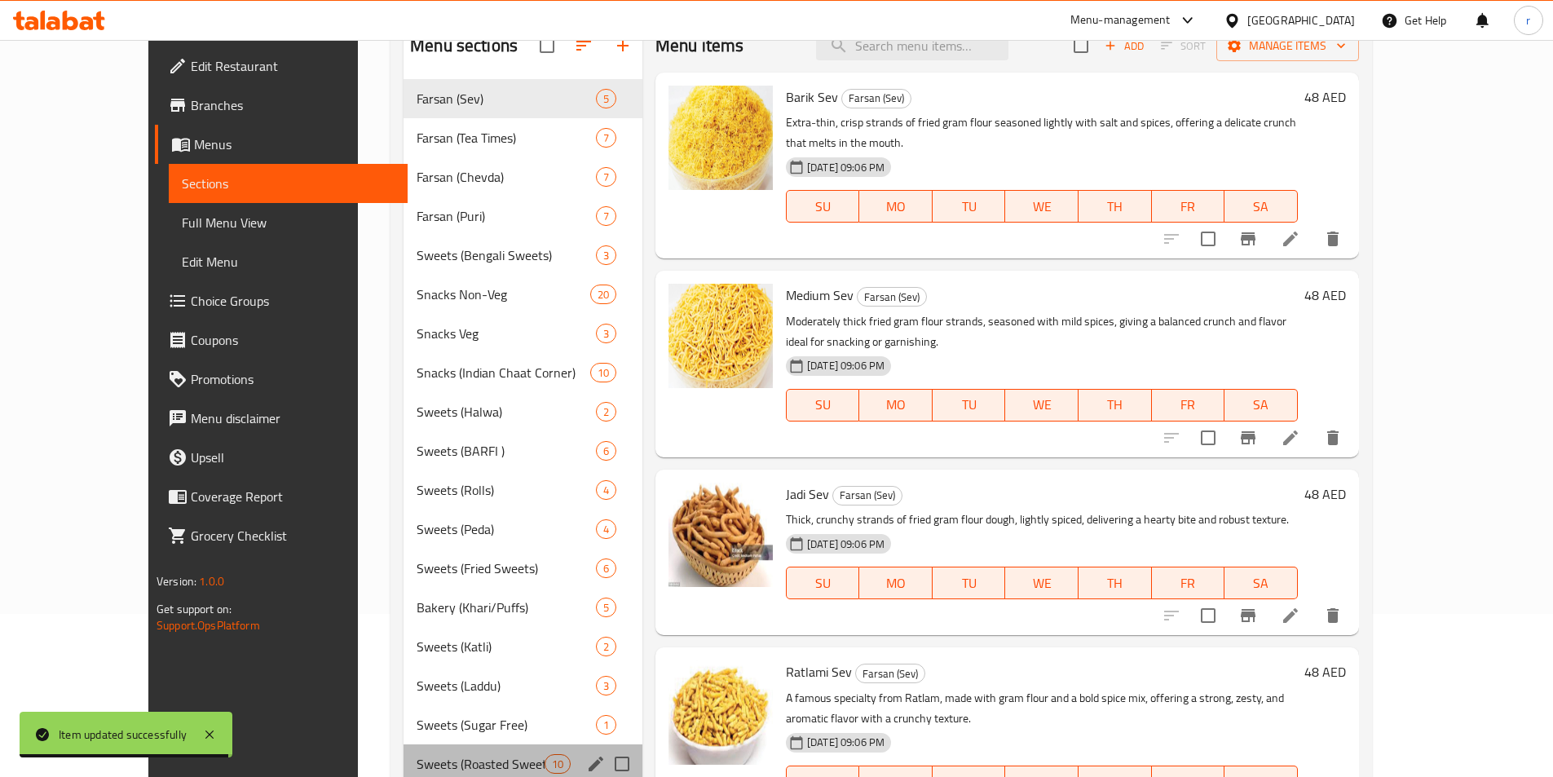
click at [414, 744] on div "Sweets (Roasted Sweets) 10" at bounding box center [523, 763] width 239 height 39
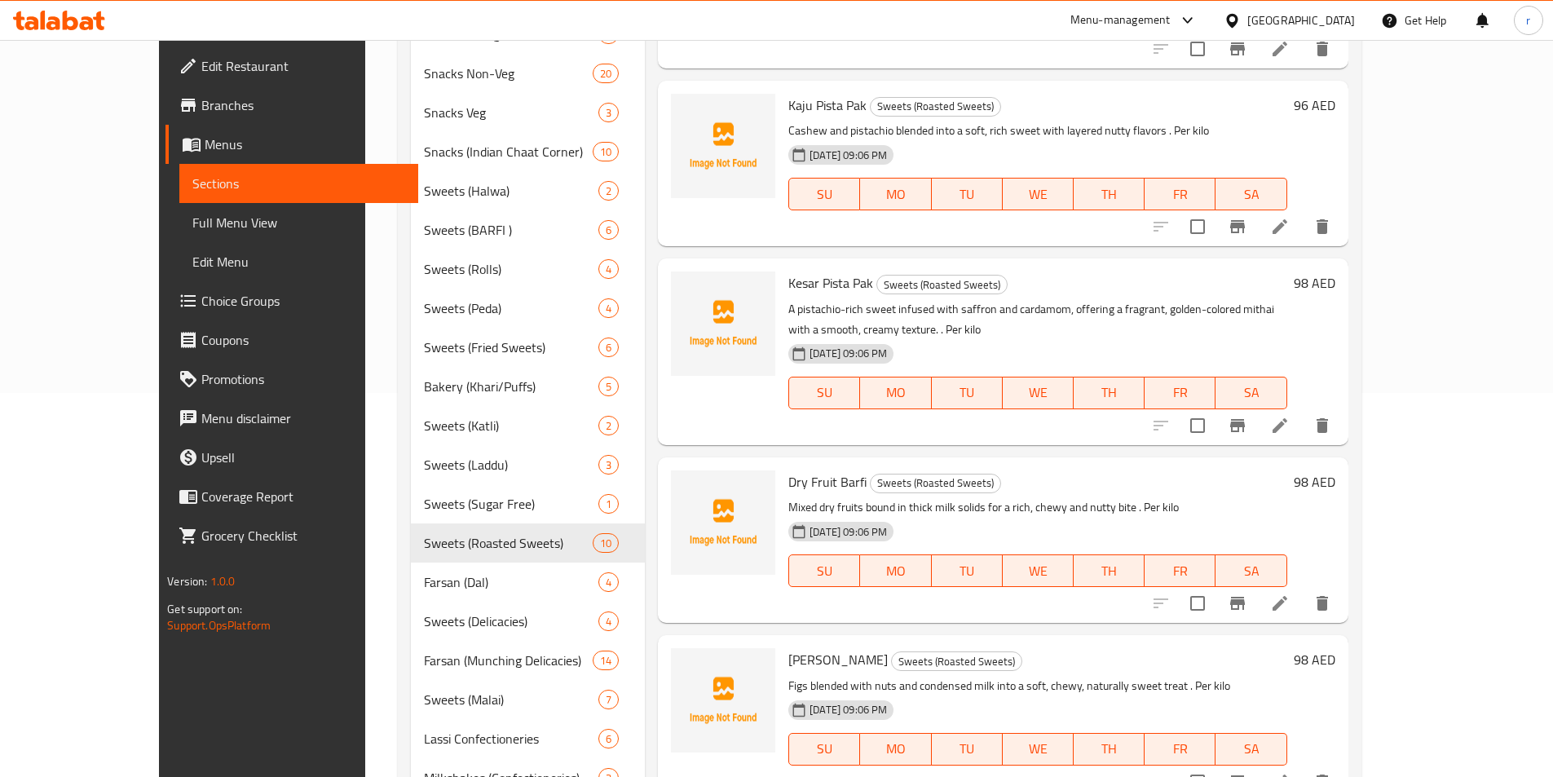
scroll to position [408, 0]
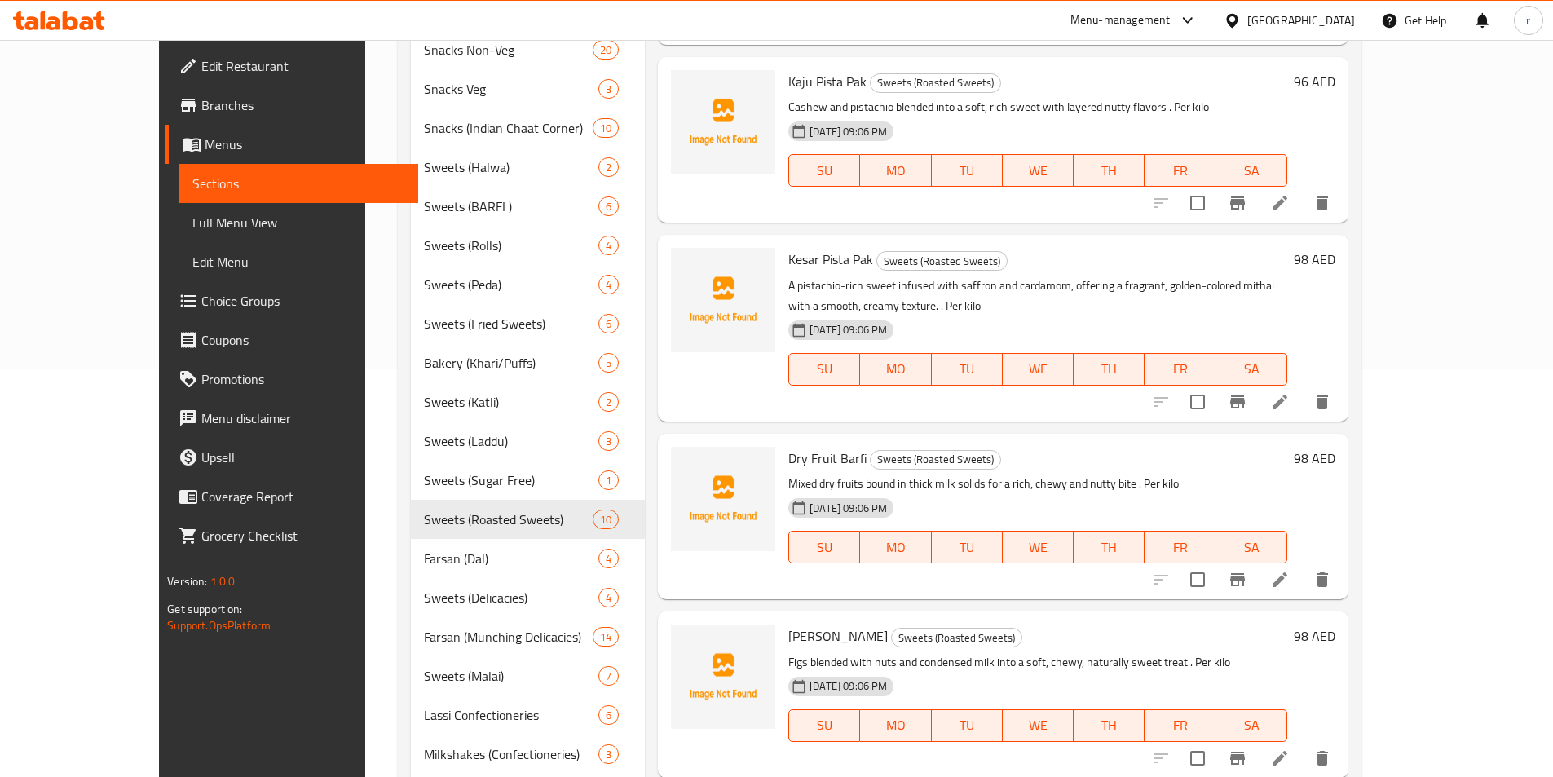
click at [1303, 565] on li at bounding box center [1280, 579] width 46 height 29
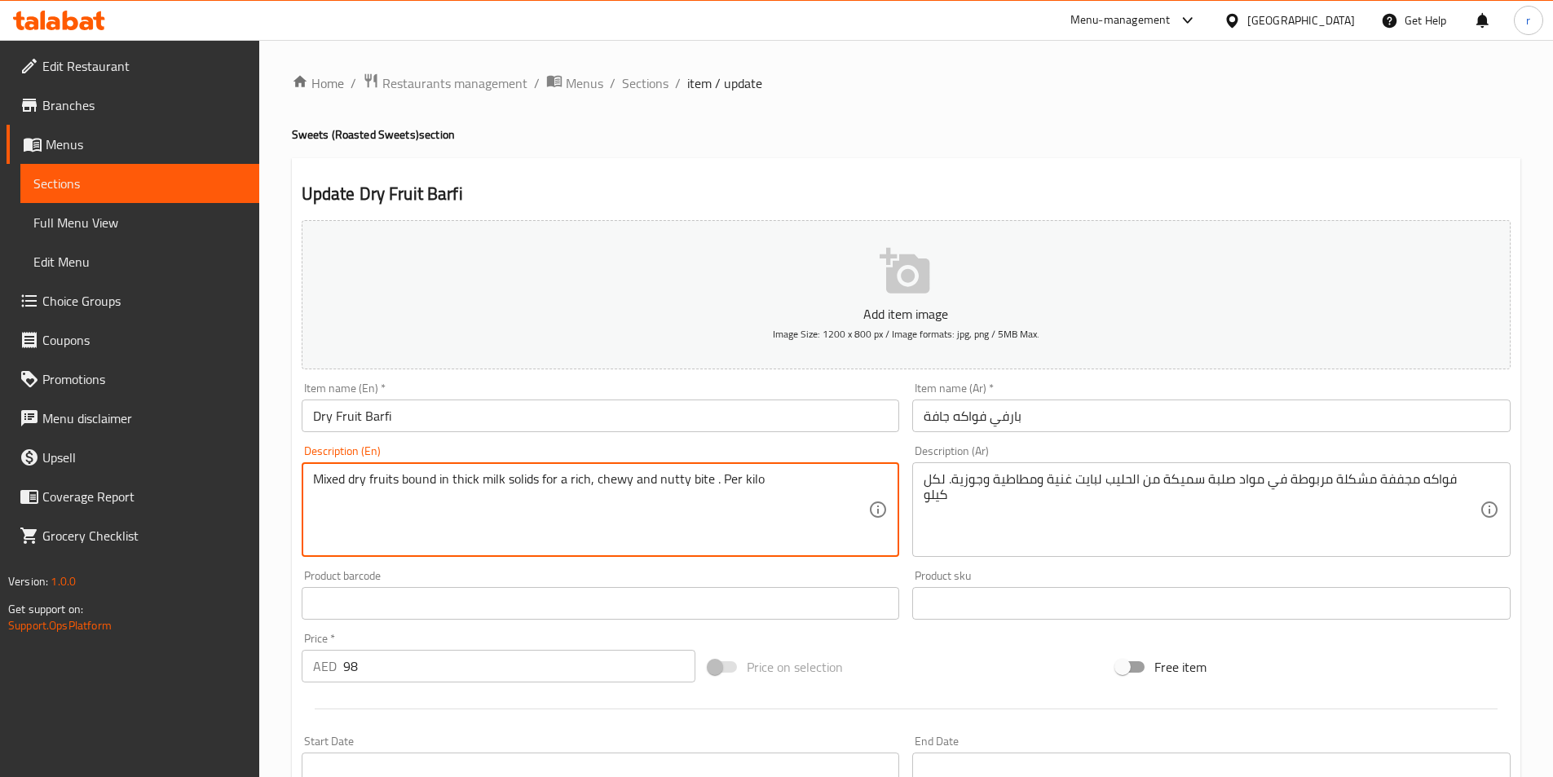
paste textarea "A milk-based fudge blended with assorted dry fruits, cardamom, and ghee, cut in…"
drag, startPoint x: 708, startPoint y: 472, endPoint x: 183, endPoint y: 472, distance: 524.2
type textarea "A milk-based fudge blended with assorted dry fruits, cardamom, and ghee, cut in…"
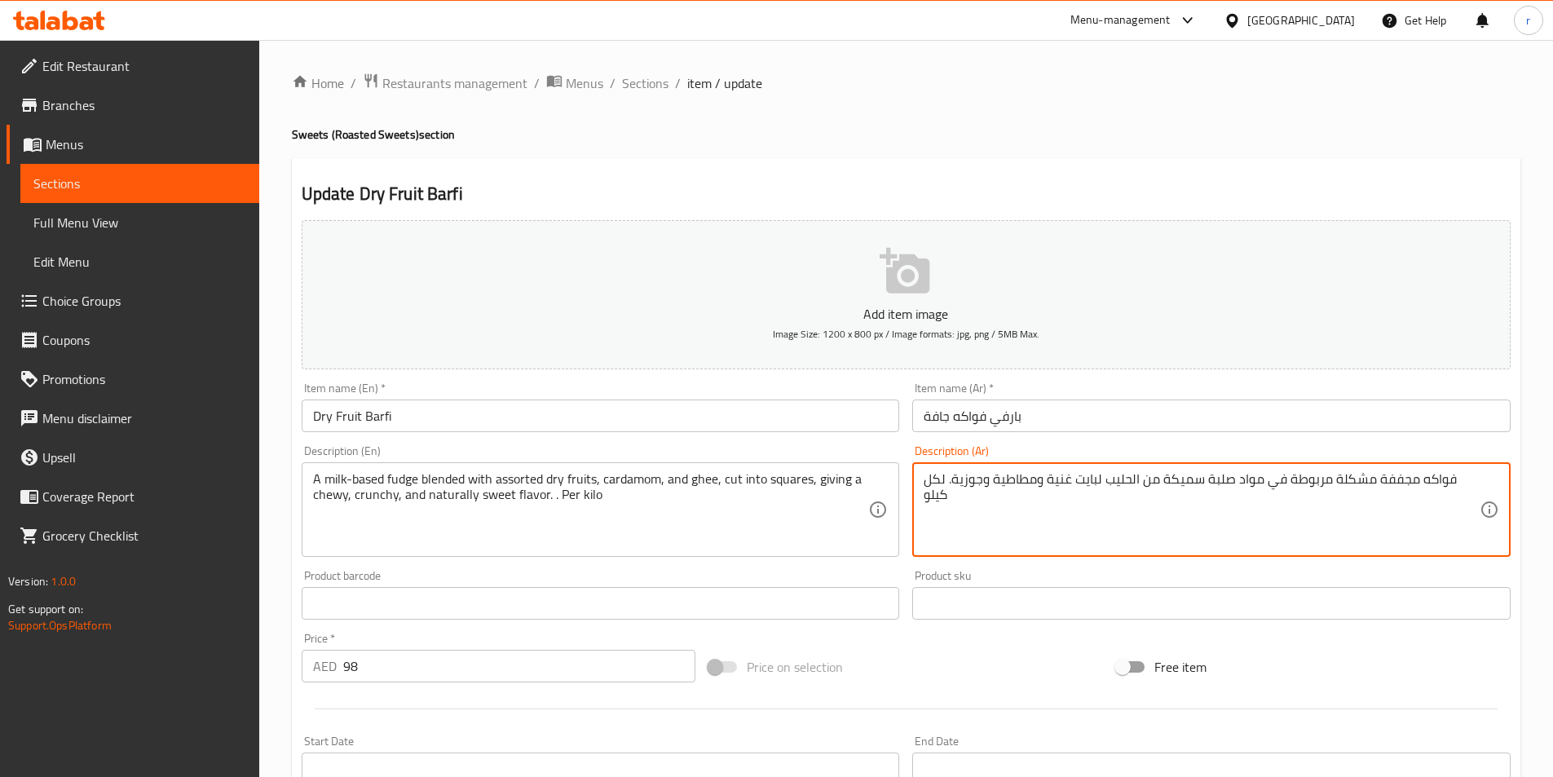
paste textarea "حلوى تعتمد على الحليب ممزوجة بمجموعة متنوعة من الفواكه المجففة والهيل والسمن، م…"
drag, startPoint x: 977, startPoint y: 479, endPoint x: 1877, endPoint y: 435, distance: 900.3
click at [1315, 484] on textarea "حلوى تعتمد على الحليب ممزوجة بمجموعة متنوعة من الفواكه المجففة والهيل والسمن، م…" at bounding box center [1202, 509] width 556 height 77
click at [1304, 474] on textarea "حلوى تعتمد على الحليب ممزوجة بمجموعة متنوعة من الفواكه المجففة والهيل والسمن، م…" at bounding box center [1202, 509] width 556 height 77
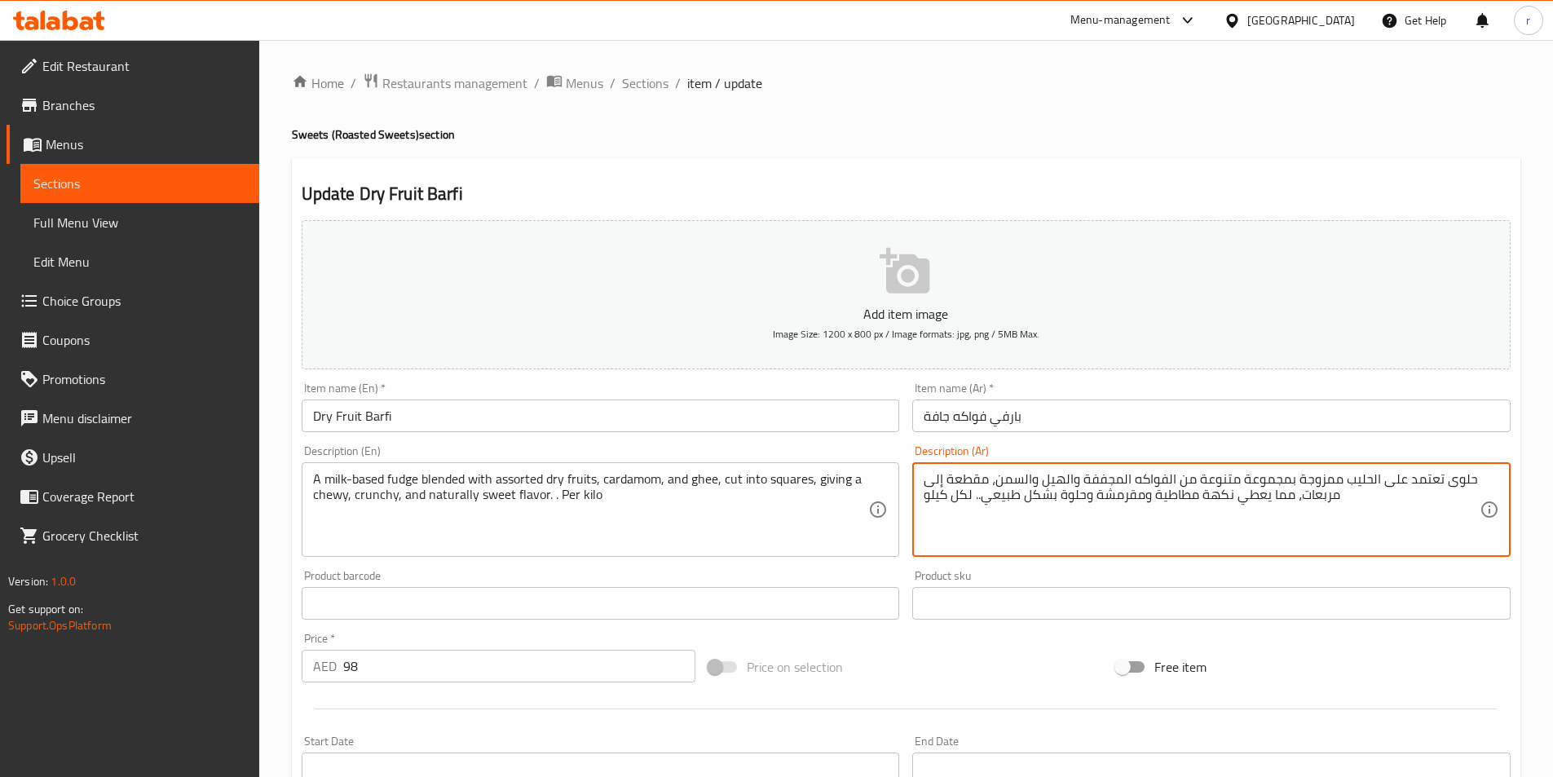
click at [1304, 474] on textarea "حلوى تعتمد على الحليب ممزوجة بمجموعة متنوعة من الفواكه المجففة والهيل والسمن، م…" at bounding box center [1202, 509] width 556 height 77
click at [1202, 501] on textarea "حلوى تعتمد على الحليب مخلوطه بمجموعة متنوعة من الفواكه المجففة والهيل والسمن، م…" at bounding box center [1202, 509] width 556 height 77
click at [1179, 505] on textarea "حلوى تعتمد على الحليب مخلوطه بمجموعة متنوعة من الفواكه المجففة والهيل والسمن، م…" at bounding box center [1202, 509] width 556 height 77
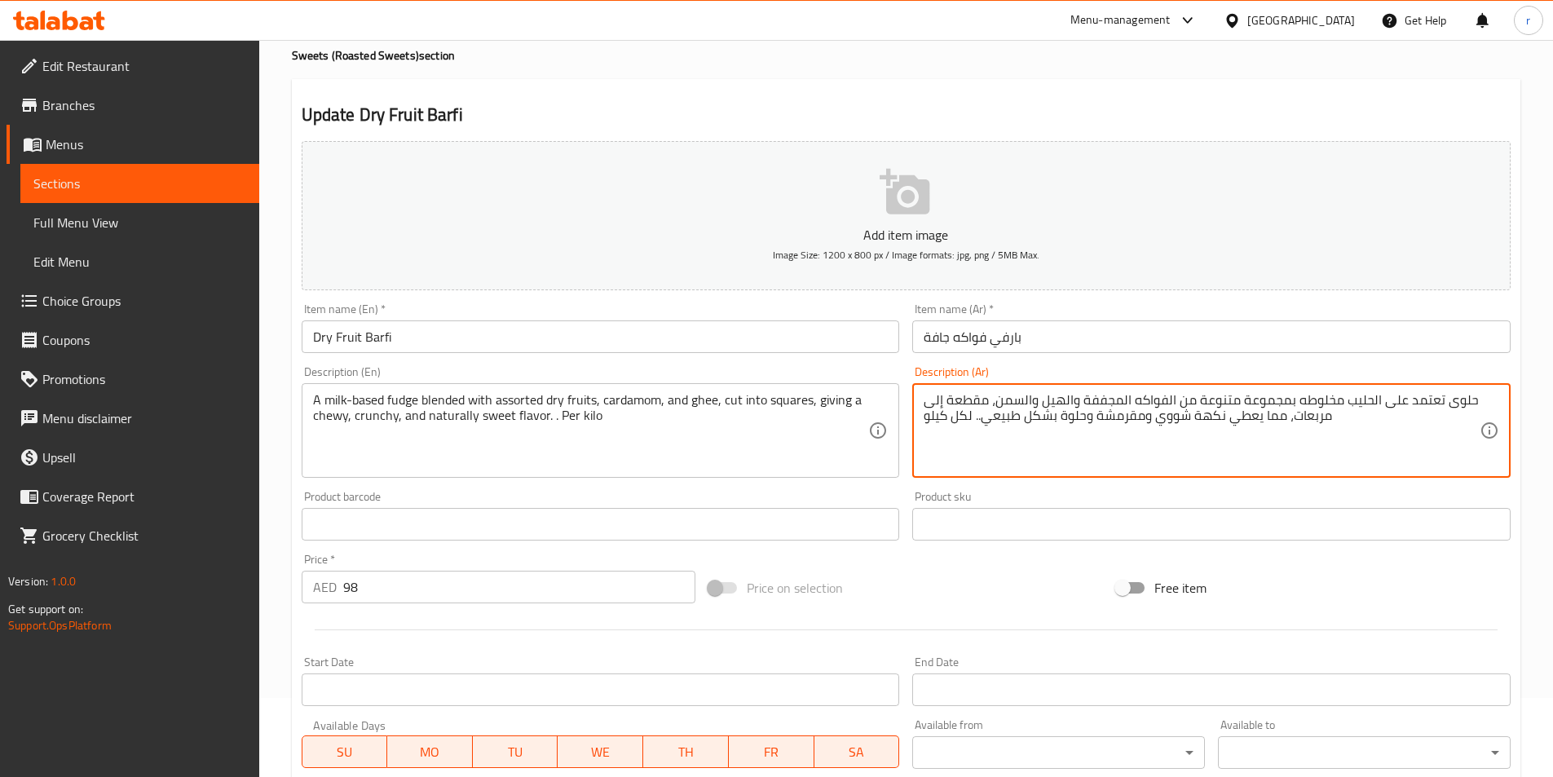
scroll to position [82, 0]
click at [976, 421] on textarea "حلوى تعتمد على الحليب مخلوطه بمجموعة متنوعة من الفواكه المجففة والهيل والسمن، م…" at bounding box center [1202, 428] width 556 height 77
type textarea "حلوى تعتمد على الحليب مخلوطه بمجموعة متنوعة من الفواكه المجففة والهيل والسمن، م…"
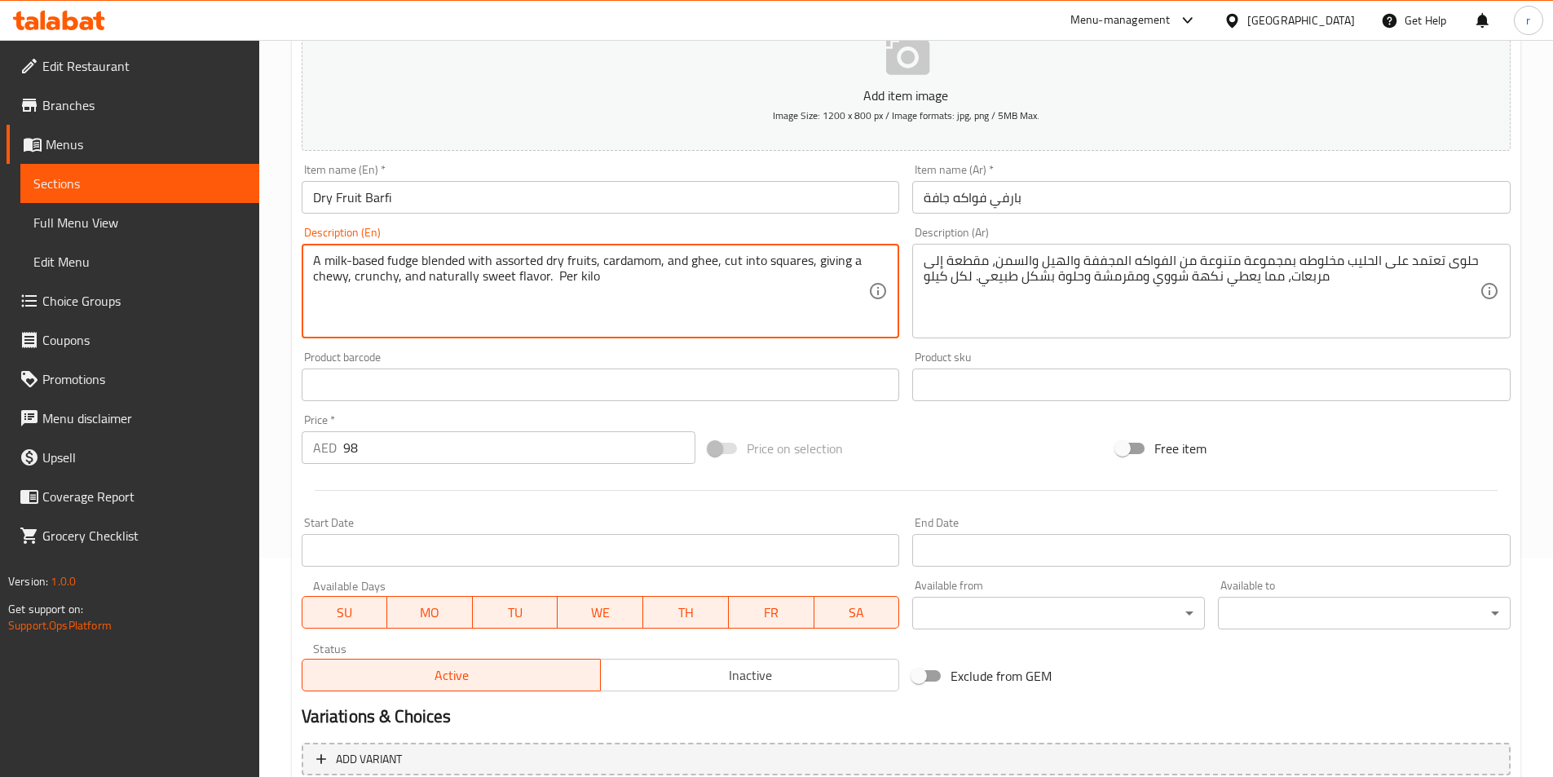
scroll to position [375, 0]
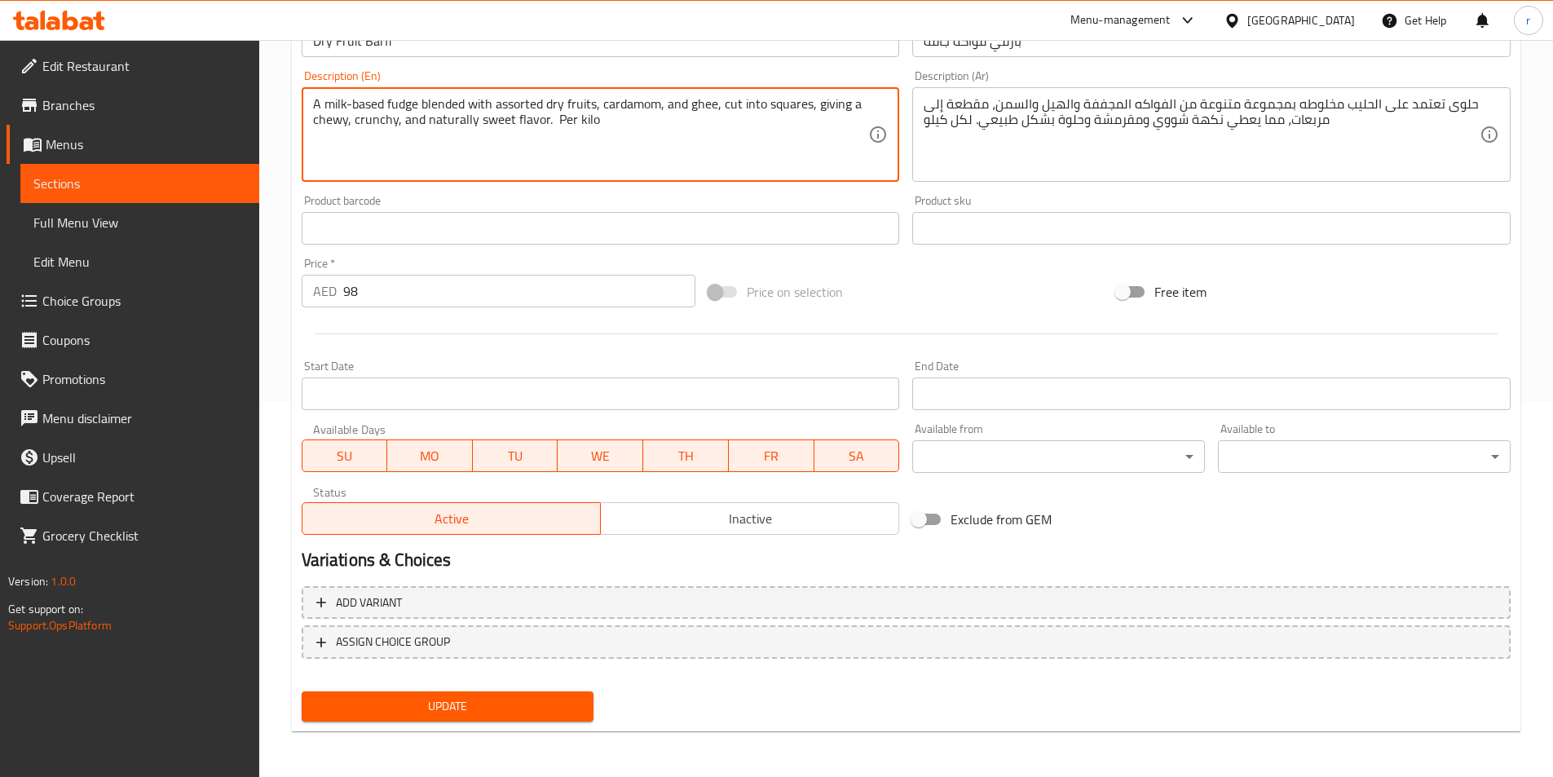
type textarea "A milk-based fudge blended with assorted dry fruits, cardamom, and ghee, cut in…"
click at [554, 702] on span "Update" at bounding box center [448, 706] width 267 height 20
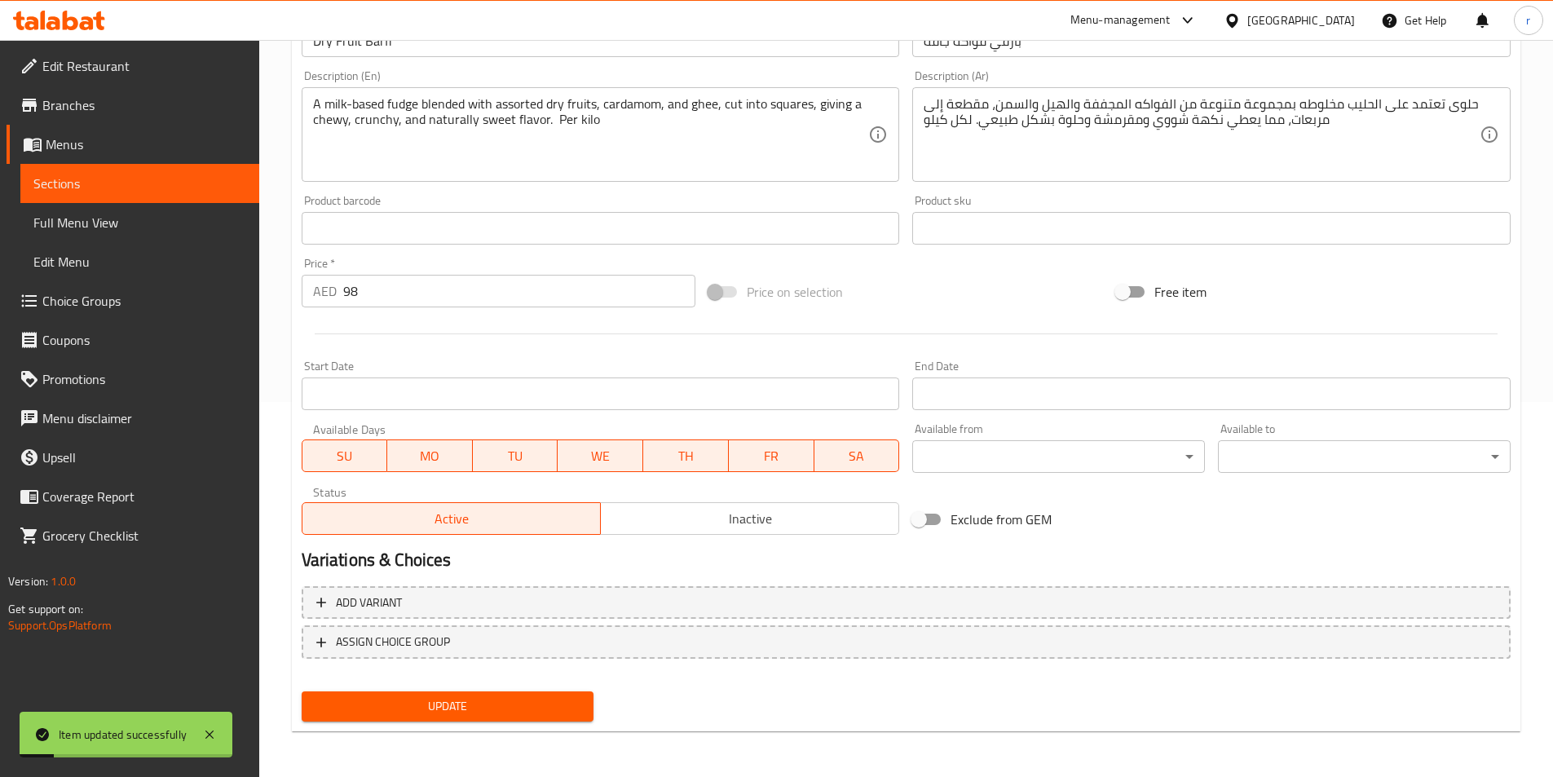
click at [99, 185] on span "Sections" at bounding box center [139, 184] width 213 height 20
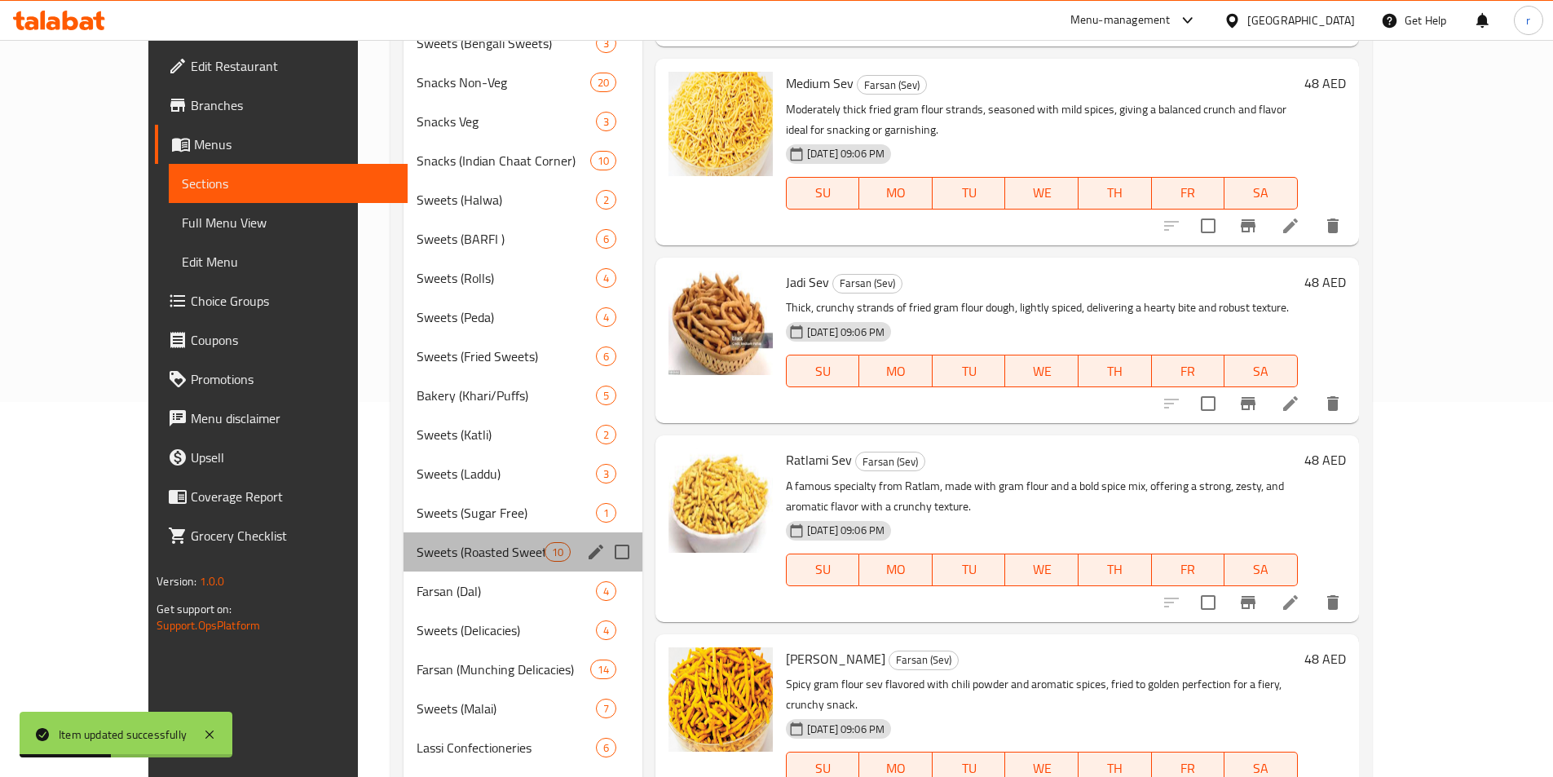
click at [437, 566] on div "Sweets (Roasted Sweets) 10" at bounding box center [523, 551] width 239 height 39
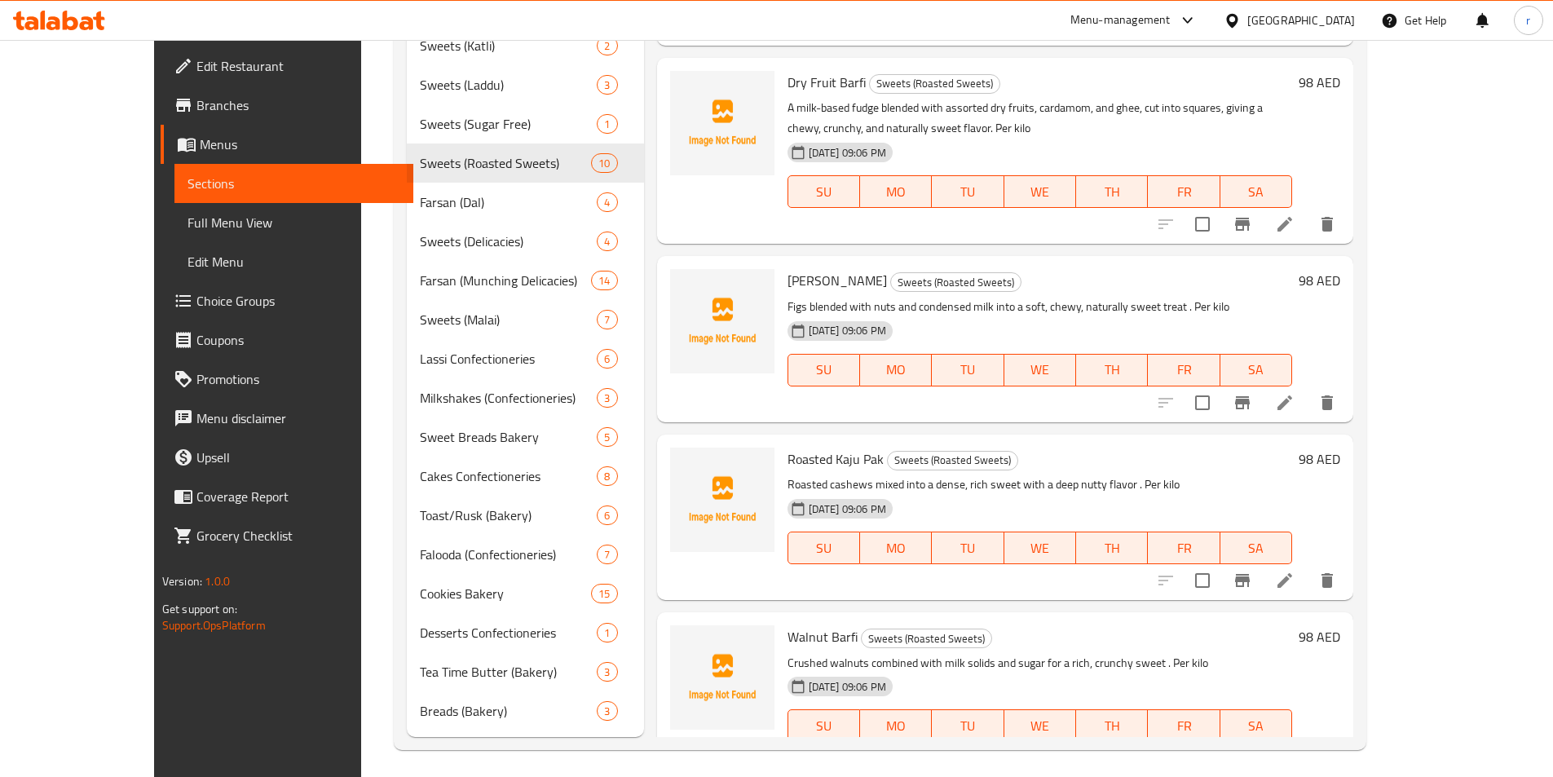
scroll to position [770, 0]
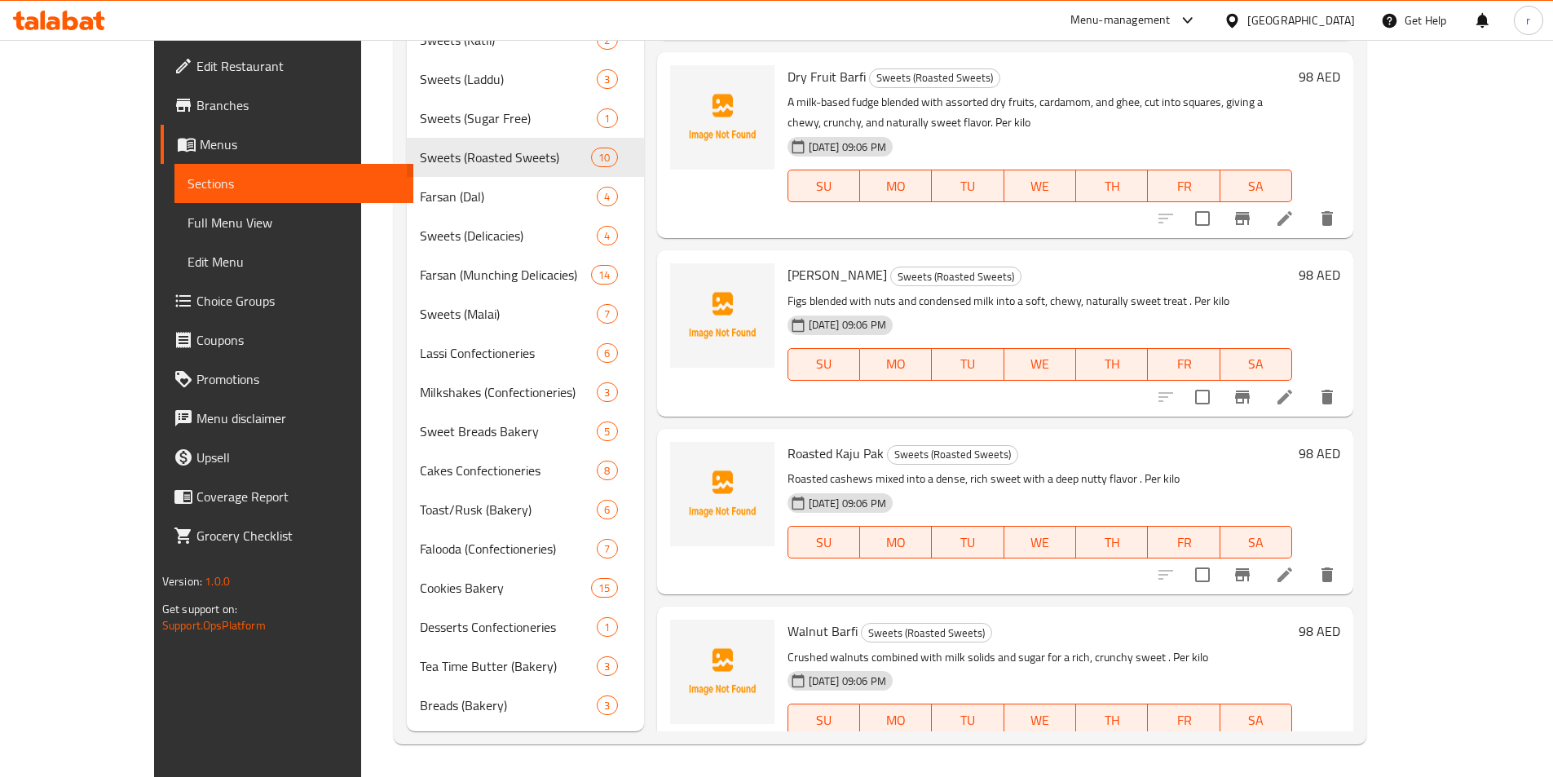
click at [1308, 382] on li at bounding box center [1285, 396] width 46 height 29
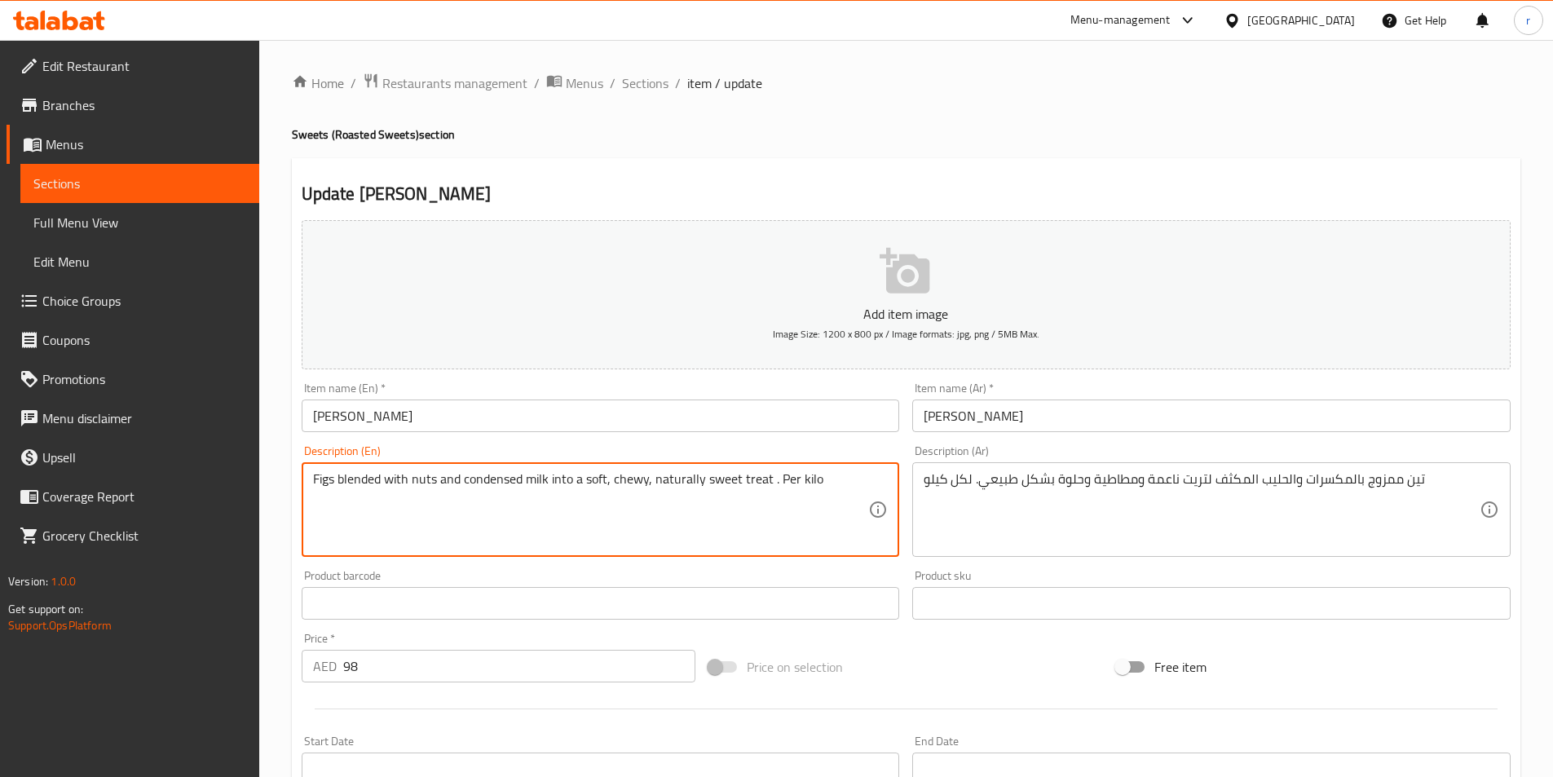
drag, startPoint x: 766, startPoint y: 478, endPoint x: 0, endPoint y: 448, distance: 766.9
paste textarea "A fig-based mithai made with dried figs, khoya, and nuts, naturally sweetened w…"
type textarea "A fig-based mithai made with dried figs, khoya, and nuts, naturally sweetened w…"
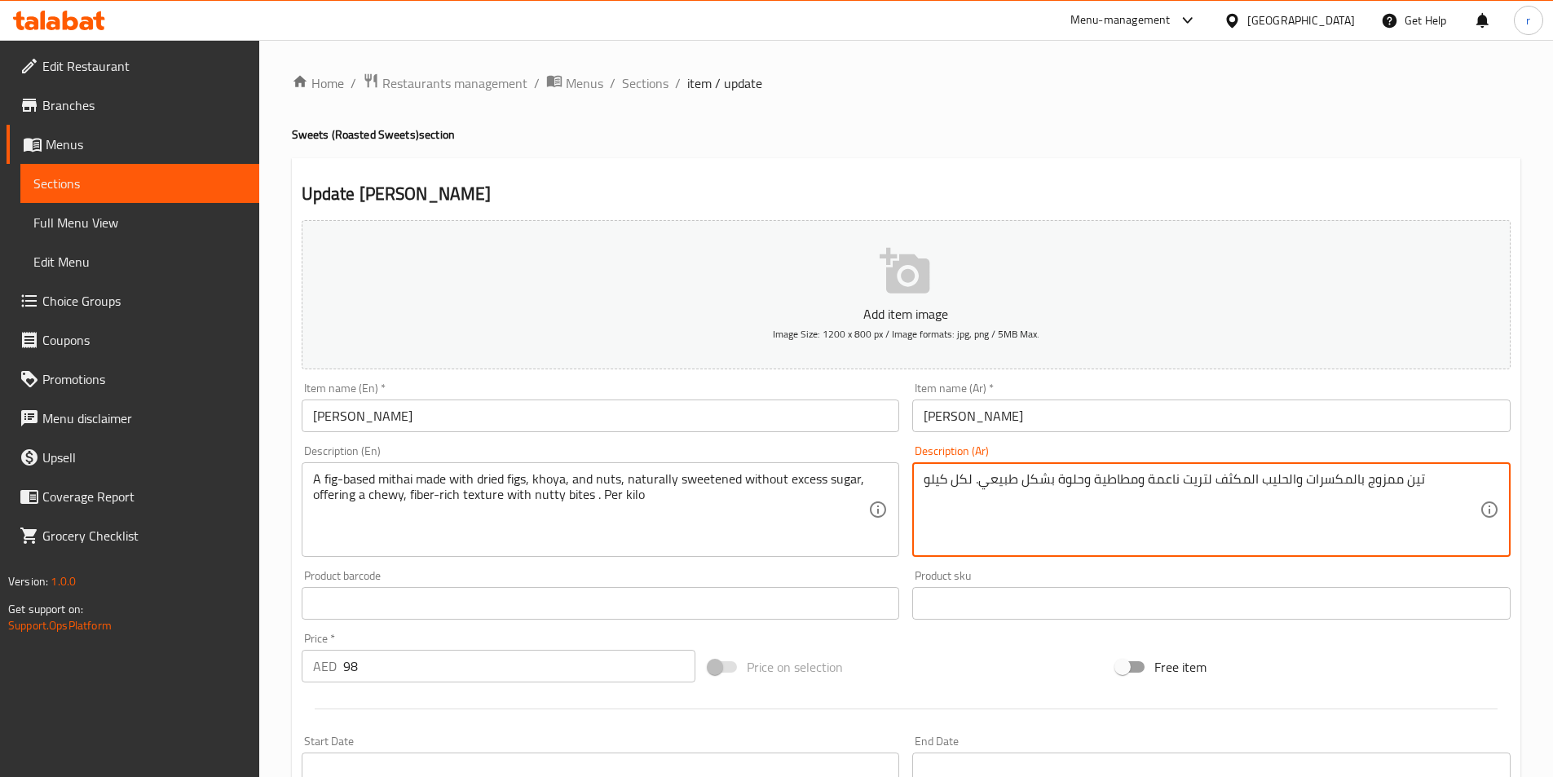
drag, startPoint x: 974, startPoint y: 477, endPoint x: 1523, endPoint y: 396, distance: 554.6
paste textarea "ميثاي مصنوع من التين المجفف والخويا والمكسرات، محلى بشكل طبيعي بدون سكر زائد، و…"
click at [1158, 495] on textarea "ميثاي مصنوع من التين المجفف والخويا والمكسرات، محلى بشكل طبيعي بدون سكر زائد، و…" at bounding box center [1202, 509] width 556 height 77
click at [1019, 492] on textarea "ميثاي مصنوع من التين المجفف والخويا والمكسرات، محلى بشكل طبيعي بدون سكر زائد، و…" at bounding box center [1202, 509] width 556 height 77
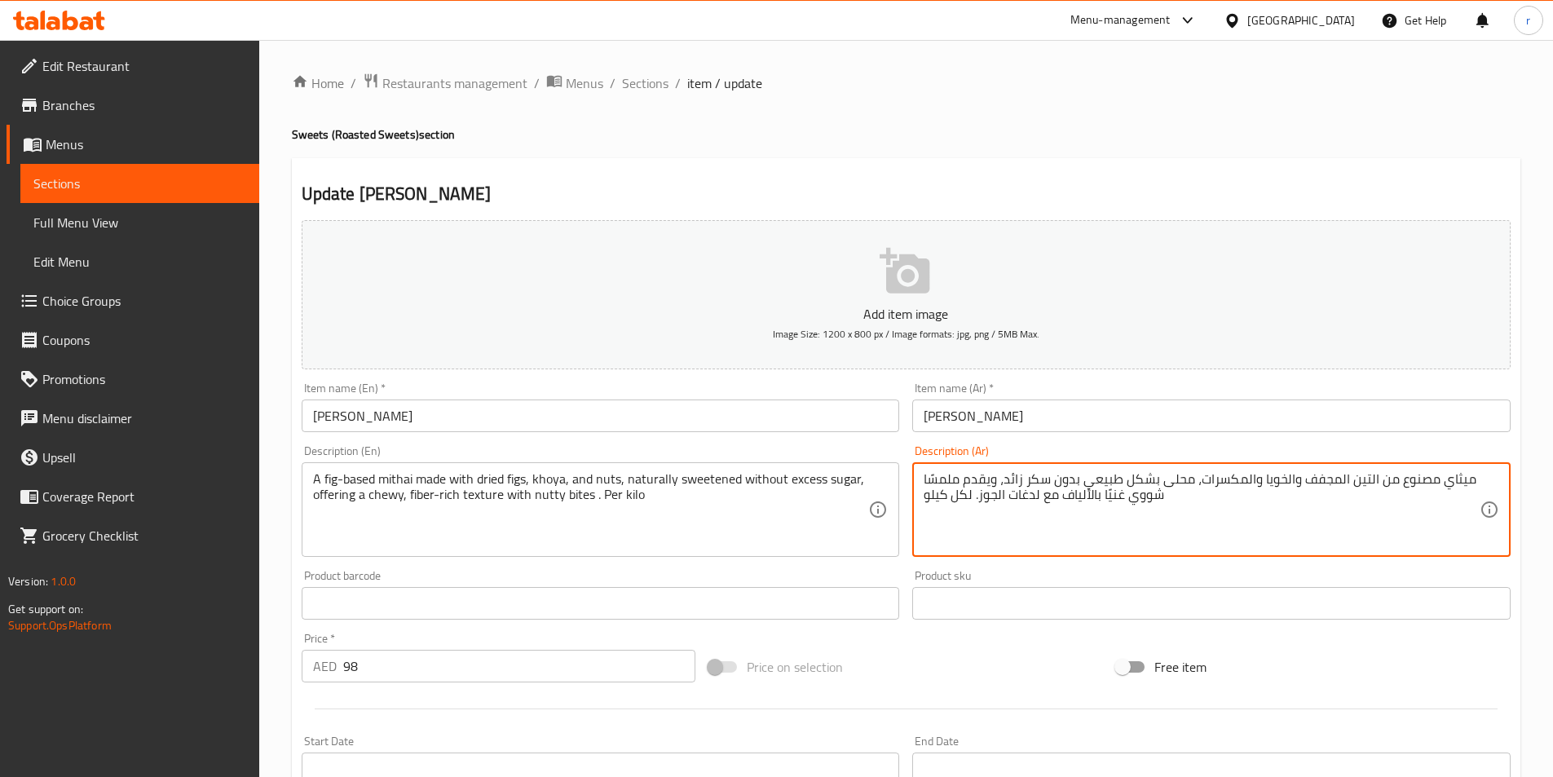
click at [1019, 492] on textarea "ميثاي مصنوع من التين المجفف والخويا والمكسرات، محلى بشكل طبيعي بدون سكر زائد، و…" at bounding box center [1202, 509] width 556 height 77
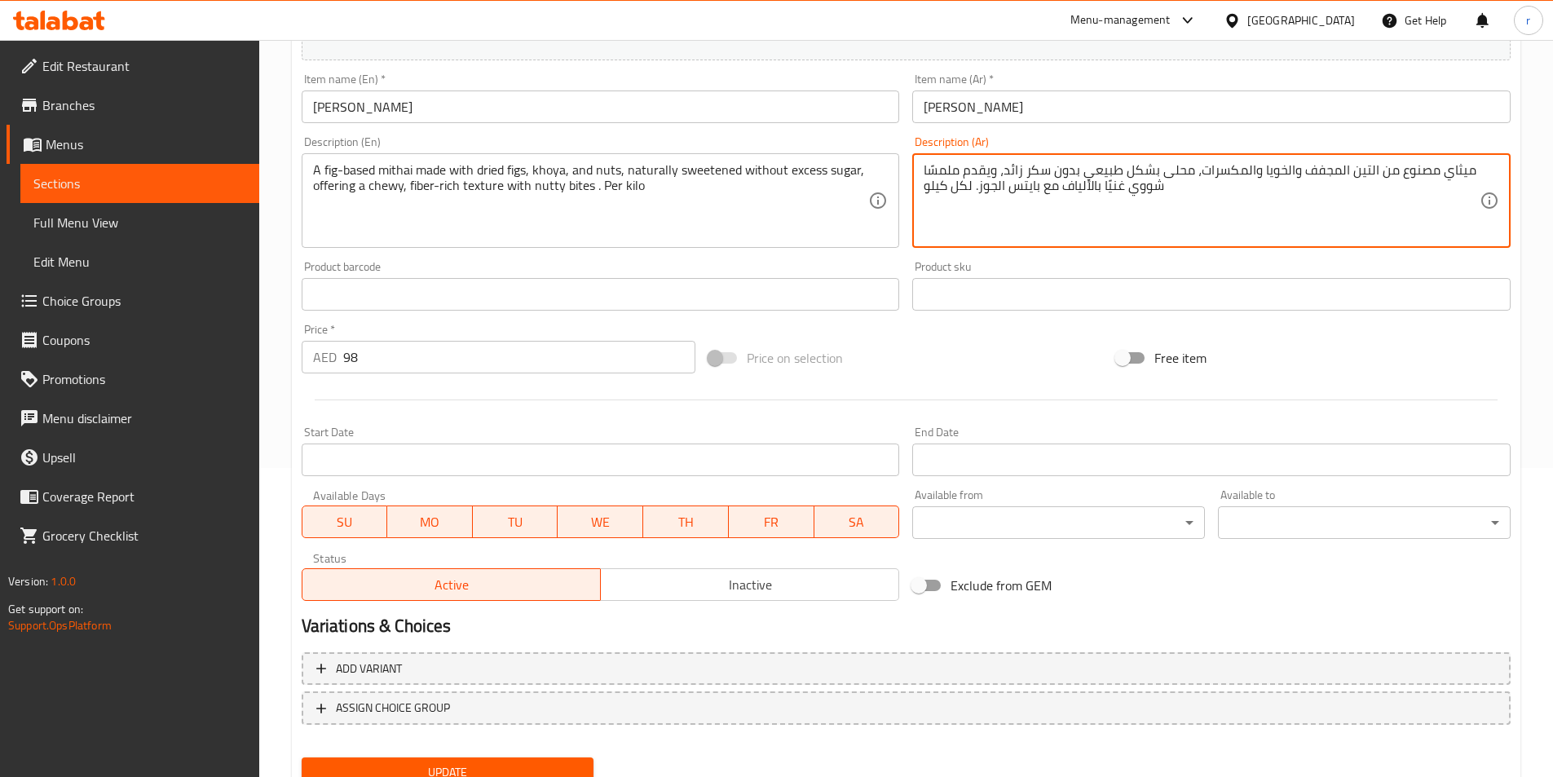
scroll to position [375, 0]
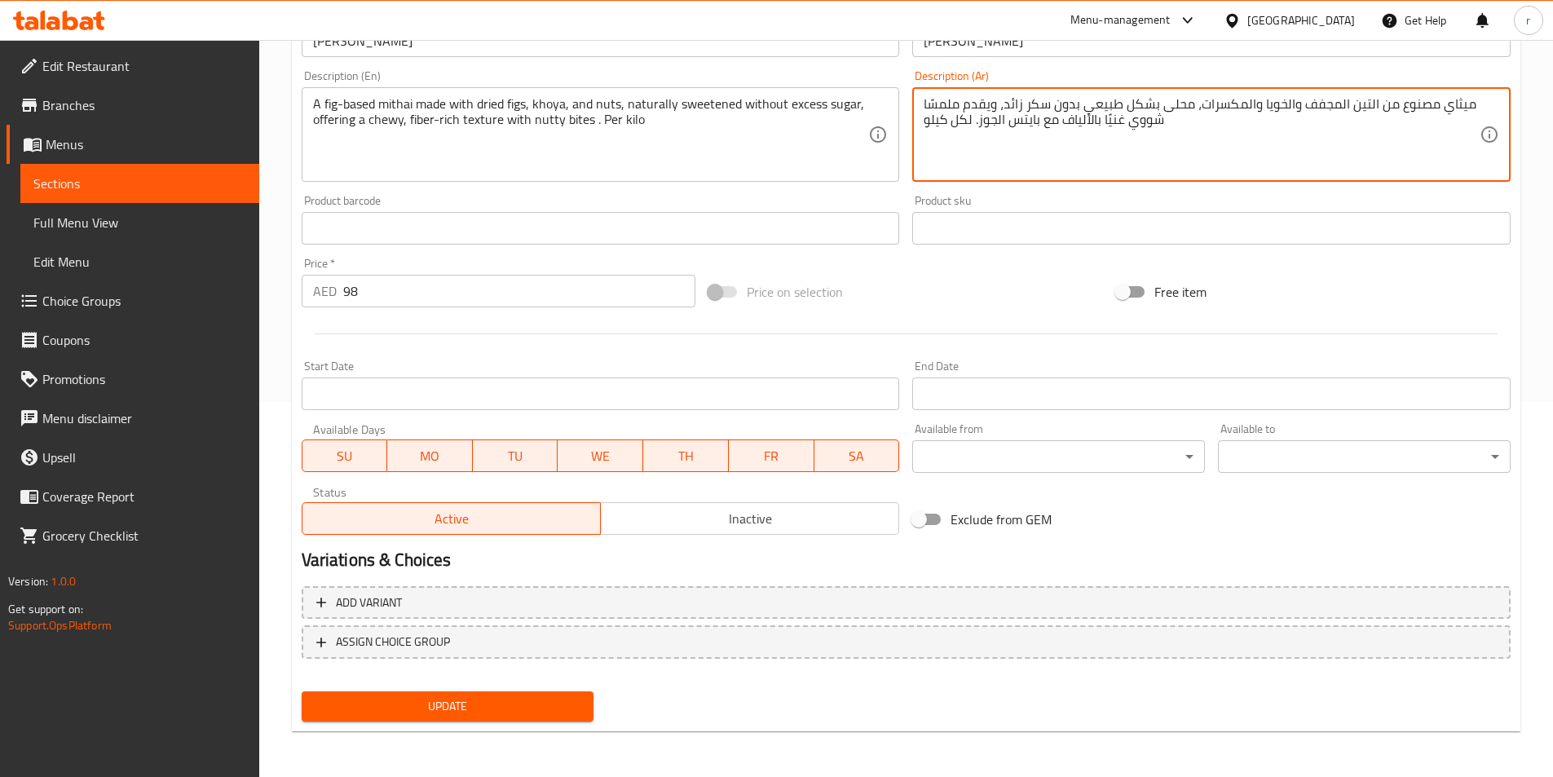
type textarea "ميثاي مصنوع من التين المجفف والخويا والمكسرات، محلى بشكل طبيعي بدون سكر زائد، و…"
click at [421, 721] on button "Update" at bounding box center [448, 706] width 293 height 30
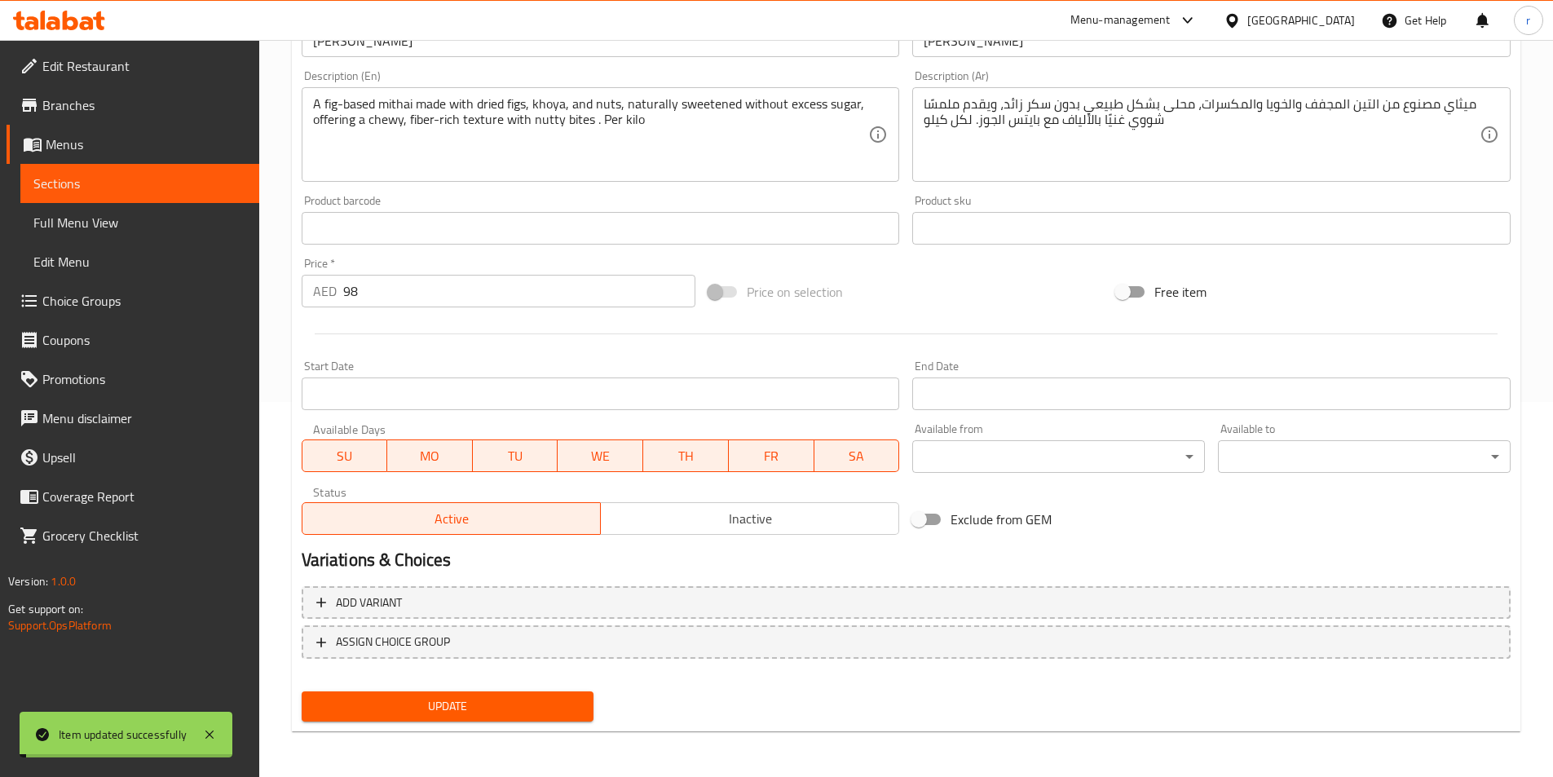
click at [158, 187] on span "Sections" at bounding box center [139, 184] width 213 height 20
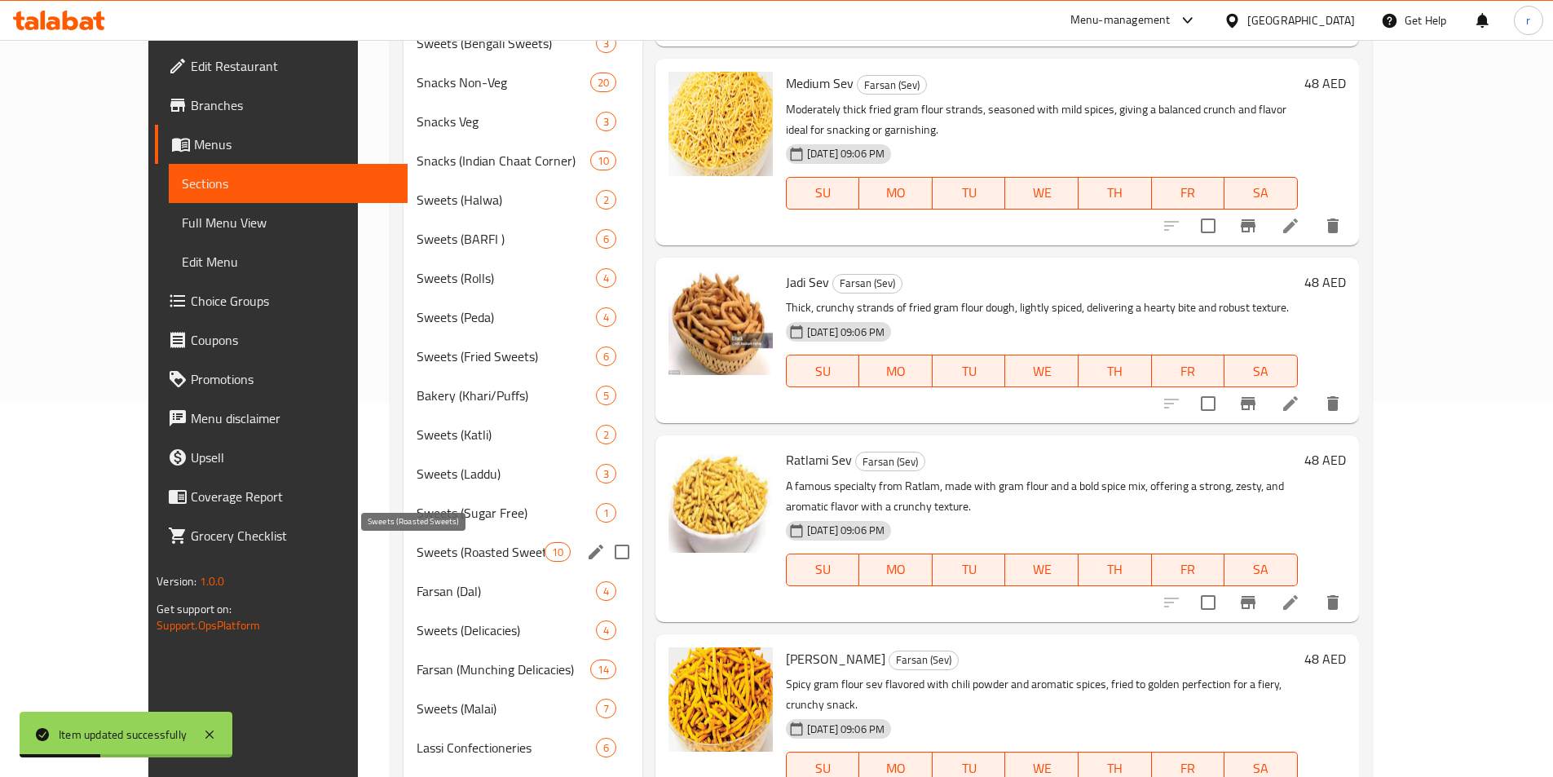
click at [423, 553] on span "Sweets (Roasted Sweets)" at bounding box center [481, 552] width 128 height 20
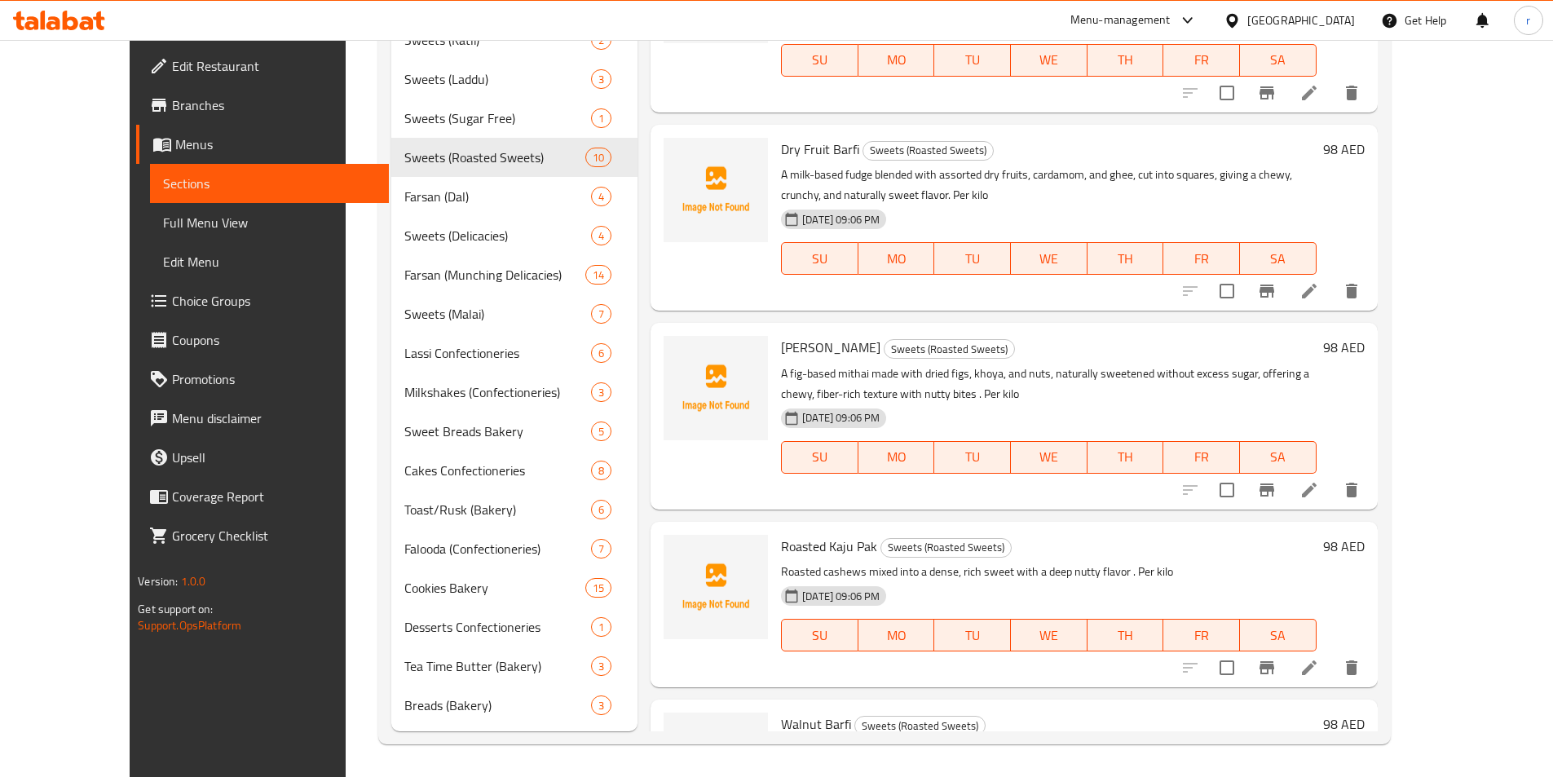
scroll to position [585, 0]
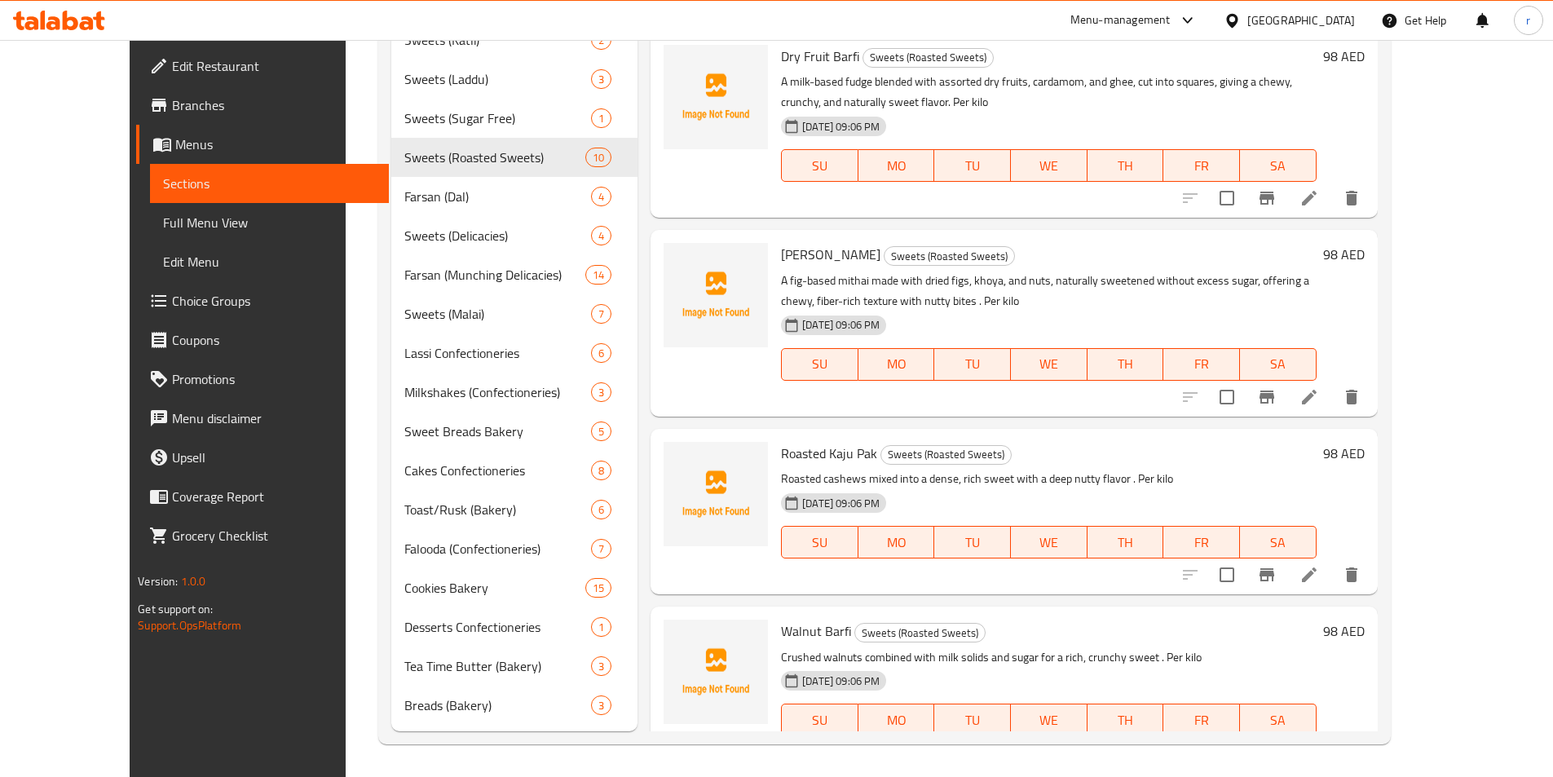
click at [1332, 560] on li at bounding box center [1309, 574] width 46 height 29
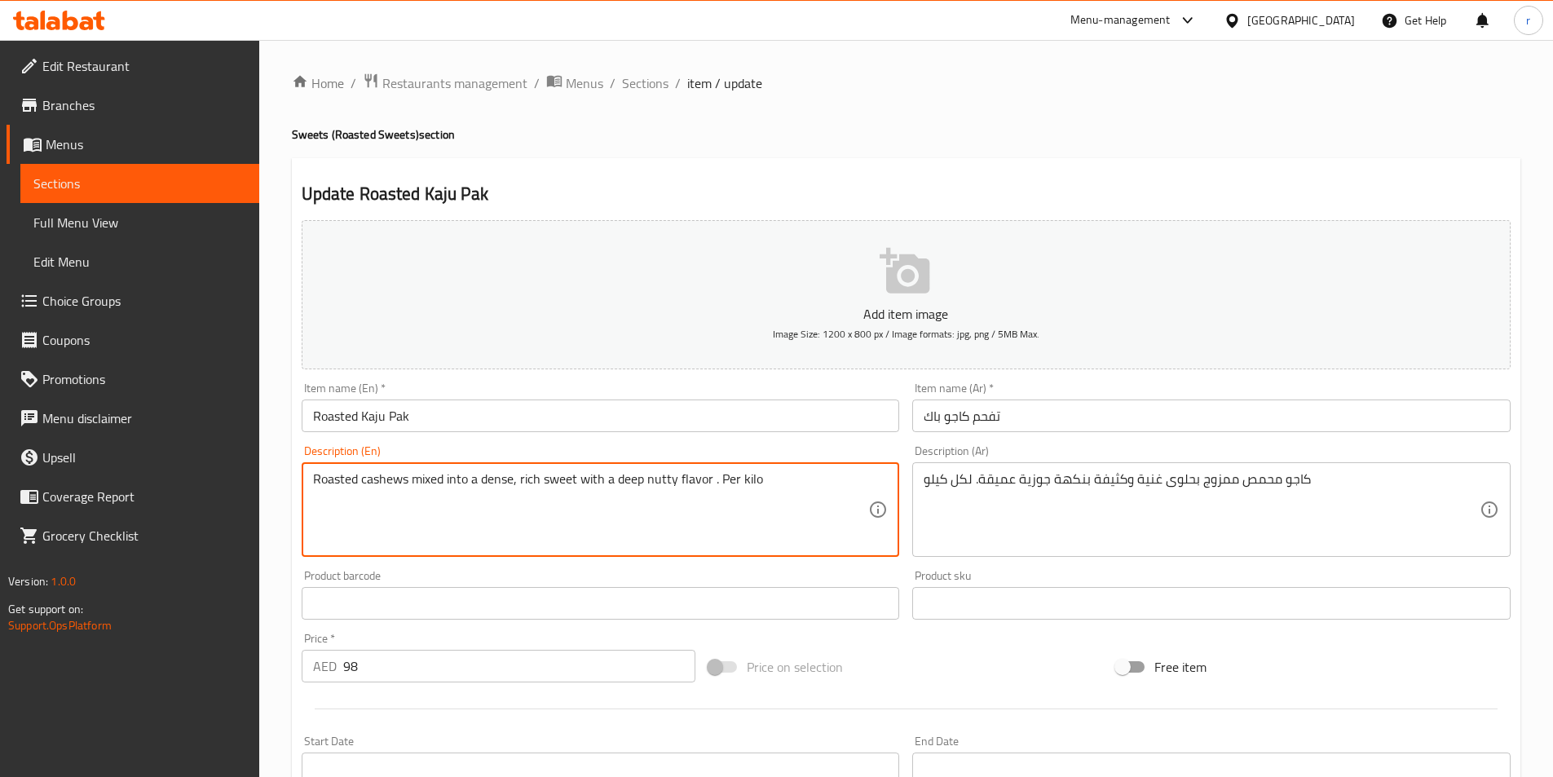
drag, startPoint x: 713, startPoint y: 474, endPoint x: 704, endPoint y: 470, distance: 9.9
click at [721, 478] on textarea "Roasted cashews mixed into a dense, rich sweet with a deep nutty flavo. r Per k…" at bounding box center [591, 509] width 556 height 77
drag, startPoint x: 717, startPoint y: 481, endPoint x: 245, endPoint y: 412, distance: 477.1
paste textarea "ground into a paste and blended with sugar and ghee to form a nutty, aromatic s…"
drag, startPoint x: 714, startPoint y: 482, endPoint x: 201, endPoint y: 464, distance: 513.1
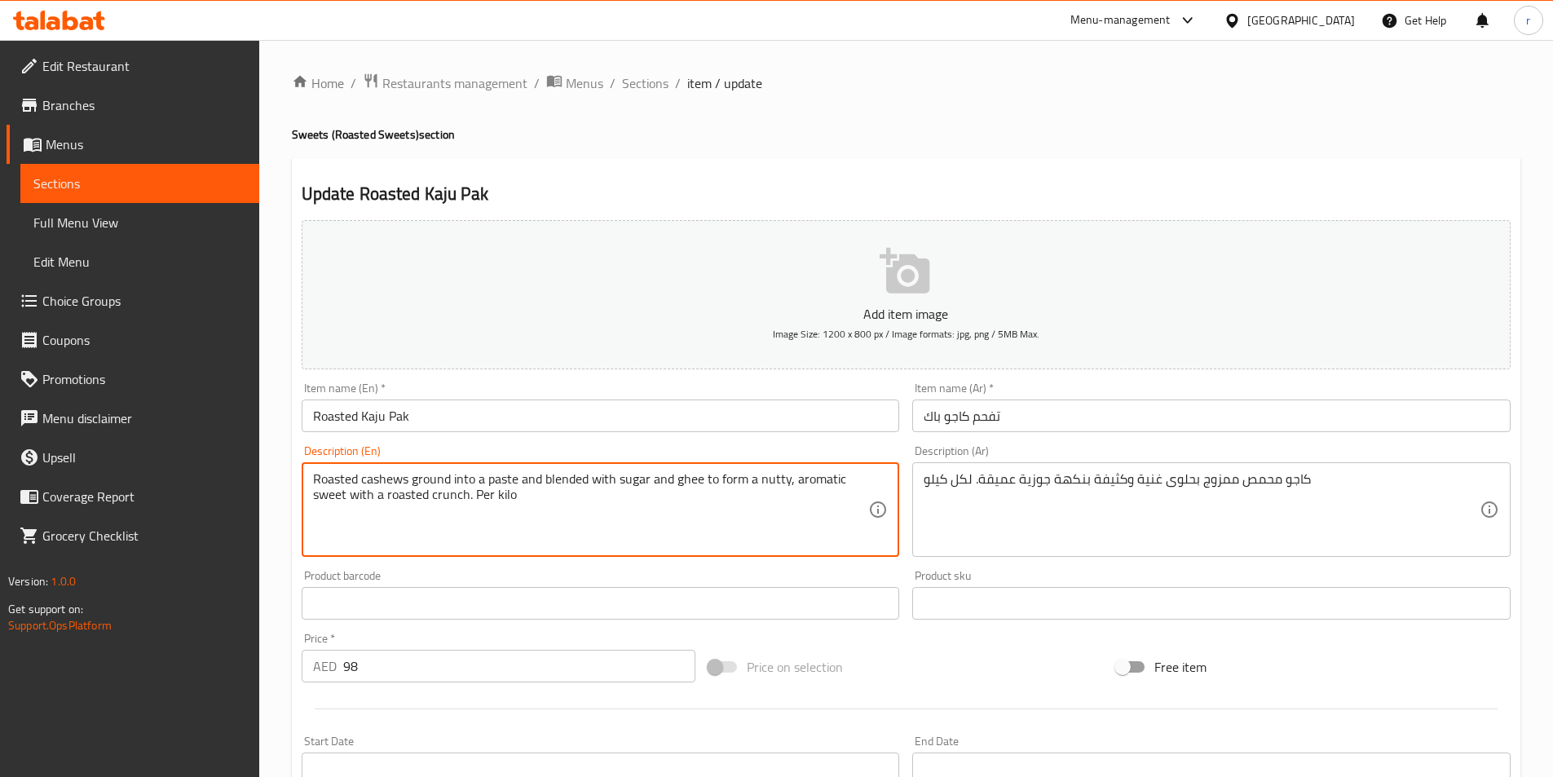
type textarea "Roasted cashews ground into a paste and blended with sugar and ghee to form a n…"
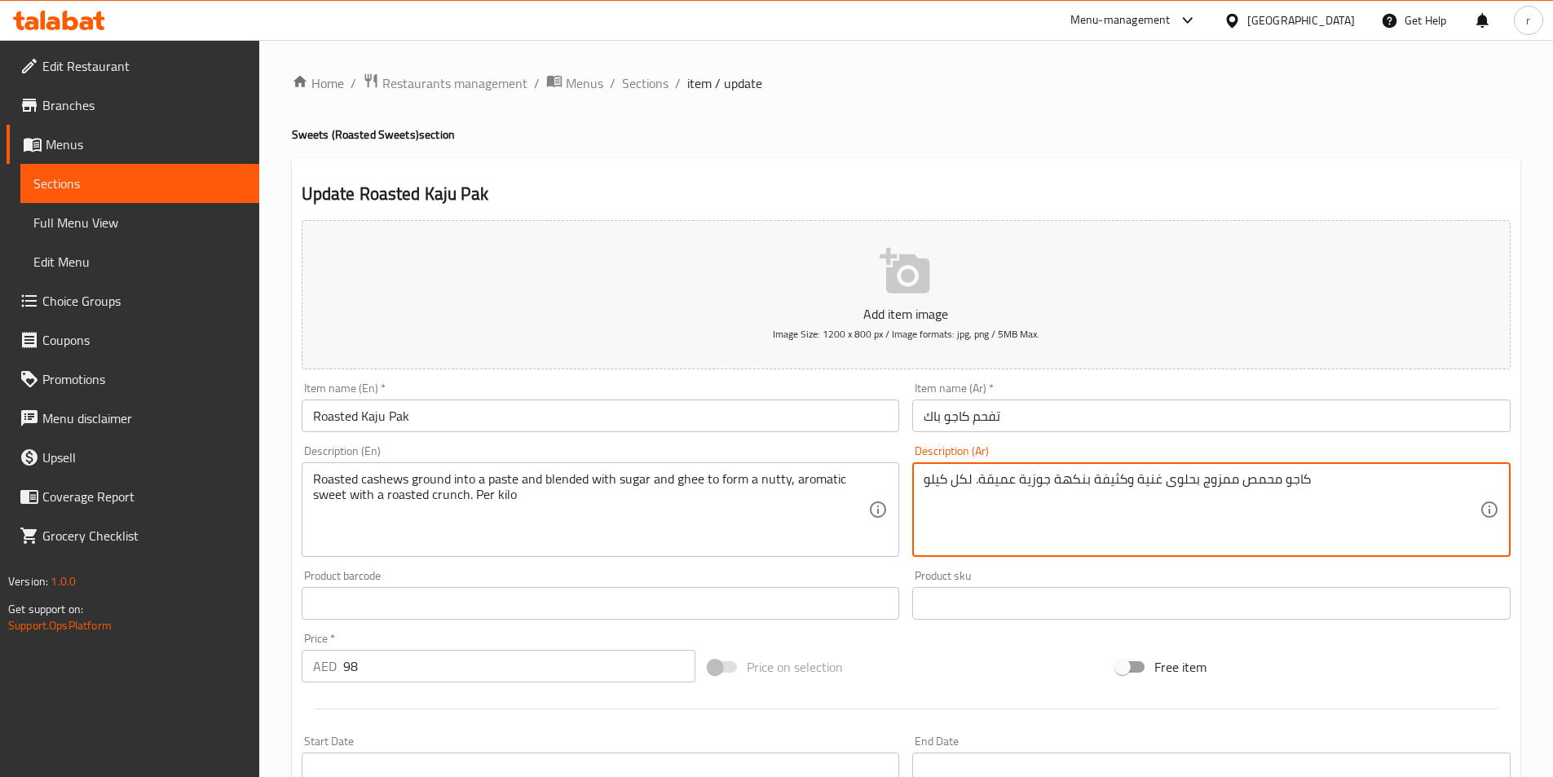
paste textarea "الكاجو المحمص المطحون إلى عجينة ويخلط مع السكر والسمن لتشكيل حلوى جوزية عطرية م…"
drag, startPoint x: 973, startPoint y: 474, endPoint x: 1657, endPoint y: 477, distance: 684.0
click at [1405, 488] on textarea "الكاجو المحمص المطحون إلى عجينة ويخلط مع السكر والسمن لتشكيل حلوى جوزية عطرية م…" at bounding box center [1202, 509] width 556 height 77
click at [1286, 479] on textarea "الكاجو المحمر المطحون إلى عجينة ويخلط مع السكر والسمن لتشكيل حلوى جوزية عطرية م…" at bounding box center [1202, 509] width 556 height 77
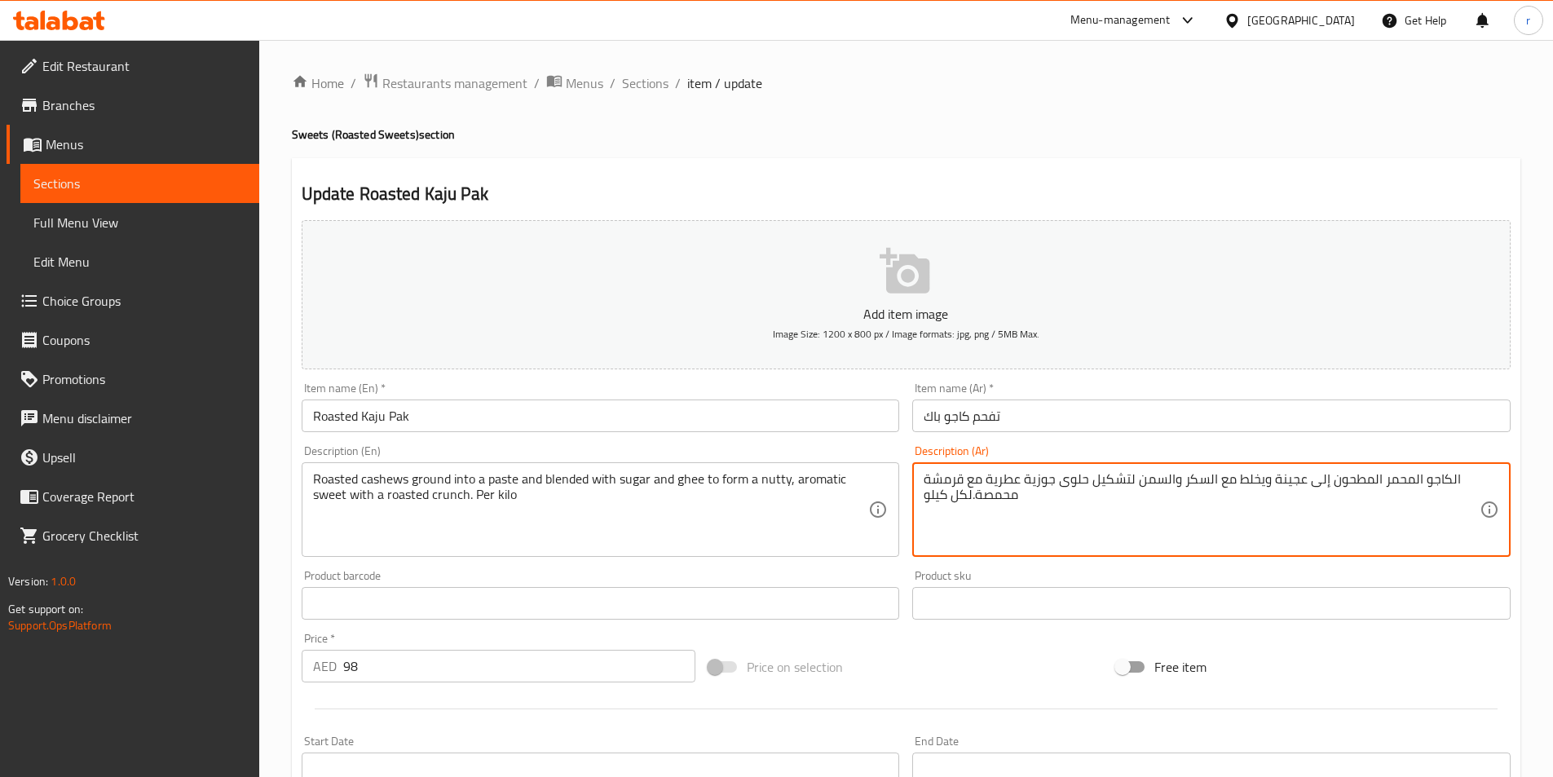
click at [1286, 479] on textarea "الكاجو المحمر المطحون إلى عجينة ويخلط مع السكر والسمن لتشكيل حلوى جوزية عطرية م…" at bounding box center [1202, 509] width 556 height 77
click at [992, 480] on textarea "الكاجو المحمر المطحون إلى معجون ويخلط مع السكر والسمن لتشكيل حلوى جوزية عطرية م…" at bounding box center [1202, 509] width 556 height 77
click at [985, 504] on textarea "الكاجو المحمر المطحون إلى معجون ويخلط مع السكر والسمن لتشكيل حلوى جوزية اروماتي…" at bounding box center [1202, 509] width 556 height 77
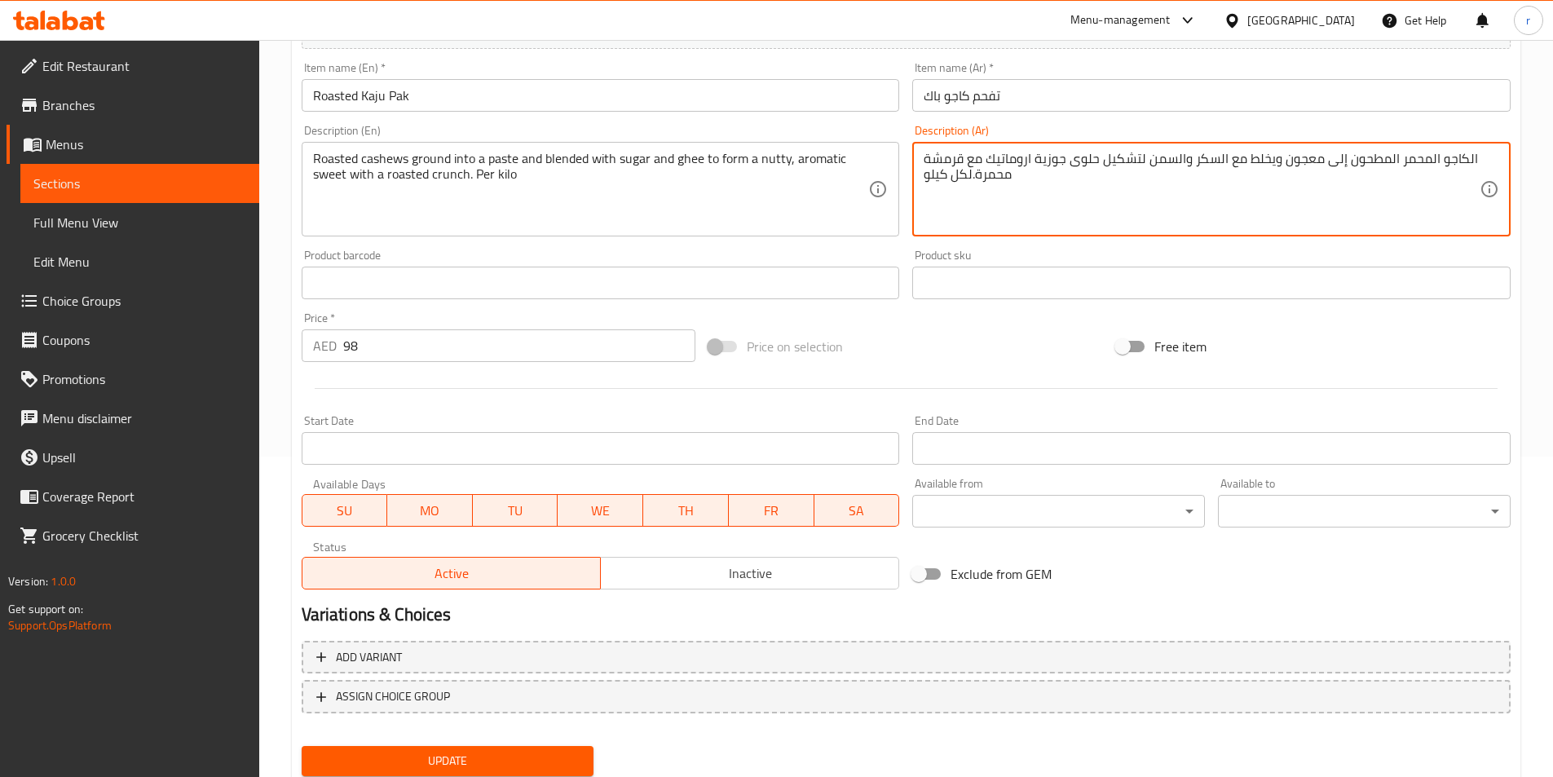
scroll to position [375, 0]
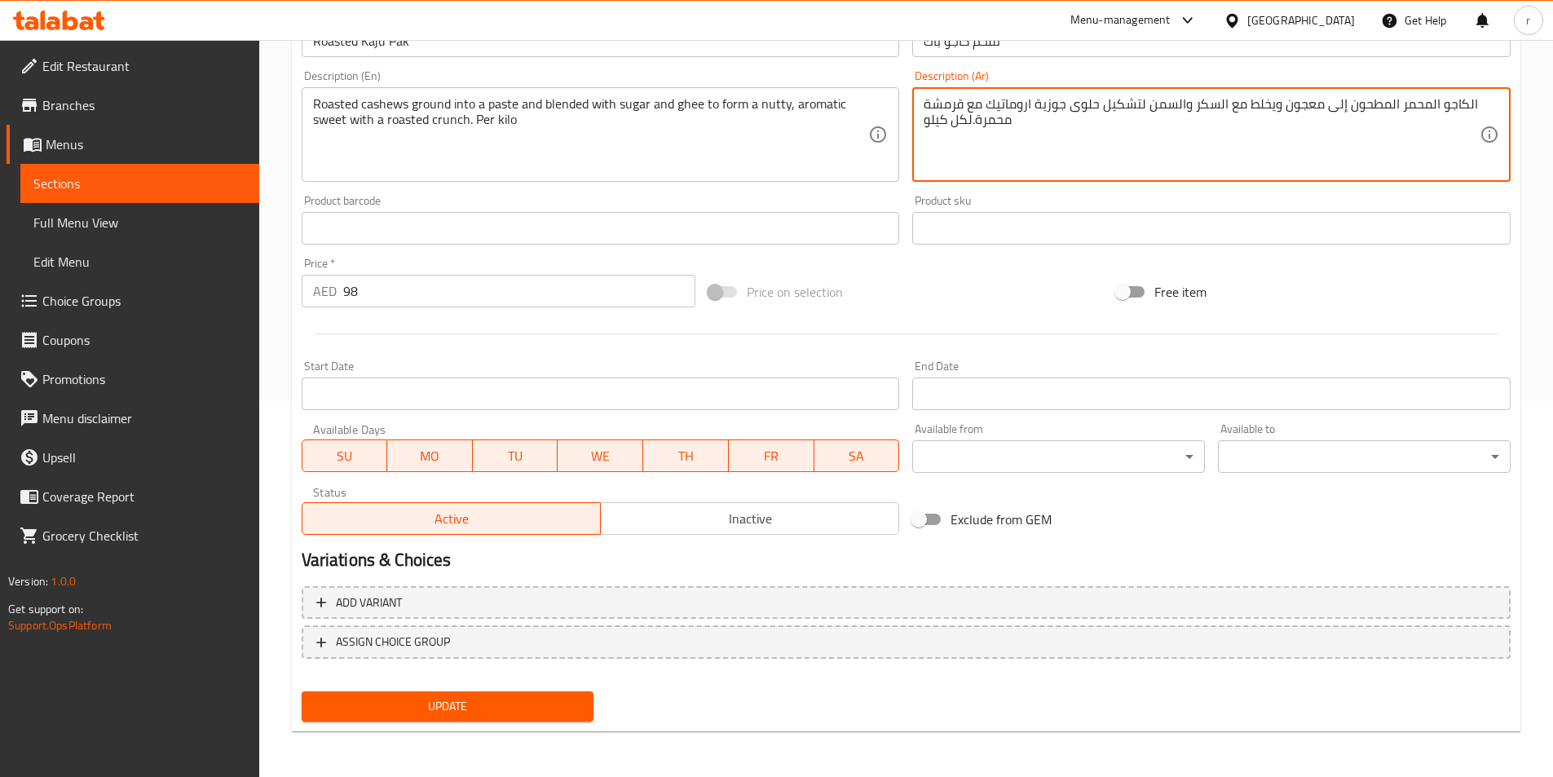
type textarea "الكاجو المحمر المطحون إلى معجون ويخلط مع السكر والسمن لتشكيل حلوى جوزية اروماتي…"
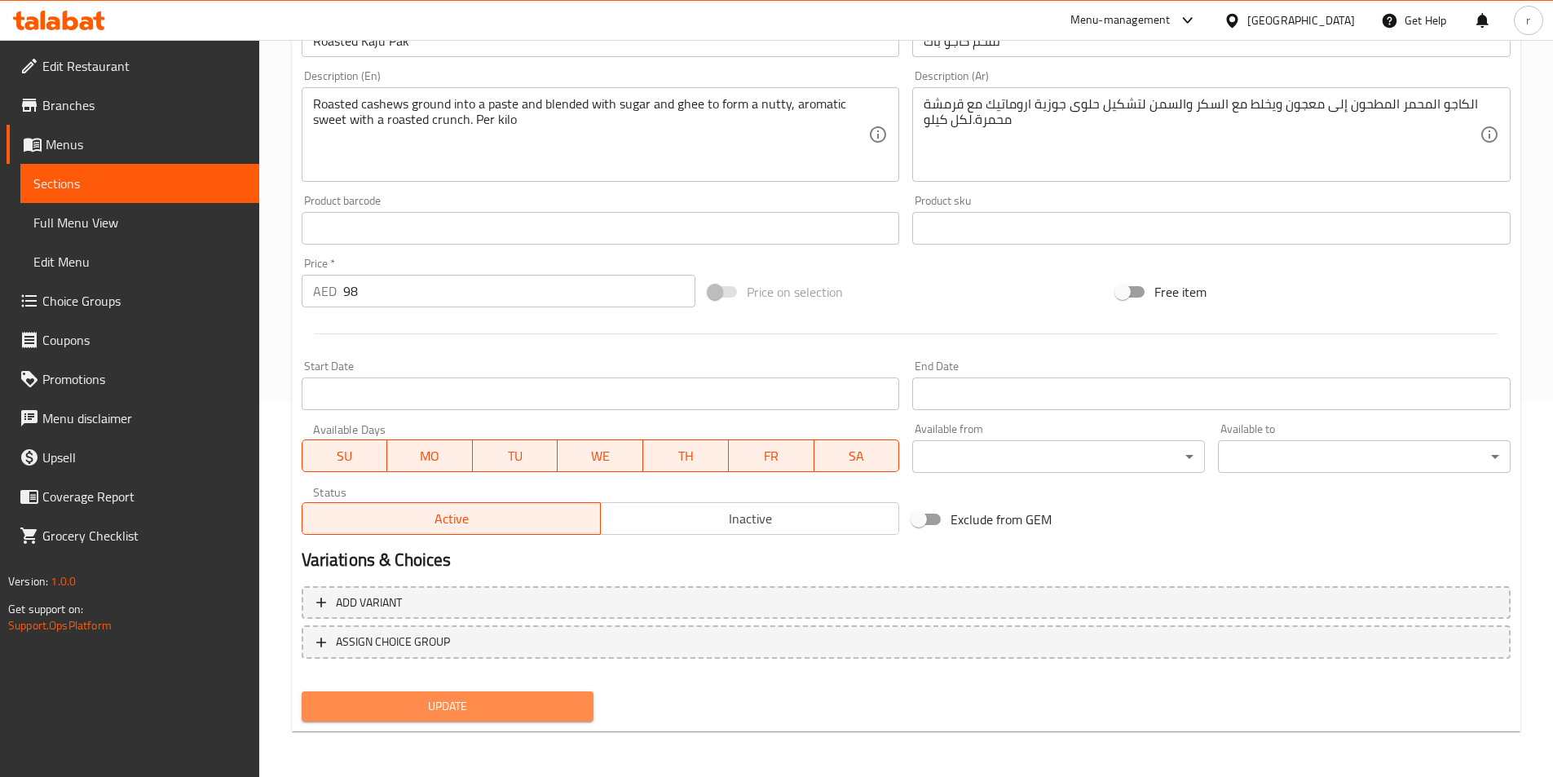
click at [377, 713] on span "Update" at bounding box center [448, 706] width 267 height 20
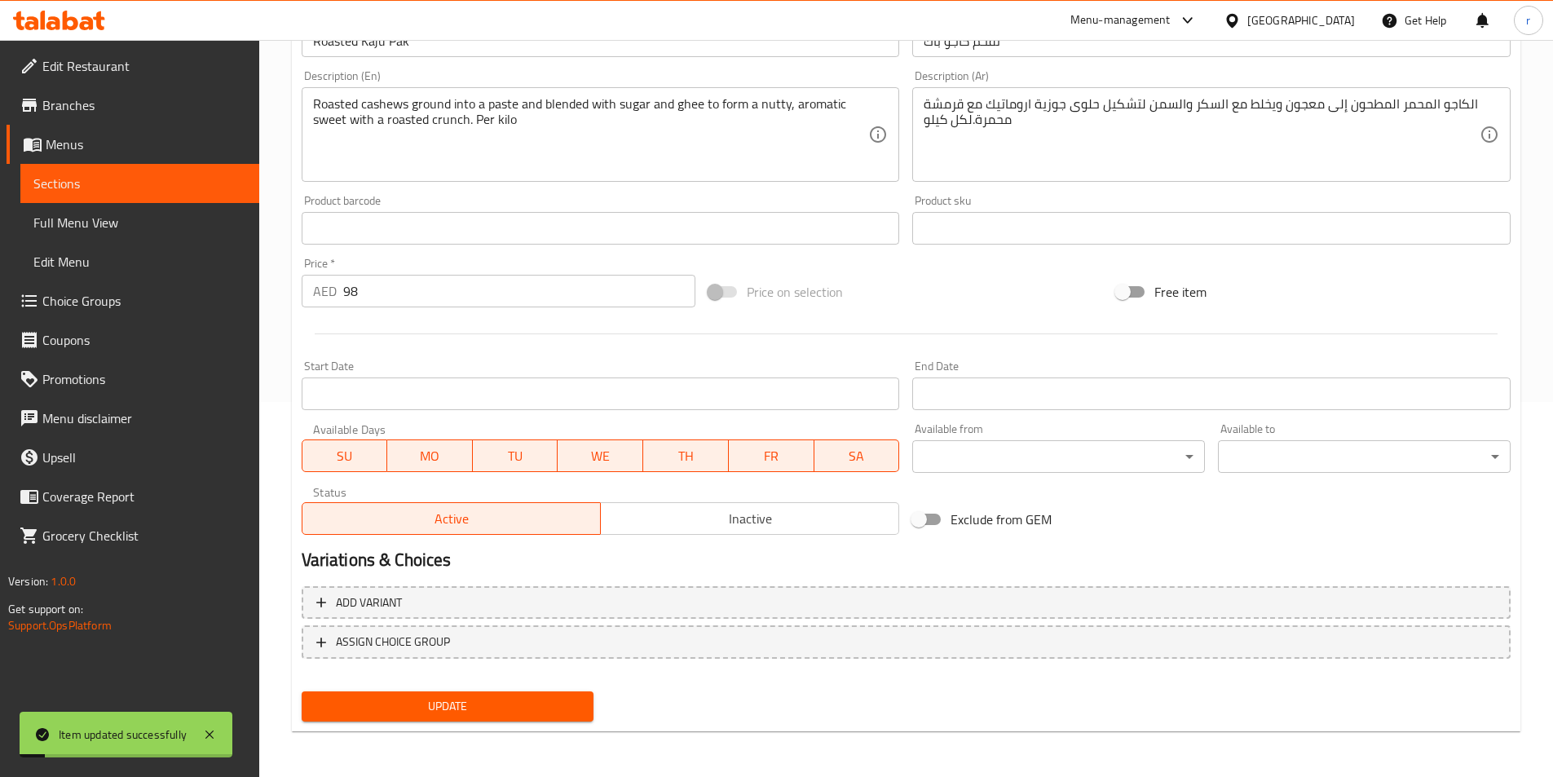
click at [121, 188] on span "Sections" at bounding box center [139, 184] width 213 height 20
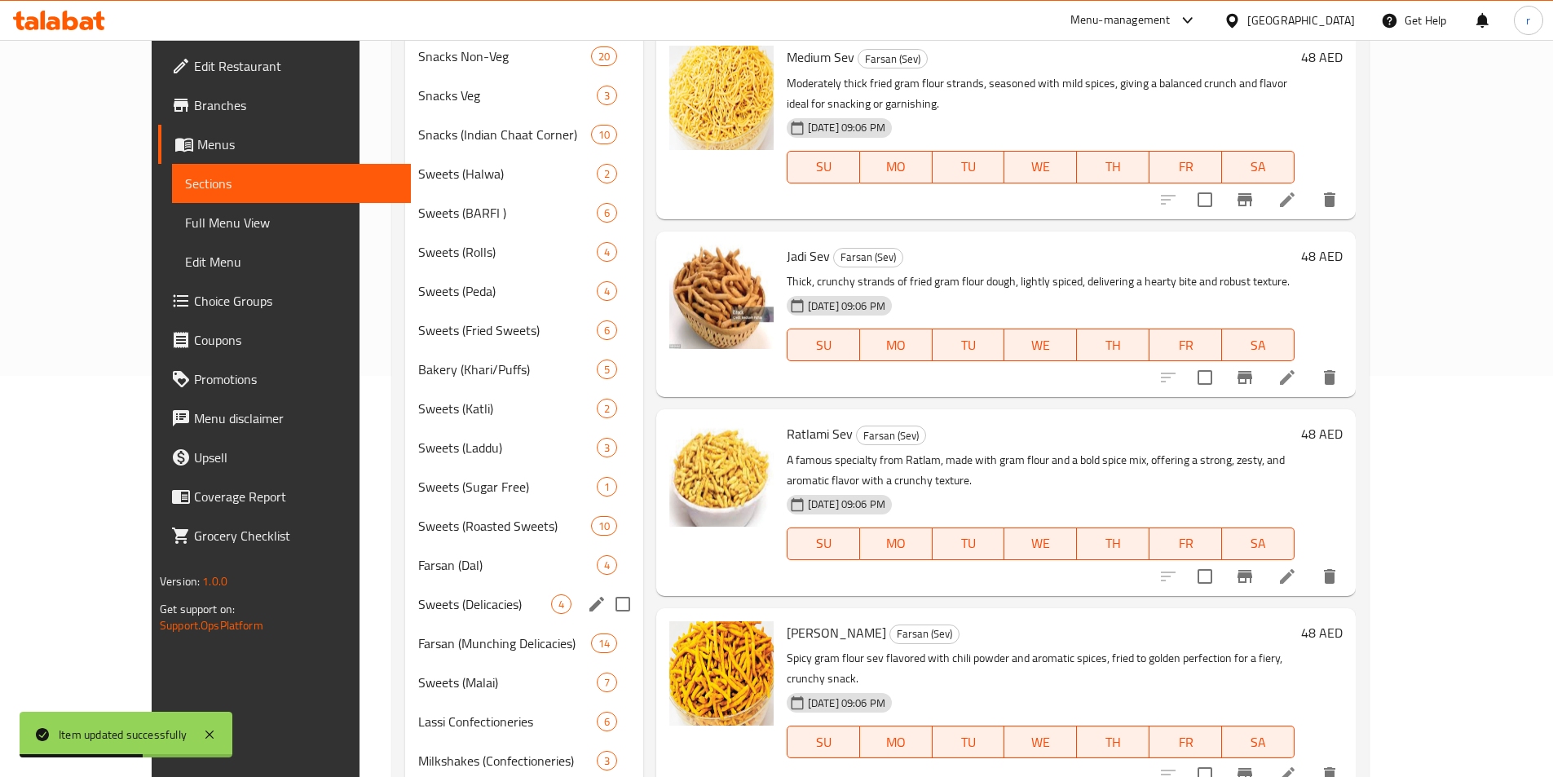
scroll to position [375, 0]
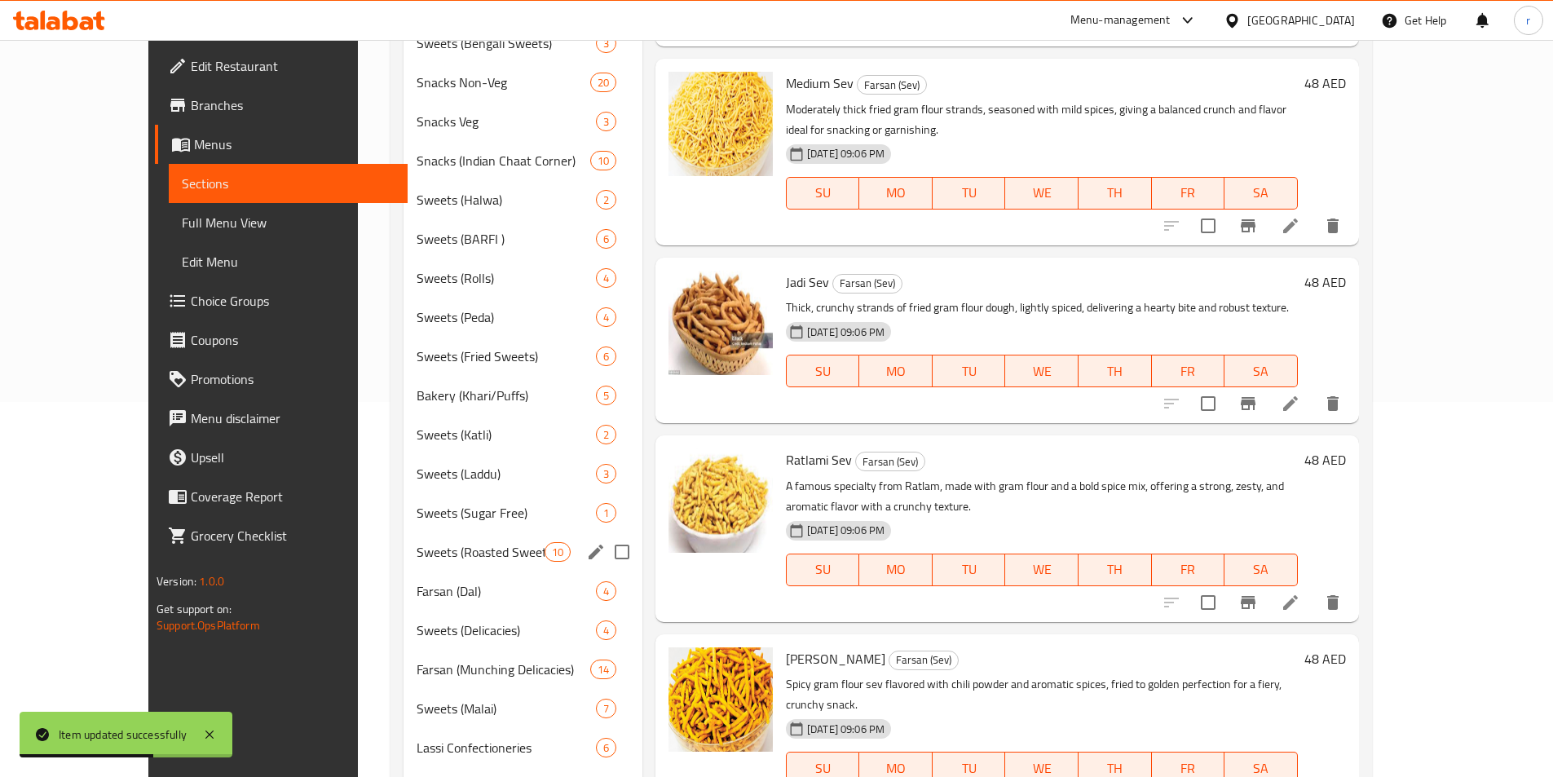
drag, startPoint x: 474, startPoint y: 539, endPoint x: 506, endPoint y: 550, distance: 34.5
click at [474, 539] on div "Sweets (Roasted Sweets) 10" at bounding box center [523, 551] width 239 height 39
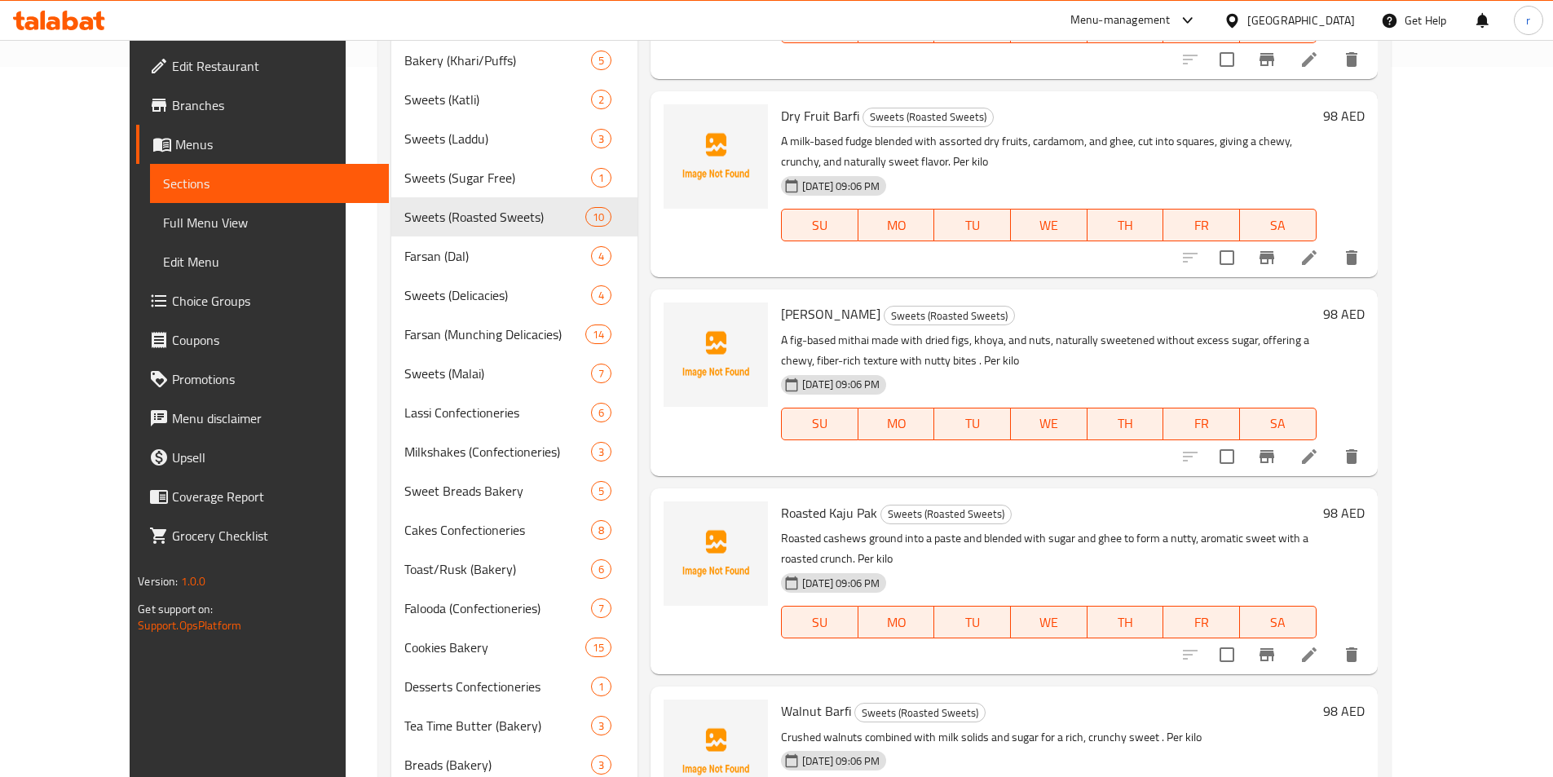
scroll to position [770, 0]
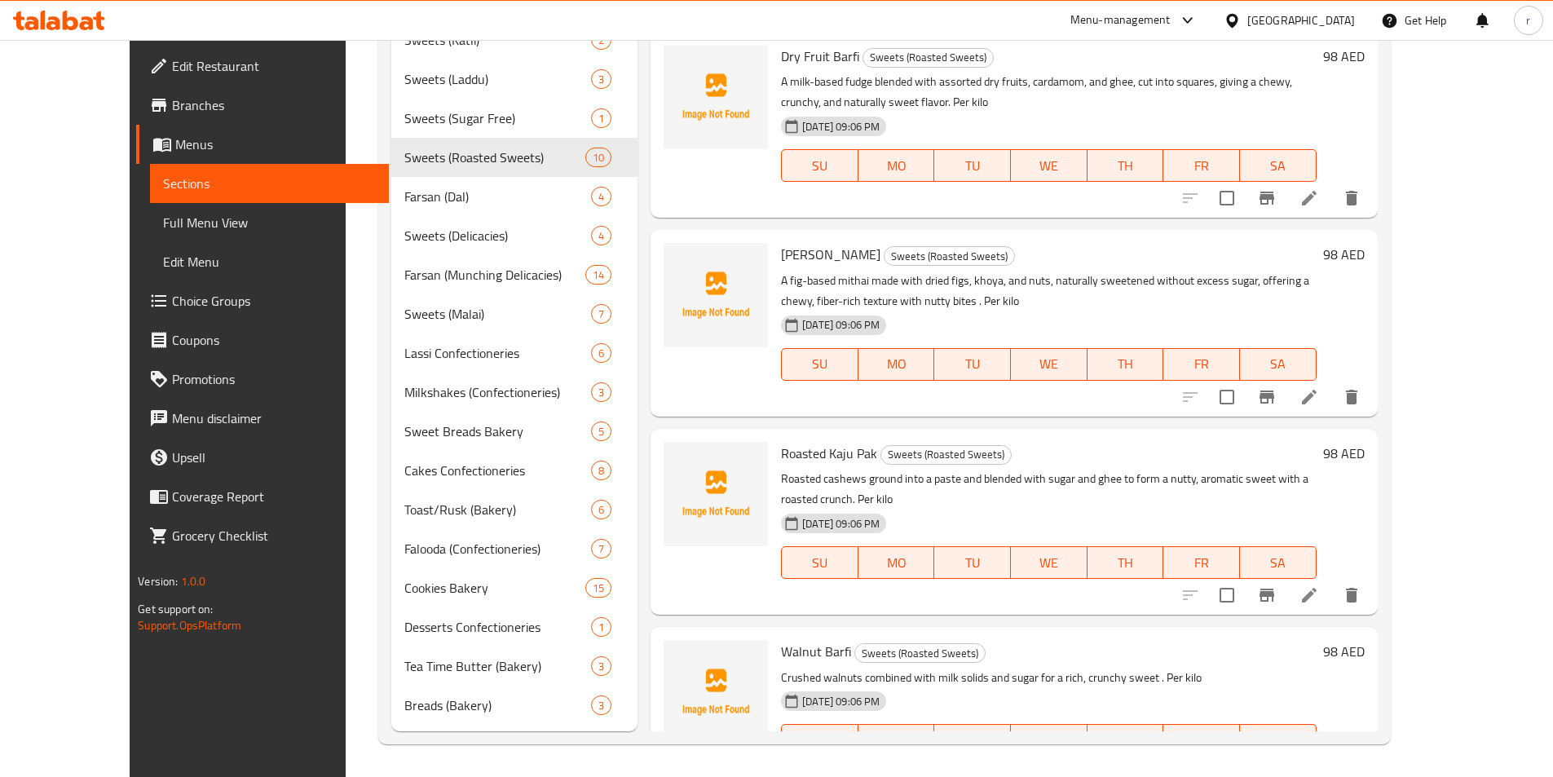
click at [1317, 766] on icon at bounding box center [1309, 773] width 15 height 15
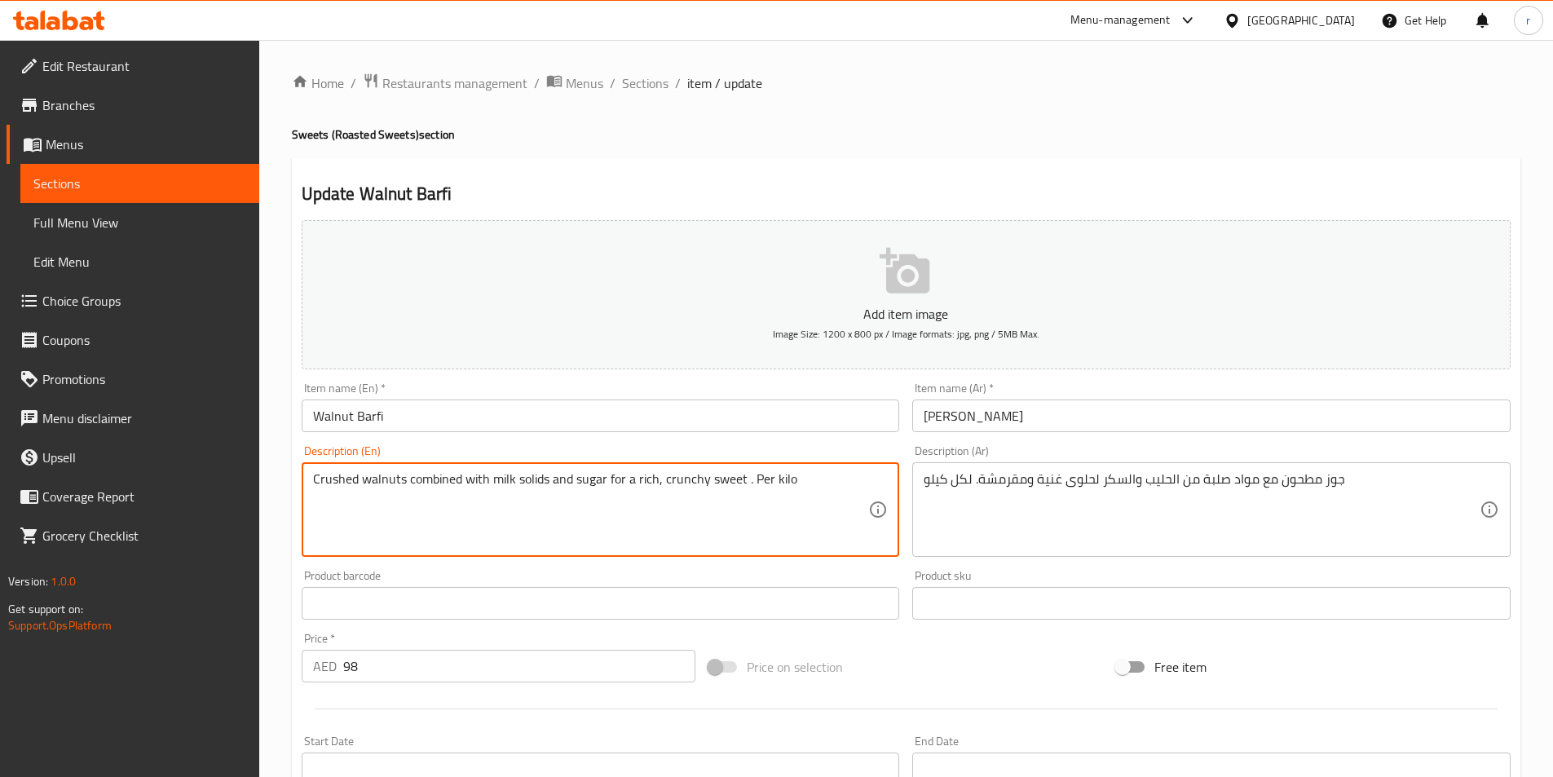
drag, startPoint x: 748, startPoint y: 484, endPoint x: 0, endPoint y: 416, distance: 751.5
paste textarea "A rich mithai prepared with walnuts, milk solids, and sugar, cut into squares, …"
type textarea "A rich mithai prepared with walnuts, milk solids, and sugar, cut into squares, …"
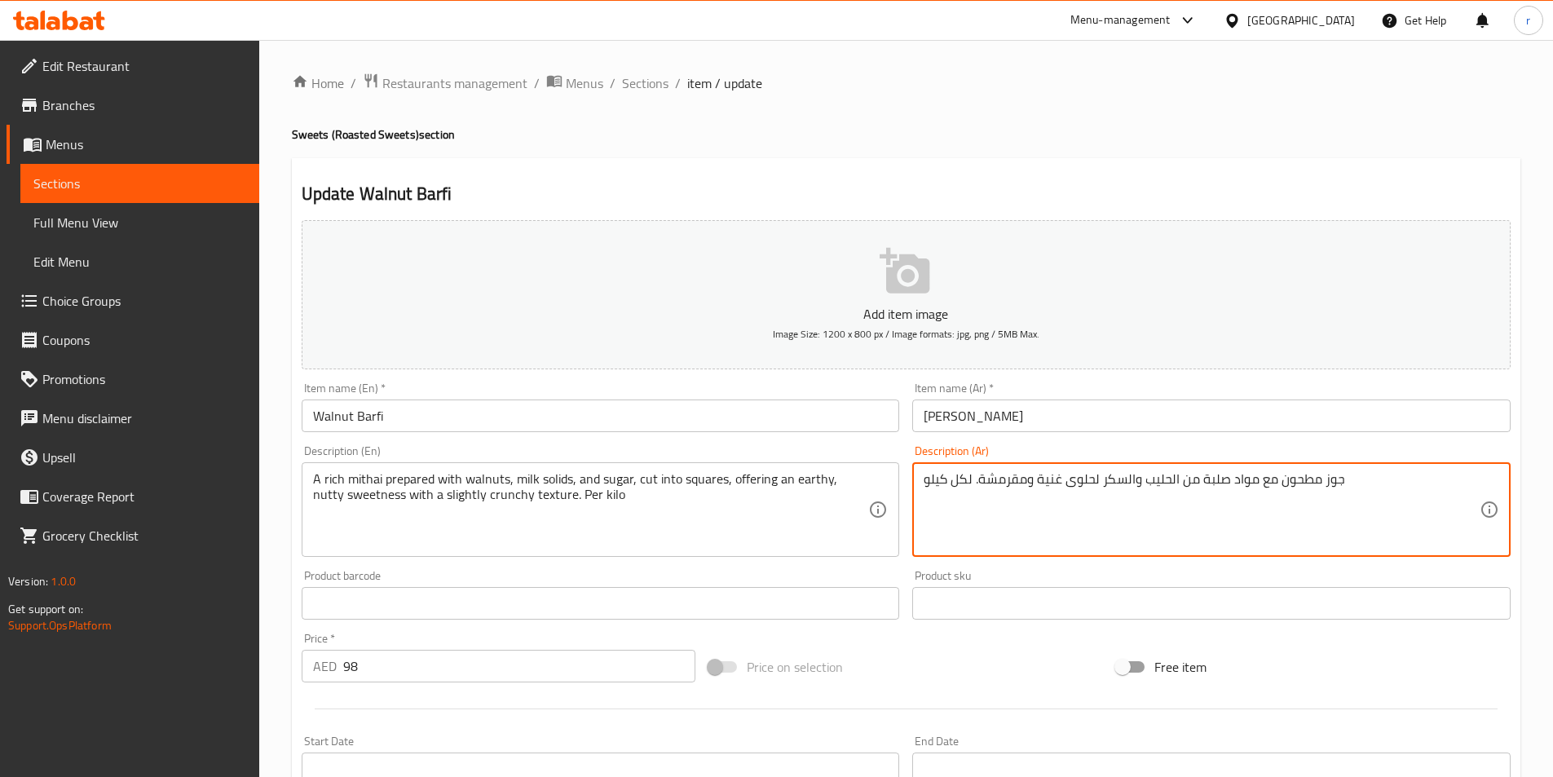
drag, startPoint x: 975, startPoint y: 485, endPoint x: 1585, endPoint y: 475, distance: 609.9
paste textarea "ميثاي غني محضر بالجوز ومواد الحليب الصلبة والسكر، مقطع إلى مربعات، يقدم حلاوة ت…"
drag, startPoint x: 1267, startPoint y: 483, endPoint x: 1290, endPoint y: 480, distance: 23.1
click at [1290, 480] on textarea "ميثاي غني محضر بالجوز ومواد الحليب الصلبة والسكر، مقطع إلى مربعات، يقدم حلاوة ت…" at bounding box center [1202, 509] width 556 height 77
click at [1299, 480] on textarea "ميثاي غني محضر بالجوز ومواد الحليب الصلبة والسكر، مقطع إلى مربعات، يقدم حلاوة ت…" at bounding box center [1202, 509] width 556 height 77
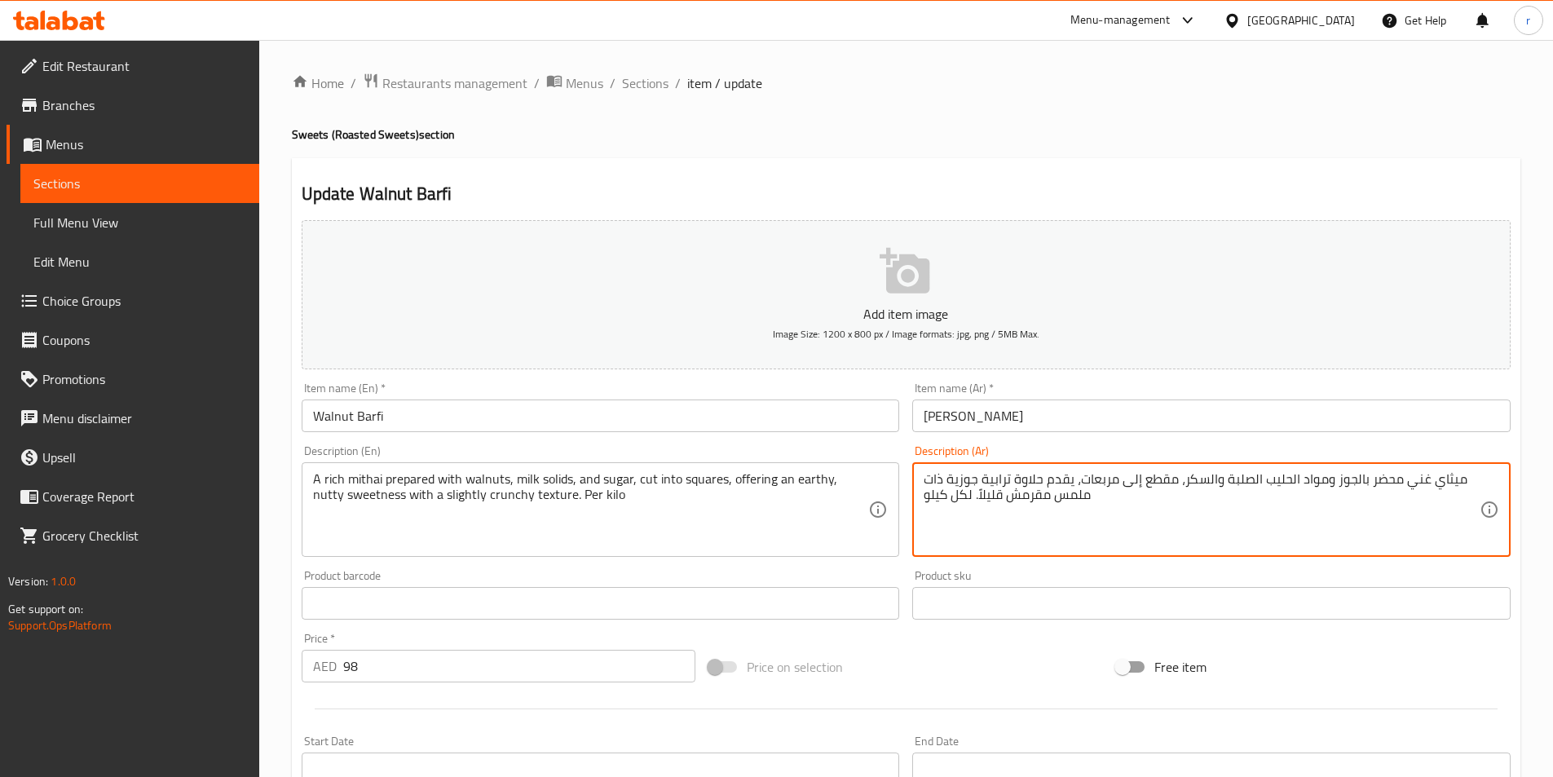
click at [1299, 480] on textarea "ميثاي غني محضر بالجوز ومواد الحليب الصلبة والسكر، مقطع إلى مربعات، يقدم حلاوة ت…" at bounding box center [1202, 509] width 556 height 77
click at [1308, 481] on textarea "ميثاي غني محضر بالجوز ومواد الحليب الصلبة والسكر، مقطع إلى مربعات، يقدم حلاوة ت…" at bounding box center [1202, 509] width 556 height 77
click at [1252, 477] on textarea "ميثاي غني محضر بالجوز وسوليد الحليب الصلبة والسكر، مقطع إلى مربعات، يقدم حلاوة …" at bounding box center [1202, 509] width 556 height 77
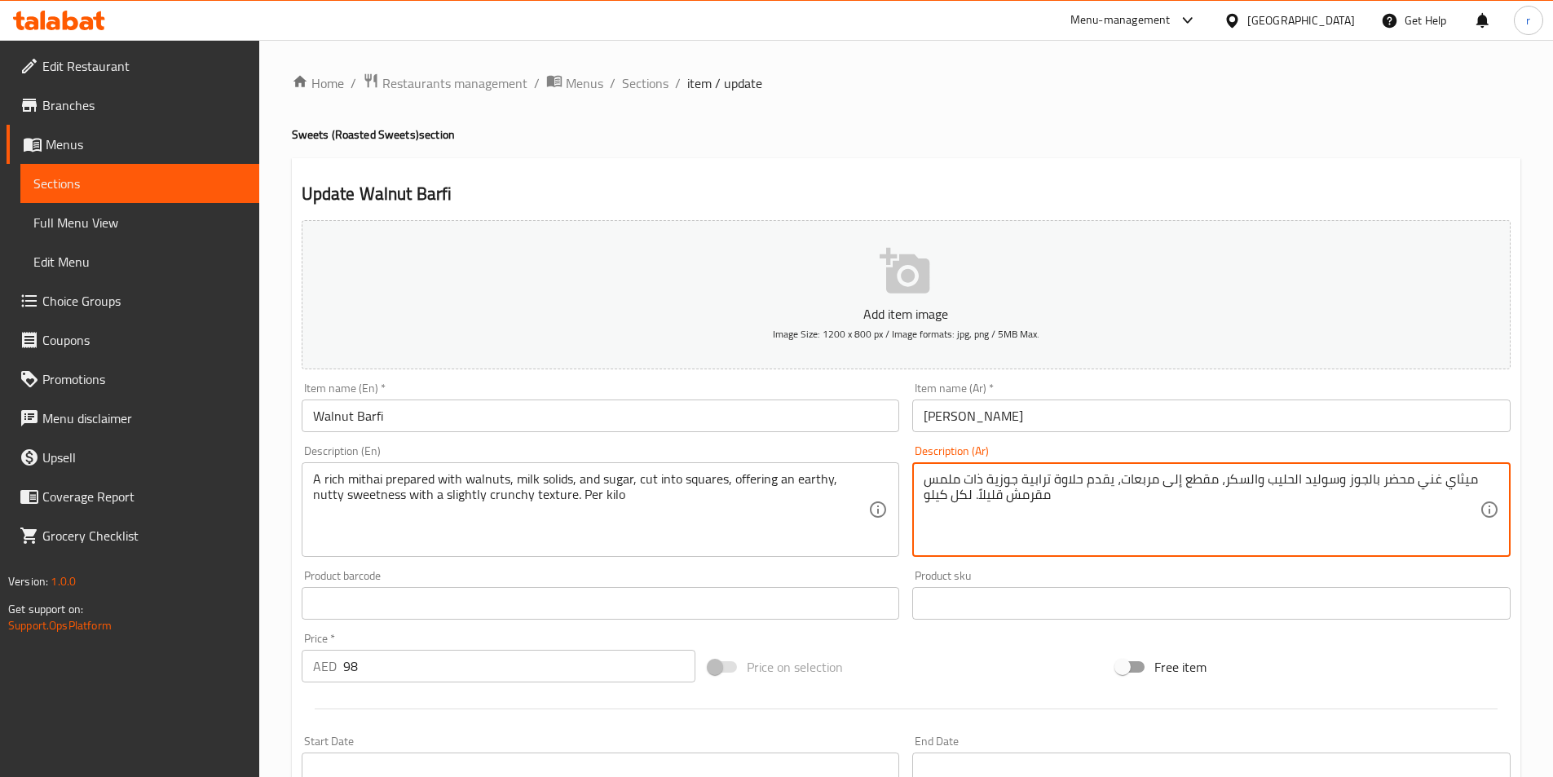
click at [1084, 484] on textarea "ميثاي غني محضر بالجوز وسوليد الحليب والسكر، مقطع إلى مربعات، يقدم حلاوة ترابية …" at bounding box center [1202, 509] width 556 height 77
click at [1113, 489] on textarea "ميثاي غني محضر بالجوز وسوليد الحليب والسكر، مقطع إلى مربعات، يقدم حلاوة ترابية …" at bounding box center [1202, 509] width 556 height 77
click at [1104, 480] on textarea "ميثاي غني محضر بالجوز وسوليد الحليب والسكر، مقطع إلى مربعات، يقدم حلاوة ترابية …" at bounding box center [1202, 509] width 556 height 77
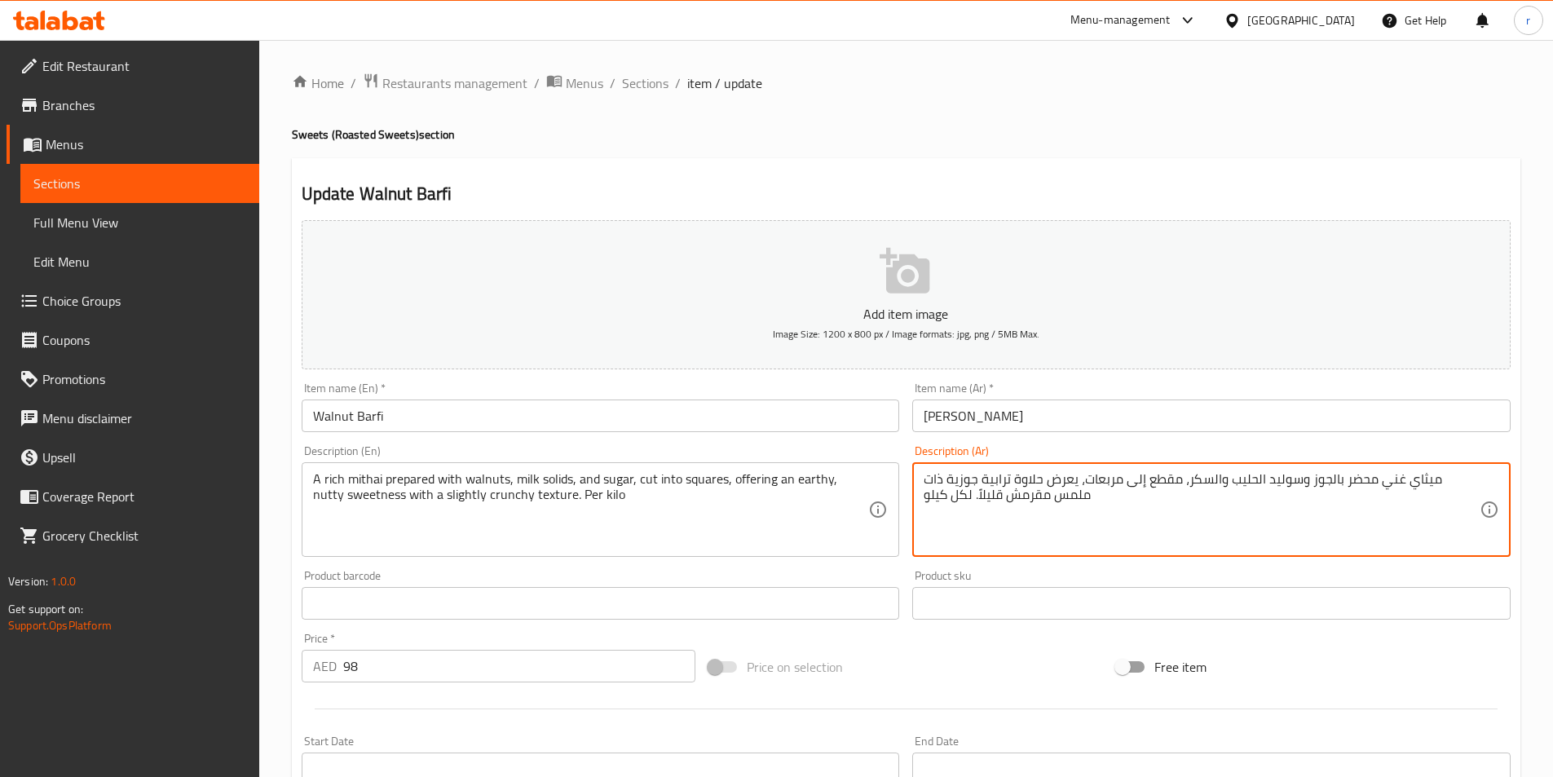
click at [1034, 480] on textarea "ميثاي غني محضر بالجوز وسوليد الحليب والسكر، مقطع إلى مربعات، يعرض حلاوة ترابية …" at bounding box center [1202, 509] width 556 height 77
click at [938, 477] on textarea "ميثاي غني محضر بالجوز وسوليد الحليب والسكر، مقطع إلى مربعات، يعرض حلاوة ارثي جو…" at bounding box center [1202, 509] width 556 height 77
click at [922, 481] on div "ميثاي غني محضر بالجوز وسوليد الحليب والسكر، مقطع إلى مربعات، يعرض حلاوة ارثي جو…" at bounding box center [1211, 509] width 598 height 95
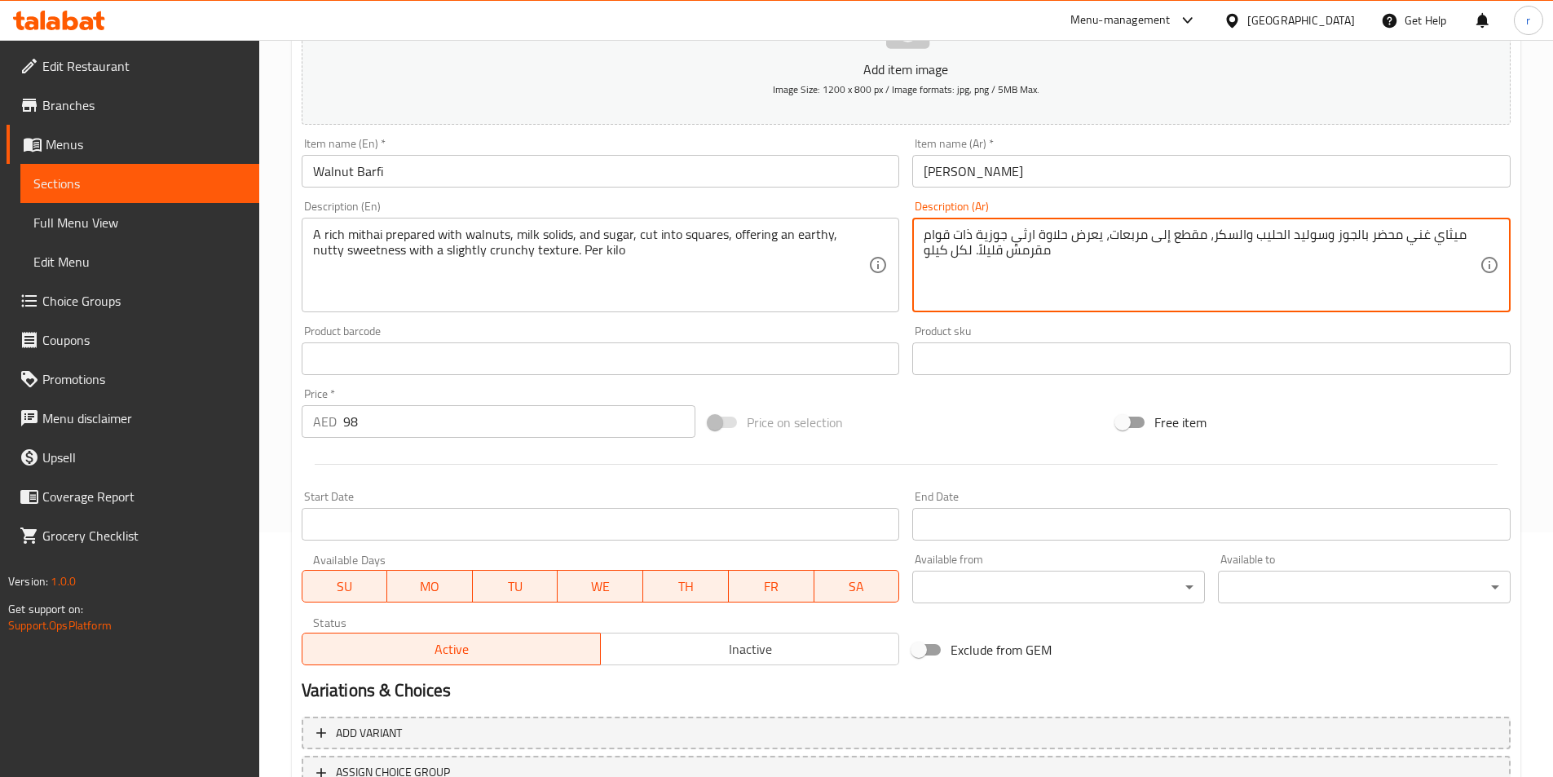
scroll to position [375, 0]
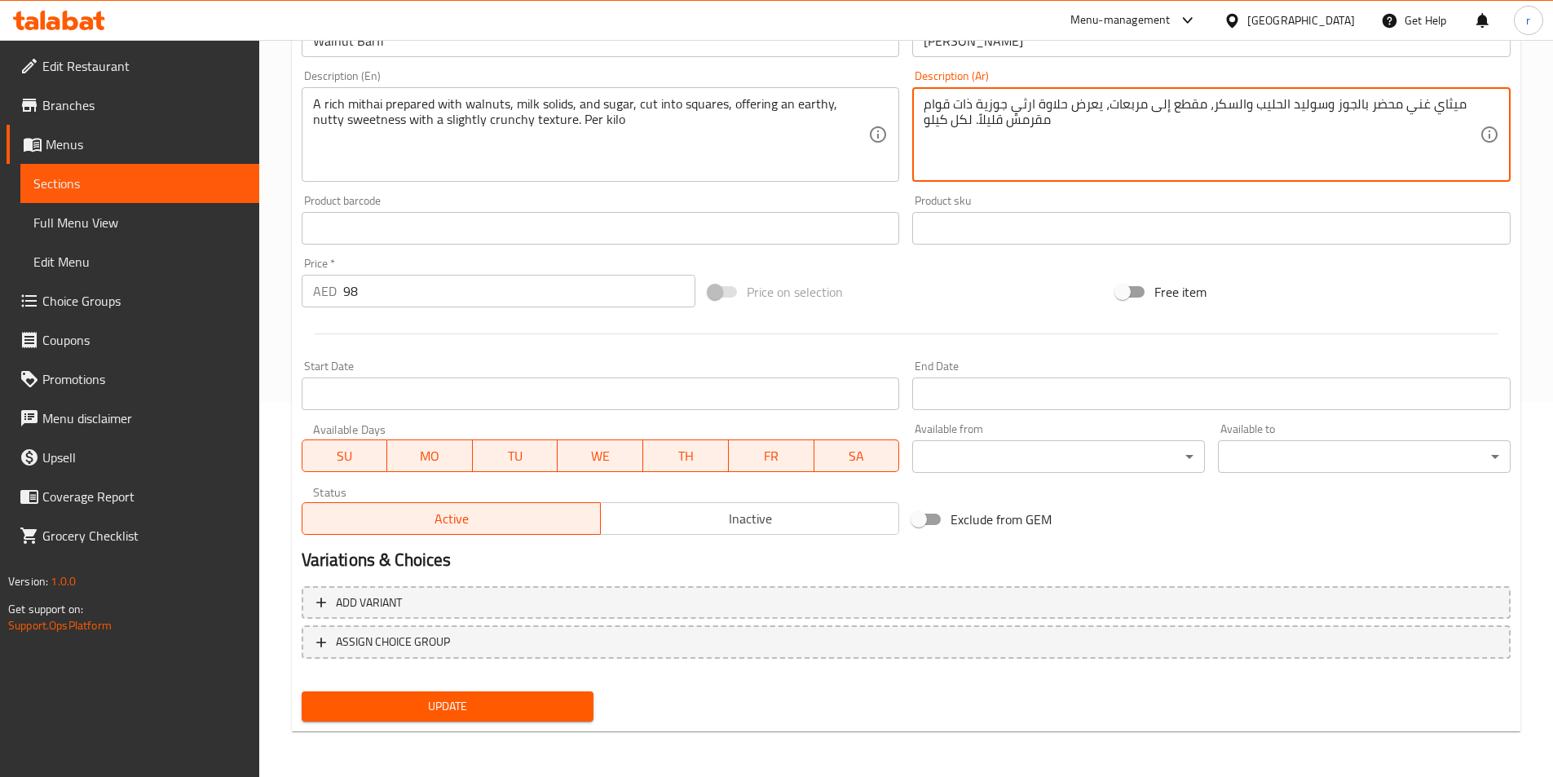
type textarea "ميثاي غني محضر بالجوز وسوليد الحليب والسكر، مقطع إلى مربعات، يعرض حلاوة ارثي جو…"
click at [360, 701] on span "Update" at bounding box center [448, 706] width 267 height 20
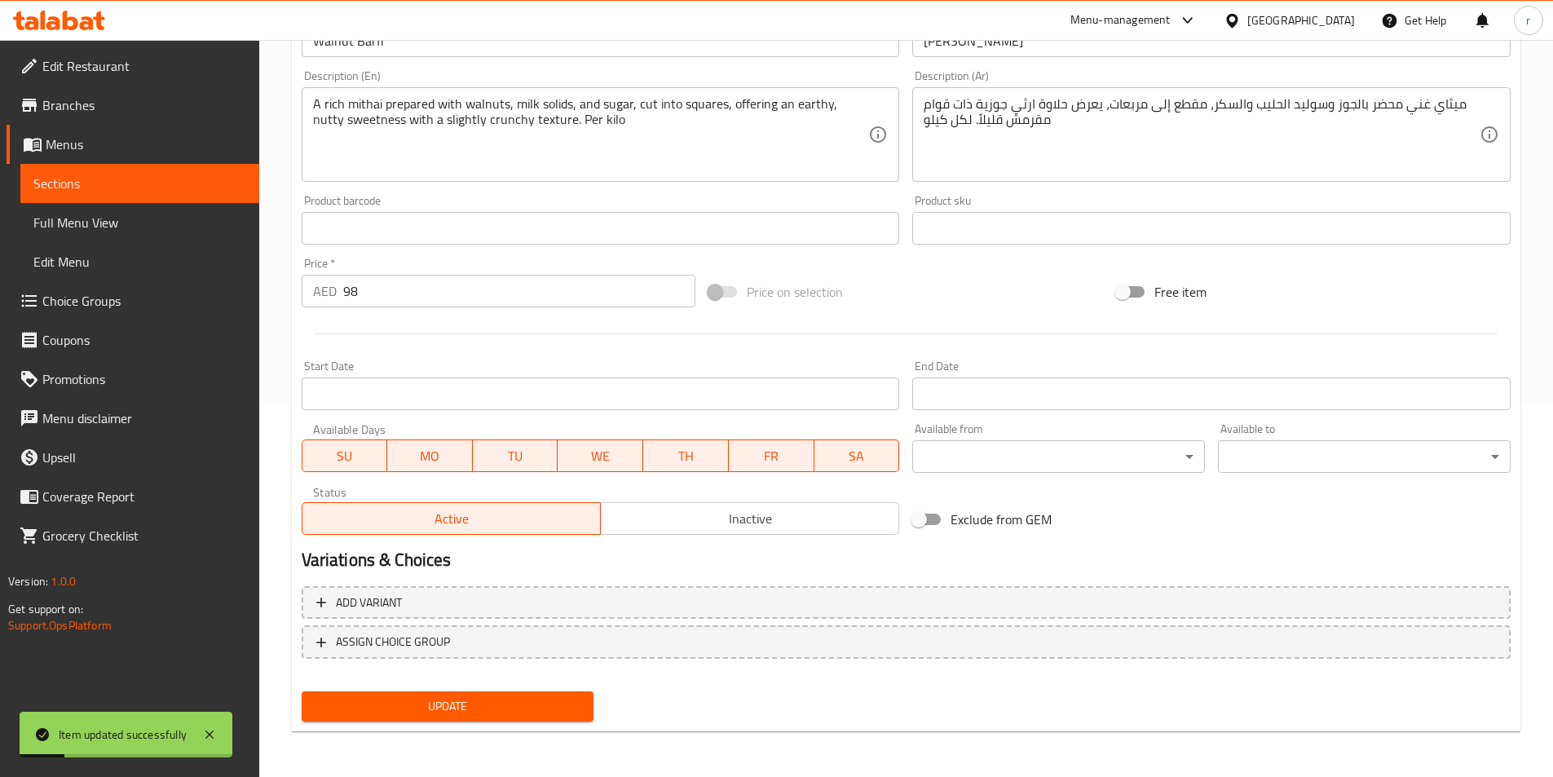
click at [79, 174] on span "Sections" at bounding box center [139, 184] width 213 height 20
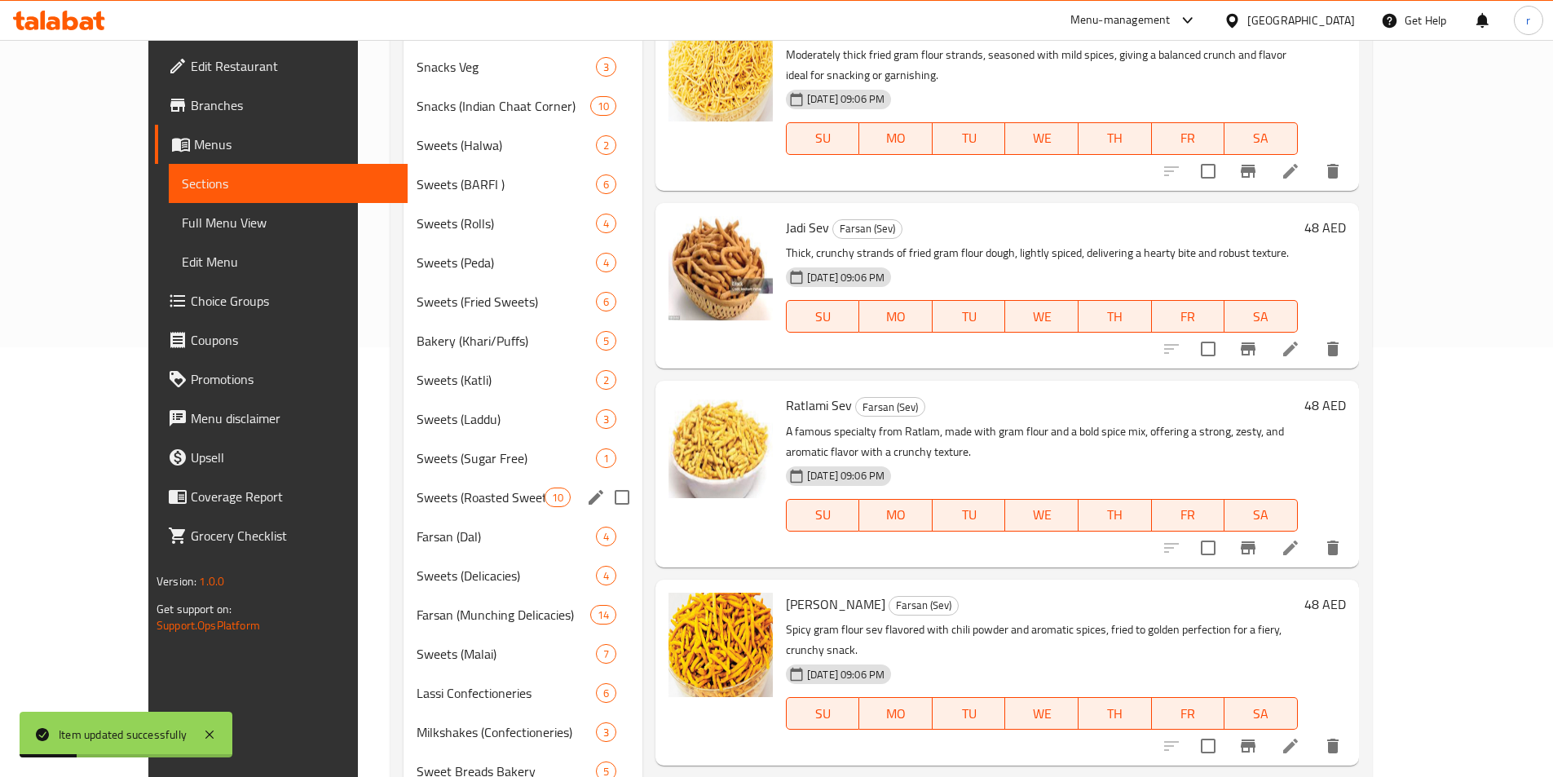
scroll to position [457, 0]
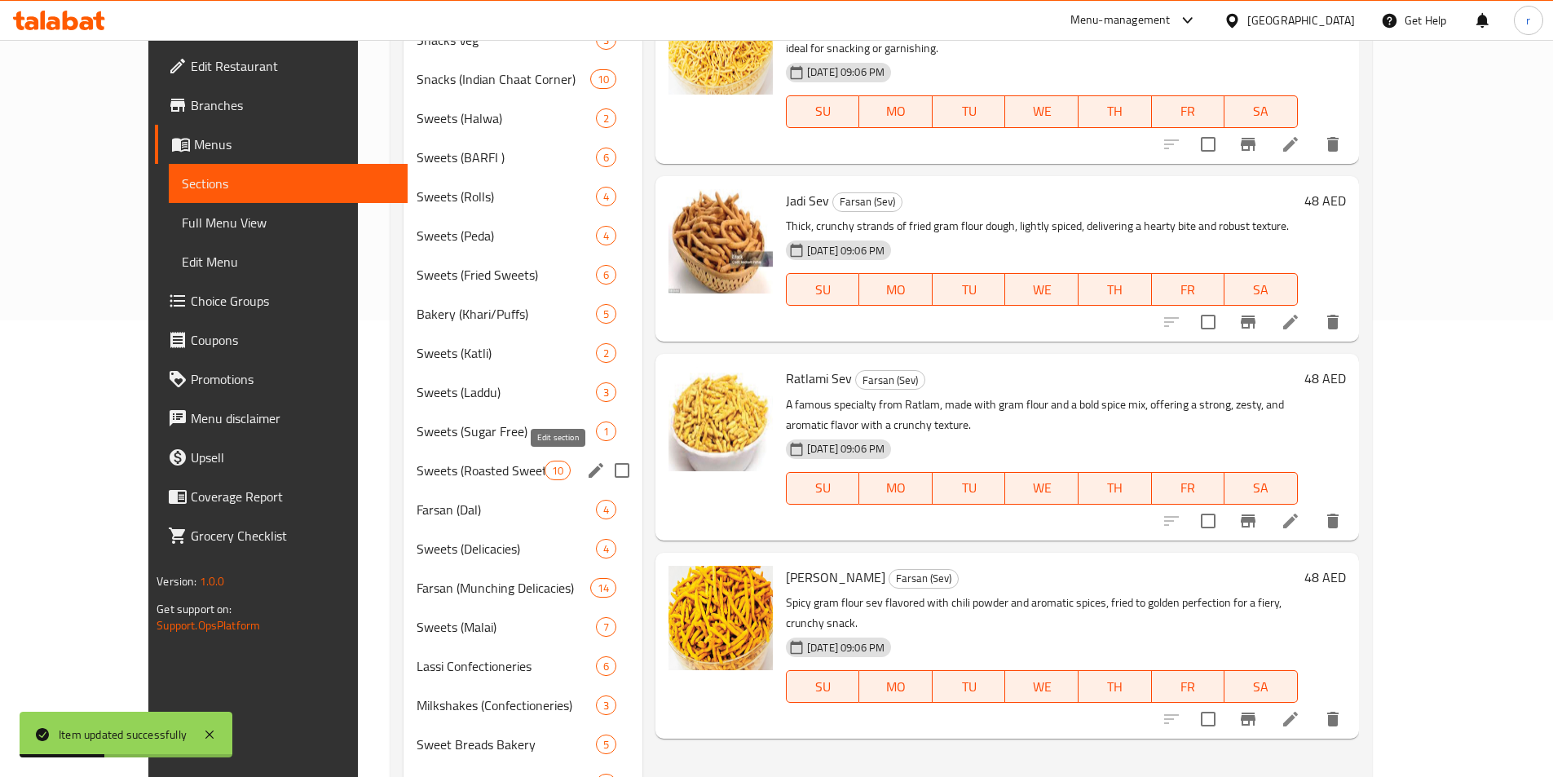
click at [586, 464] on icon "edit" at bounding box center [596, 471] width 20 height 20
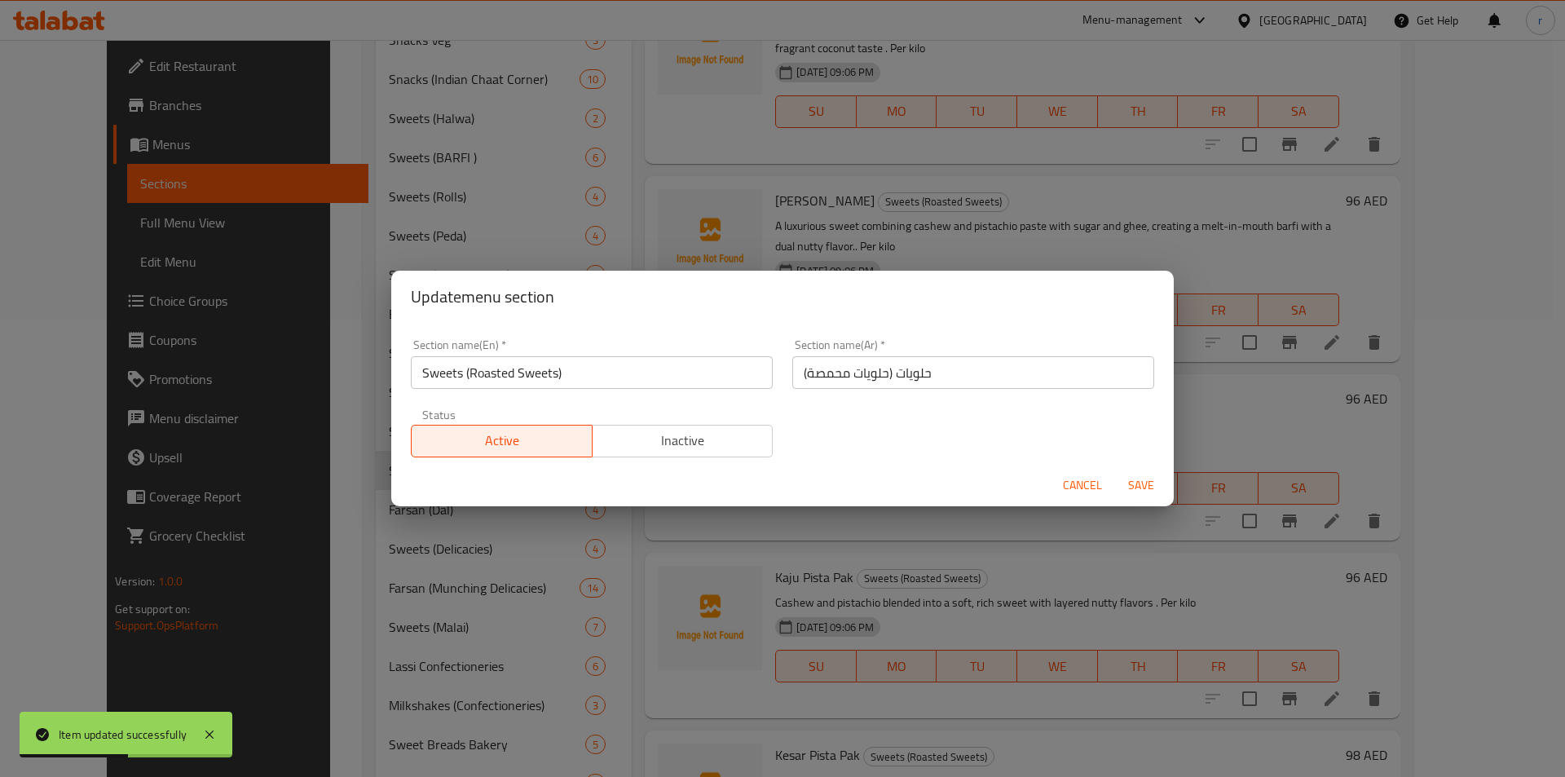
click at [556, 659] on div "Update menu section Section name(En)   * Sweets (Roasted Sweets) Section name(E…" at bounding box center [782, 388] width 1565 height 777
click at [1100, 499] on button "Cancel" at bounding box center [1083, 485] width 52 height 30
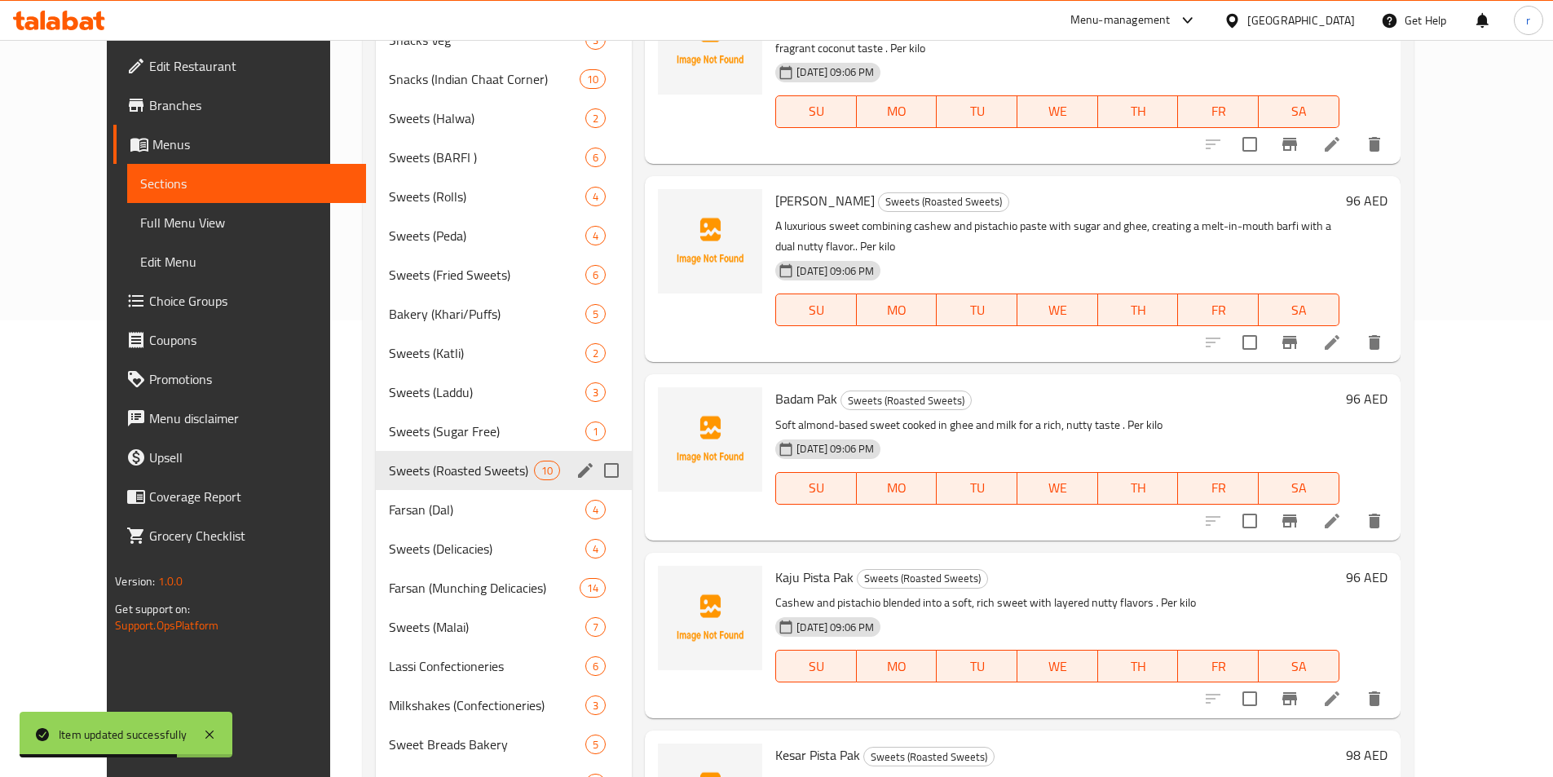
click at [415, 474] on span "Sweets (Roasted Sweets)" at bounding box center [461, 471] width 145 height 20
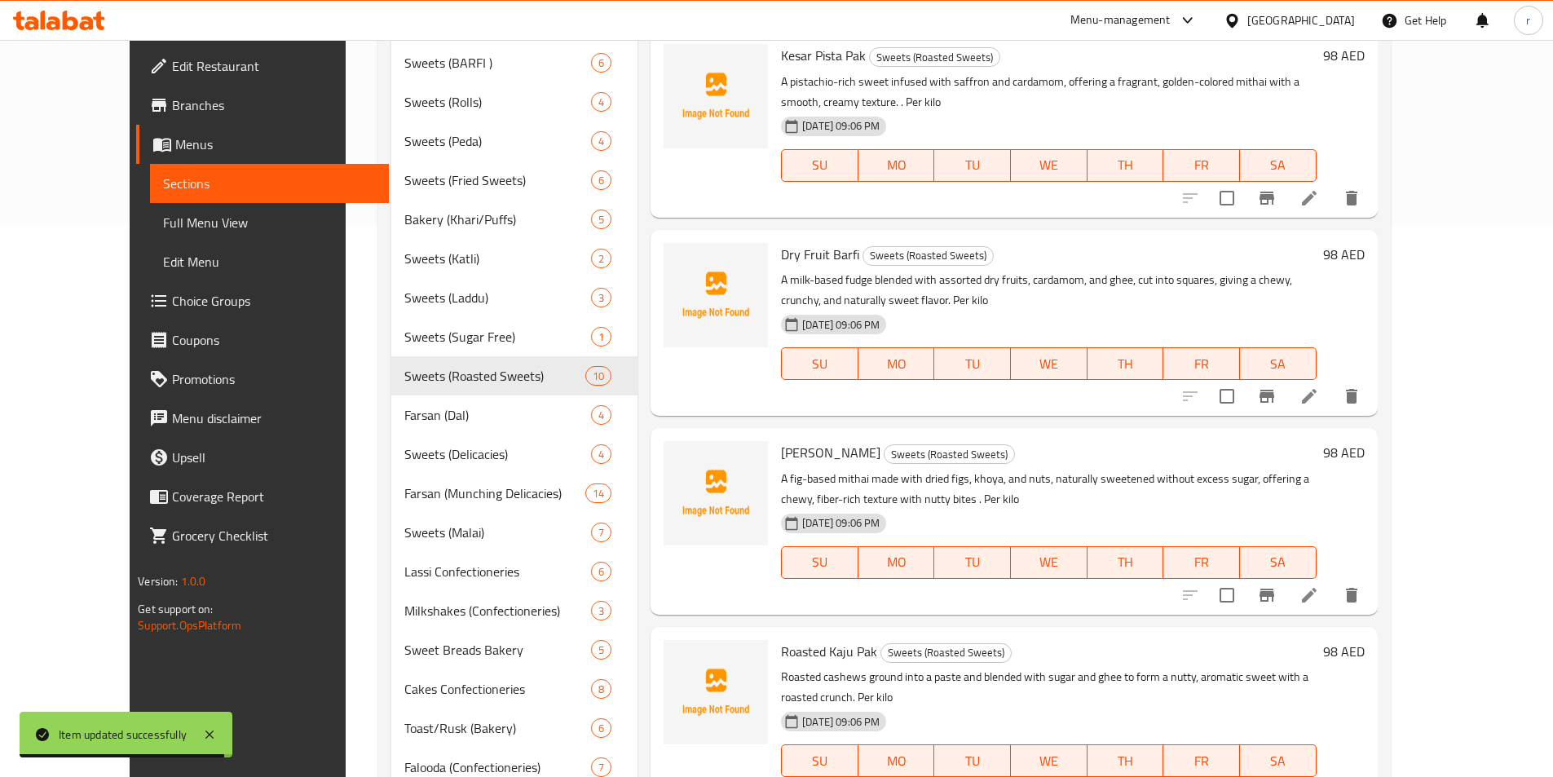
scroll to position [770, 0]
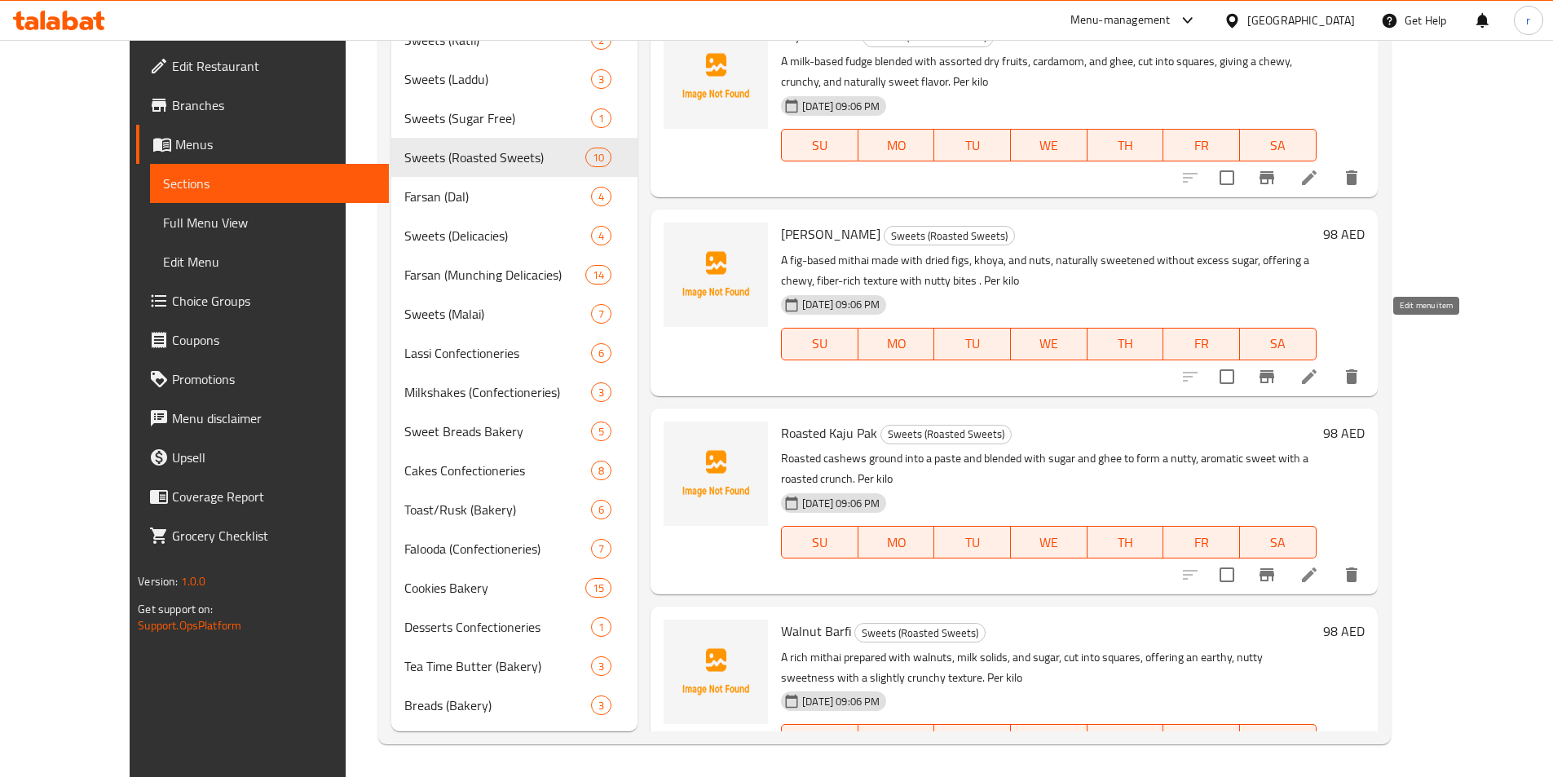
click at [1317, 368] on icon at bounding box center [1309, 375] width 15 height 15
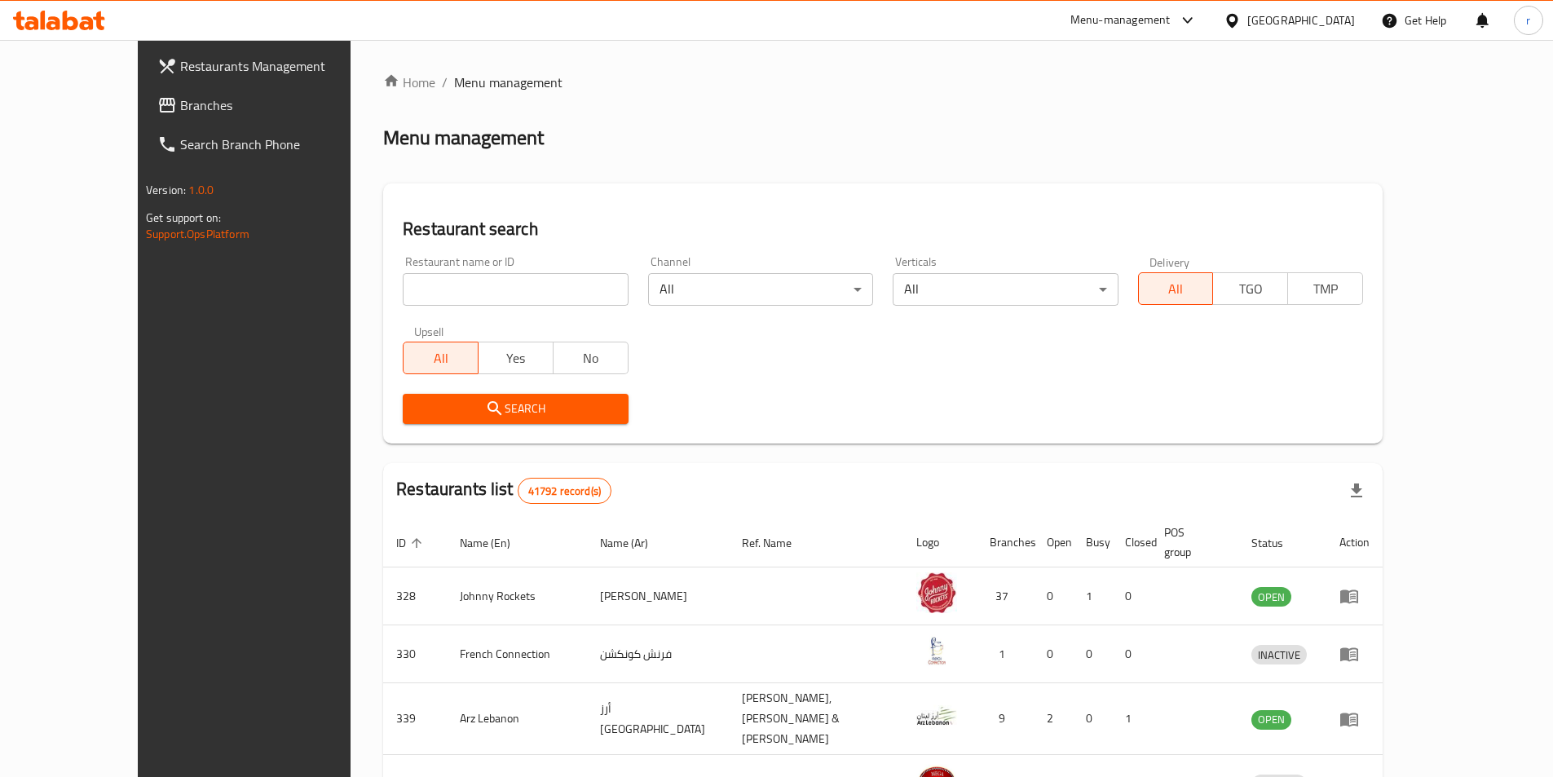
click at [150, 117] on link "Branches" at bounding box center [270, 105] width 253 height 39
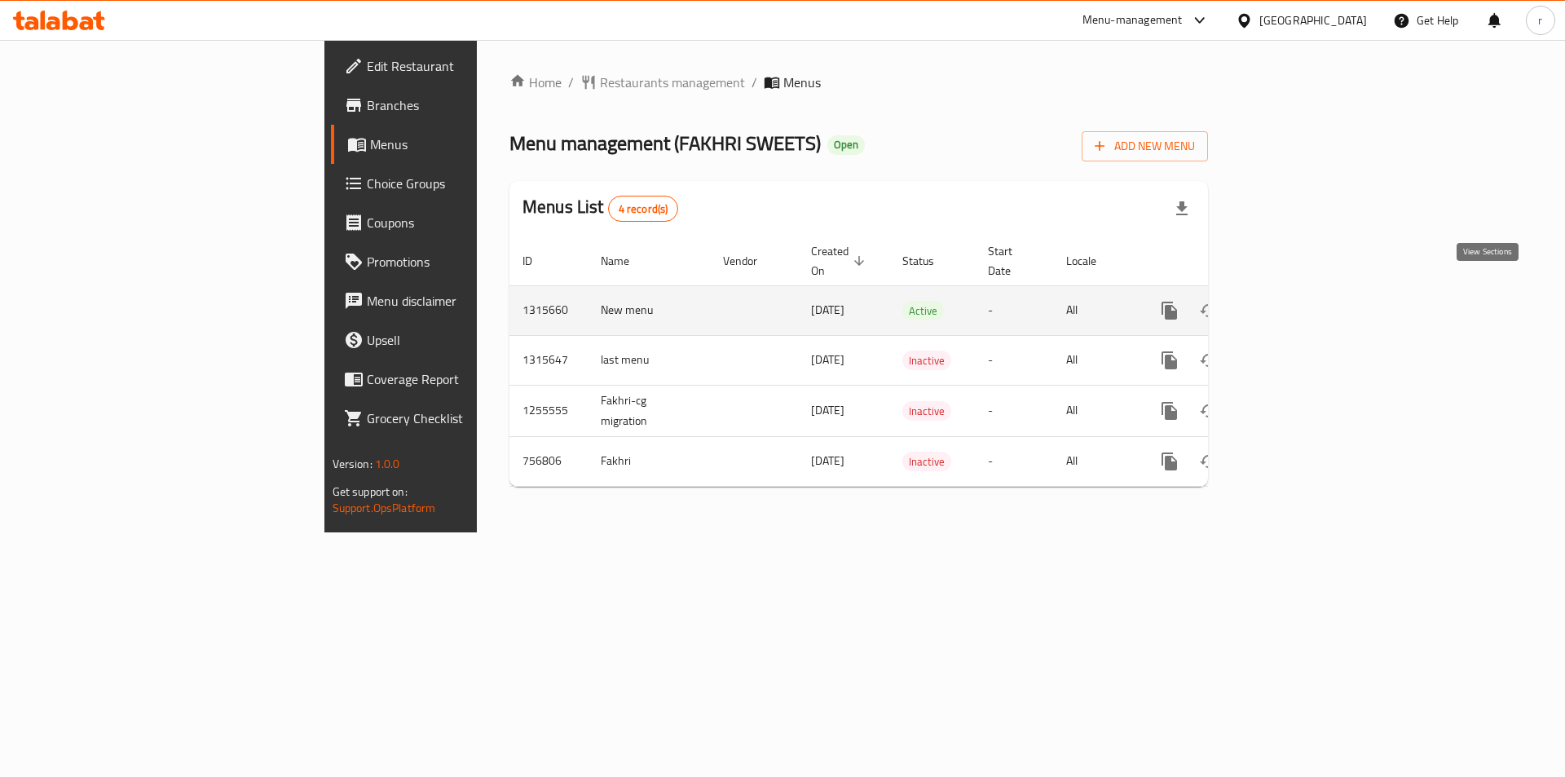
click at [1307, 291] on link "enhanced table" at bounding box center [1287, 310] width 39 height 39
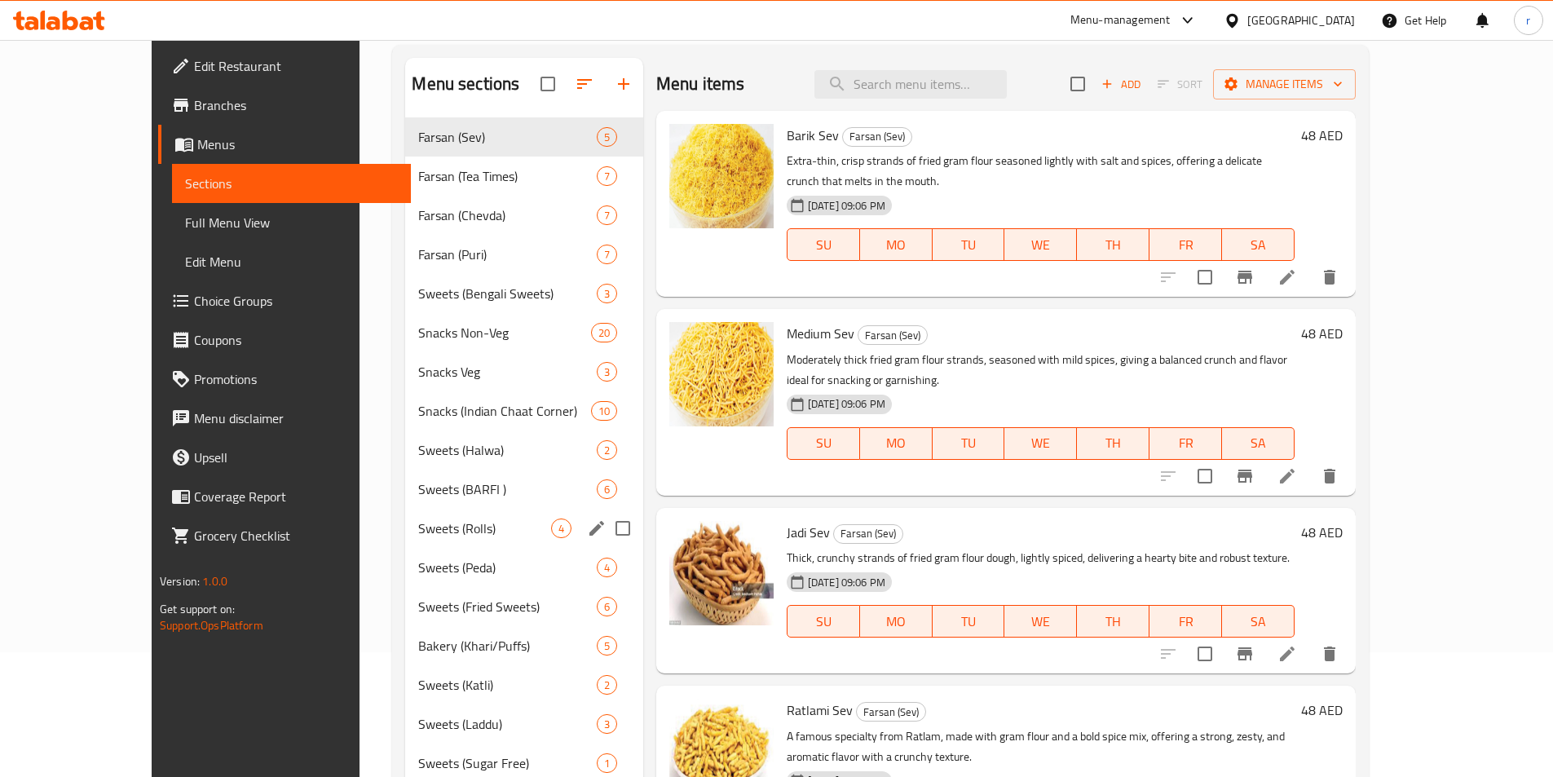
scroll to position [326, 0]
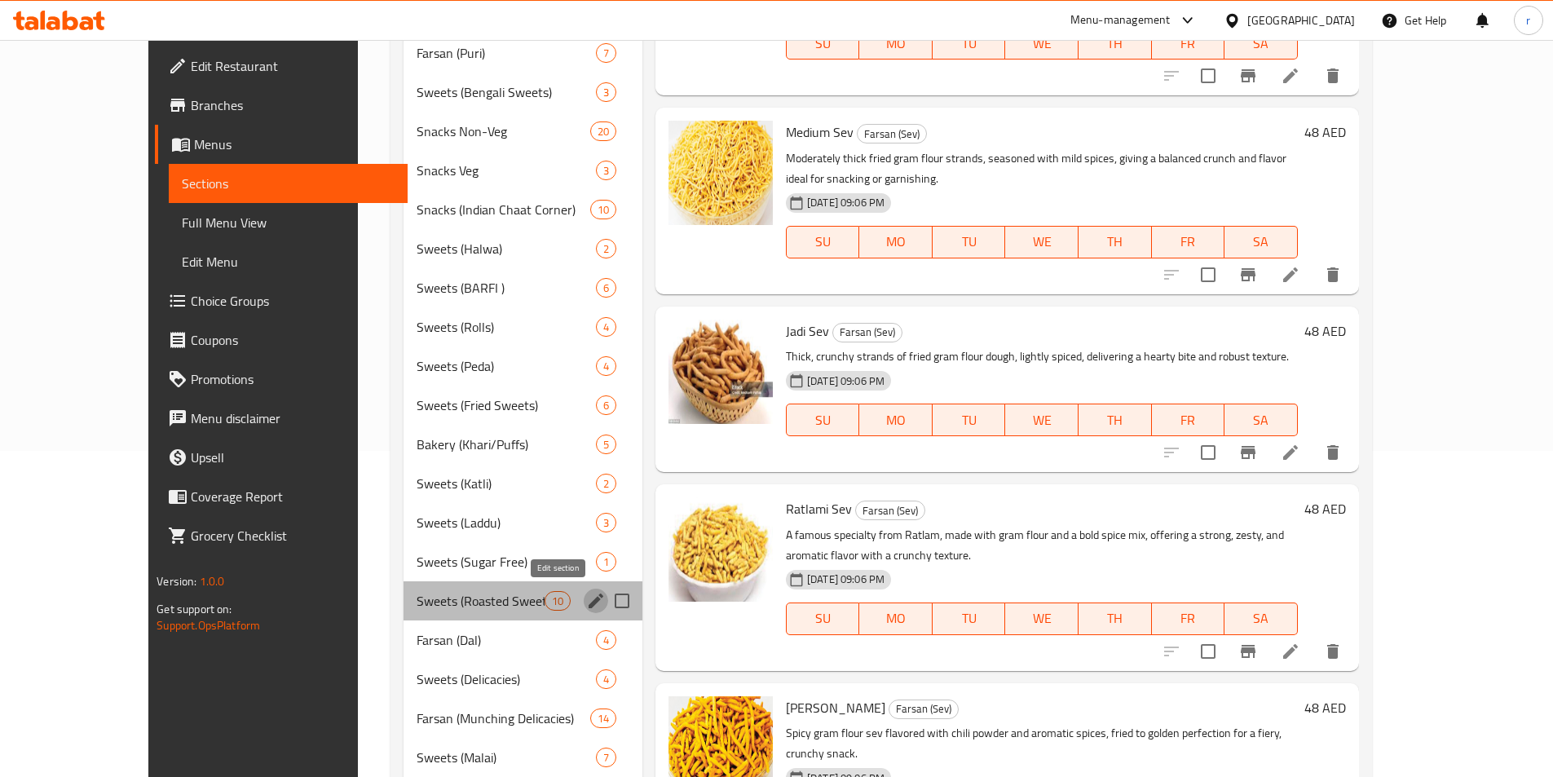
click at [589, 598] on icon "edit" at bounding box center [596, 600] width 15 height 15
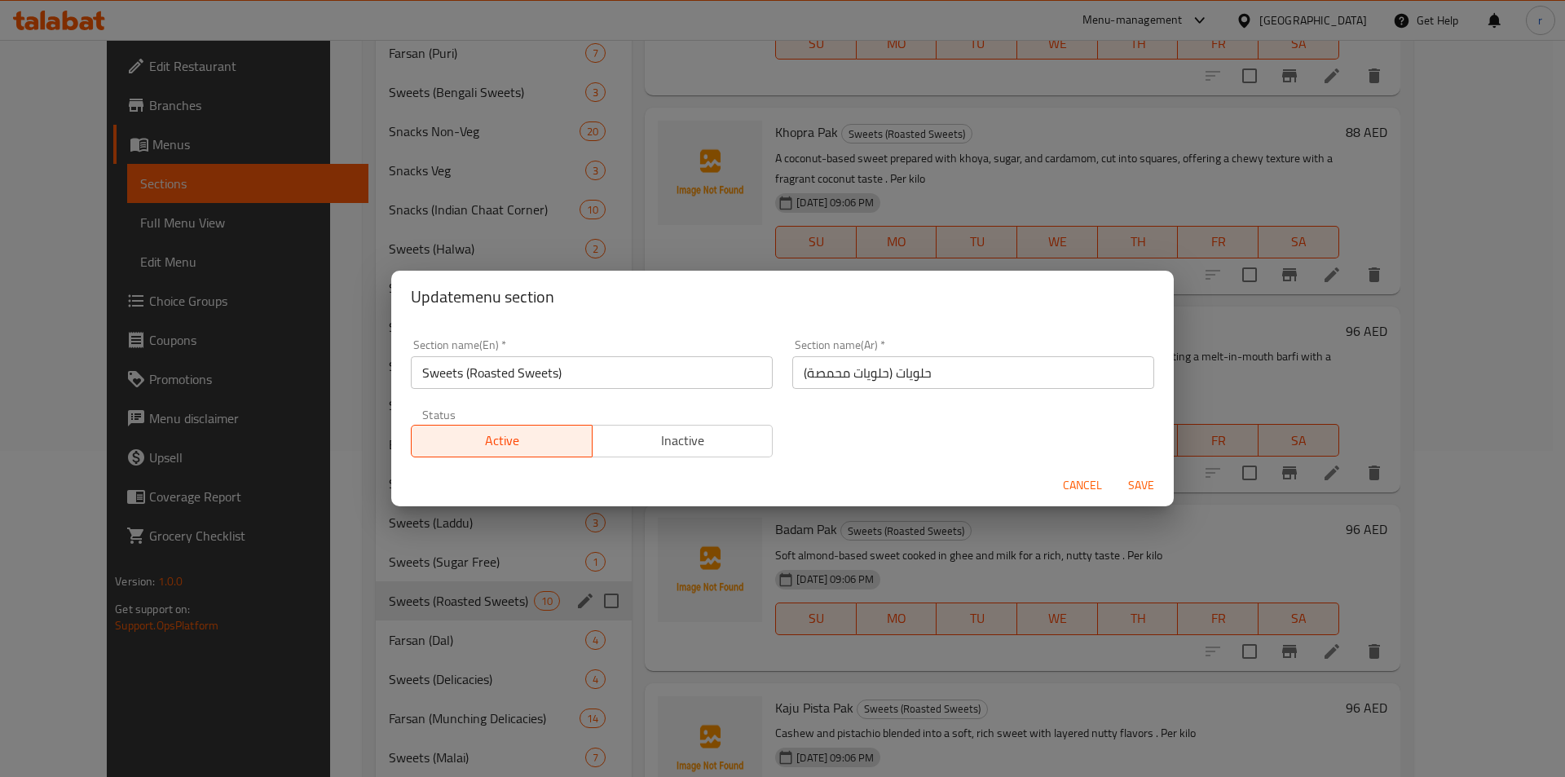
click at [1077, 493] on span "Cancel" at bounding box center [1082, 485] width 39 height 20
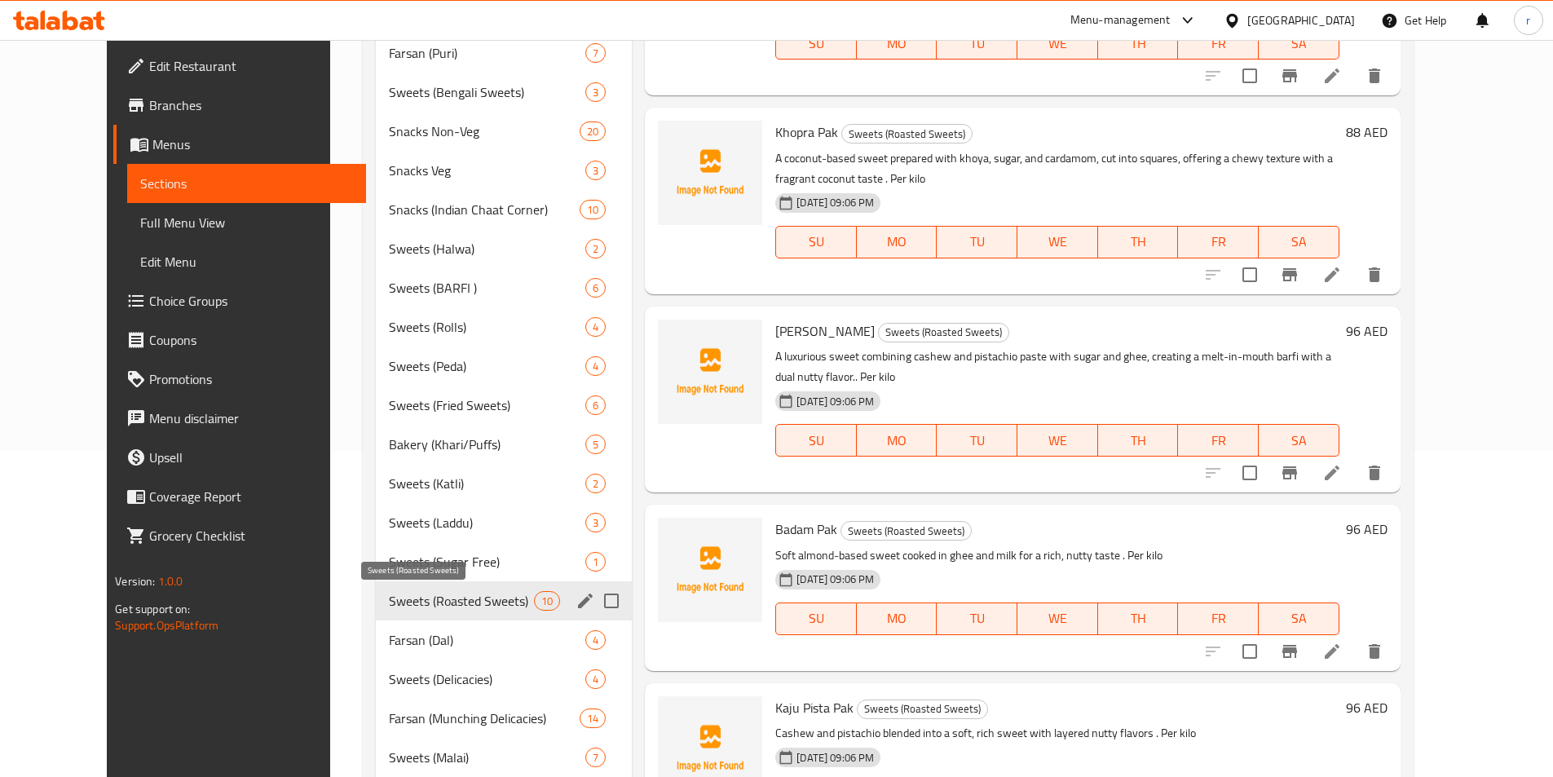
click at [476, 606] on span "Sweets (Roasted Sweets)" at bounding box center [461, 601] width 145 height 20
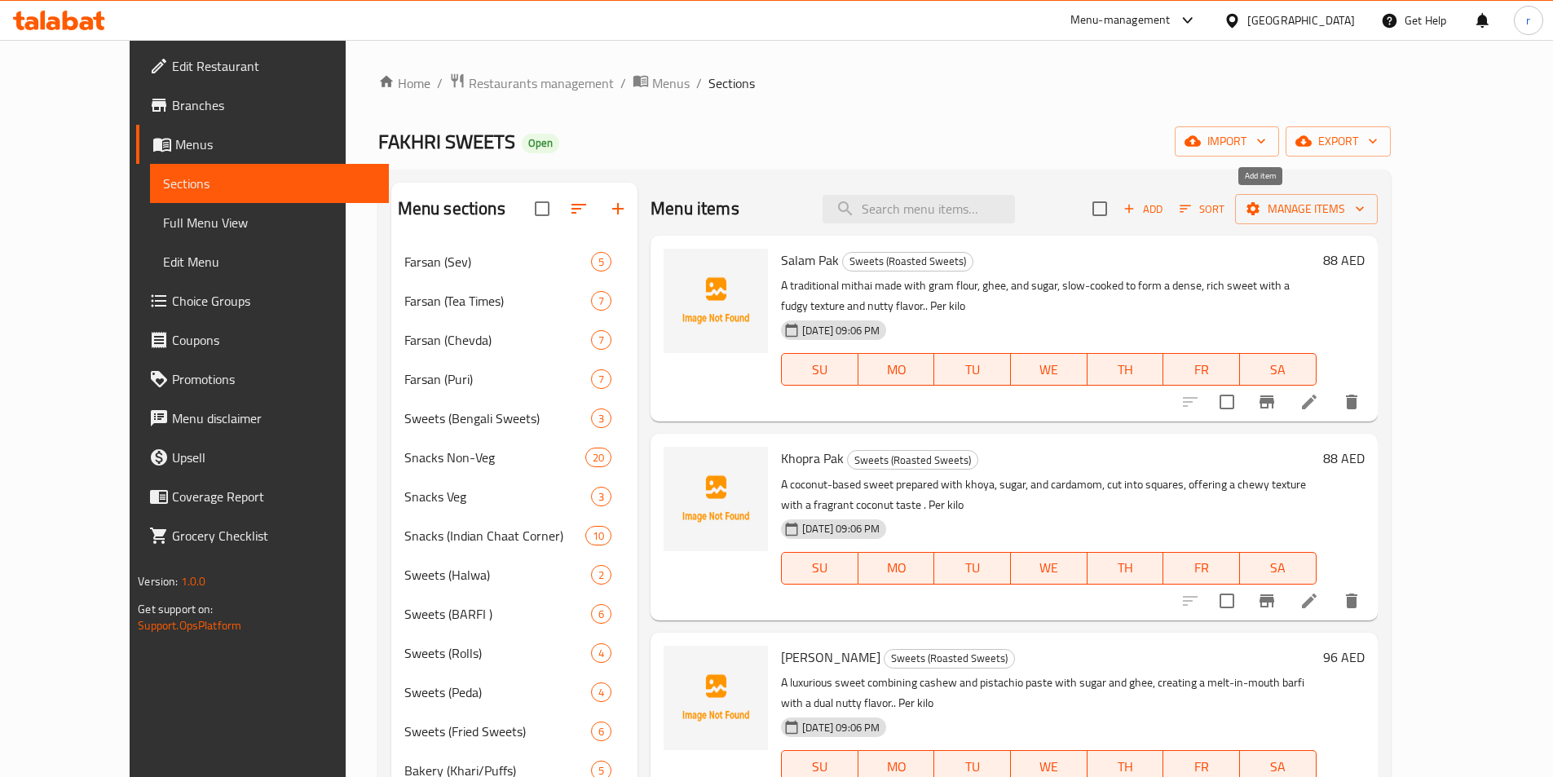
click at [1136, 215] on icon "button" at bounding box center [1129, 208] width 15 height 15
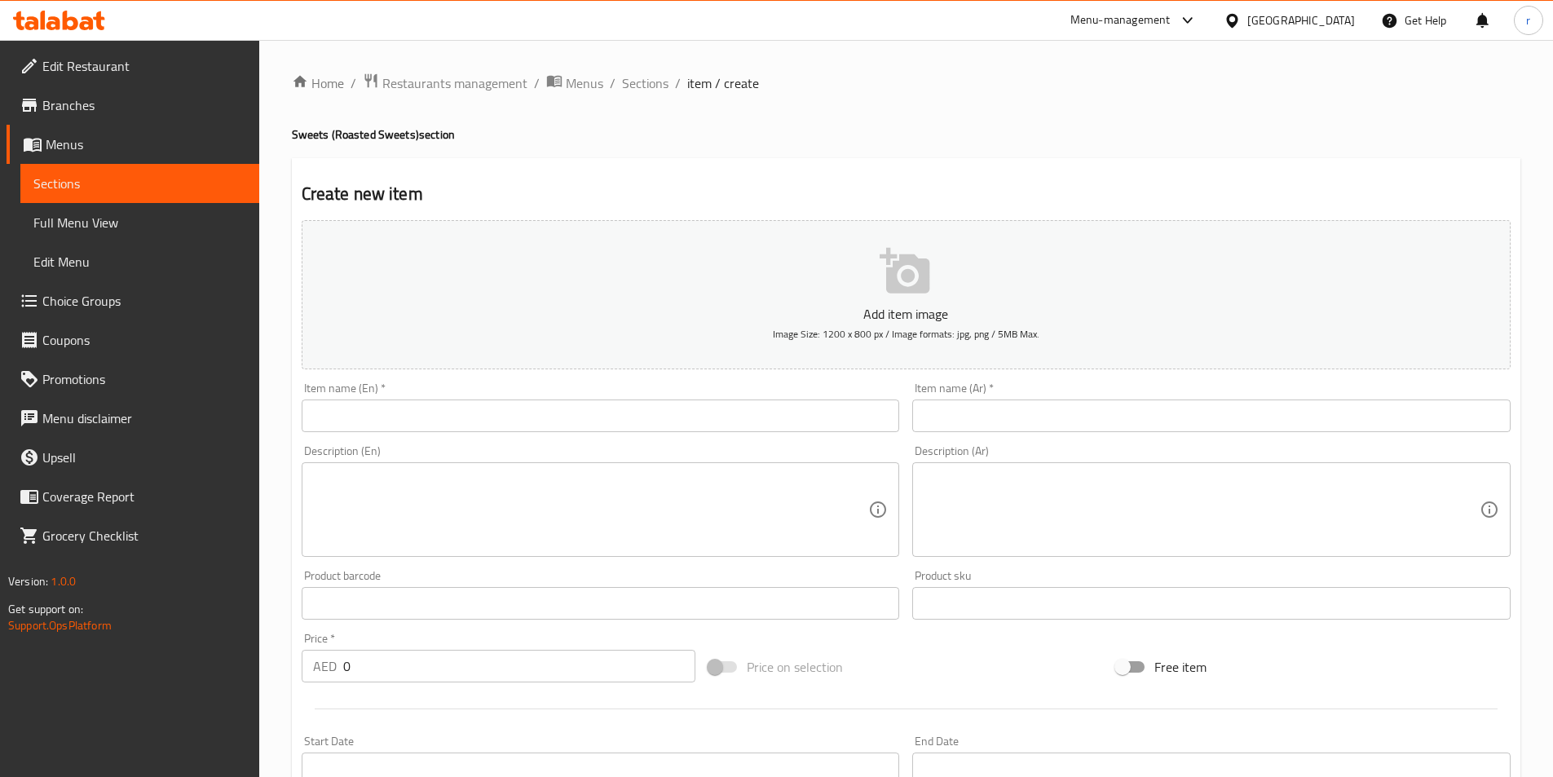
click at [468, 421] on input "text" at bounding box center [601, 415] width 598 height 33
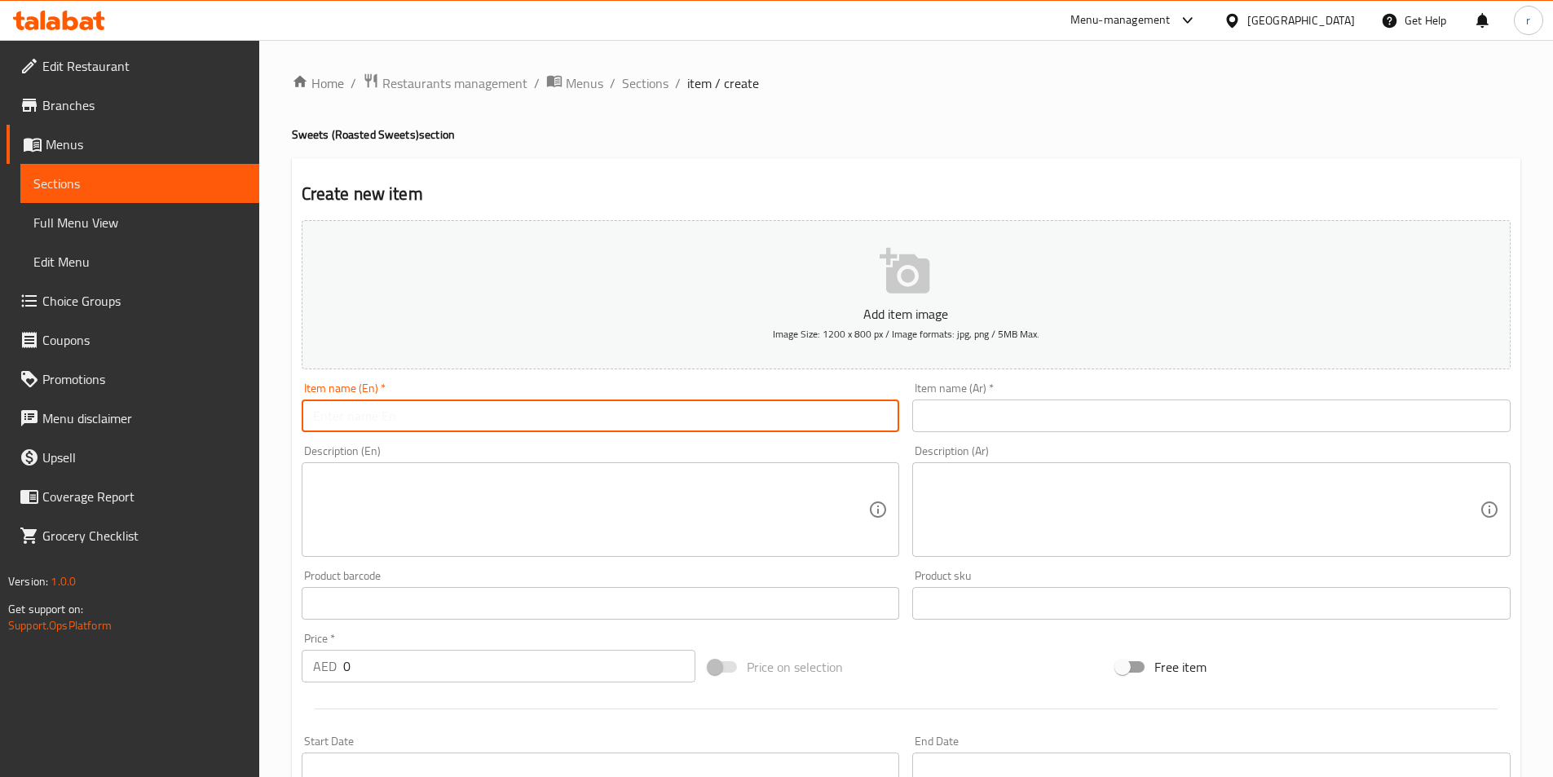
paste input "Aflatoon"
type input "Aflatoon"
click at [1226, 428] on input "text" at bounding box center [1211, 415] width 598 height 33
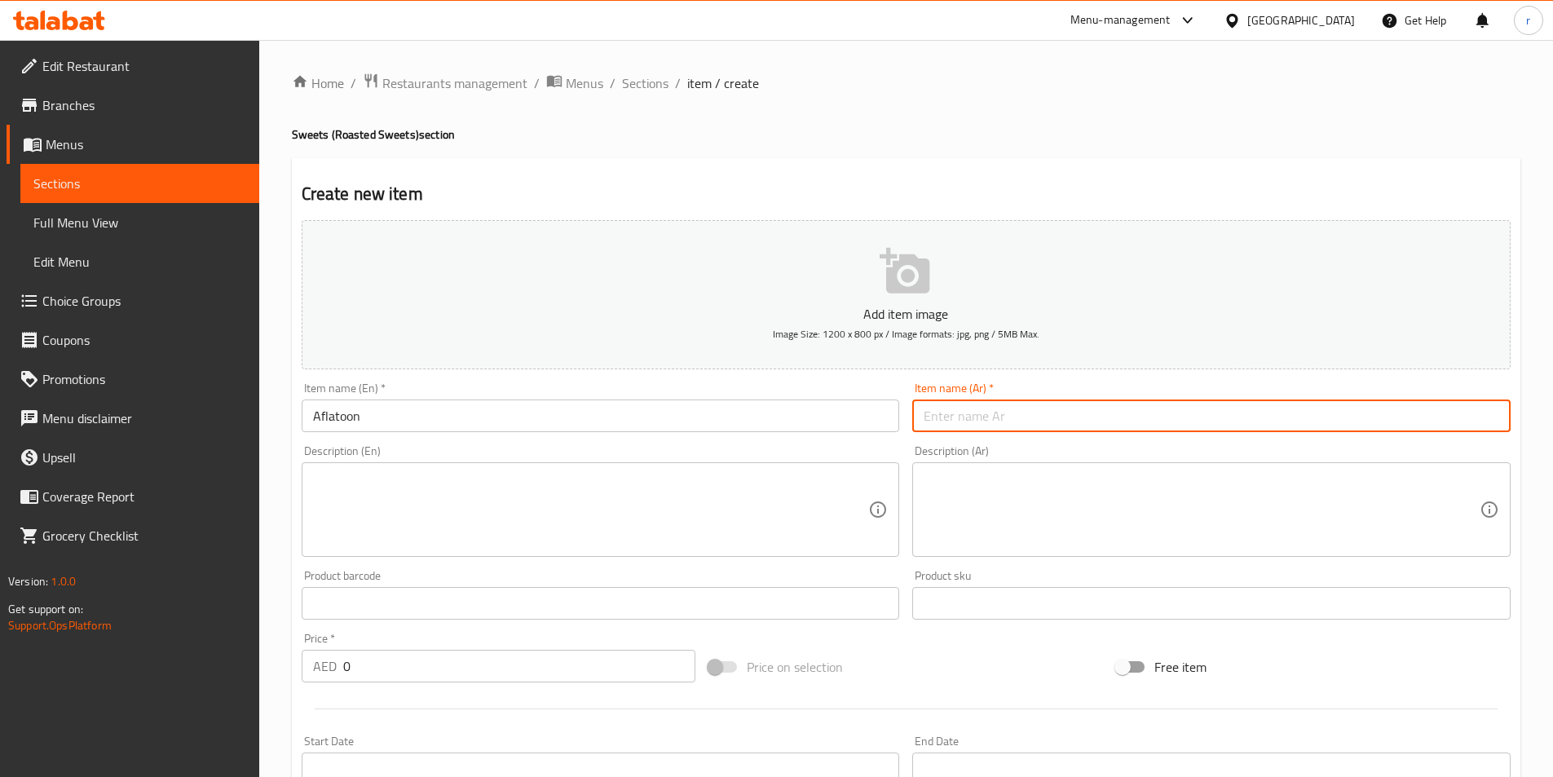
paste input "أفلاطون"
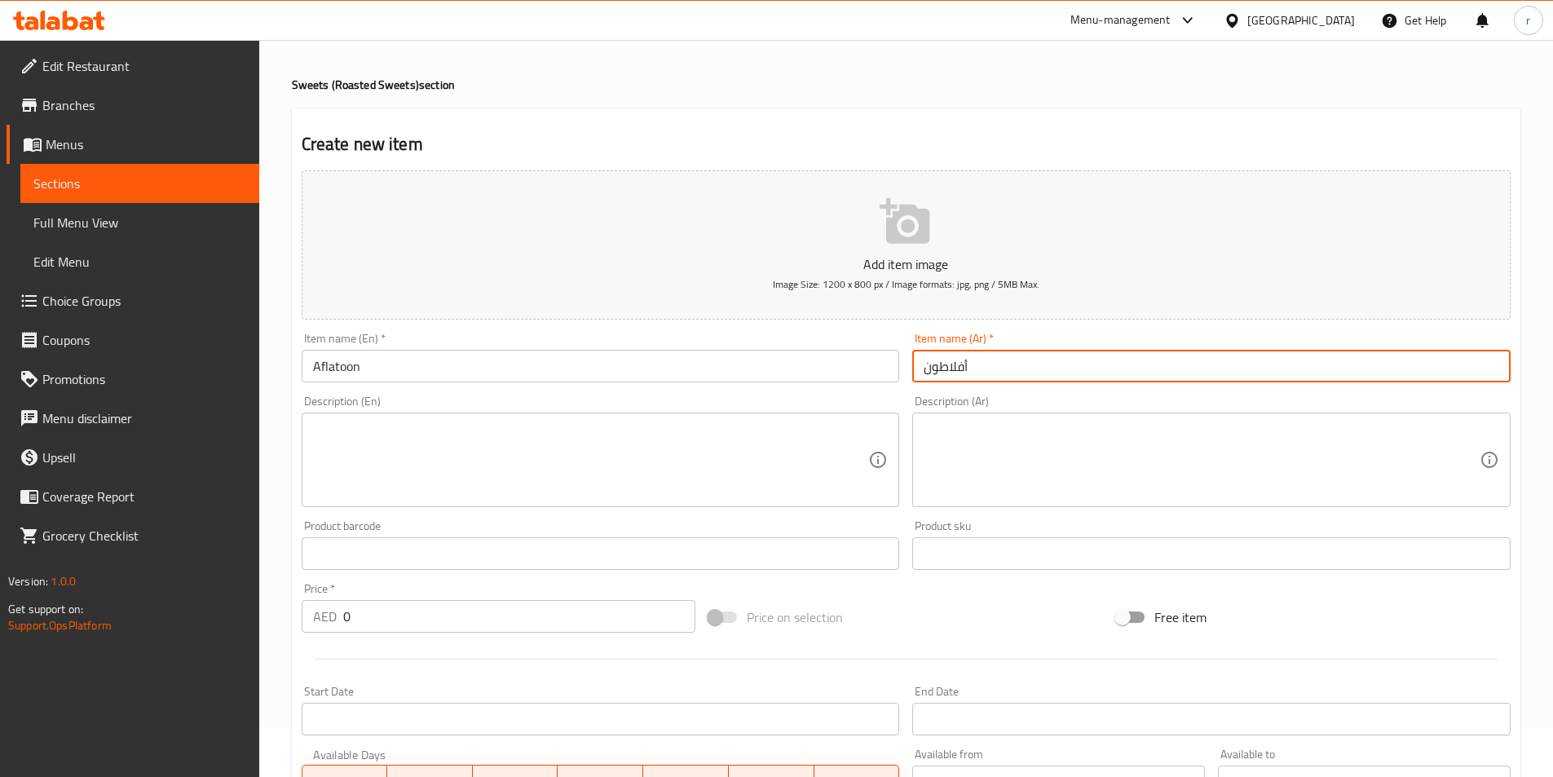
scroll to position [163, 0]
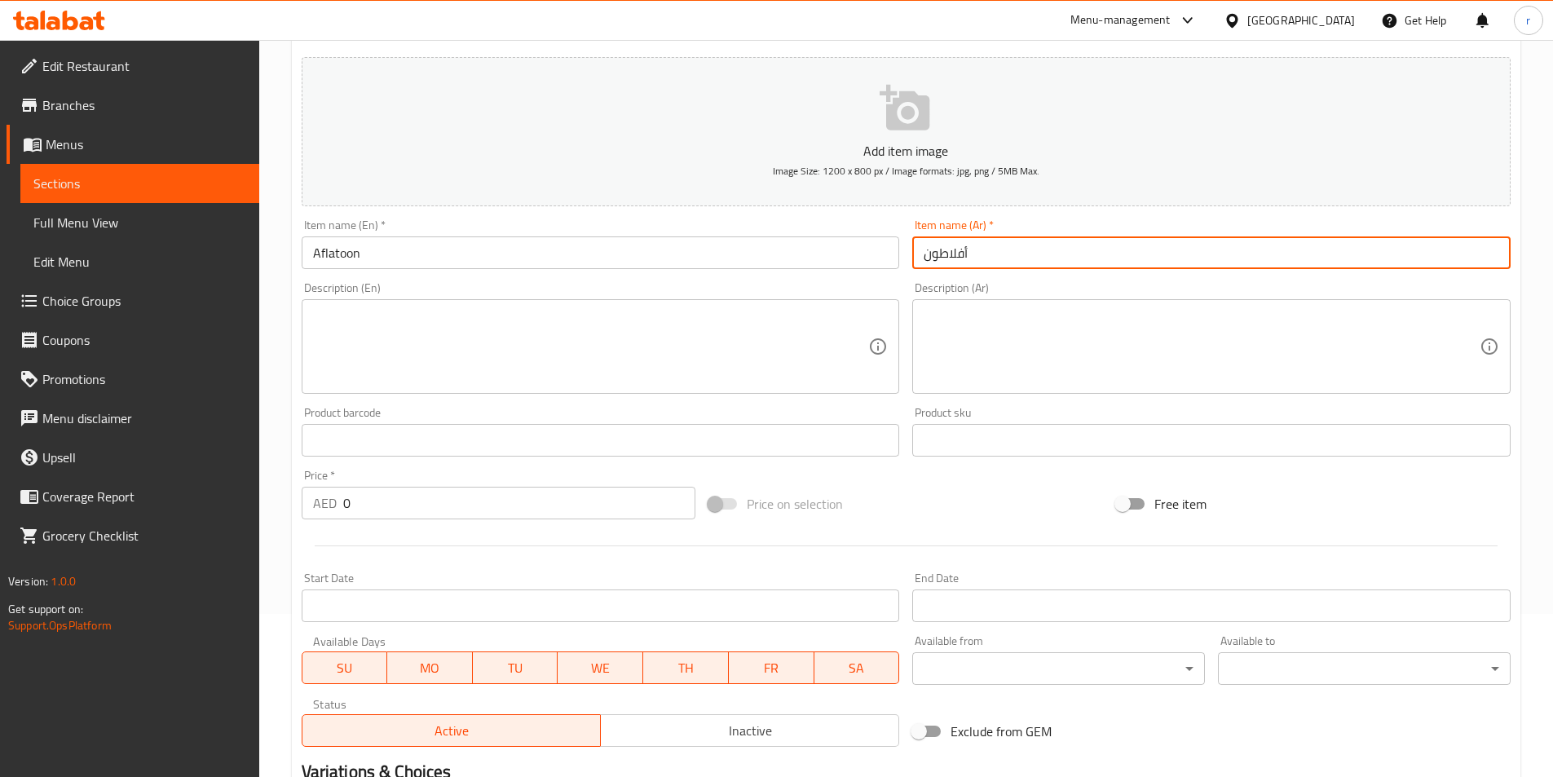
type input "أفلاطون"
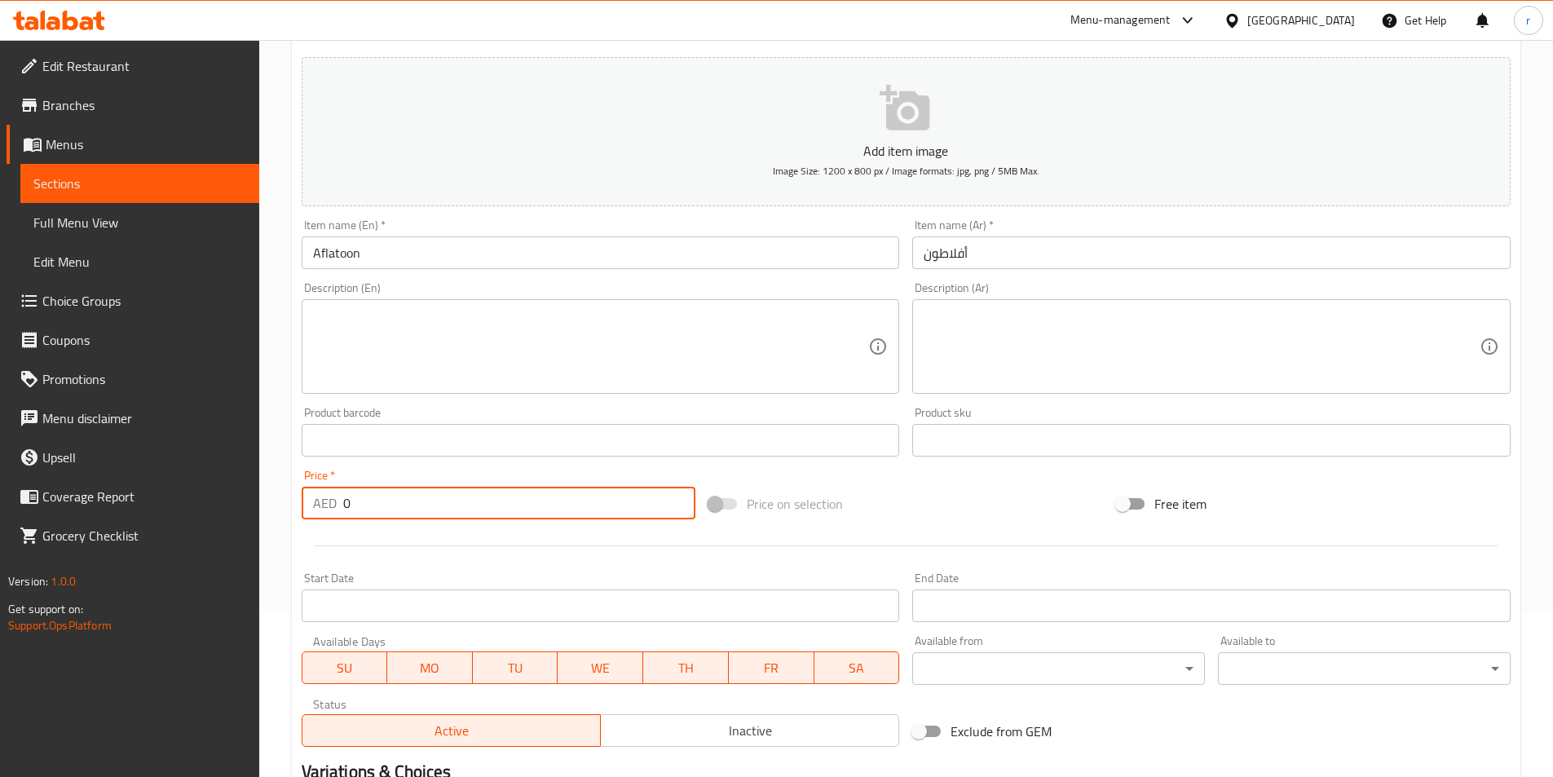
drag, startPoint x: 400, startPoint y: 507, endPoint x: 0, endPoint y: 507, distance: 400.3
click at [0, 507] on div "Edit Restaurant Branches Menus Sections Full Menu View Edit Menu Choice Groups …" at bounding box center [776, 433] width 1553 height 1112
type input "86"
click at [371, 372] on textarea at bounding box center [591, 346] width 556 height 77
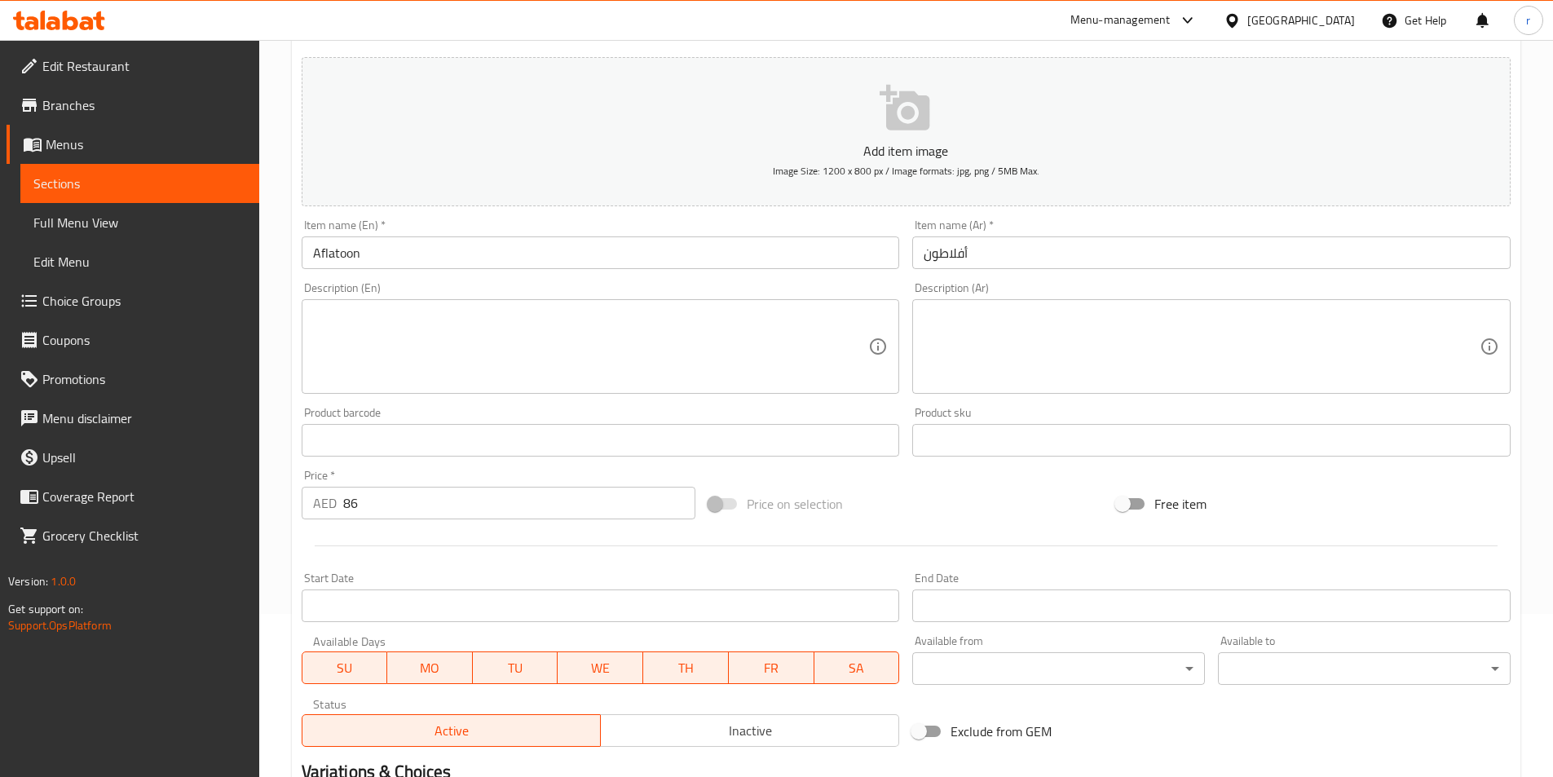
click at [516, 388] on div "Description (En)" at bounding box center [601, 346] width 598 height 95
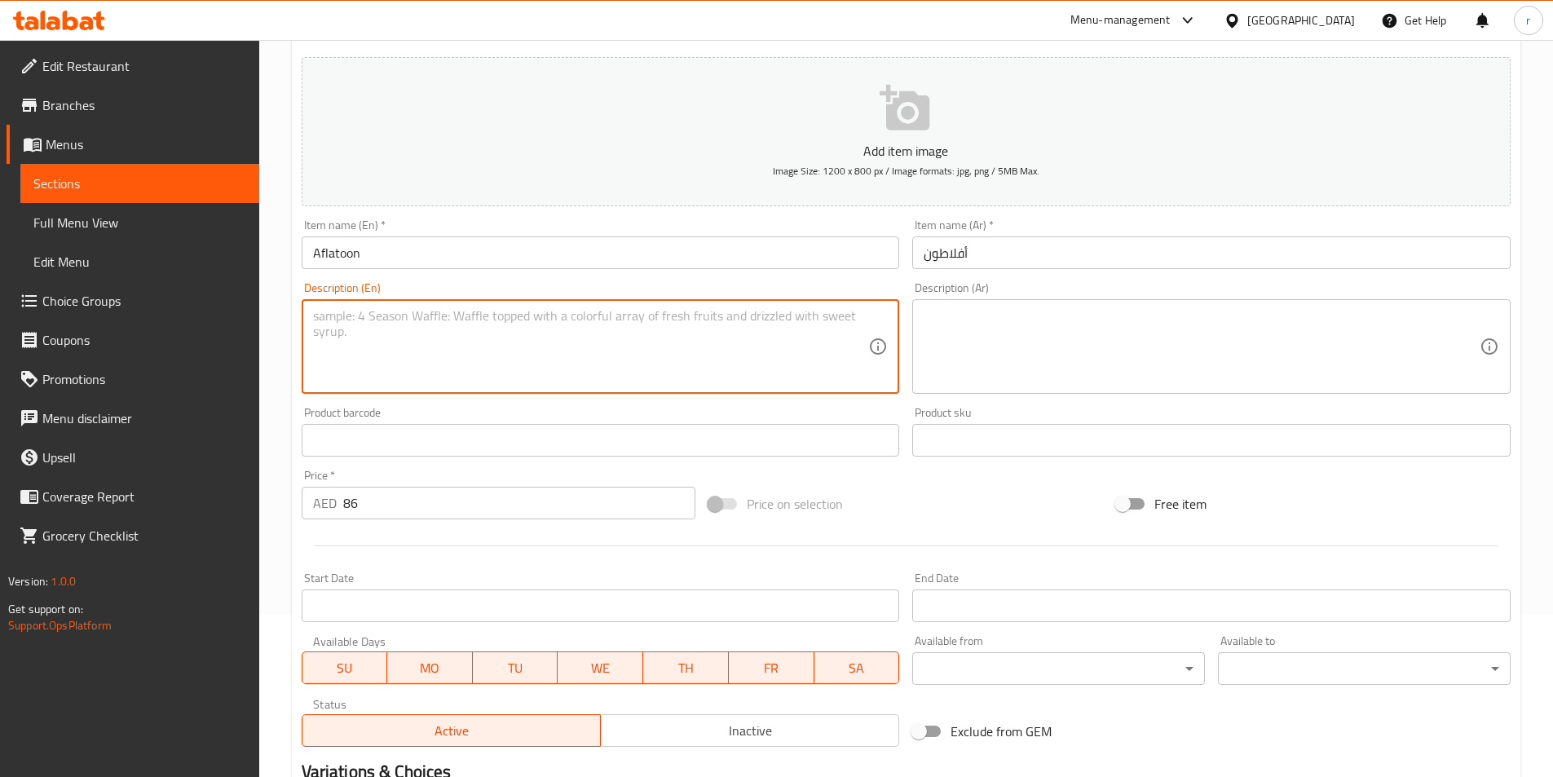
paste textarea "A royal-style mithai from [GEOGRAPHIC_DATA] made with khoya, ghee, sugar, and s…"
type textarea "A royal-style mithai from [GEOGRAPHIC_DATA] made with khoya, ghee, sugar, and s…"
click at [1207, 339] on textarea at bounding box center [1202, 346] width 556 height 77
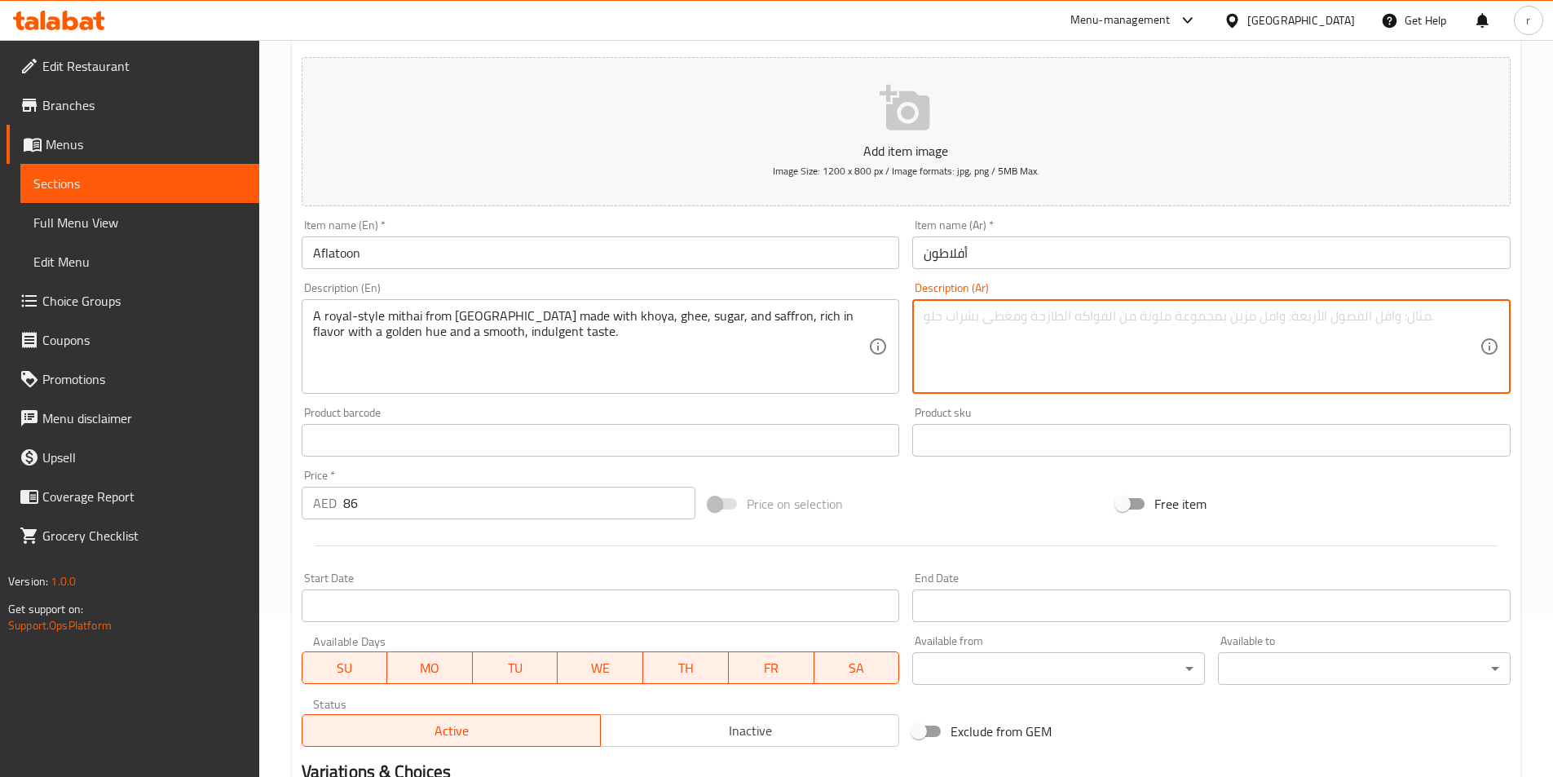
paste textarea "ميثاي على الطراز الملكي من ولاية [GEOGRAPHIC_DATA] مصنوع من الخويا والسمن والسك…"
click at [1389, 323] on textarea "ميثاي على الطراز الملكي من ولاية [GEOGRAPHIC_DATA] مصنوع من الخويا والسمن والسك…" at bounding box center [1202, 346] width 556 height 77
click at [1255, 324] on textarea "ميثاي على الطريقة الملكيه من ولاية [GEOGRAPHIC_DATA] مصنوع من الخويا والسمن وال…" at bounding box center [1202, 346] width 556 height 77
click at [1143, 315] on textarea "ميثاي على الطريقة الملكيه من ماهاراشترا مصنوع من الخويا والسمن والسكر والزعفران…" at bounding box center [1202, 346] width 556 height 77
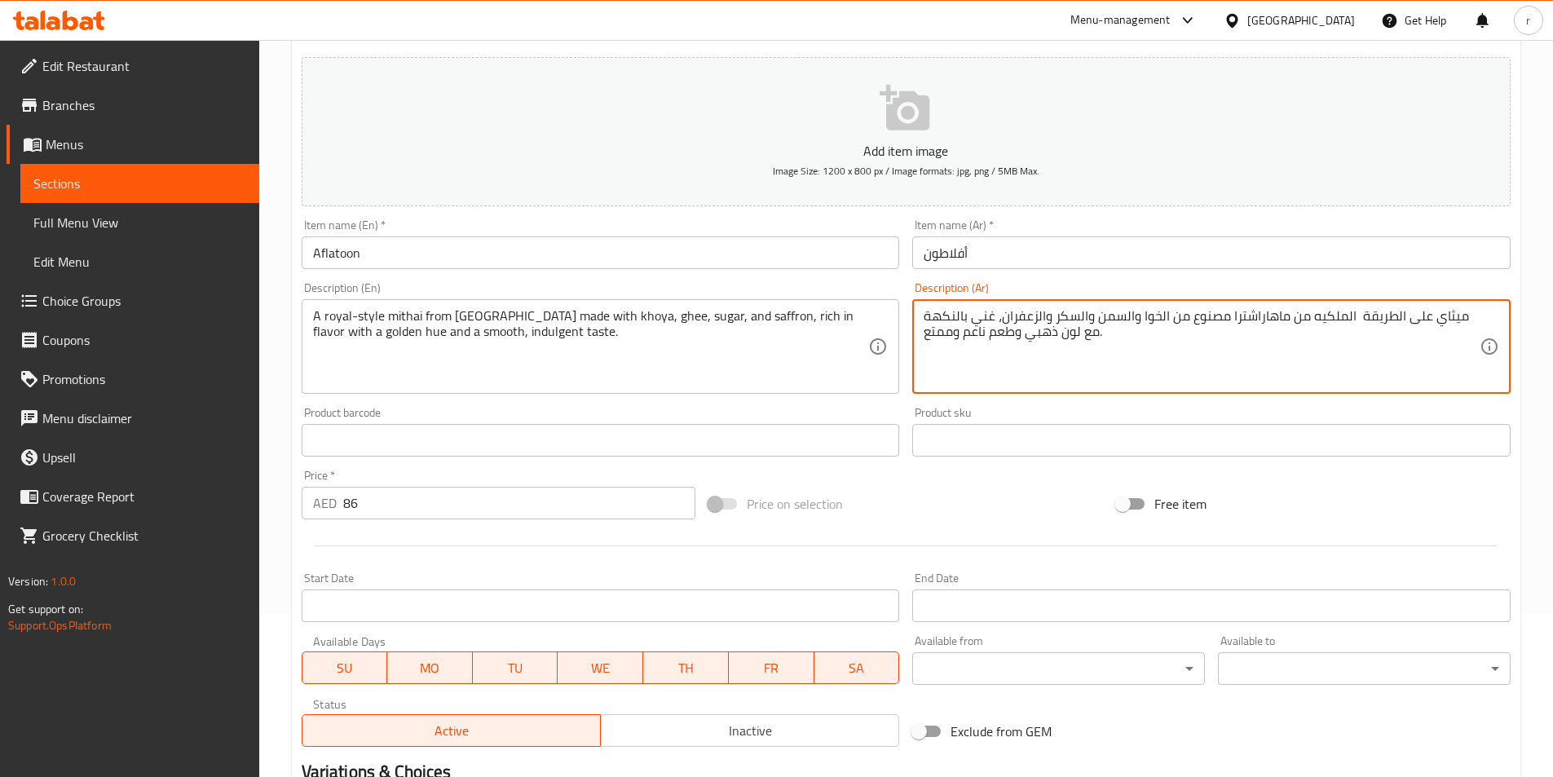
click at [1040, 334] on textarea "ميثاي على الطريقة الملكيه من ماهاراشترا مصنوع من الخوا والسمن والسكر والزعفران،…" at bounding box center [1202, 346] width 556 height 77
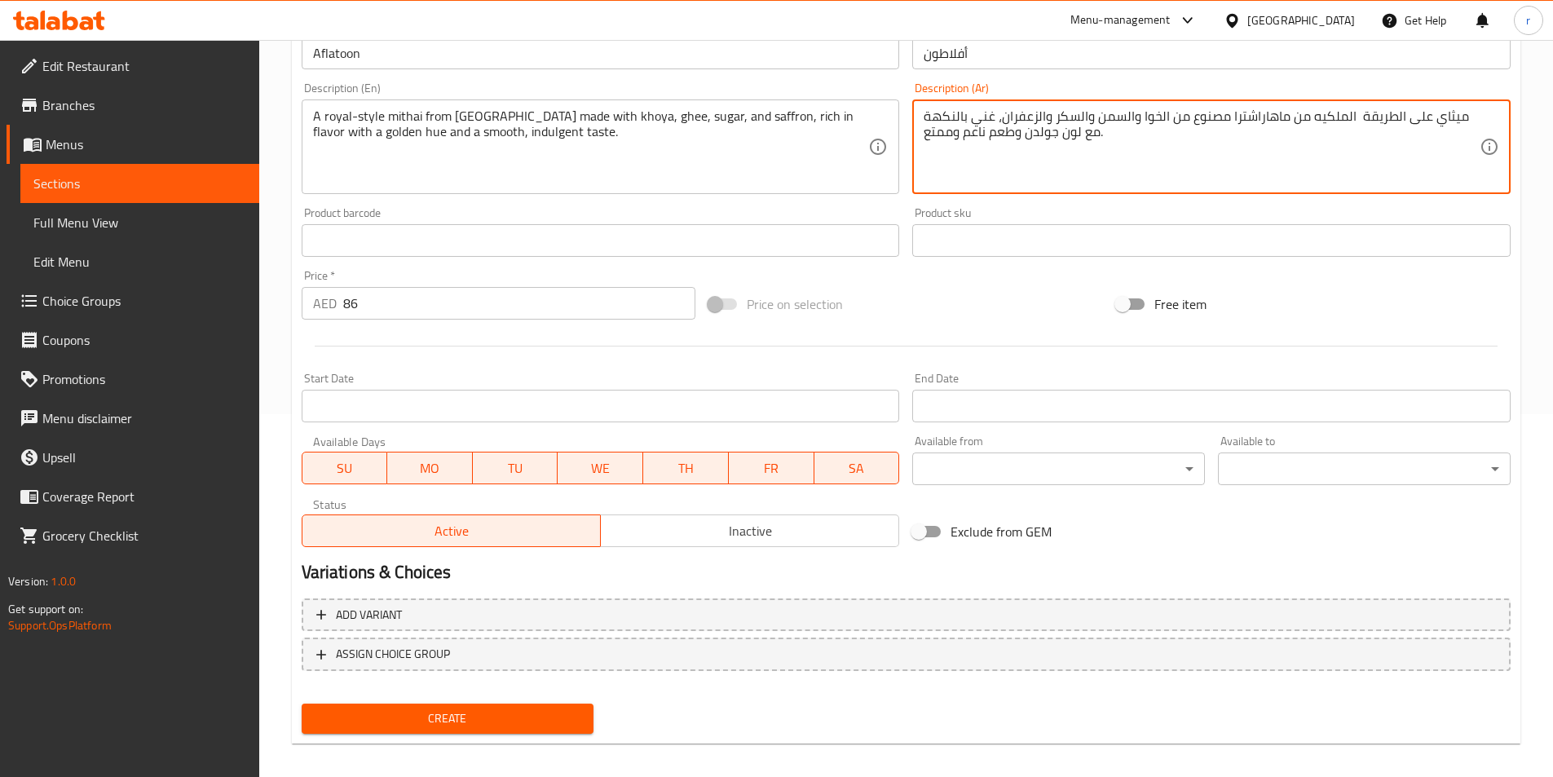
scroll to position [375, 0]
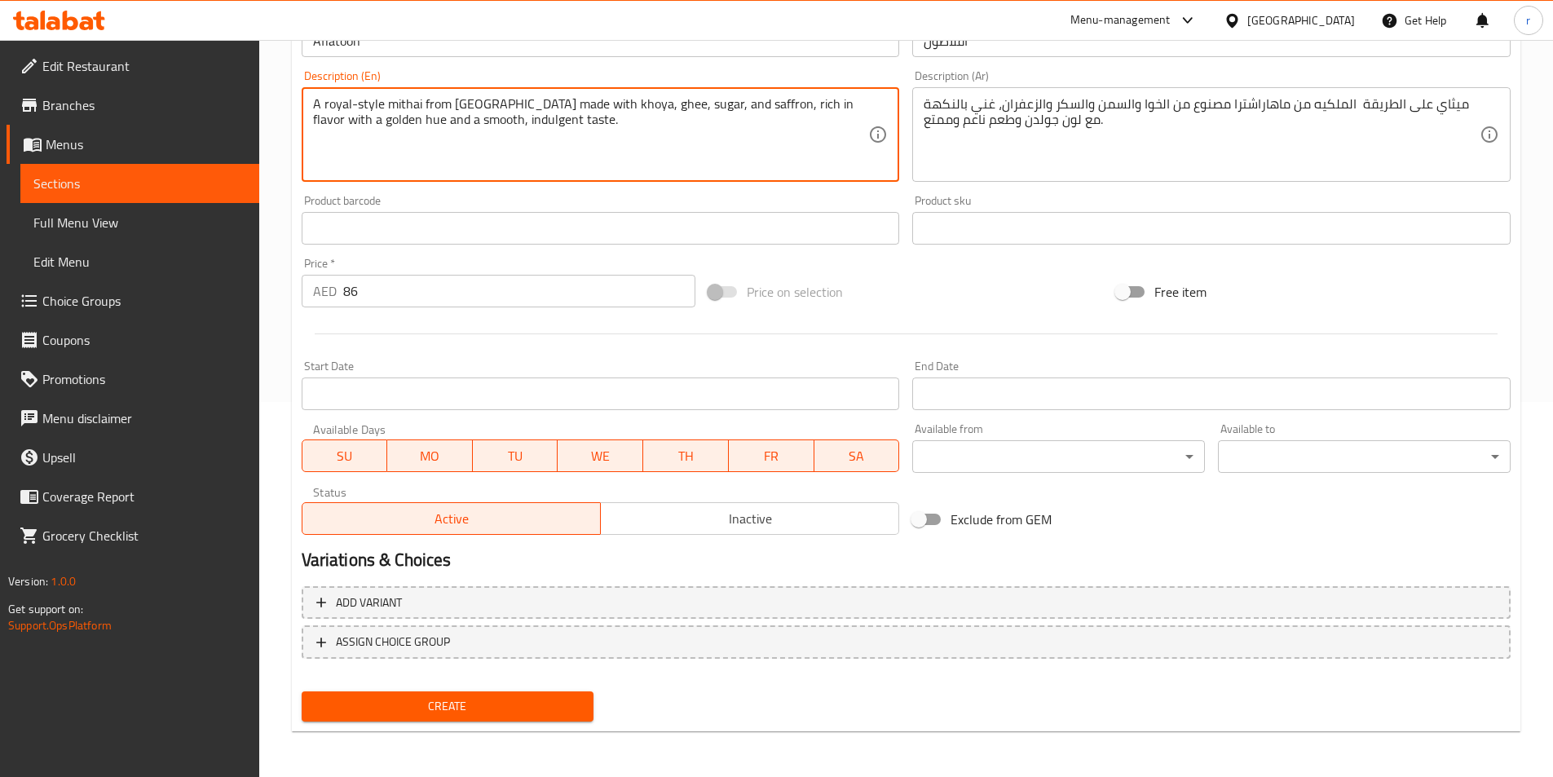
click at [495, 133] on textarea "A royal-style mithai from [GEOGRAPHIC_DATA] made with khoya, ghee, sugar, and s…" at bounding box center [591, 134] width 556 height 77
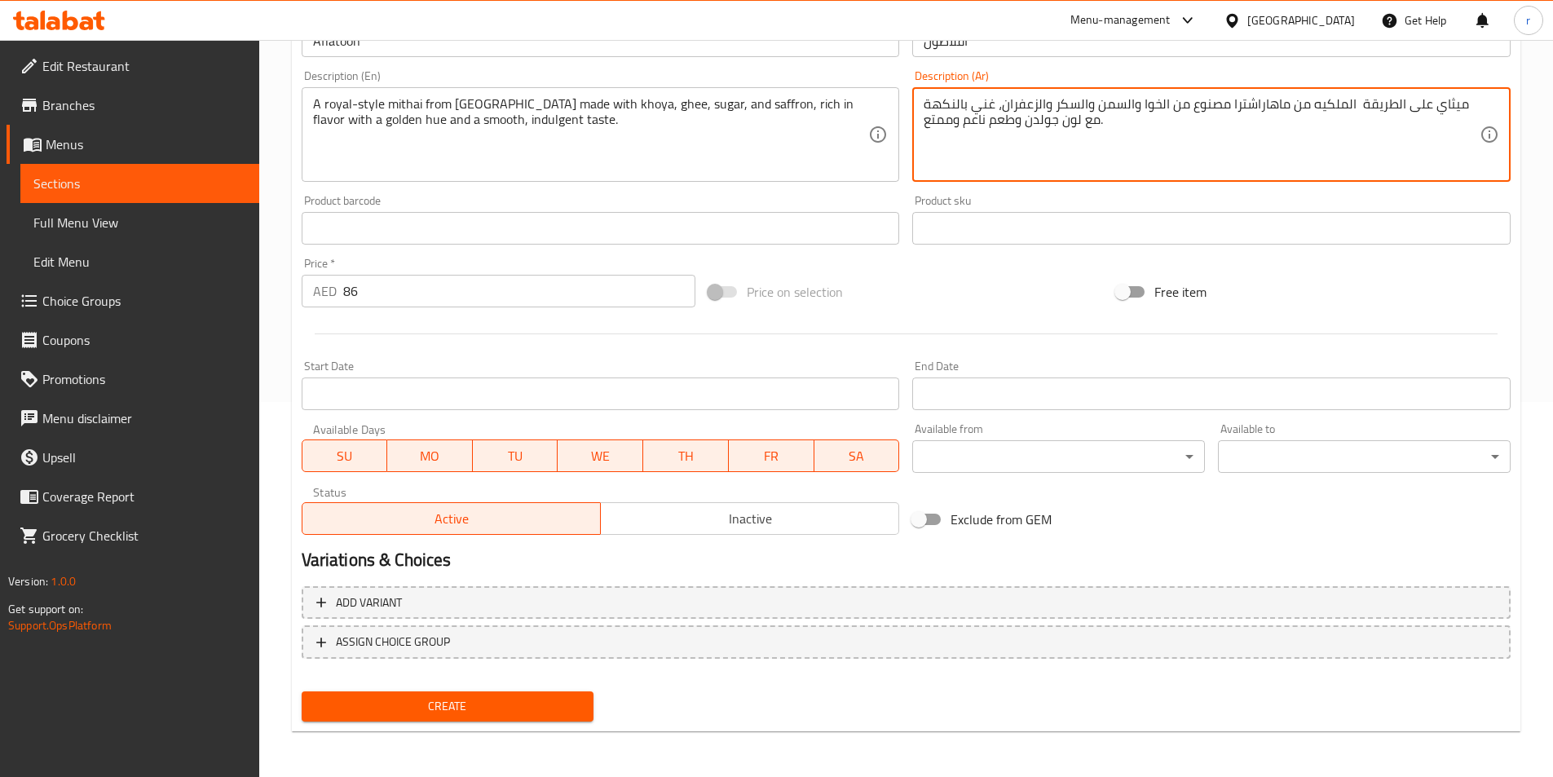
click at [925, 123] on textarea "ميثاي على الطريقة الملكيه من ماهاراشترا مصنوع من الخوا والسمن والسكر والزعفران،…" at bounding box center [1202, 134] width 556 height 77
click at [946, 125] on textarea "ميثاي على الطريقة الملكيه من ماهاراشترا مصنوع من الخوا والسمن والسكر والزعفران،…" at bounding box center [1202, 134] width 556 height 77
click at [965, 122] on textarea "ميثاي على الطريقة الملكيه من ماهاراشترا مصنوع من الخوا والسمن والسكر والزعفران،…" at bounding box center [1202, 134] width 556 height 77
type textarea "ميثاي على الطريقة الملكيه من ماهاراشترا مصنوع من الخوا والسمن والسكر والزعفران،…"
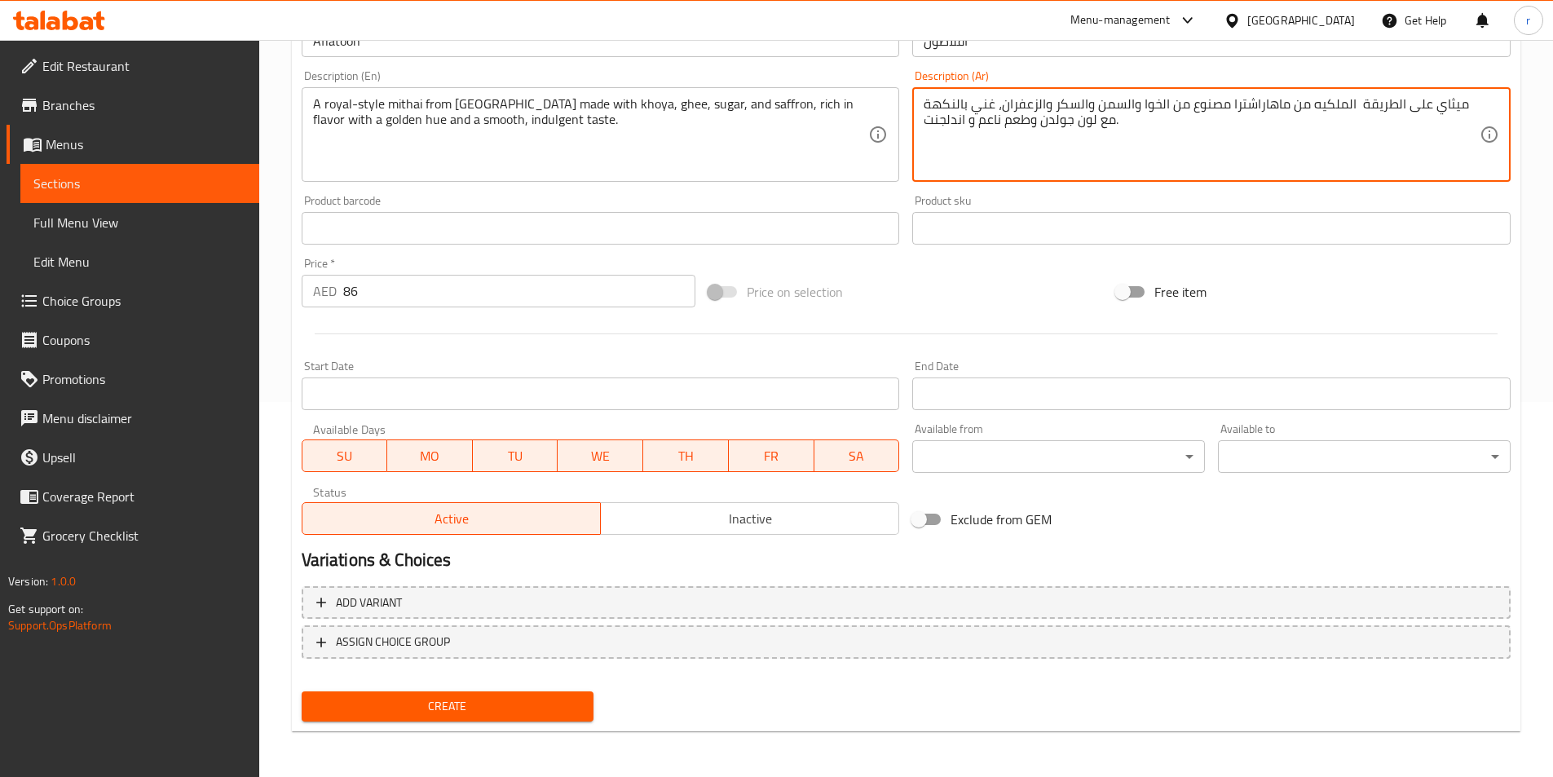
click at [514, 718] on button "Create" at bounding box center [448, 706] width 293 height 30
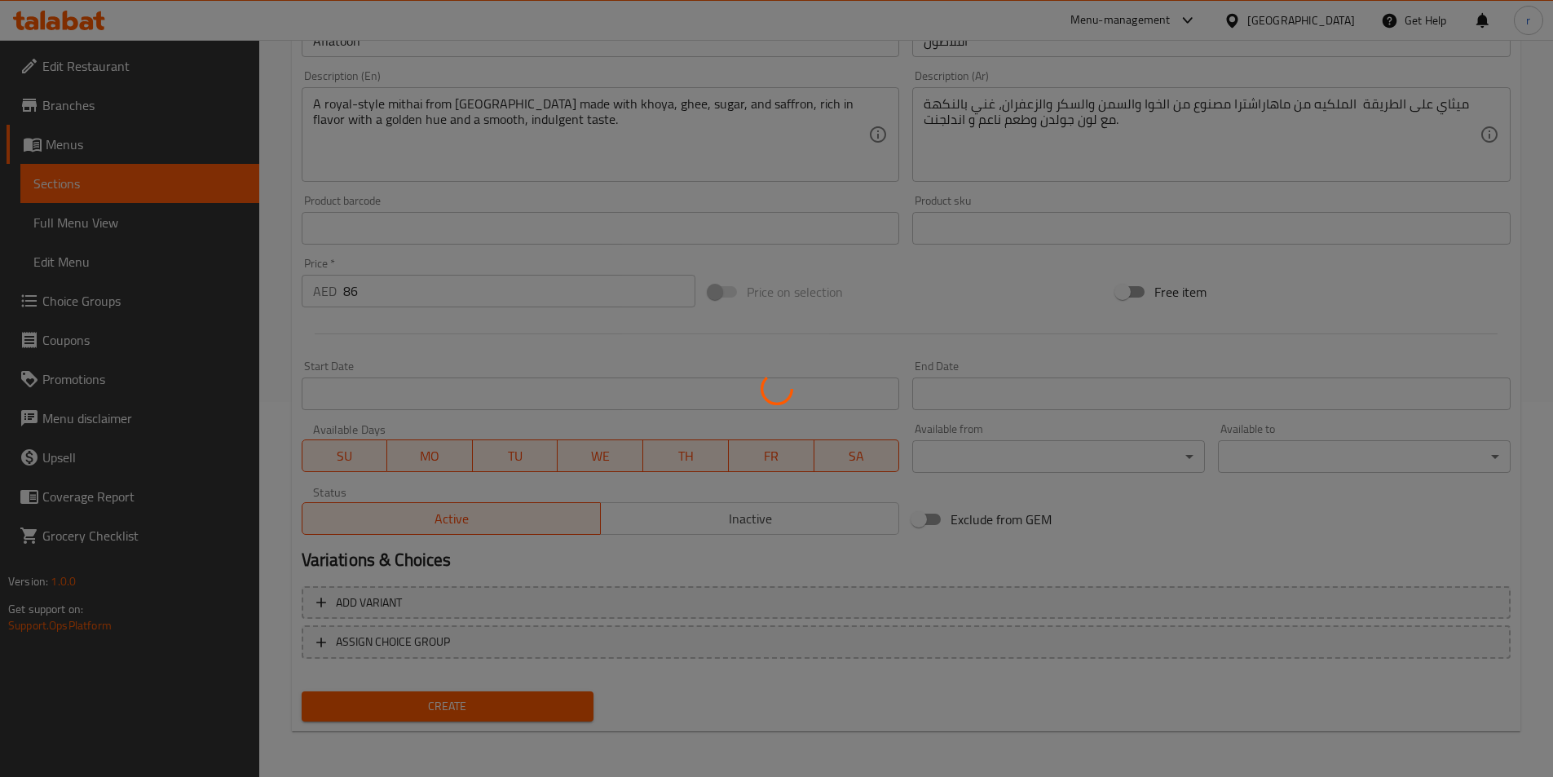
type input "0"
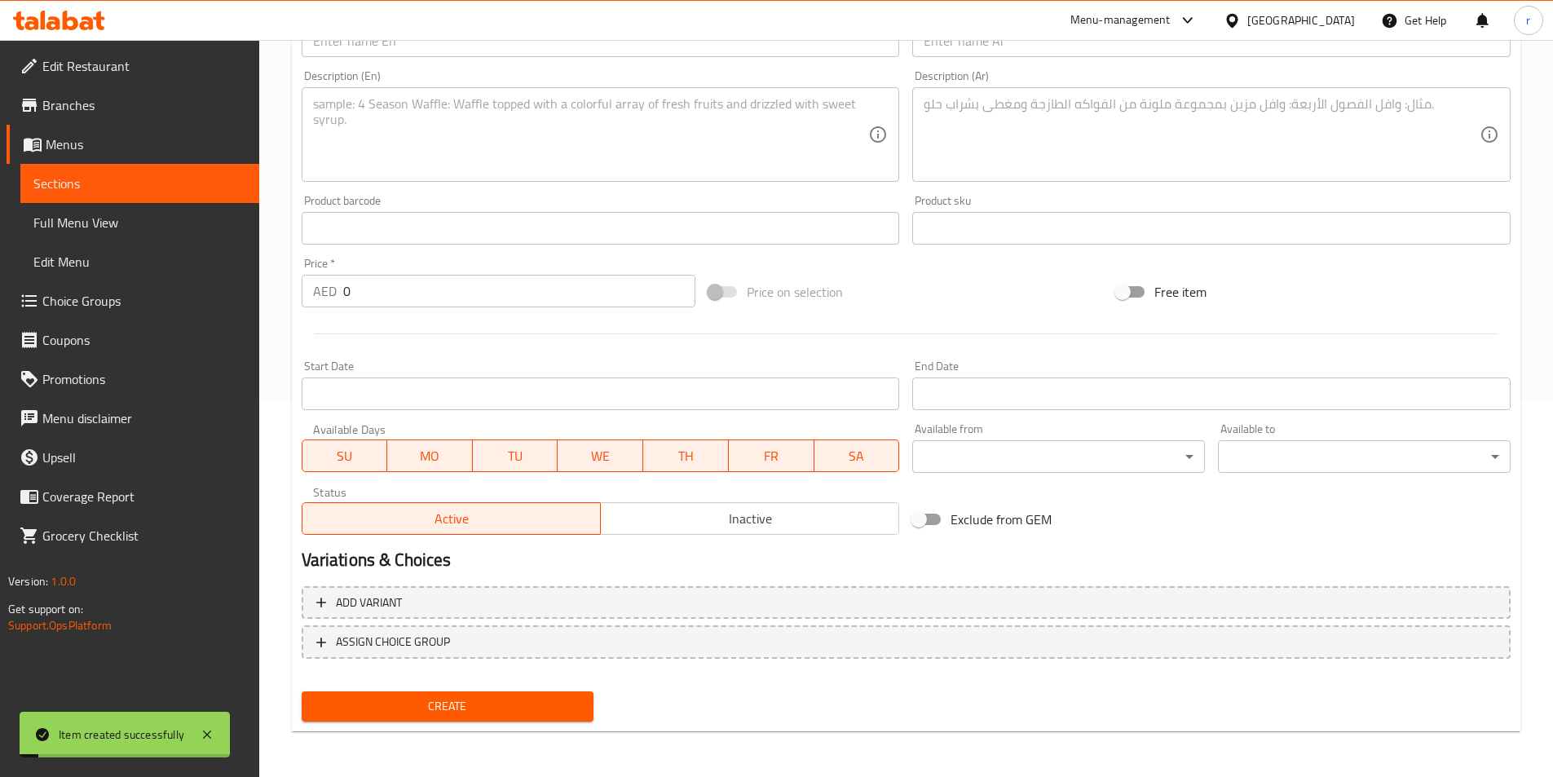
click at [517, 135] on textarea at bounding box center [591, 134] width 556 height 77
click at [60, 179] on span "Sections" at bounding box center [139, 184] width 213 height 20
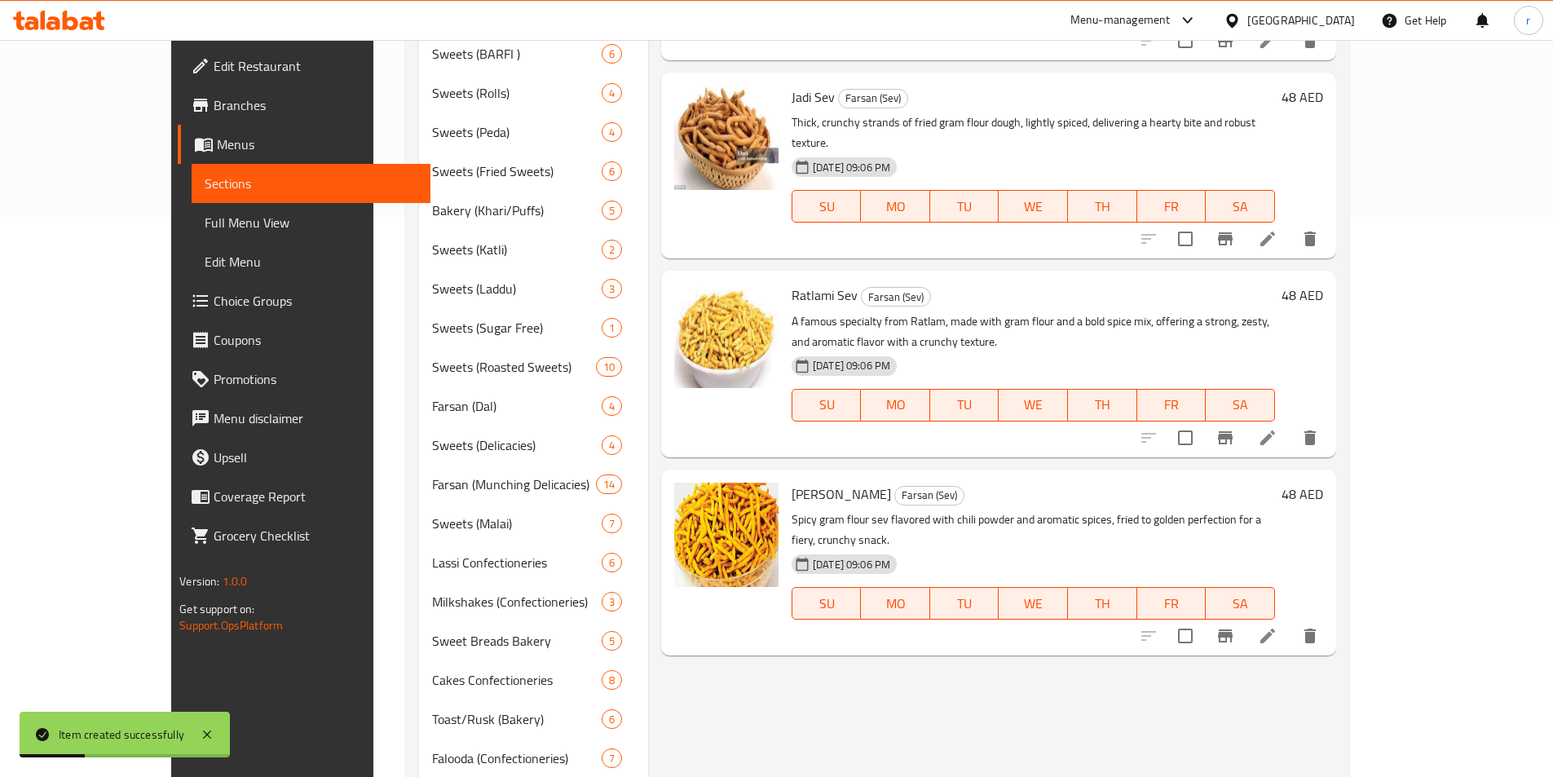
scroll to position [717, 0]
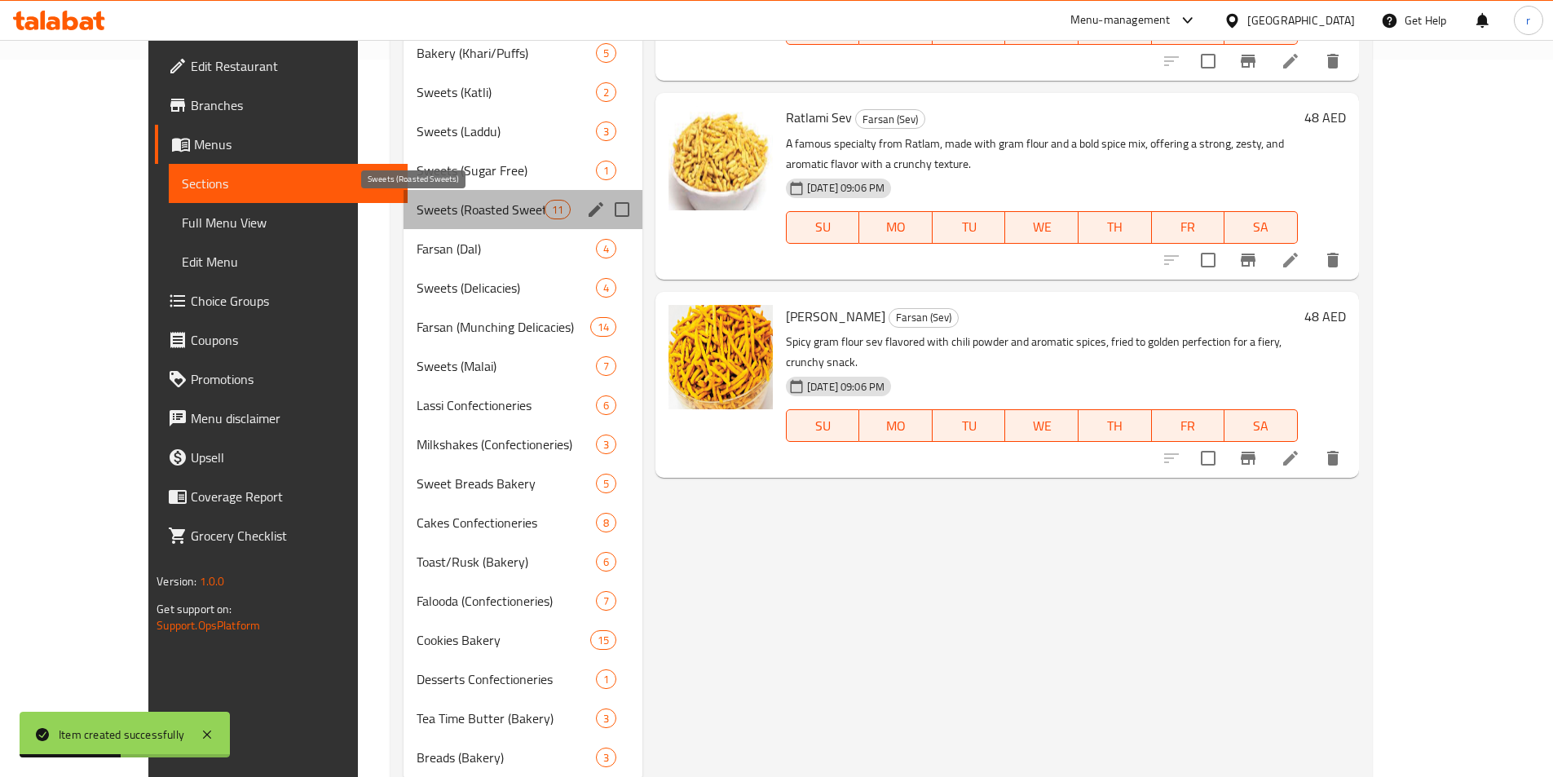
click at [417, 206] on span "Sweets (Roasted Sweets)" at bounding box center [481, 210] width 128 height 20
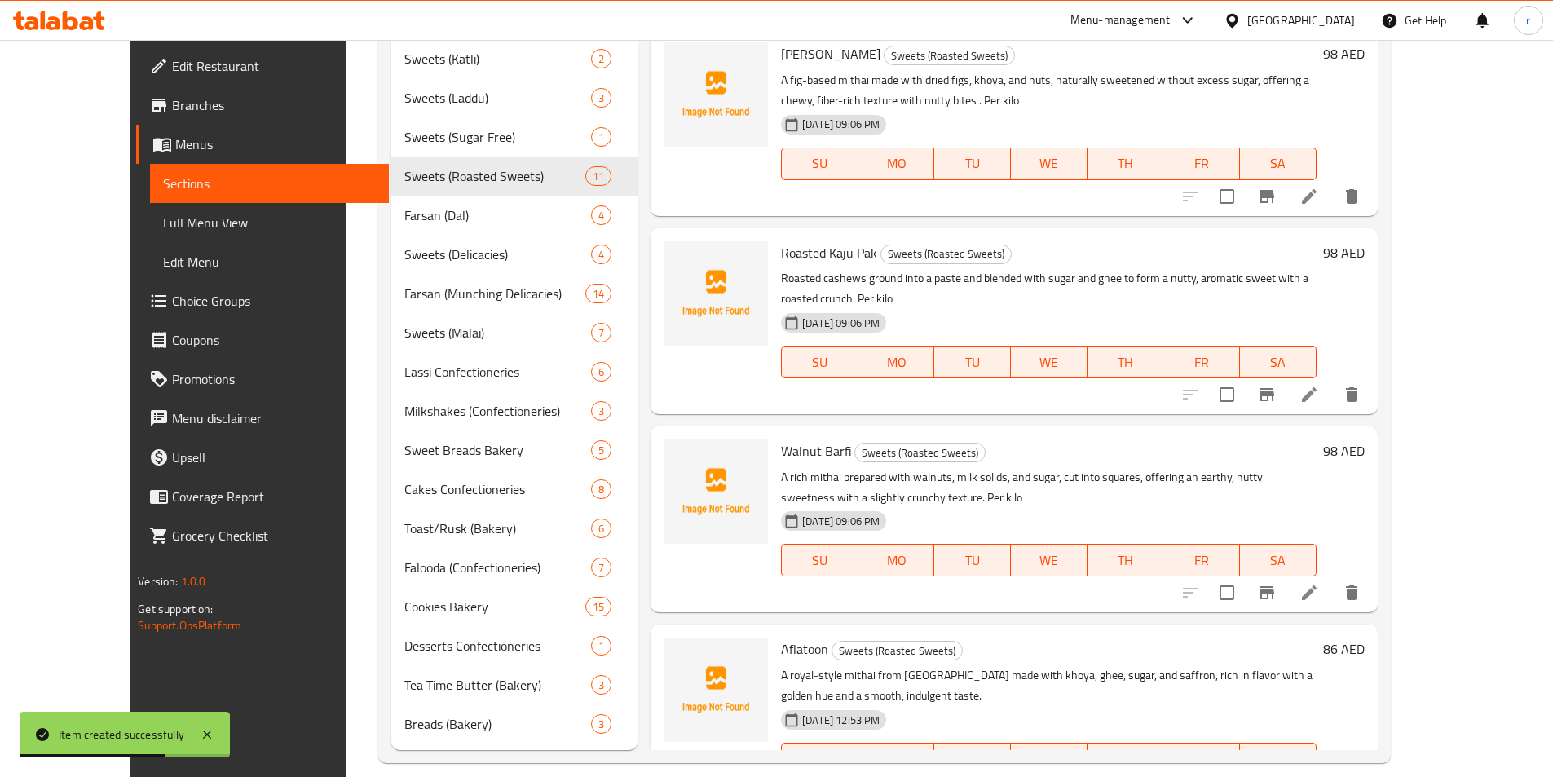
scroll to position [770, 0]
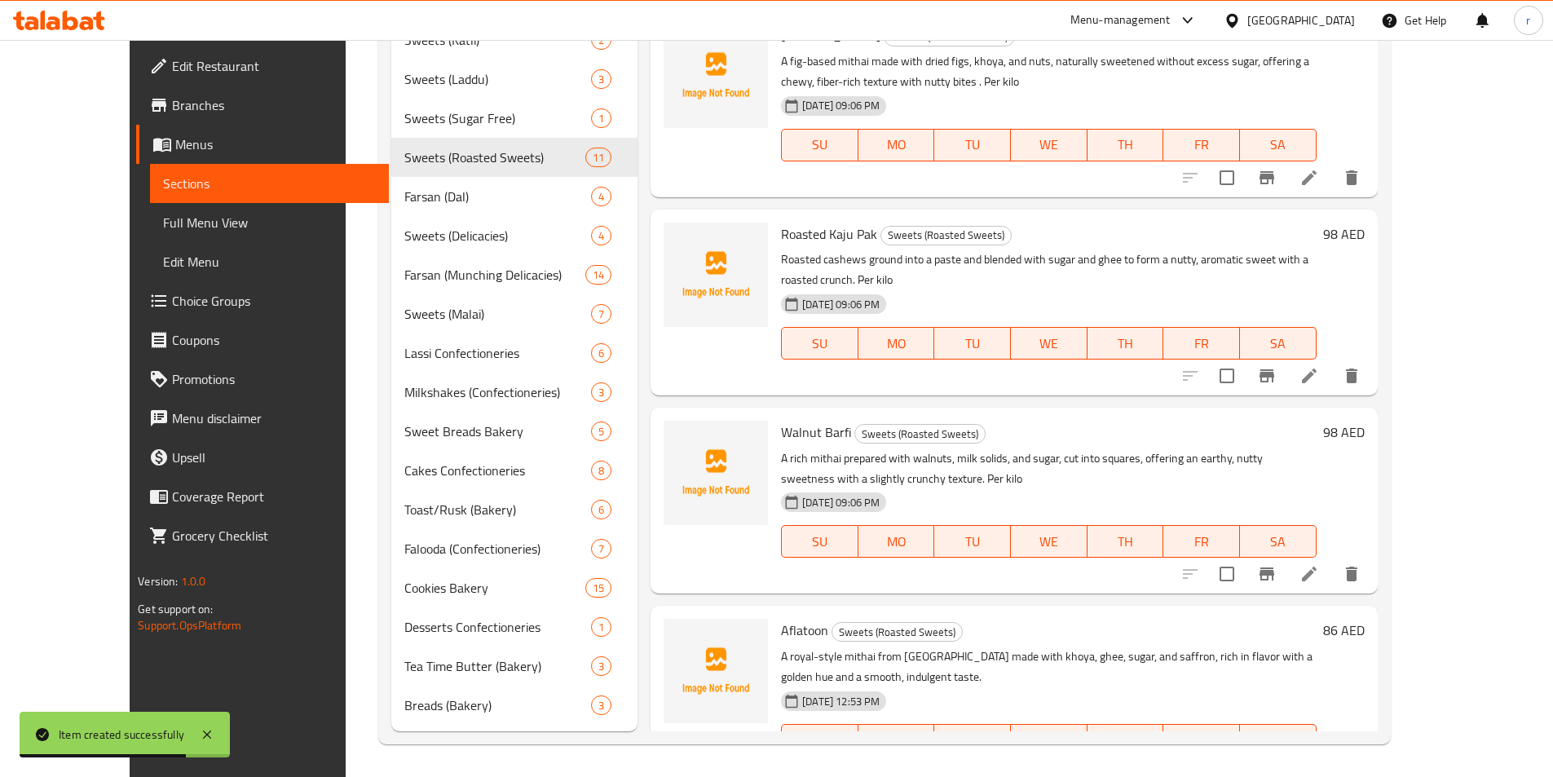
click at [1332, 758] on li at bounding box center [1309, 772] width 46 height 29
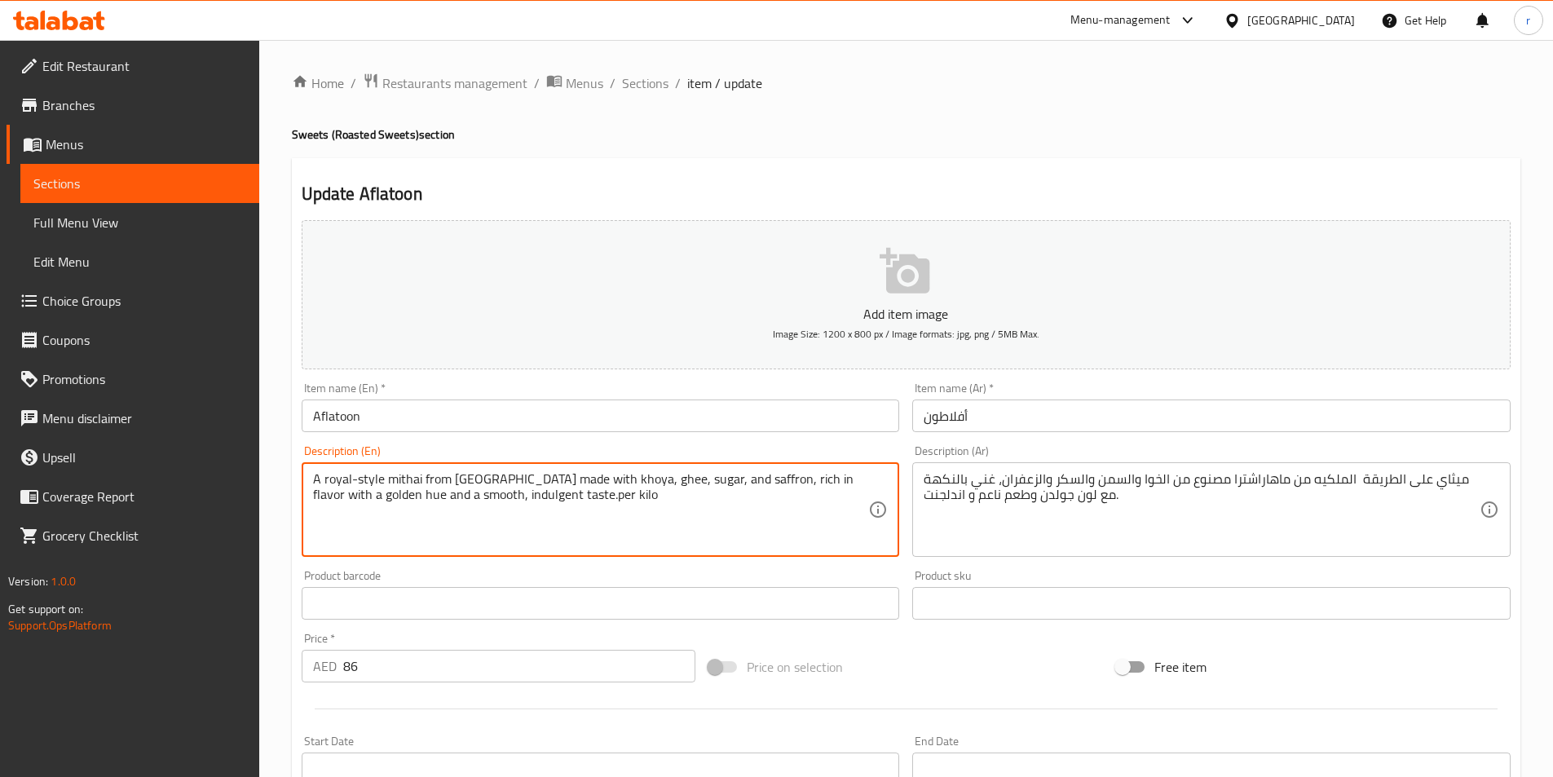
type textarea "A royal-style mithai from [GEOGRAPHIC_DATA] made with khoya, ghee, sugar, and s…"
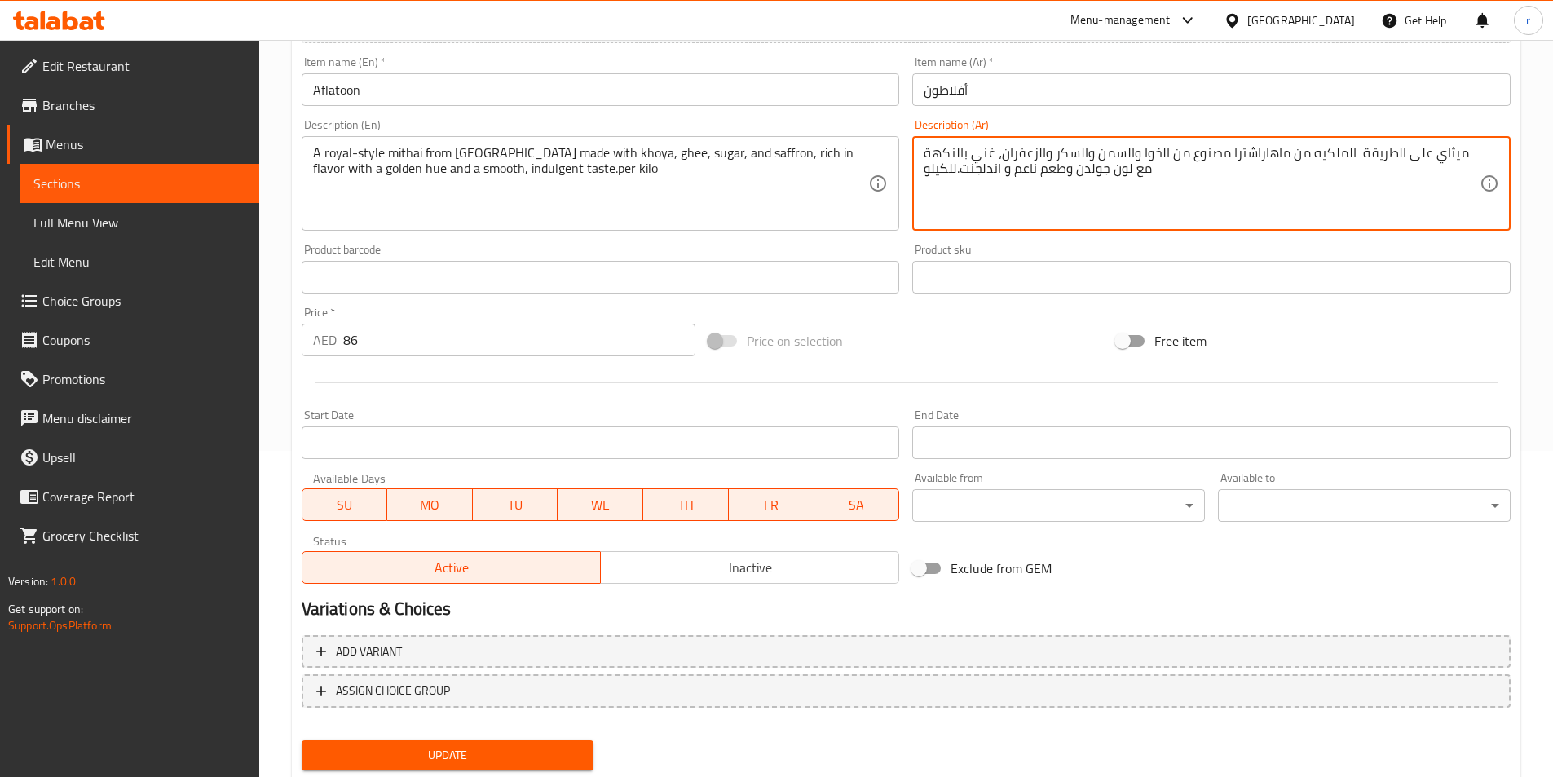
scroll to position [375, 0]
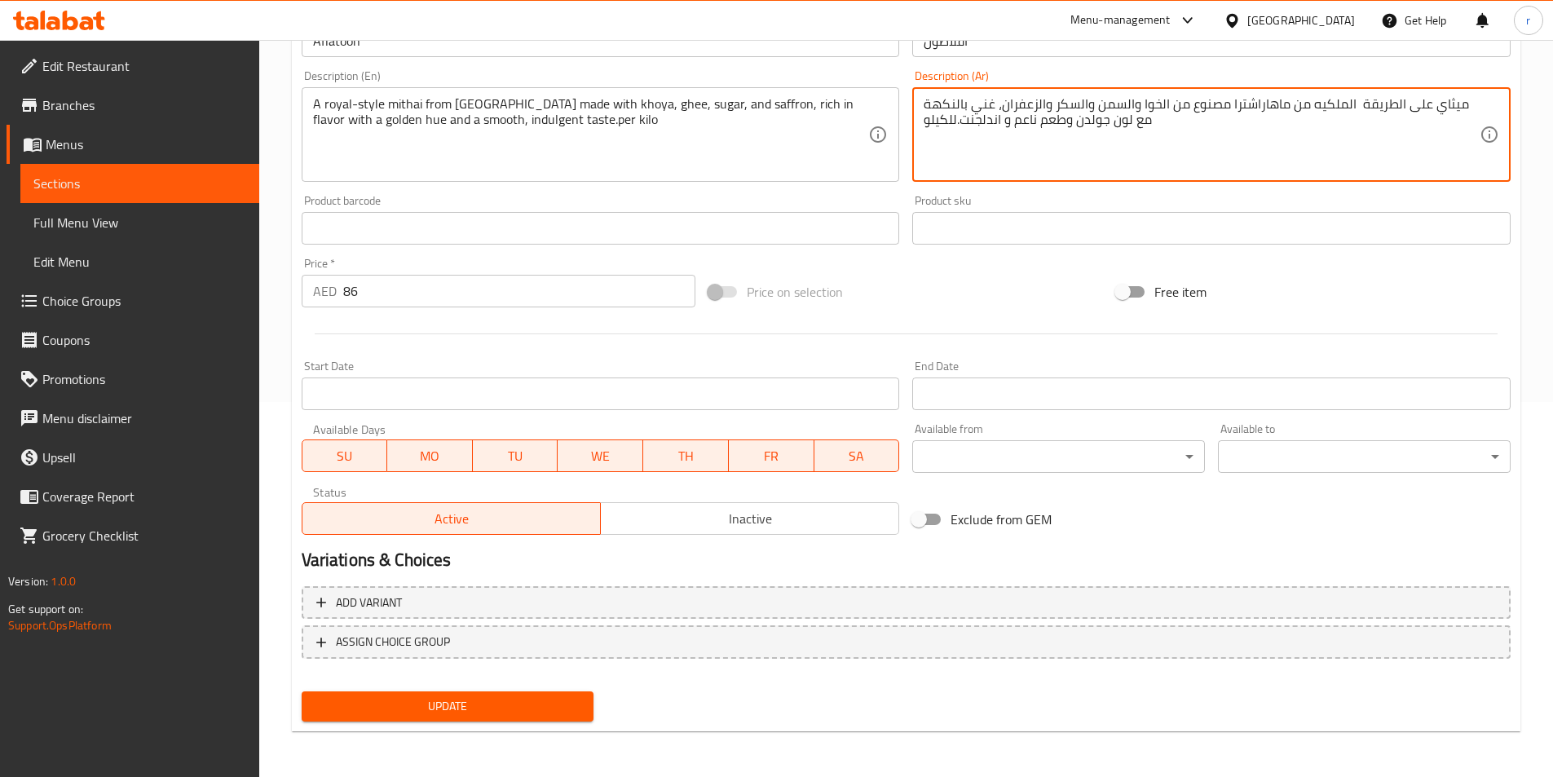
click at [952, 120] on textarea "ميثاي على الطريقة الملكيه من ماهاراشترا مصنوع من الخوا والسمن والسكر والزعفران،…" at bounding box center [1202, 134] width 556 height 77
type textarea "ميثاي على الطريقة الملكيه من ماهاراشترا مصنوع من الخوا والسمن والسكر والزعفران،…"
click at [521, 700] on span "Update" at bounding box center [448, 706] width 267 height 20
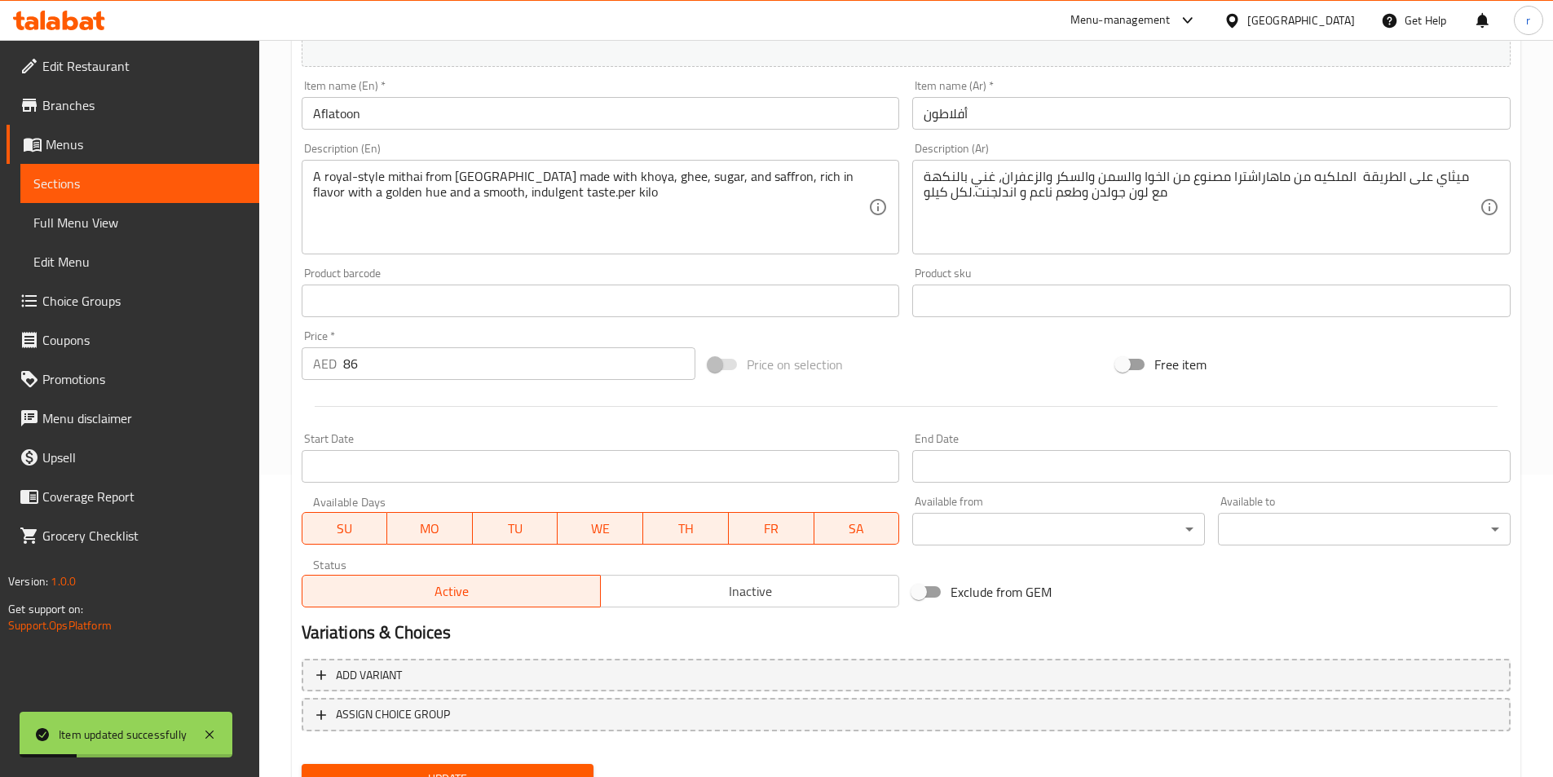
scroll to position [212, 0]
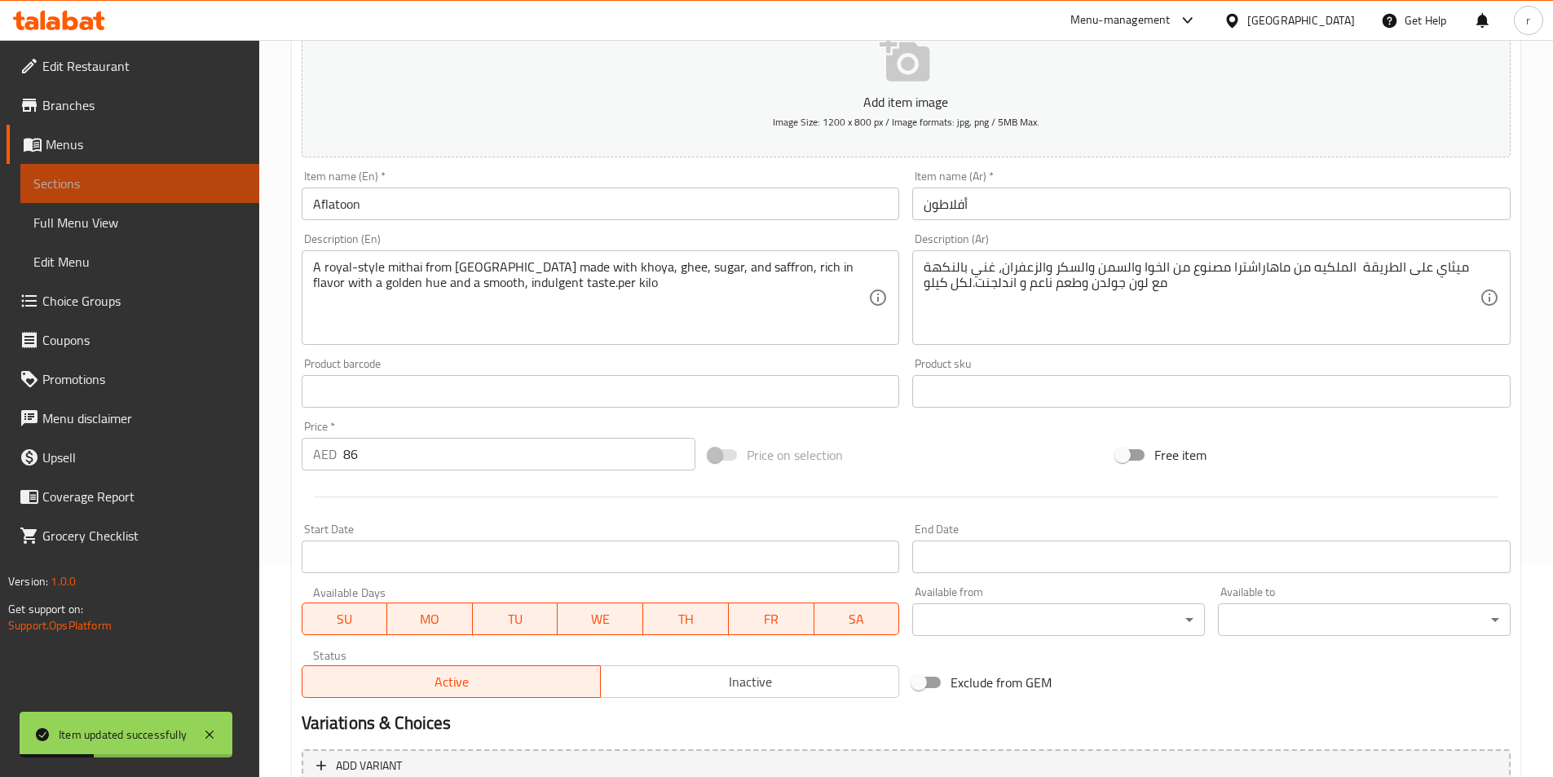
click at [51, 188] on span "Sections" at bounding box center [139, 184] width 213 height 20
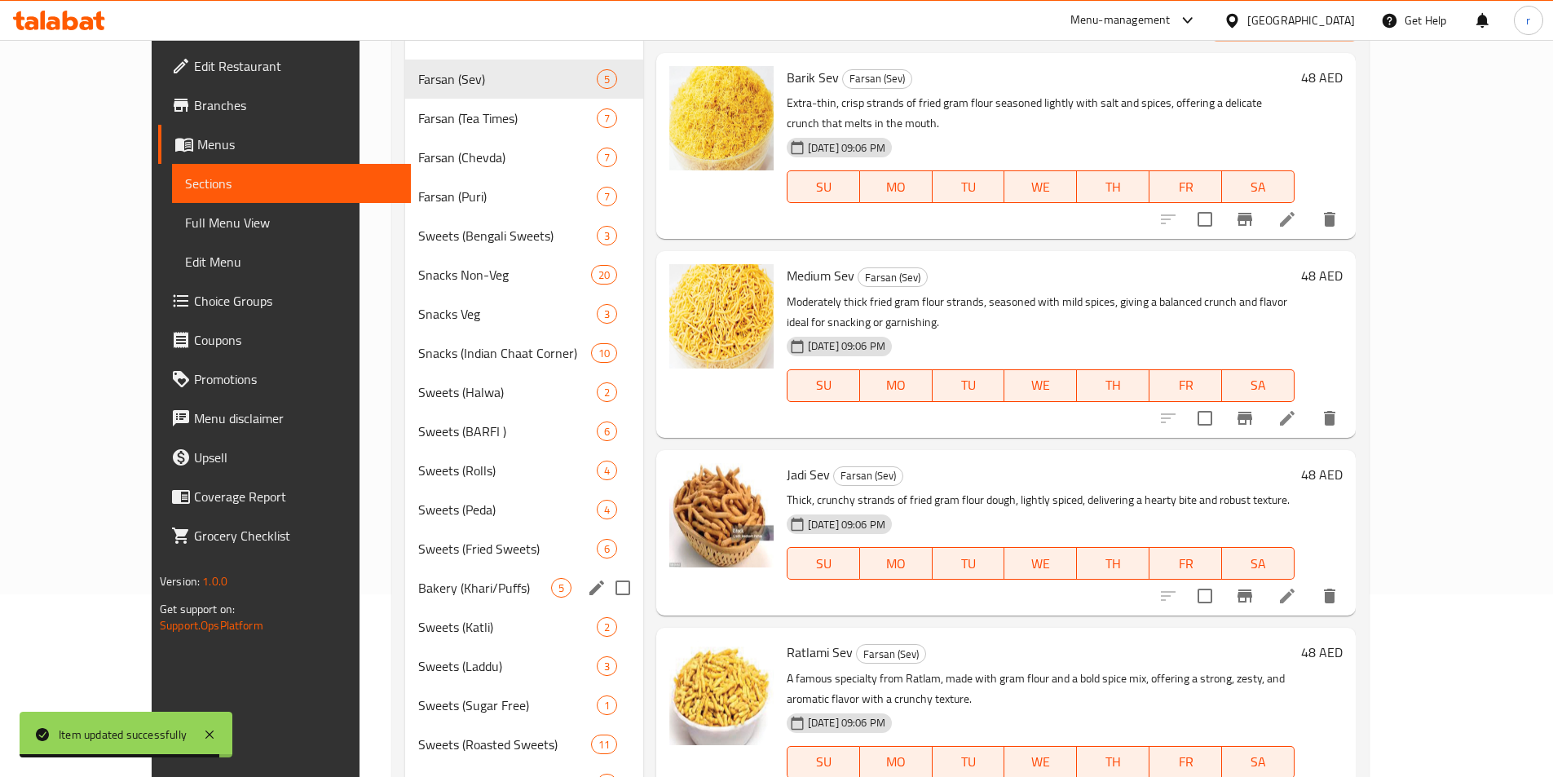
scroll to position [212, 0]
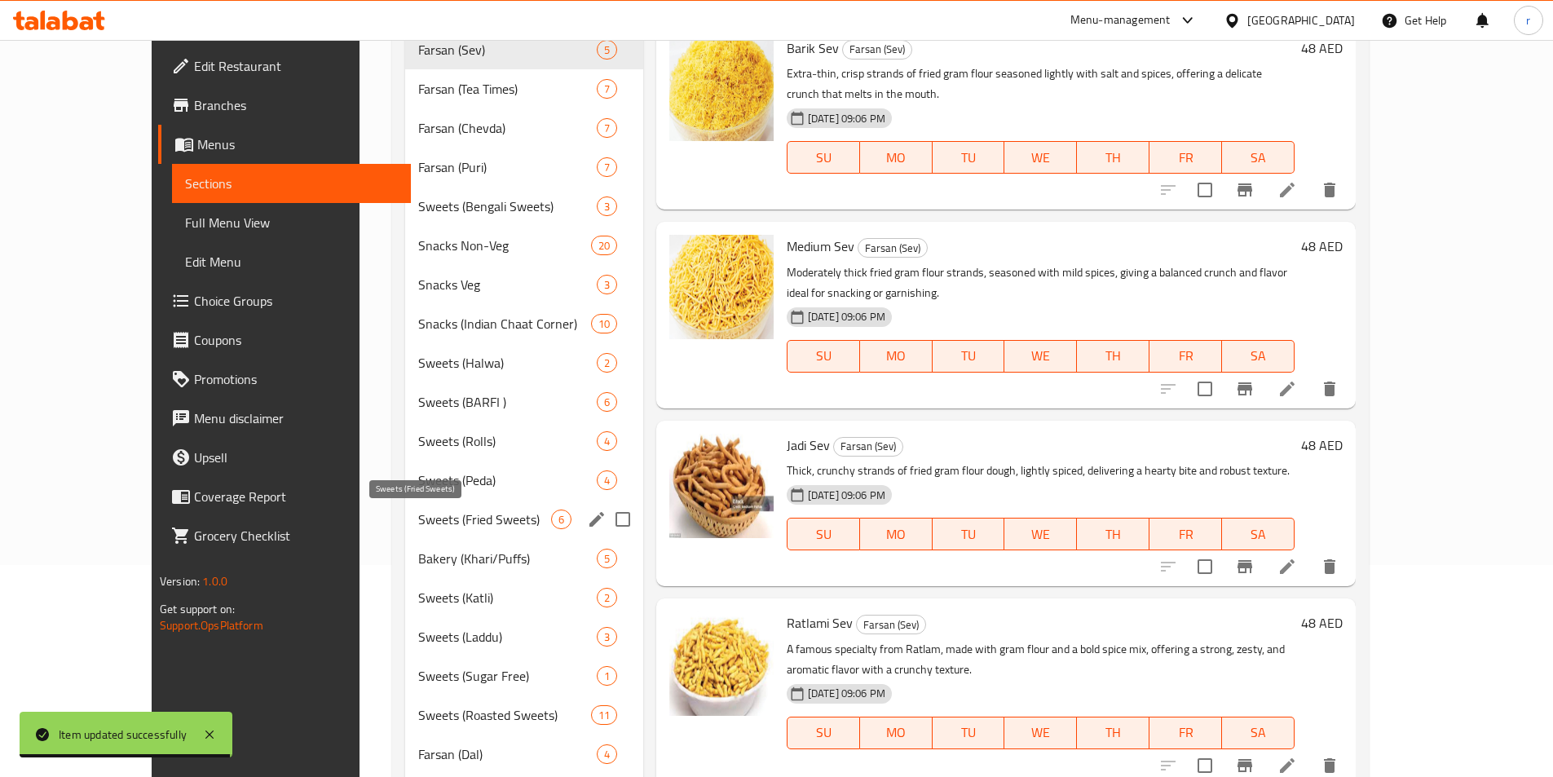
drag, startPoint x: 437, startPoint y: 514, endPoint x: 448, endPoint y: 511, distance: 10.9
click at [437, 514] on span "Sweets (Fried Sweets)" at bounding box center [484, 520] width 132 height 20
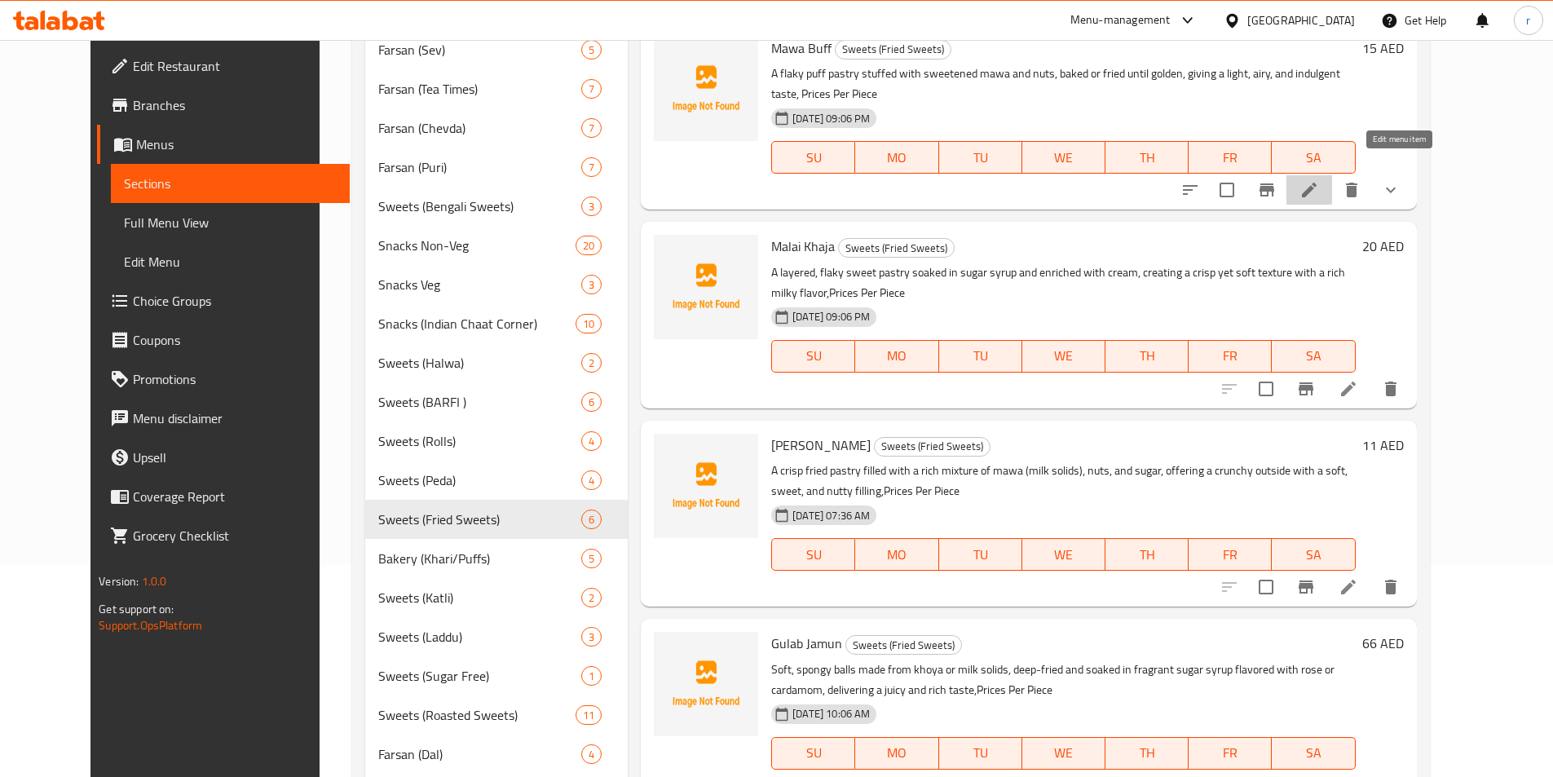
click at [1319, 180] on icon at bounding box center [1309, 190] width 20 height 20
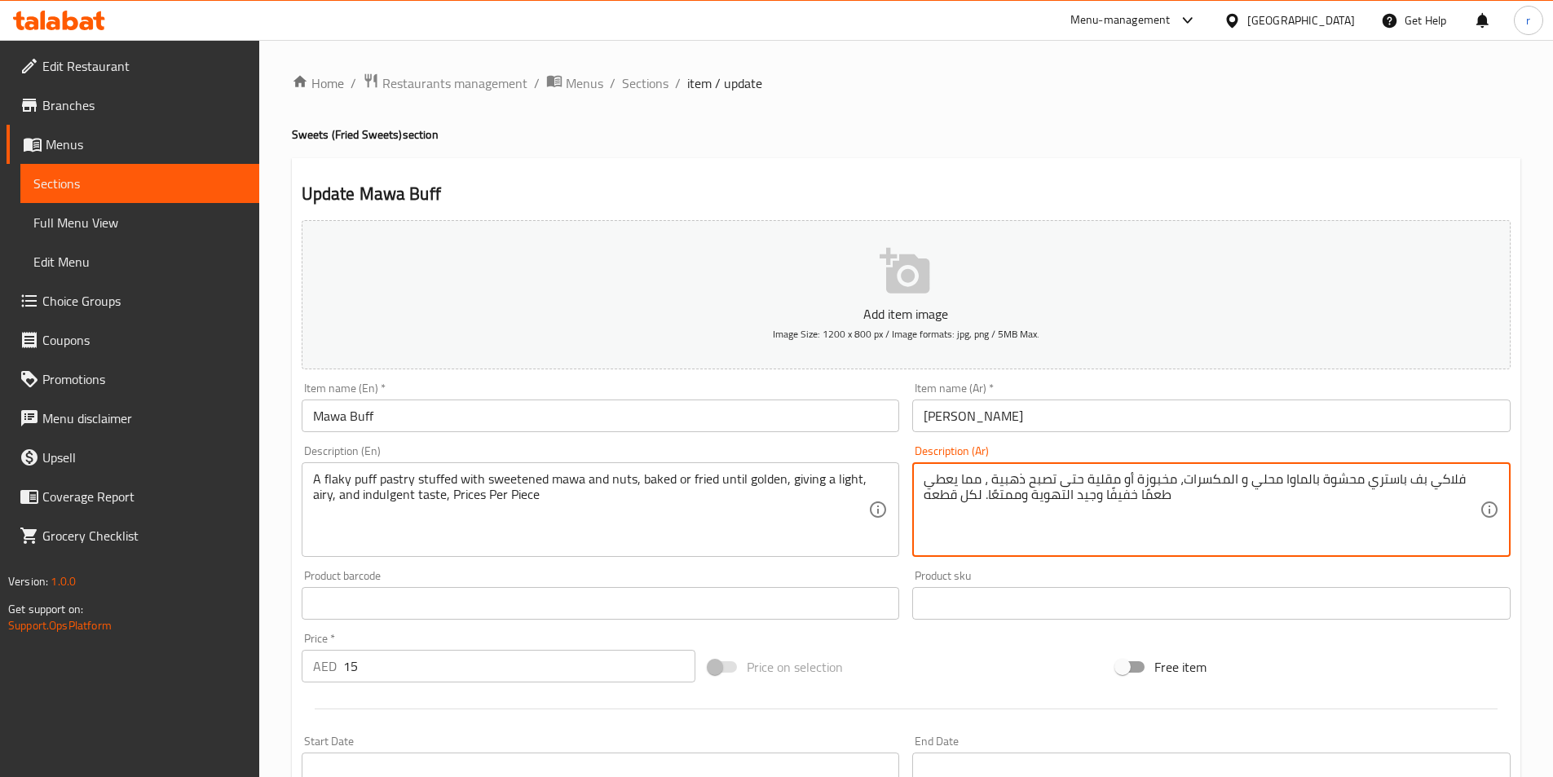
type textarea "فلاكي بف باستري محشوة بالماوا محلي و المكسرات، مخبوزة أو مقلية حتى تصبح ذهبية ،…"
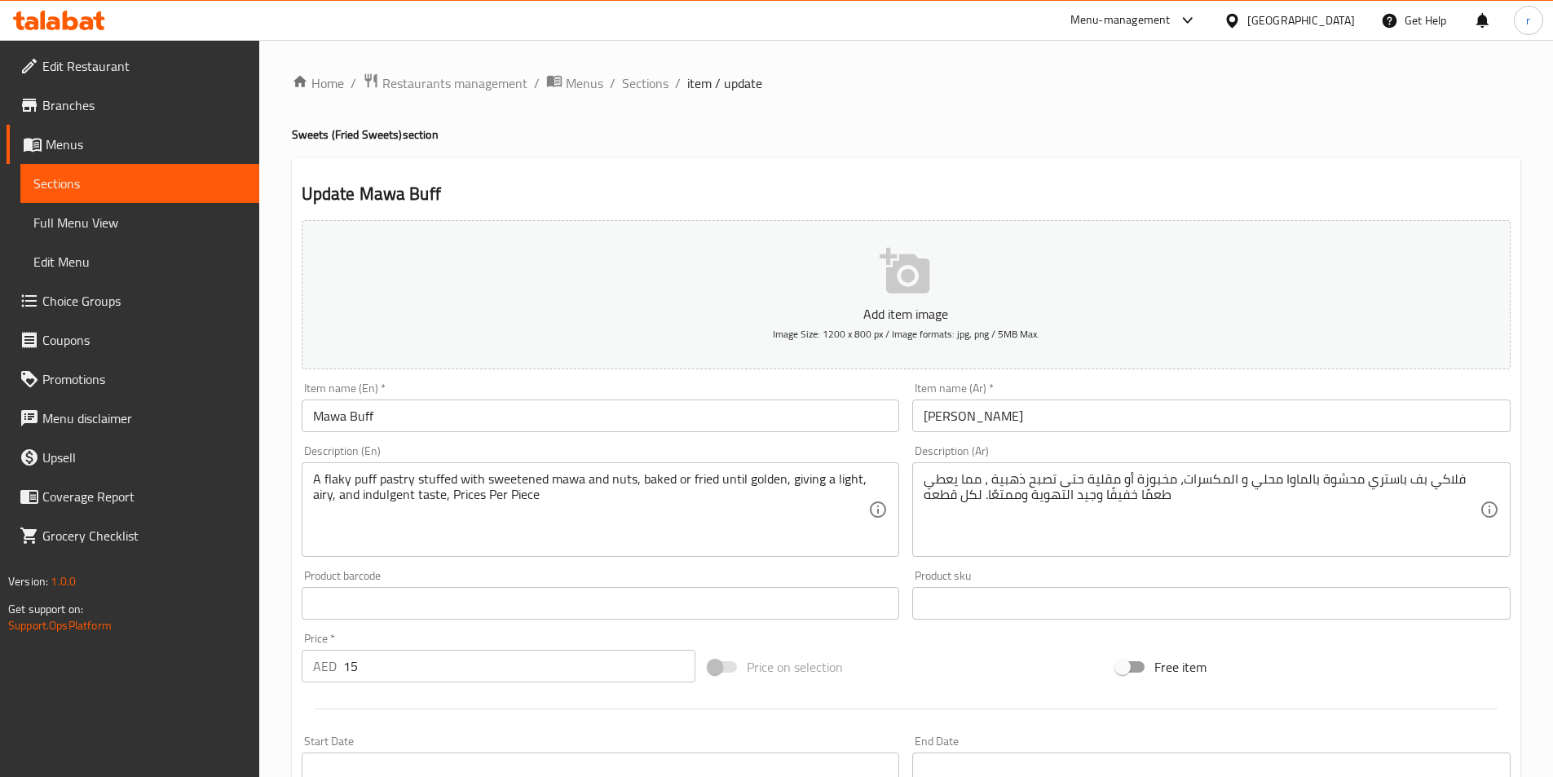
drag, startPoint x: 917, startPoint y: 494, endPoint x: 962, endPoint y: 502, distance: 45.6
click at [962, 502] on div "فلاكي بف باستري محشوة بالماوا محلي و المكسرات، مخبوزة أو مقلية حتى تصبح ذهبية ،…" at bounding box center [1211, 509] width 598 height 95
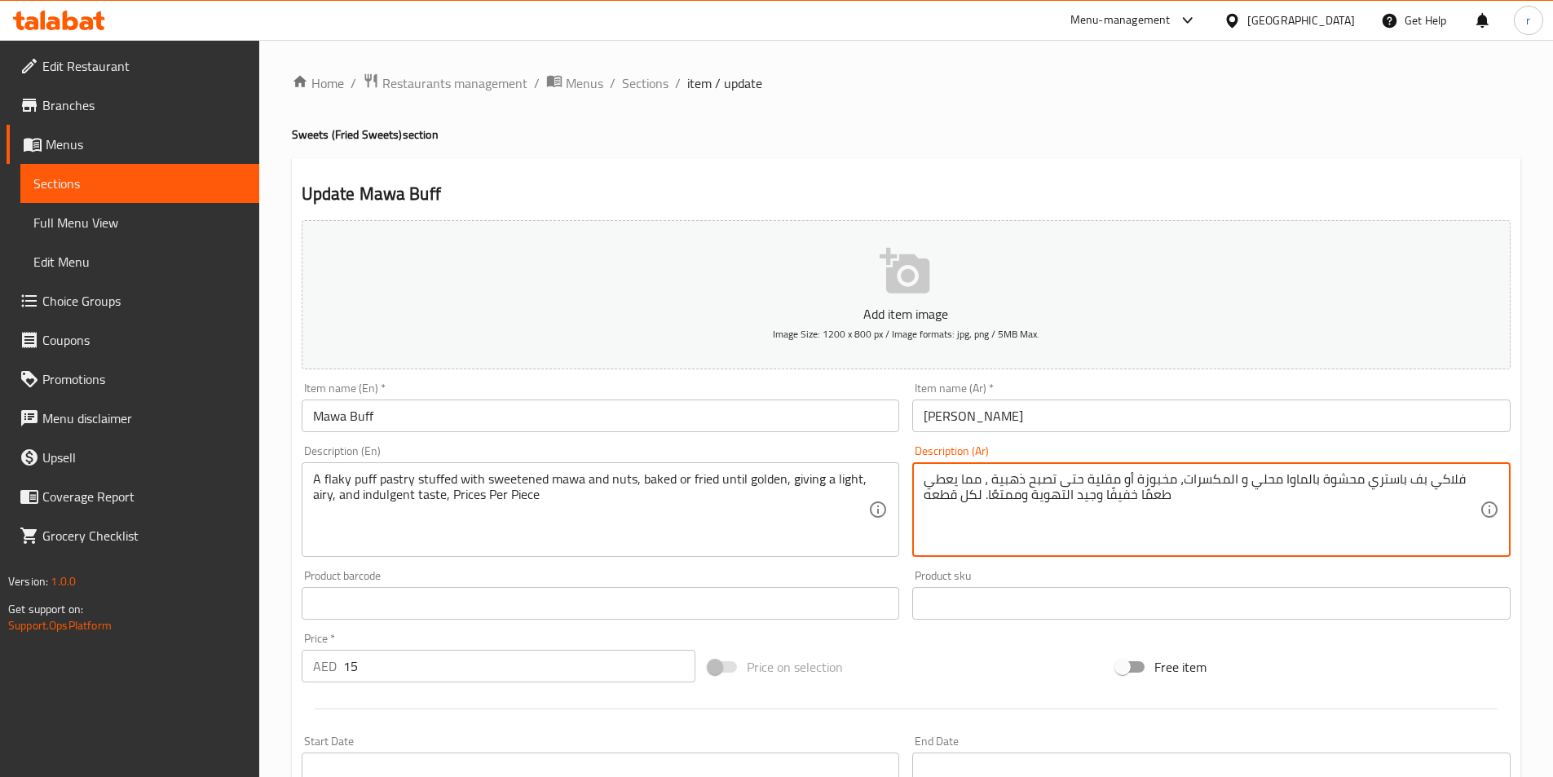
click at [964, 502] on textarea "فلاكي بف باستري محشوة بالماوا محلي و المكسرات، مخبوزة أو مقلية حتى تصبح ذهبية ،…" at bounding box center [1202, 509] width 556 height 77
drag, startPoint x: 980, startPoint y: 496, endPoint x: 912, endPoint y: 505, distance: 68.2
click at [912, 505] on div "فلاكي بف باستري محشوة بالماوا محلي و المكسرات، مخبوزة أو مقلية حتى تصبح ذهبية ،…" at bounding box center [1211, 509] width 598 height 95
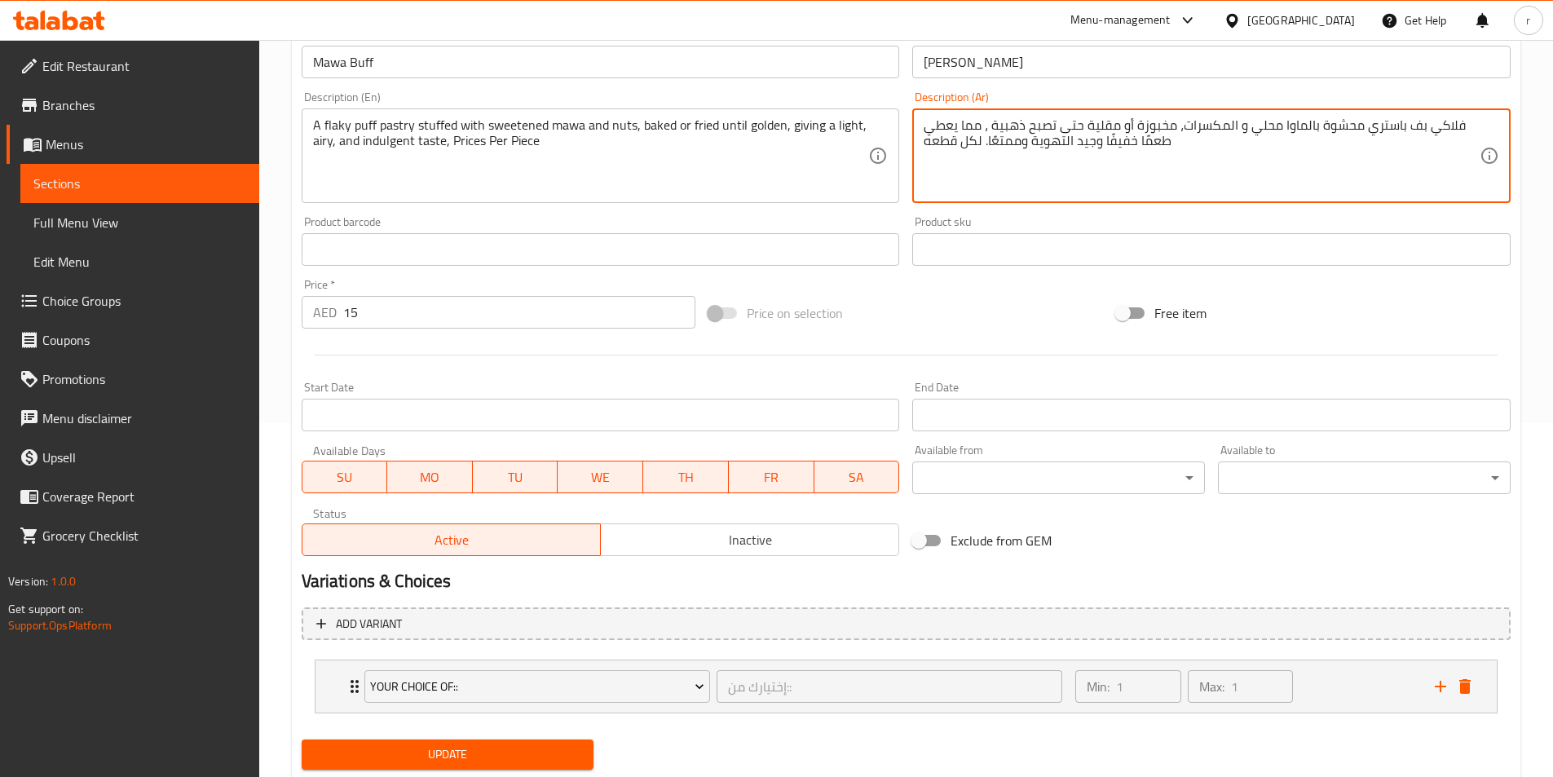
scroll to position [402, 0]
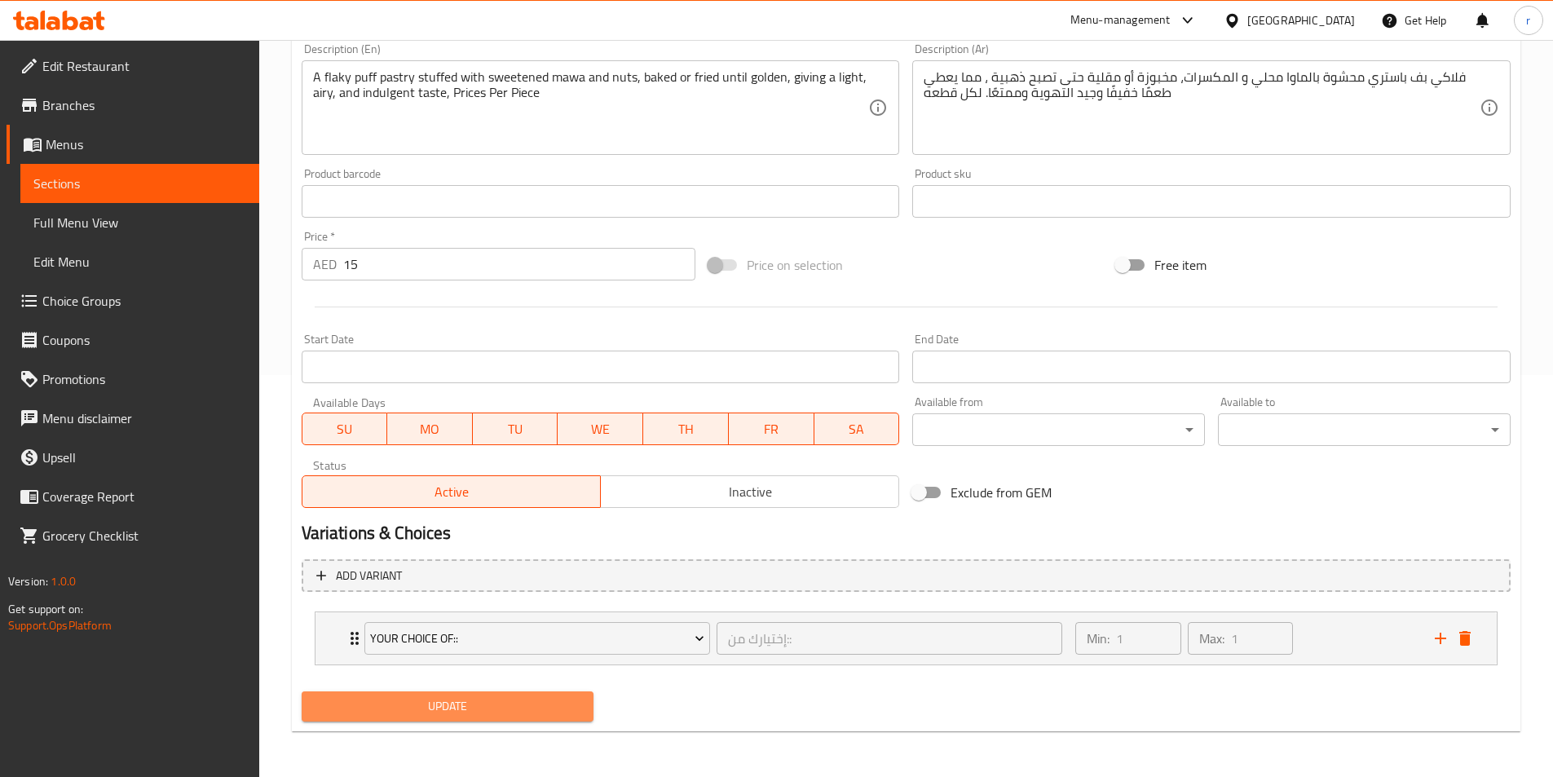
click at [331, 715] on span "Update" at bounding box center [448, 706] width 267 height 20
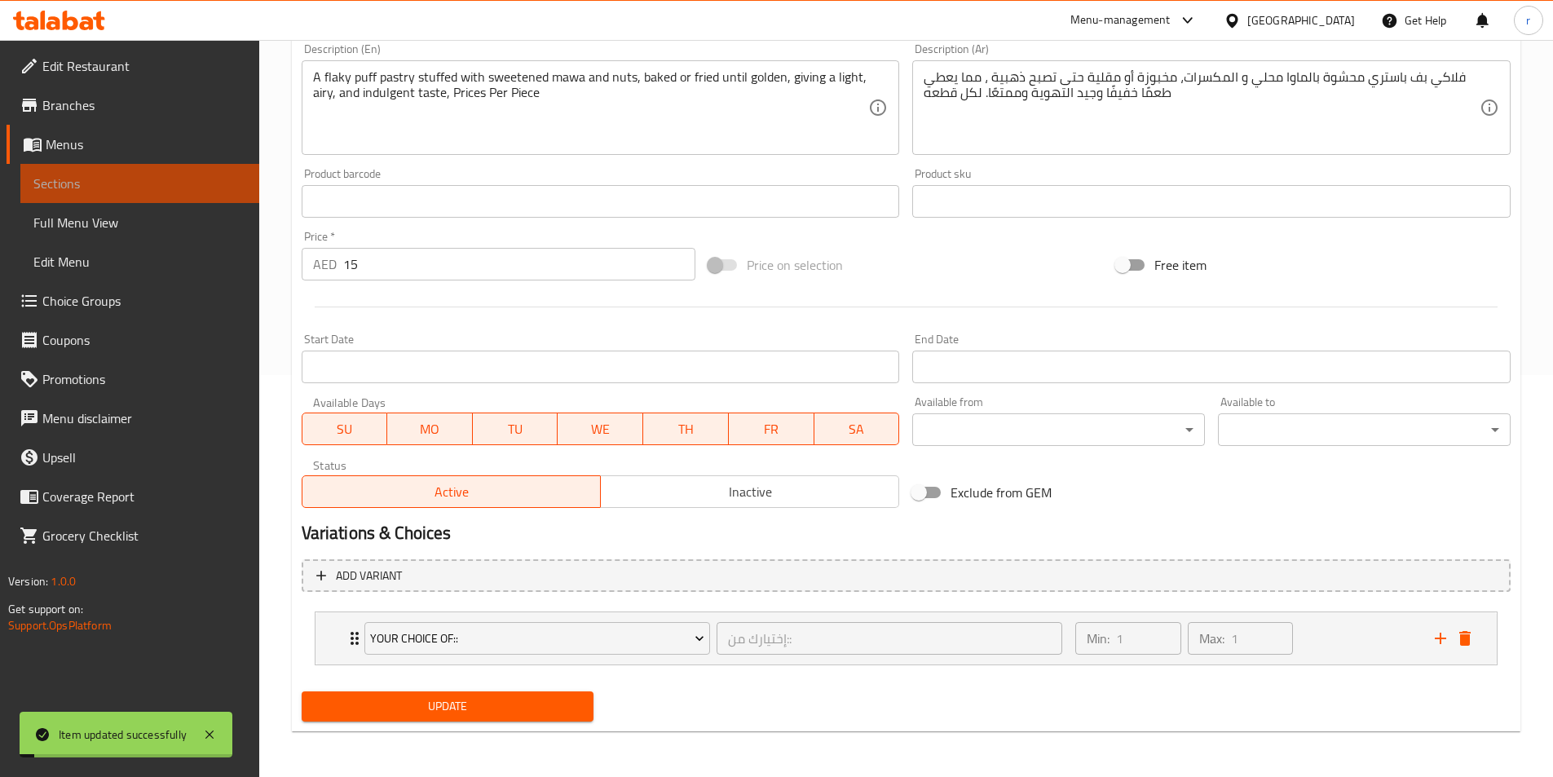
click at [155, 188] on span "Sections" at bounding box center [139, 184] width 213 height 20
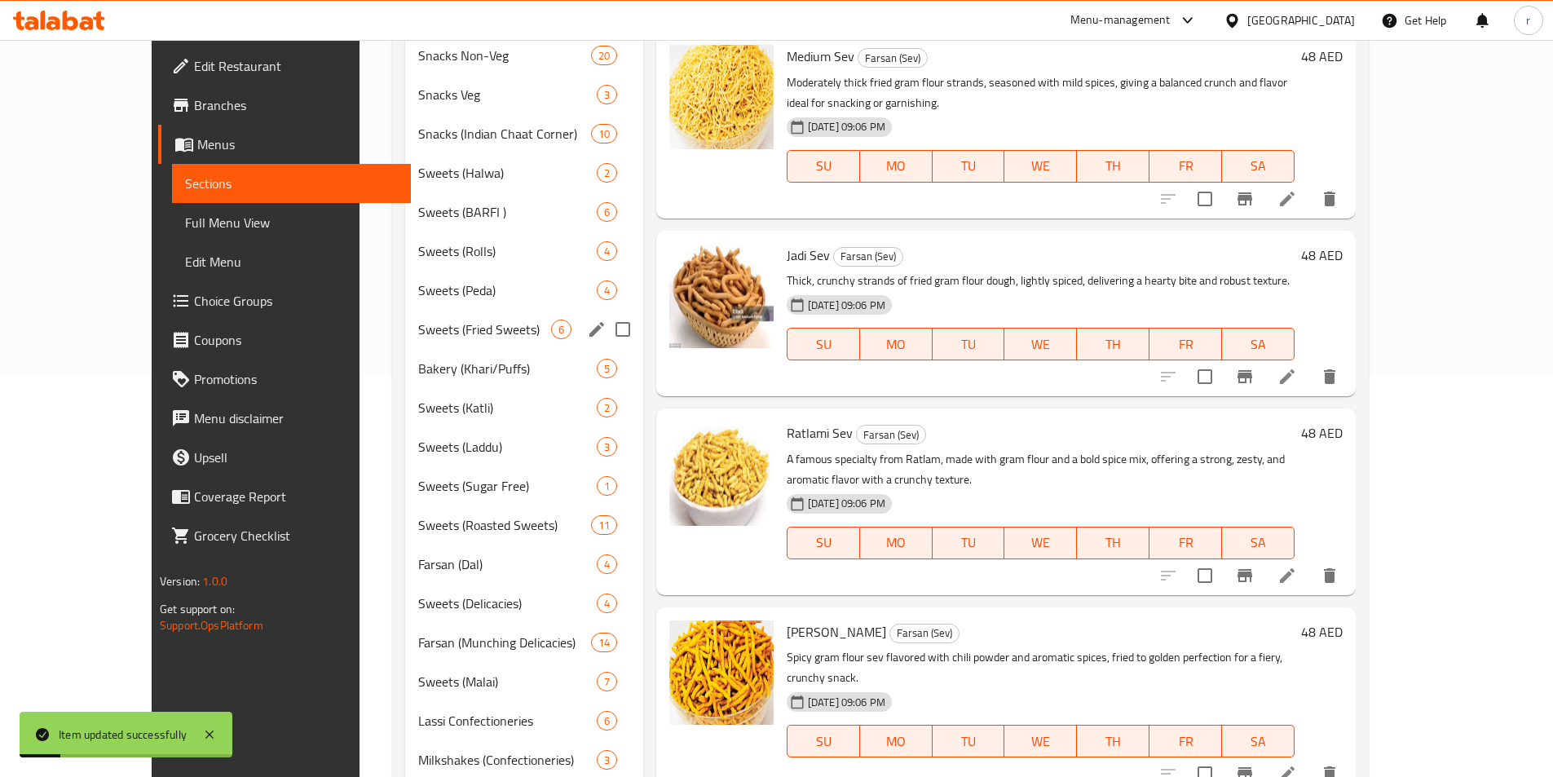
click at [418, 336] on span "Sweets (Fried Sweets)" at bounding box center [484, 330] width 132 height 20
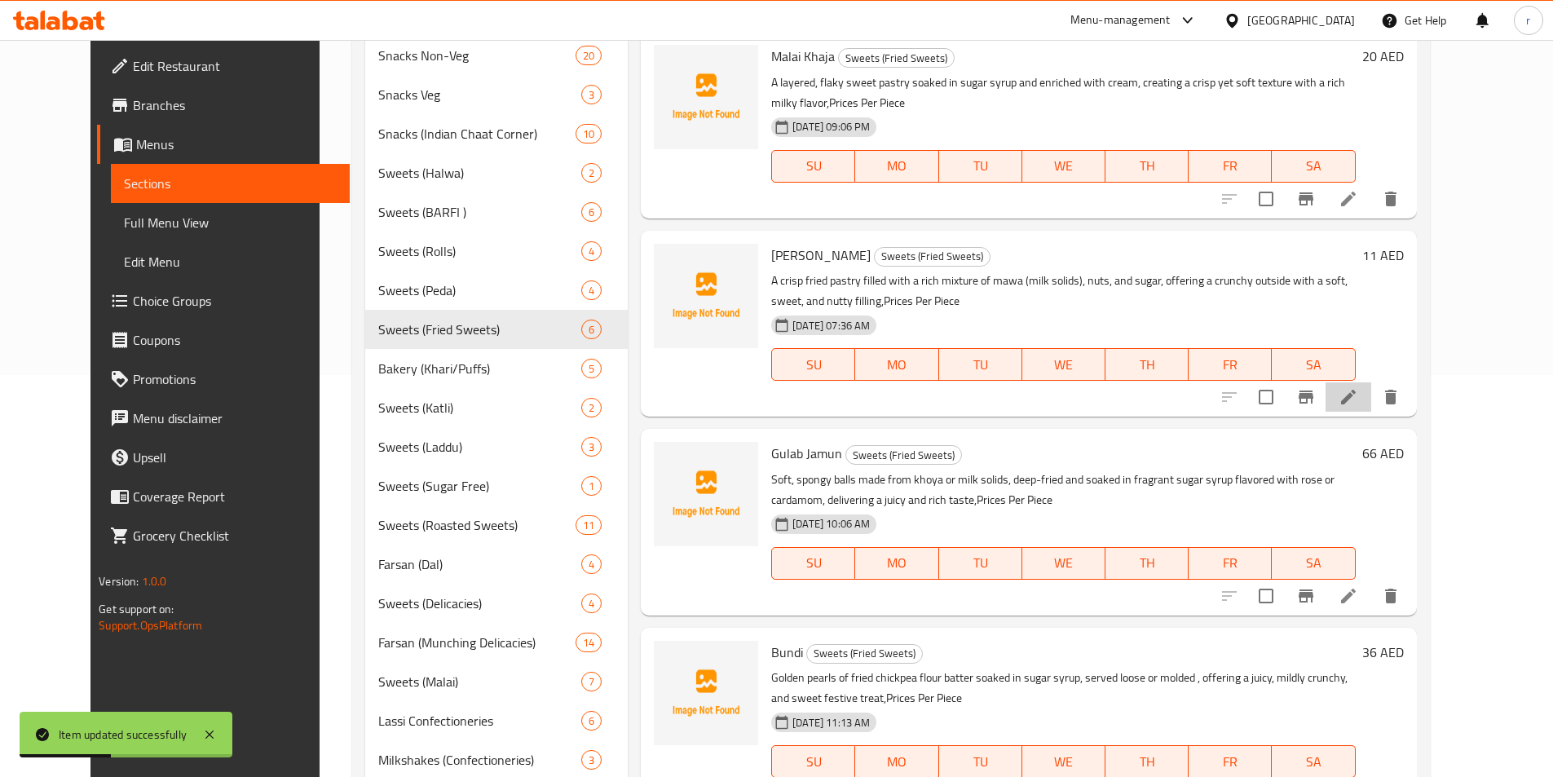
click at [1371, 382] on li at bounding box center [1349, 396] width 46 height 29
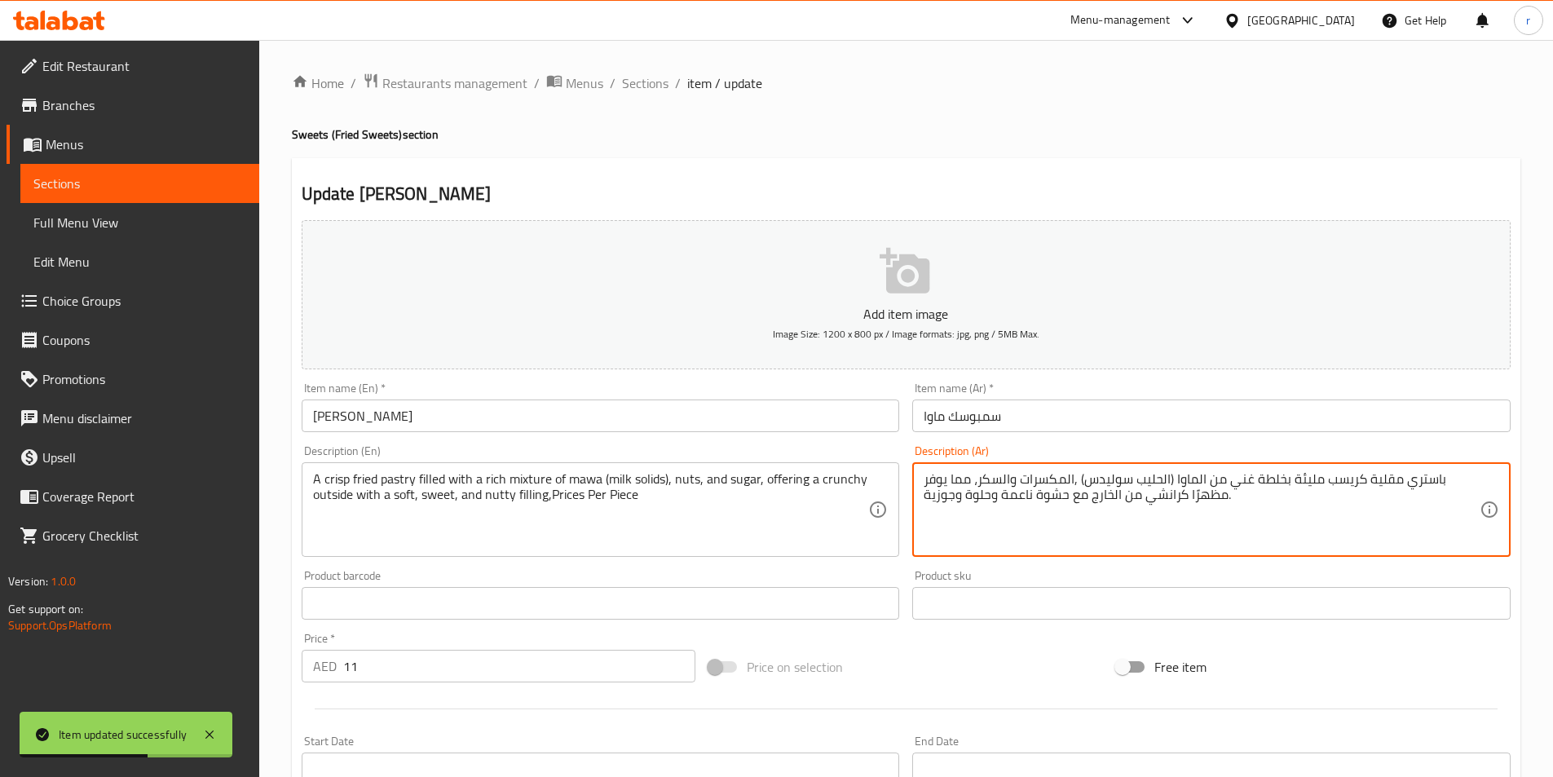
paste textarea "لكل قطعه"
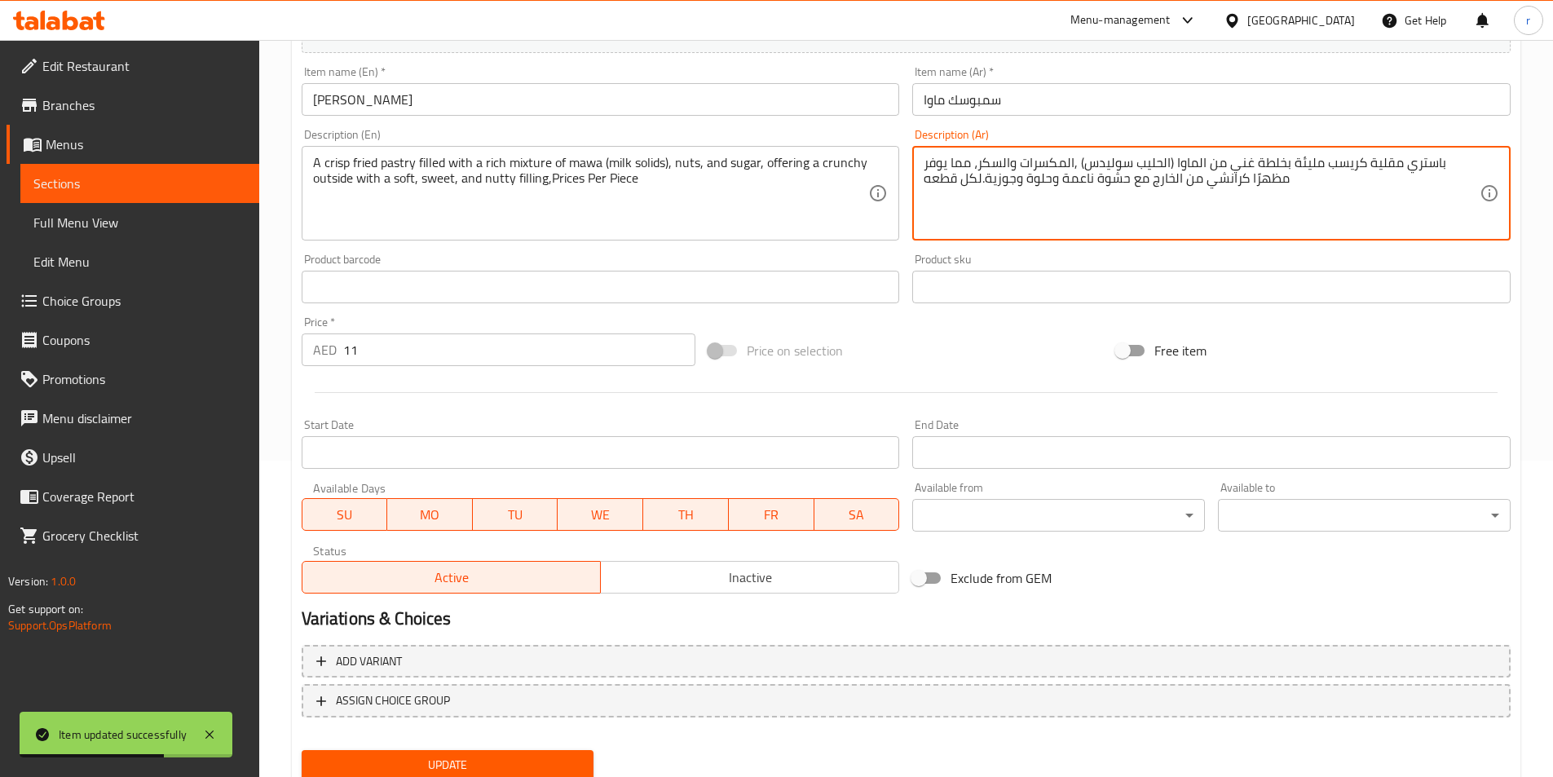
scroll to position [375, 0]
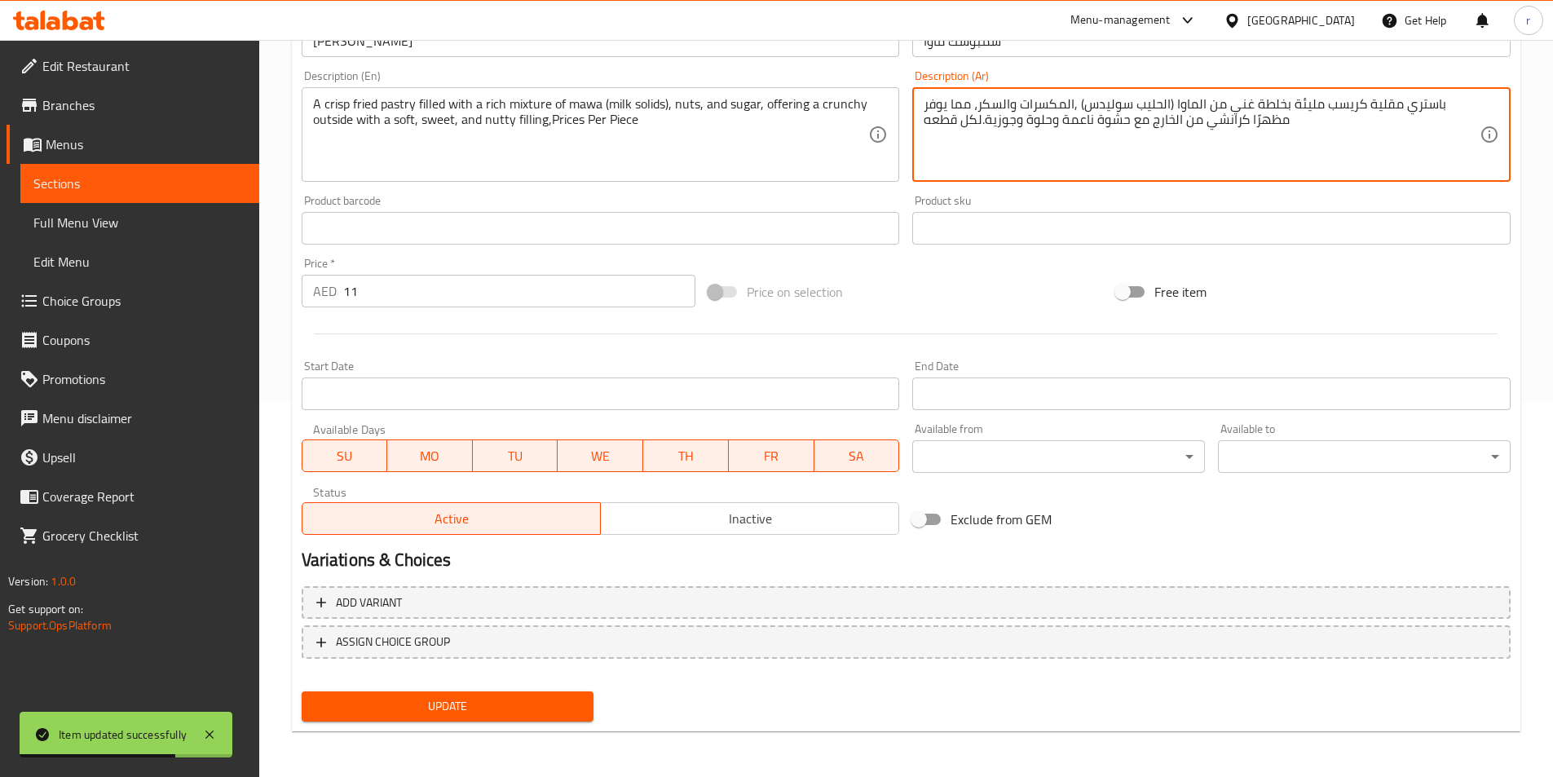
type textarea "باستري مقلية كريسب مليئة بخلطة غني من الماوا (الحليب سوليدس) ,المكسرات والسكر، …"
click at [535, 711] on span "Update" at bounding box center [448, 706] width 267 height 20
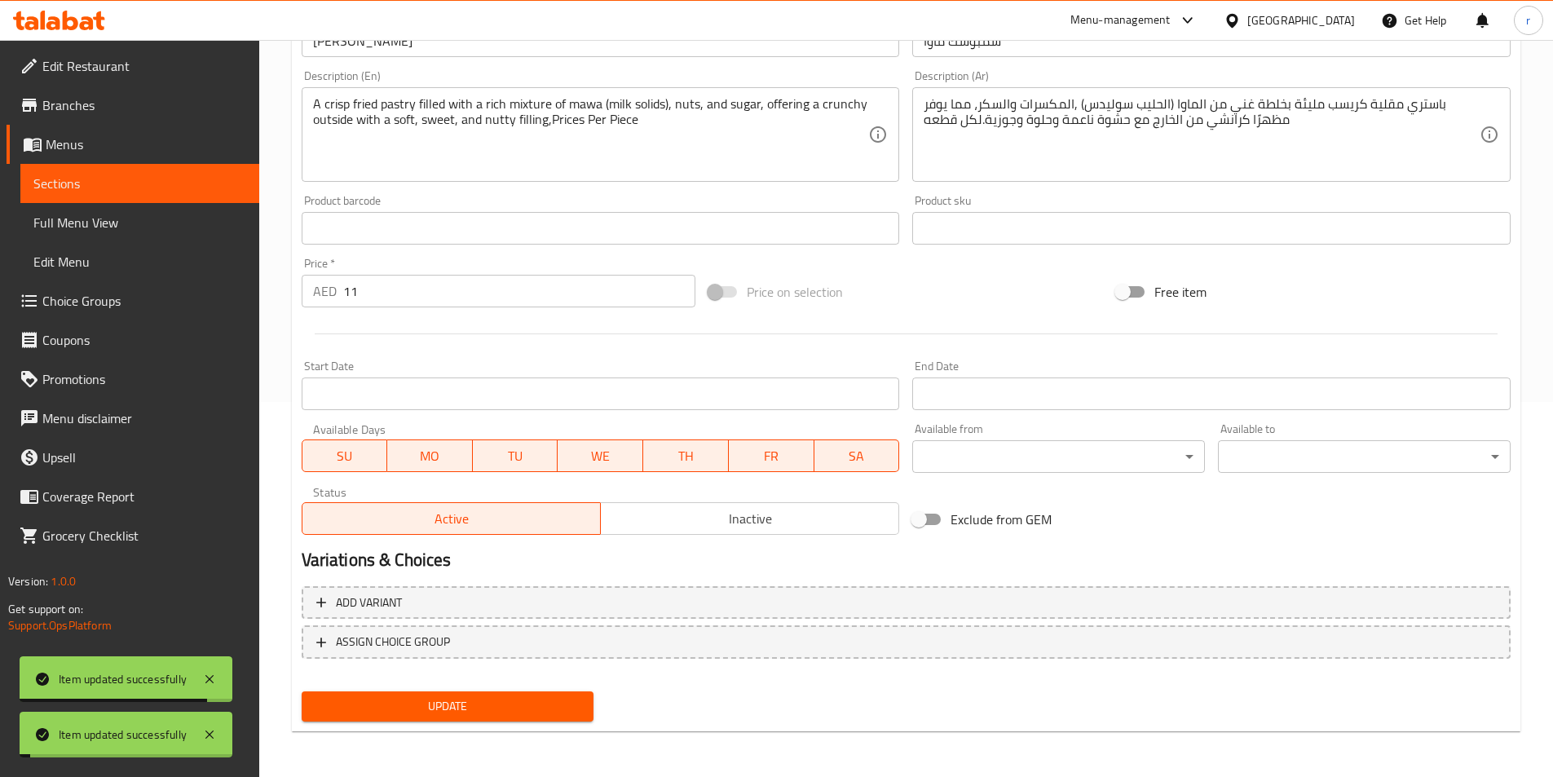
click at [161, 192] on span "Sections" at bounding box center [139, 184] width 213 height 20
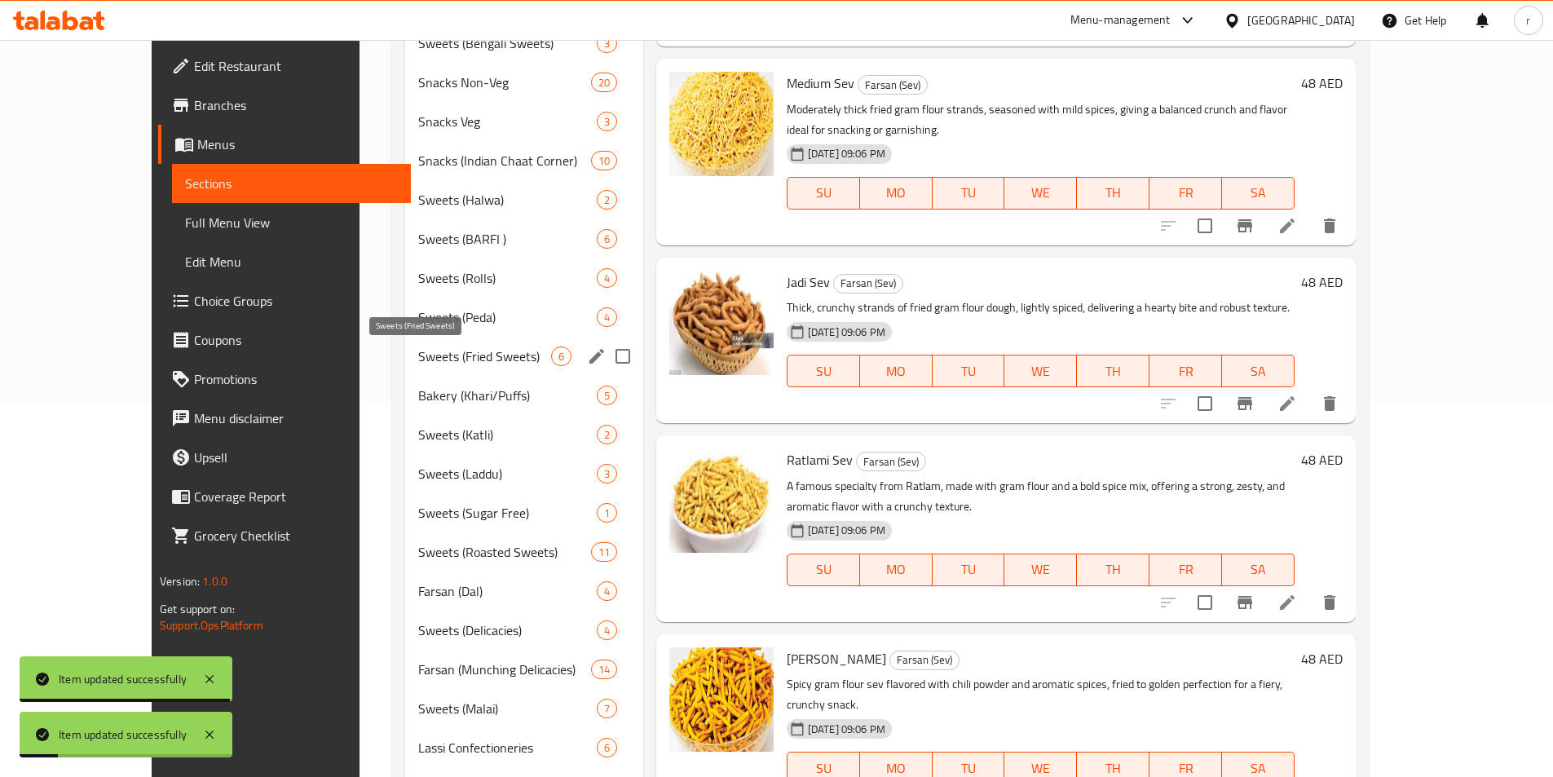
click at [418, 361] on span "Sweets (Fried Sweets)" at bounding box center [484, 356] width 132 height 20
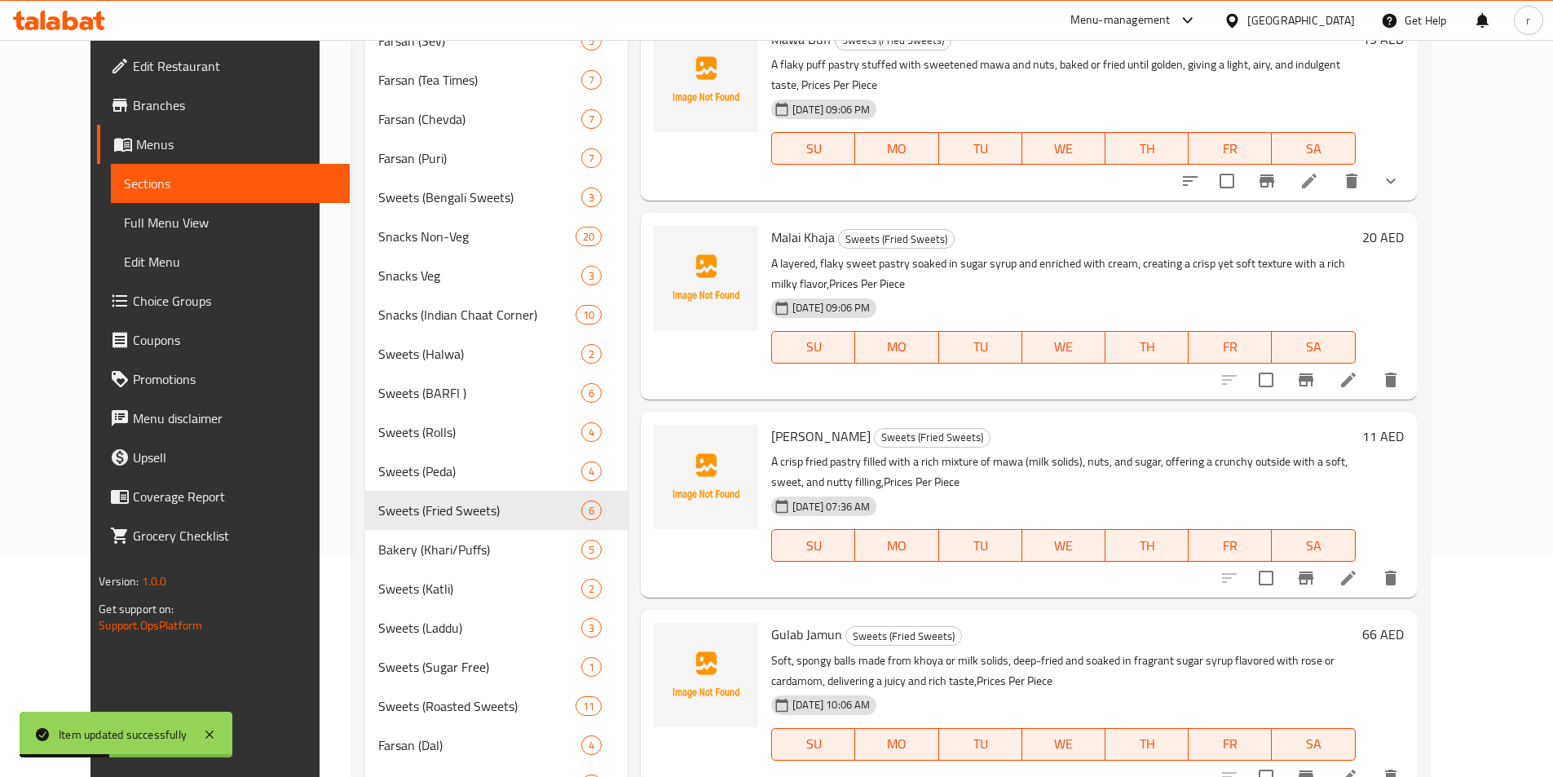
scroll to position [245, 0]
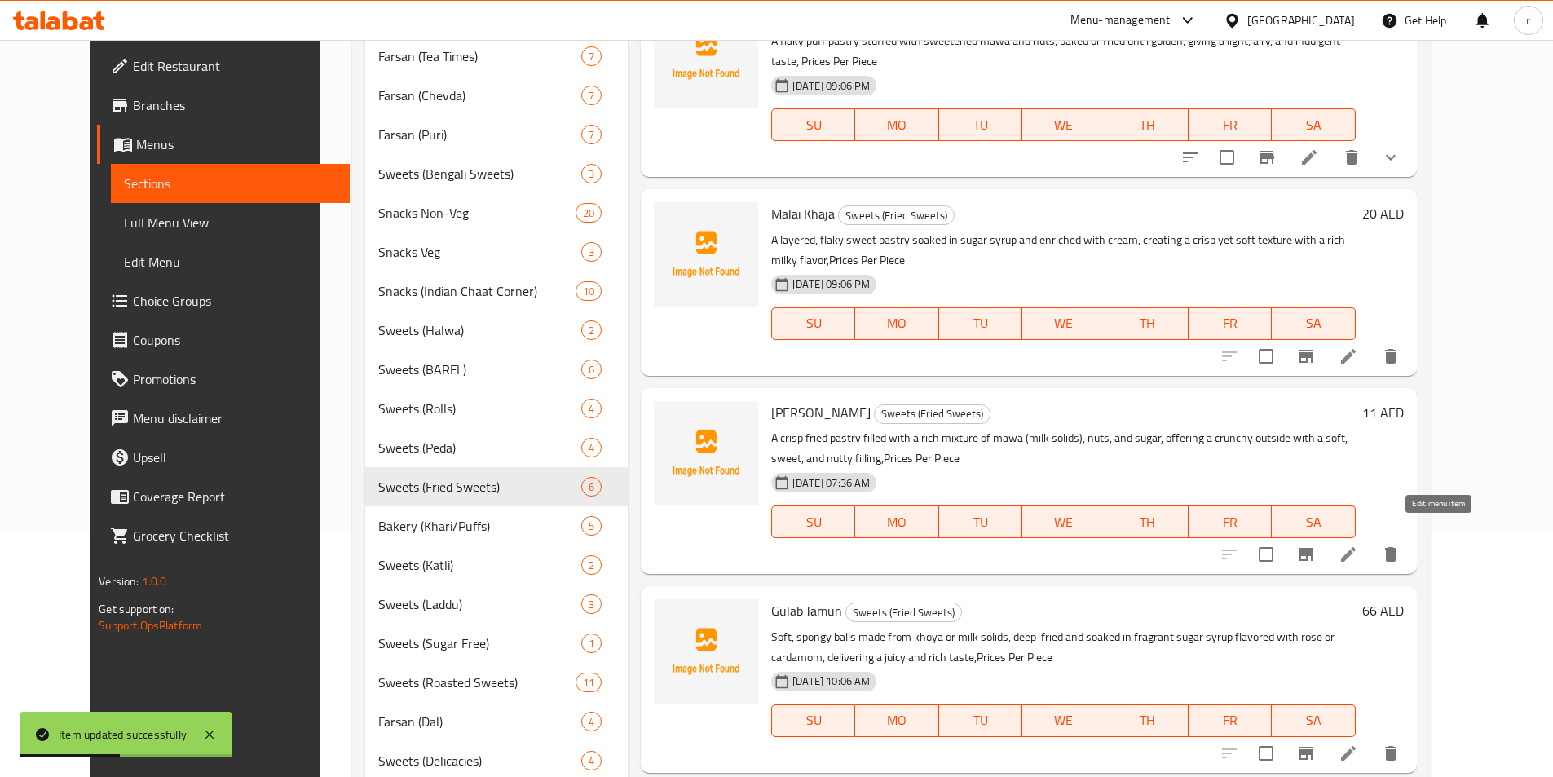
click at [1356, 547] on icon at bounding box center [1348, 554] width 15 height 15
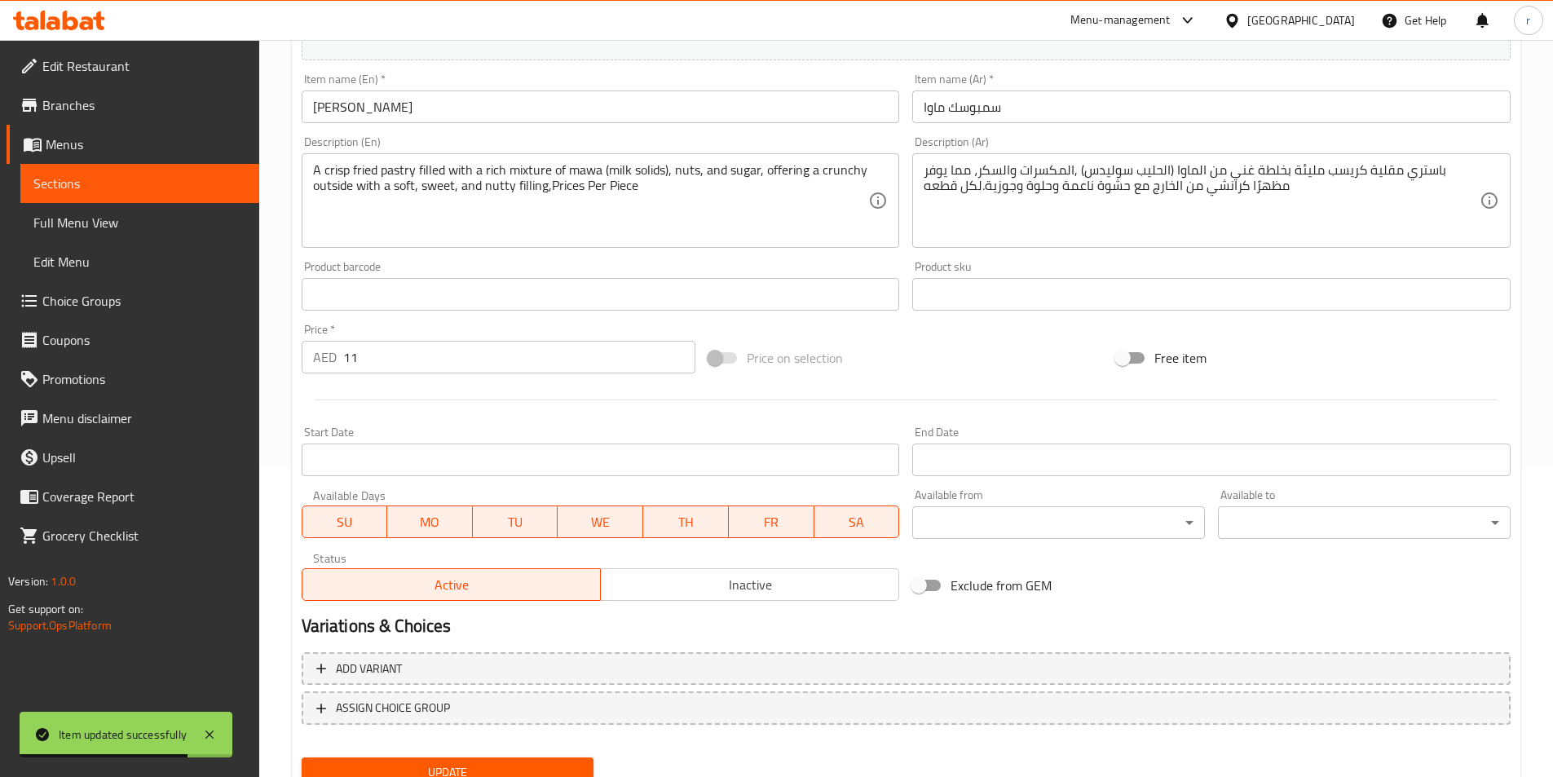
scroll to position [375, 0]
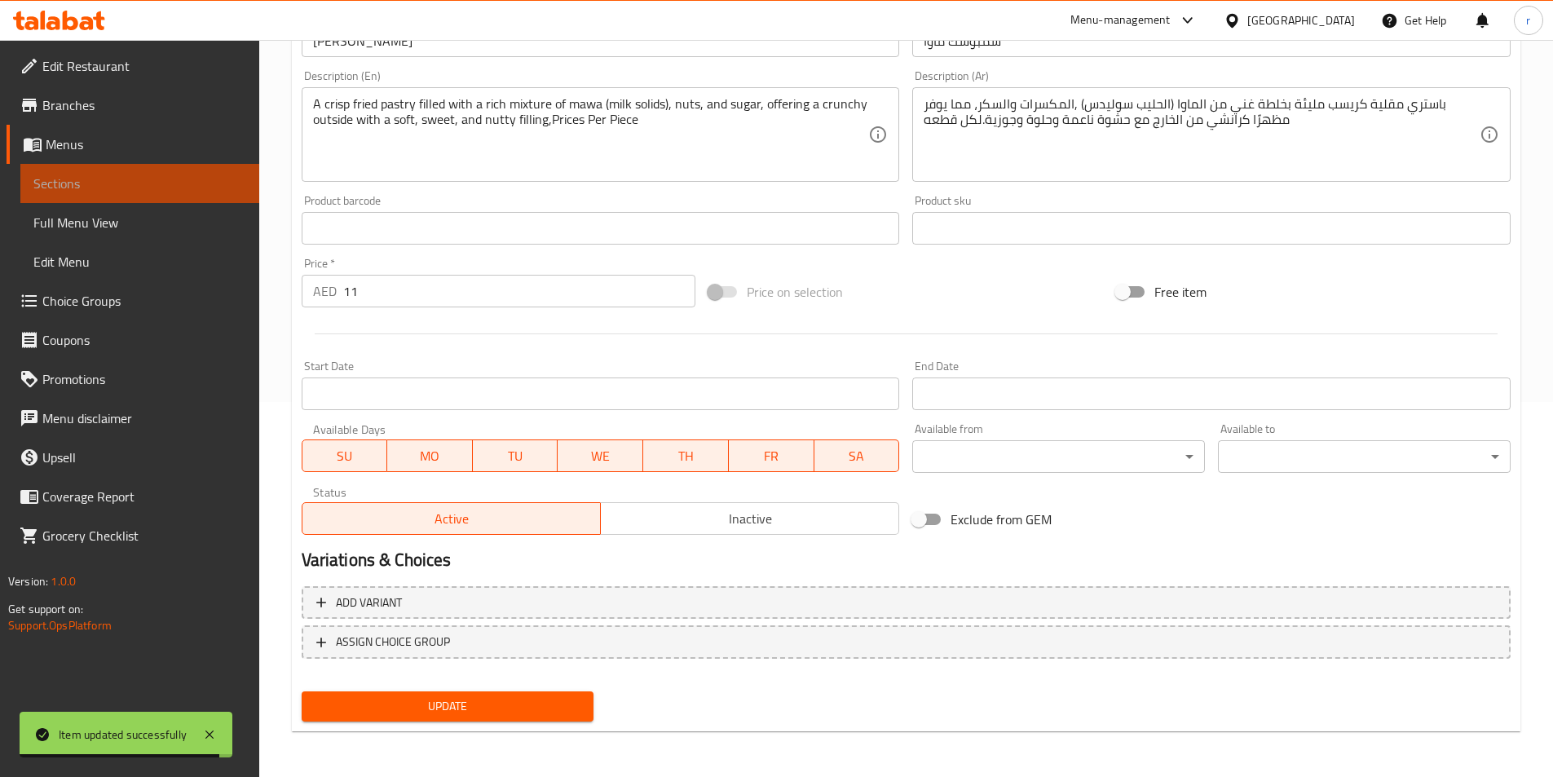
click at [88, 191] on span "Sections" at bounding box center [139, 184] width 213 height 20
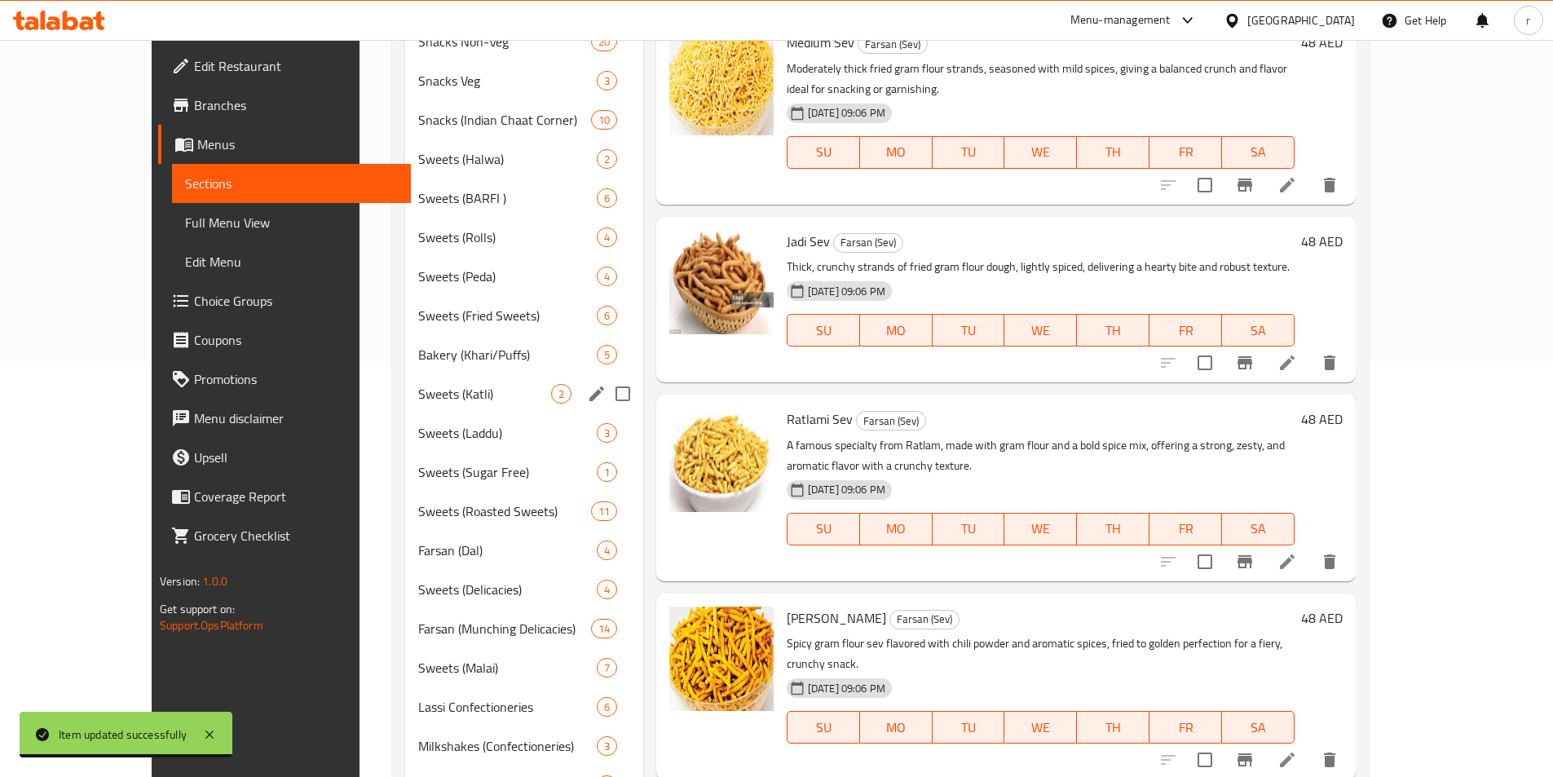
scroll to position [457, 0]
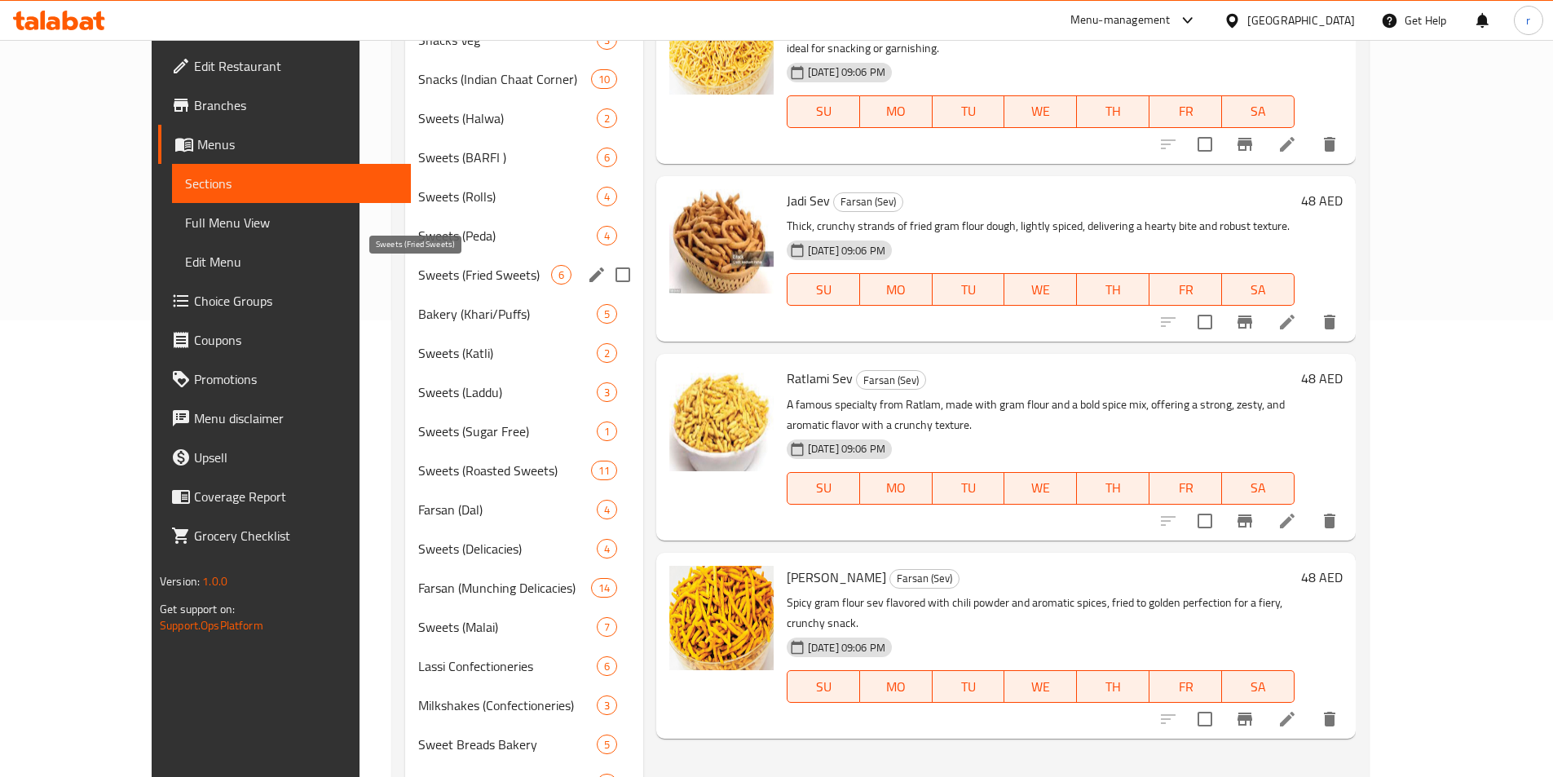
click at [418, 269] on span "Sweets (Fried Sweets)" at bounding box center [484, 275] width 132 height 20
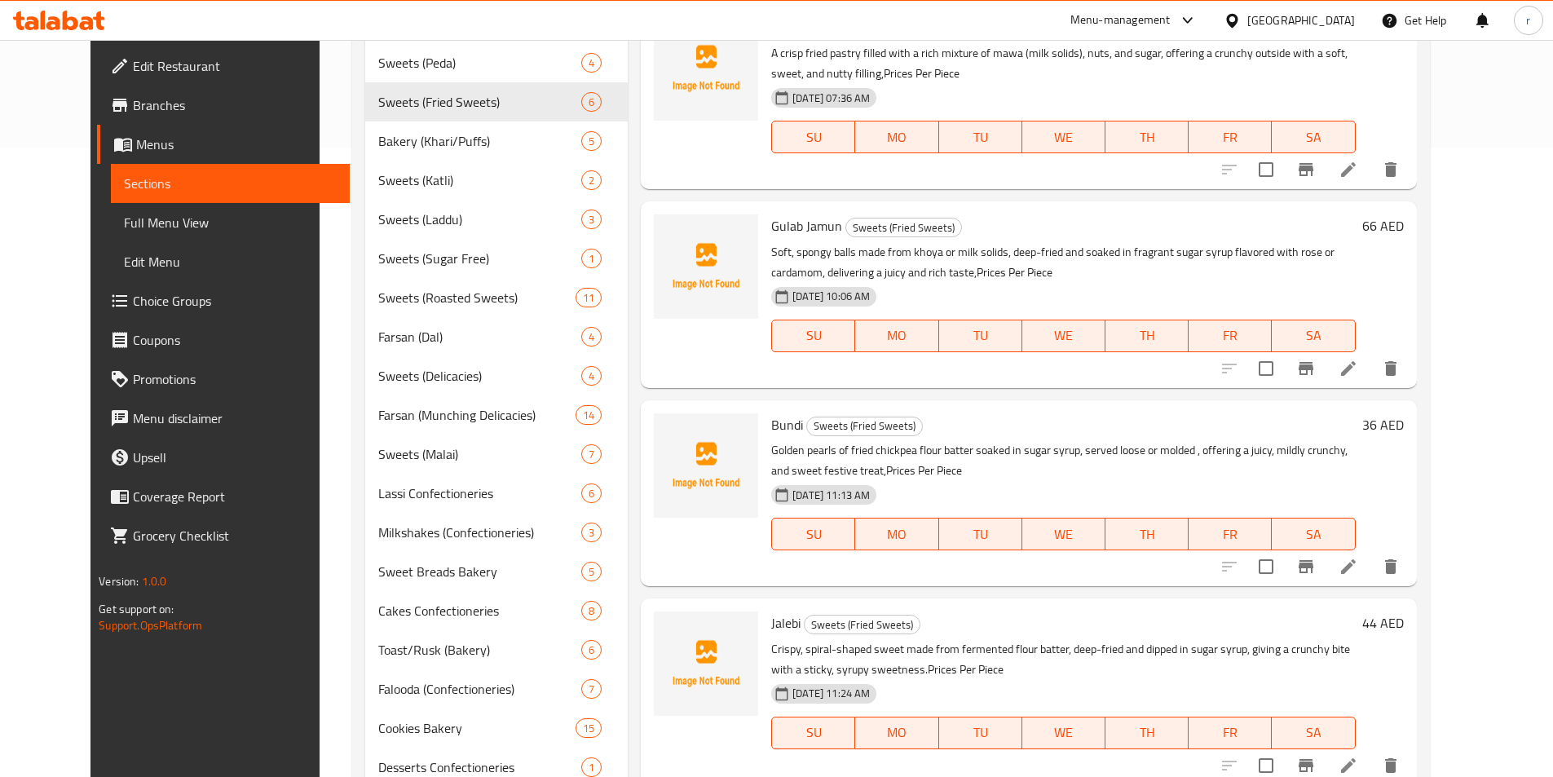
scroll to position [652, 0]
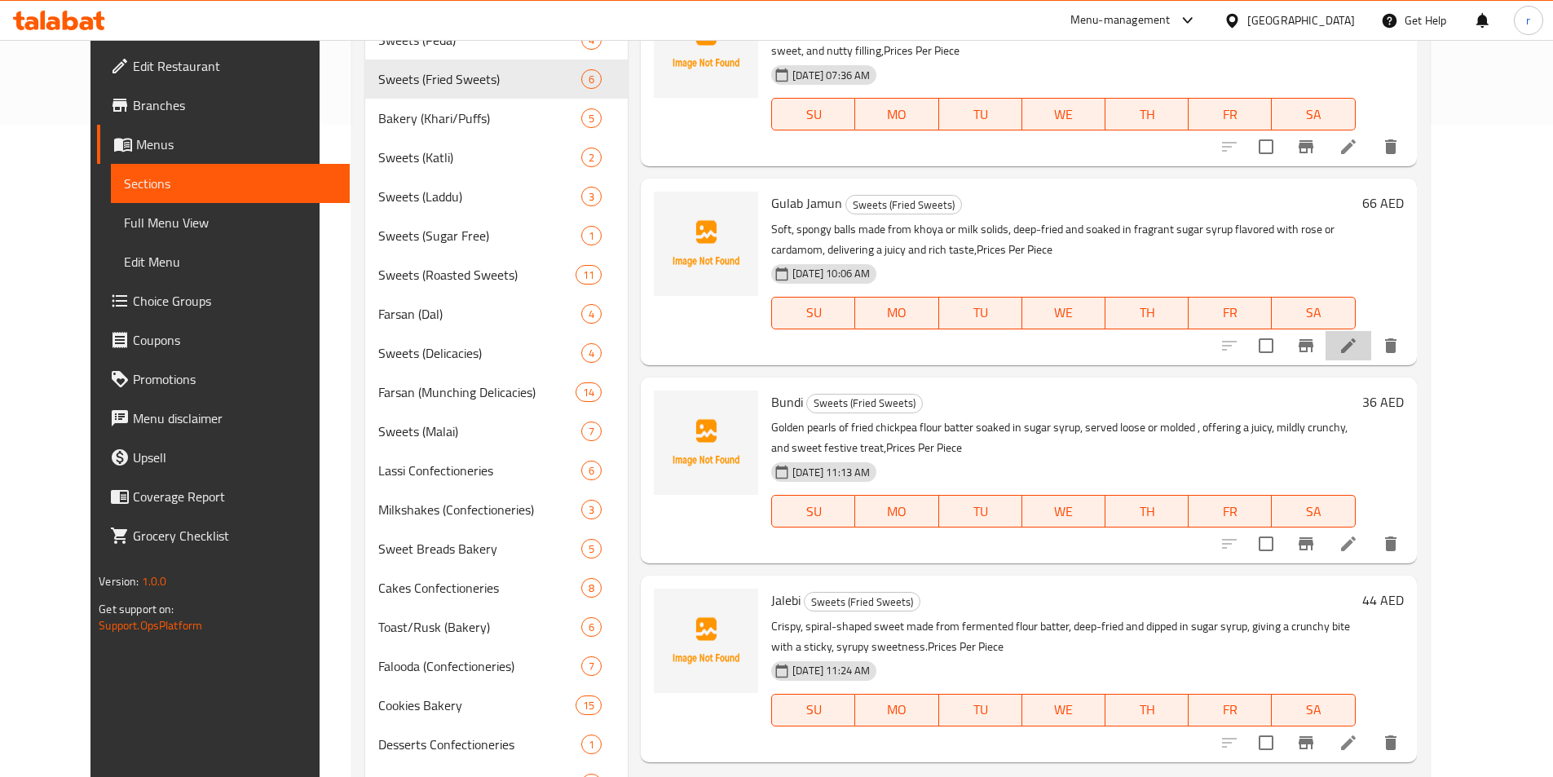
click at [1371, 337] on li at bounding box center [1349, 345] width 46 height 29
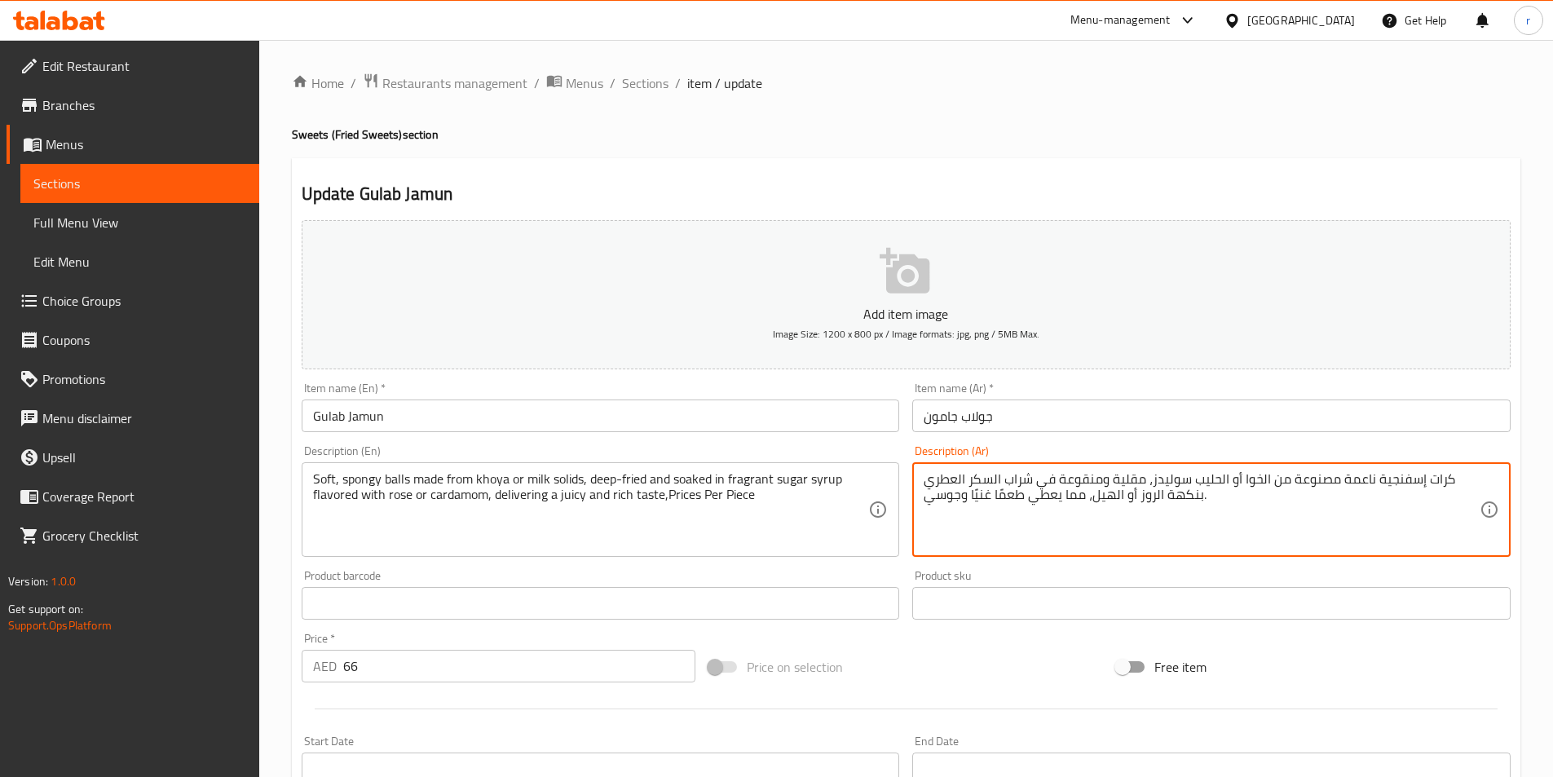
paste textarea "لكل قطعه"
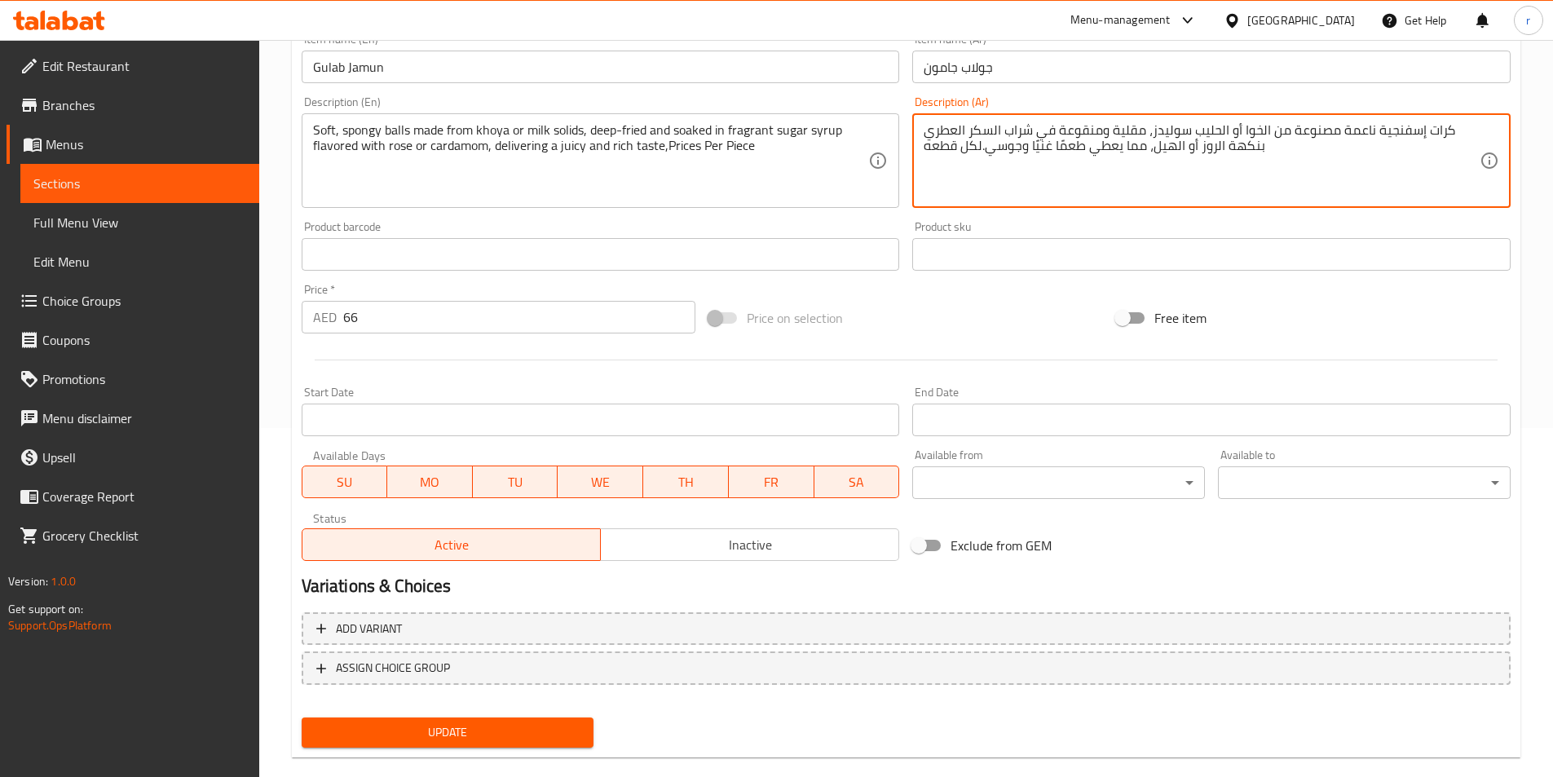
scroll to position [375, 0]
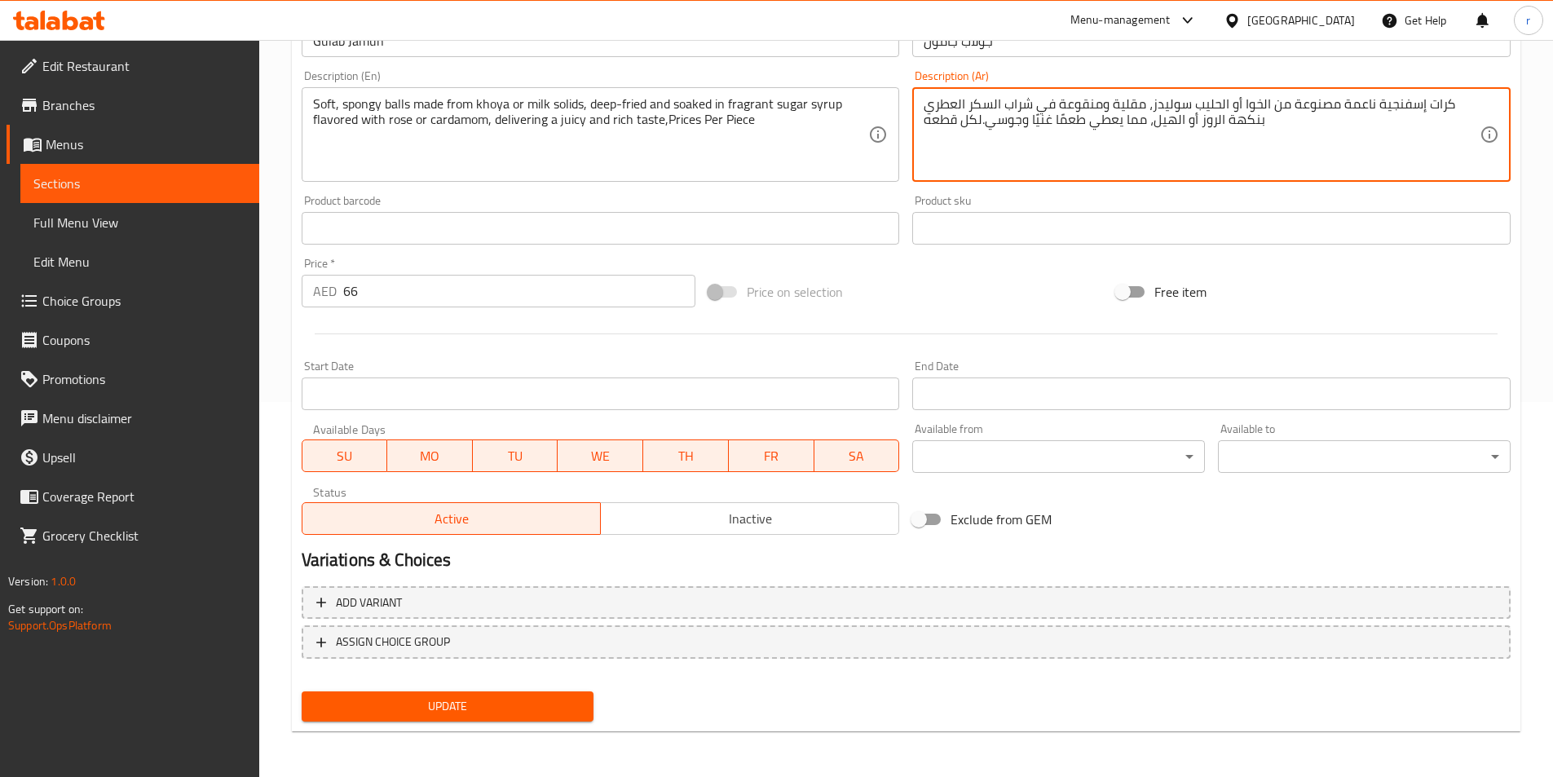
type textarea "كرات إسفنجية ناعمة مصنوعة من الخوا أو الحليب سوليدز، مقلية ومنقوعة في شراب السك…"
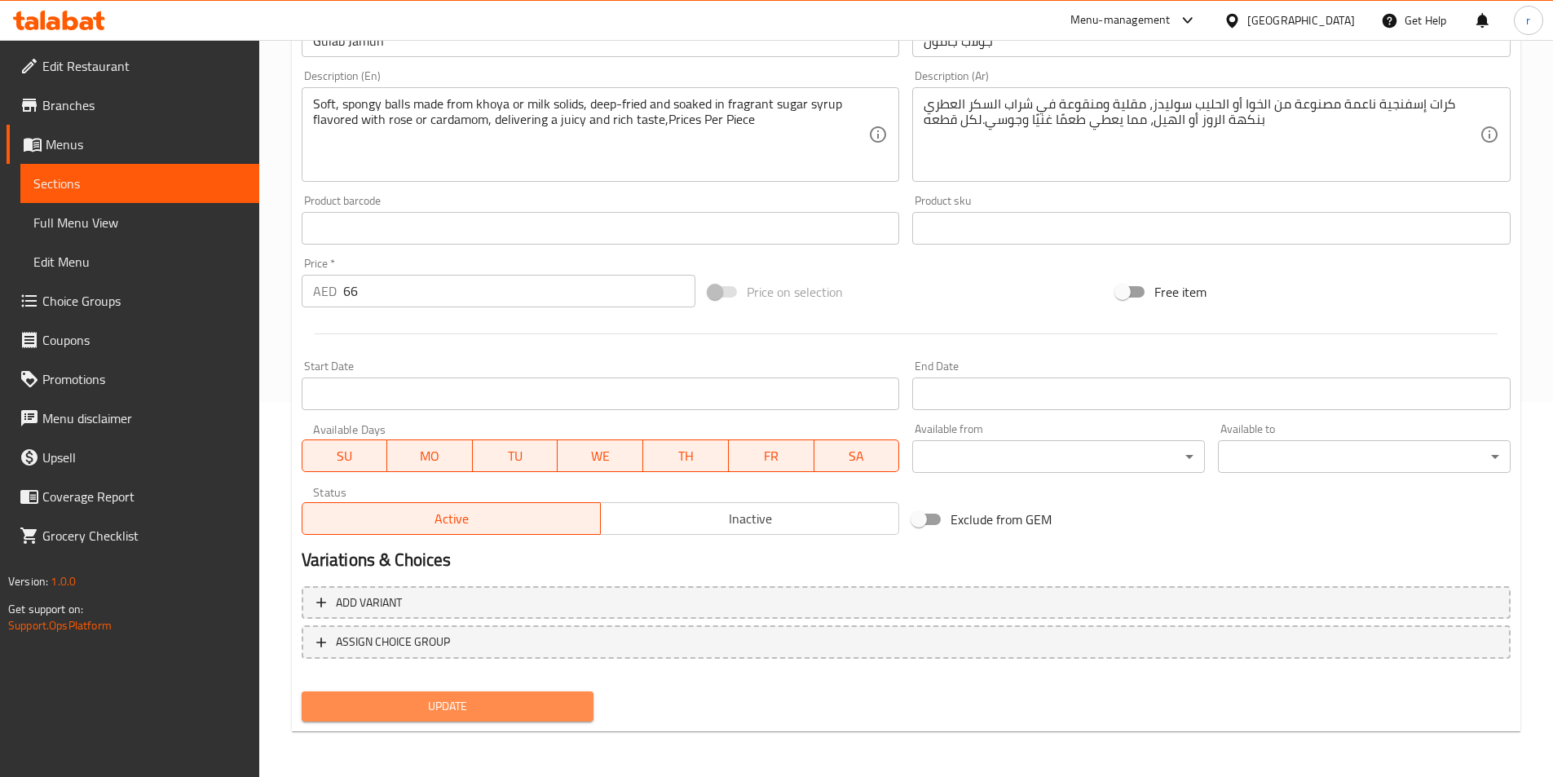
click at [582, 696] on button "Update" at bounding box center [448, 706] width 293 height 30
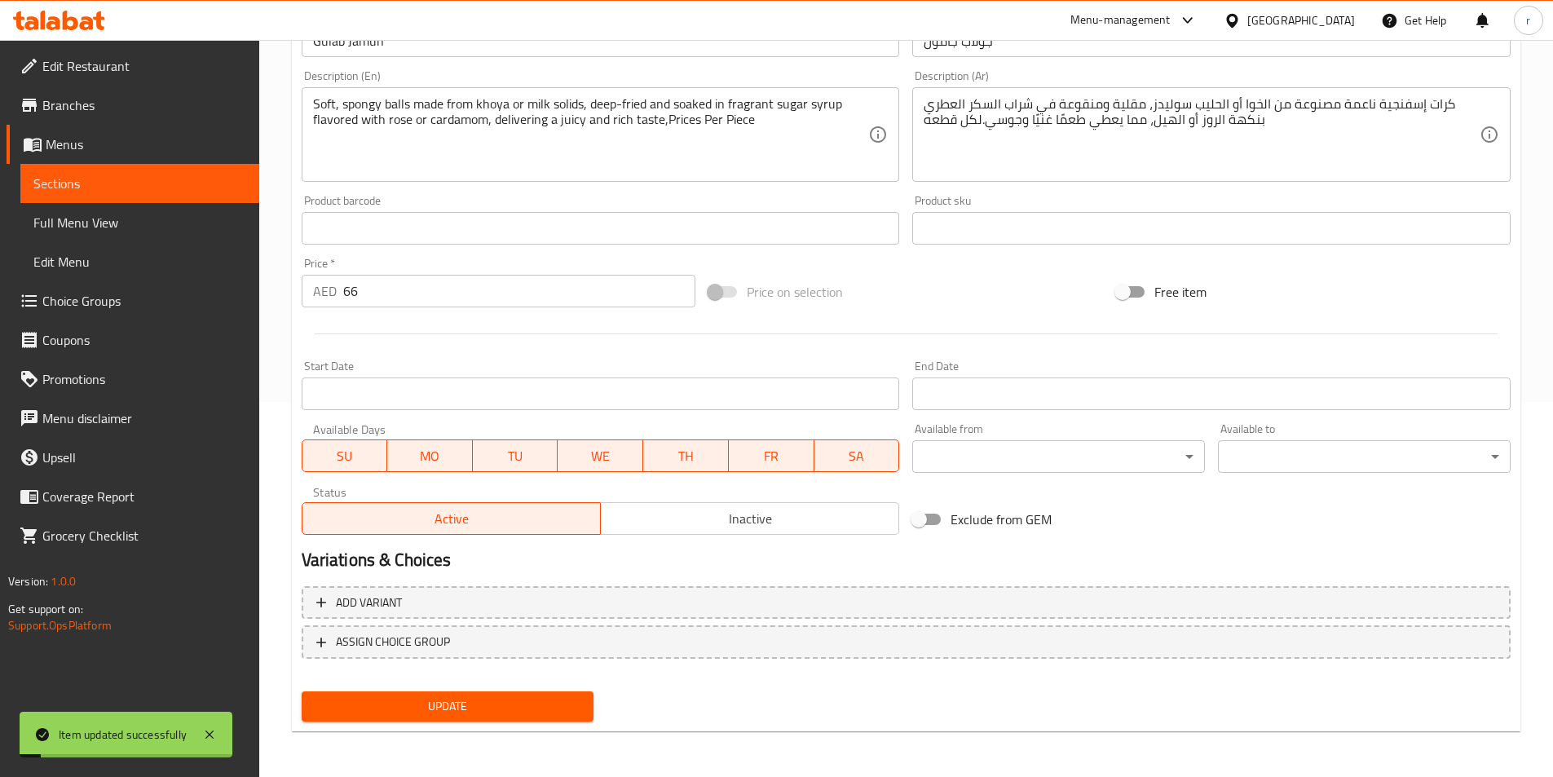
click at [143, 174] on span "Sections" at bounding box center [139, 184] width 213 height 20
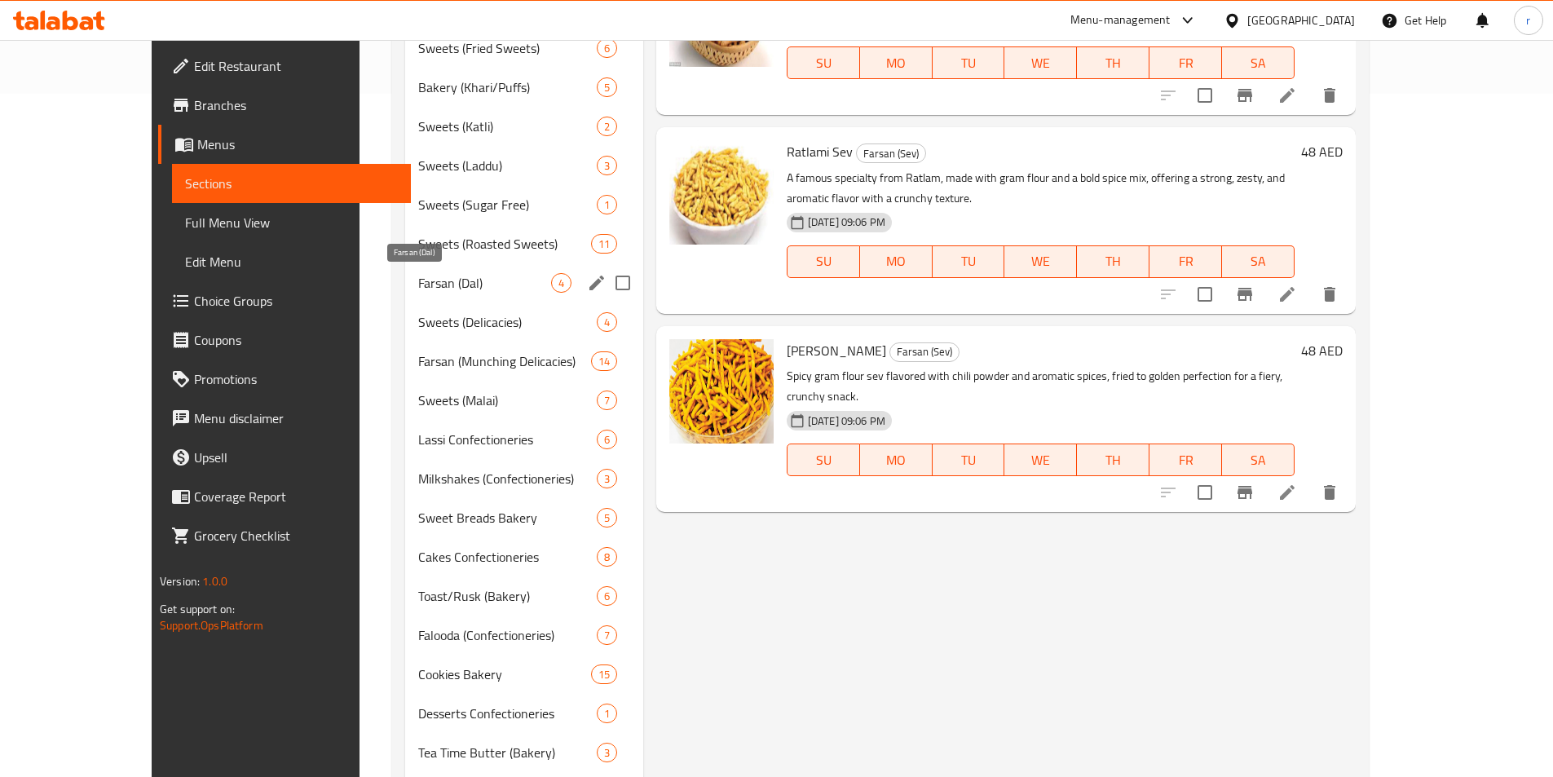
scroll to position [701, 0]
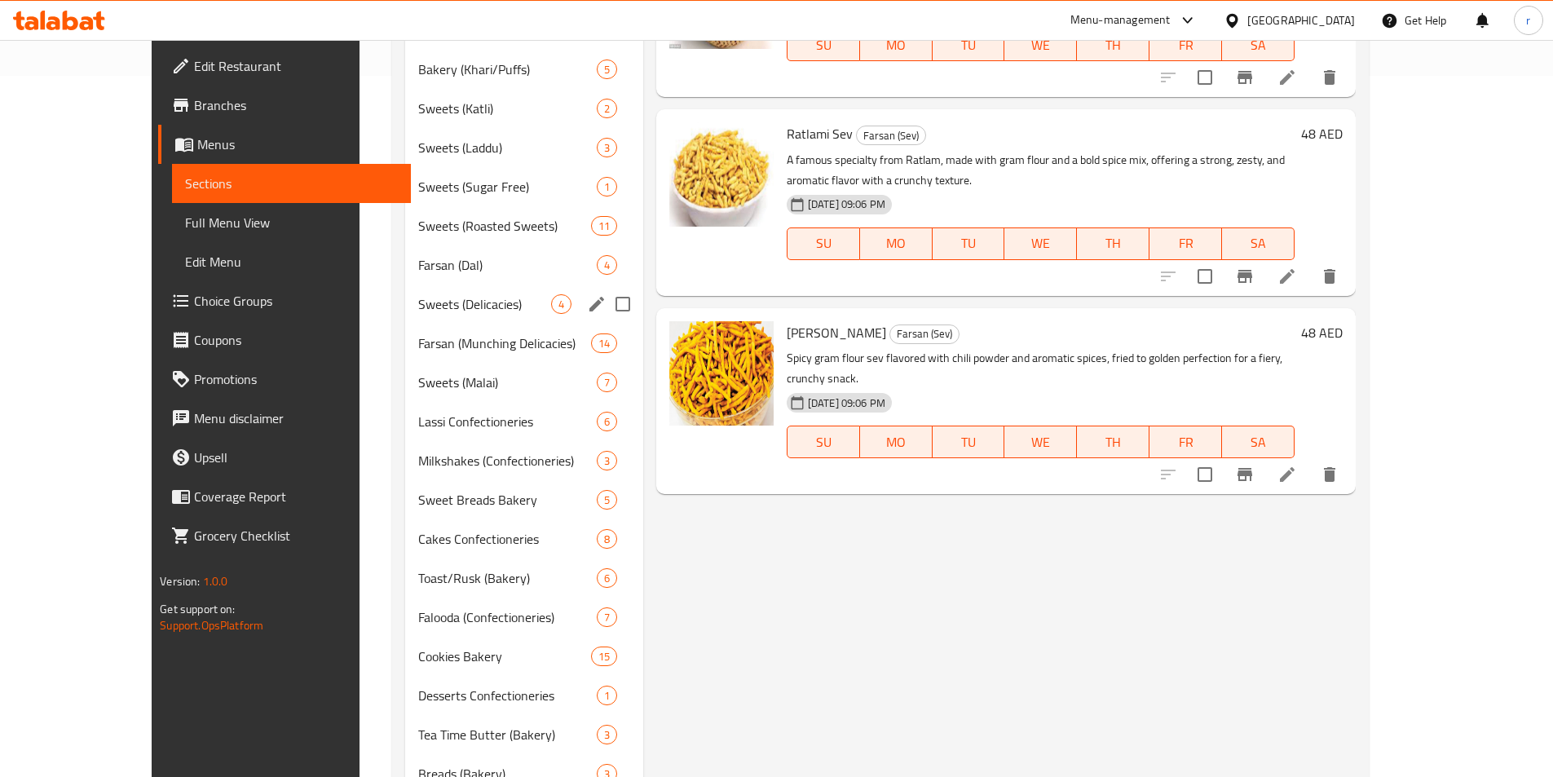
drag, startPoint x: 428, startPoint y: 236, endPoint x: 432, endPoint y: 285, distance: 48.3
click at [432, 285] on div "Farsan (Sev) 5 Farsan (Tea Times) 7 Farsan (Chevda) 7 Farsan (Puri) 7 Sweets (B…" at bounding box center [523, 167] width 237 height 1252
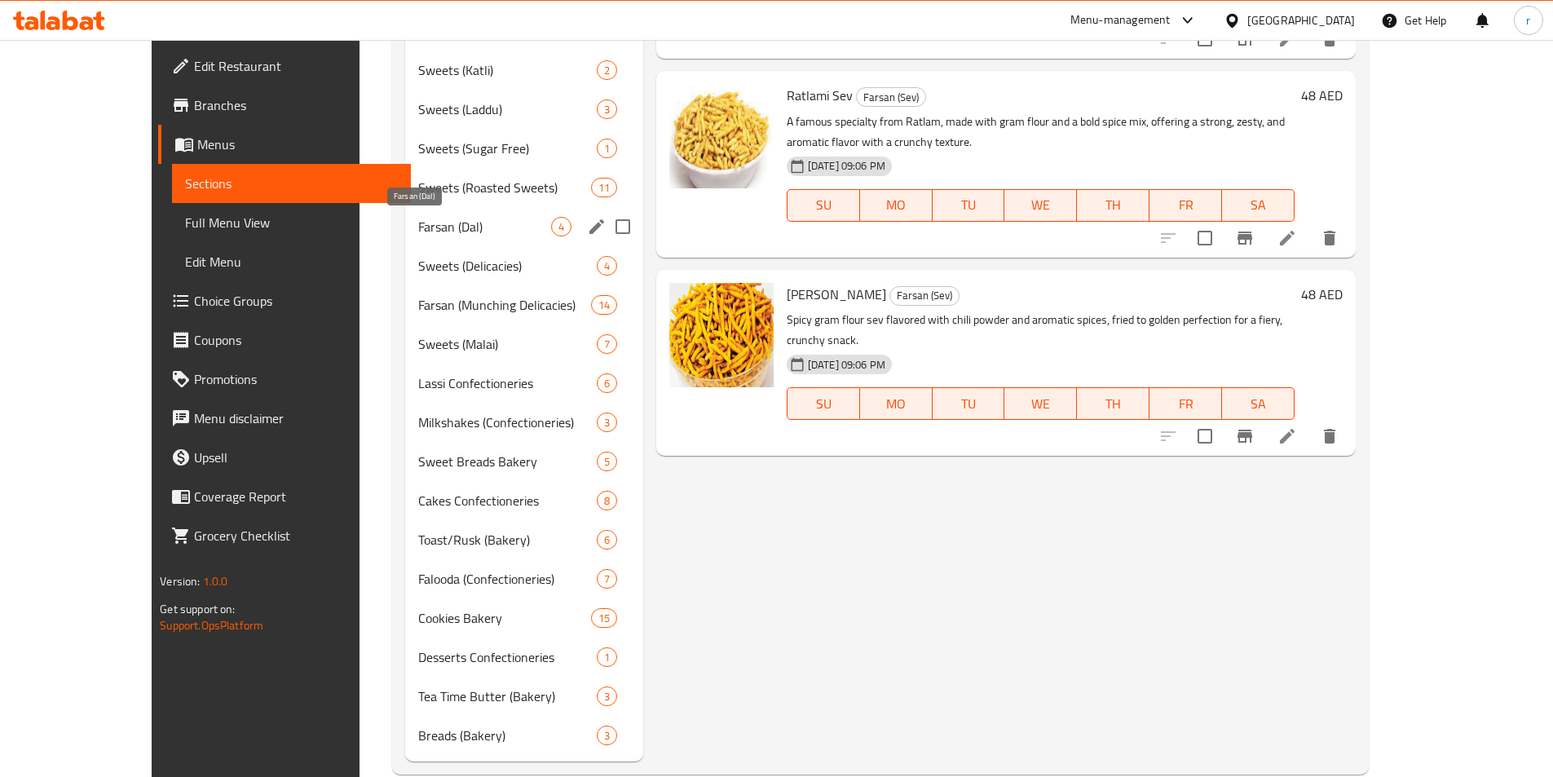
scroll to position [607, 0]
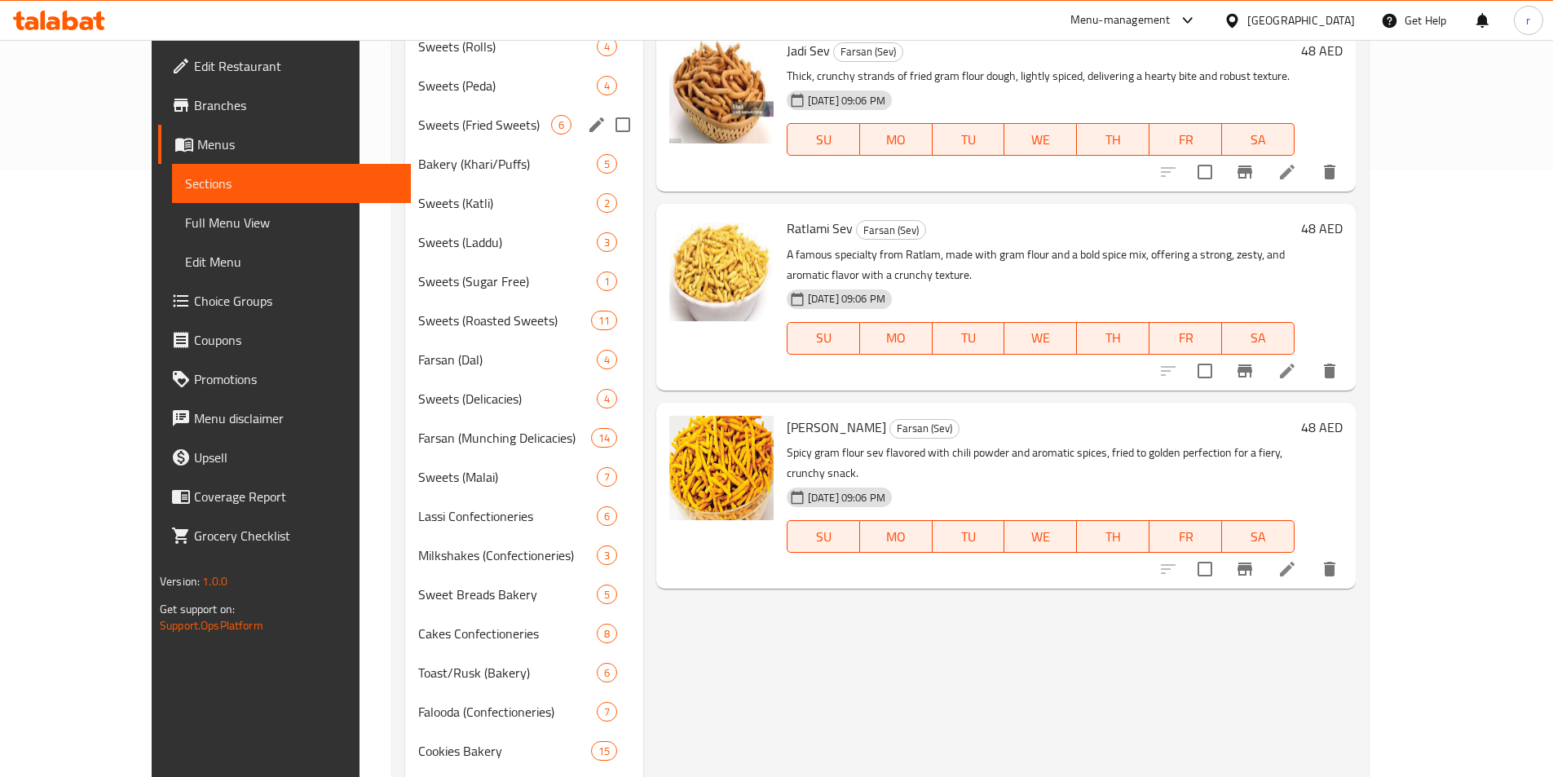
click at [405, 140] on div "Sweets (Fried Sweets) 6" at bounding box center [523, 124] width 237 height 39
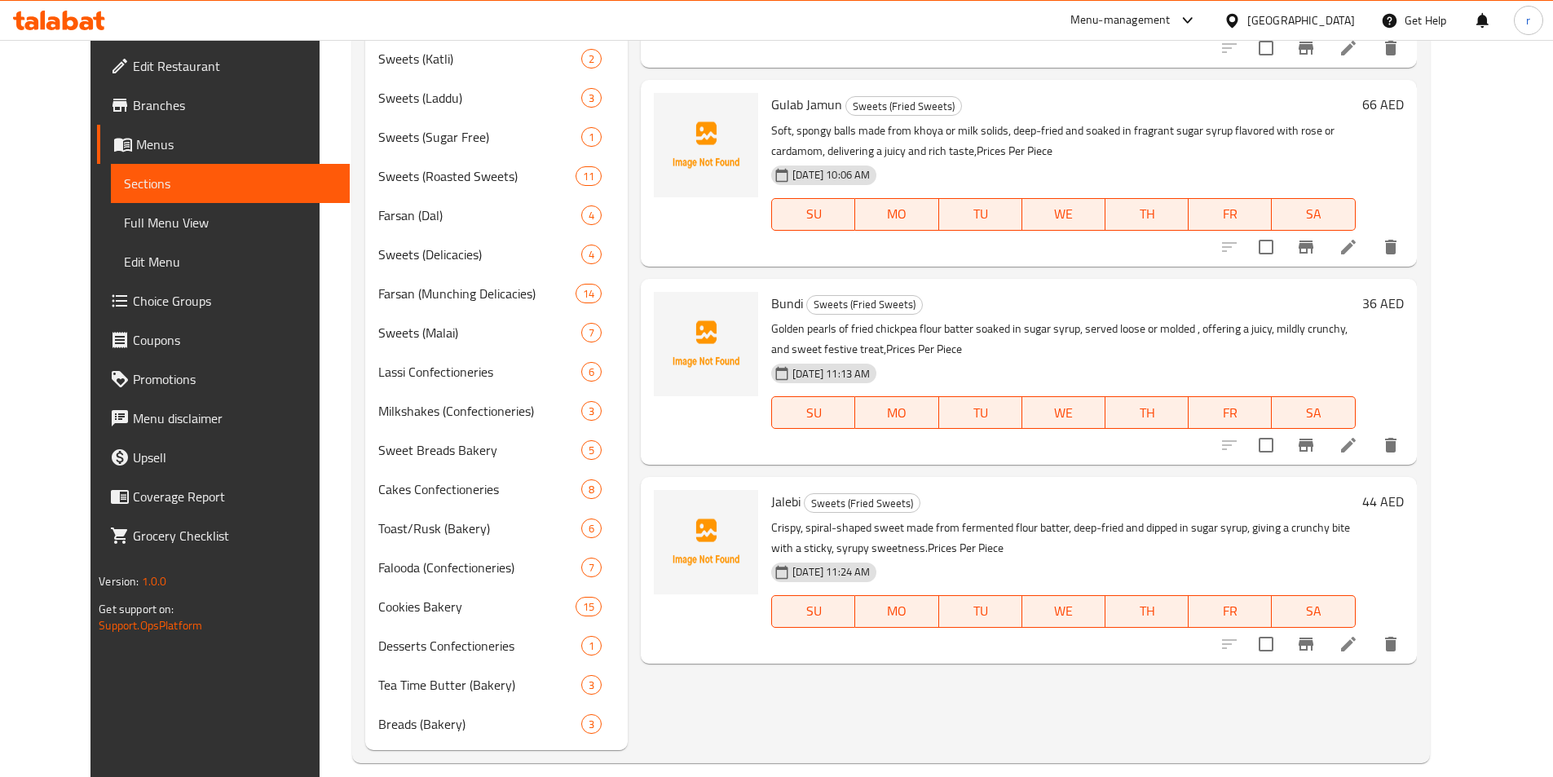
scroll to position [770, 0]
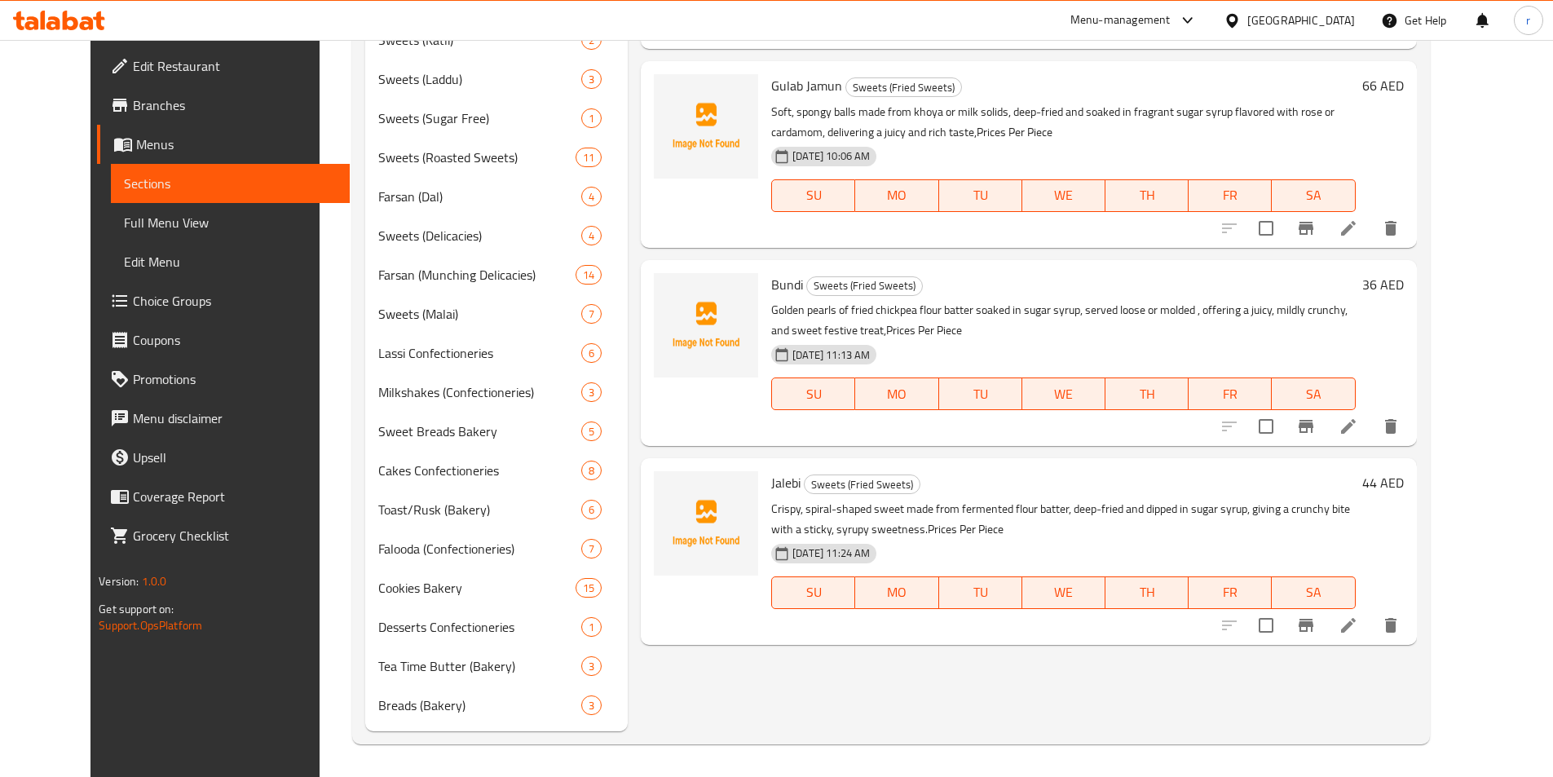
click at [1358, 616] on icon at bounding box center [1349, 626] width 20 height 20
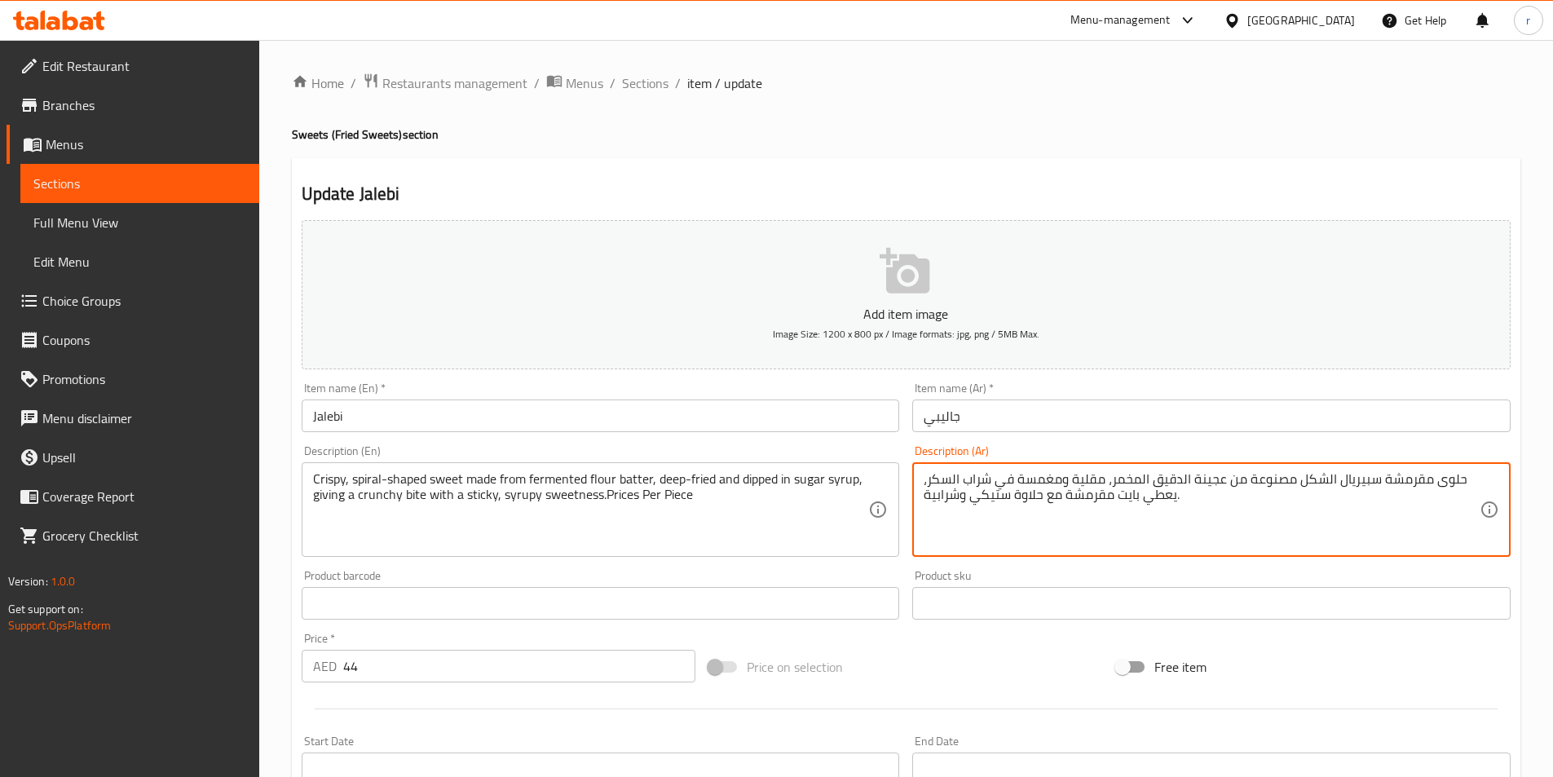
paste textarea "لكل قطعه"
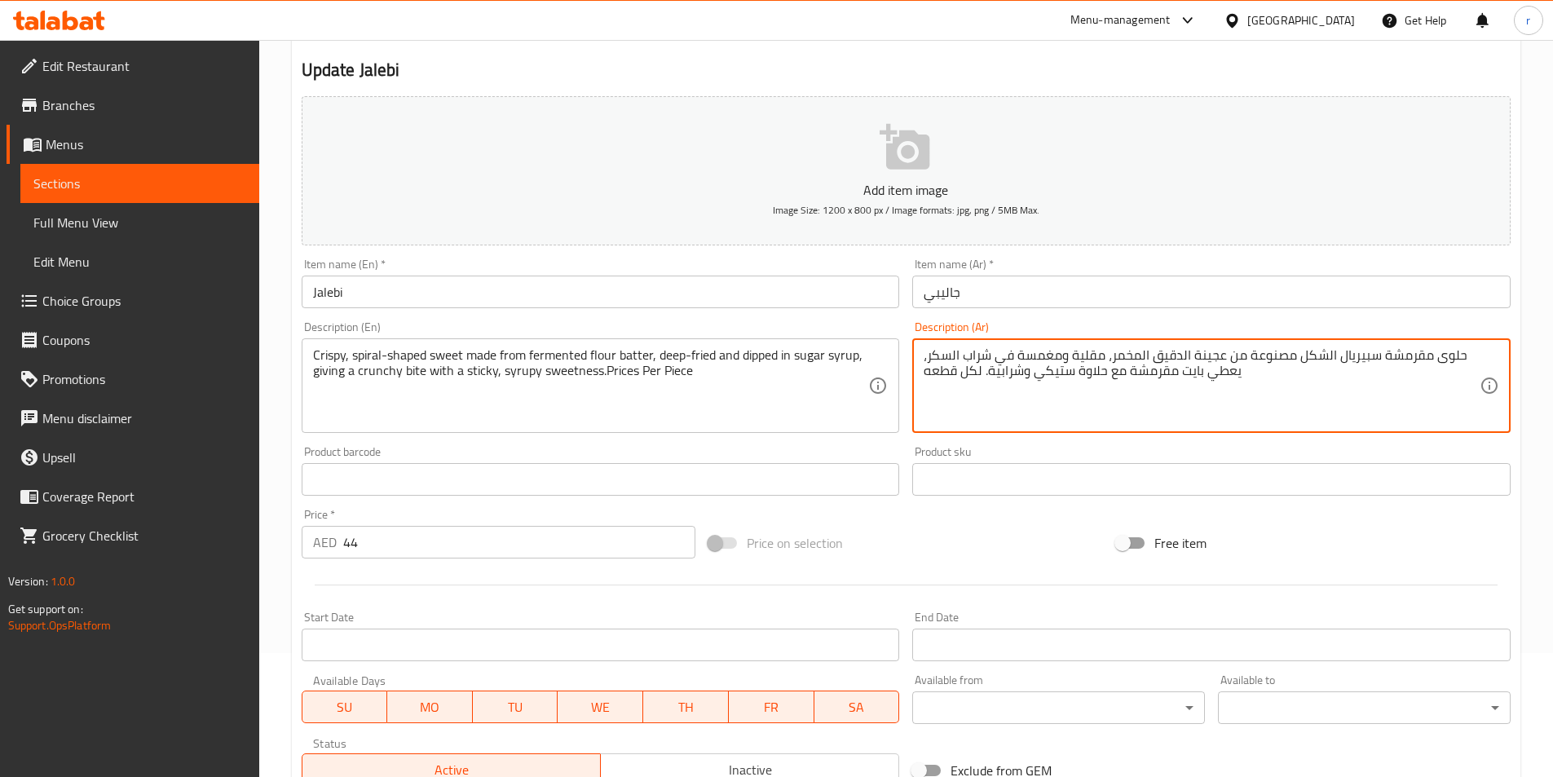
scroll to position [375, 0]
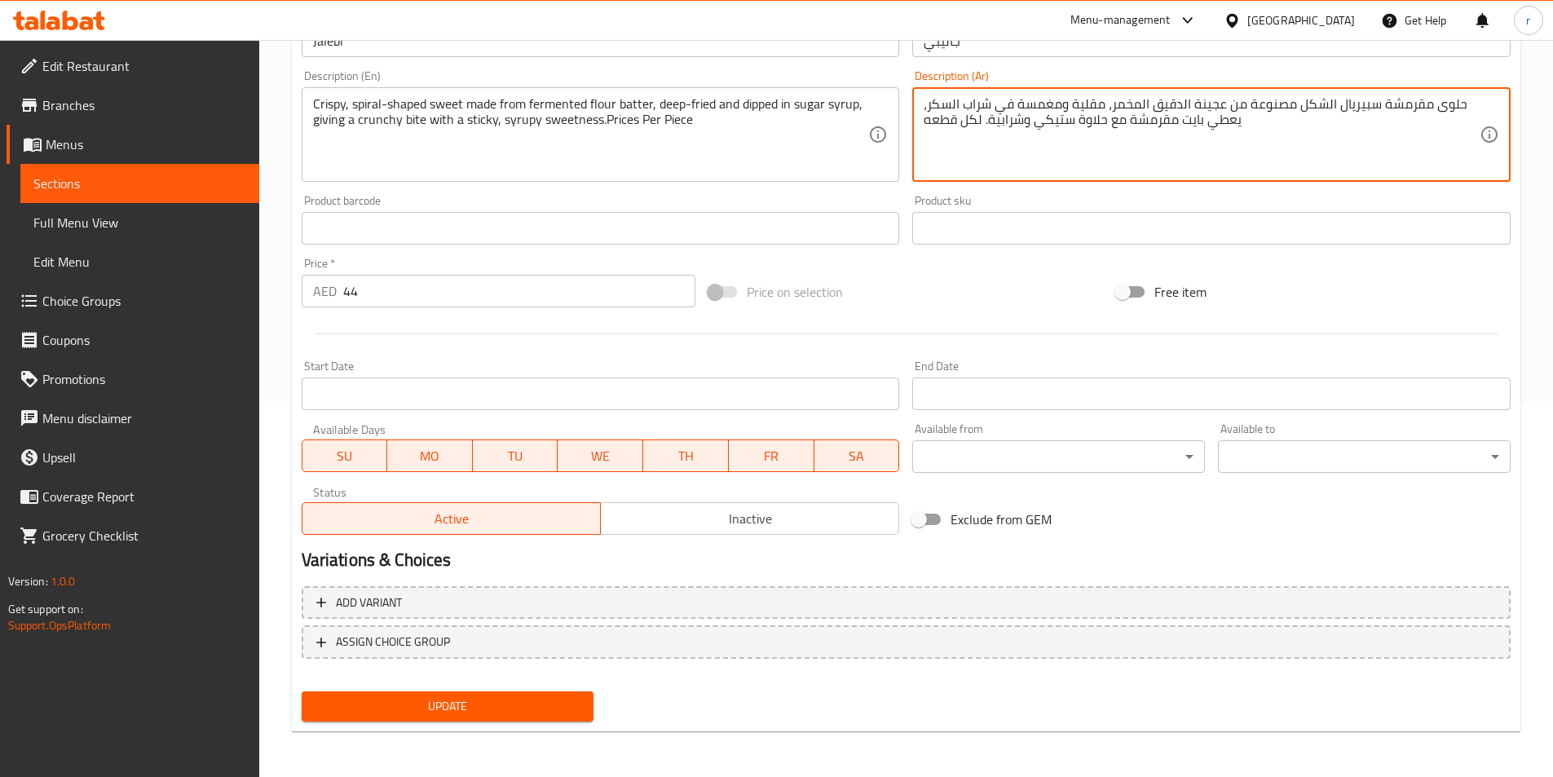
type textarea "حلوى مقرمشة سبيريال الشكل مصنوعة من عجينة الدقيق المخمر، مقلية ومغمسة في شراب ا…"
click at [545, 697] on span "Update" at bounding box center [448, 706] width 267 height 20
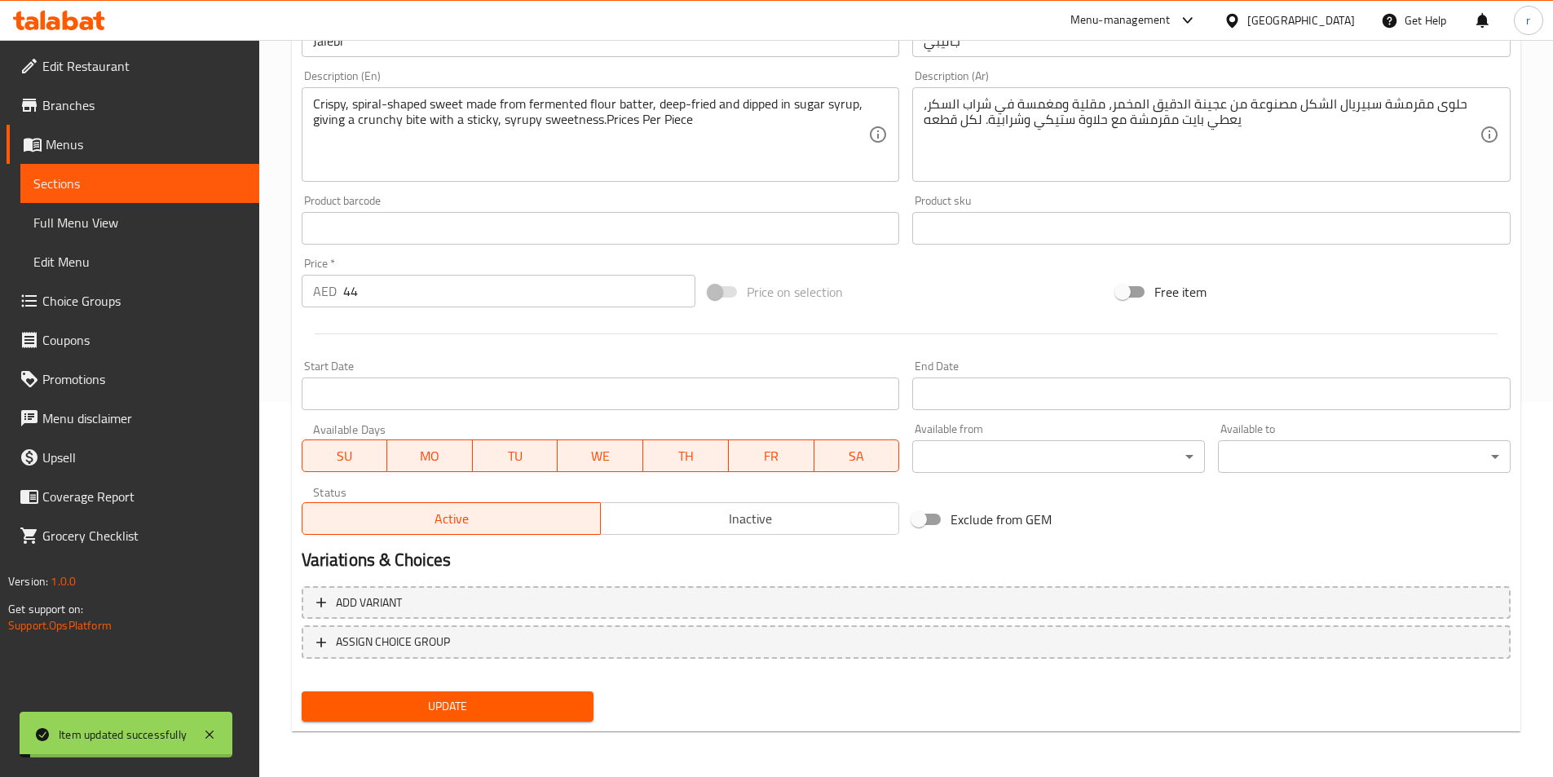
click at [81, 188] on span "Sections" at bounding box center [139, 184] width 213 height 20
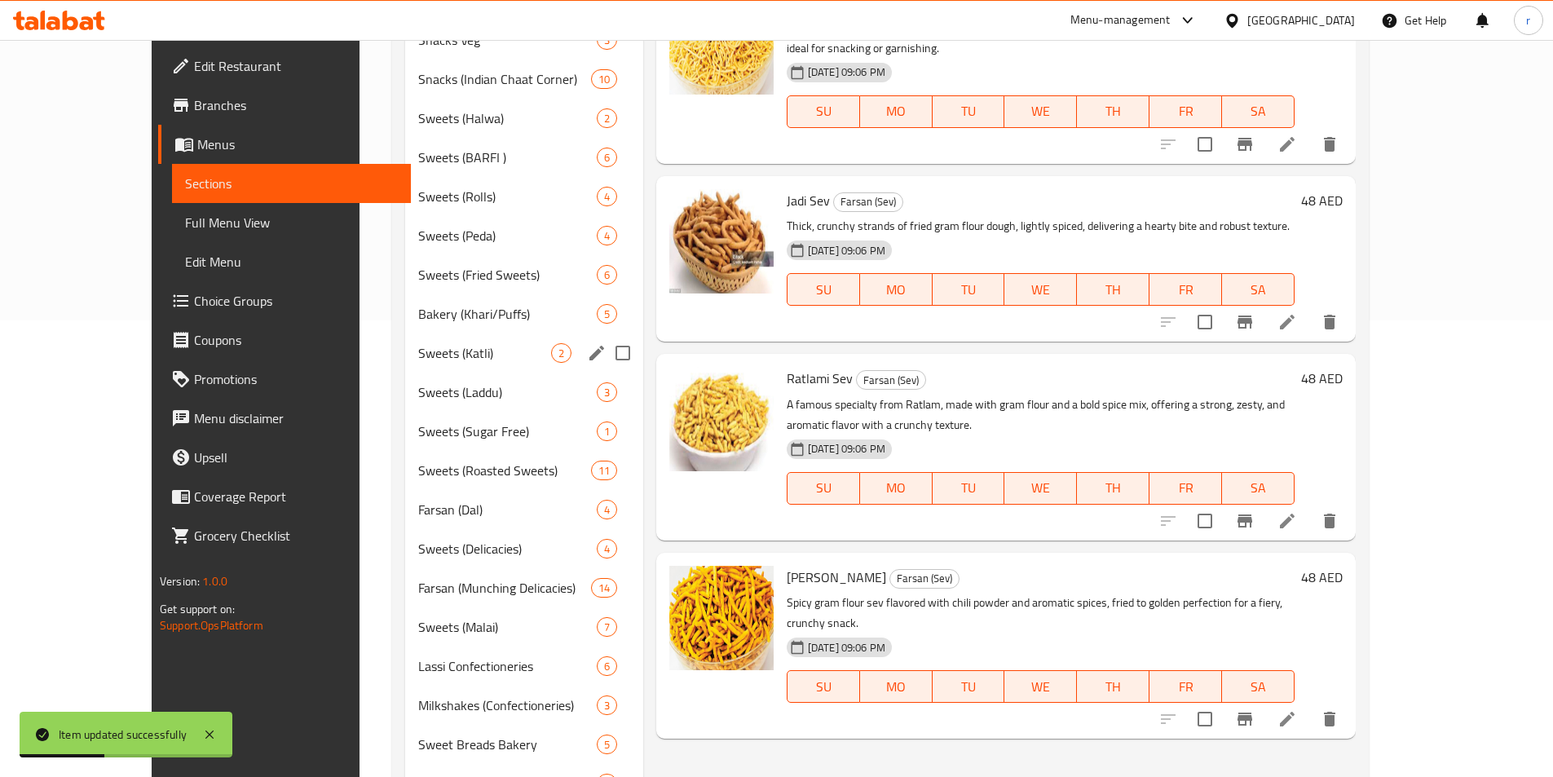
scroll to position [538, 0]
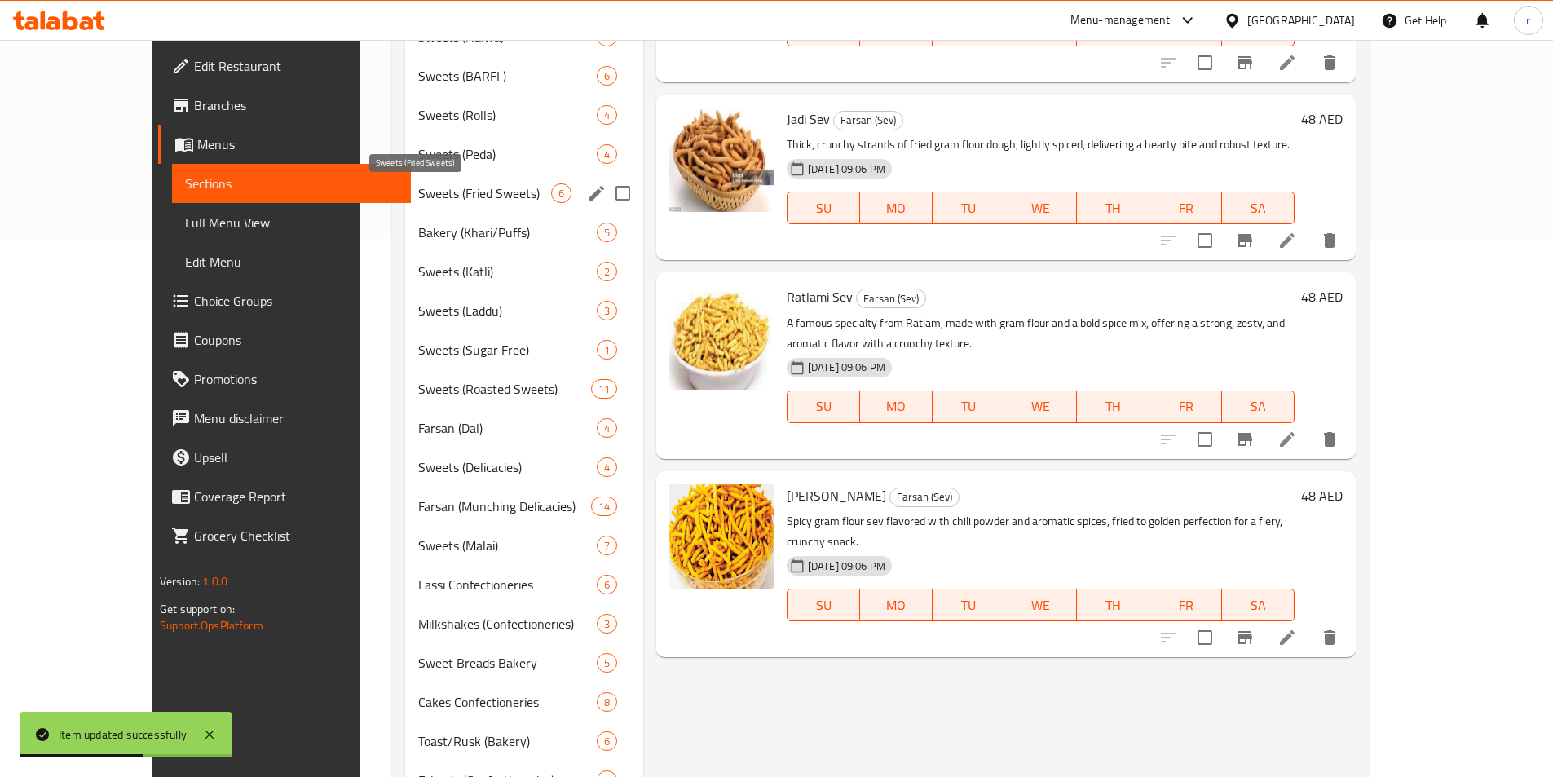
click at [418, 200] on span "Sweets (Fried Sweets)" at bounding box center [484, 193] width 132 height 20
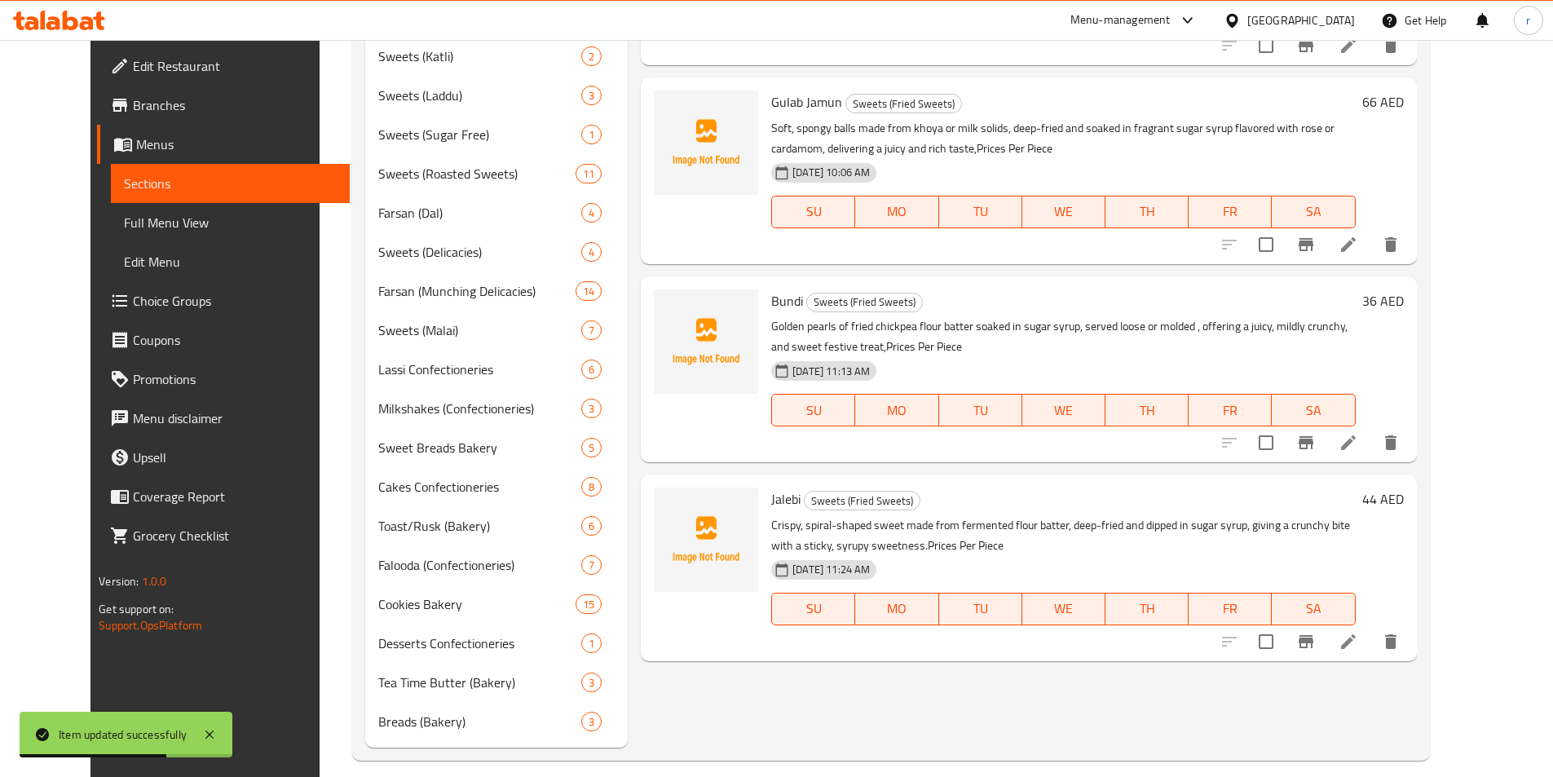
scroll to position [770, 0]
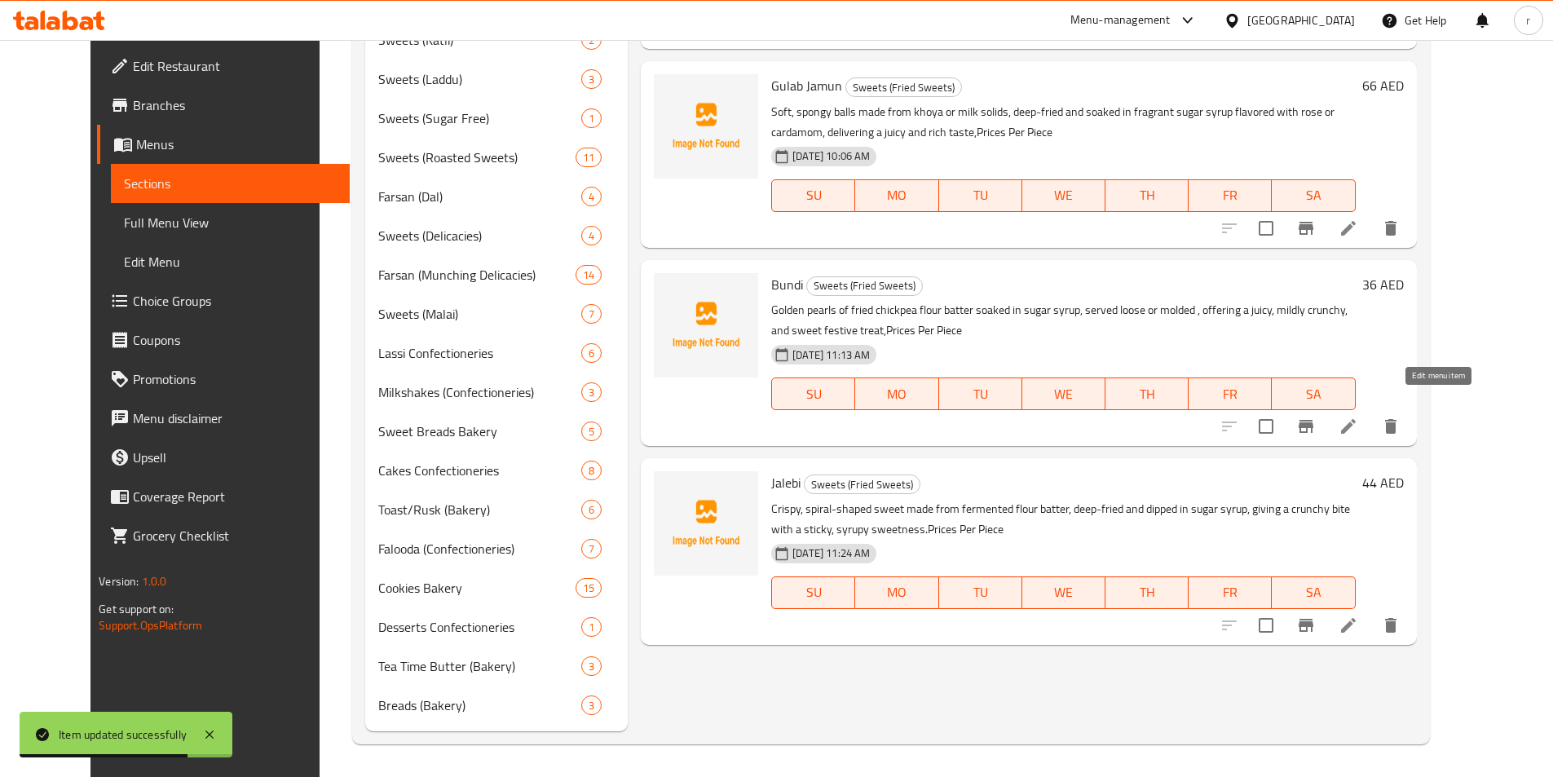
click at [1358, 417] on icon at bounding box center [1349, 427] width 20 height 20
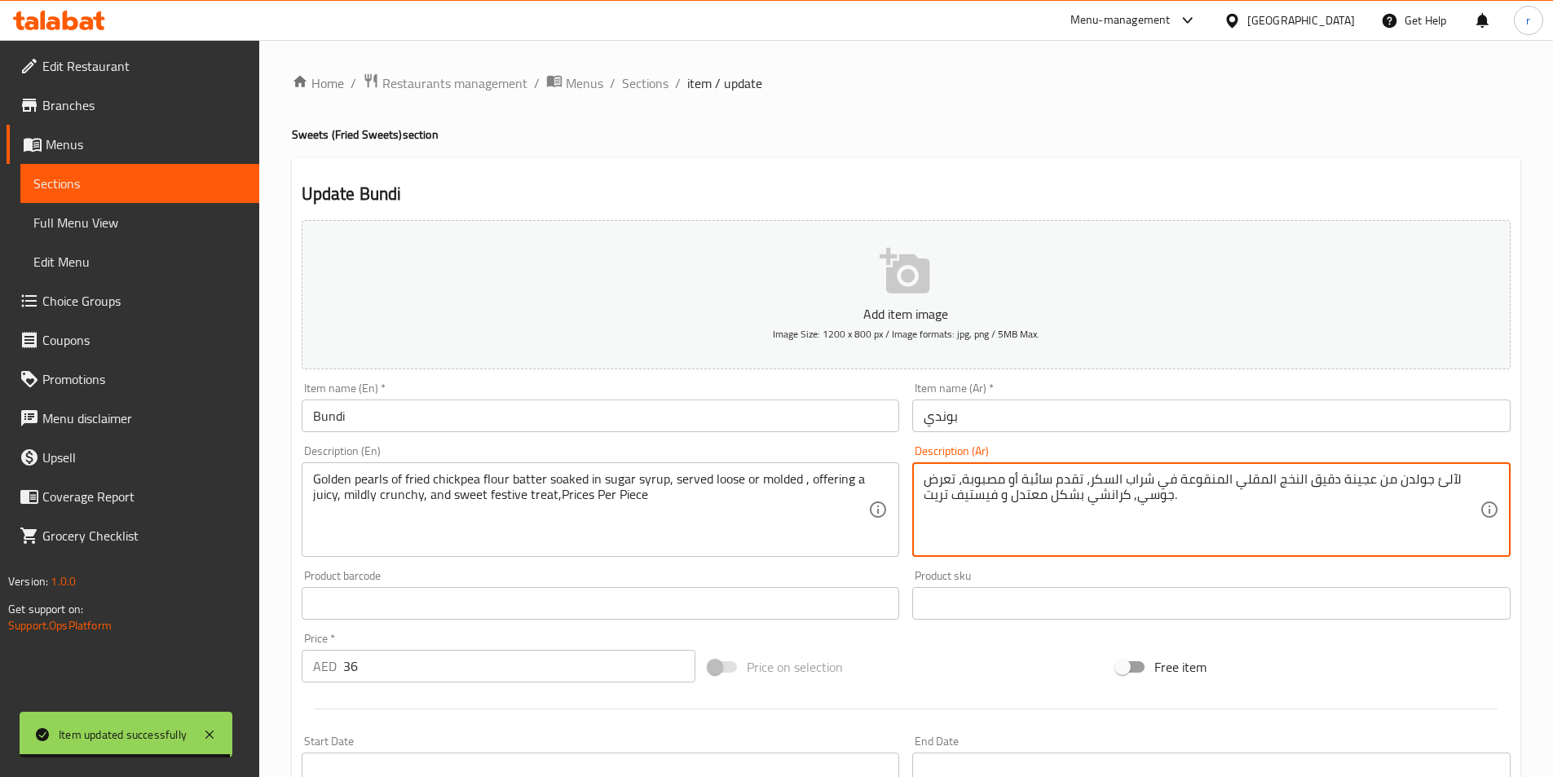
paste textarea "لكل قطعه"
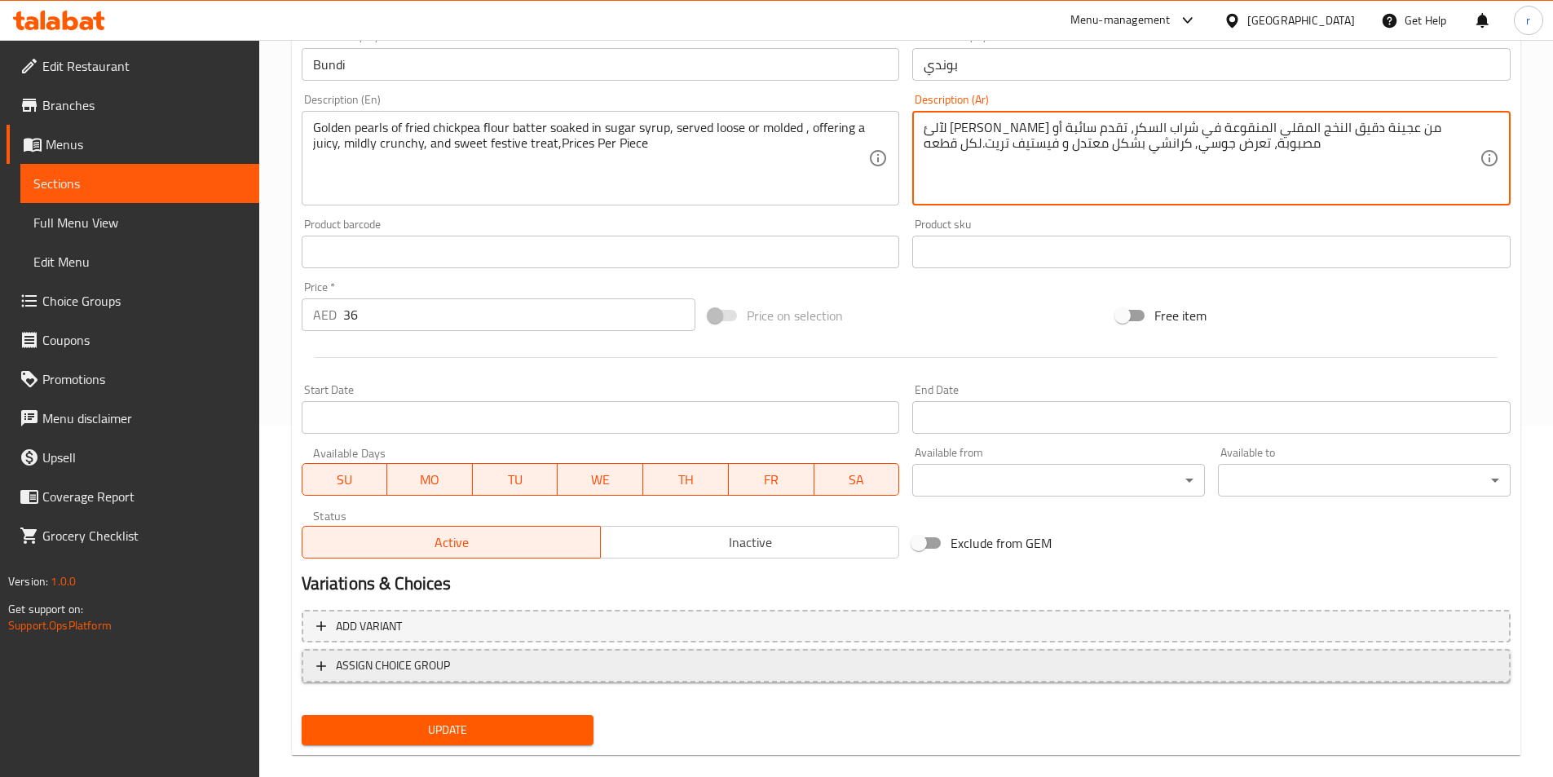
scroll to position [375, 0]
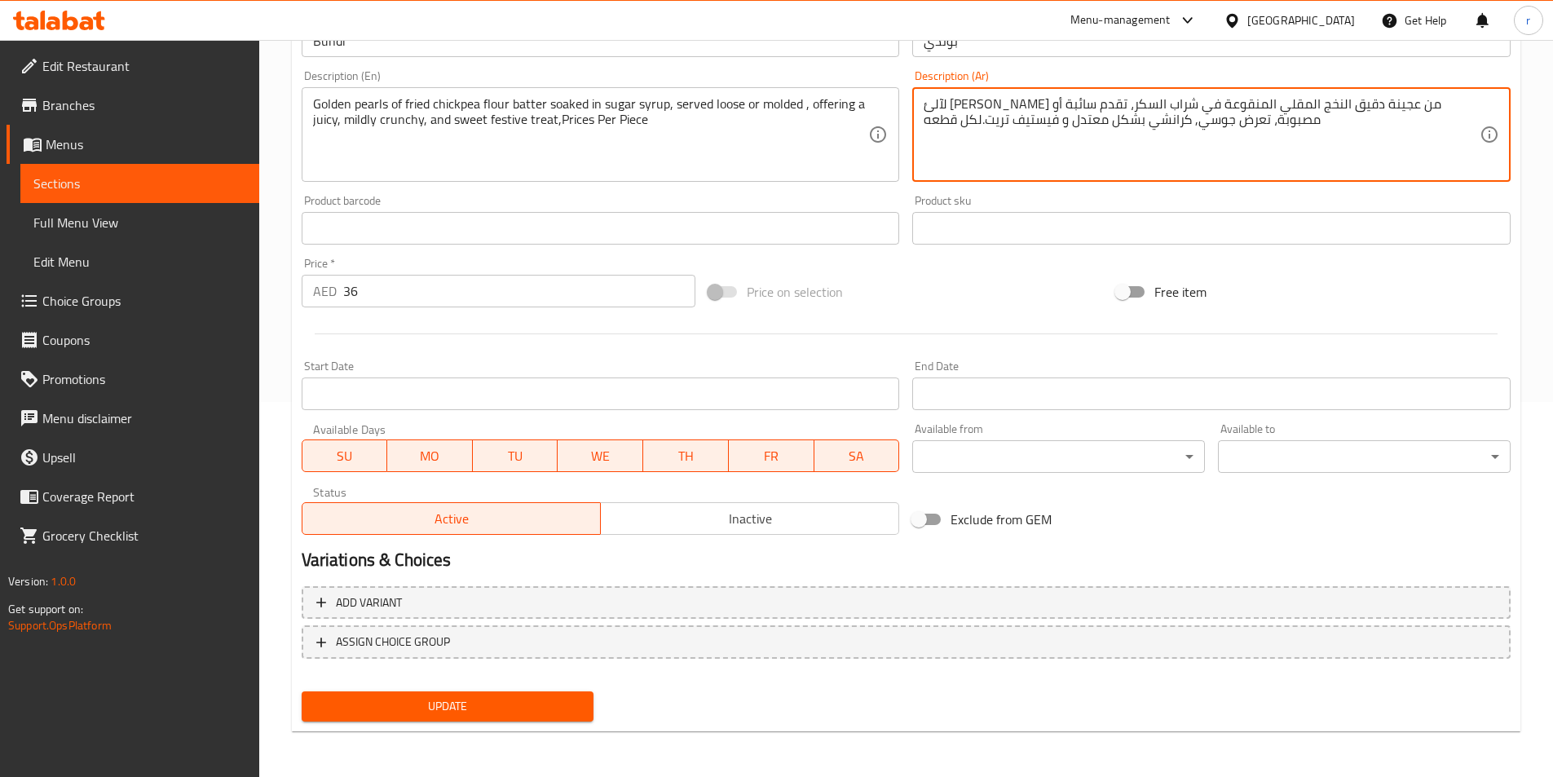
type textarea "لآلئ [PERSON_NAME] من عجينة دقيق النخج المقلي المنقوعة في شراب السكر، تقدم سائب…"
click at [560, 717] on button "Update" at bounding box center [448, 706] width 293 height 30
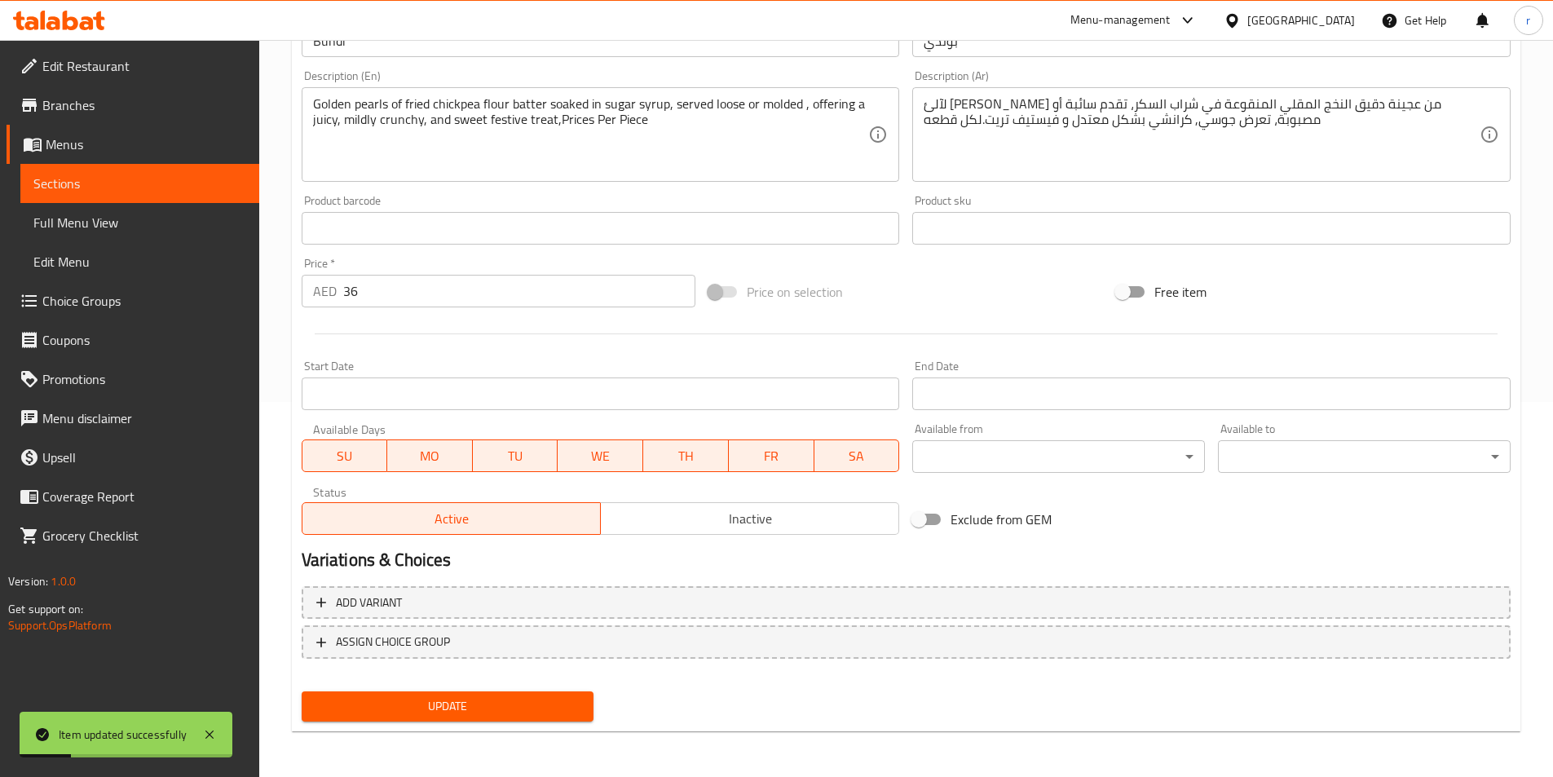
click at [159, 171] on link "Sections" at bounding box center [139, 183] width 239 height 39
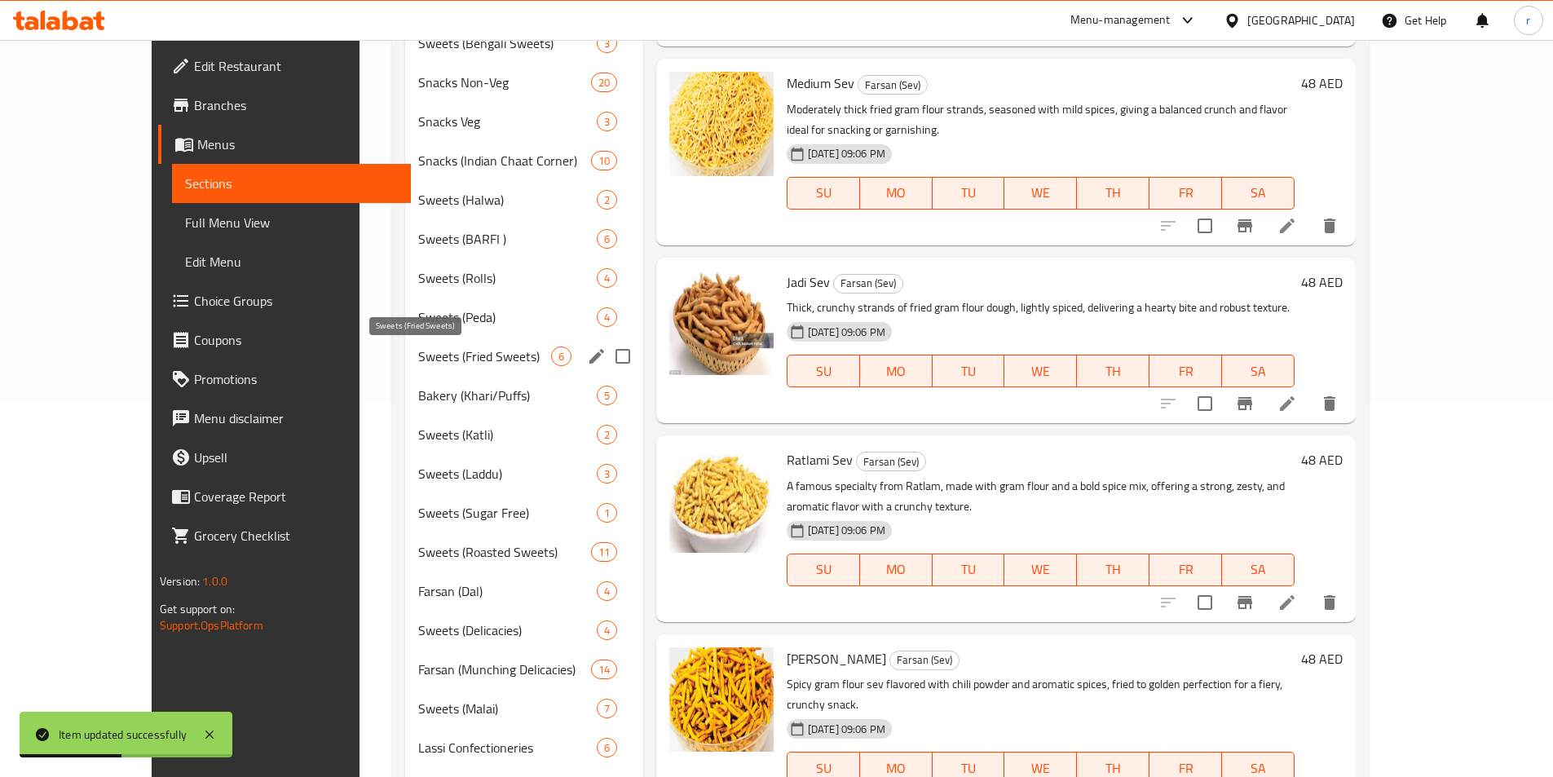
click at [422, 351] on span "Sweets (Fried Sweets)" at bounding box center [484, 356] width 132 height 20
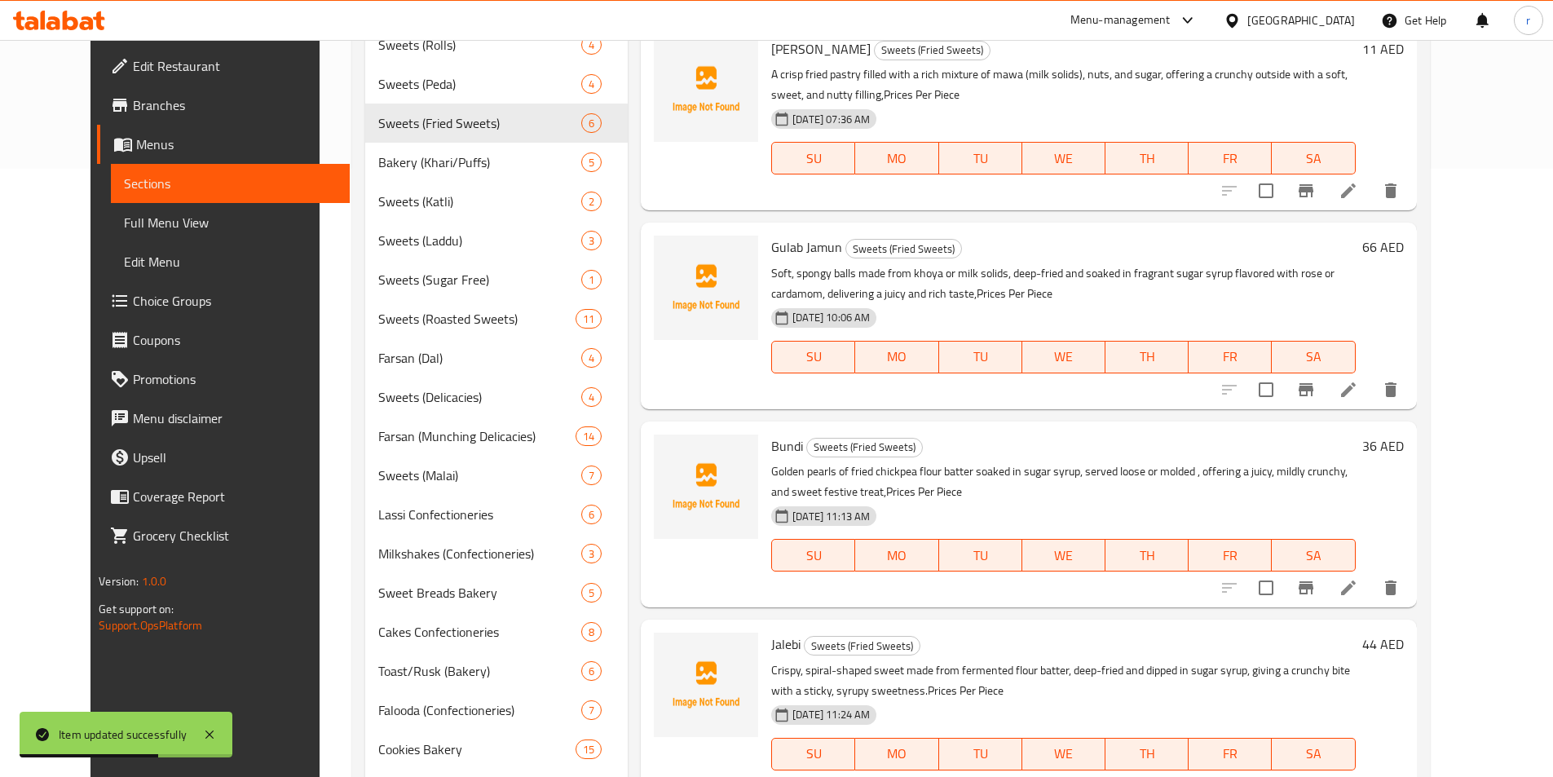
scroll to position [607, 0]
click at [1356, 384] on icon at bounding box center [1348, 391] width 15 height 15
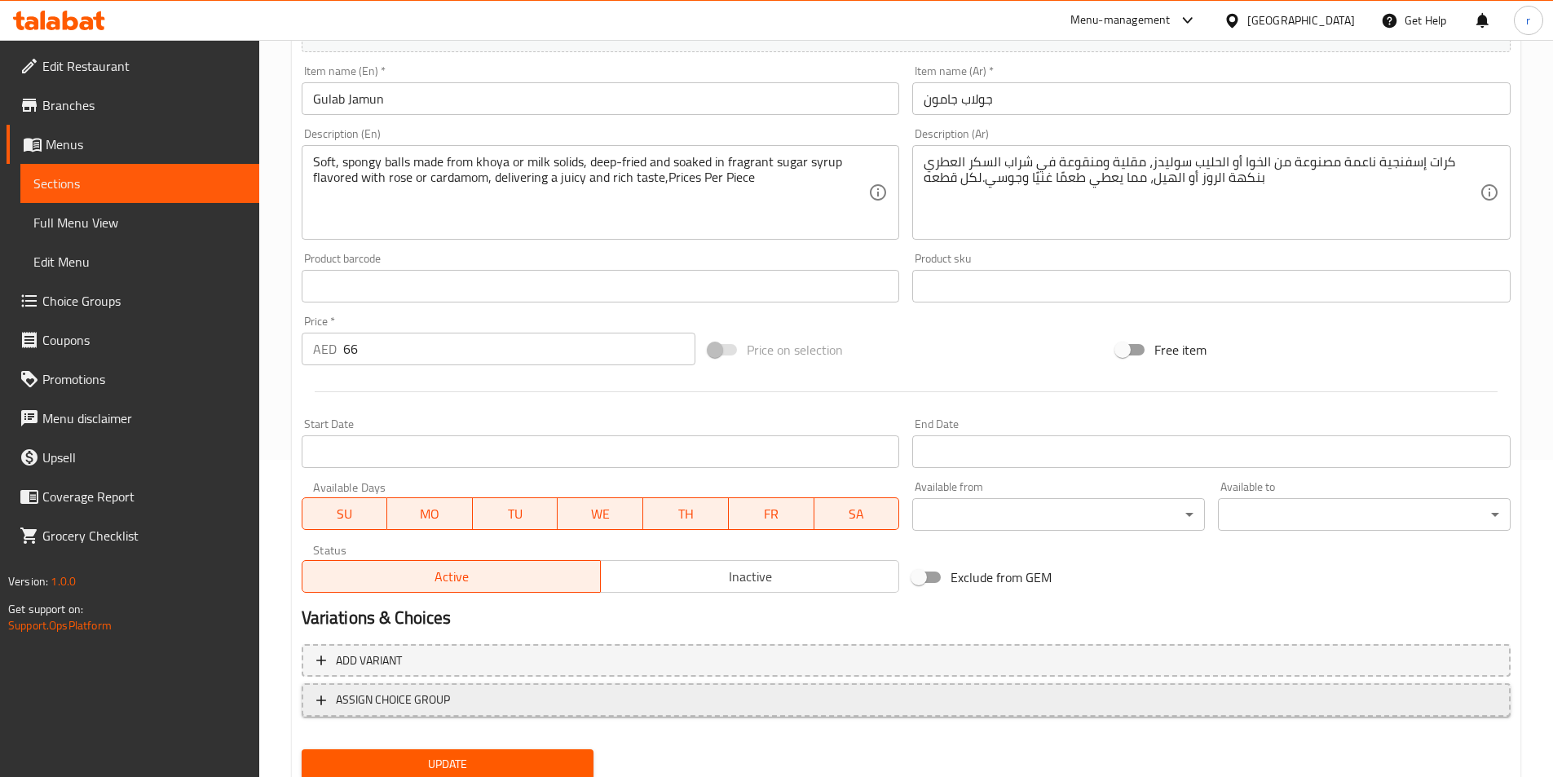
scroll to position [326, 0]
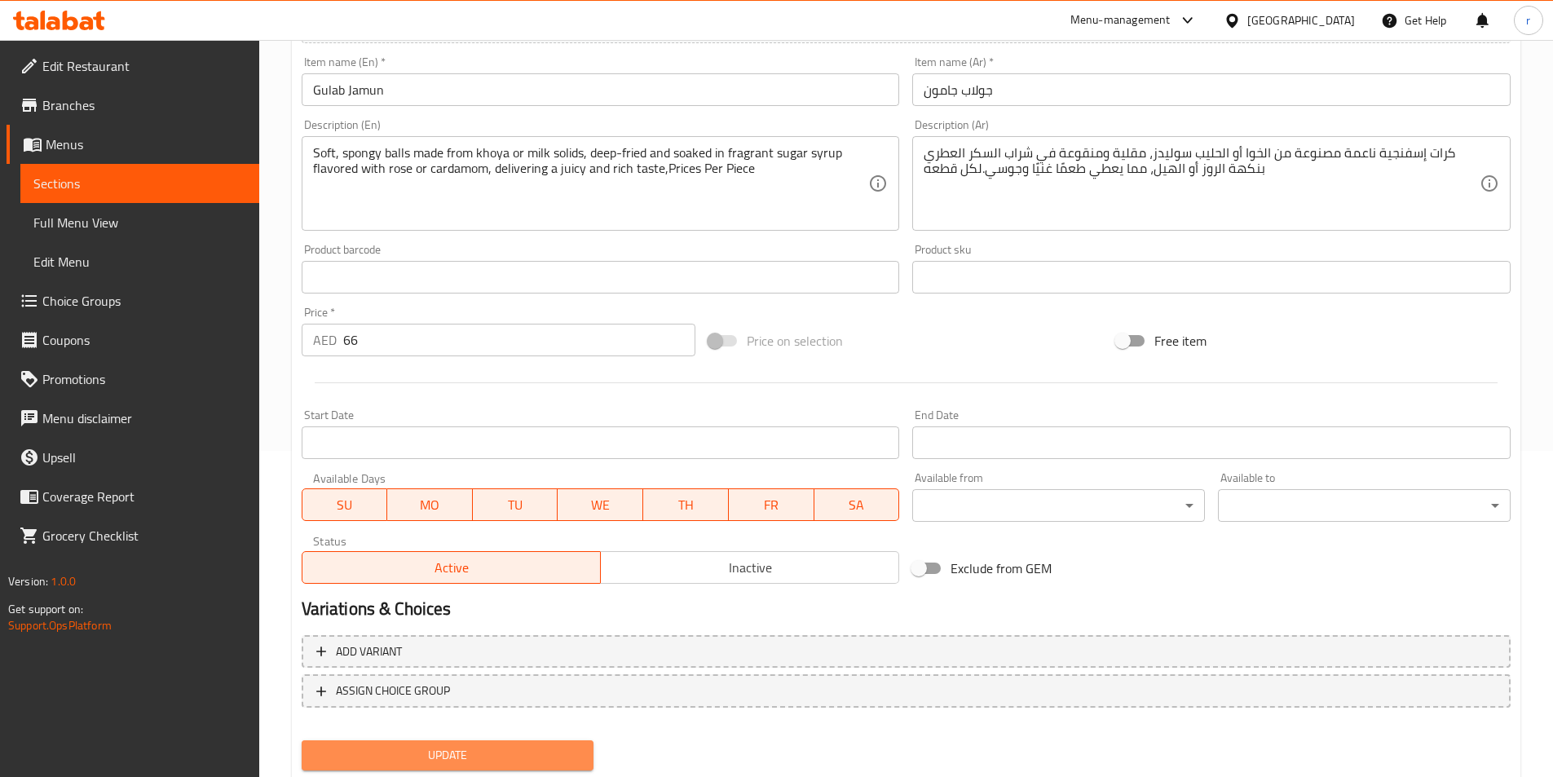
click at [432, 755] on span "Update" at bounding box center [448, 755] width 267 height 20
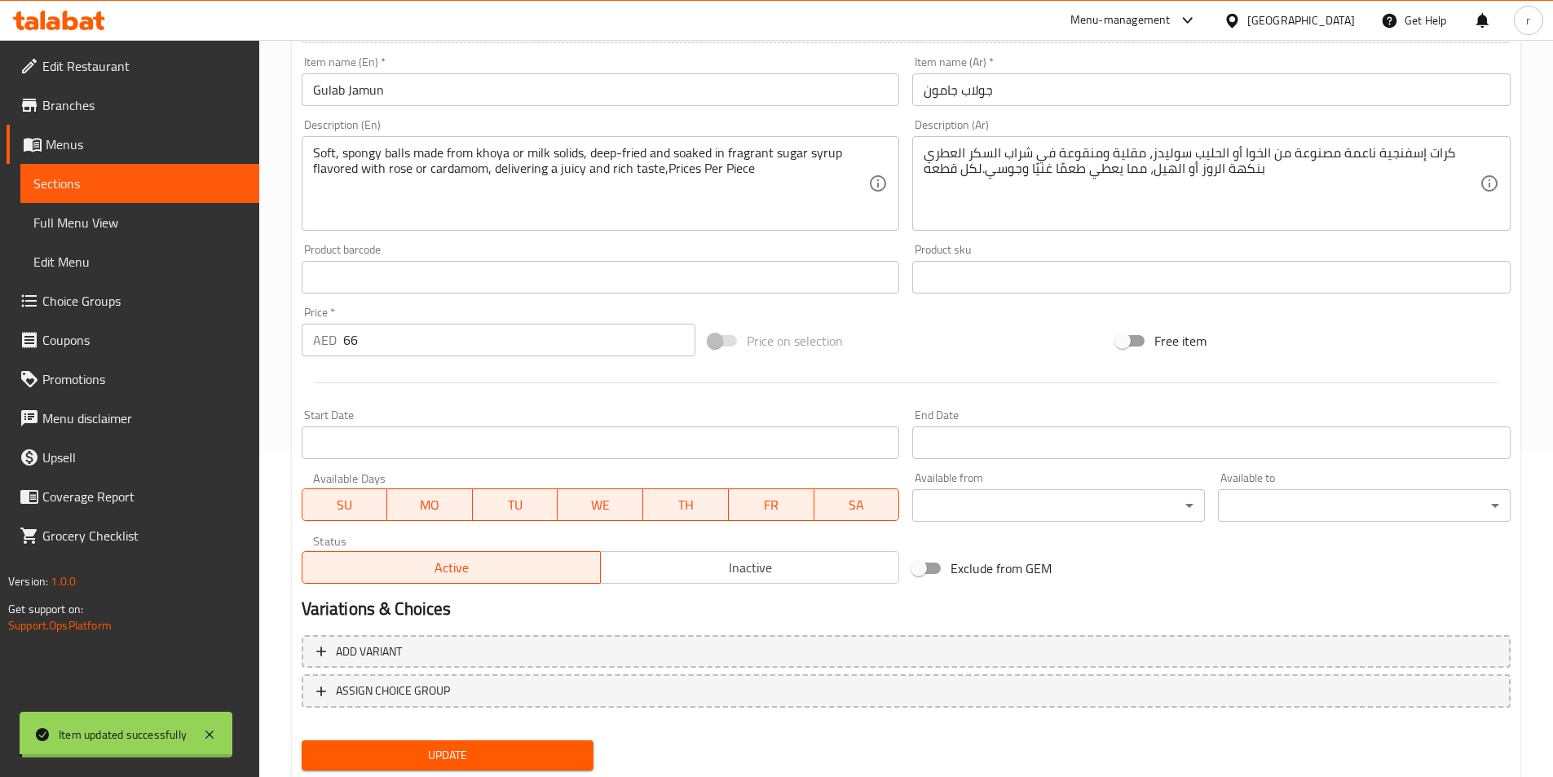
click at [184, 194] on link "Sections" at bounding box center [139, 183] width 239 height 39
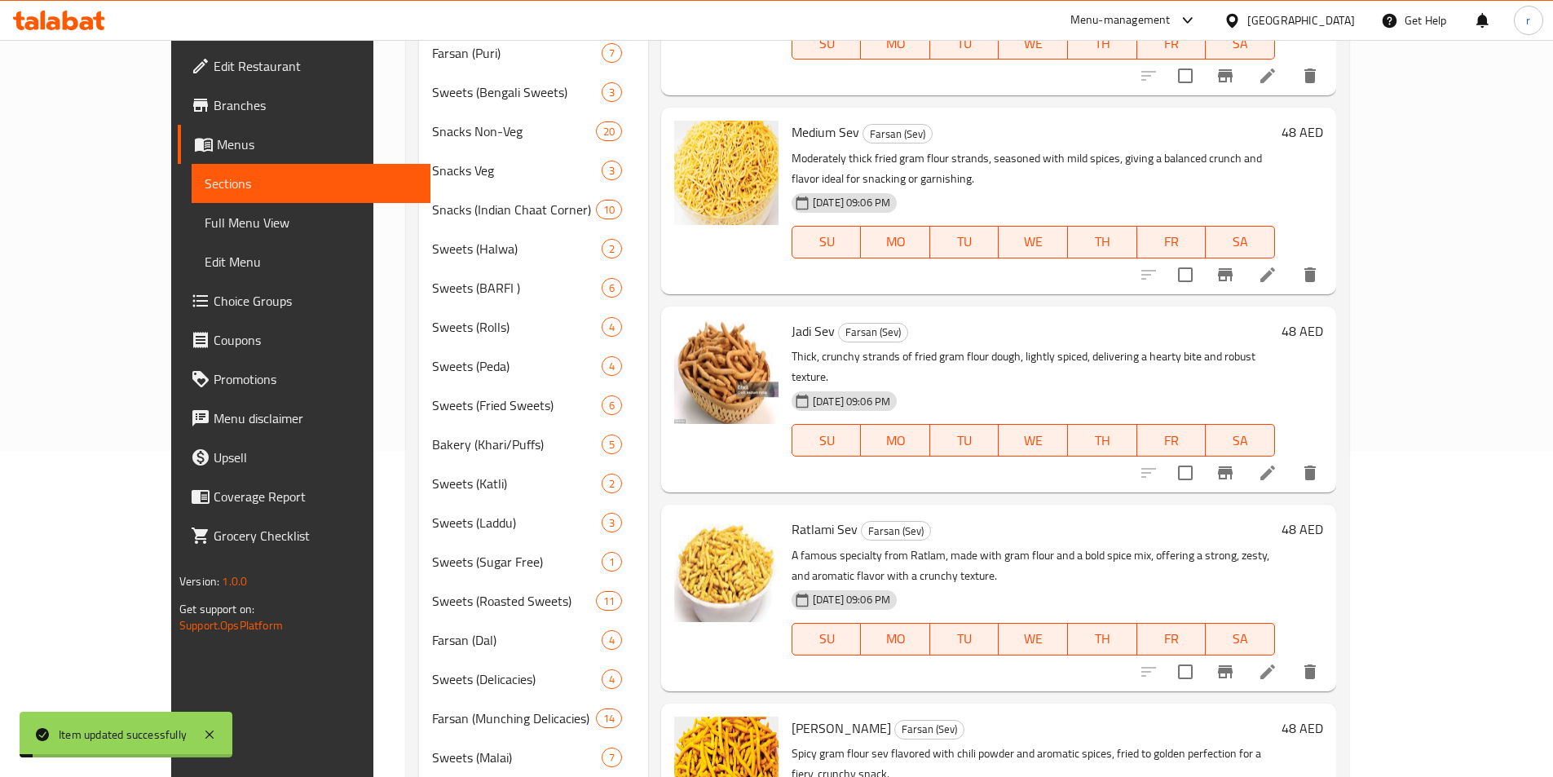
click at [192, 194] on link "Sections" at bounding box center [311, 183] width 239 height 39
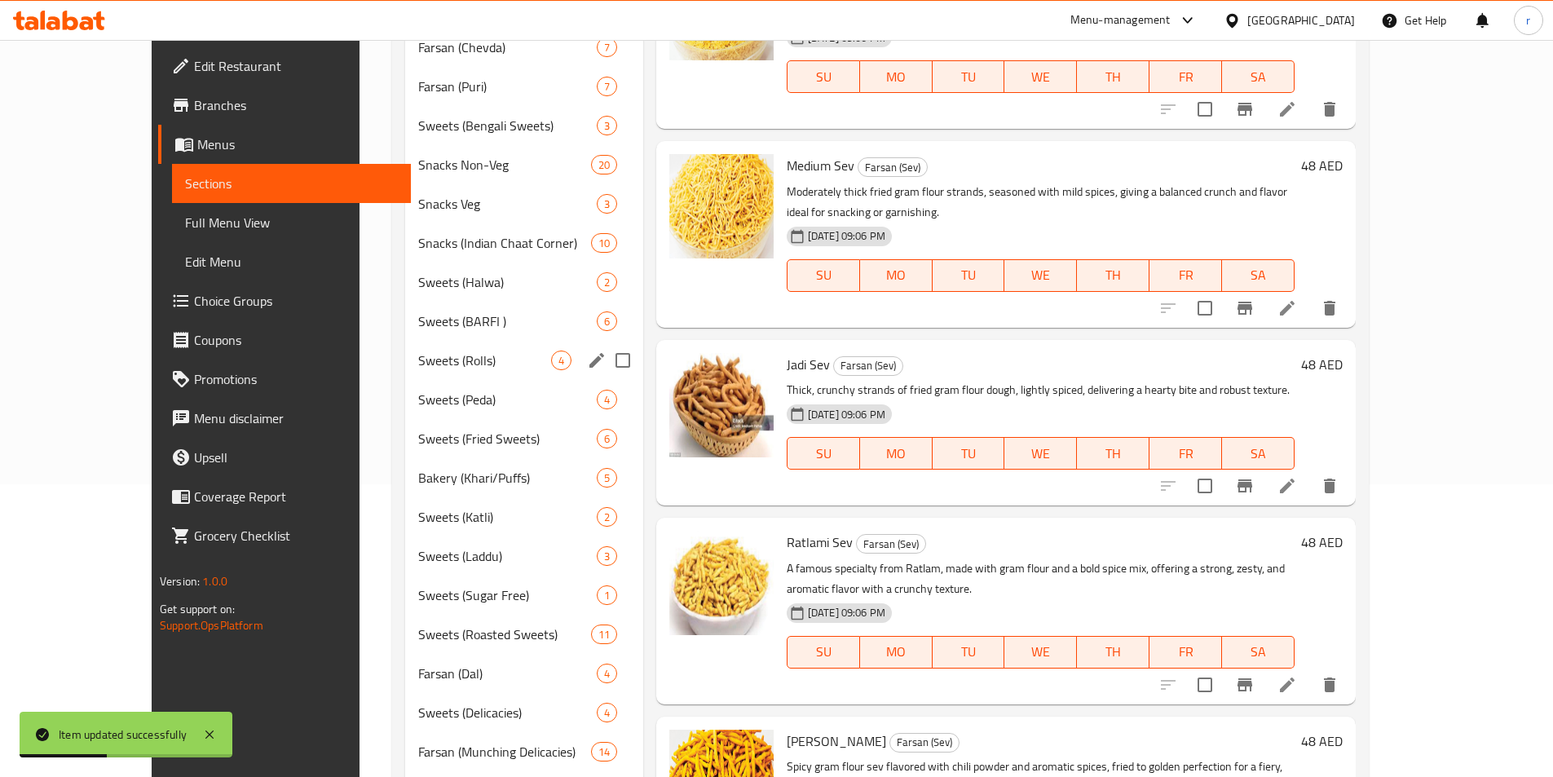
scroll to position [408, 0]
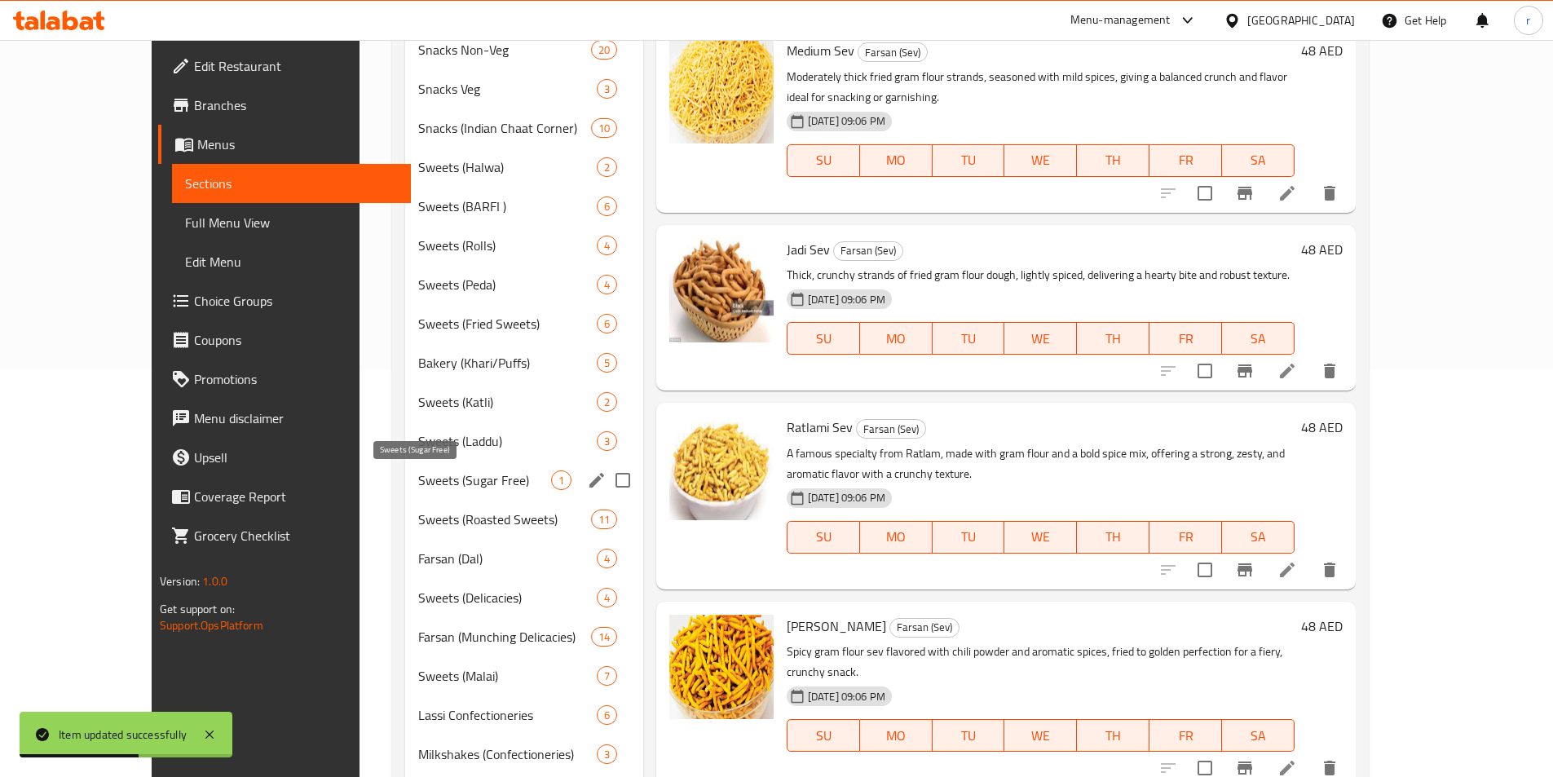
click at [451, 479] on span "Sweets (Sugar Free)" at bounding box center [484, 480] width 132 height 20
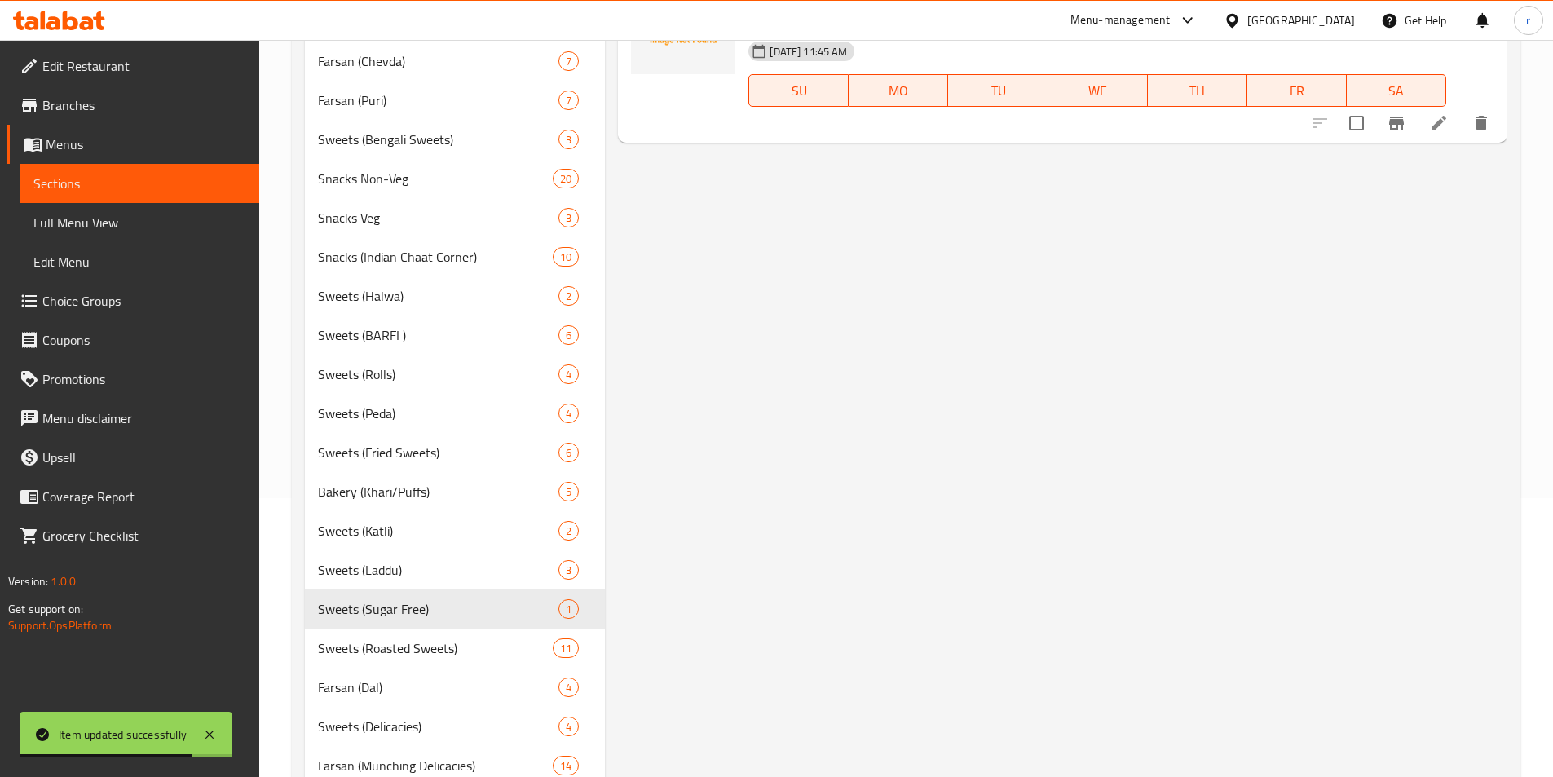
scroll to position [82, 0]
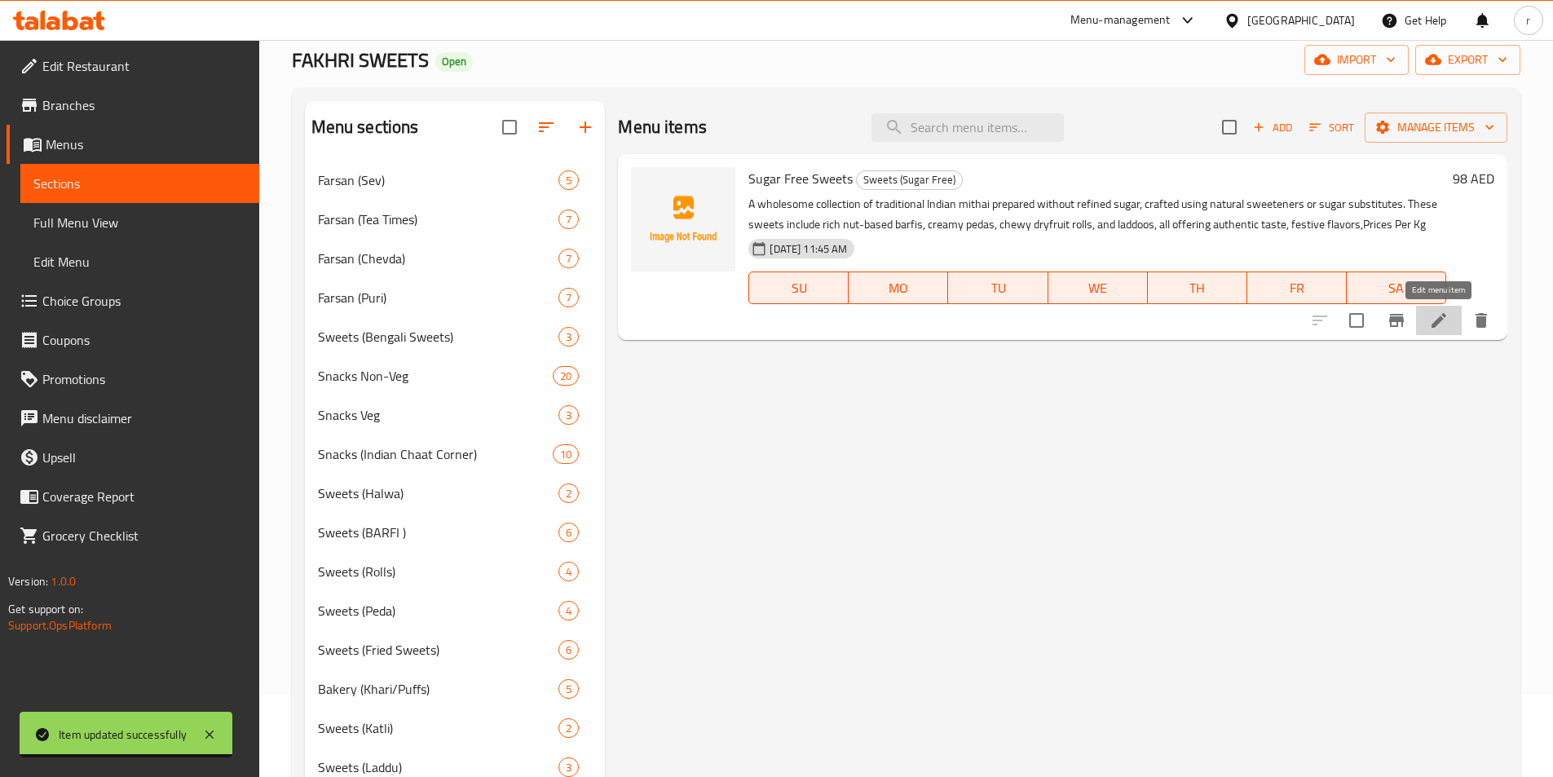
click at [1435, 323] on icon at bounding box center [1439, 320] width 15 height 15
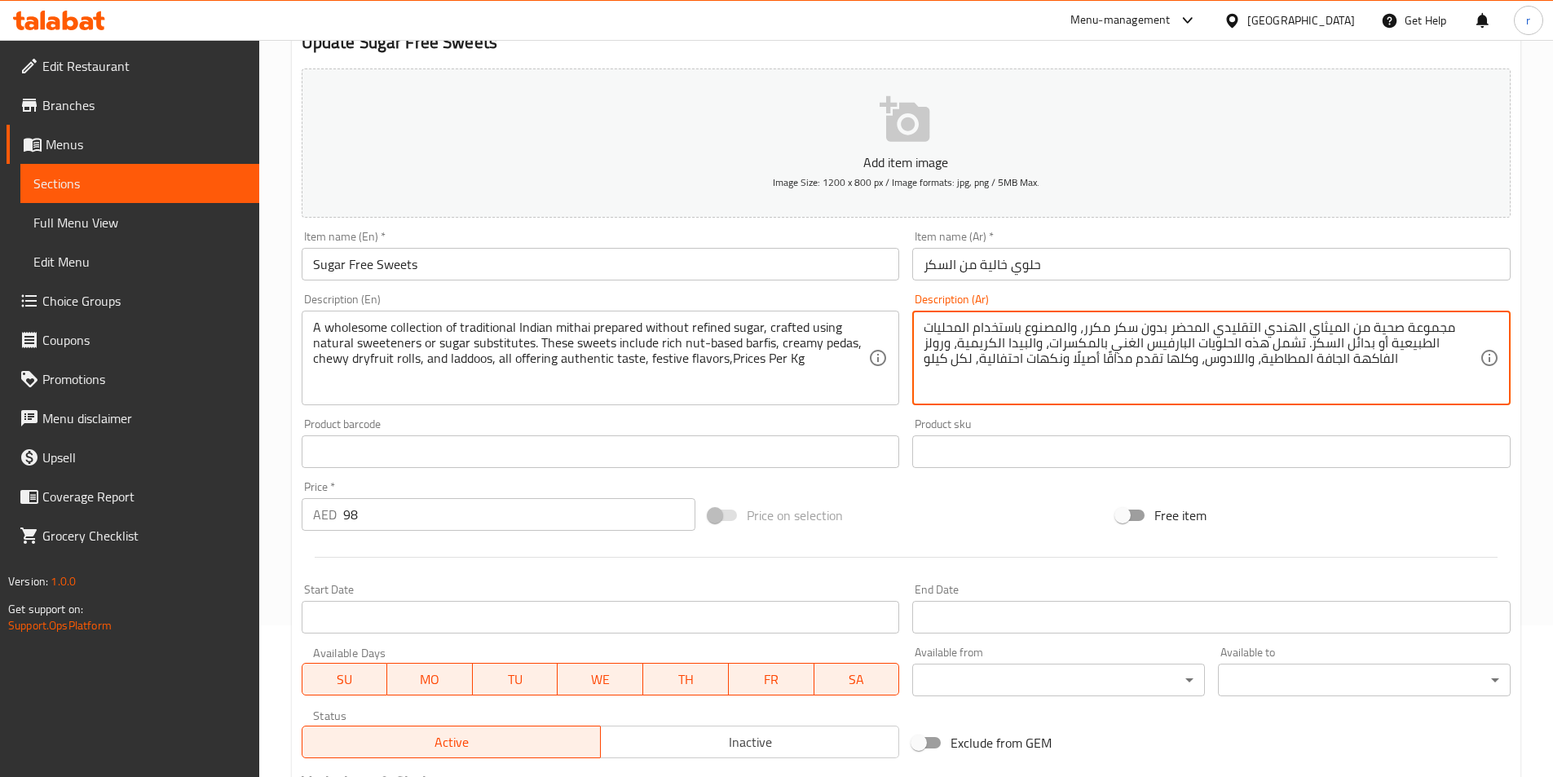
scroll to position [326, 0]
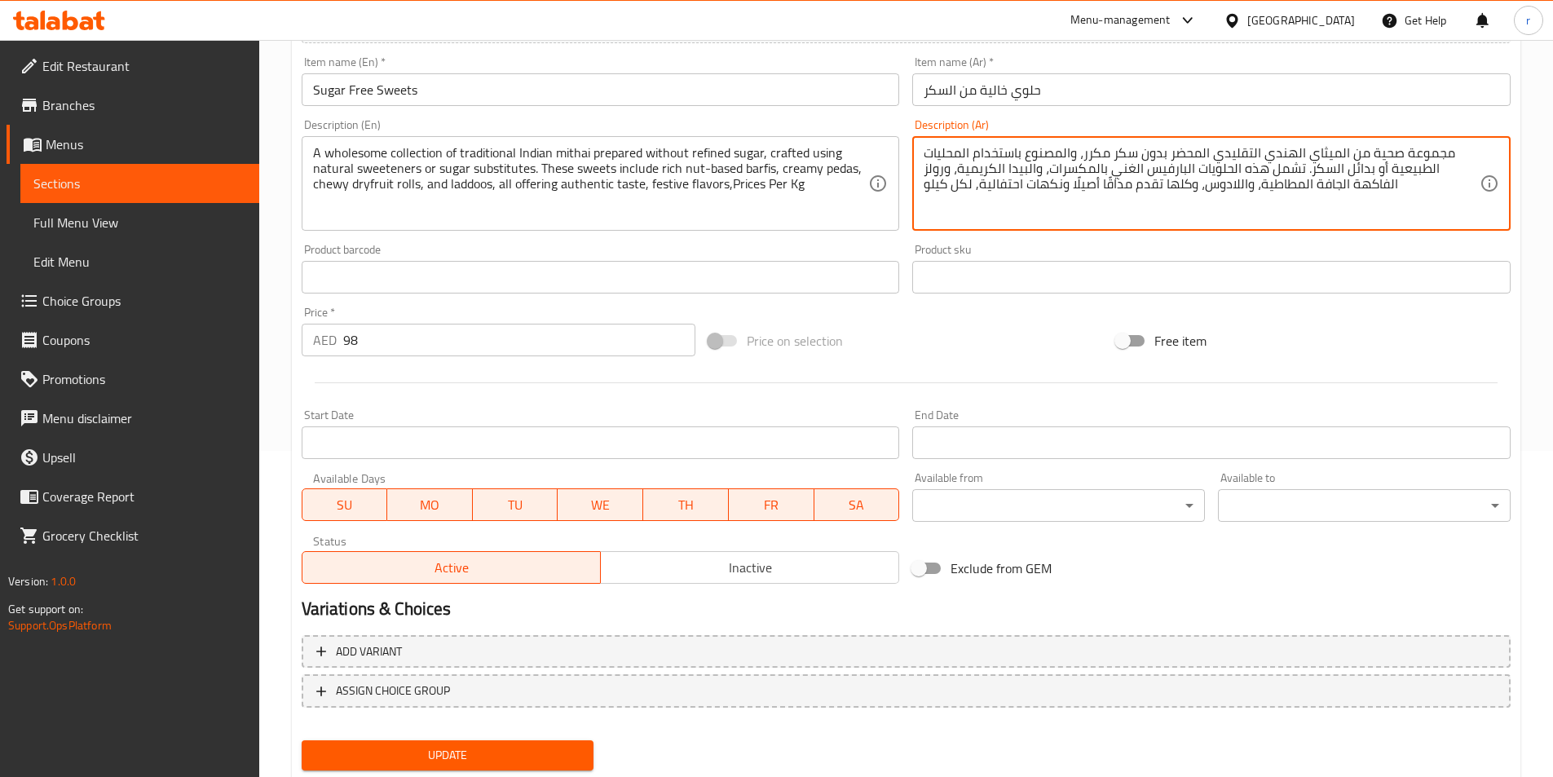
type textarea "مجموعة صحية من الميثاي الهندي التقليدي المحضر بدون سكر مكرر، والمصنوع باستخدام …"
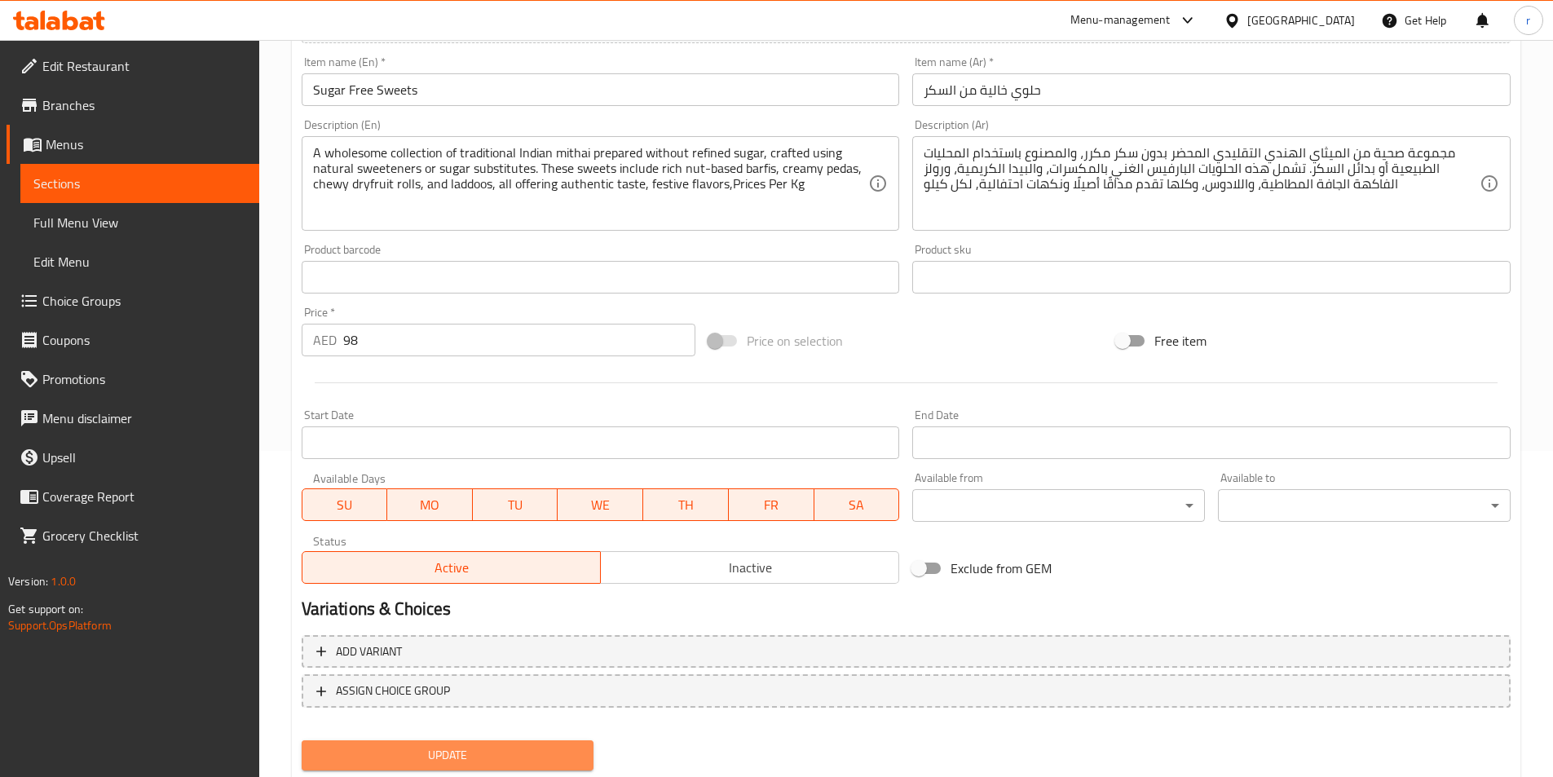
click at [433, 747] on span "Update" at bounding box center [448, 755] width 267 height 20
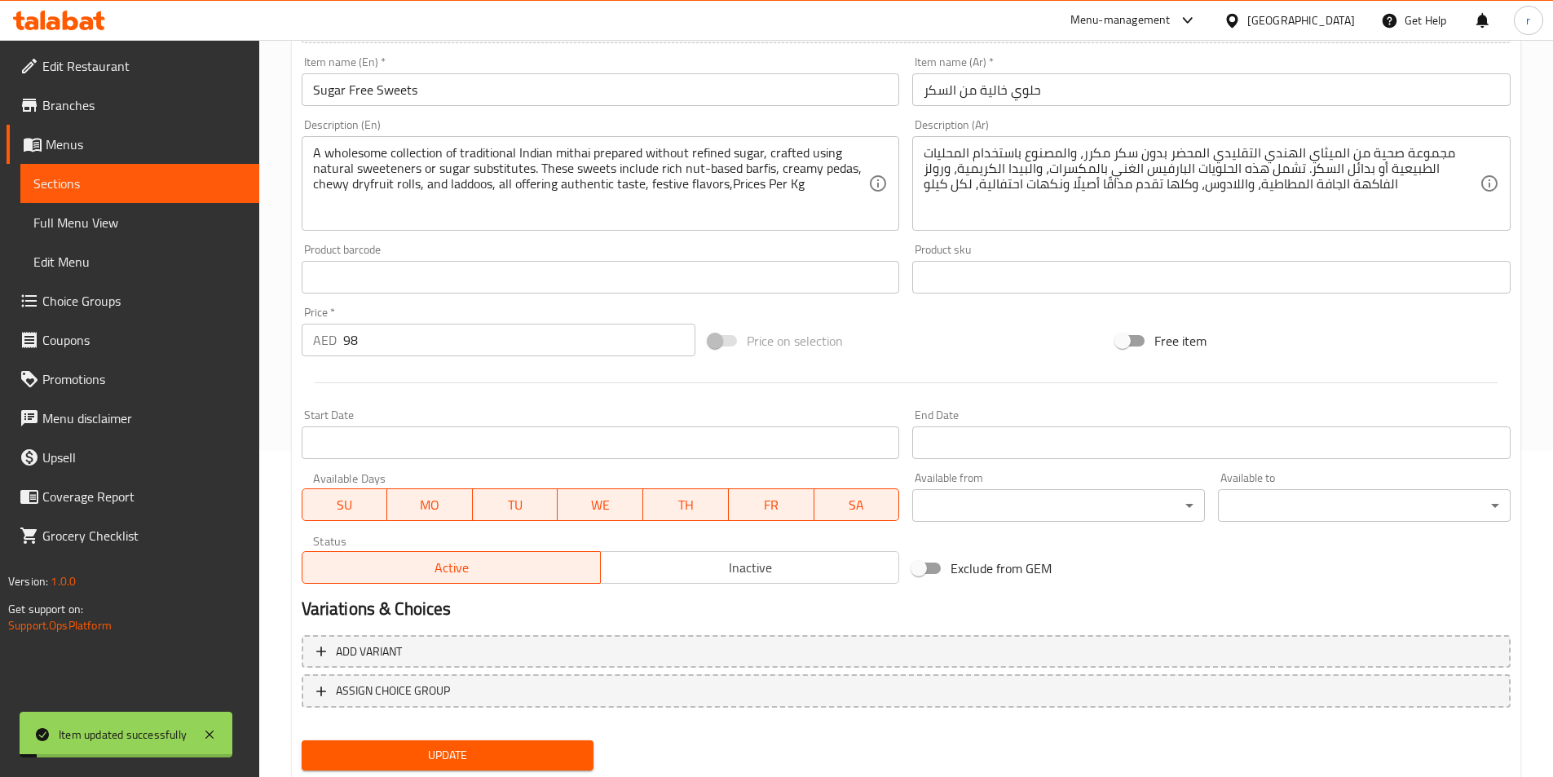
click at [60, 183] on span "Sections" at bounding box center [139, 184] width 213 height 20
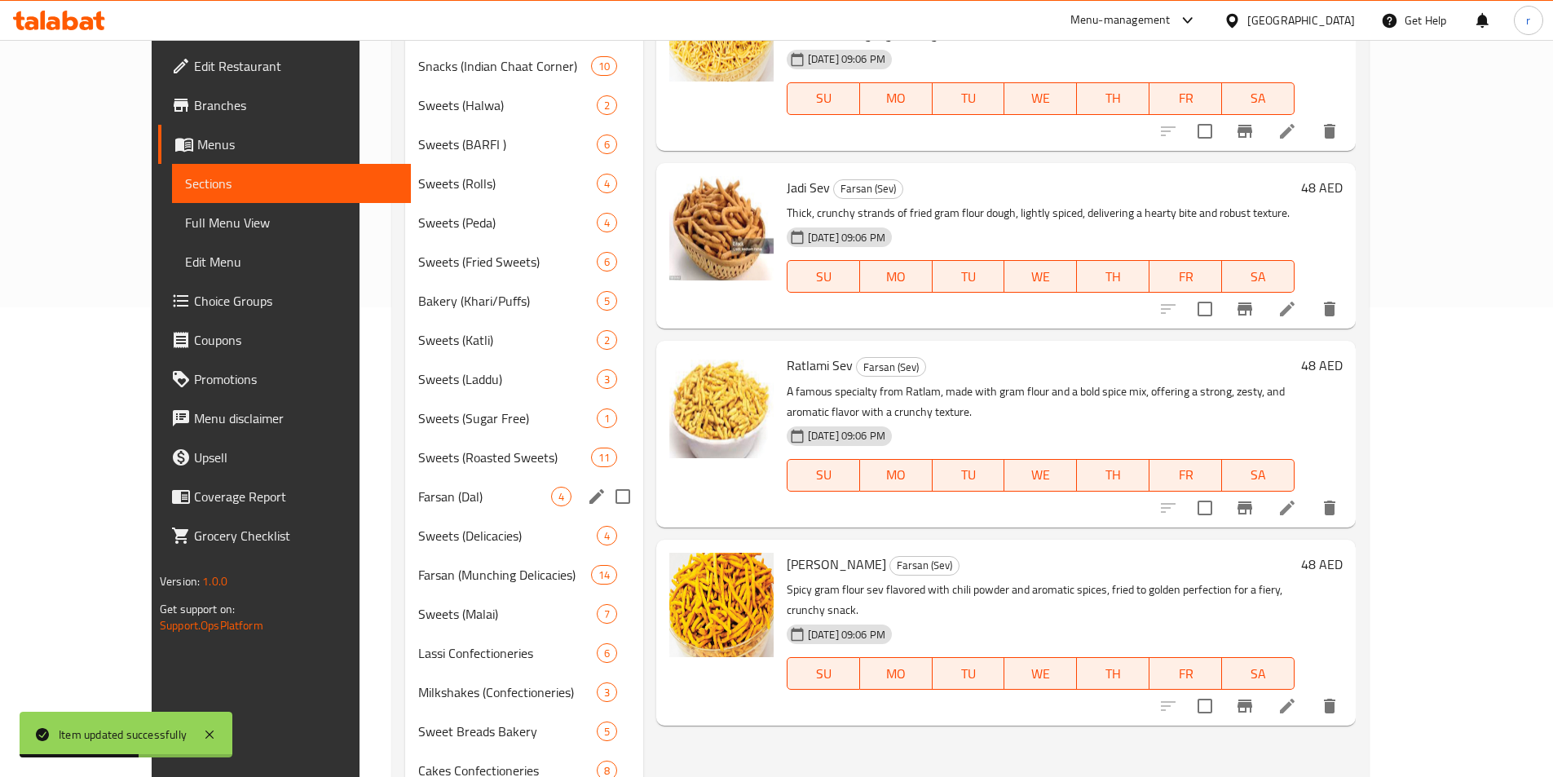
scroll to position [489, 0]
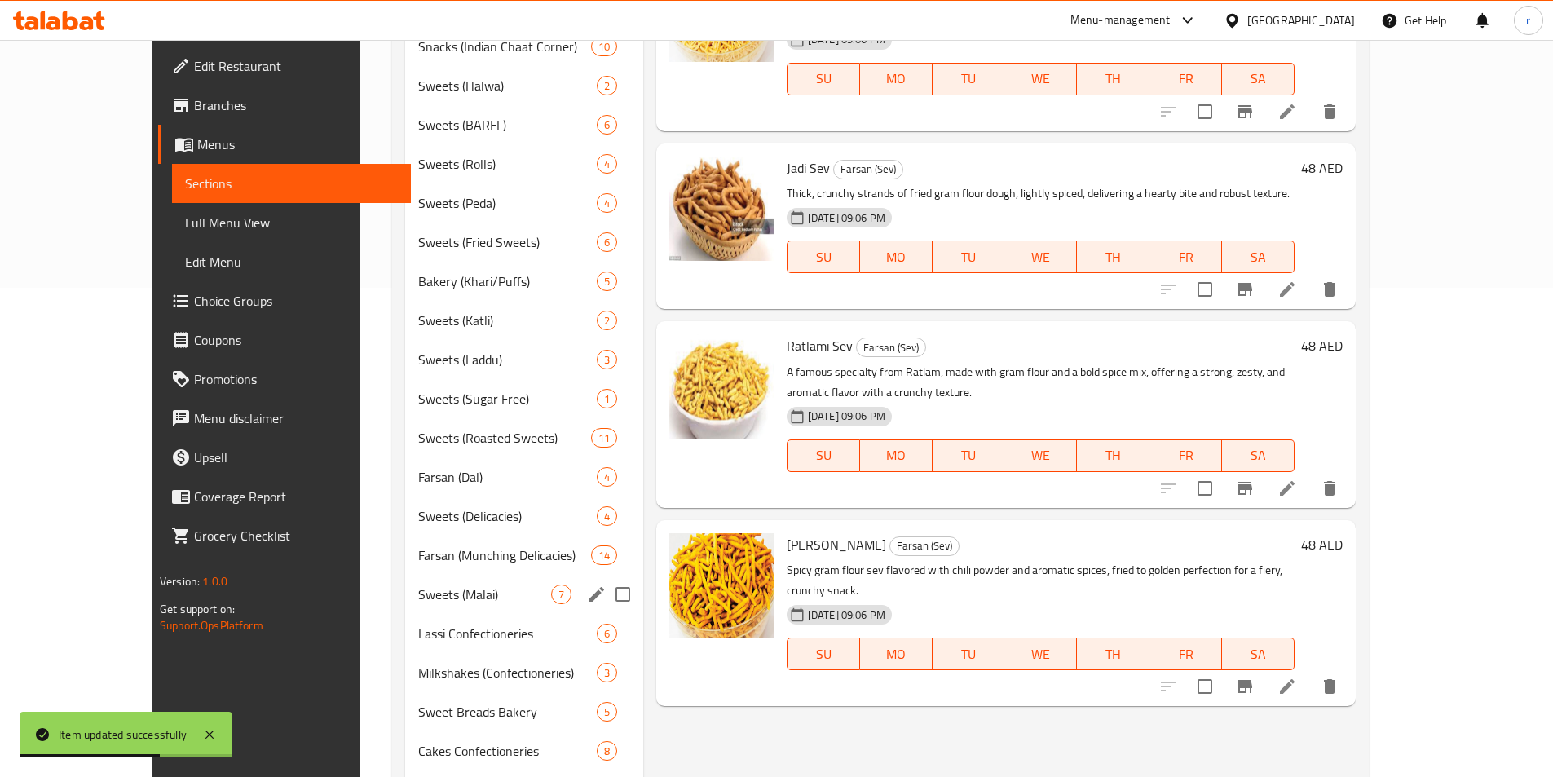
click at [471, 587] on span "Sweets (Malai)" at bounding box center [484, 595] width 132 height 20
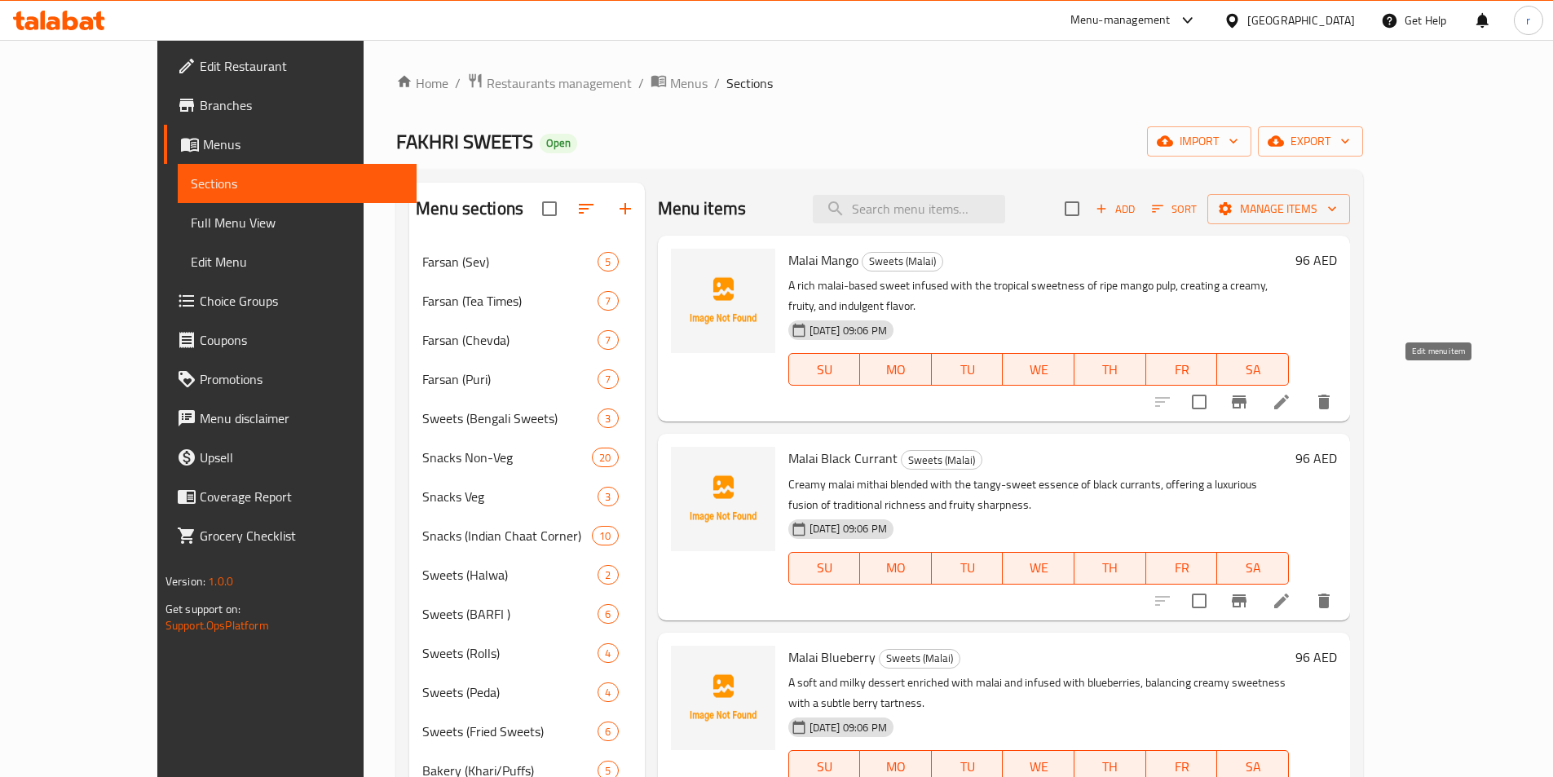
click at [1291, 392] on icon at bounding box center [1282, 402] width 20 height 20
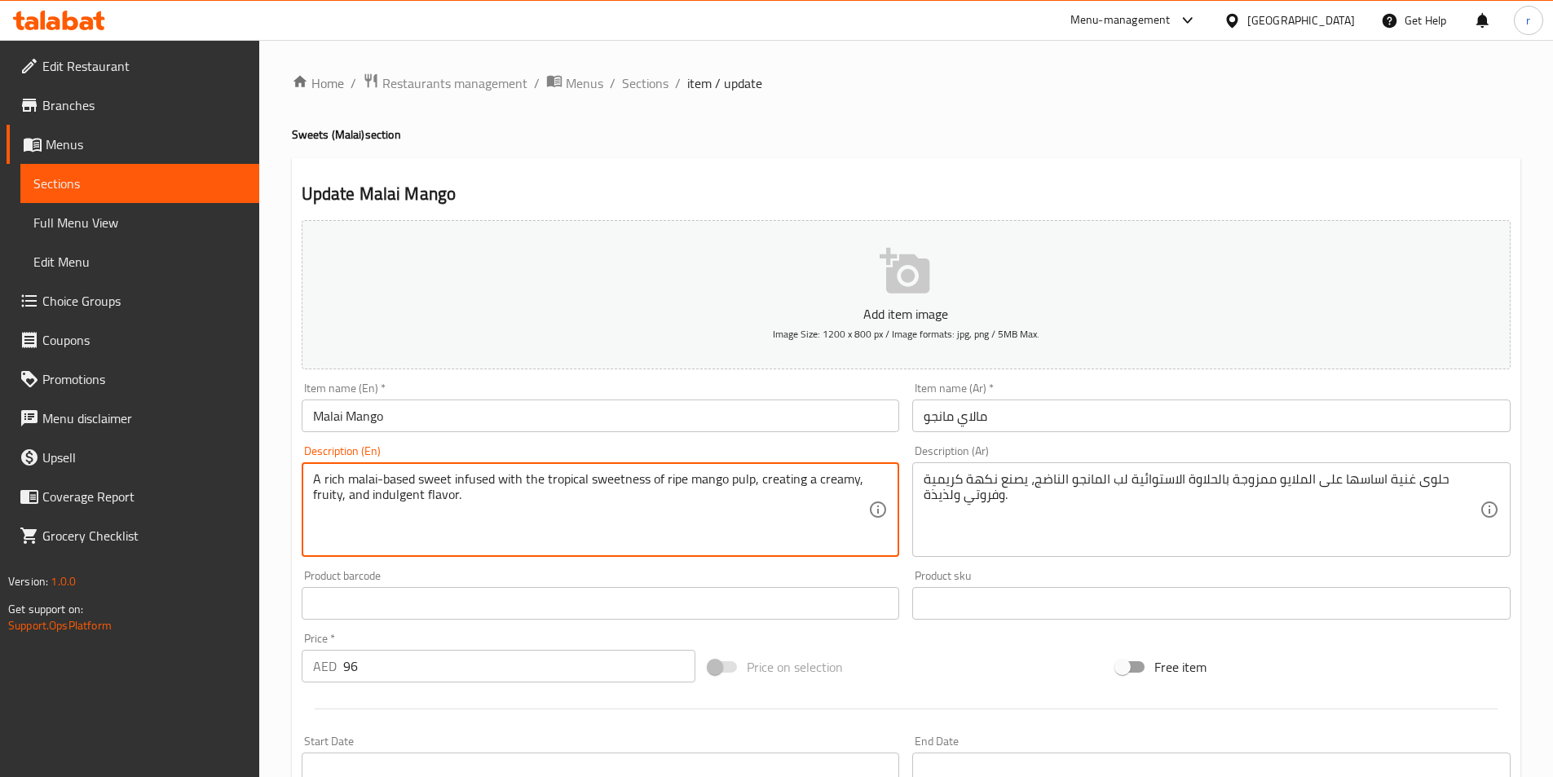
paste textarea "Prices Per Kg"
type textarea "A rich malai-based sweet infused with the tropical sweetness of ripe mango pulp…"
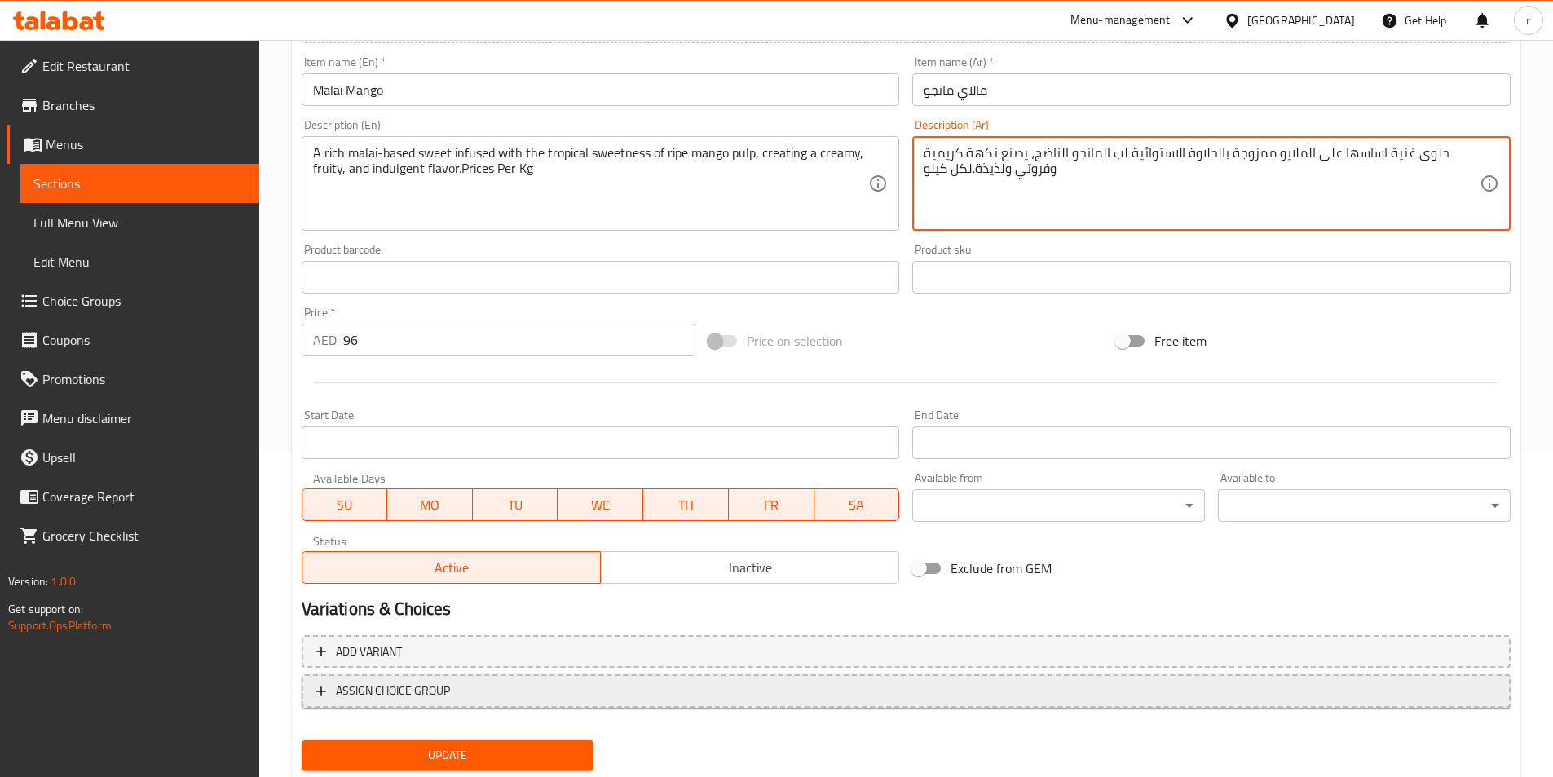
scroll to position [375, 0]
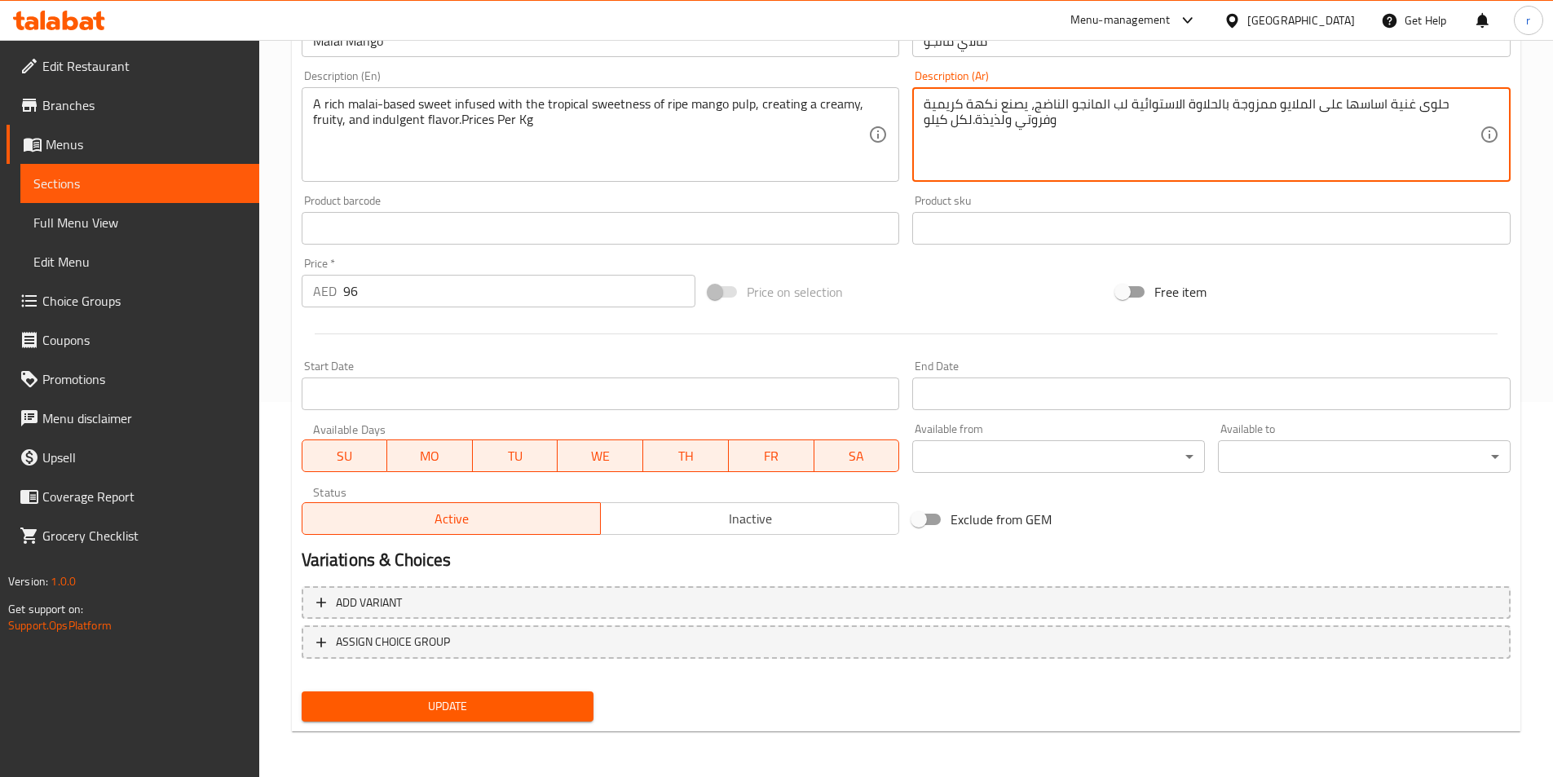
type textarea "حلوى غنية اساسها على الملايو ممزوجة بالحلاوة الاستوائية لب المانجو الناضج، يصنع…"
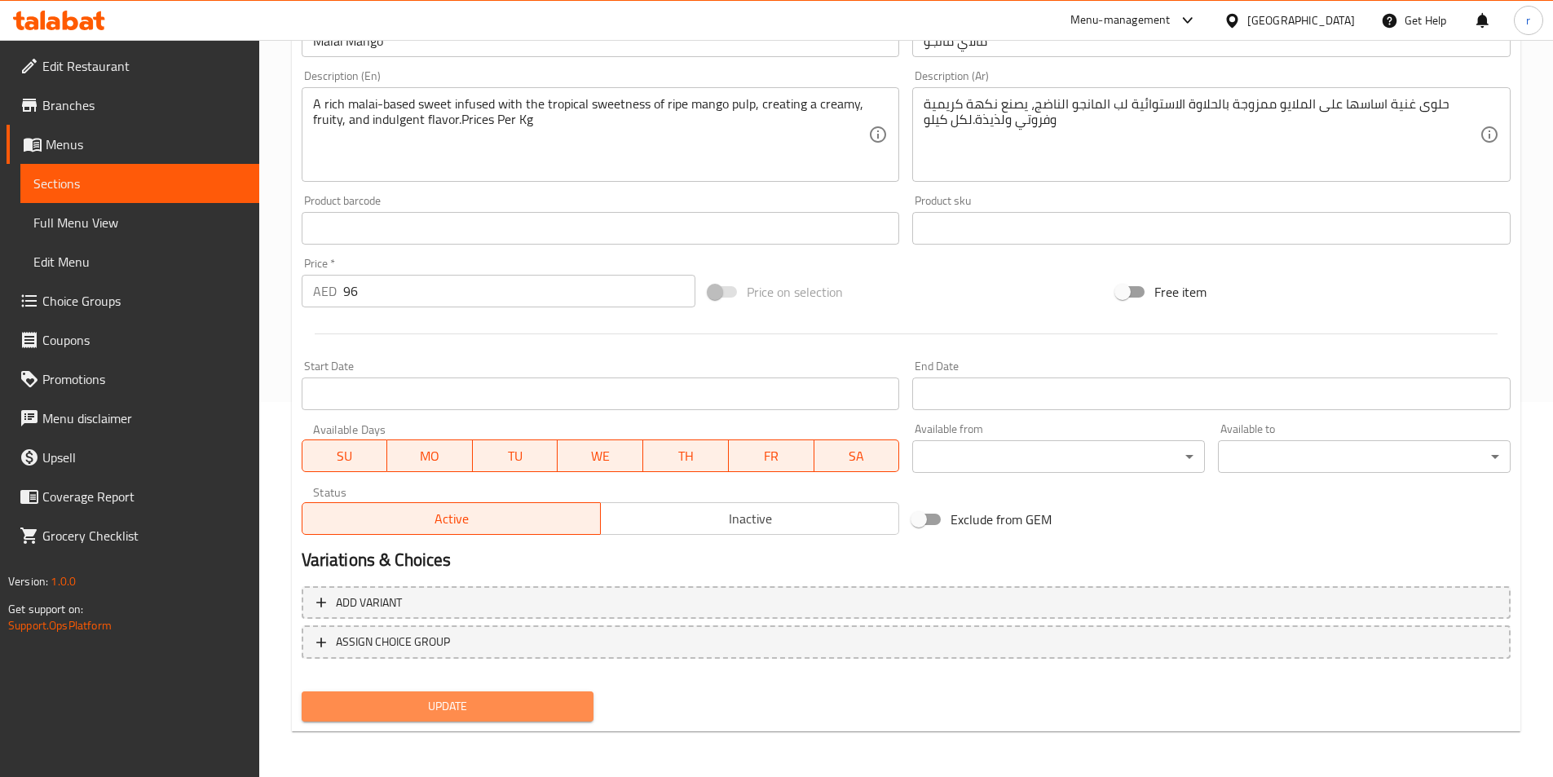
click at [536, 704] on span "Update" at bounding box center [448, 706] width 267 height 20
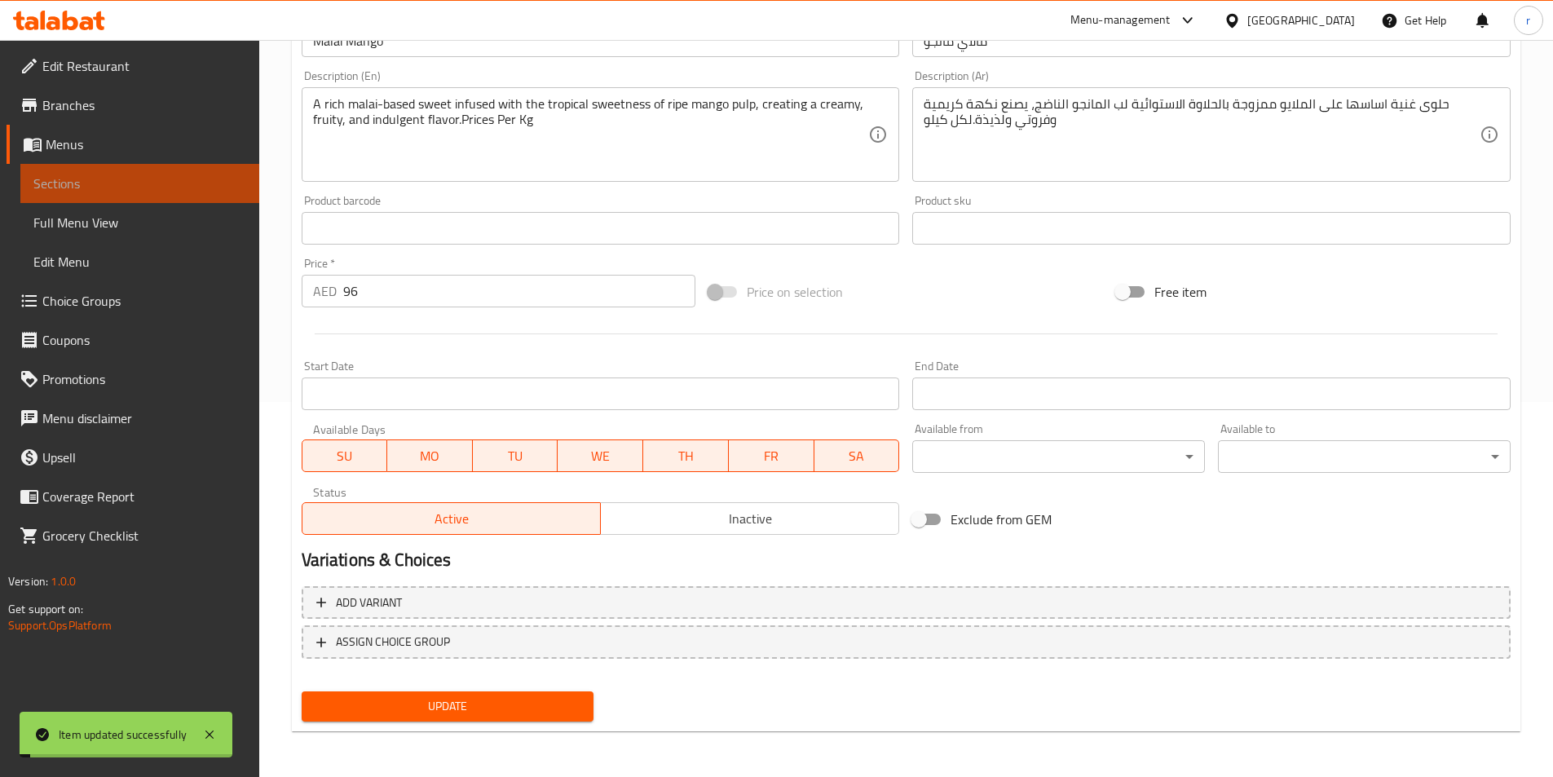
click at [207, 185] on span "Sections" at bounding box center [139, 184] width 213 height 20
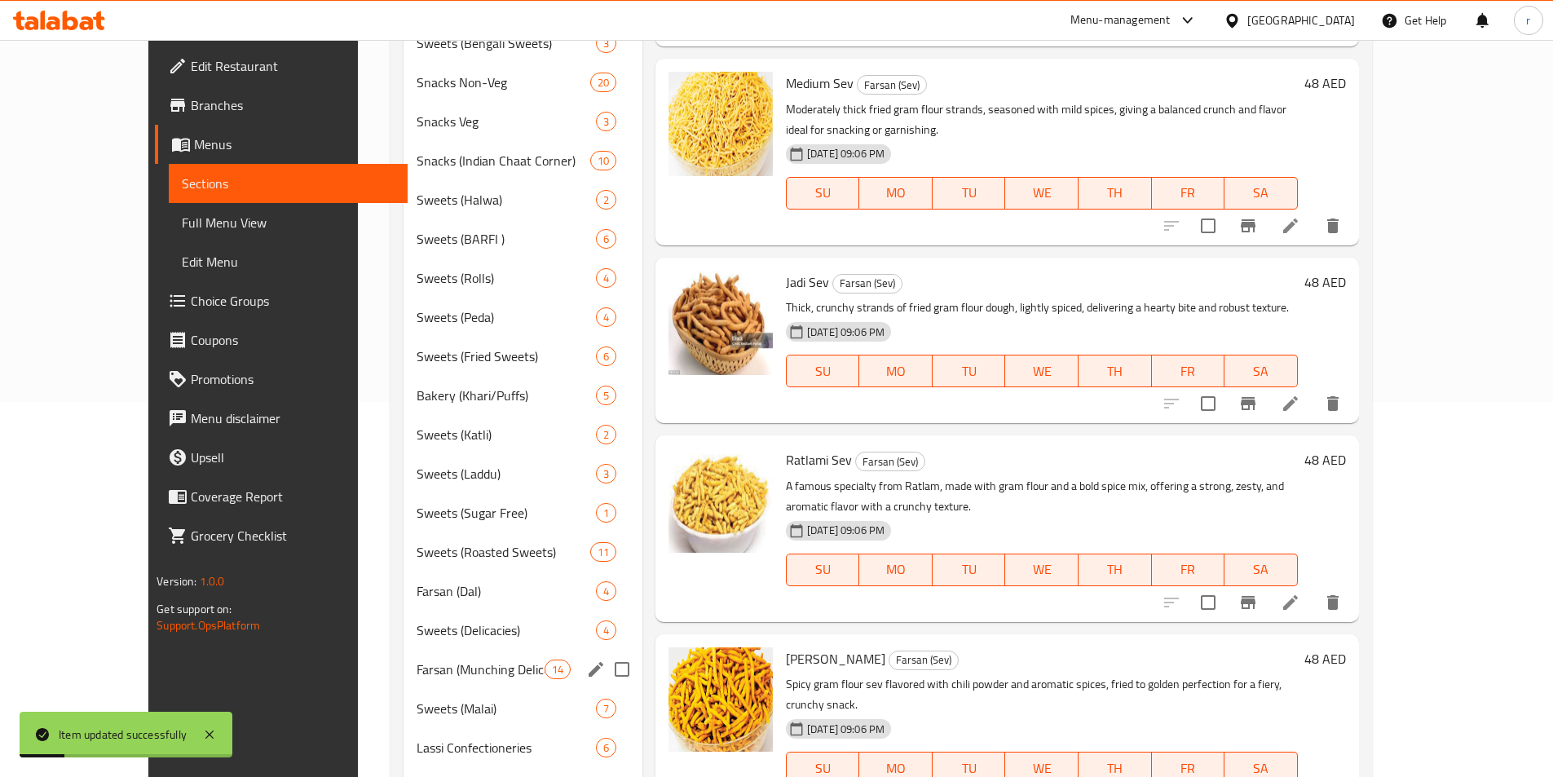
click at [408, 695] on div "Sweets (Malai) 7" at bounding box center [523, 708] width 239 height 39
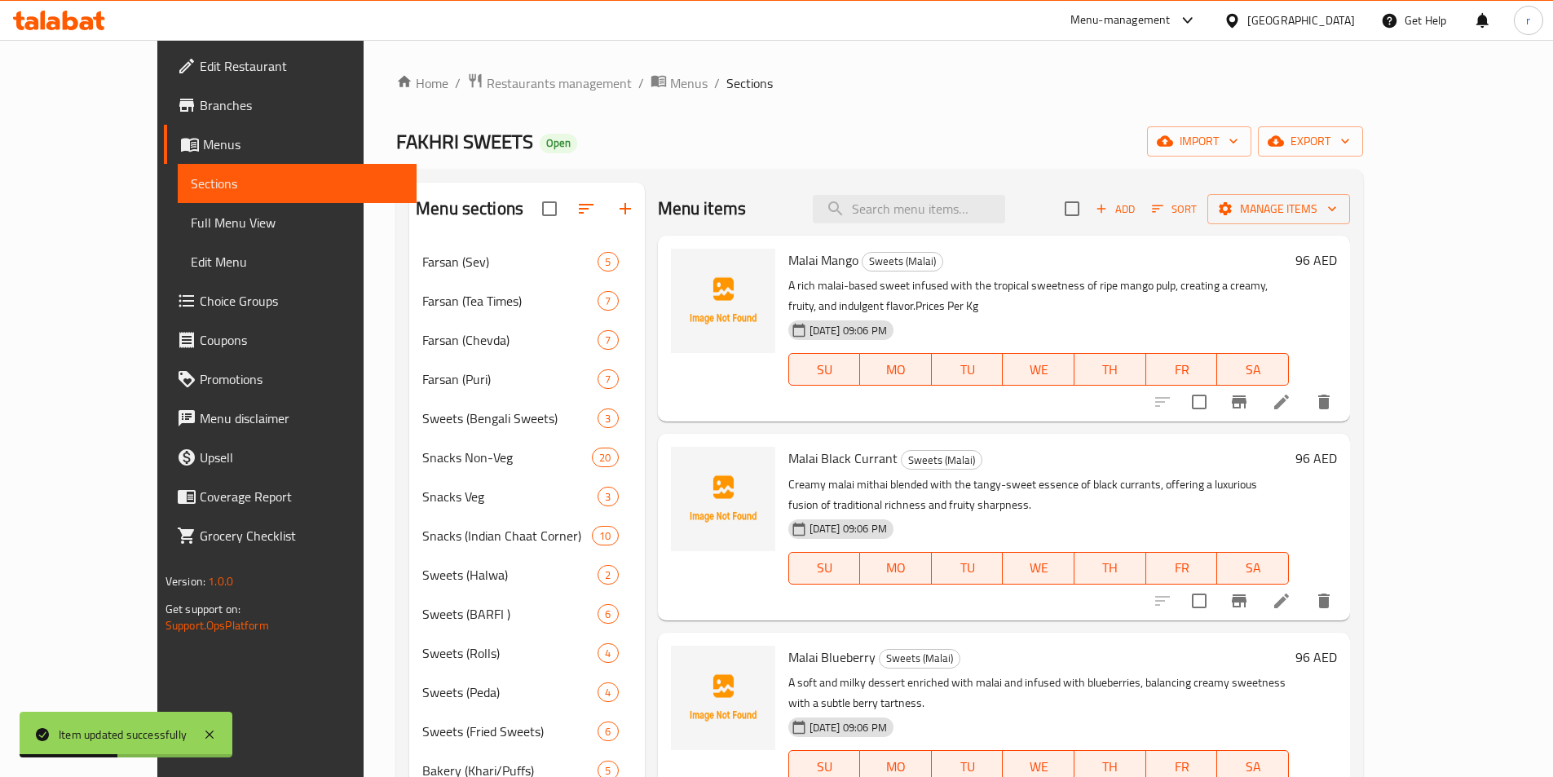
click at [1344, 598] on div at bounding box center [1243, 600] width 201 height 39
click at [1304, 586] on li at bounding box center [1282, 600] width 46 height 29
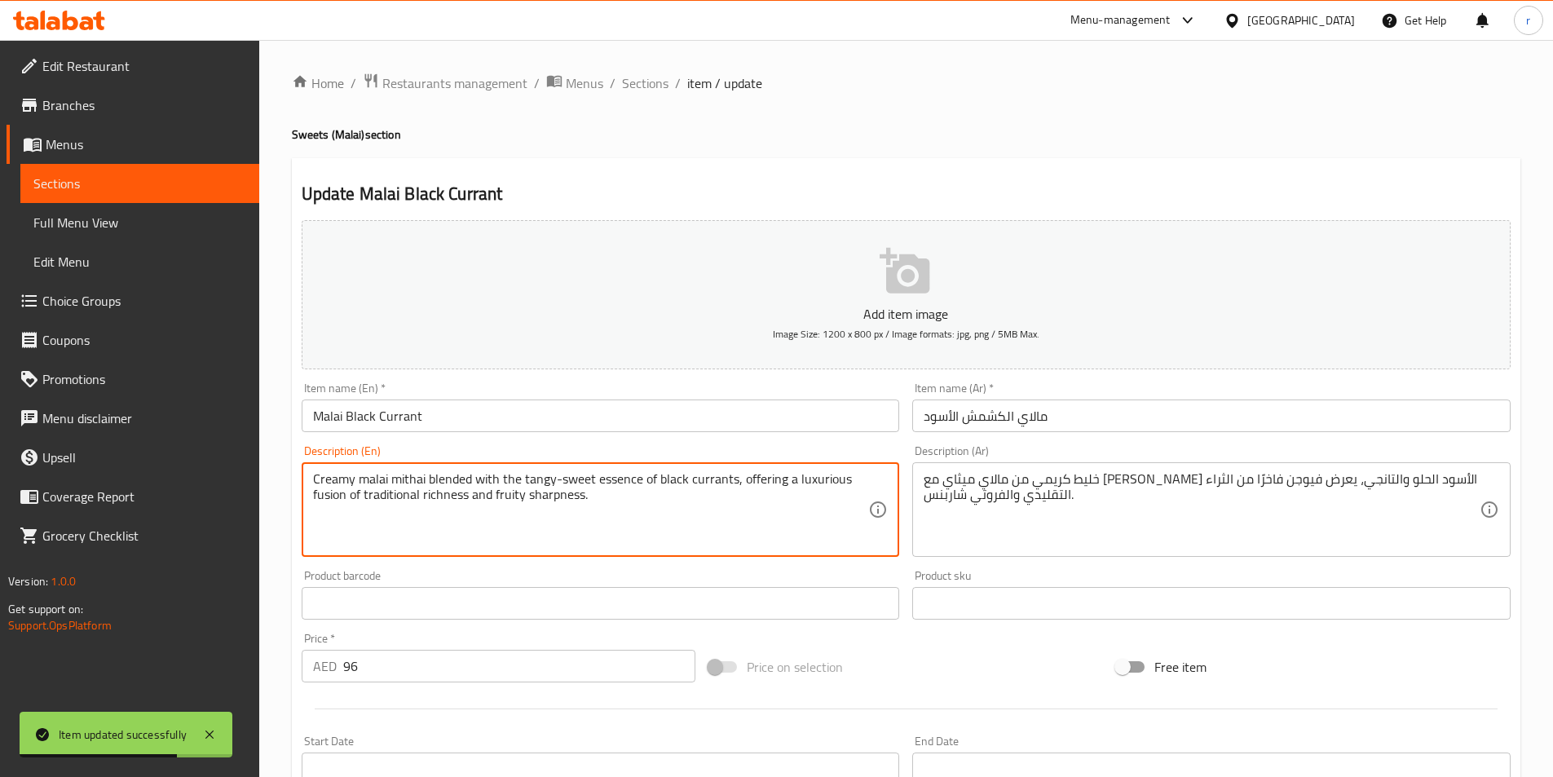
paste textarea "Prices Per Kg"
type textarea "Creamy malai mithai blended with the tangy-sweet essence of black currants, off…"
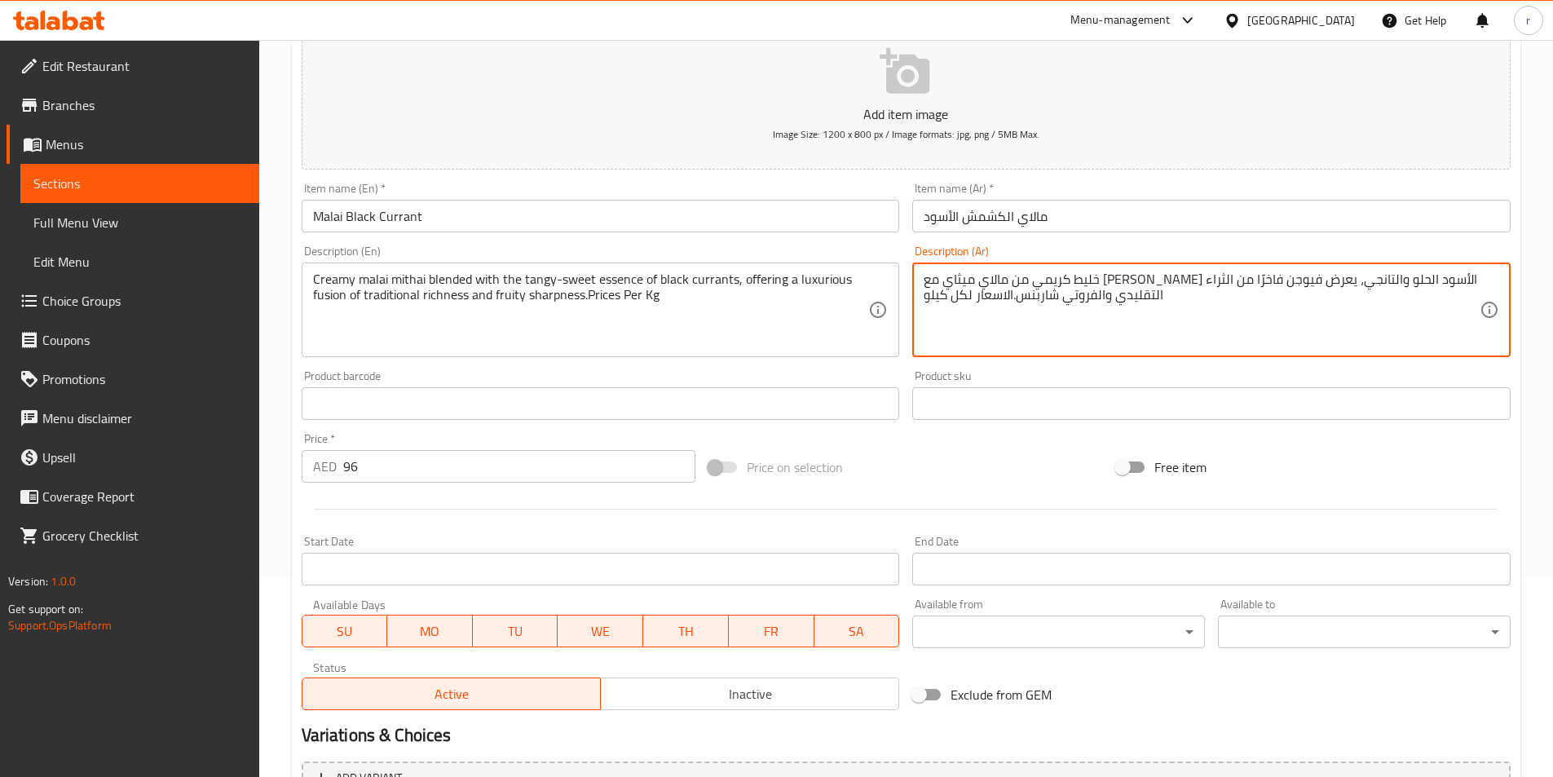
scroll to position [326, 0]
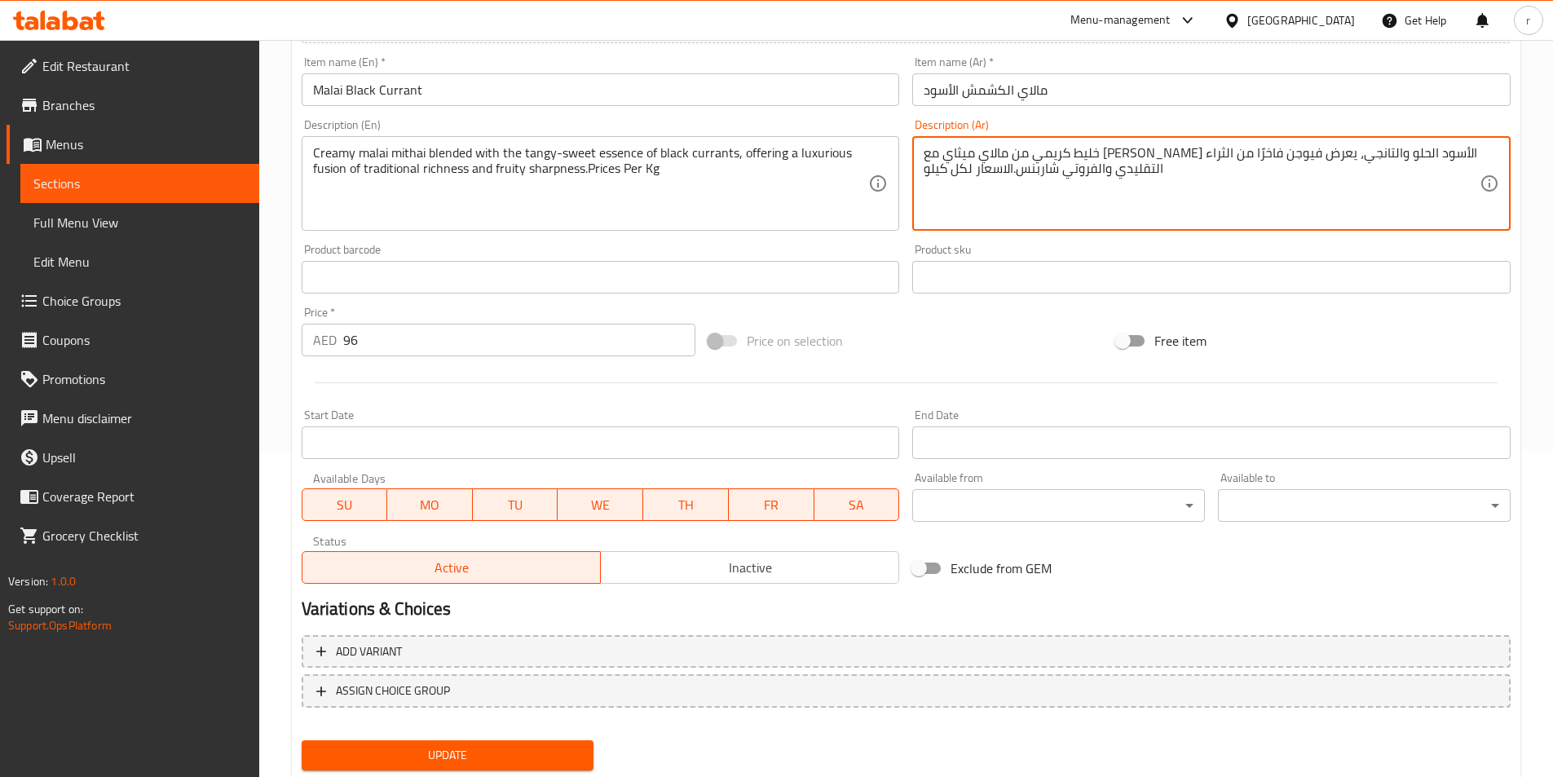
type textarea "خليط كريمي من مالاي ميثاي مع [PERSON_NAME] الأسود الحلو والتانجي، يعرض فيوجن فا…"
click at [375, 756] on span "Update" at bounding box center [448, 755] width 267 height 20
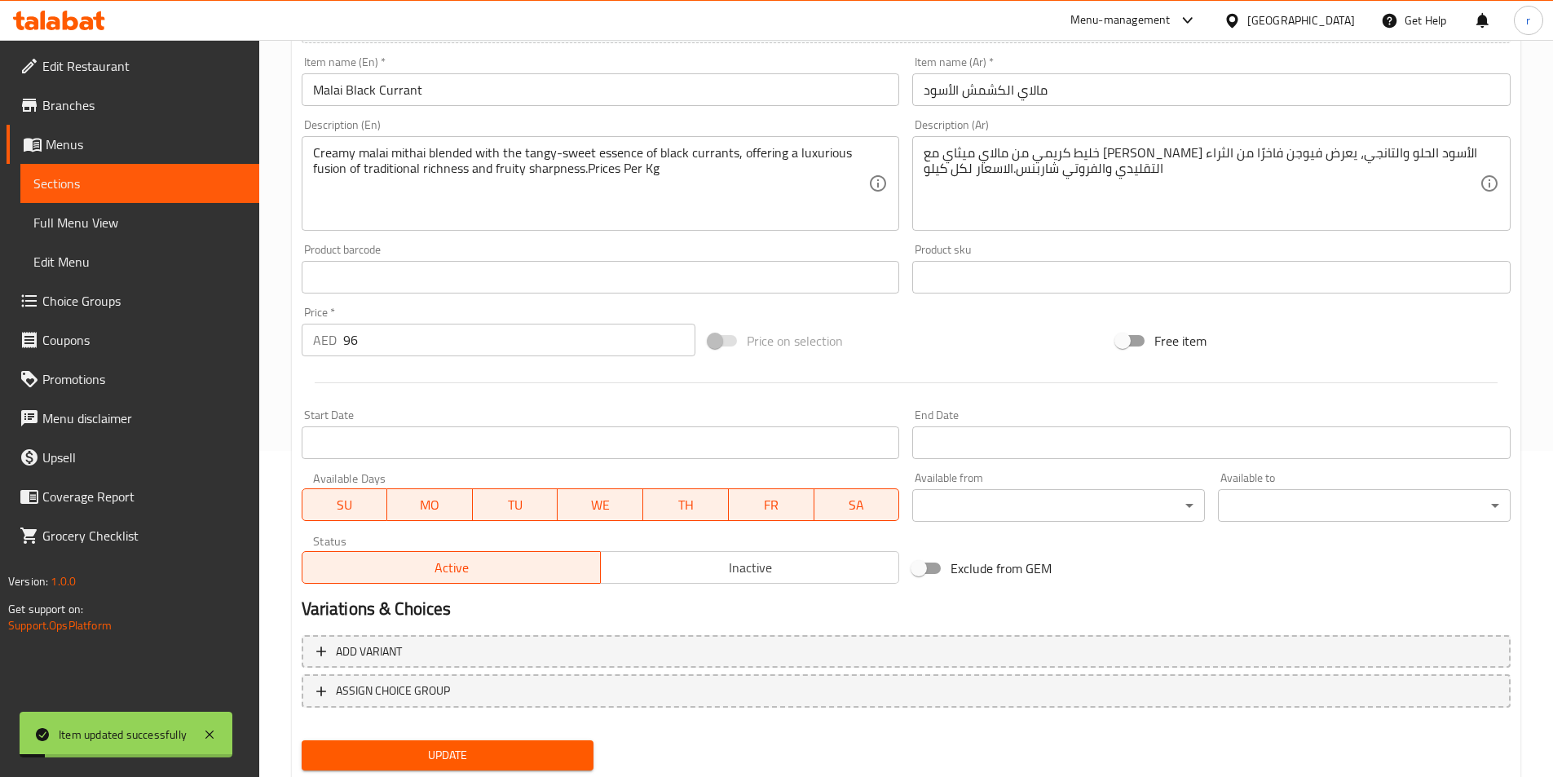
click at [65, 184] on span "Sections" at bounding box center [139, 184] width 213 height 20
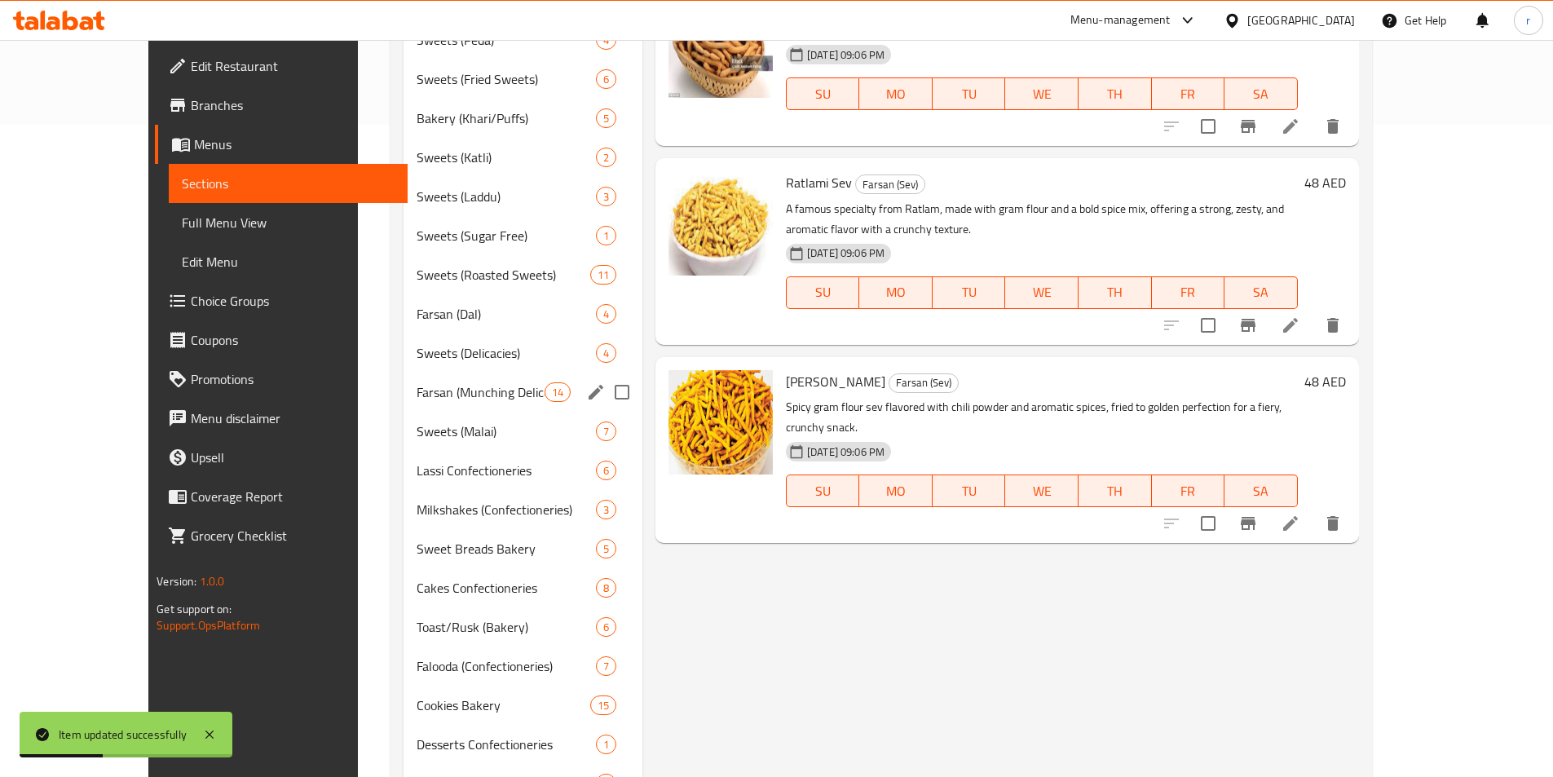
scroll to position [734, 0]
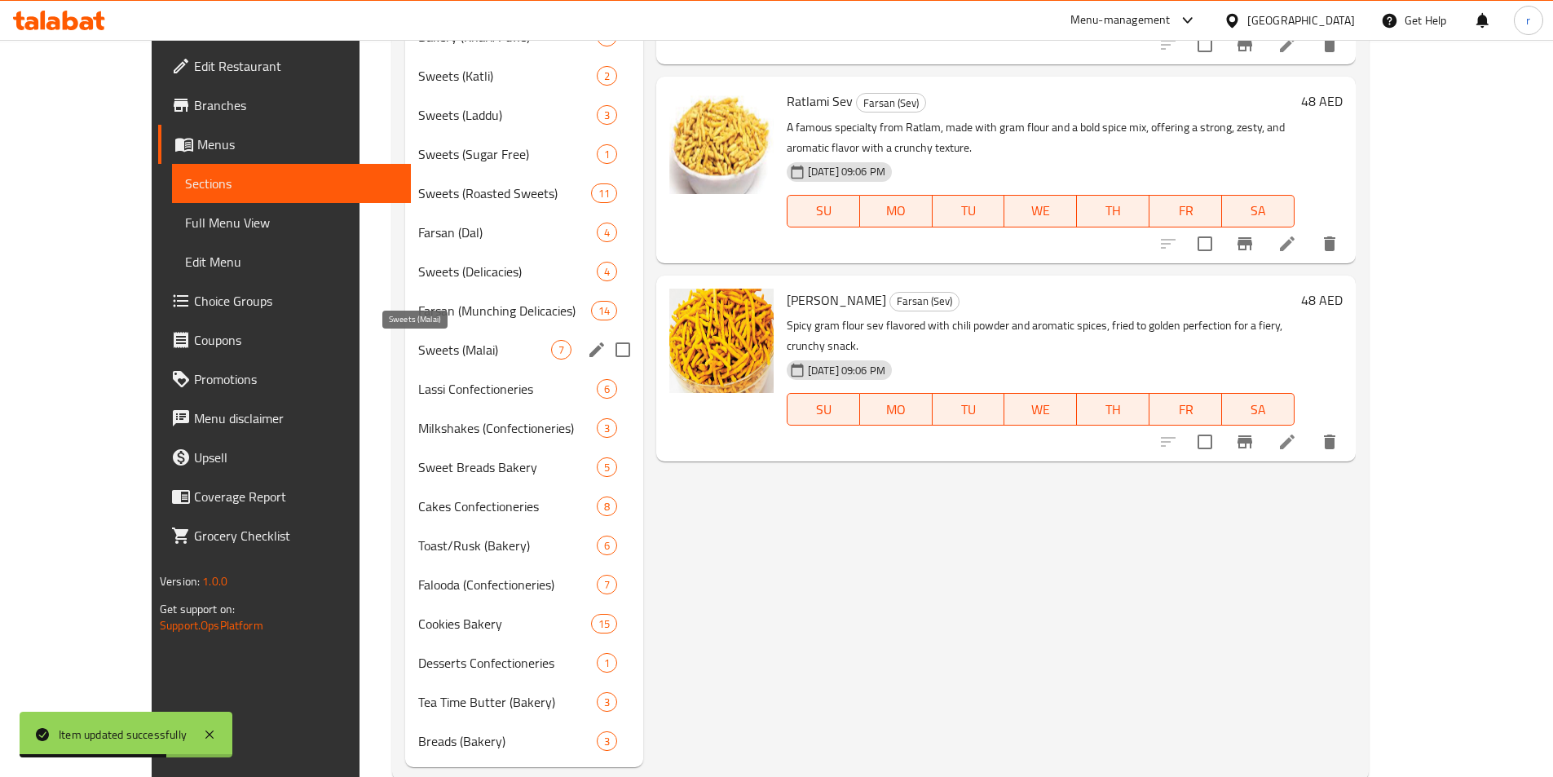
click at [418, 348] on span "Sweets (Malai)" at bounding box center [484, 350] width 132 height 20
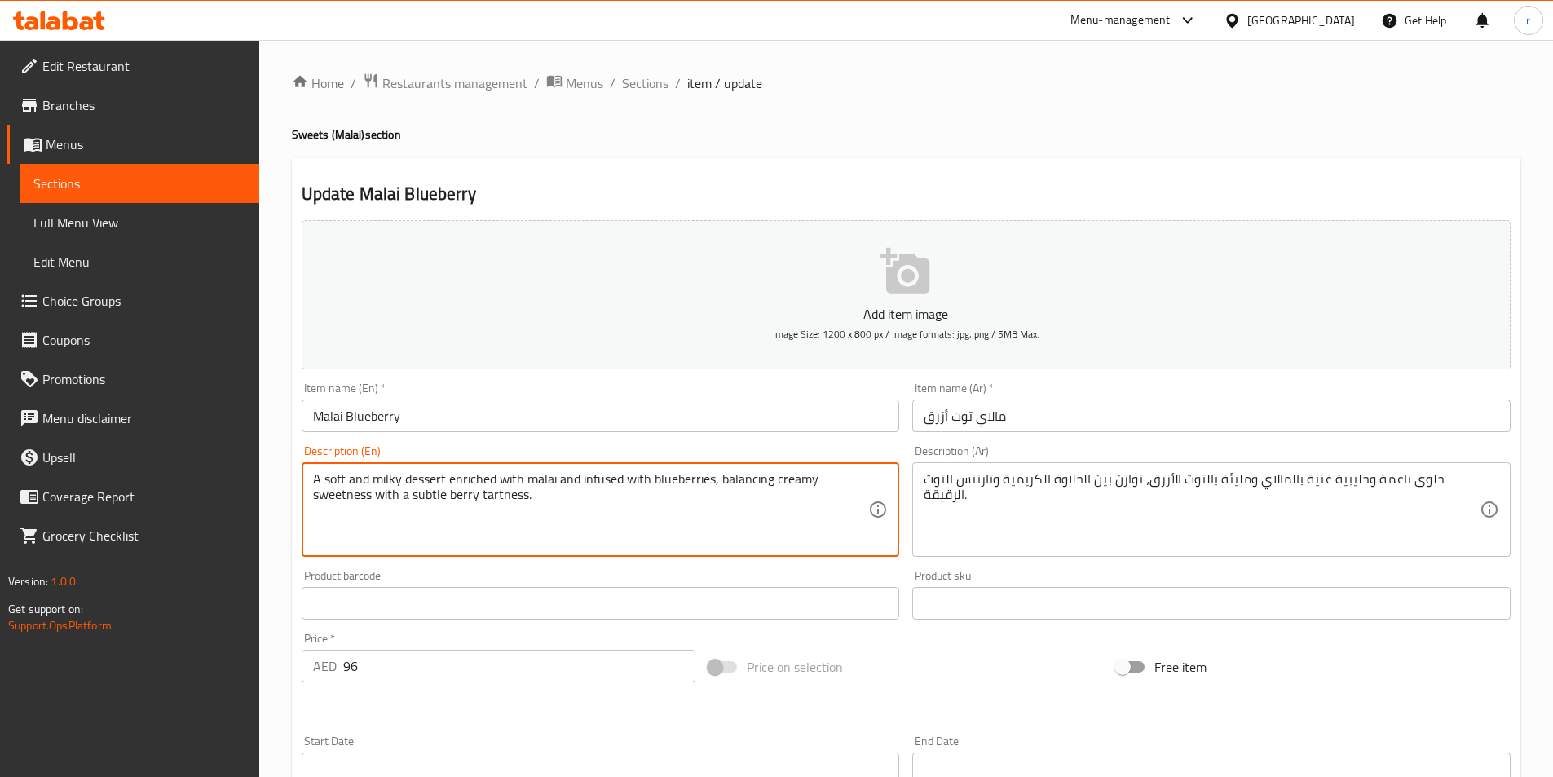
paste textarea "Prices Per Kg"
type textarea "A soft and milky dessert enriched with malai and infused with blueberries, bala…"
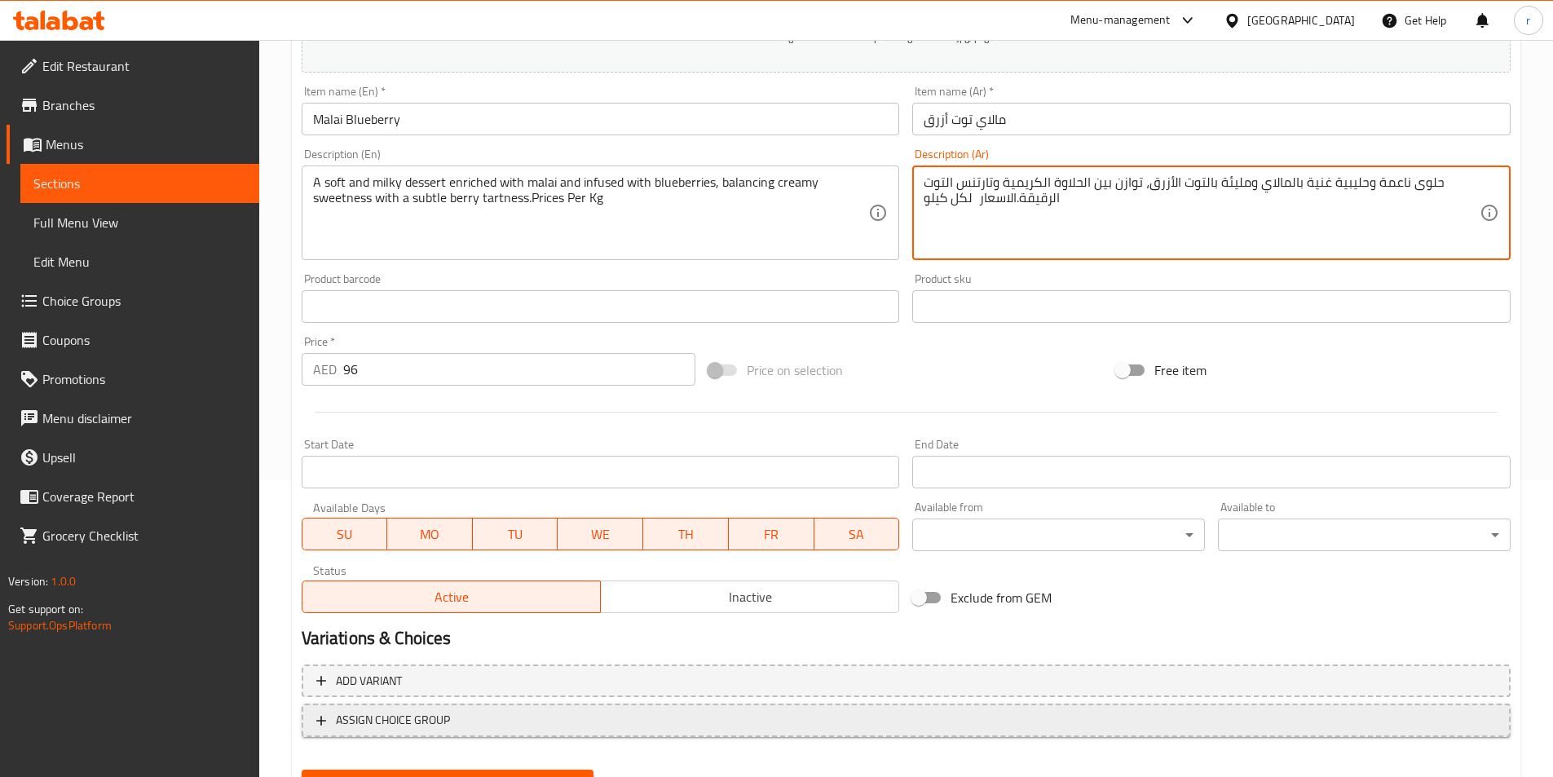
scroll to position [375, 0]
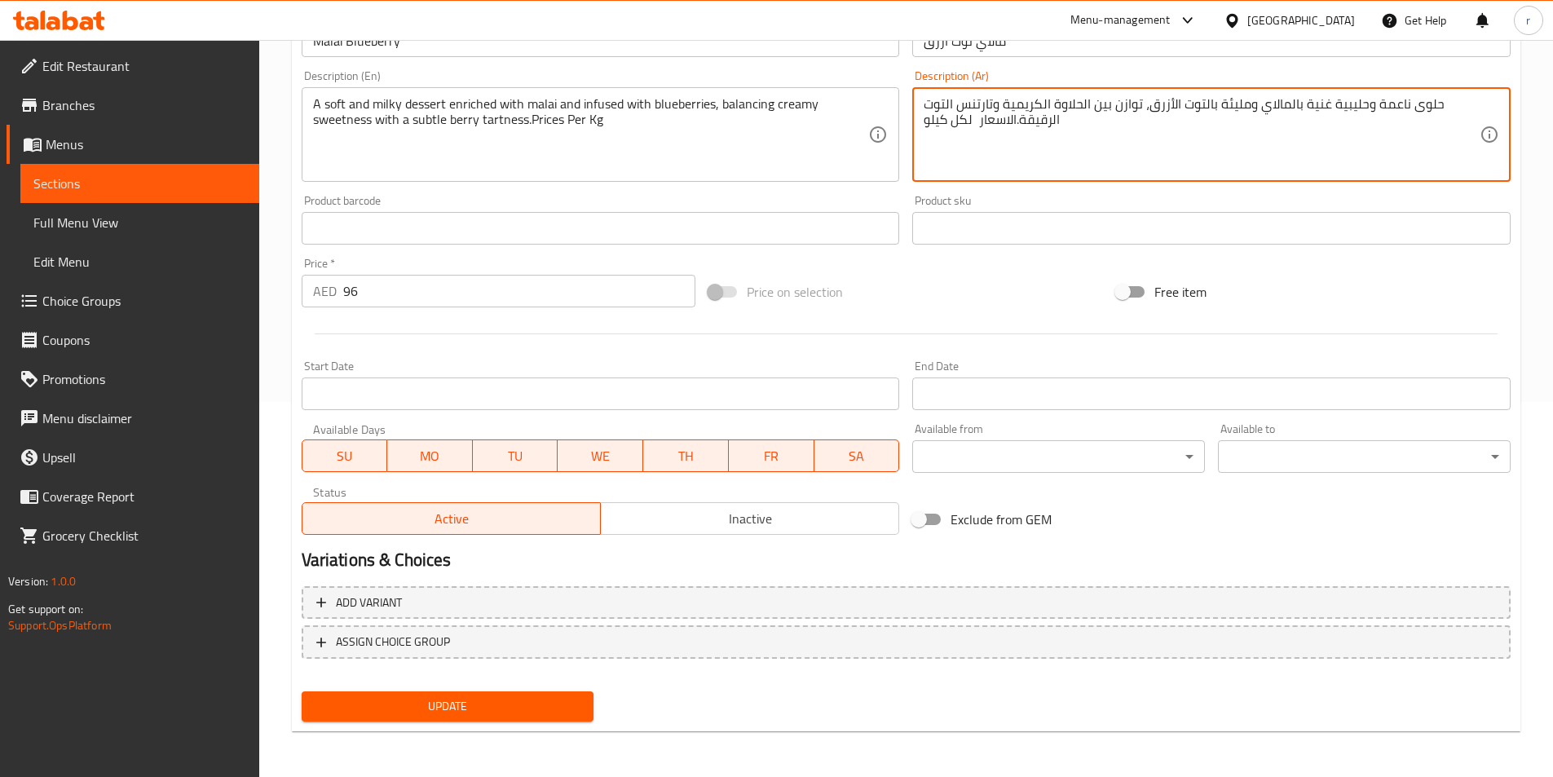
type textarea "حلوى ناعمة وحليبية غنية بالمالاي ومليئة بالتوت الأزرق، توازن بين الحلاوة الكريم…"
click at [479, 739] on div "Home / Restaurants management / Menus / Sections / item / update Sweets (Malai)…" at bounding box center [906, 221] width 1229 height 1047
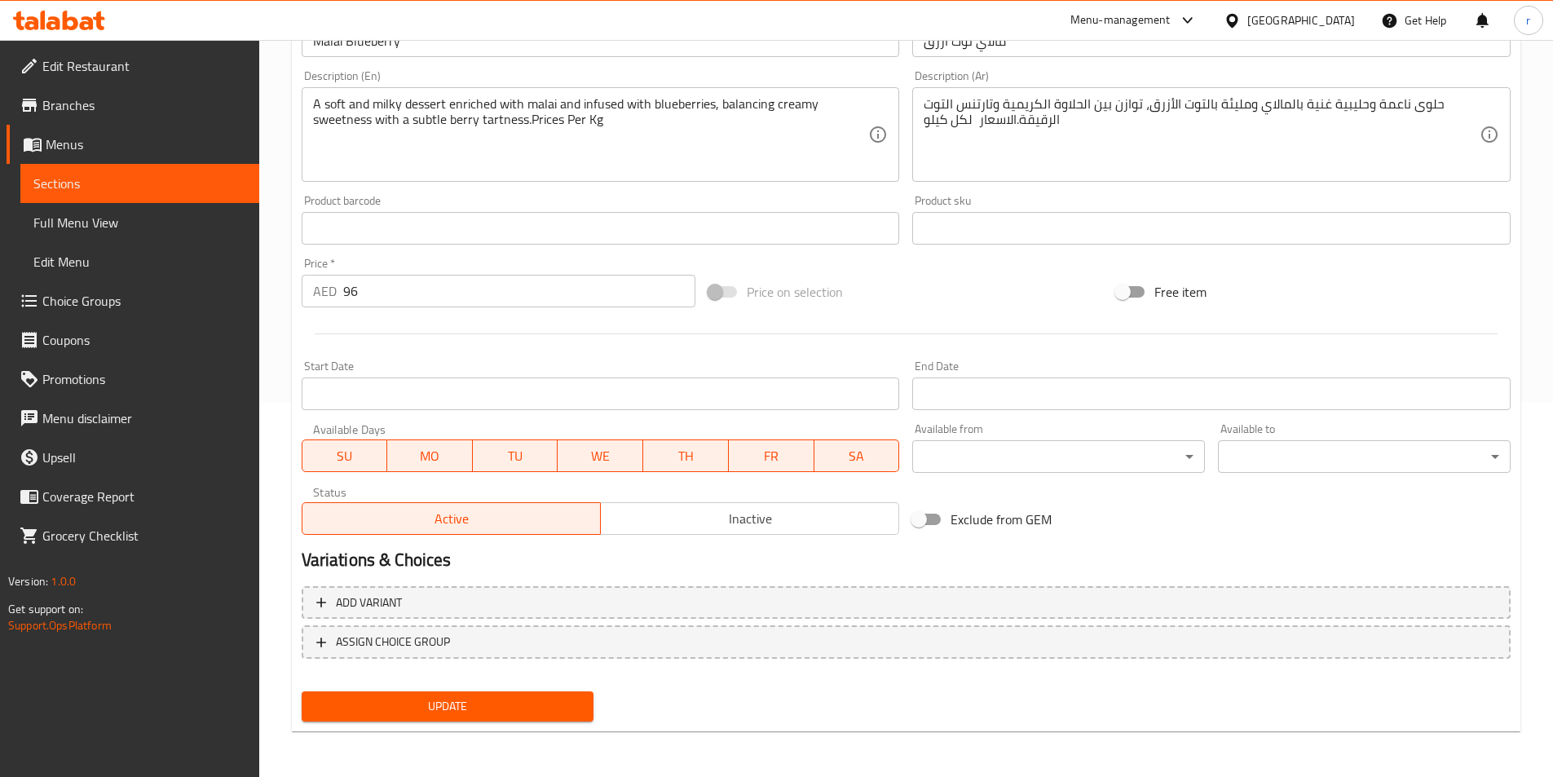
click at [478, 714] on span "Update" at bounding box center [448, 706] width 267 height 20
click at [58, 174] on span "Sections" at bounding box center [139, 184] width 213 height 20
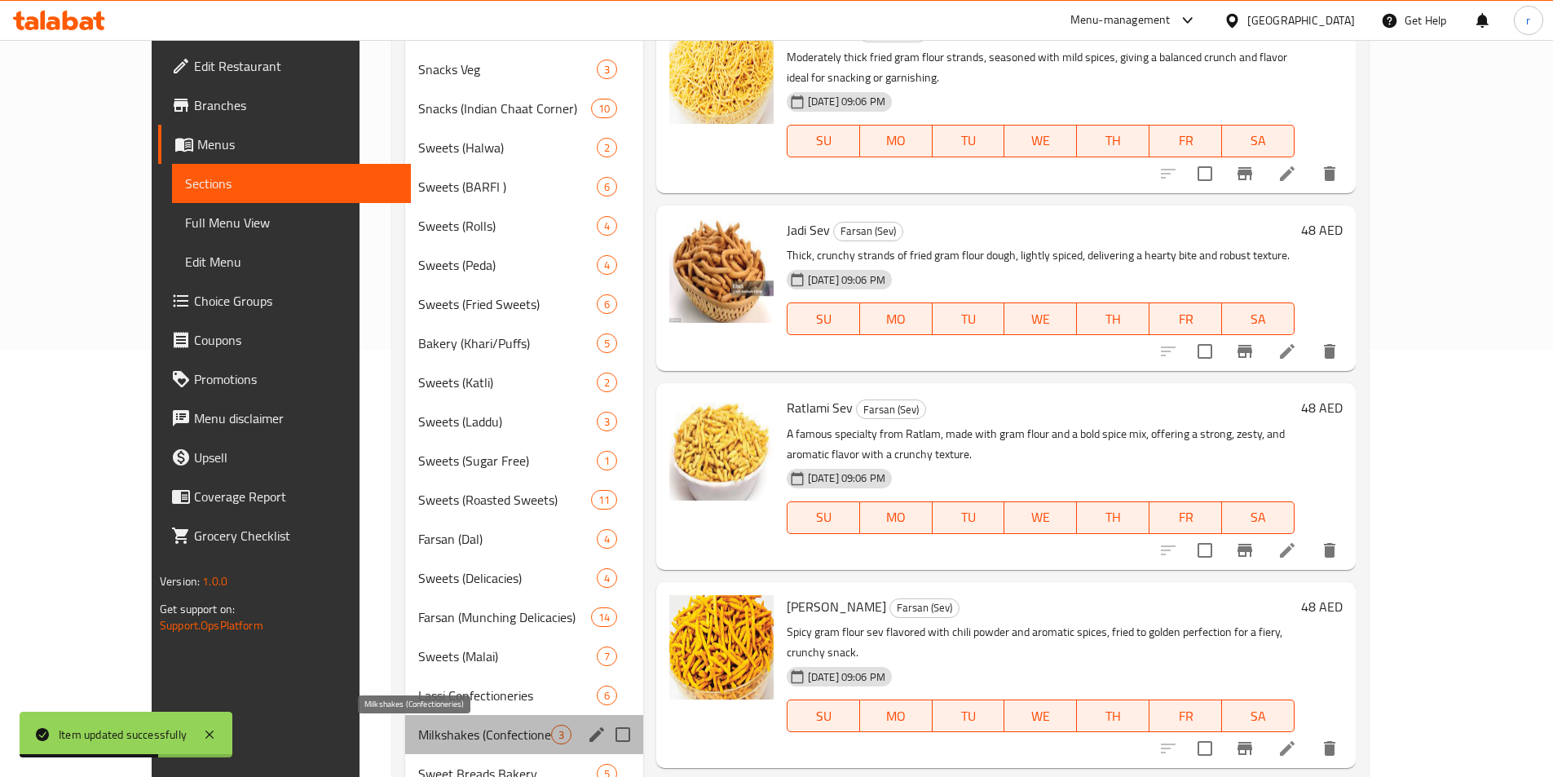
scroll to position [457, 0]
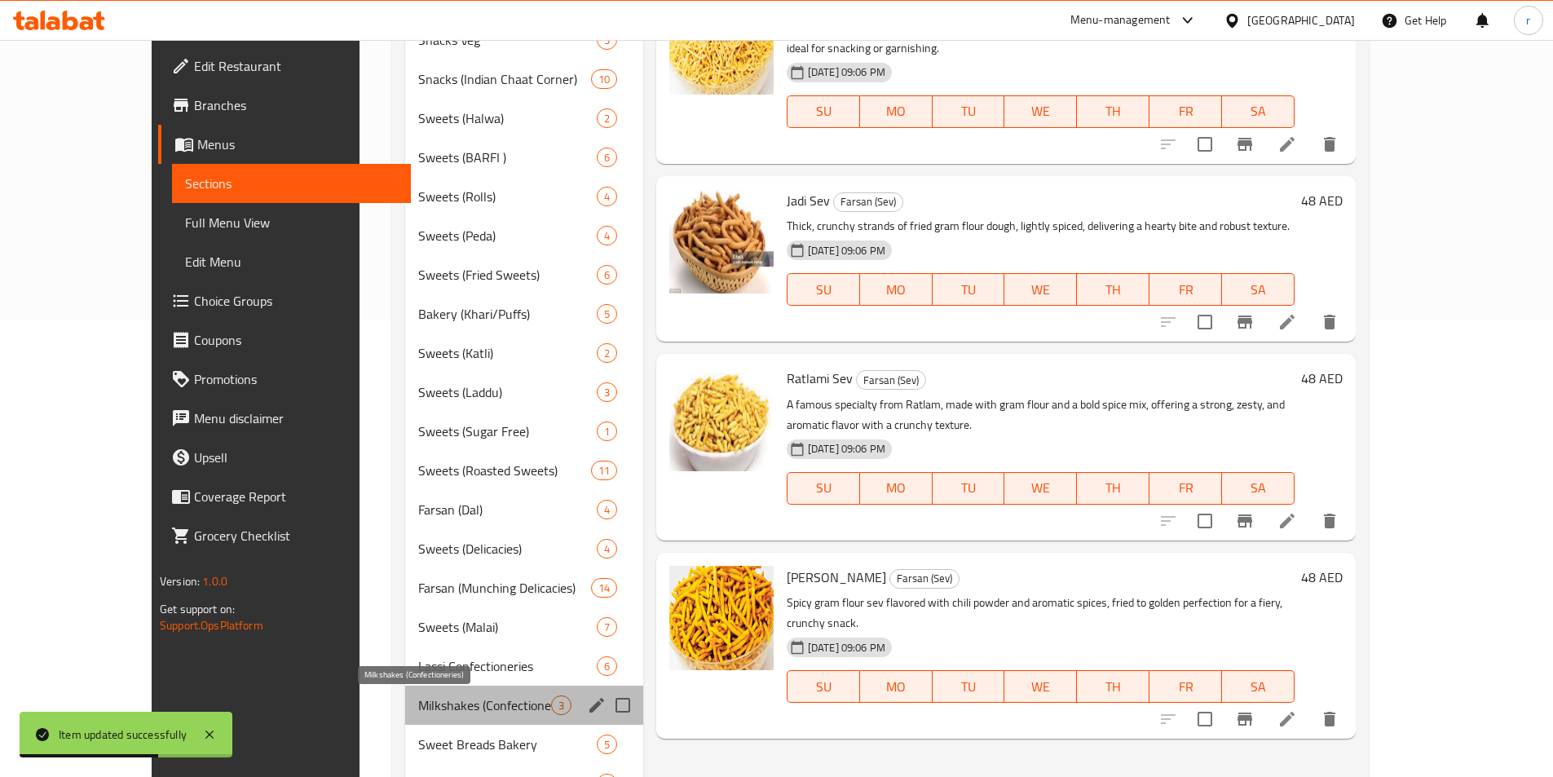
click at [418, 701] on span "Milkshakes (Confectioneries)" at bounding box center [484, 705] width 132 height 20
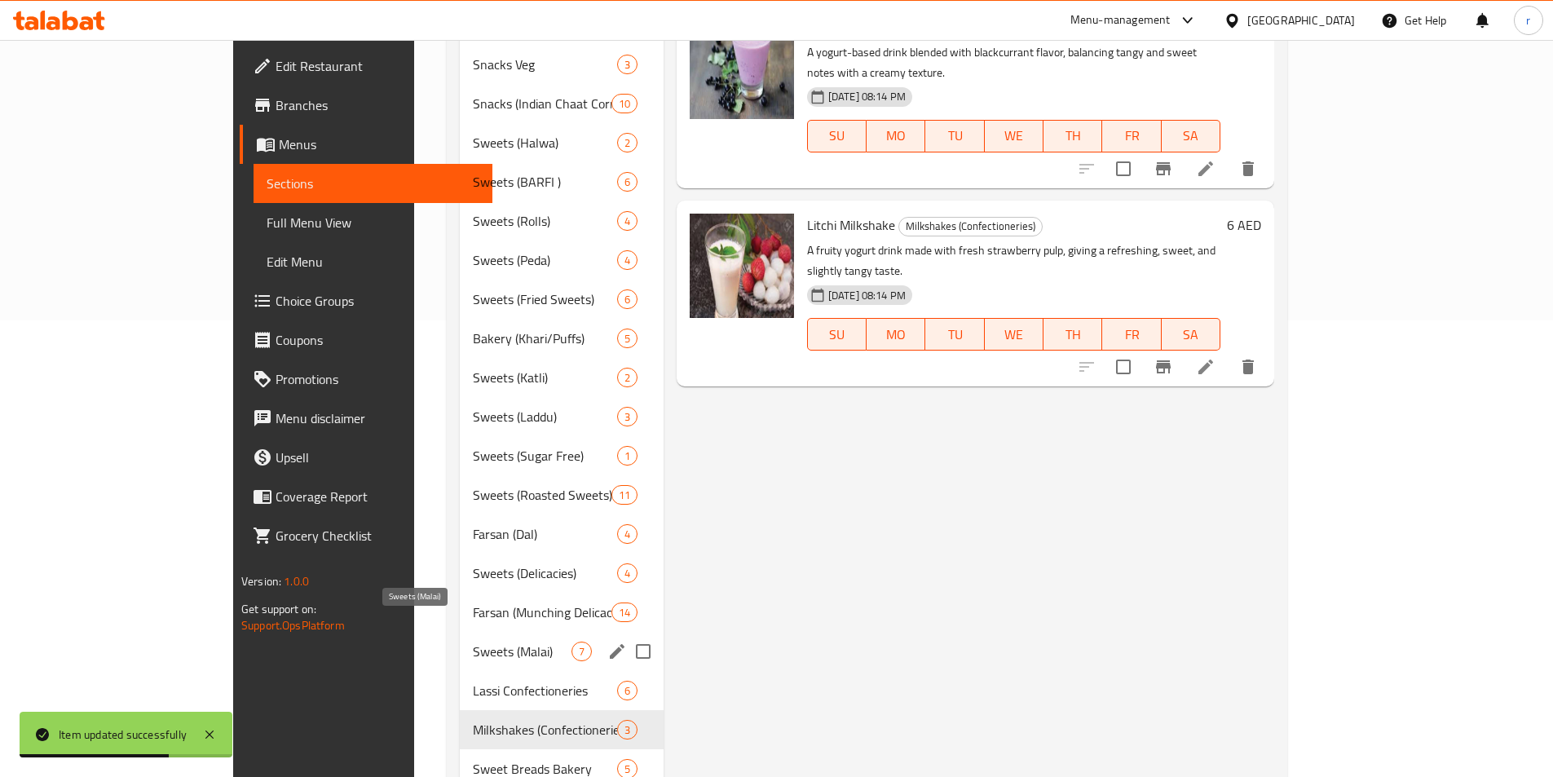
click at [473, 642] on span "Sweets (Malai)" at bounding box center [522, 652] width 99 height 20
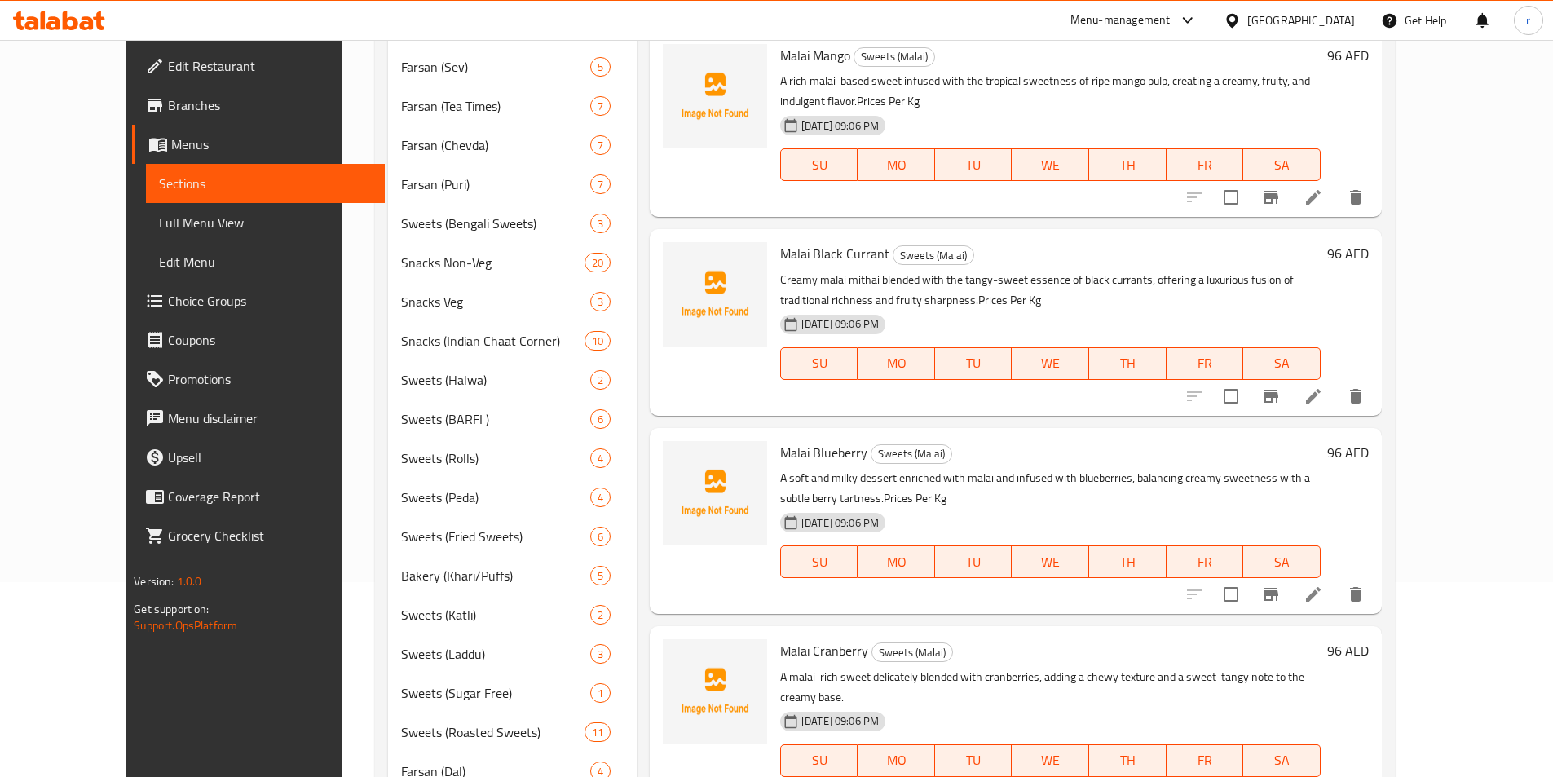
scroll to position [375, 0]
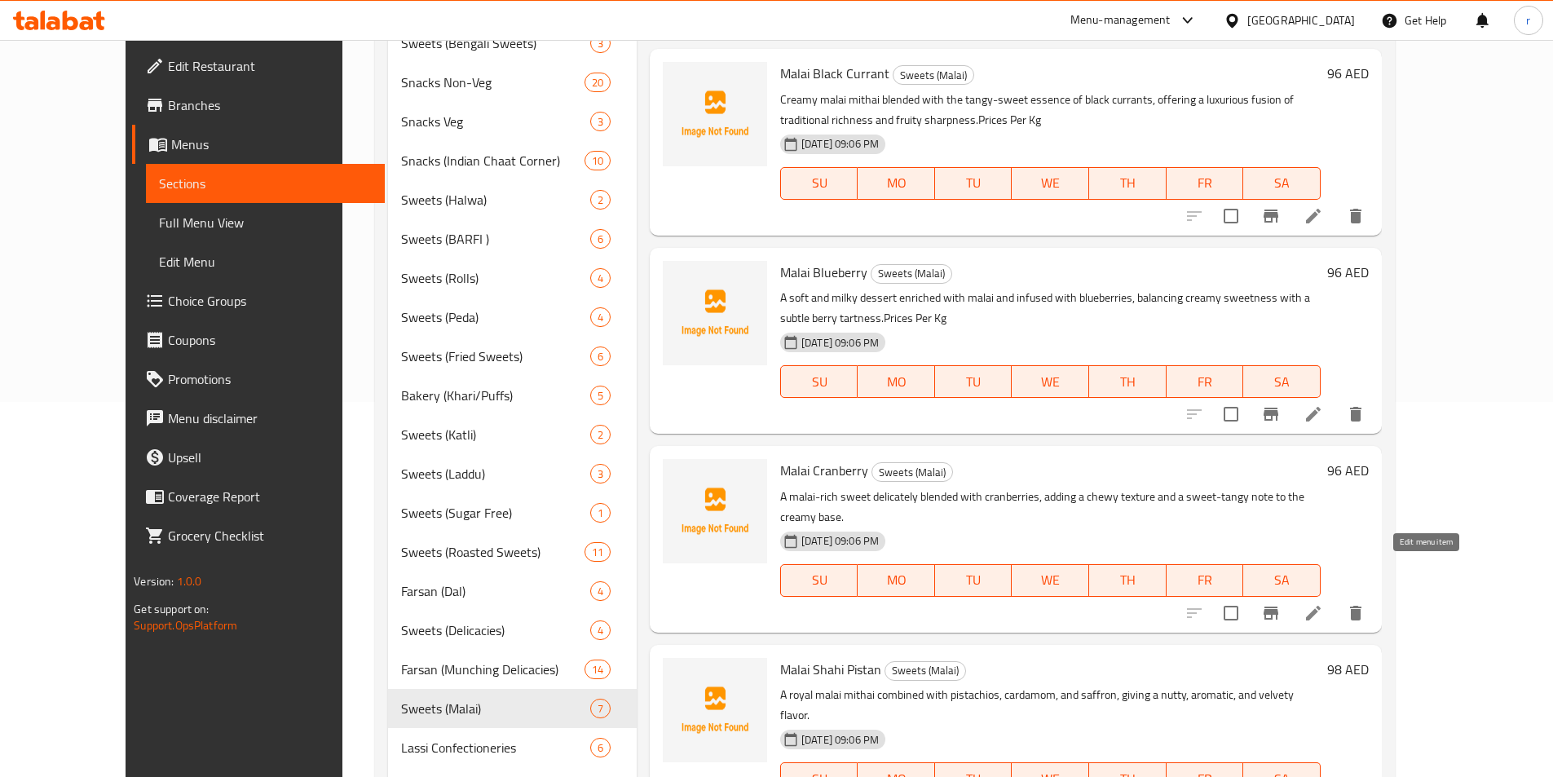
click at [1323, 603] on icon at bounding box center [1314, 613] width 20 height 20
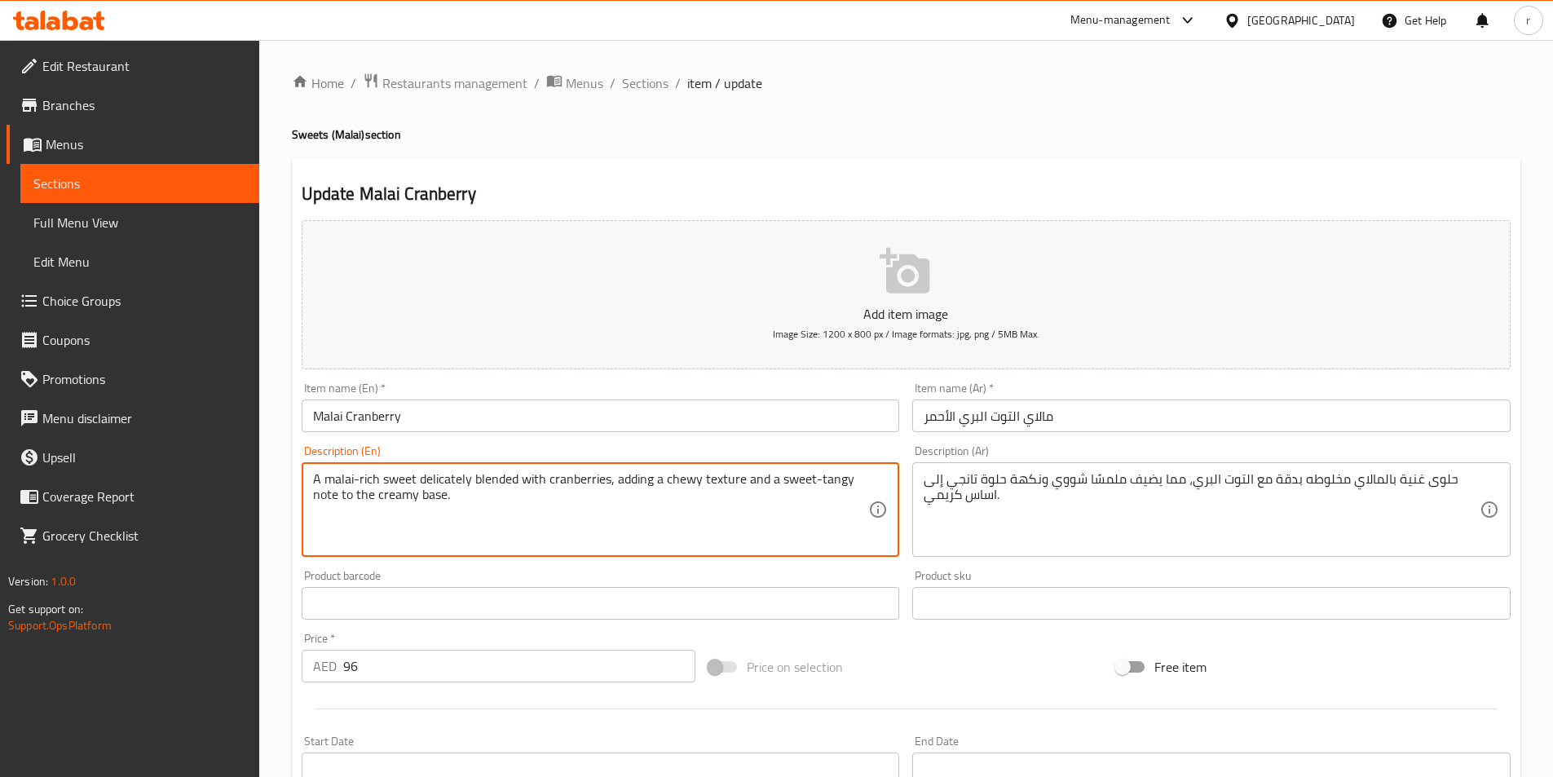
click at [734, 494] on textarea "A malai-rich sweet delicately blended with cranberries, adding a chewy texture …" at bounding box center [591, 509] width 556 height 77
paste textarea "Prices Per Kg"
type textarea "A malai-rich sweet delicately blended with cranberries, adding a chewy texture …"
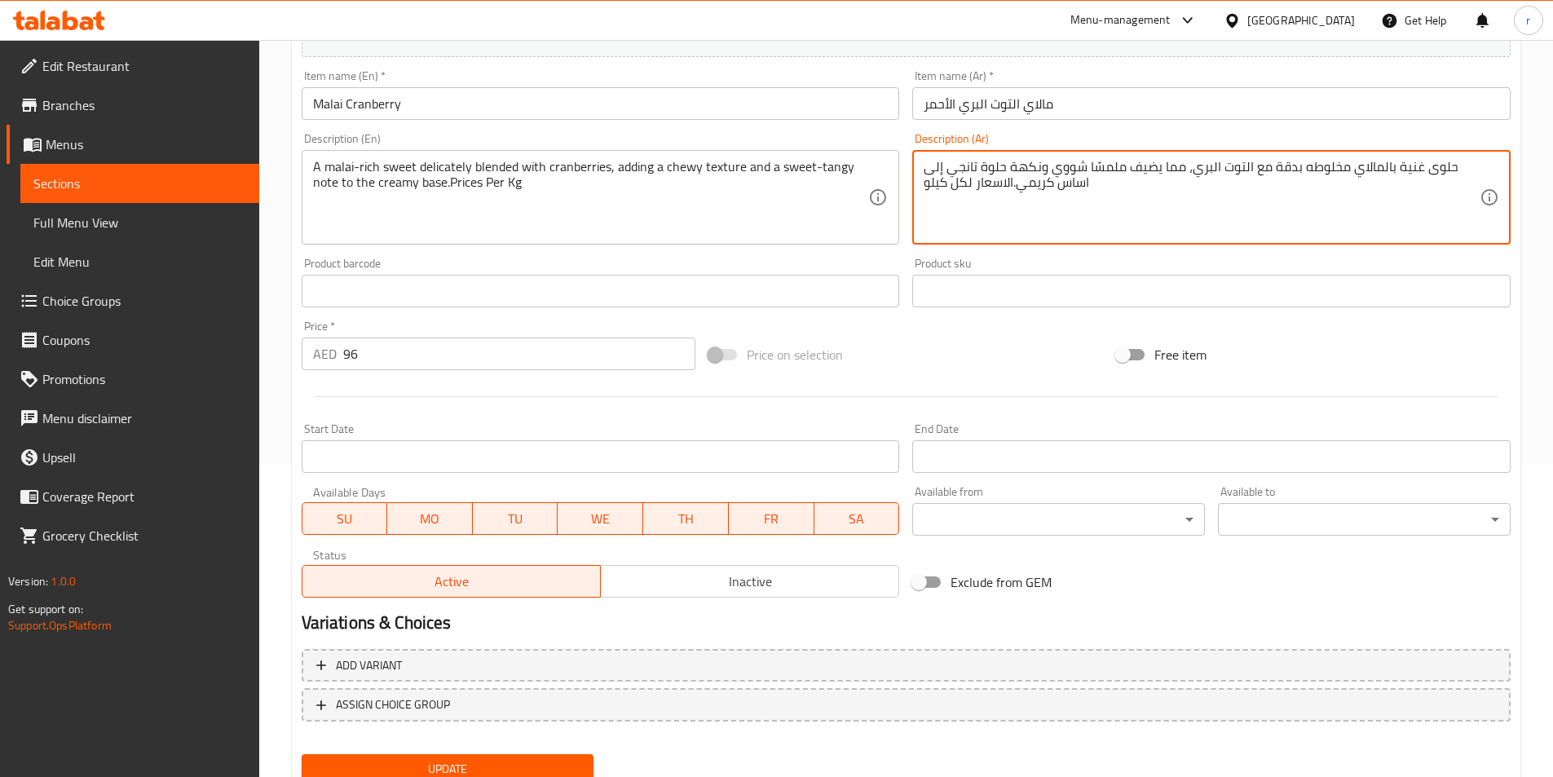
scroll to position [375, 0]
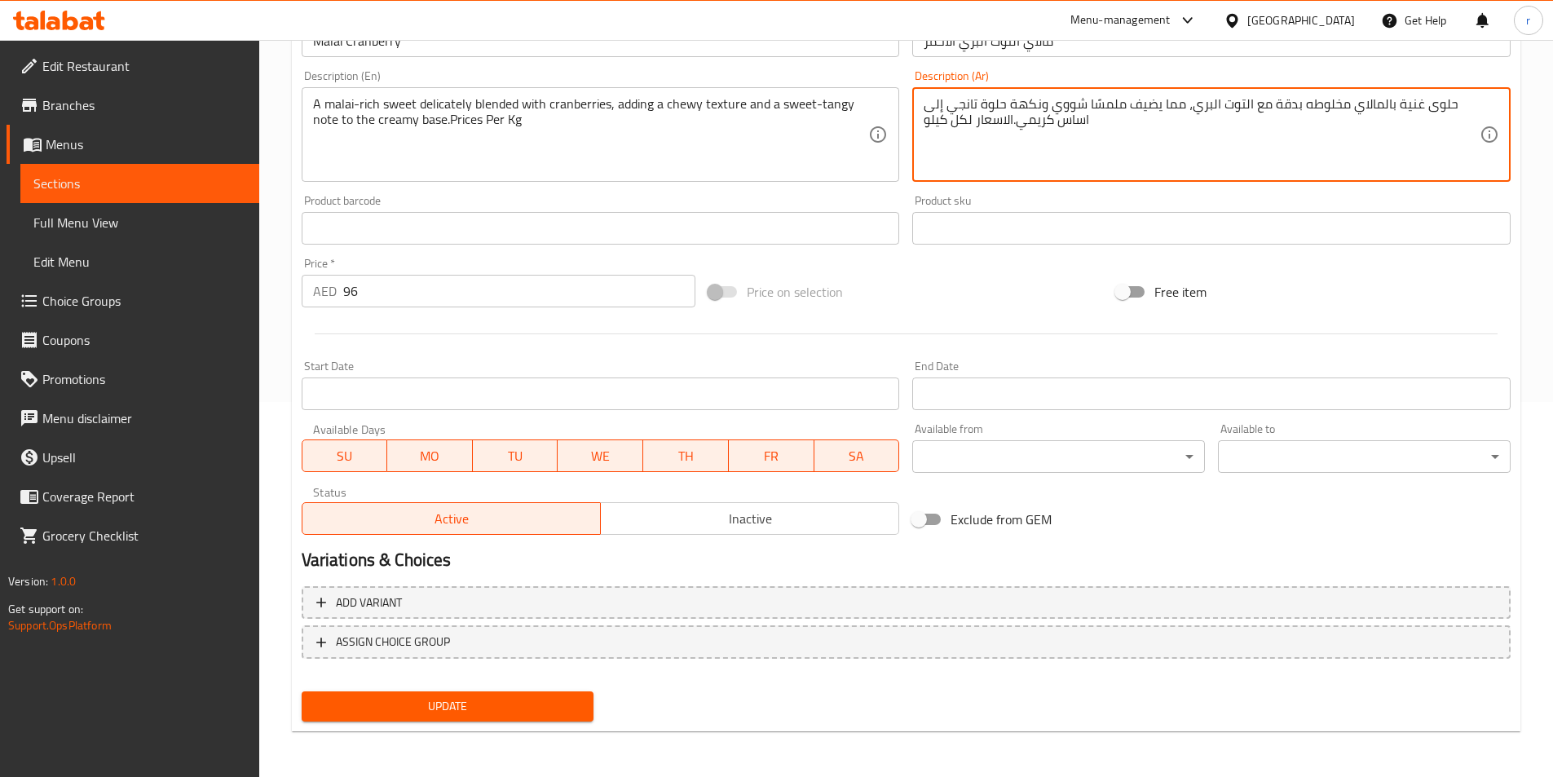
type textarea "حلوى غنية بالمالاي مخلوطه بدقة مع التوت البري، مما يضيف ملمسًا شووي ونكهة حلوة …"
click at [516, 719] on button "Update" at bounding box center [448, 706] width 293 height 30
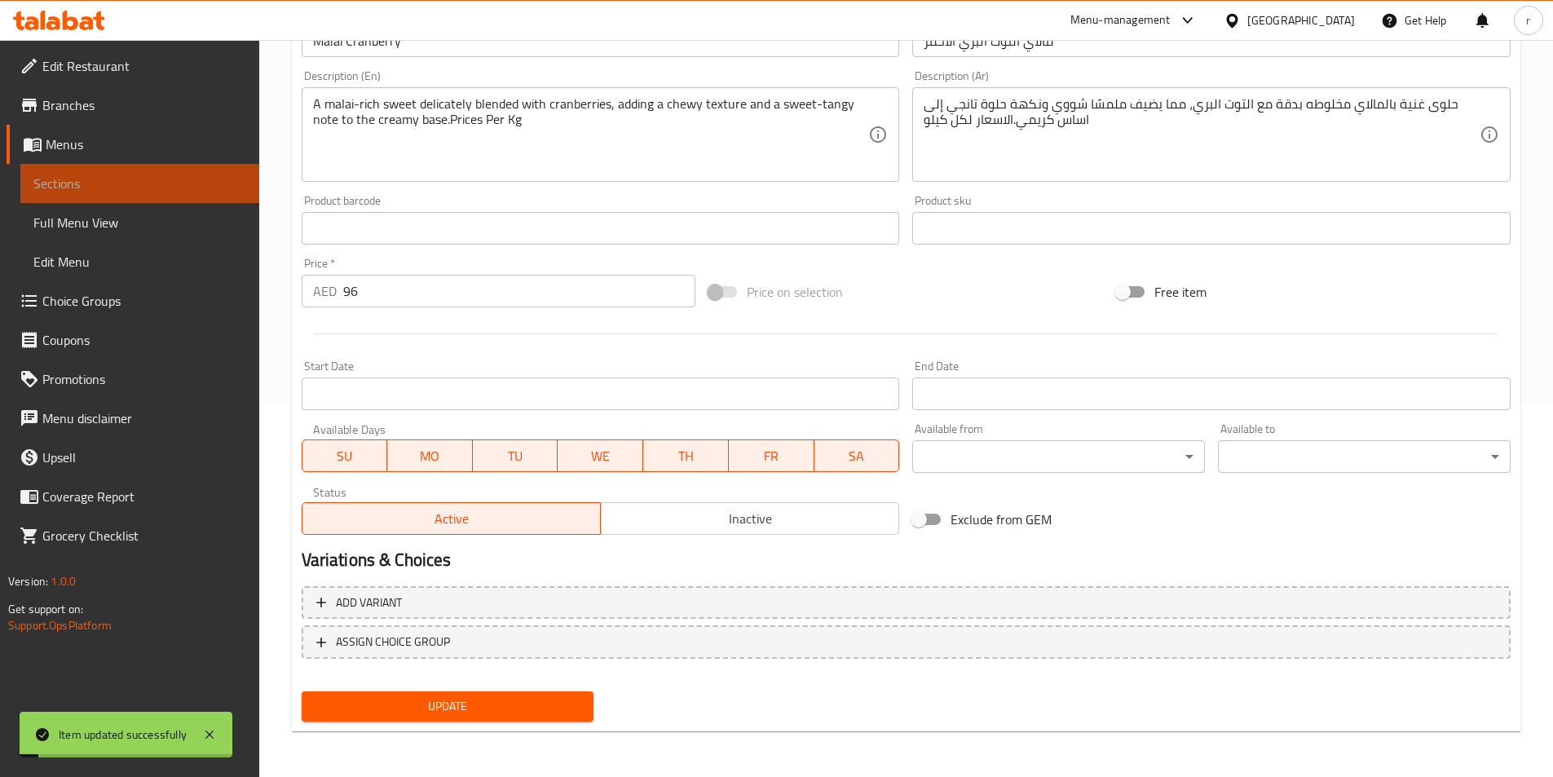
click at [99, 191] on span "Sections" at bounding box center [139, 184] width 213 height 20
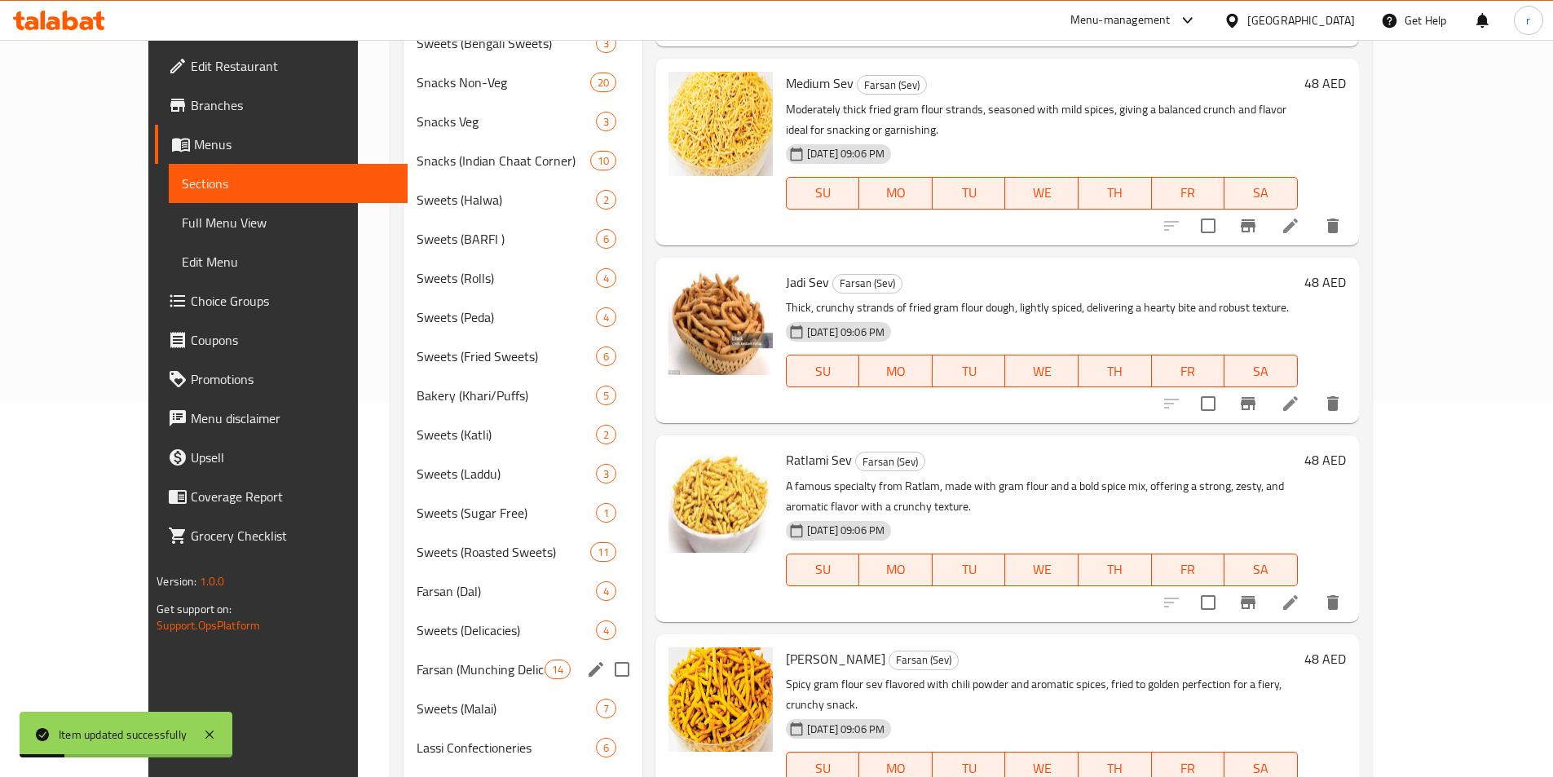
click at [417, 699] on span "Sweets (Malai)" at bounding box center [506, 709] width 179 height 20
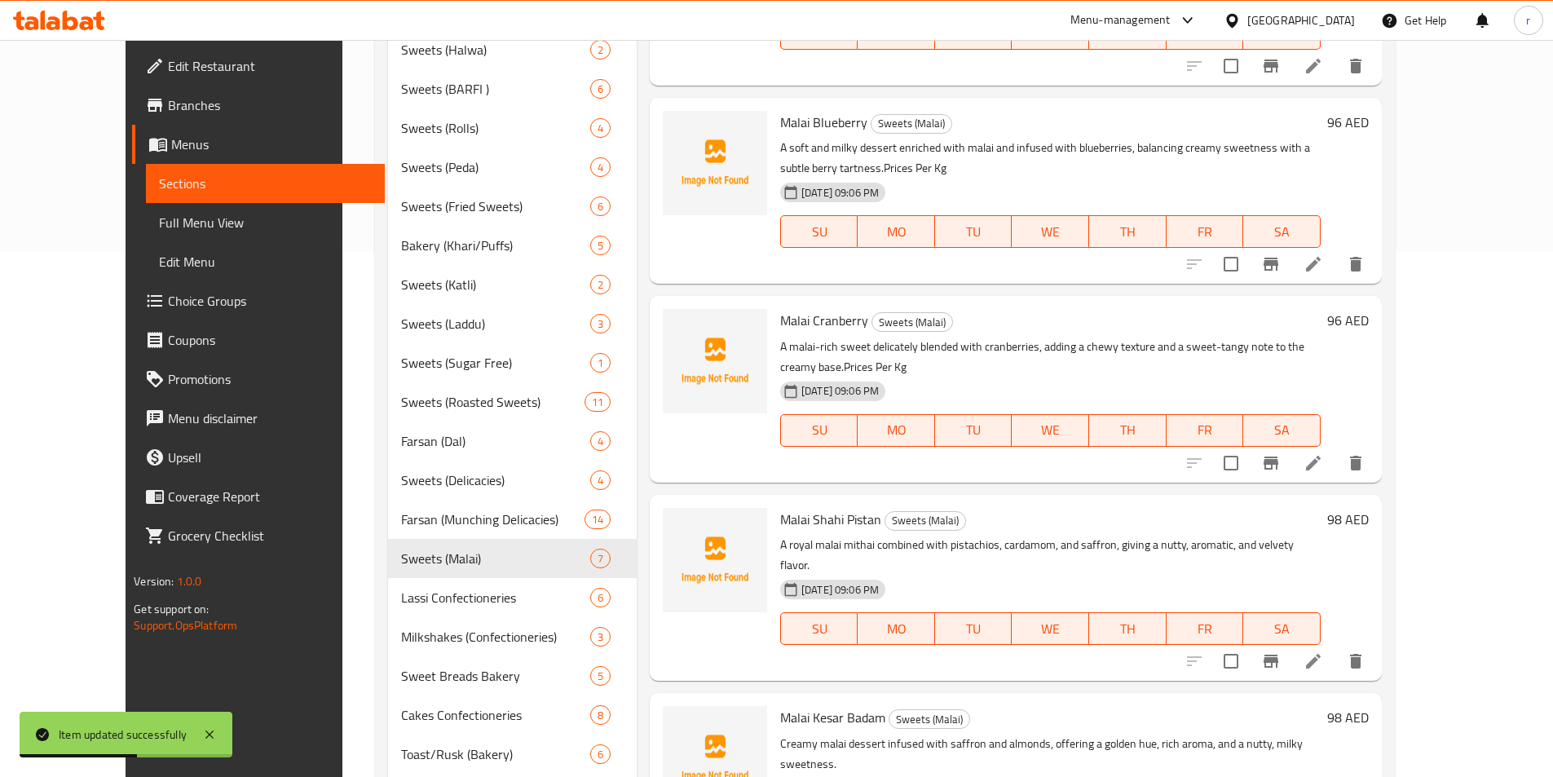
scroll to position [538, 0]
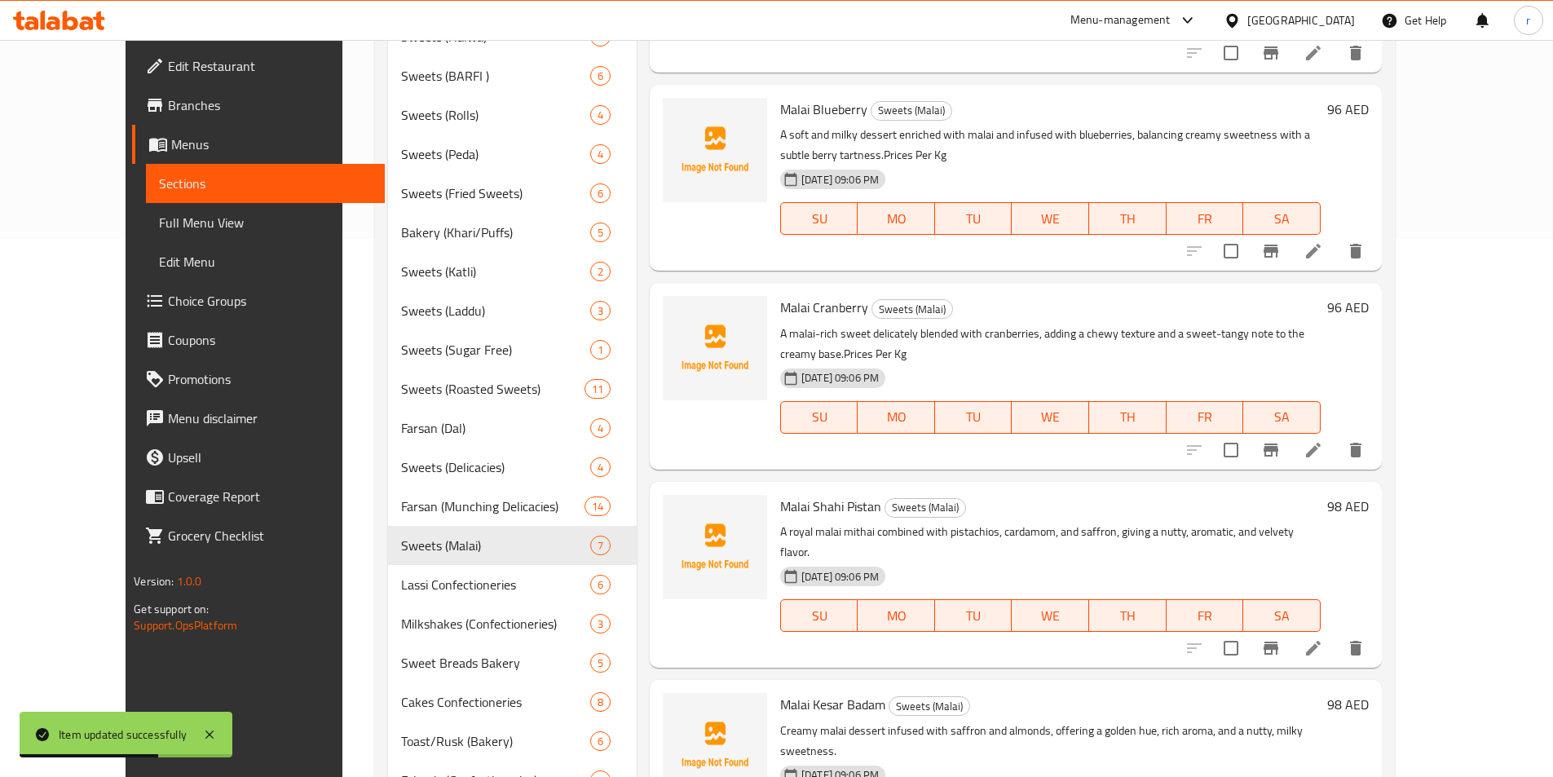
click at [1336, 633] on li at bounding box center [1314, 647] width 46 height 29
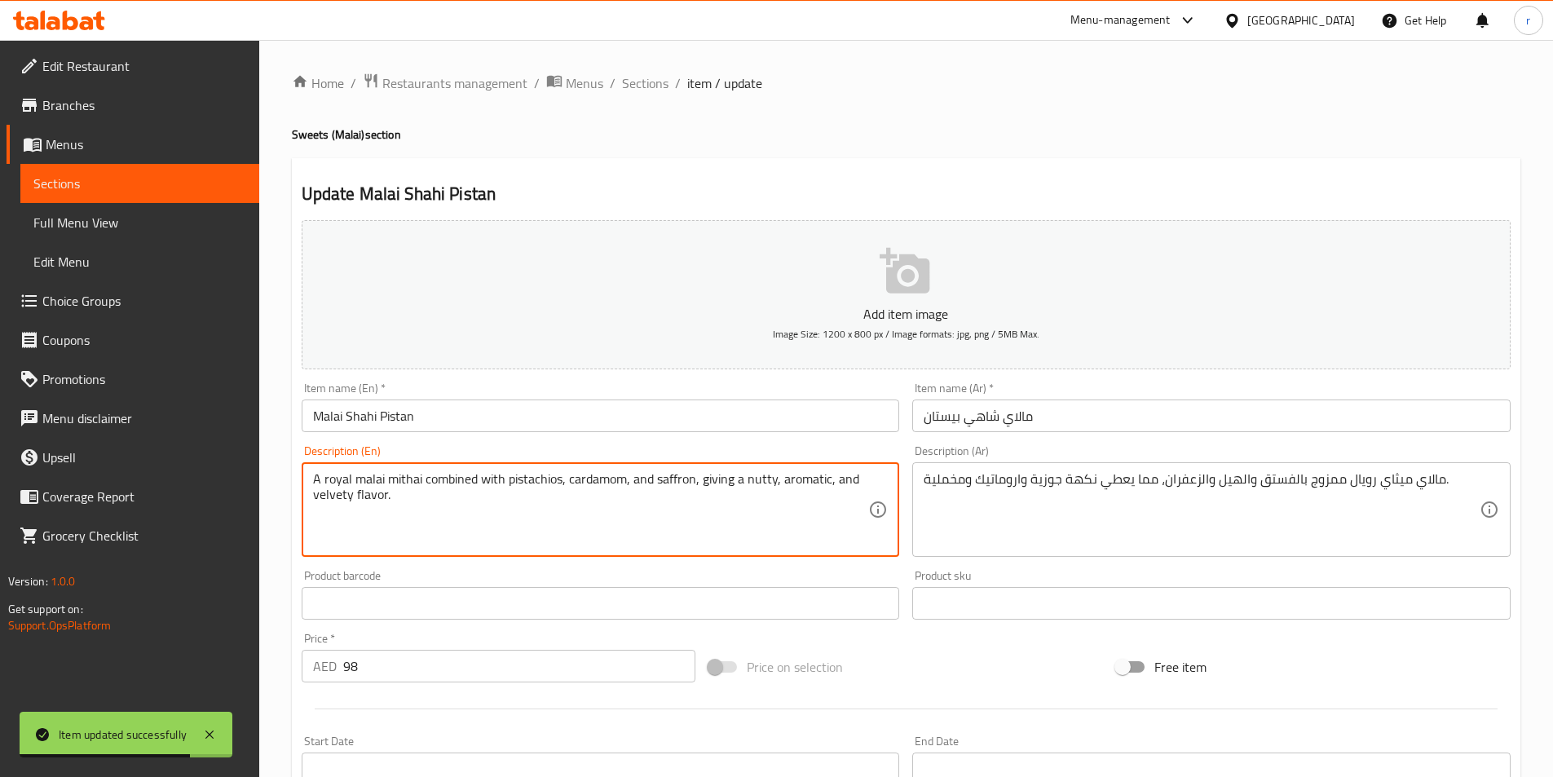
paste textarea "Prices Per Kg"
type textarea "A royal malai mithai combined with pistachios, cardamom, and saffron, giving a …"
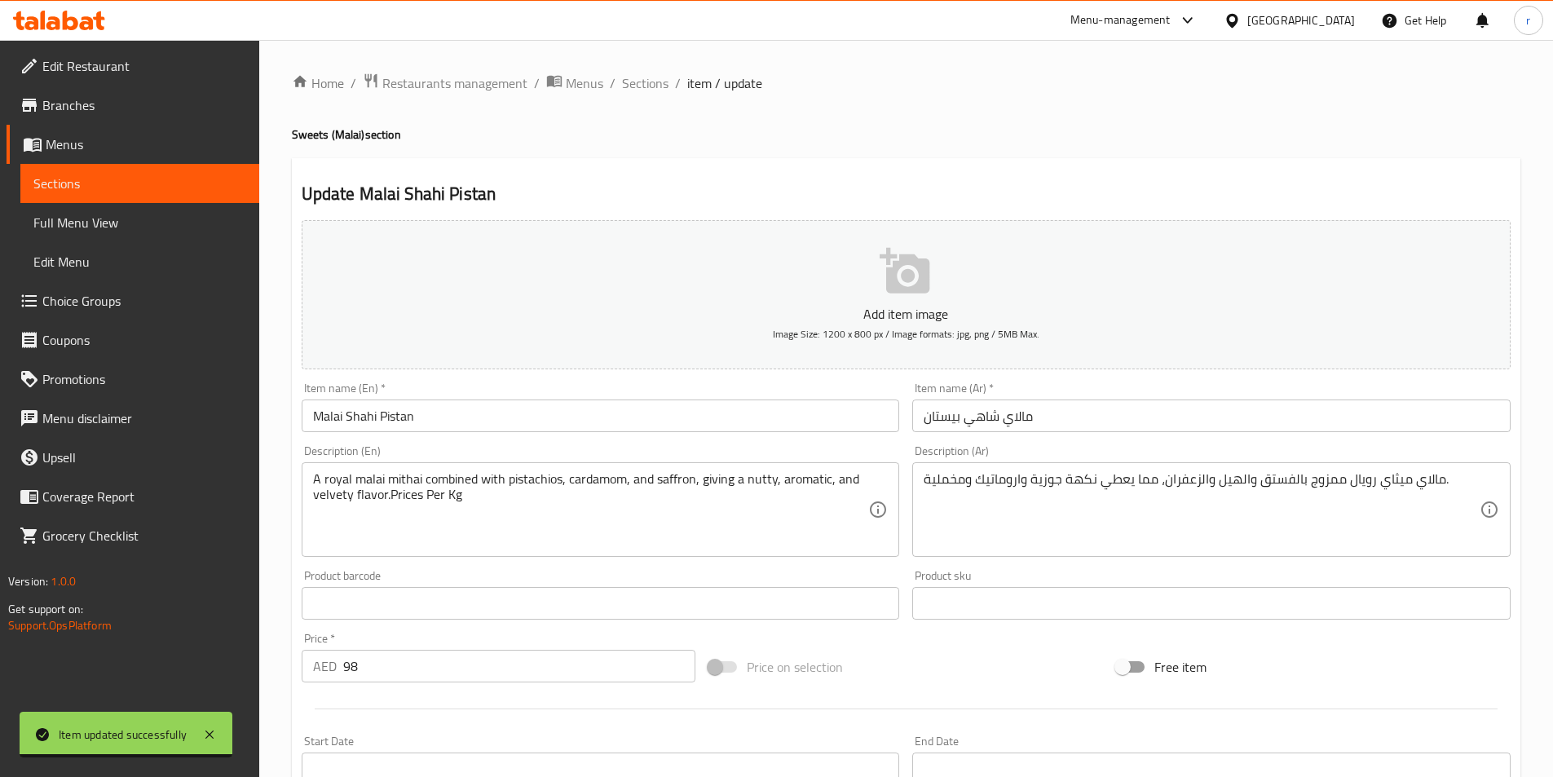
click at [1480, 485] on div "مالاي ميثاي رويال ممزوج بالفستق والهيل والزعفران، مما يعطي نكهة جوزية واروماتيك…" at bounding box center [1211, 509] width 598 height 95
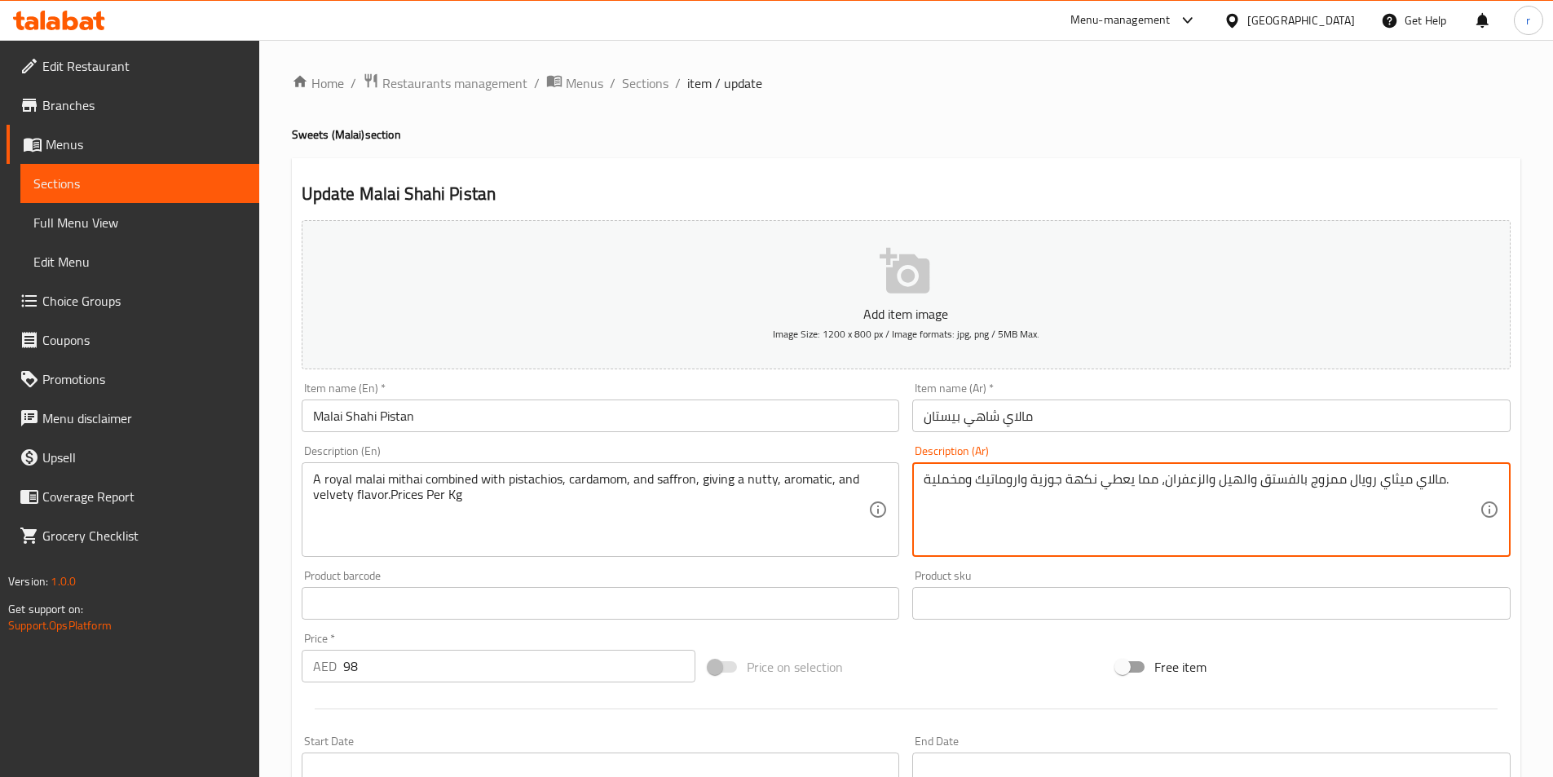
click at [1452, 485] on textarea "مالاي ميثاي رويال ممزوج بالفستق والهيل والزعفران، مما يعطي نكهة جوزية واروماتيك…" at bounding box center [1202, 509] width 556 height 77
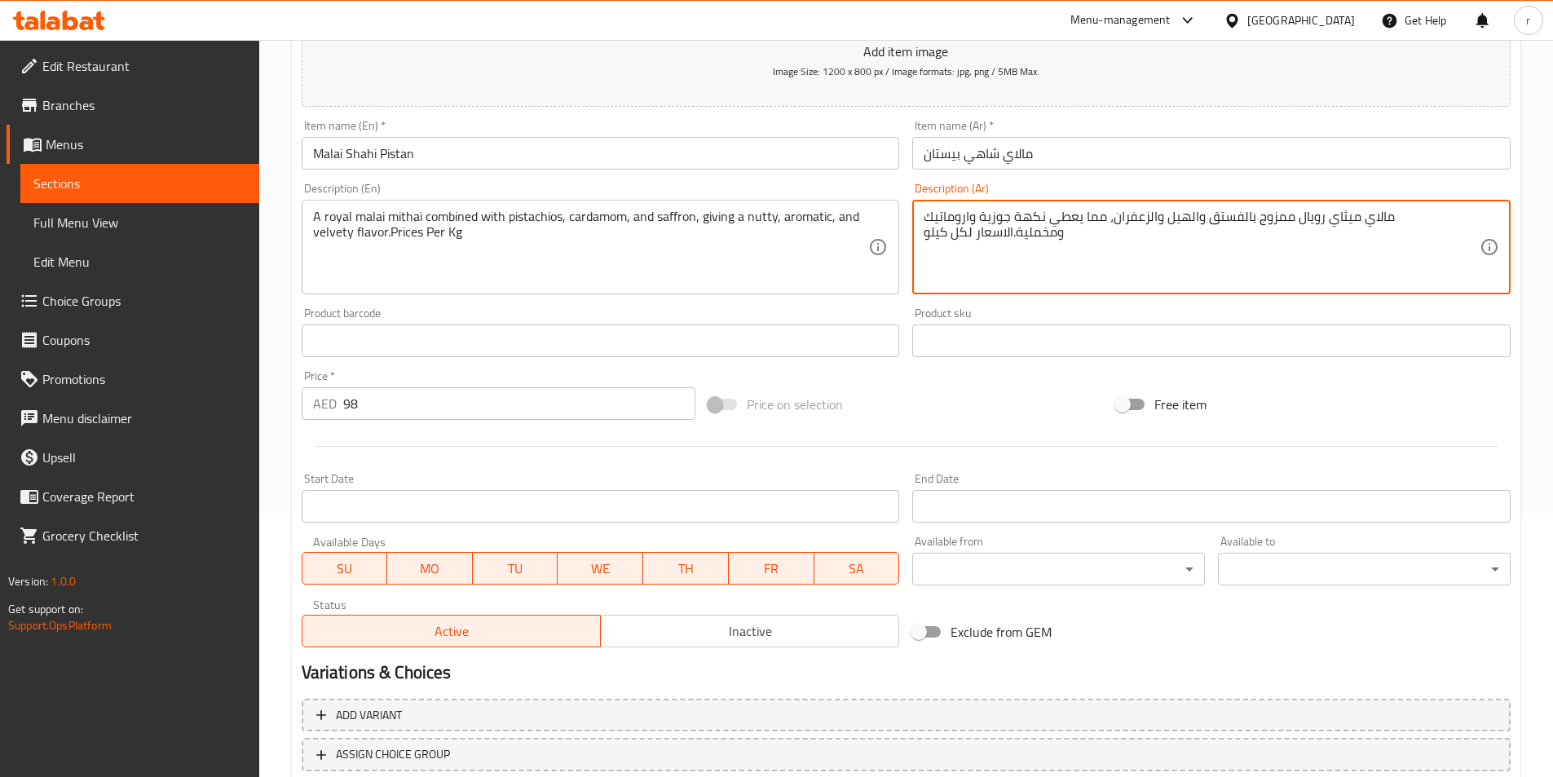
scroll to position [326, 0]
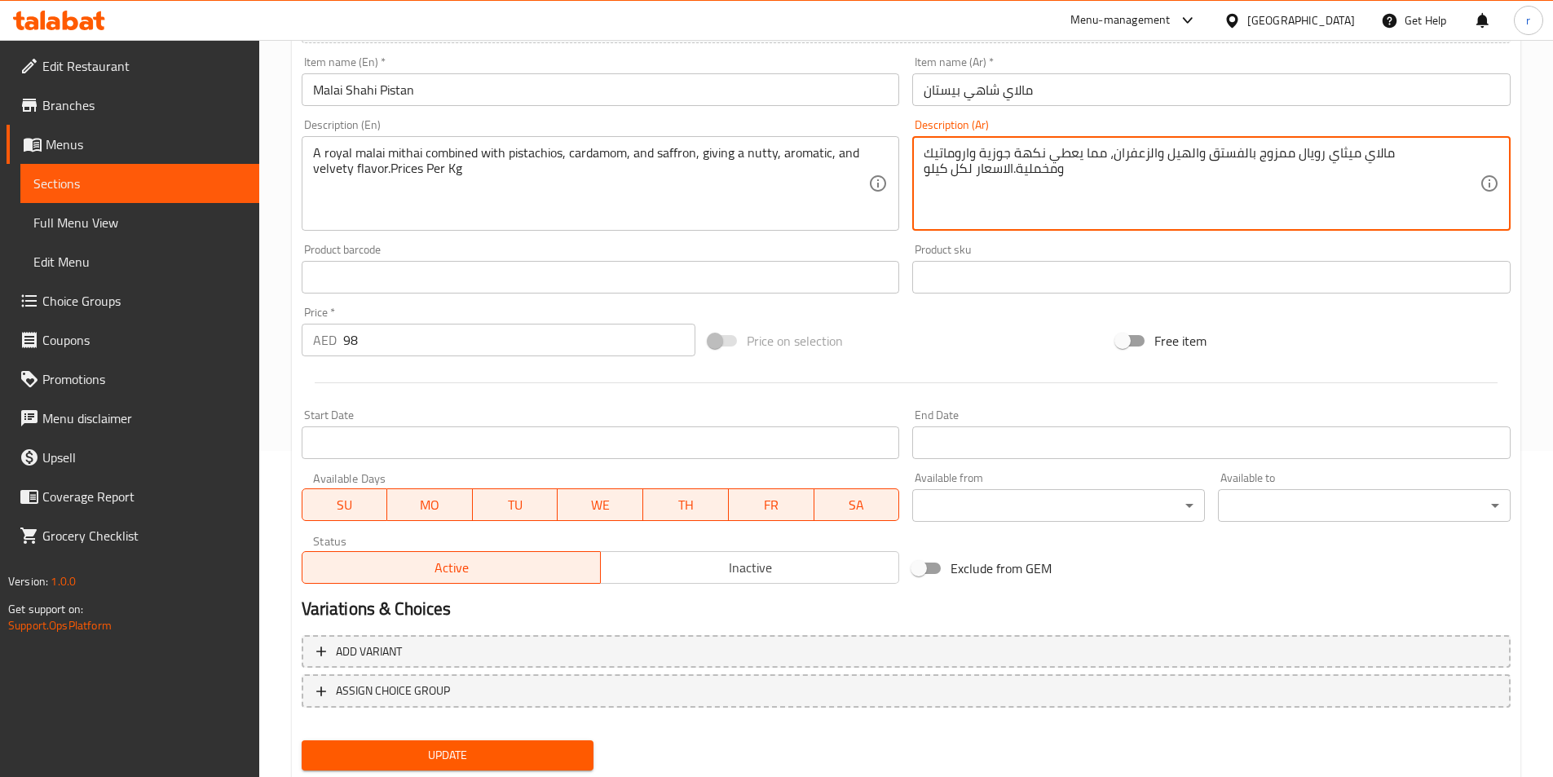
type textarea "مالاي ميثاي رويال ممزوج بالفستق والهيل والزعفران، مما يعطي نكهة جوزية واروماتيك…"
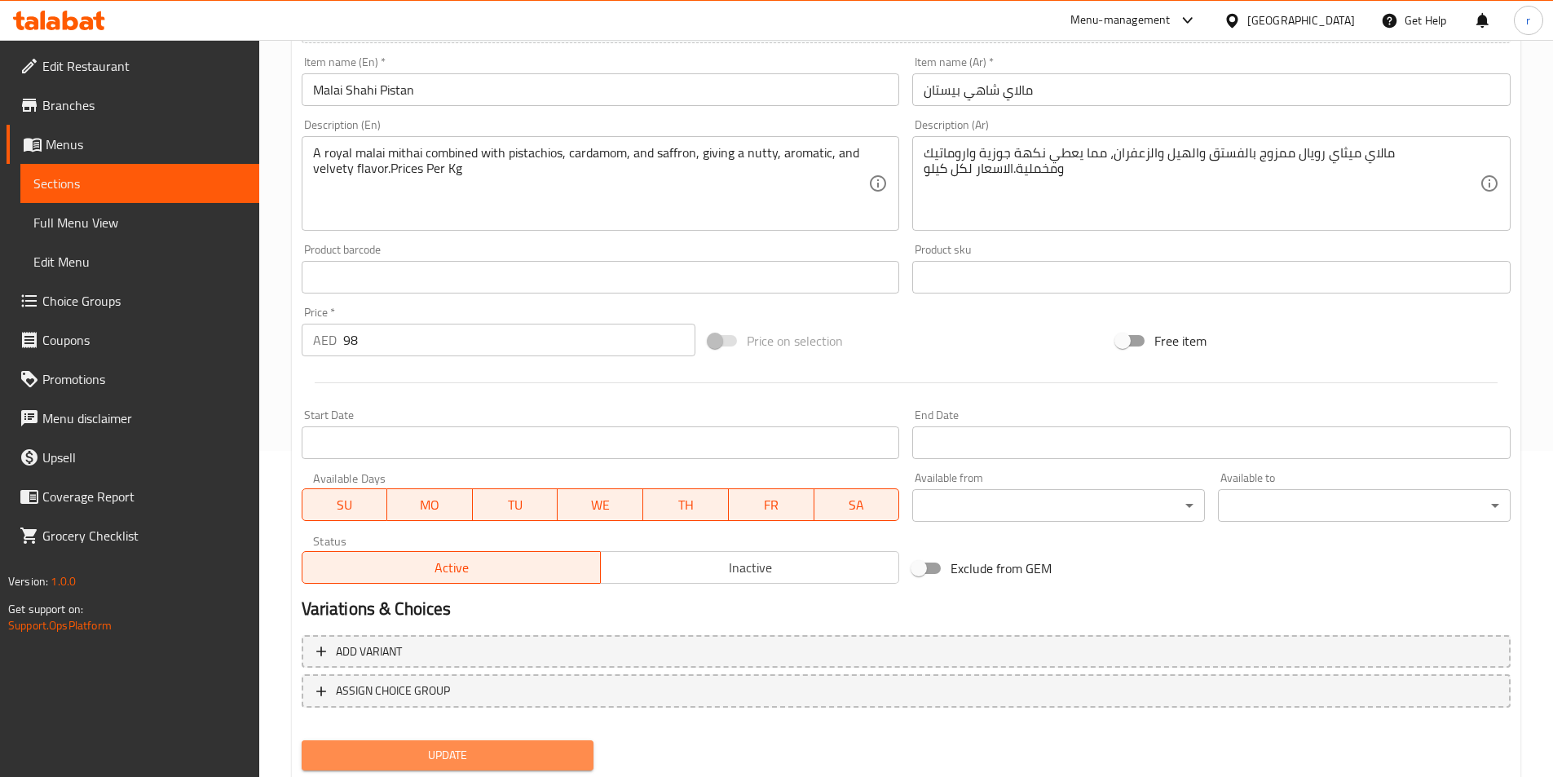
click at [489, 757] on span "Update" at bounding box center [448, 755] width 267 height 20
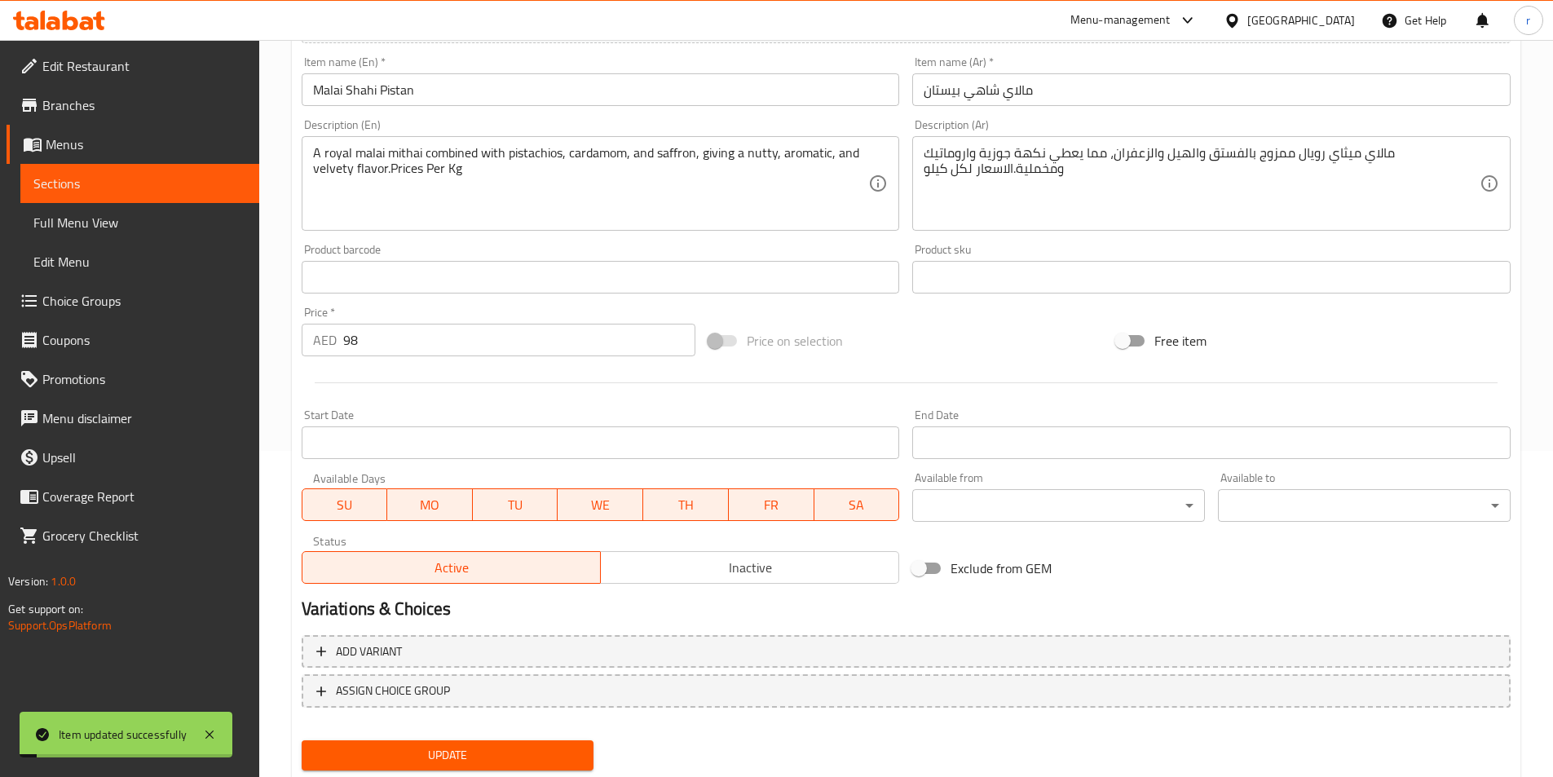
click at [57, 174] on span "Sections" at bounding box center [139, 184] width 213 height 20
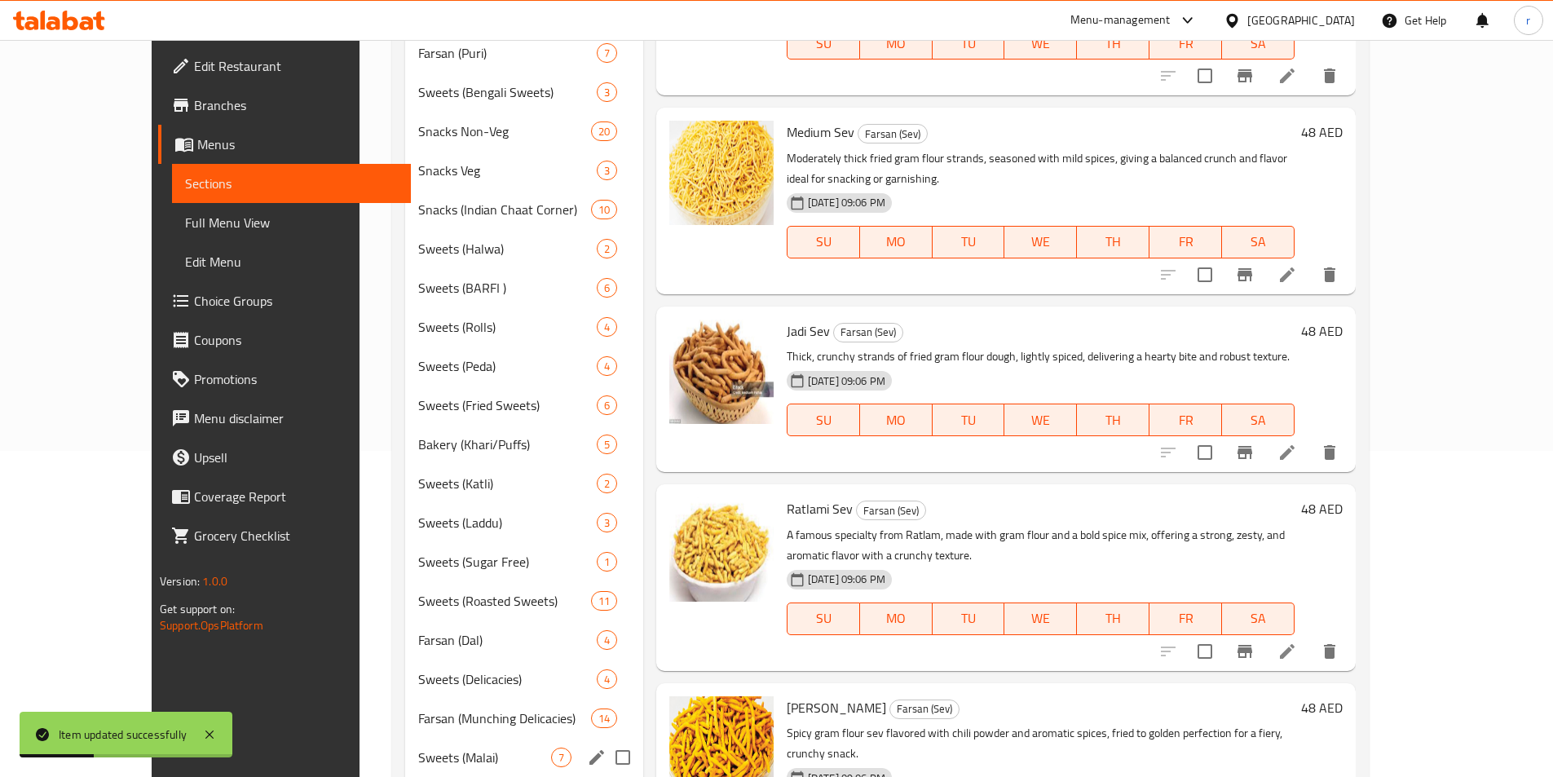
click at [405, 744] on div "Sweets (Malai) 7" at bounding box center [523, 757] width 237 height 39
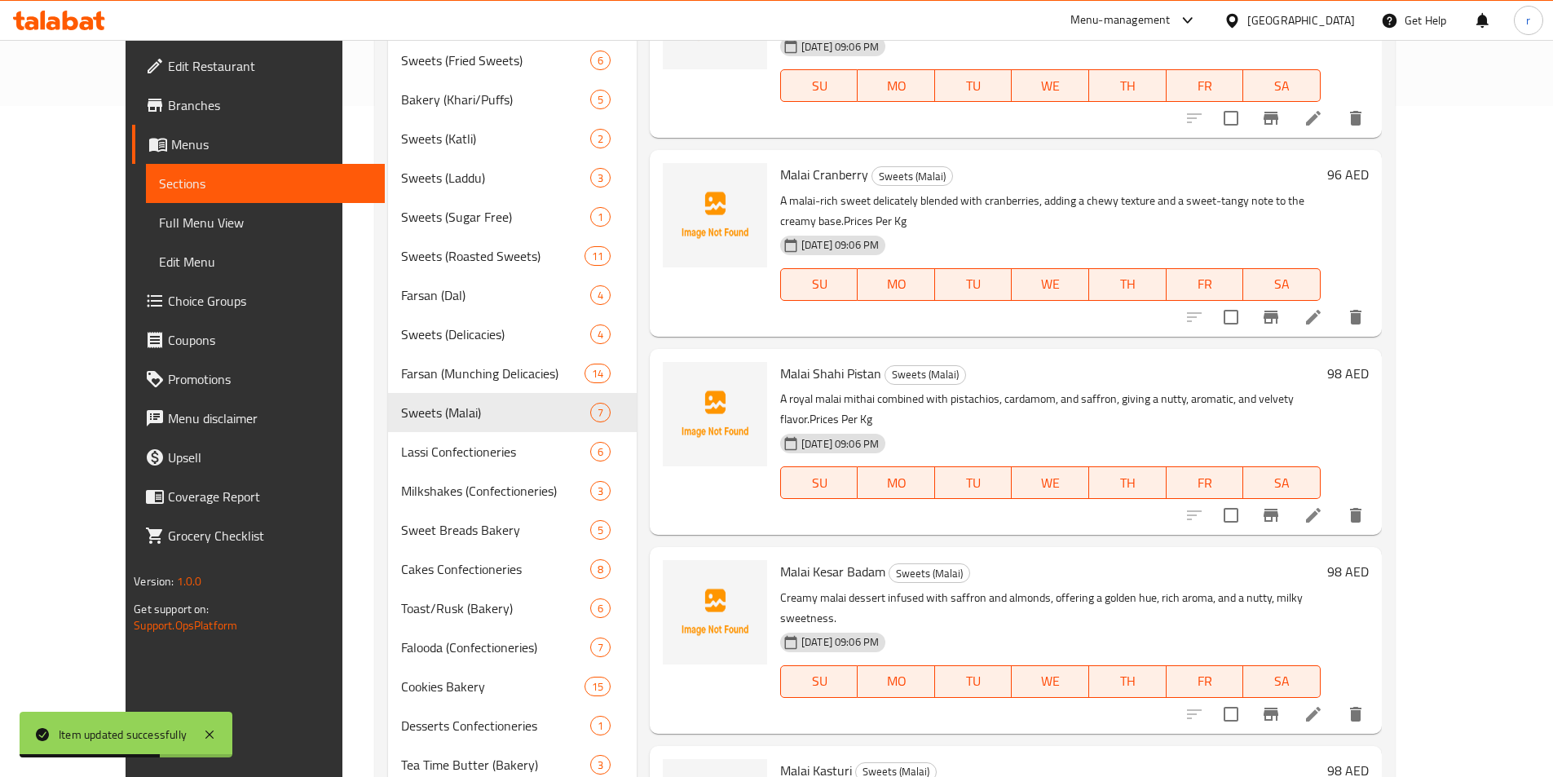
scroll to position [770, 0]
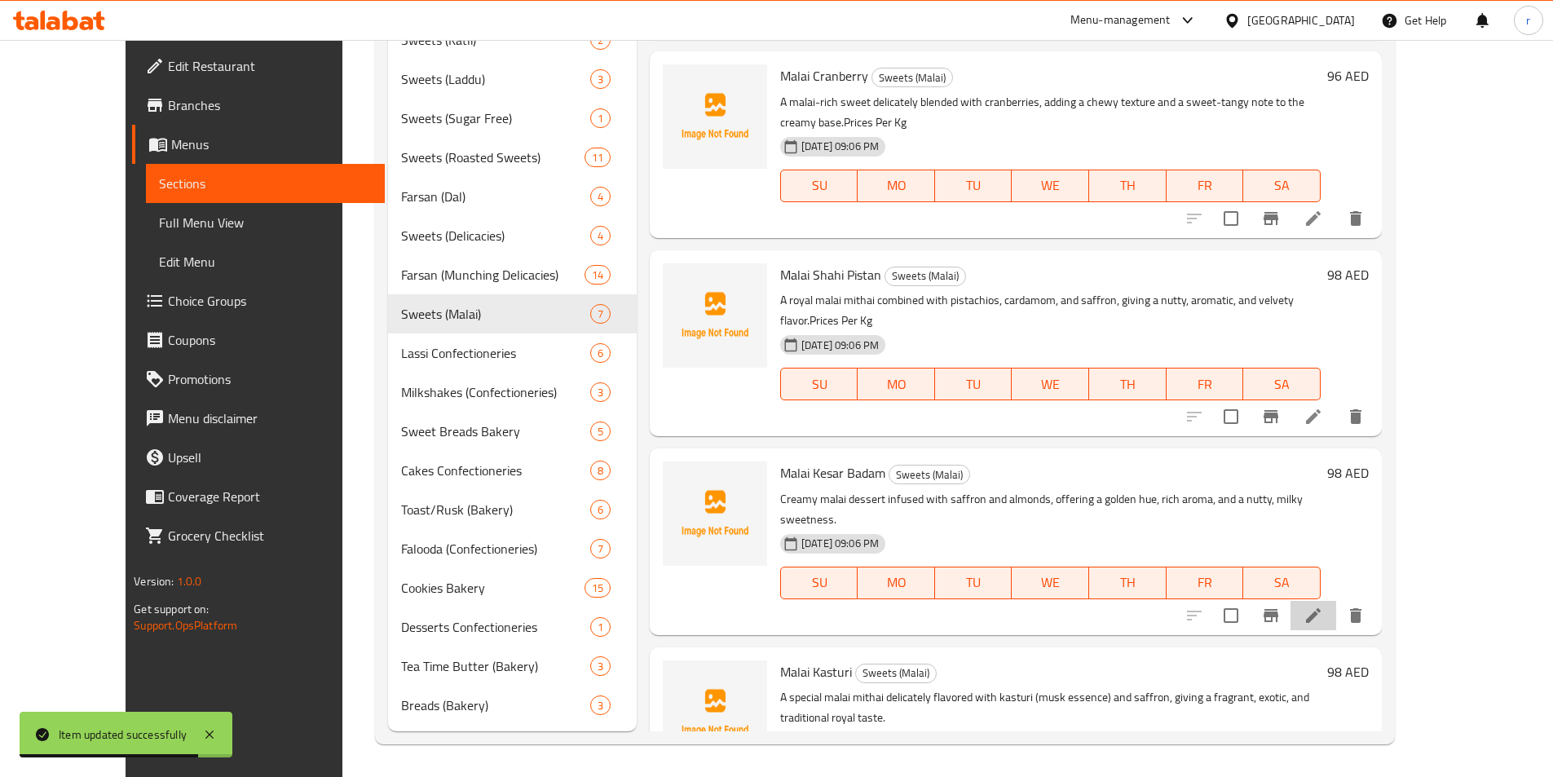
click at [1336, 601] on li at bounding box center [1314, 615] width 46 height 29
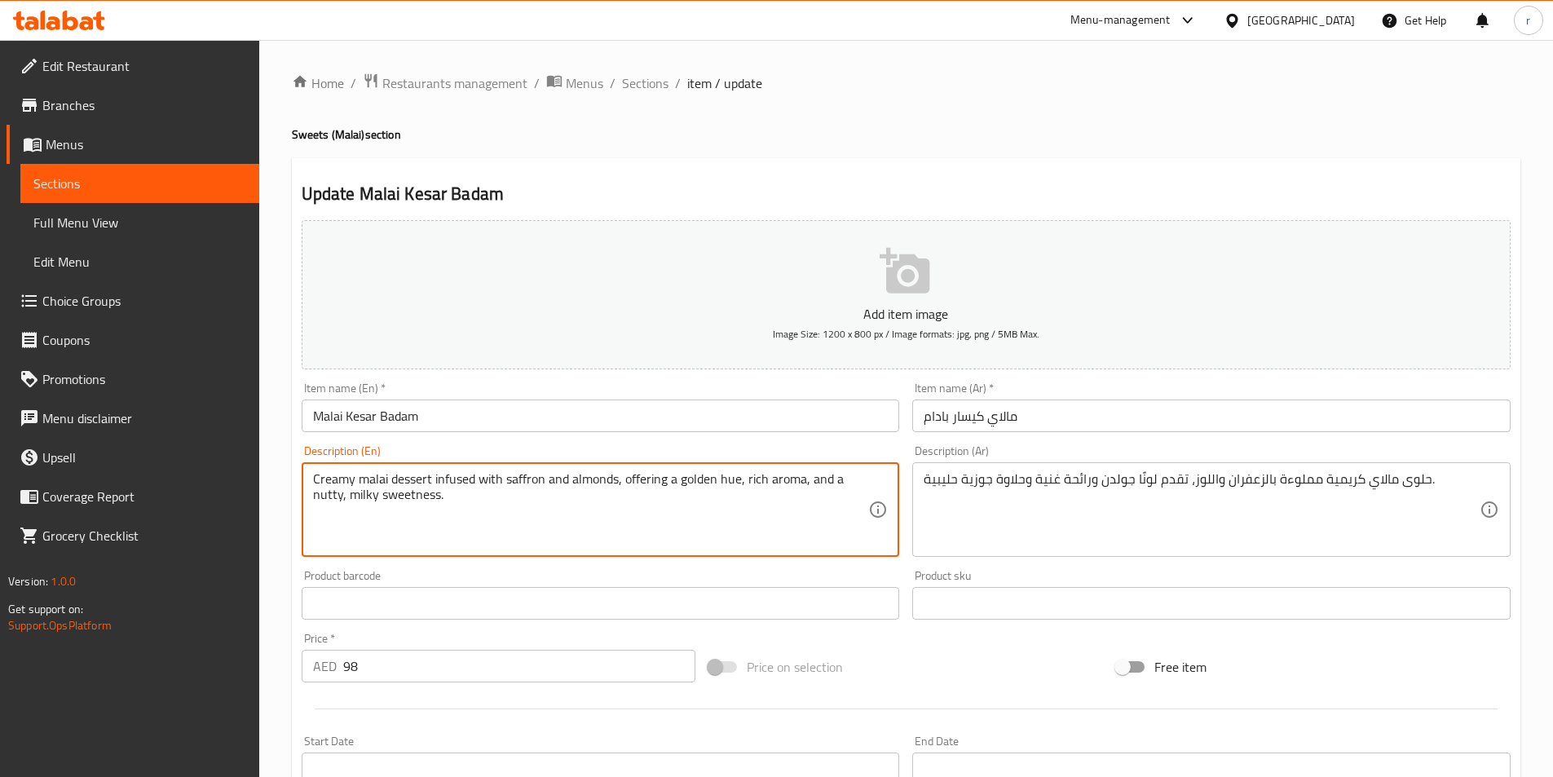
paste textarea "Prices Per Kg"
type textarea "Creamy malai dessert infused with saffron and almonds, offering a golden hue, r…"
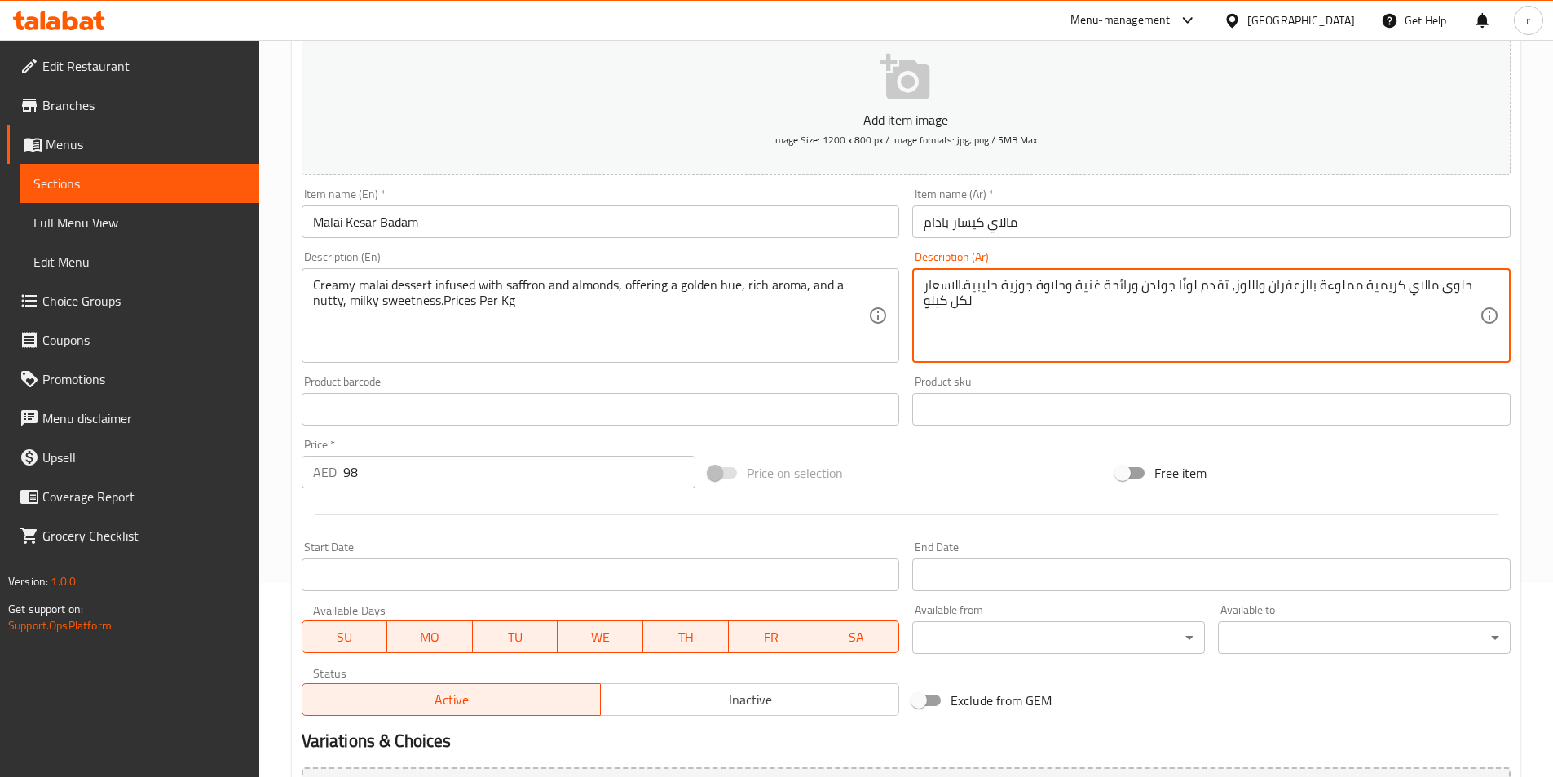
scroll to position [375, 0]
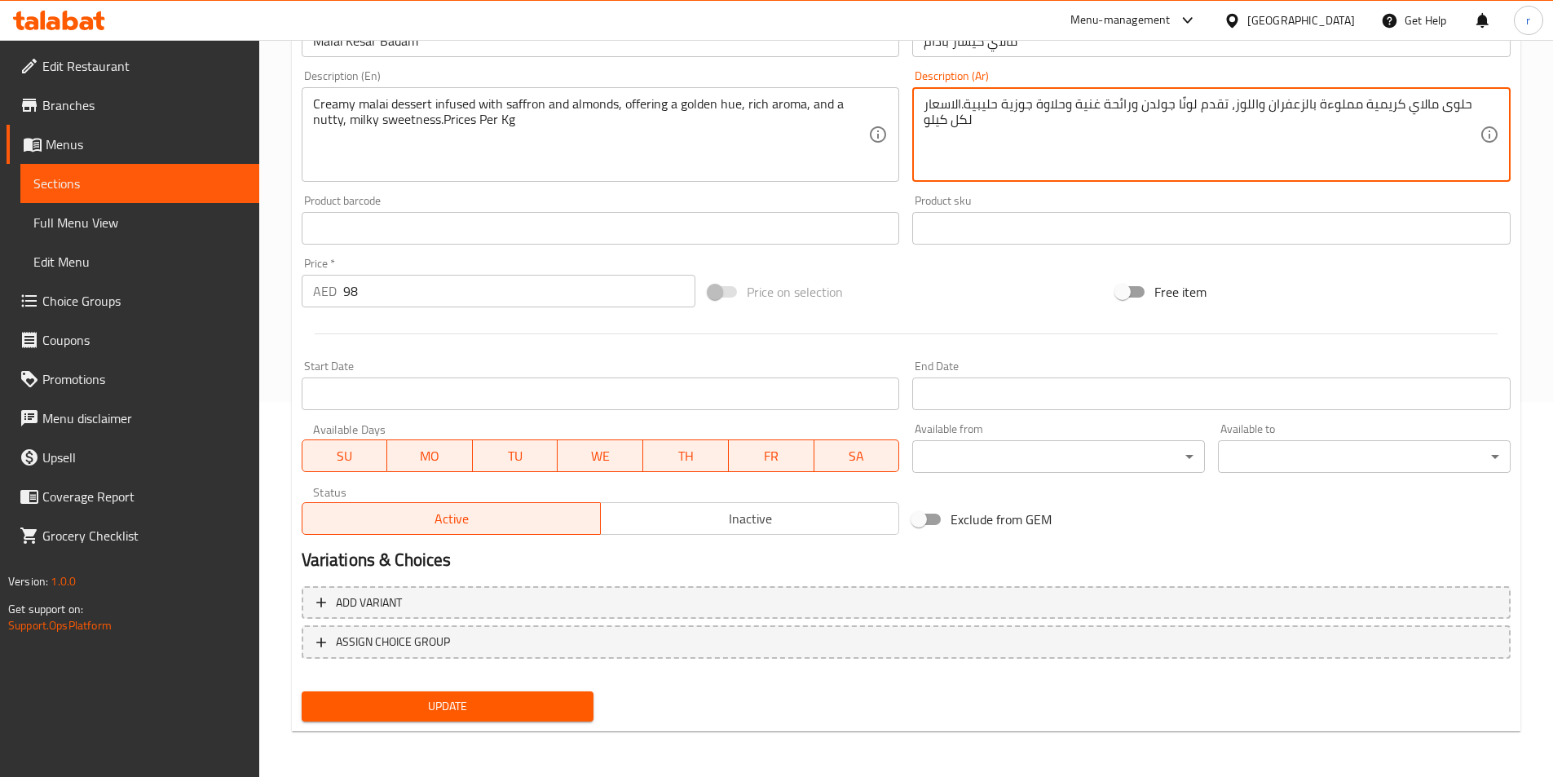
type textarea "حلوى مالاي كريمية مملوءة بالزعفران واللوز، تقدم لونًا جولدن ورائحة غنية وحلاوة …"
click at [549, 700] on span "Update" at bounding box center [448, 706] width 267 height 20
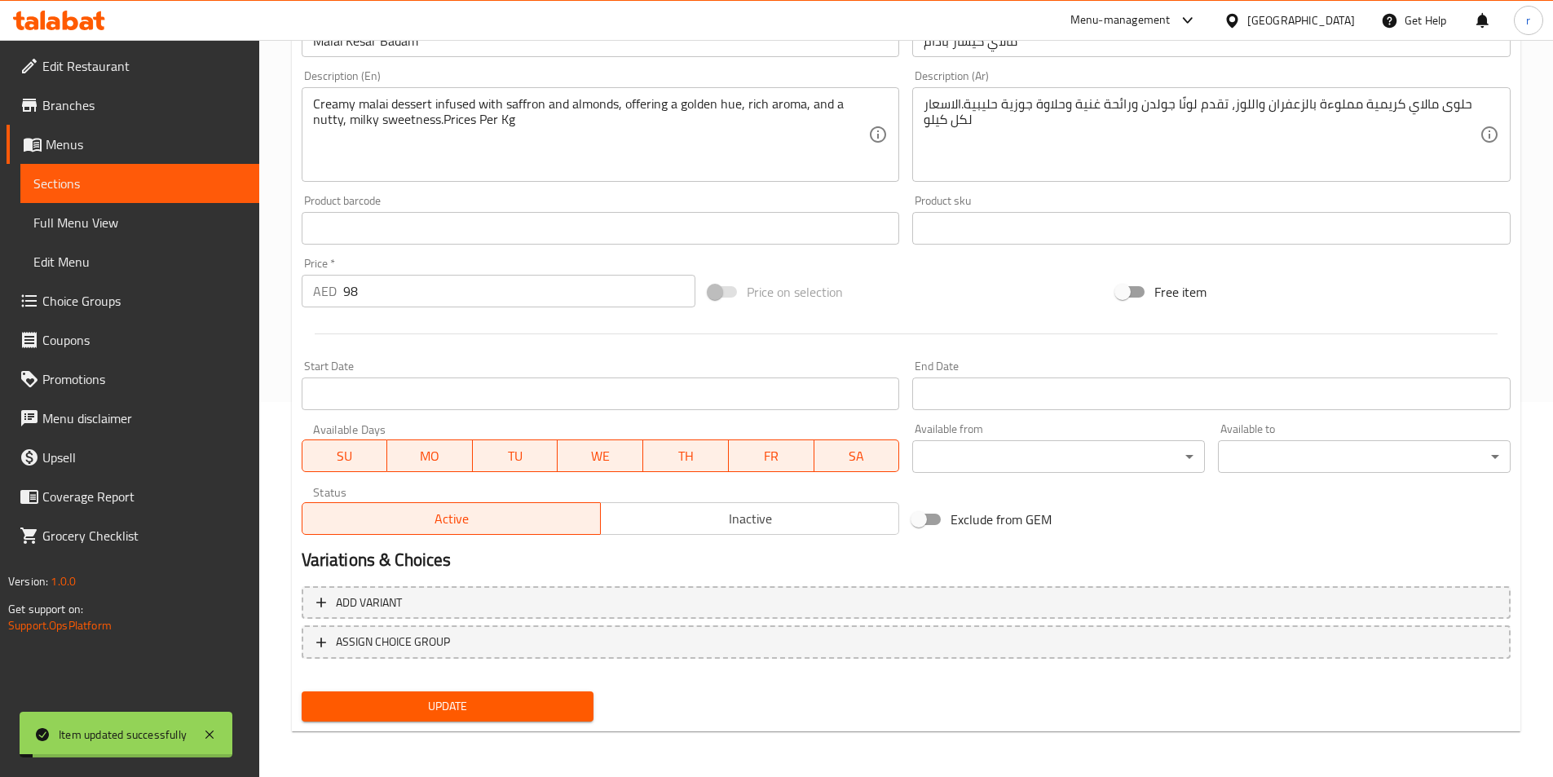
click at [128, 190] on span "Sections" at bounding box center [139, 184] width 213 height 20
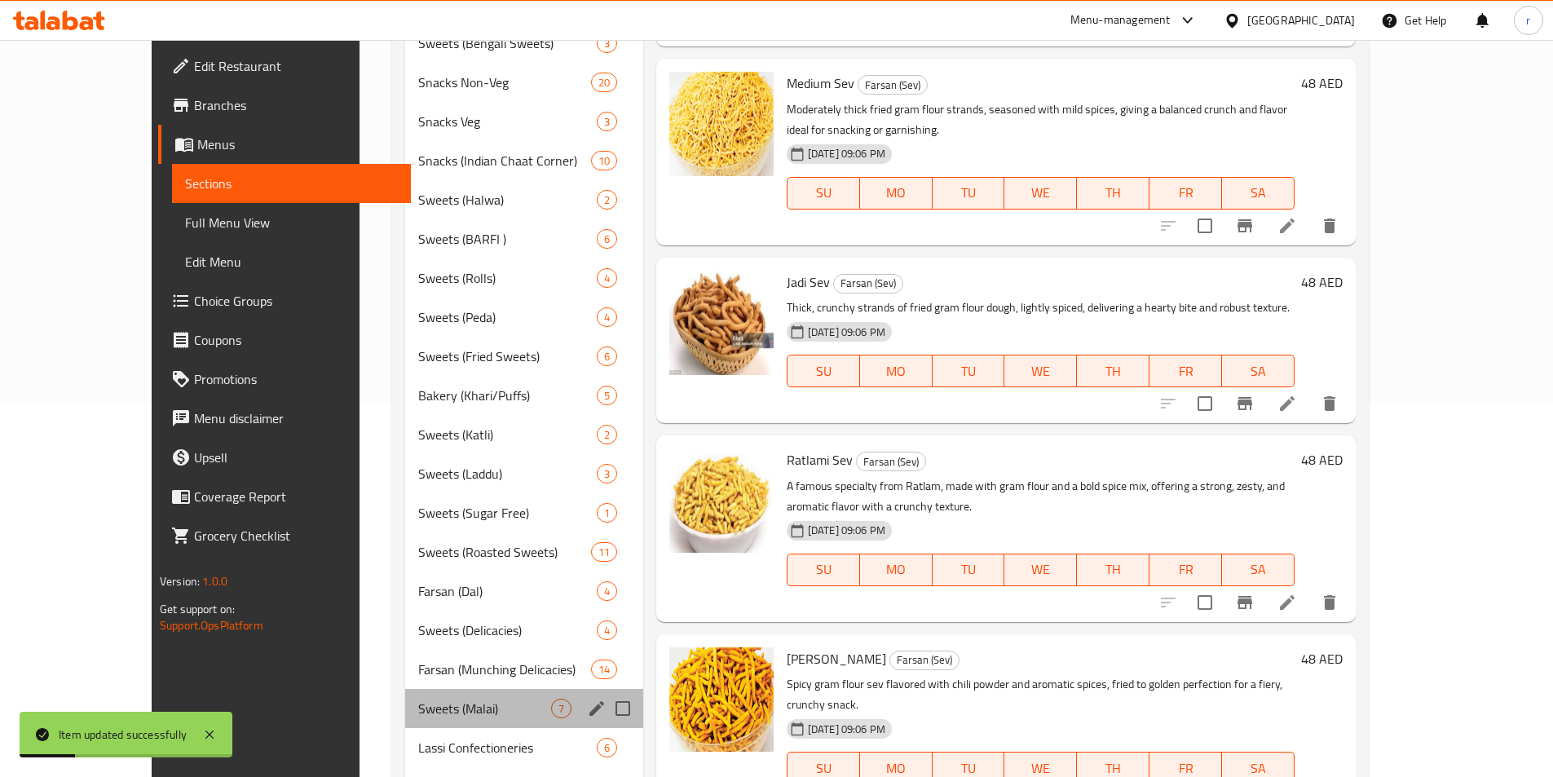
click at [408, 692] on div "Sweets (Malai) 7" at bounding box center [523, 708] width 237 height 39
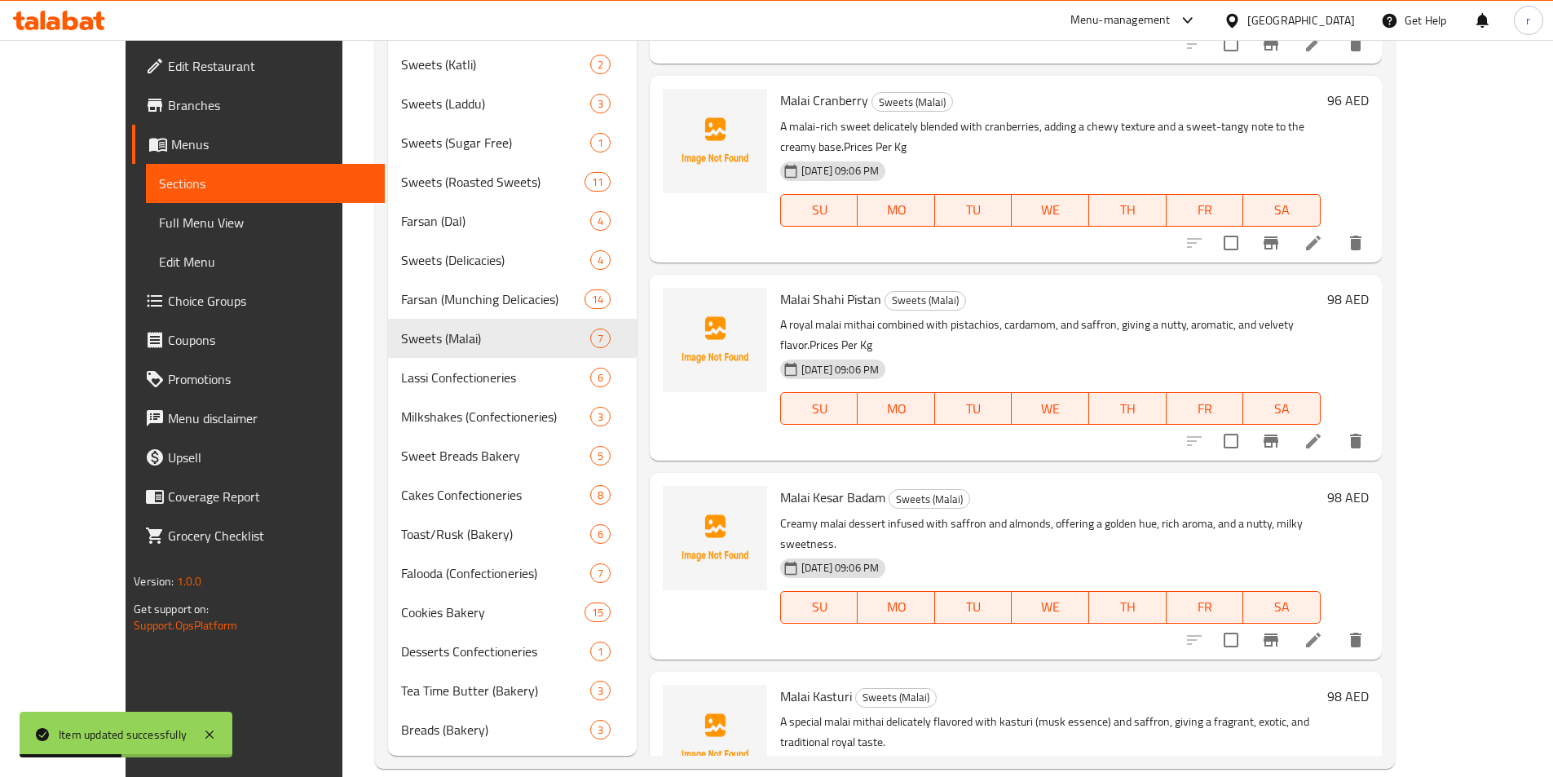
scroll to position [770, 0]
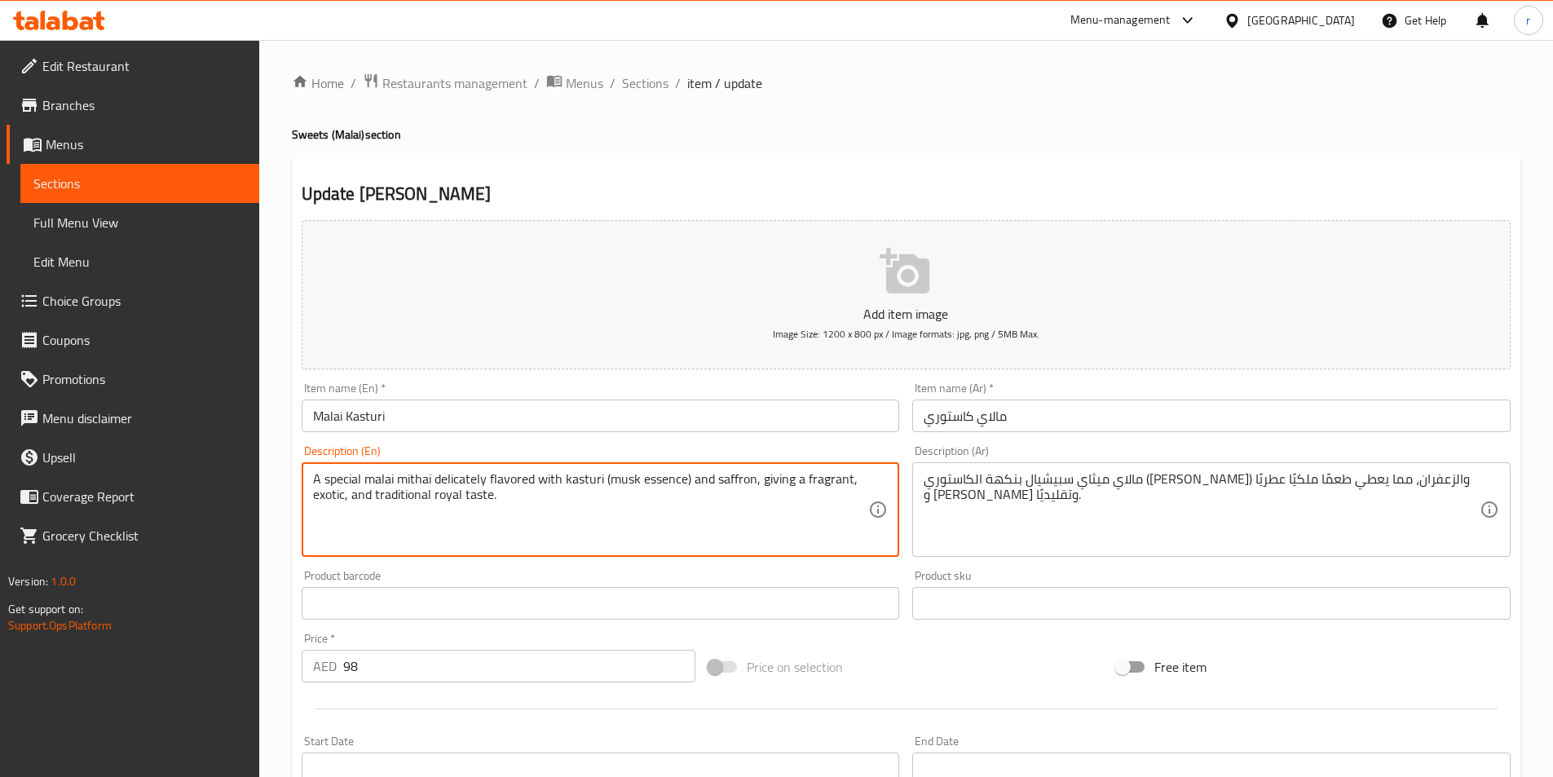
paste textarea "Prices Per Kg"
type textarea "A special malai mithai delicately flavored with kasturi (musk essence) and saff…"
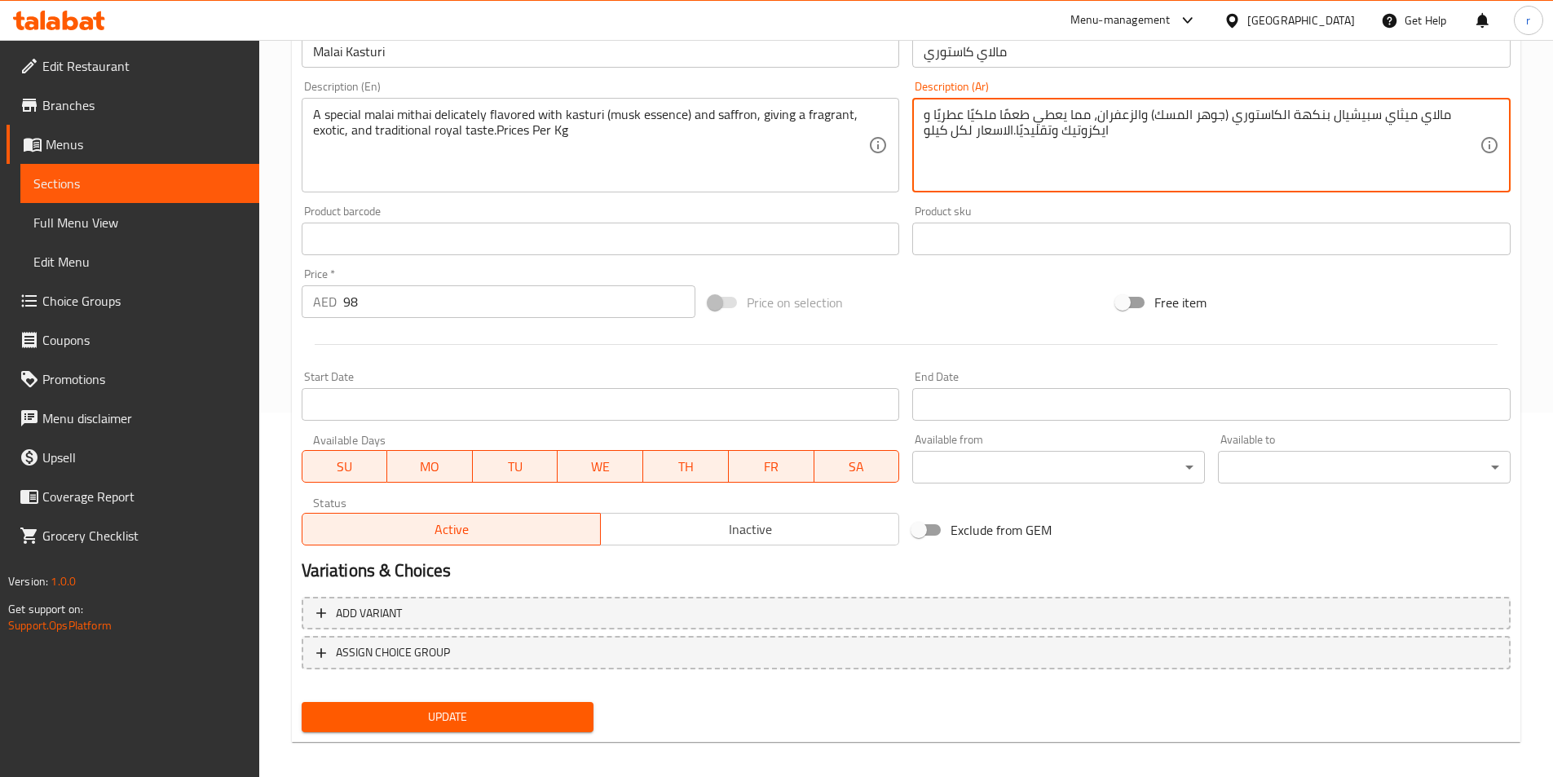
scroll to position [375, 0]
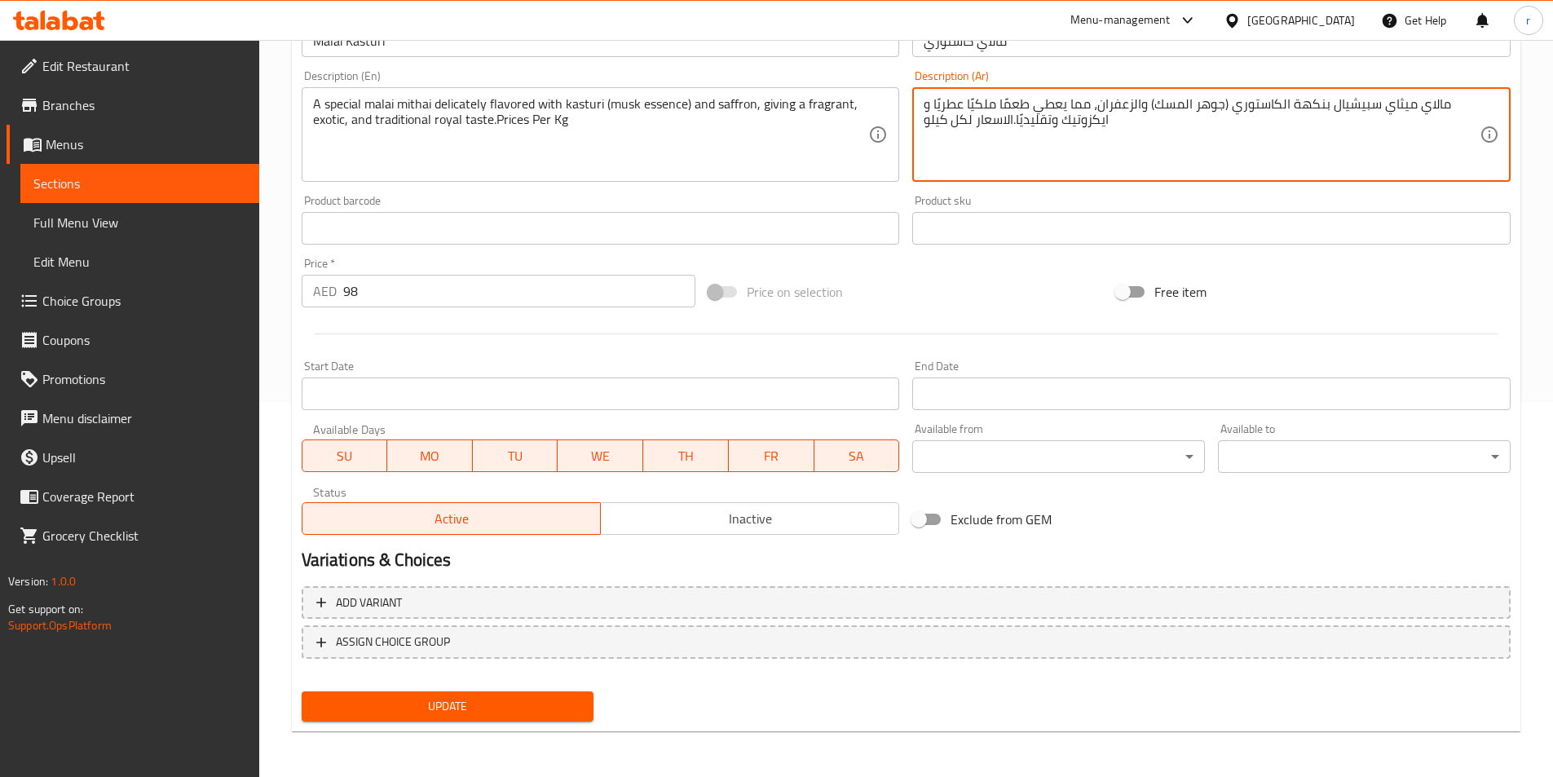
type textarea "مالاي ميثاي سبيشيال بنكهة الكاستوري (جوهر المسك) والزعفران، مما يعطي طعمًا ملكي…"
click at [558, 695] on button "Update" at bounding box center [448, 706] width 293 height 30
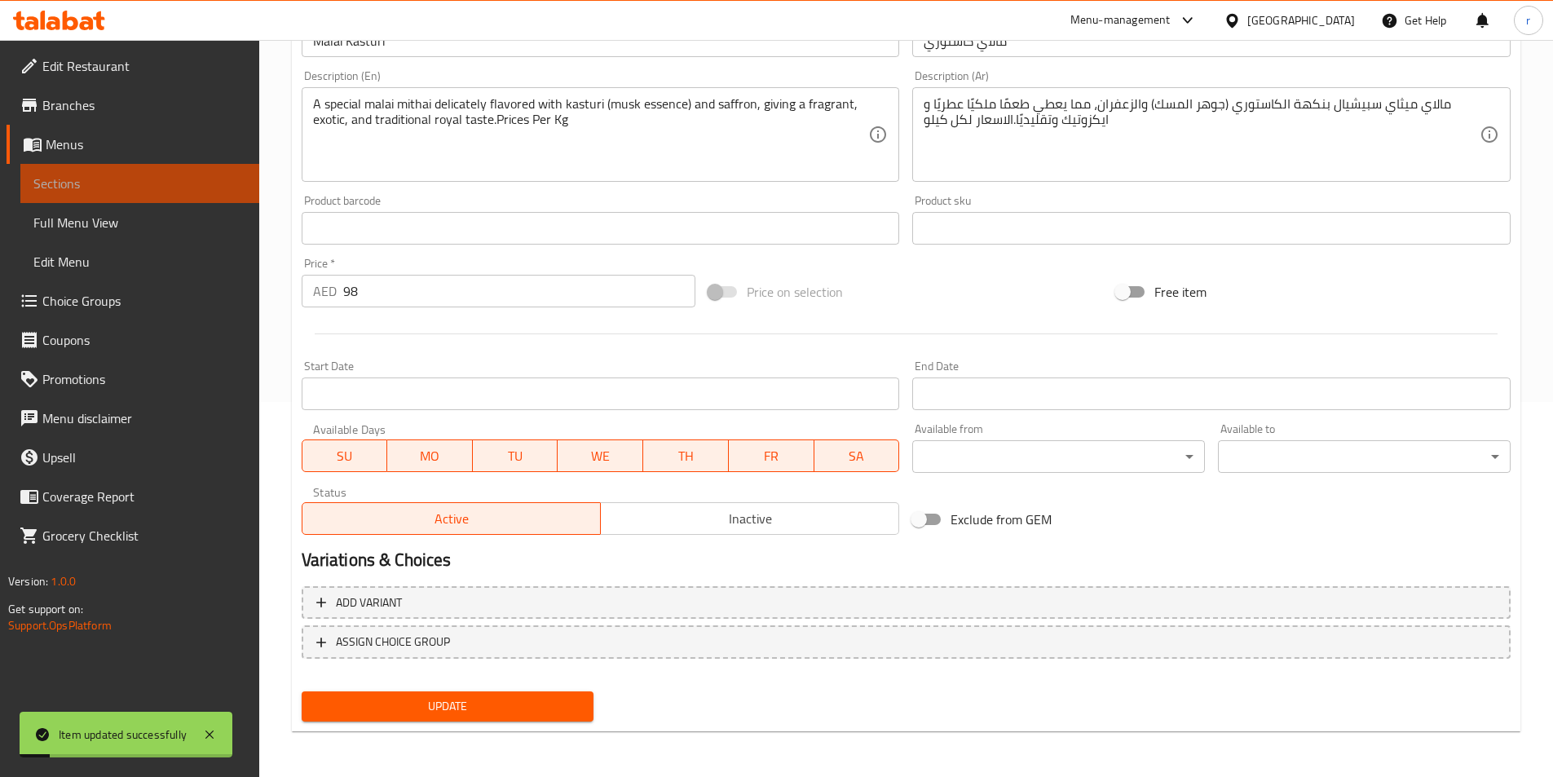
click at [200, 188] on span "Sections" at bounding box center [139, 184] width 213 height 20
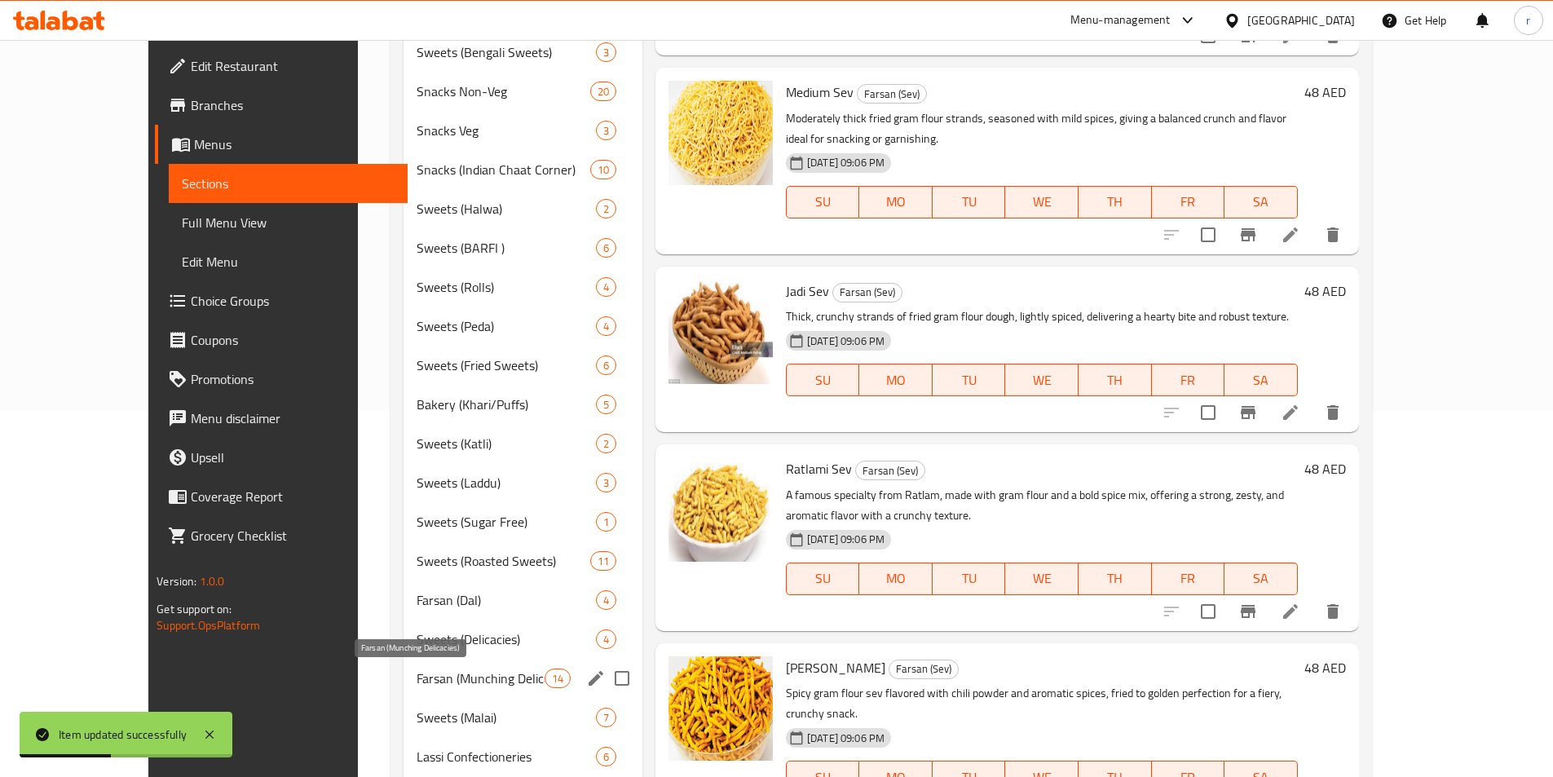
scroll to position [130, 0]
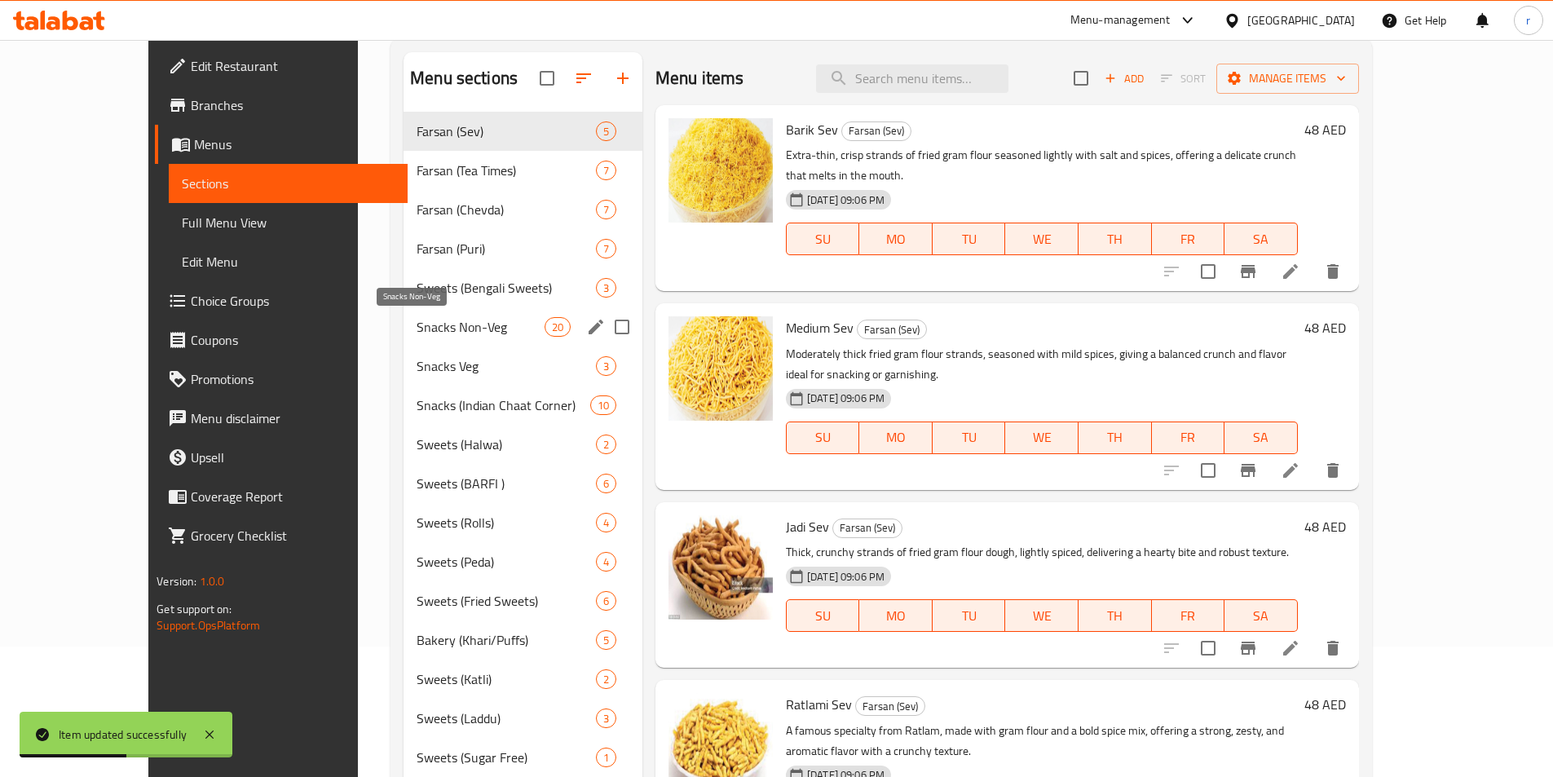
click at [417, 317] on span "Snacks Non-Veg" at bounding box center [481, 327] width 128 height 20
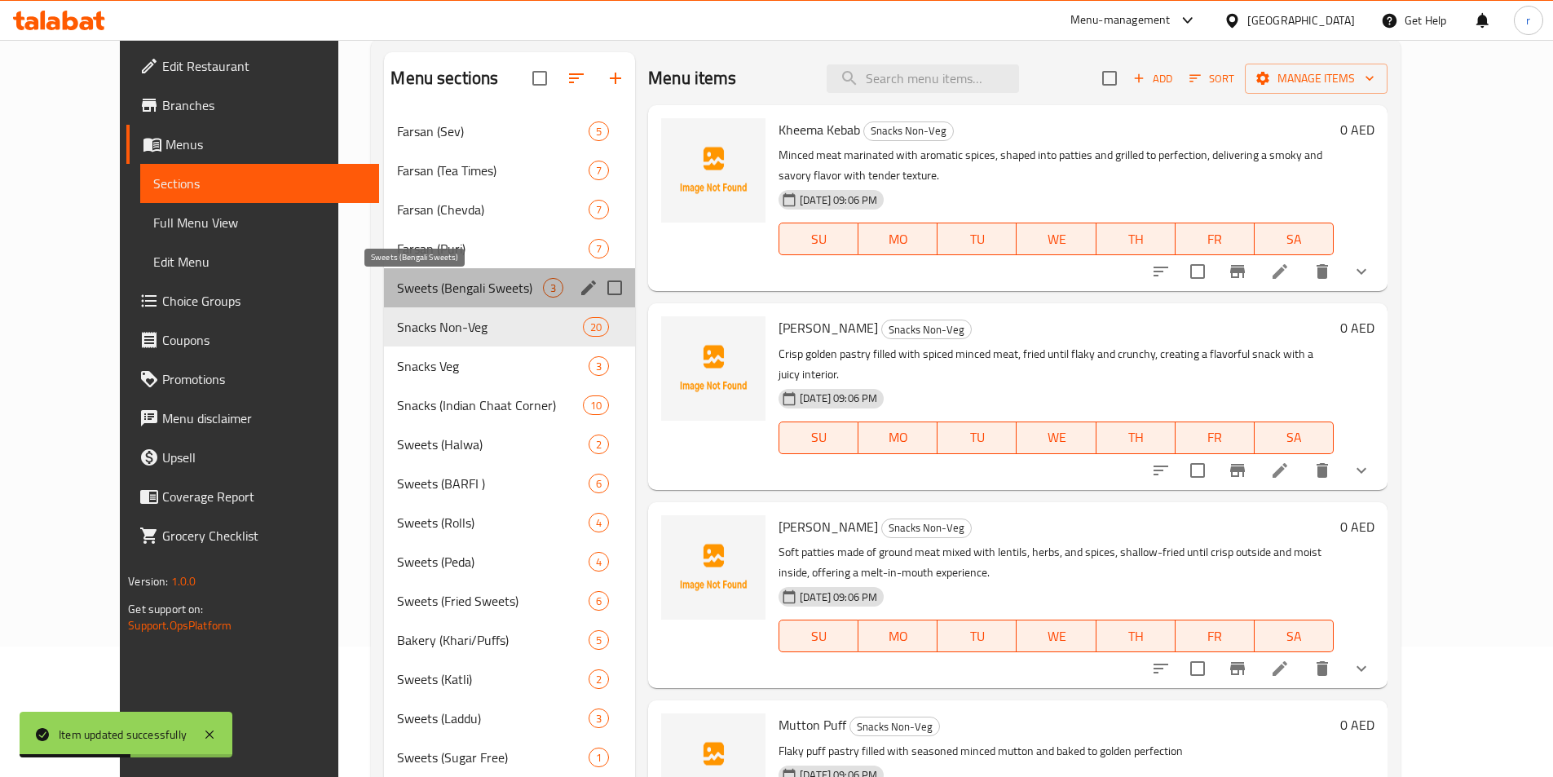
click at [408, 294] on span "Sweets (Bengali Sweets)" at bounding box center [470, 288] width 146 height 20
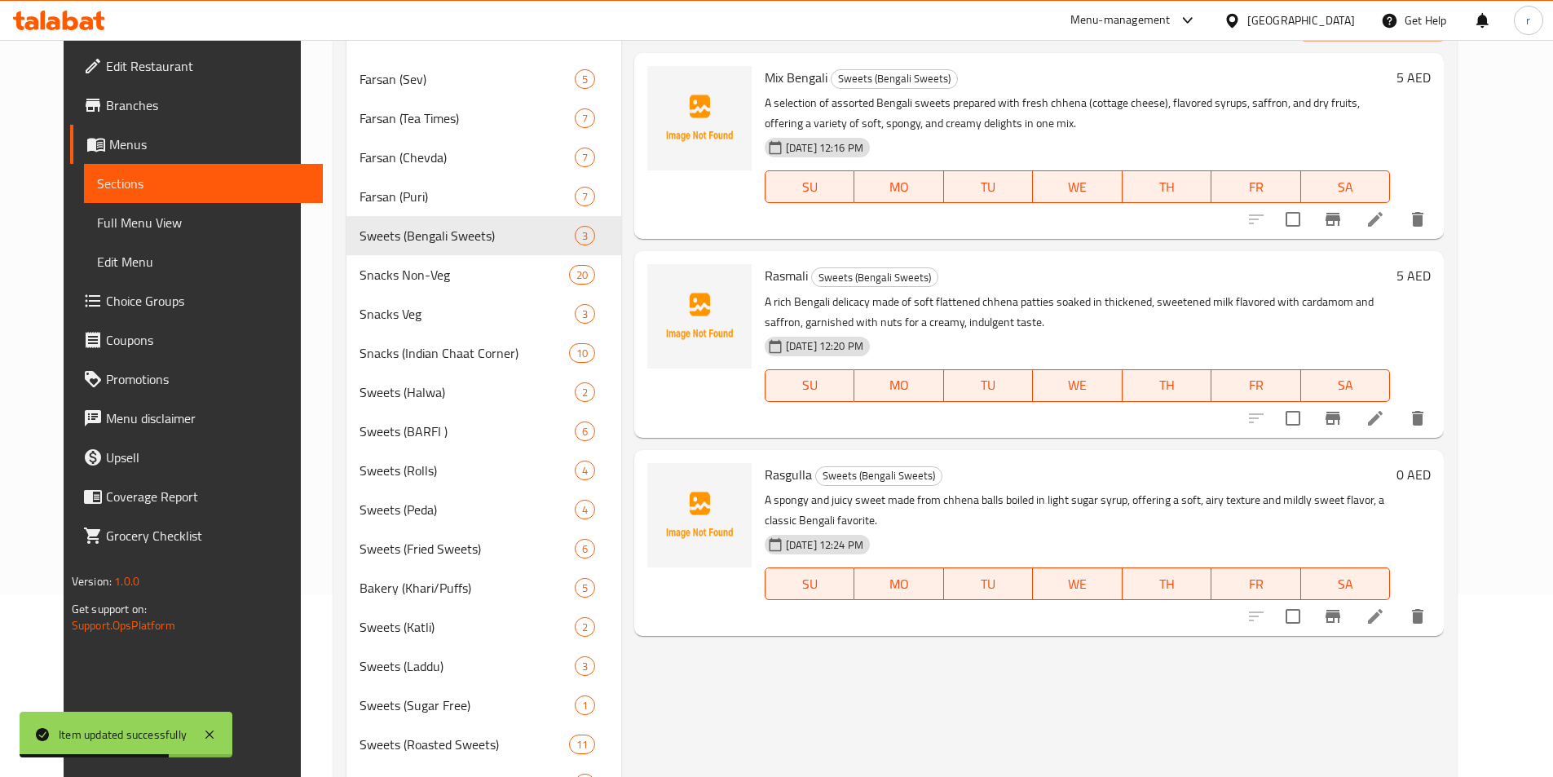
scroll to position [212, 0]
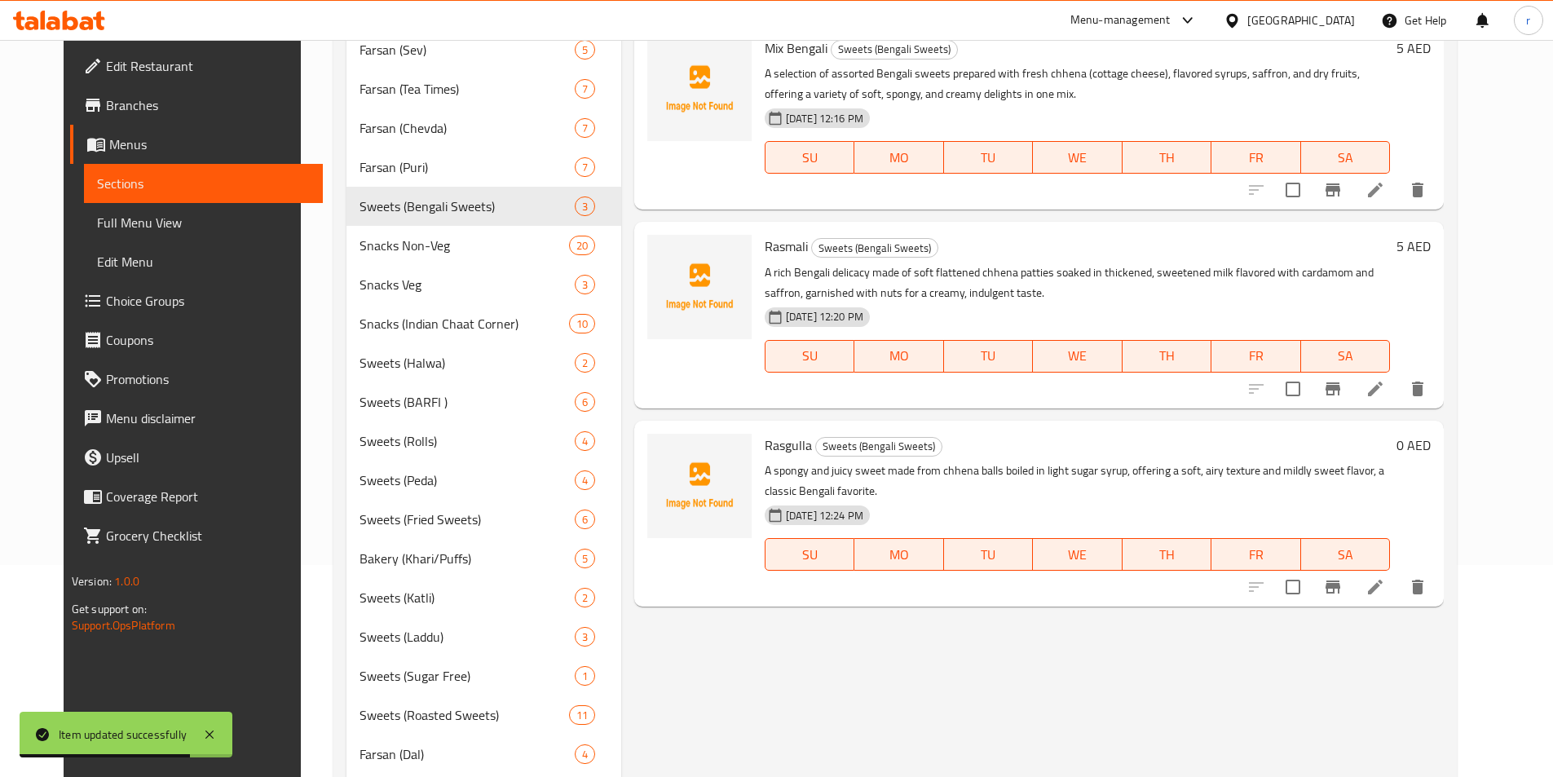
click at [1385, 186] on icon at bounding box center [1376, 190] width 20 height 20
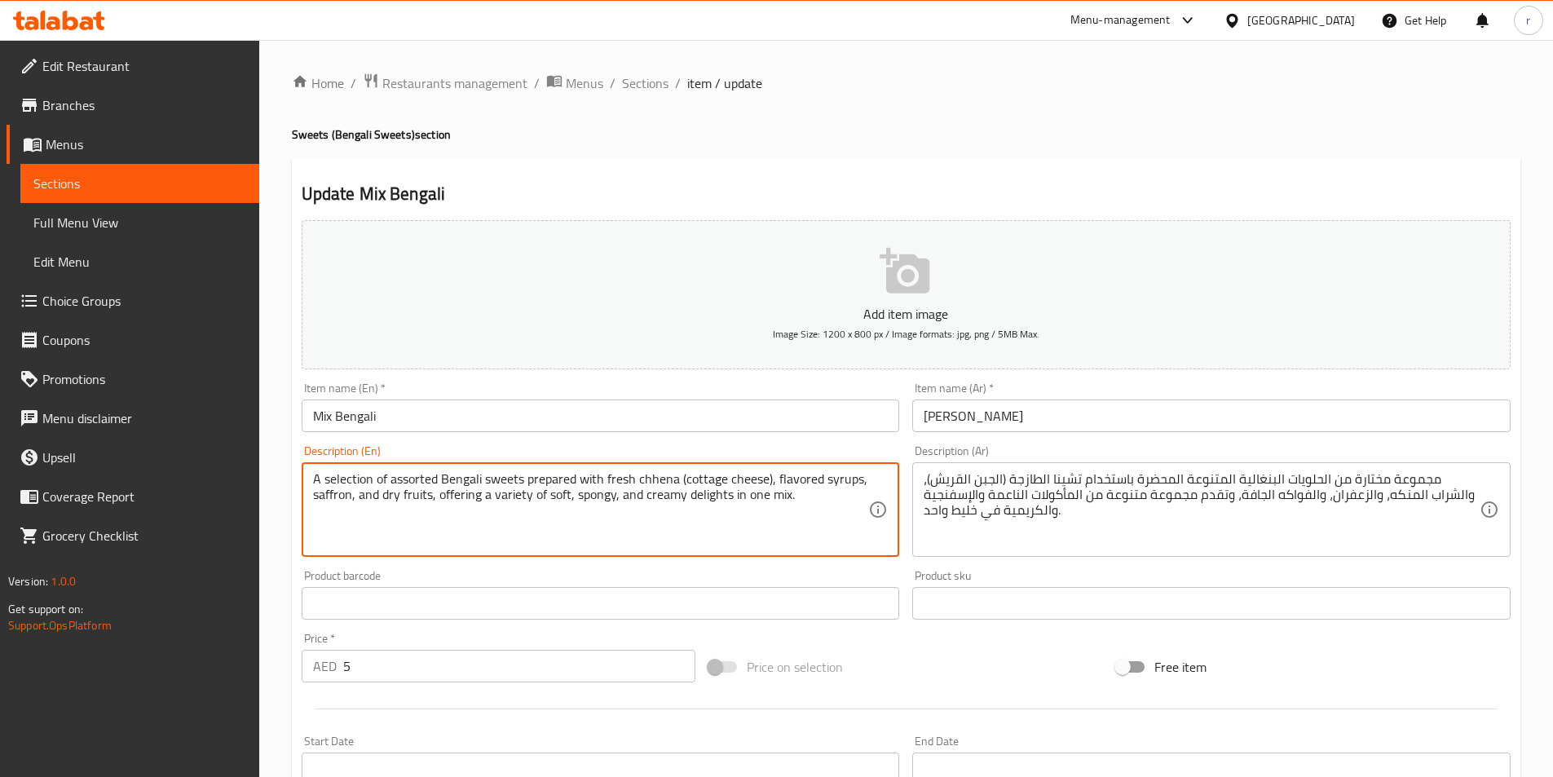
click at [842, 492] on textarea "A selection of assorted Bengali sweets prepared with fresh chhena (cottage chee…" at bounding box center [591, 509] width 556 height 77
paste textarea "Prices Per Pc"
drag, startPoint x: 792, startPoint y: 494, endPoint x: 832, endPoint y: 518, distance: 47.5
click at [832, 518] on textarea "A selection of assorted Bengali sweets prepared with fresh chhena (cottage chee…" at bounding box center [591, 509] width 556 height 77
type textarea "A selection of assorted Bengali sweets prepared with fresh chhena (cottage chee…"
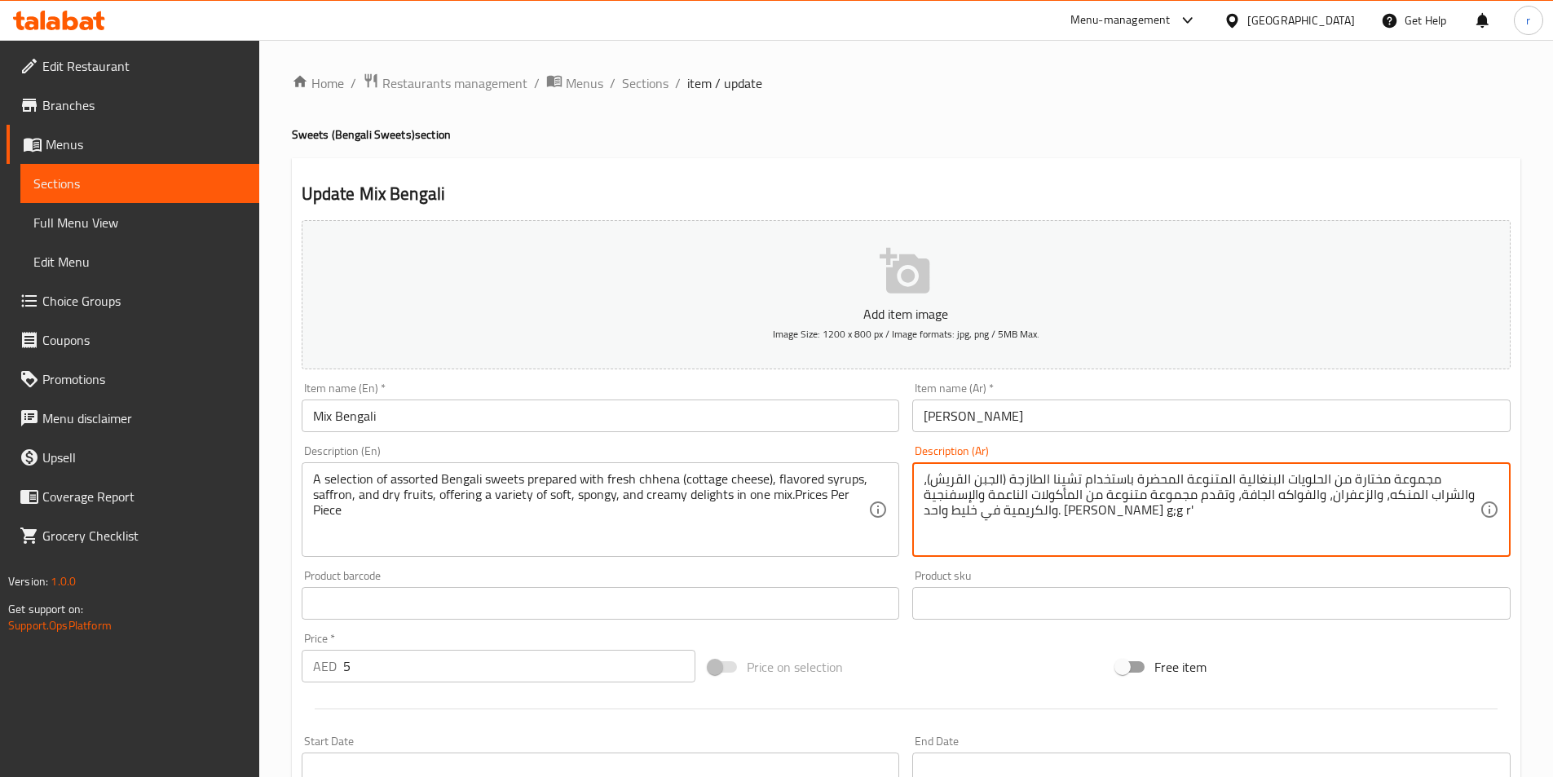
drag, startPoint x: 1164, startPoint y: 525, endPoint x: 1061, endPoint y: 513, distance: 104.3
click at [1061, 513] on textarea "مجموعة مختارة من الحلويات البنغالية المتنوعة المحضرة باستخدام تشينا الطازجة (ال…" at bounding box center [1202, 509] width 556 height 77
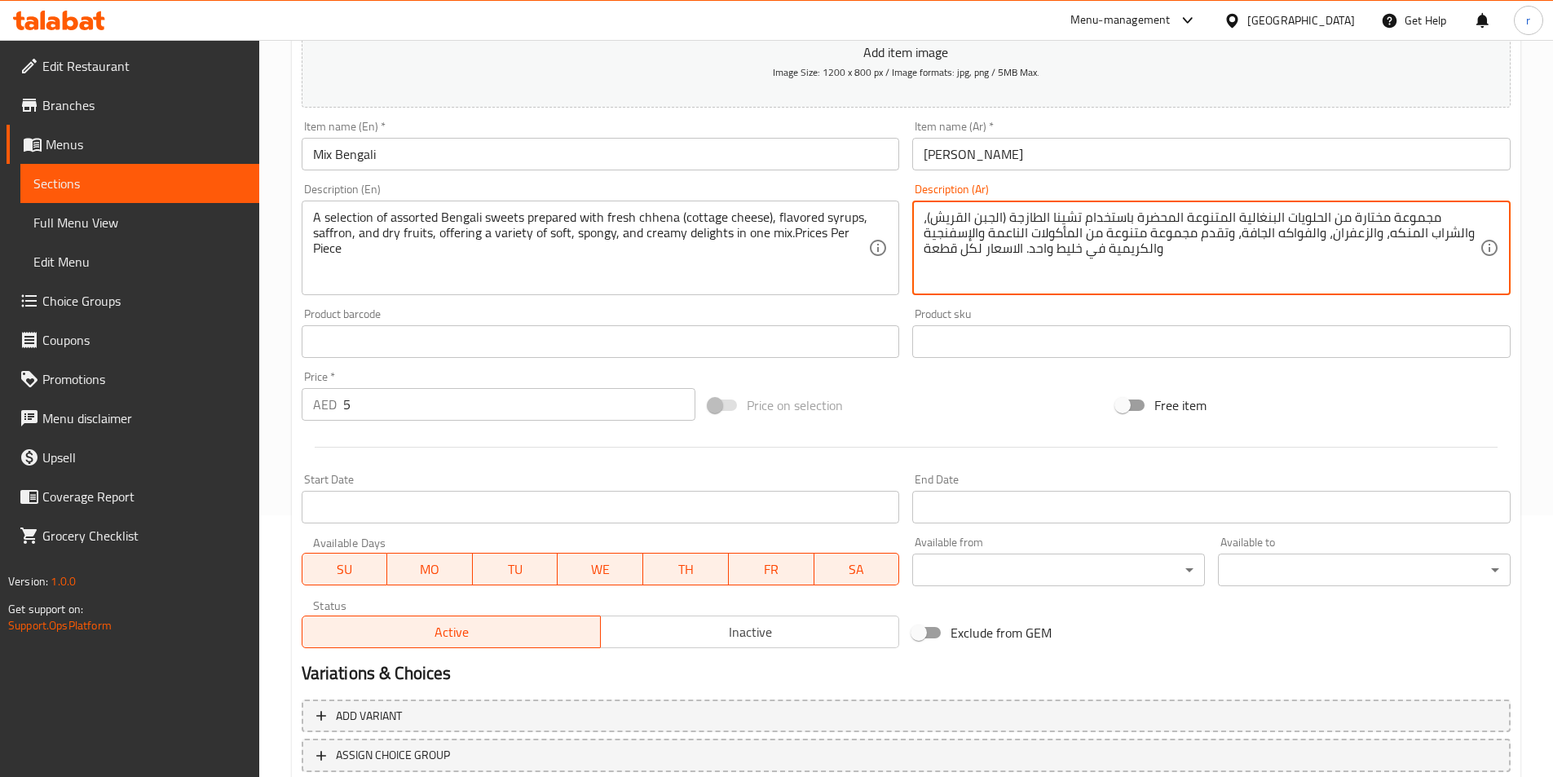
scroll to position [326, 0]
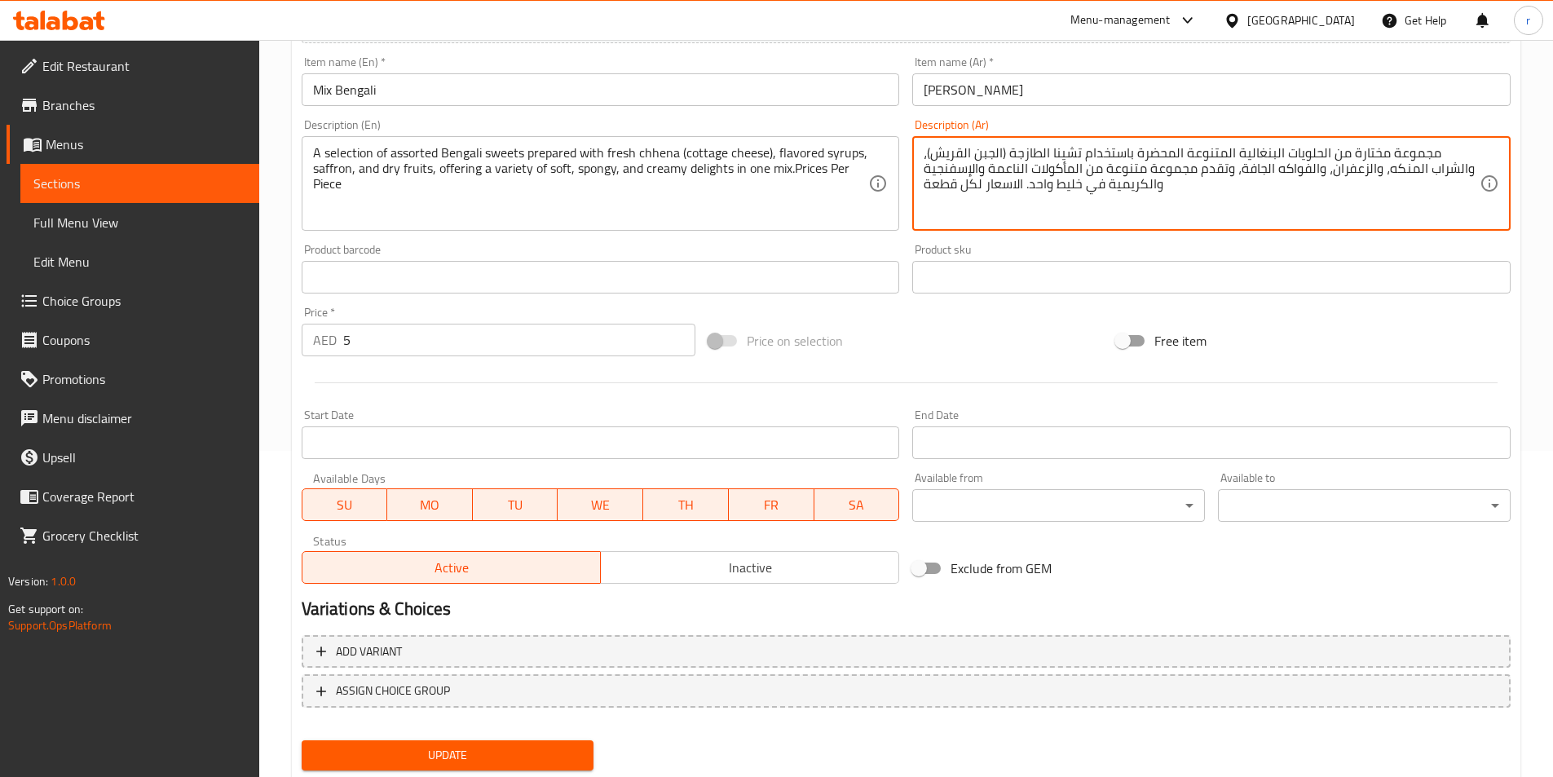
type textarea "مجموعة مختارة من الحلويات البنغالية المتنوعة المحضرة باستخدام تشينا الطازجة (ال…"
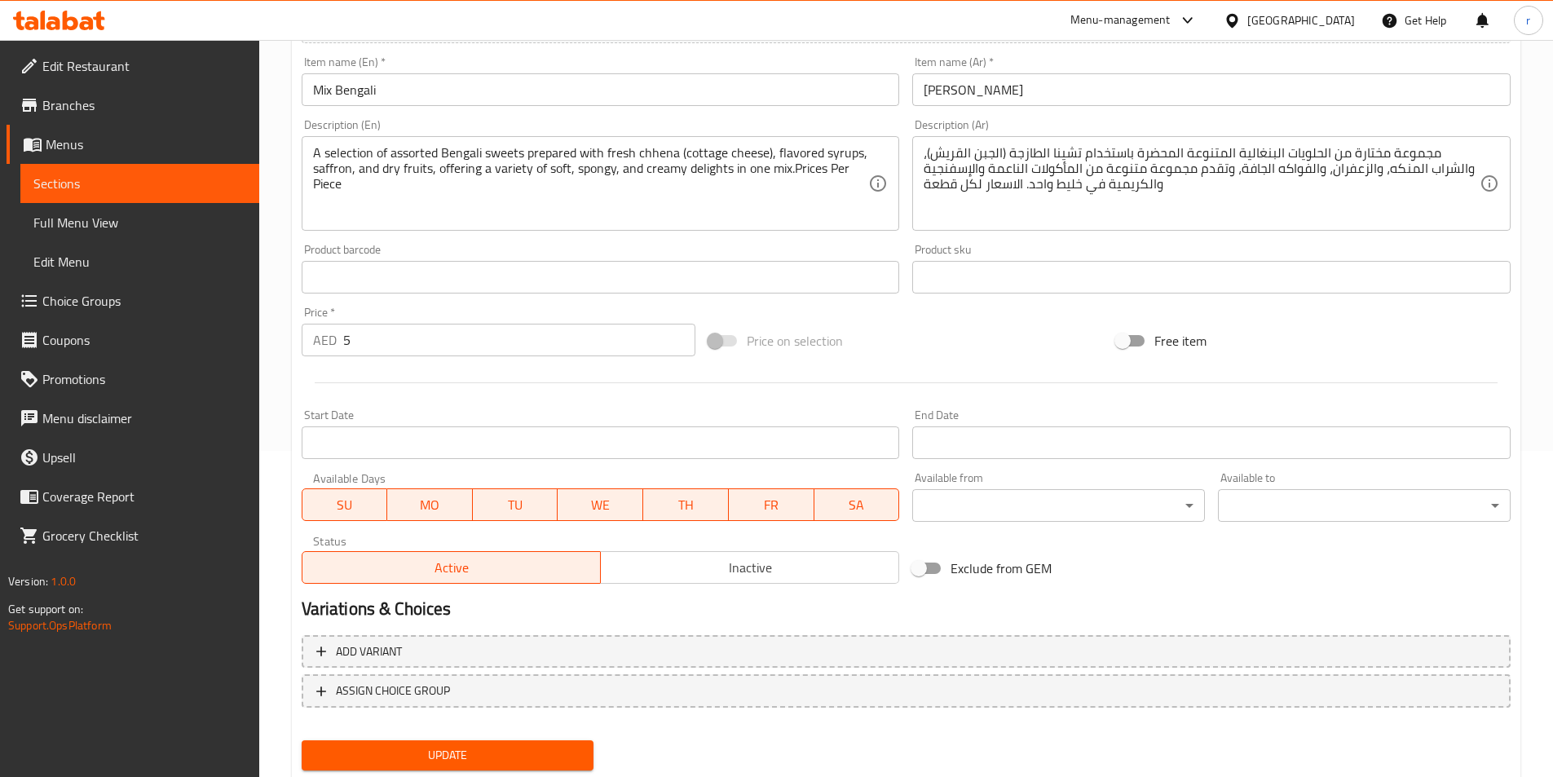
click at [366, 772] on div "Update" at bounding box center [448, 755] width 306 height 43
click at [366, 761] on span "Update" at bounding box center [448, 755] width 267 height 20
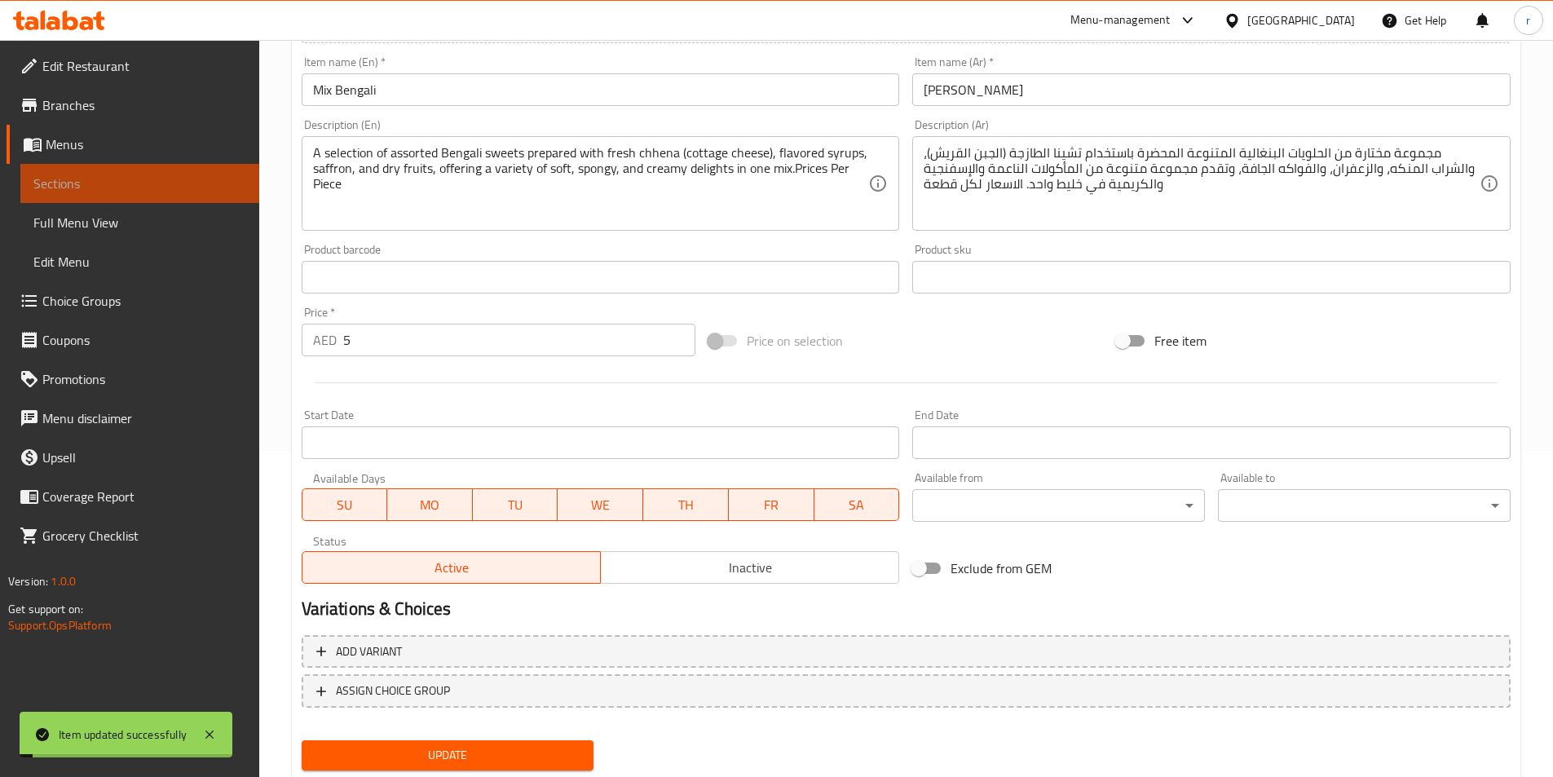
click at [113, 185] on span "Sections" at bounding box center [139, 184] width 213 height 20
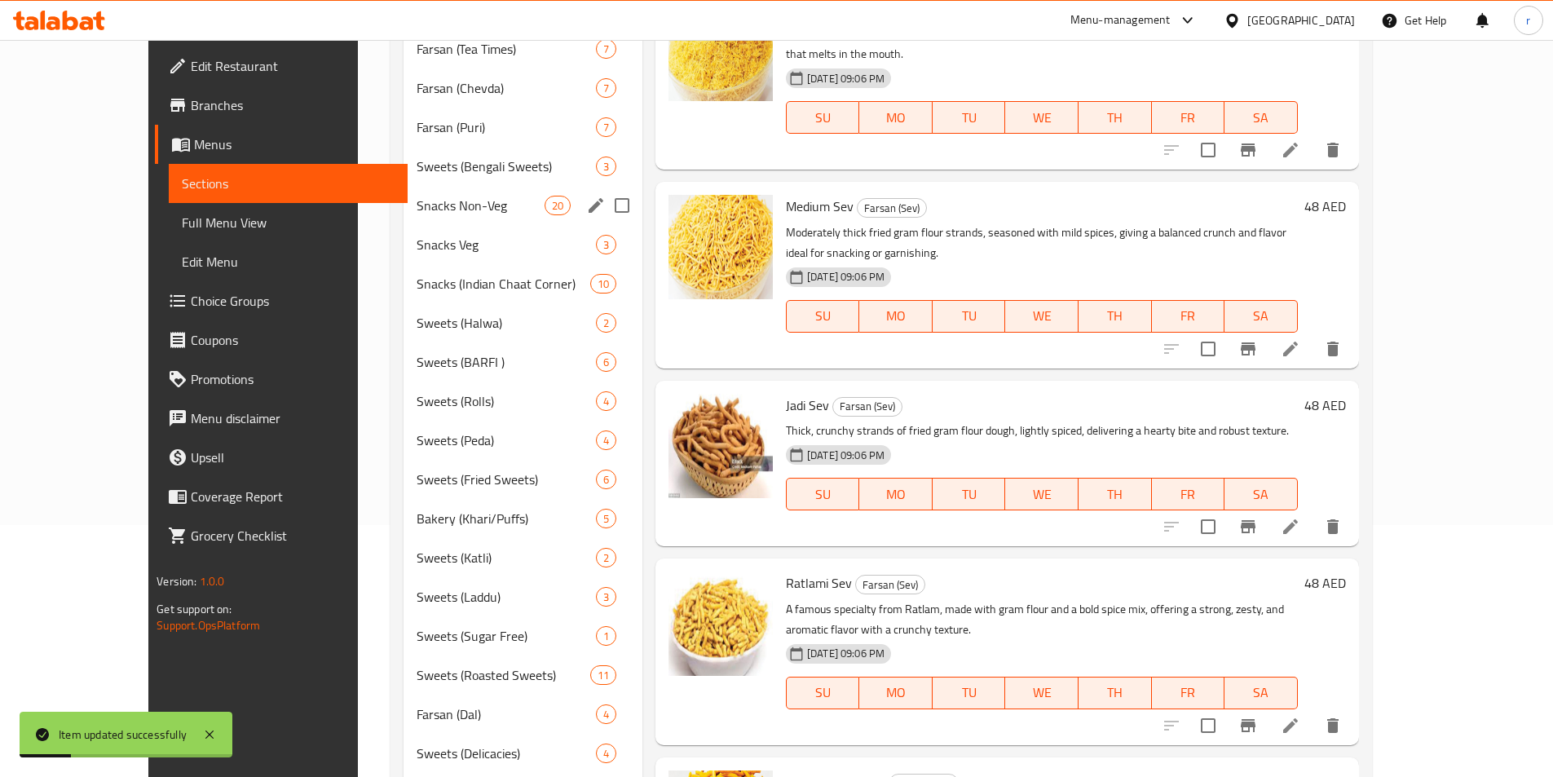
scroll to position [245, 0]
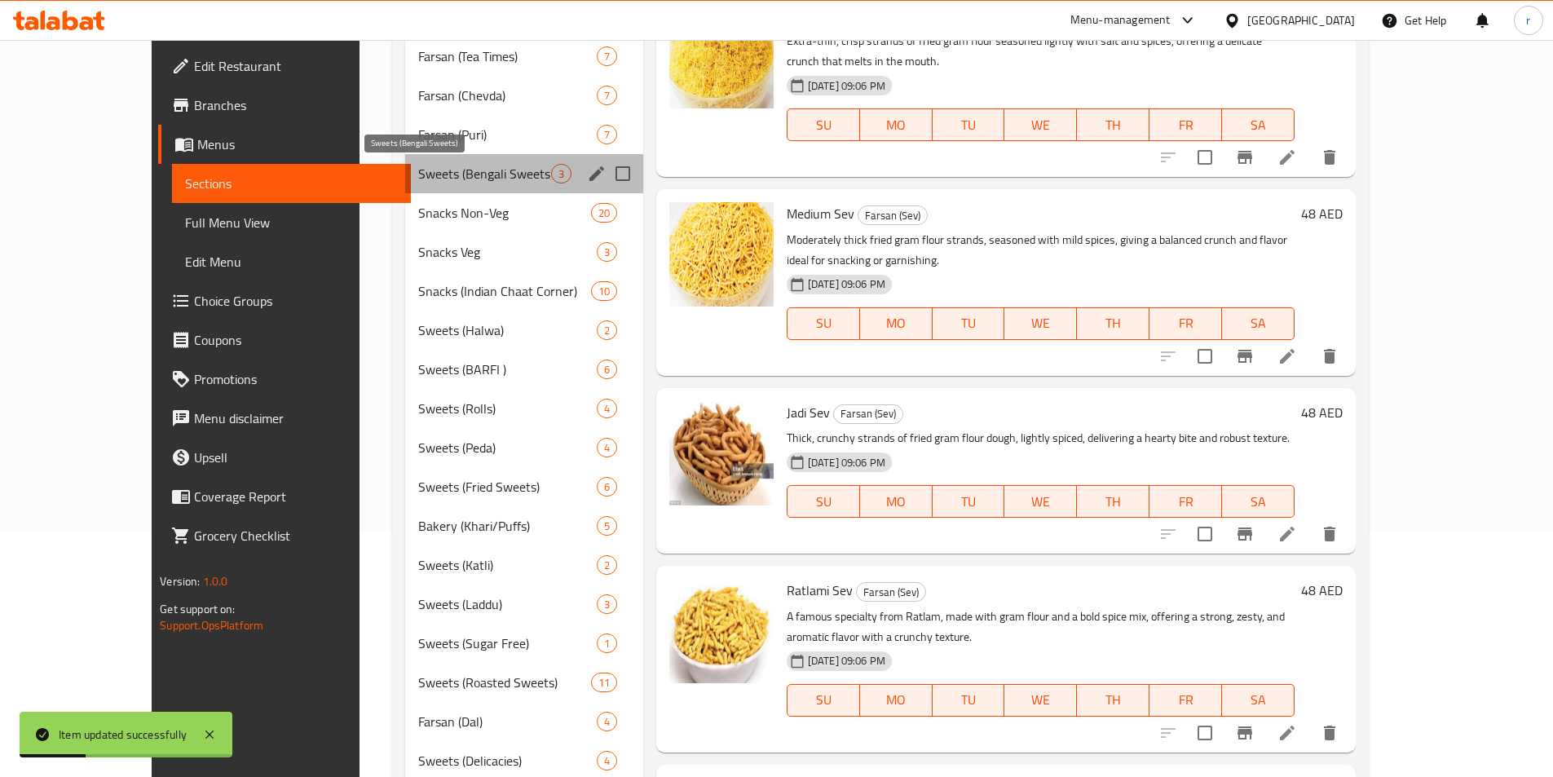
click at [421, 170] on span "Sweets (Bengali Sweets)" at bounding box center [484, 174] width 132 height 20
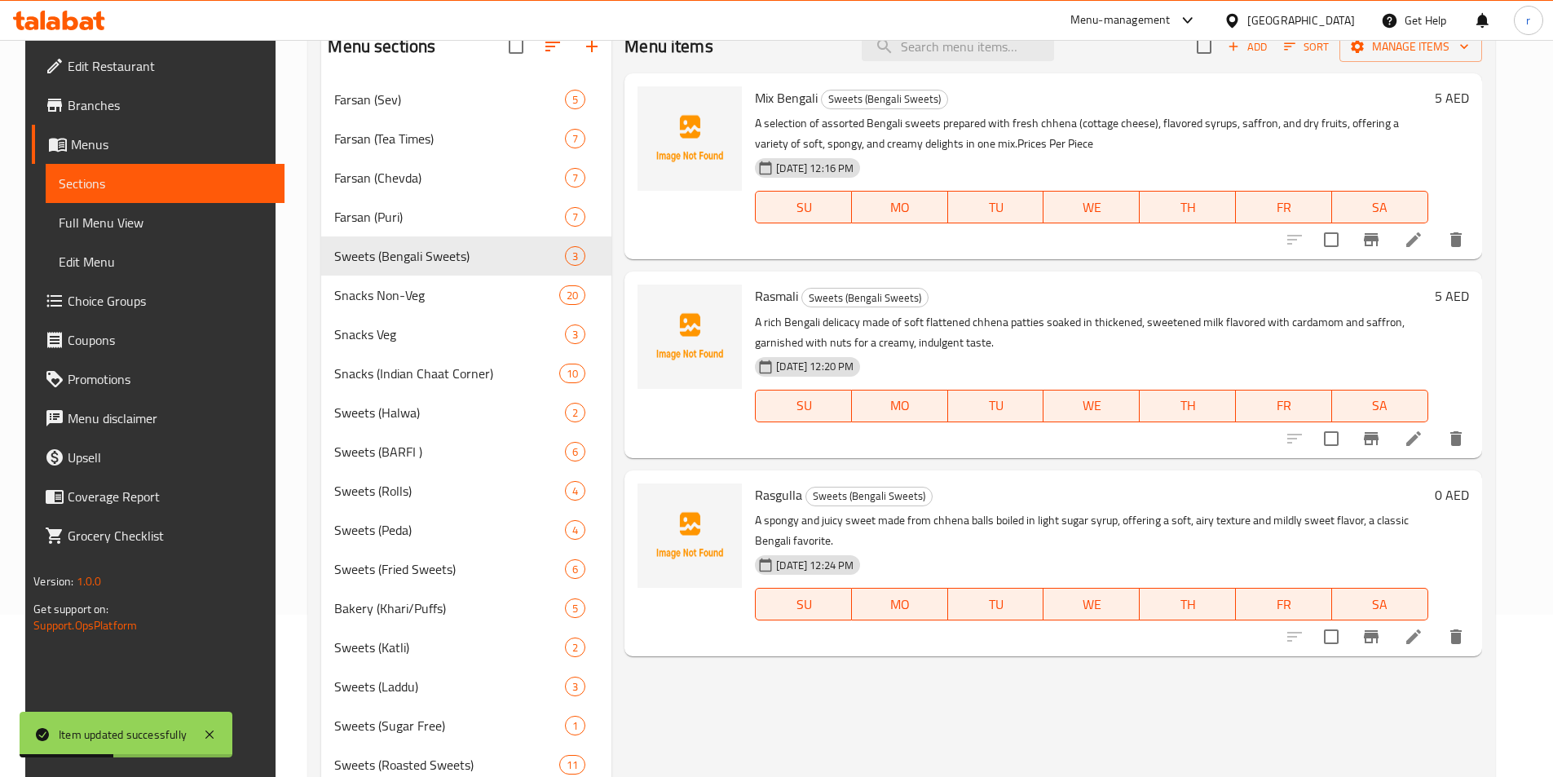
scroll to position [245, 0]
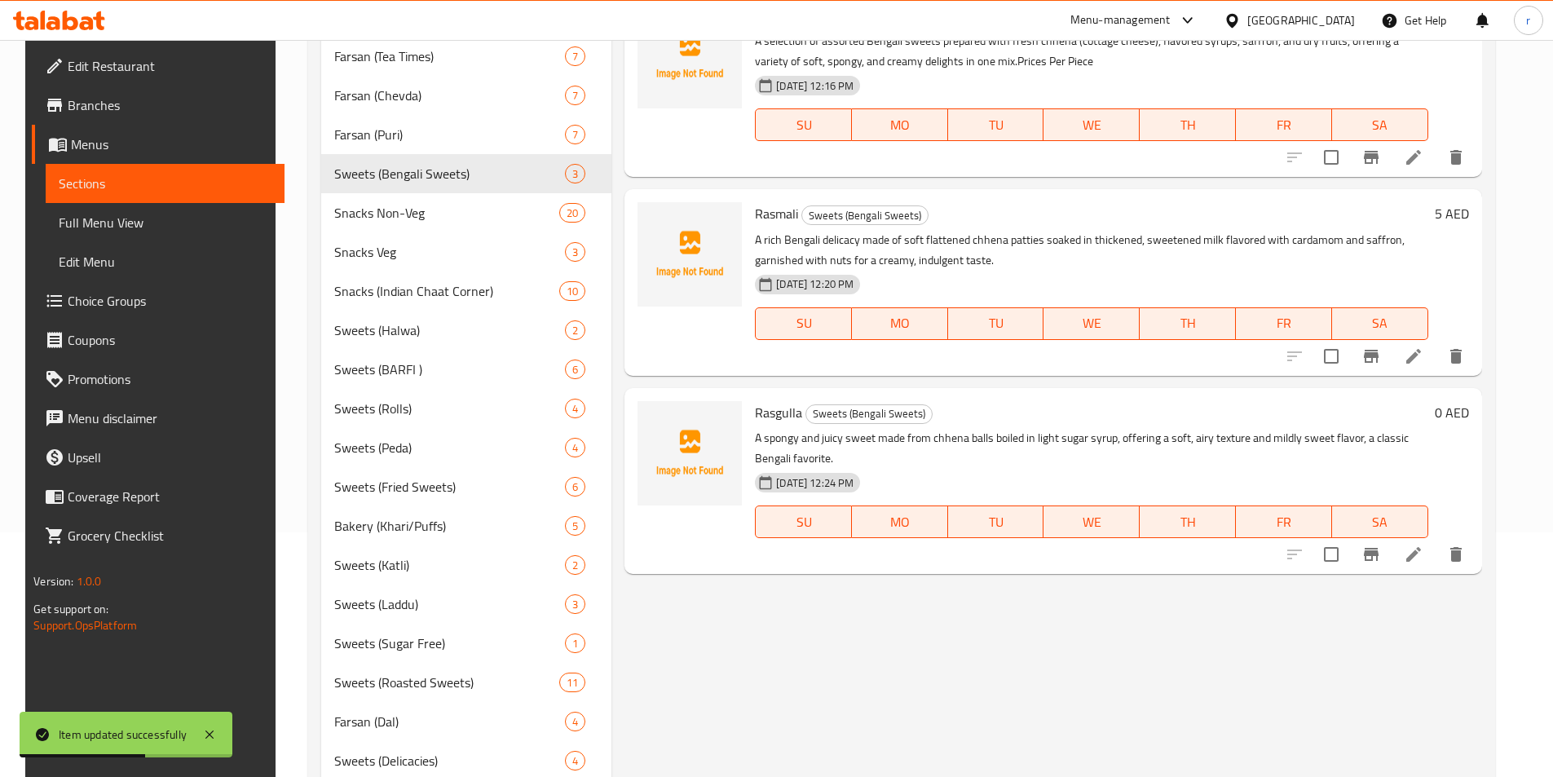
click at [1421, 360] on icon at bounding box center [1413, 356] width 15 height 15
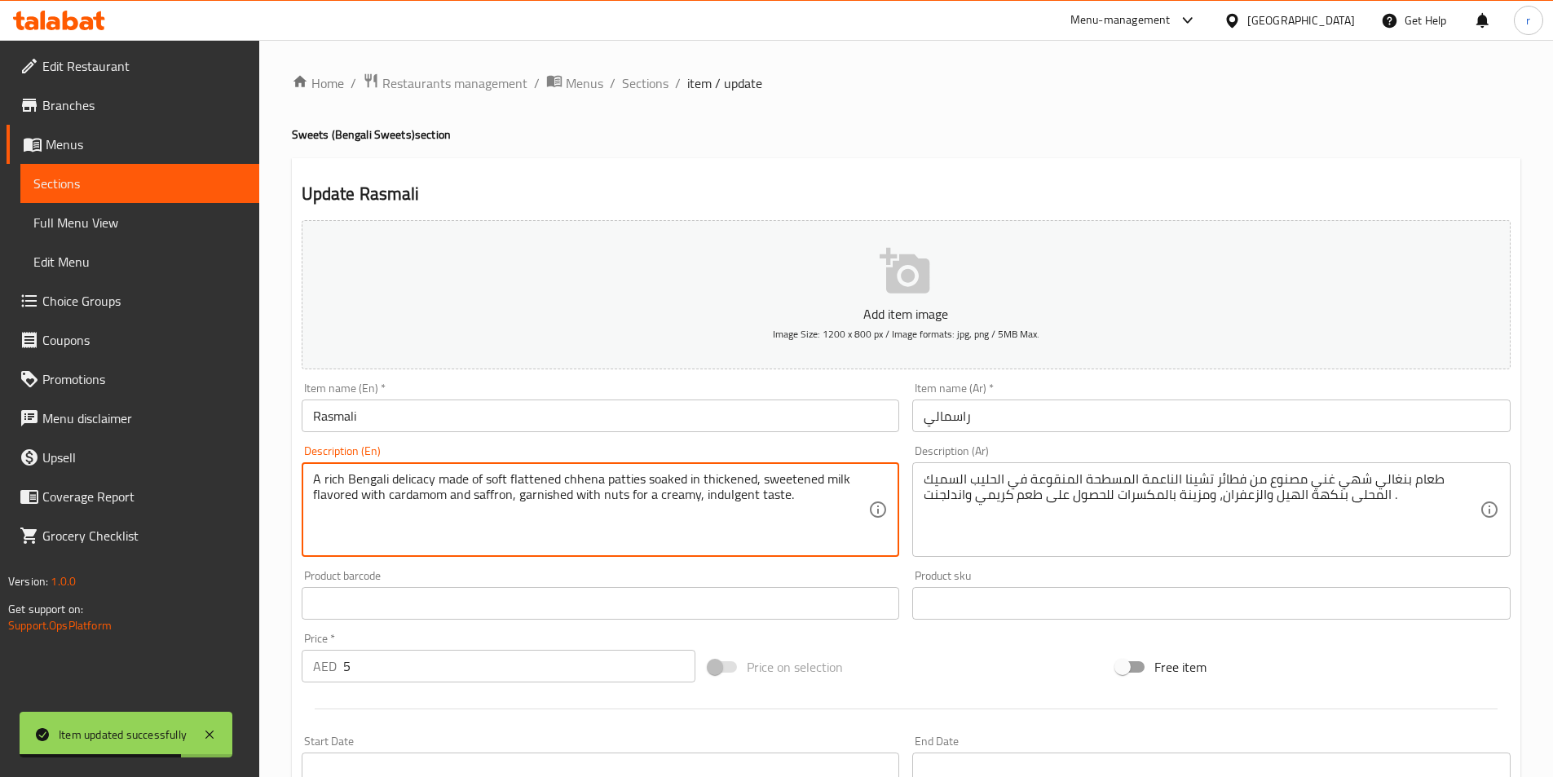
paste textarea "Prices Per Piece"
type textarea "A rich Bengali delicacy made of soft flattened chhena patties soaked in thicken…"
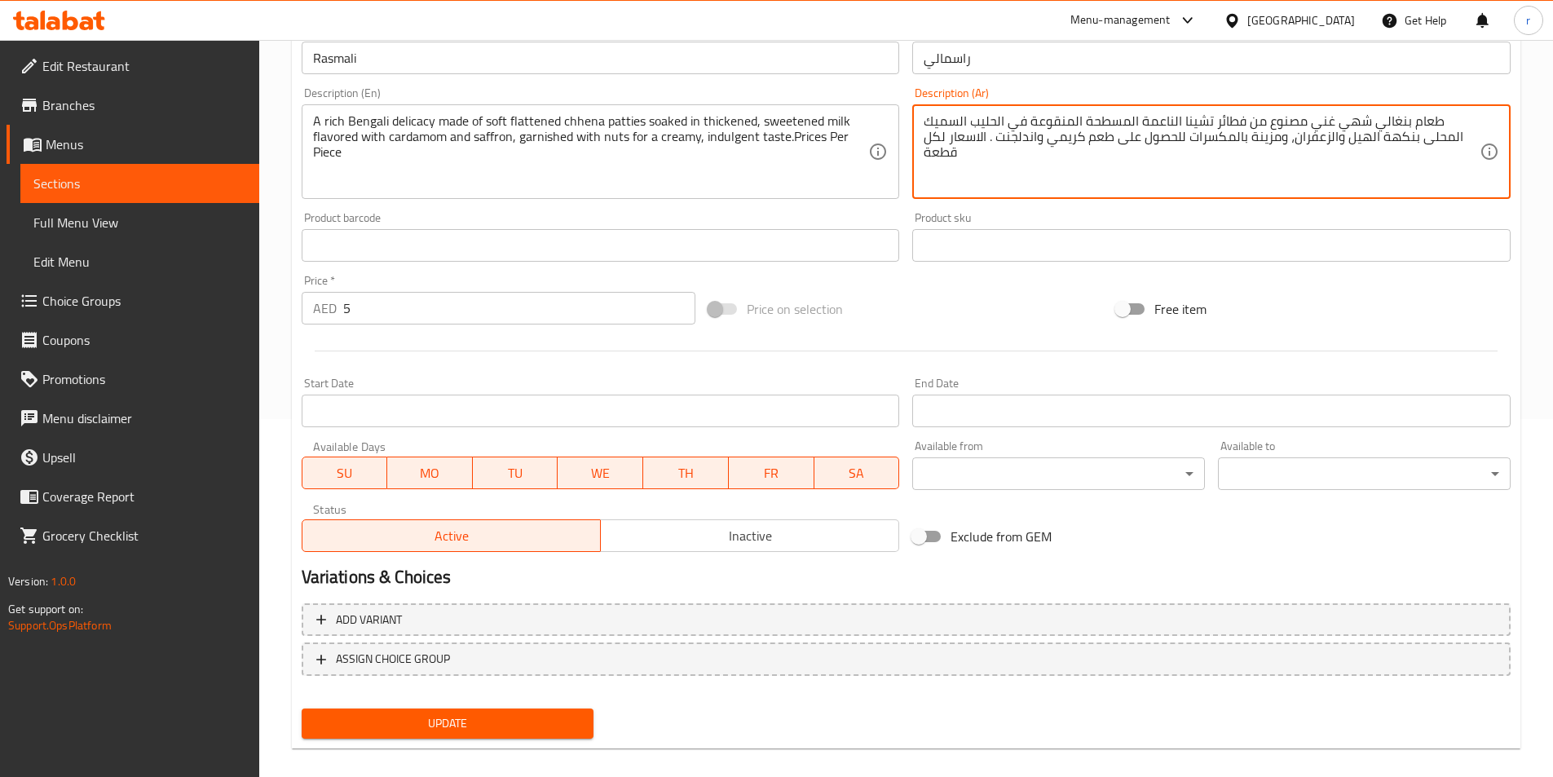
scroll to position [375, 0]
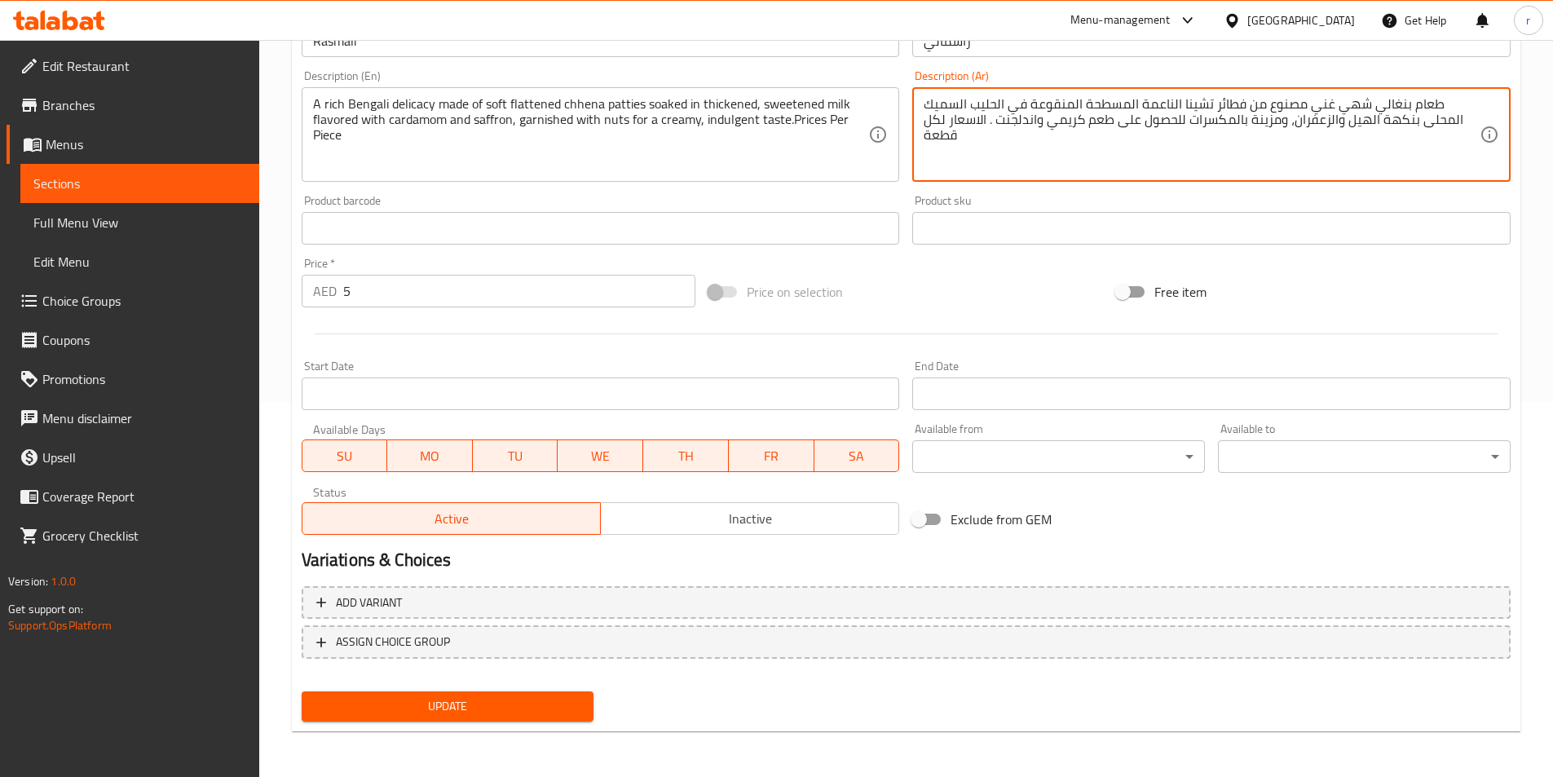
type textarea "طعام بنغالي شهي غني مصنوع من فطائر تشينا الناعمة المسطحة المنقوعة في الحليب الس…"
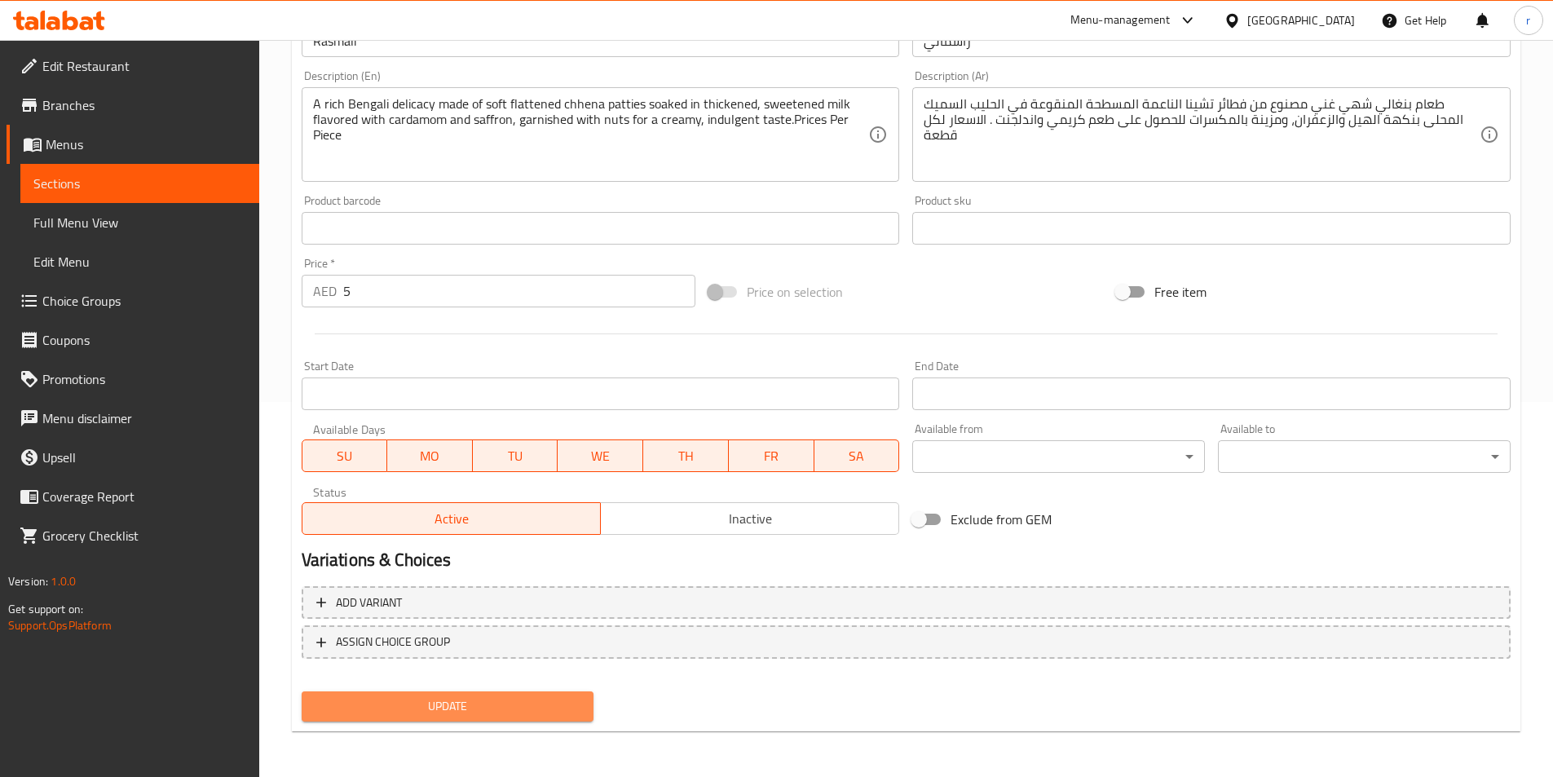
click at [561, 703] on span "Update" at bounding box center [448, 706] width 267 height 20
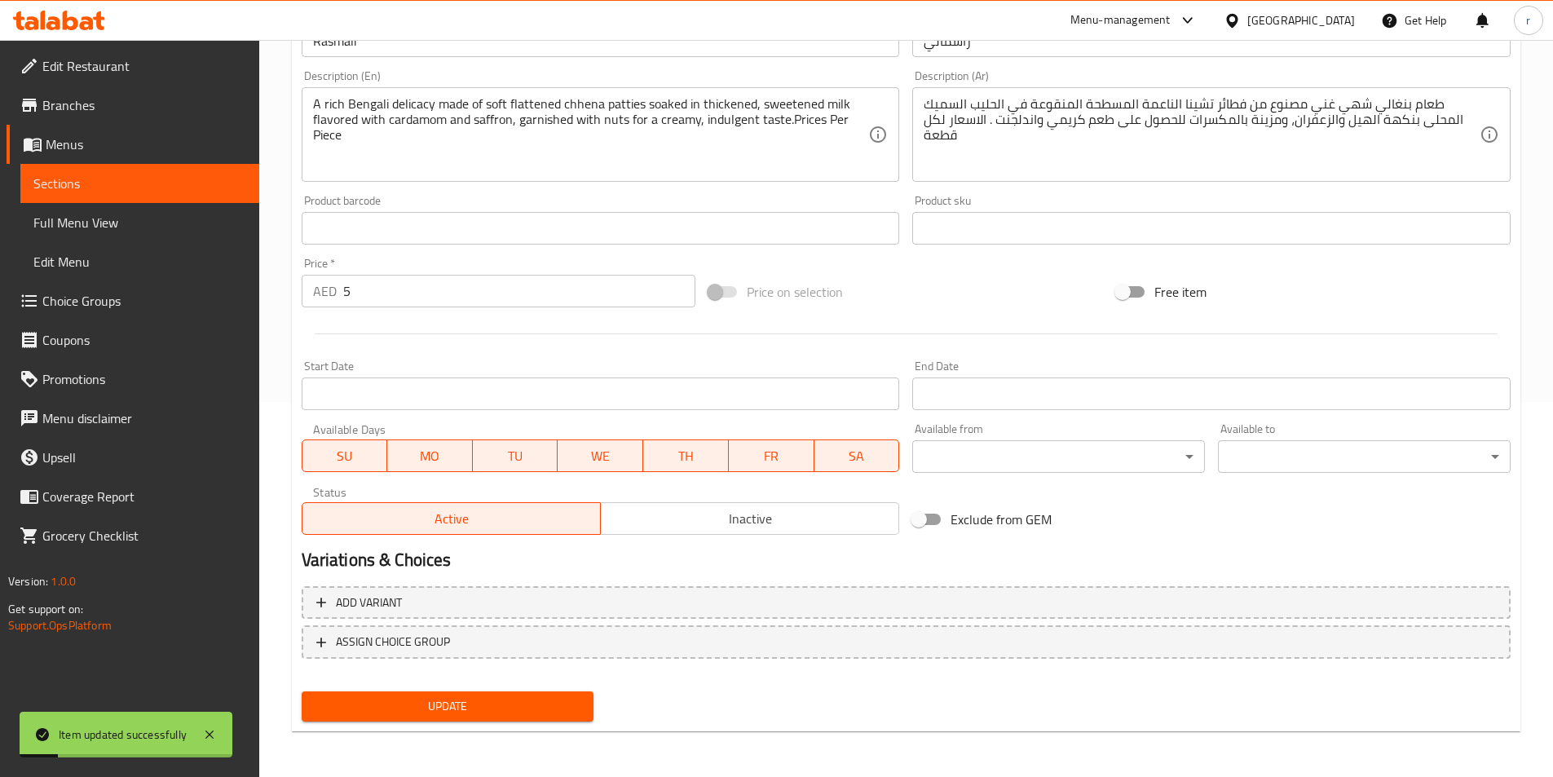
click at [88, 192] on span "Sections" at bounding box center [139, 184] width 213 height 20
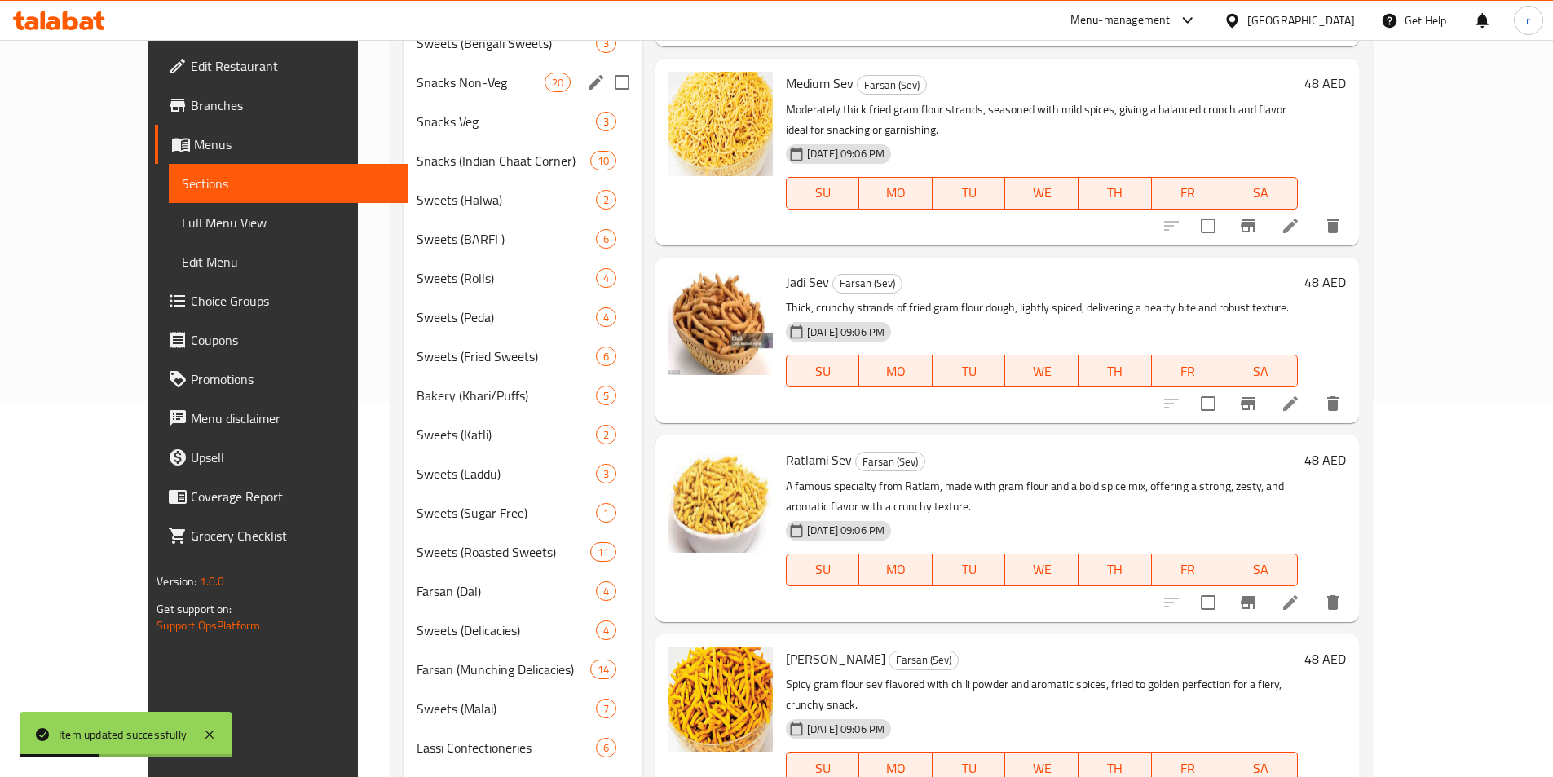
scroll to position [293, 0]
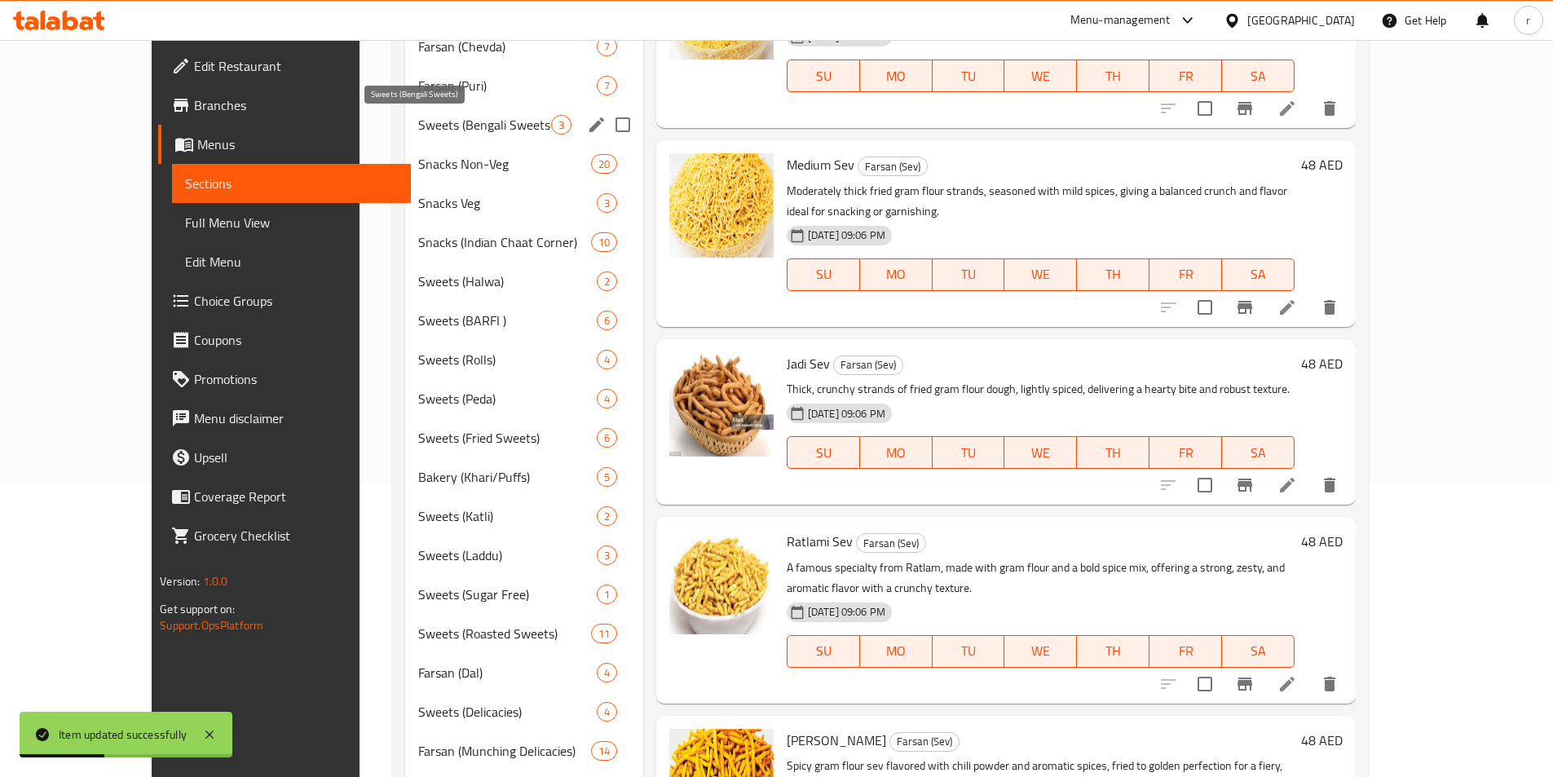
click at [418, 125] on span "Sweets (Bengali Sweets)" at bounding box center [484, 125] width 132 height 20
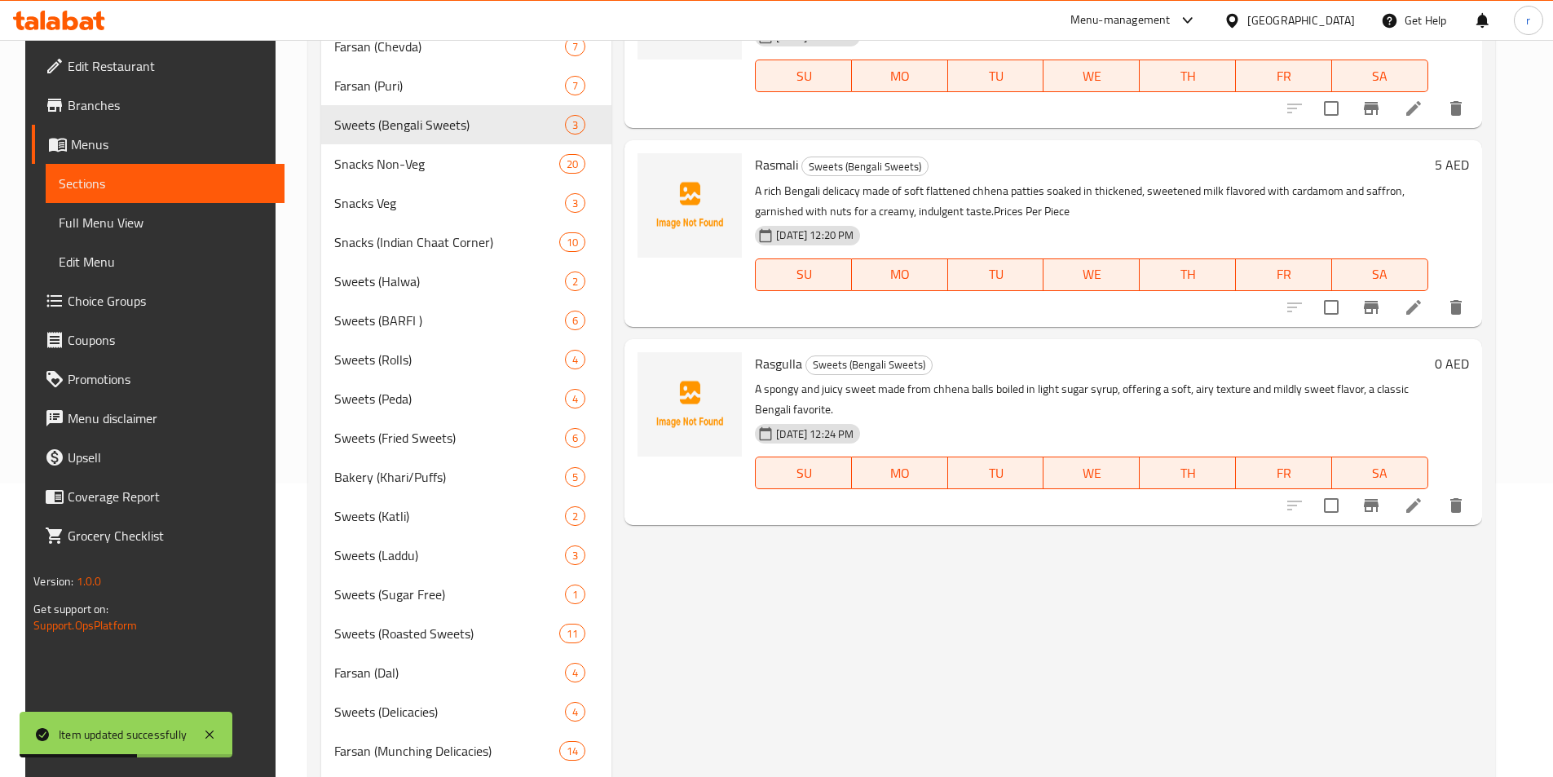
click at [1422, 510] on li at bounding box center [1414, 505] width 46 height 29
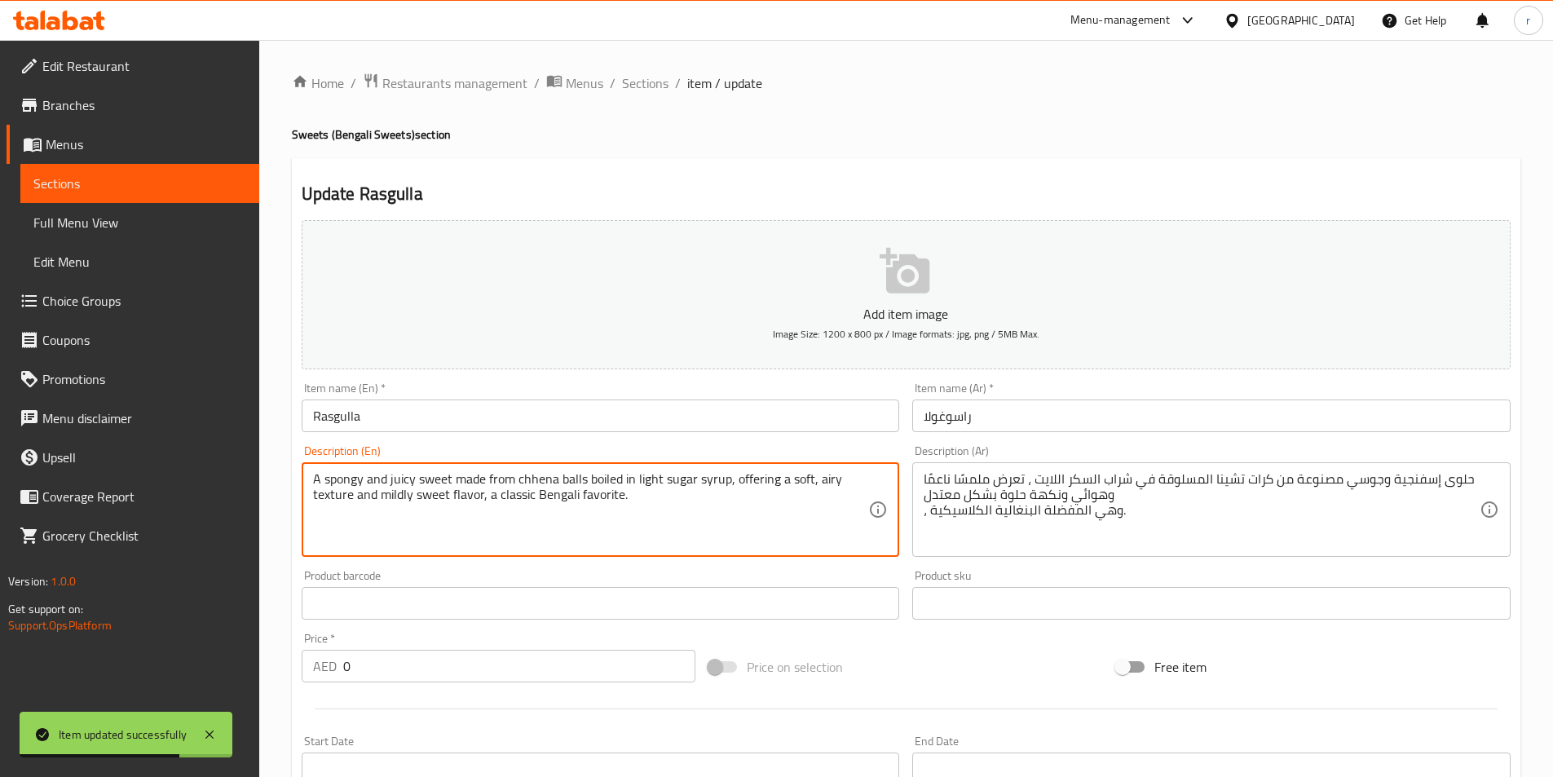
paste textarea "Prices Per Piece"
type textarea "A spongy and juicy sweet made from chhena balls boiled in light sugar syrup, of…"
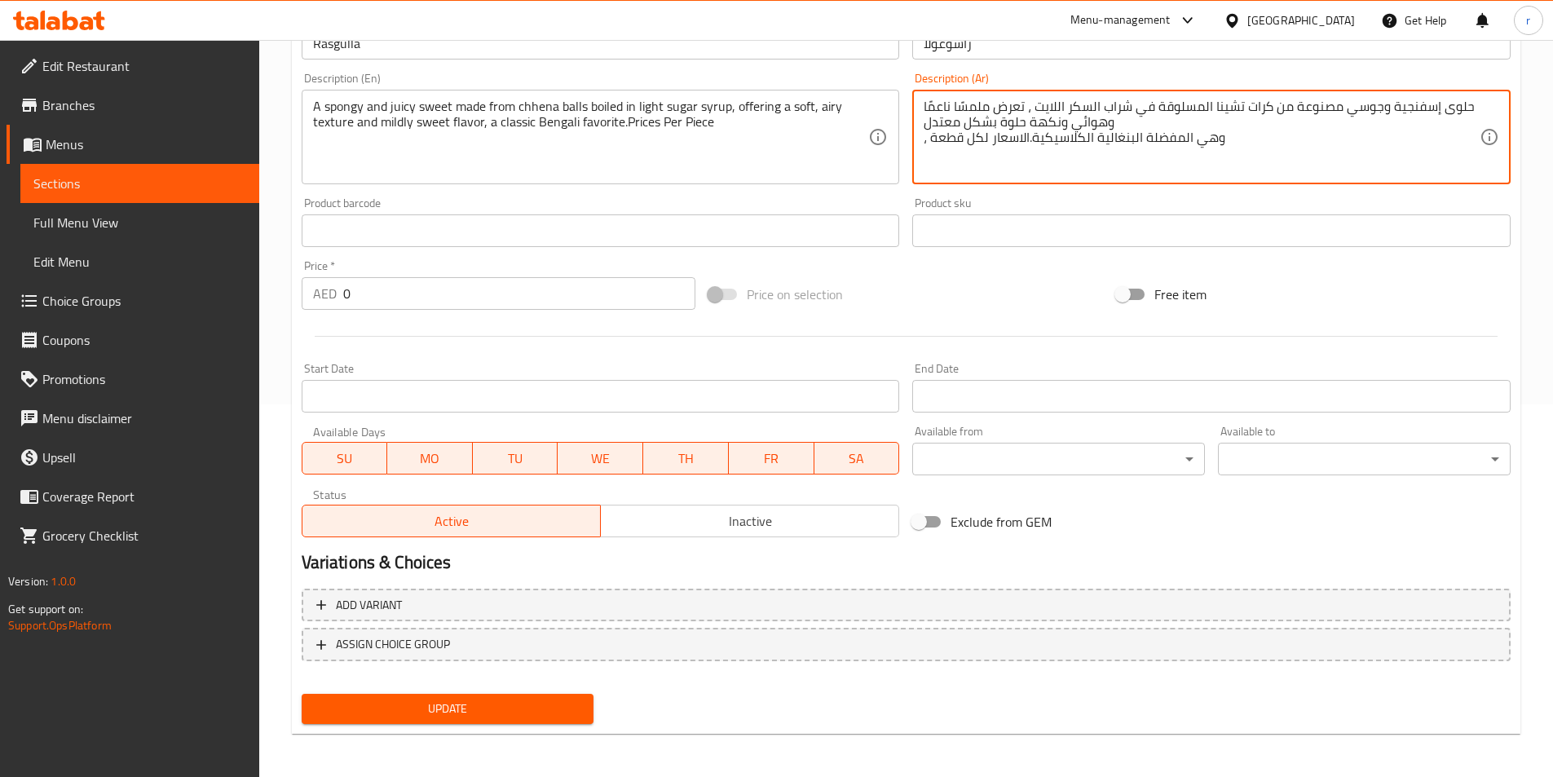
scroll to position [375, 0]
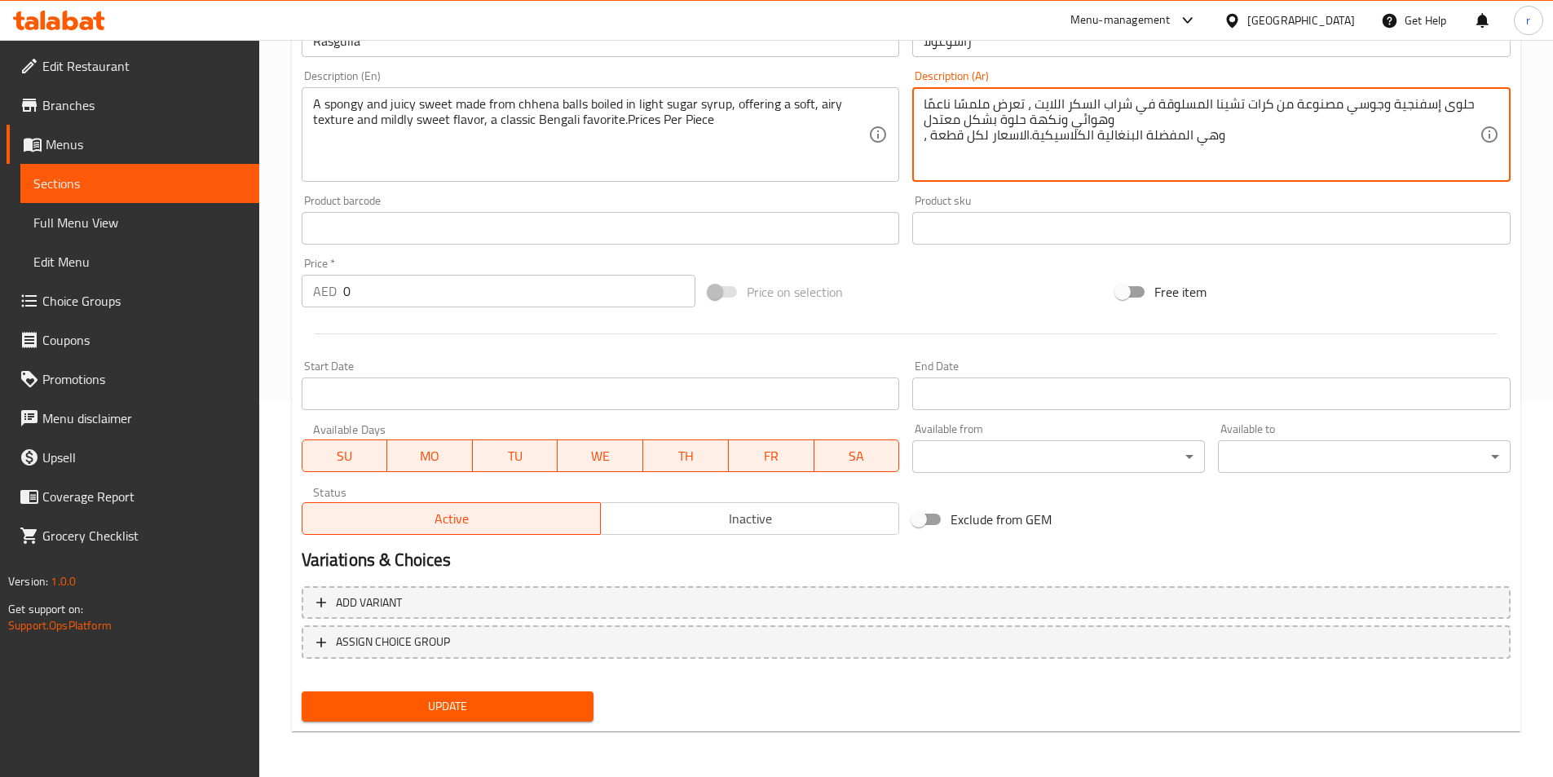
type textarea "حلوى إسفنجية وجوسي مصنوعة من كرات تشينا المسلوقة في شراب السكر اللايت ، تعرض مل…"
click at [474, 702] on span "Update" at bounding box center [448, 706] width 267 height 20
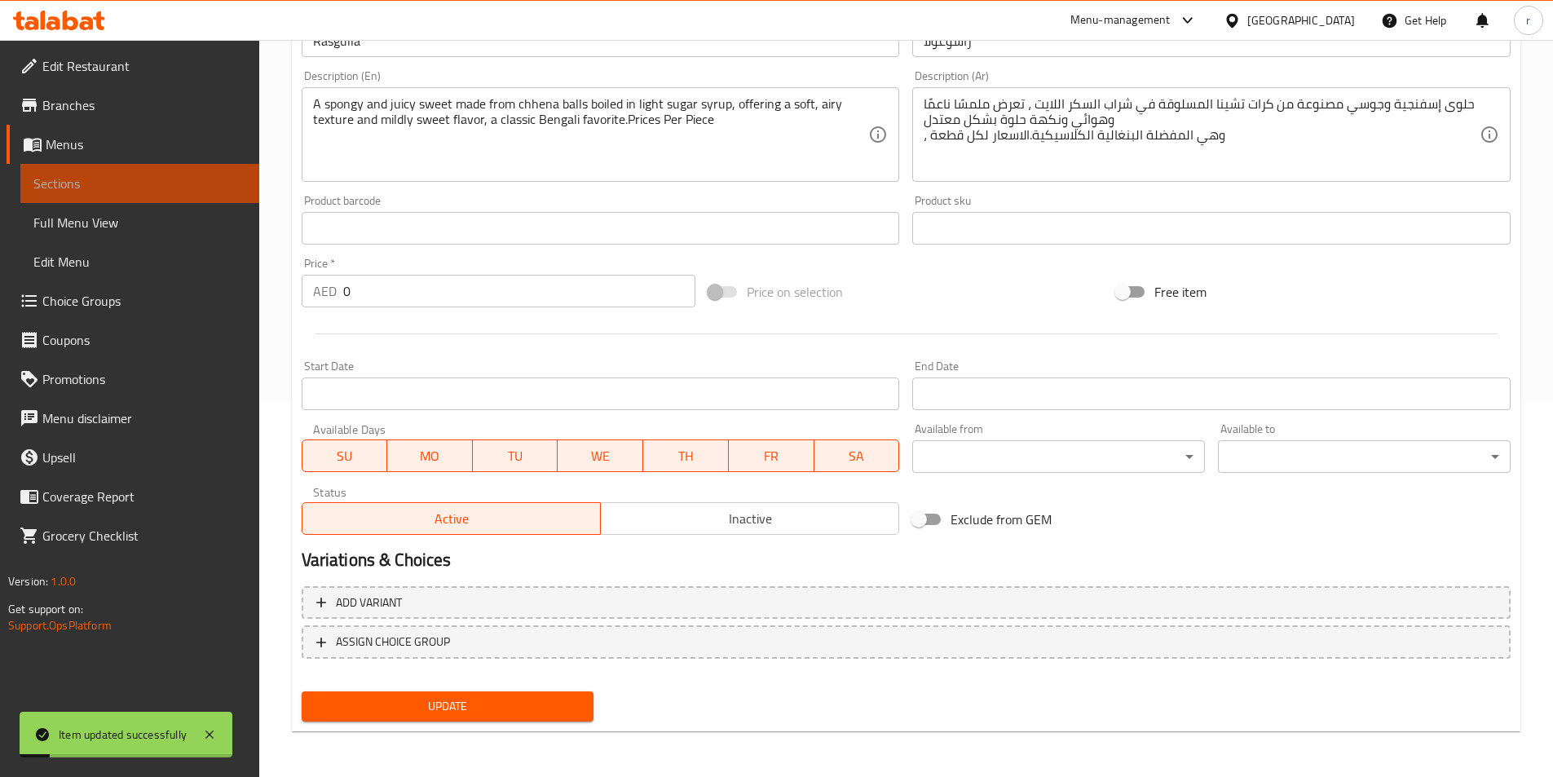
click at [206, 190] on span "Sections" at bounding box center [139, 184] width 213 height 20
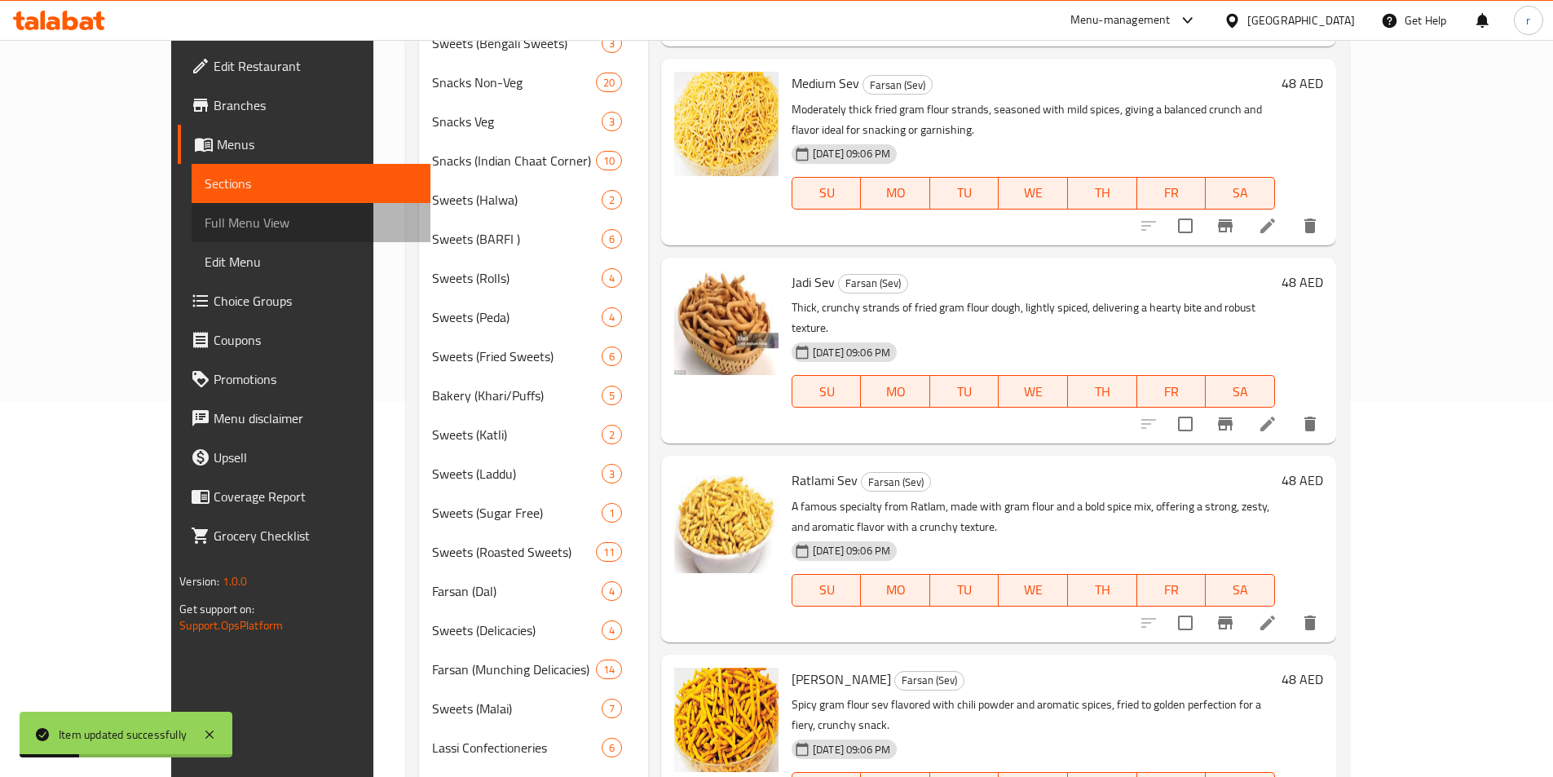
click at [205, 229] on span "Full Menu View" at bounding box center [311, 223] width 213 height 20
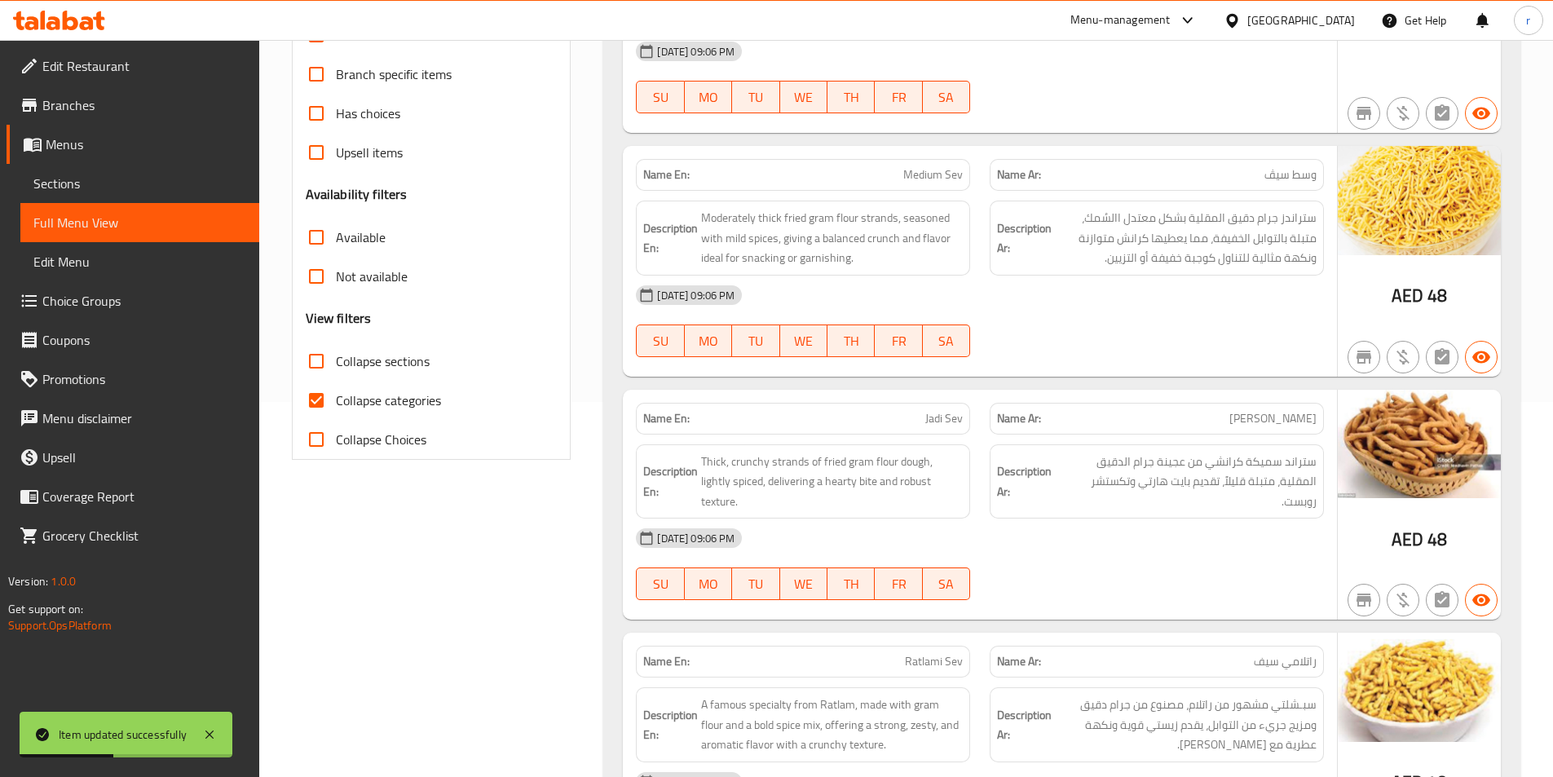
click at [404, 405] on span "Collapse categories" at bounding box center [388, 401] width 105 height 20
click at [336, 405] on input "Collapse categories" at bounding box center [316, 400] width 39 height 39
checkbox input "false"
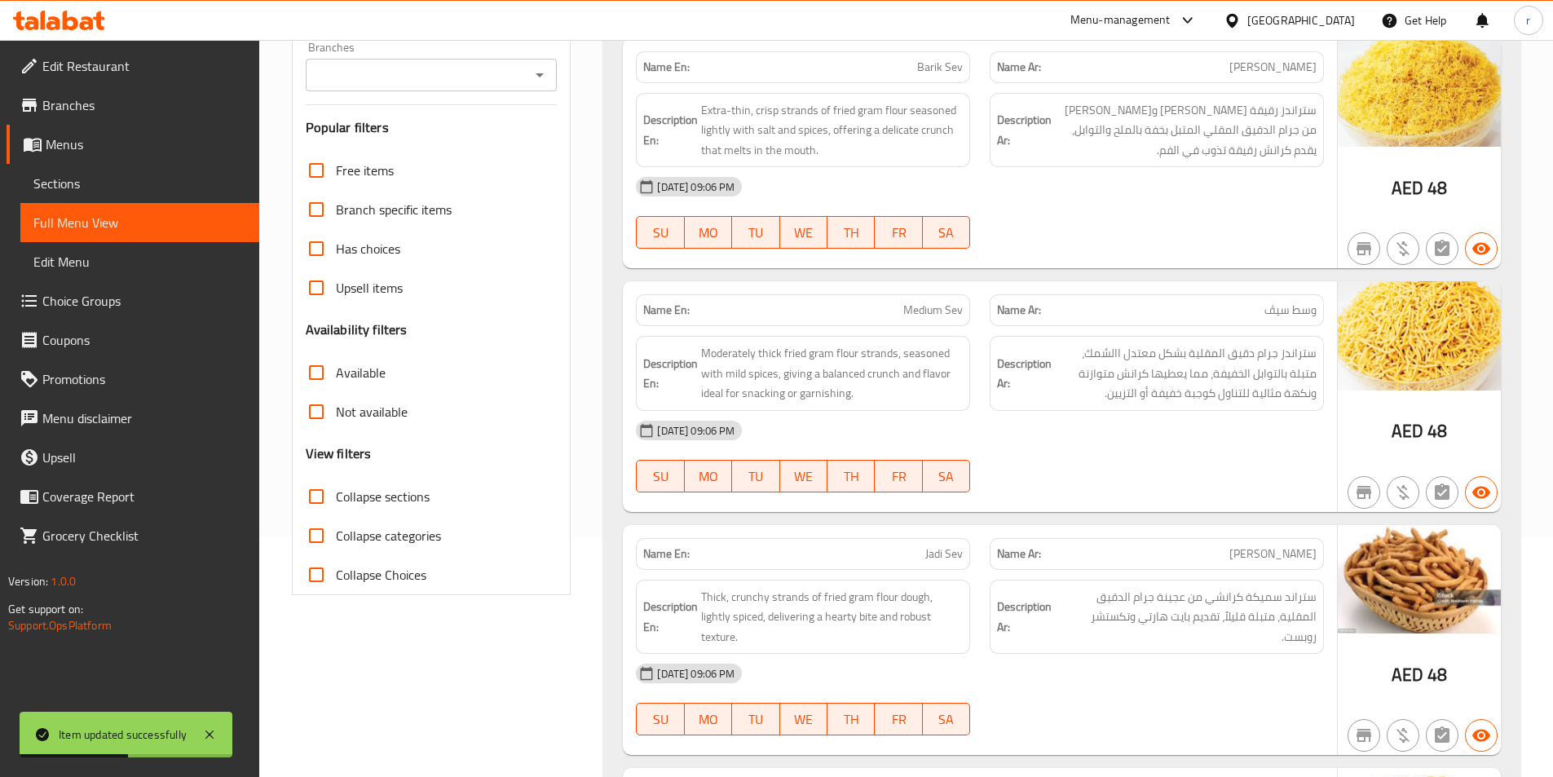
scroll to position [245, 0]
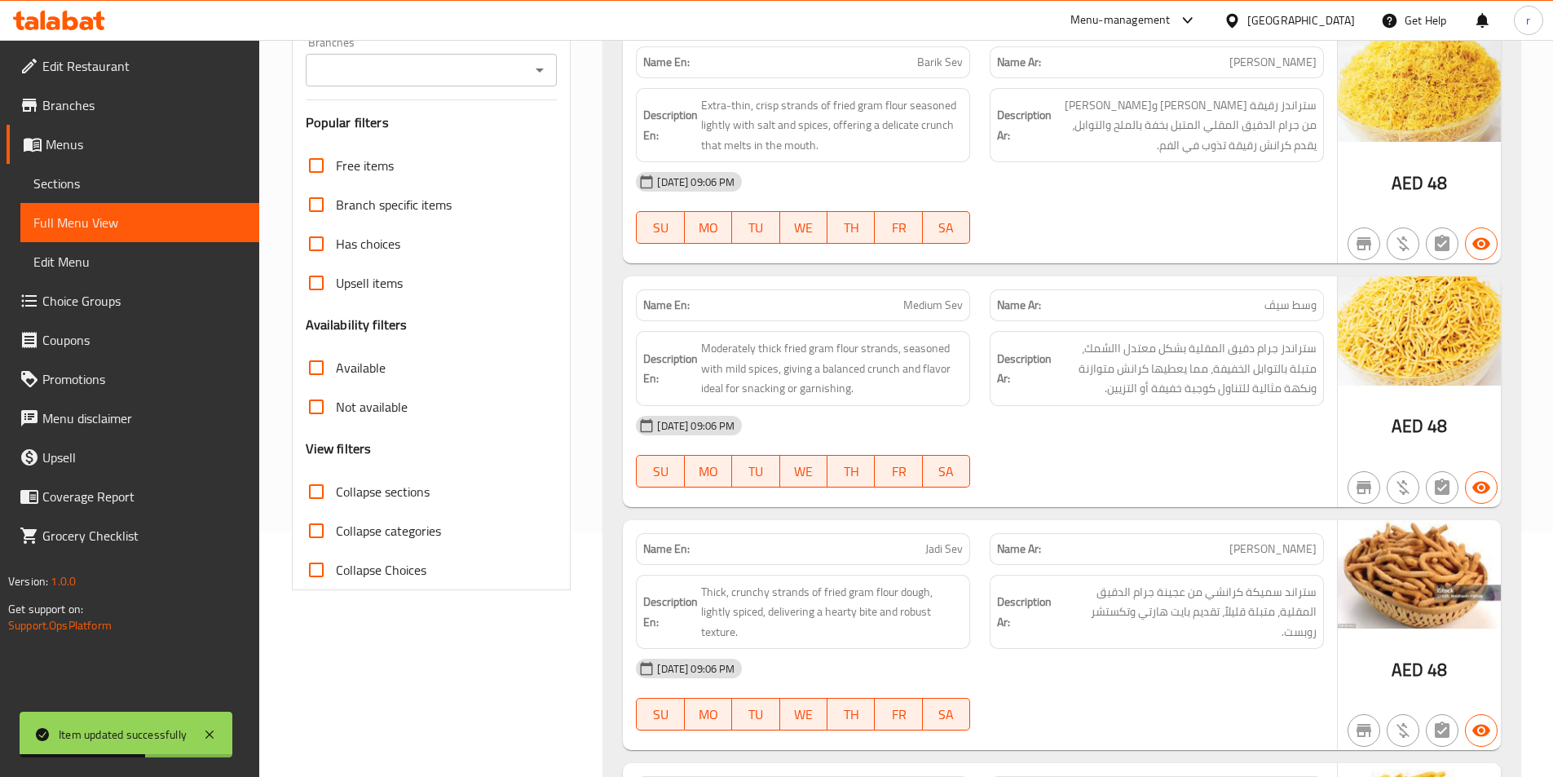
click at [387, 499] on span "Collapse sections" at bounding box center [383, 492] width 94 height 20
click at [336, 499] on input "Collapse sections" at bounding box center [316, 491] width 39 height 39
checkbox input "true"
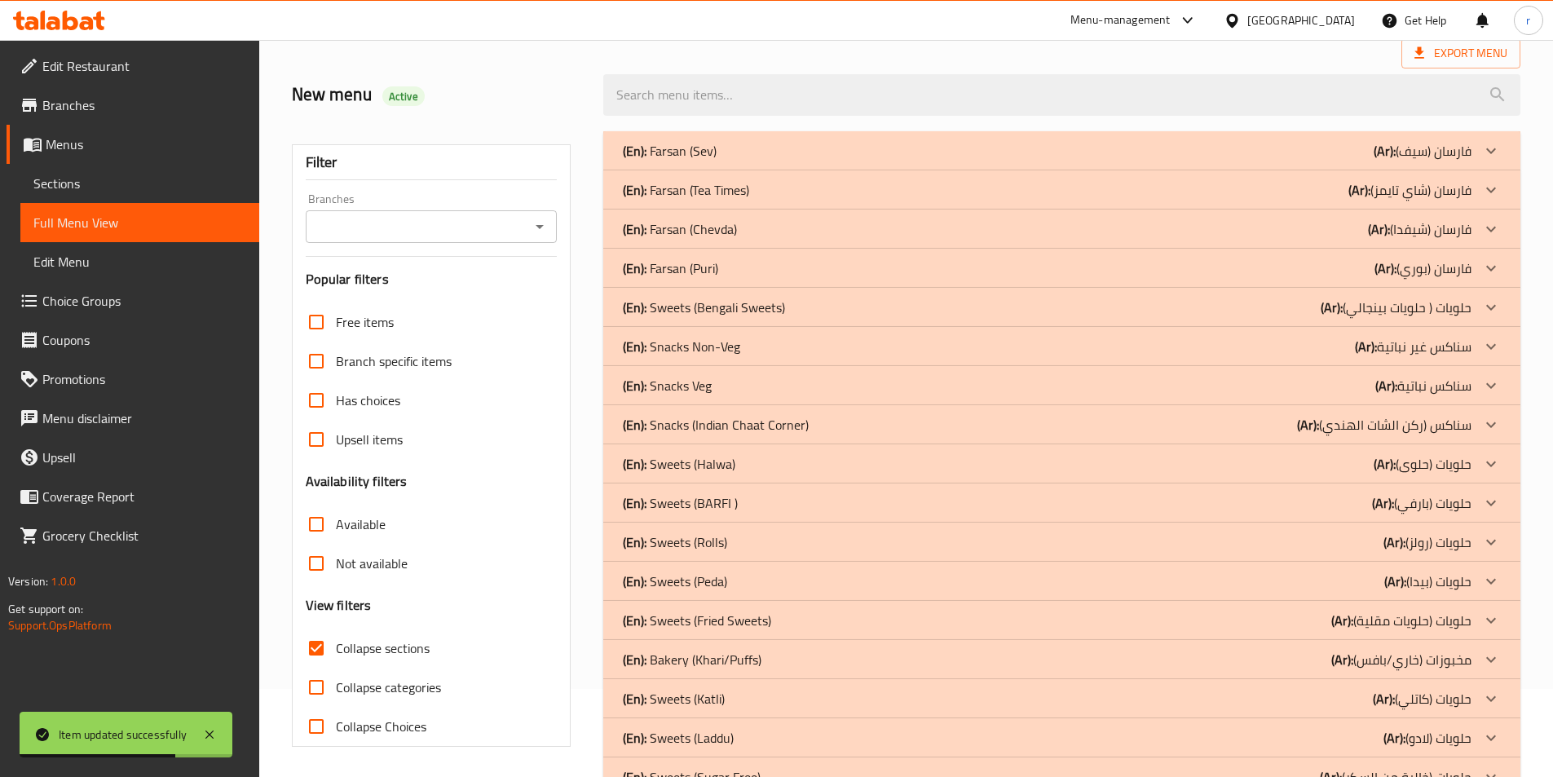
scroll to position [82, 0]
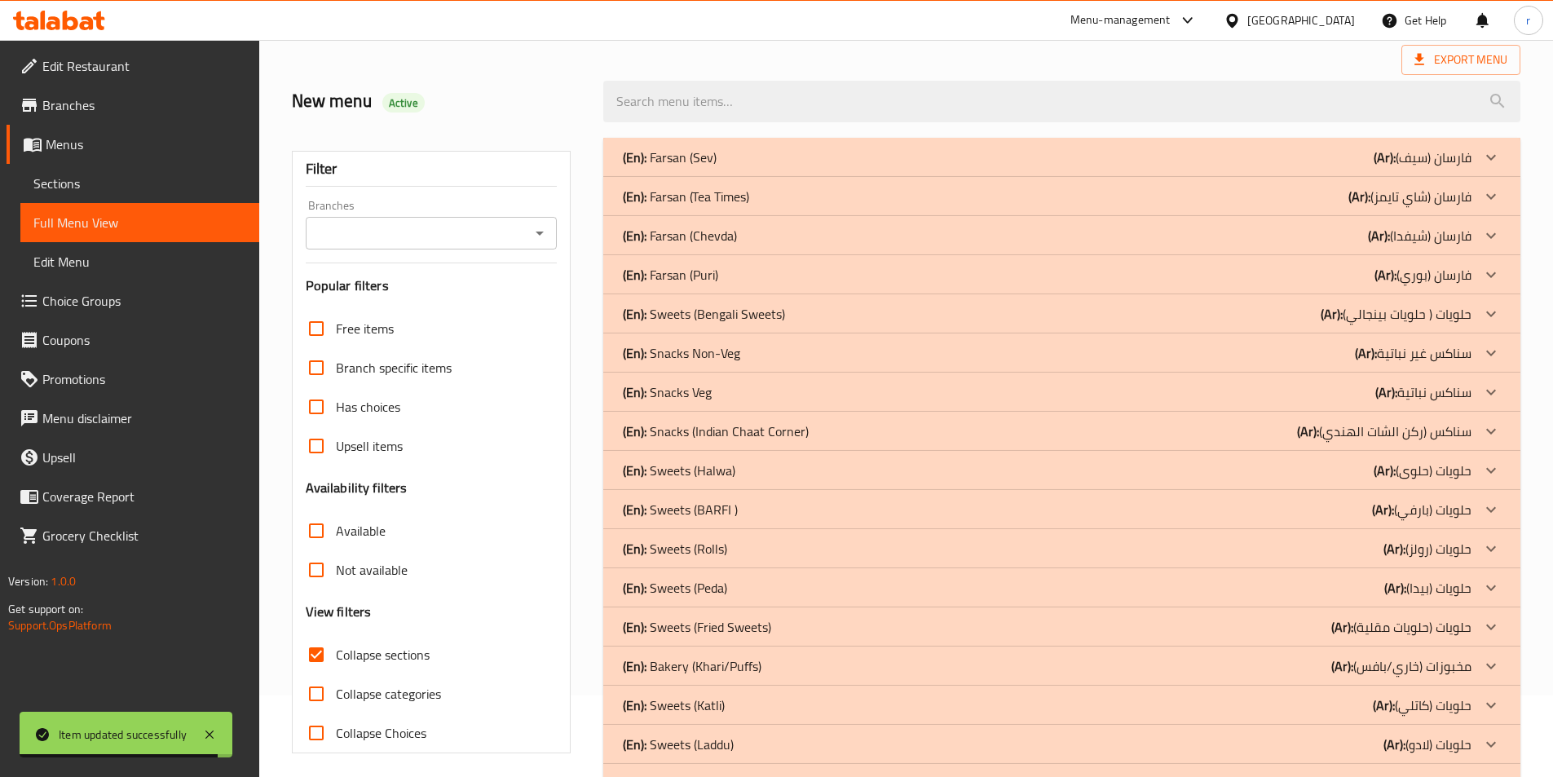
click at [778, 316] on p "(En): Sweets (Bengali Sweets)" at bounding box center [704, 314] width 162 height 20
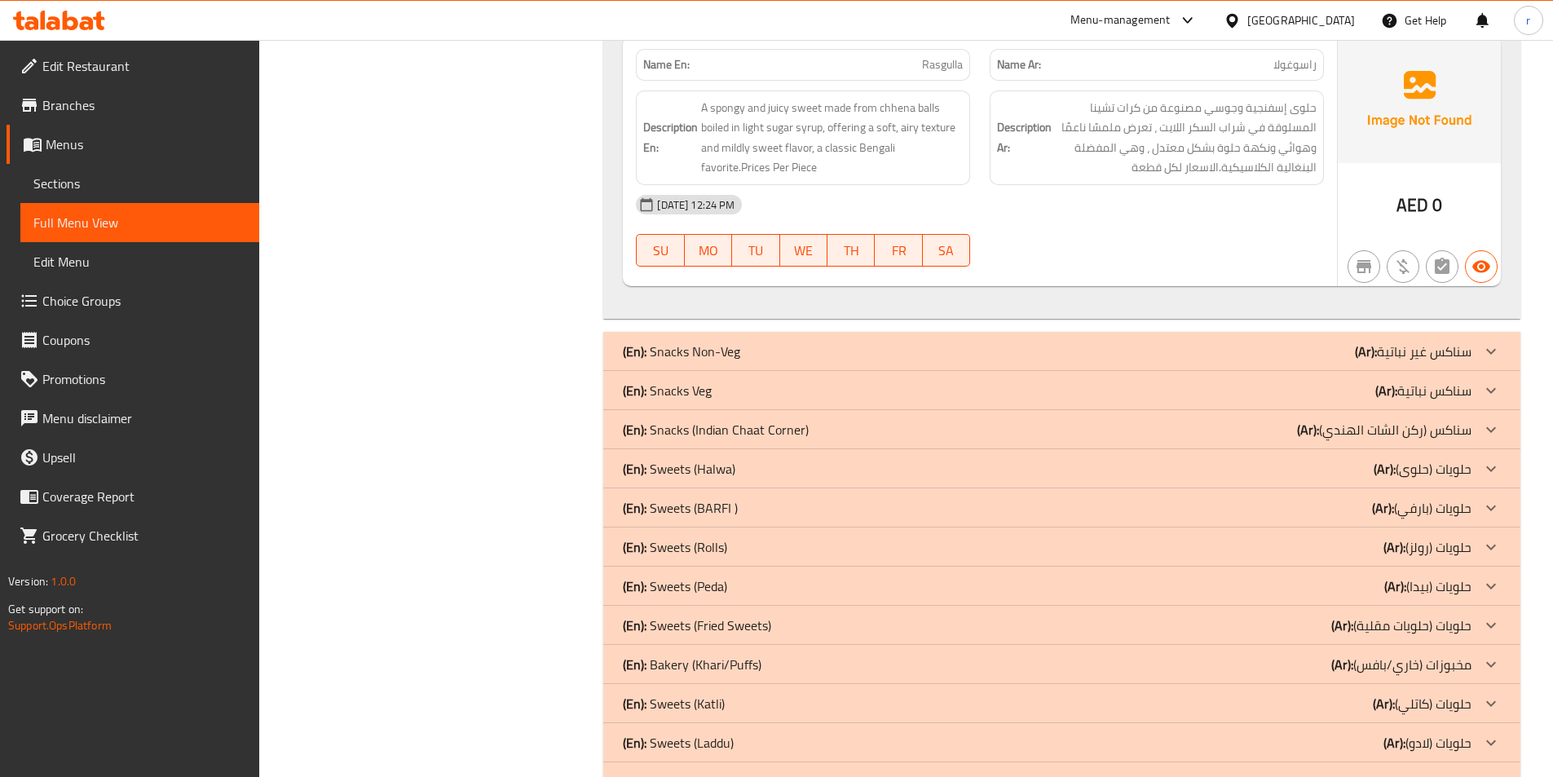
scroll to position [1060, 0]
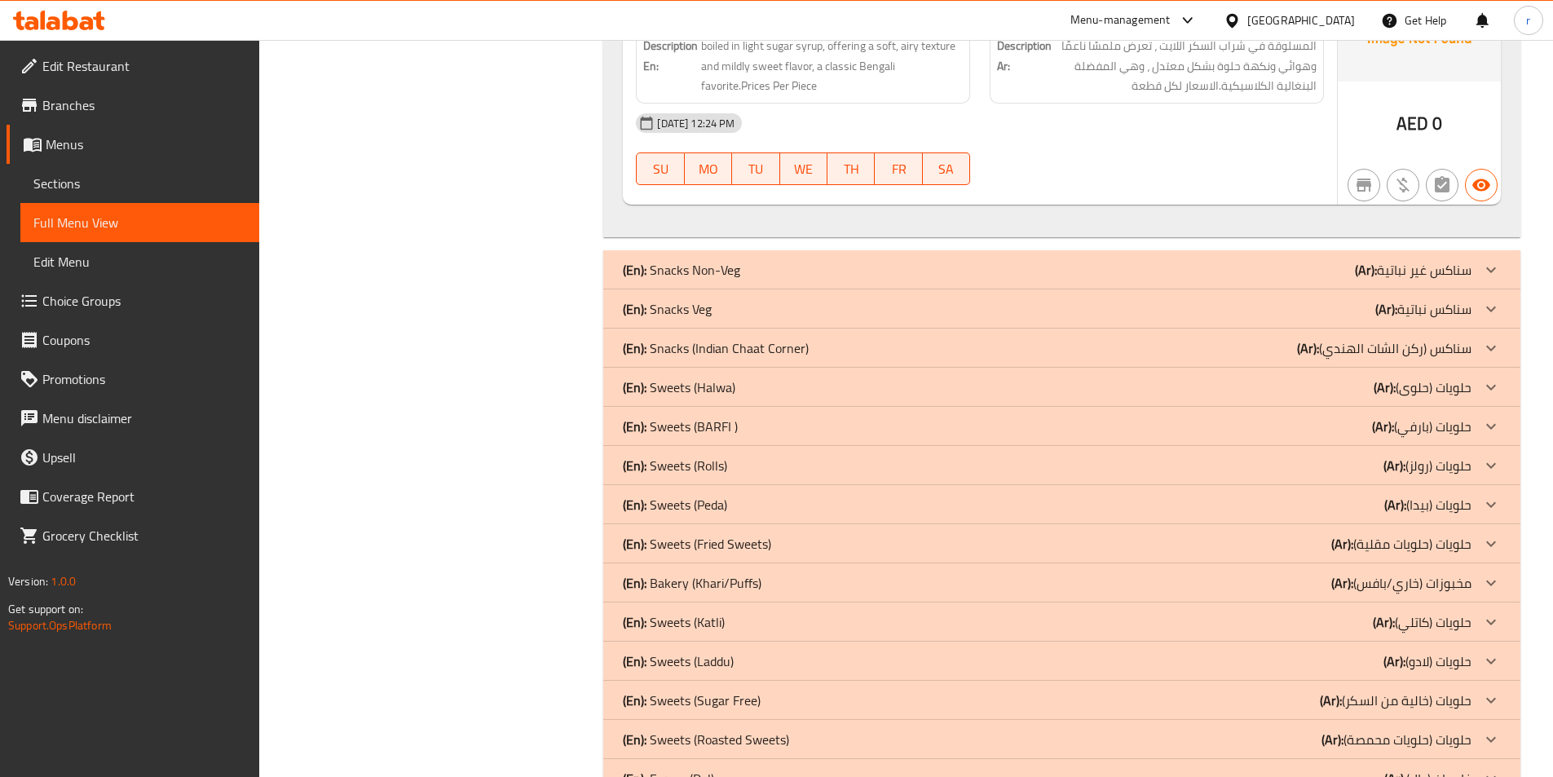
click at [754, 534] on p "(En): Sweets (Fried Sweets)" at bounding box center [697, 544] width 148 height 20
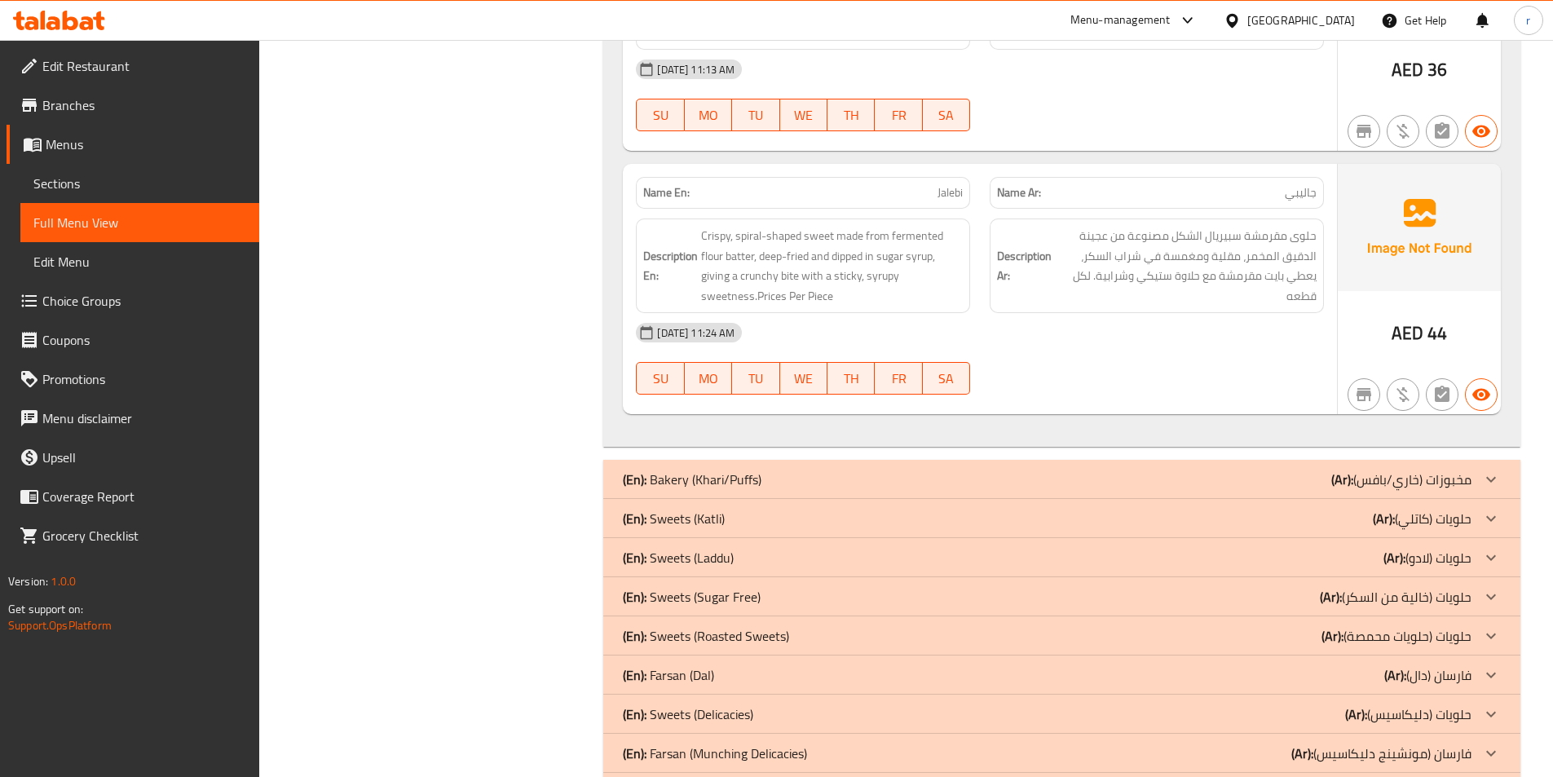
scroll to position [3179, 0]
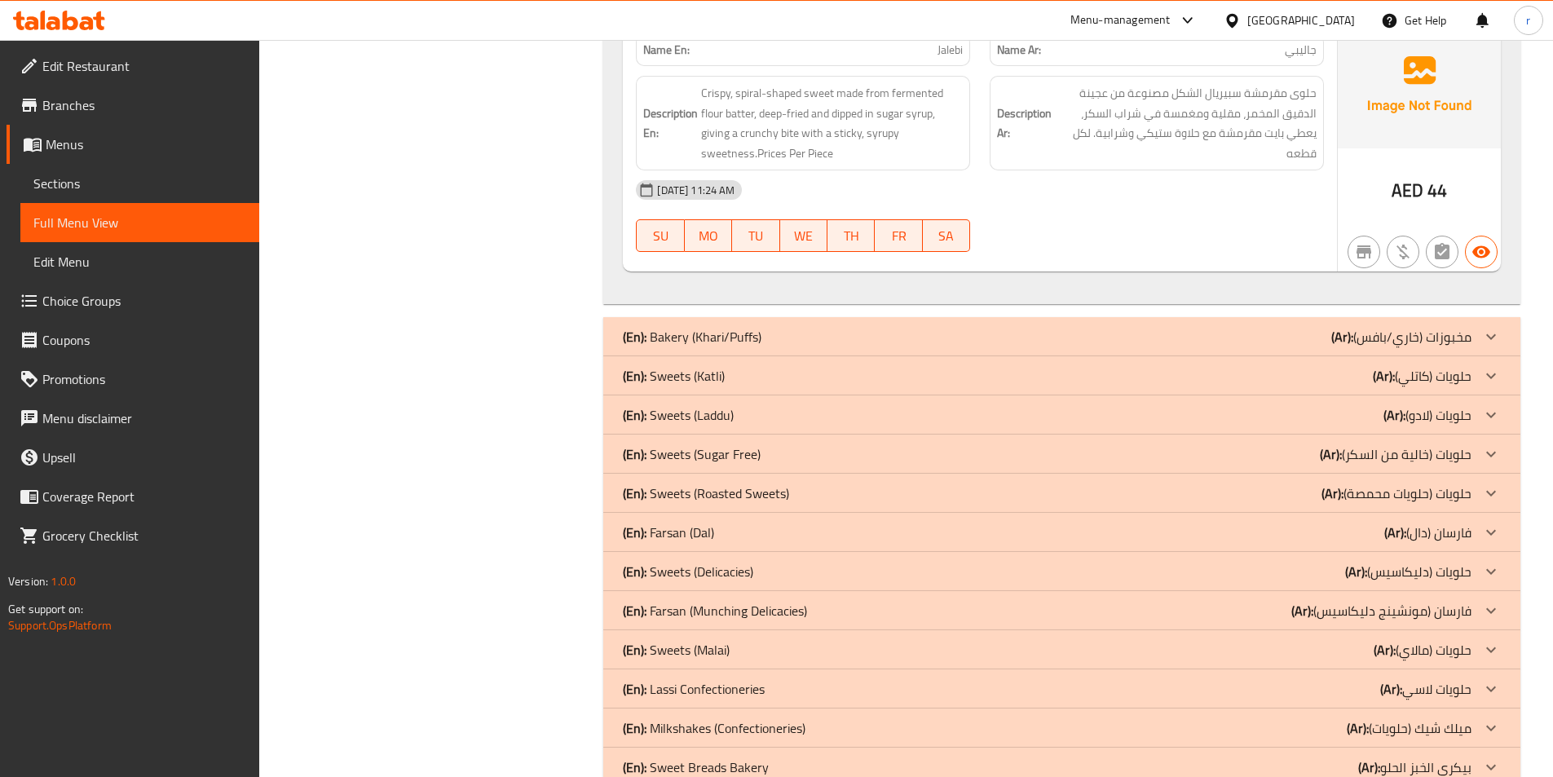
click at [773, 444] on div "(En): Sweets (Sugar Free) (Ar): حلويات (خالية من السكر)" at bounding box center [1047, 454] width 849 height 20
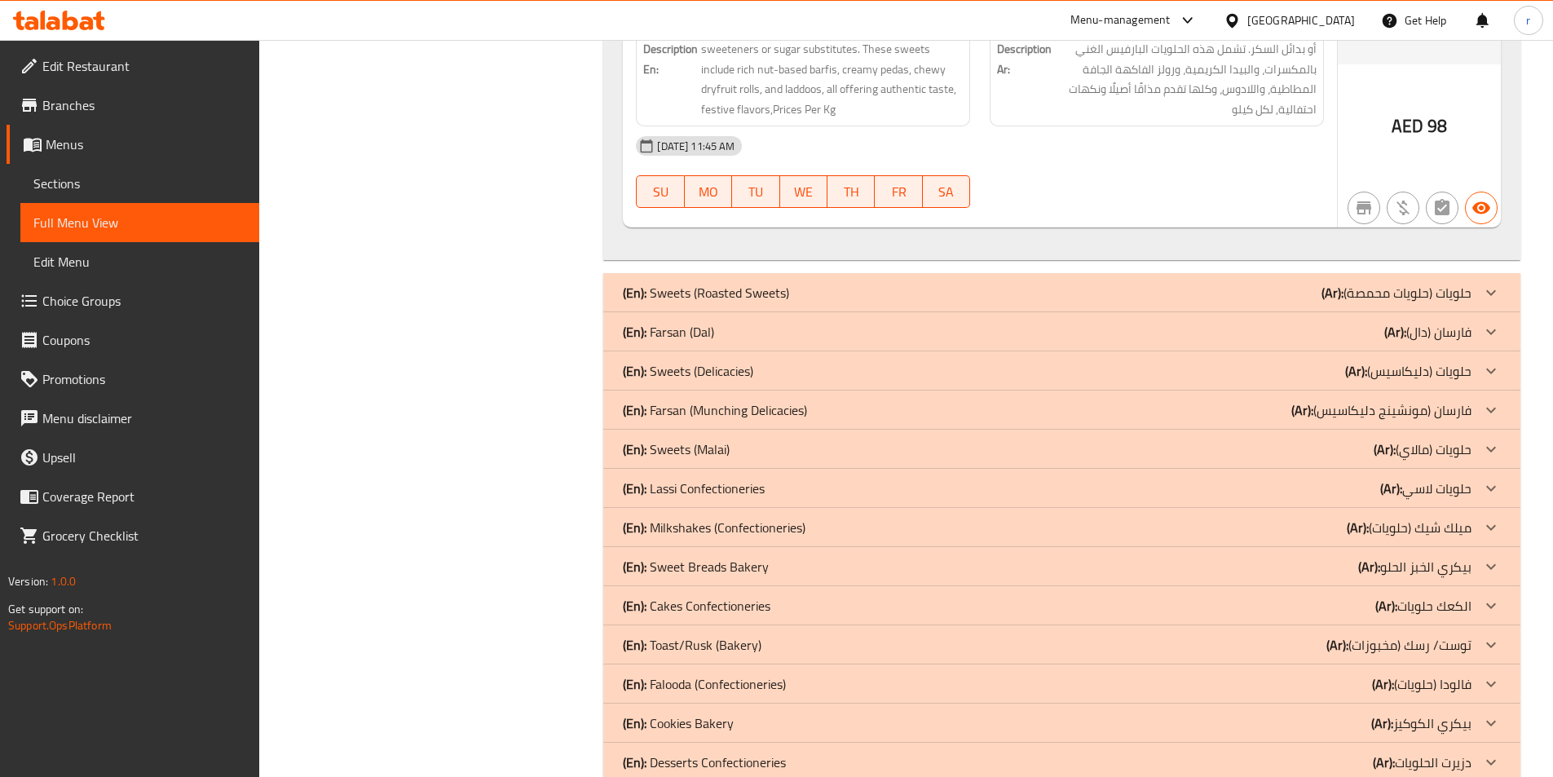
scroll to position [3845, 0]
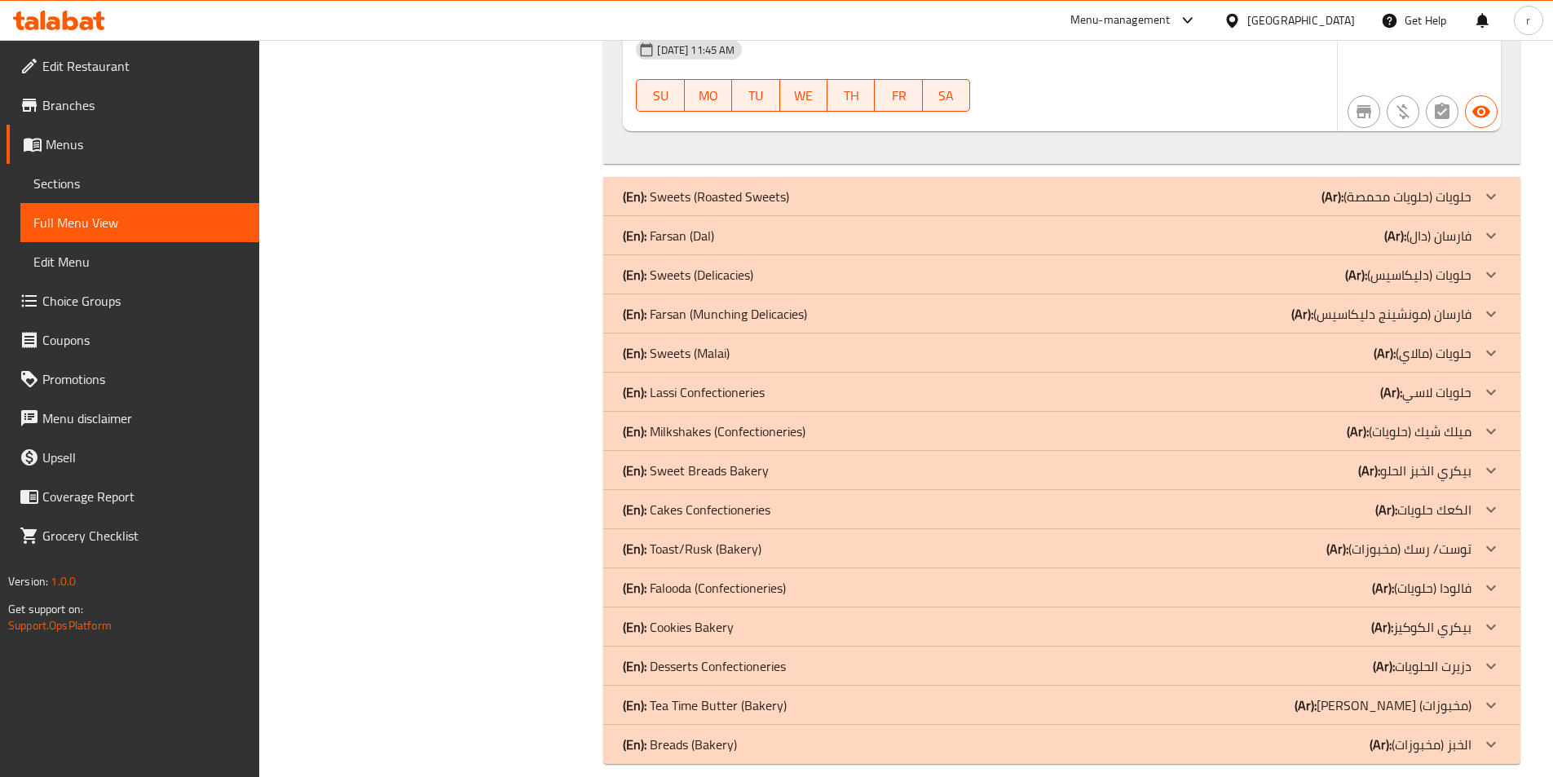
click at [795, 187] on div "(En): Sweets (Roasted Sweets) (Ar): حلويات (حلويات محمصة)" at bounding box center [1047, 197] width 849 height 20
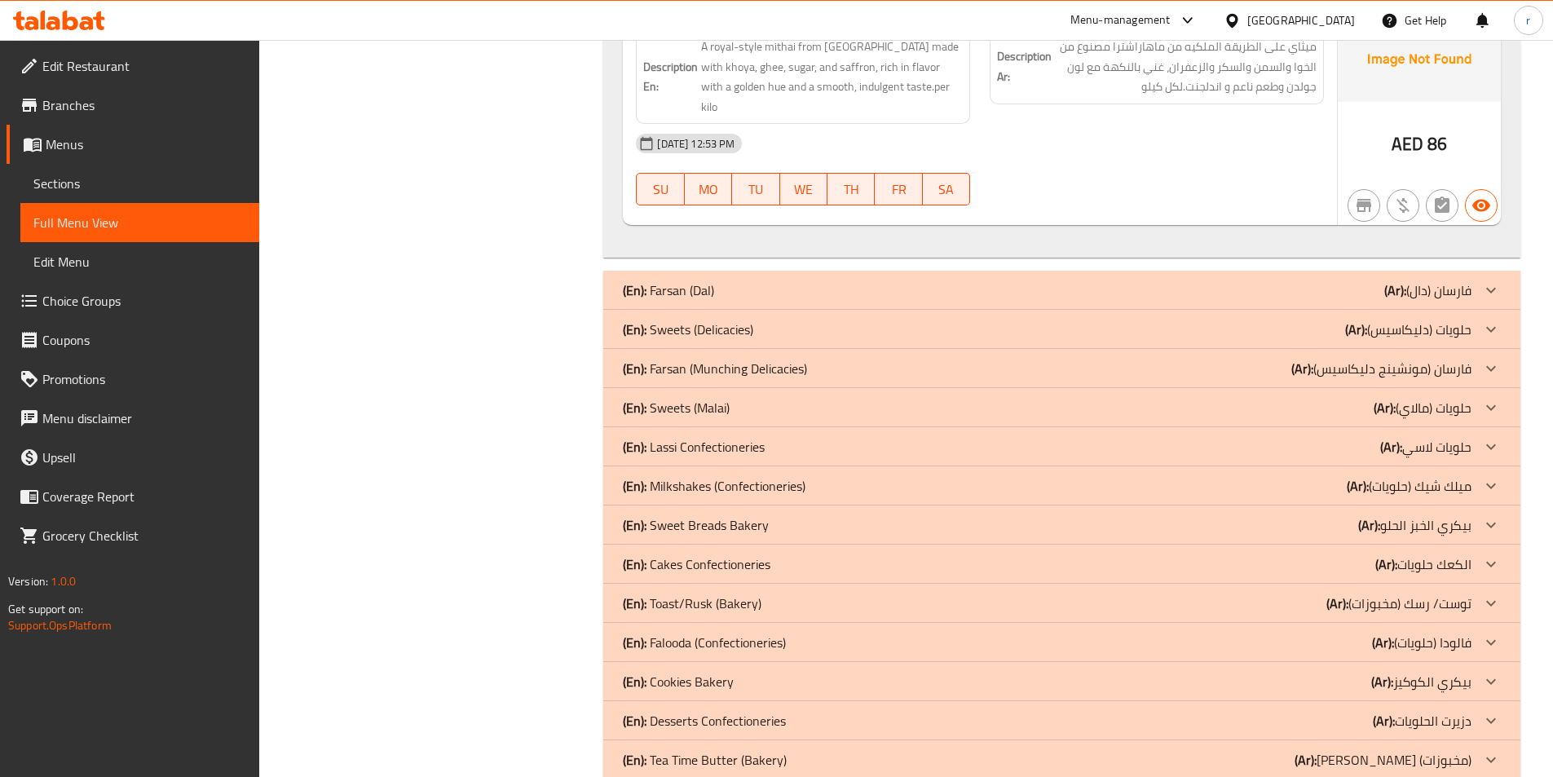
scroll to position [6573, 0]
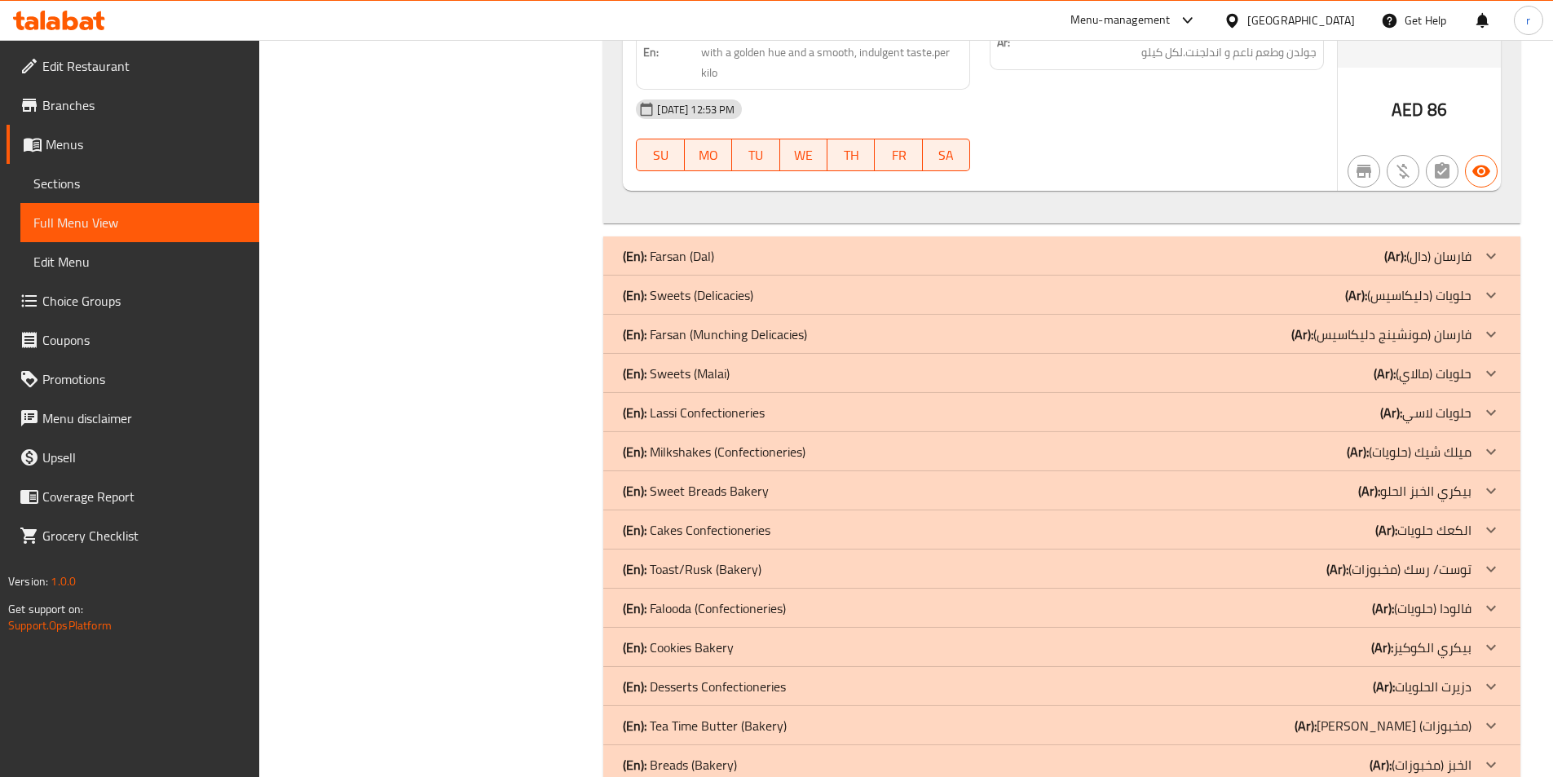
click at [705, 364] on p "(En): Sweets (Malai)" at bounding box center [676, 374] width 107 height 20
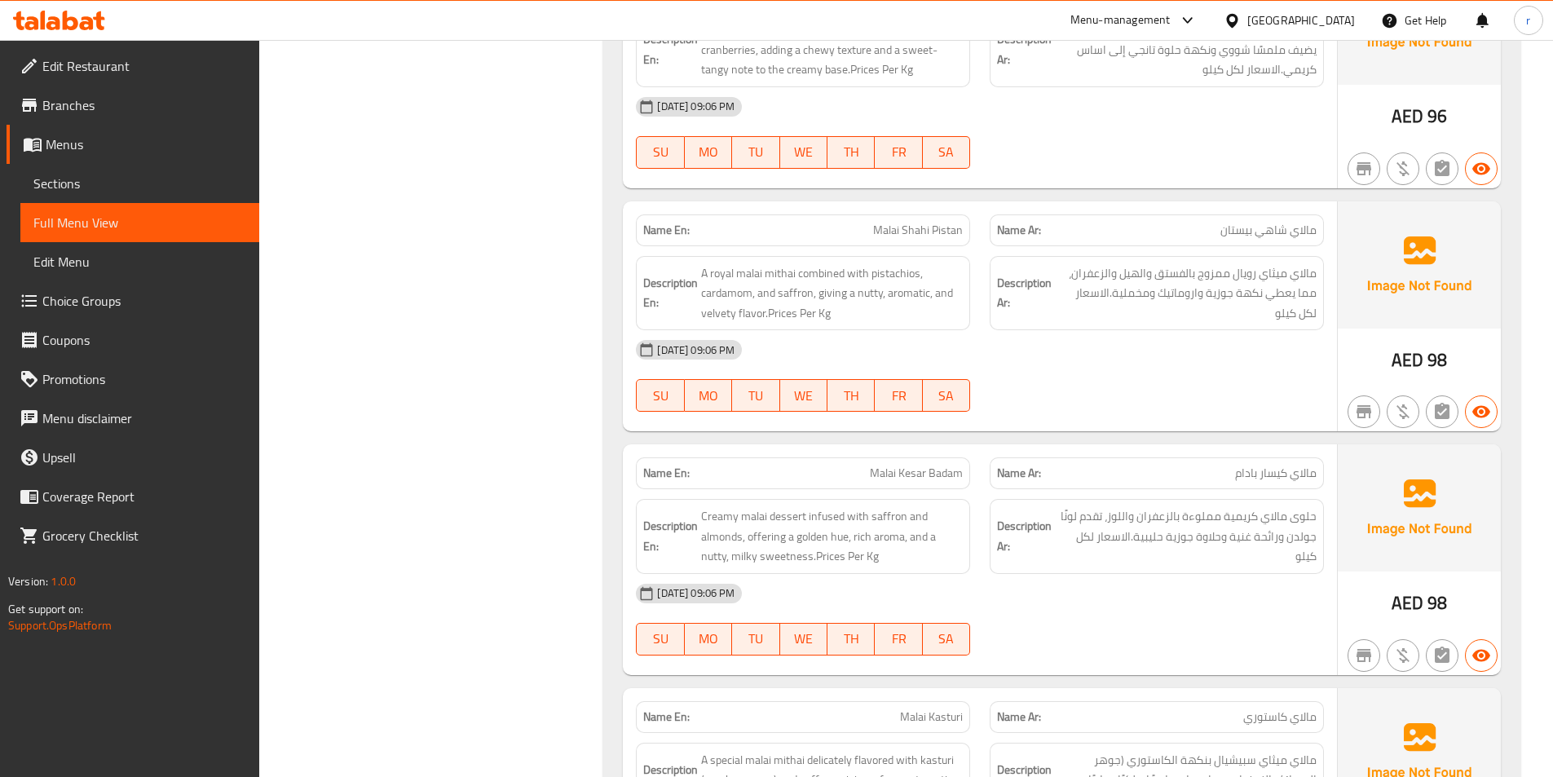
scroll to position [7751, 0]
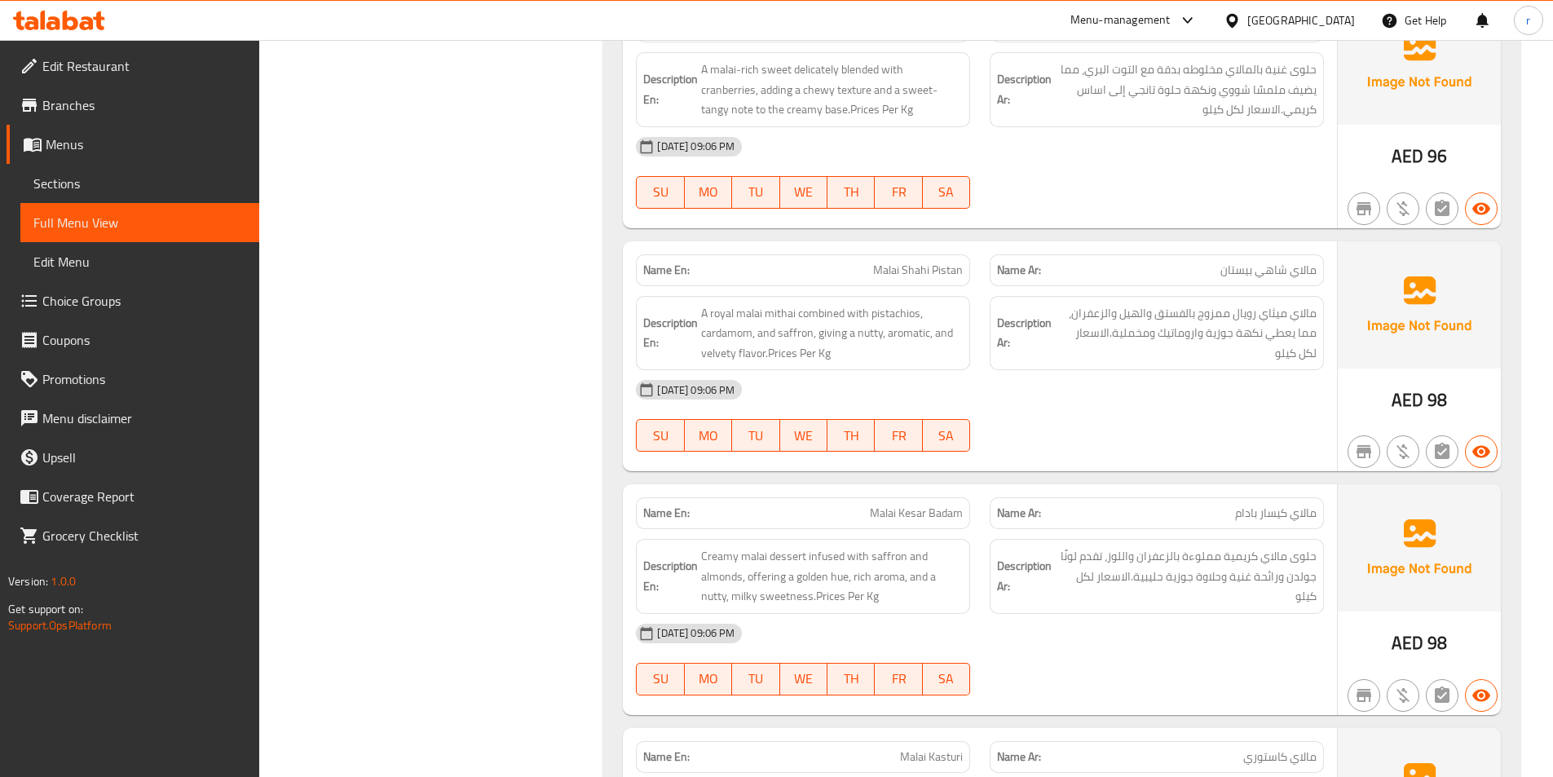
drag, startPoint x: 1396, startPoint y: 298, endPoint x: 1500, endPoint y: -71, distance: 383.8
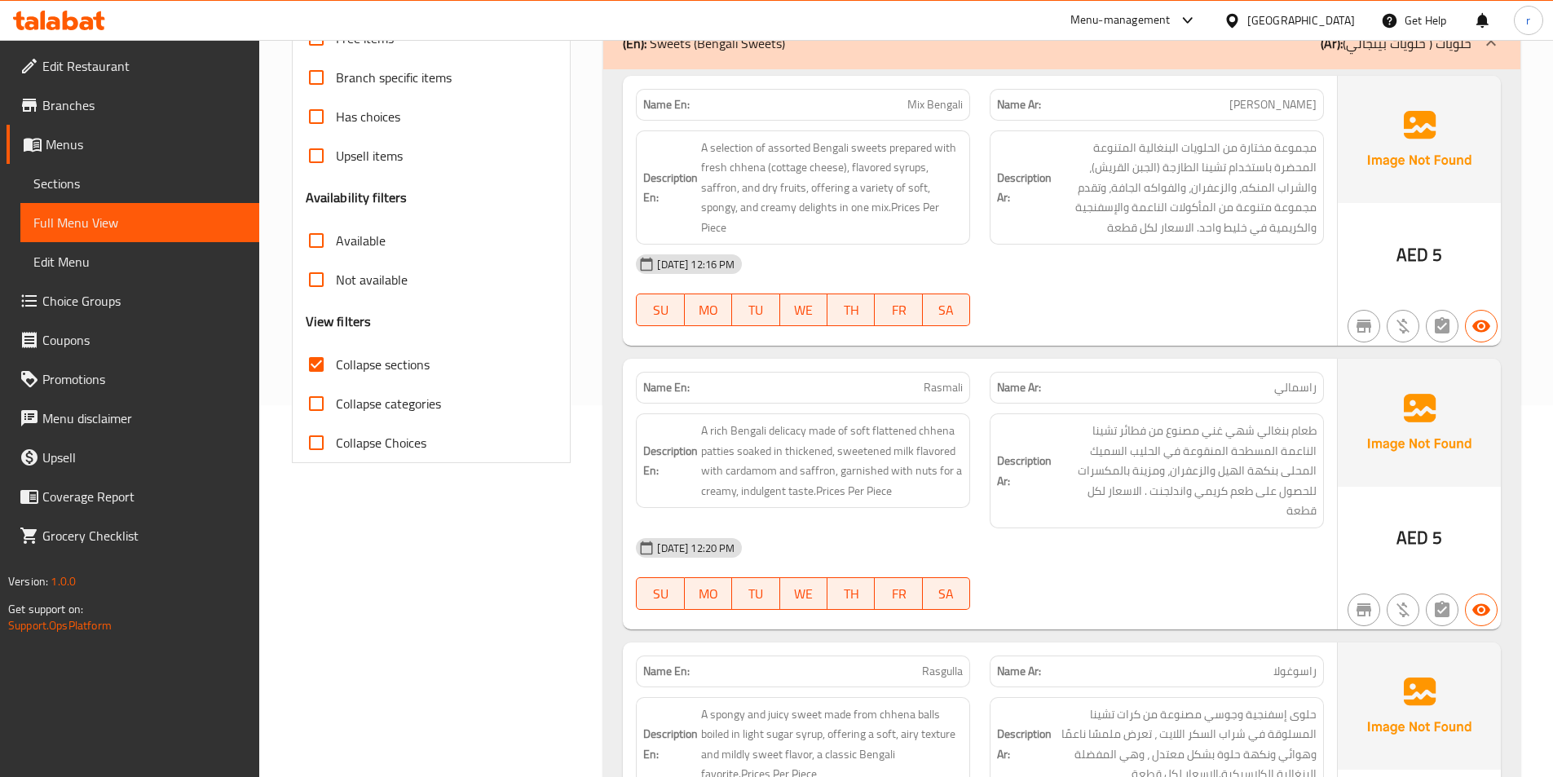
scroll to position [0, 0]
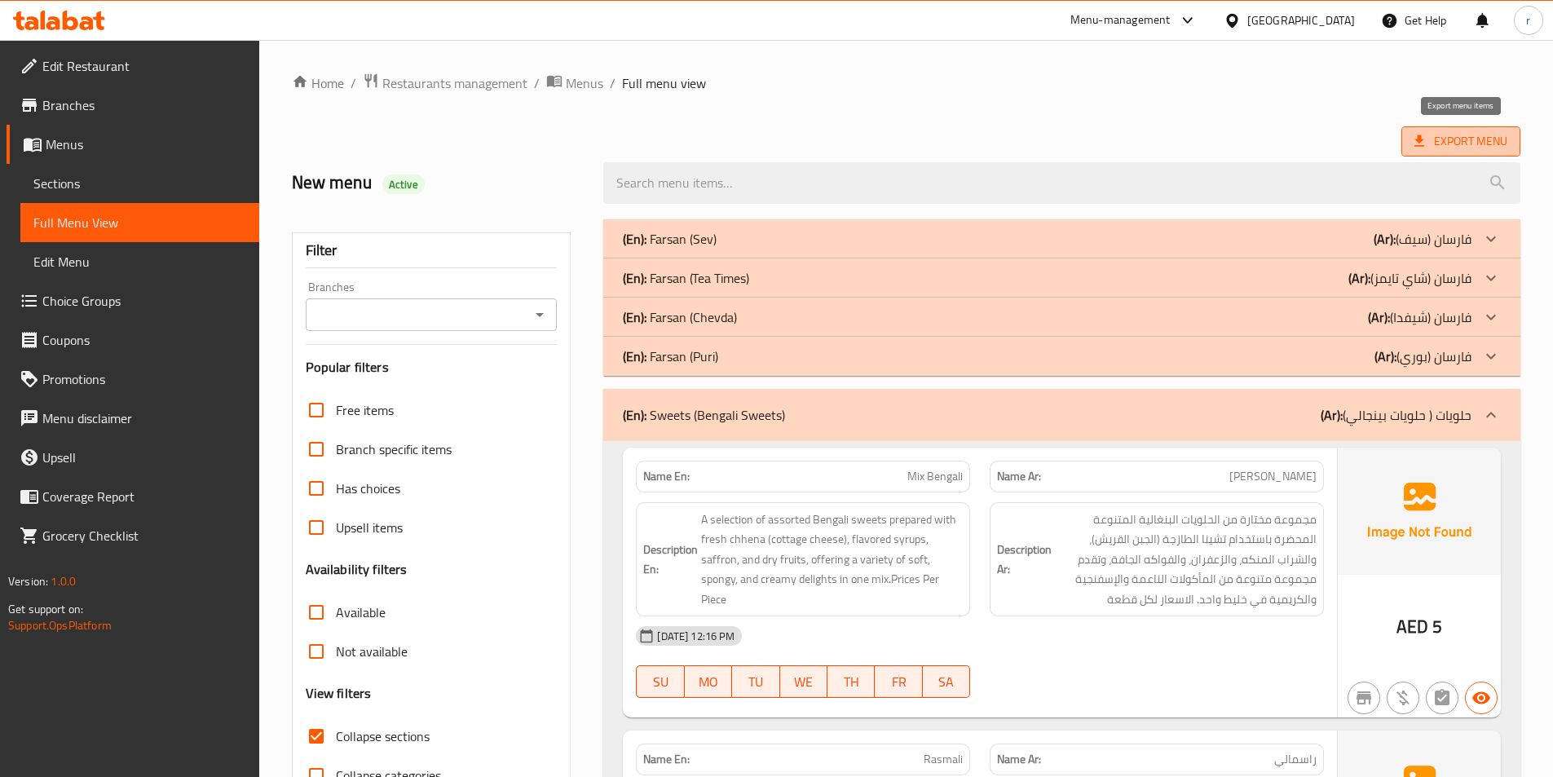
click at [1489, 150] on span "Export Menu" at bounding box center [1460, 141] width 93 height 20
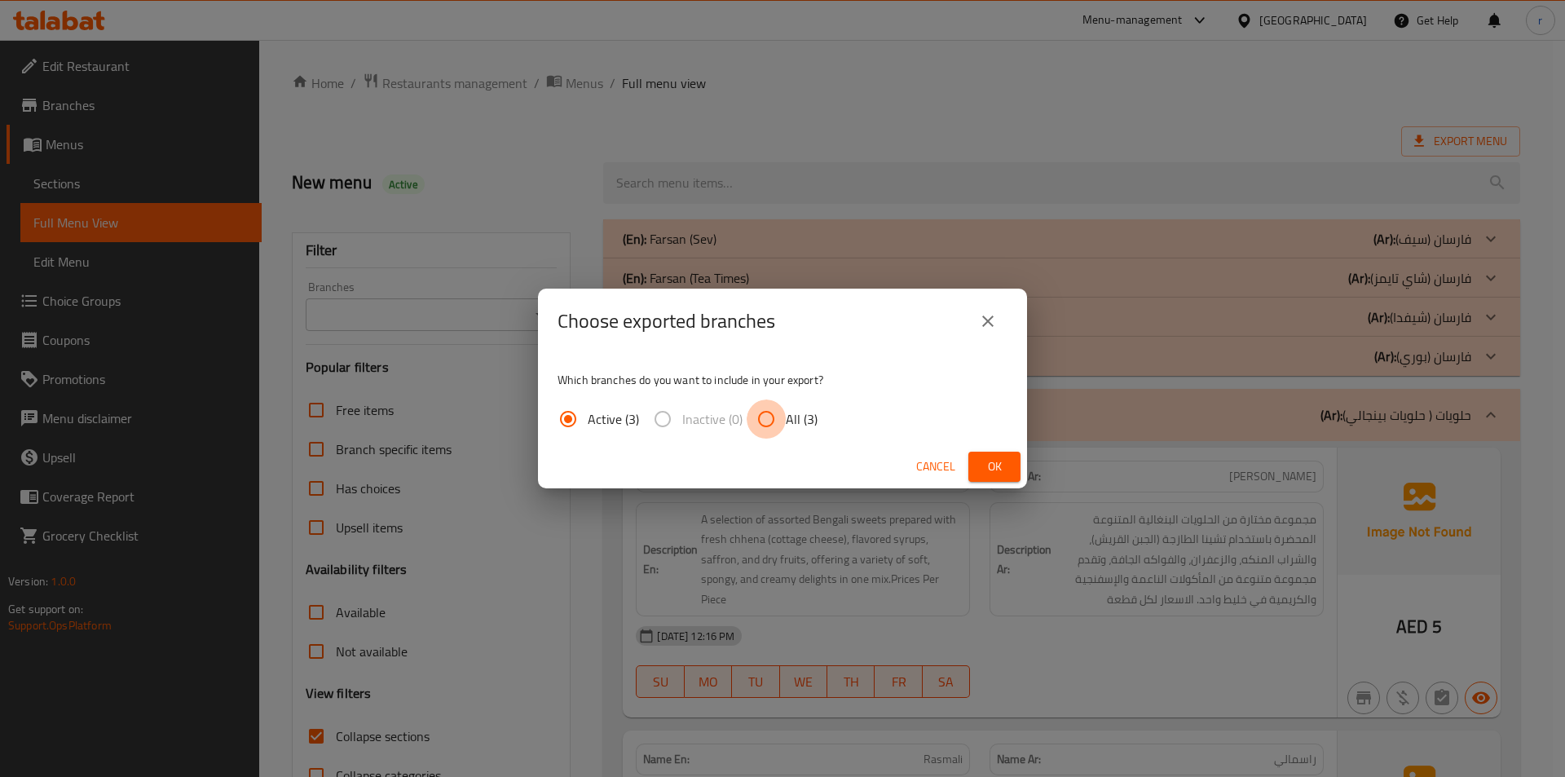
click at [777, 414] on input "All (3)" at bounding box center [766, 418] width 39 height 39
radio input "true"
click at [1005, 456] on button "Ok" at bounding box center [995, 467] width 52 height 30
